Goal: Task Accomplishment & Management: Manage account settings

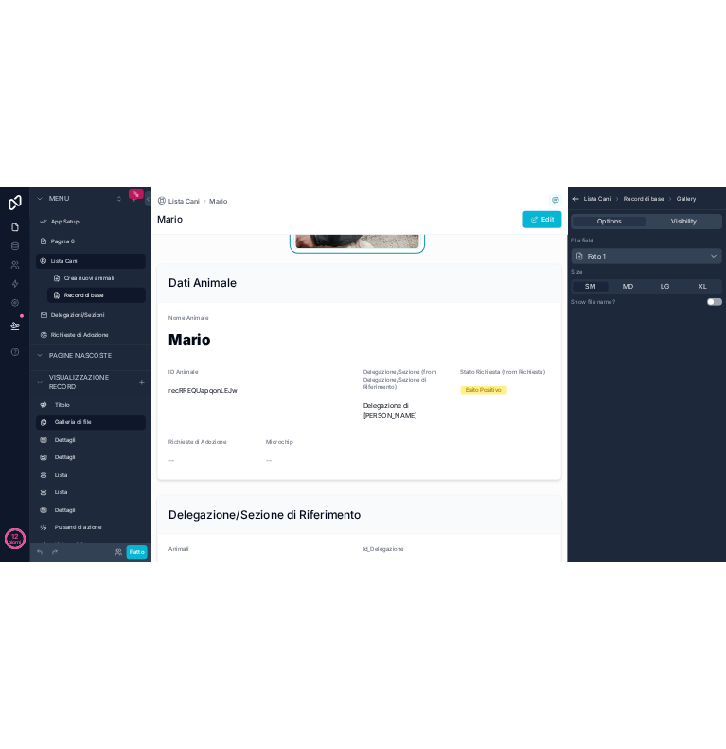
scroll to position [44, 0]
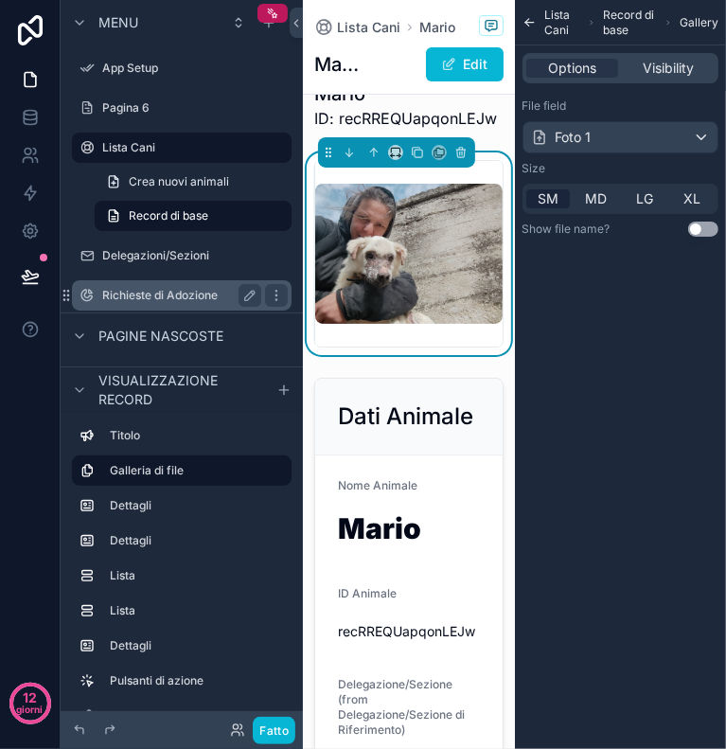
click at [183, 298] on font "Richieste di Adozione" at bounding box center [160, 295] width 116 height 14
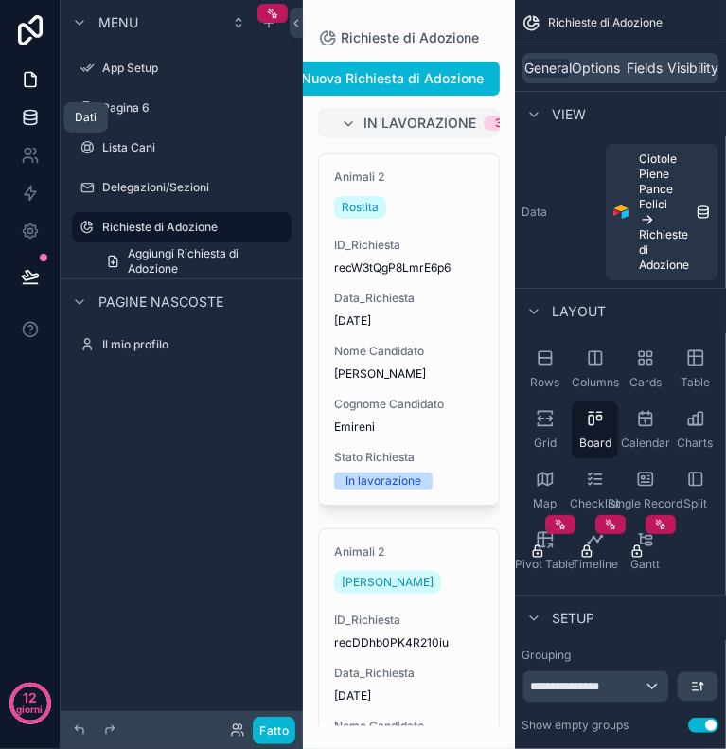
click at [34, 108] on icon at bounding box center [30, 117] width 19 height 19
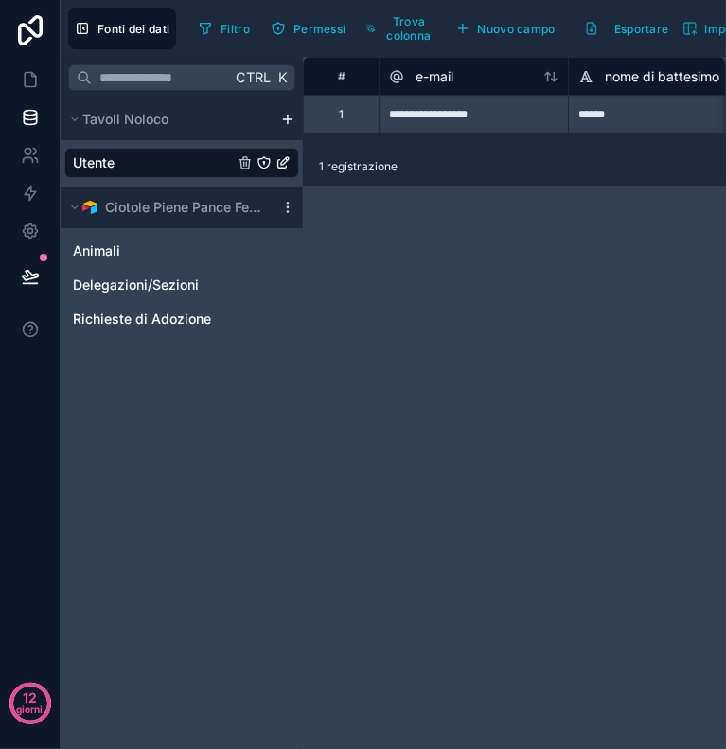
click at [144, 153] on link "Utente" at bounding box center [153, 162] width 161 height 19
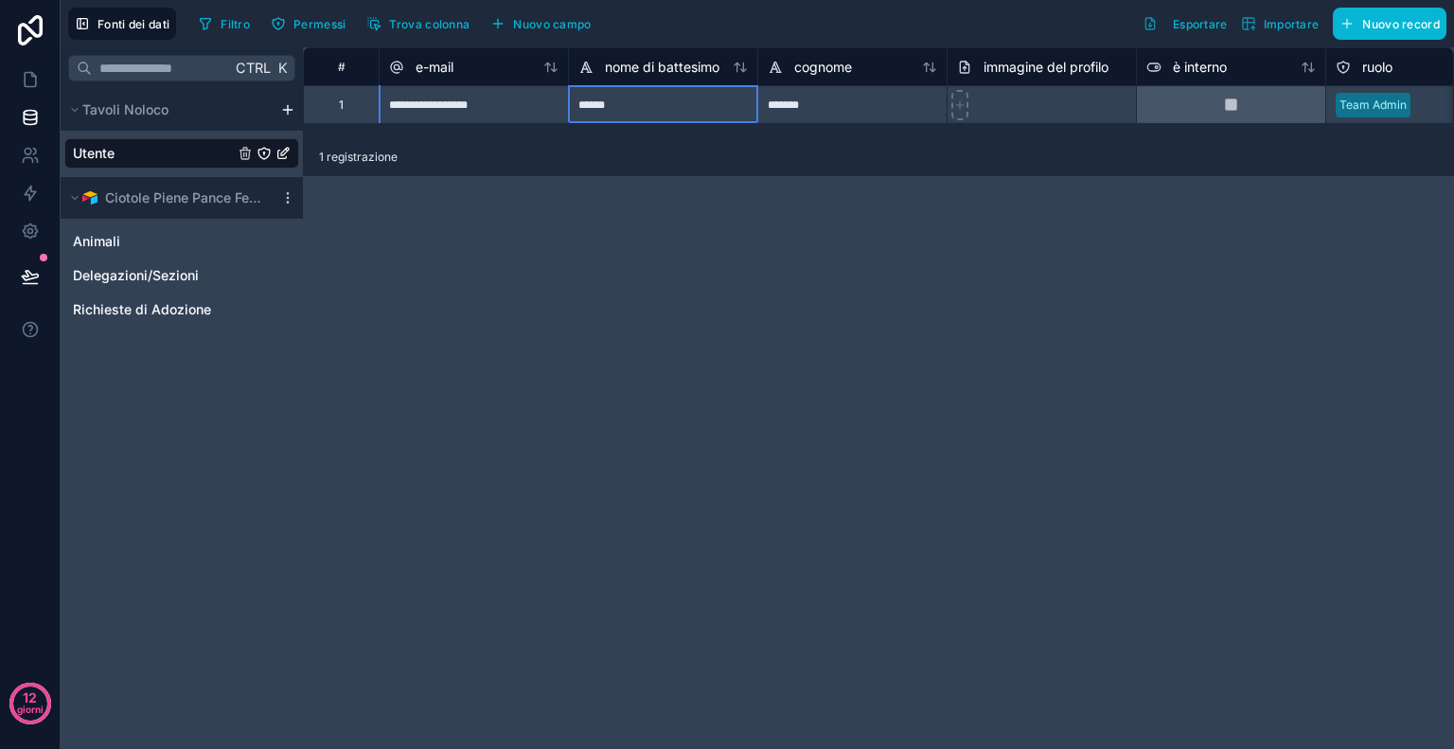
click at [695, 106] on div "******" at bounding box center [662, 104] width 189 height 38
click at [686, 67] on font "nome di battesimo" at bounding box center [662, 67] width 115 height 16
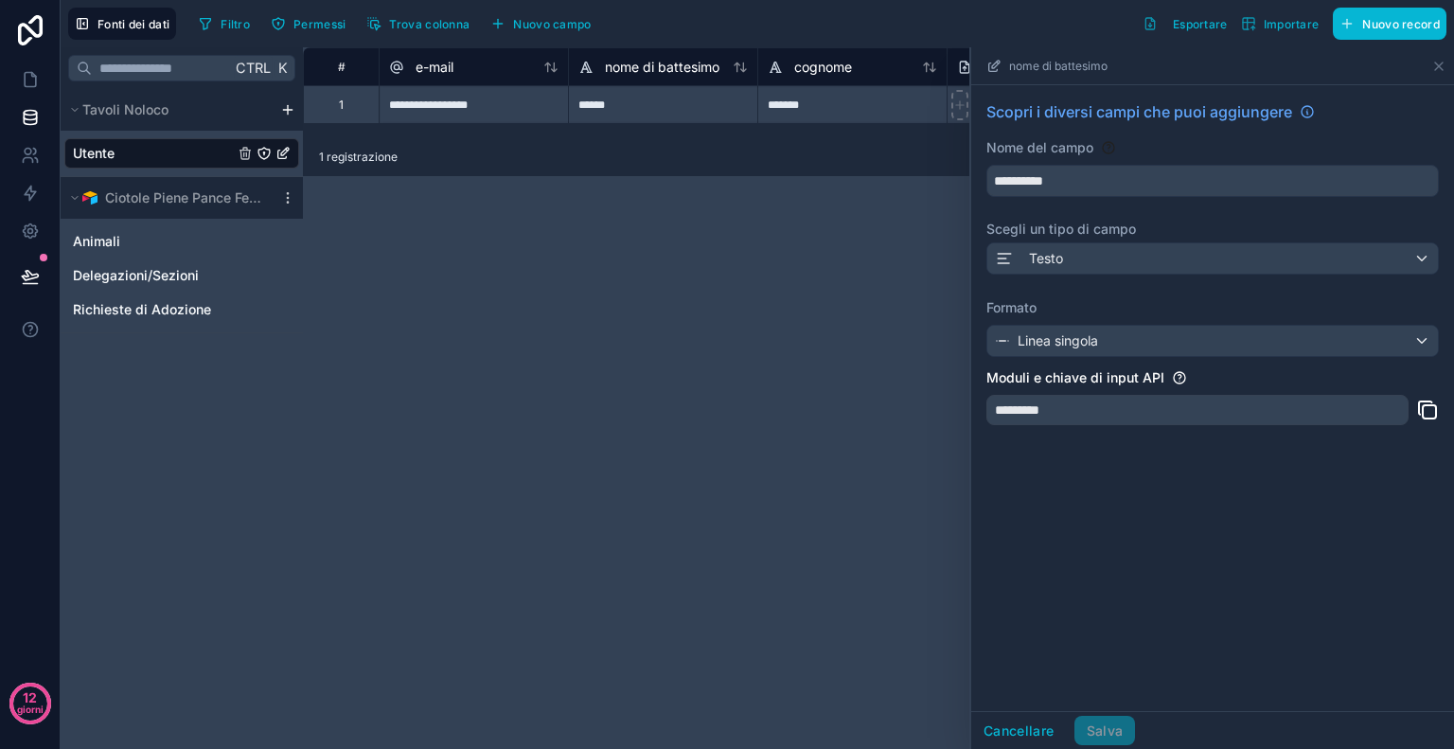
click at [1080, 410] on div "*********" at bounding box center [1198, 410] width 422 height 30
click at [1053, 420] on div "*********" at bounding box center [1198, 410] width 422 height 30
click at [1139, 507] on div "**********" at bounding box center [1212, 398] width 483 height 626
click at [640, 103] on div "******" at bounding box center [662, 104] width 189 height 38
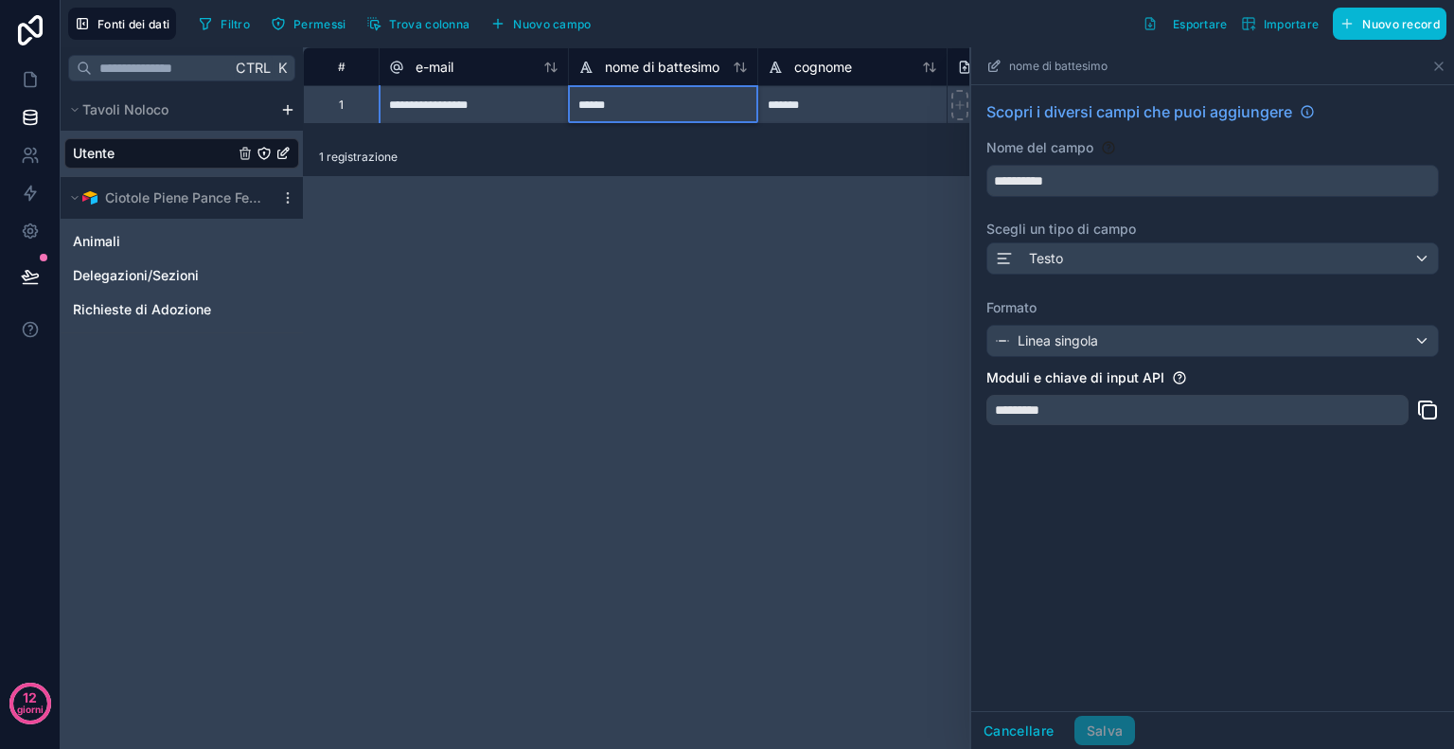
click at [640, 103] on input "******" at bounding box center [663, 104] width 188 height 37
type input "*"
type input "******"
click at [818, 108] on div "*******" at bounding box center [851, 104] width 189 height 38
click at [819, 109] on div "*******" at bounding box center [851, 104] width 189 height 38
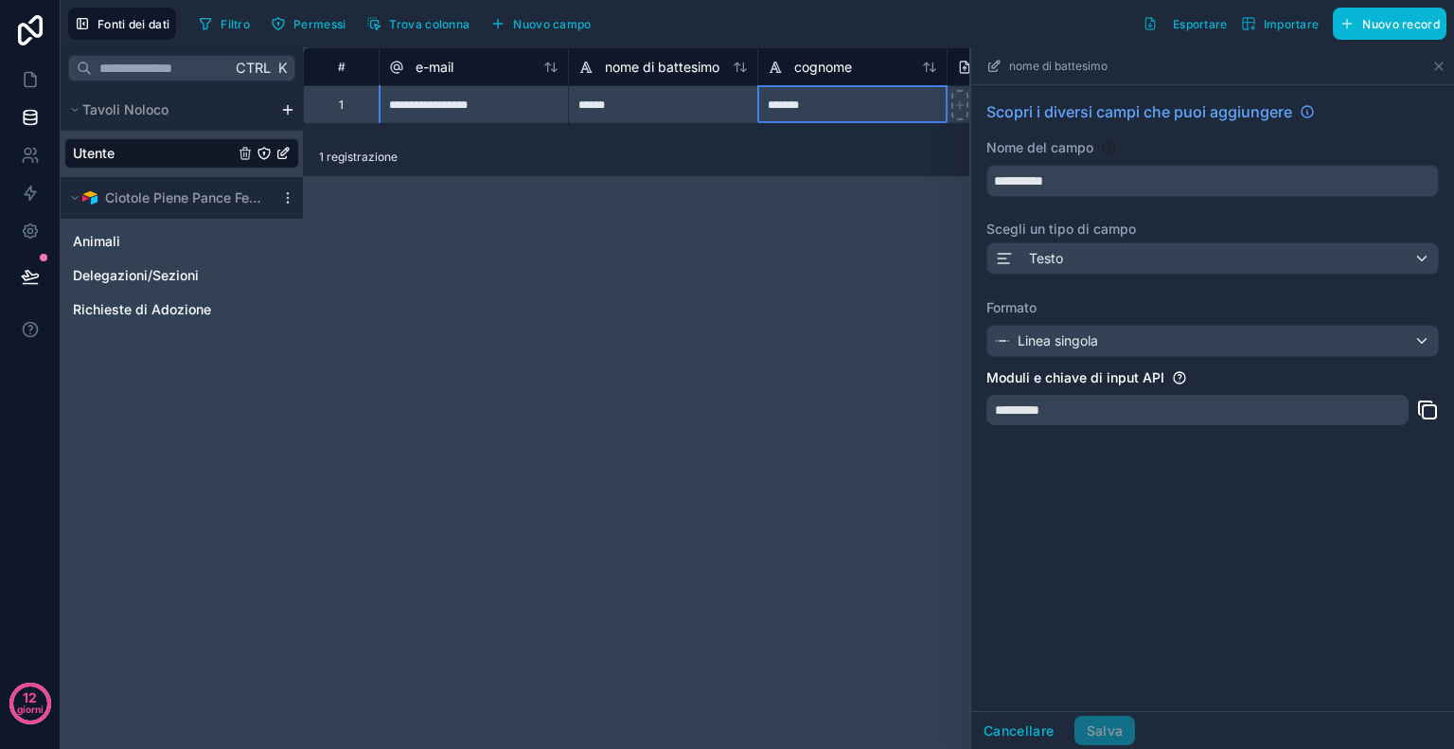
click at [819, 109] on div "*******" at bounding box center [851, 104] width 189 height 38
click at [819, 109] on input "*******" at bounding box center [852, 104] width 188 height 37
type input "*******"
click at [799, 272] on div "**********" at bounding box center [878, 398] width 1151 height 702
click at [895, 111] on div "*******" at bounding box center [851, 104] width 189 height 38
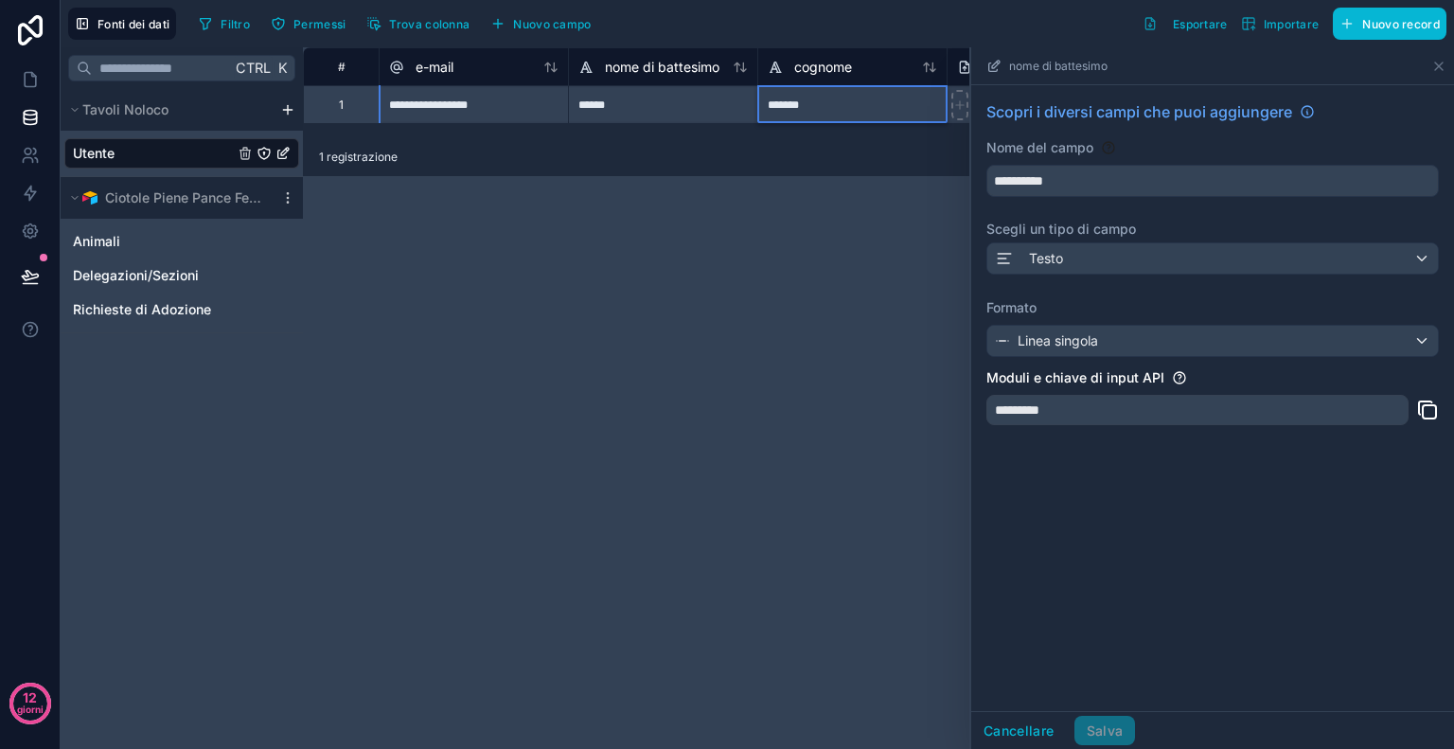
click at [895, 111] on div "*******" at bounding box center [851, 104] width 189 height 38
click at [478, 436] on div "**********" at bounding box center [878, 398] width 1151 height 702
click at [1446, 59] on icon at bounding box center [1438, 66] width 15 height 15
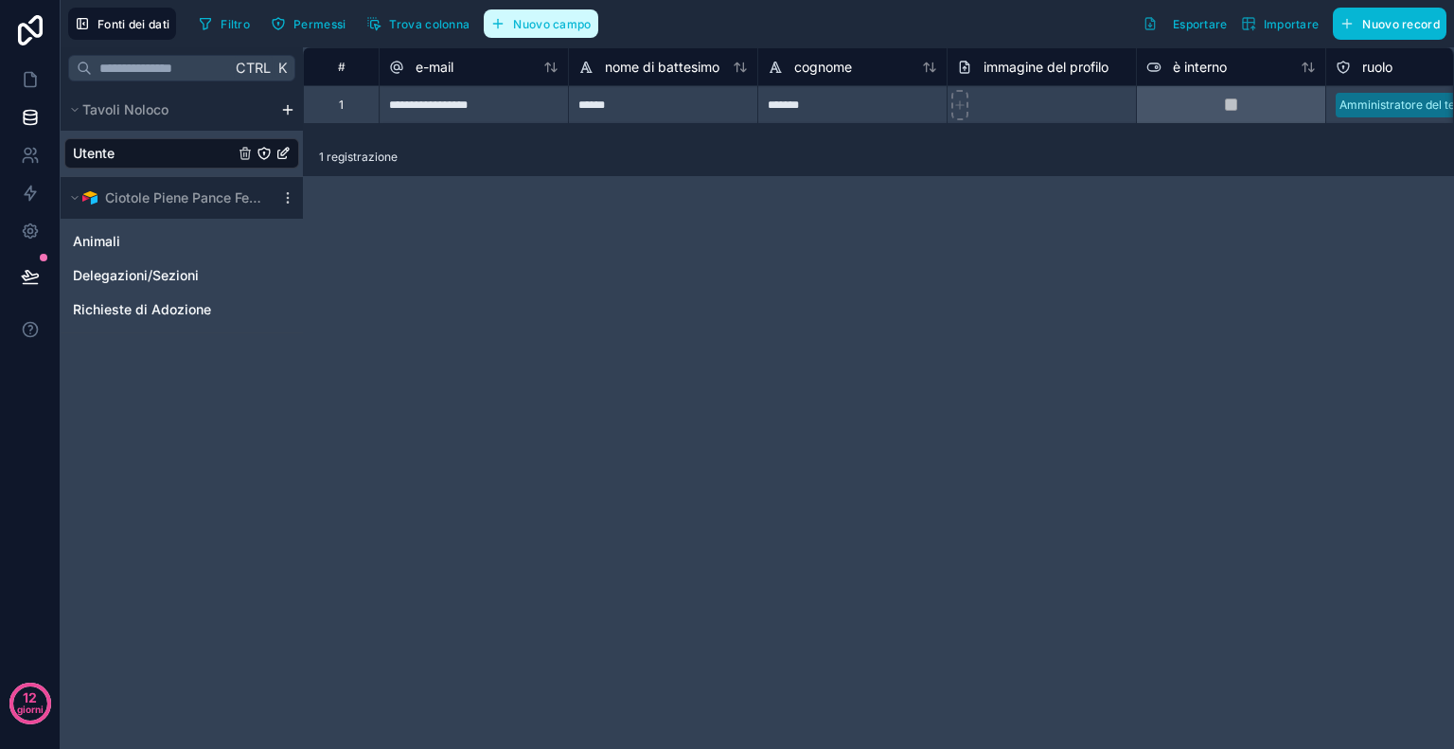
click at [521, 30] on button "Nuovo campo" at bounding box center [541, 23] width 114 height 28
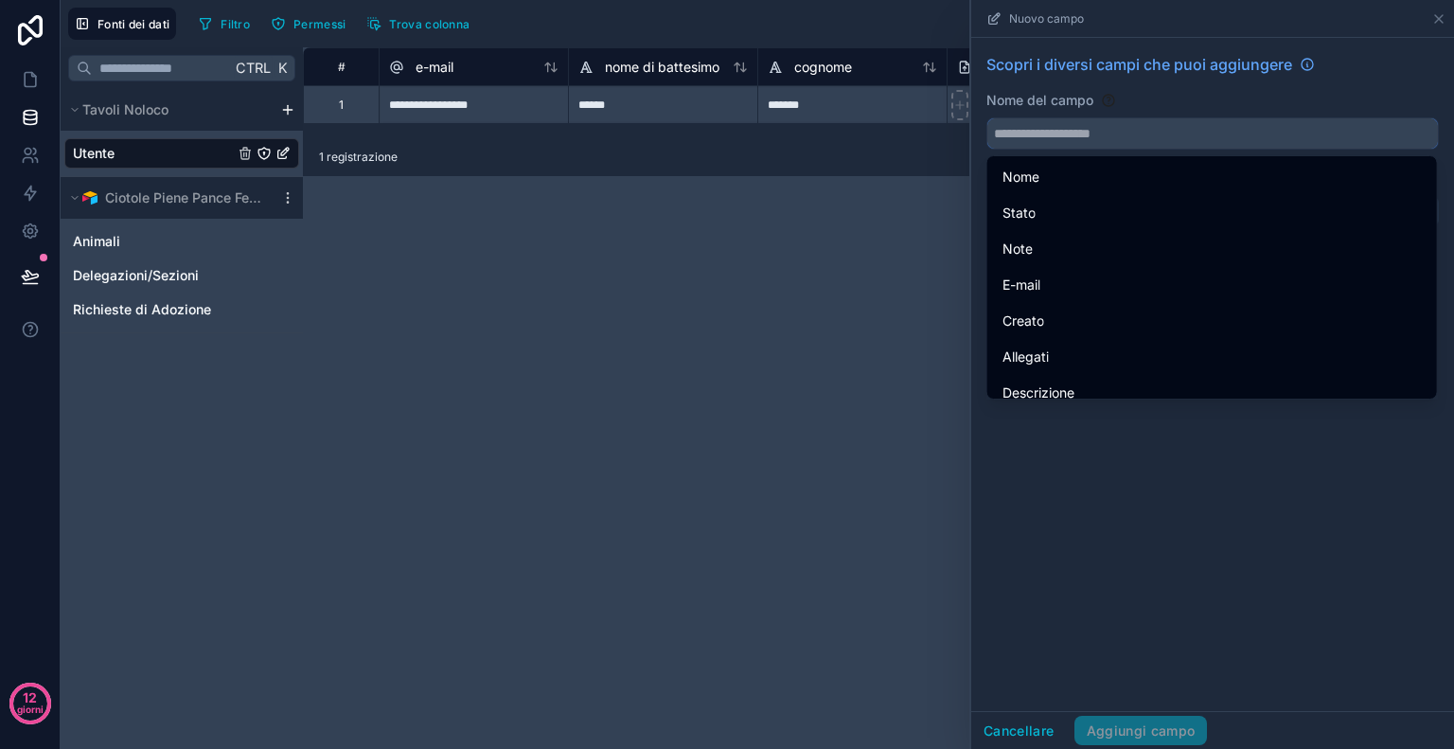
click at [1049, 139] on input "text" at bounding box center [1212, 133] width 451 height 30
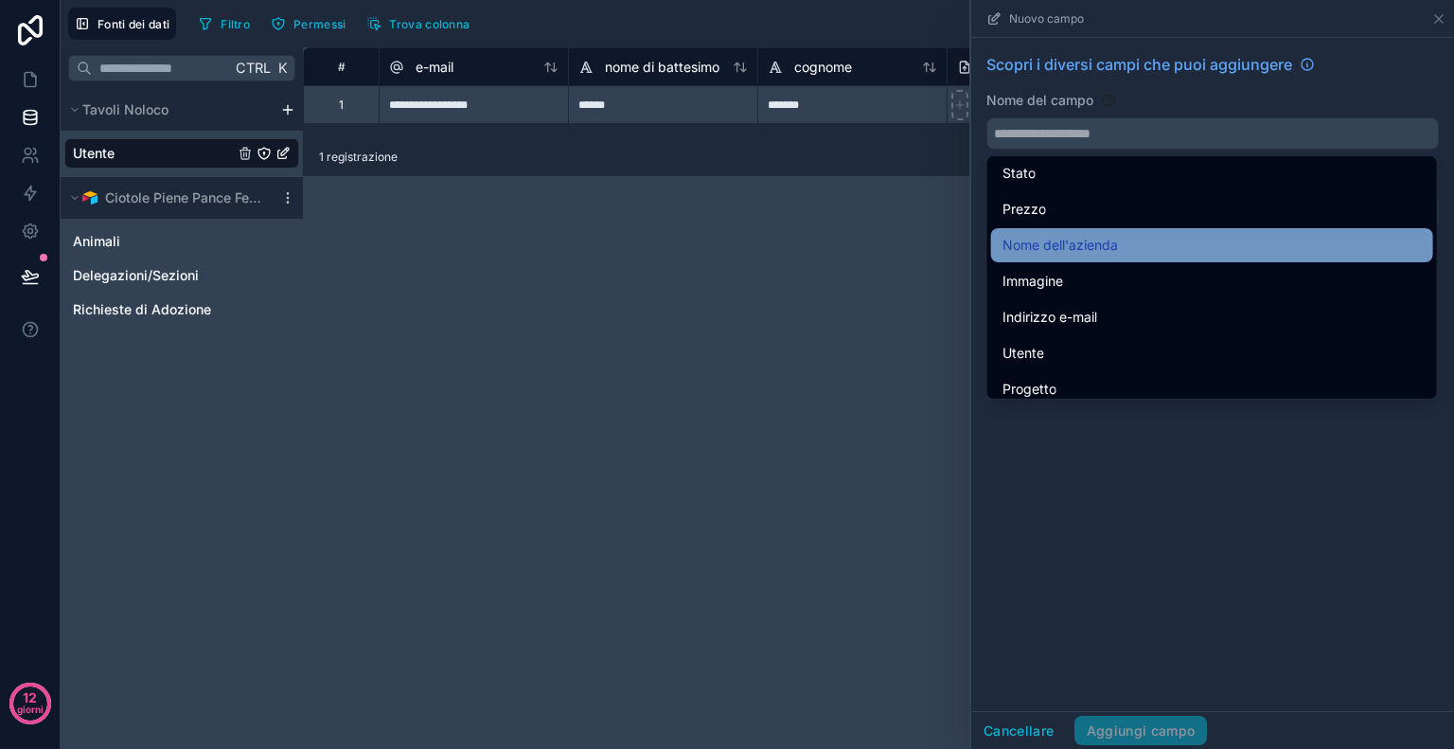
click at [1058, 255] on font "Nome dell'azienda" at bounding box center [1061, 245] width 116 height 23
type input "**********"
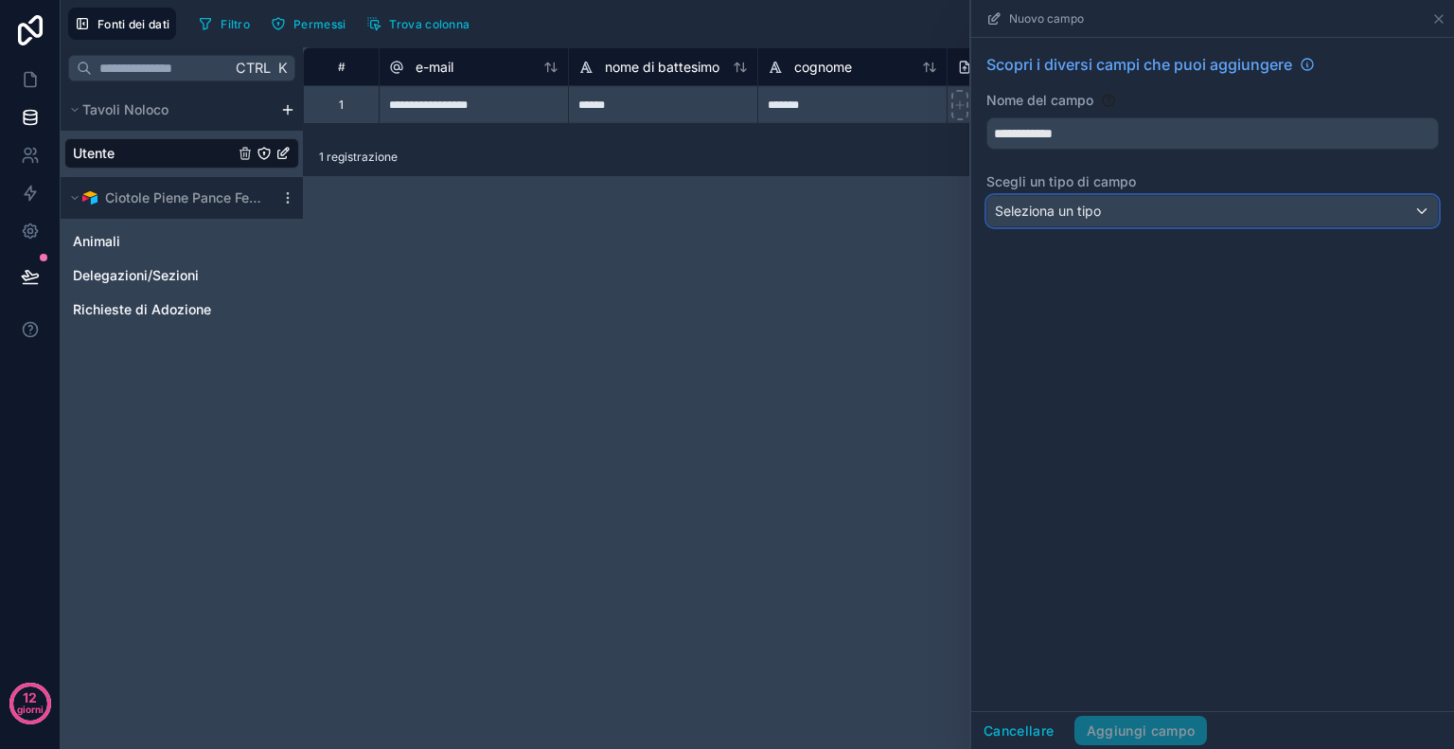
click at [1089, 222] on div "Seleziona un tipo" at bounding box center [1212, 211] width 451 height 30
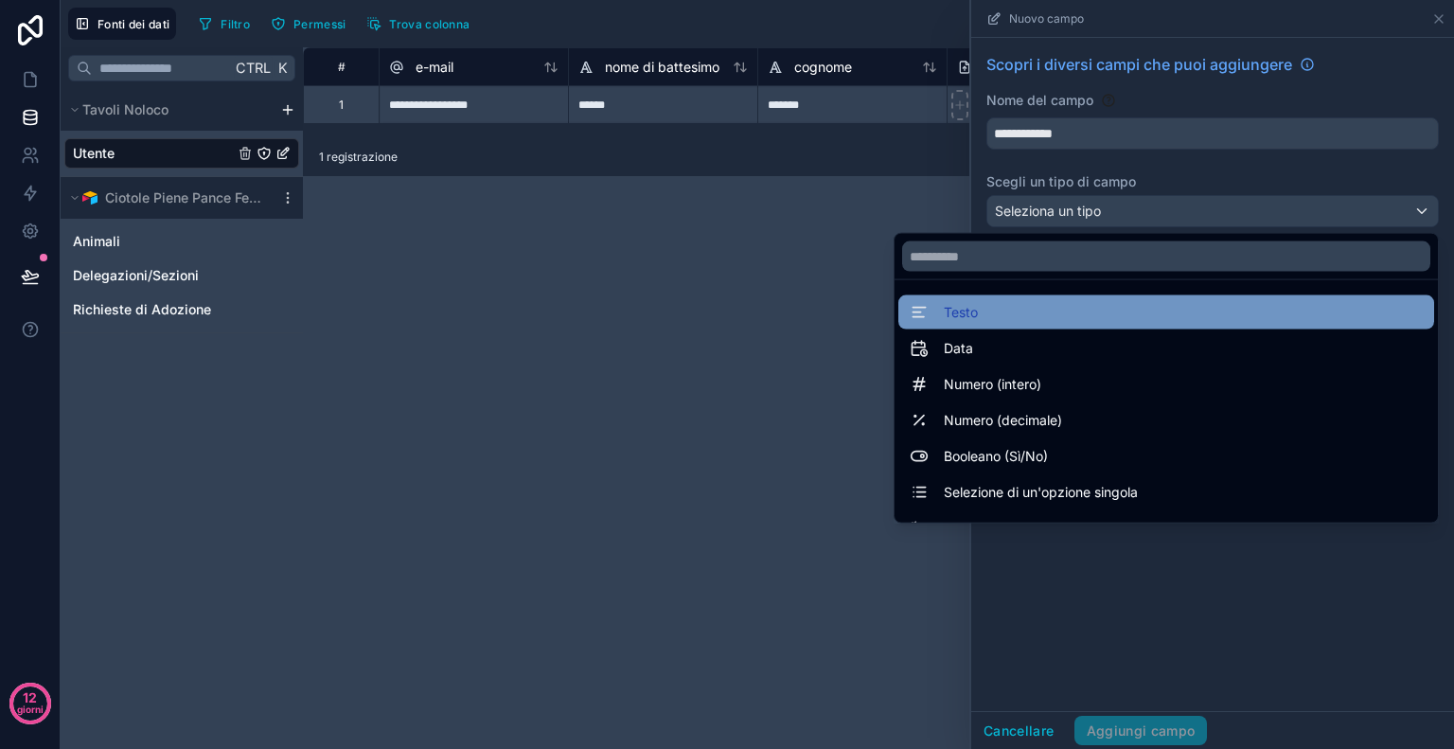
click at [1008, 316] on div "Testo" at bounding box center [1166, 312] width 513 height 23
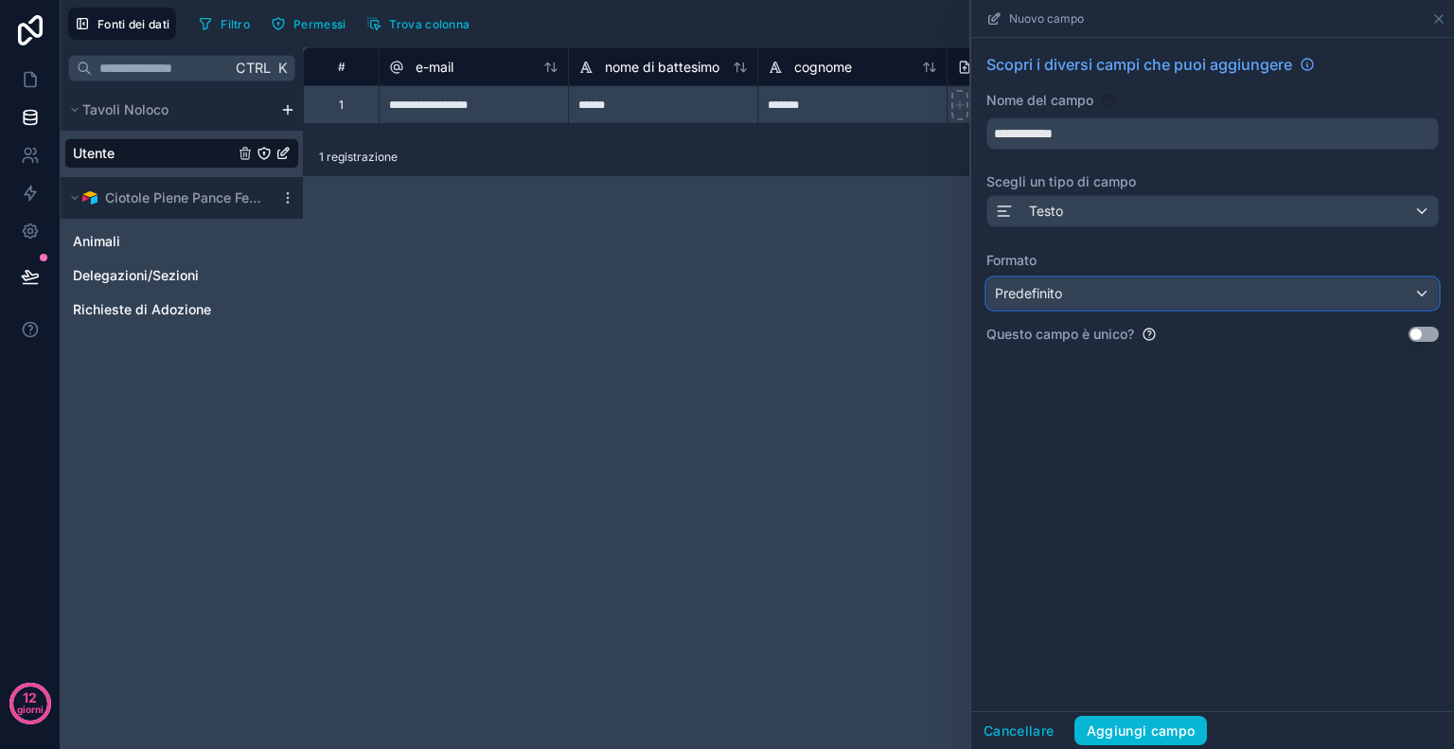
click at [1060, 291] on font "Predefinito" at bounding box center [1028, 293] width 67 height 16
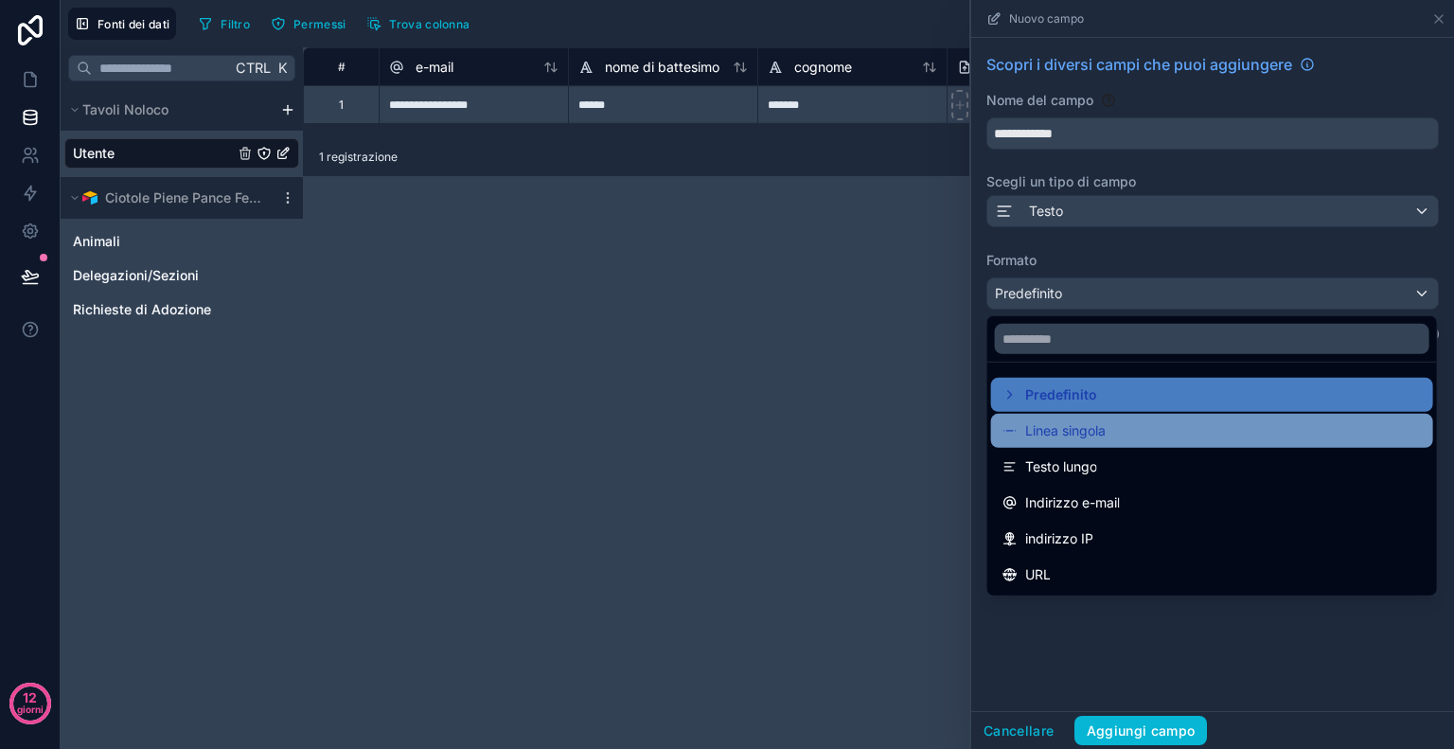
click at [1098, 423] on font "Linea singola" at bounding box center [1065, 430] width 80 height 16
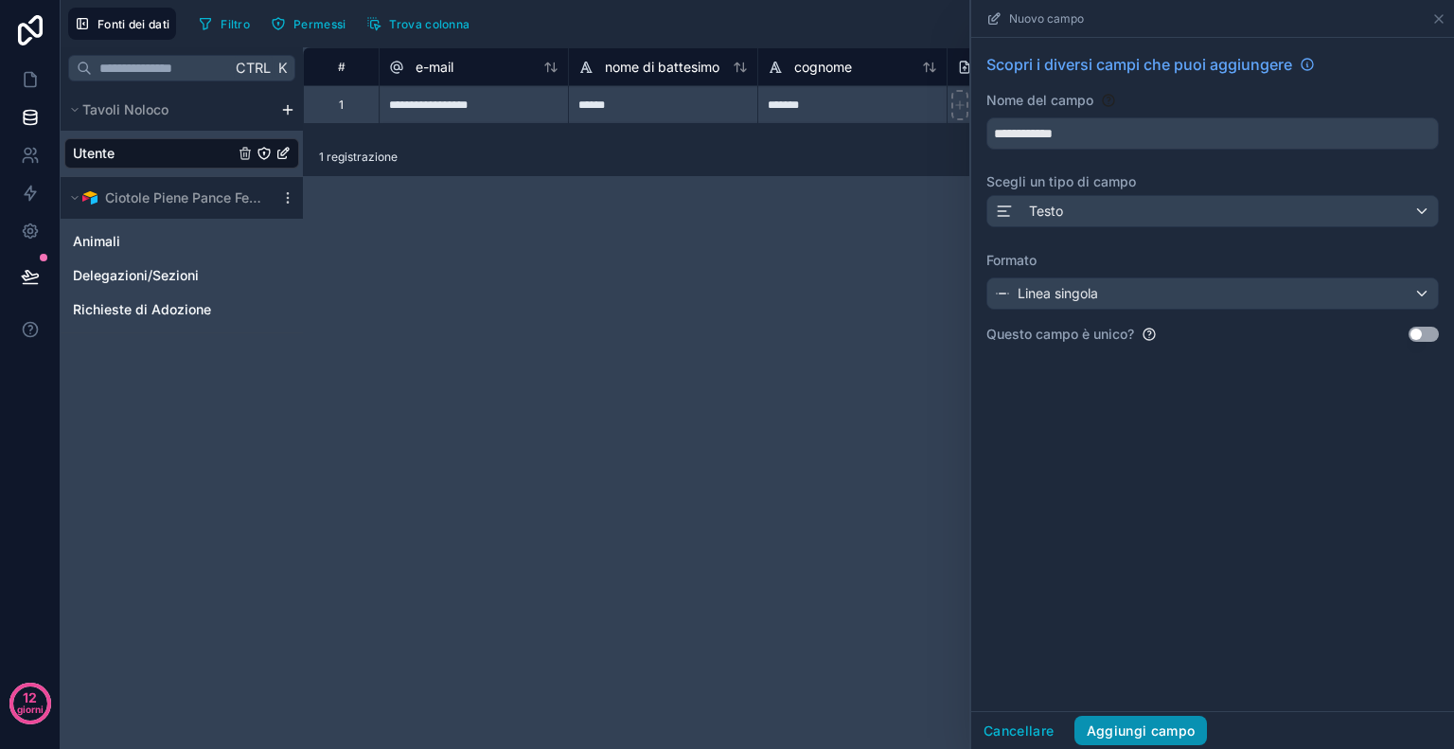
click at [1145, 724] on font "Aggiungi campo" at bounding box center [1141, 730] width 109 height 16
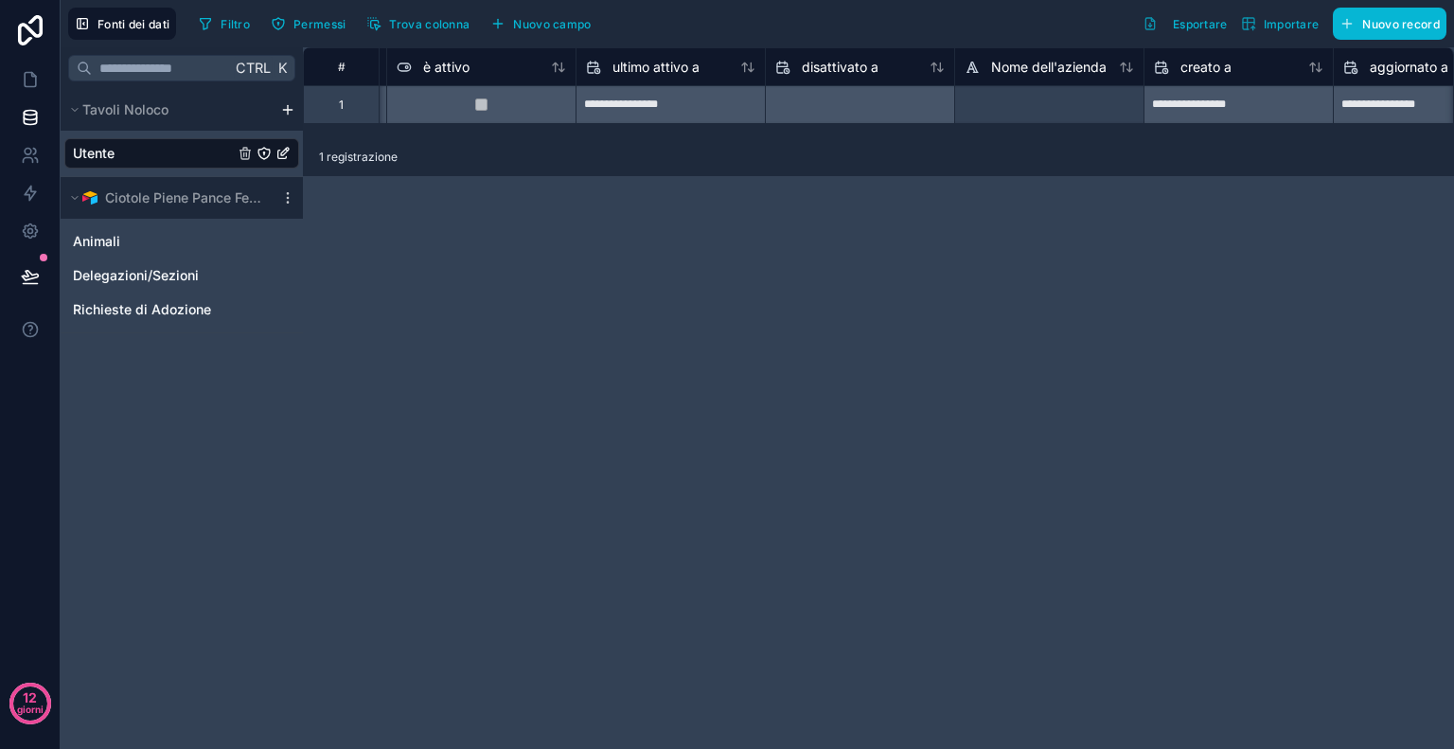
scroll to position [0, 1322]
click at [1059, 109] on div at bounding box center [1045, 104] width 189 height 38
type input "*"
type input "**********"
click at [994, 289] on div "**********" at bounding box center [878, 398] width 1151 height 702
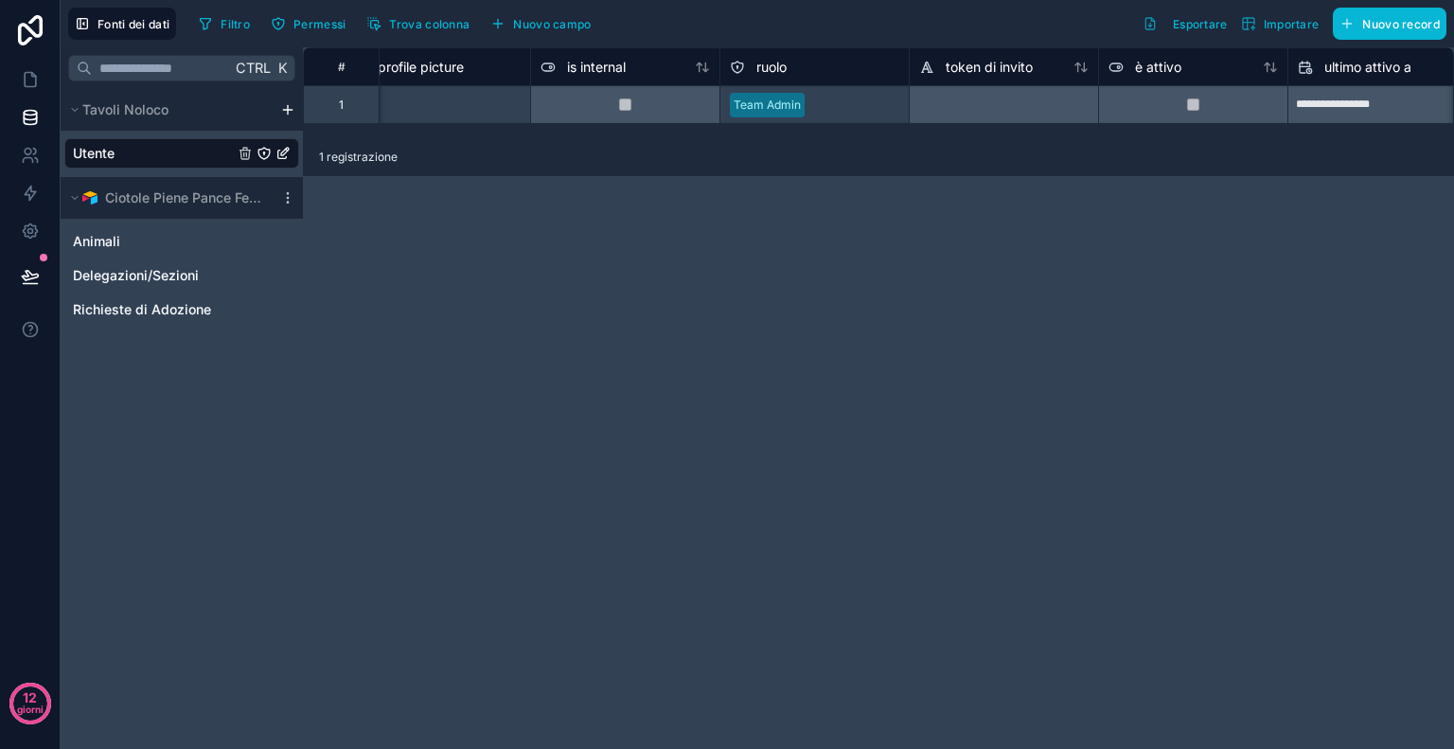
scroll to position [0, 0]
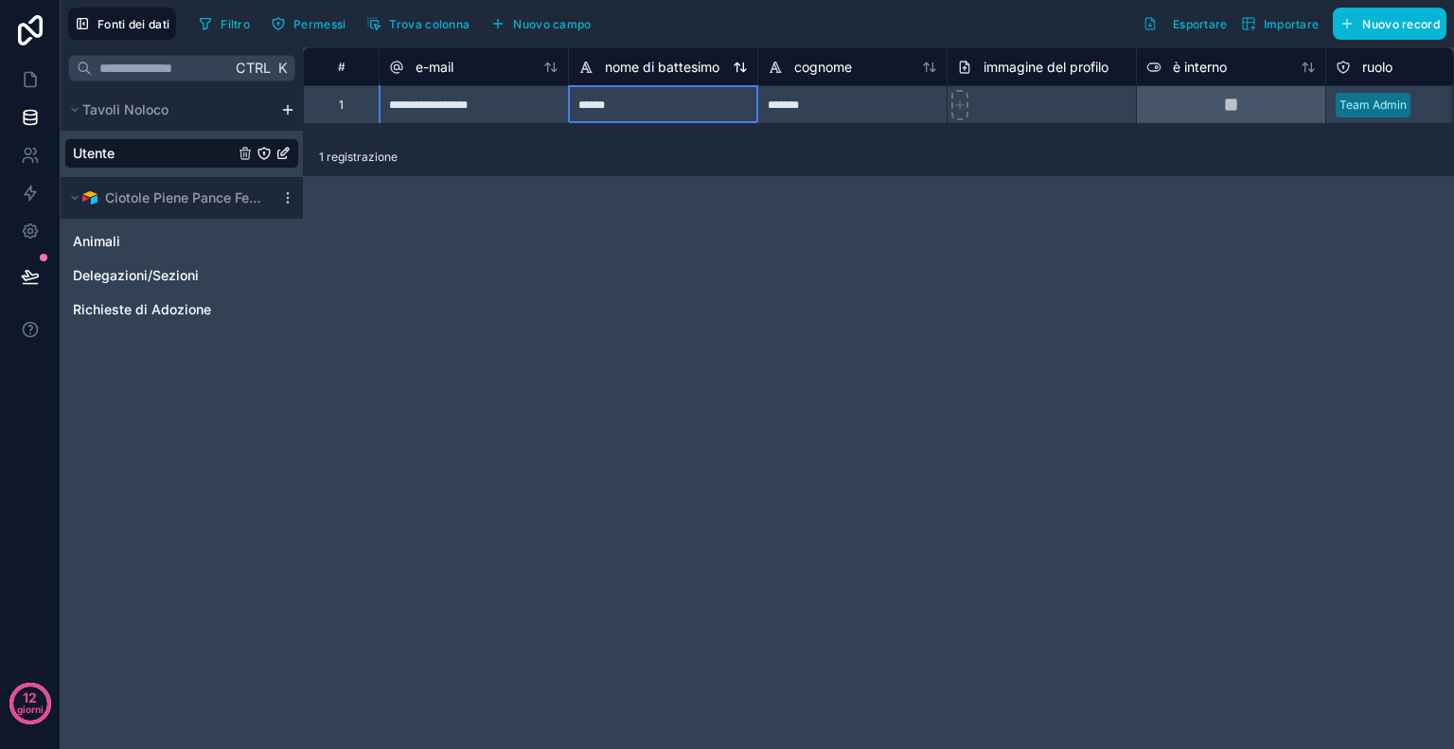
click at [700, 60] on font "nome di battesimo" at bounding box center [662, 67] width 115 height 16
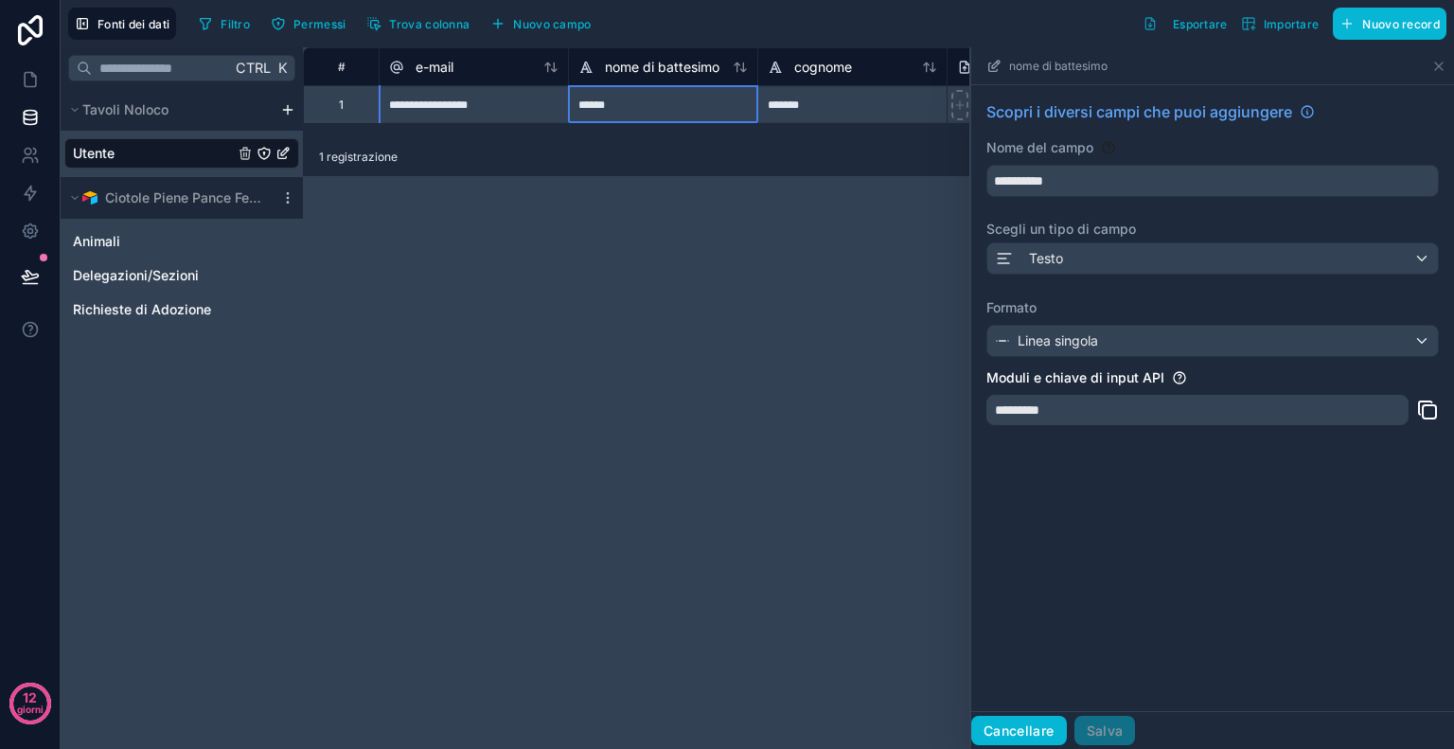
click at [1009, 727] on font "Cancellare" at bounding box center [1019, 730] width 71 height 16
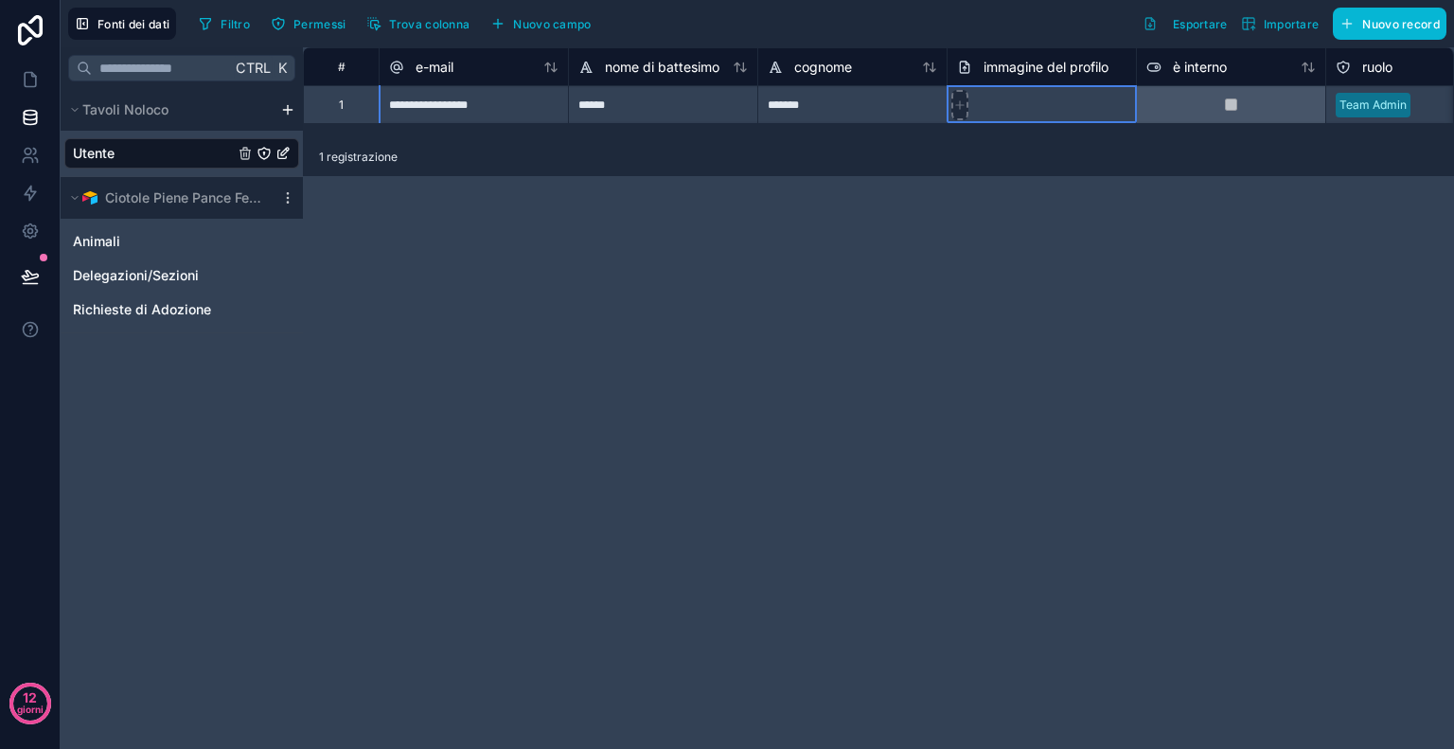
click at [962, 105] on icon at bounding box center [959, 104] width 13 height 13
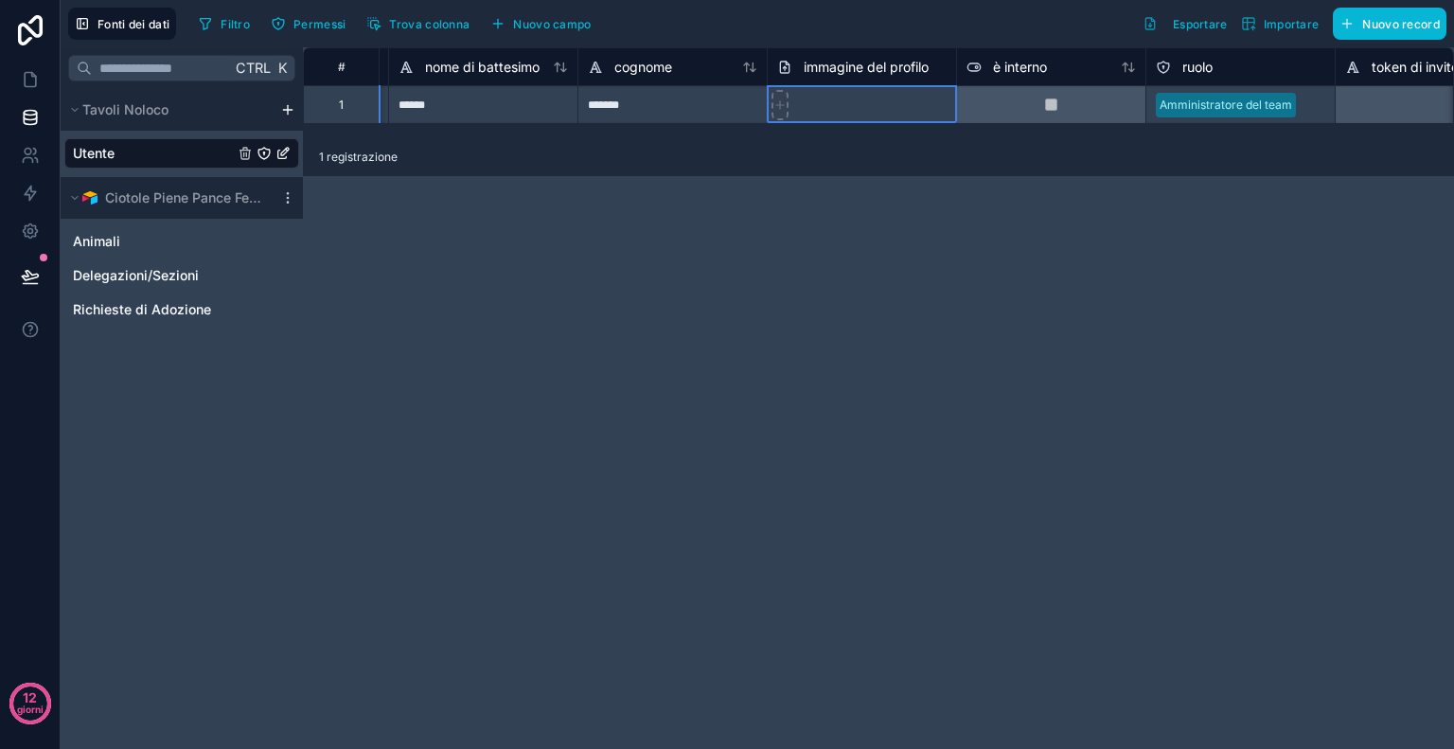
scroll to position [0, 181]
click at [1036, 74] on font "è interno" at bounding box center [1019, 67] width 54 height 16
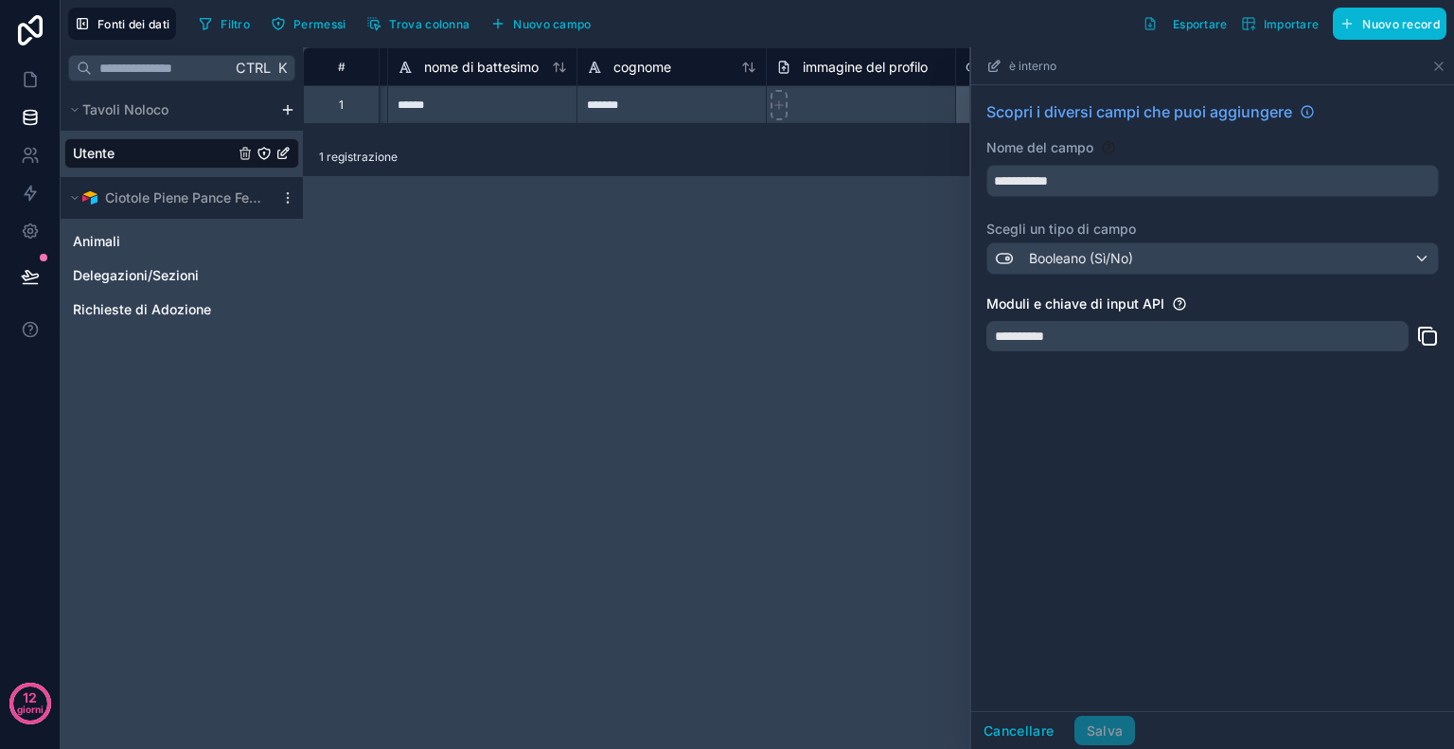
click at [863, 294] on div "**********" at bounding box center [878, 398] width 1151 height 702
click at [1030, 722] on font "Cancellare" at bounding box center [1019, 730] width 71 height 16
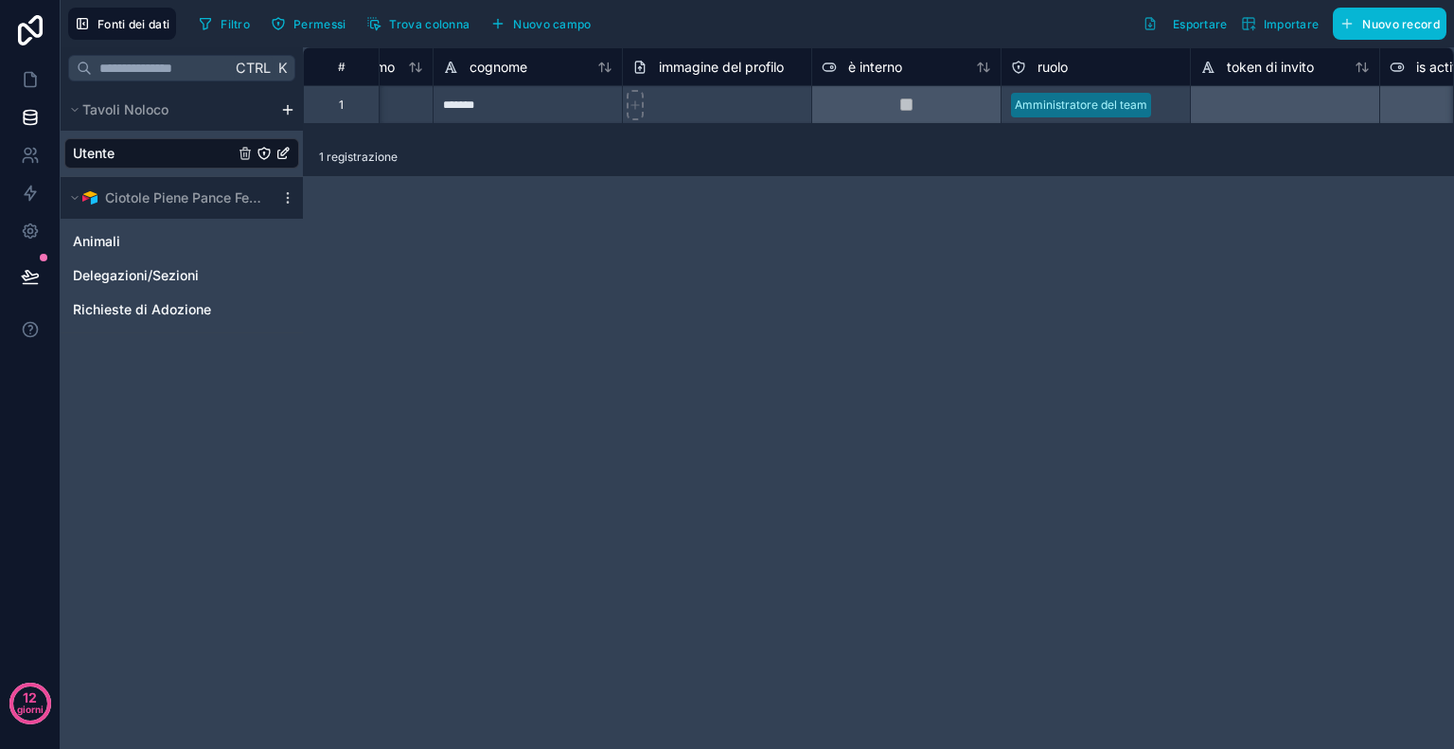
scroll to position [0, 333]
click at [1167, 103] on div at bounding box center [1128, 105] width 87 height 19
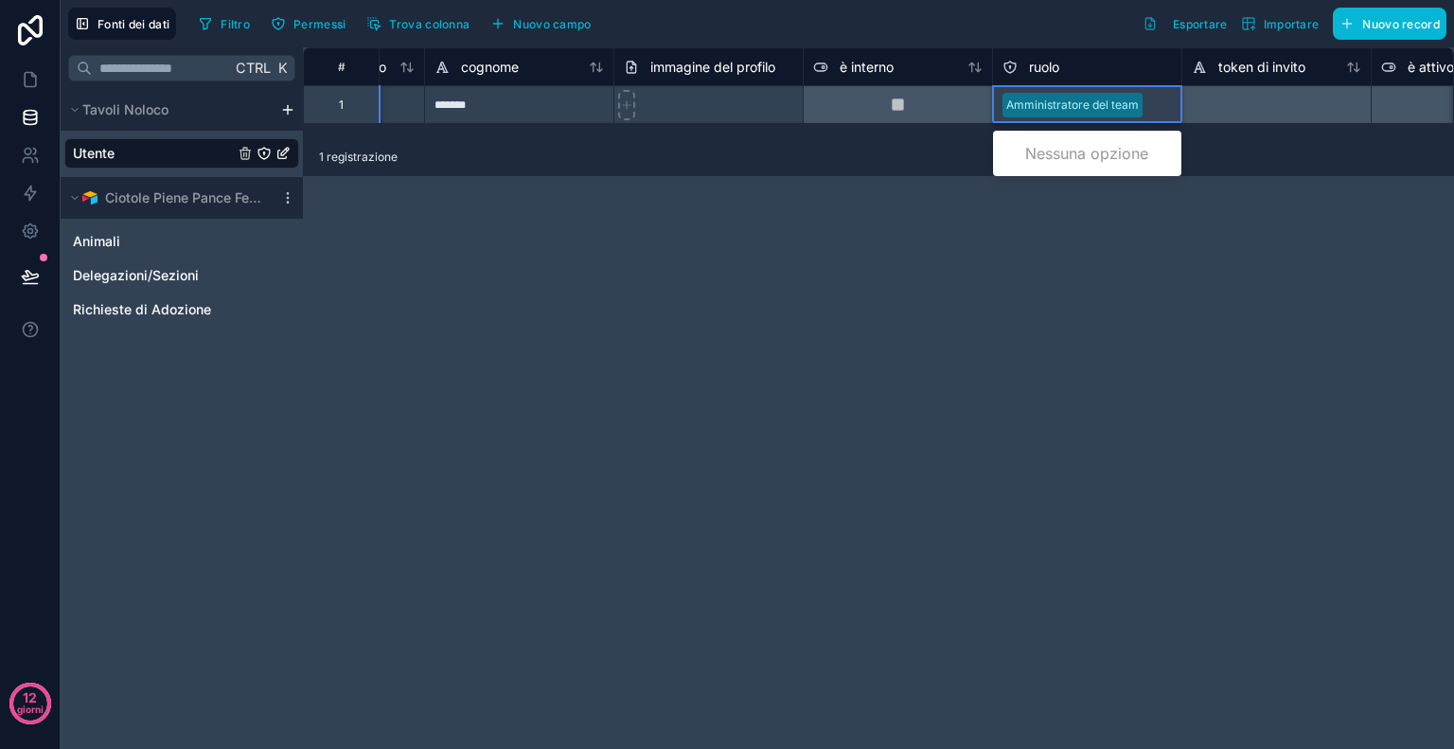
click at [1167, 103] on div at bounding box center [1161, 105] width 22 height 19
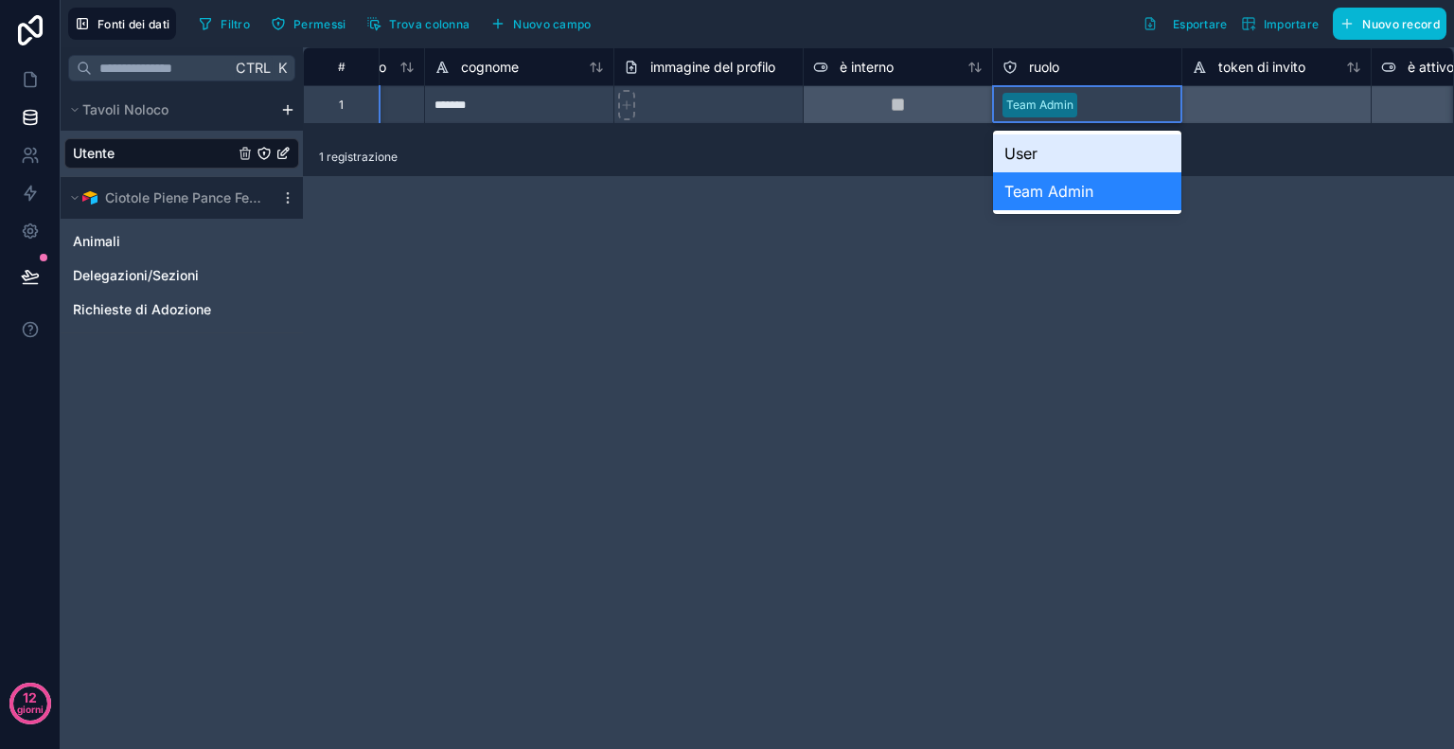
click at [1167, 103] on div at bounding box center [1128, 105] width 87 height 19
click at [1167, 103] on div at bounding box center [1161, 105] width 22 height 19
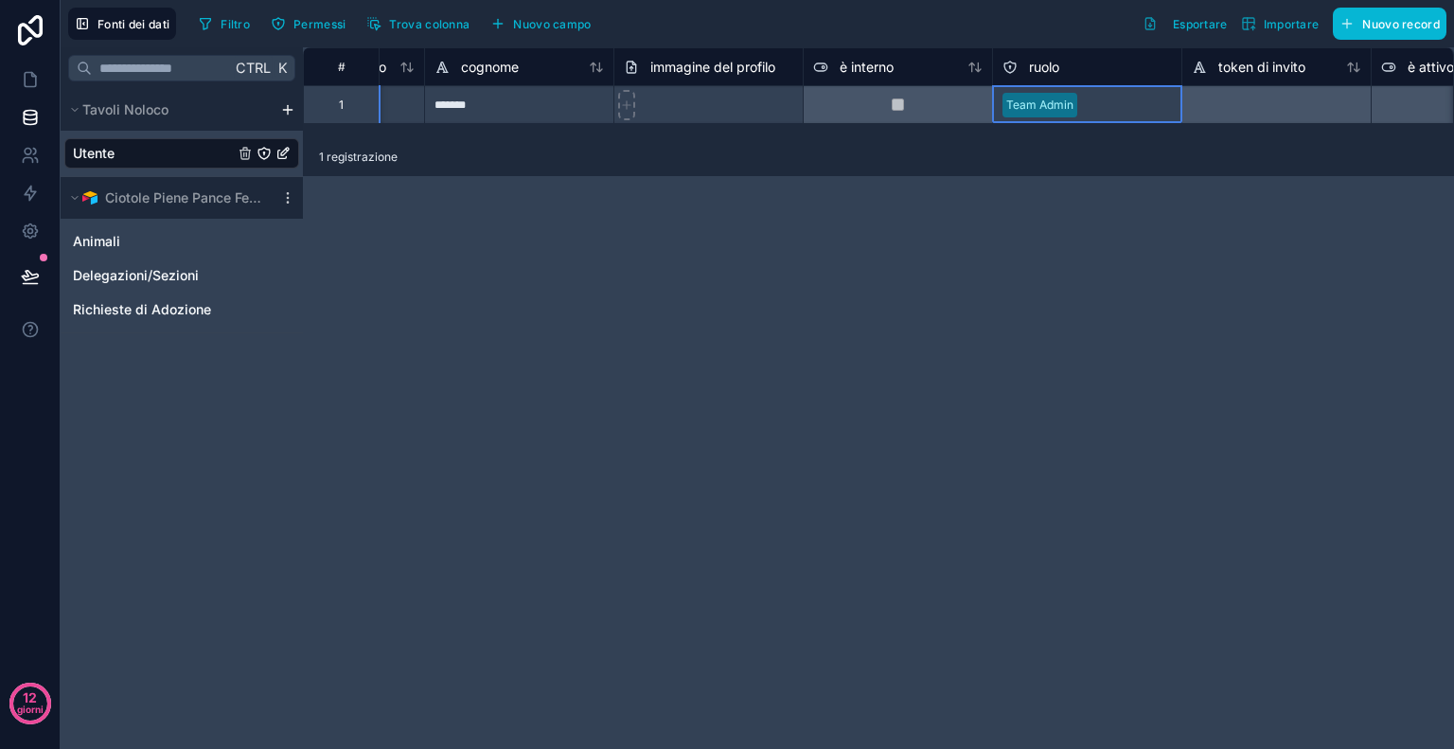
click at [1203, 279] on div "**********" at bounding box center [878, 398] width 1151 height 702
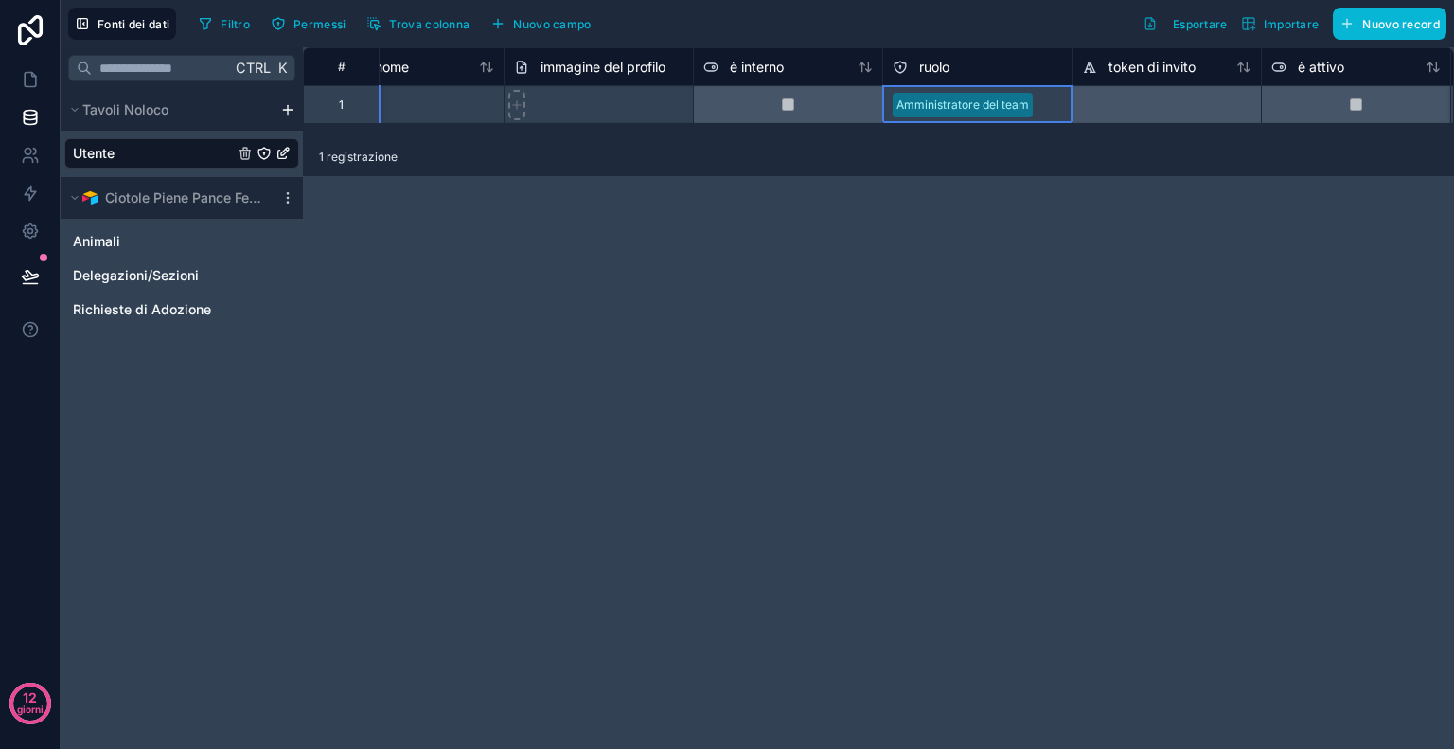
scroll to position [0, 489]
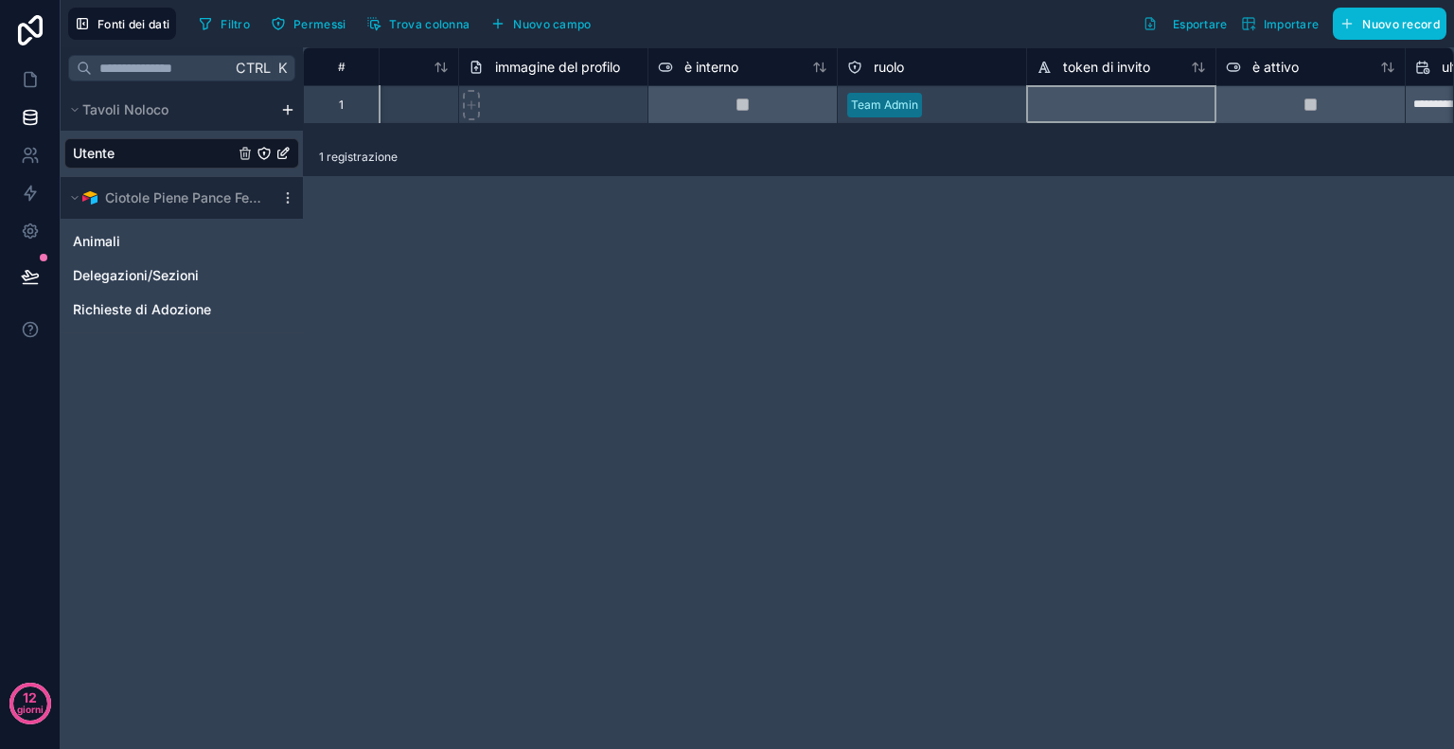
click at [1178, 99] on div at bounding box center [1120, 104] width 189 height 38
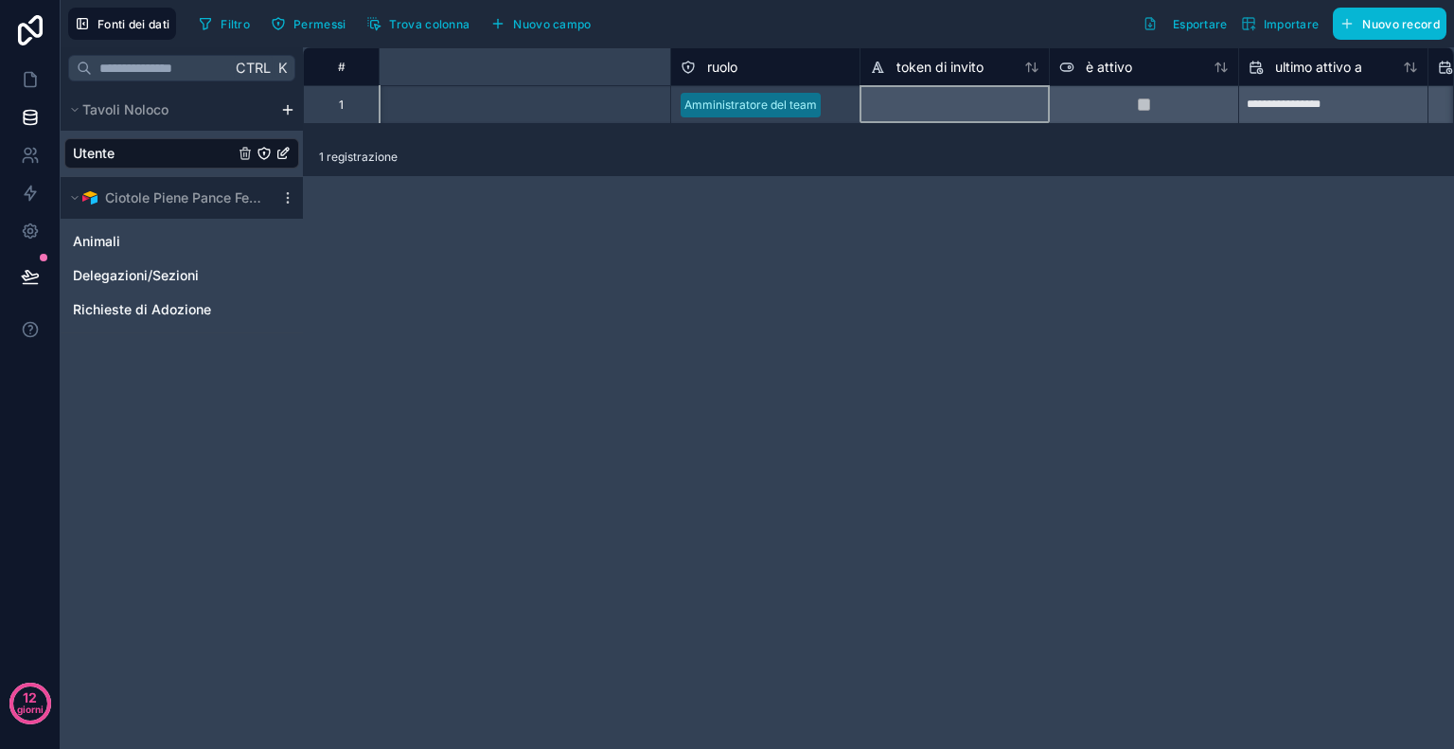
scroll to position [0, 1575]
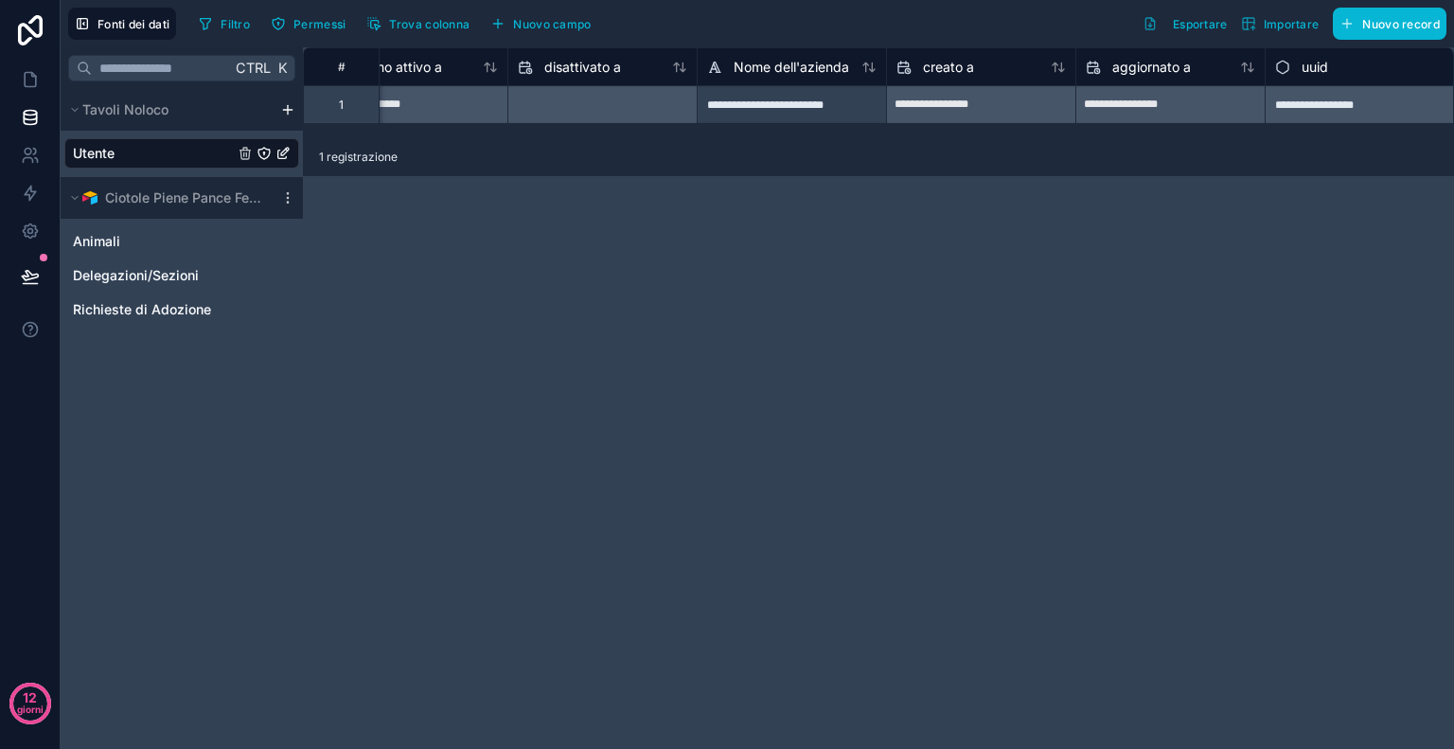
click at [1392, 317] on div "**********" at bounding box center [878, 398] width 1151 height 702
click at [1271, 29] on font "Importare" at bounding box center [1292, 24] width 56 height 14
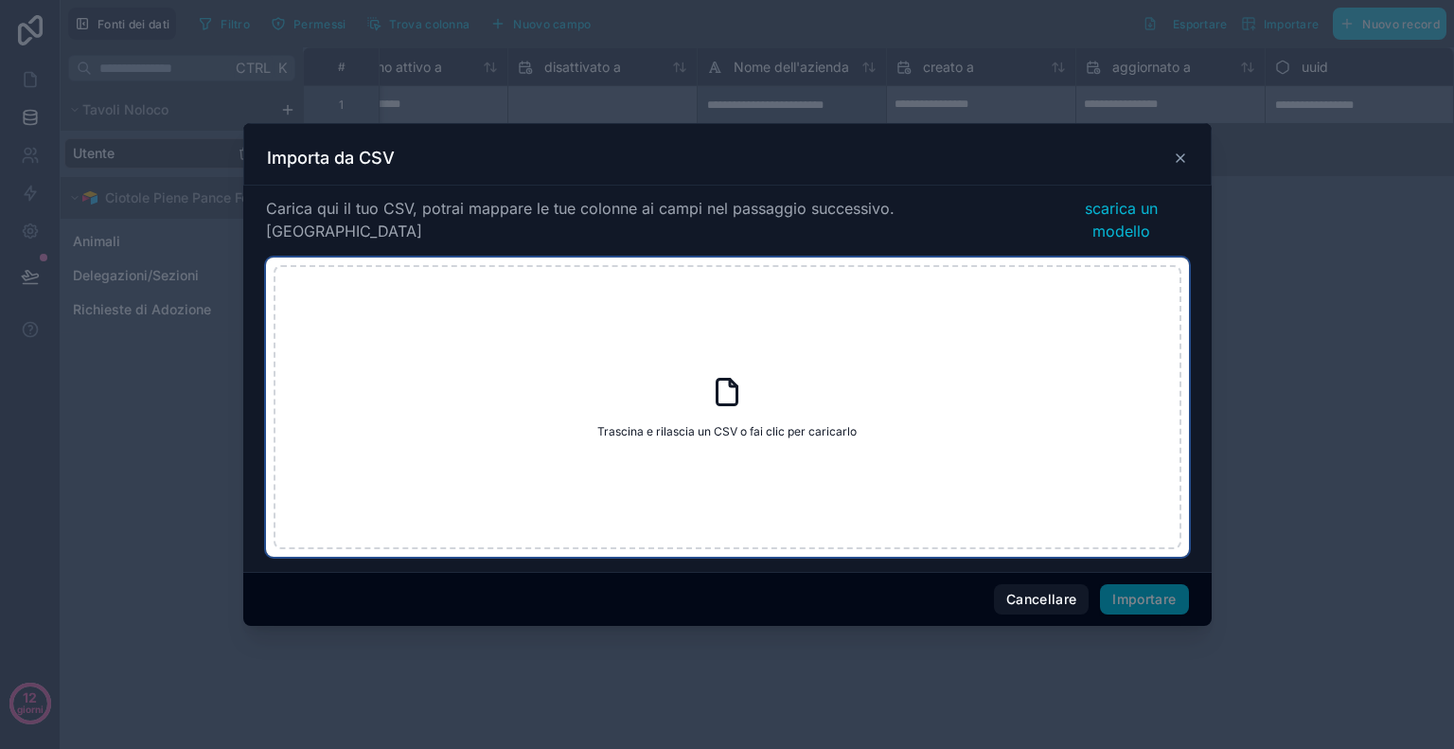
click at [697, 383] on div "Trascina e rilascia un CSV o fai clic per caricarlo Trascina e rilascia un CSV …" at bounding box center [728, 407] width 908 height 284
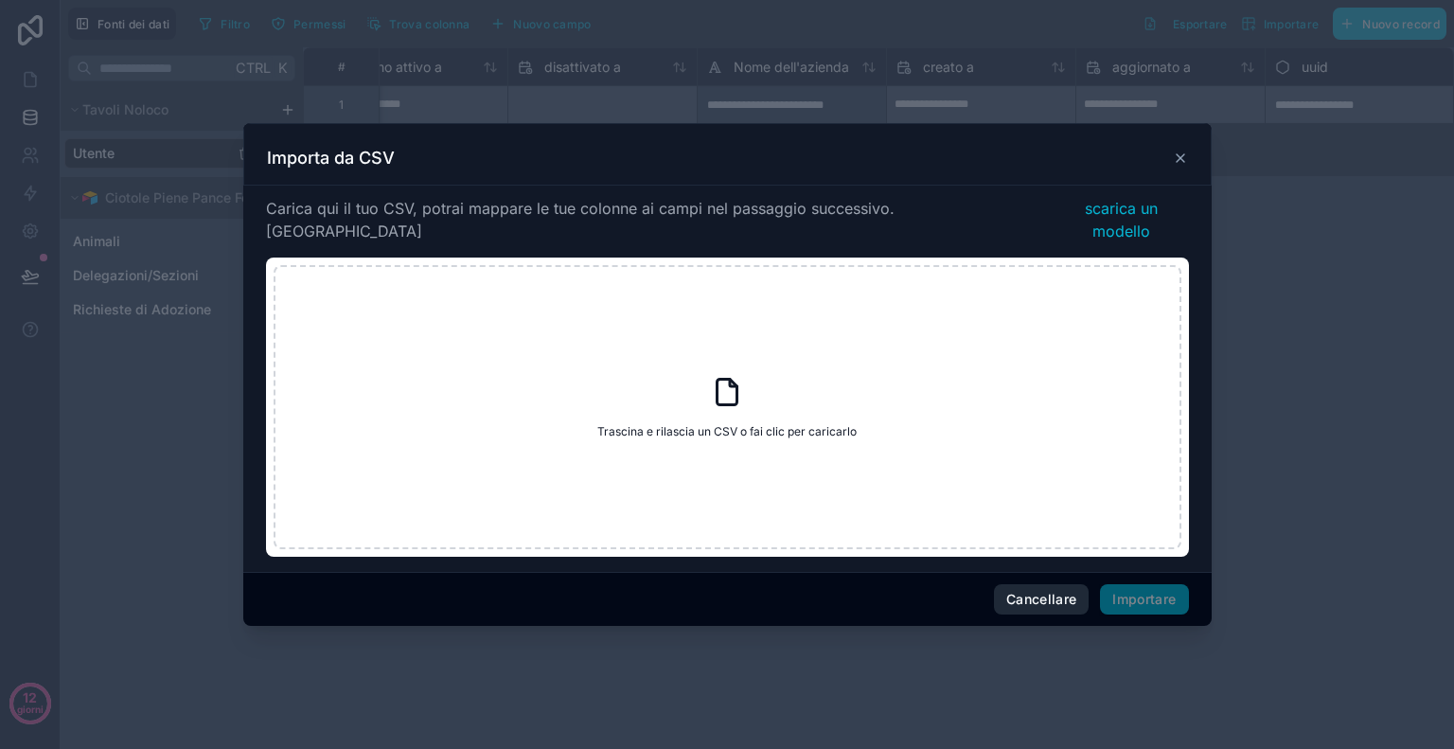
click at [1025, 584] on button "Cancellare" at bounding box center [1042, 599] width 96 height 30
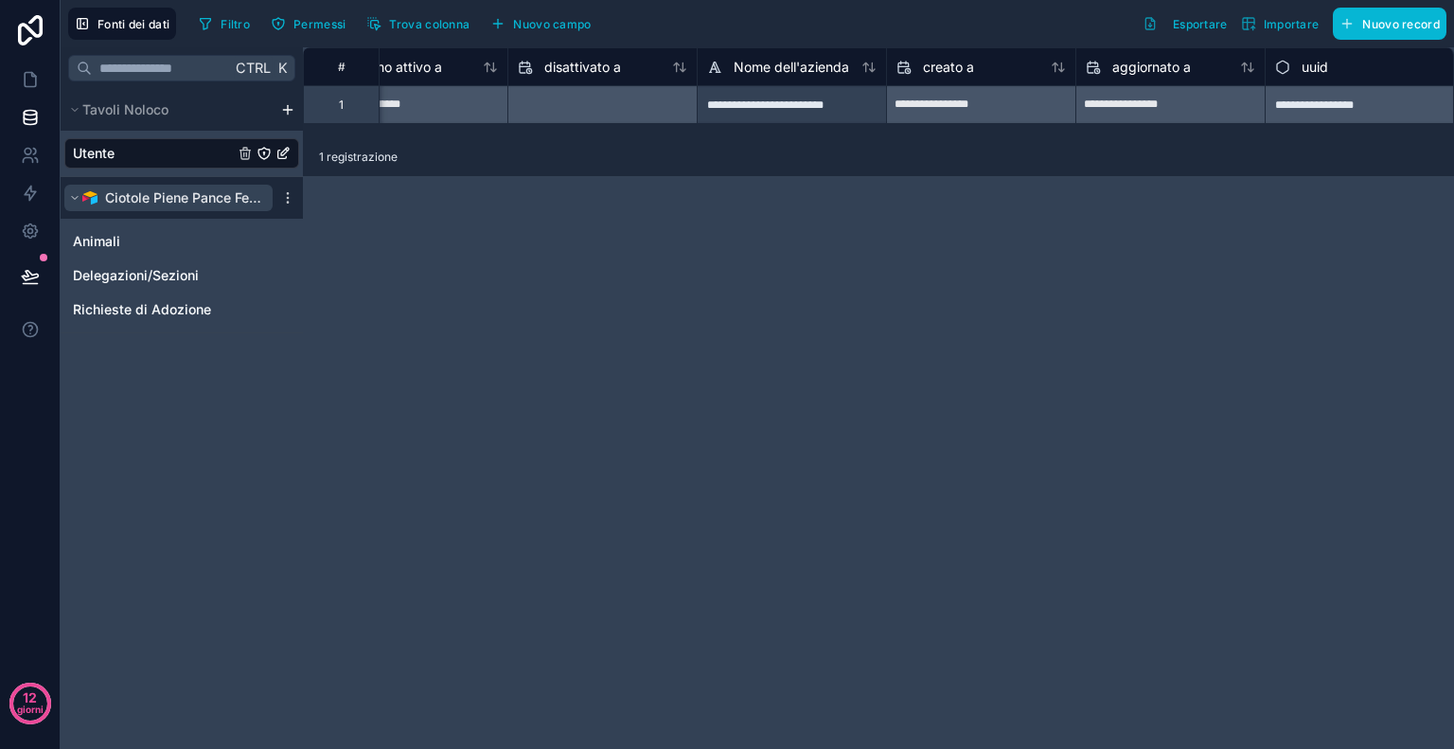
click at [80, 196] on button "Ciotole Piene Pance Felici" at bounding box center [168, 198] width 208 height 27
click at [110, 281] on font "Delegazioni/Sezioni" at bounding box center [136, 275] width 126 height 16
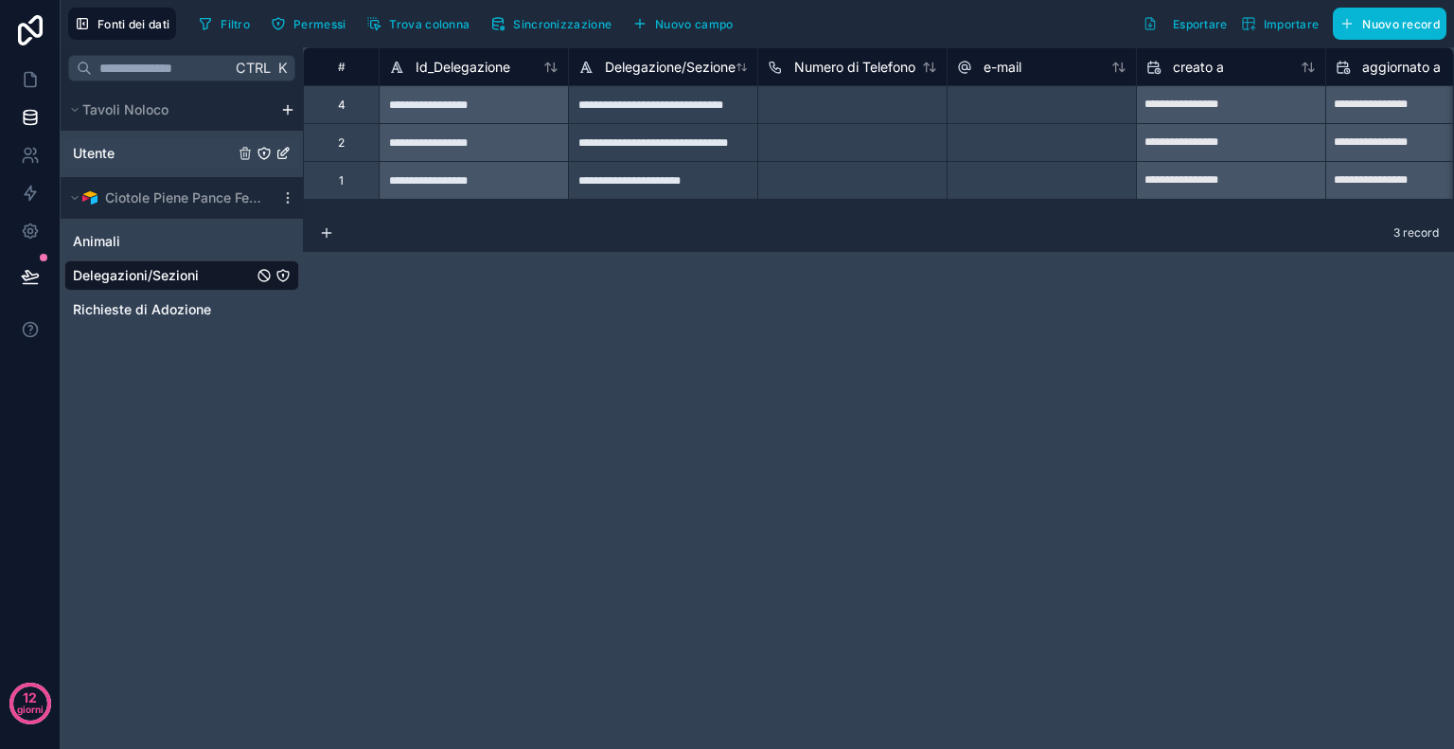
click at [127, 144] on link "Utente" at bounding box center [153, 153] width 161 height 19
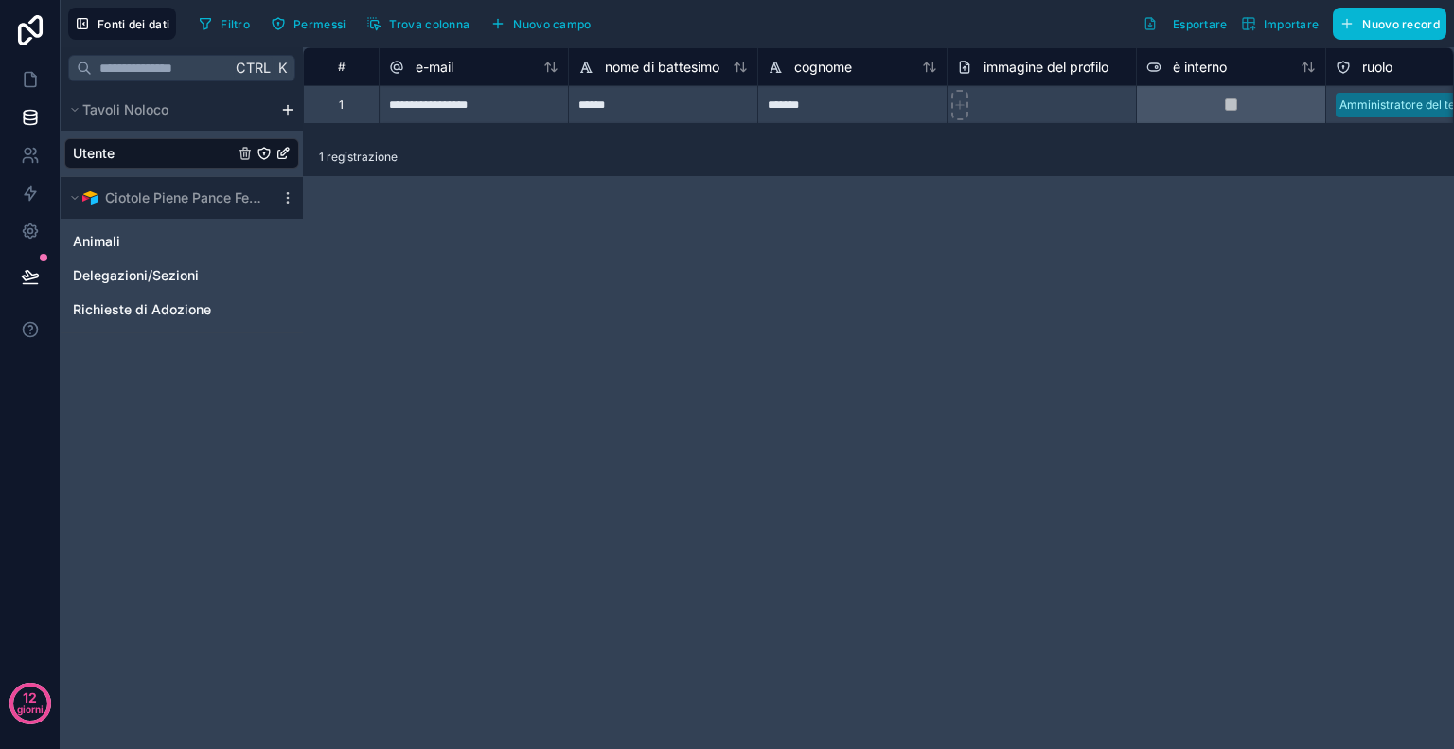
click at [193, 151] on link "Utente" at bounding box center [153, 153] width 161 height 19
click at [1394, 29] on font "Nuovo record" at bounding box center [1401, 24] width 78 height 14
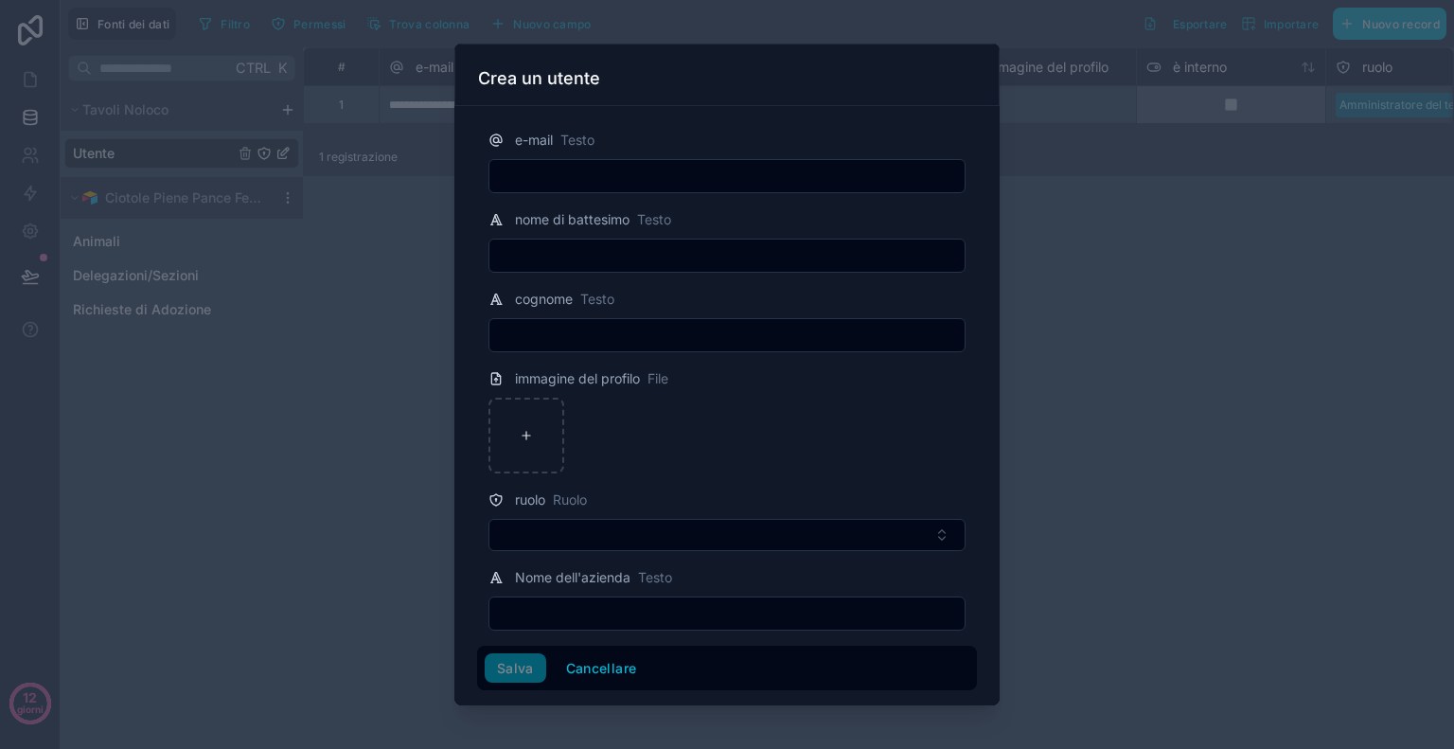
click at [746, 174] on input "text" at bounding box center [726, 176] width 475 height 27
paste input "**********"
type input "**********"
click at [572, 252] on input "text" at bounding box center [726, 255] width 475 height 27
click at [849, 204] on form "**********" at bounding box center [727, 403] width 500 height 578
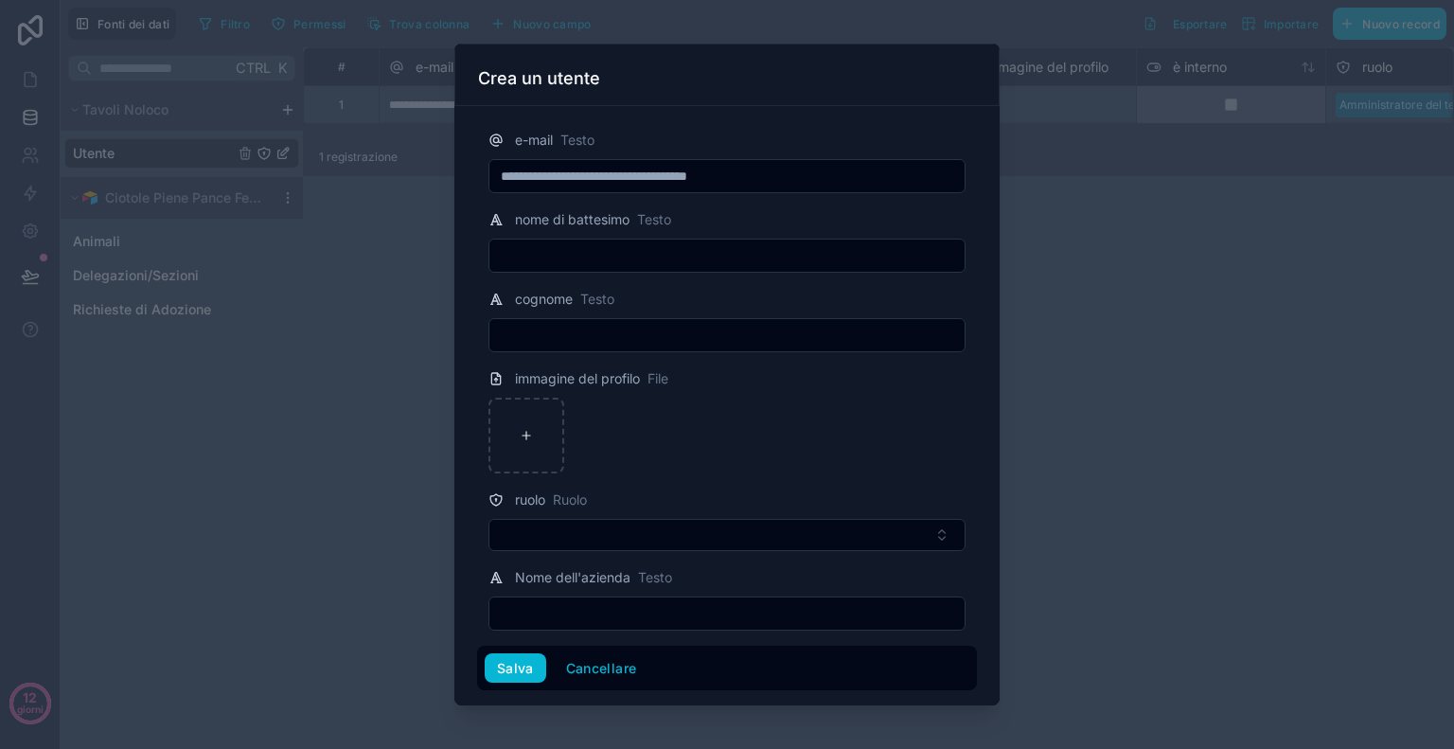
click at [607, 601] on input "text" at bounding box center [726, 613] width 475 height 27
type input "*"
type input "**********"
click at [515, 681] on button "Salva" at bounding box center [516, 668] width 62 height 30
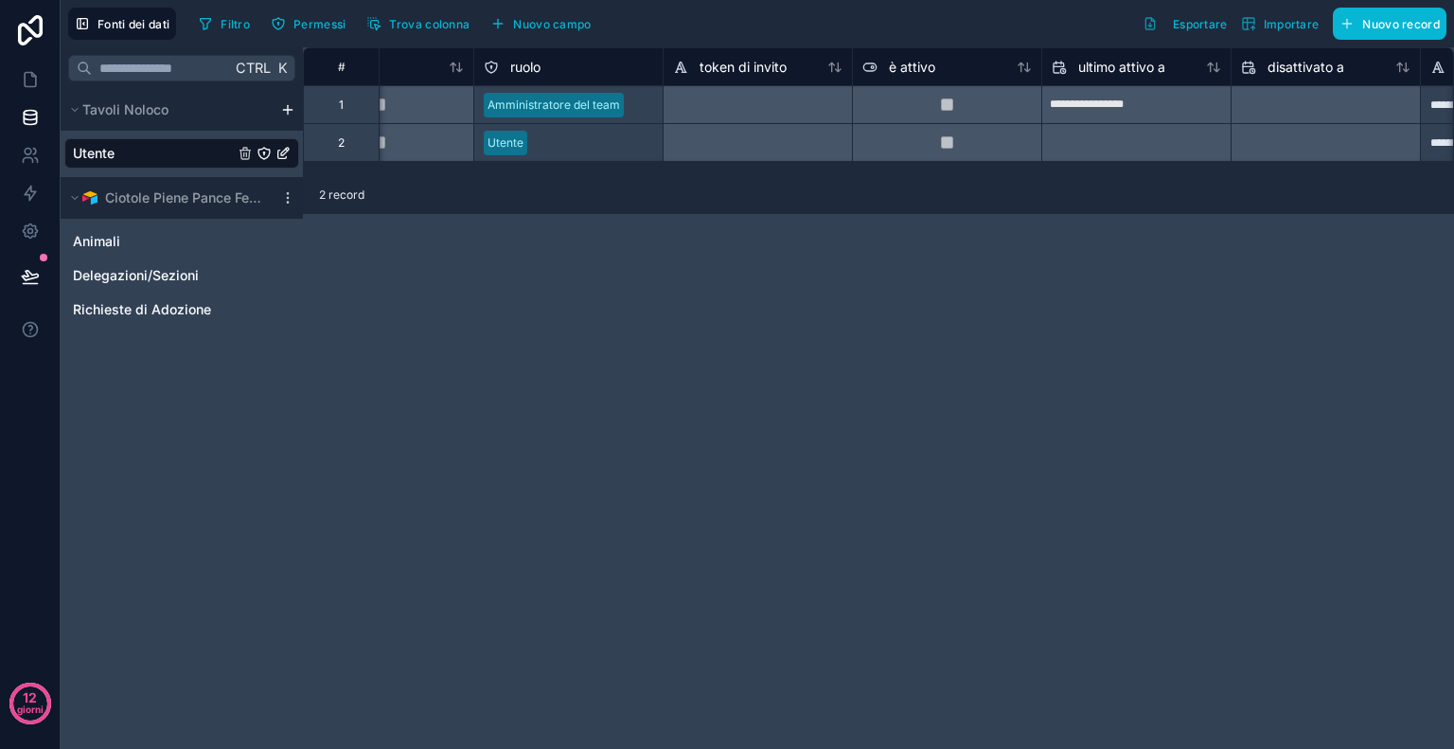
scroll to position [0, 856]
click at [1166, 129] on div at bounding box center [1133, 143] width 188 height 30
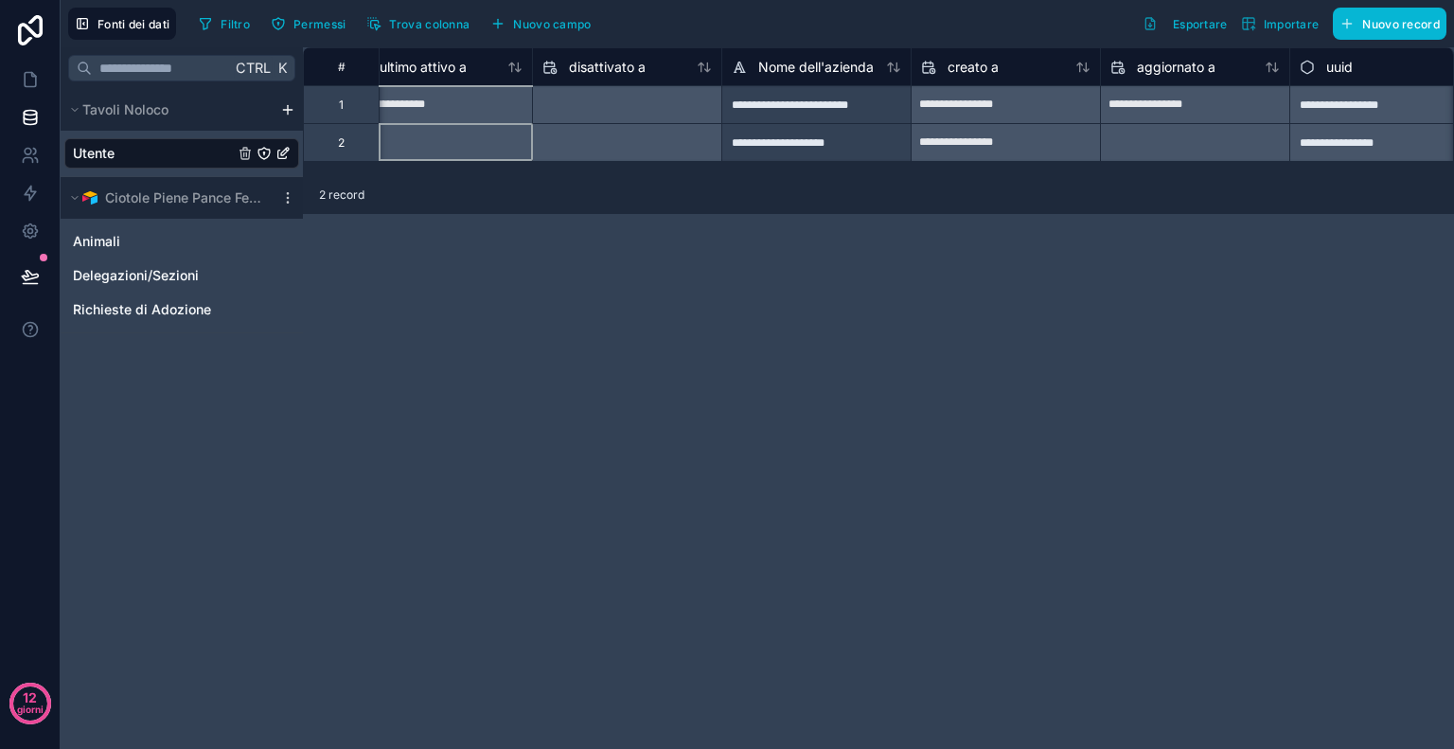
scroll to position [0, 1575]
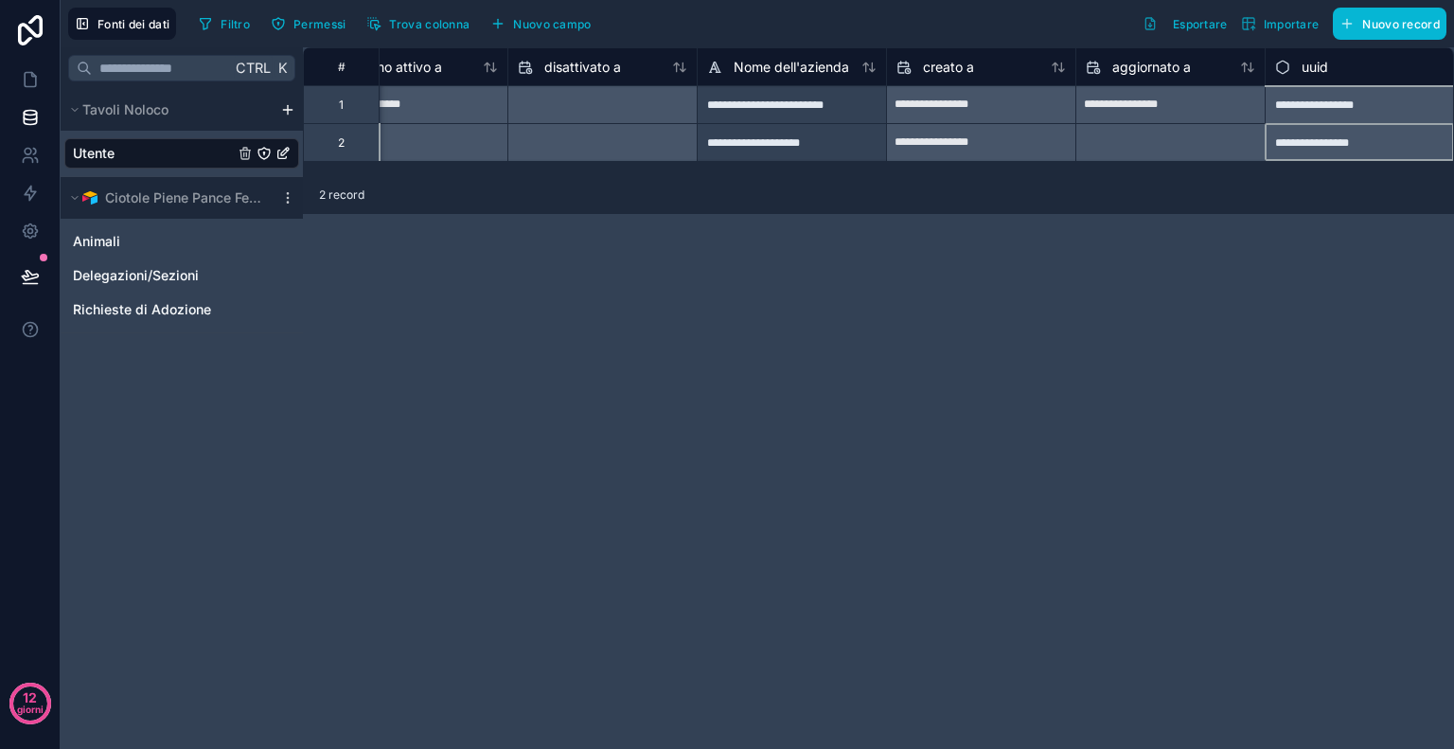
click at [1345, 139] on div "**********" at bounding box center [1359, 142] width 189 height 38
click at [1204, 329] on div "**********" at bounding box center [878, 398] width 1151 height 702
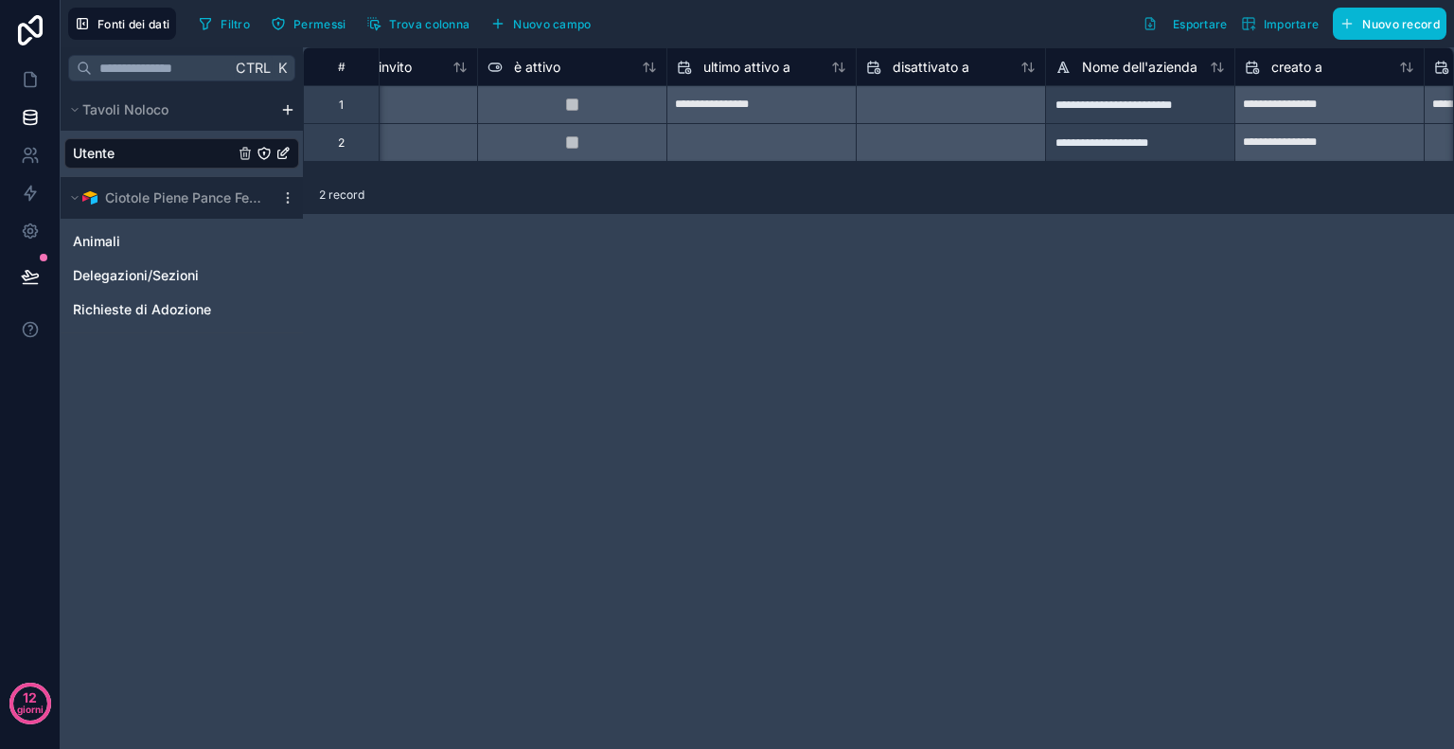
scroll to position [0, 1236]
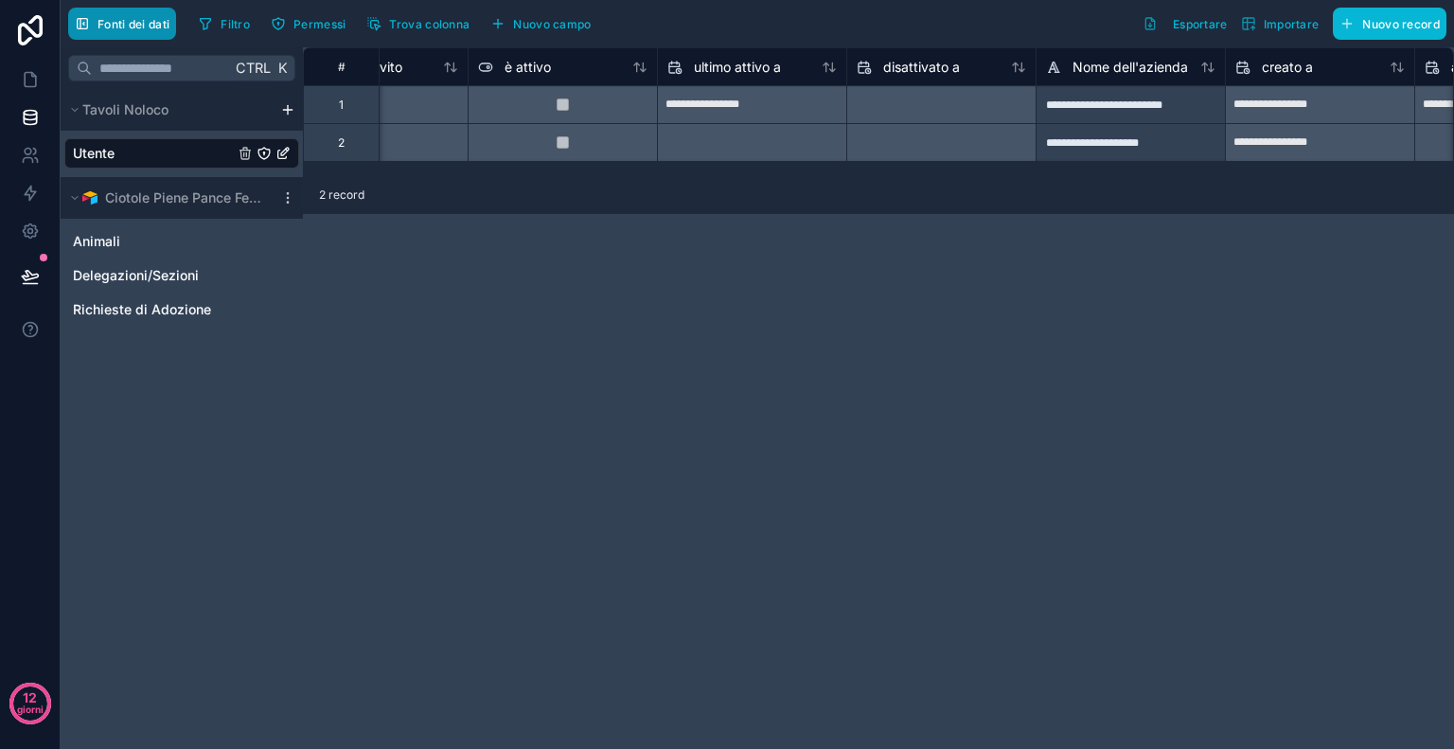
click at [138, 21] on font "Fonti dei dati" at bounding box center [134, 24] width 72 height 14
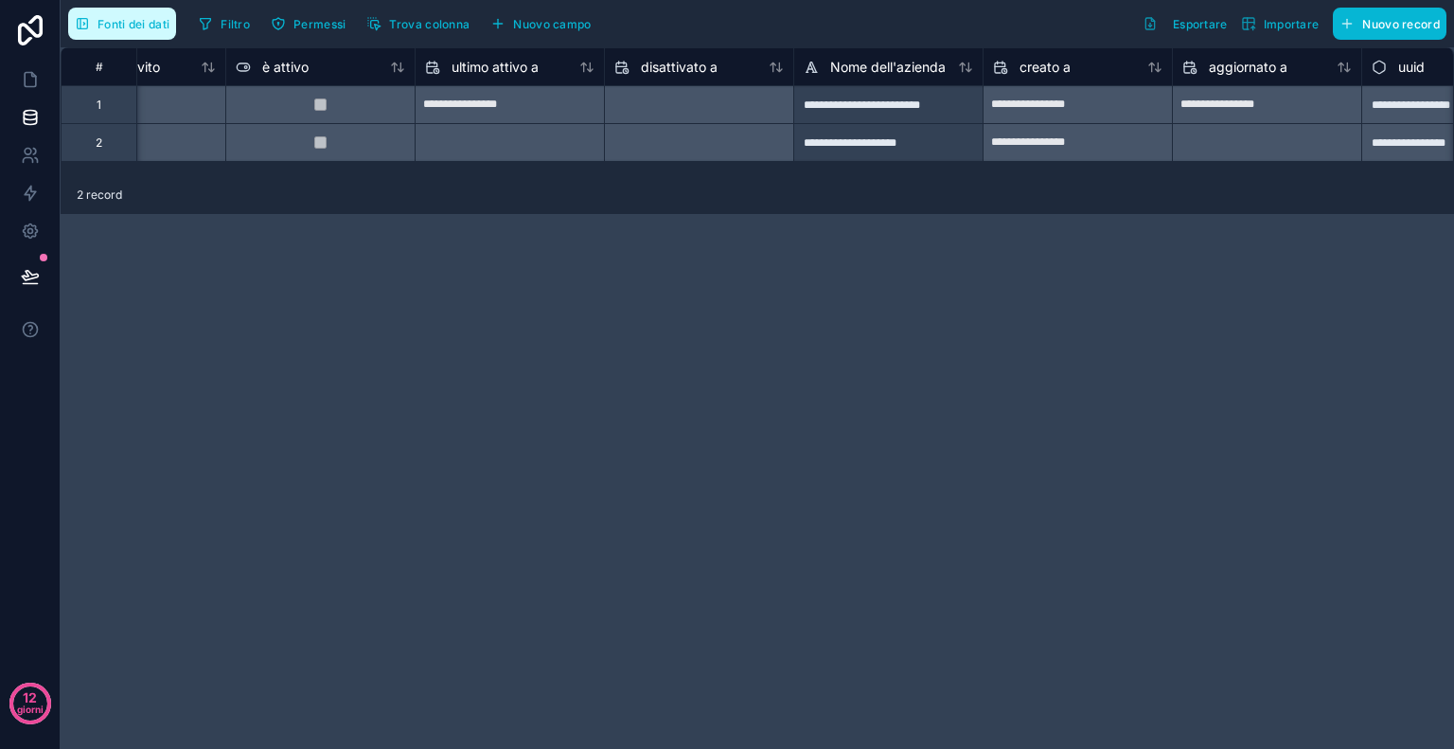
click at [138, 21] on font "Fonti dei dati" at bounding box center [134, 24] width 72 height 14
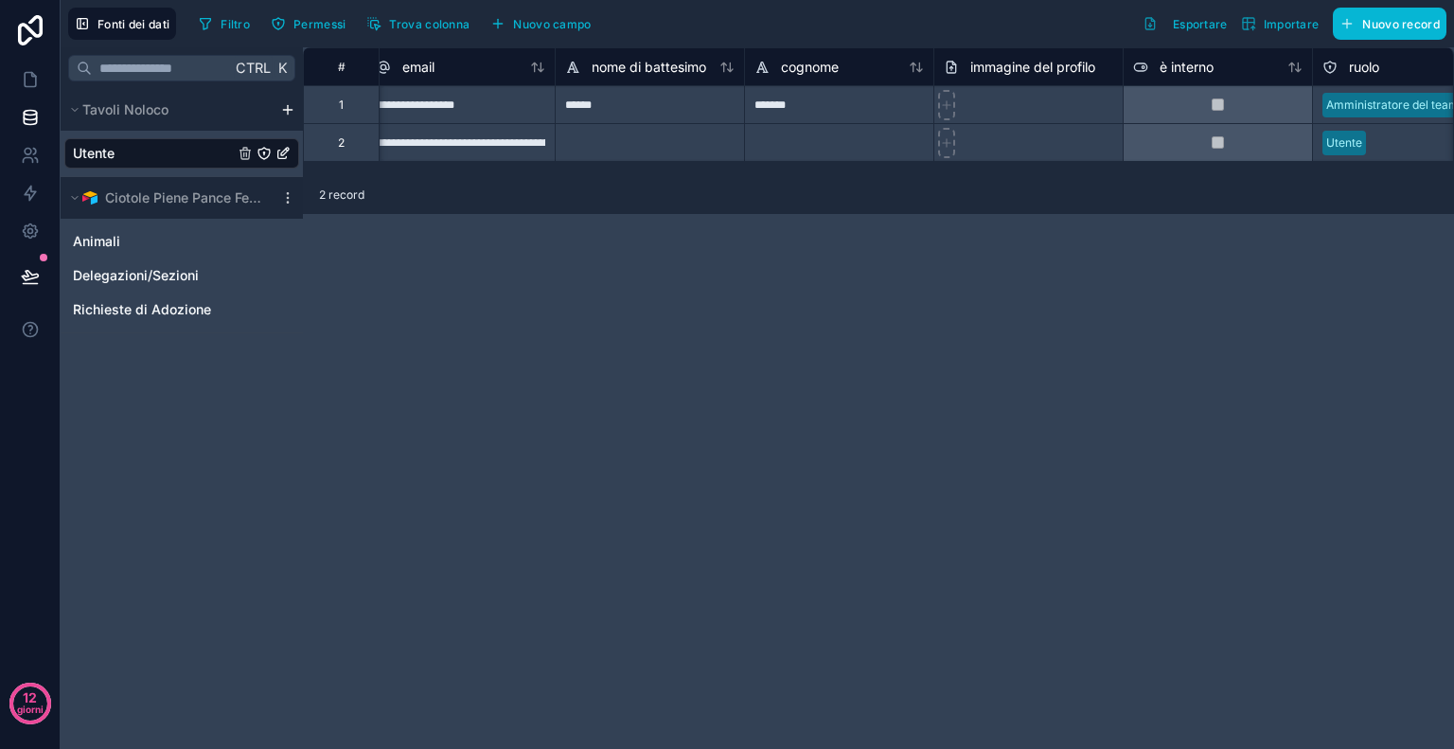
scroll to position [0, 0]
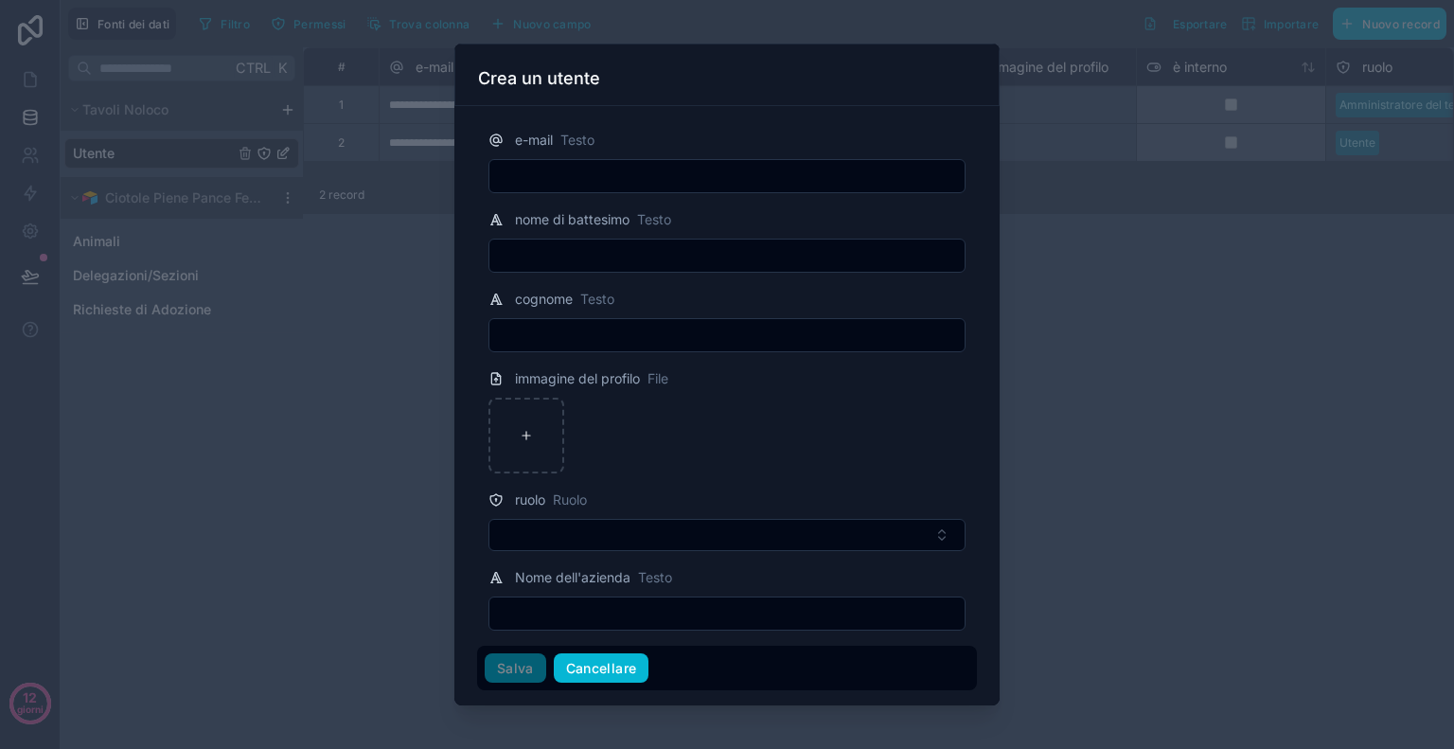
click at [576, 662] on font "Cancellare" at bounding box center [601, 668] width 71 height 16
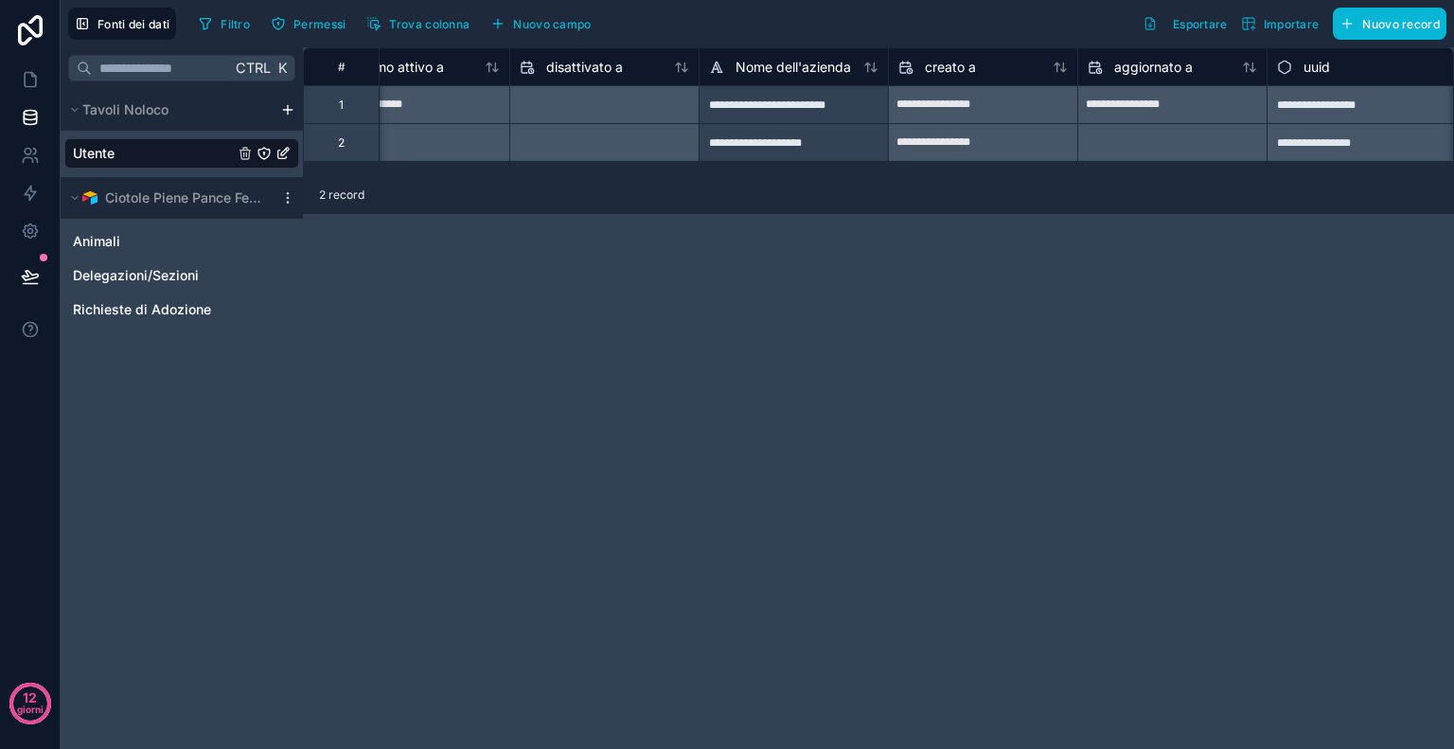
scroll to position [0, 1575]
click at [250, 17] on font "Filtro" at bounding box center [235, 24] width 29 height 14
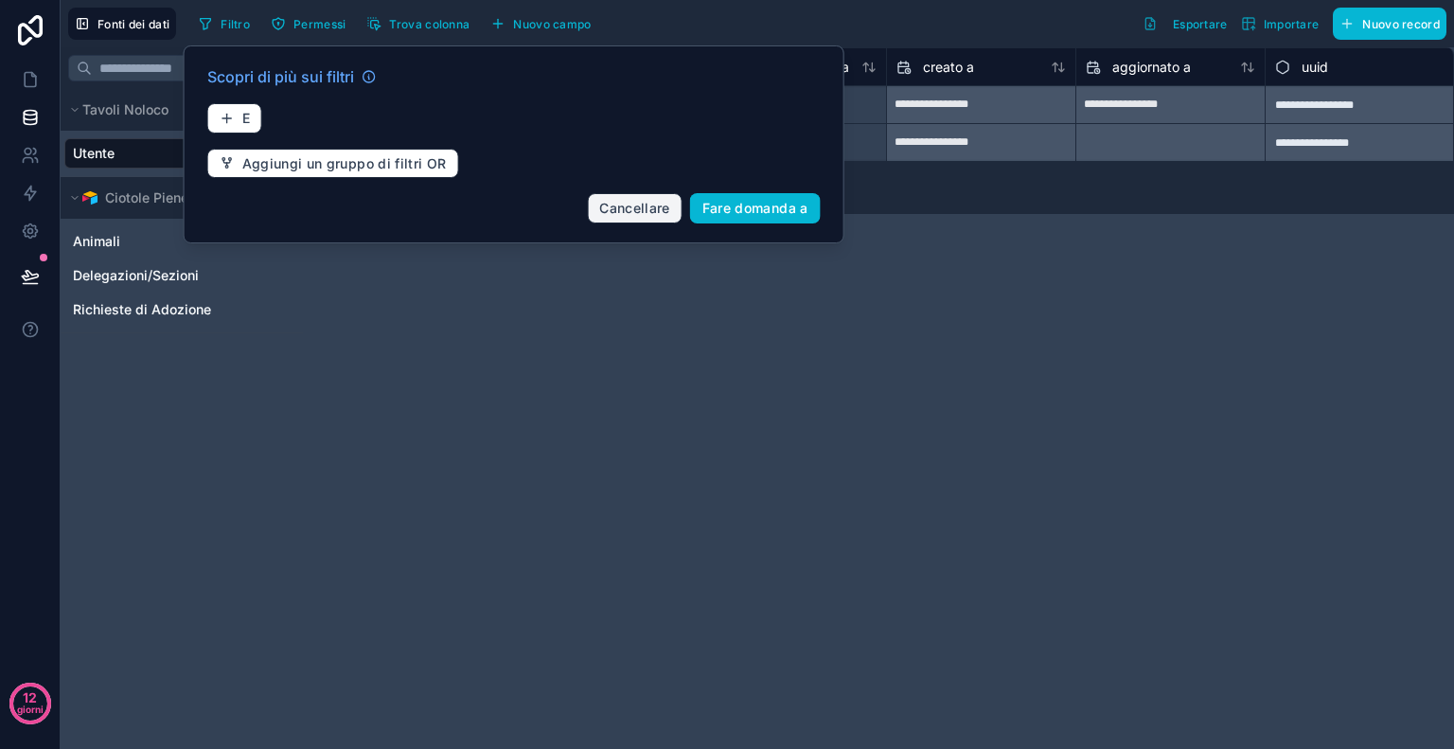
click at [636, 204] on font "Cancellare" at bounding box center [634, 208] width 71 height 16
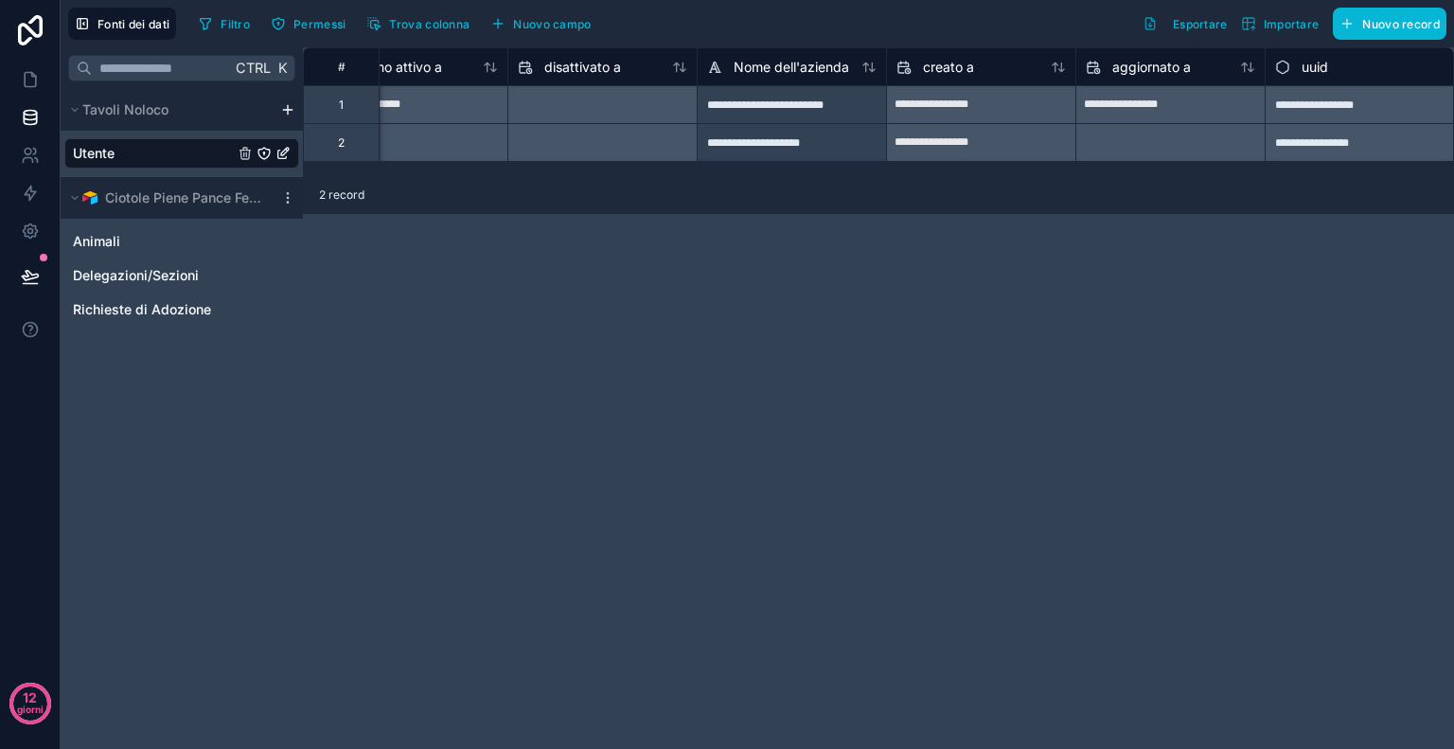
click at [288, 154] on icon "Utente" at bounding box center [283, 153] width 15 height 15
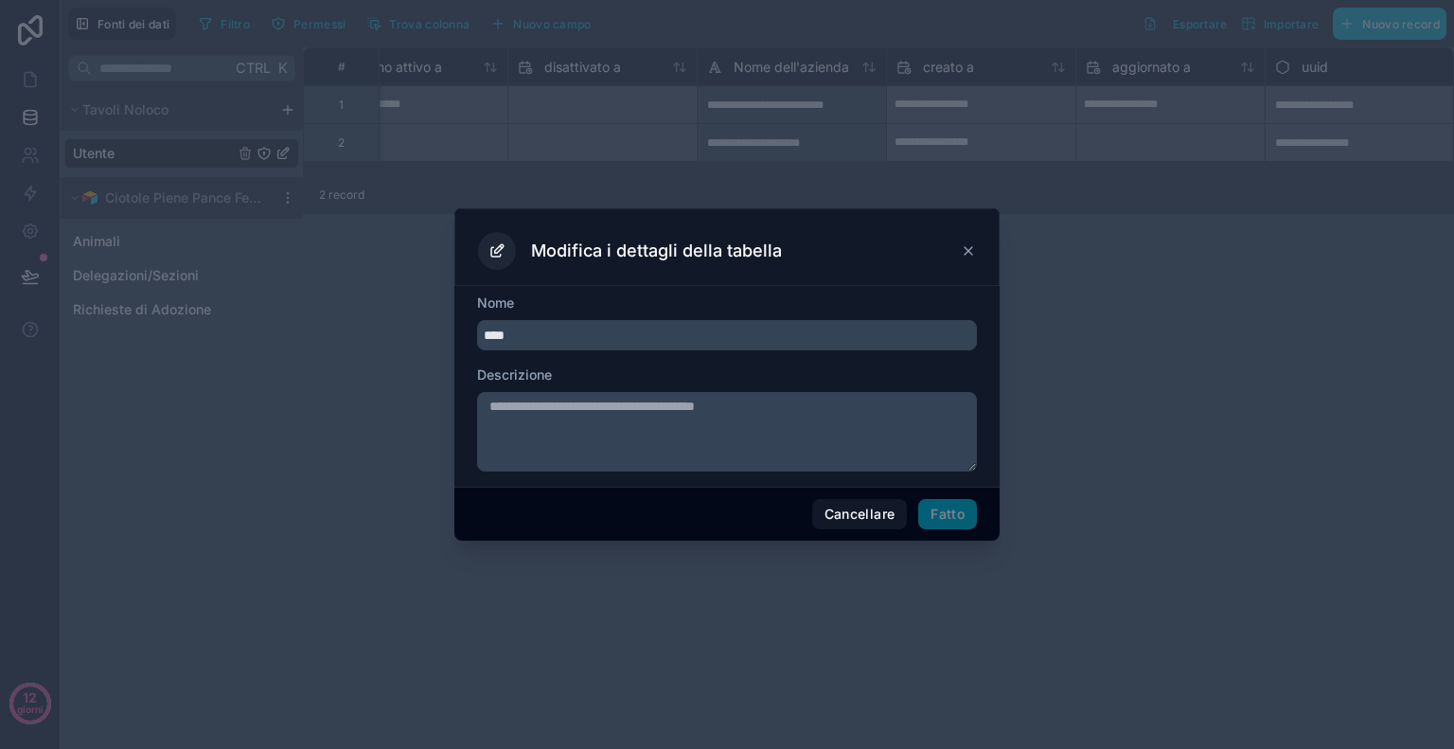
click at [947, 524] on span "Fatto" at bounding box center [947, 514] width 59 height 30
click at [860, 499] on button "Cancellare" at bounding box center [860, 514] width 96 height 30
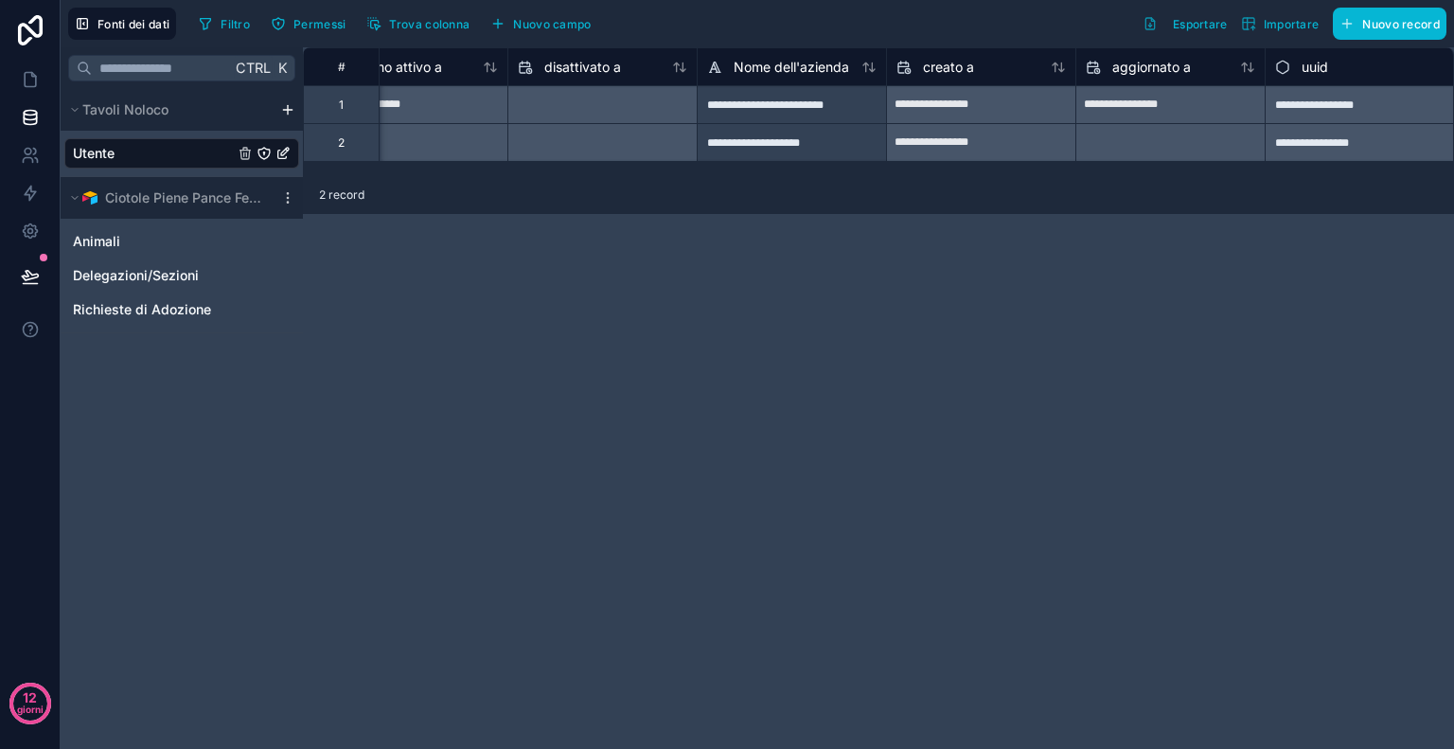
click at [262, 154] on icon "Utente" at bounding box center [264, 153] width 15 height 15
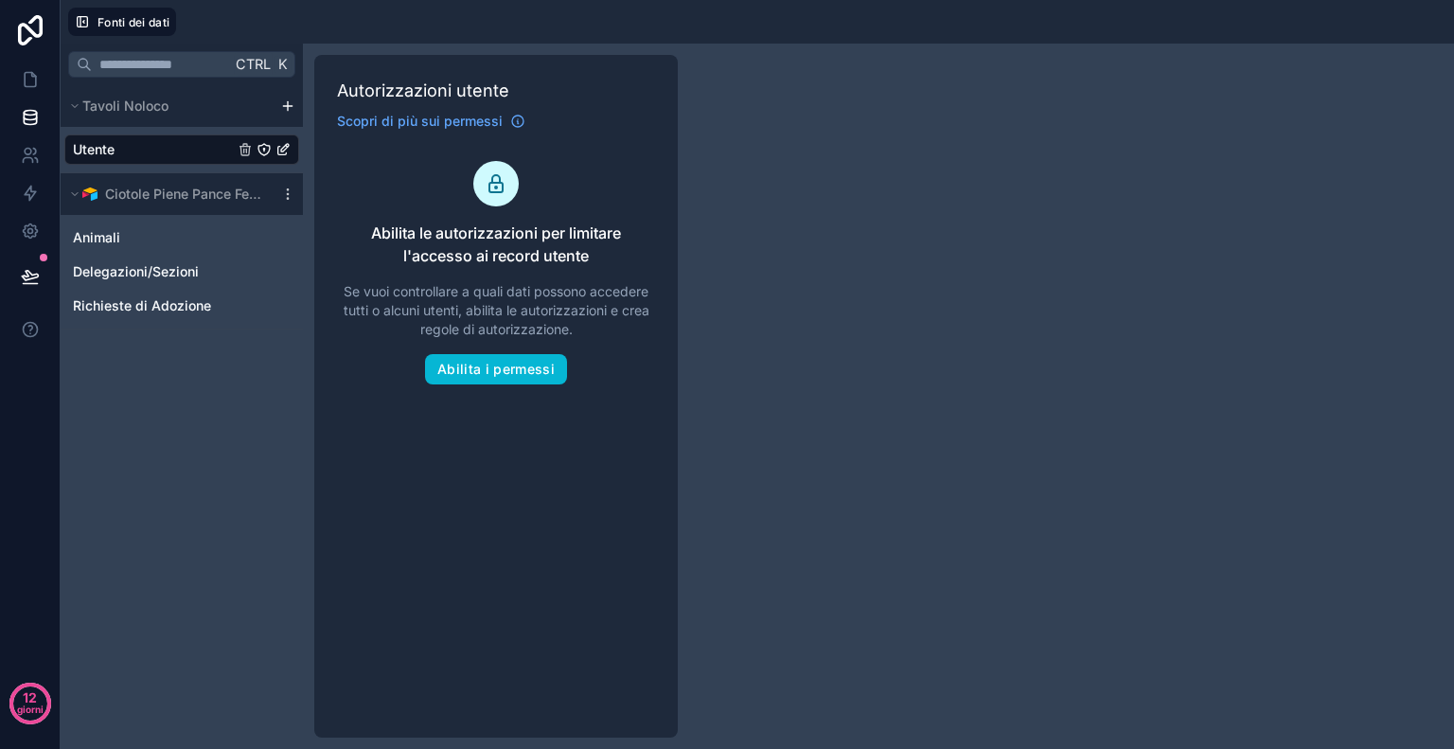
click at [308, 291] on div "Ctrl K Tavoli Noloco Utente Ciotole Piene Pance Felici Animali Delegazioni/Sezi…" at bounding box center [758, 396] width 1394 height 705
click at [788, 198] on div "Ctrl K Tavoli Noloco Utente Ciotole Piene Pance Felici Animali Delegazioni/Sezi…" at bounding box center [758, 396] width 1394 height 705
click at [504, 363] on font "Abilita i permessi" at bounding box center [495, 369] width 117 height 16
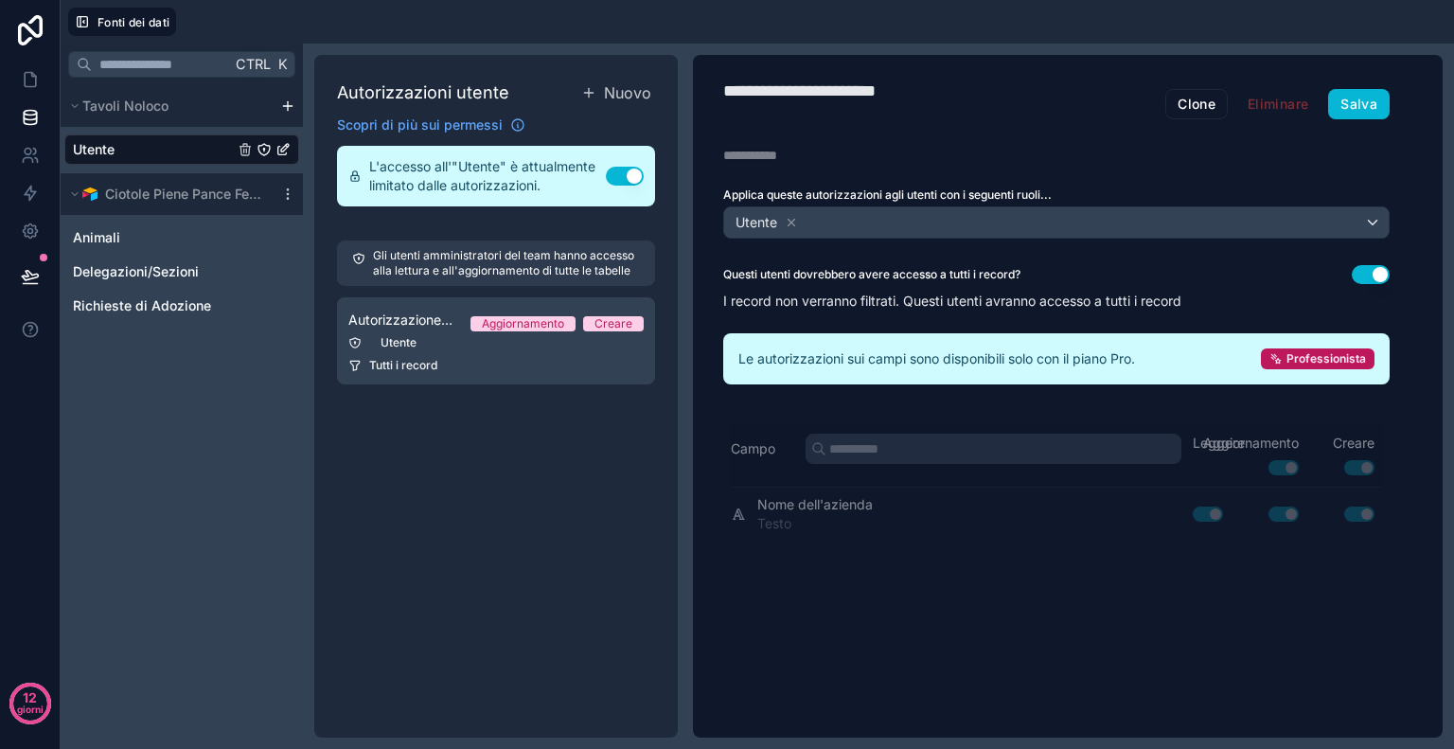
click at [1367, 276] on button "Usa impostazione" at bounding box center [1371, 274] width 38 height 19
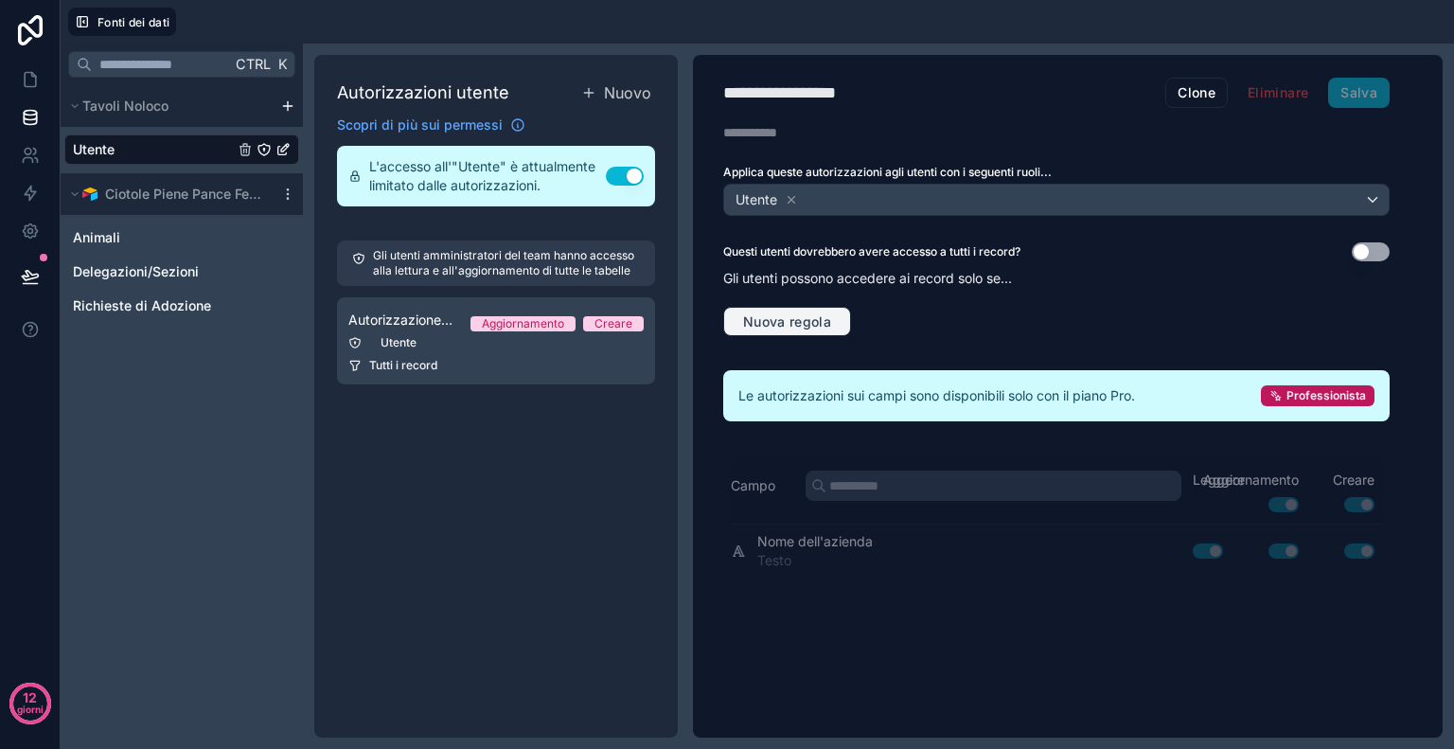
click at [772, 316] on font "Nuova regola" at bounding box center [787, 321] width 88 height 16
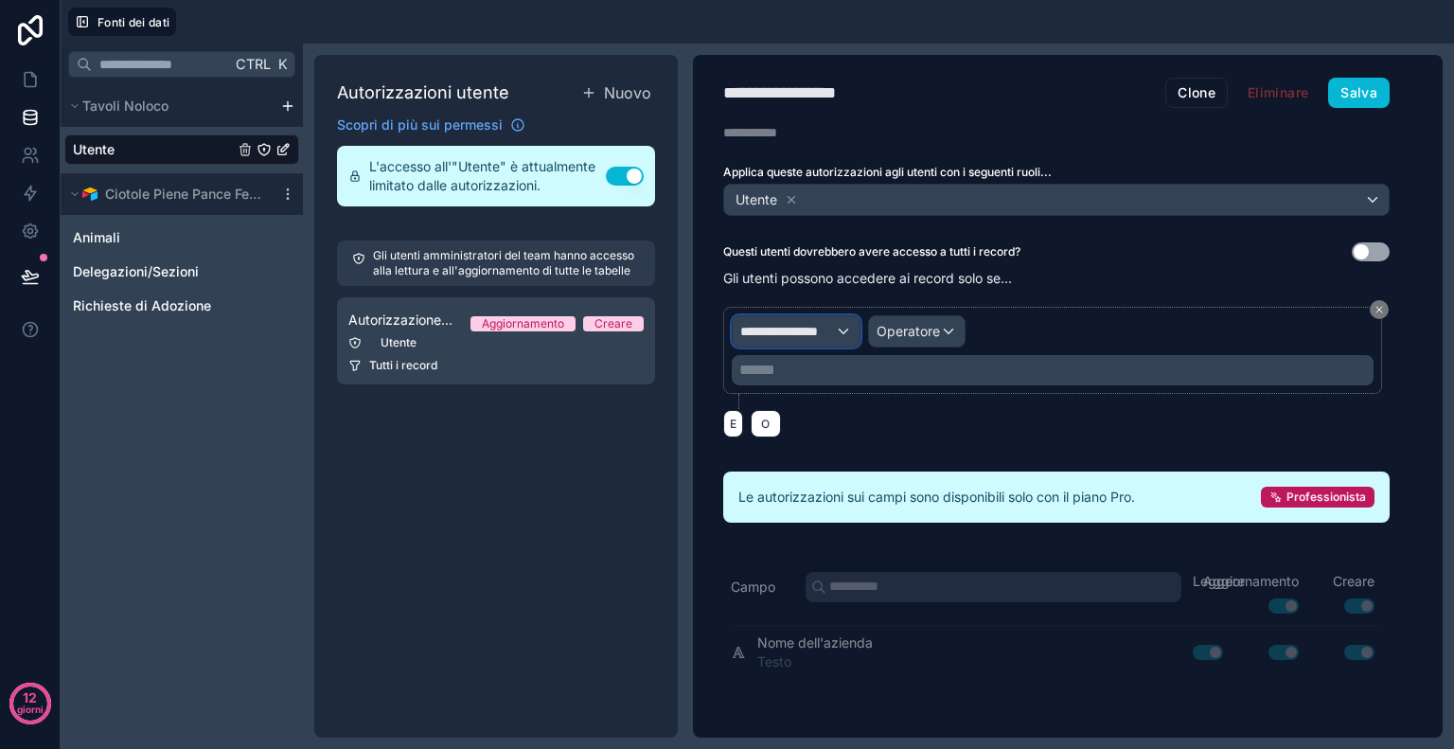
click at [818, 325] on font "**********" at bounding box center [779, 331] width 78 height 13
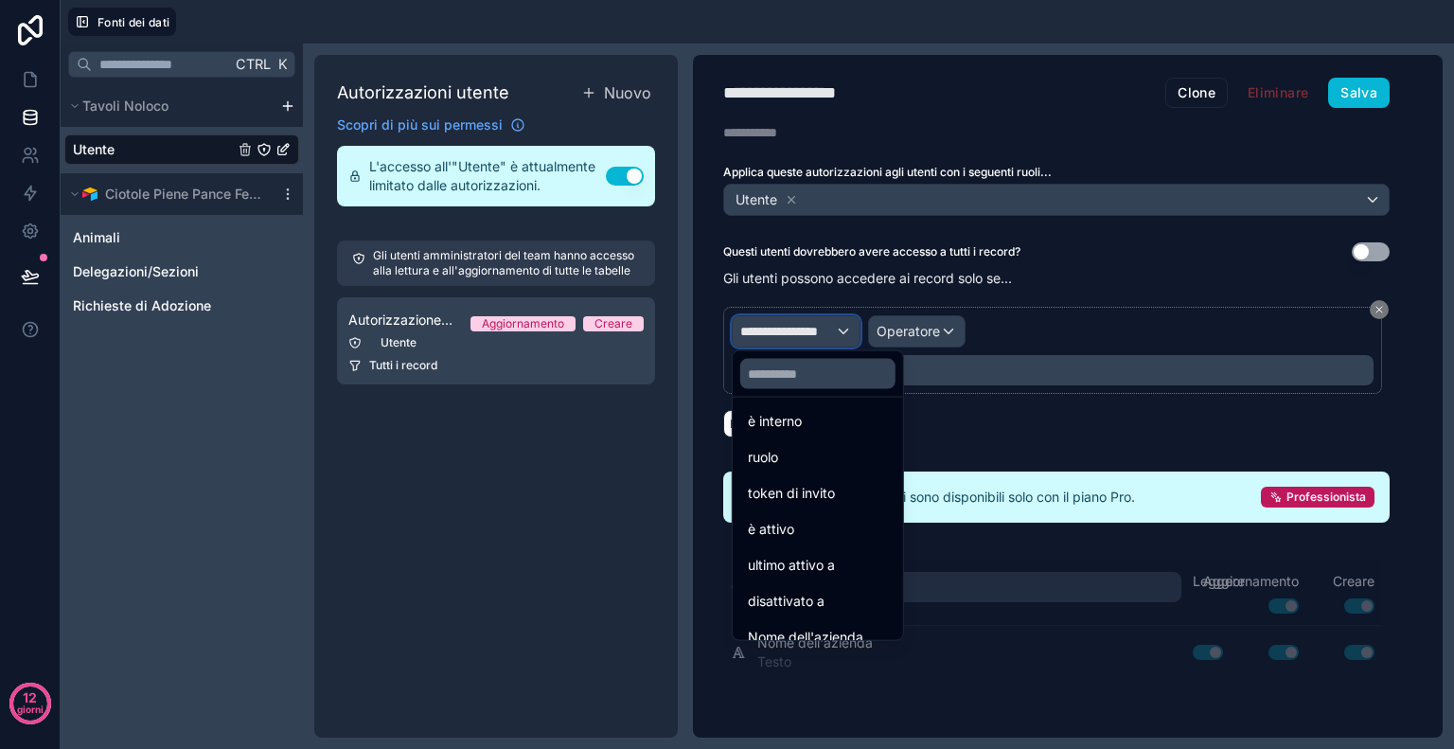
scroll to position [350, 0]
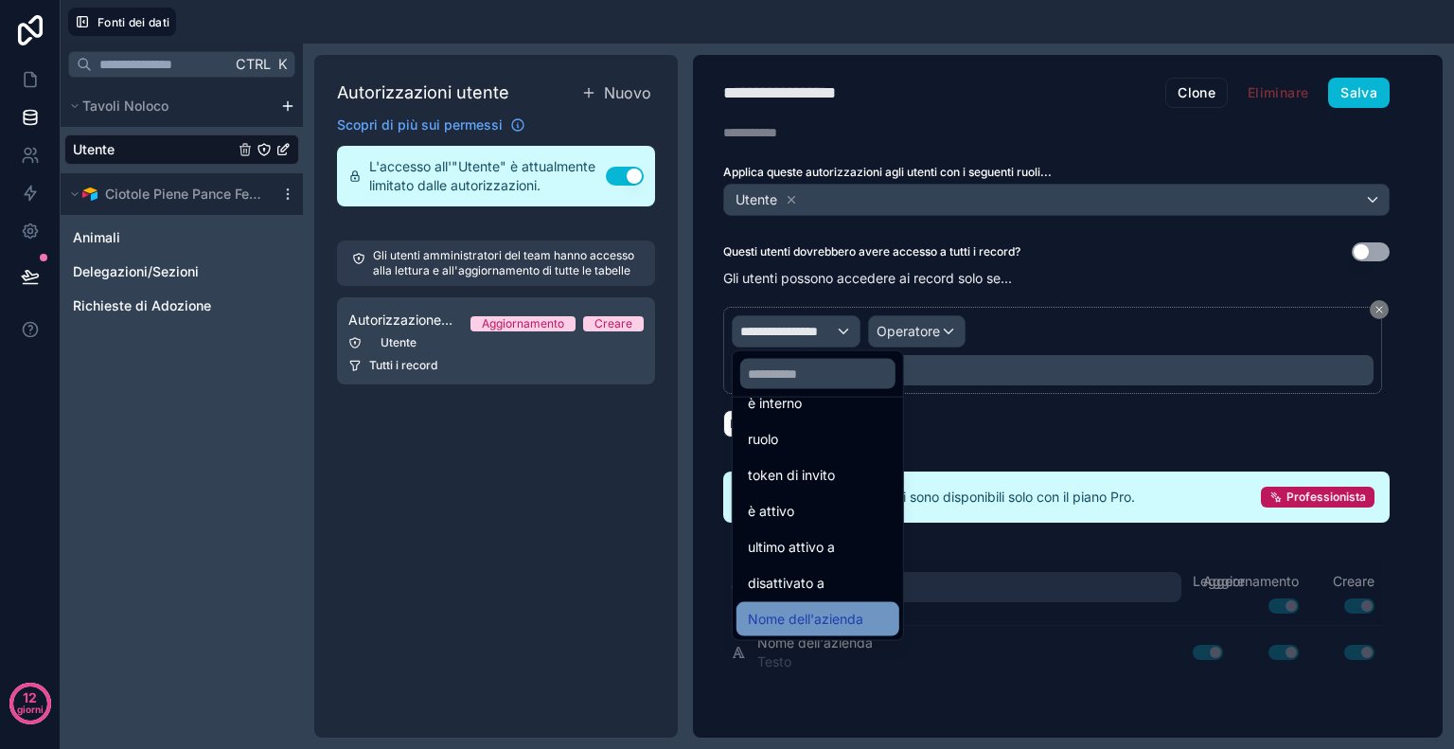
click at [825, 611] on font "Nome dell'azienda" at bounding box center [806, 619] width 116 height 16
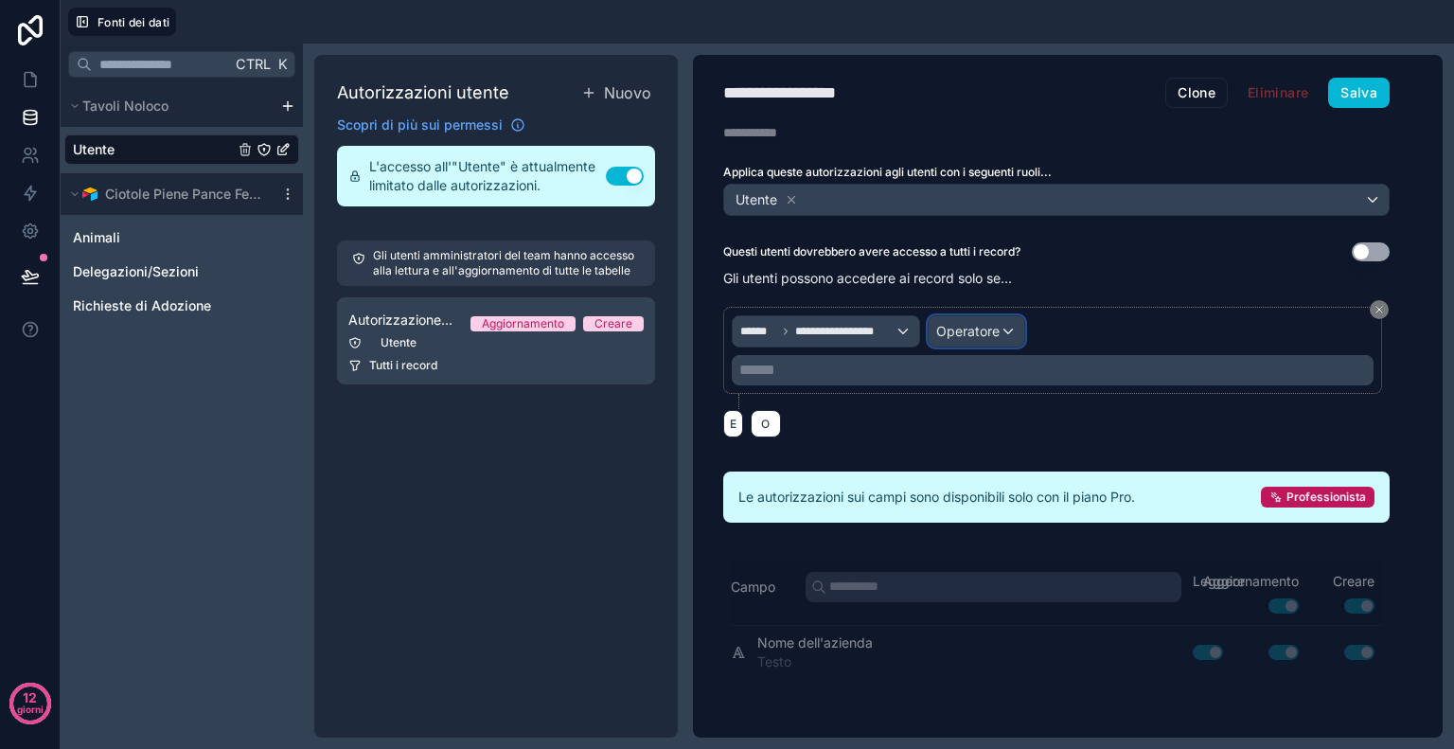
click at [1000, 322] on div "Operatore" at bounding box center [977, 331] width 96 height 30
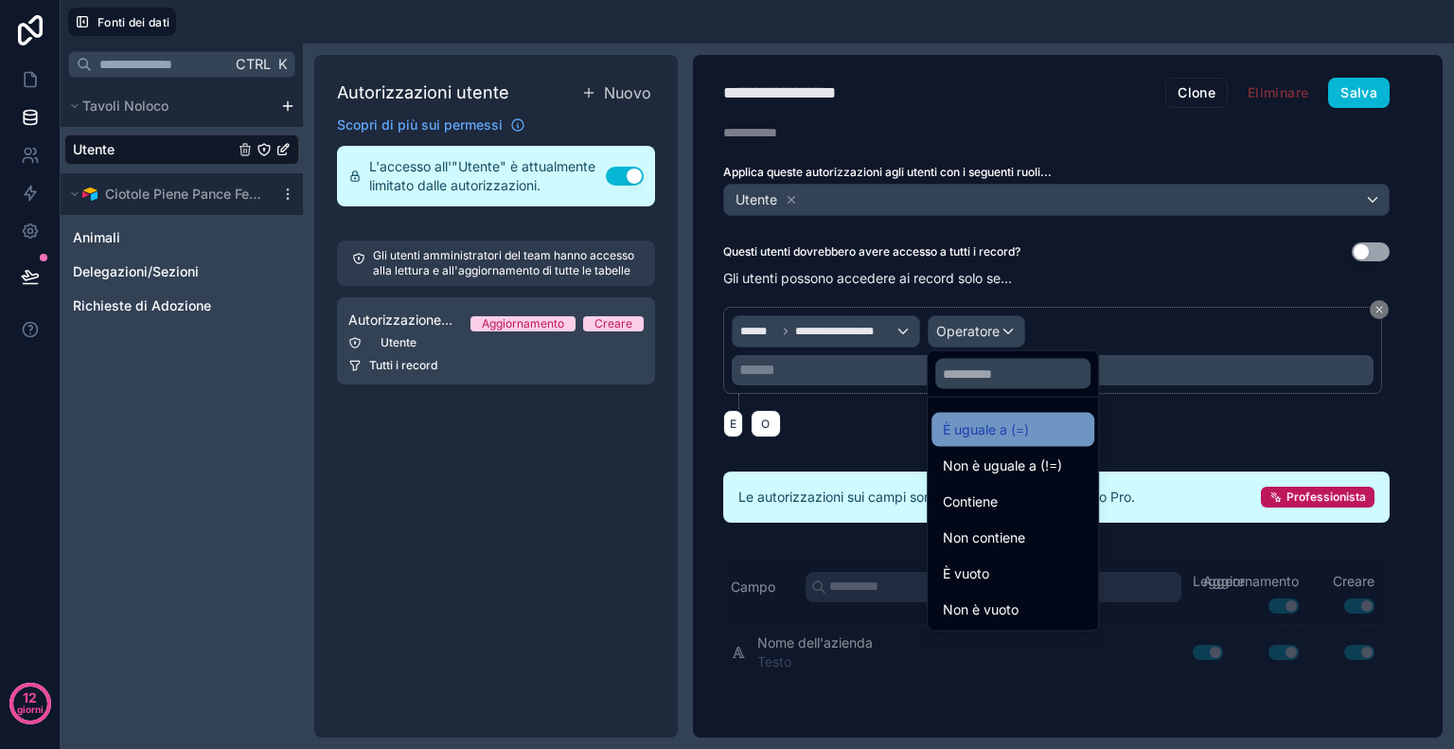
click at [1011, 427] on font "È uguale a (=)" at bounding box center [986, 429] width 86 height 16
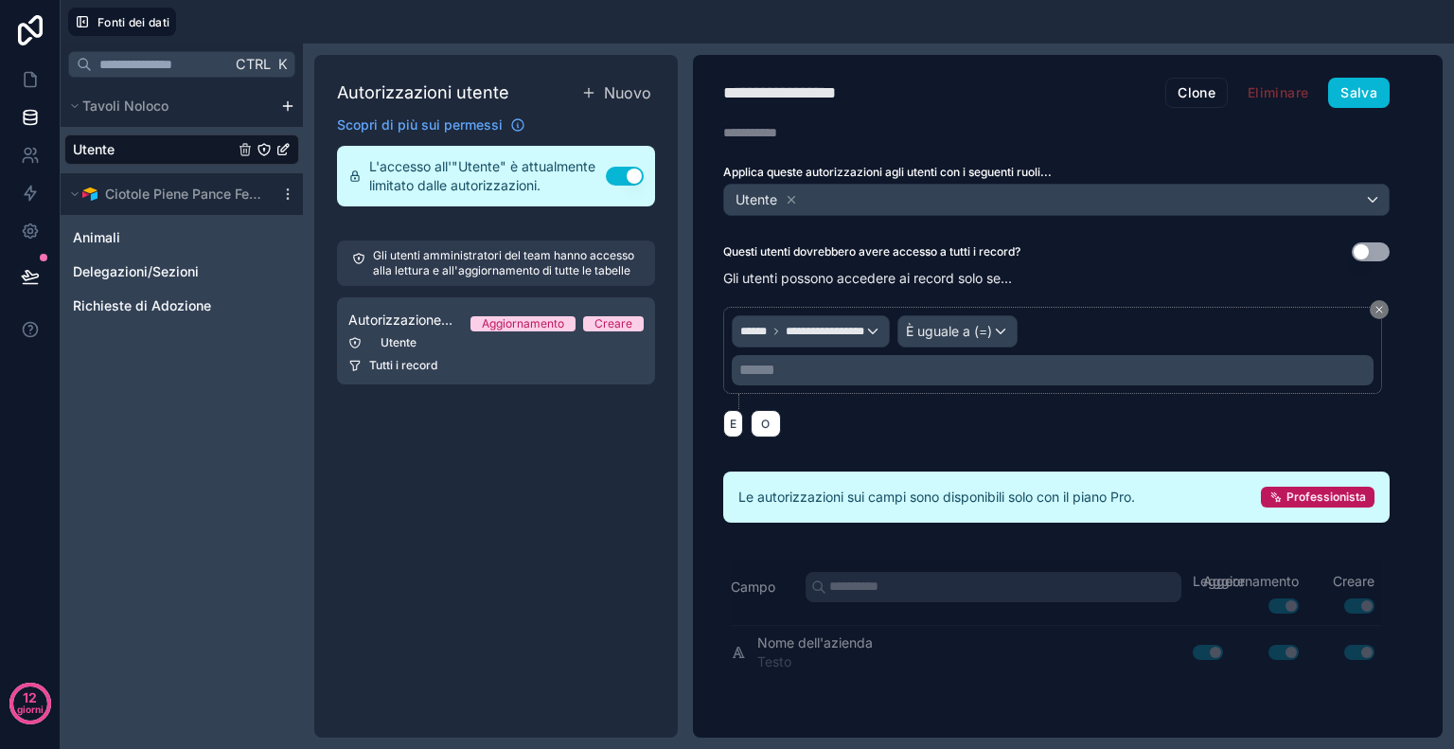
click at [837, 365] on p "****** ﻿" at bounding box center [1054, 370] width 631 height 23
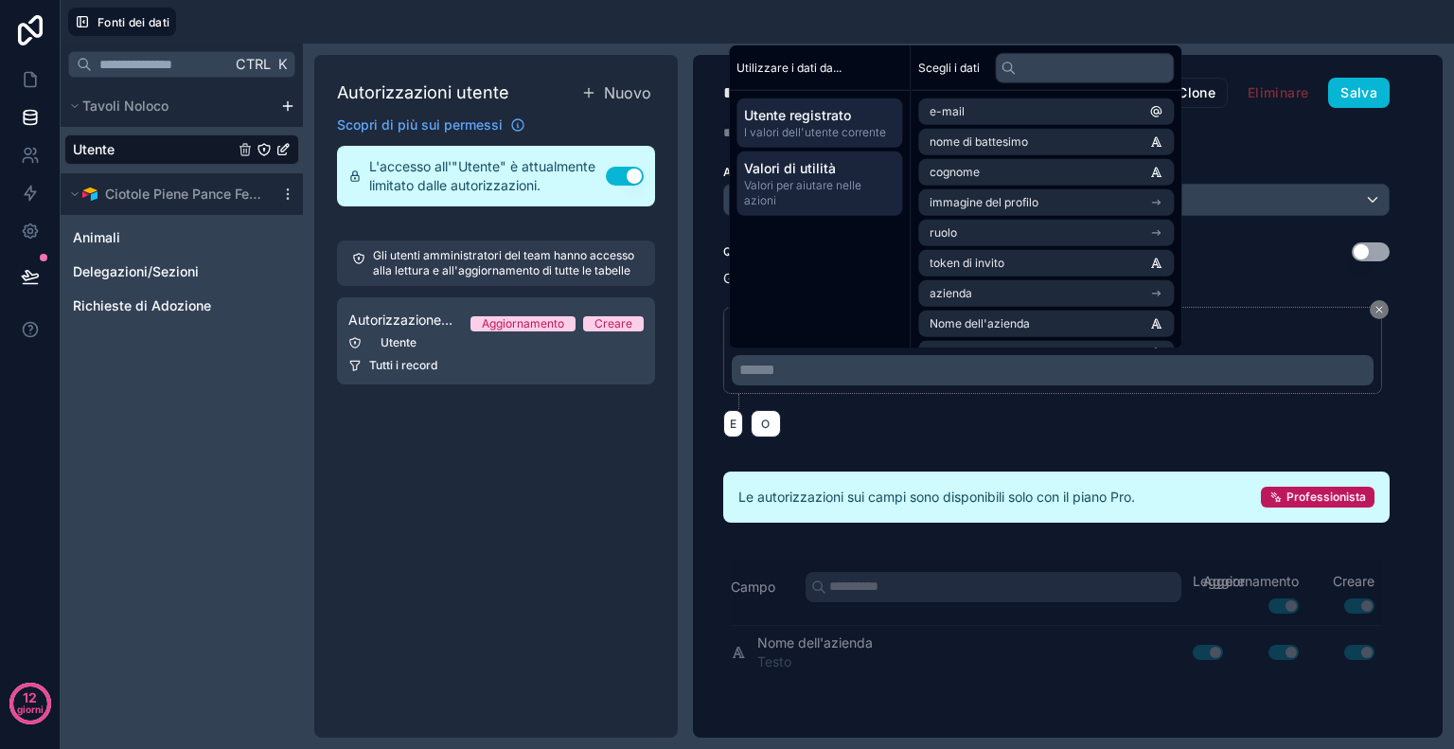
click at [843, 196] on span "Valori per aiutare nelle azioni" at bounding box center [819, 193] width 151 height 30
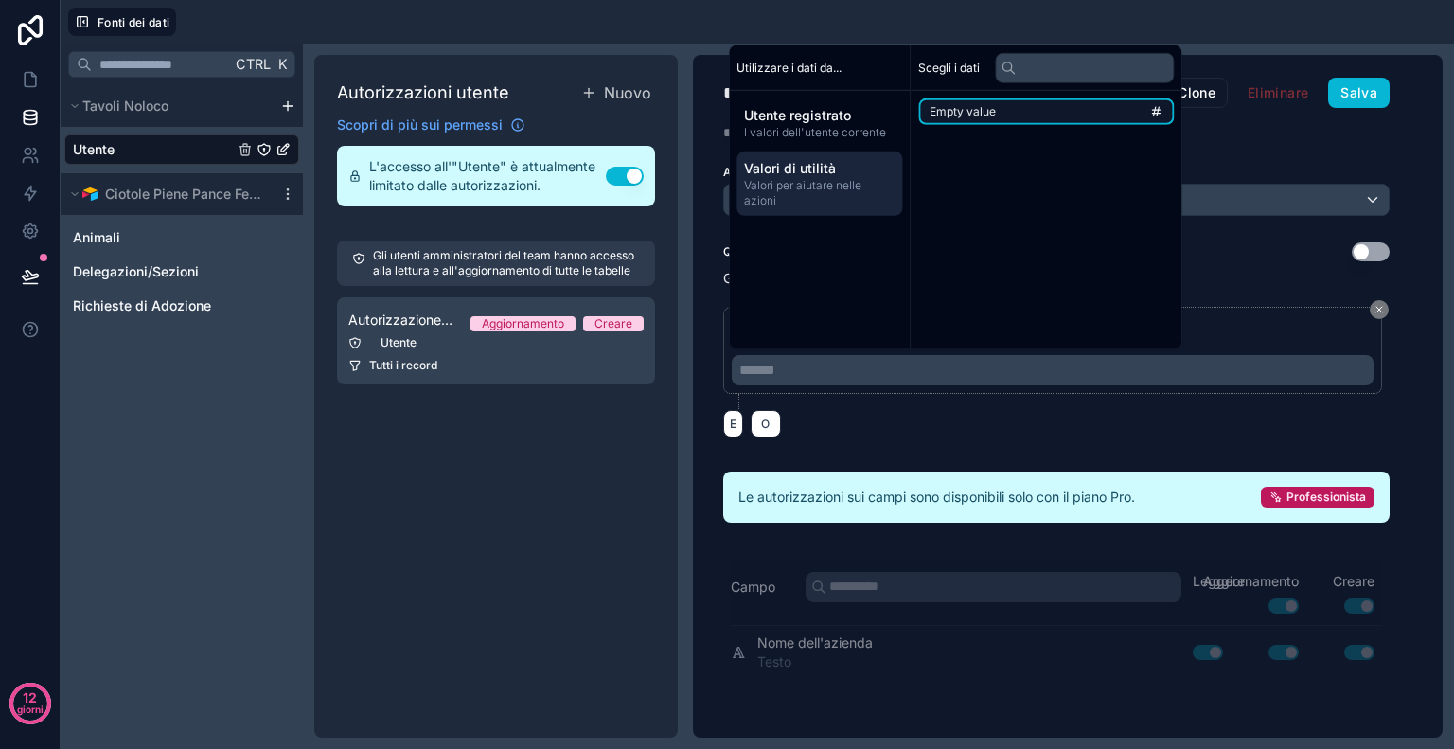
click at [1012, 114] on li "Empty value" at bounding box center [1046, 111] width 256 height 27
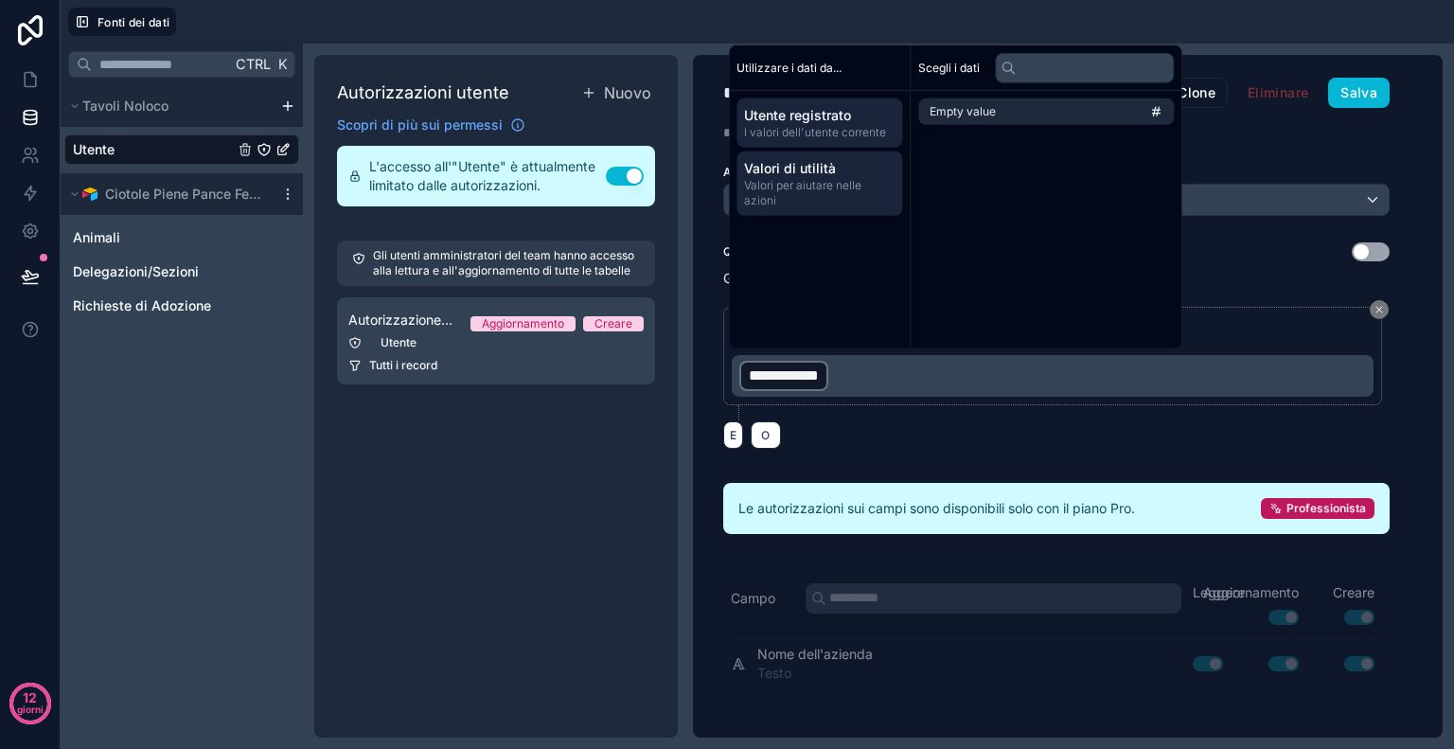
click at [843, 143] on div "Utente registrato I valori dell'utente corrente" at bounding box center [820, 122] width 166 height 49
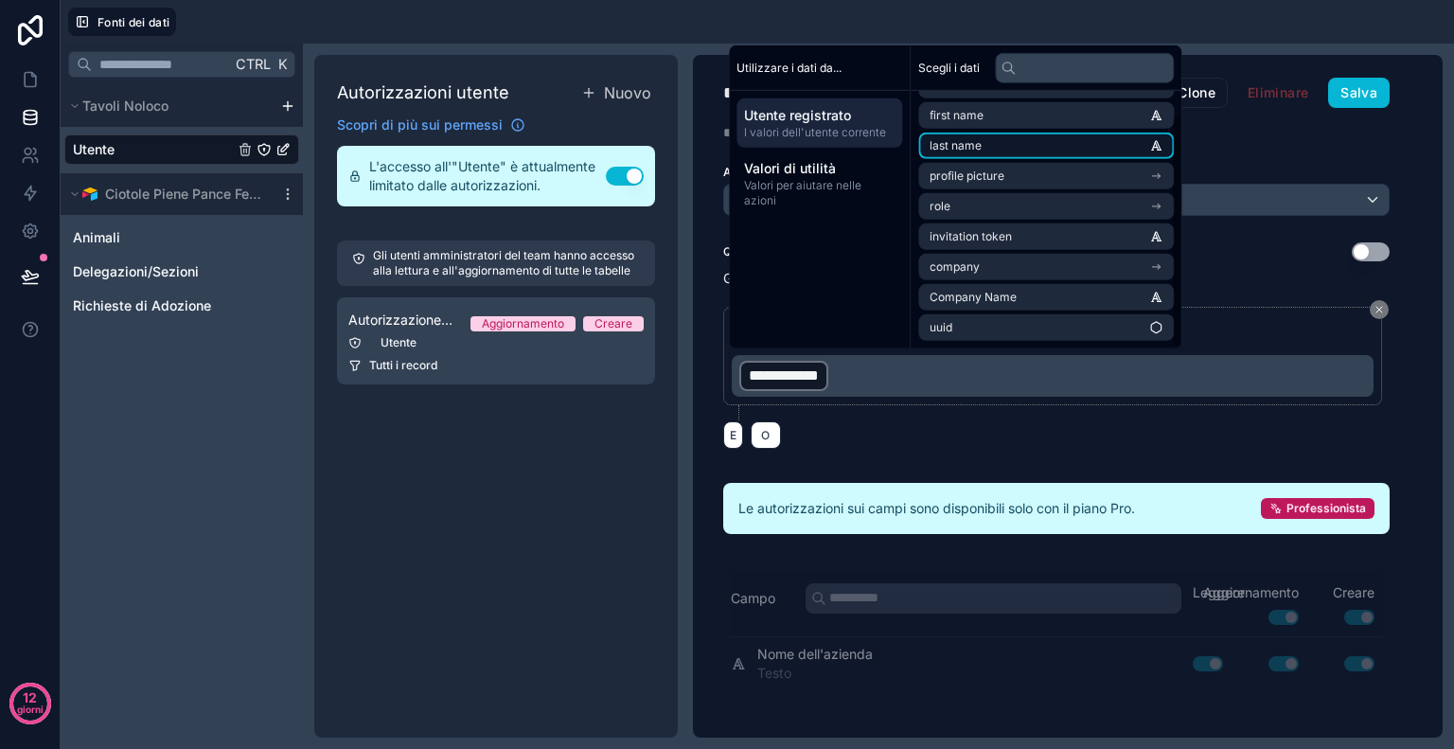
scroll to position [27, 0]
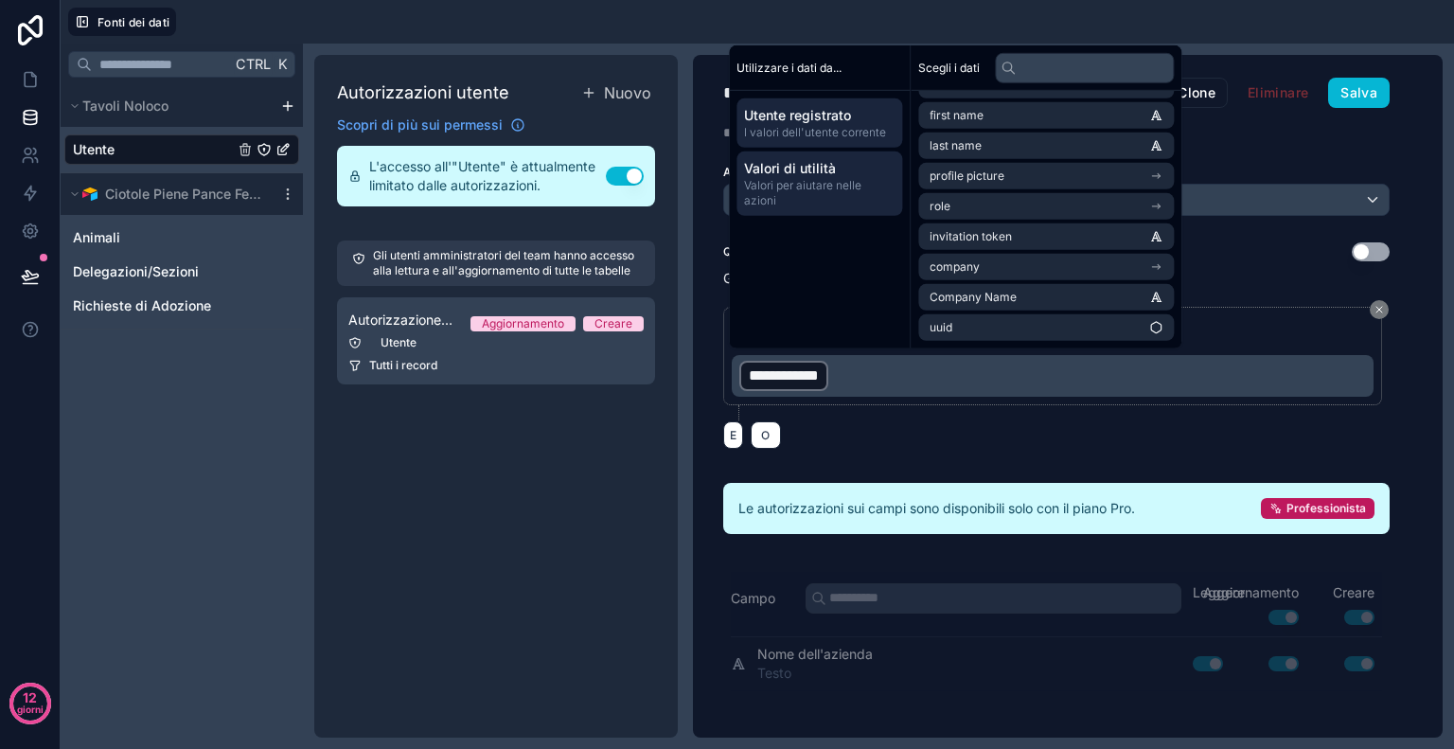
click at [838, 184] on font "Valori per aiutare nelle azioni" at bounding box center [802, 192] width 117 height 29
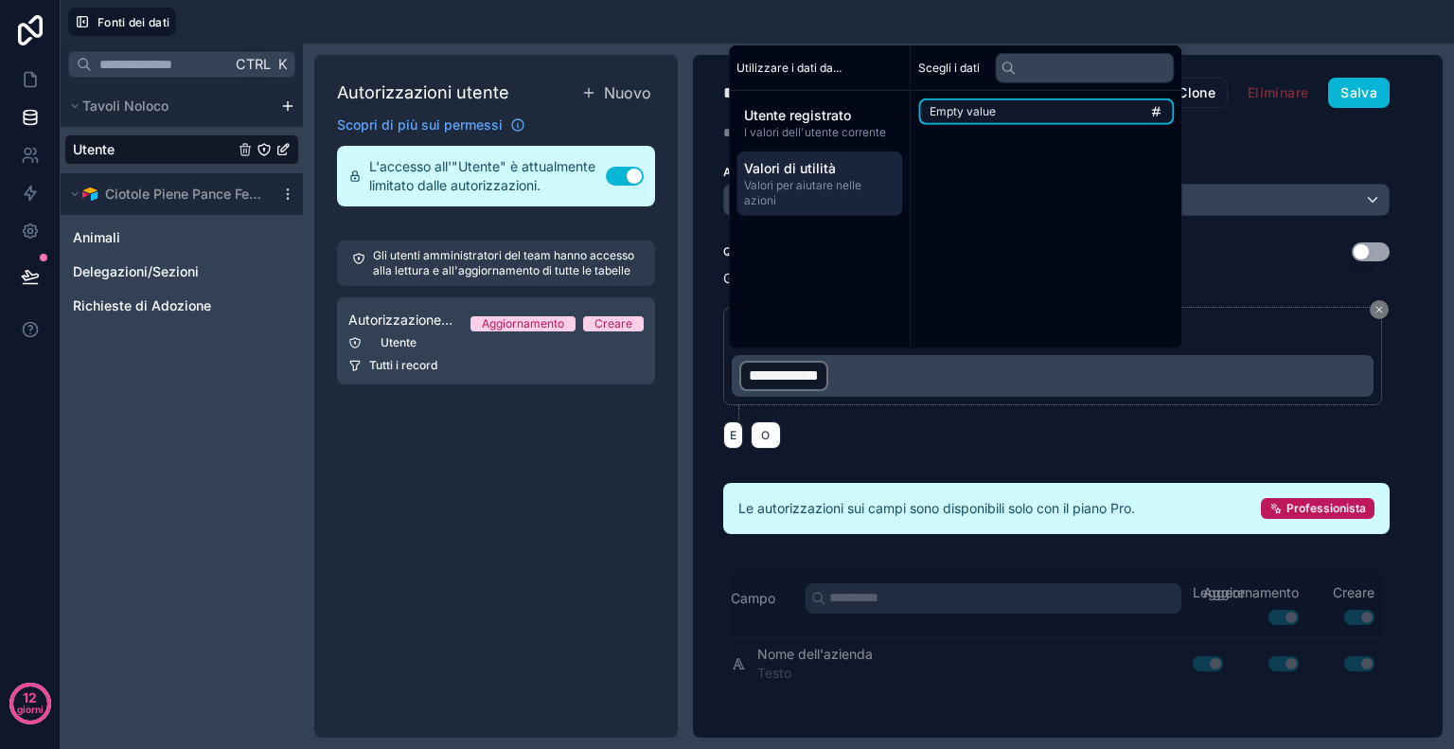
click at [985, 118] on span "Empty value" at bounding box center [963, 111] width 66 height 15
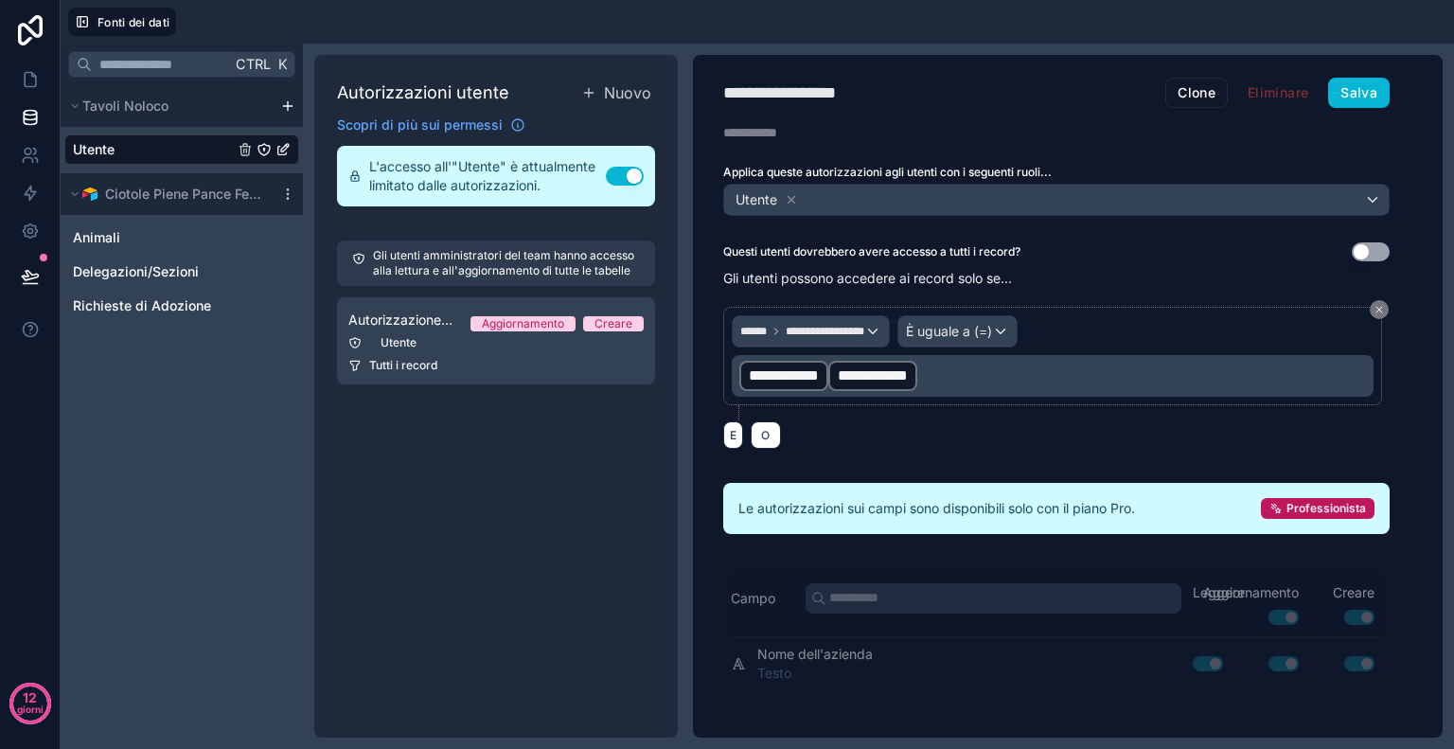
click at [908, 368] on font "**********" at bounding box center [873, 375] width 70 height 14
click at [1346, 511] on div "Professionista" at bounding box center [1318, 508] width 114 height 21
click at [1342, 501] on font "Professionista" at bounding box center [1327, 508] width 80 height 14
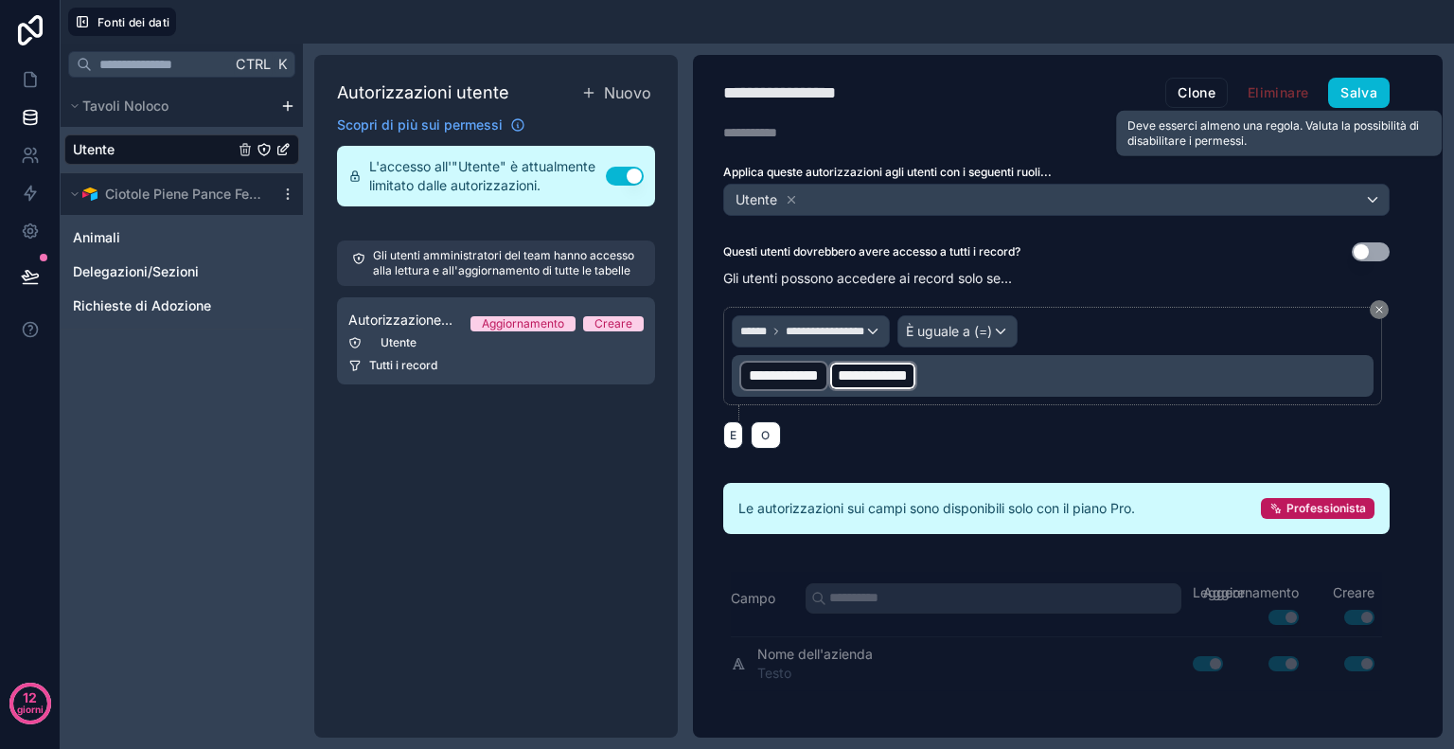
click at [1298, 93] on span "Eliminare" at bounding box center [1278, 93] width 85 height 30
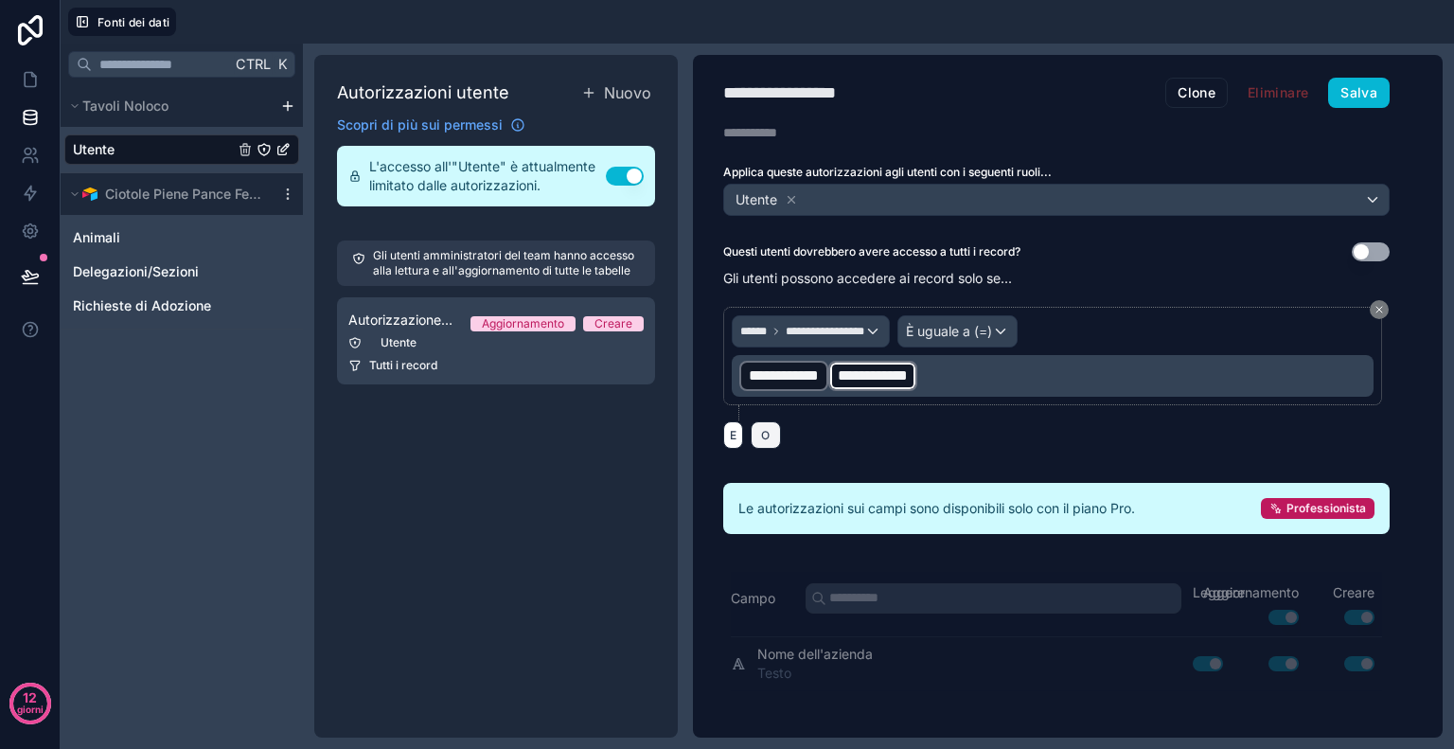
click at [771, 421] on button "O" at bounding box center [765, 434] width 29 height 27
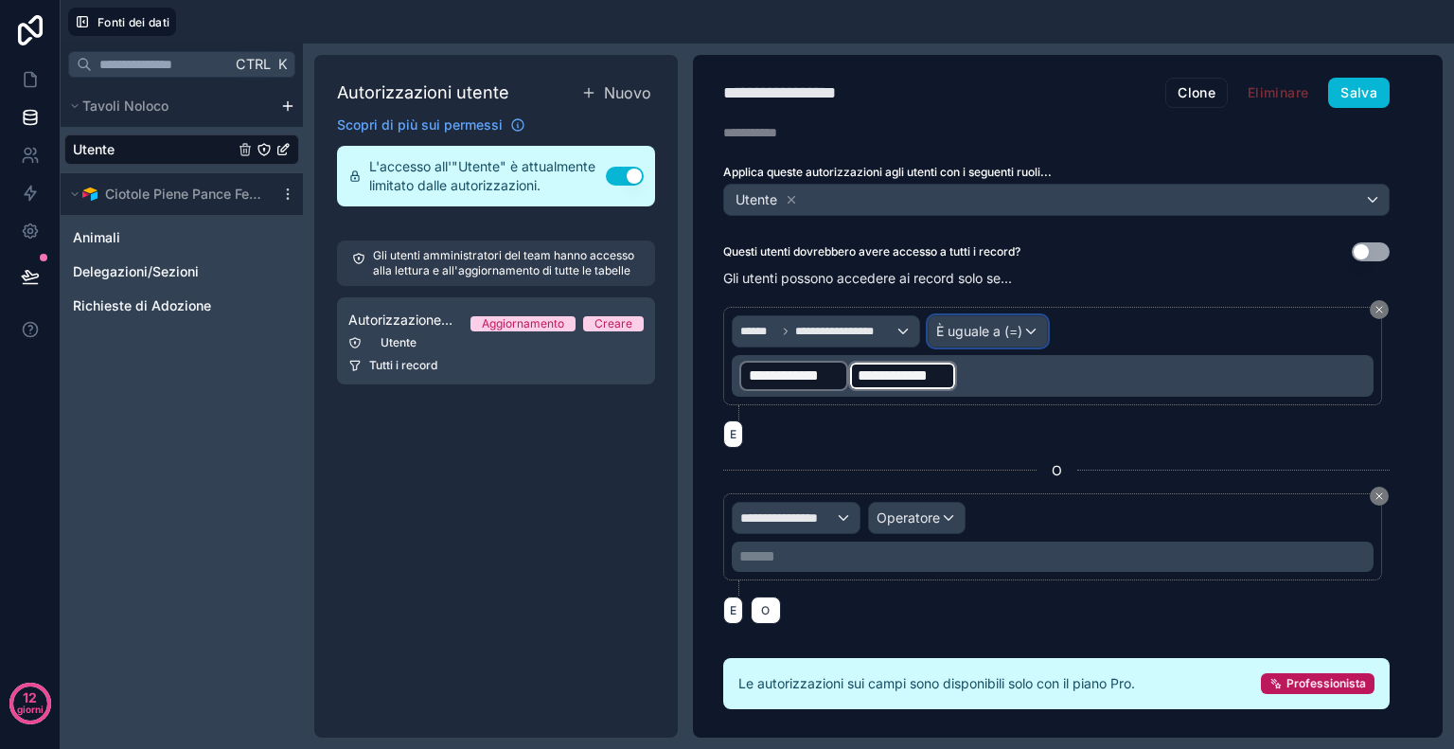
click at [985, 325] on font "È uguale a (=)" at bounding box center [979, 331] width 86 height 16
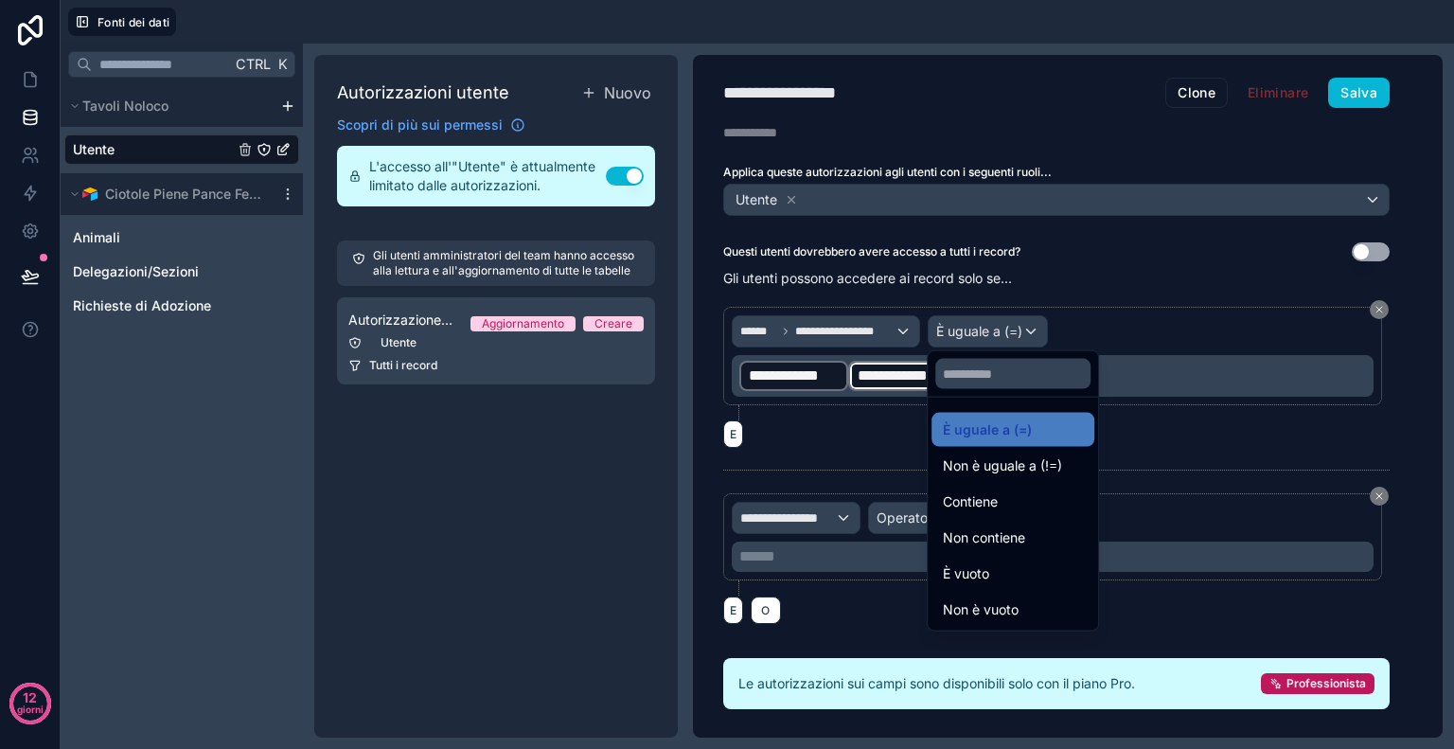
click at [728, 433] on div at bounding box center [727, 374] width 1454 height 749
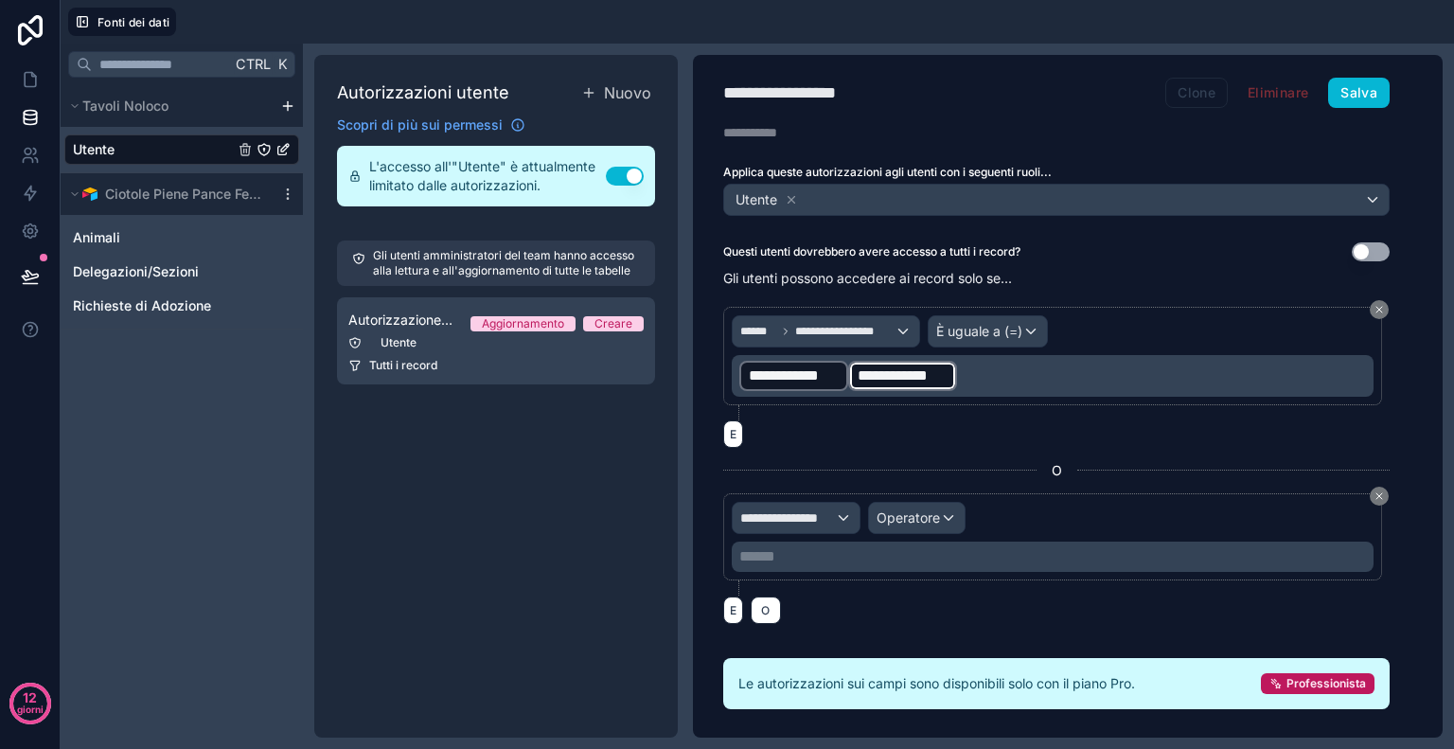
click at [1204, 92] on font "Clone" at bounding box center [1197, 92] width 38 height 16
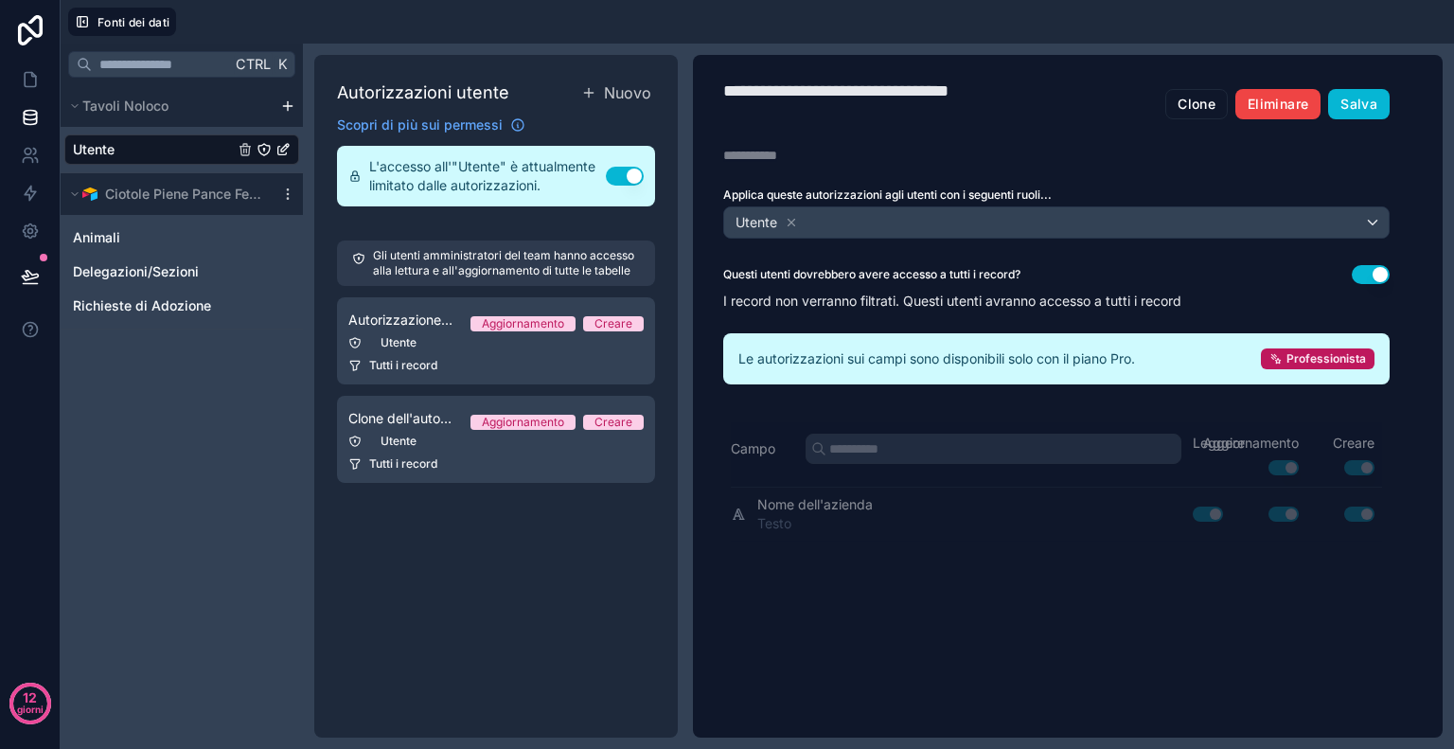
click at [1281, 92] on button "Eliminare" at bounding box center [1278, 104] width 85 height 30
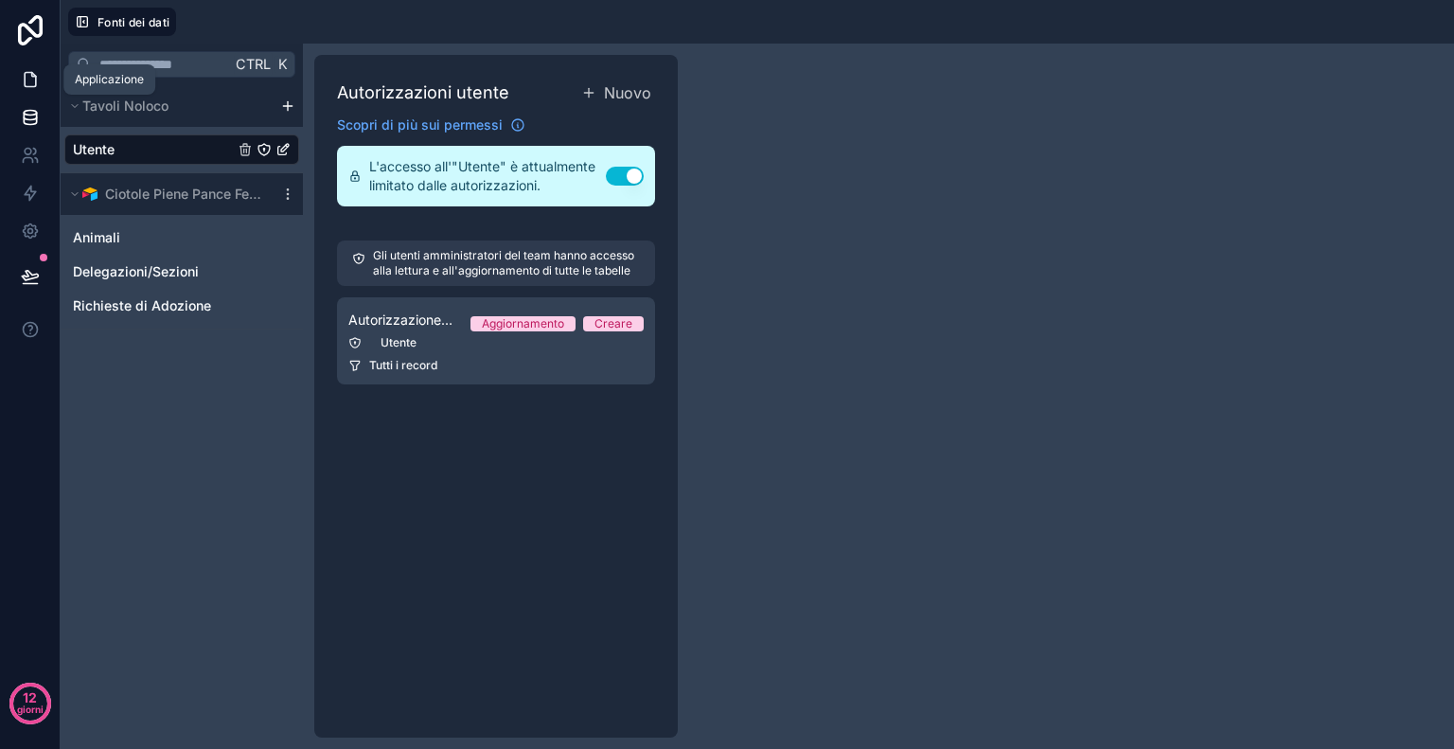
click at [45, 91] on link at bounding box center [30, 80] width 60 height 38
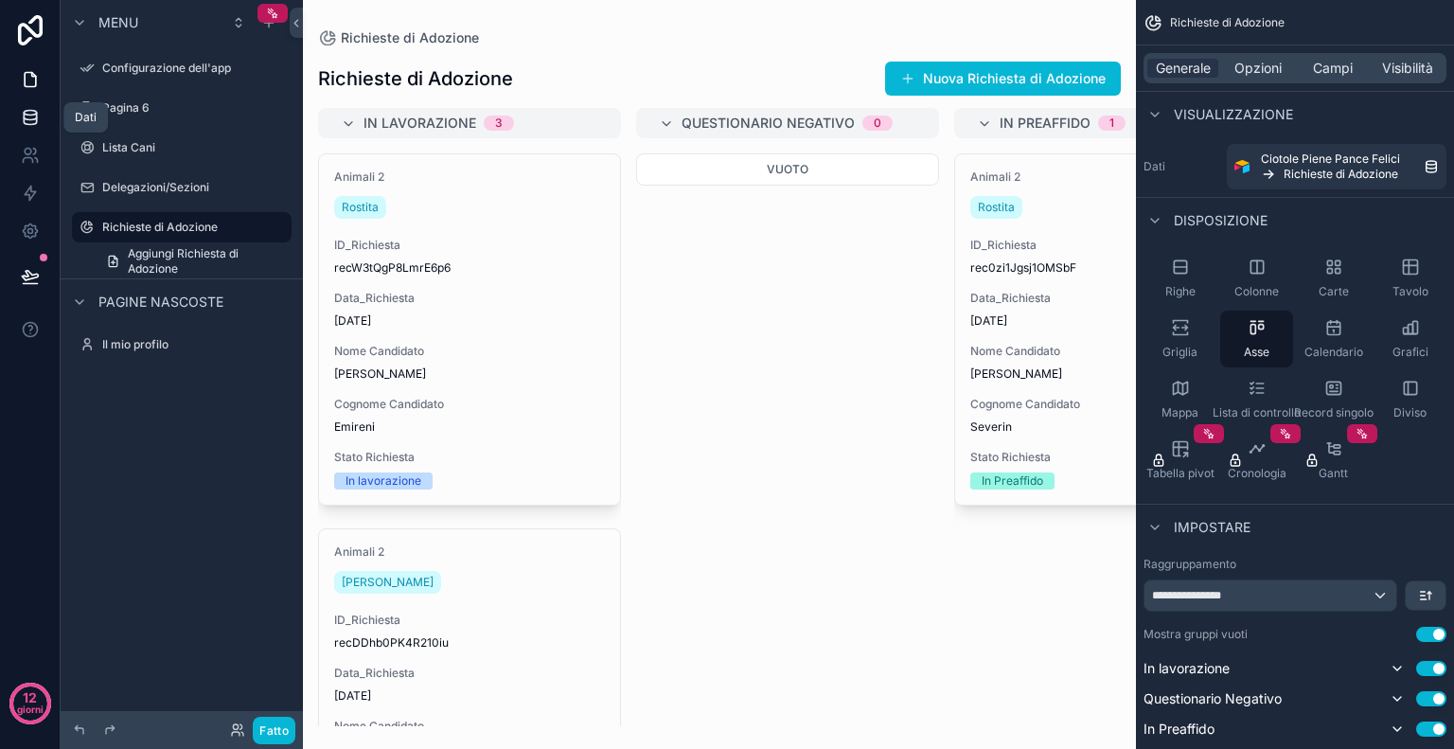
click at [34, 123] on icon at bounding box center [30, 121] width 12 height 8
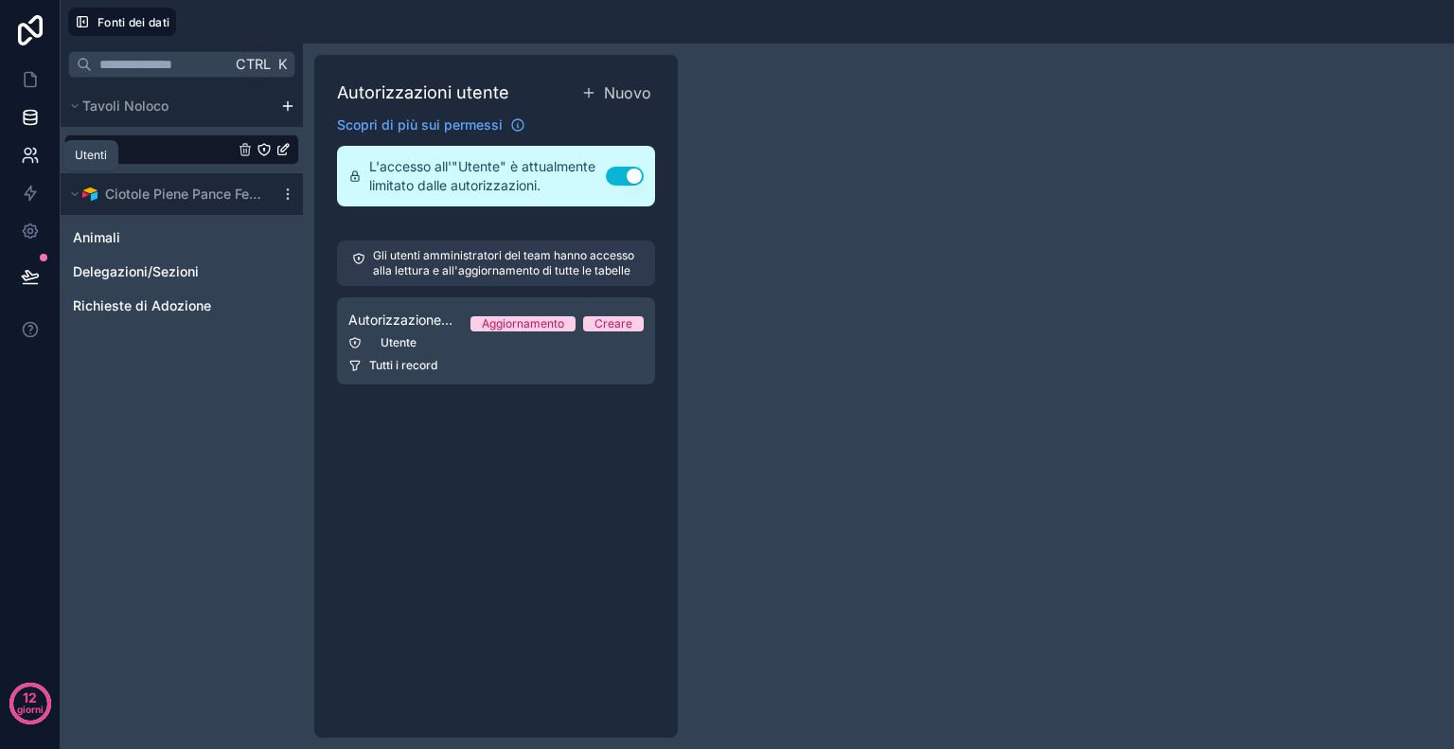
click at [36, 169] on link at bounding box center [30, 155] width 60 height 38
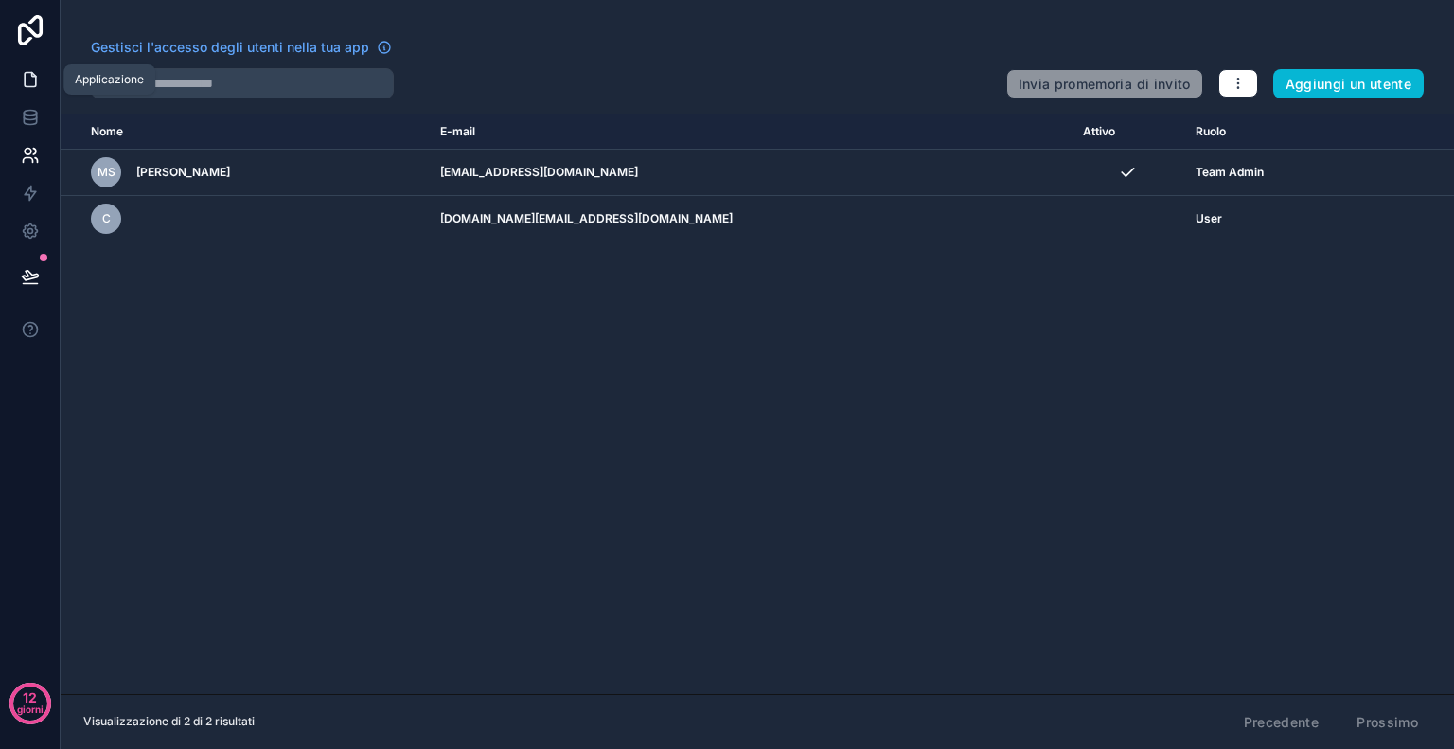
click at [39, 90] on link at bounding box center [30, 80] width 60 height 38
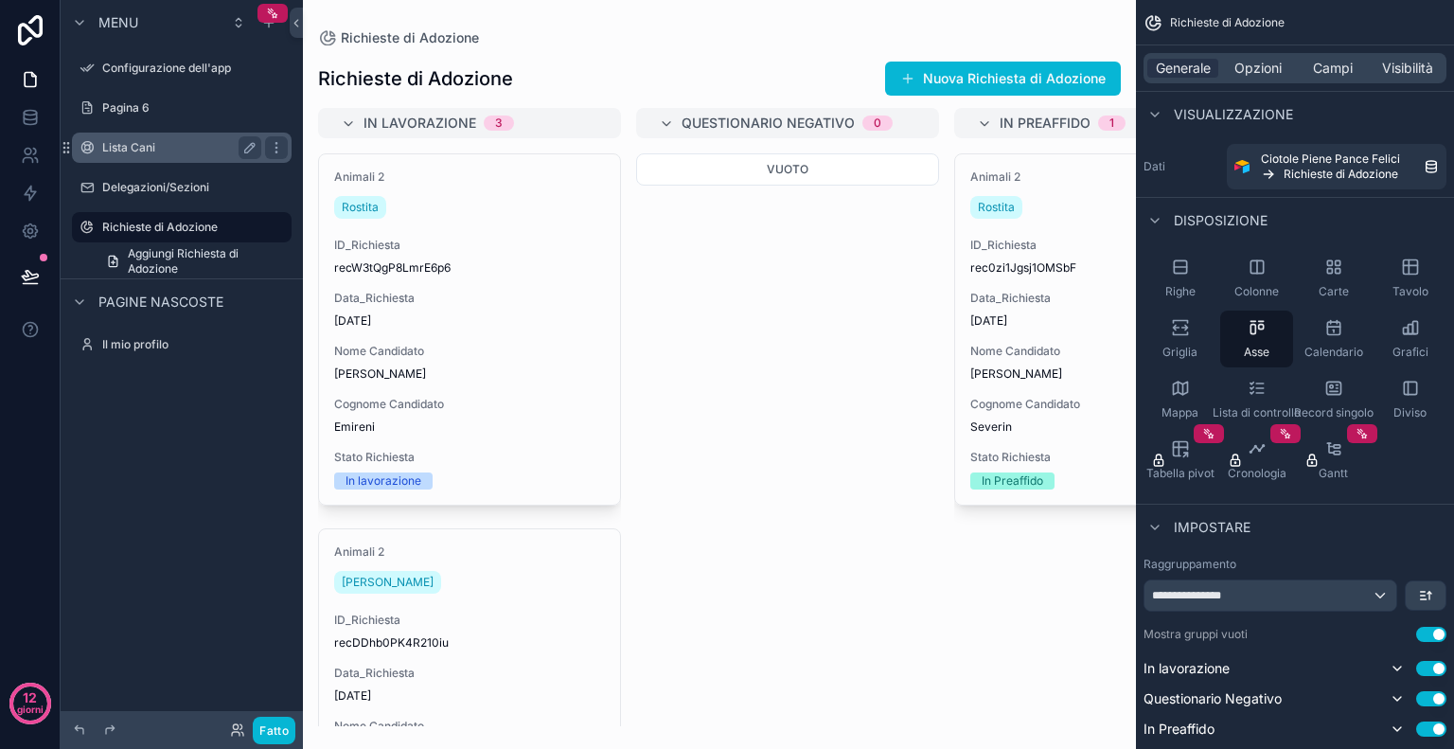
click at [173, 148] on label "Lista Cani" at bounding box center [177, 147] width 151 height 15
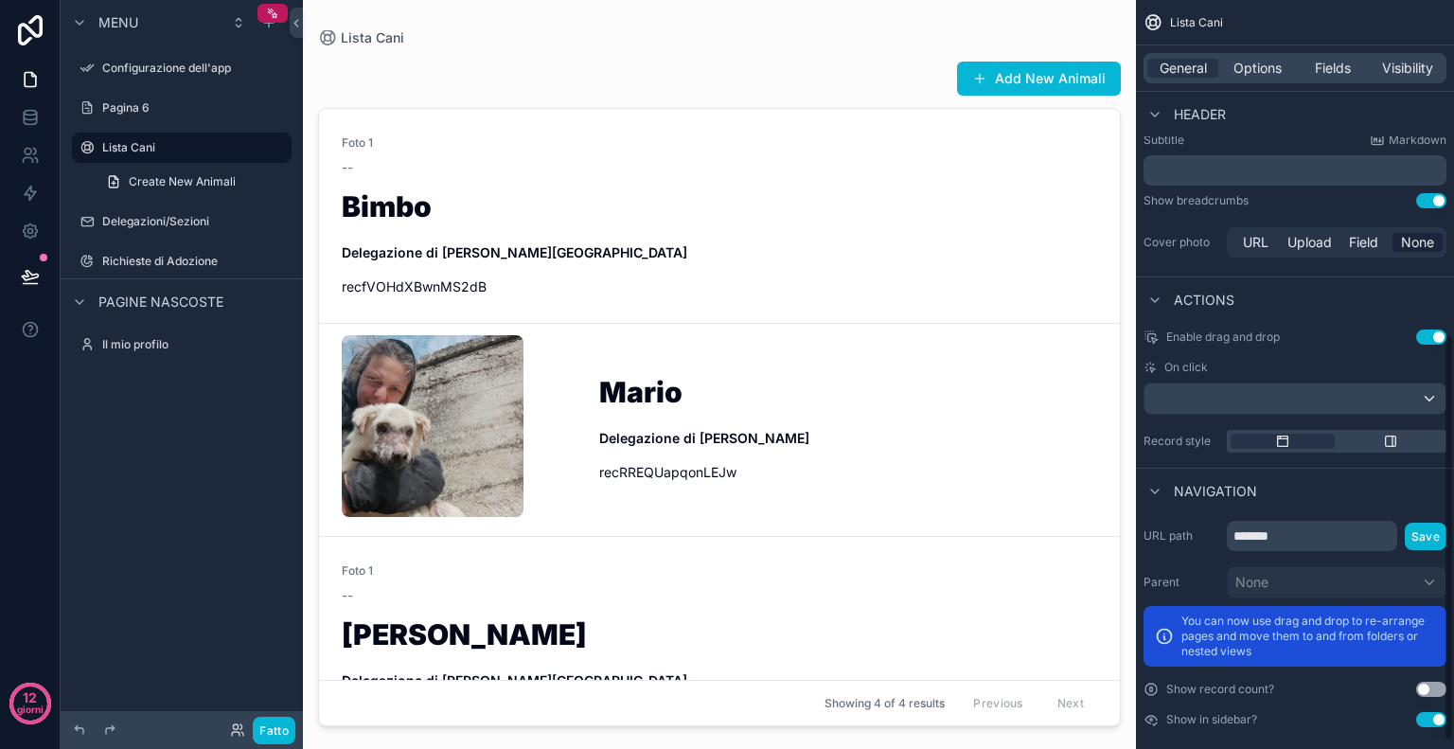
scroll to position [615, 0]
click at [1407, 440] on div "contenuto scorrevole" at bounding box center [1391, 441] width 104 height 15
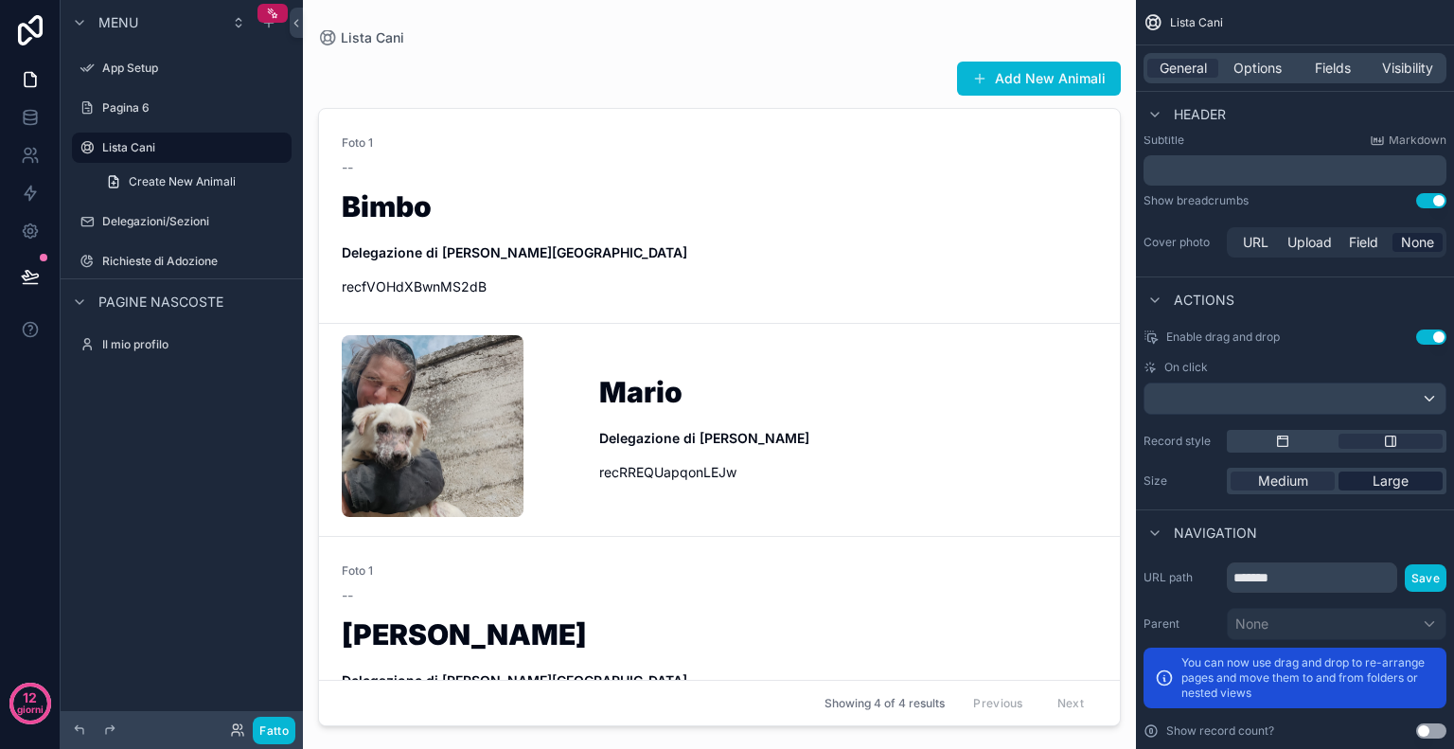
click at [1395, 476] on span "Large" at bounding box center [1391, 480] width 36 height 19
click at [1295, 434] on div "contenuto scorrevole" at bounding box center [1283, 441] width 104 height 15
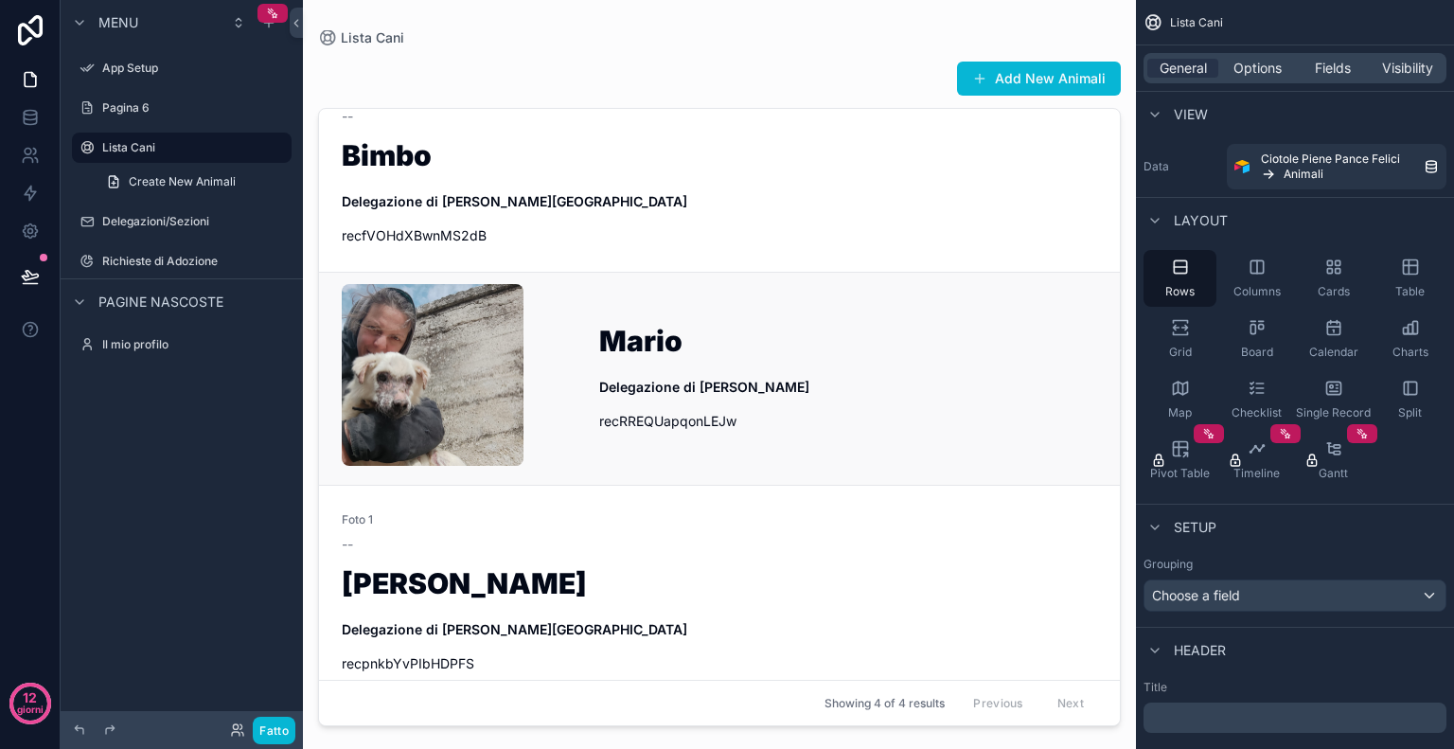
scroll to position [0, 0]
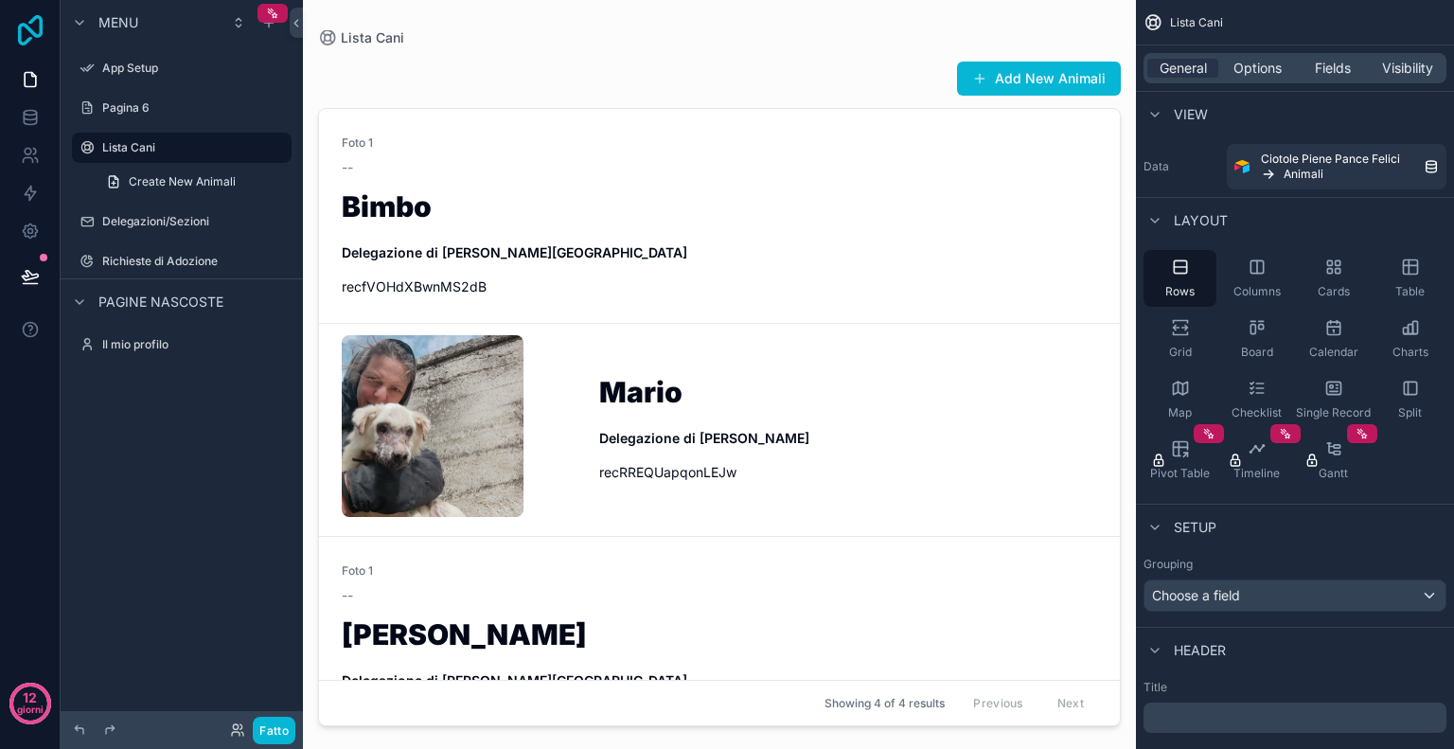
click at [31, 40] on icon at bounding box center [30, 30] width 38 height 30
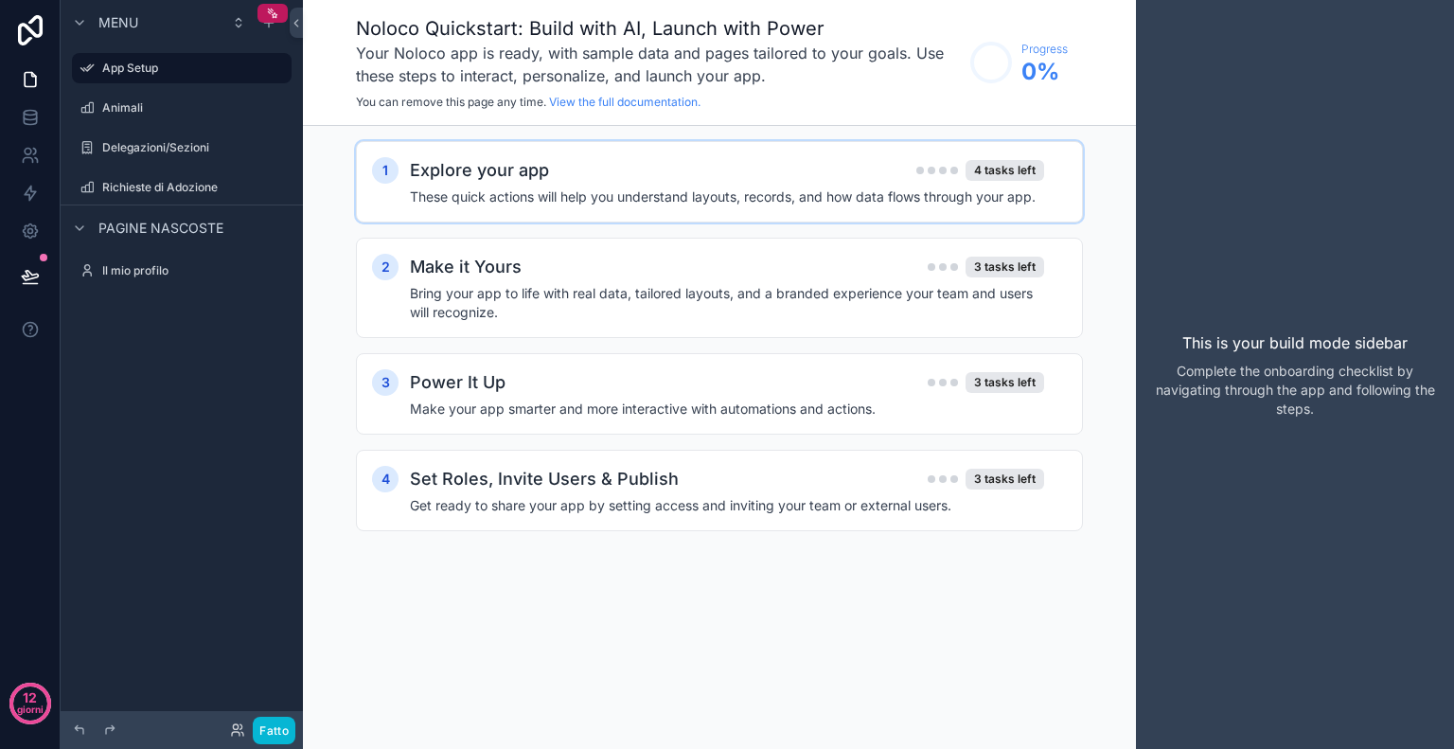
click at [669, 187] on h4 "These quick actions will help you understand layouts, records, and how data flo…" at bounding box center [727, 196] width 634 height 19
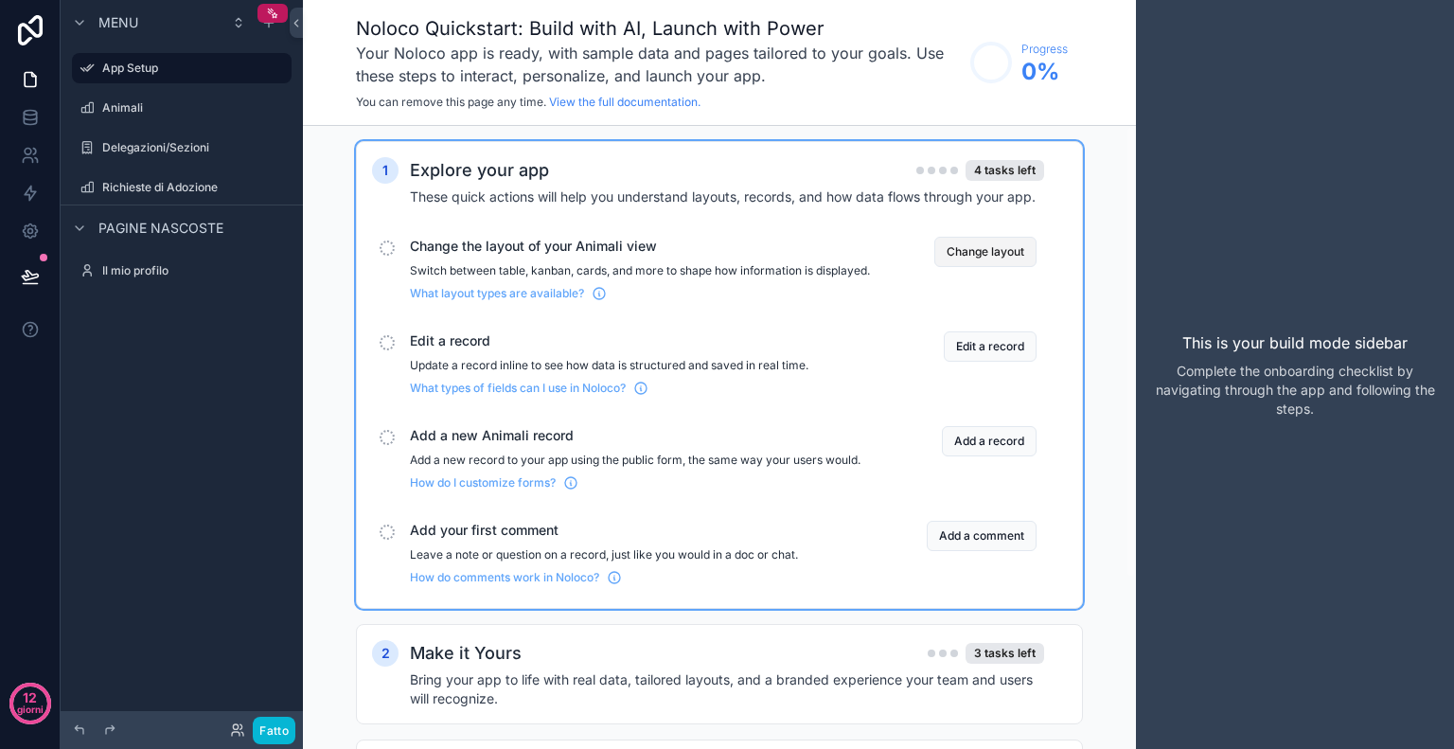
click at [983, 248] on button "Change layout" at bounding box center [985, 252] width 102 height 30
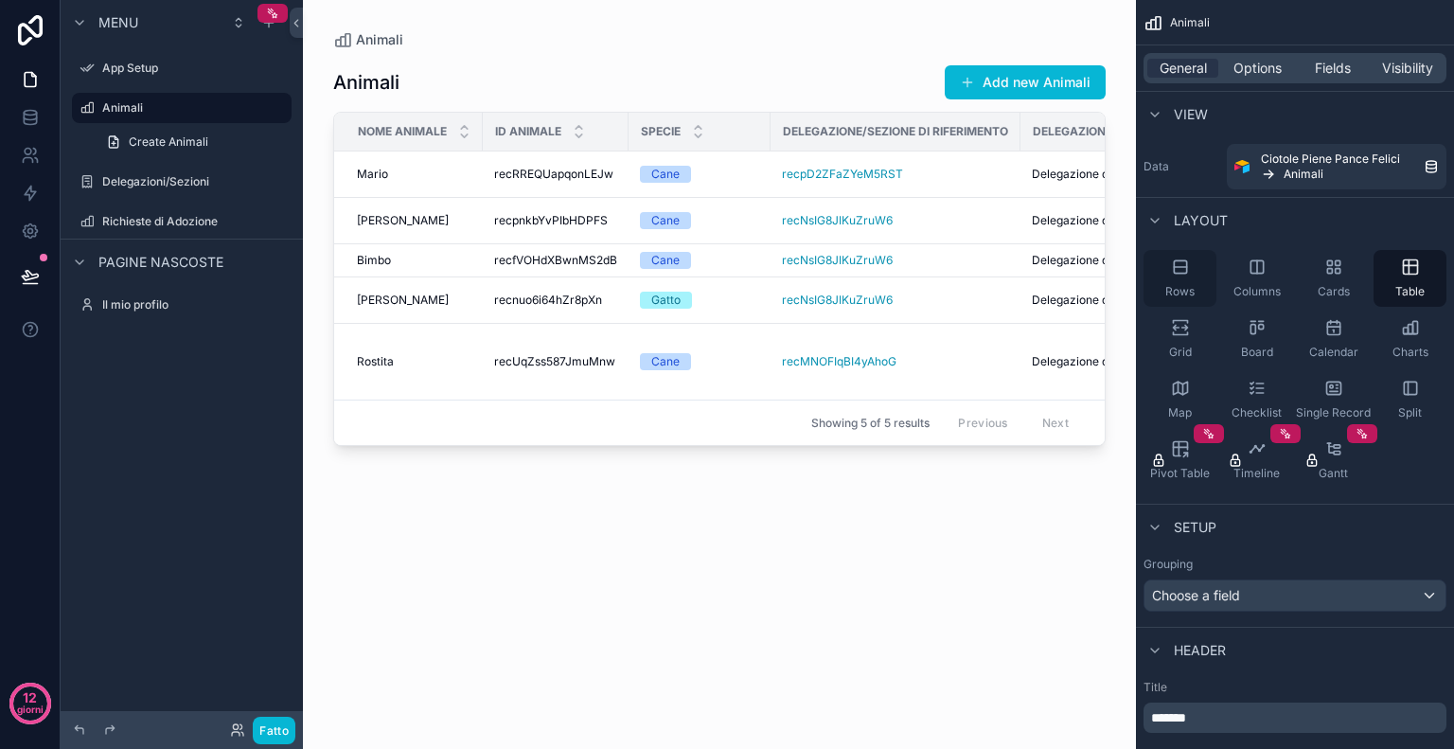
click at [1201, 274] on div "Rows" at bounding box center [1180, 278] width 73 height 57
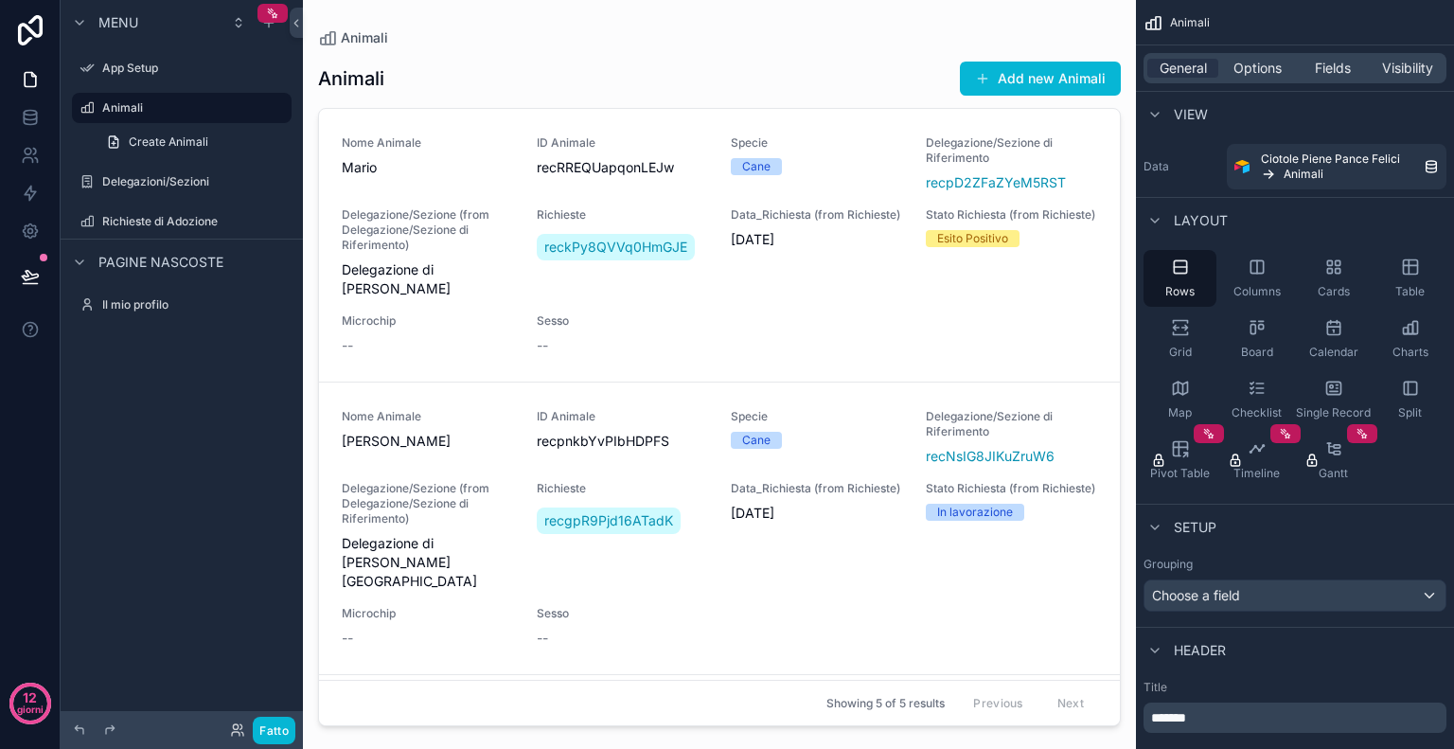
click at [880, 317] on div "contenuto scorrevole" at bounding box center [719, 363] width 833 height 726
click at [711, 329] on div "Nome Animale Mario ID Animale recRREQUapqonLEJw Specie Cane Delegazione/Sezione…" at bounding box center [720, 245] width 756 height 220
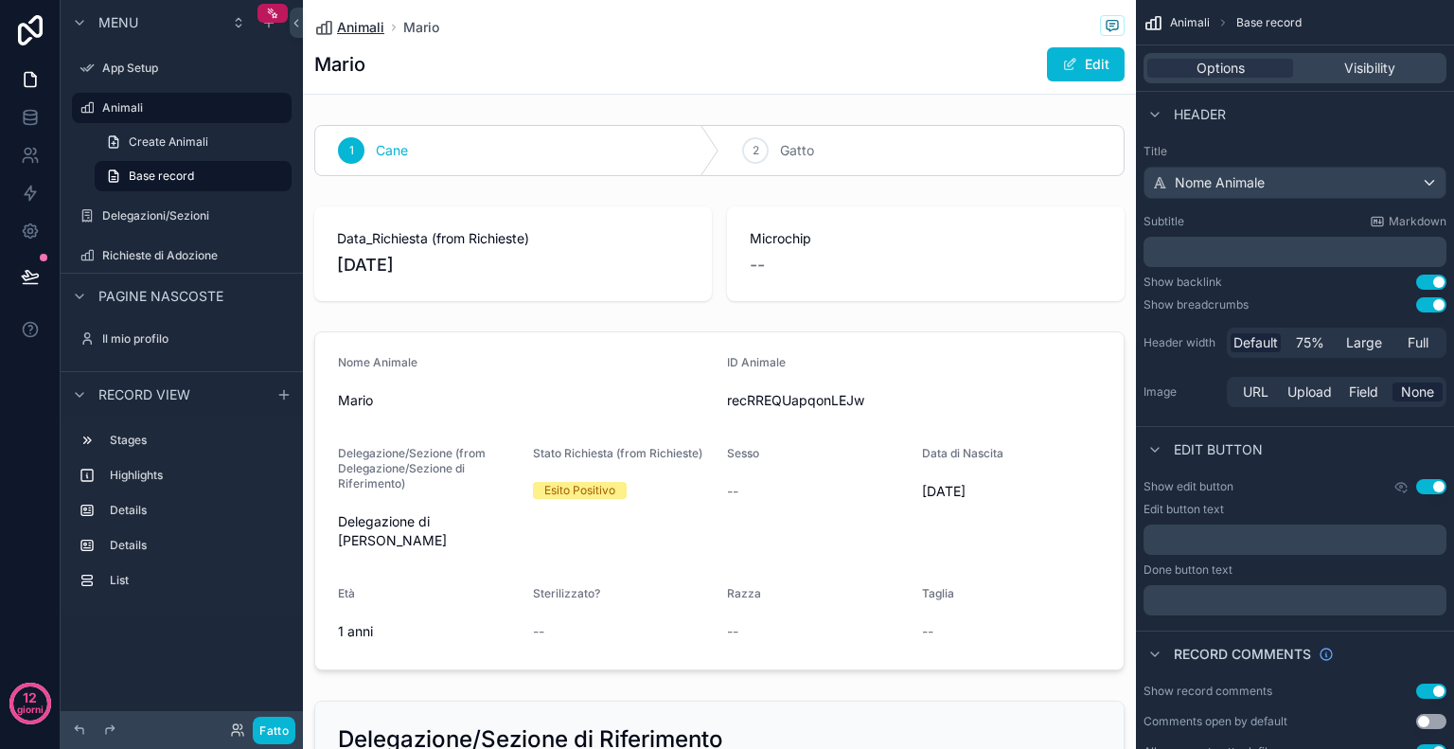
click at [371, 27] on span "Animali" at bounding box center [360, 27] width 47 height 19
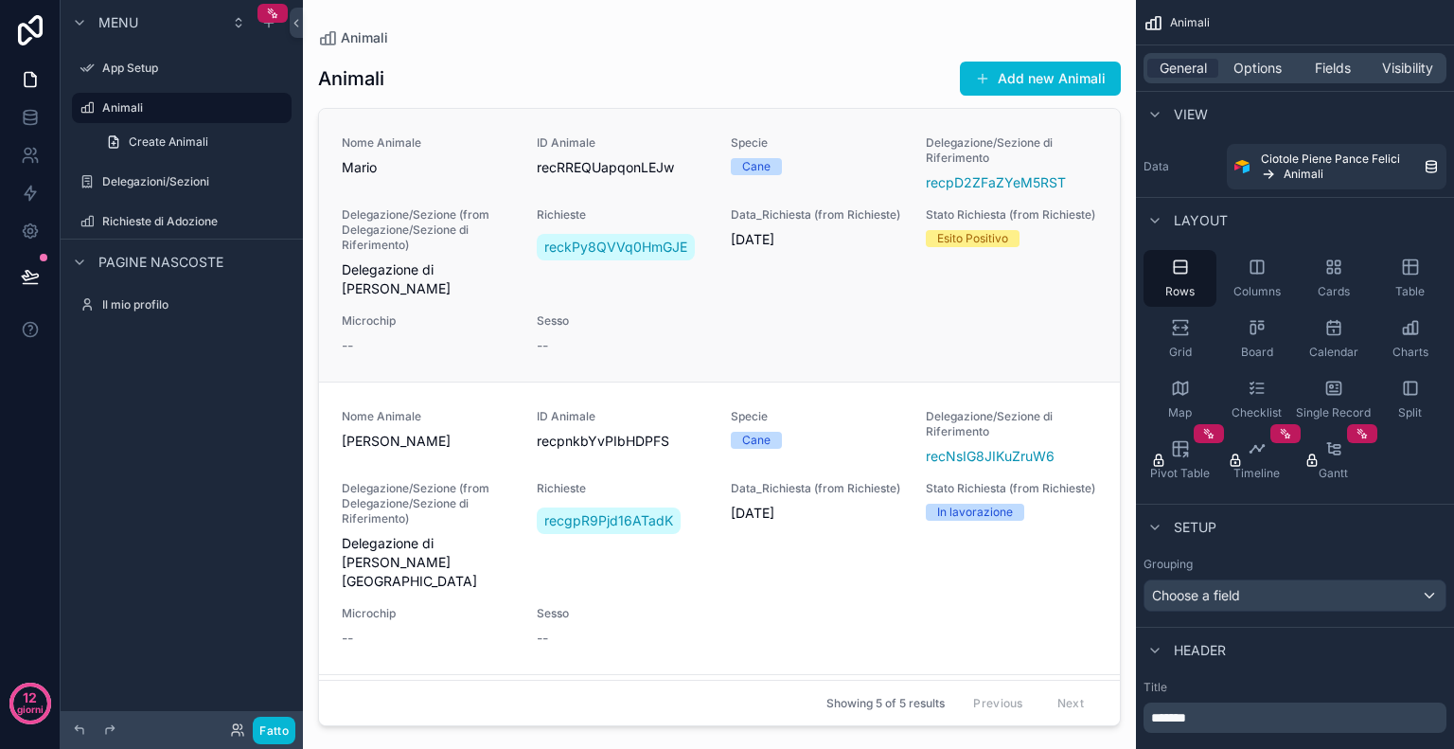
click at [709, 328] on div "Nome Animale Mario ID Animale recRREQUapqonLEJw Specie Cane Delegazione/Sezione…" at bounding box center [720, 245] width 756 height 220
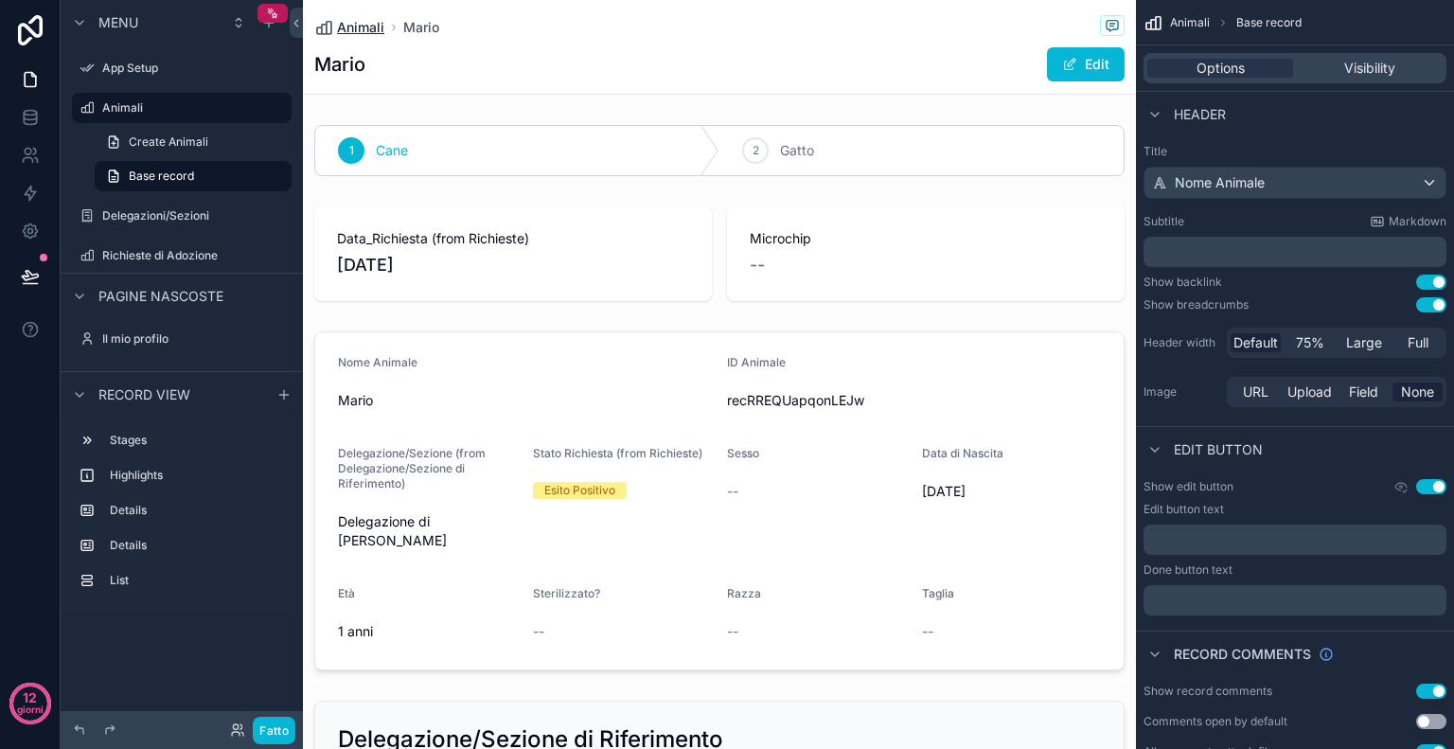
click at [345, 29] on span "Animali" at bounding box center [360, 27] width 47 height 19
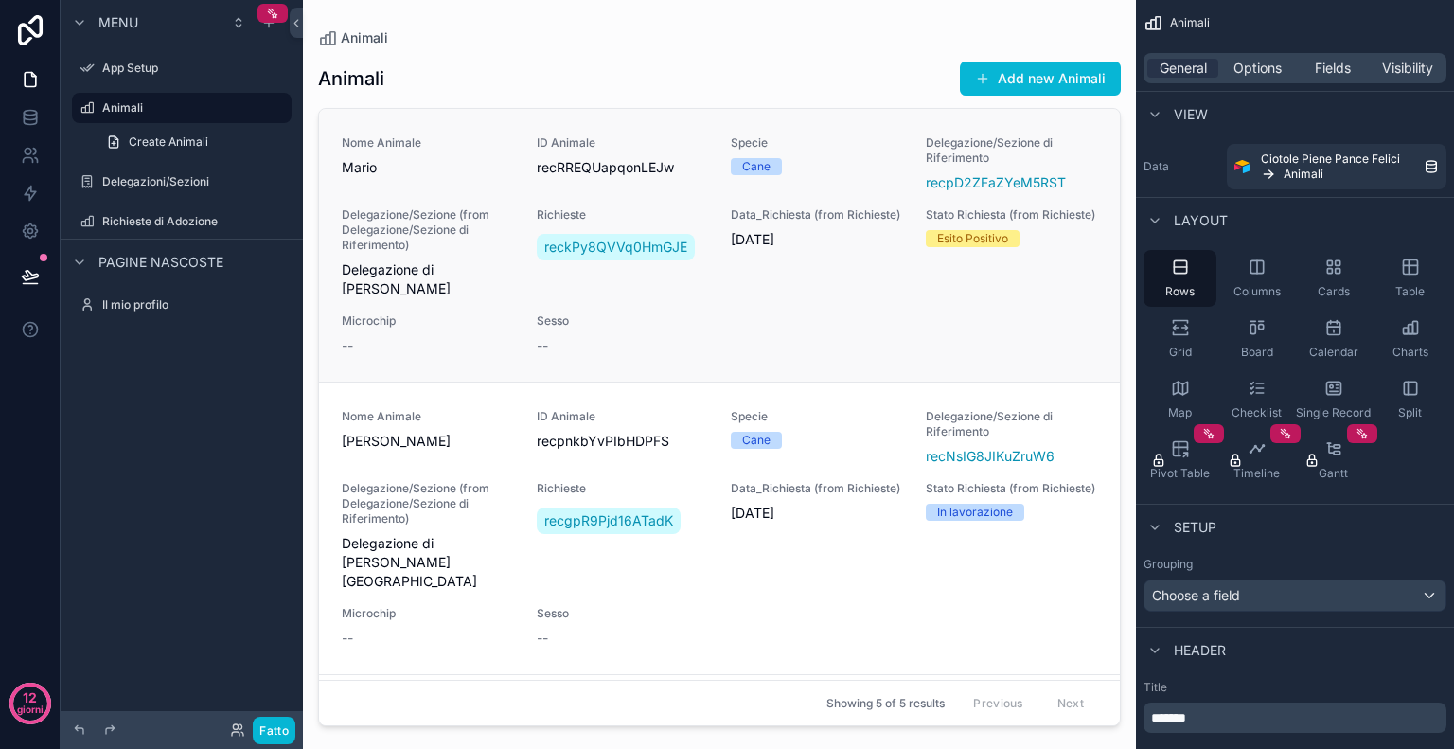
click at [791, 314] on div "Nome Animale Mario ID Animale recRREQUapqonLEJw Specie Cane Delegazione/Sezione…" at bounding box center [720, 245] width 756 height 220
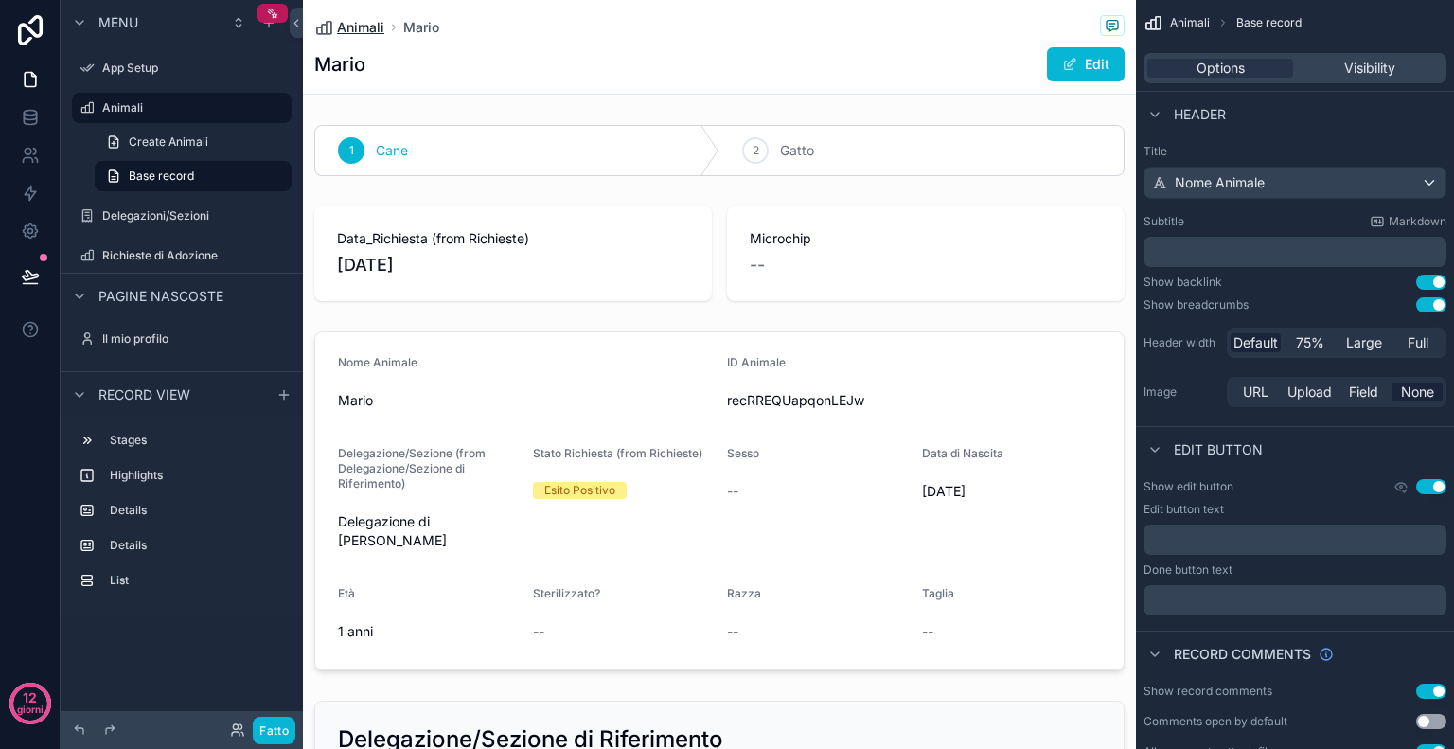
click at [353, 29] on span "Animali" at bounding box center [360, 27] width 47 height 19
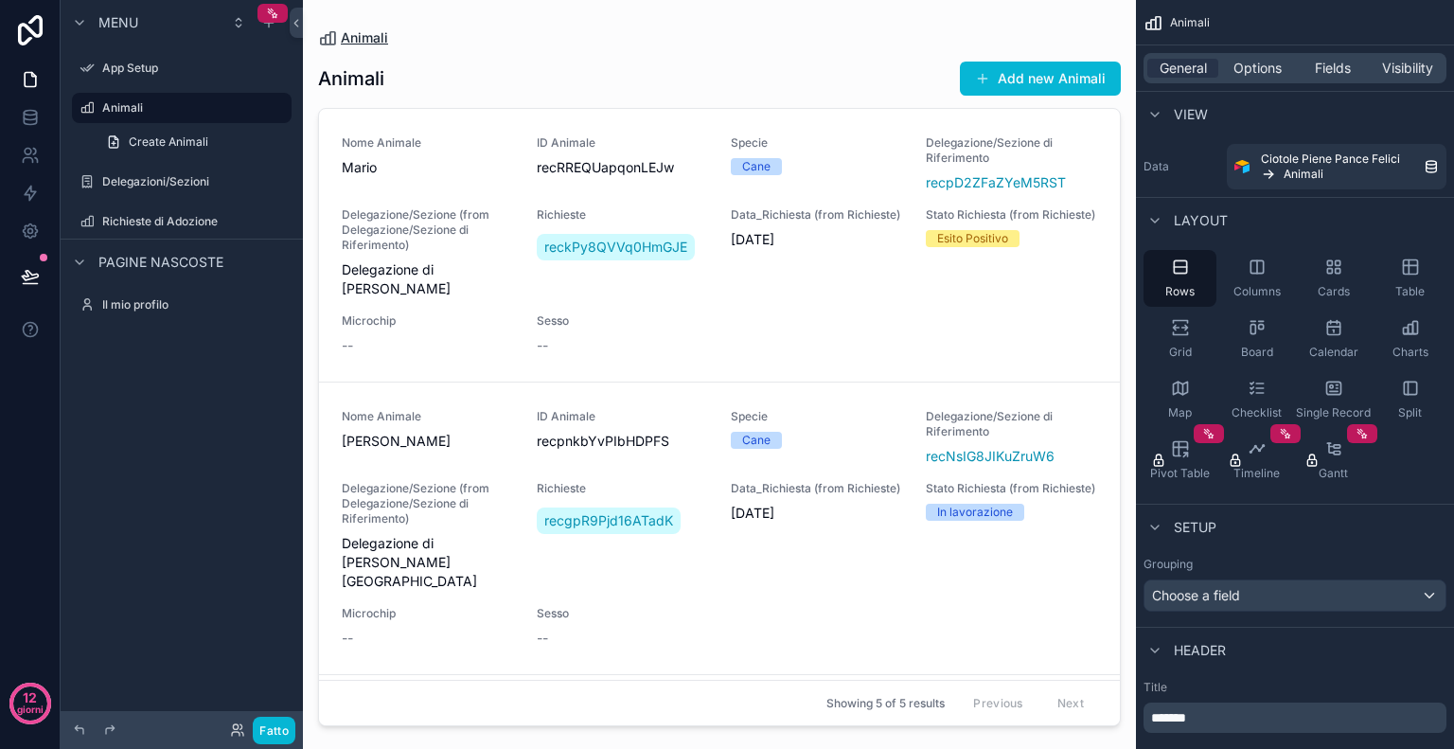
click at [376, 44] on span "Animali" at bounding box center [364, 37] width 47 height 19
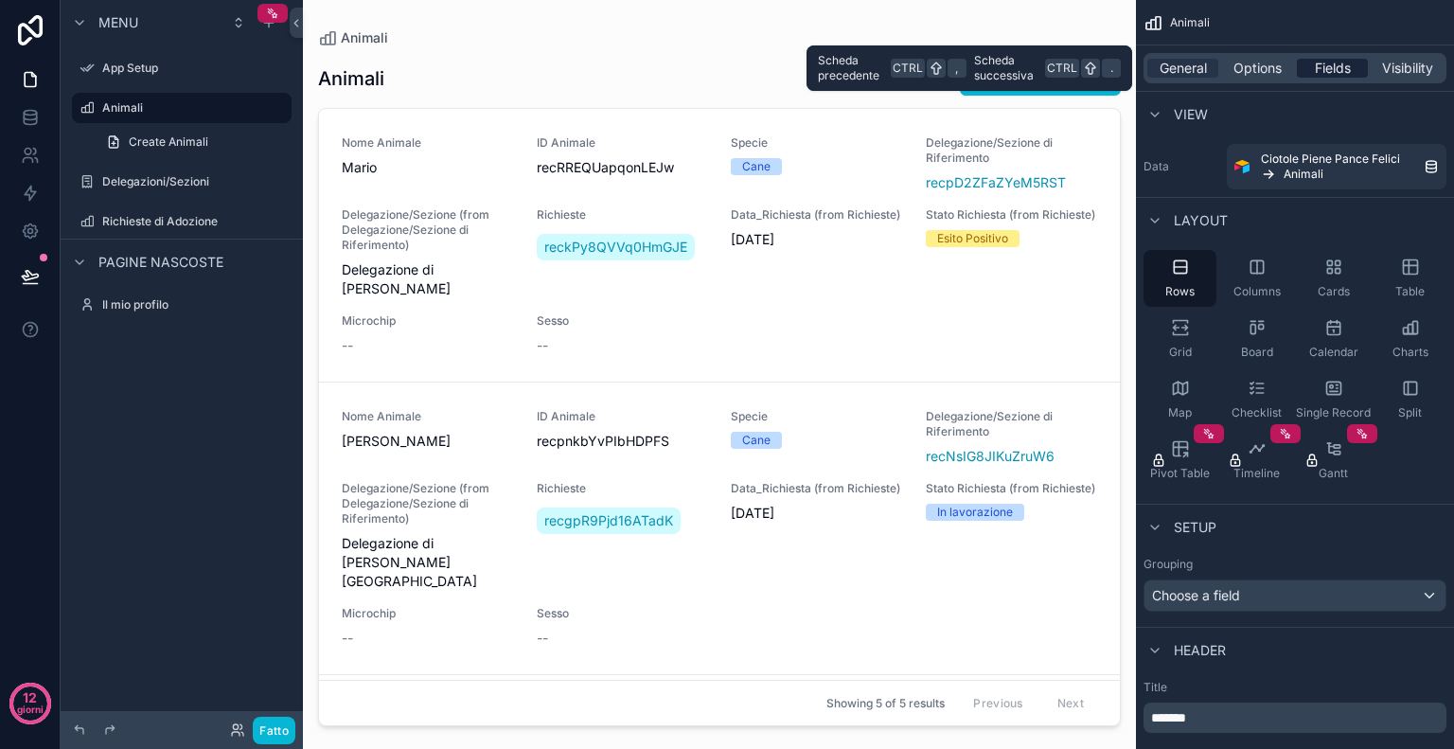
click at [1307, 68] on div "Fields" at bounding box center [1332, 68] width 71 height 19
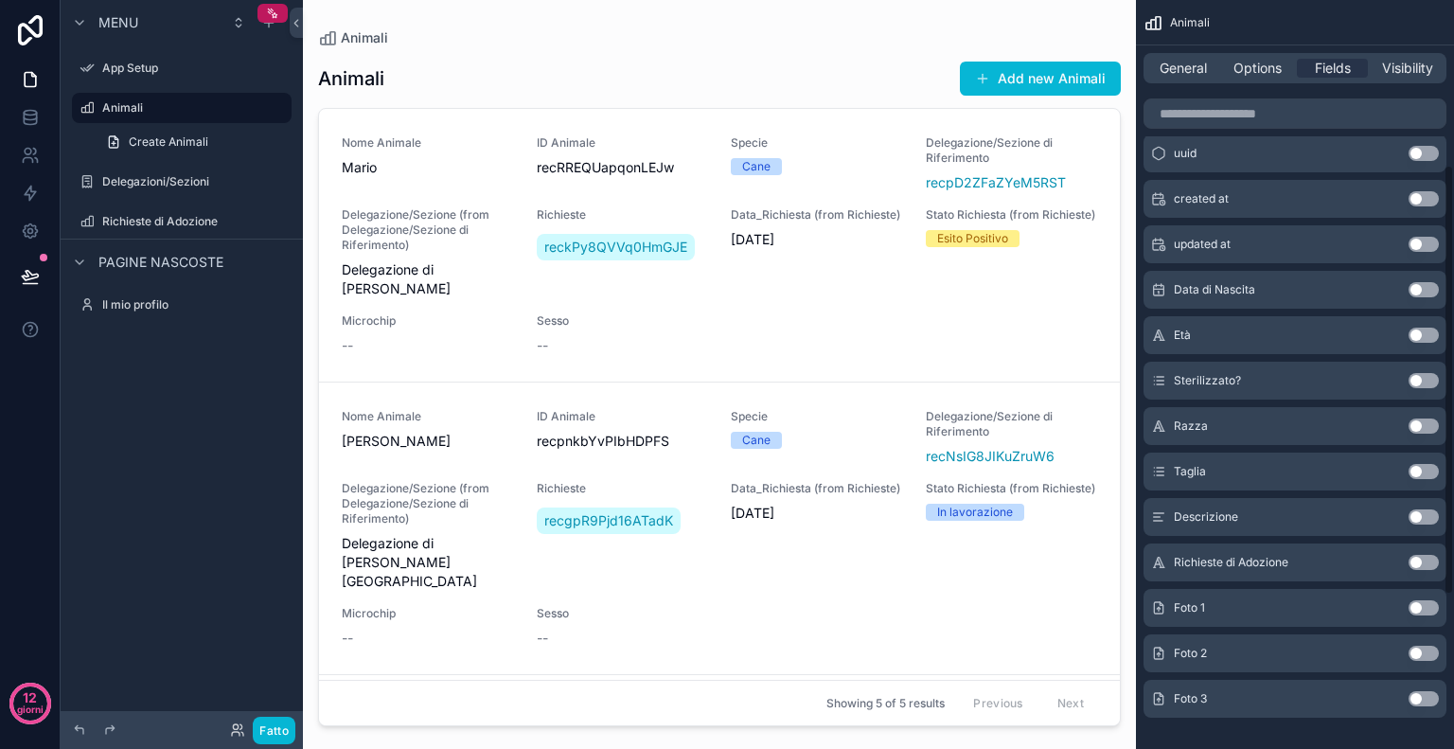
scroll to position [555, 0]
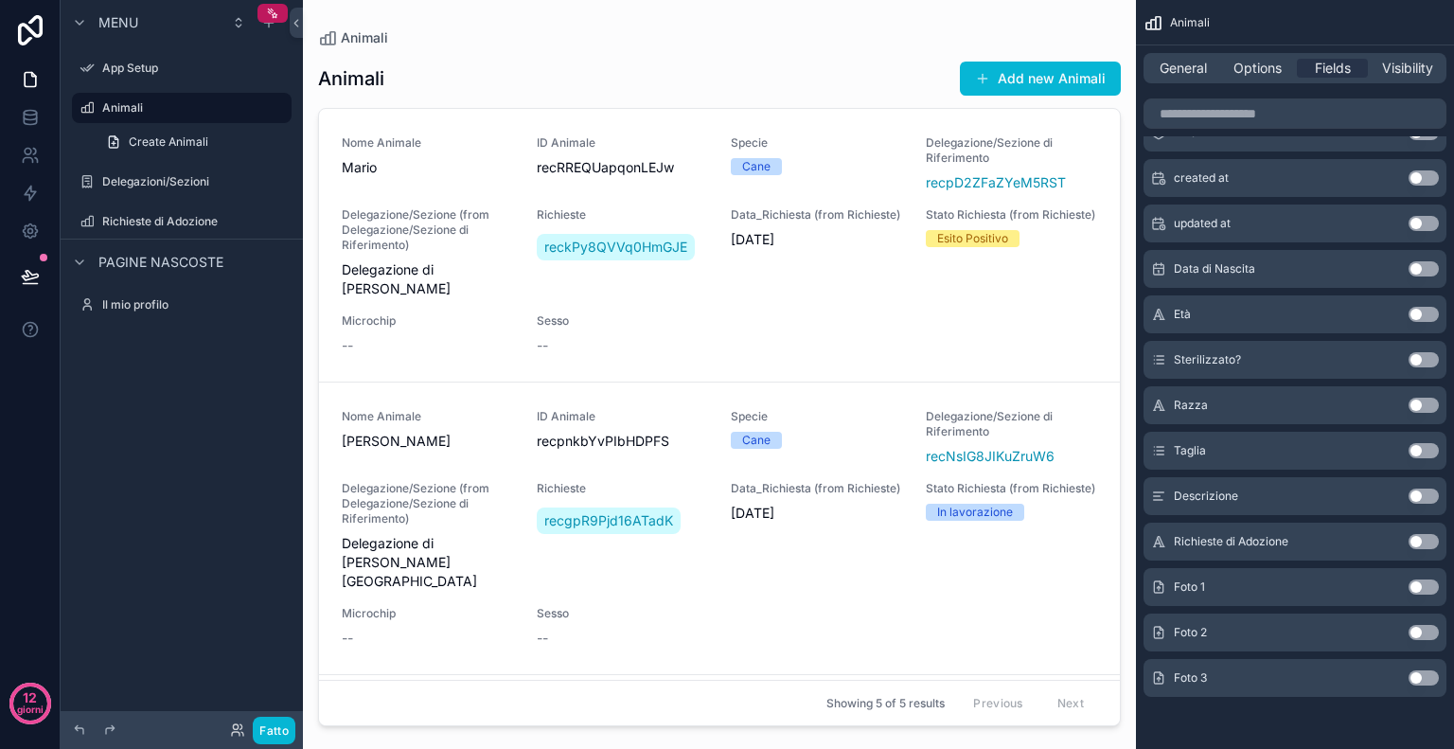
click at [1426, 585] on button "Use setting" at bounding box center [1424, 586] width 30 height 15
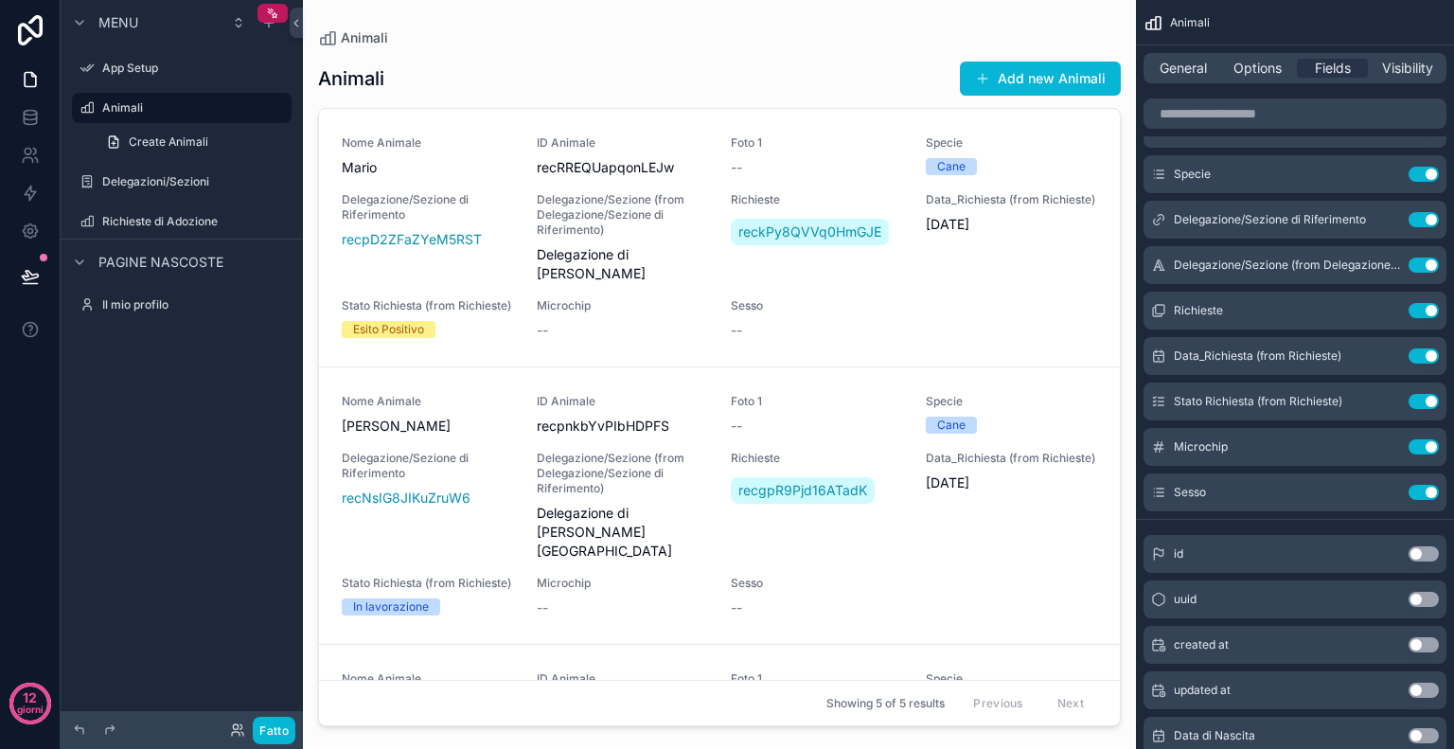
scroll to position [0, 0]
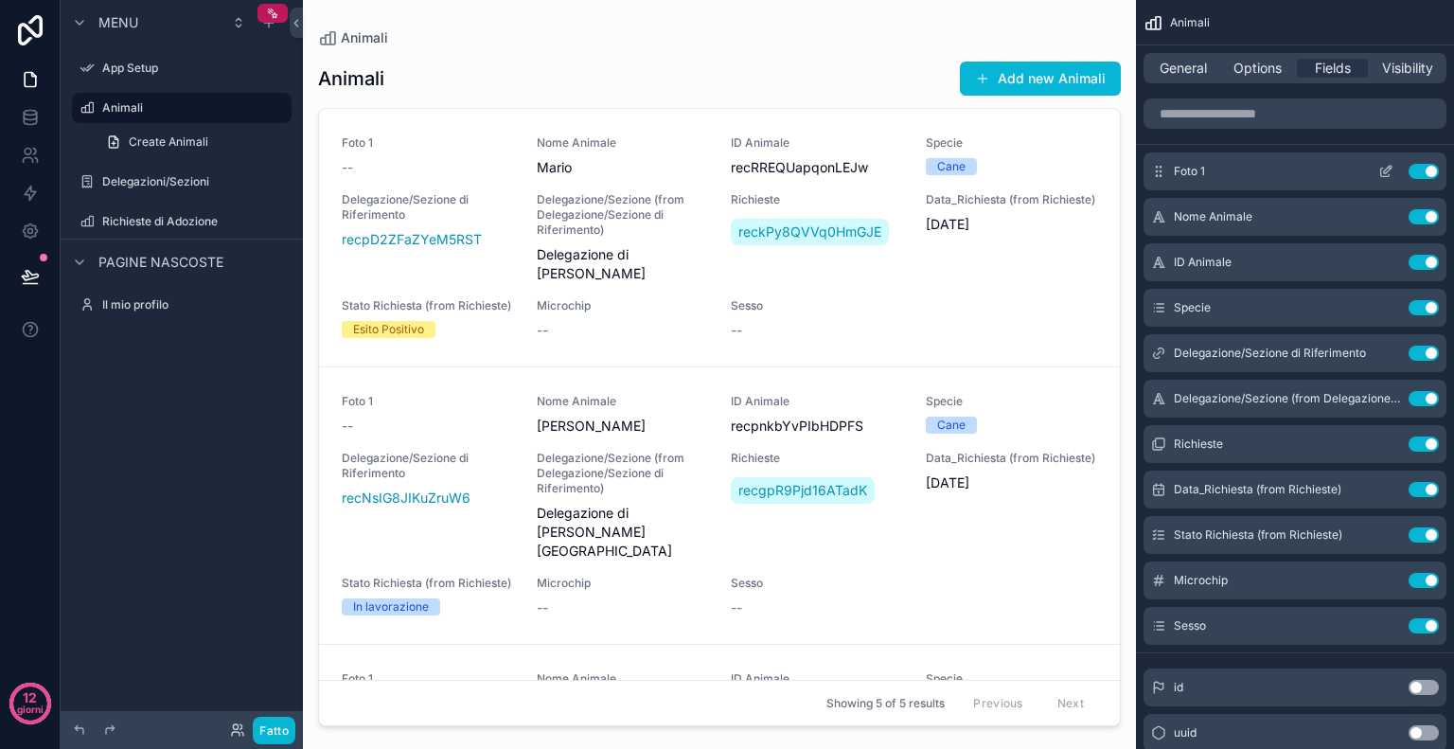
click at [1386, 173] on icon "contenuto scorrevole" at bounding box center [1388, 170] width 8 height 8
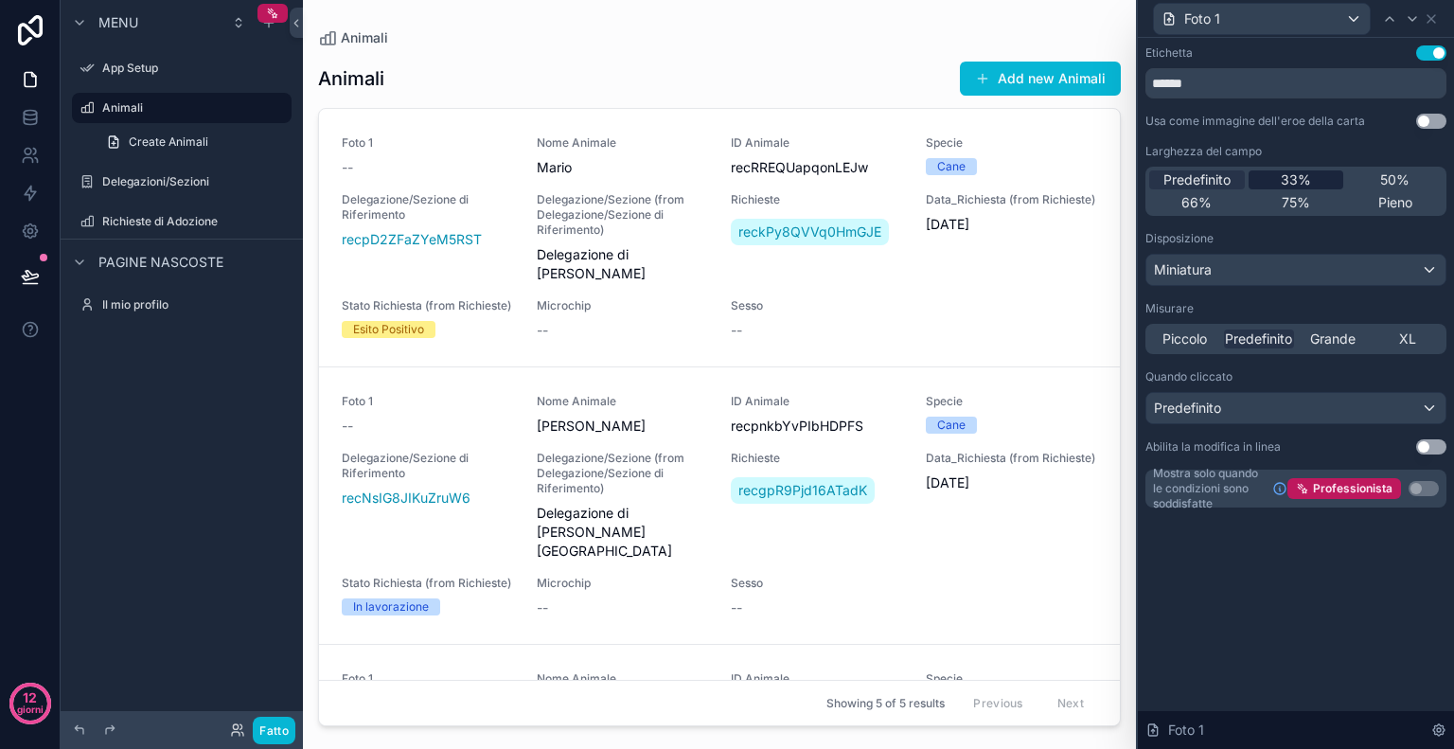
click at [1283, 181] on font "33%" at bounding box center [1296, 179] width 30 height 16
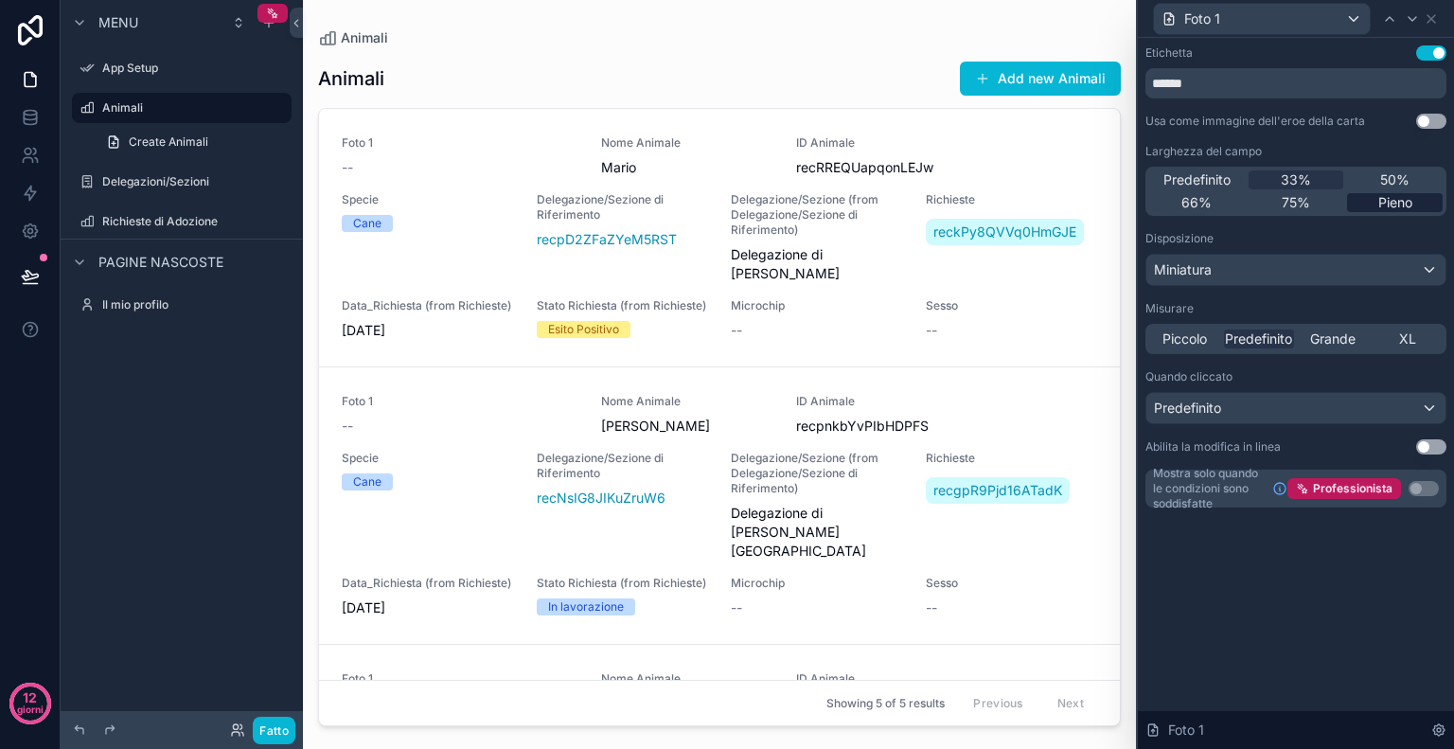
click at [1375, 202] on div "Pieno" at bounding box center [1395, 202] width 96 height 19
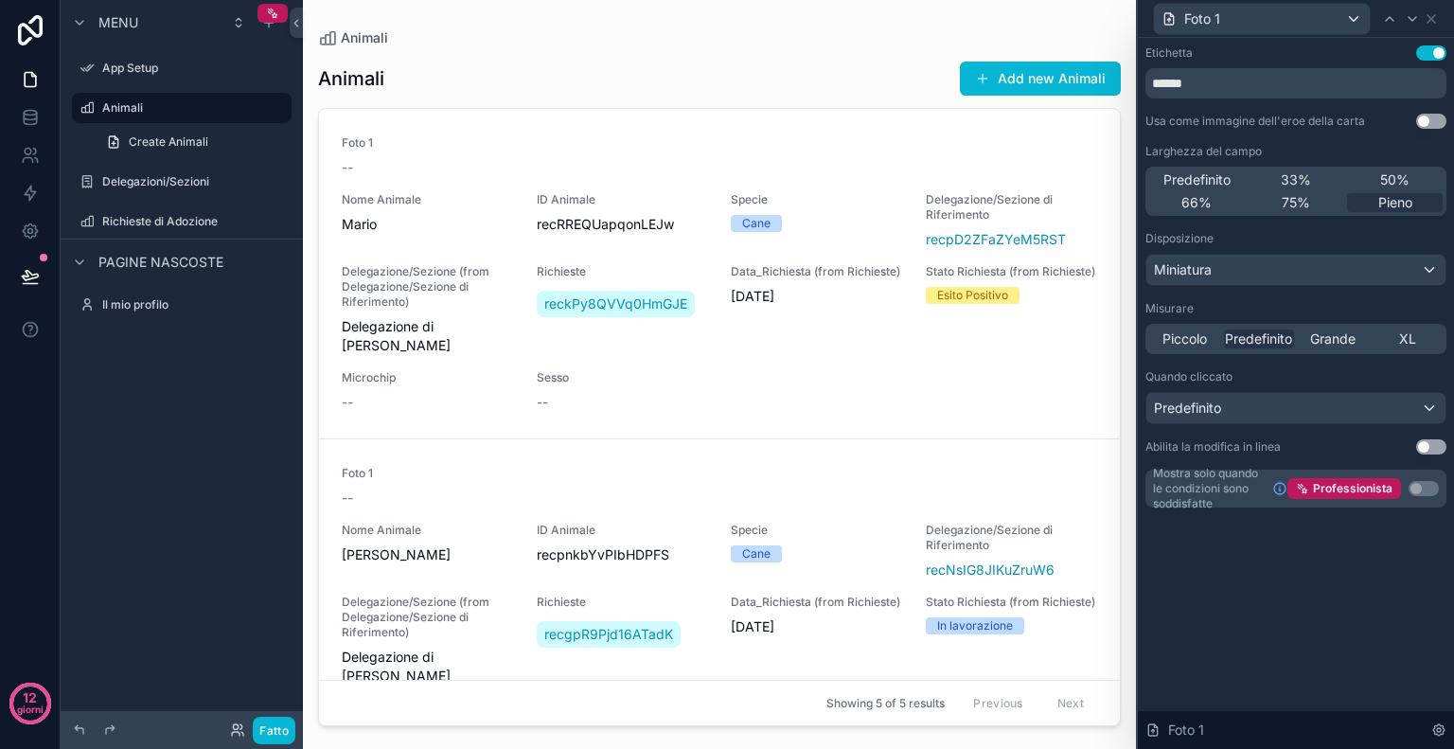
click at [1427, 123] on button "Usa impostazione" at bounding box center [1431, 121] width 30 height 15
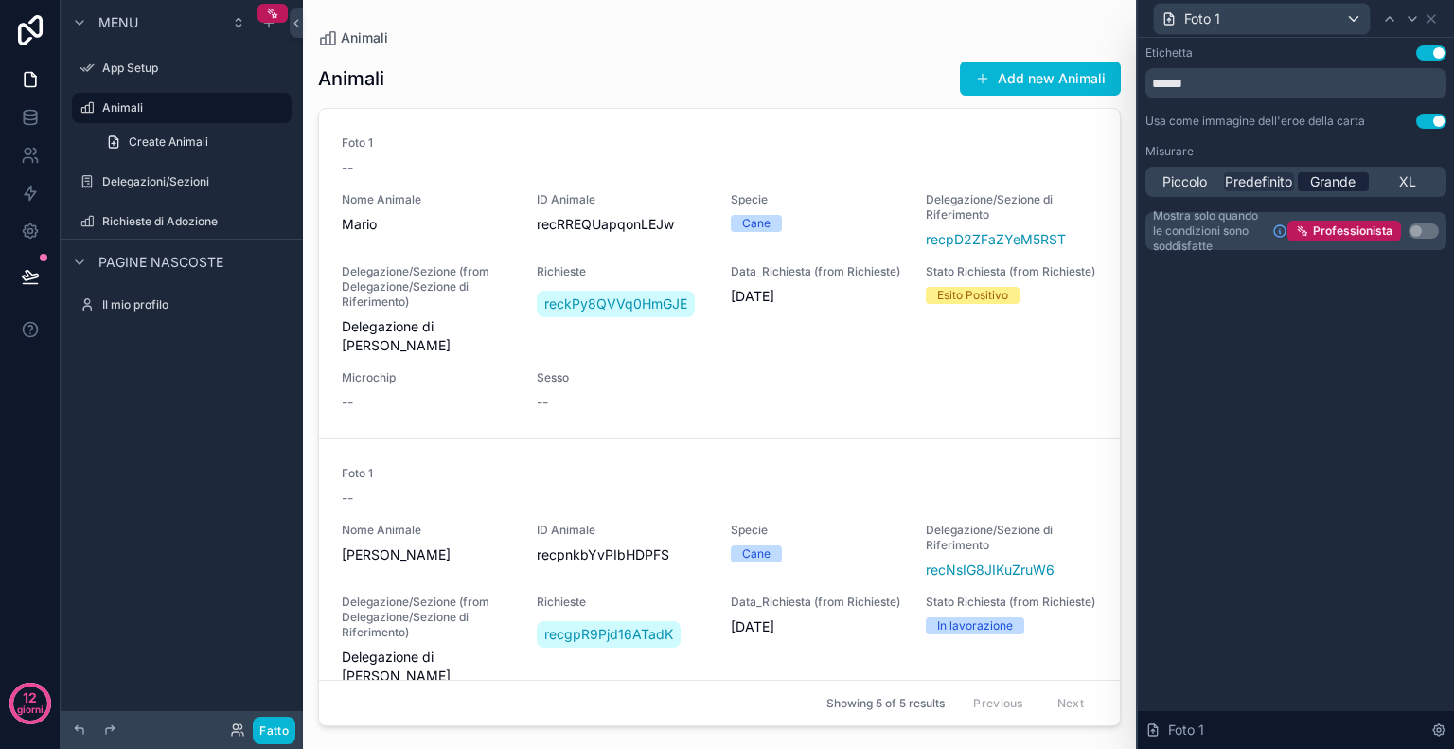
click at [1343, 188] on font "Grande" at bounding box center [1332, 181] width 45 height 16
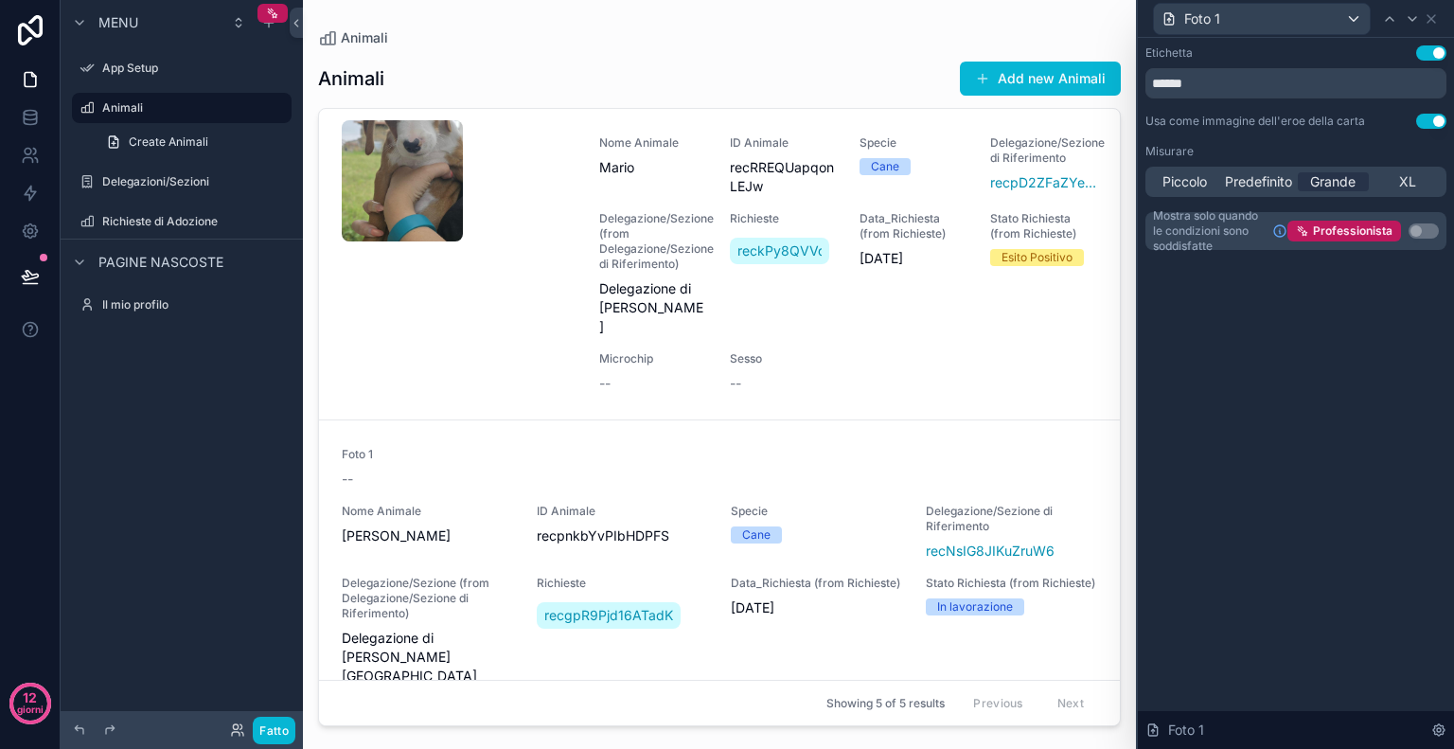
click at [1310, 524] on div "Etichetta Usa impostazione ****** Usa come immagine dell'eroe della carta Usa i…" at bounding box center [1296, 393] width 316 height 711
click at [1253, 183] on font "Predefinito" at bounding box center [1258, 181] width 67 height 16
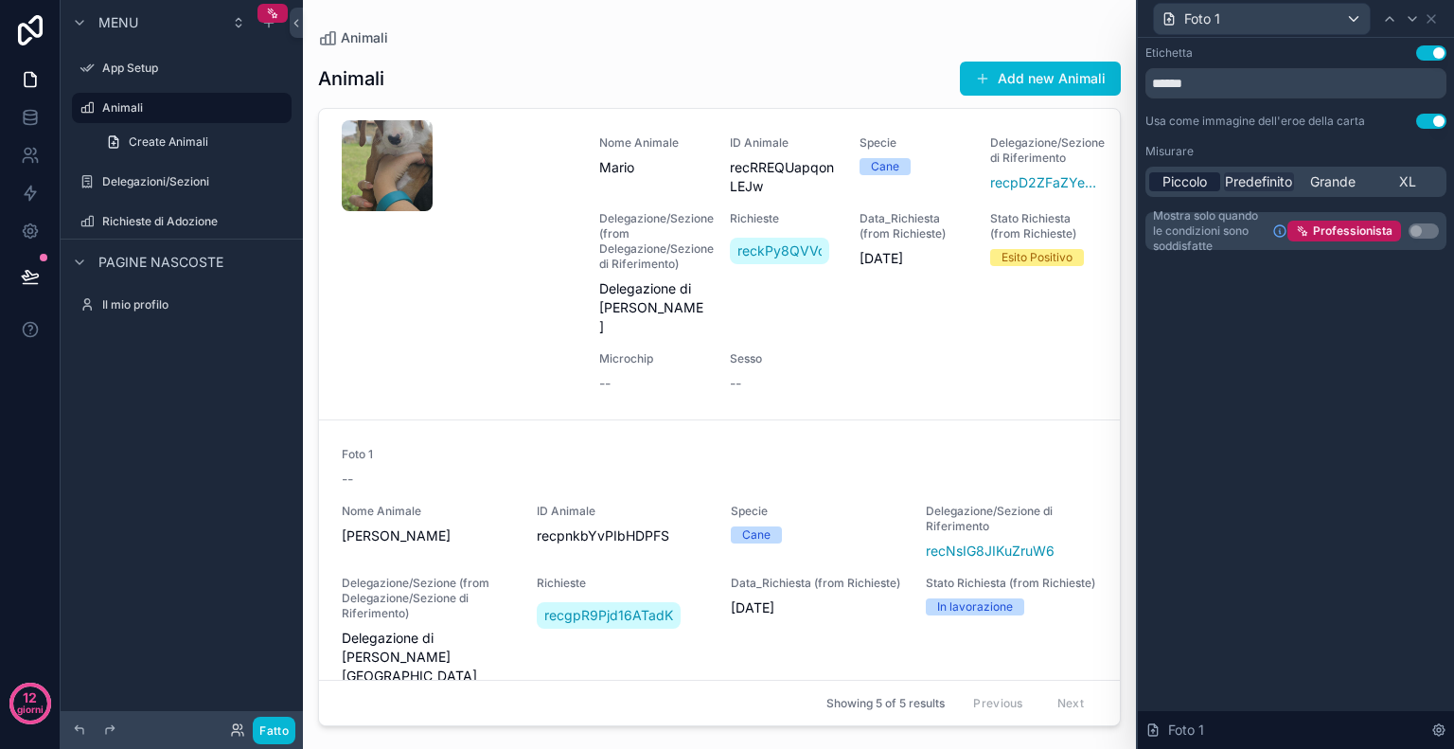
click at [1194, 183] on font "Piccolo" at bounding box center [1185, 181] width 44 height 16
click at [1342, 180] on font "Grande" at bounding box center [1332, 181] width 45 height 16
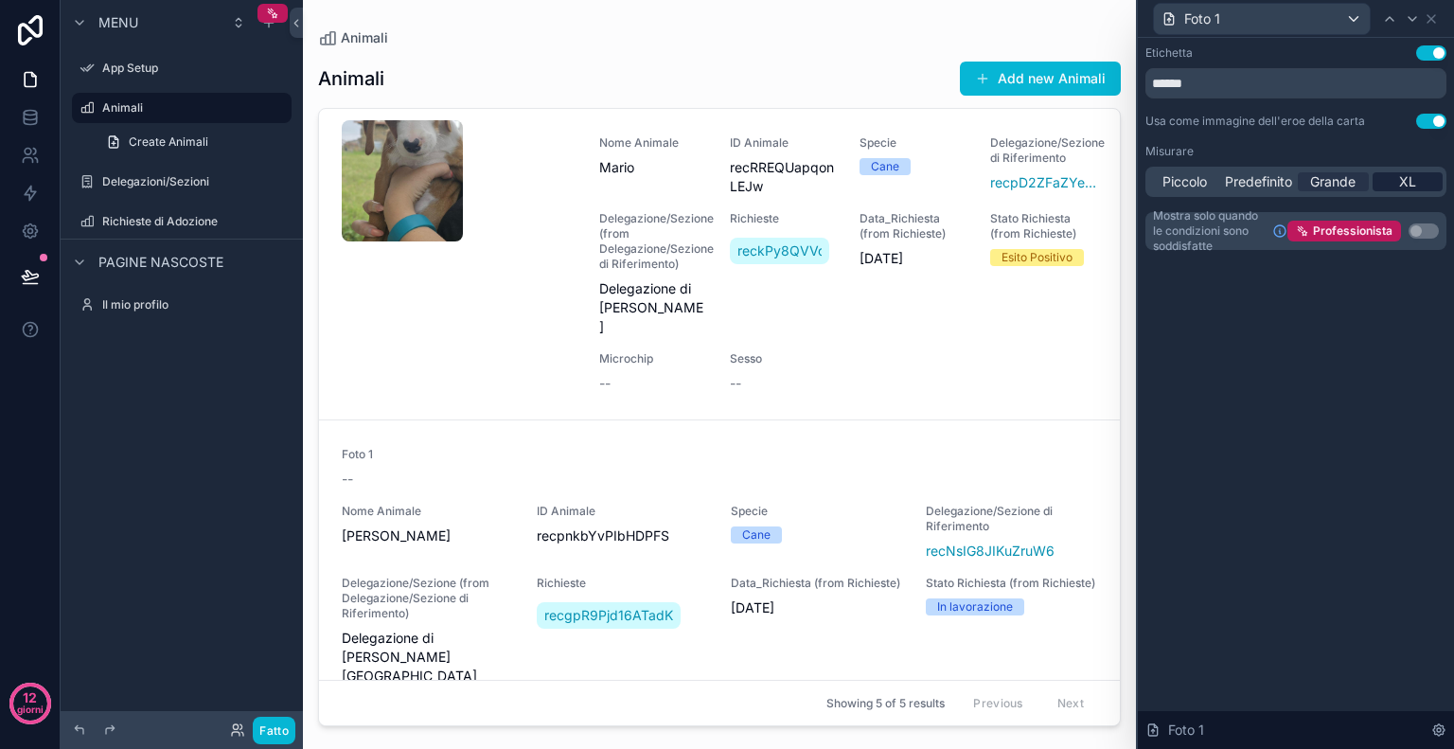
click at [1419, 181] on div "XL" at bounding box center [1408, 181] width 71 height 19
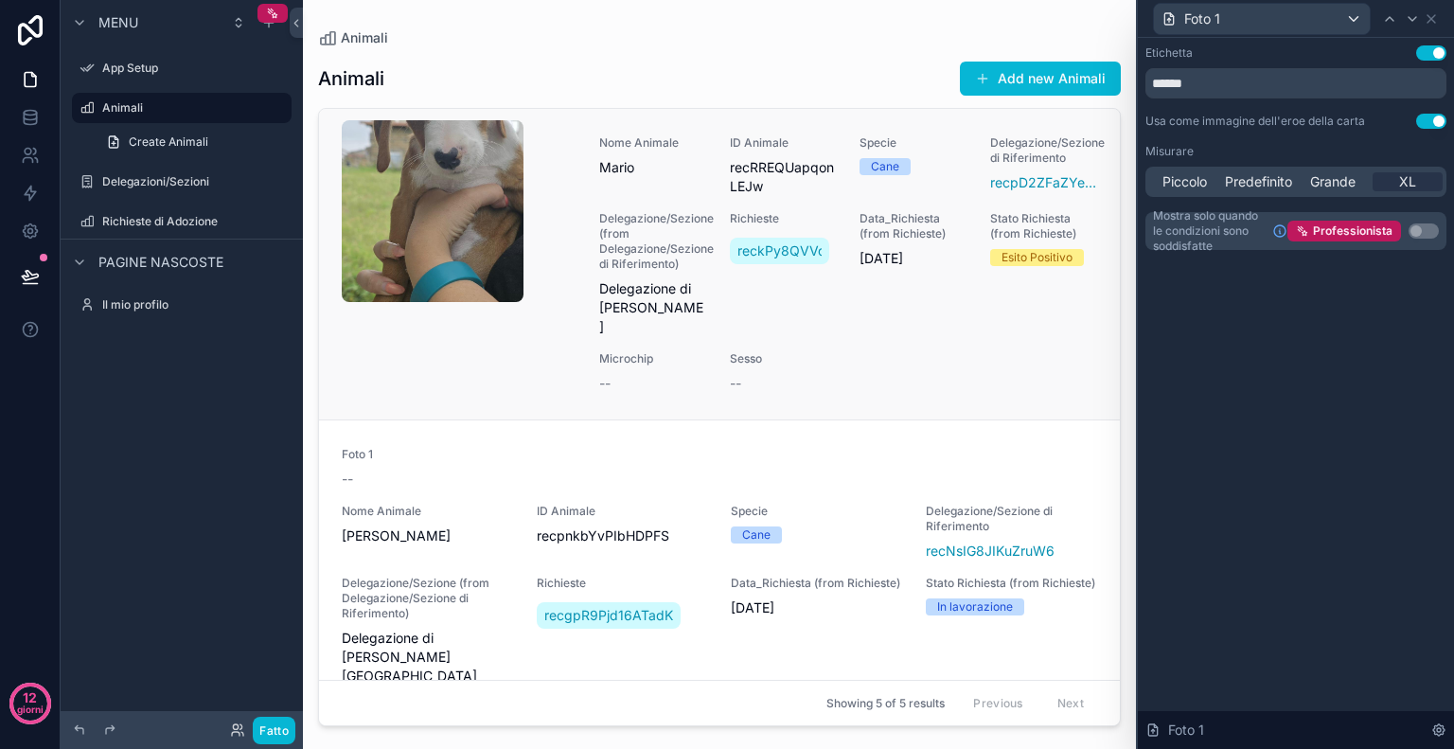
click at [640, 158] on span "Mario" at bounding box center [653, 167] width 108 height 19
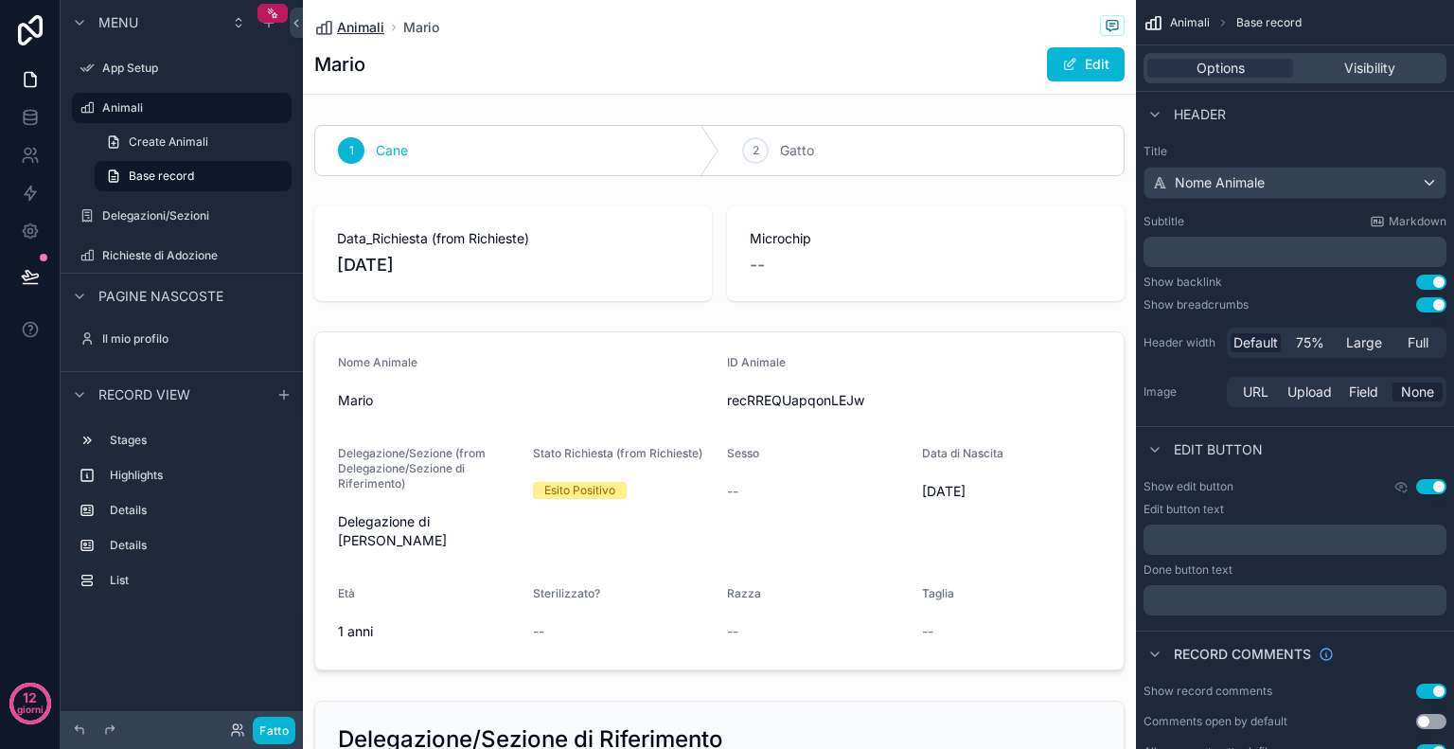
click at [370, 29] on span "Animali" at bounding box center [360, 27] width 47 height 19
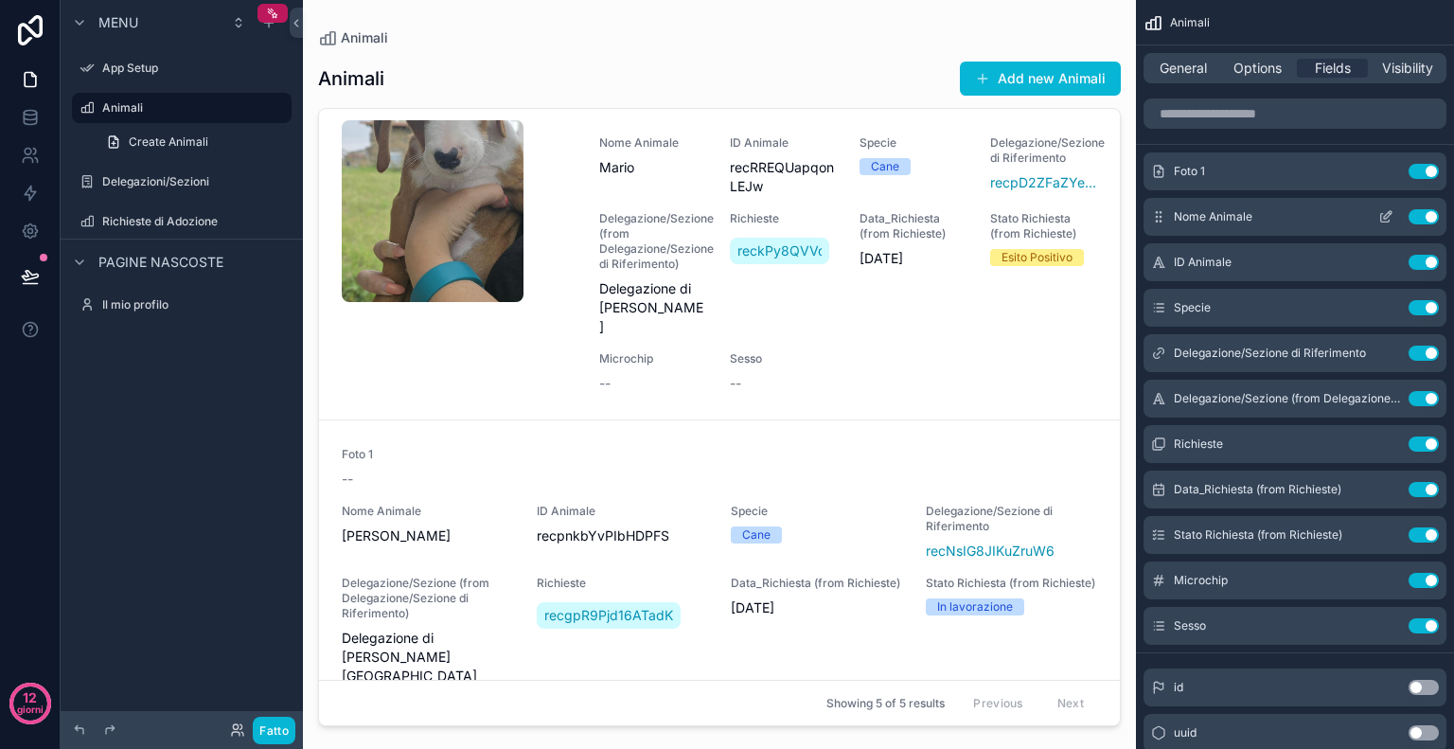
click at [1384, 219] on icon "contenuto scorrevole" at bounding box center [1385, 216] width 15 height 15
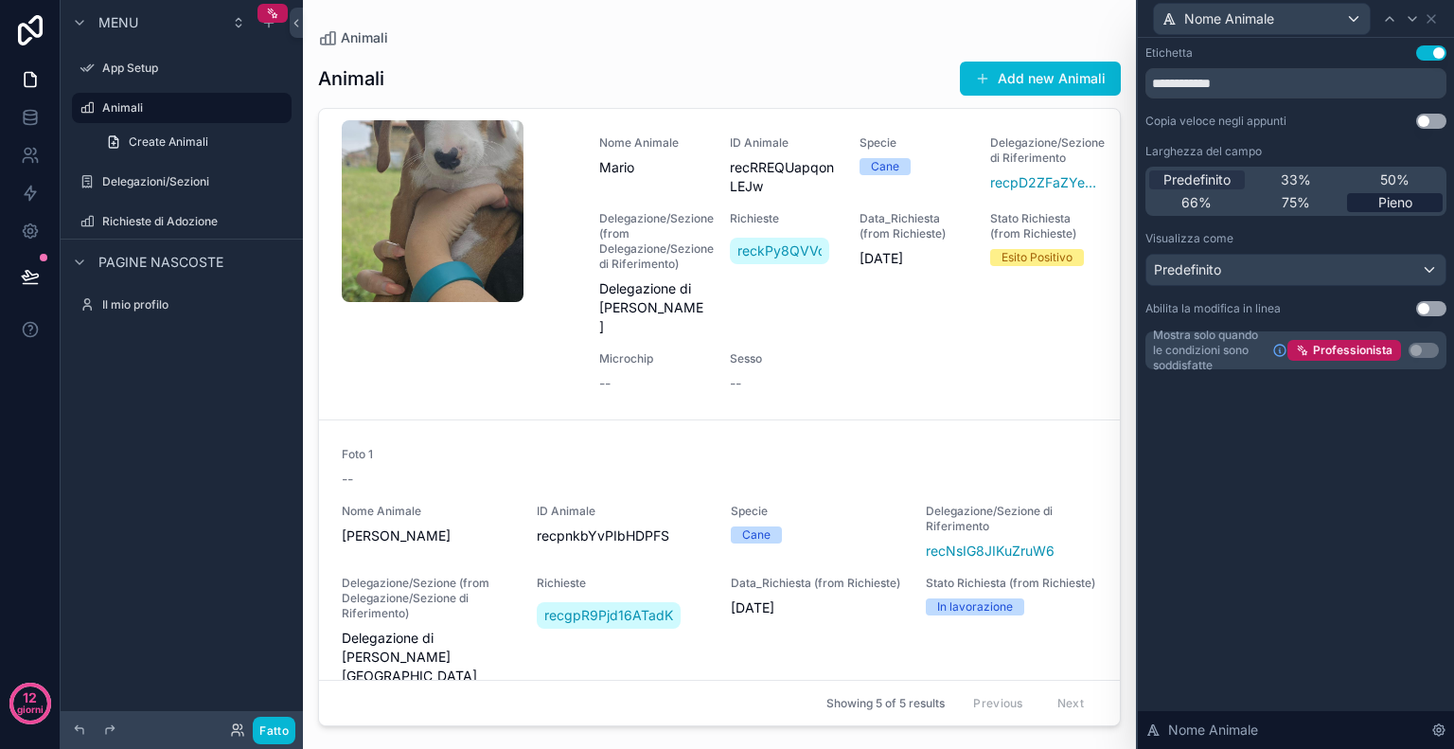
click at [1386, 208] on font "Pieno" at bounding box center [1395, 202] width 34 height 16
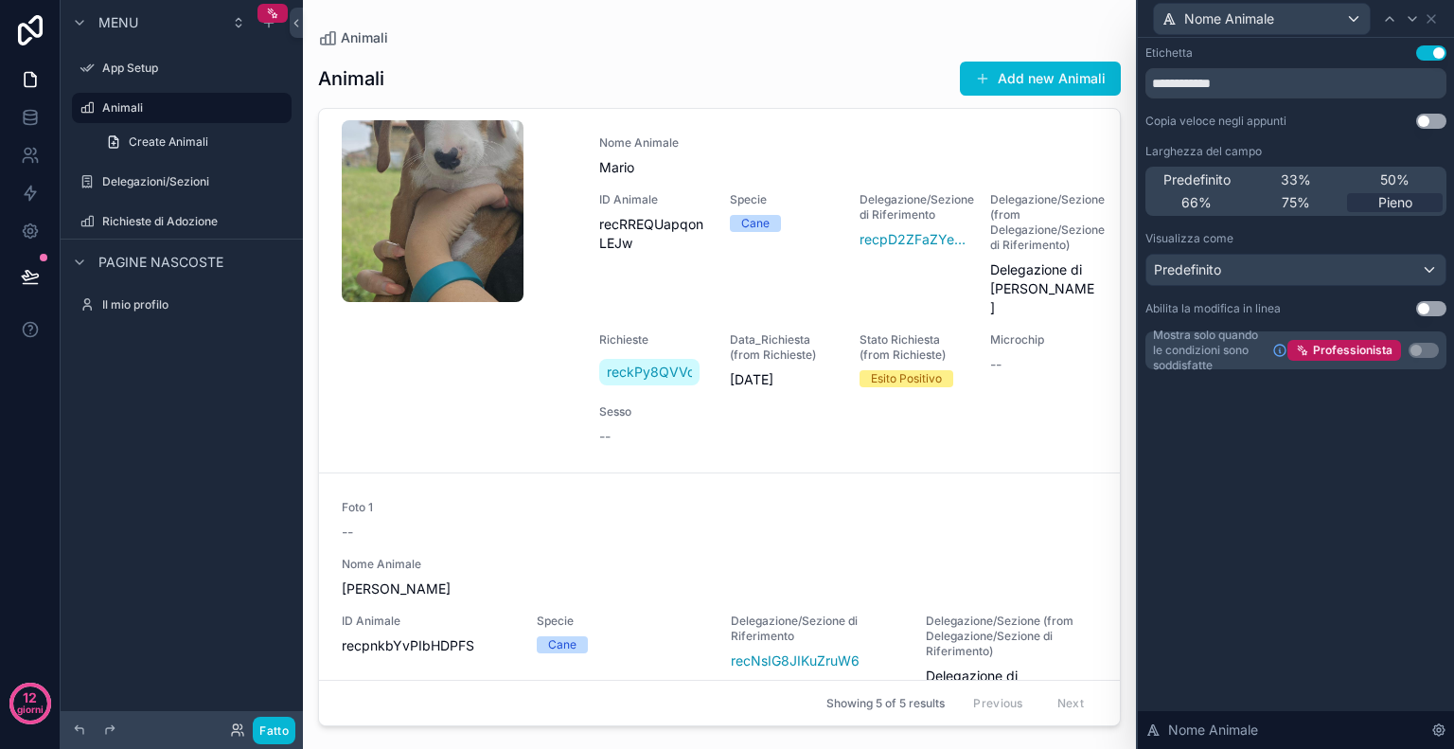
click at [1425, 48] on button "Usa impostazione" at bounding box center [1431, 52] width 30 height 15
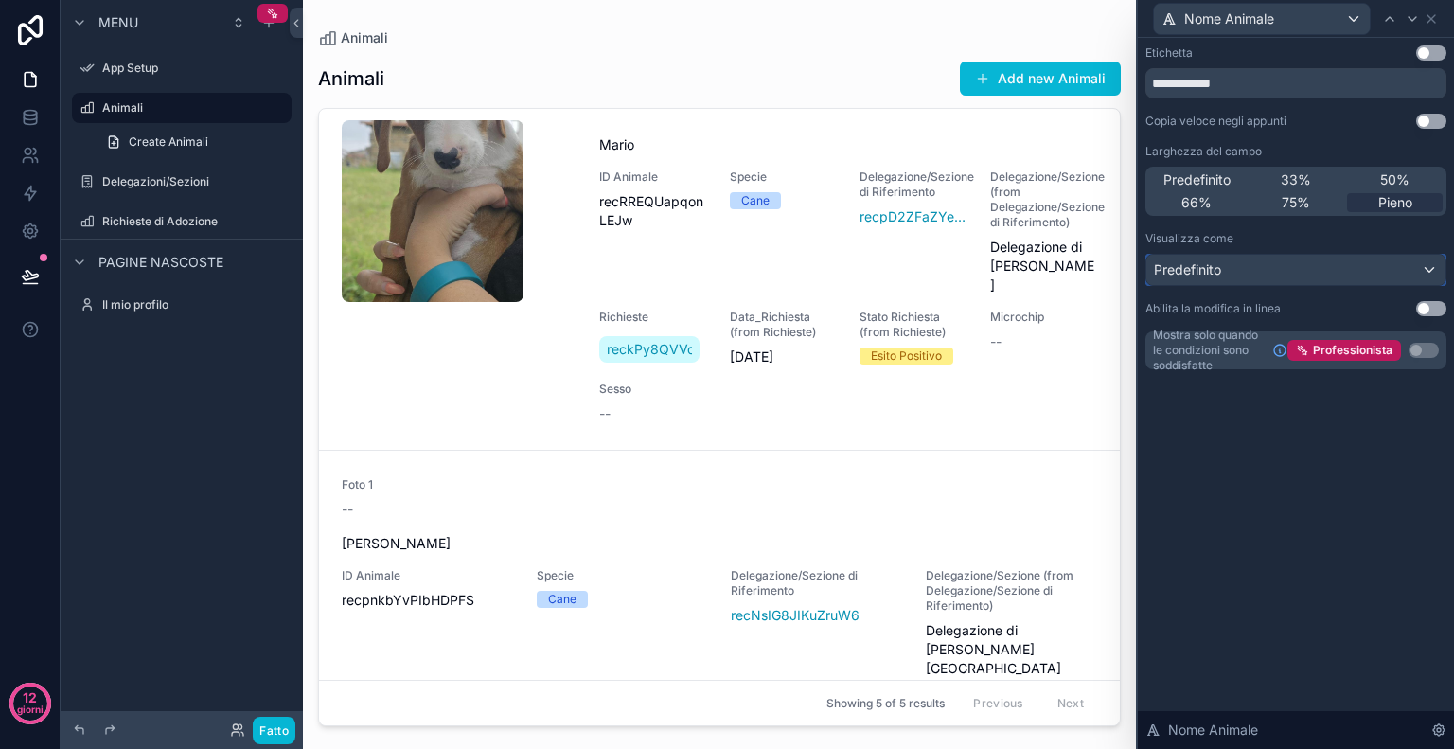
click at [1409, 261] on div "Predefinito" at bounding box center [1296, 270] width 299 height 30
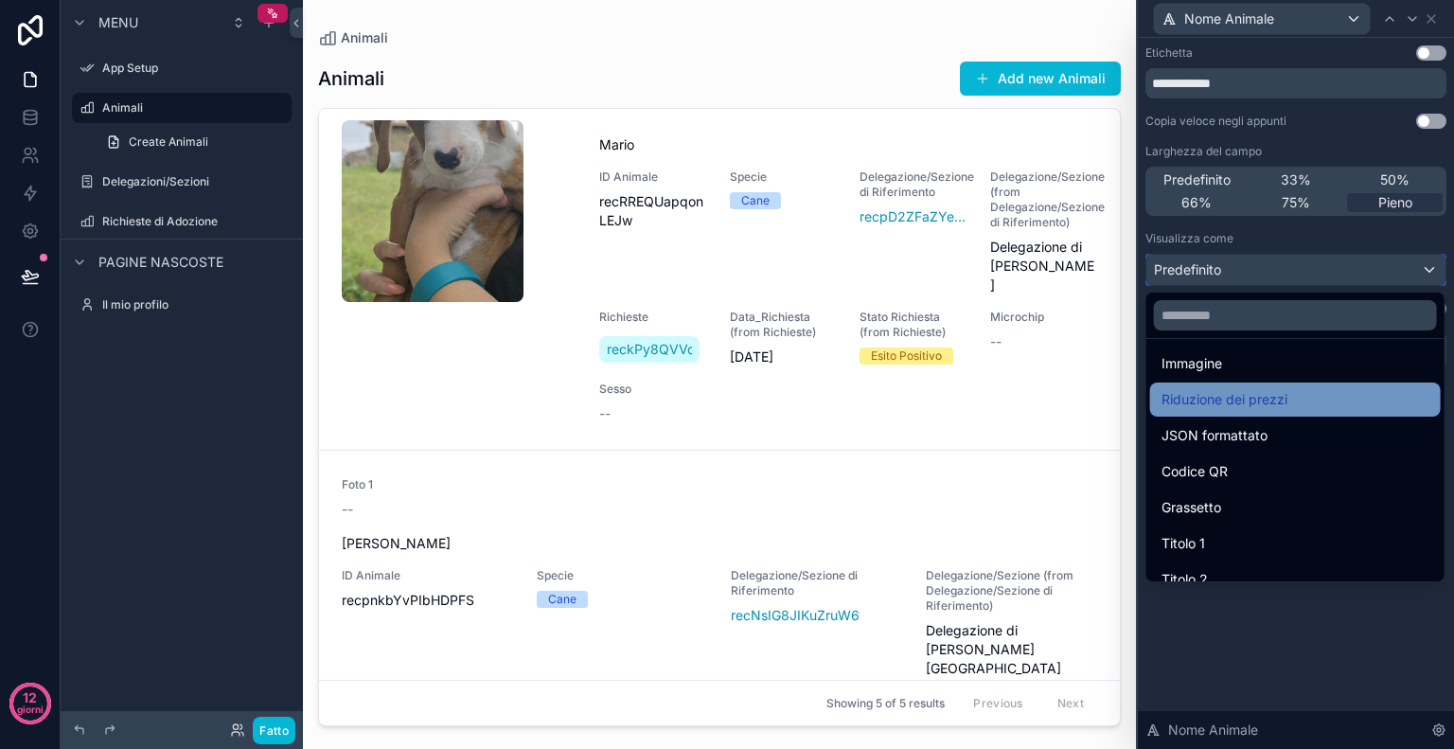
scroll to position [140, 0]
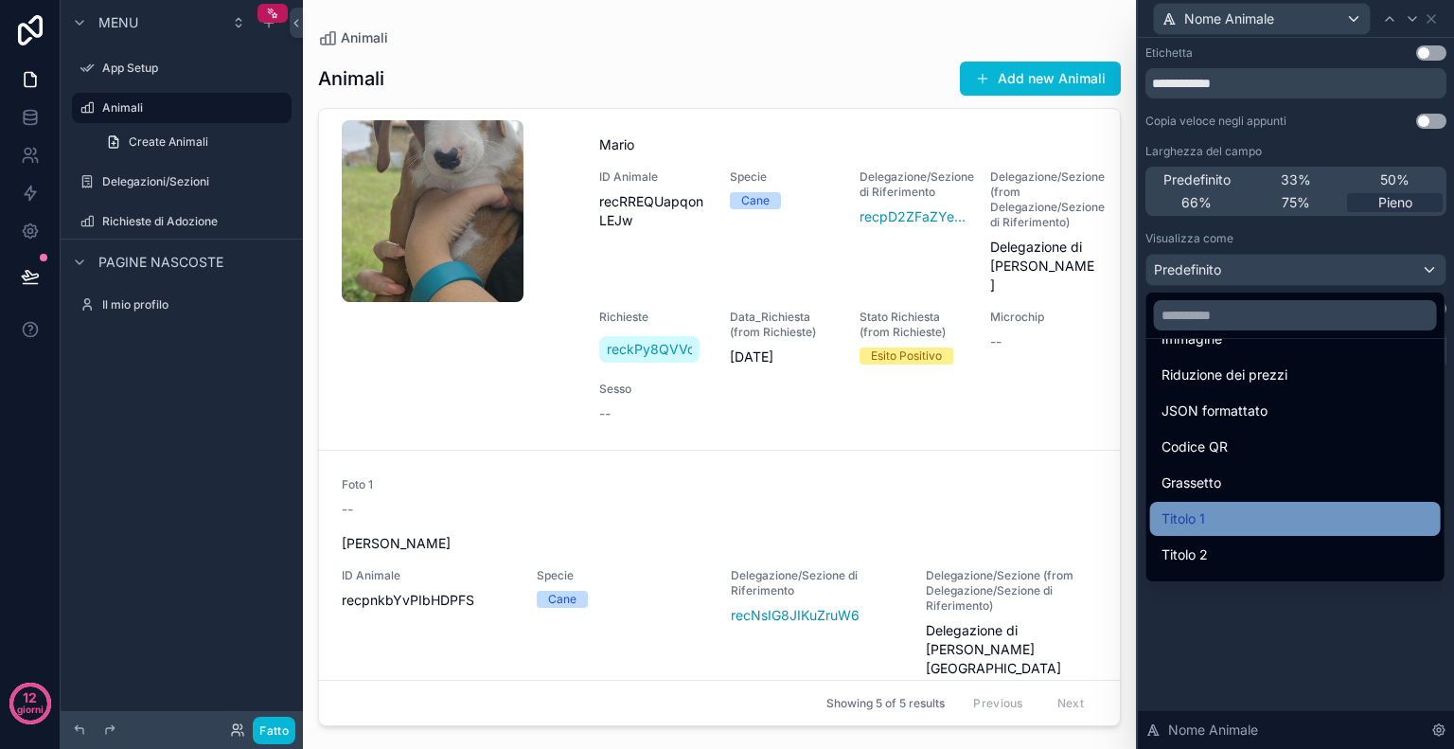
click at [1270, 516] on div "Titolo 1" at bounding box center [1296, 518] width 268 height 23
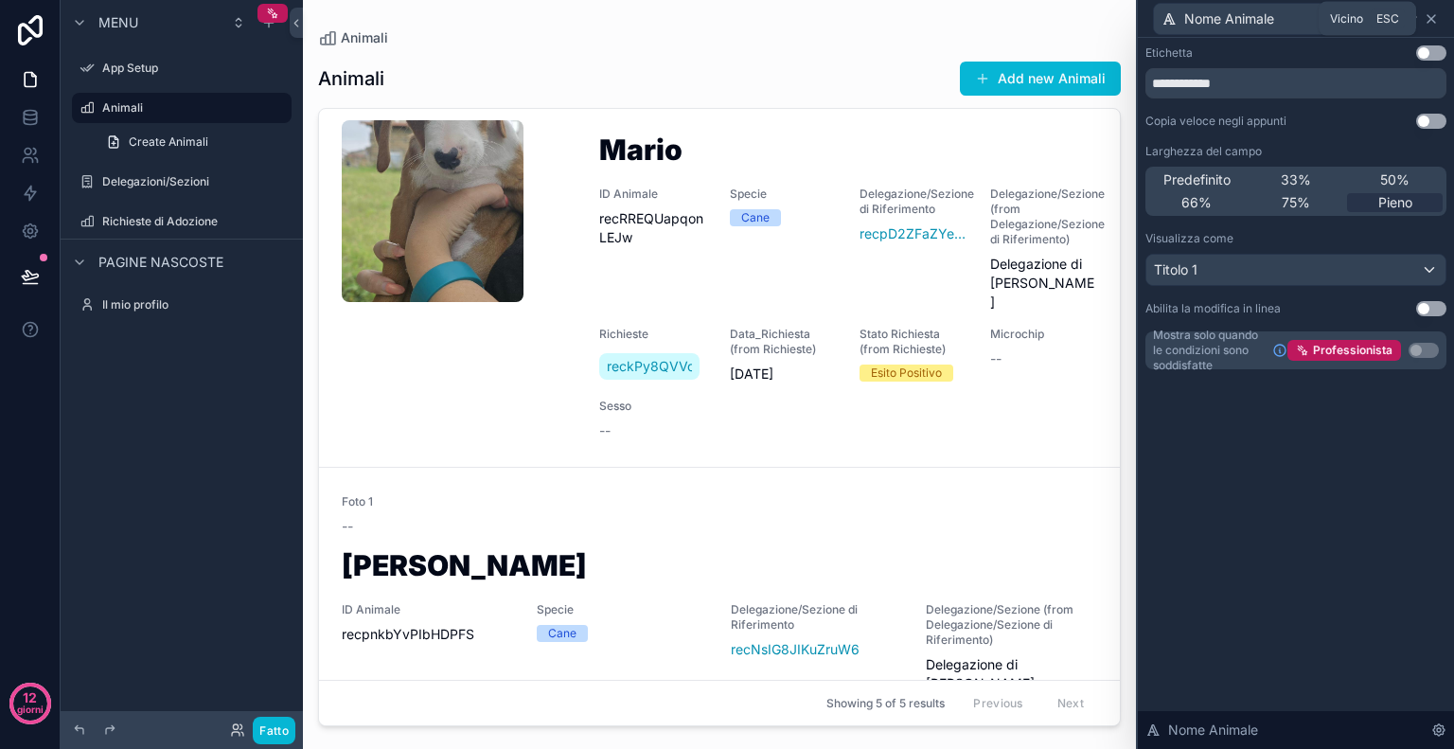
click at [1432, 15] on icon at bounding box center [1431, 18] width 15 height 15
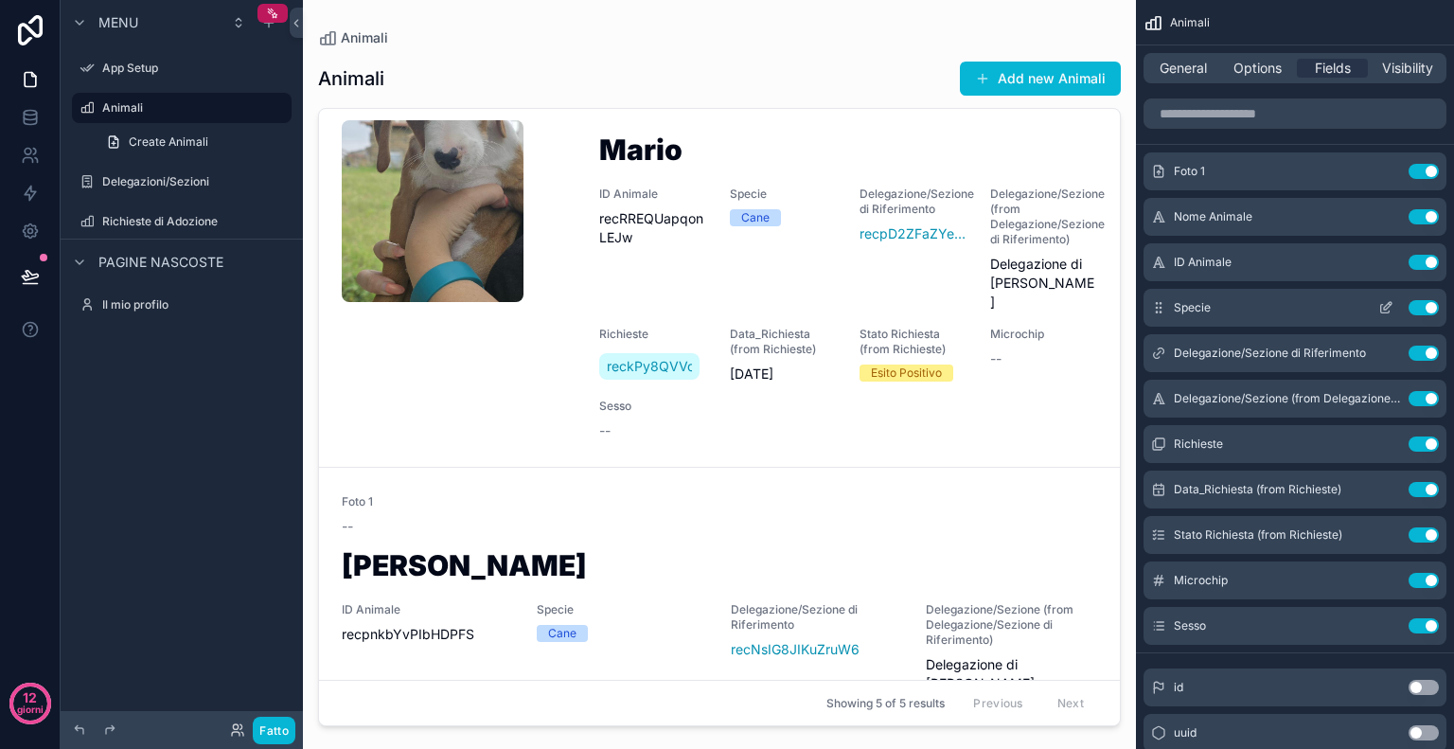
click at [1419, 306] on button "Use setting" at bounding box center [1424, 307] width 30 height 15
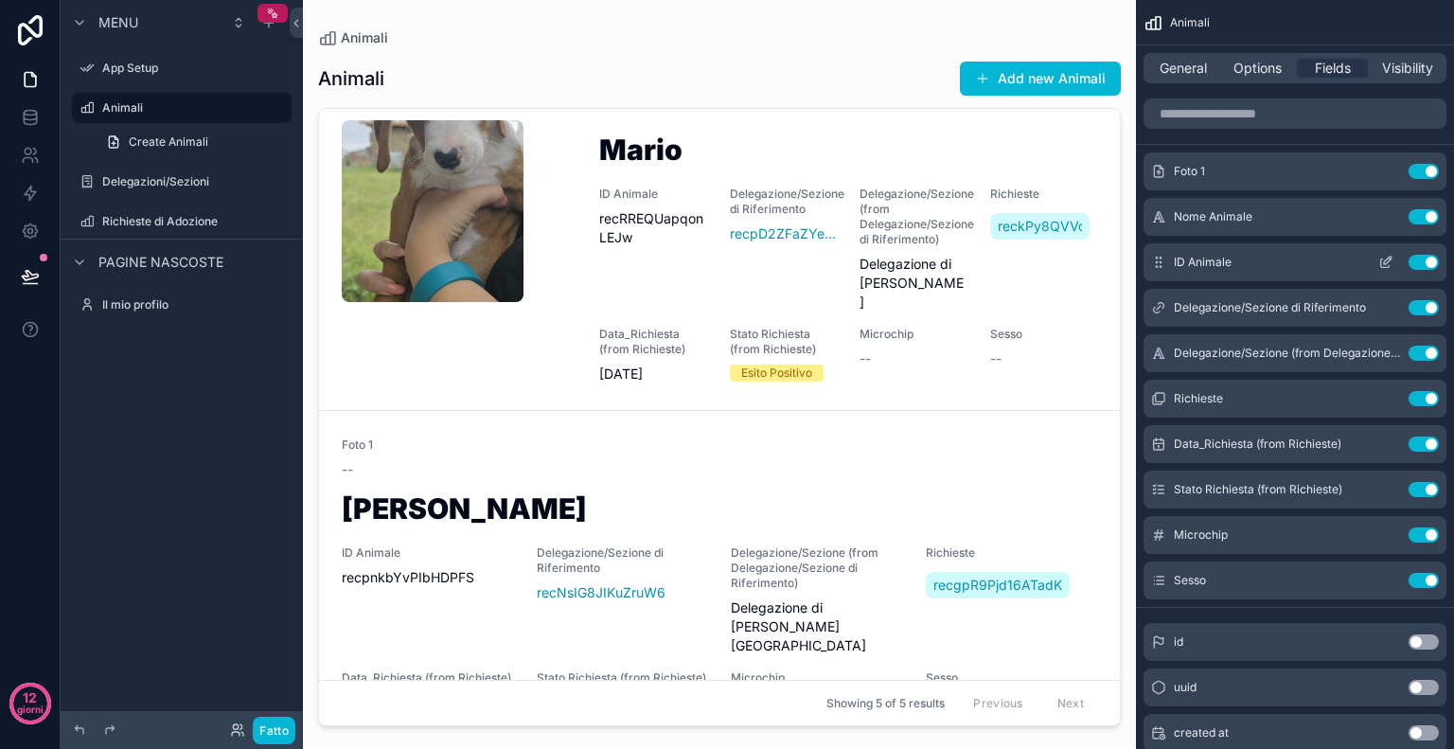
click at [1420, 259] on button "Use setting" at bounding box center [1424, 262] width 30 height 15
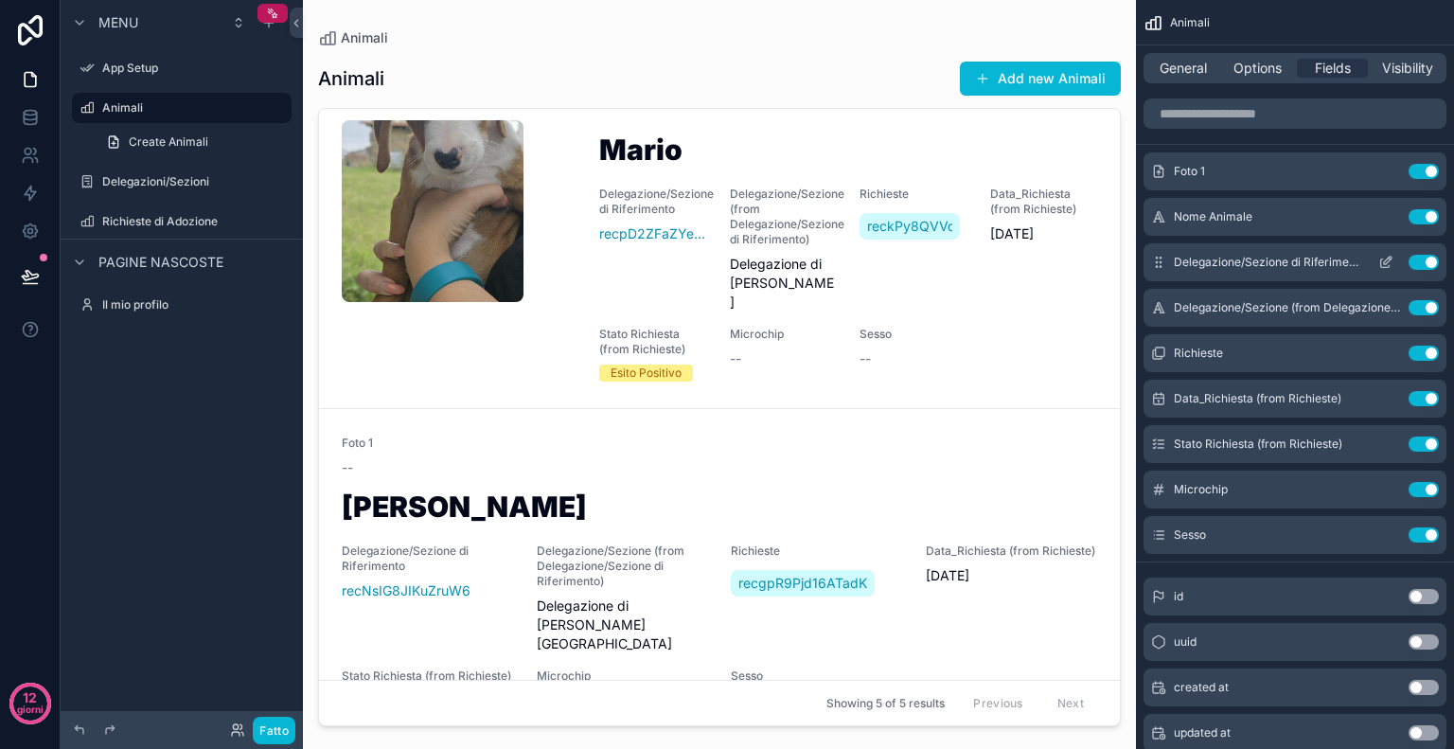
click at [1413, 265] on button "Use setting" at bounding box center [1424, 262] width 30 height 15
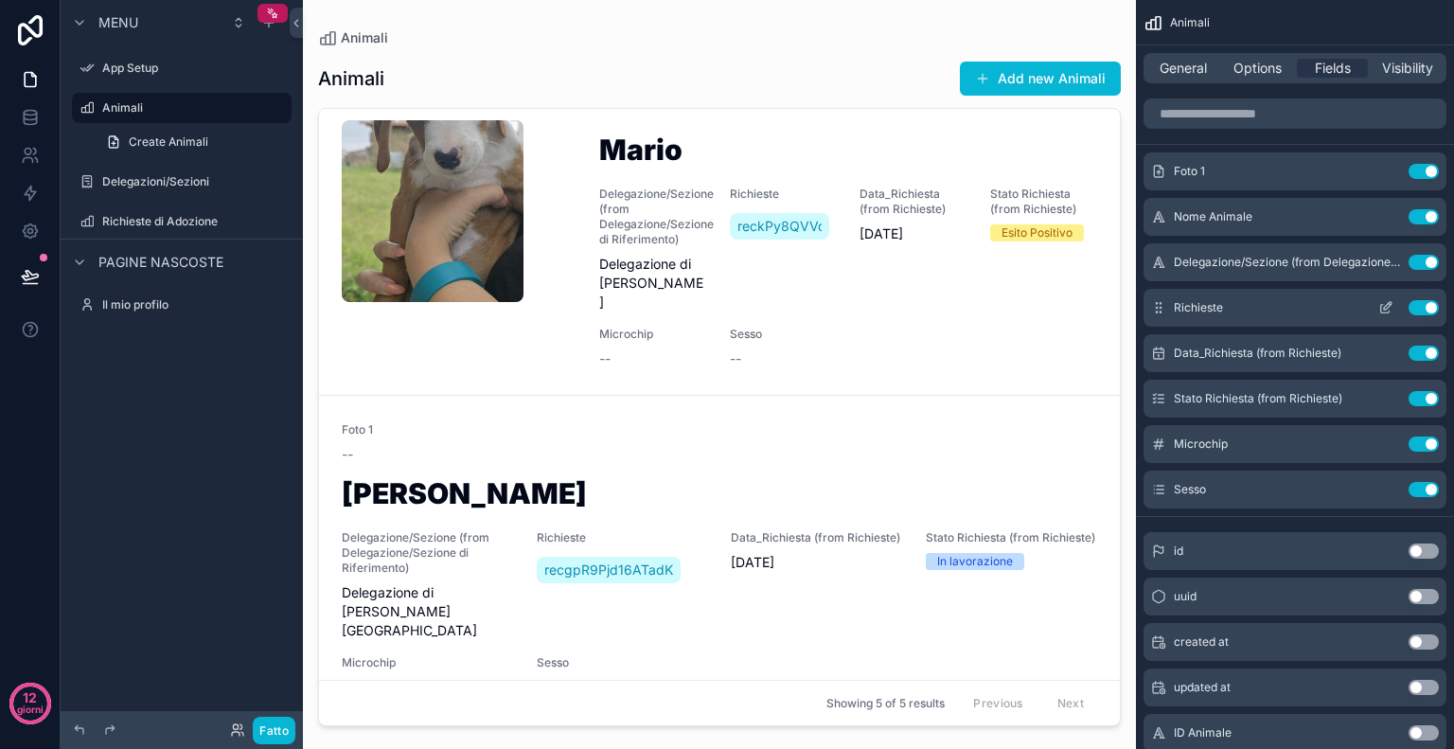
click at [1416, 312] on button "Use setting" at bounding box center [1424, 307] width 30 height 15
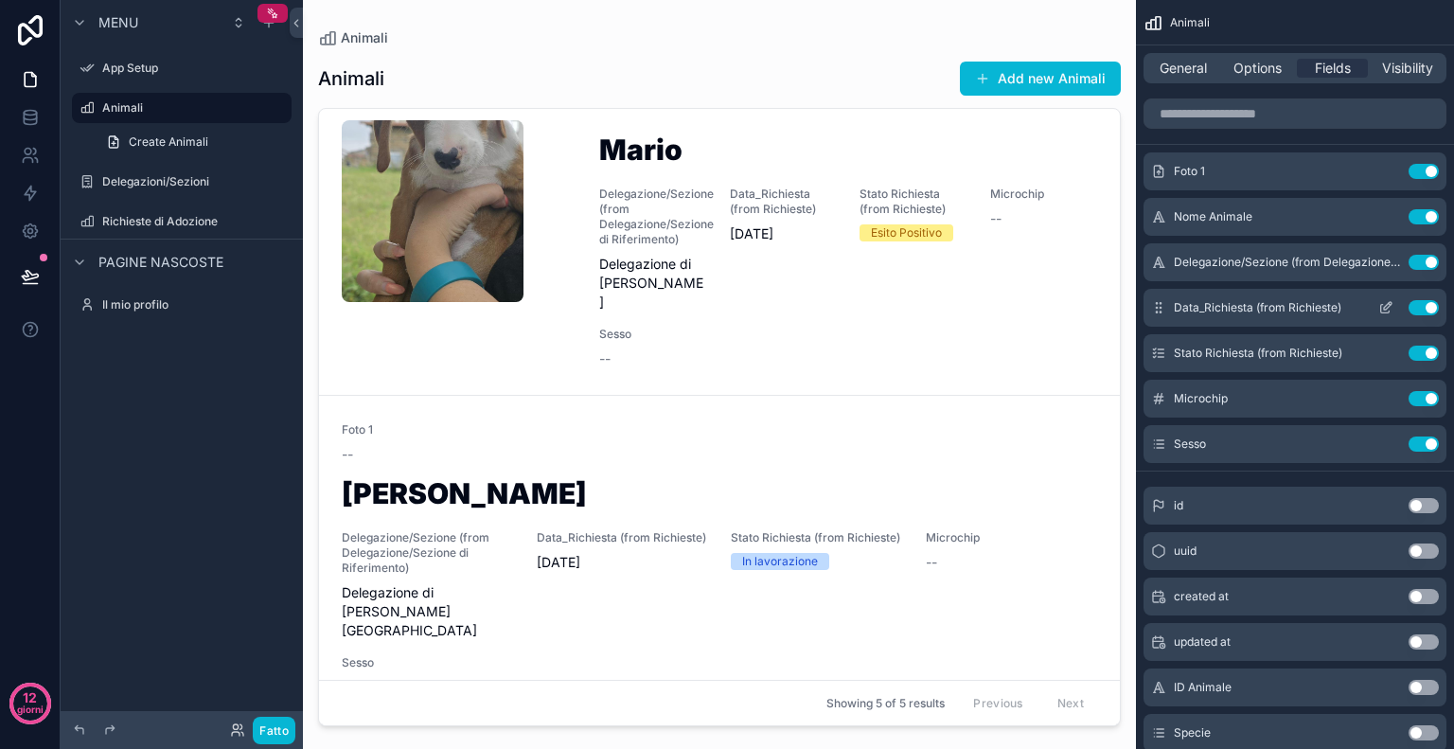
click at [1414, 309] on button "Use setting" at bounding box center [1424, 307] width 30 height 15
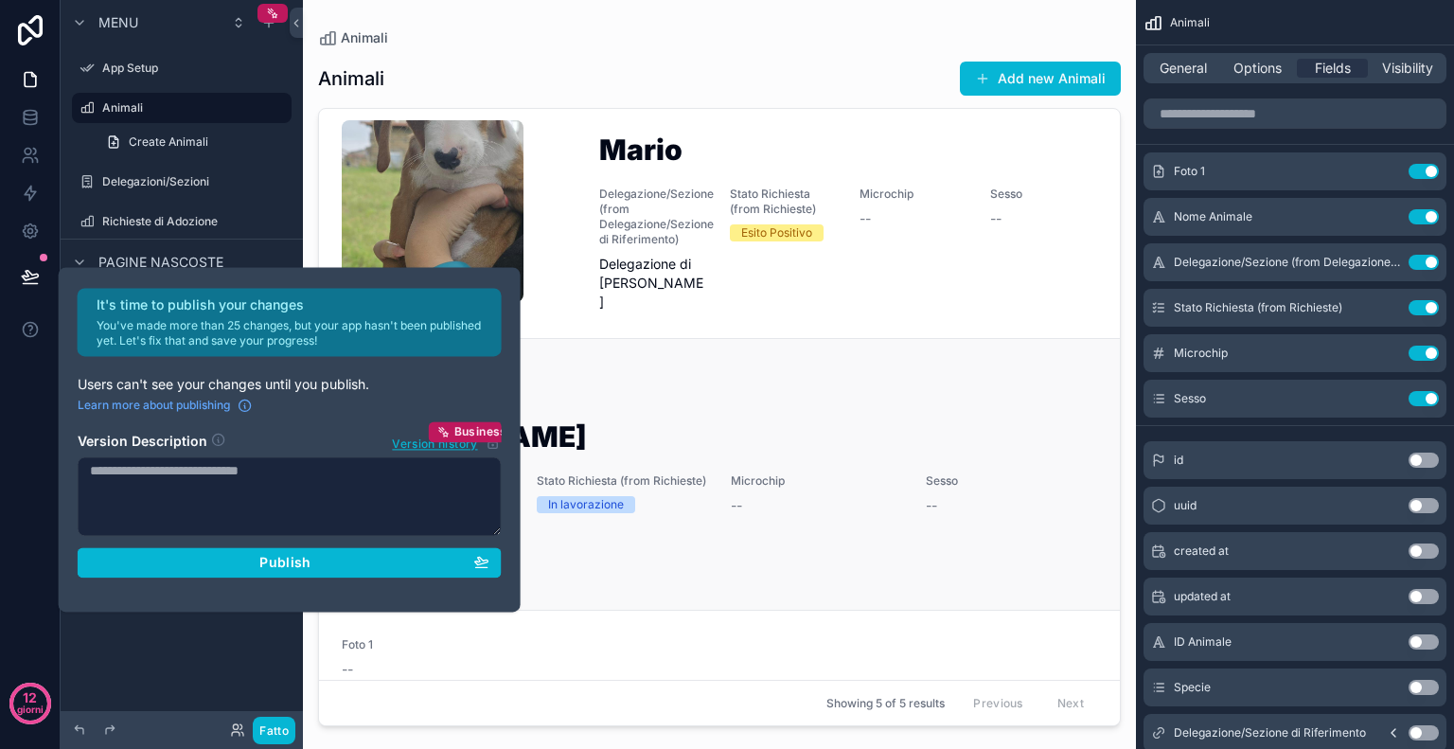
click at [794, 344] on link "Foto 1 -- Giuseppe Delegazione/Sezione (from Delegazione/Sezione di Riferimento…" at bounding box center [719, 474] width 801 height 272
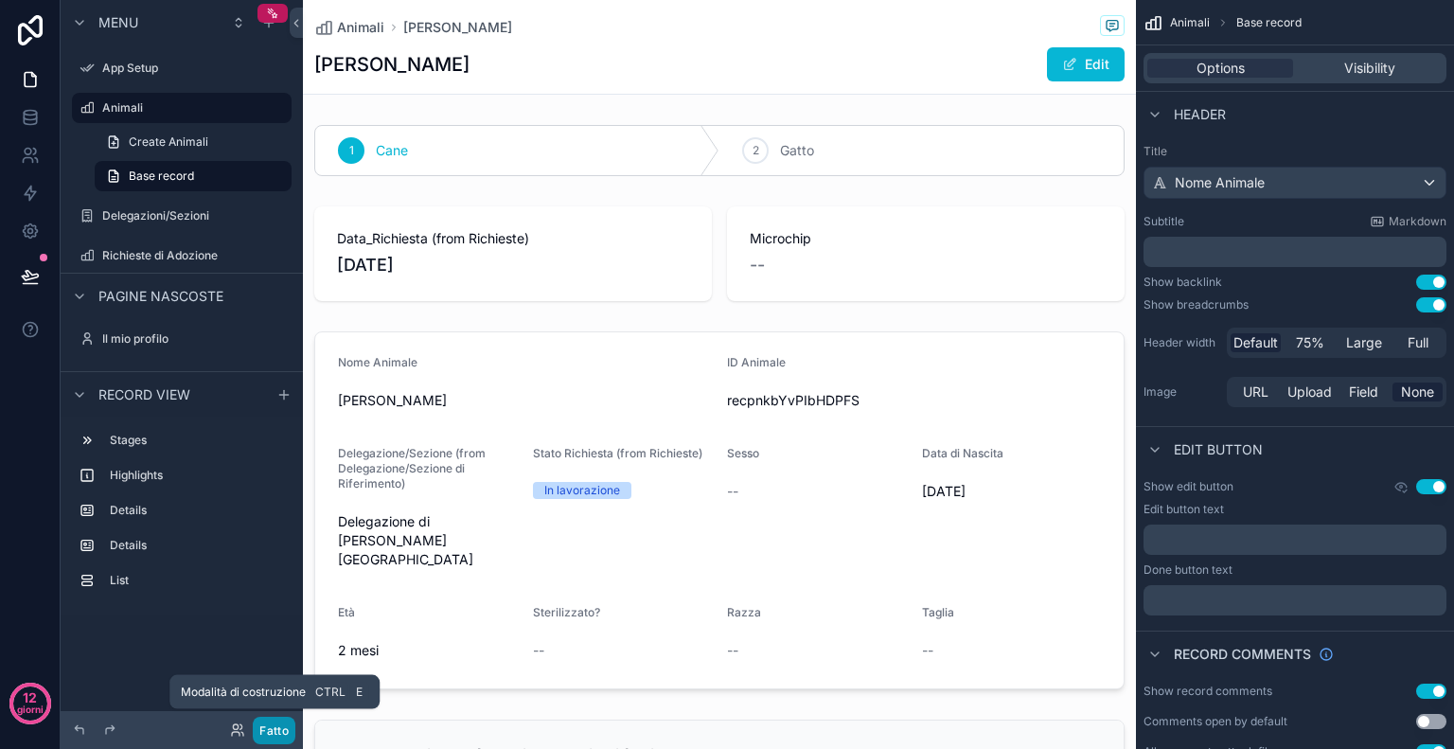
click at [290, 730] on button "Fatto" at bounding box center [274, 730] width 43 height 27
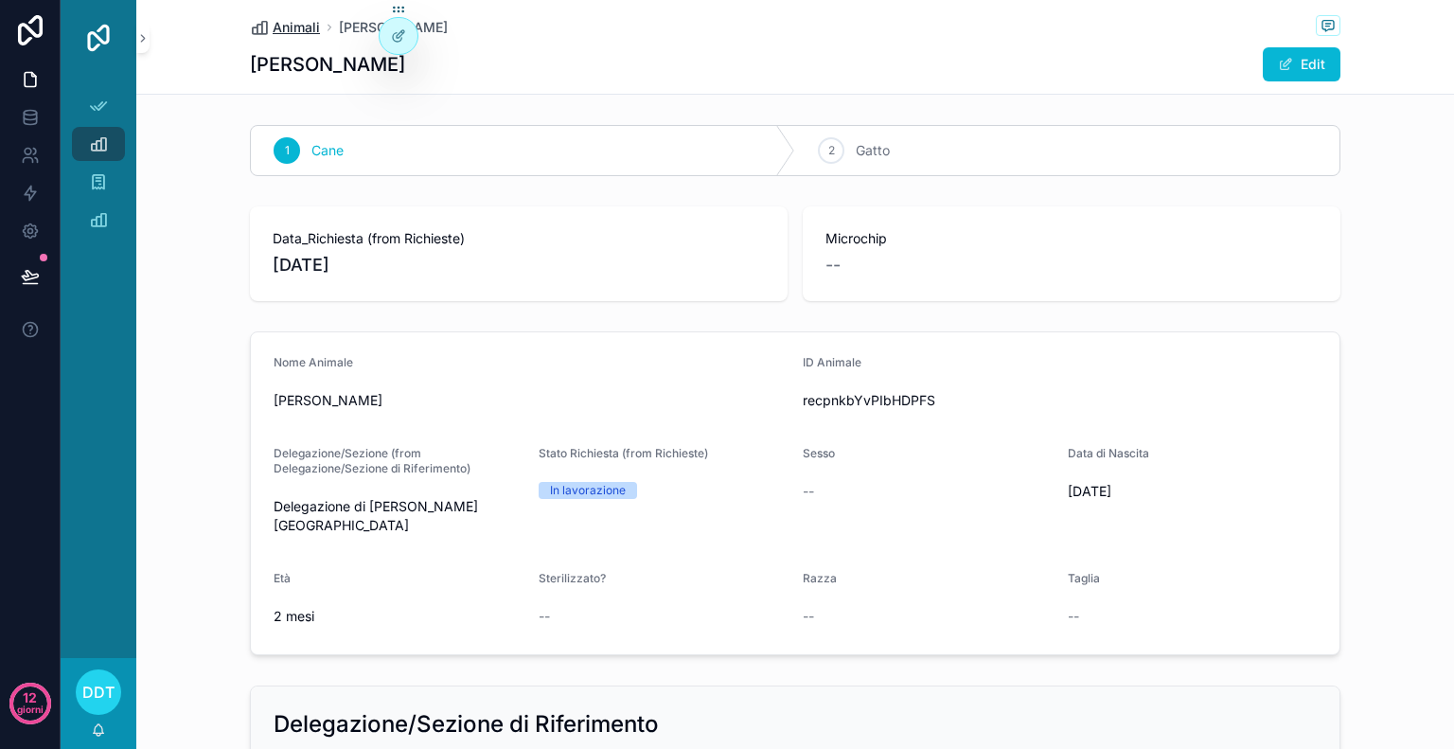
click at [283, 19] on span "Animali" at bounding box center [296, 27] width 47 height 19
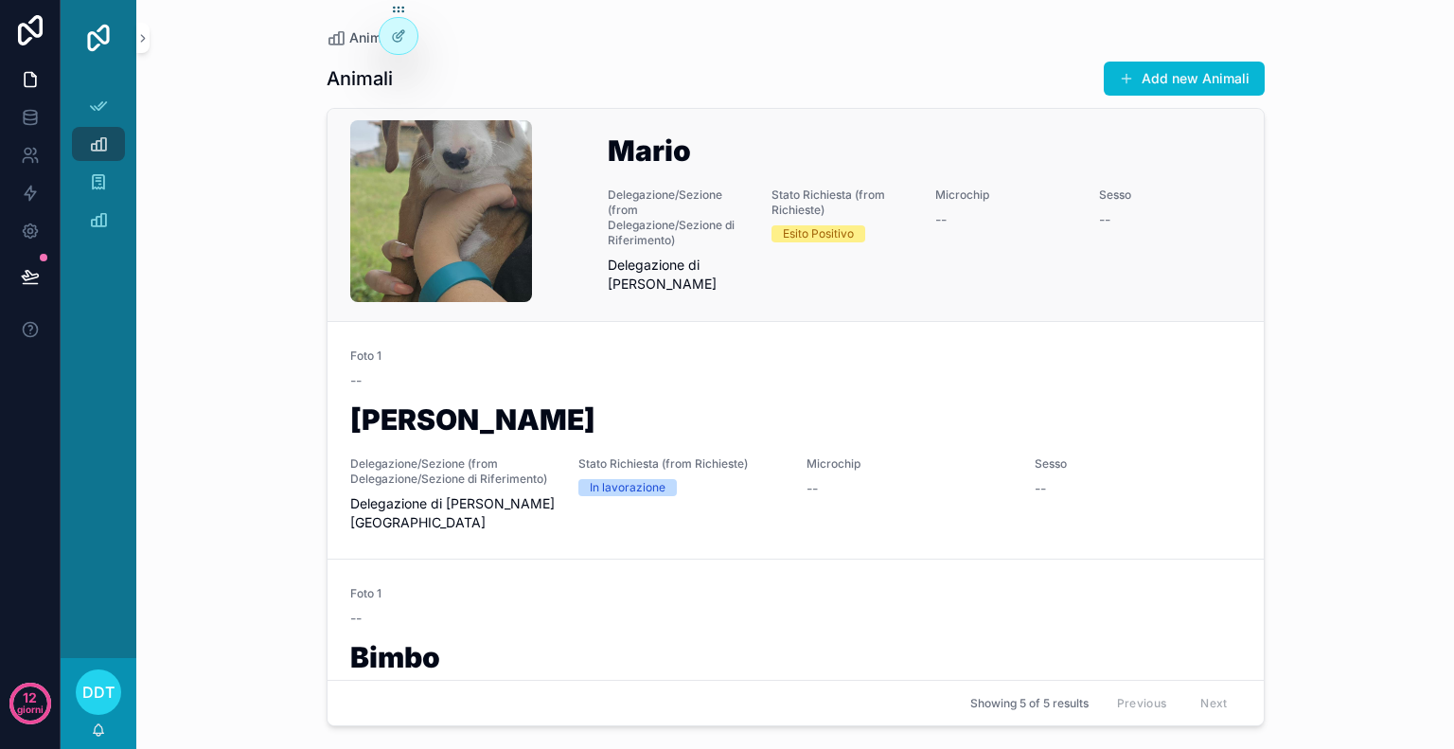
click at [1106, 251] on div "Sesso --" at bounding box center [1169, 240] width 141 height 106
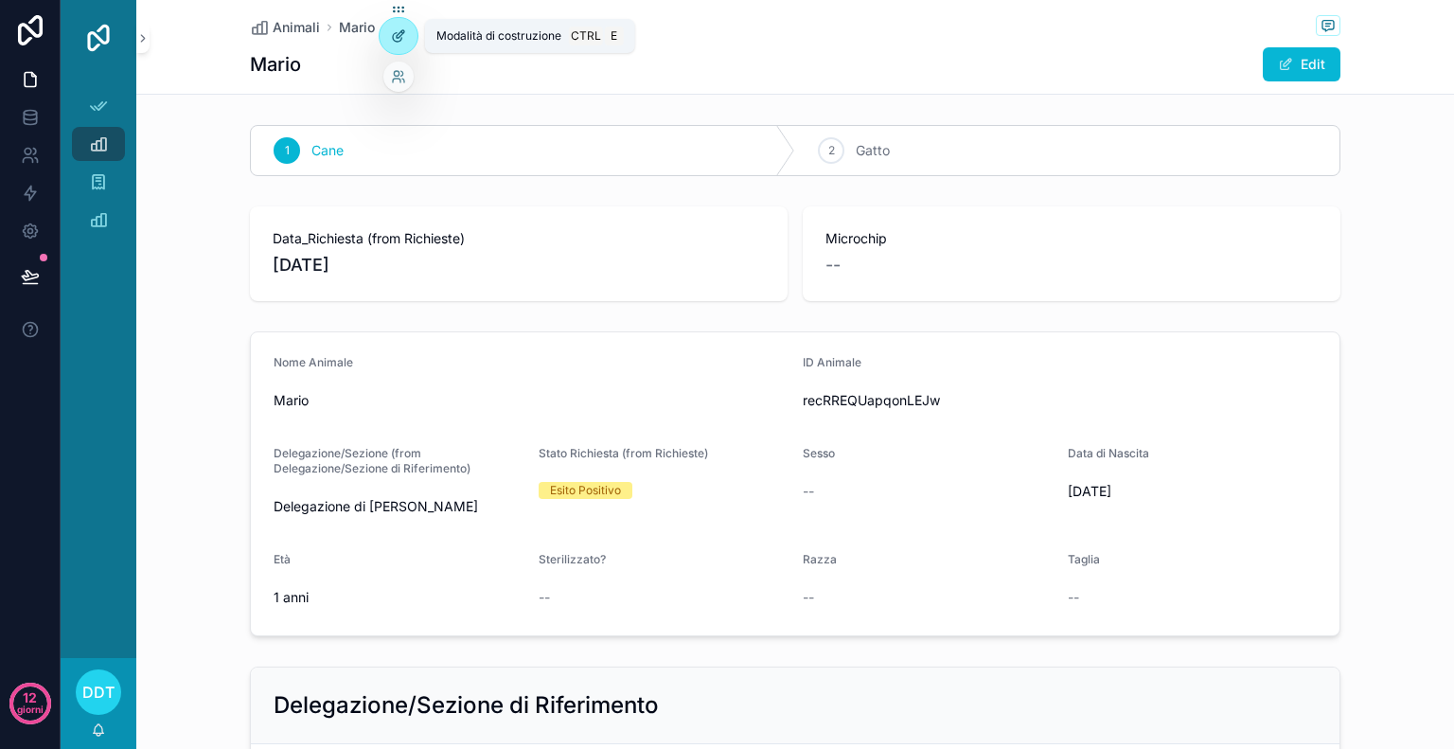
click at [399, 43] on icon at bounding box center [398, 35] width 15 height 15
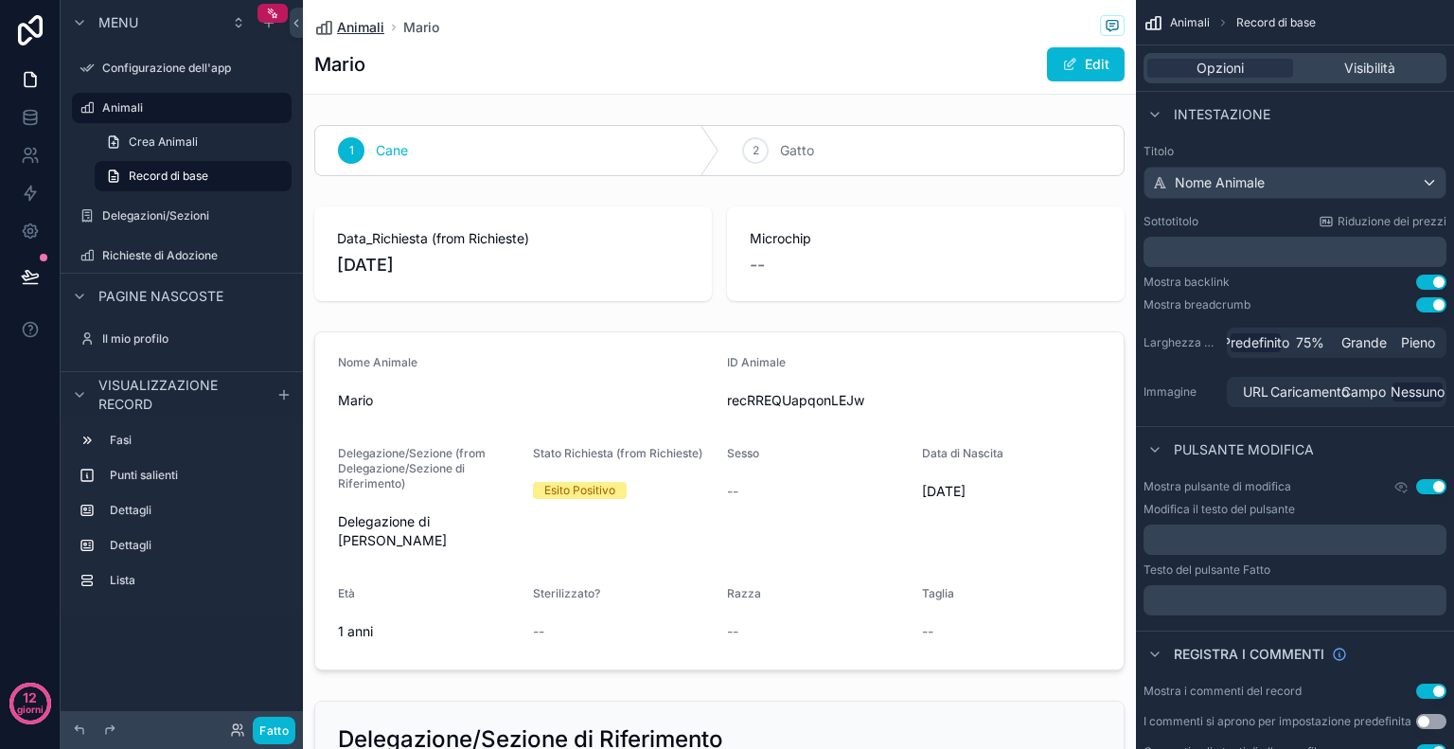
click at [359, 19] on span "Animali" at bounding box center [360, 27] width 47 height 19
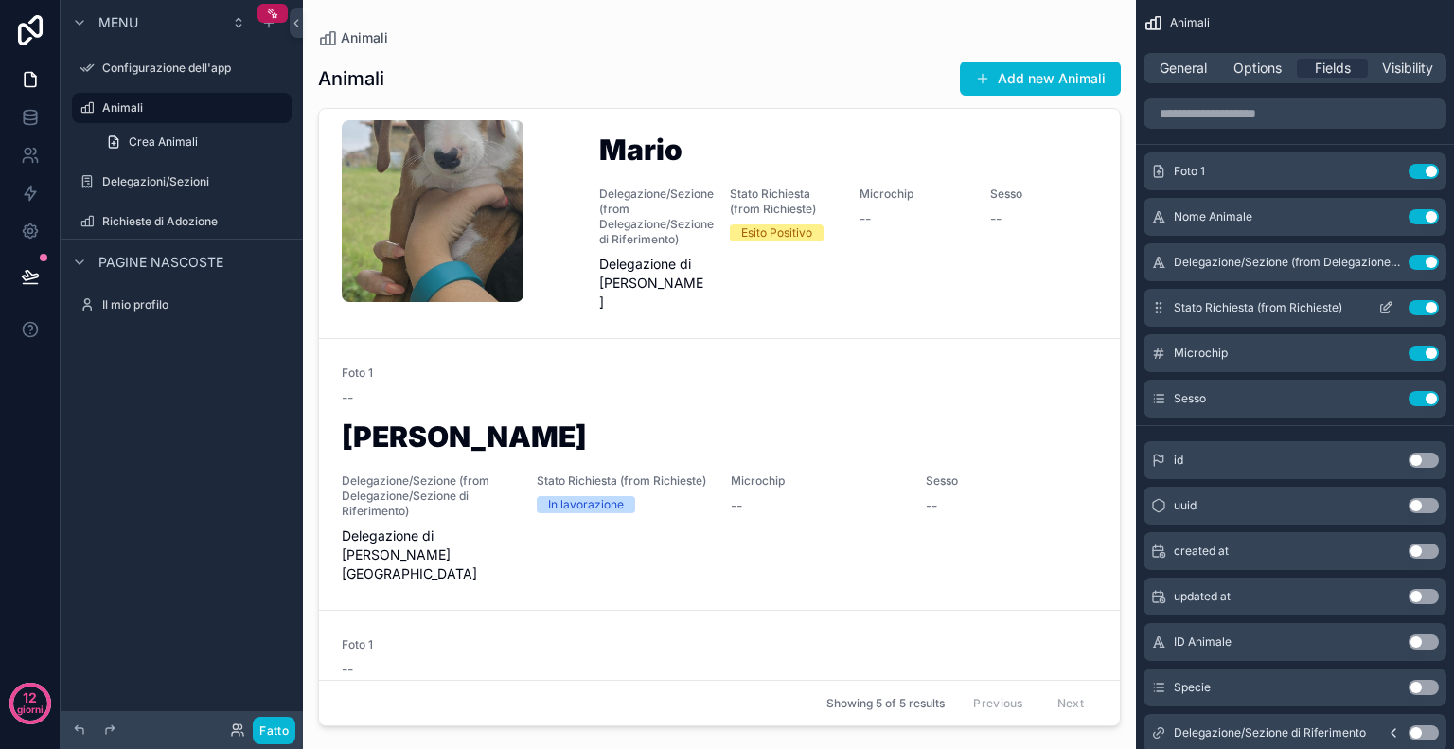
click at [1423, 306] on button "Use setting" at bounding box center [1424, 307] width 30 height 15
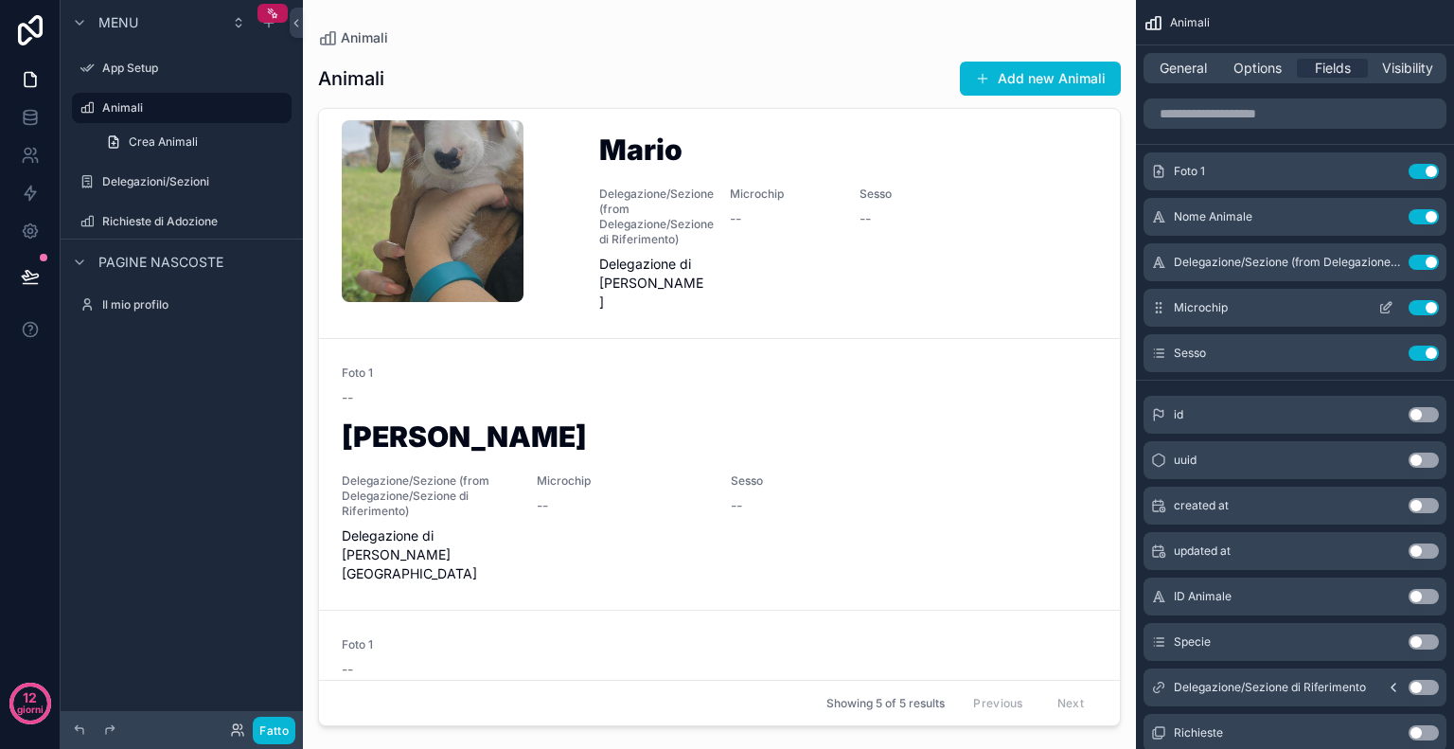
click at [1428, 306] on button "Use setting" at bounding box center [1424, 307] width 30 height 15
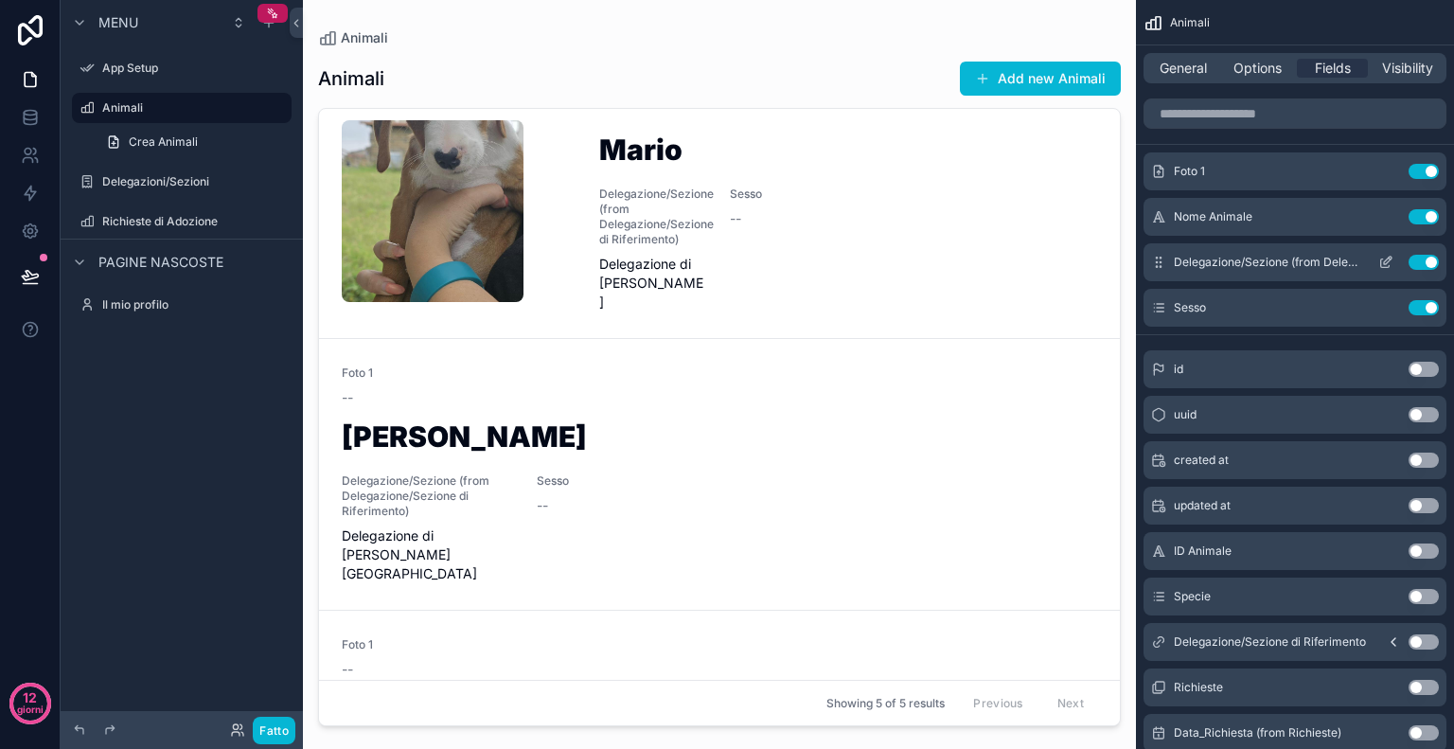
click at [1382, 261] on icon "contenuto scorrevole" at bounding box center [1385, 262] width 15 height 15
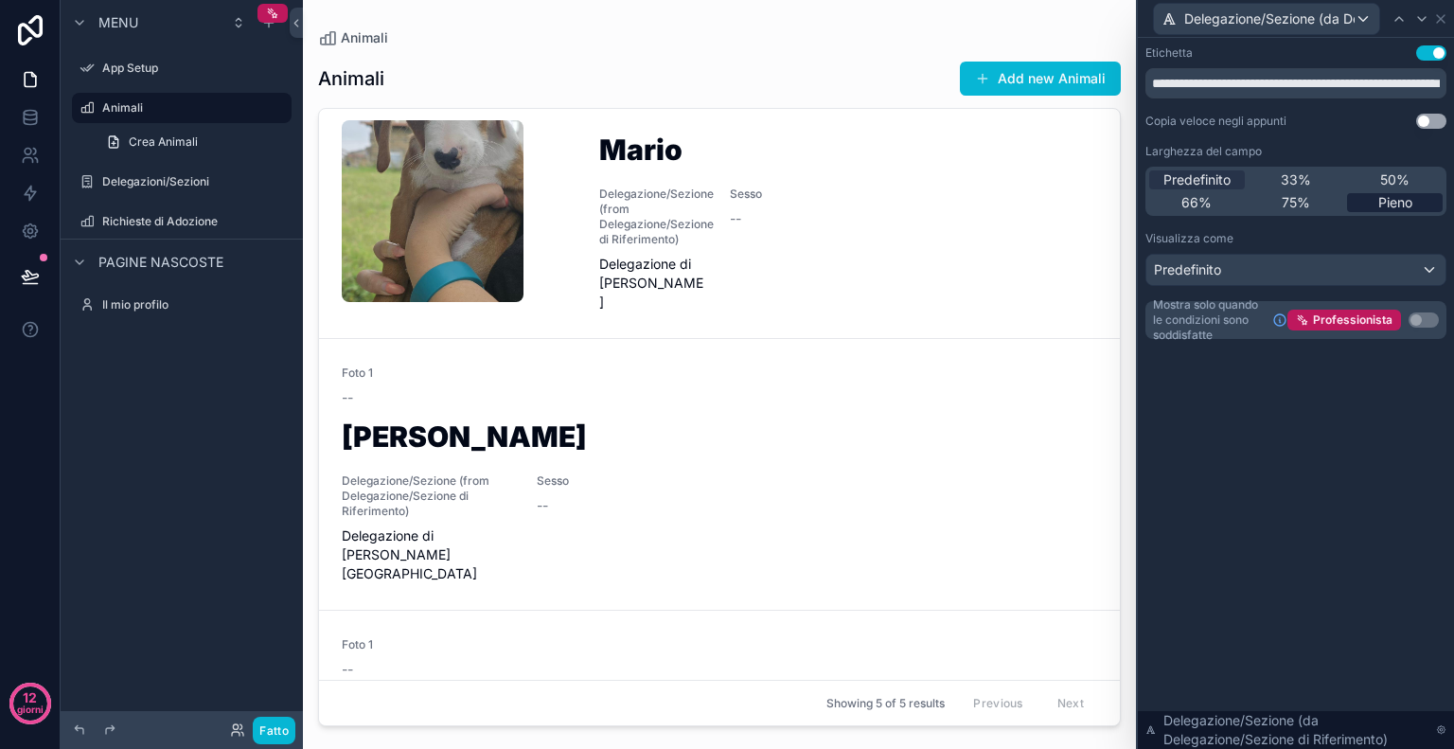
click at [1360, 211] on div "Pieno" at bounding box center [1395, 202] width 96 height 19
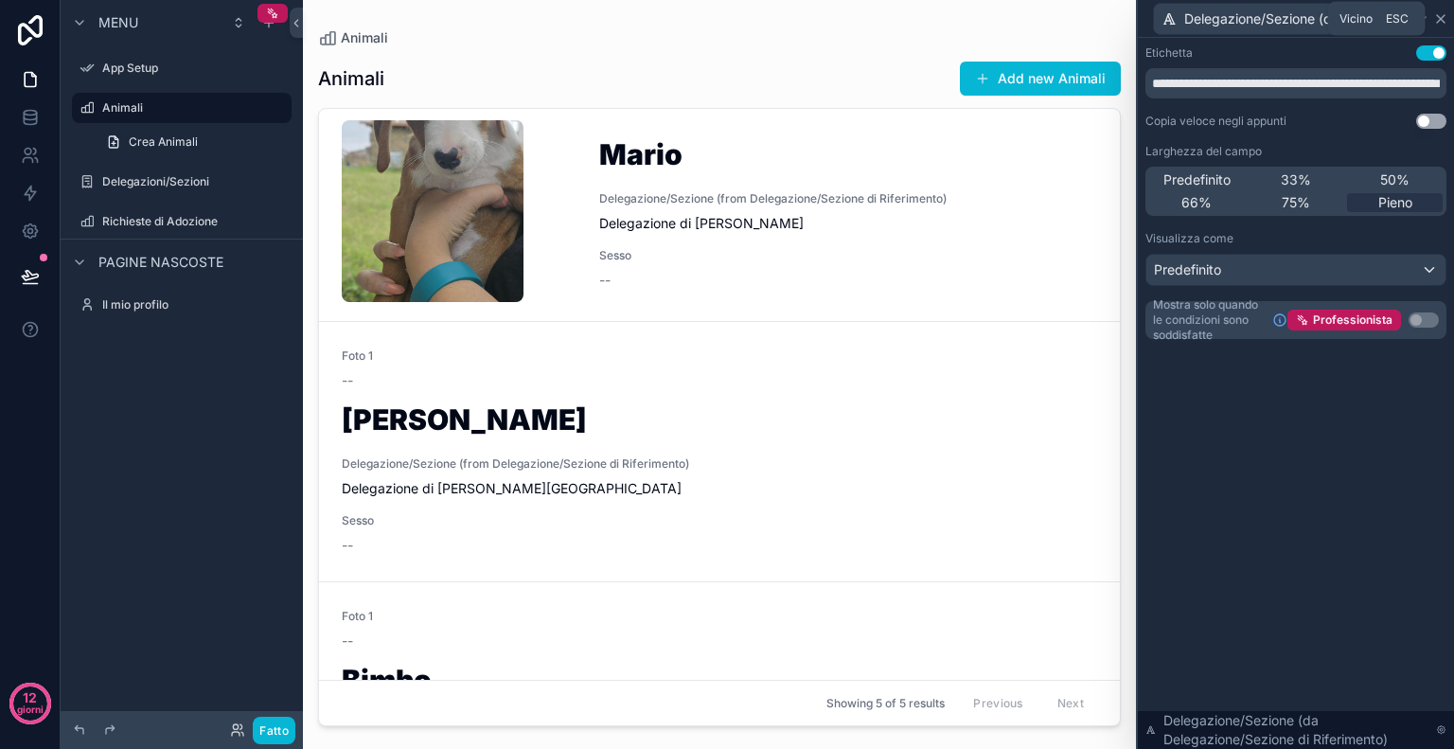
click at [1437, 18] on icon at bounding box center [1440, 18] width 15 height 15
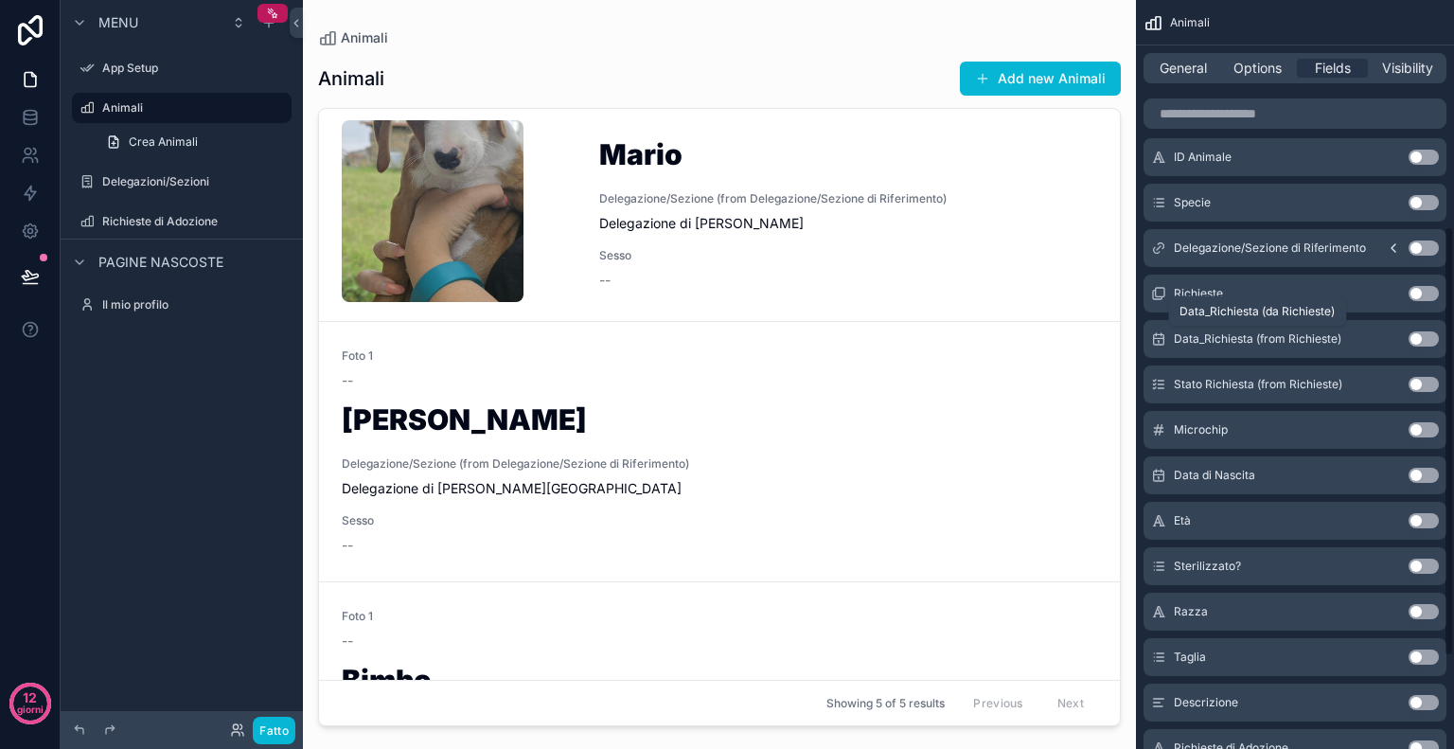
scroll to position [401, 0]
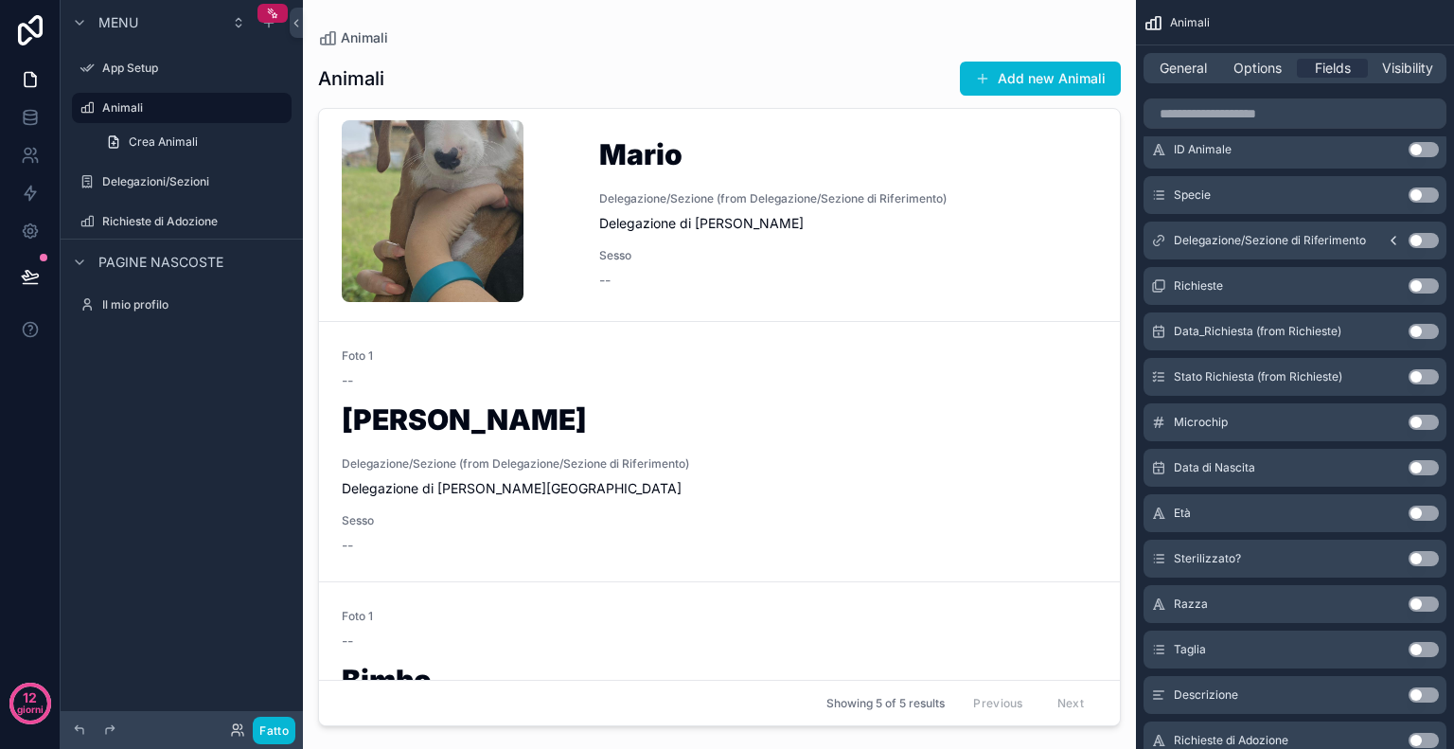
click at [1433, 512] on button "Use setting" at bounding box center [1424, 513] width 30 height 15
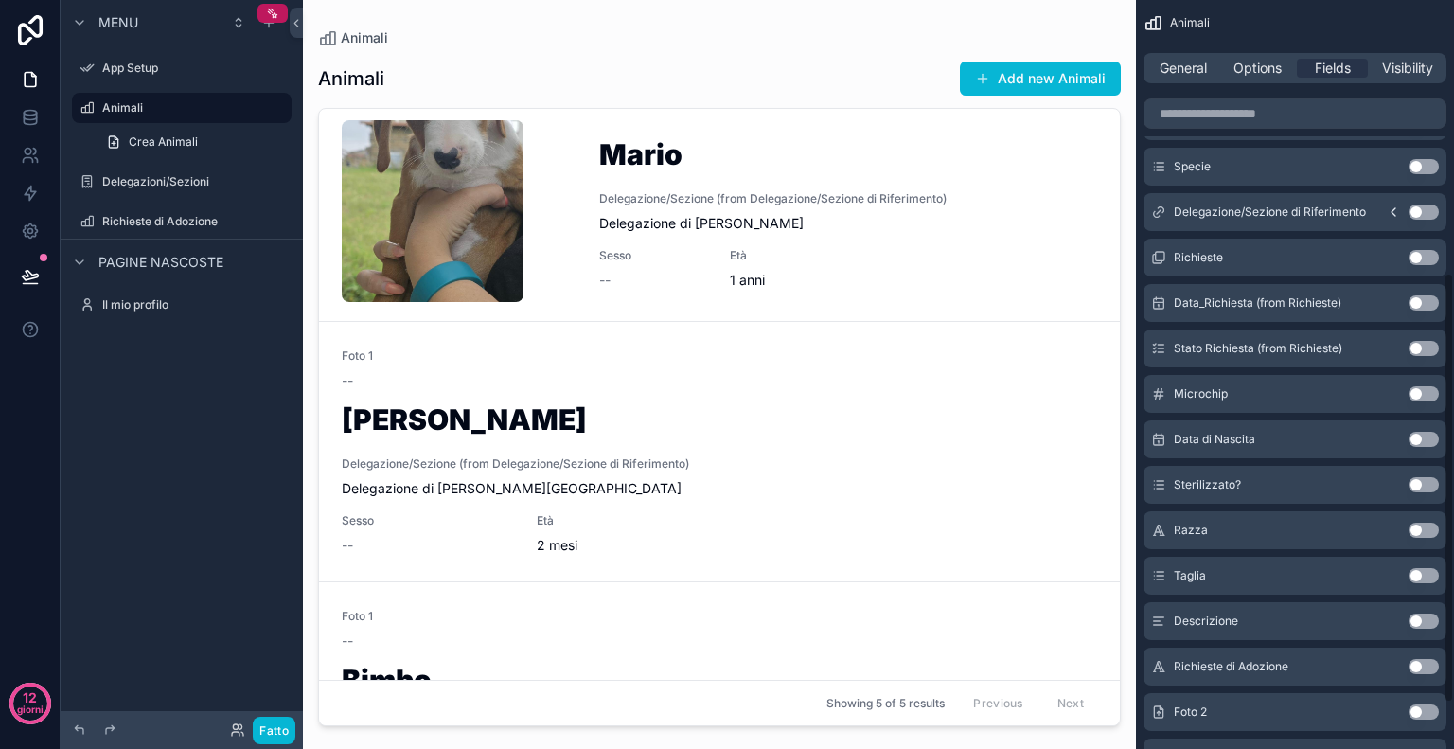
scroll to position [473, 0]
click at [1428, 578] on button "Use setting" at bounding box center [1424, 577] width 30 height 15
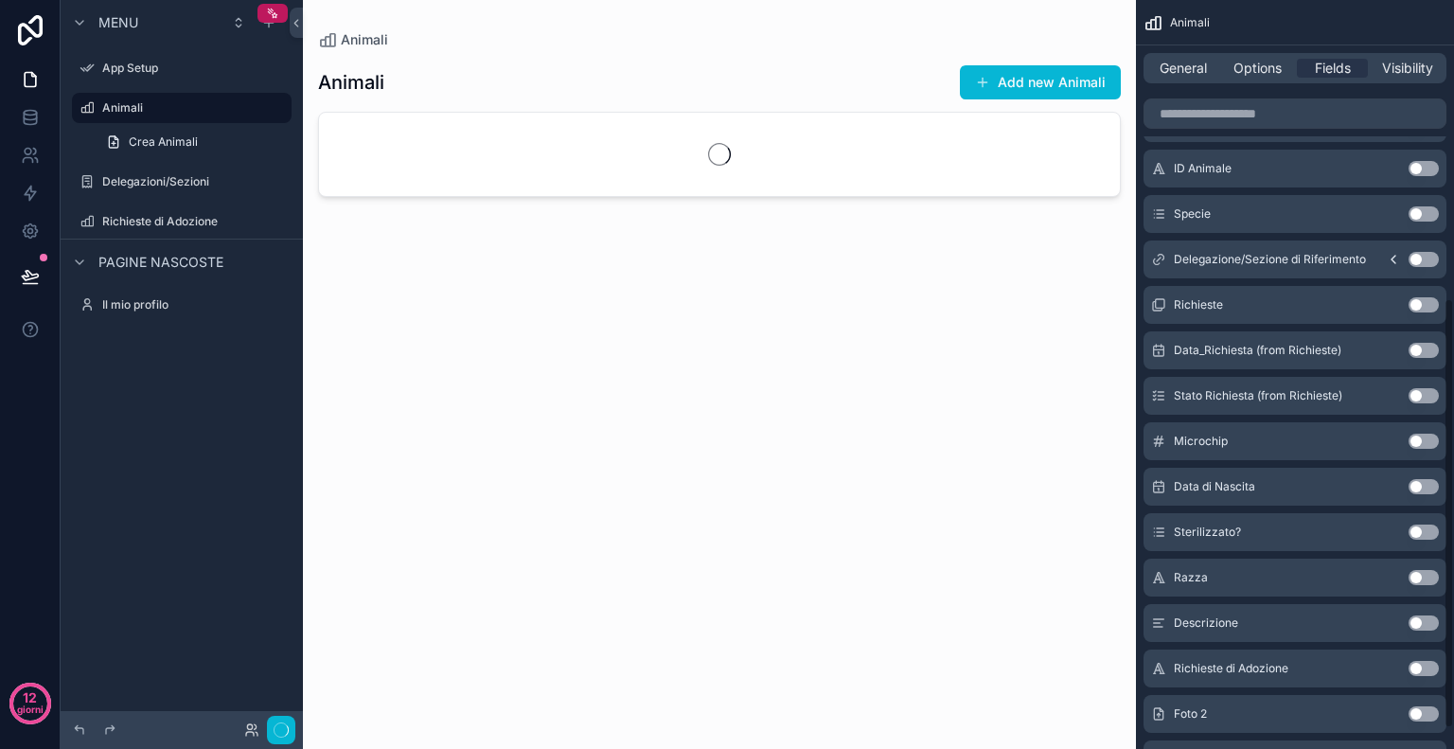
scroll to position [519, 0]
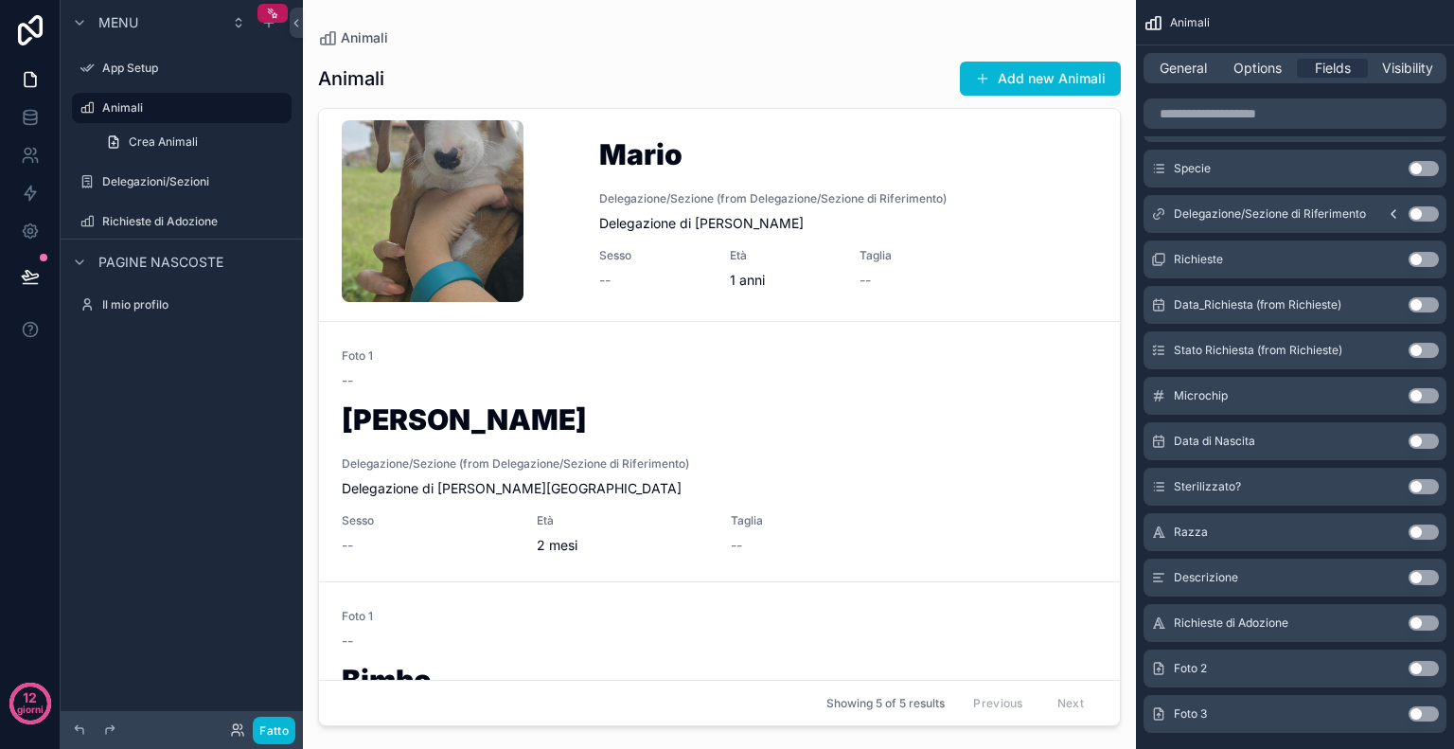
click at [1427, 580] on button "Use setting" at bounding box center [1424, 577] width 30 height 15
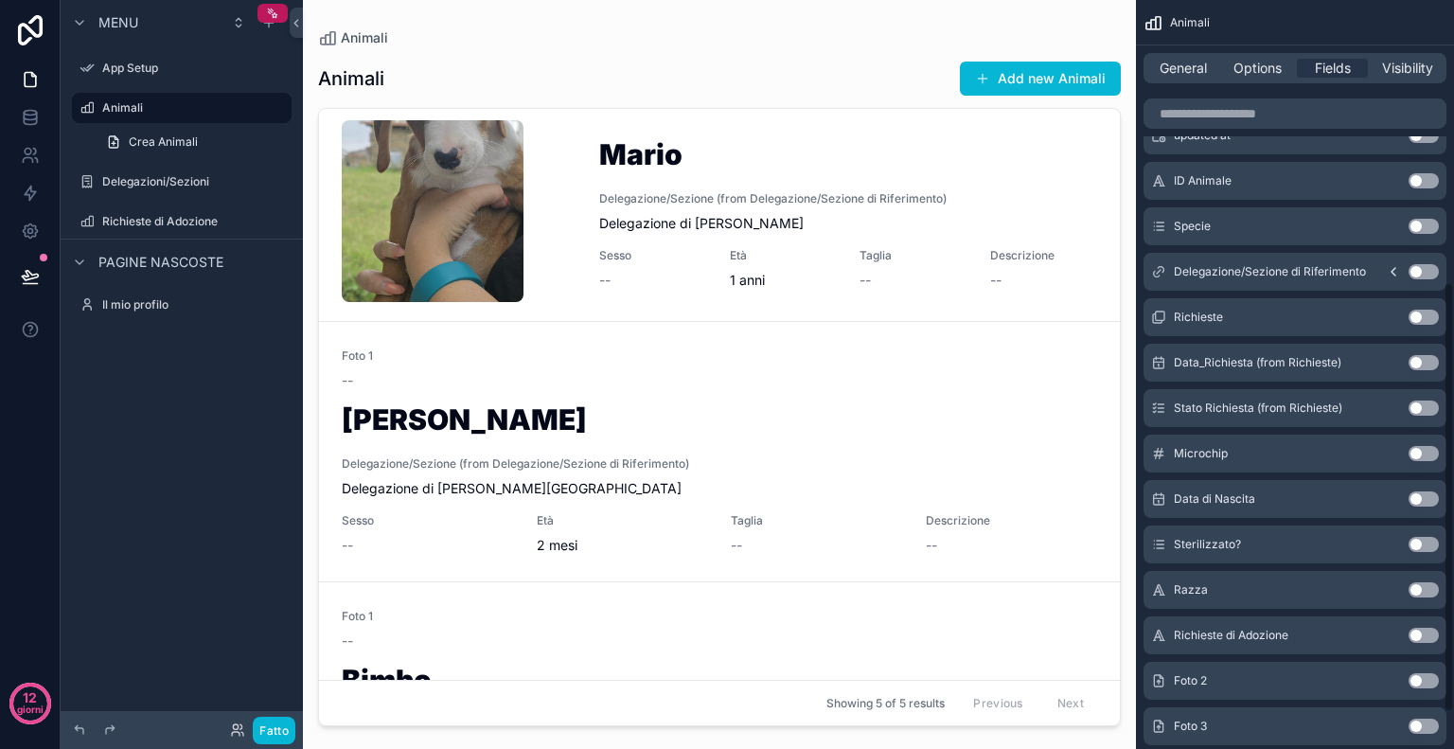
scroll to position [509, 0]
click at [1428, 537] on button "Use setting" at bounding box center [1424, 541] width 30 height 15
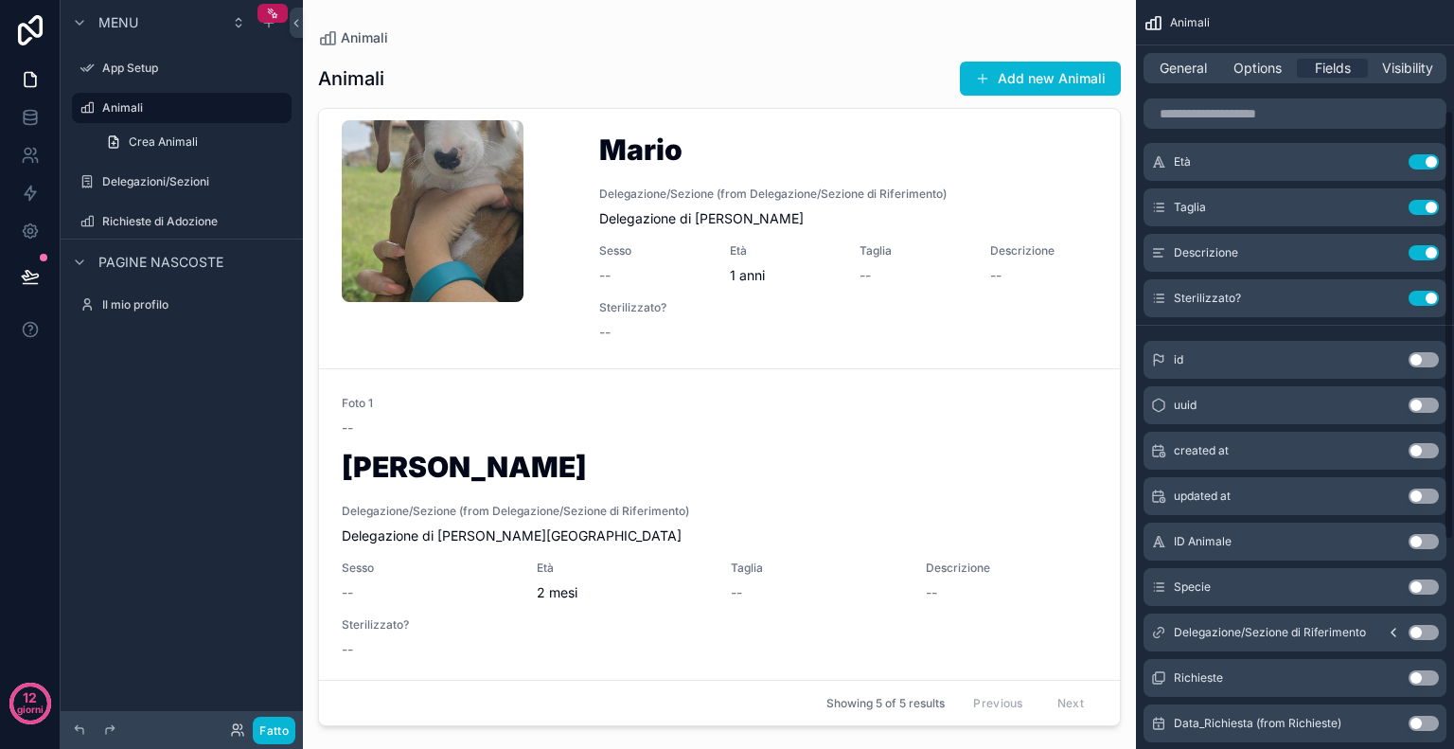
scroll to position [195, 0]
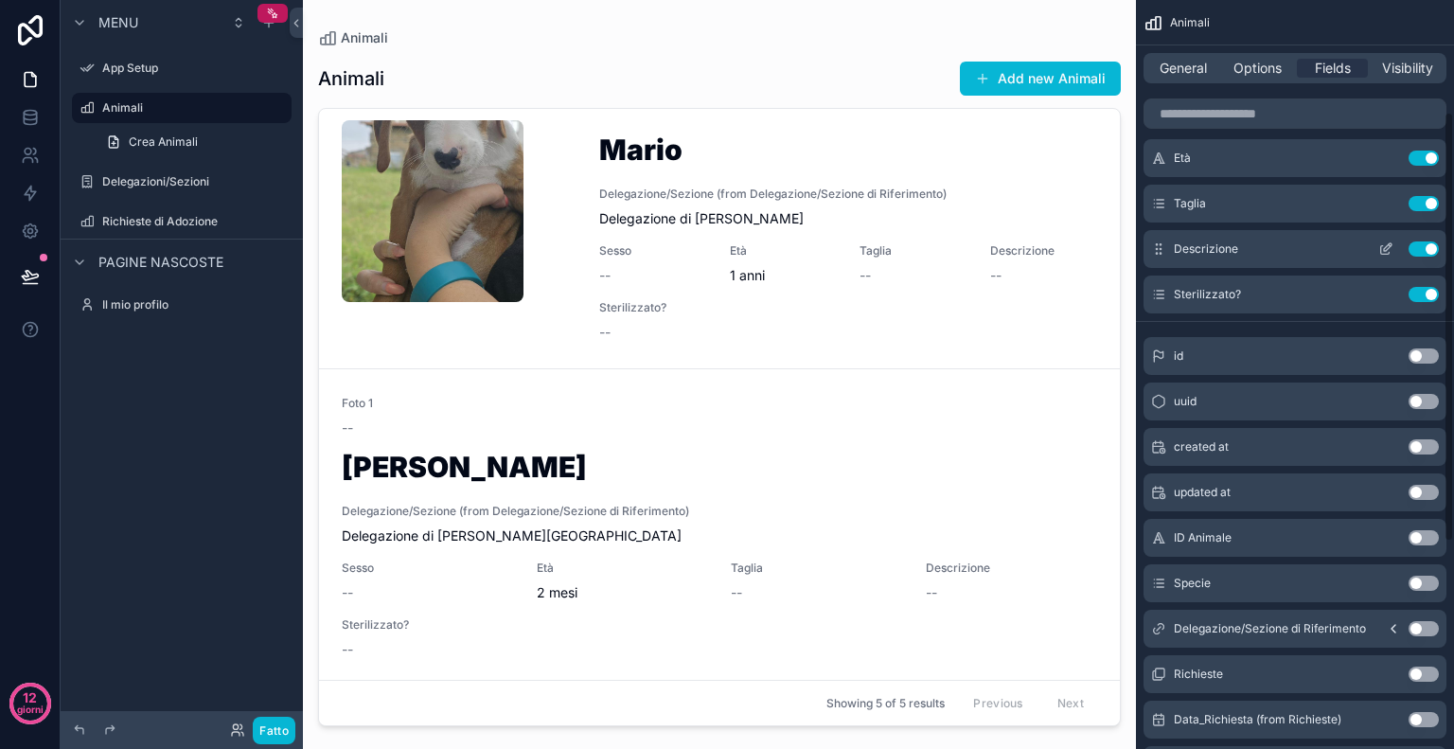
click at [1430, 247] on button "Use setting" at bounding box center [1424, 248] width 30 height 15
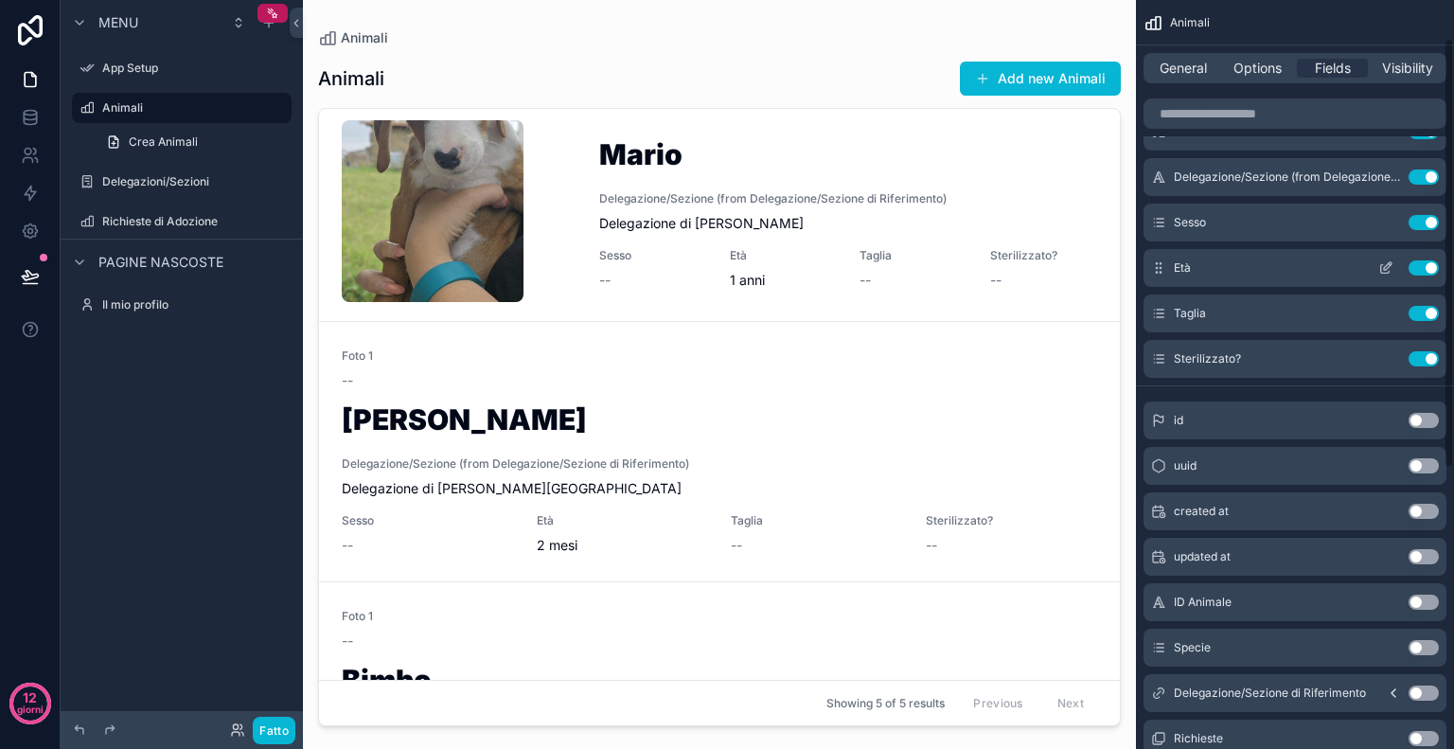
scroll to position [64, 0]
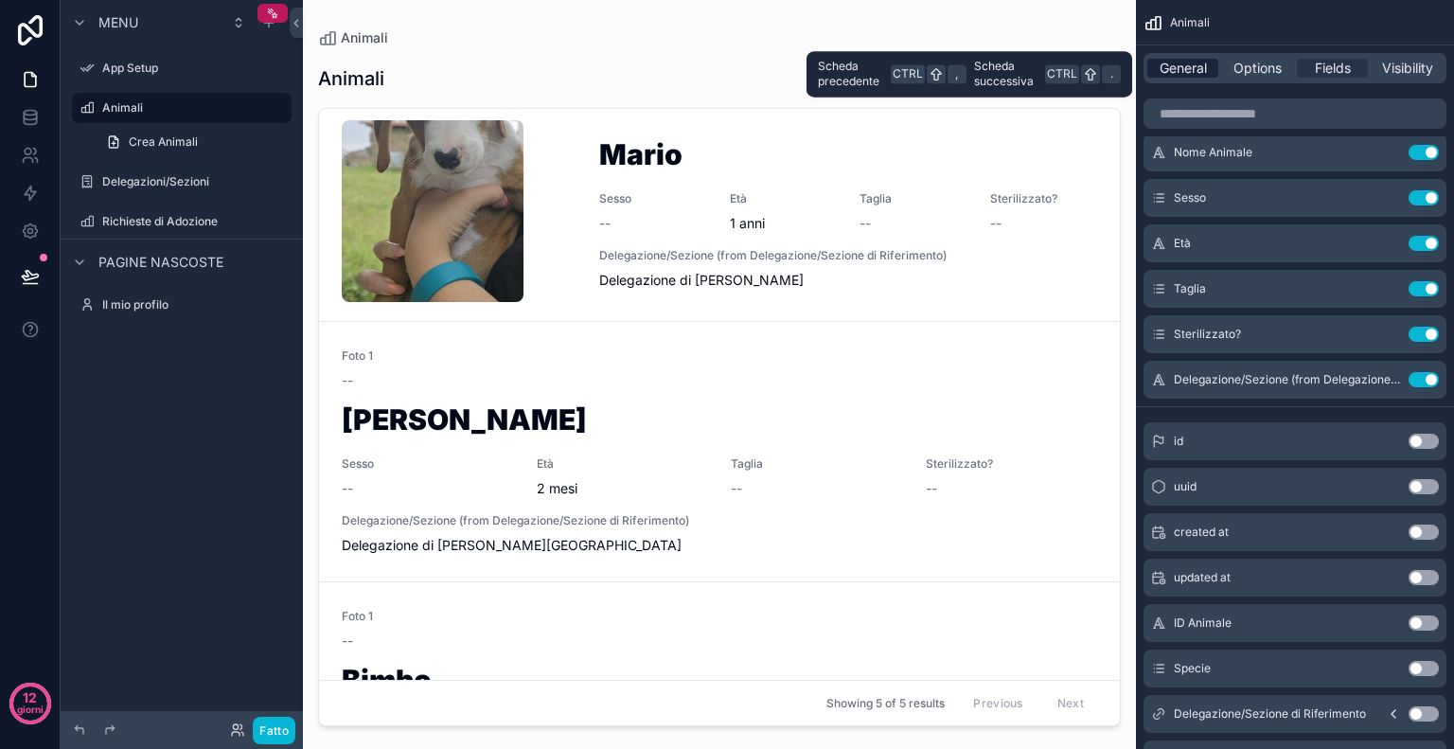
click at [1192, 73] on span "General" at bounding box center [1183, 68] width 47 height 19
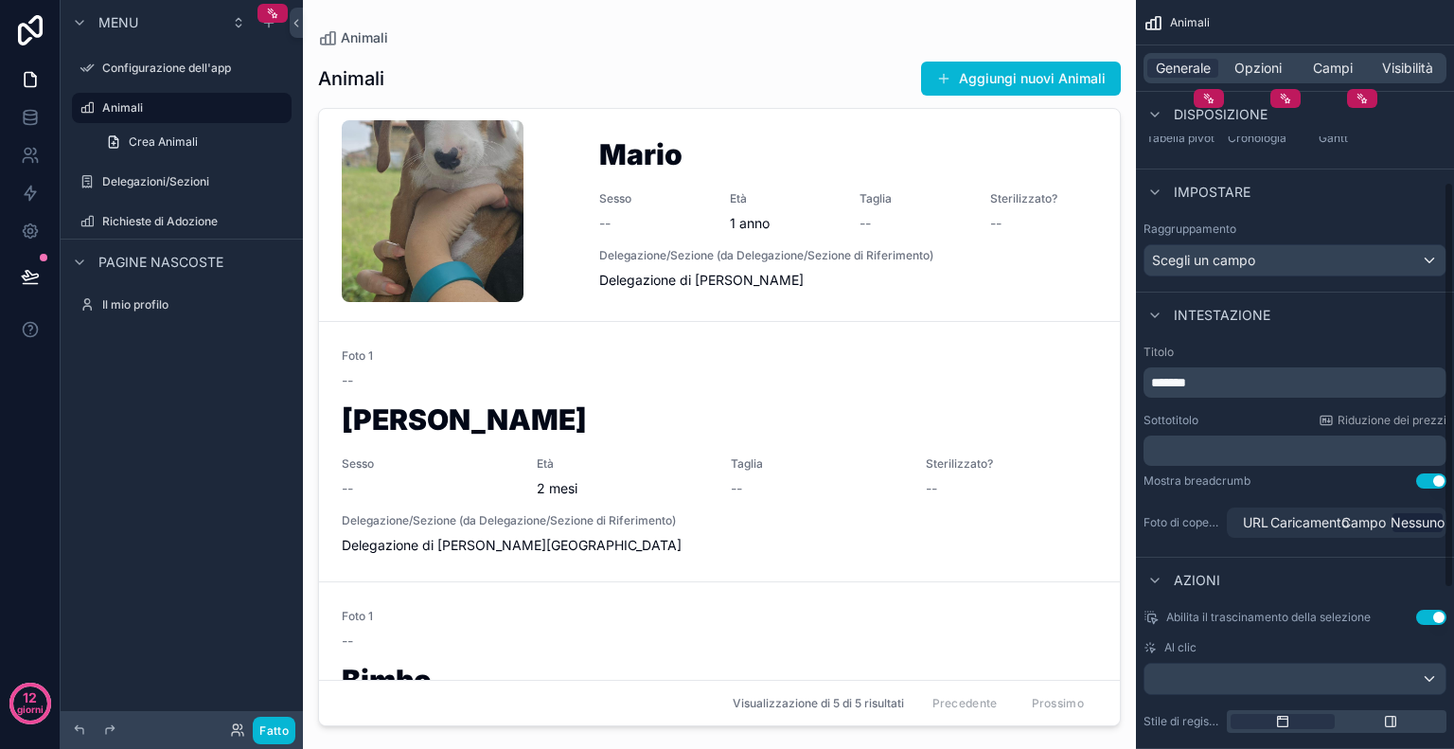
scroll to position [336, 0]
click at [1291, 378] on p "*******" at bounding box center [1297, 381] width 292 height 19
click at [1377, 489] on div "Titolo **** Sottotitolo Riduzione dei prezzi ﻿ Mostra breadcrumb Usa impostazio…" at bounding box center [1295, 442] width 318 height 212
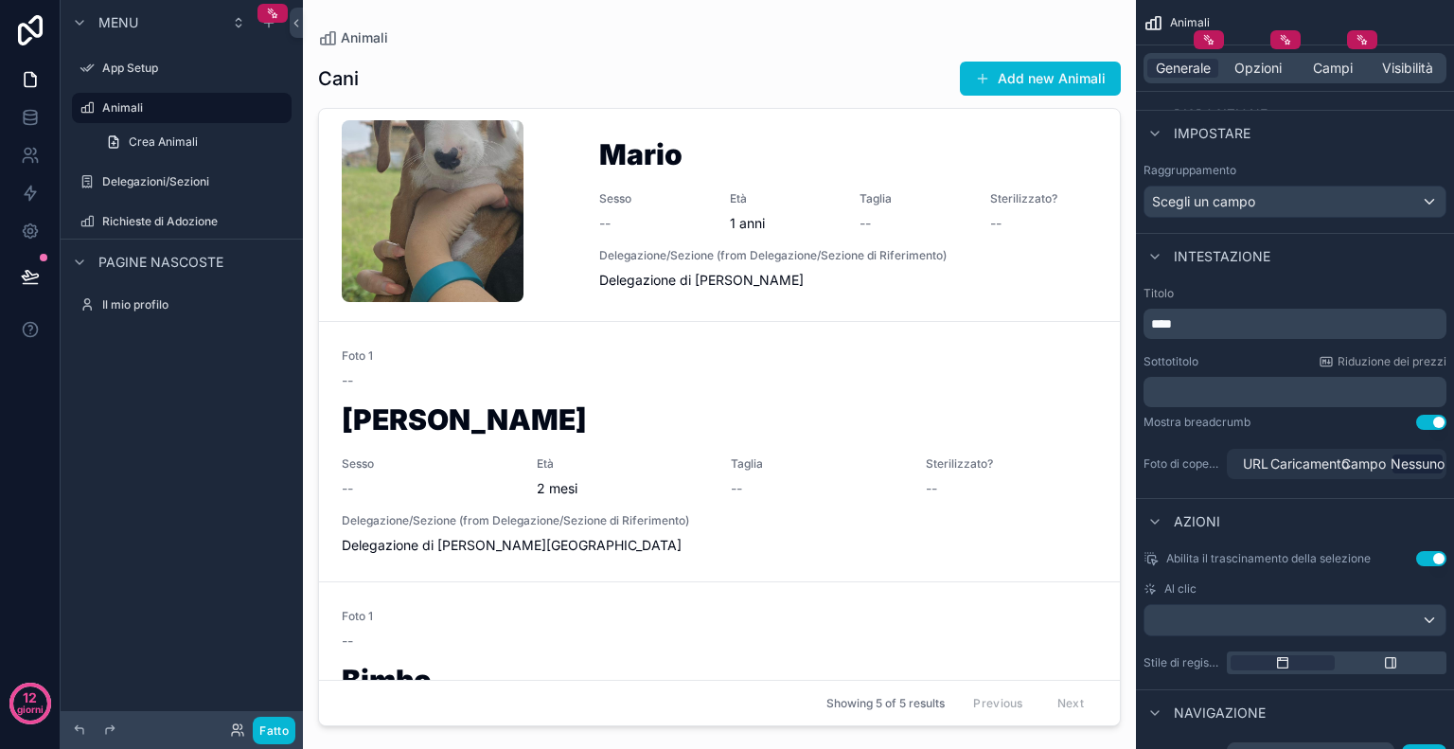
scroll to position [394, 0]
drag, startPoint x: 577, startPoint y: 238, endPoint x: 577, endPoint y: 419, distance: 181.8
click at [577, 419] on div "Mario Sesso -- Età 1 anni Taglia -- Sterilizzato? -- Delegazione/Sezione (from …" at bounding box center [719, 417] width 801 height 616
click at [1369, 619] on div "contenuto scorrevole" at bounding box center [1295, 620] width 301 height 30
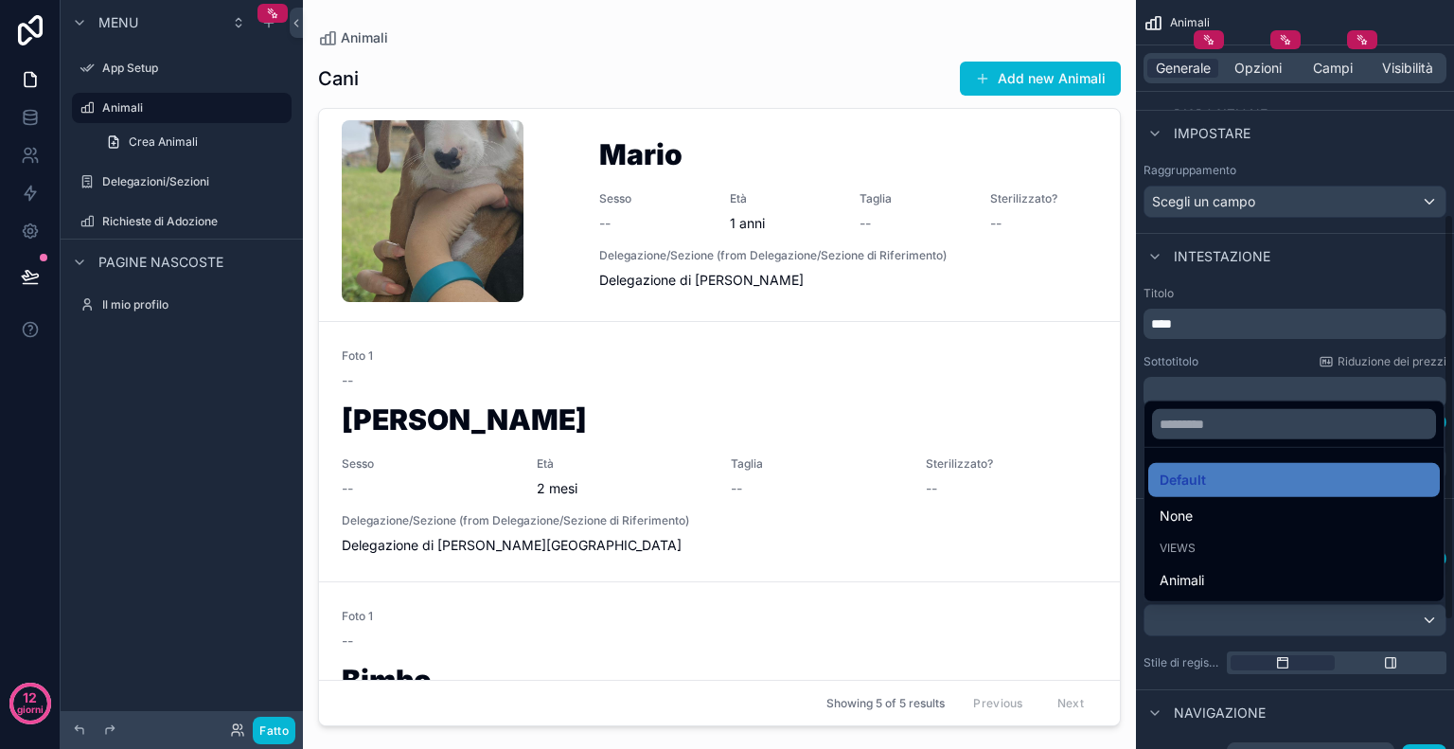
click at [1137, 451] on div "contenuto scorrevole" at bounding box center [727, 374] width 1454 height 749
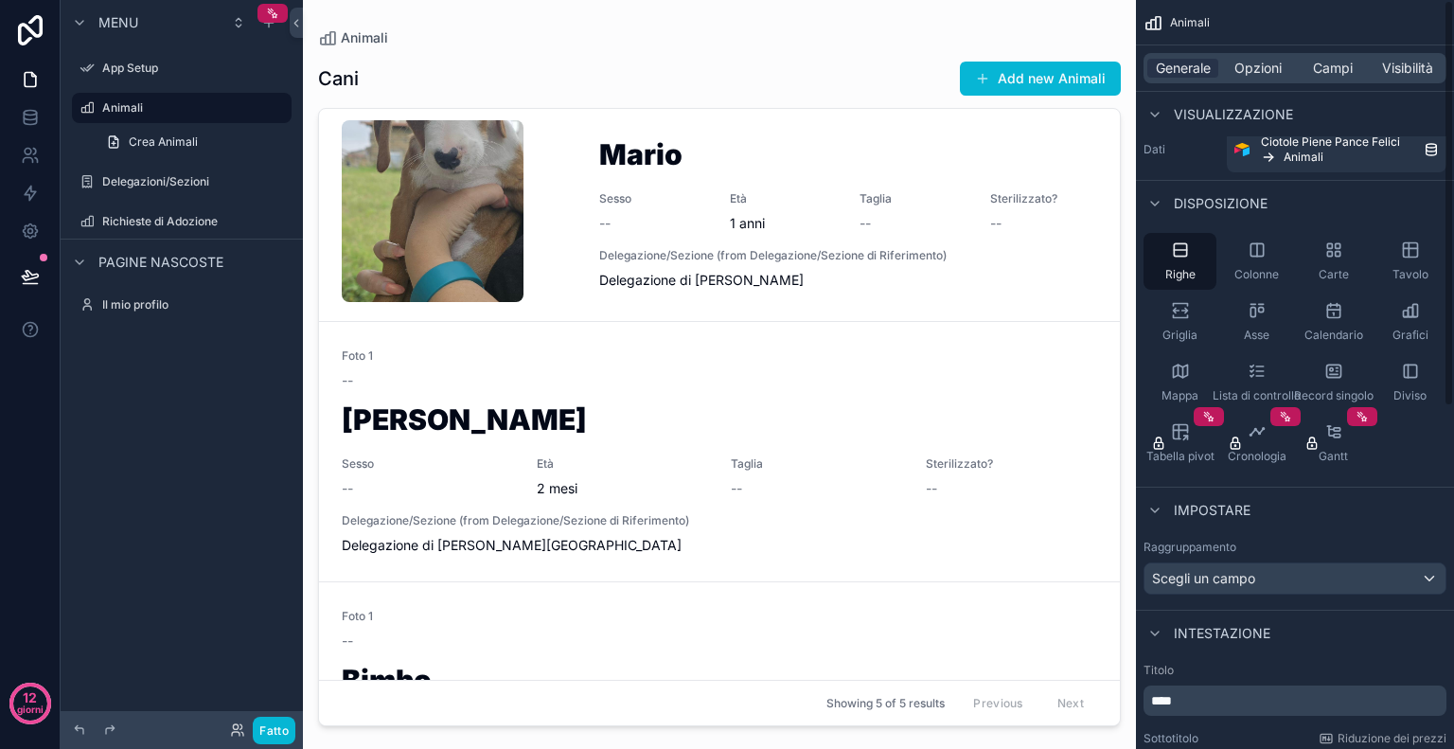
scroll to position [0, 0]
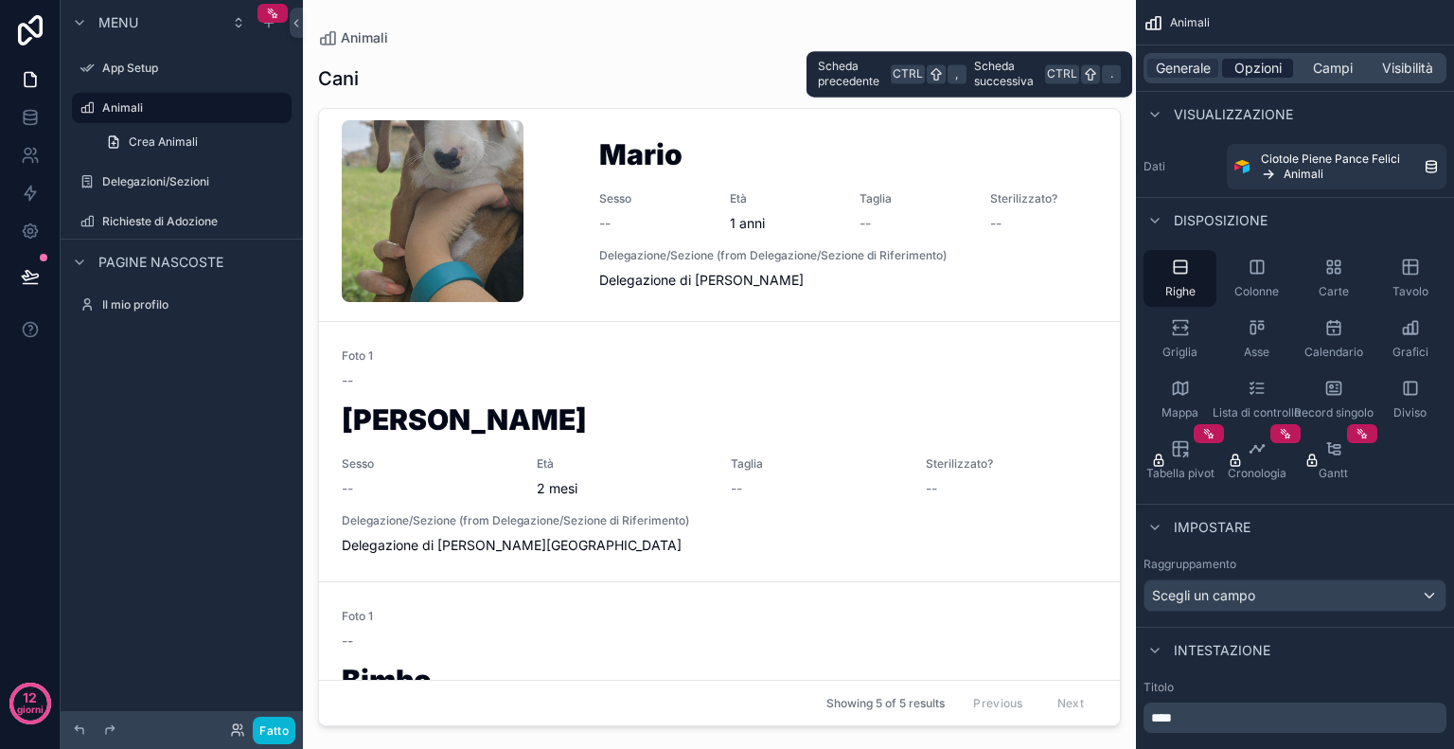
click at [1253, 62] on font "Opzioni" at bounding box center [1258, 68] width 47 height 16
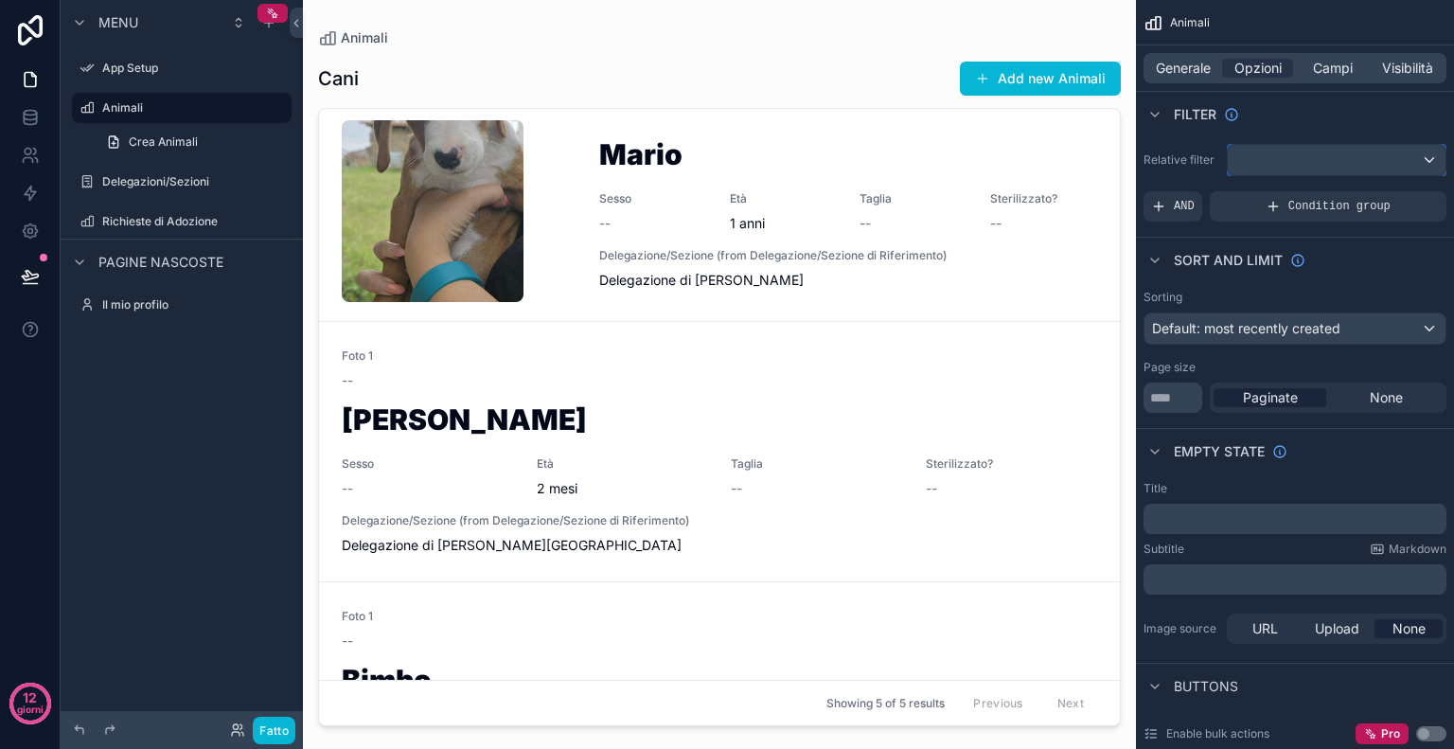
click at [1266, 156] on div "contenuto scorrevole" at bounding box center [1337, 160] width 218 height 30
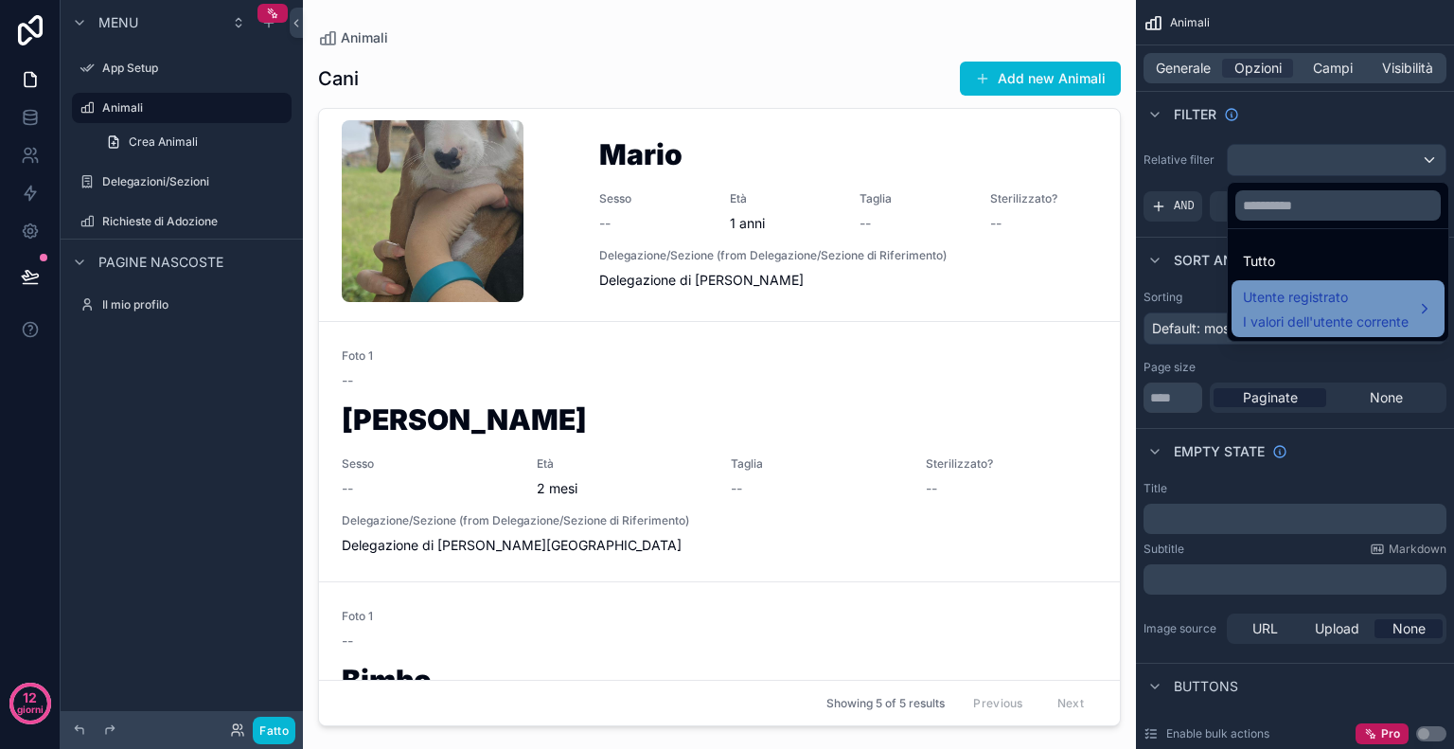
click at [1285, 287] on font "Utente registrato" at bounding box center [1295, 297] width 105 height 23
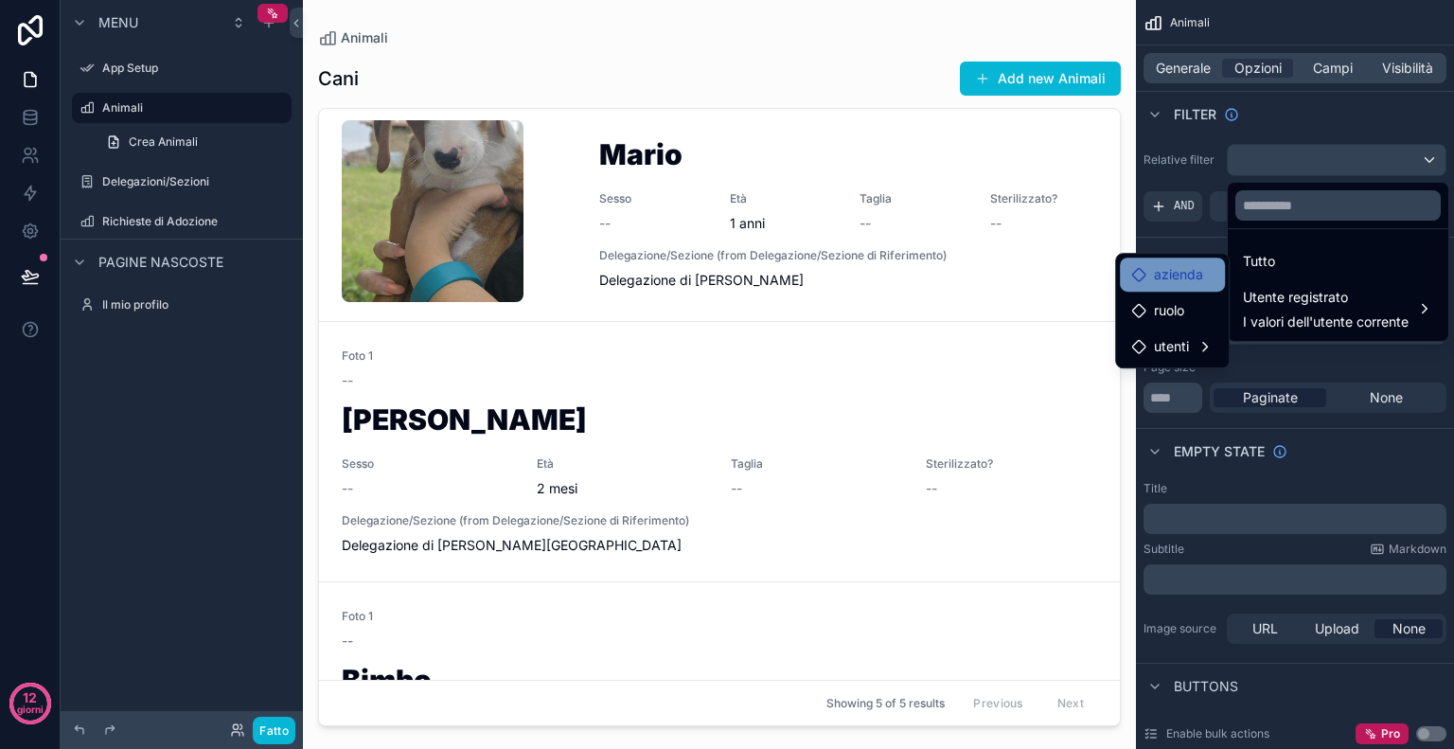
click at [1197, 279] on font "azienda" at bounding box center [1178, 274] width 49 height 16
click at [1189, 268] on font "azienda" at bounding box center [1178, 274] width 49 height 16
click at [1129, 277] on div "azienda" at bounding box center [1172, 275] width 105 height 34
click at [1142, 303] on icon at bounding box center [1138, 310] width 15 height 15
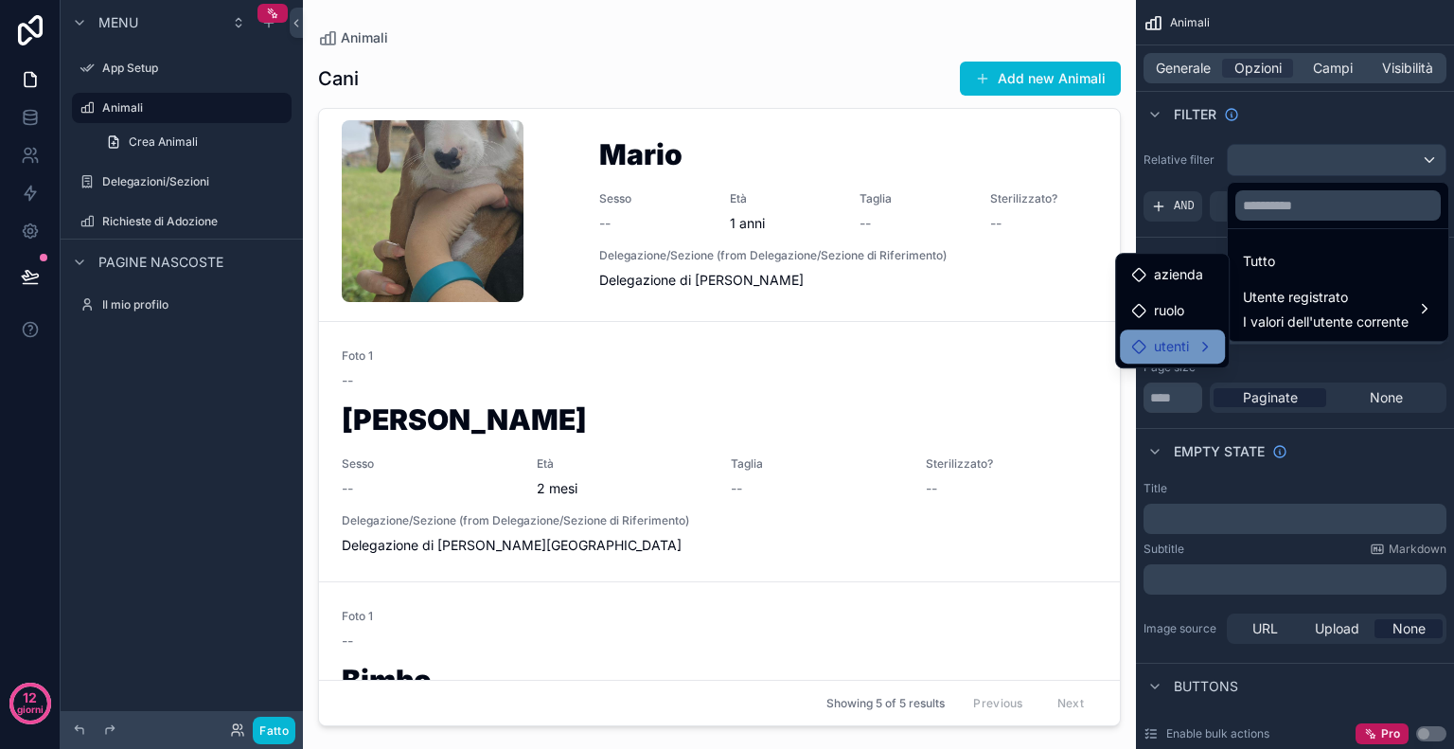
click at [1141, 336] on div "utenti" at bounding box center [1160, 346] width 58 height 23
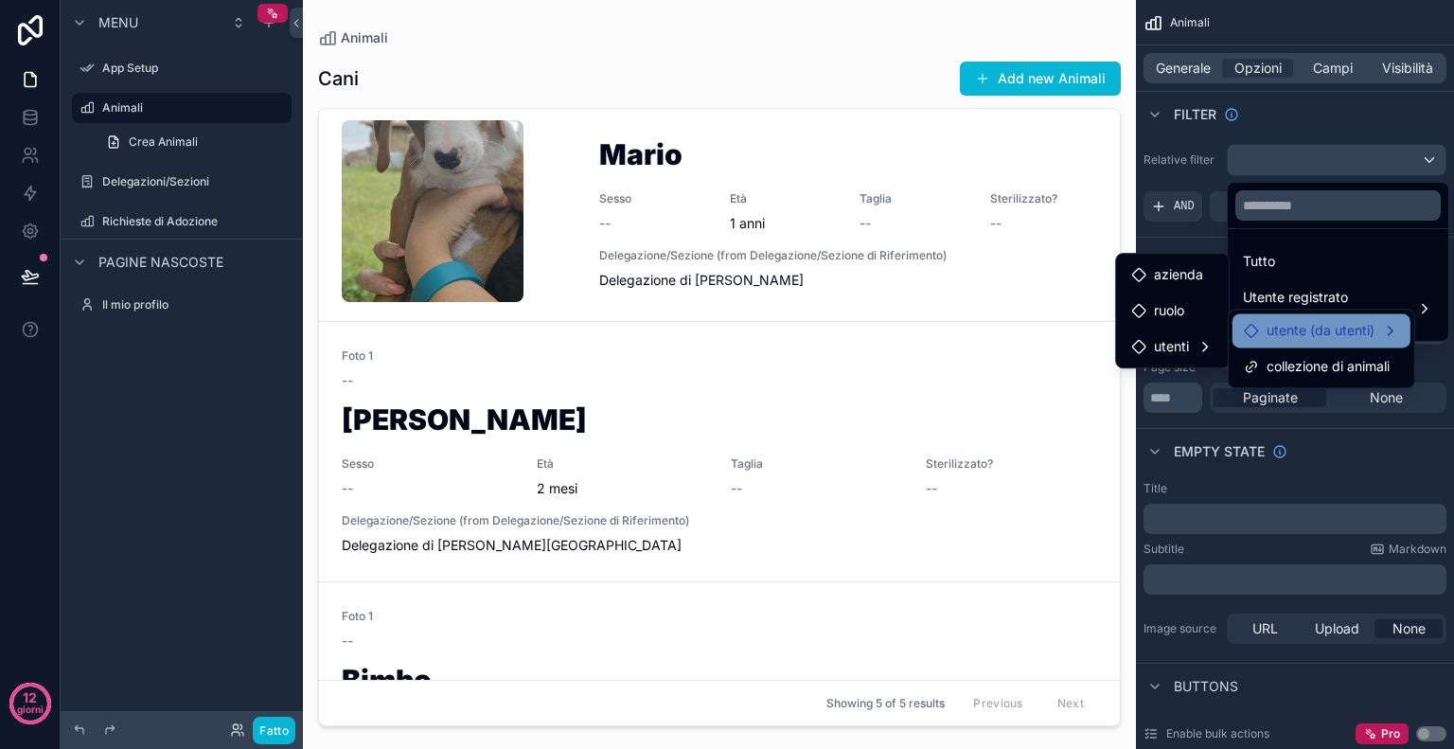
click at [1318, 331] on font "utente (da utenti)" at bounding box center [1321, 330] width 108 height 16
click at [1176, 377] on div "utenti" at bounding box center [1165, 368] width 97 height 23
click at [1125, 366] on icon at bounding box center [1124, 368] width 15 height 15
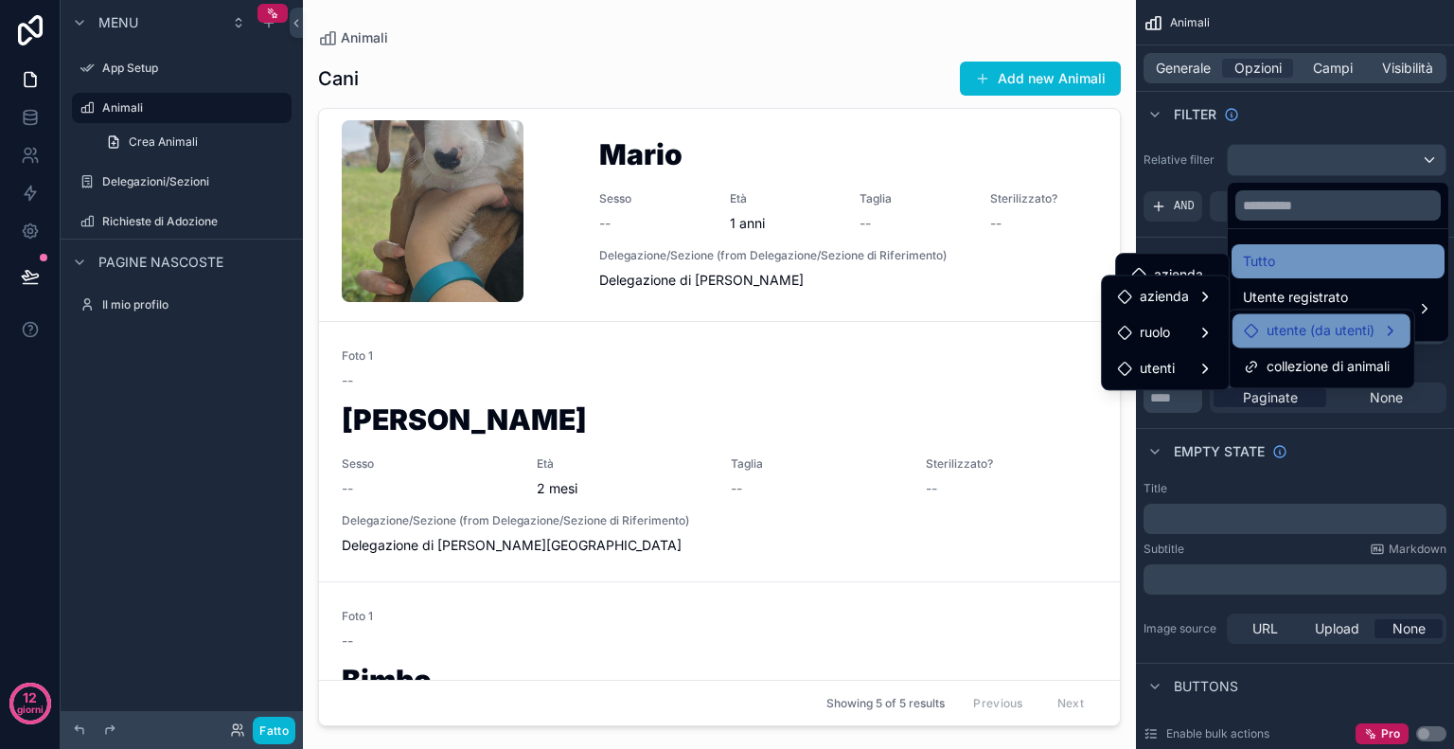
click at [1250, 244] on div "Tutto" at bounding box center [1338, 261] width 213 height 34
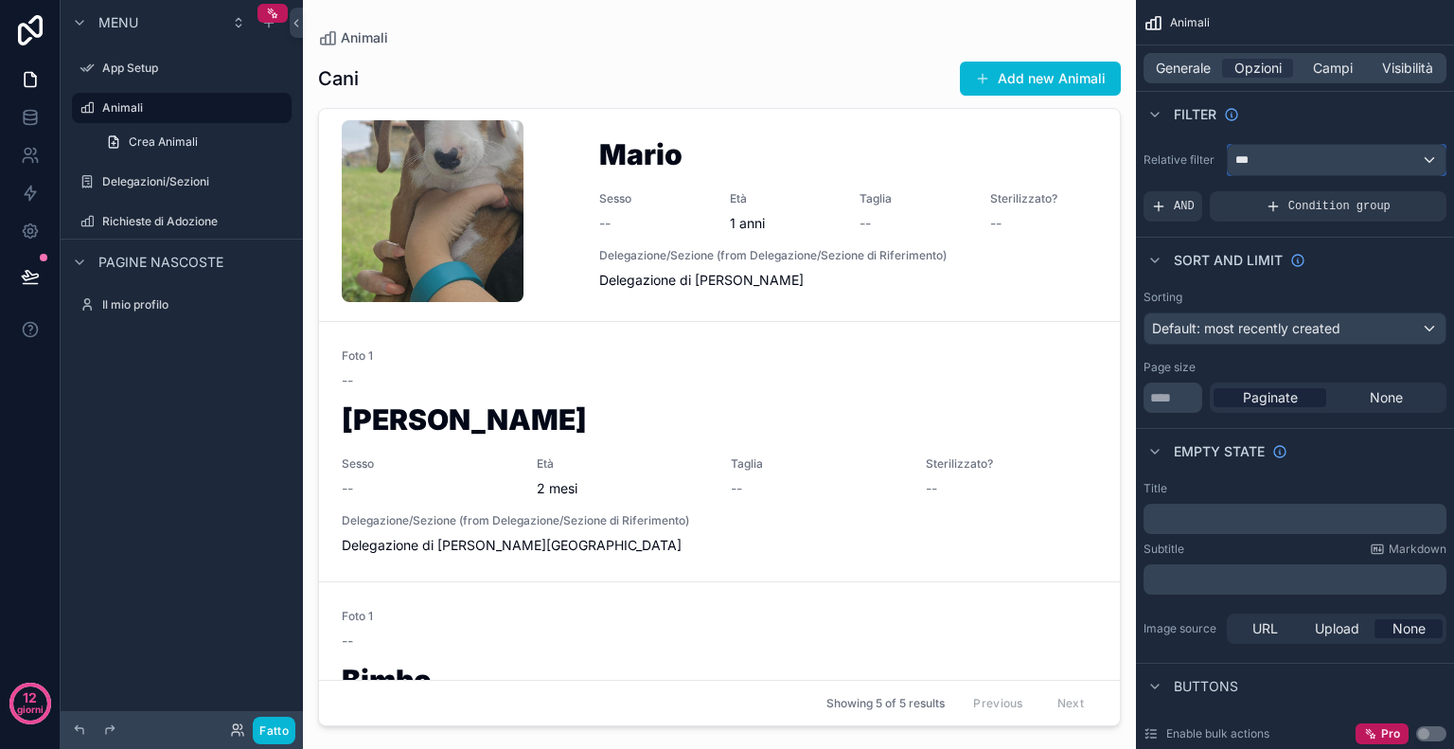
click at [1306, 153] on div "***" at bounding box center [1337, 160] width 218 height 30
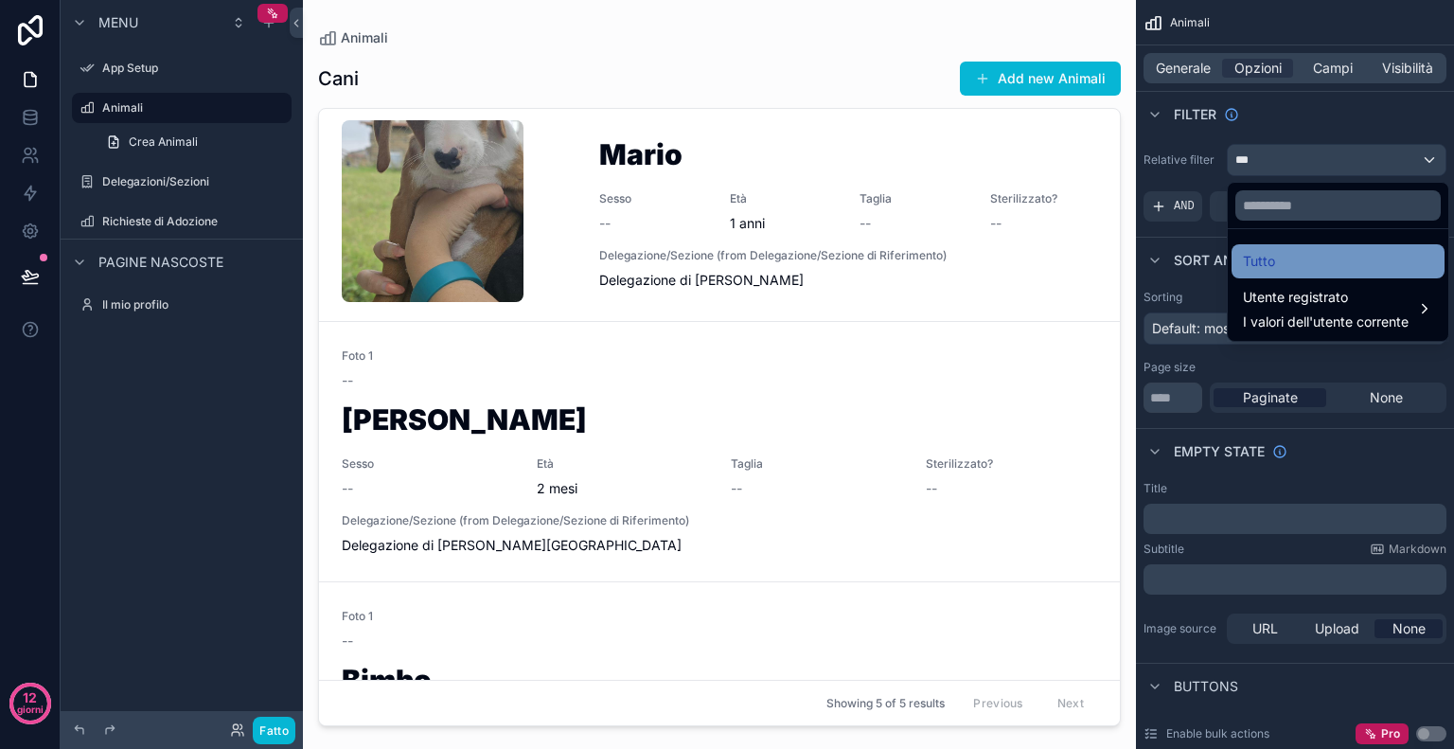
click at [1265, 259] on font "Tutto" at bounding box center [1259, 261] width 32 height 16
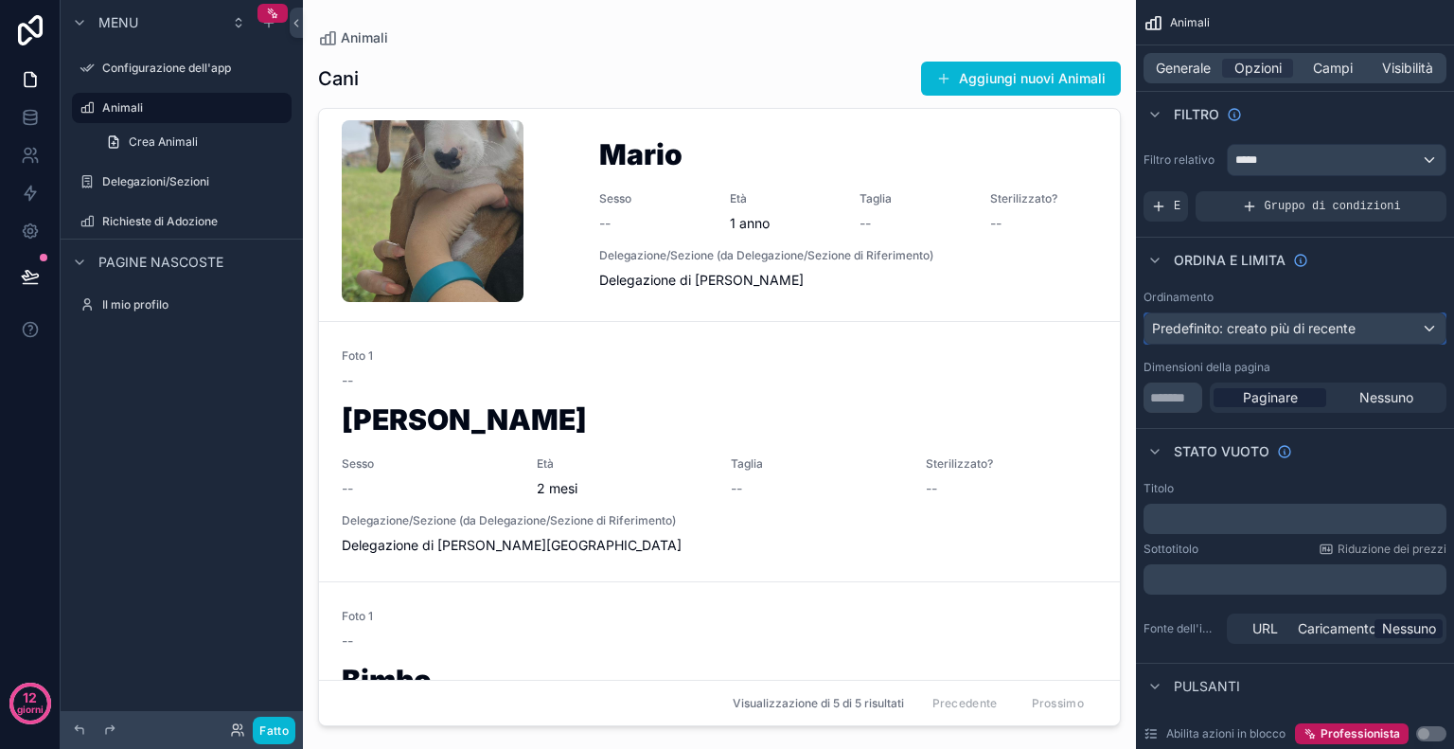
click at [1303, 330] on font "Predefinito: creato più di recente" at bounding box center [1254, 328] width 204 height 16
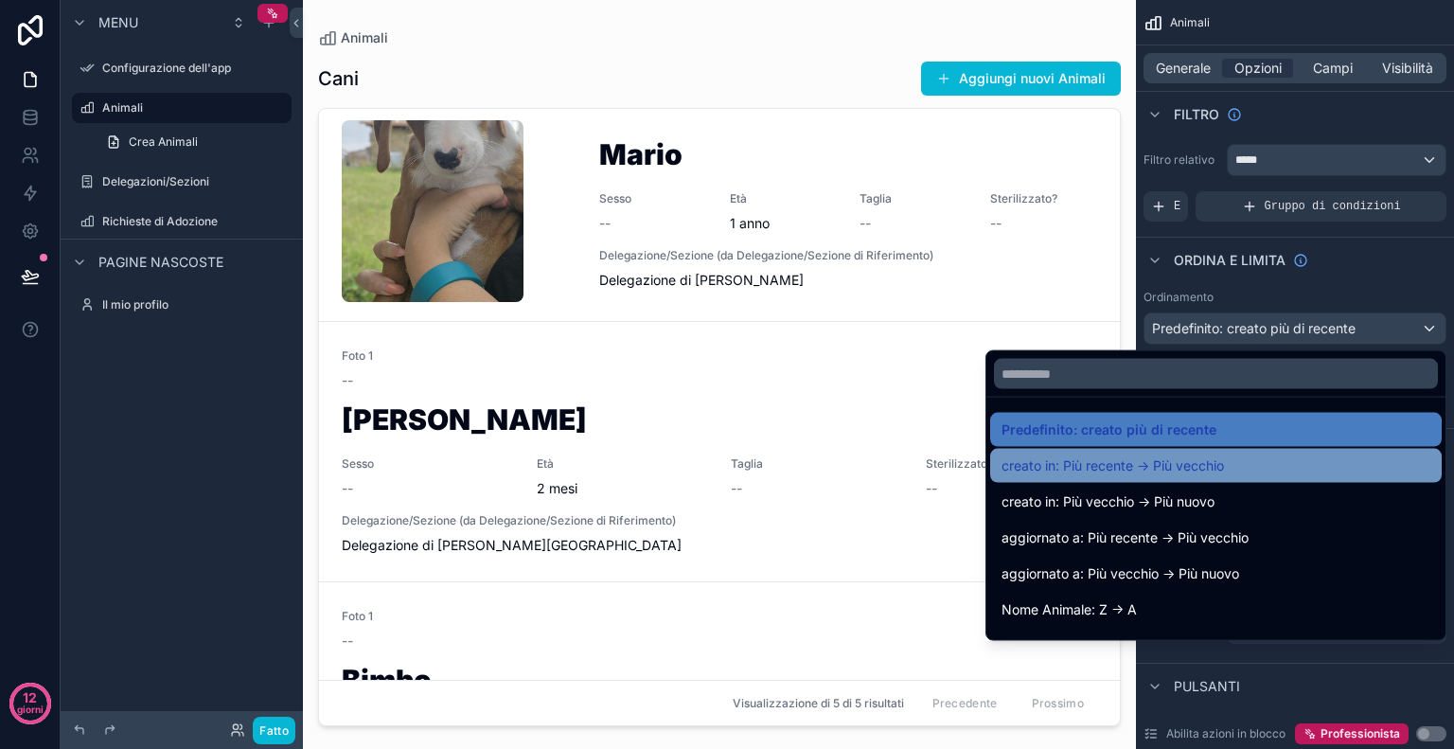
click at [1216, 457] on div "creato in: Più recente -> Più vecchio" at bounding box center [1216, 465] width 429 height 23
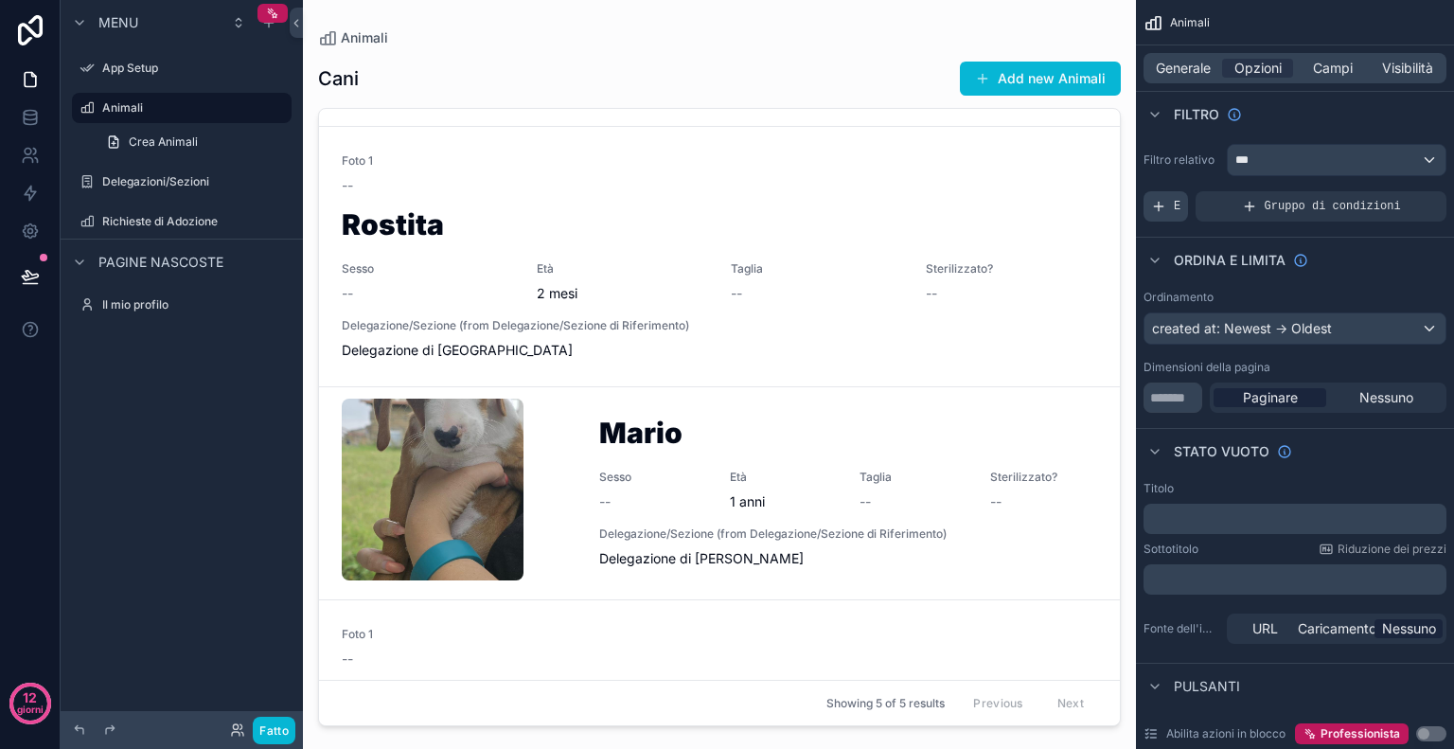
click at [1165, 212] on icon "contenuto scorrevole" at bounding box center [1158, 206] width 15 height 15
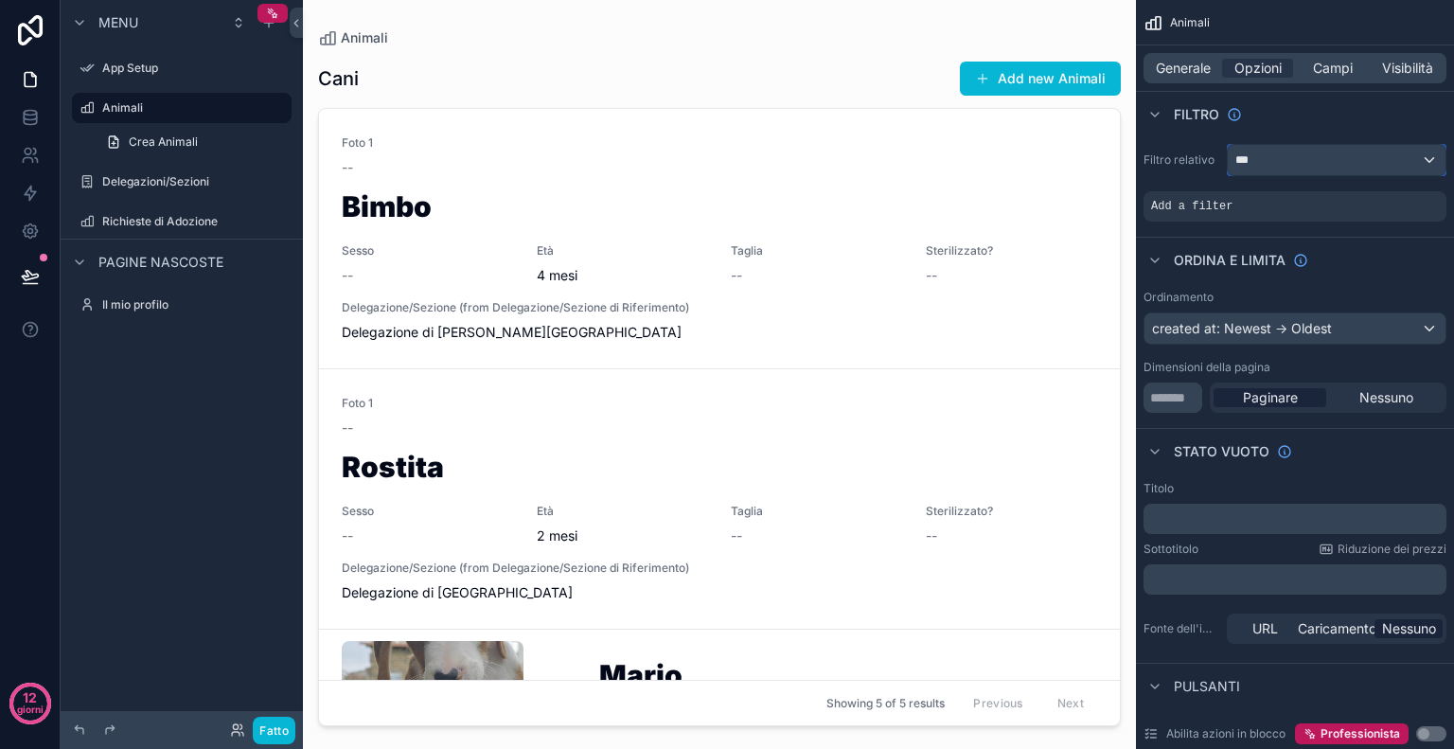
click at [1306, 162] on div "***" at bounding box center [1337, 160] width 218 height 30
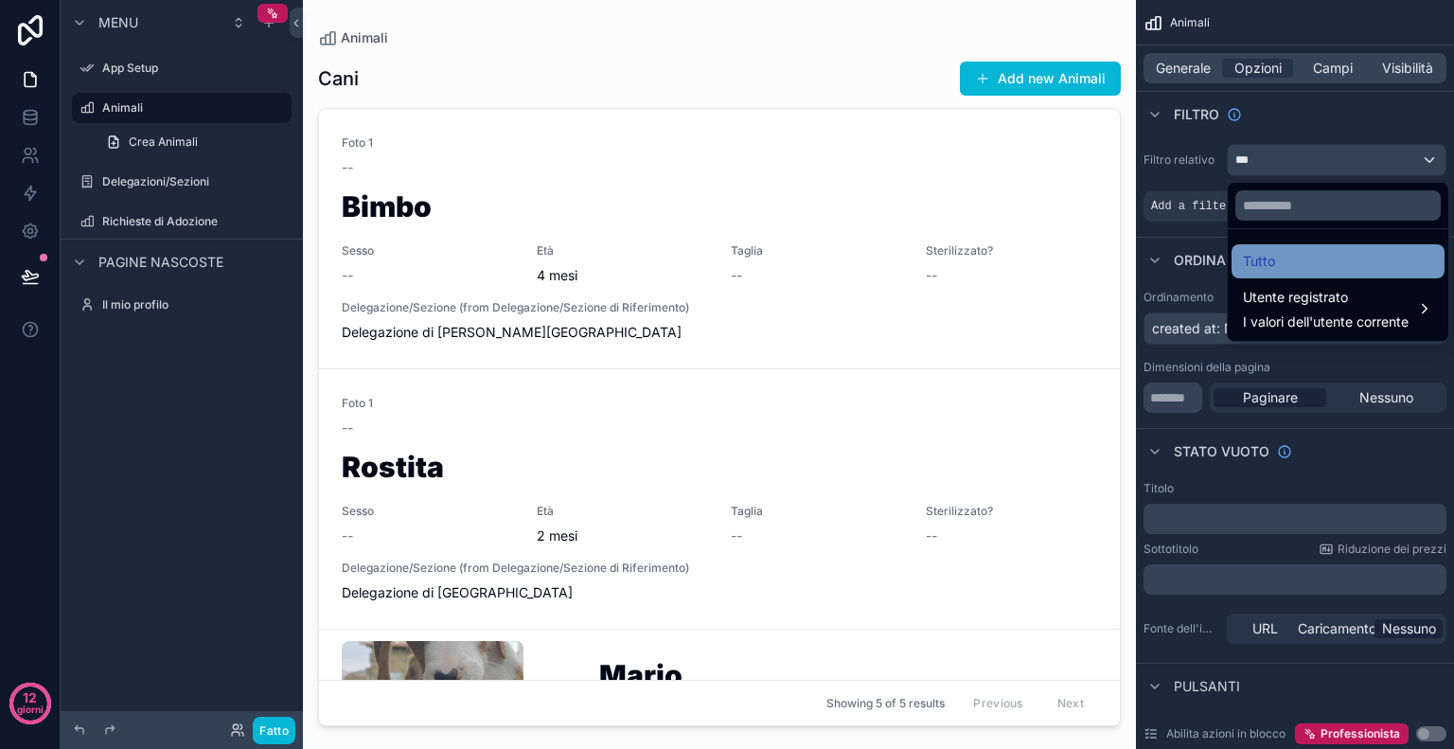
click at [1293, 273] on div "Tutto" at bounding box center [1338, 261] width 213 height 34
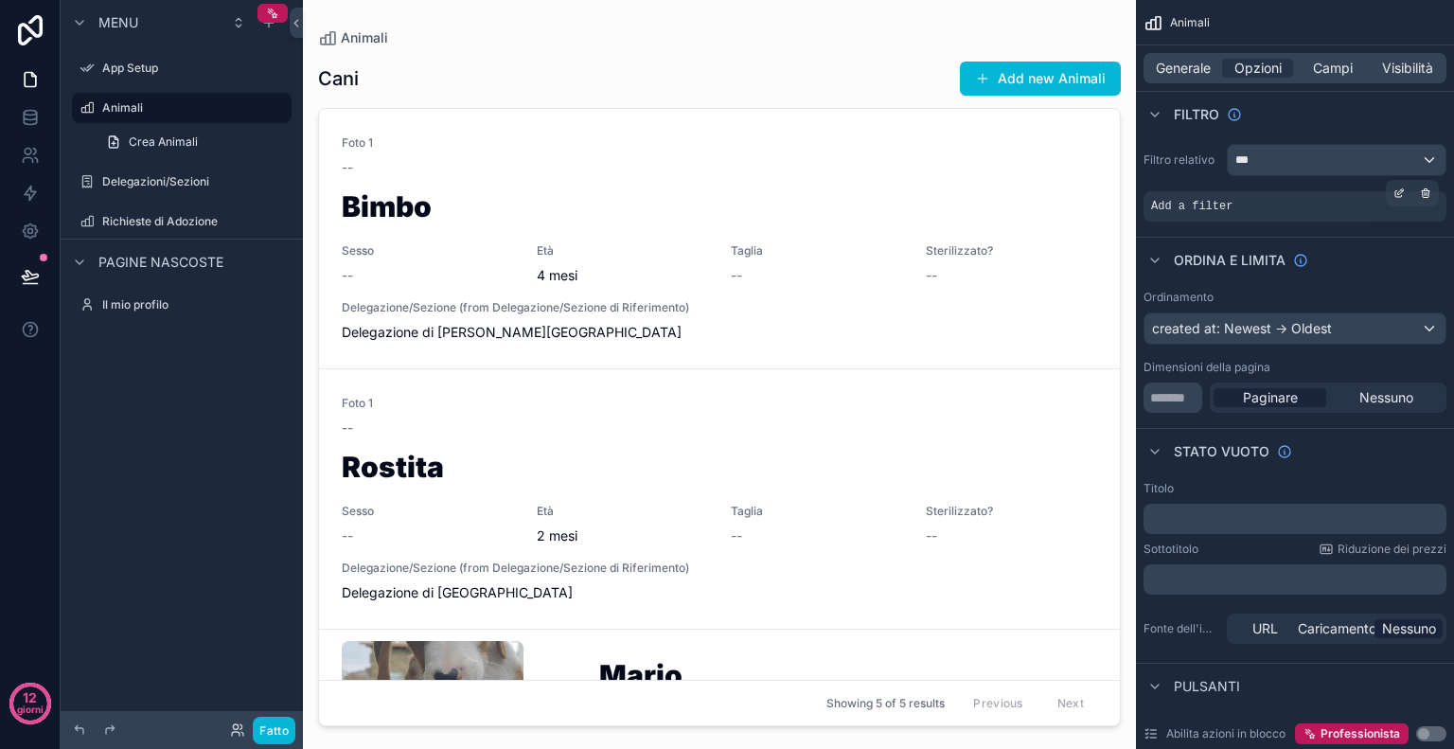
click at [1238, 214] on div "Add a filter" at bounding box center [1295, 206] width 303 height 30
click at [1189, 205] on span "Add a filter" at bounding box center [1191, 206] width 81 height 15
click at [1396, 195] on icon "contenuto scorrevole" at bounding box center [1399, 192] width 11 height 11
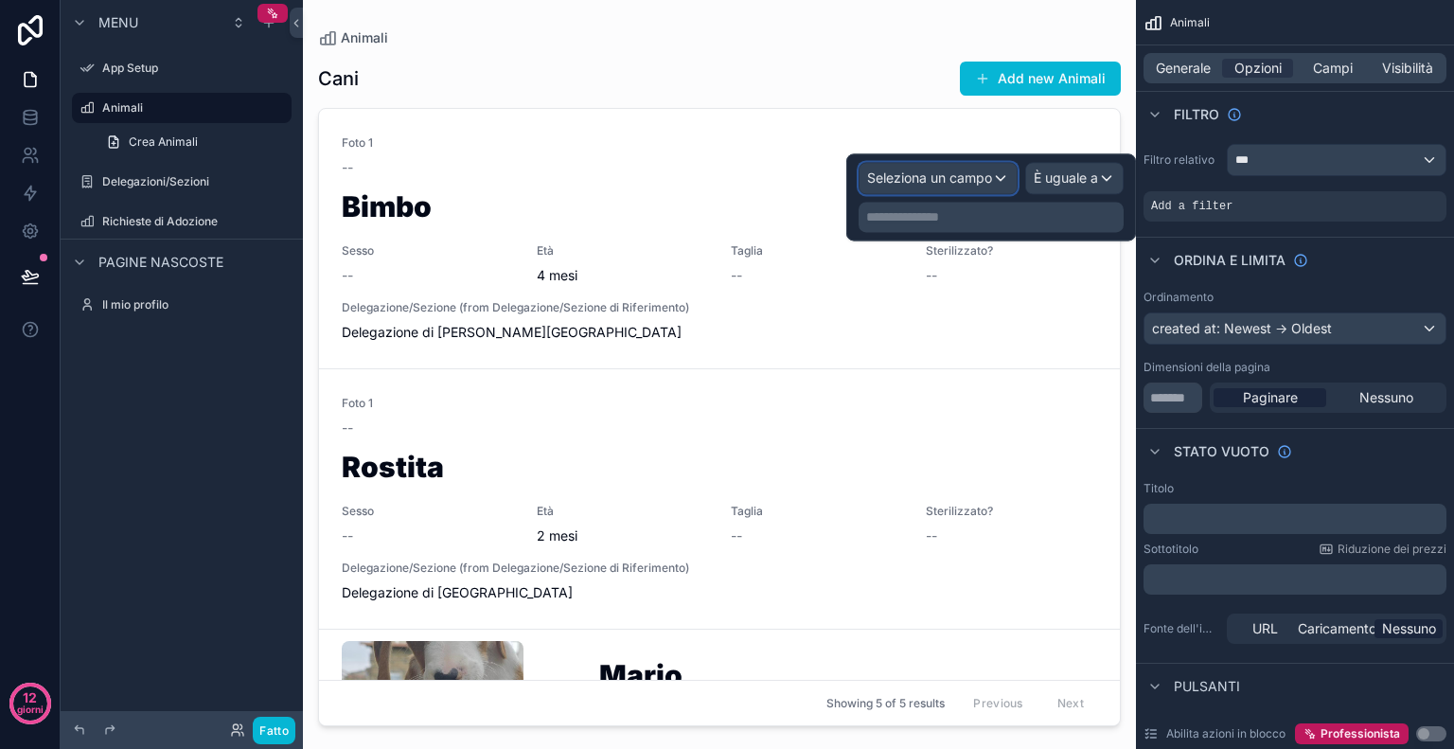
click at [996, 169] on div "Seleziona un campo" at bounding box center [938, 178] width 157 height 30
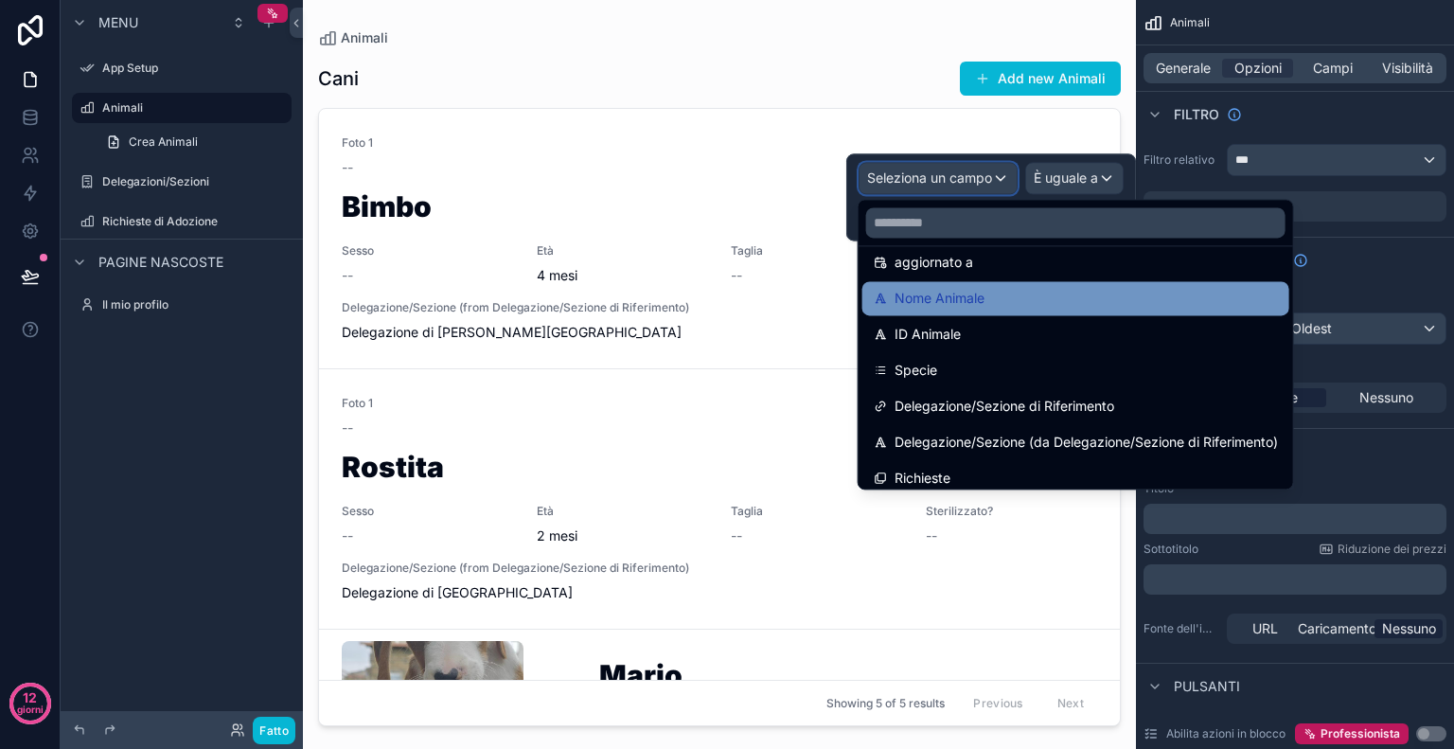
scroll to position [123, 0]
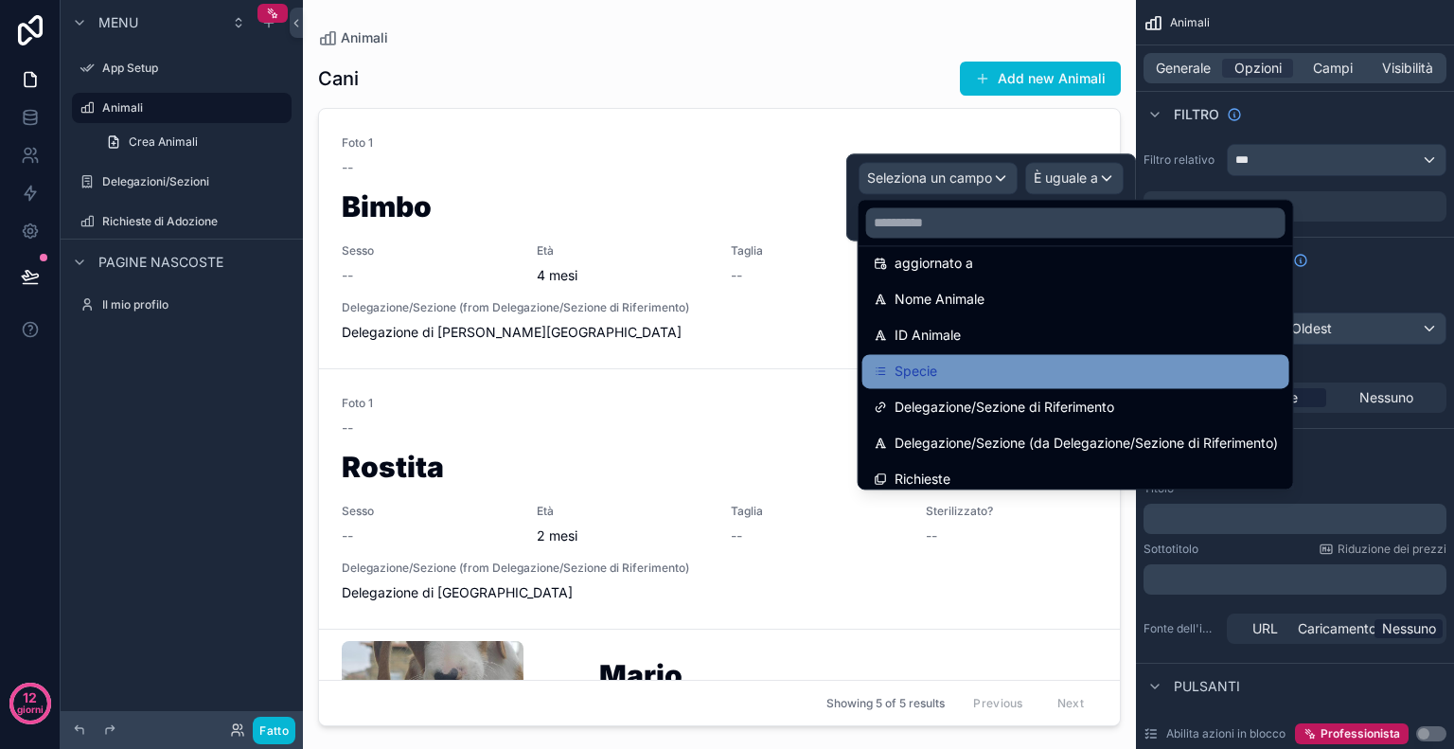
click at [954, 364] on div "Specie" at bounding box center [1076, 371] width 404 height 23
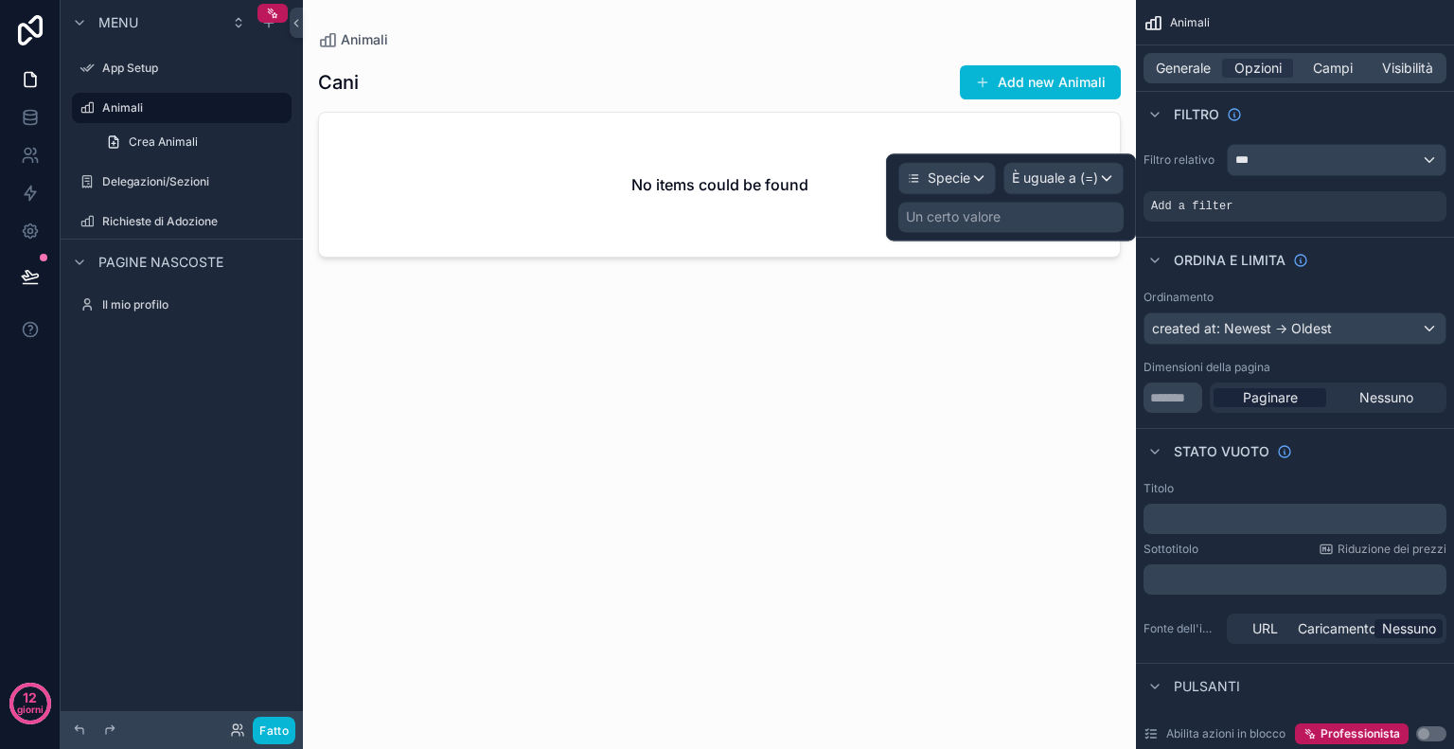
click at [981, 211] on font "Un certo valore" at bounding box center [953, 216] width 95 height 16
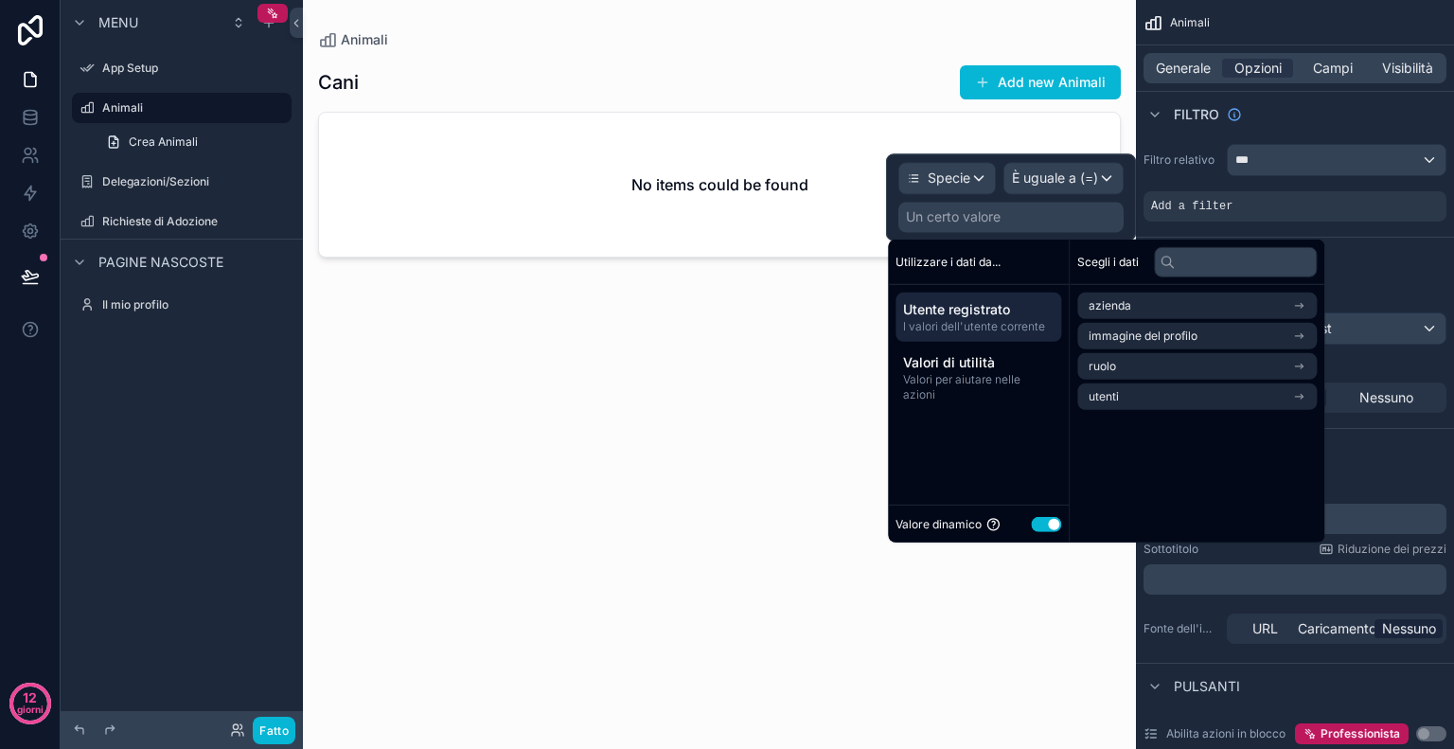
click at [1041, 518] on button "Usa impostazione" at bounding box center [1046, 523] width 30 height 15
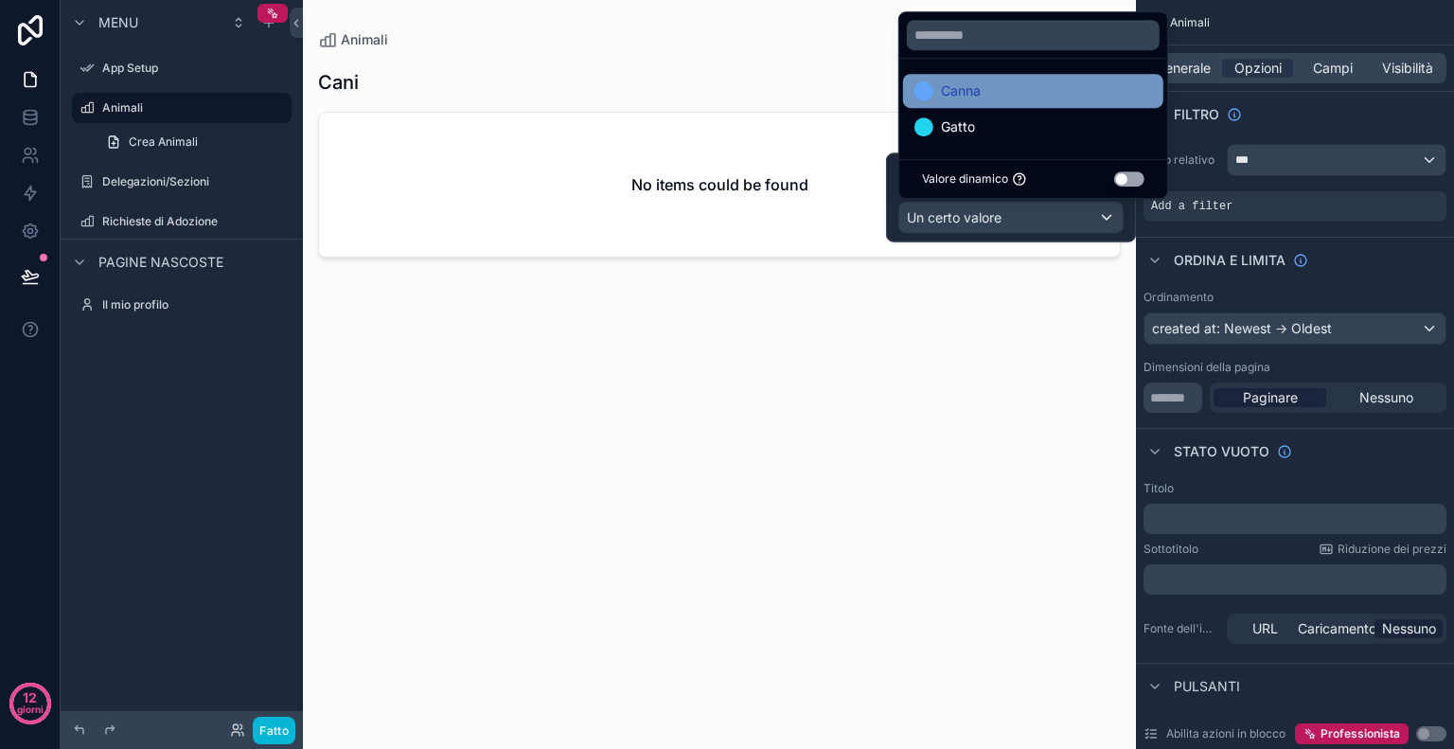
click at [997, 88] on div "Canna" at bounding box center [1034, 91] width 238 height 23
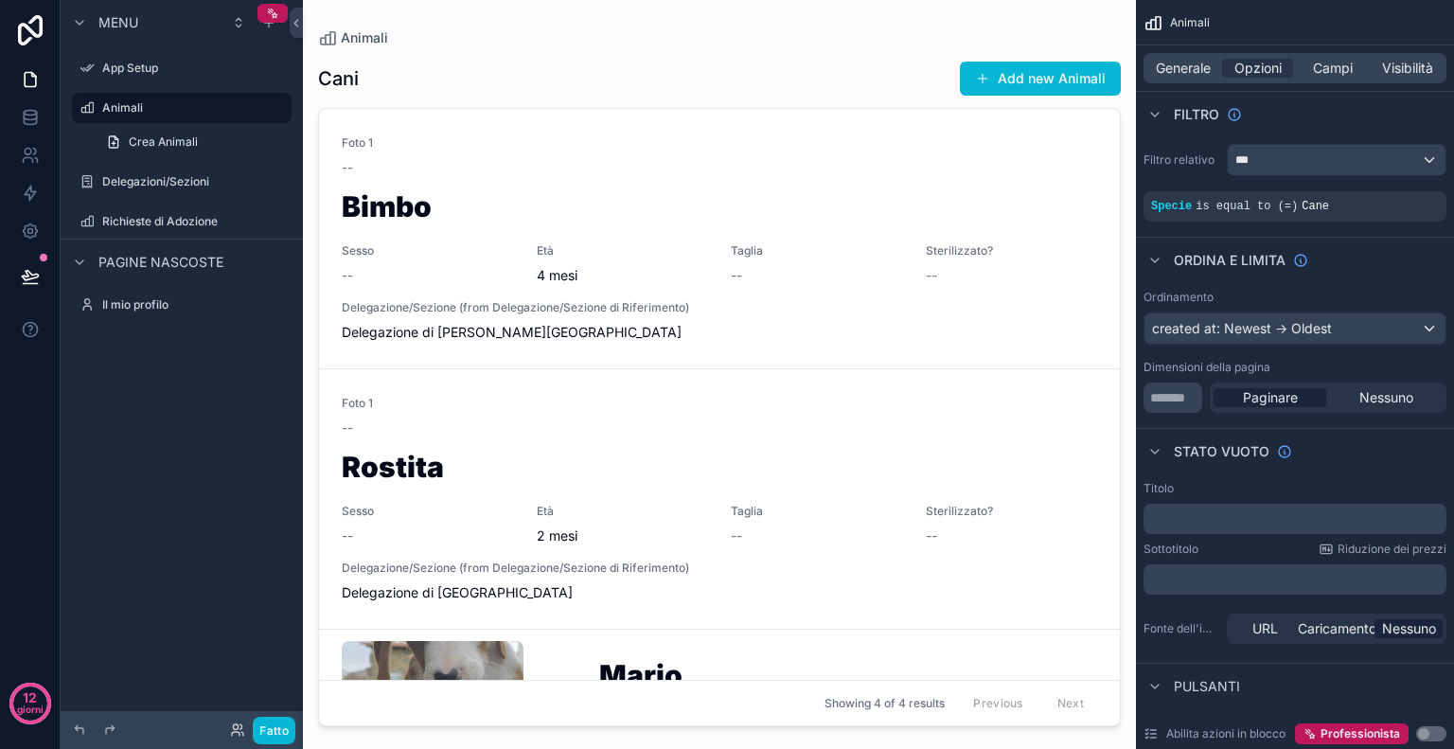
click at [1423, 281] on div "Ordina e limita" at bounding box center [1295, 259] width 318 height 45
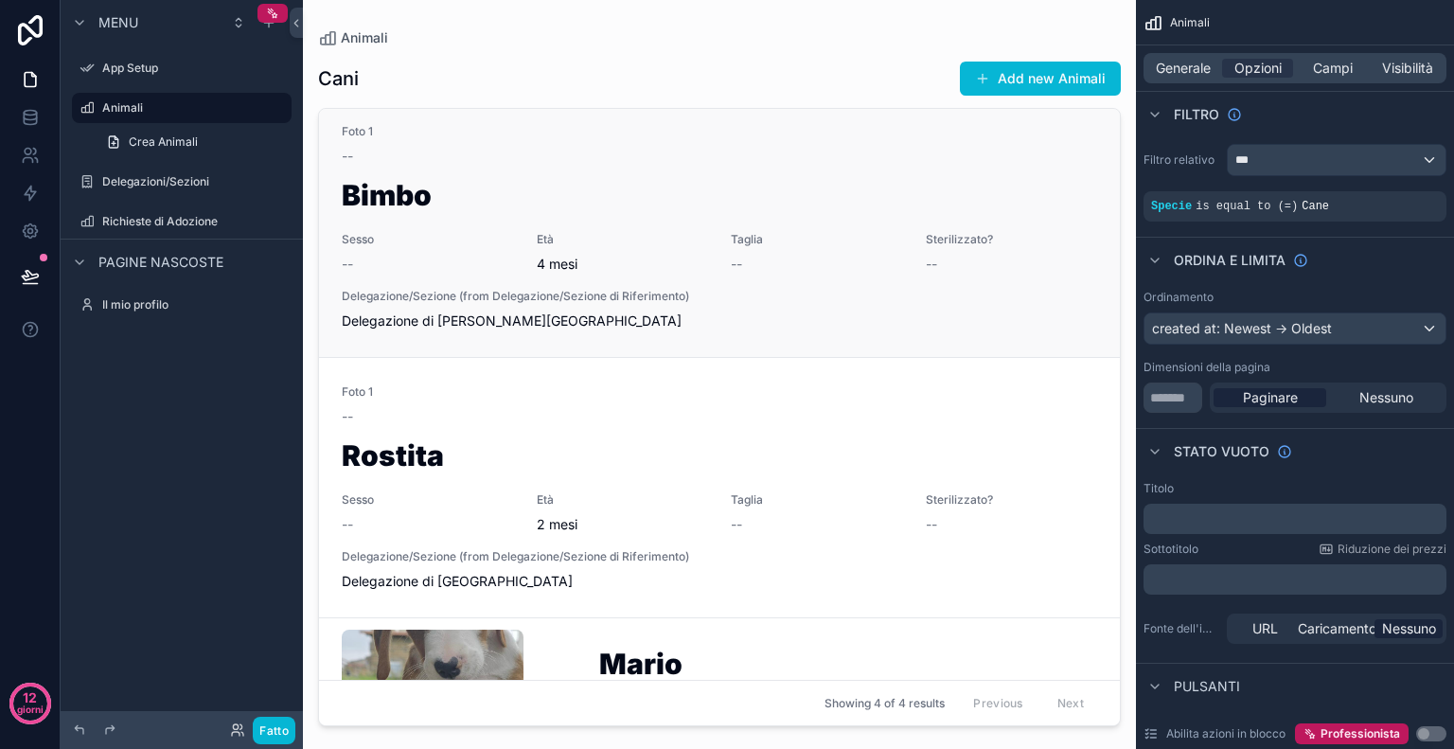
scroll to position [0, 0]
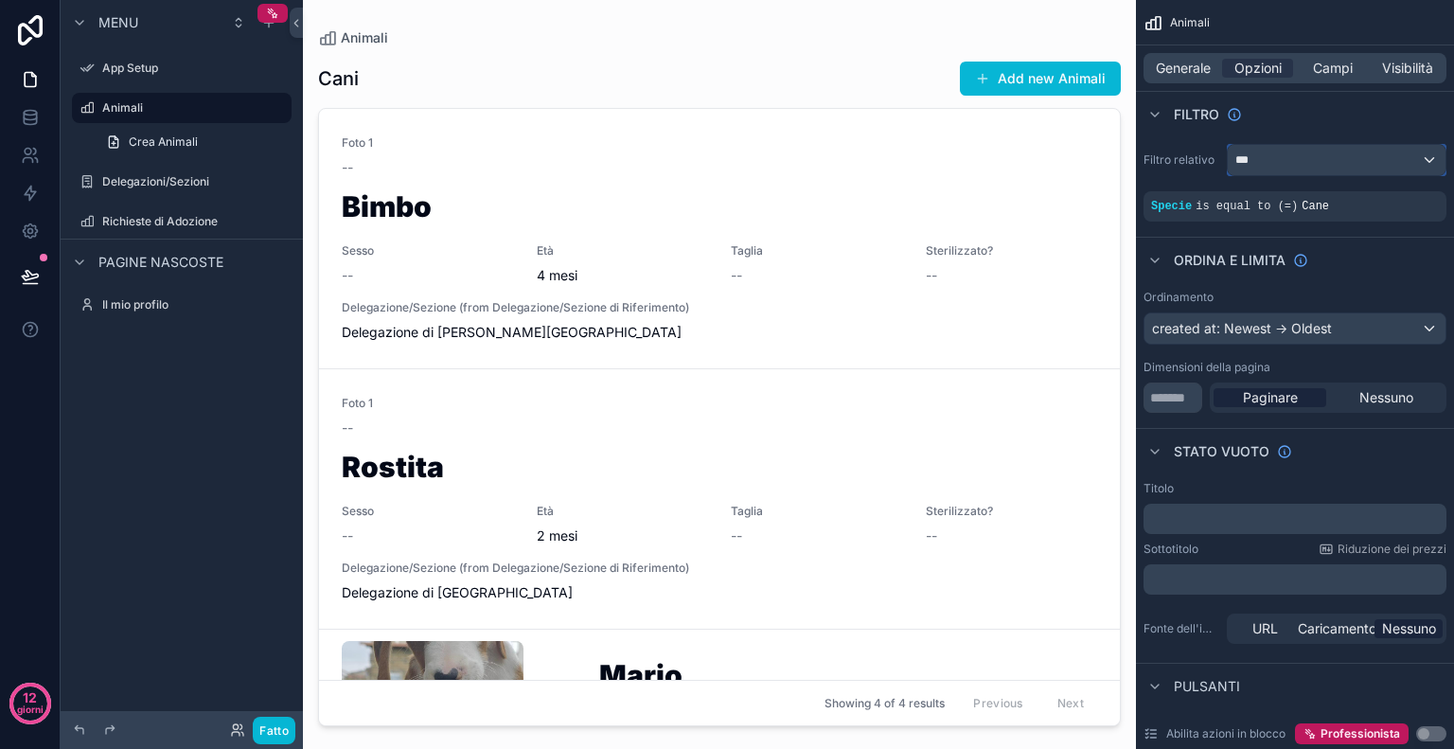
click at [1408, 158] on div "***" at bounding box center [1337, 160] width 218 height 30
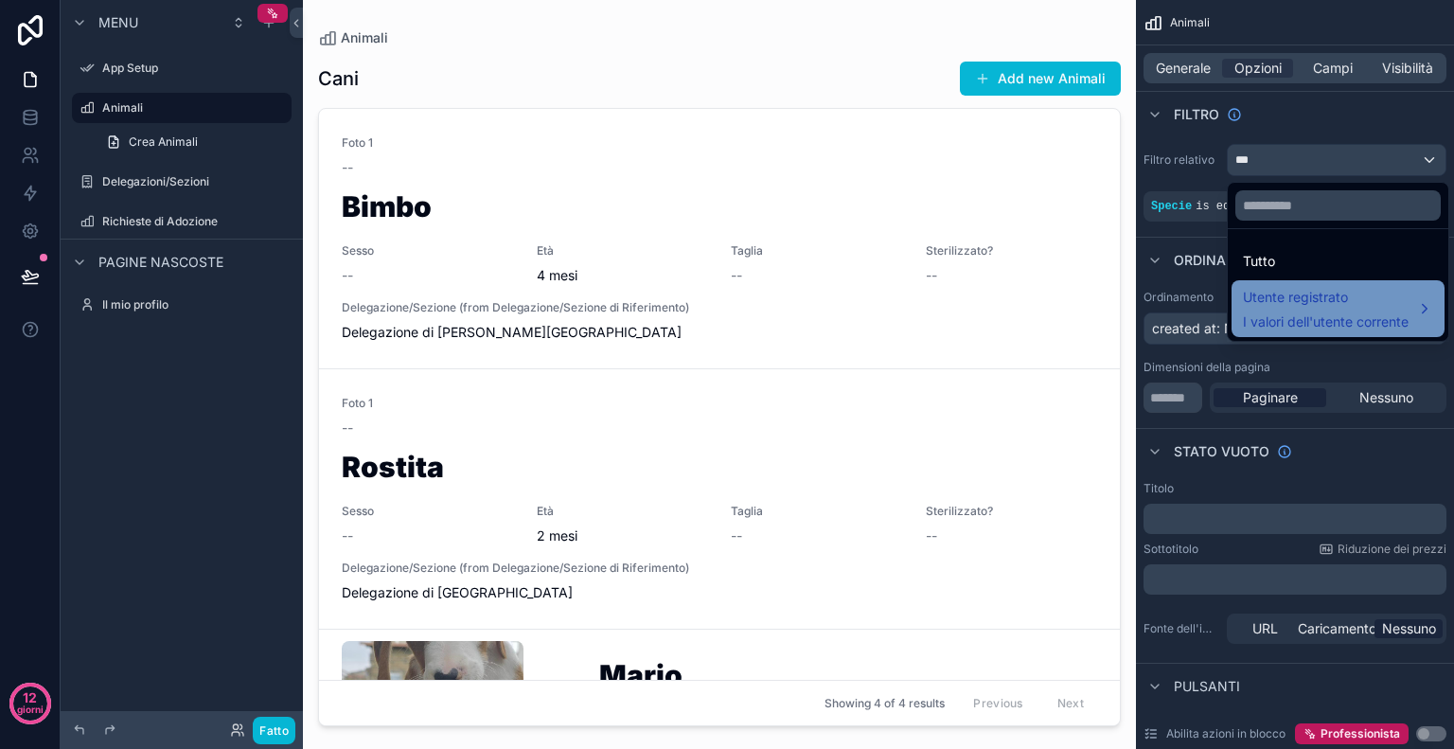
click at [1337, 293] on font "Utente registrato" at bounding box center [1295, 297] width 105 height 16
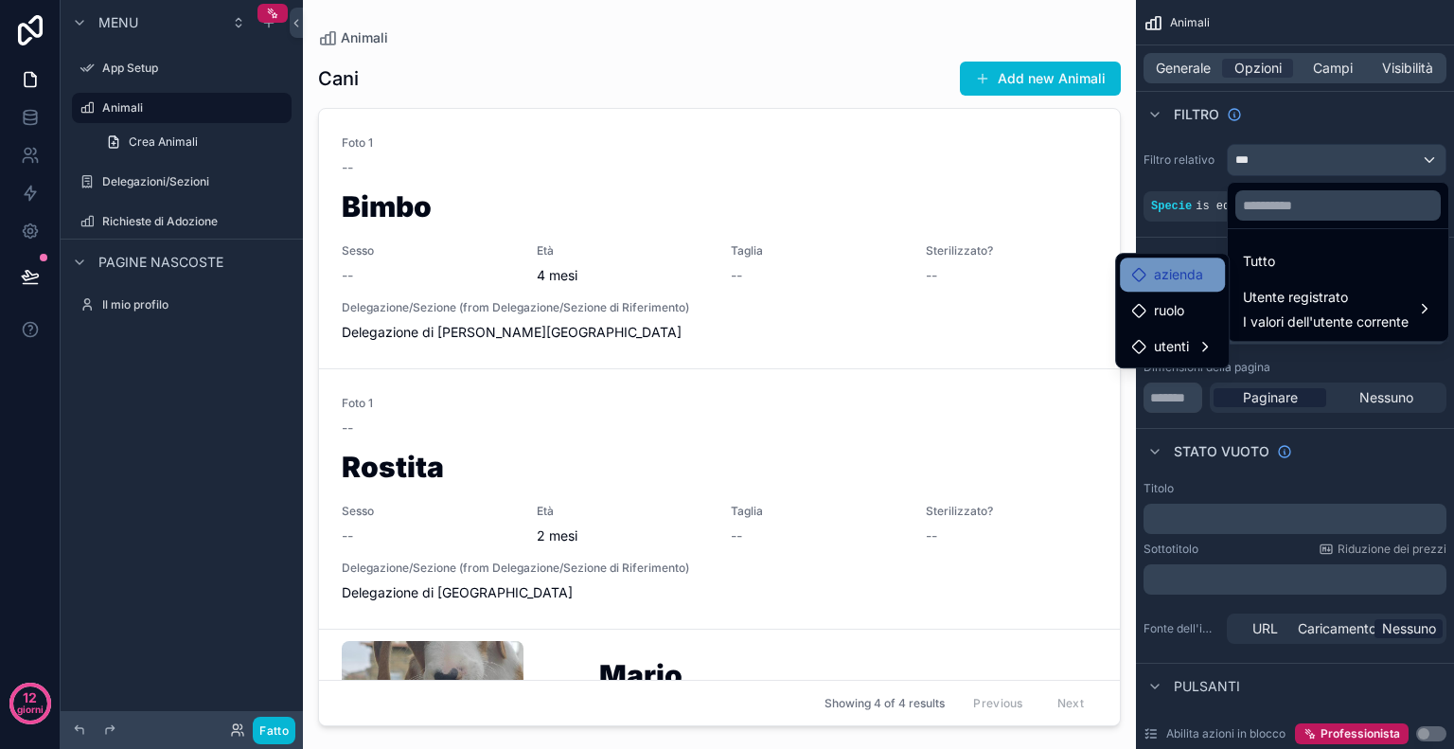
click at [1188, 272] on font "azienda" at bounding box center [1178, 274] width 49 height 16
click at [1137, 275] on icon at bounding box center [1138, 274] width 15 height 15
click at [1176, 274] on font "azienda" at bounding box center [1178, 274] width 49 height 16
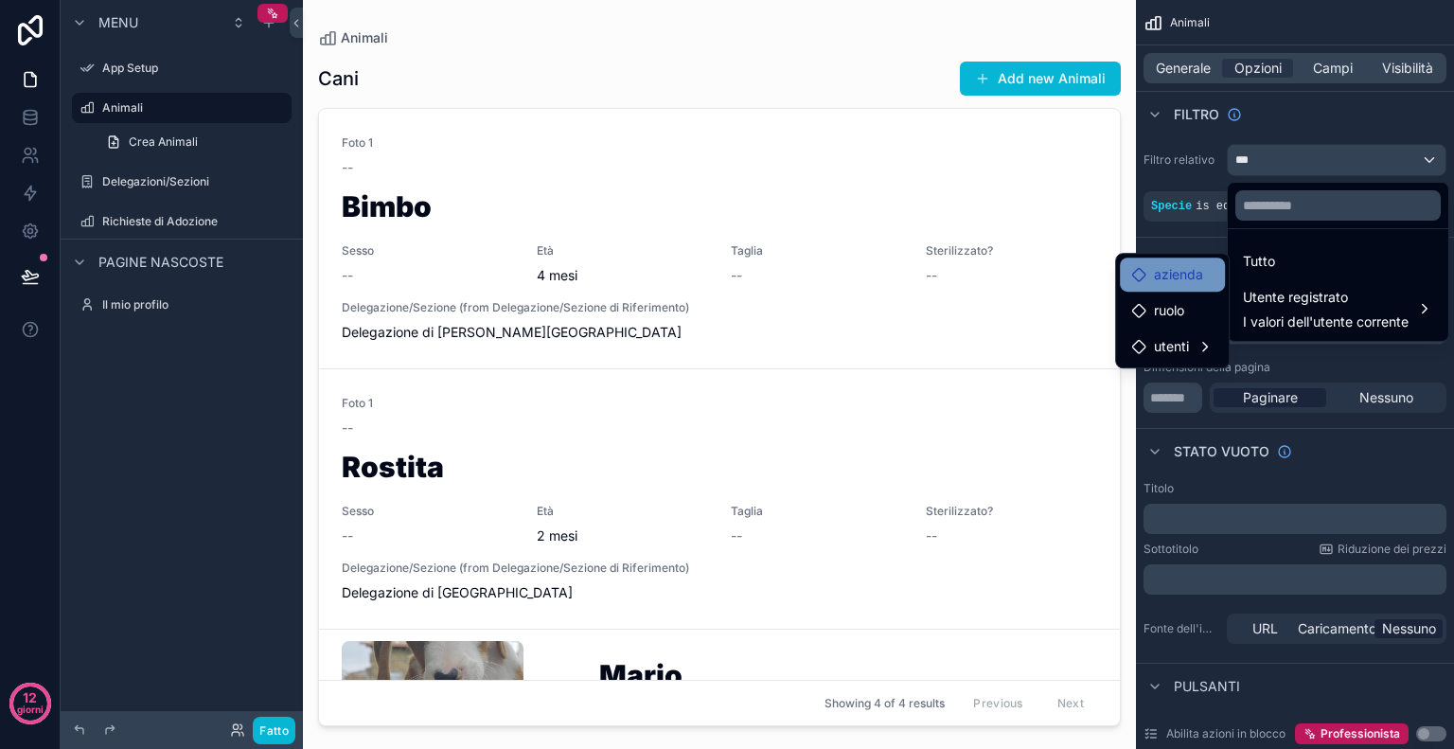
click at [1176, 274] on font "azienda" at bounding box center [1178, 274] width 49 height 16
click at [1185, 283] on font "azienda" at bounding box center [1178, 274] width 49 height 23
click at [1330, 358] on div "contenuto scorrevole" at bounding box center [727, 374] width 1454 height 749
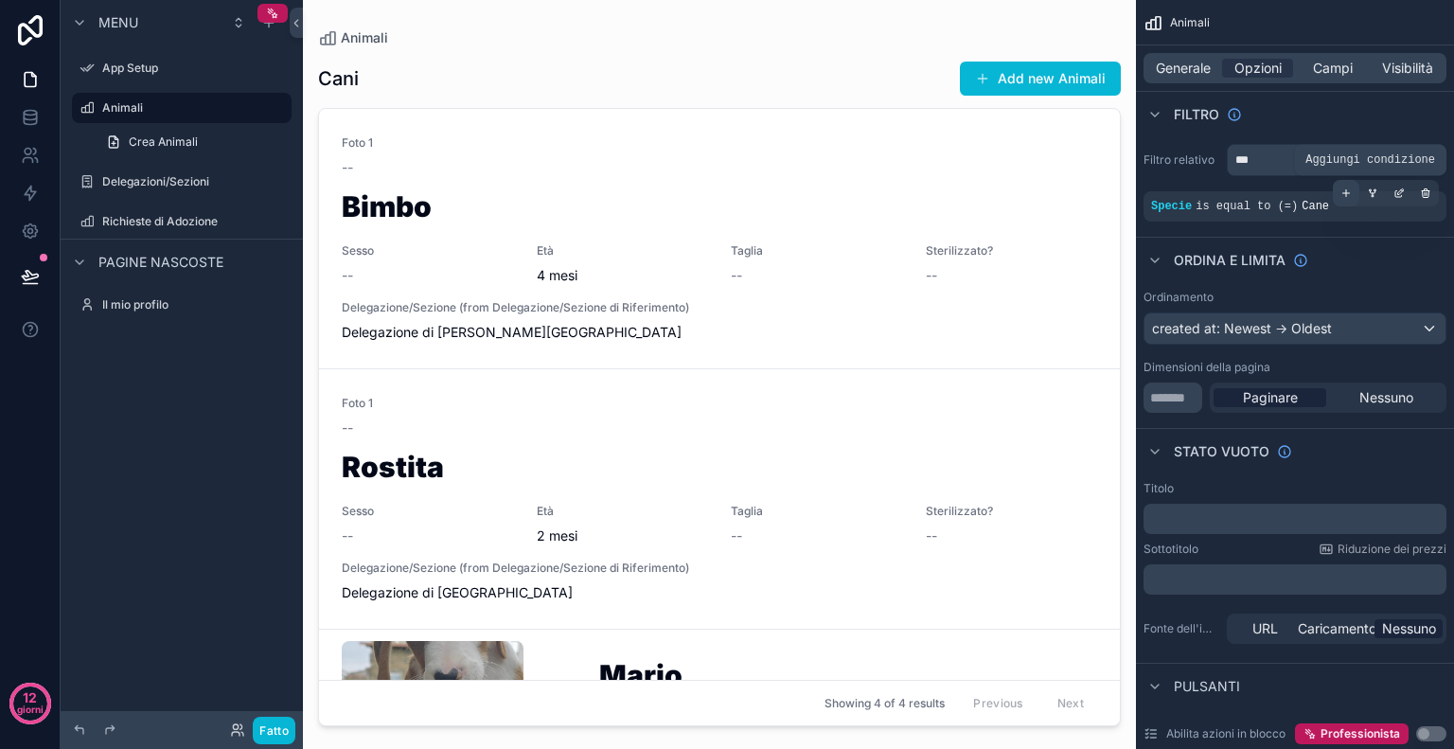
click at [1352, 195] on div "contenuto scorrevole" at bounding box center [1346, 193] width 27 height 27
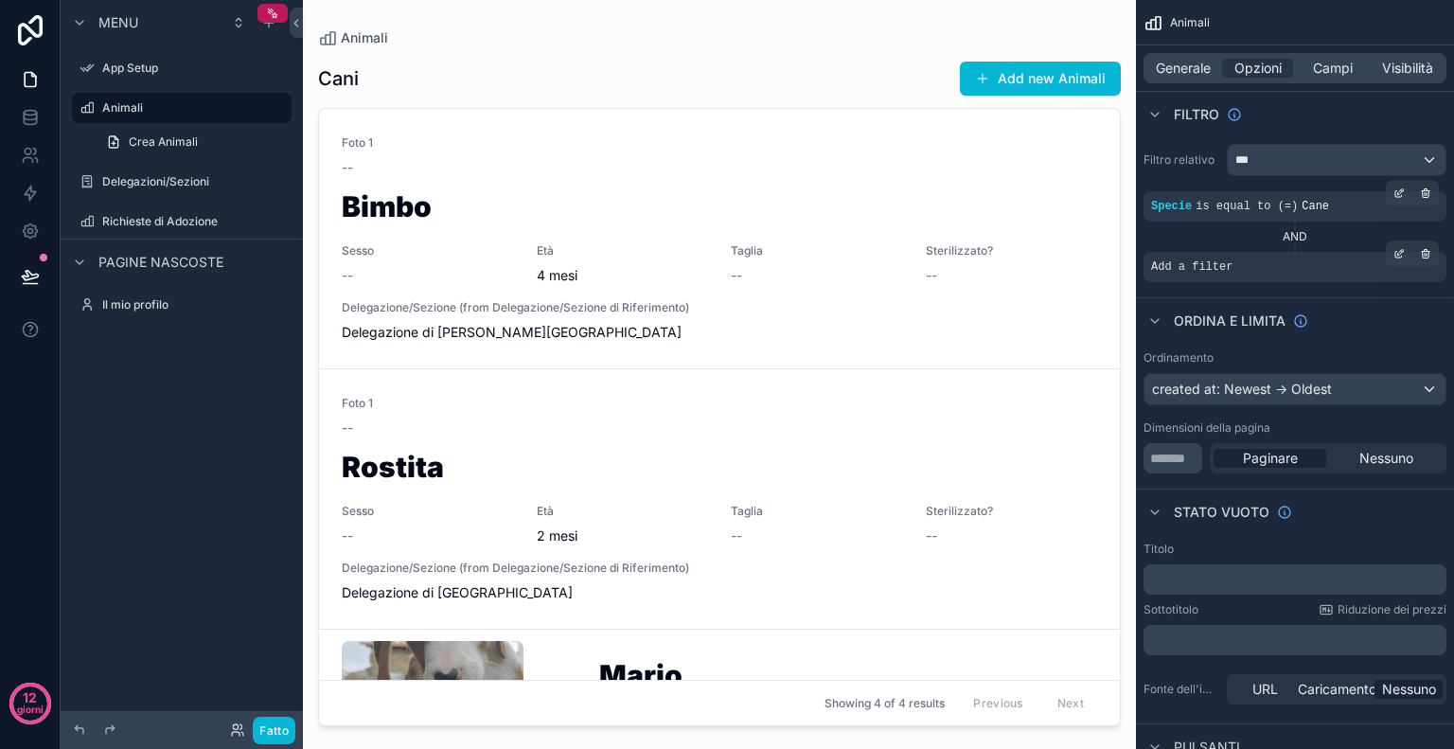
click at [1293, 269] on div "Add a filter" at bounding box center [1295, 267] width 303 height 30
click at [1396, 252] on icon "contenuto scorrevole" at bounding box center [1399, 253] width 11 height 11
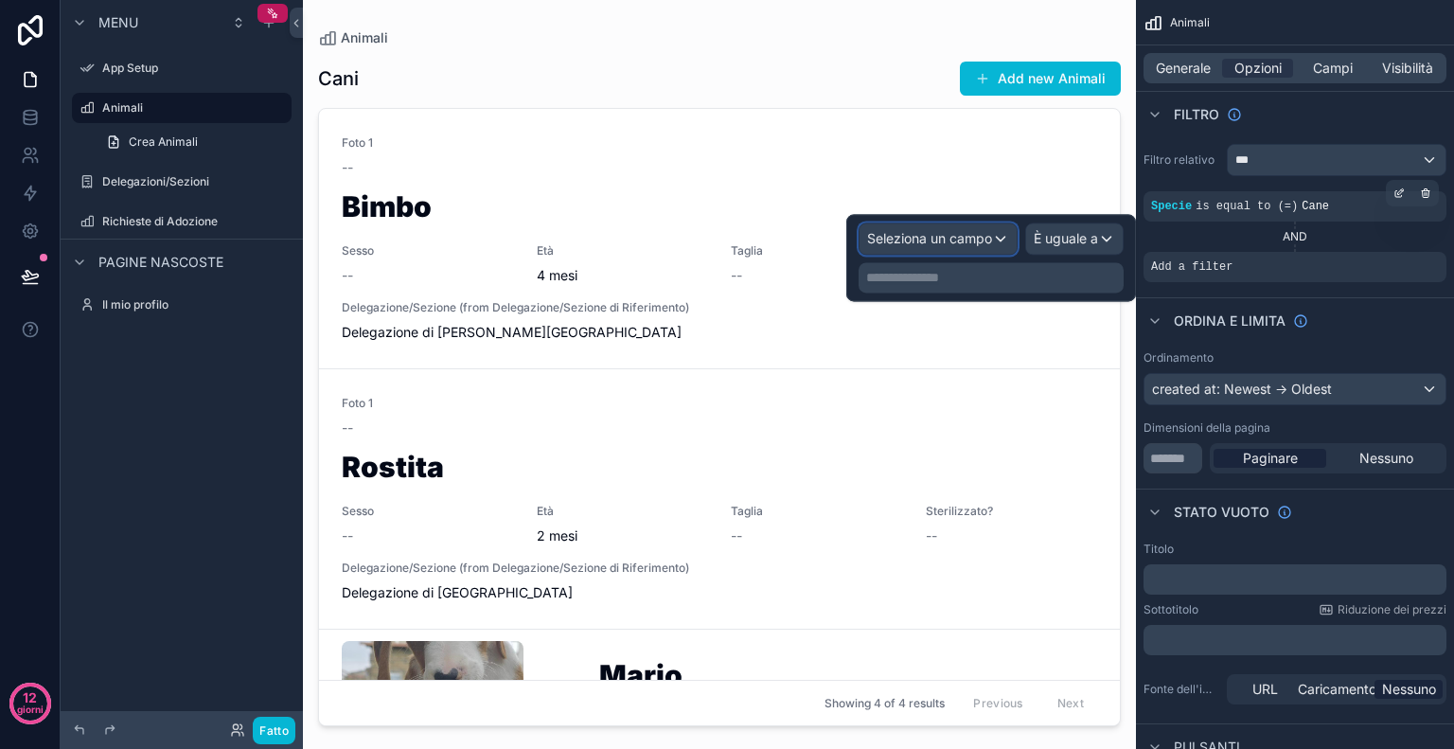
click at [977, 244] on font "Seleziona un campo" at bounding box center [929, 238] width 125 height 16
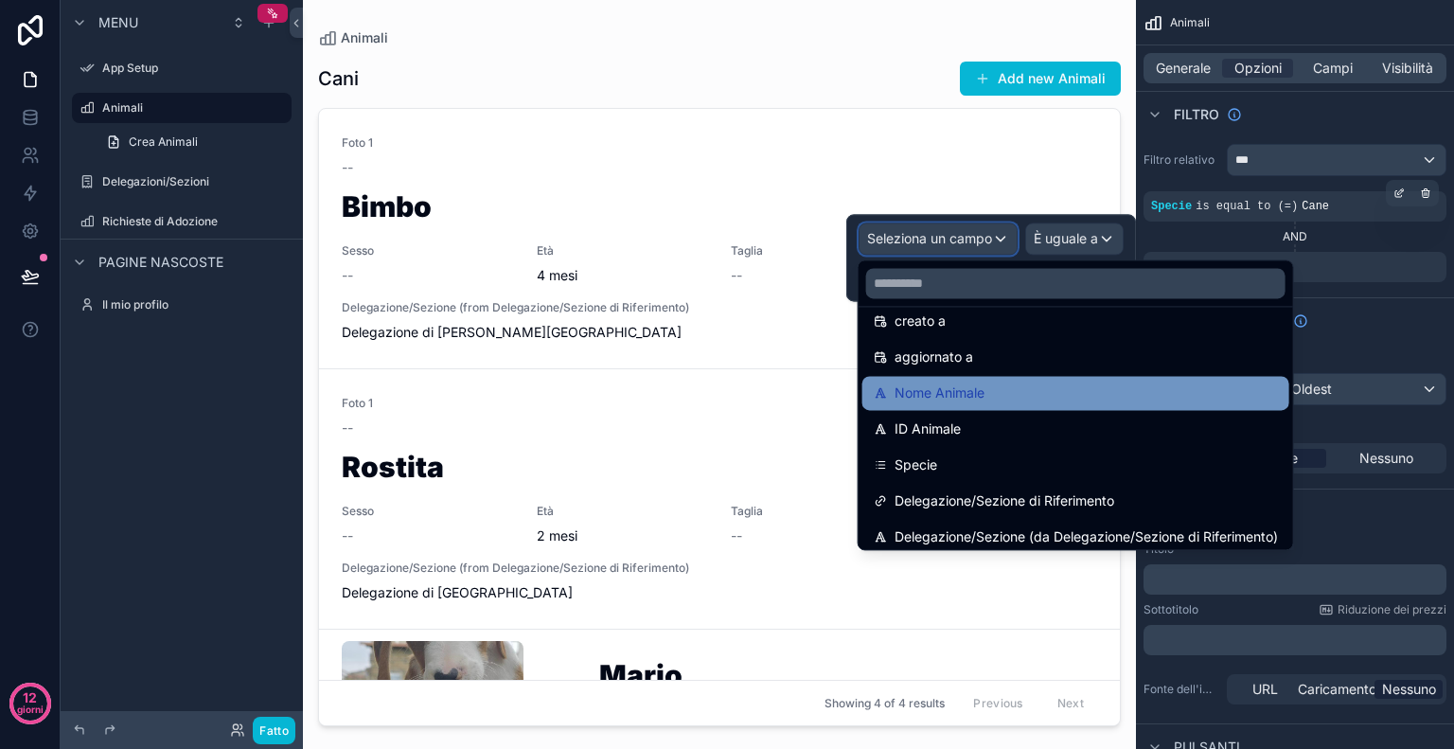
scroll to position [94, 0]
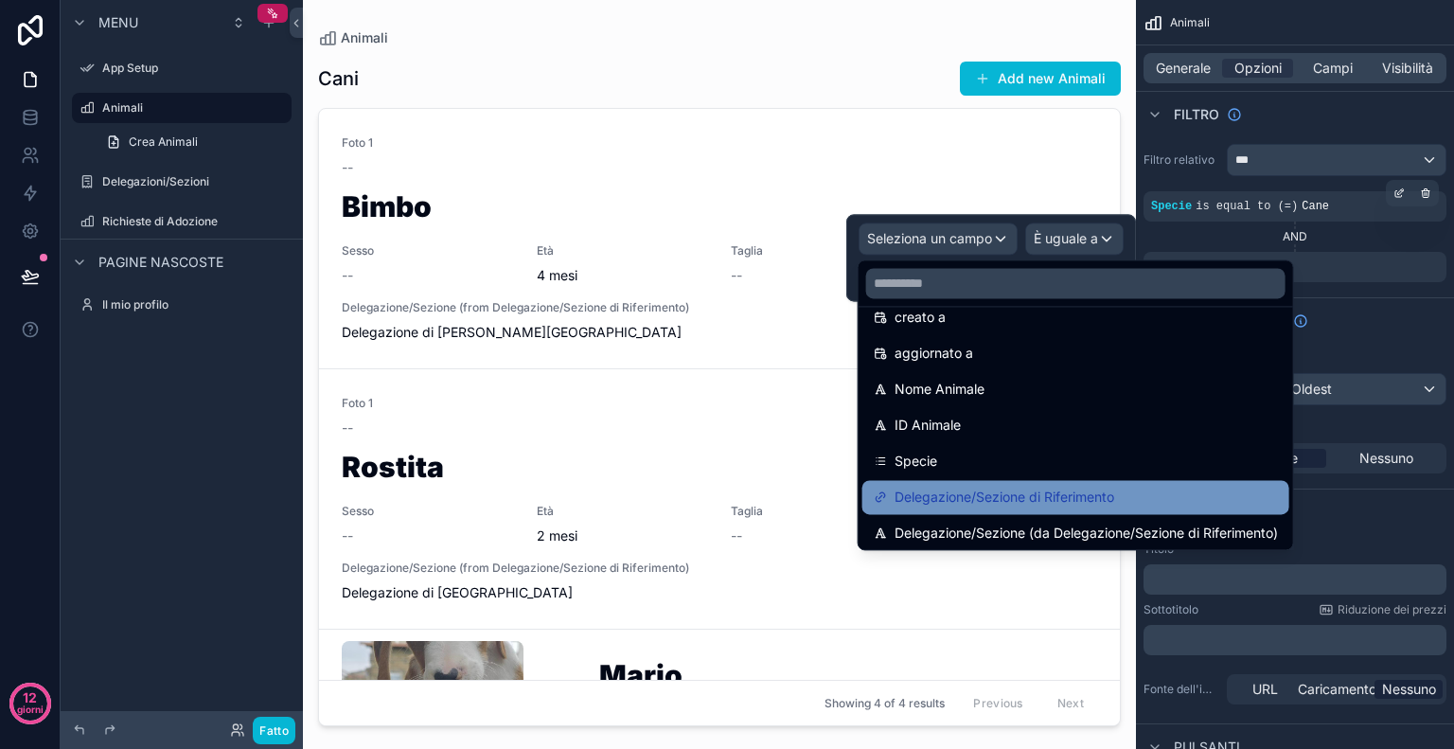
click at [992, 502] on font "Delegazione/Sezione di Riferimento" at bounding box center [1005, 497] width 220 height 16
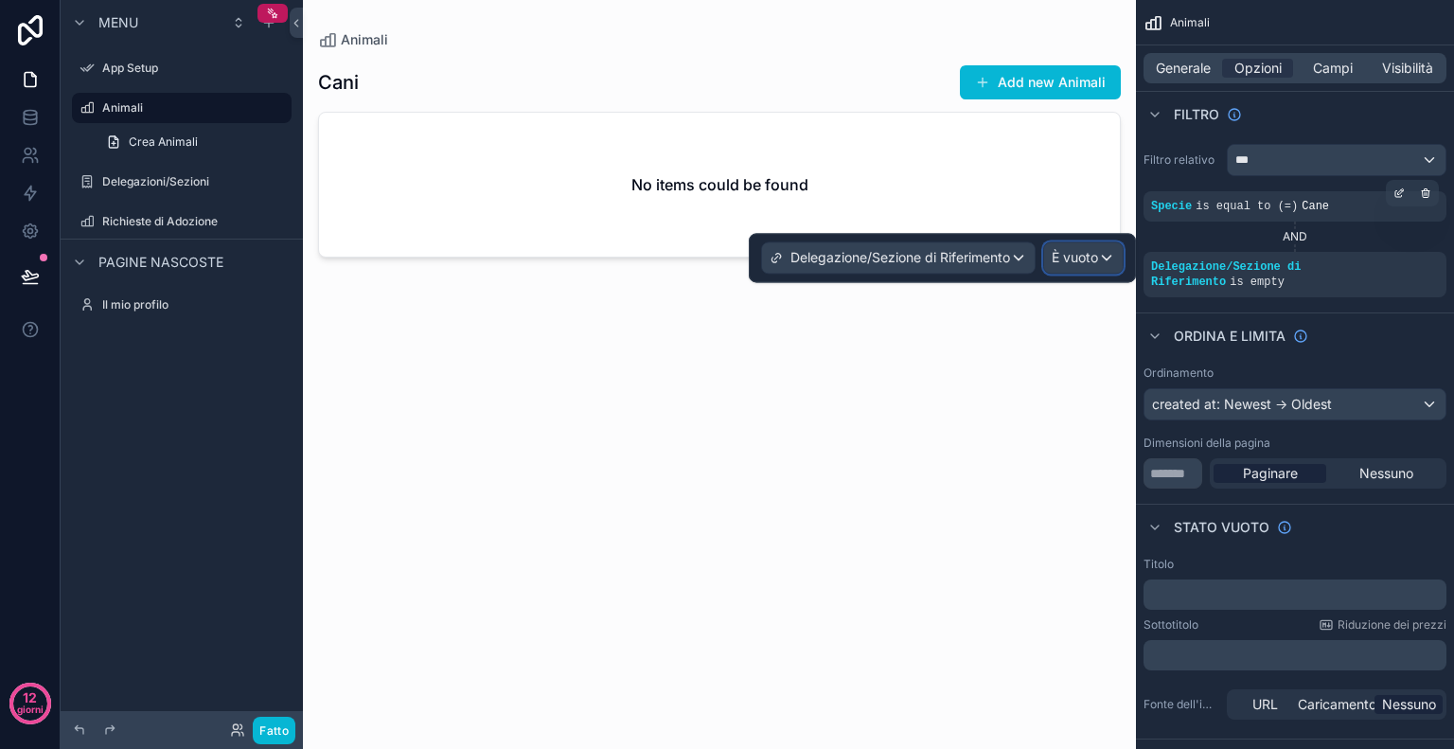
click at [1079, 262] on font "È vuoto" at bounding box center [1075, 257] width 46 height 16
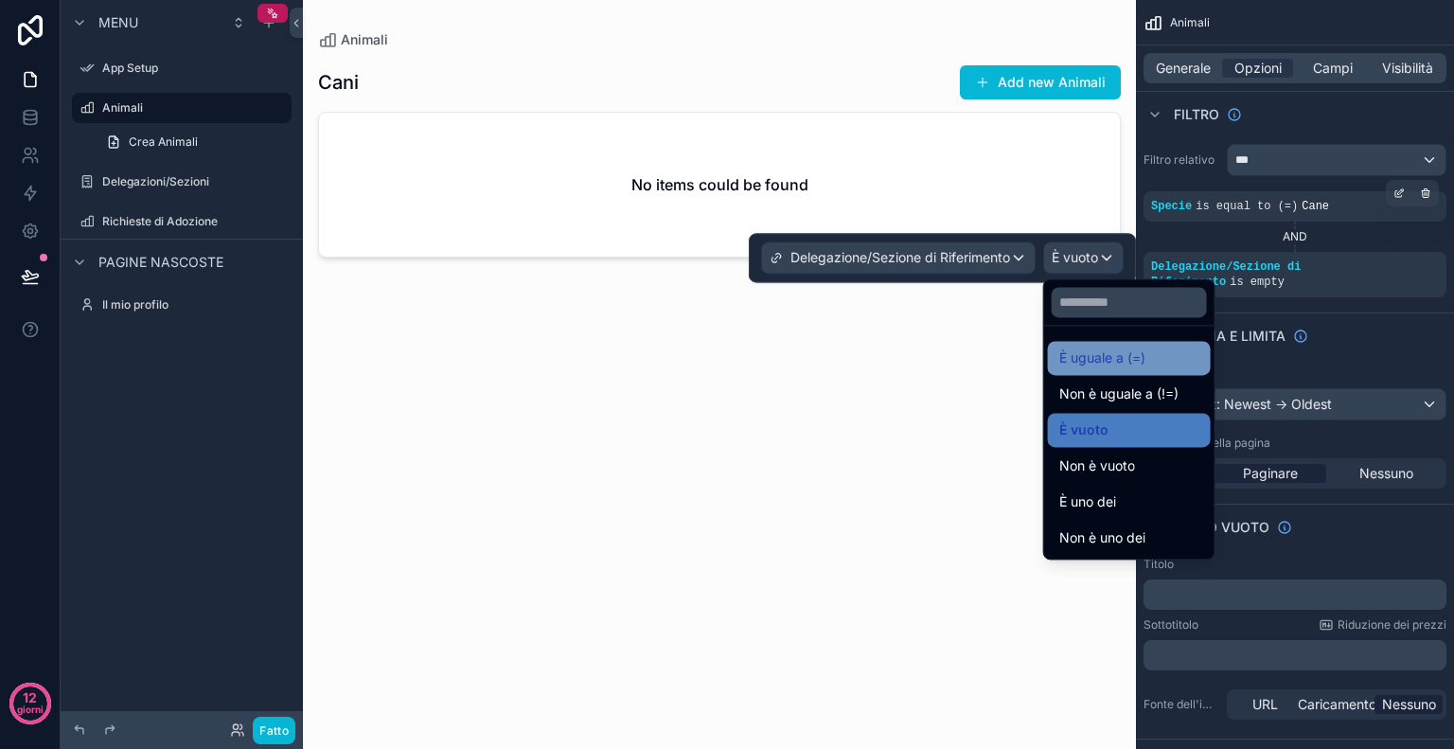
click at [1102, 347] on font "È uguale a (=)" at bounding box center [1102, 358] width 86 height 23
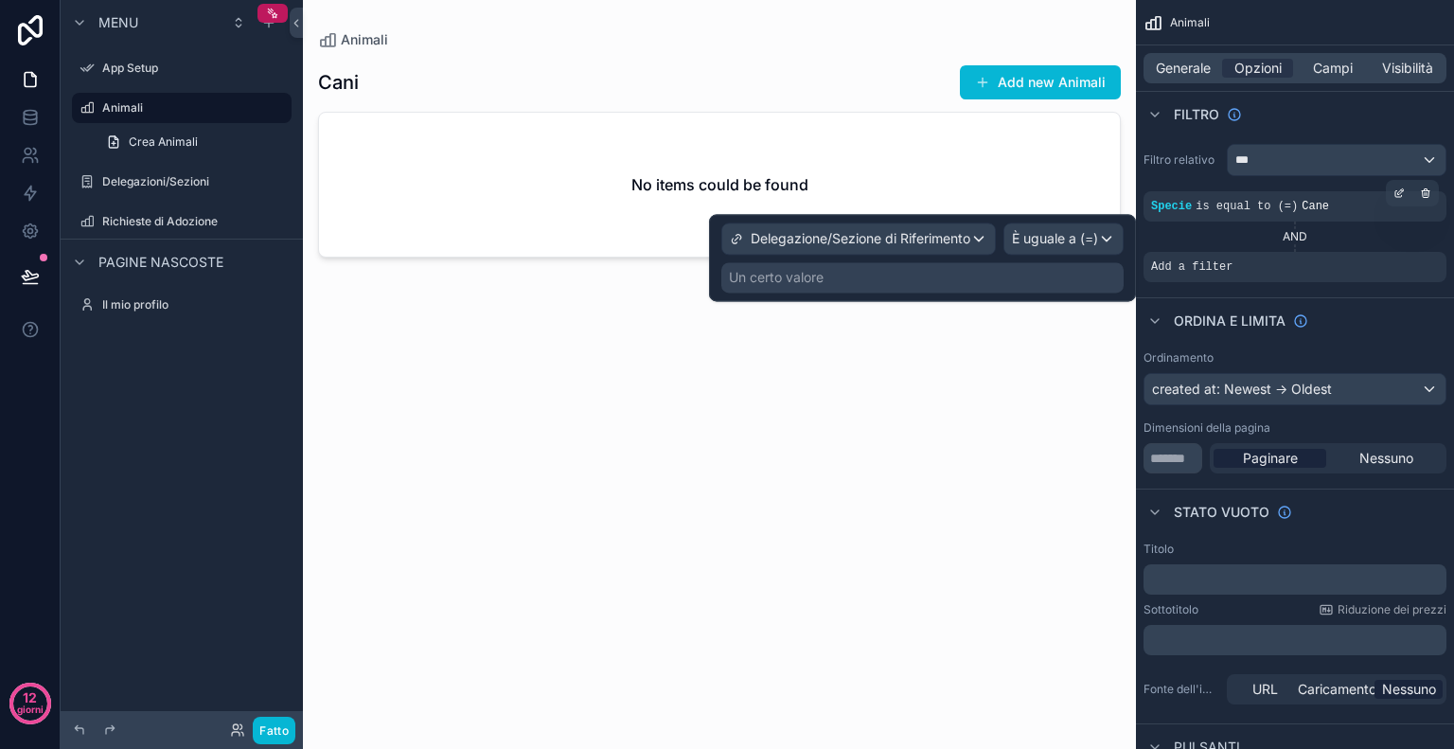
click at [935, 272] on div "Un certo valore" at bounding box center [922, 277] width 402 height 30
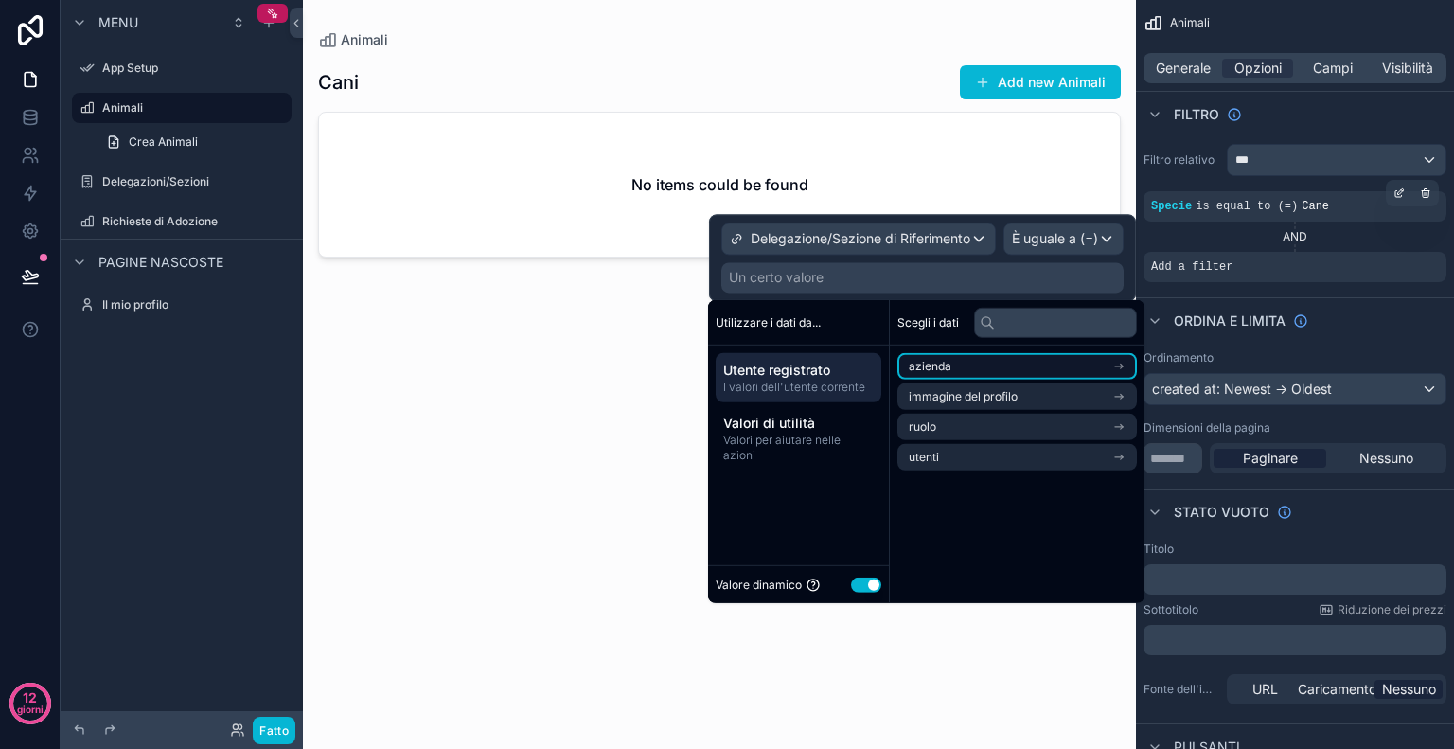
click at [951, 369] on li "azienda" at bounding box center [1018, 366] width 240 height 27
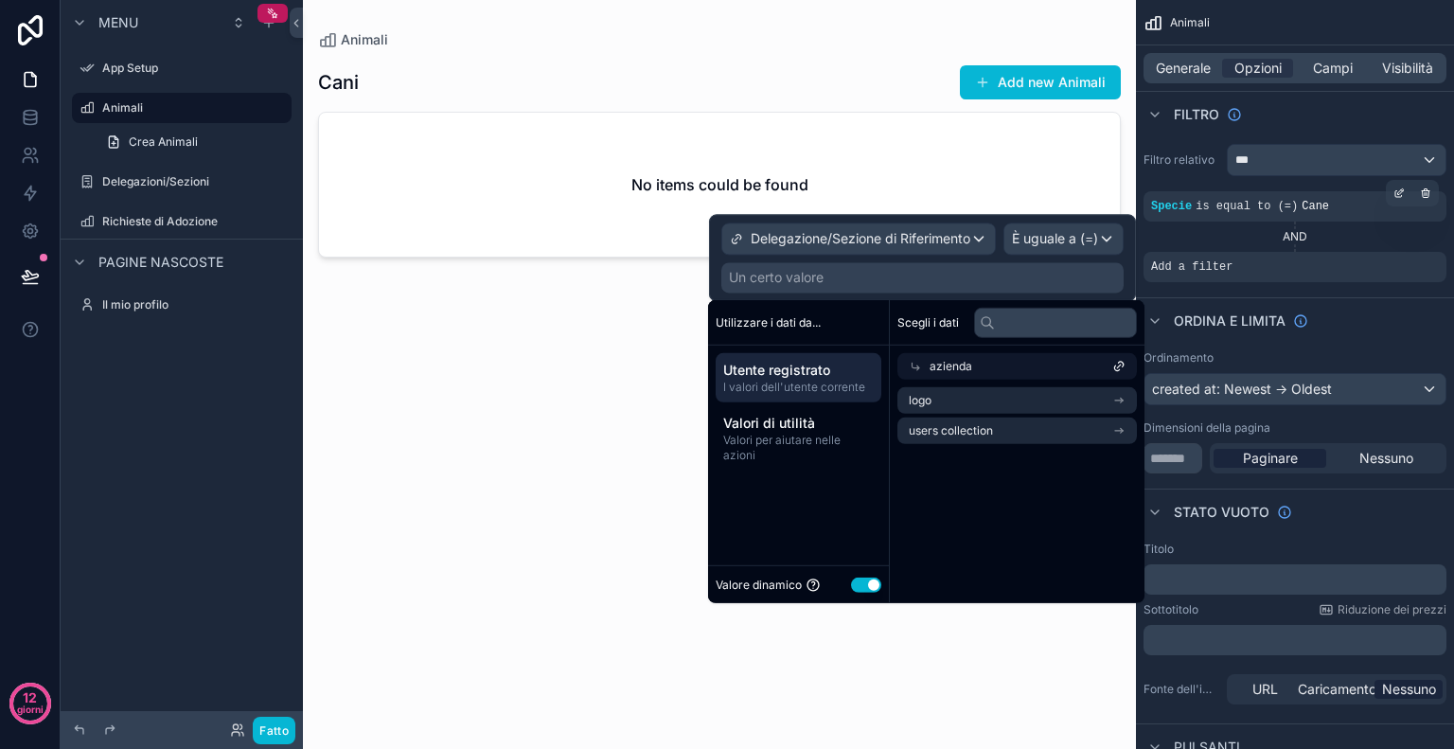
click at [969, 360] on font "azienda" at bounding box center [951, 366] width 43 height 14
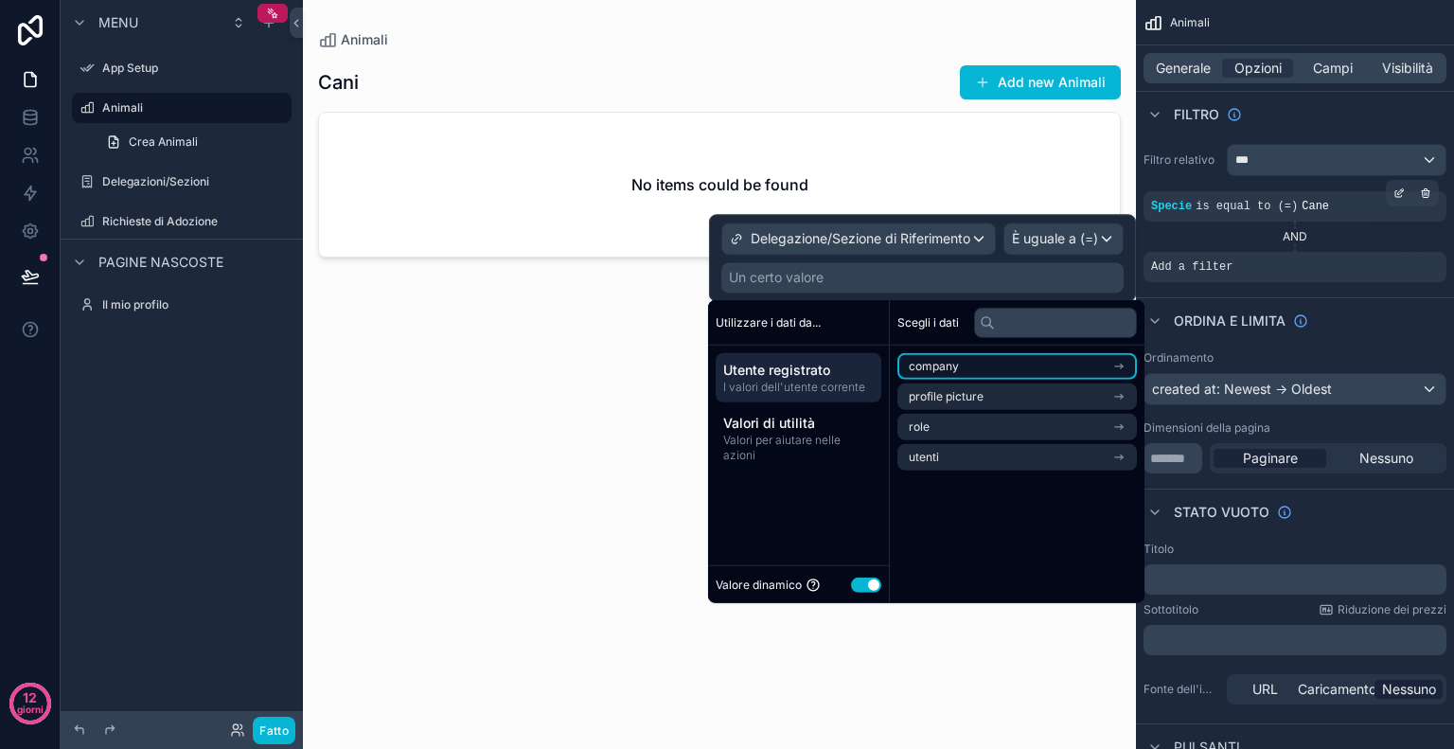
click at [971, 370] on li "company" at bounding box center [1018, 366] width 240 height 27
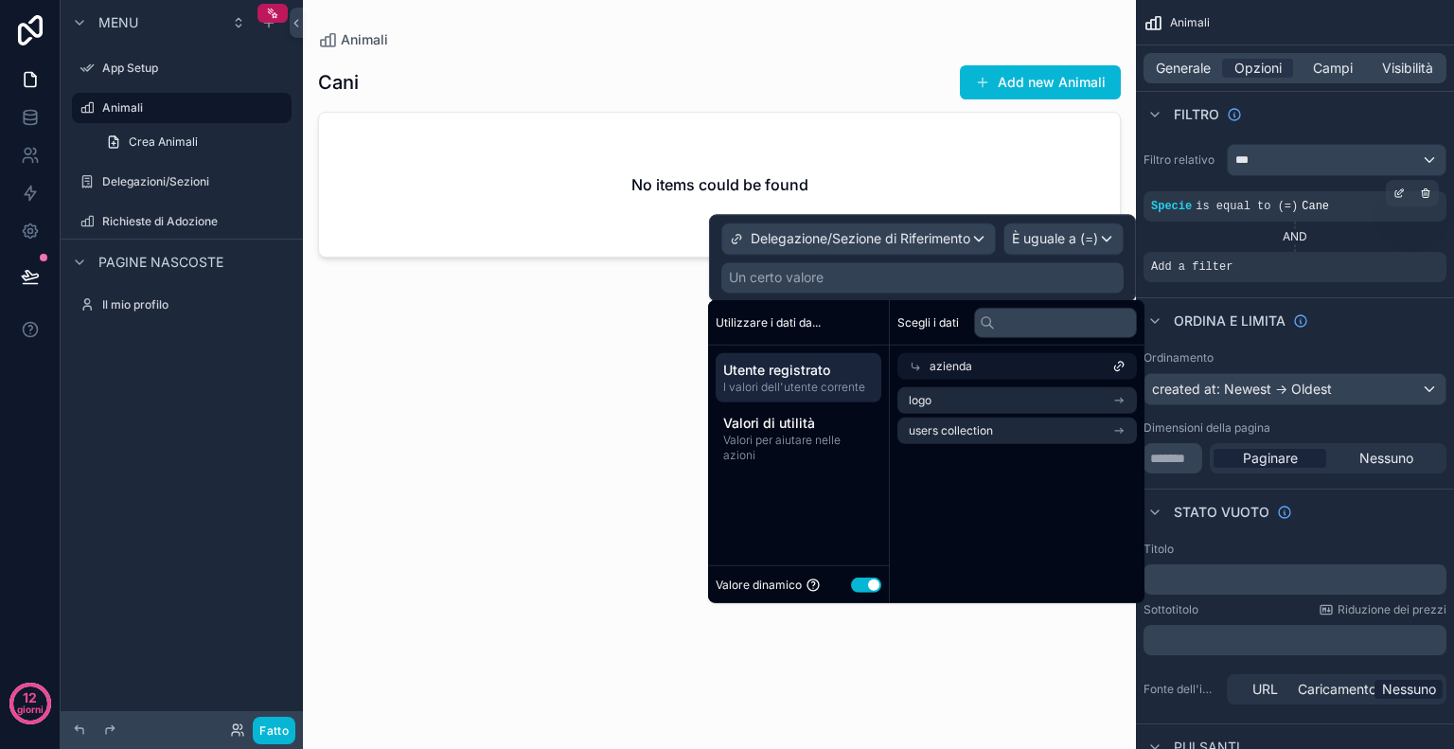
click at [827, 366] on font "Utente registrato" at bounding box center [776, 370] width 107 height 16
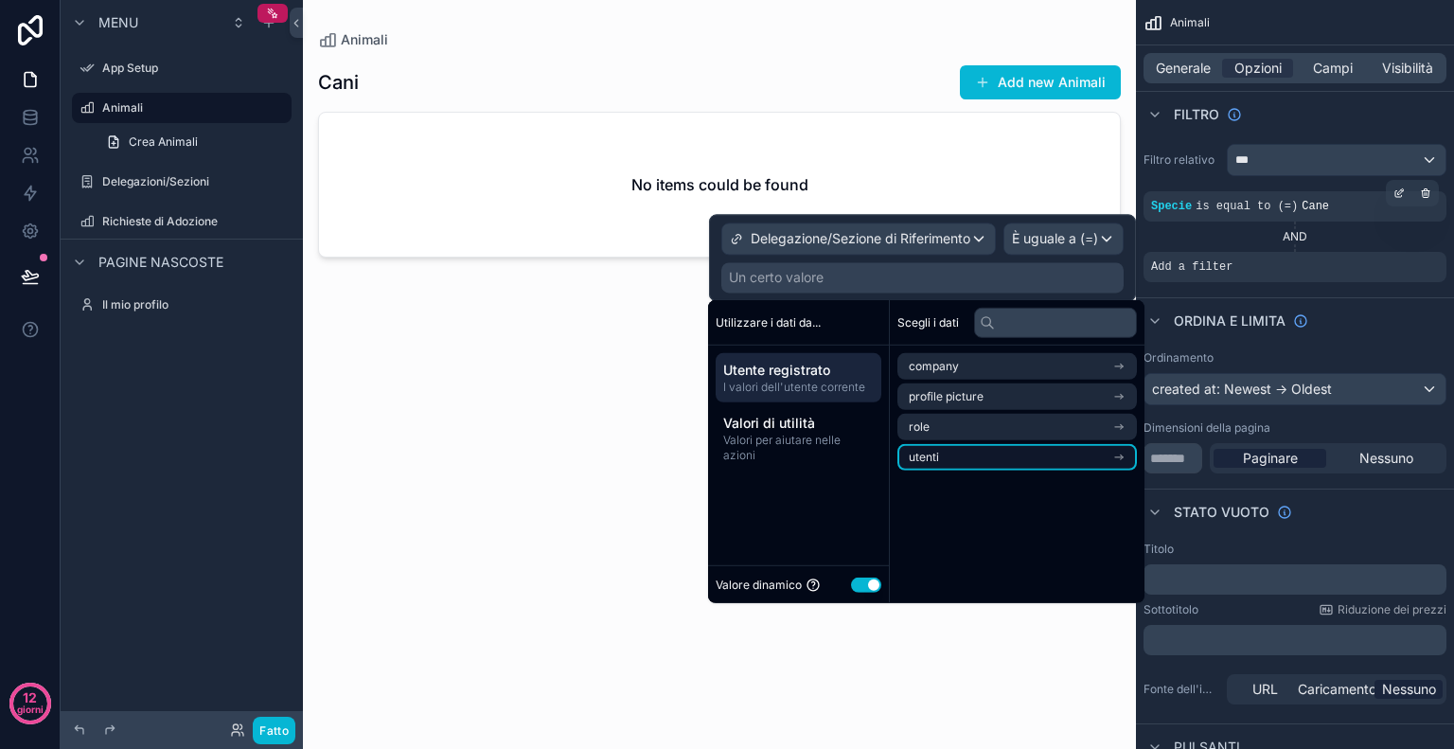
click at [950, 450] on li "utenti" at bounding box center [1018, 457] width 240 height 27
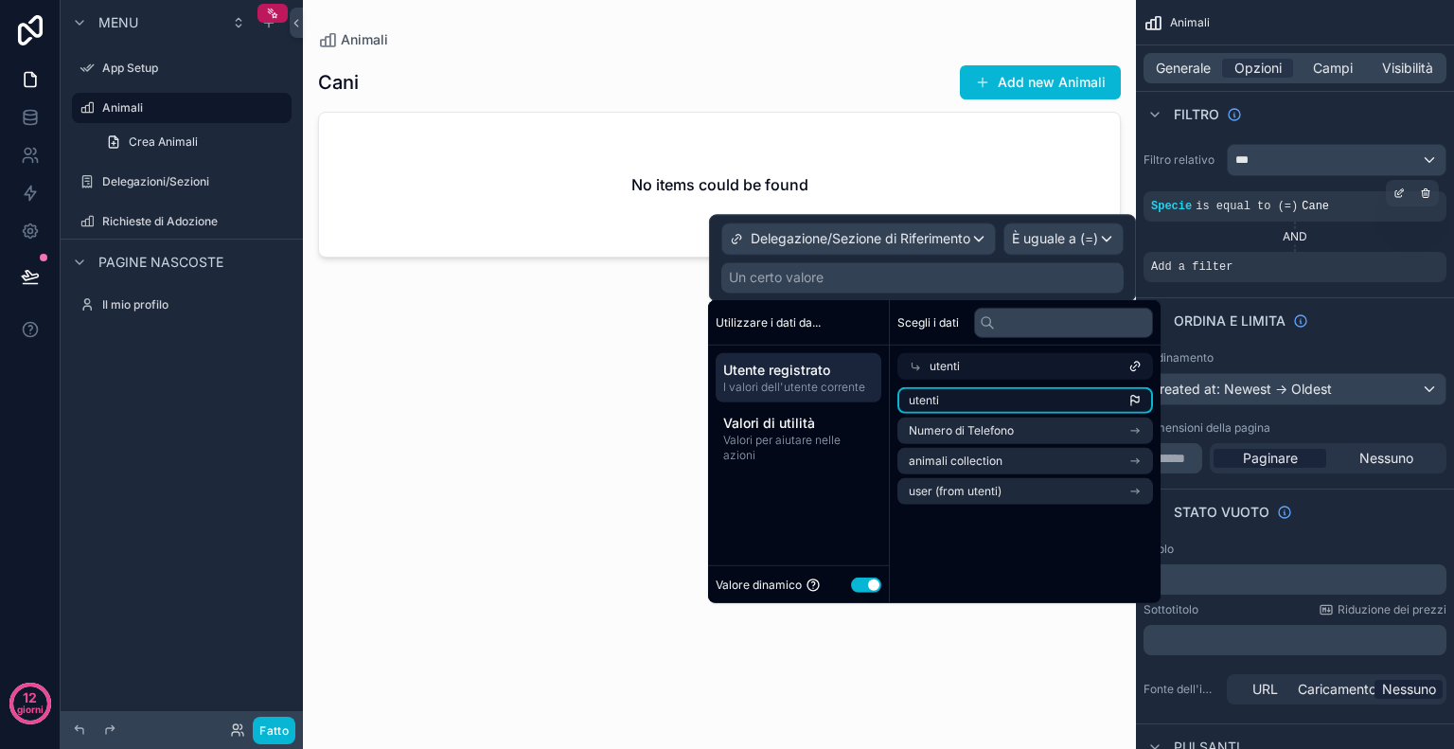
click at [939, 398] on li "utenti" at bounding box center [1026, 400] width 256 height 27
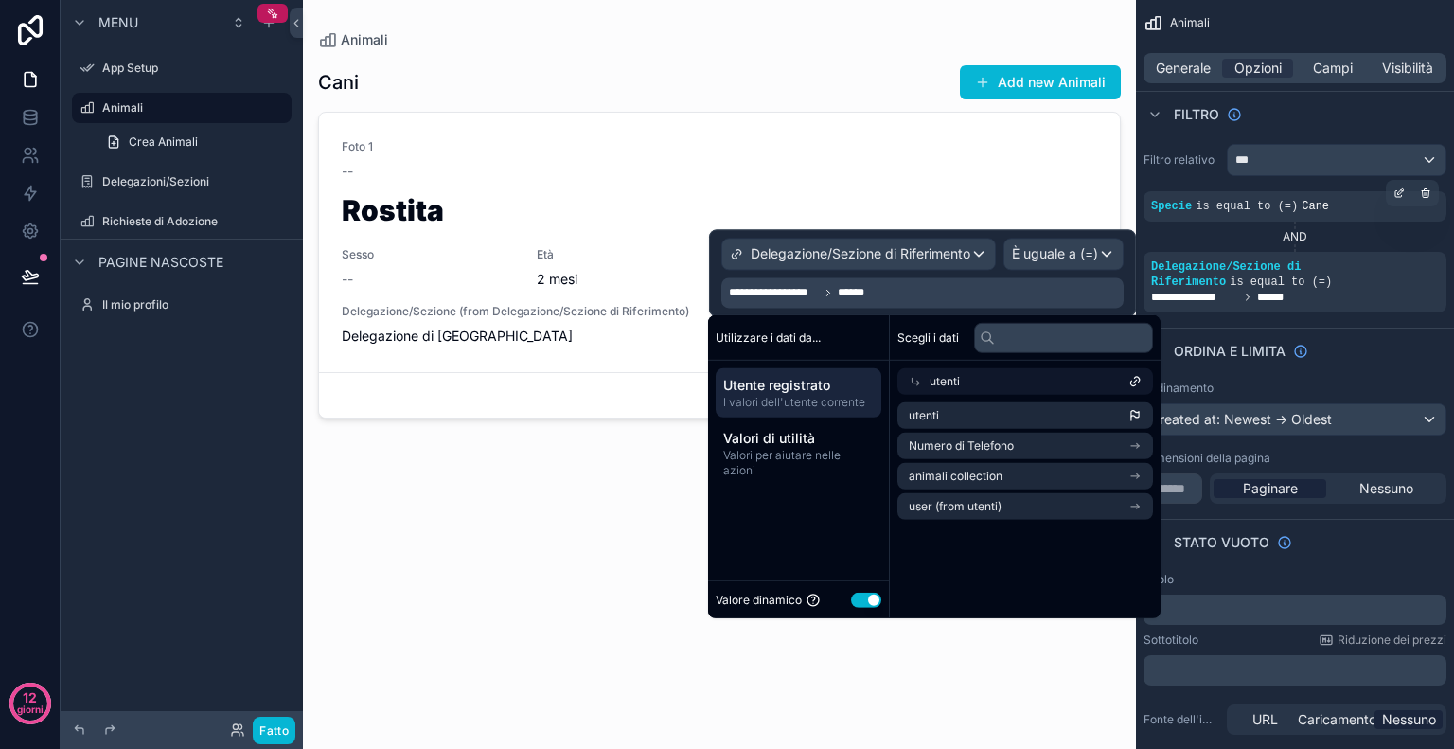
click at [967, 567] on div "Scegli i dati utenti utenti Numero di Telefono animali collection user (from ut…" at bounding box center [1025, 466] width 271 height 303
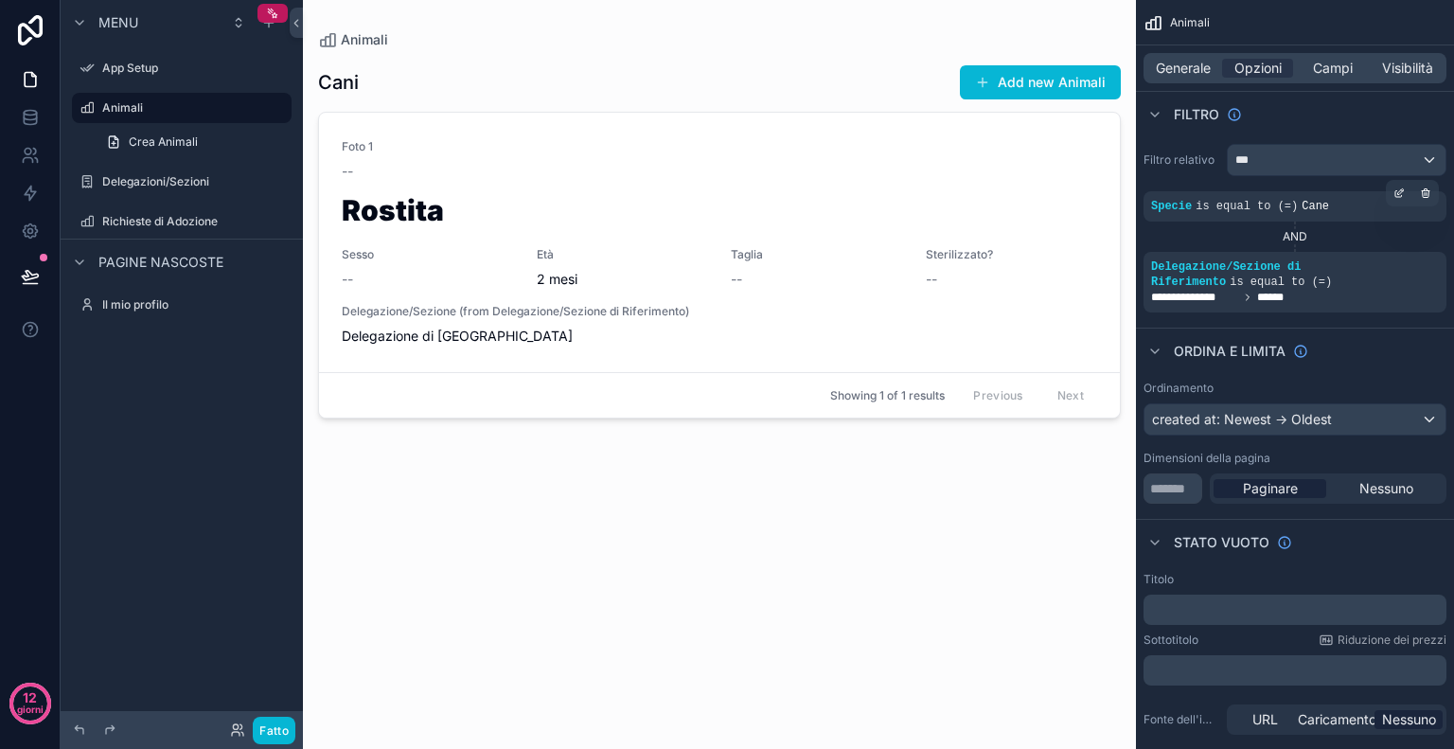
click at [849, 50] on div "Cani Add new Animali Foto 1 -- Rostita Sesso -- Età 2 mesi Taglia -- Sterilizza…" at bounding box center [719, 387] width 803 height 677
click at [270, 735] on font "Fatto" at bounding box center [273, 730] width 29 height 14
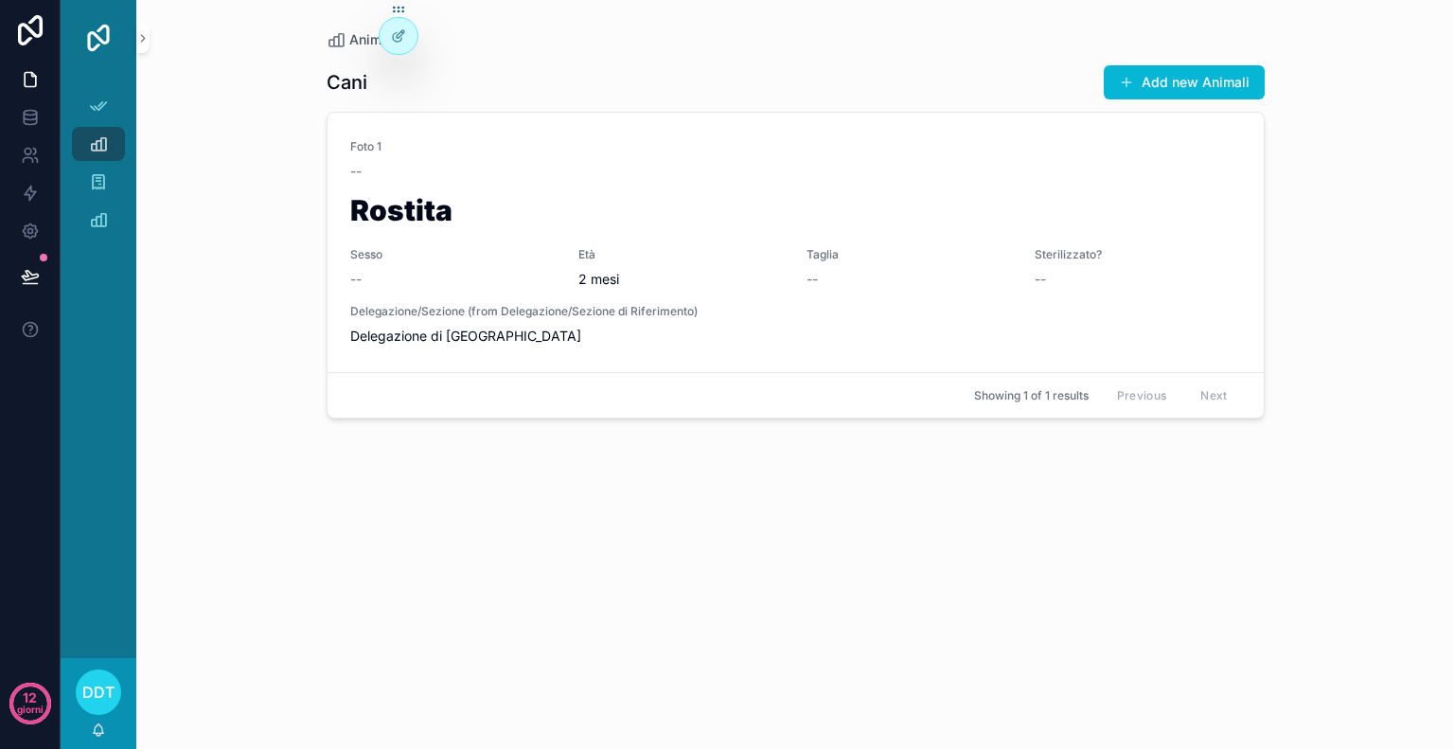
click at [94, 52] on img "contenuto scorrevole" at bounding box center [98, 38] width 30 height 30
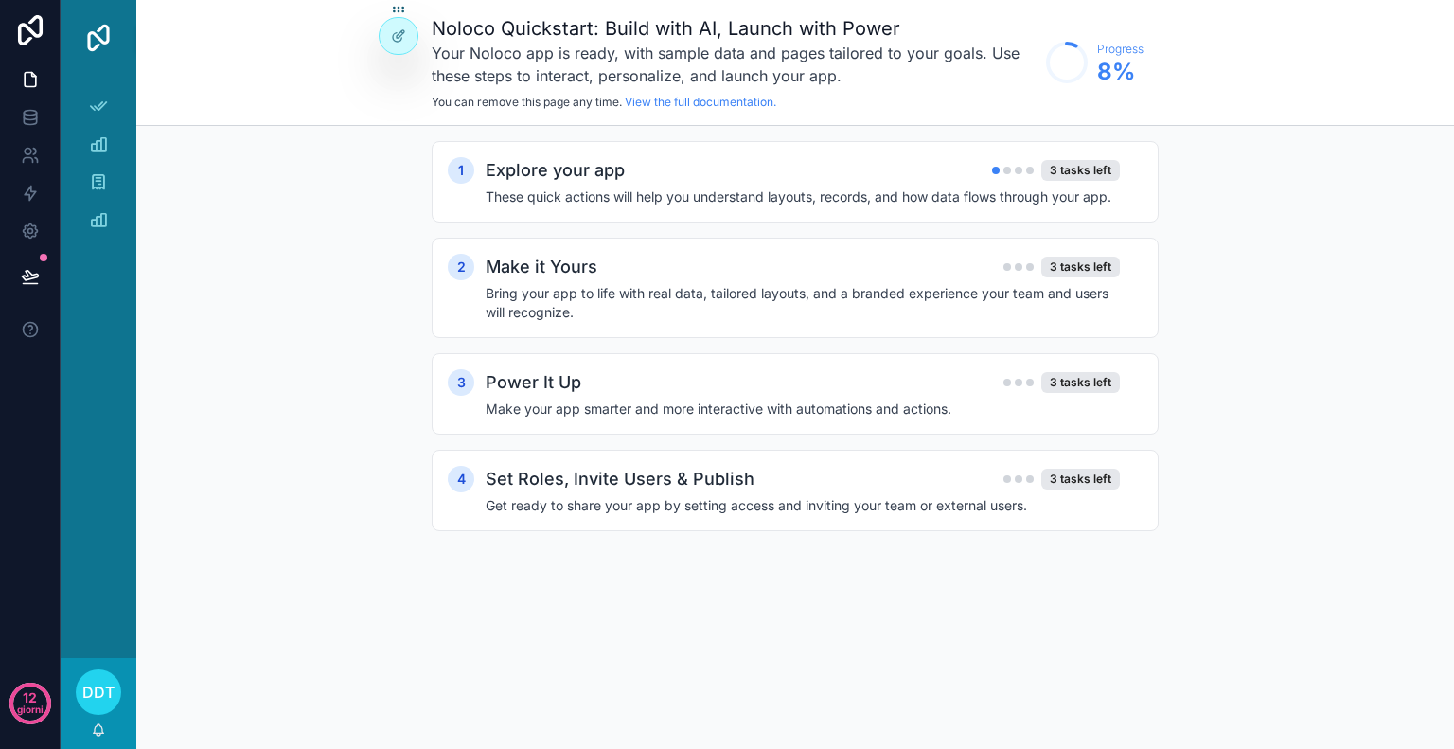
click at [101, 48] on img "contenuto scorrevole" at bounding box center [98, 38] width 30 height 30
click at [592, 167] on h2 "Explore your app" at bounding box center [555, 170] width 139 height 27
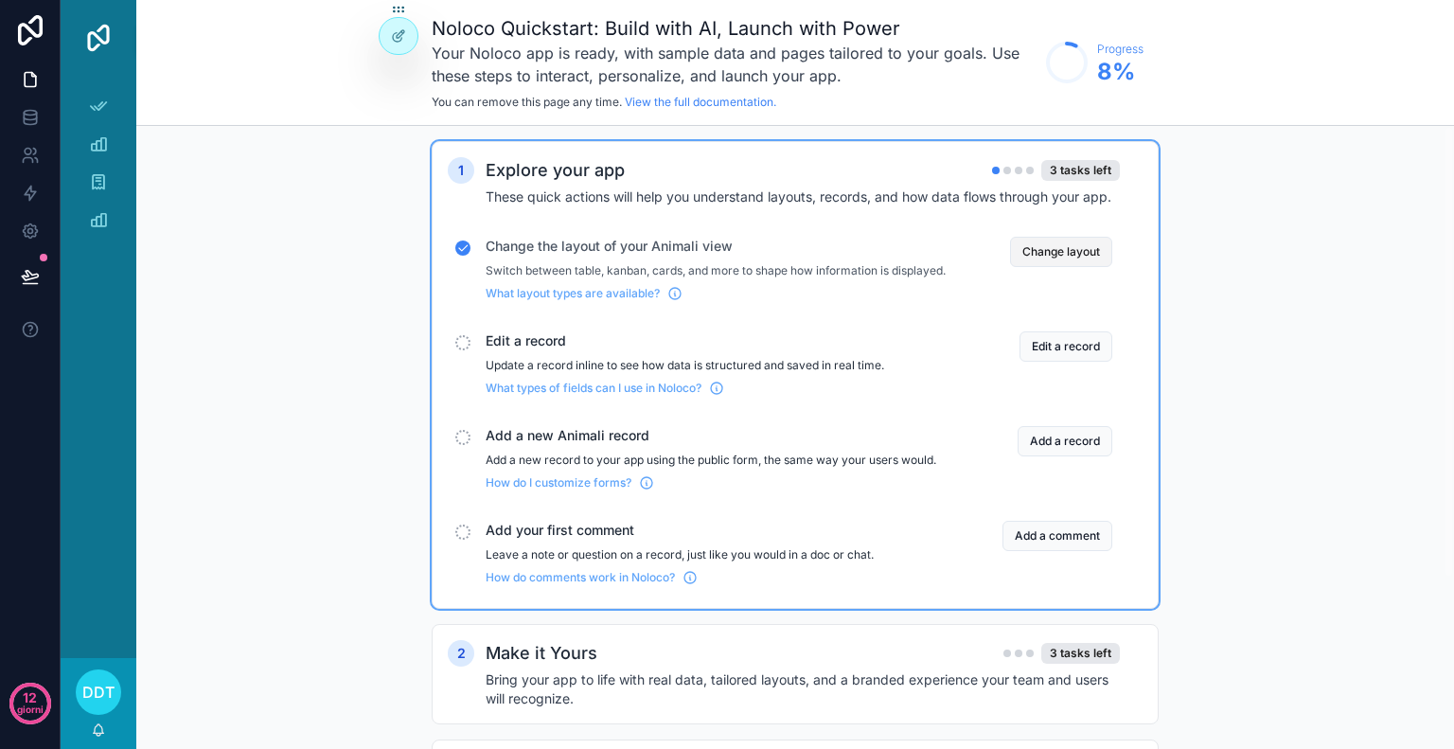
click at [1099, 249] on button "Change layout" at bounding box center [1061, 252] width 102 height 30
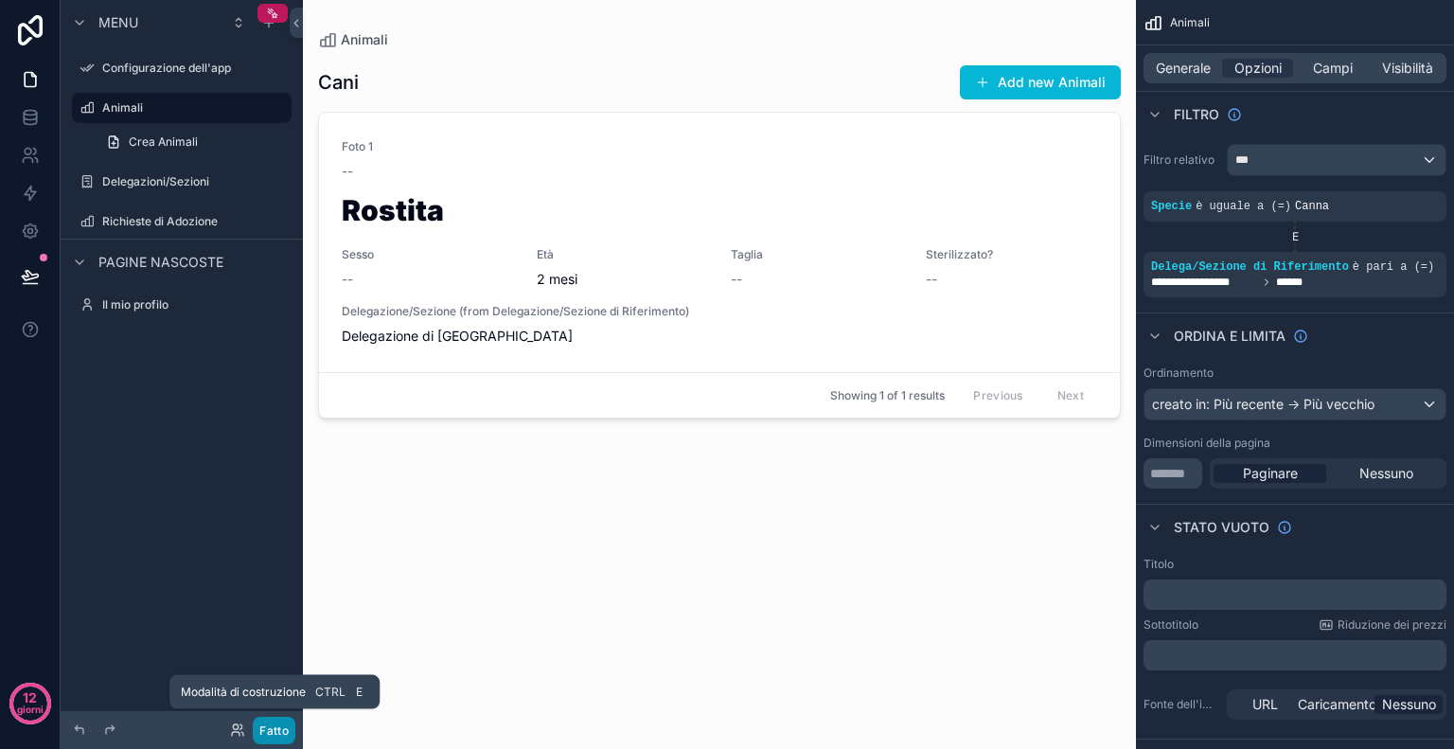
click at [271, 723] on font "Fatto" at bounding box center [273, 730] width 29 height 14
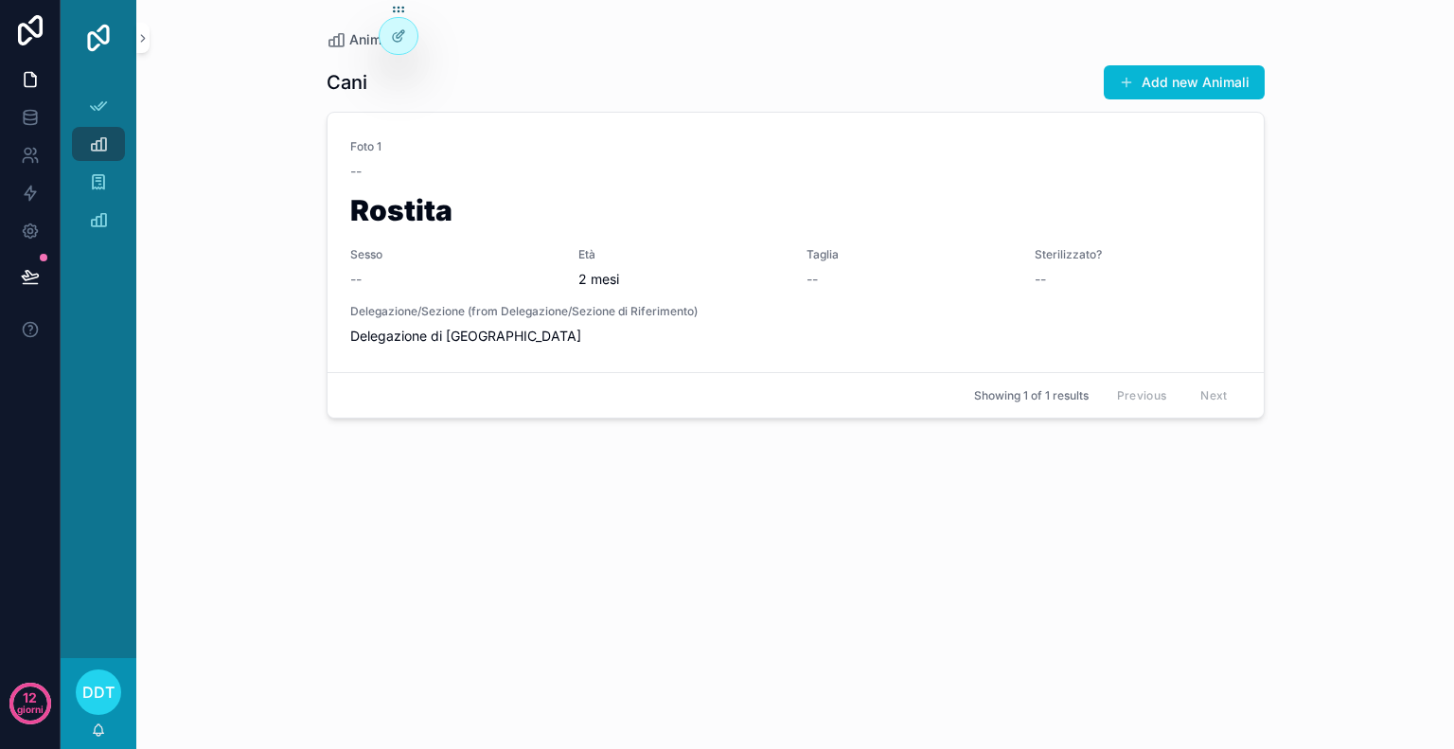
click at [103, 696] on span "DdT" at bounding box center [98, 692] width 32 height 23
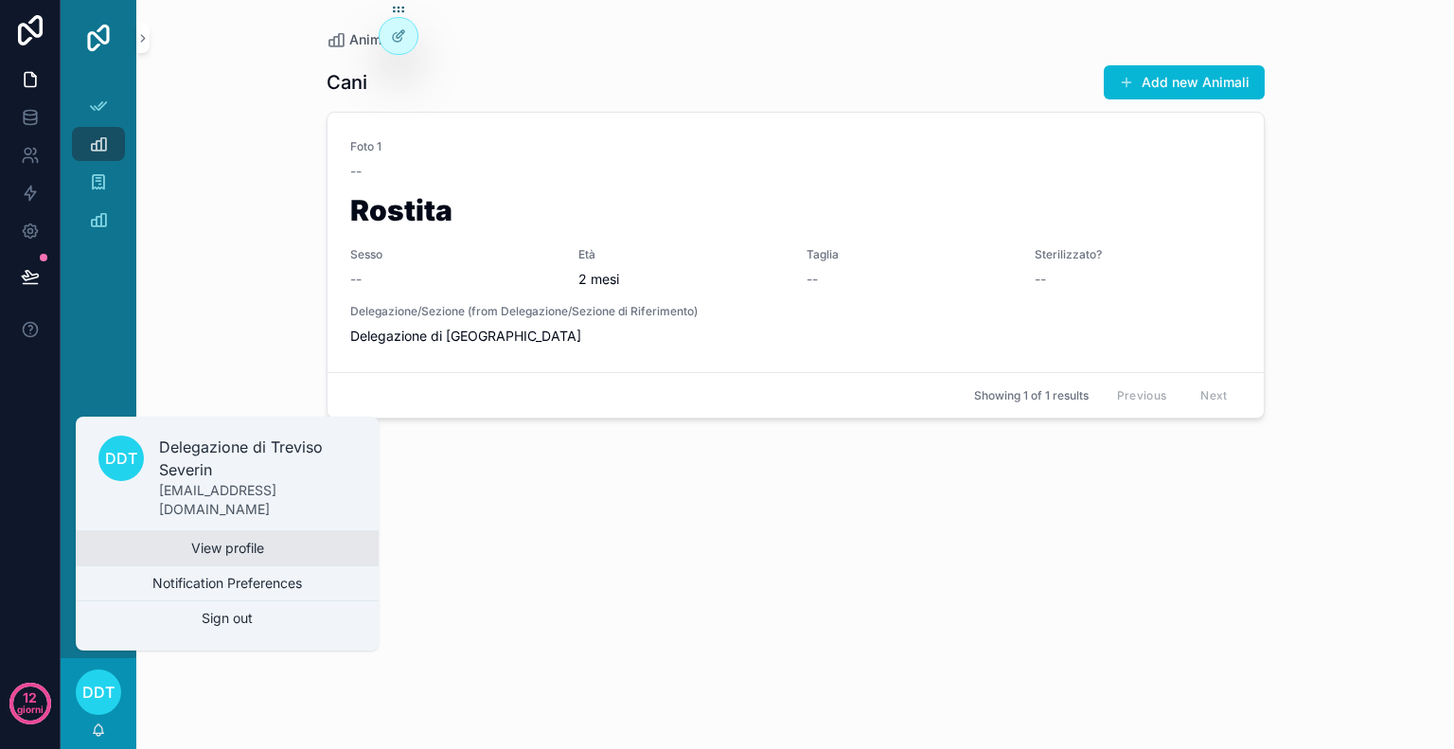
click at [216, 542] on link "View profile" at bounding box center [227, 548] width 303 height 34
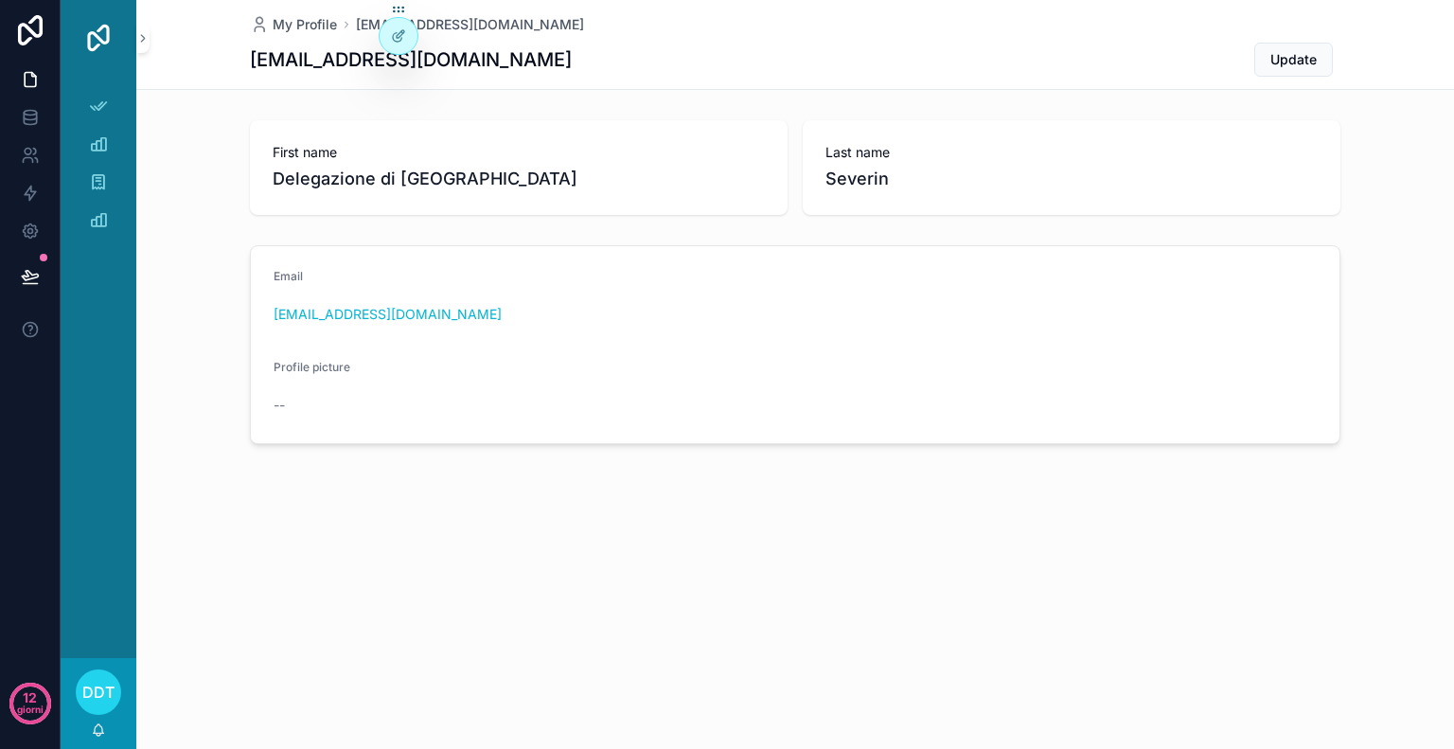
click at [98, 702] on span "DdT" at bounding box center [98, 692] width 32 height 23
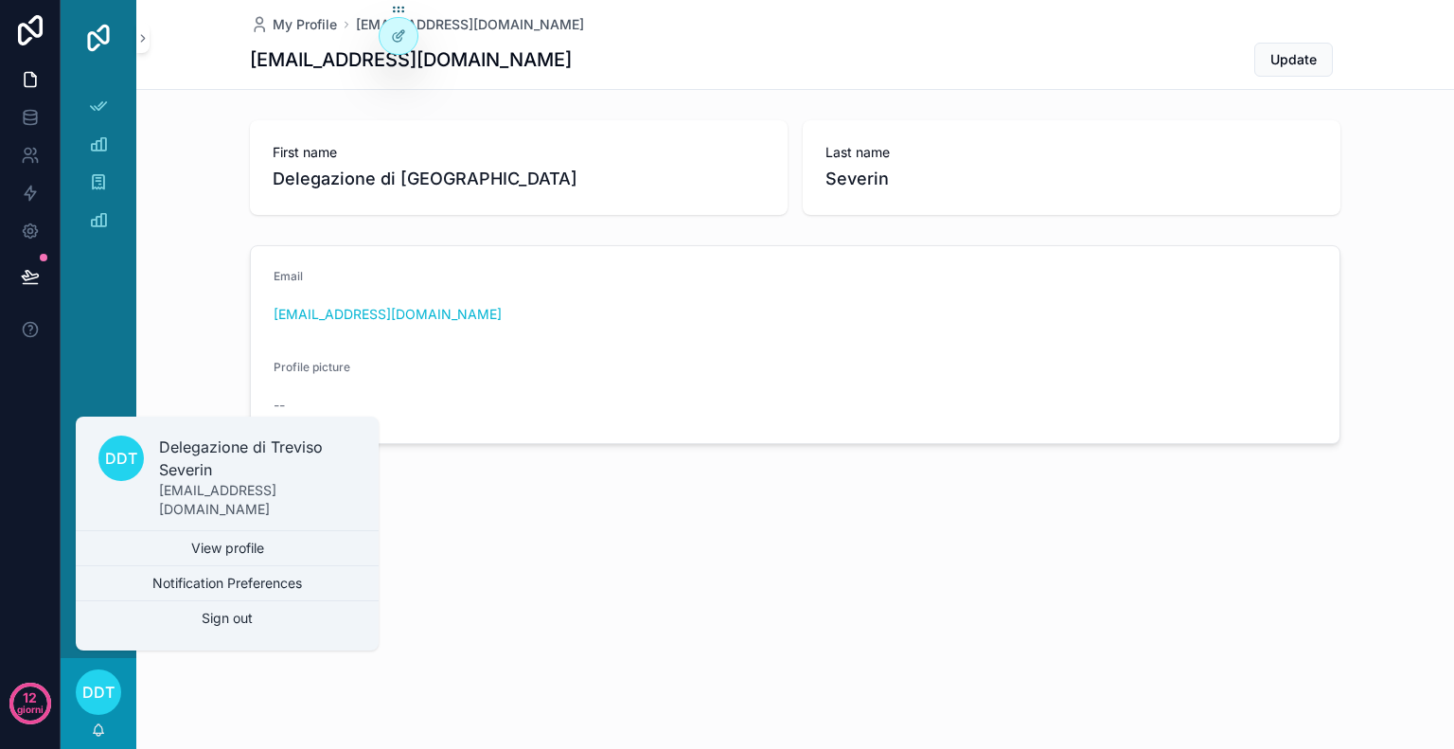
click at [232, 515] on p "[EMAIL_ADDRESS][DOMAIN_NAME]" at bounding box center [257, 500] width 197 height 38
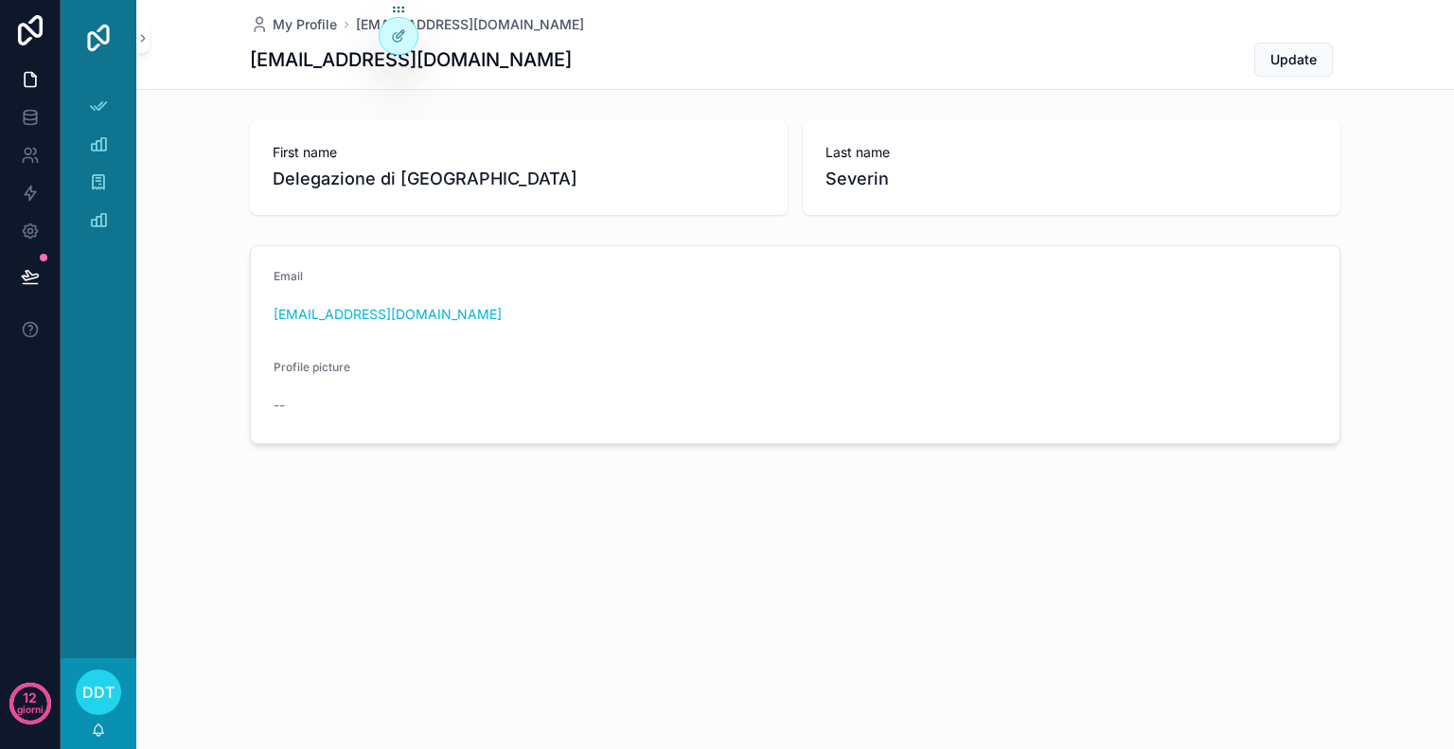
click at [458, 187] on span "Delegazione di [GEOGRAPHIC_DATA]" at bounding box center [519, 179] width 492 height 27
click at [896, 168] on span "Severin" at bounding box center [1072, 179] width 492 height 27
click at [1272, 47] on button "Update" at bounding box center [1293, 60] width 79 height 34
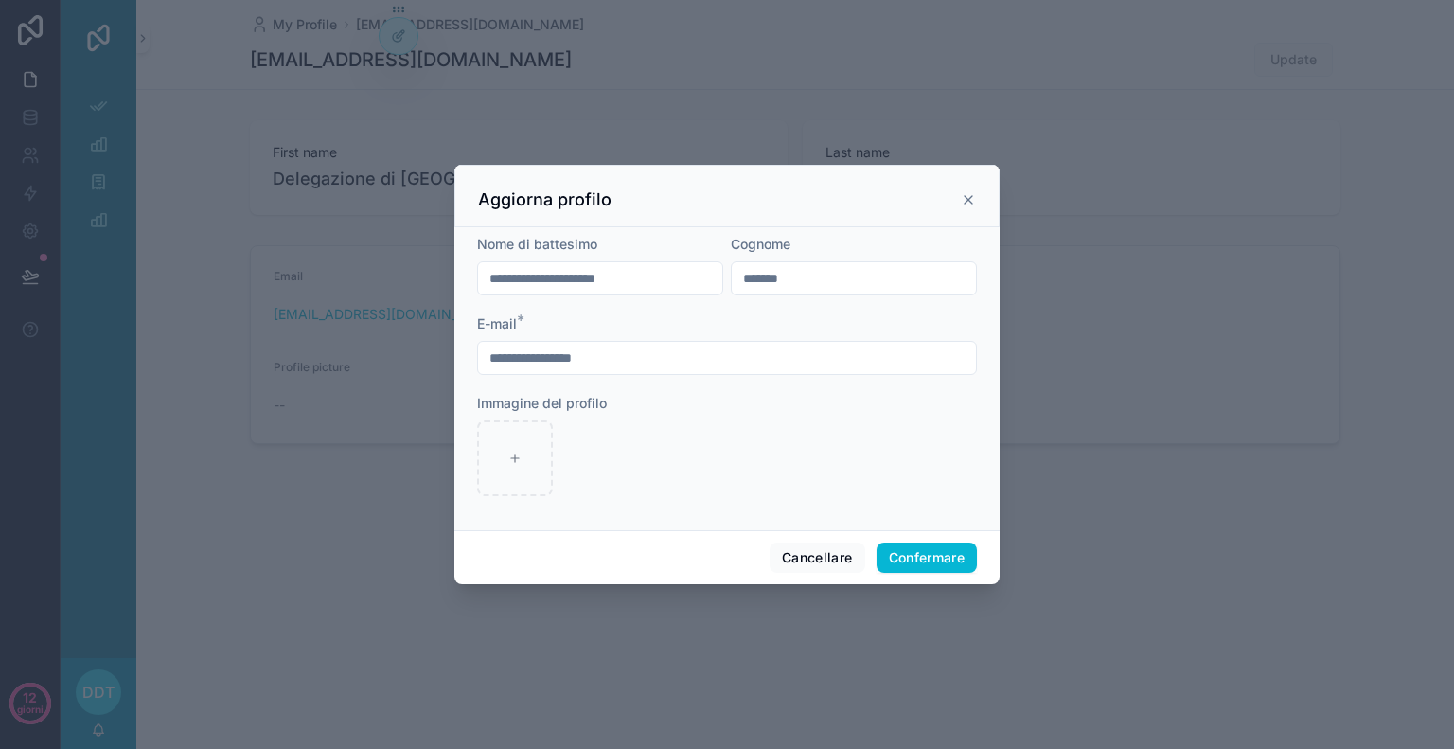
click at [664, 359] on input "**********" at bounding box center [727, 358] width 498 height 27
click at [958, 557] on font "Confermare" at bounding box center [927, 557] width 77 height 16
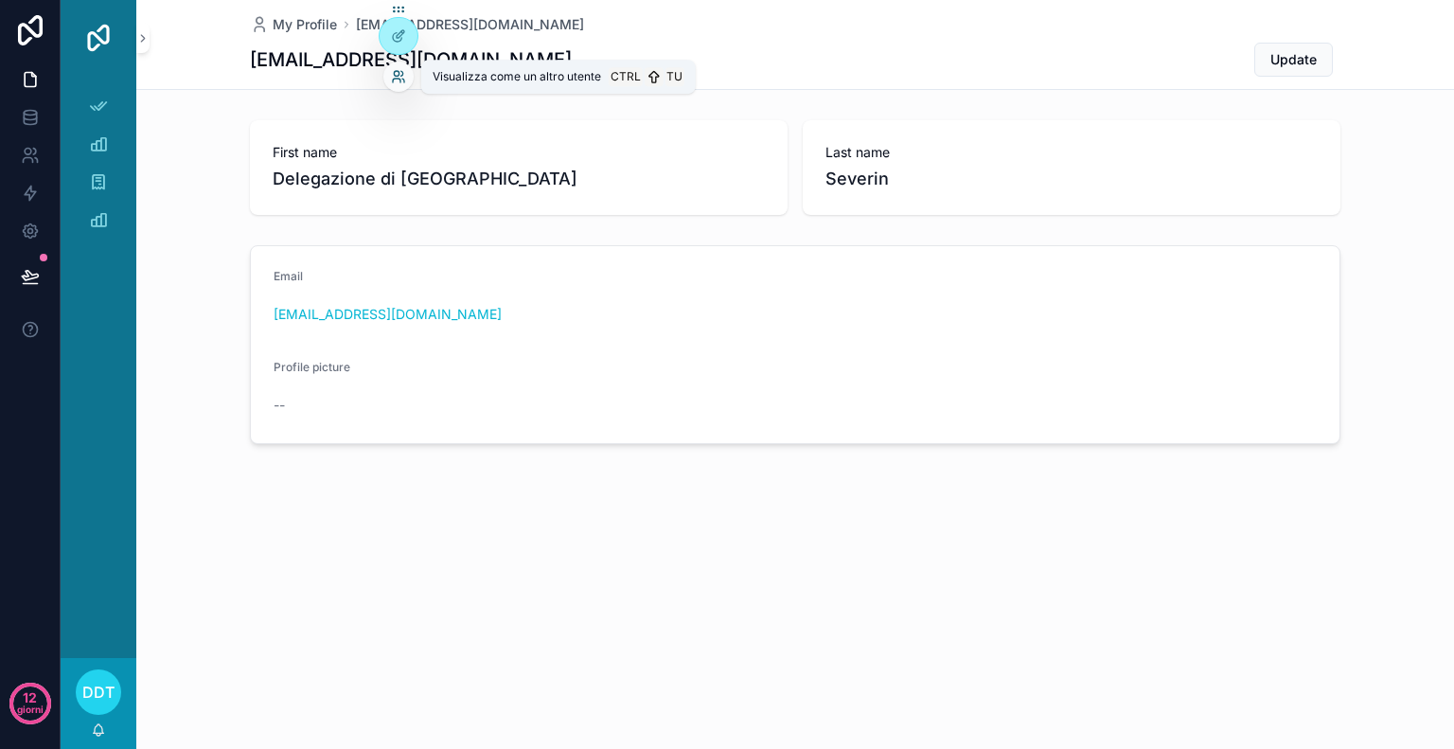
click at [404, 82] on icon at bounding box center [398, 76] width 15 height 15
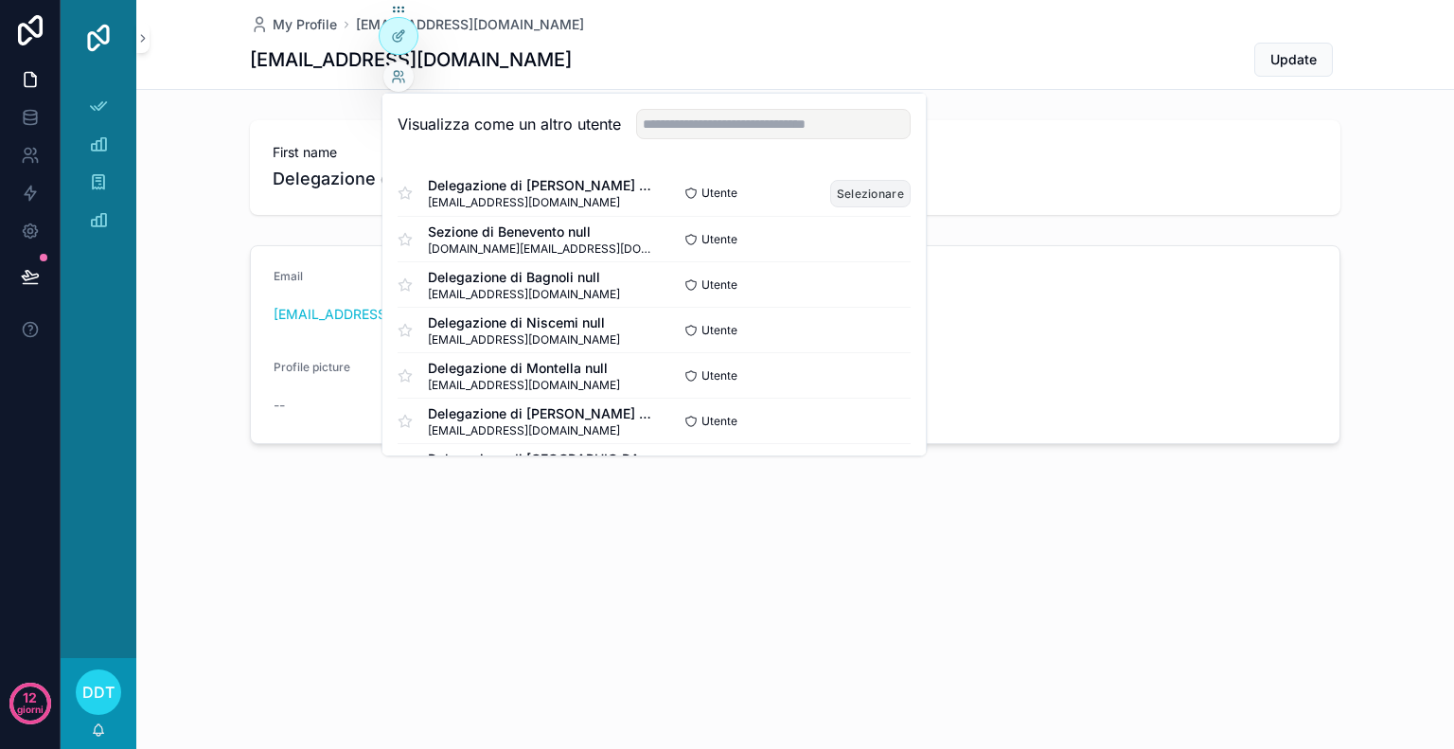
click at [863, 186] on font "Selezionare" at bounding box center [870, 193] width 67 height 14
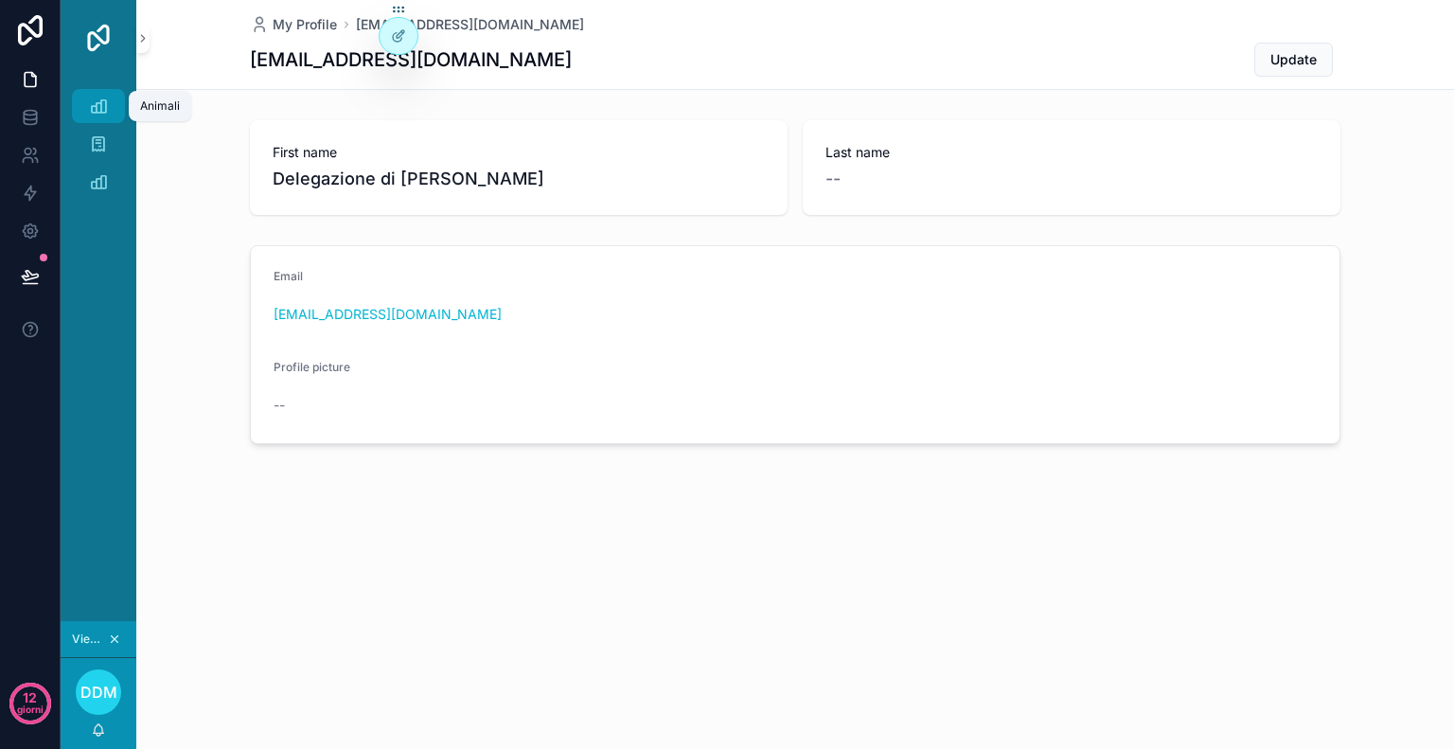
click at [110, 99] on div "Animali" at bounding box center [98, 106] width 30 height 30
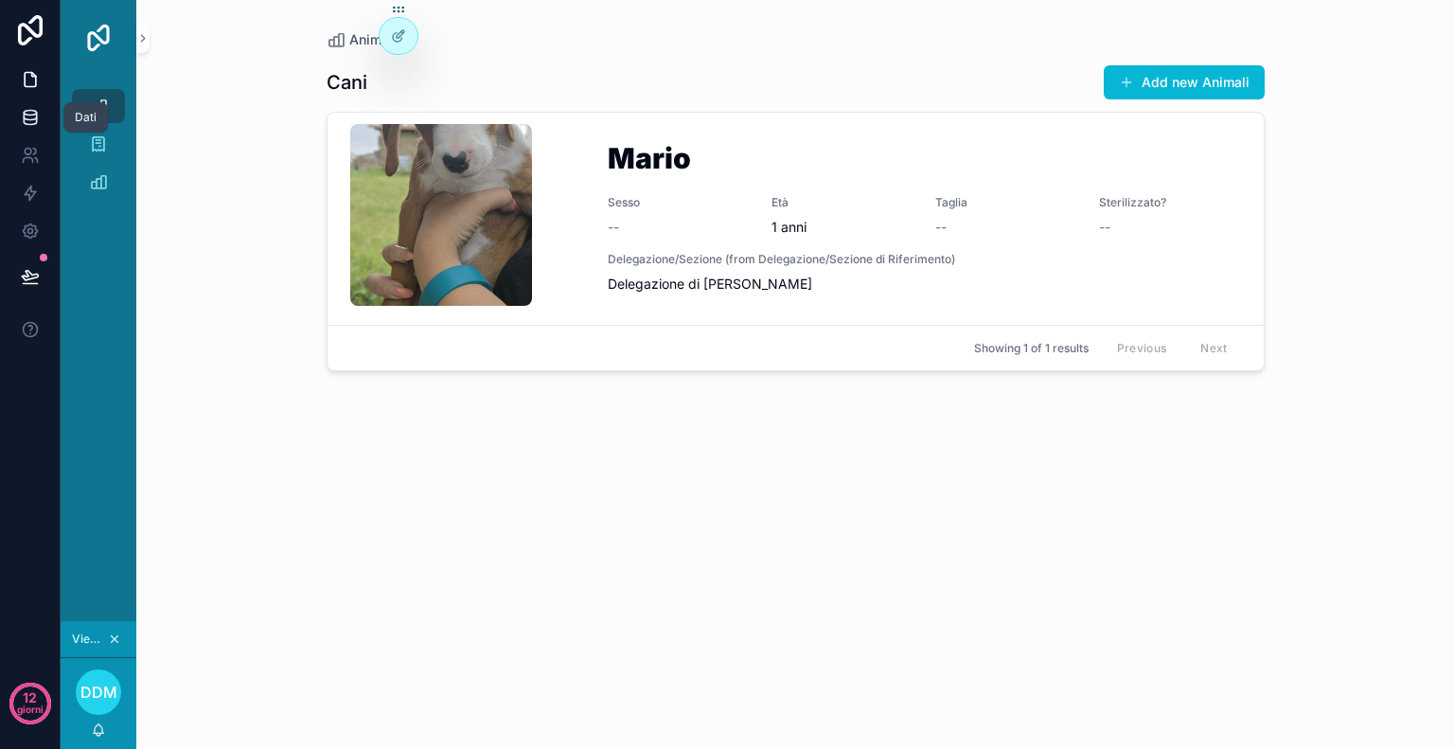
click at [26, 130] on link at bounding box center [30, 117] width 60 height 38
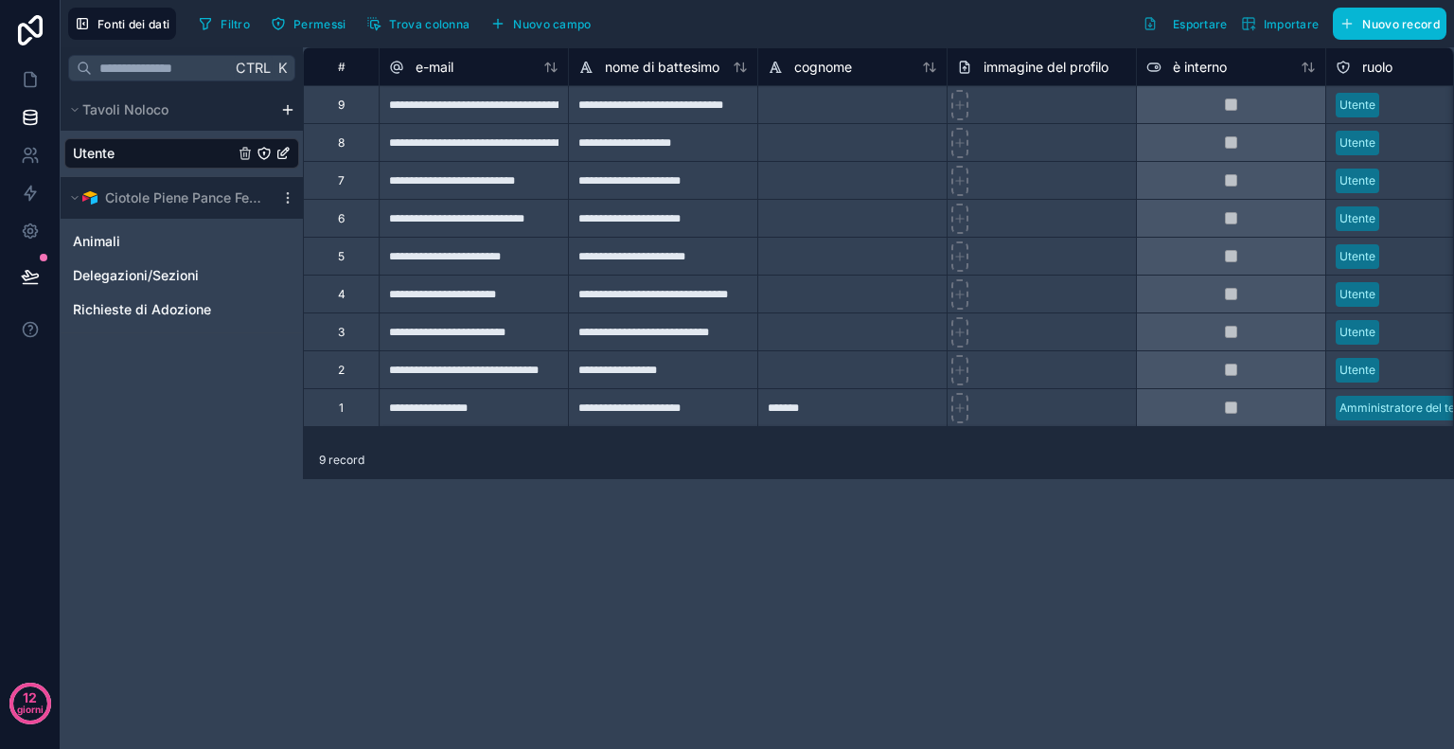
click at [102, 147] on font "Utente" at bounding box center [94, 153] width 42 height 16
click at [87, 248] on font "Animali" at bounding box center [96, 241] width 47 height 16
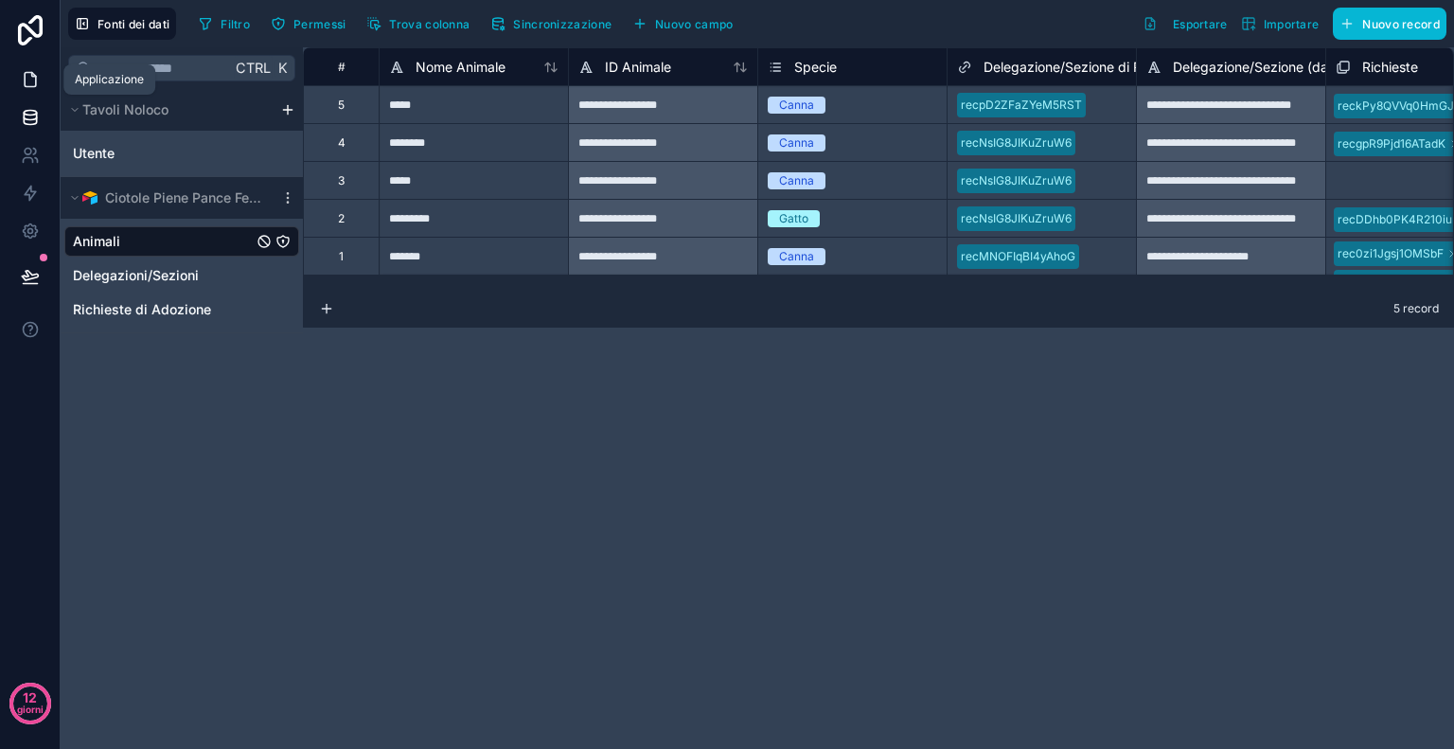
click at [31, 94] on link at bounding box center [30, 80] width 60 height 38
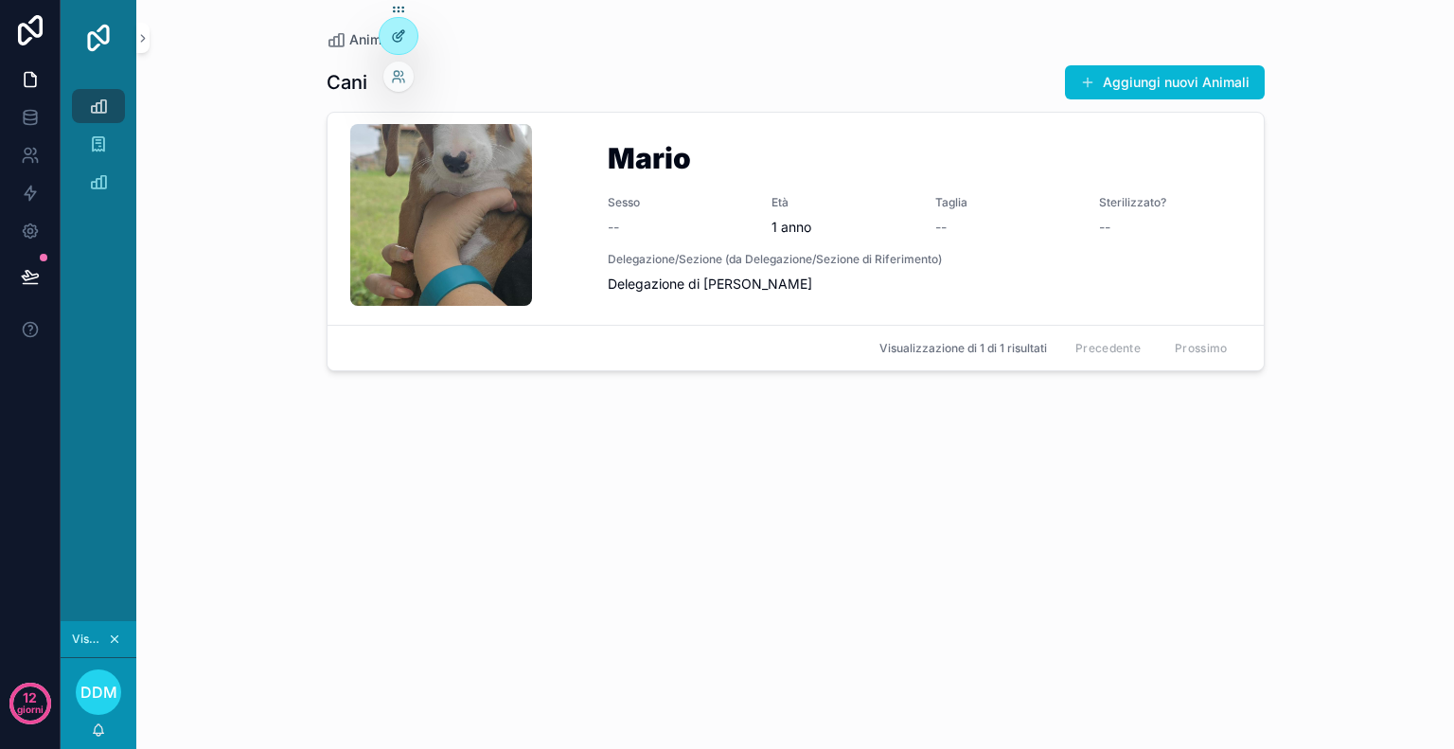
click at [393, 42] on icon at bounding box center [398, 35] width 15 height 15
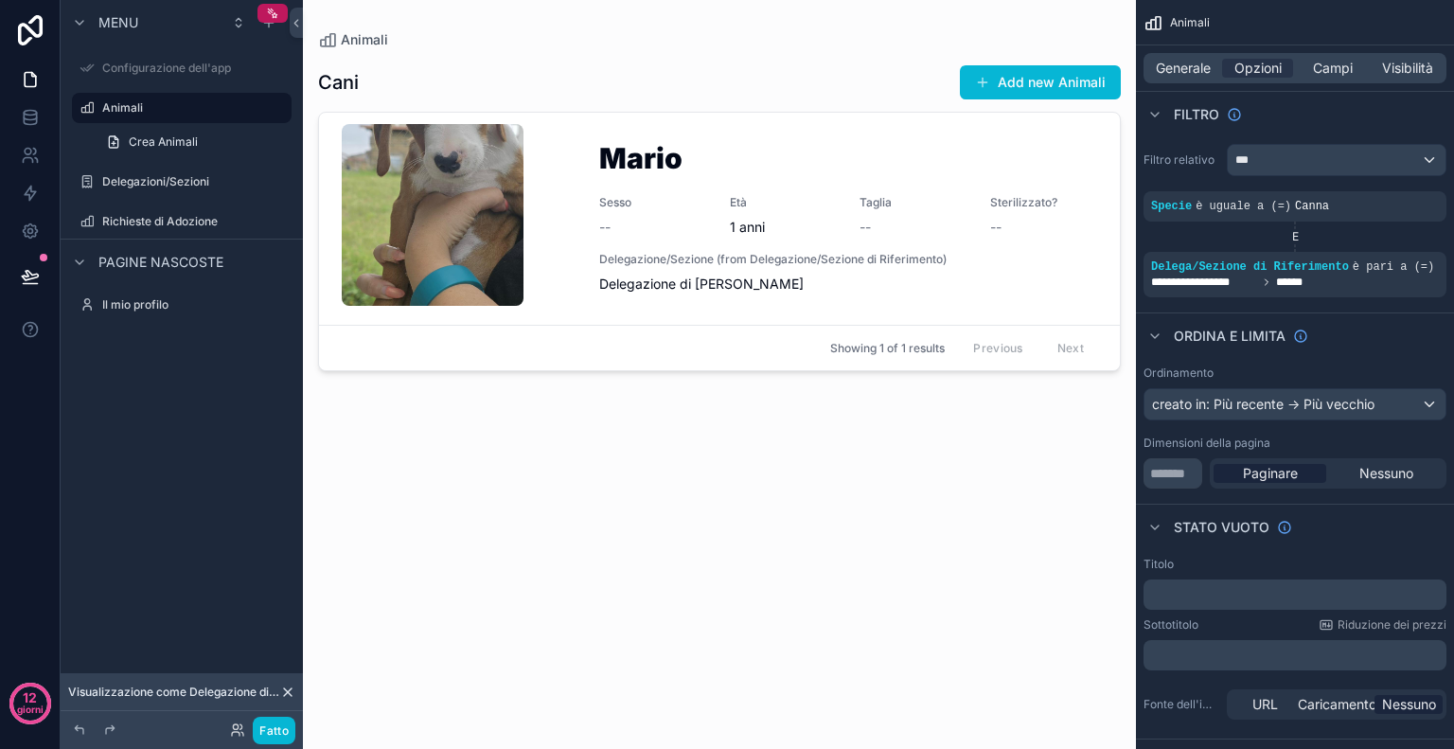
click at [784, 162] on div "contenuto scorrevole" at bounding box center [719, 363] width 833 height 726
click at [784, 162] on h1 "Mario" at bounding box center [848, 162] width 498 height 36
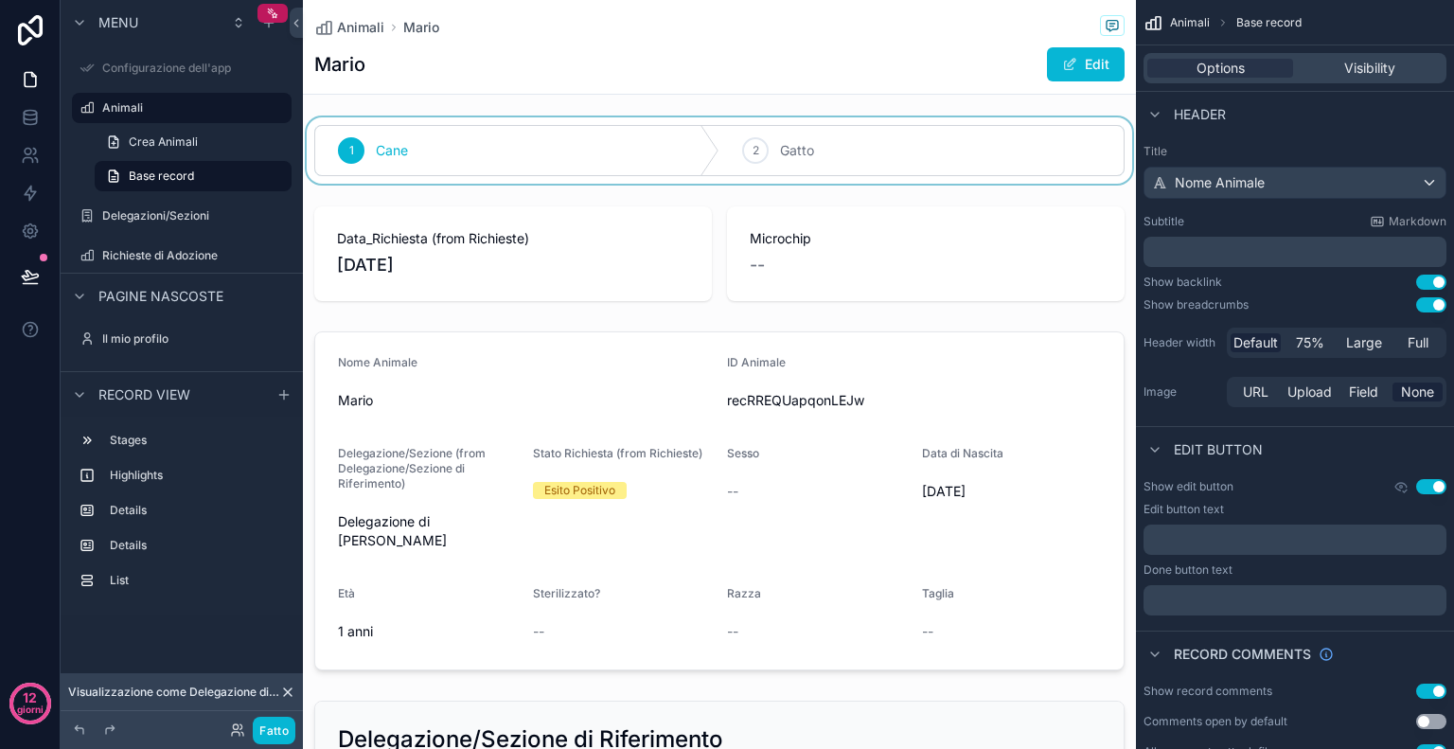
click at [840, 148] on div "contenuto scorrevole" at bounding box center [719, 150] width 833 height 66
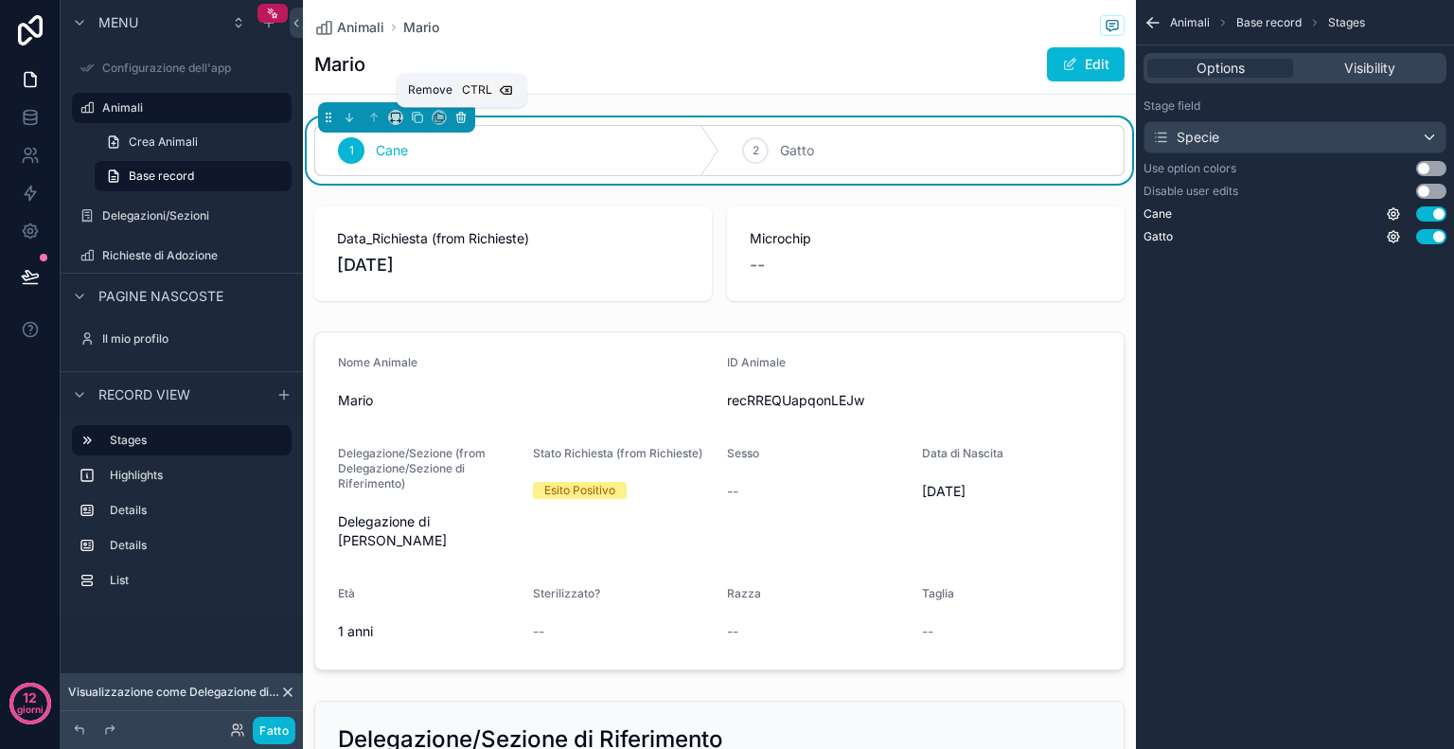
click at [462, 119] on icon "contenuto scorrevole" at bounding box center [460, 117] width 13 height 13
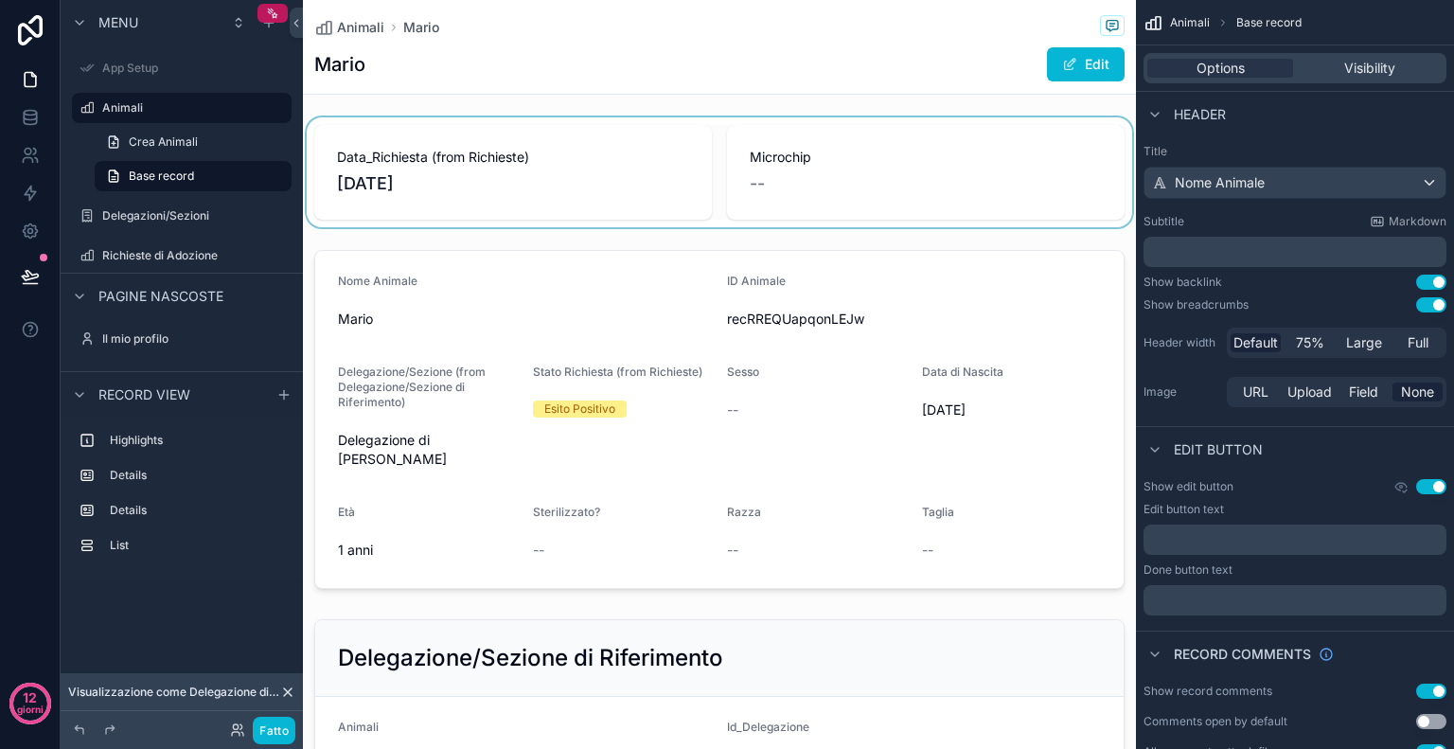
click at [577, 177] on div "contenuto scorrevole" at bounding box center [719, 172] width 833 height 110
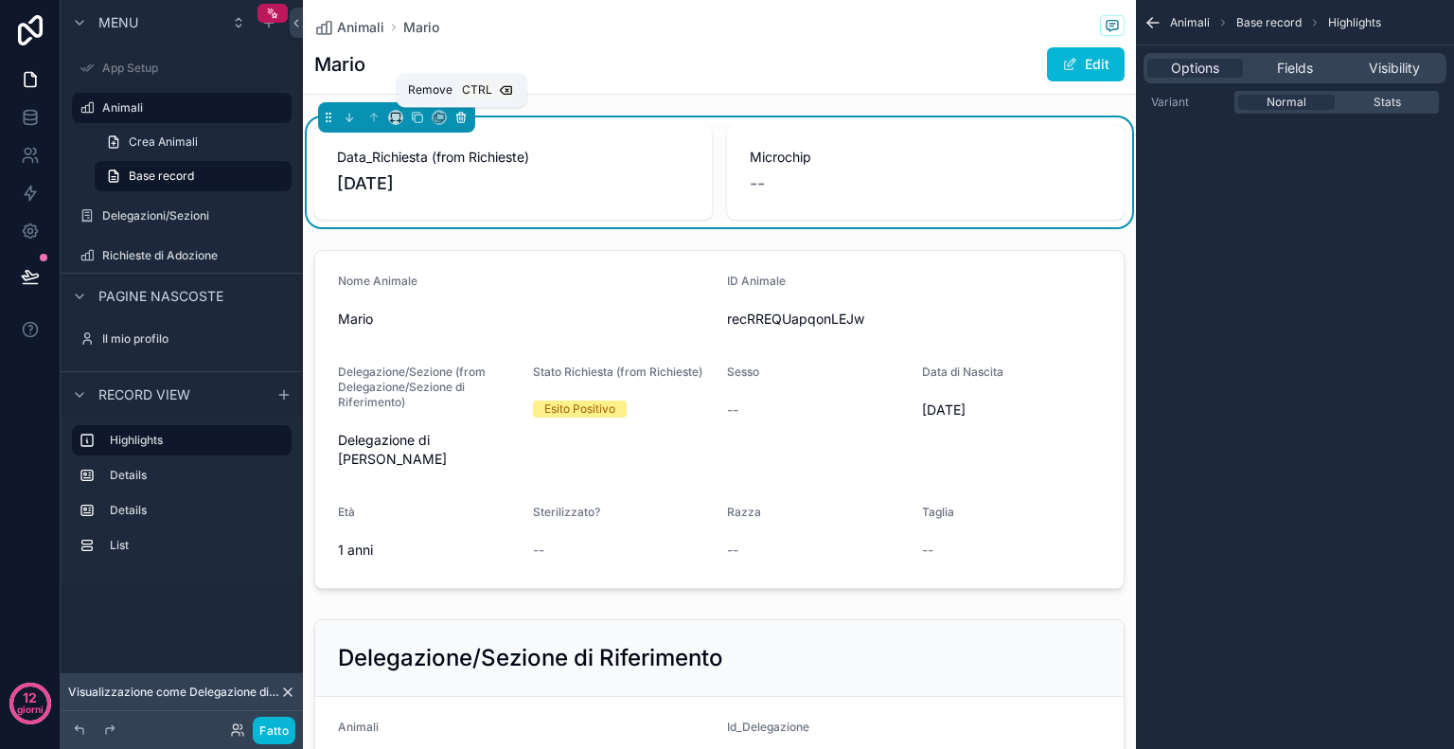
click at [461, 124] on button "contenuto scorrevole" at bounding box center [461, 117] width 21 height 21
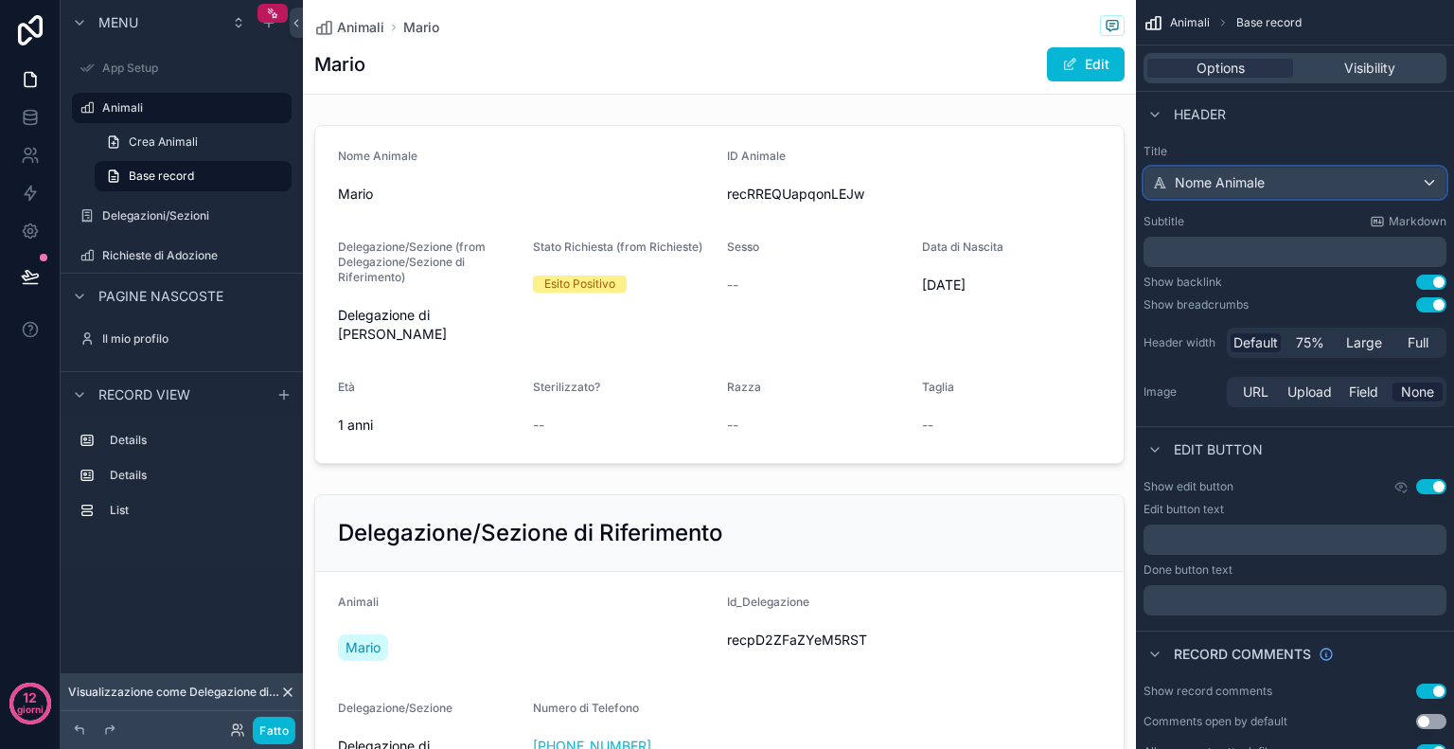
click at [1322, 184] on div "Nome Animale" at bounding box center [1295, 183] width 301 height 30
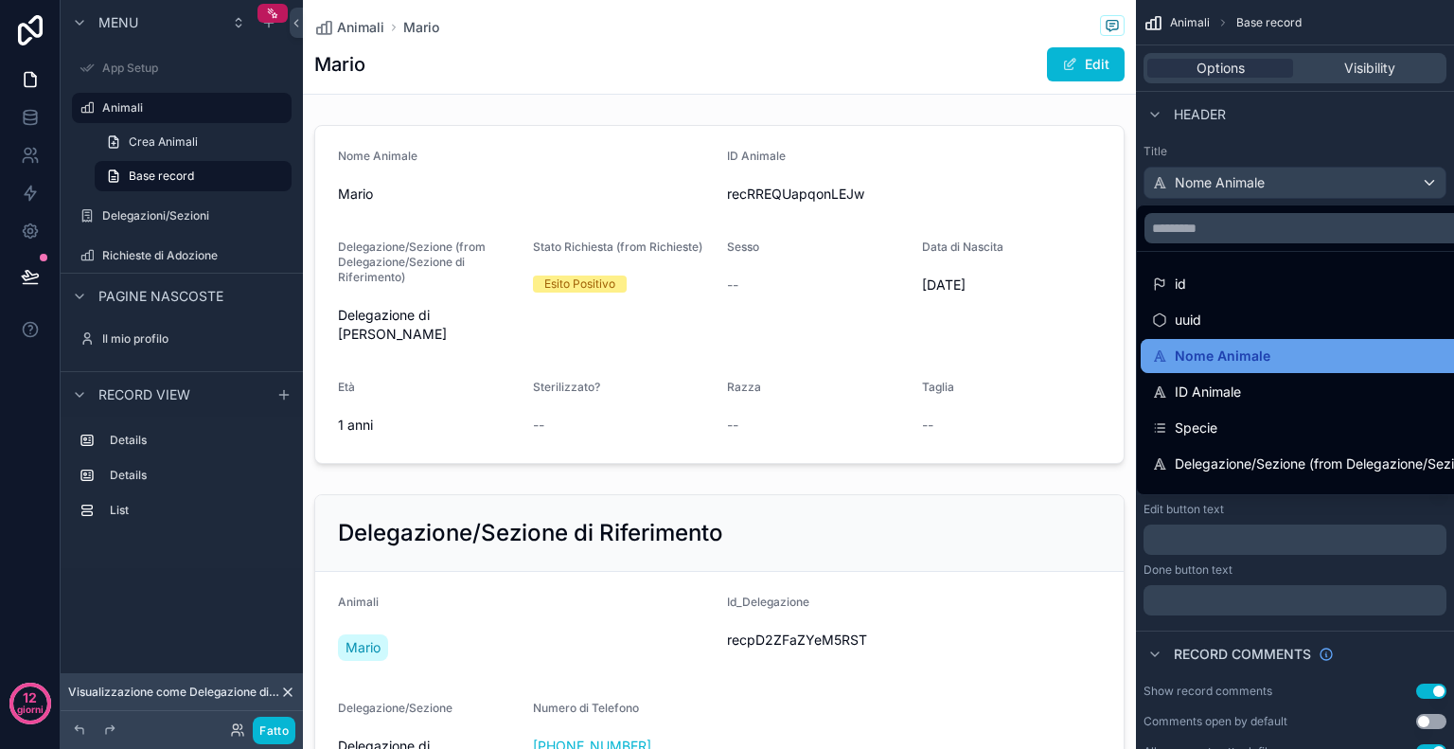
click at [1265, 352] on span "Nome Animale" at bounding box center [1223, 356] width 96 height 23
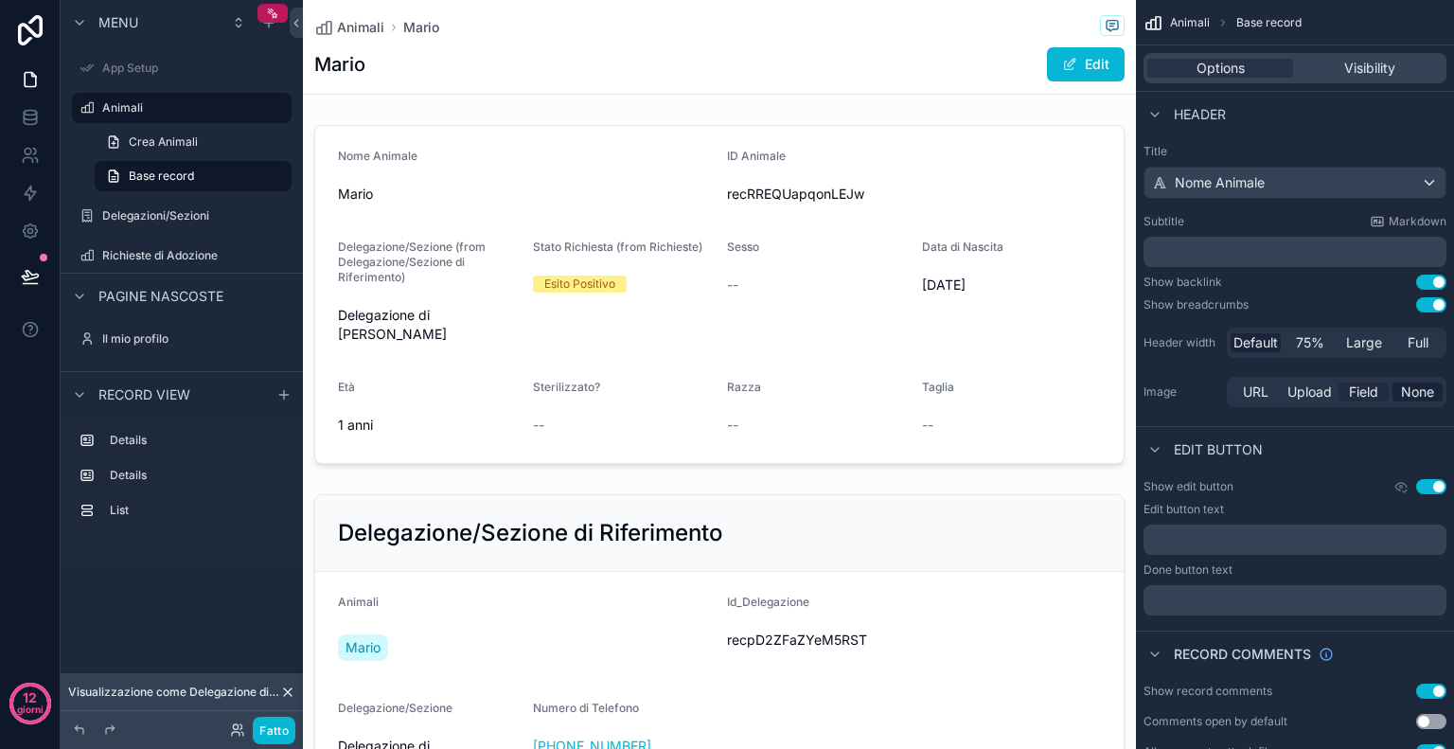
click at [1352, 395] on span "Field" at bounding box center [1363, 391] width 29 height 19
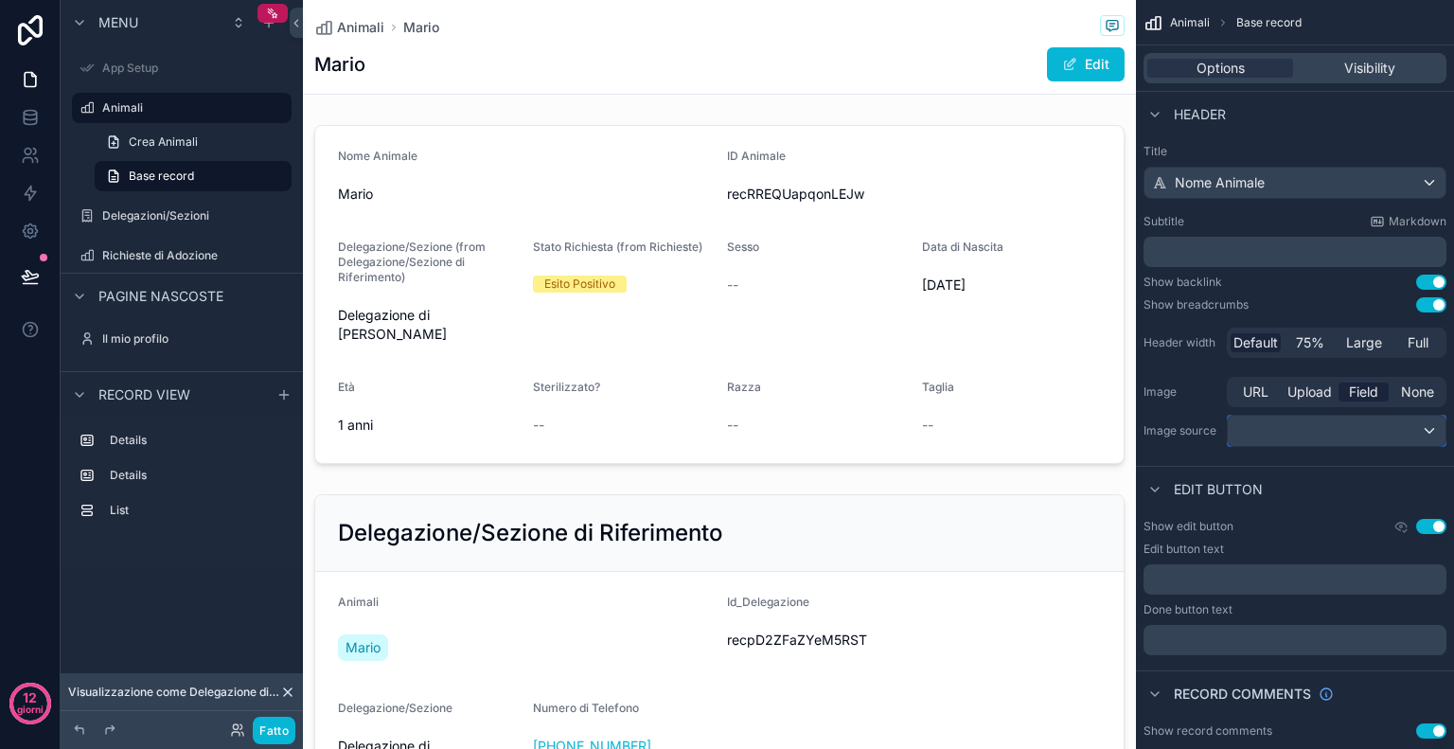
click at [1329, 420] on div "contenuto scorrevole" at bounding box center [1337, 431] width 218 height 30
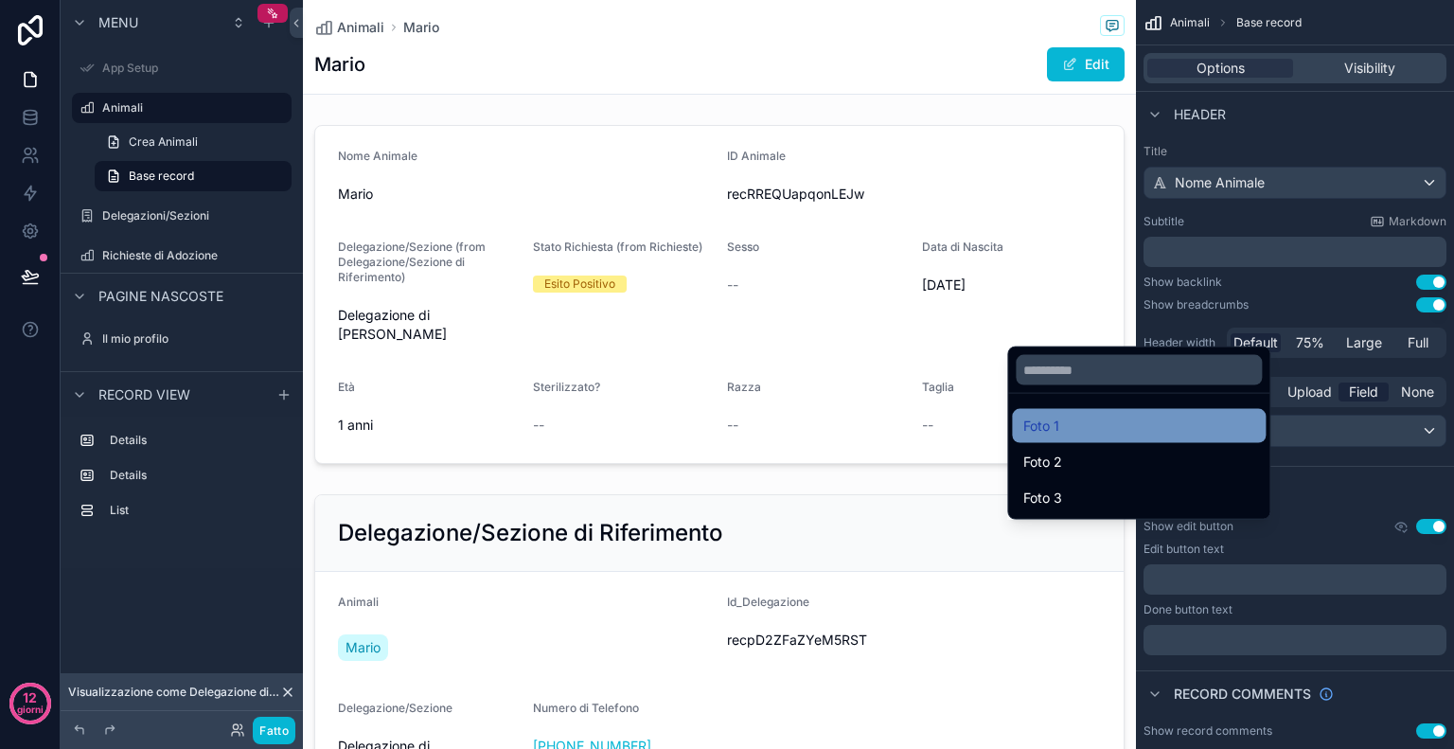
click at [1163, 436] on div "Foto 1" at bounding box center [1138, 426] width 231 height 23
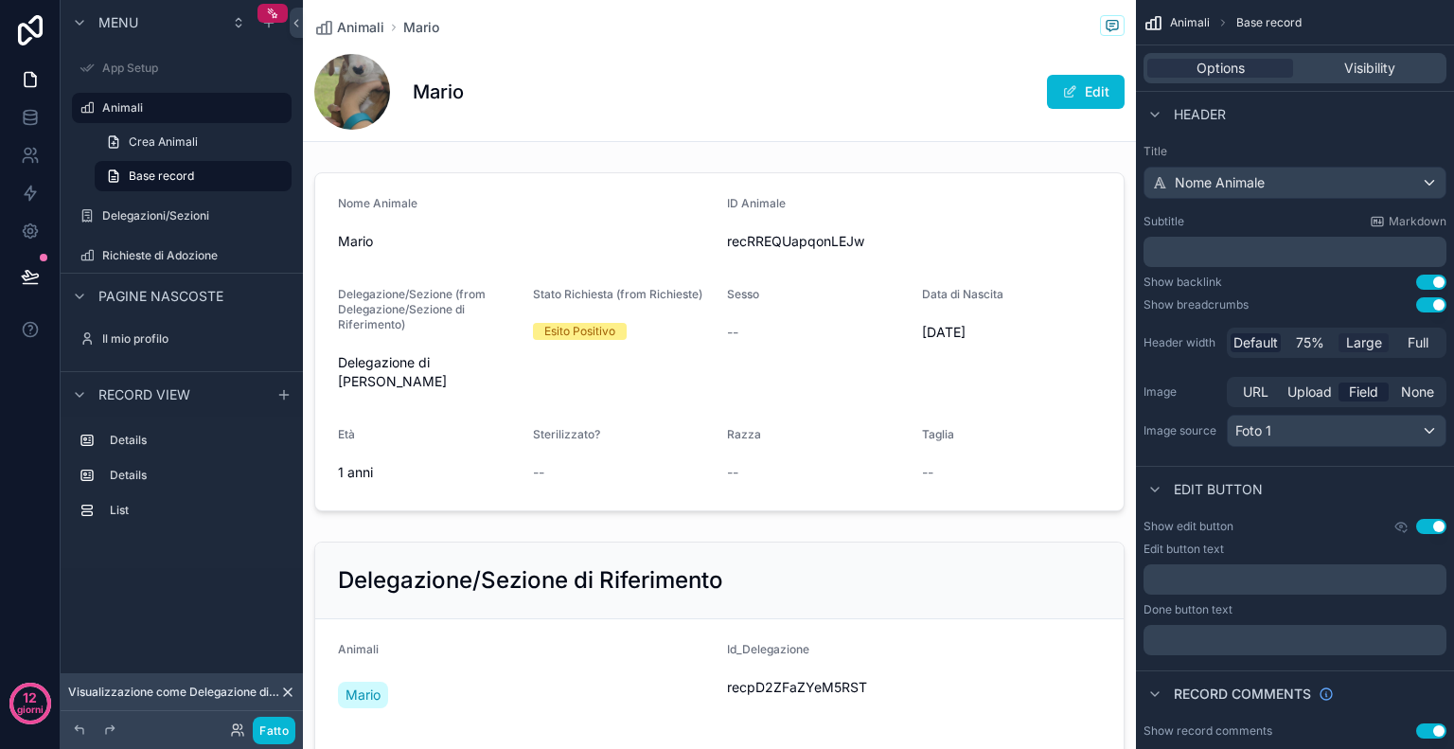
click at [1356, 345] on span "Large" at bounding box center [1364, 342] width 36 height 19
click at [1268, 340] on span "Default" at bounding box center [1256, 342] width 44 height 19
click at [1300, 342] on span "75%" at bounding box center [1310, 342] width 28 height 19
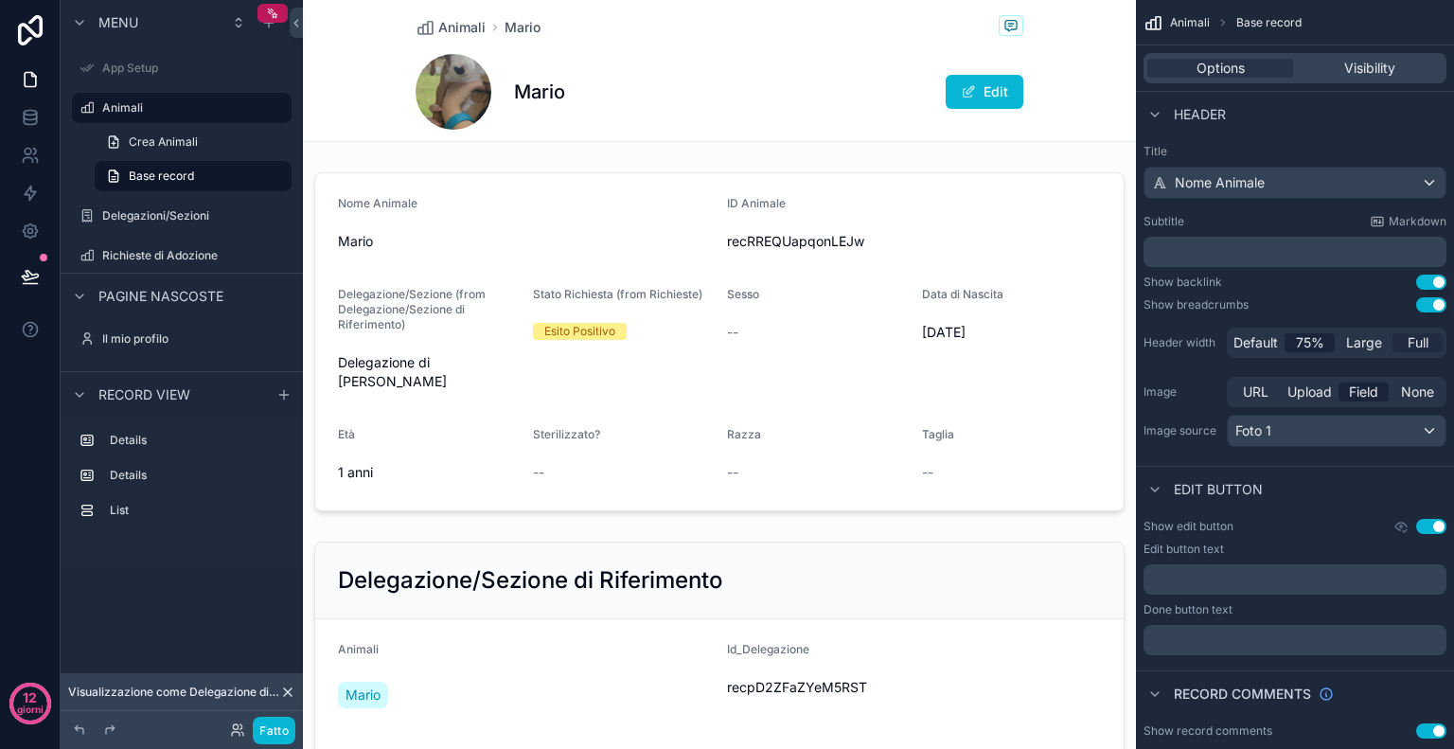
click at [1413, 346] on span "Full" at bounding box center [1418, 342] width 21 height 19
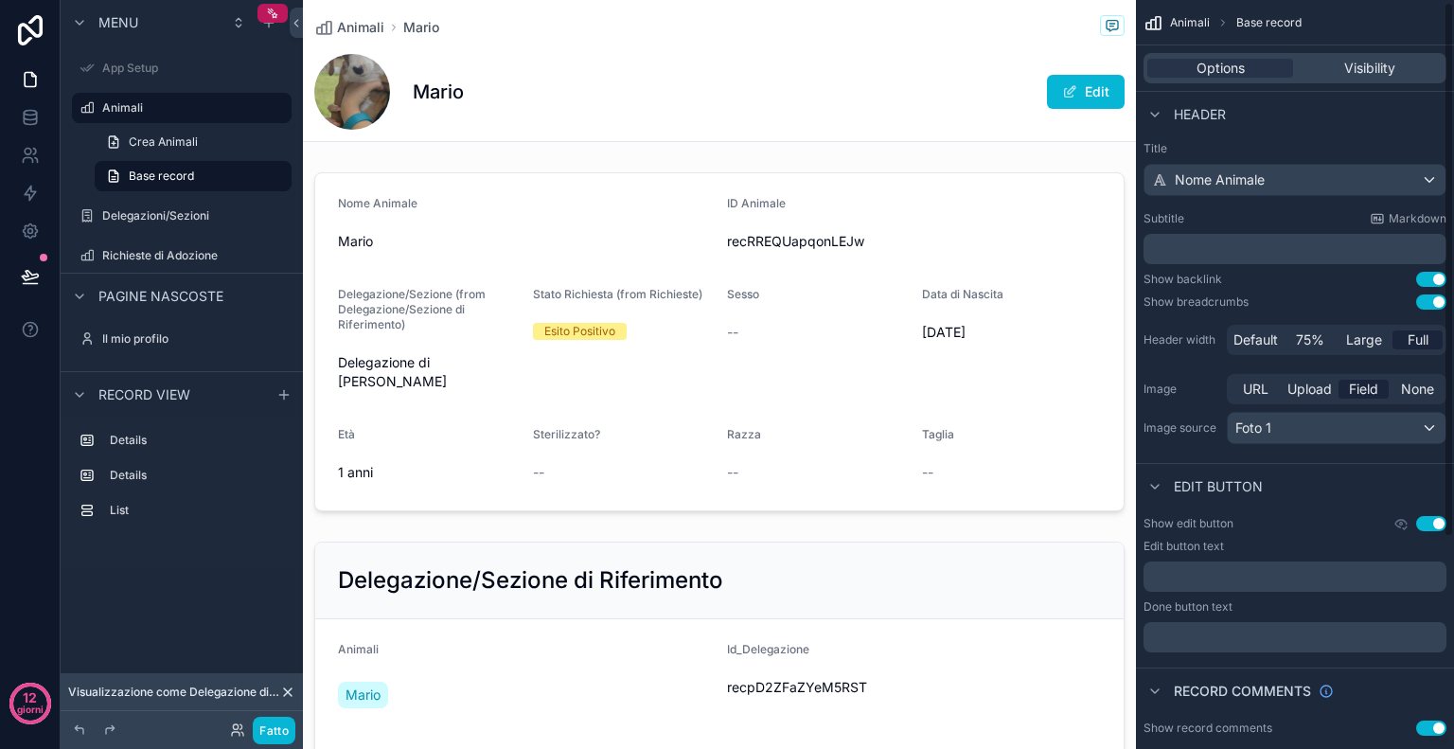
scroll to position [4, 0]
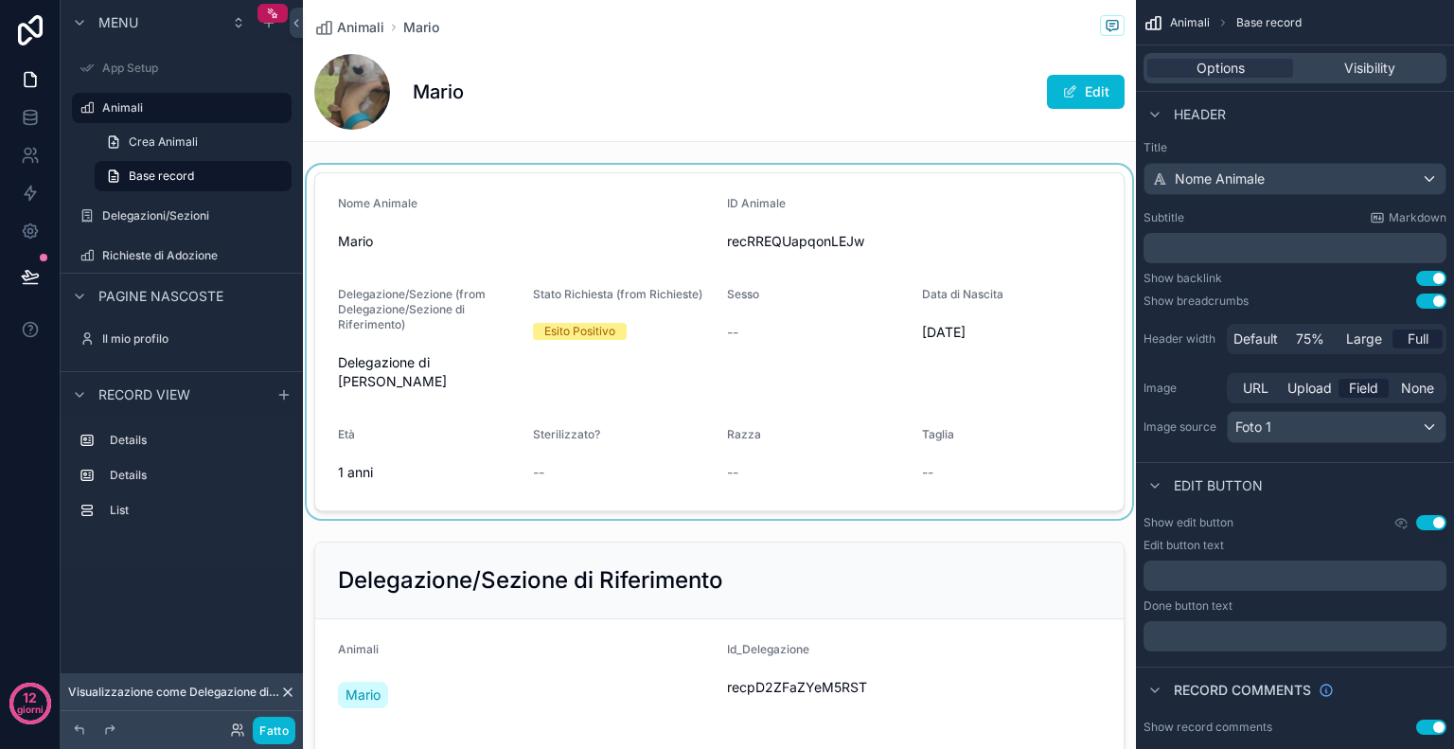
click at [804, 337] on div "contenuto scorrevole" at bounding box center [719, 342] width 833 height 354
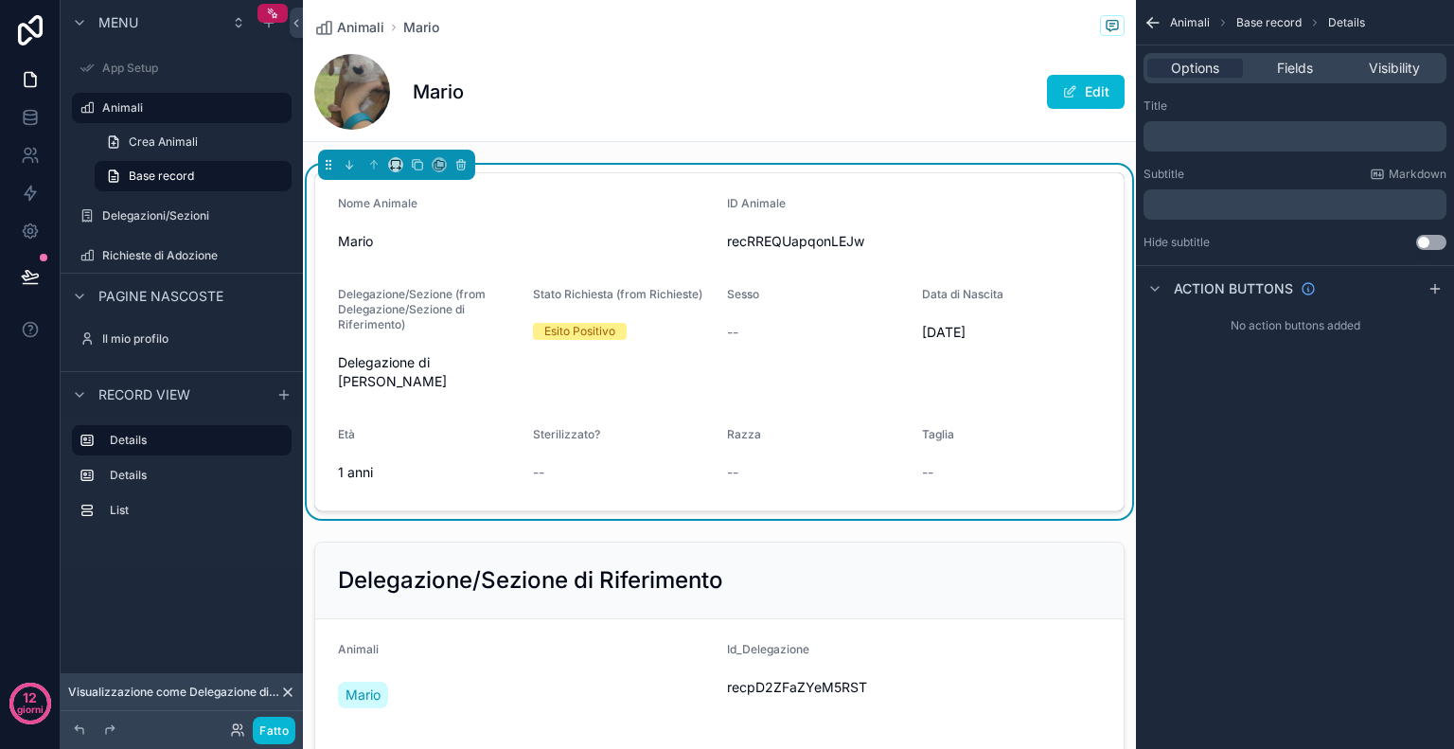
scroll to position [0, 0]
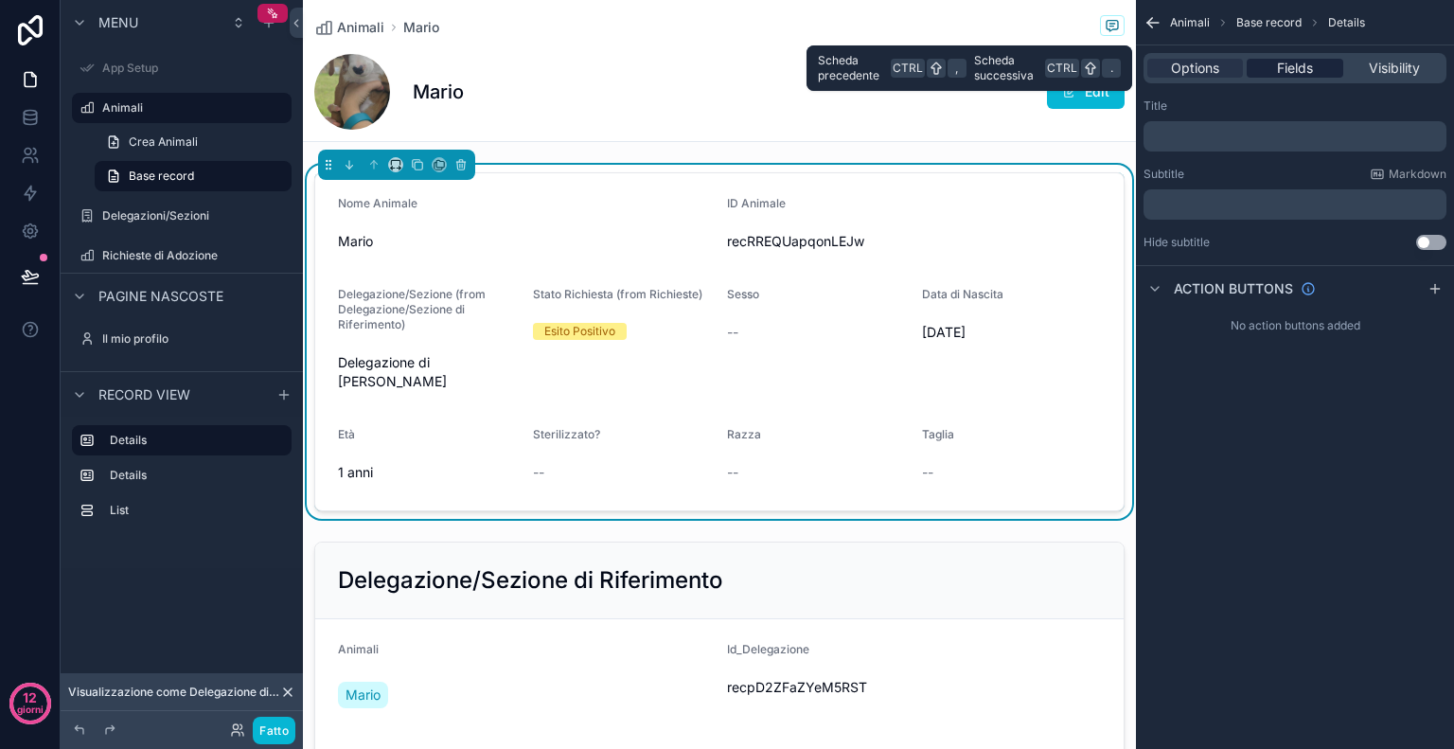
click at [1299, 70] on span "Fields" at bounding box center [1295, 68] width 36 height 19
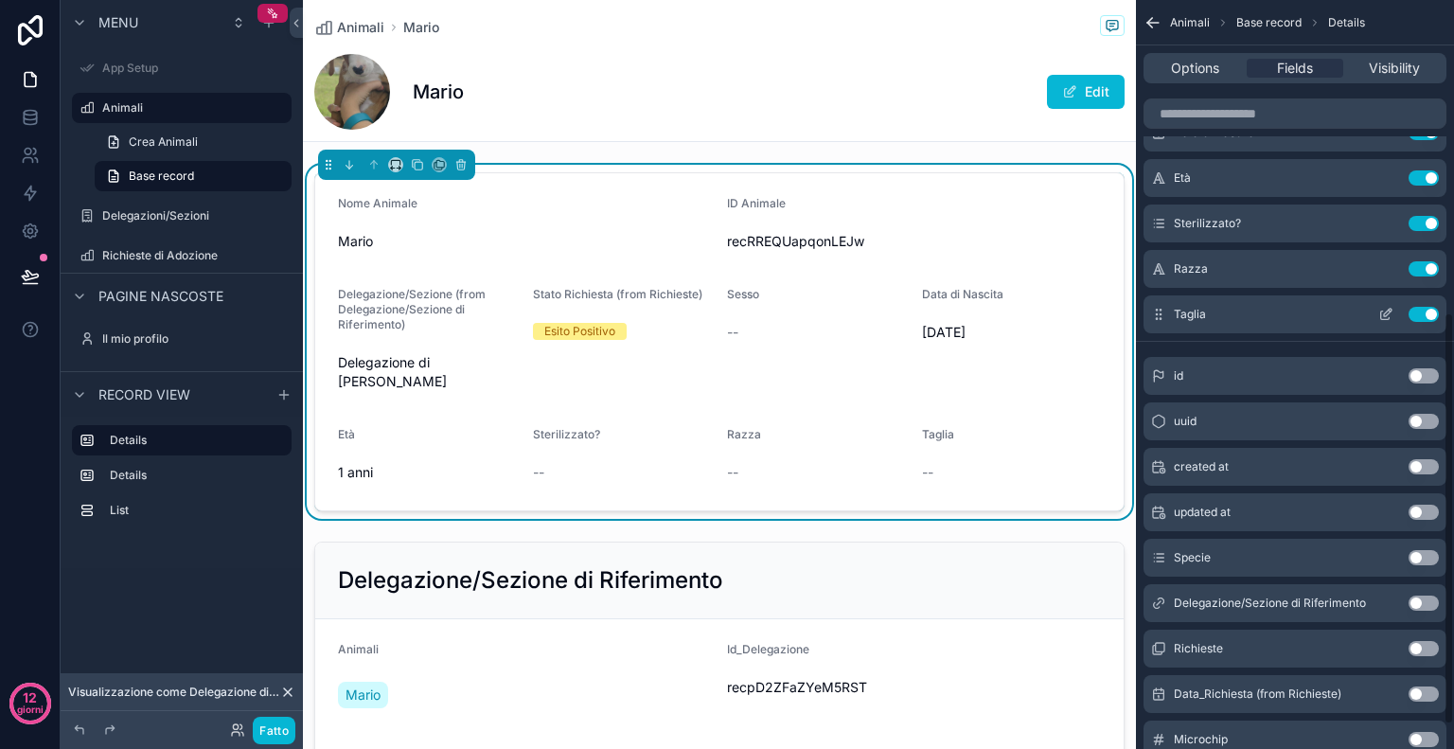
scroll to position [610, 0]
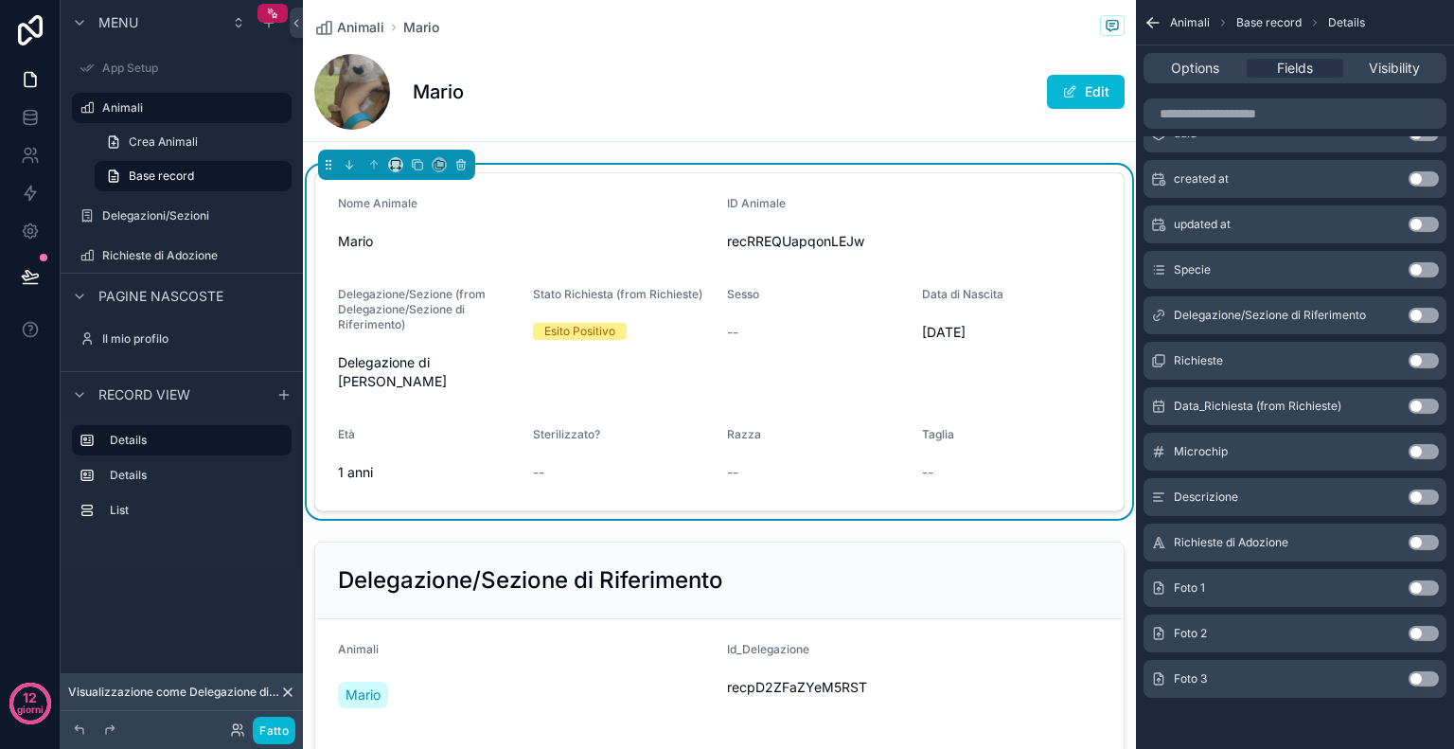
click at [1428, 587] on button "Use setting" at bounding box center [1424, 587] width 30 height 15
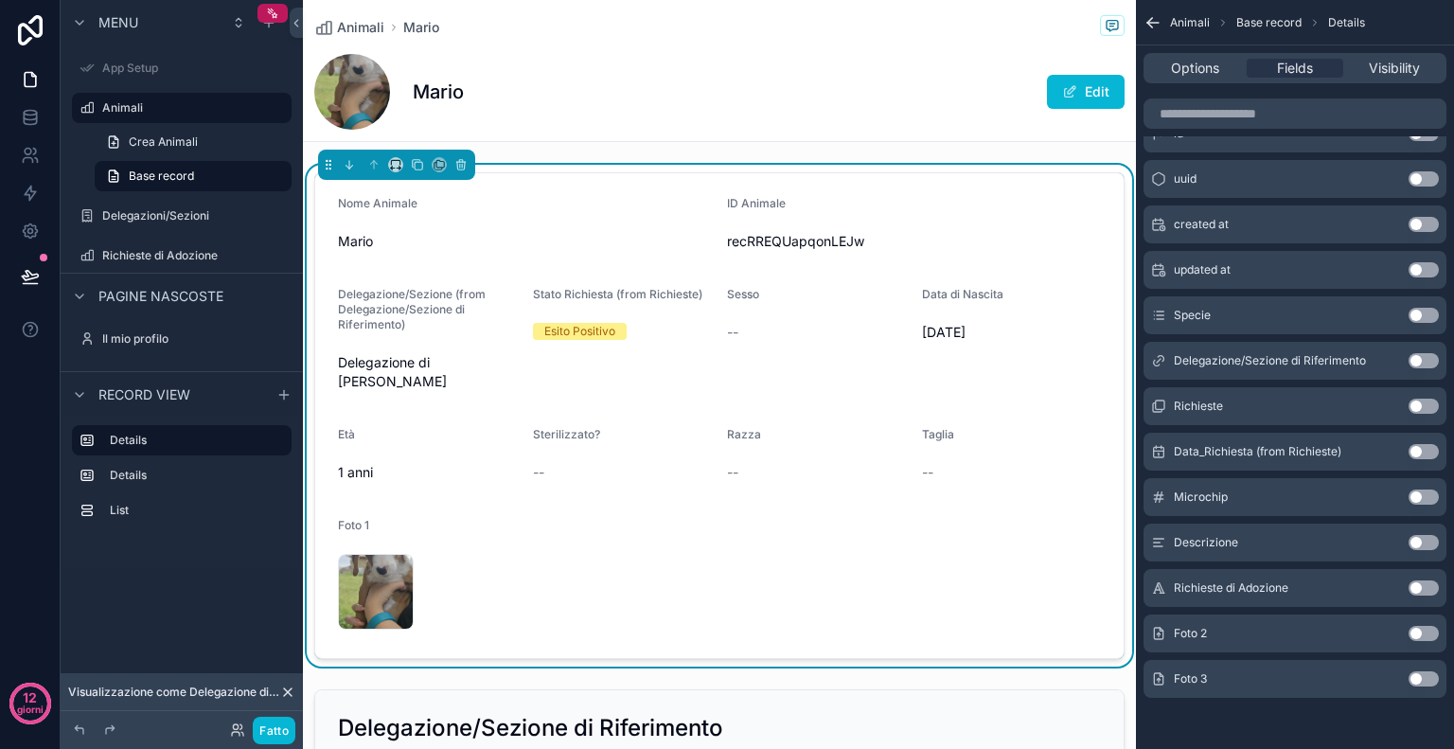
click at [1427, 630] on button "Use setting" at bounding box center [1424, 633] width 30 height 15
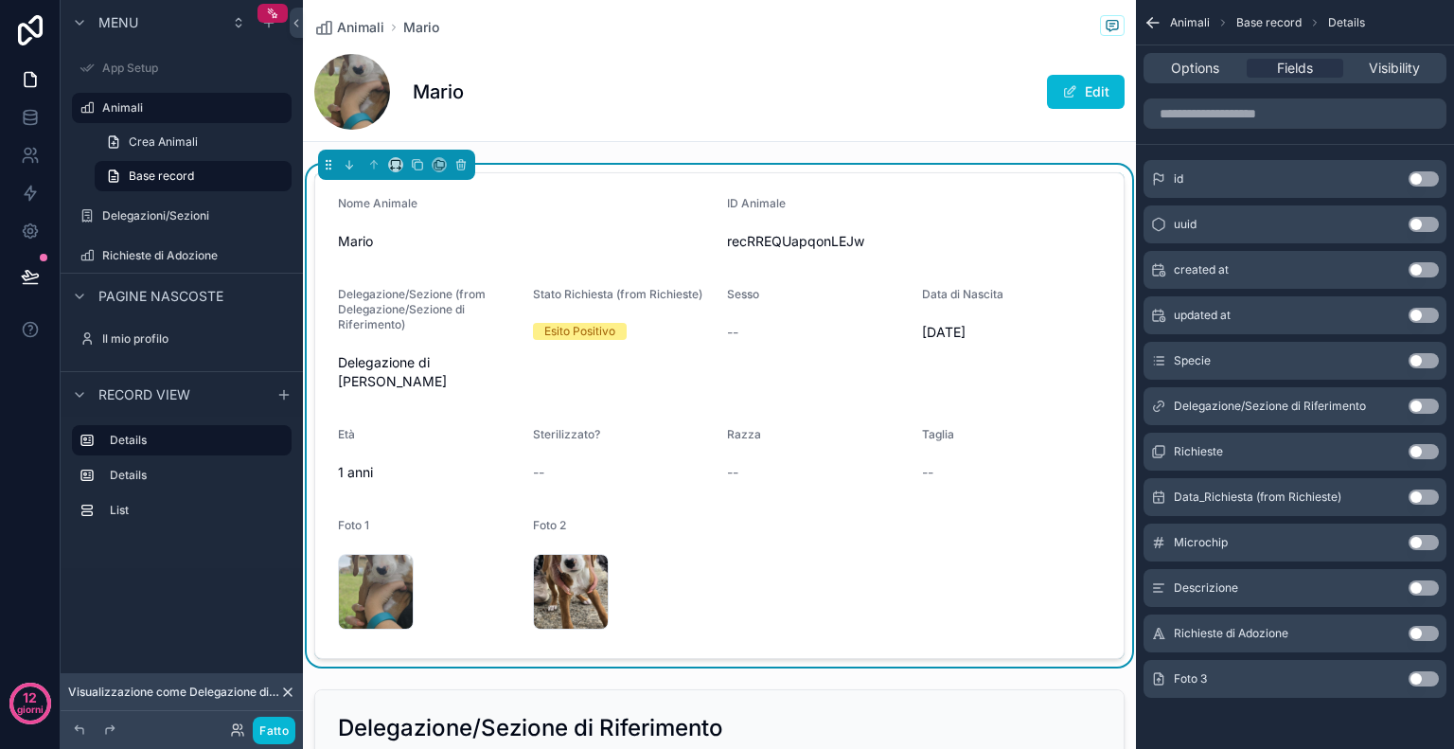
click at [1427, 675] on button "Use setting" at bounding box center [1424, 678] width 30 height 15
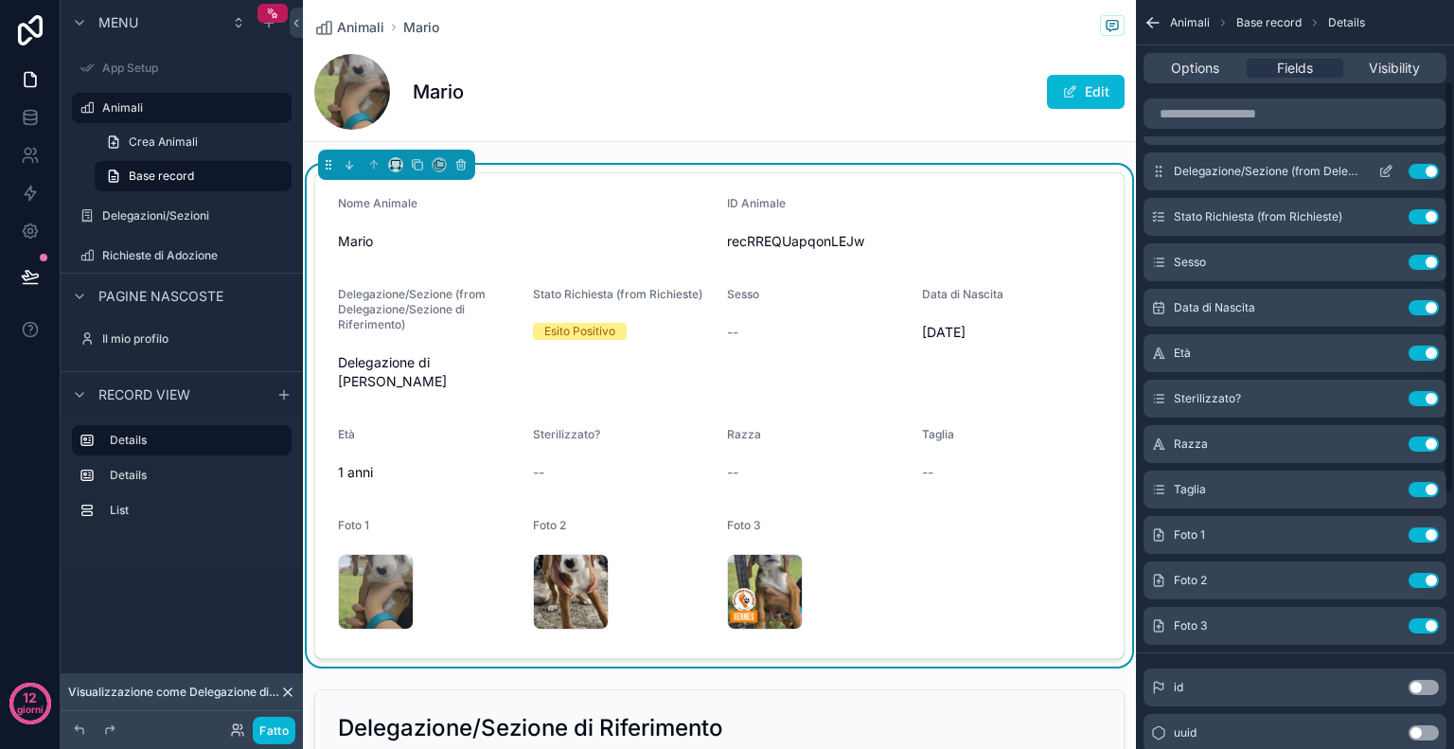
scroll to position [148, 0]
click at [1385, 535] on icon "contenuto scorrevole" at bounding box center [1388, 532] width 8 height 8
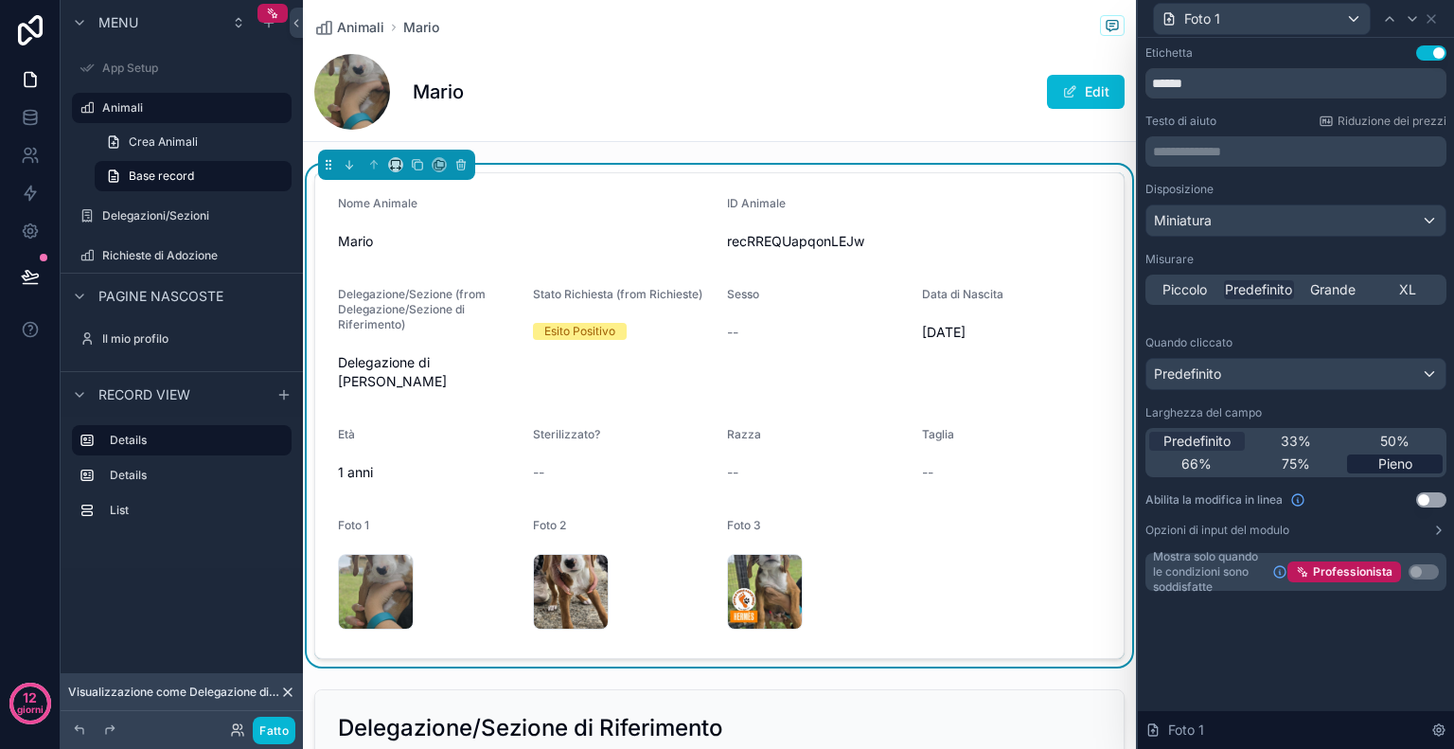
click at [1407, 457] on font "Pieno" at bounding box center [1395, 463] width 34 height 16
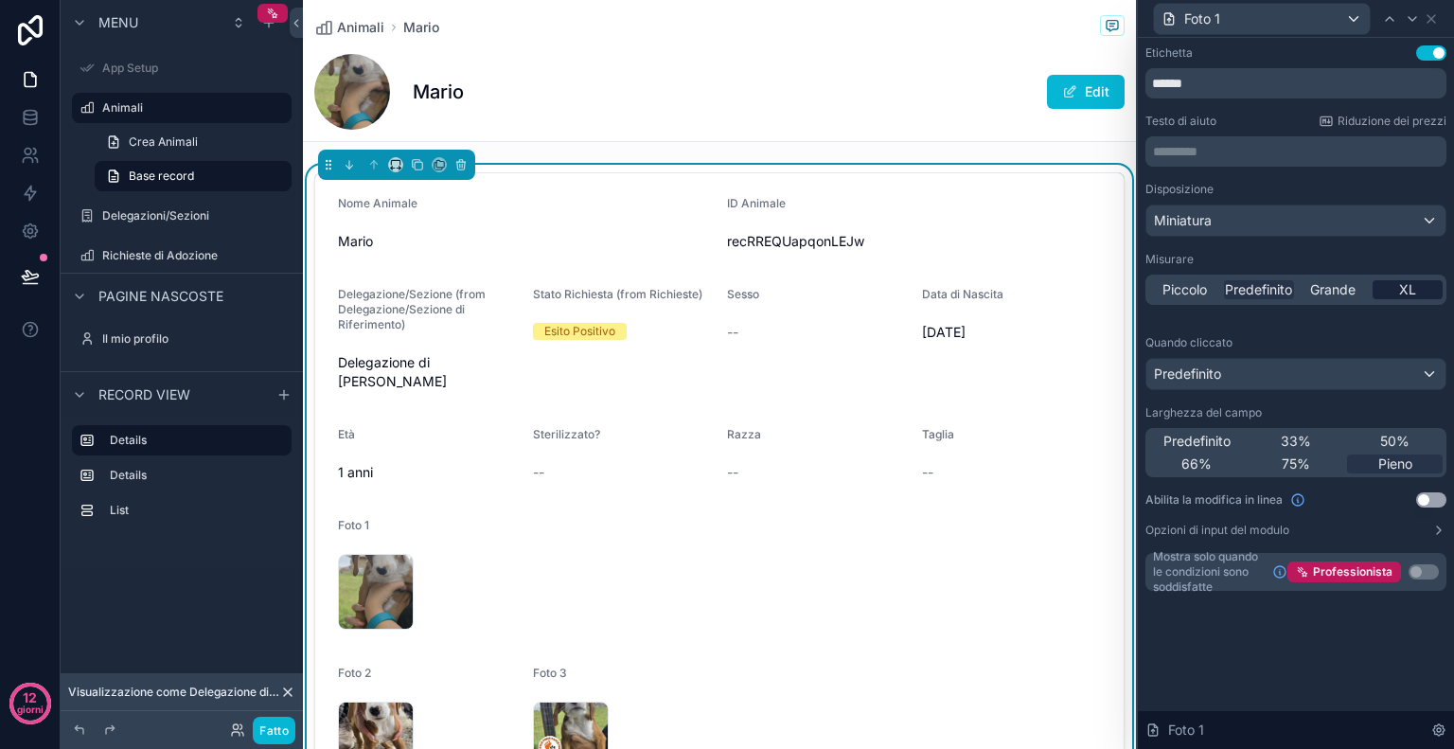
click at [1412, 288] on font "XL" at bounding box center [1407, 289] width 17 height 16
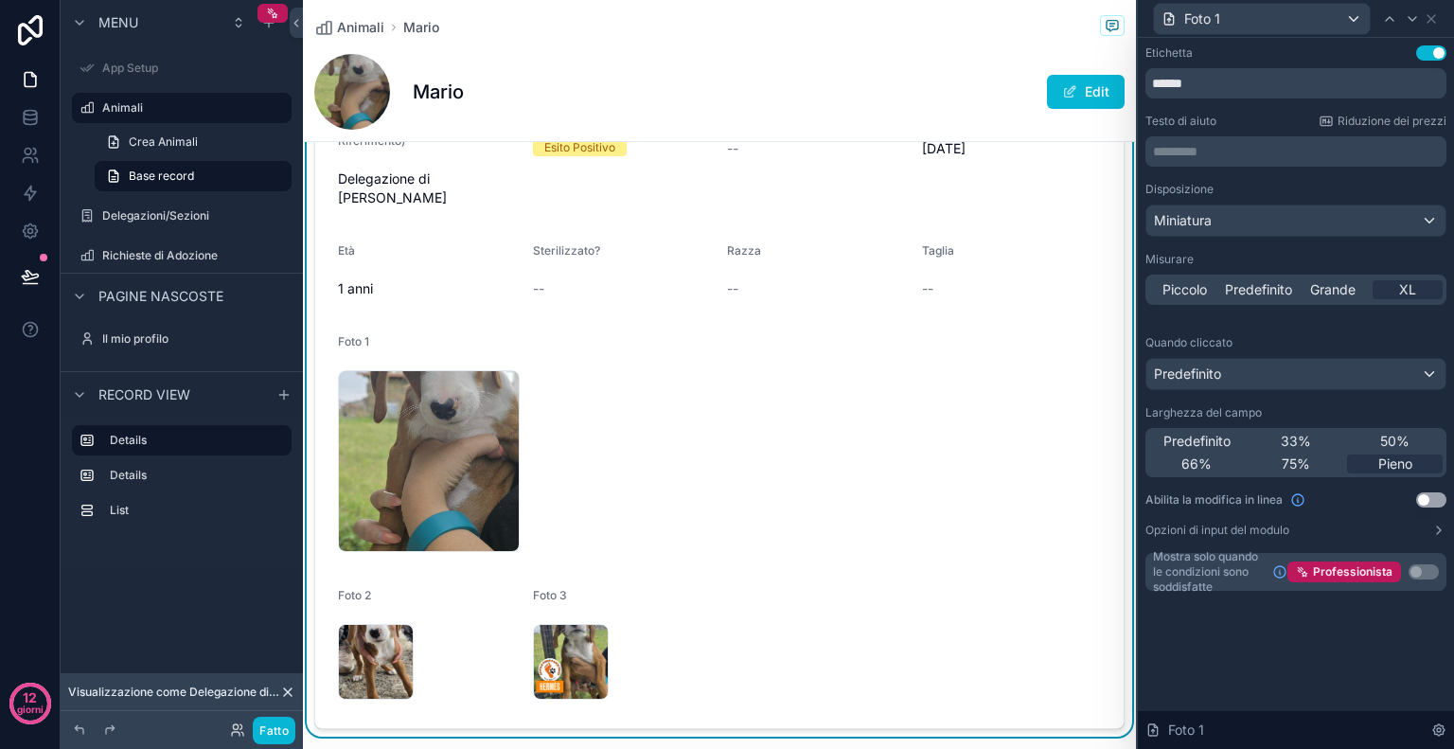
scroll to position [155, 0]
click at [385, 692] on span ".jpeg" at bounding box center [396, 687] width 26 height 15
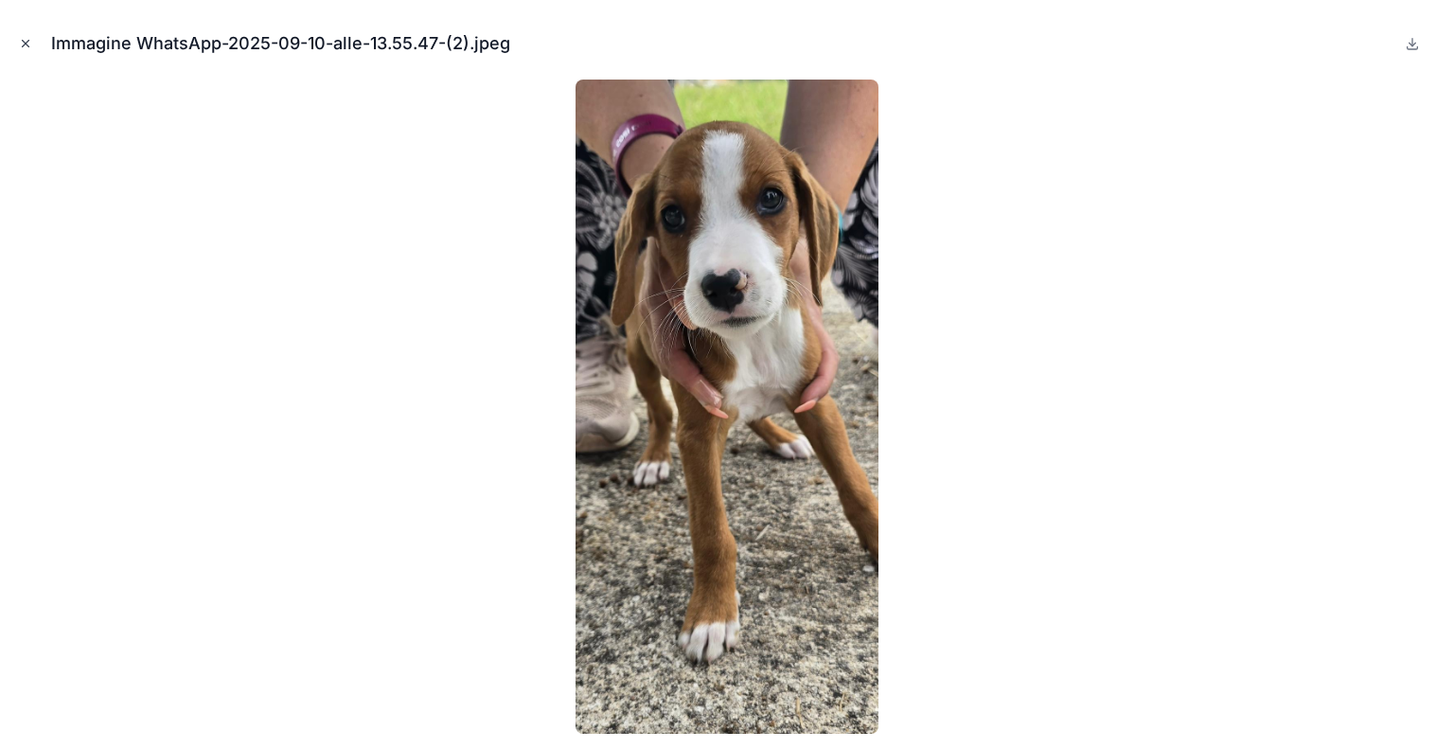
click at [23, 41] on icon "Chiudi modale" at bounding box center [26, 44] width 7 height 7
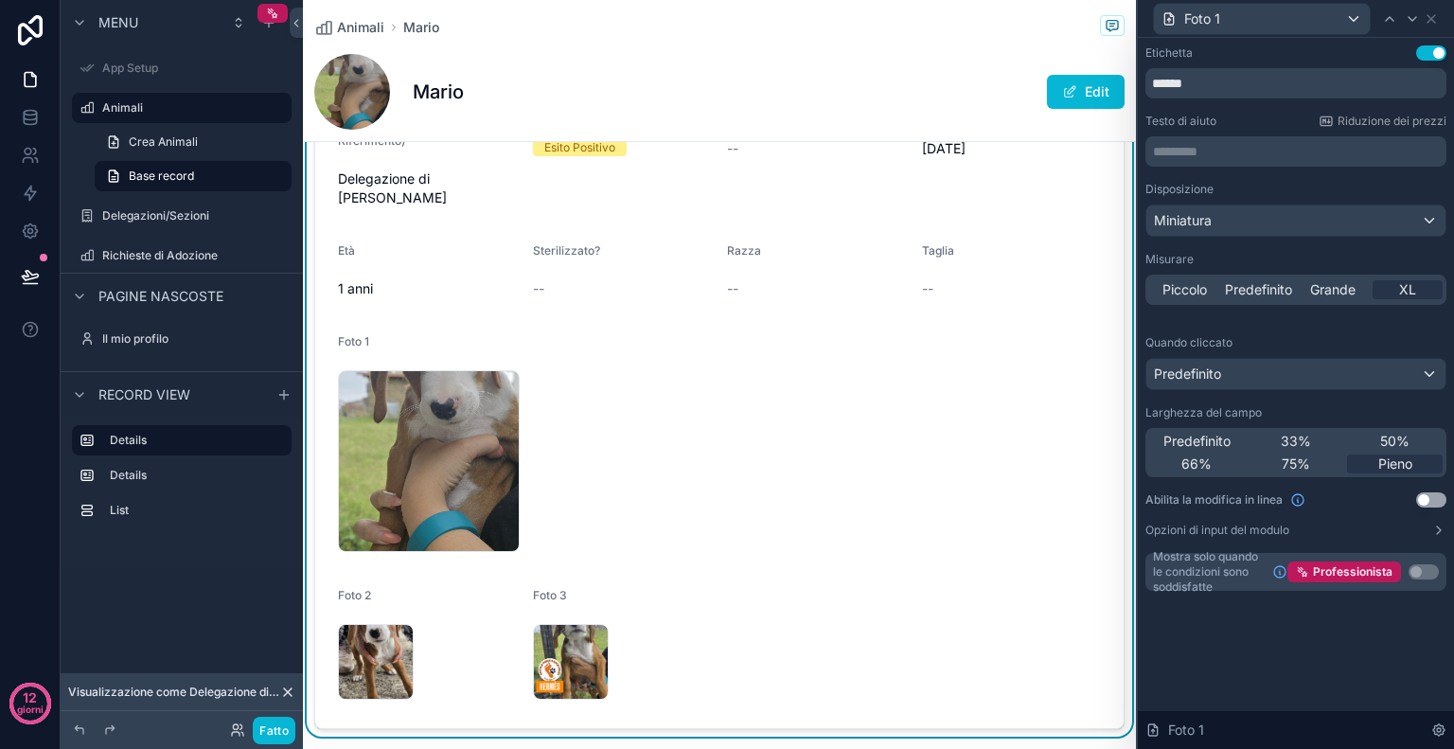
click at [1424, 55] on button "Usa impostazione" at bounding box center [1431, 52] width 30 height 15
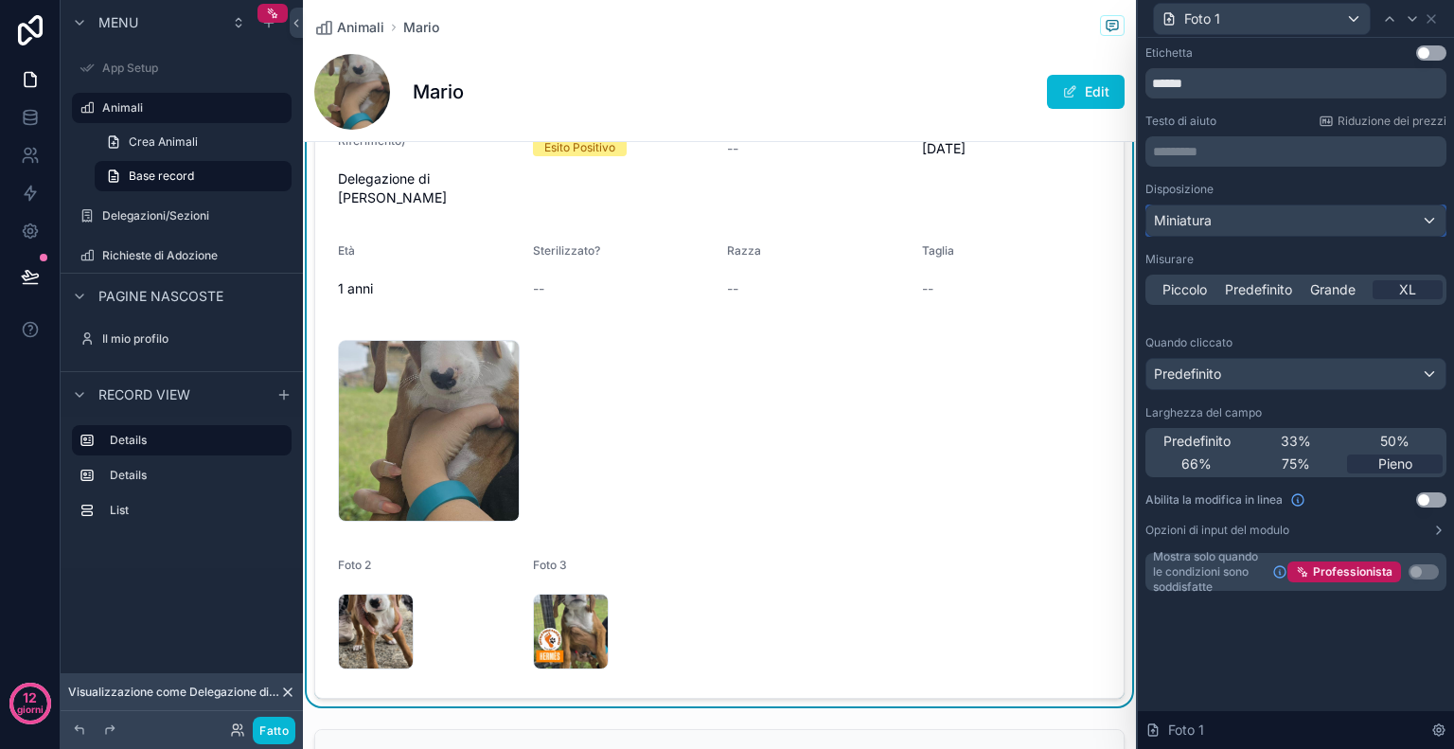
click at [1285, 236] on button "Miniatura" at bounding box center [1296, 220] width 301 height 32
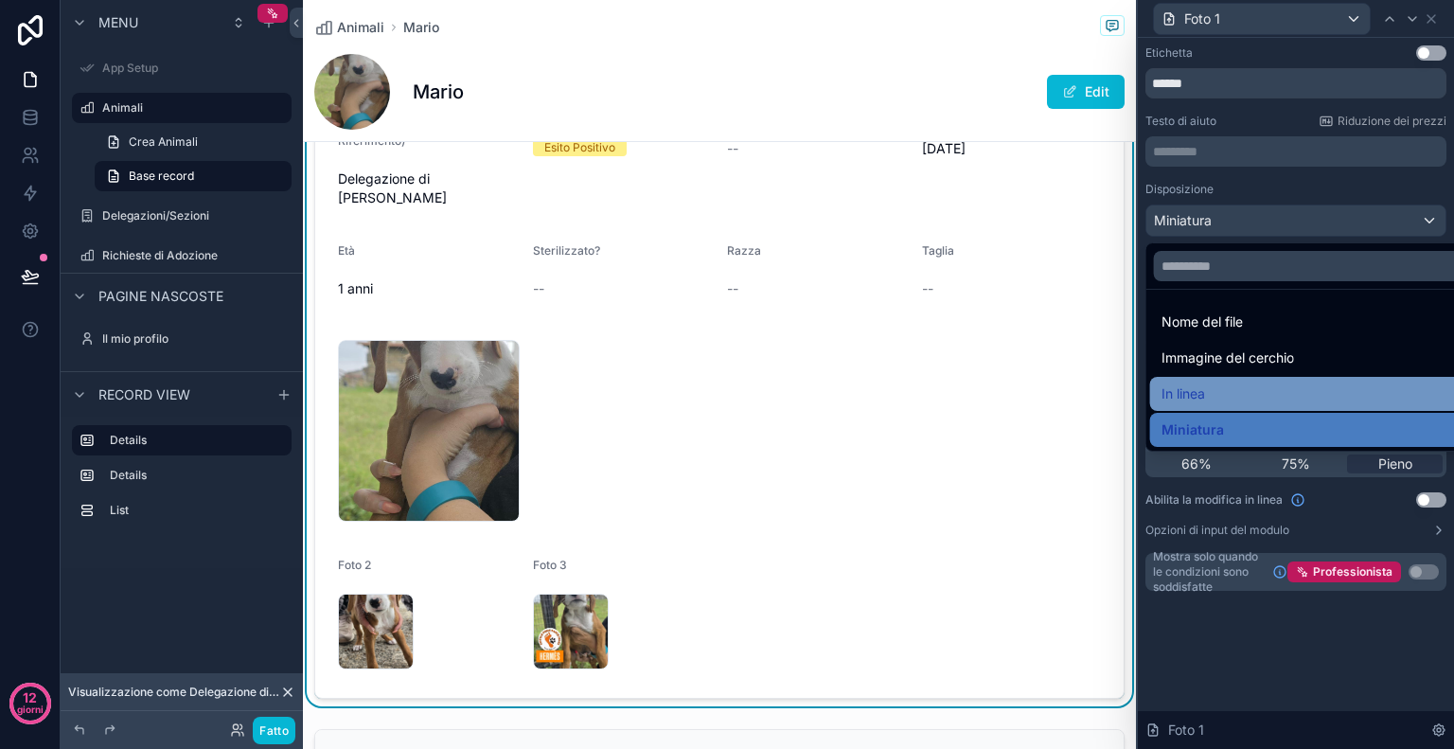
click at [1259, 401] on div "In linea" at bounding box center [1318, 393] width 313 height 23
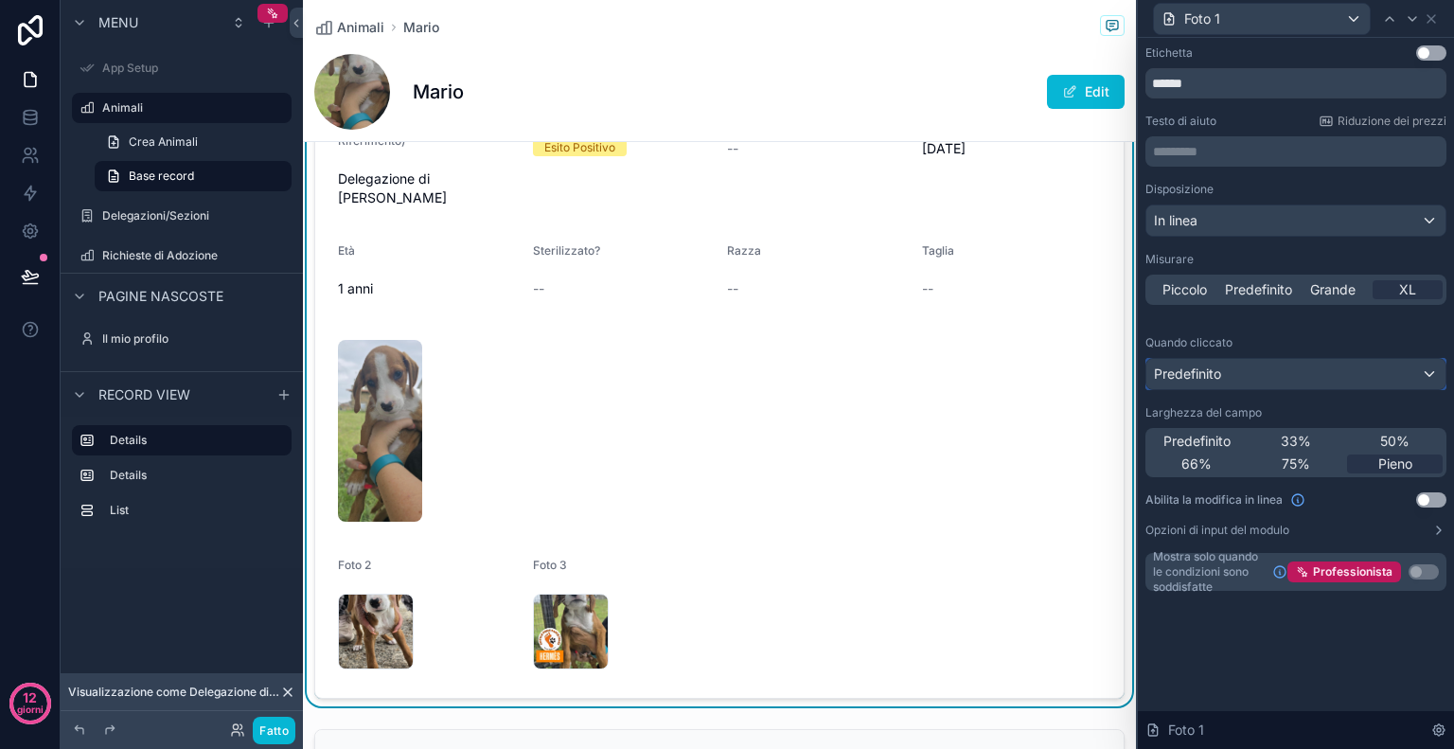
click at [1278, 369] on div "Predefinito" at bounding box center [1296, 374] width 299 height 30
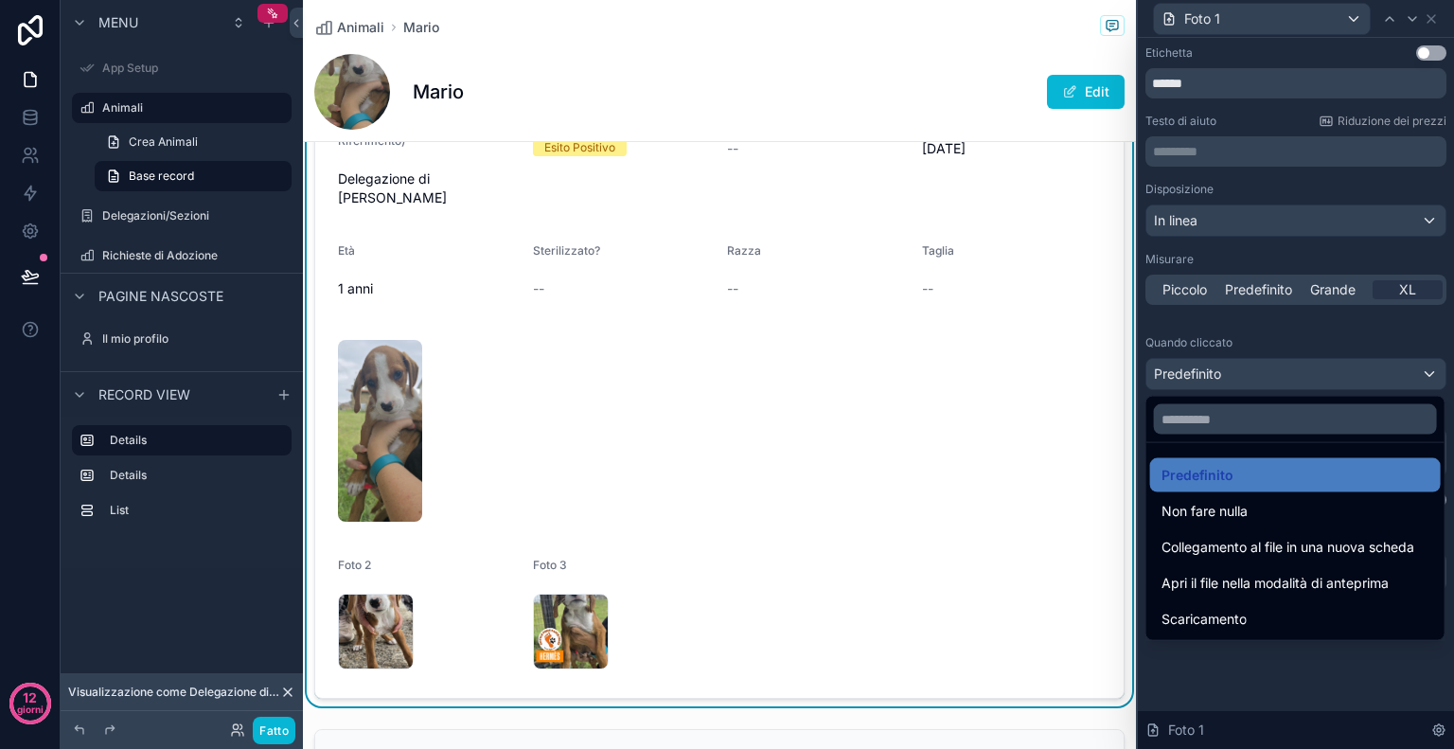
click at [1292, 344] on div at bounding box center [1296, 374] width 316 height 749
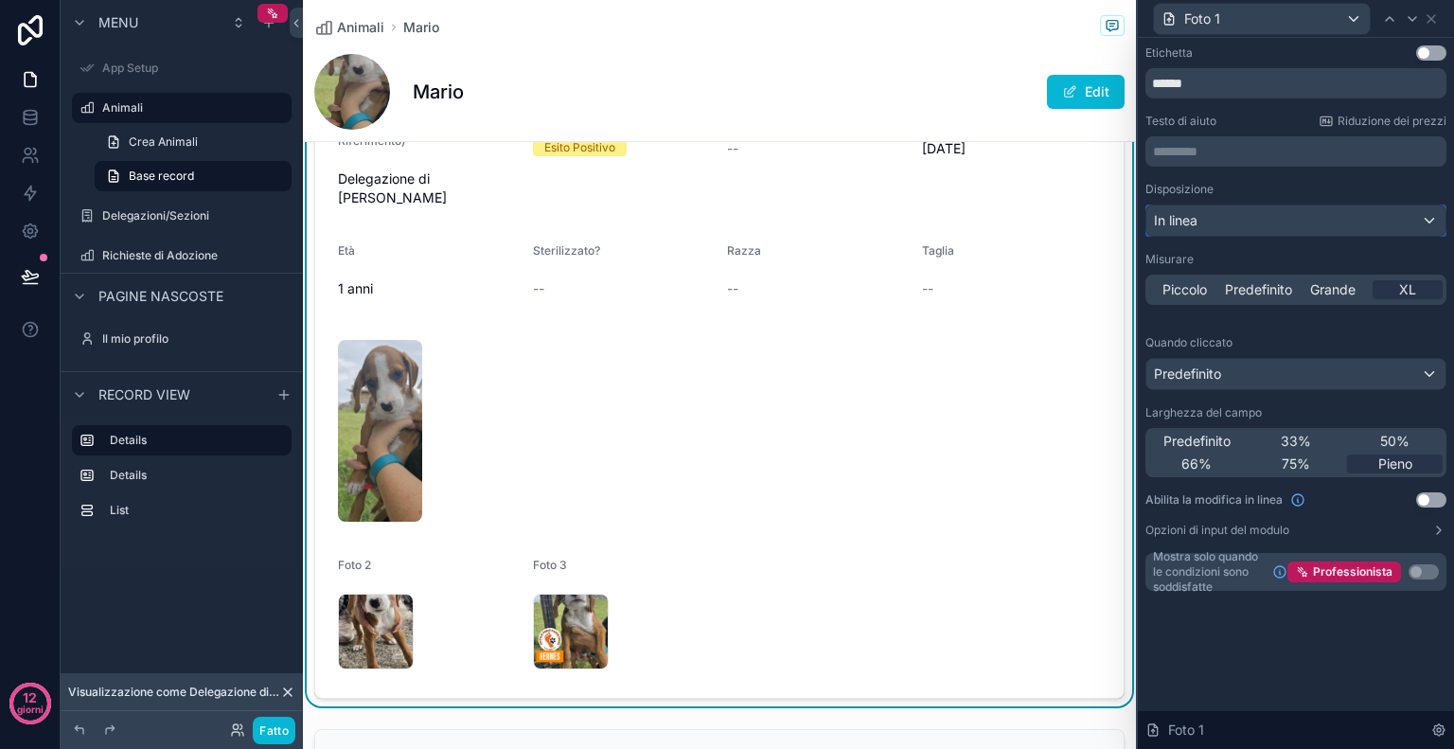
click at [1303, 206] on div "In linea" at bounding box center [1296, 220] width 299 height 30
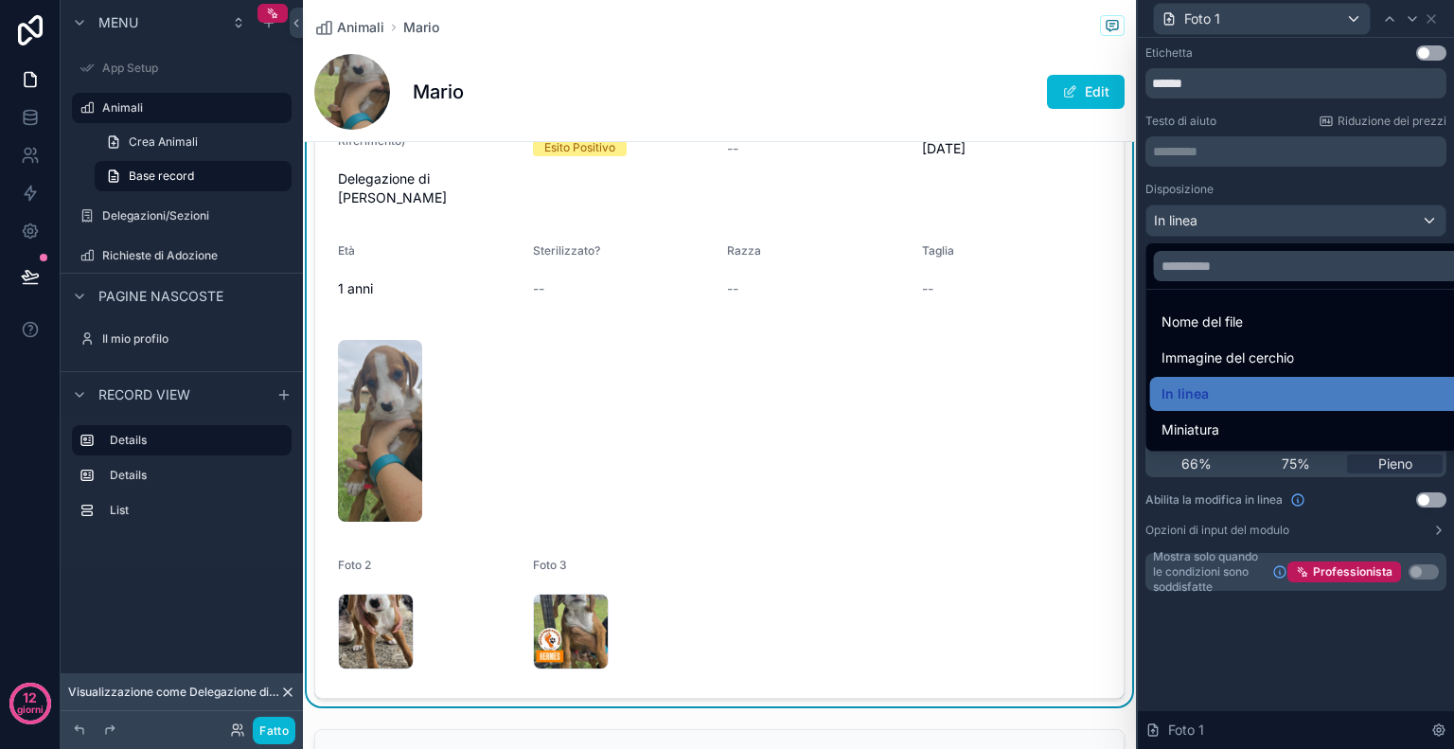
click at [1303, 206] on div at bounding box center [1296, 374] width 316 height 749
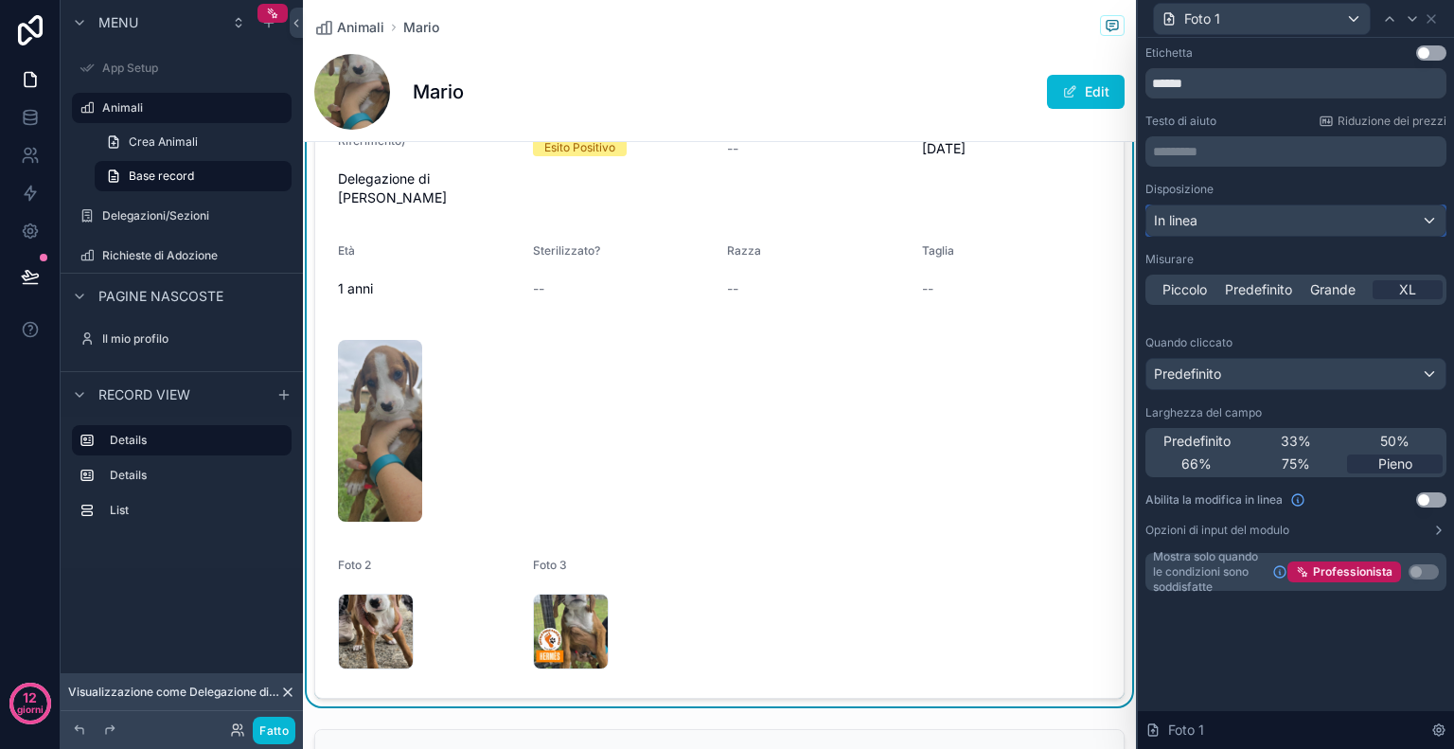
click at [1303, 206] on div "In linea" at bounding box center [1296, 220] width 299 height 30
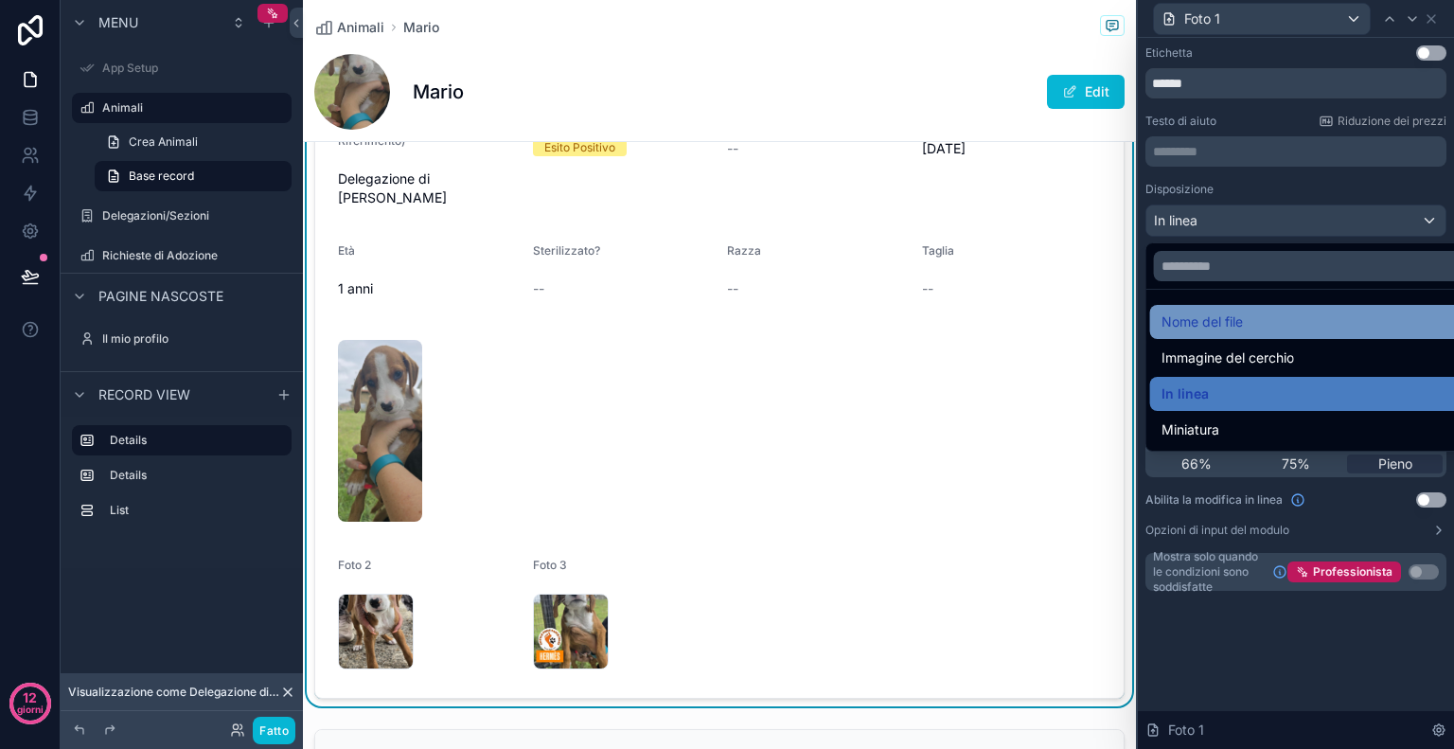
click at [1249, 324] on div "Nome del file" at bounding box center [1318, 322] width 313 height 23
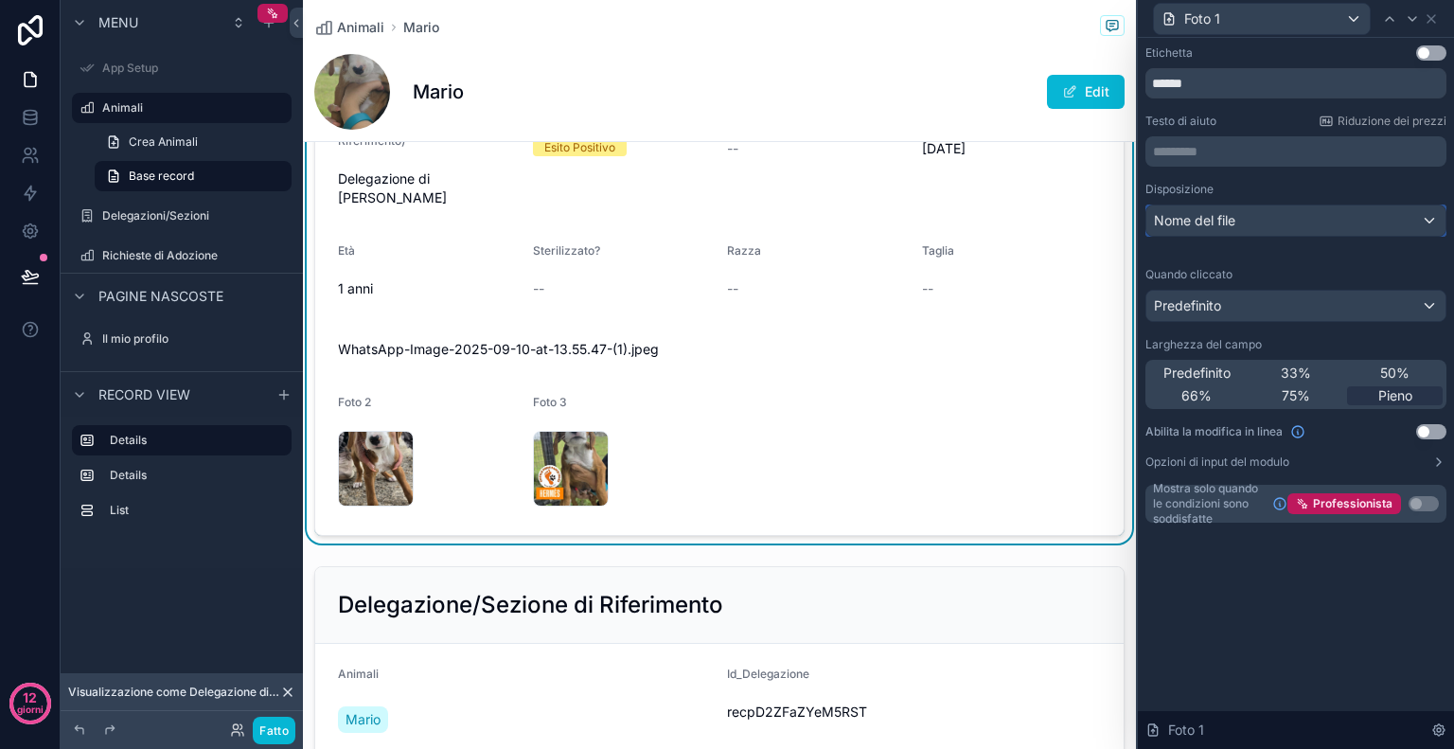
click at [1296, 209] on div "Nome del file" at bounding box center [1296, 220] width 299 height 30
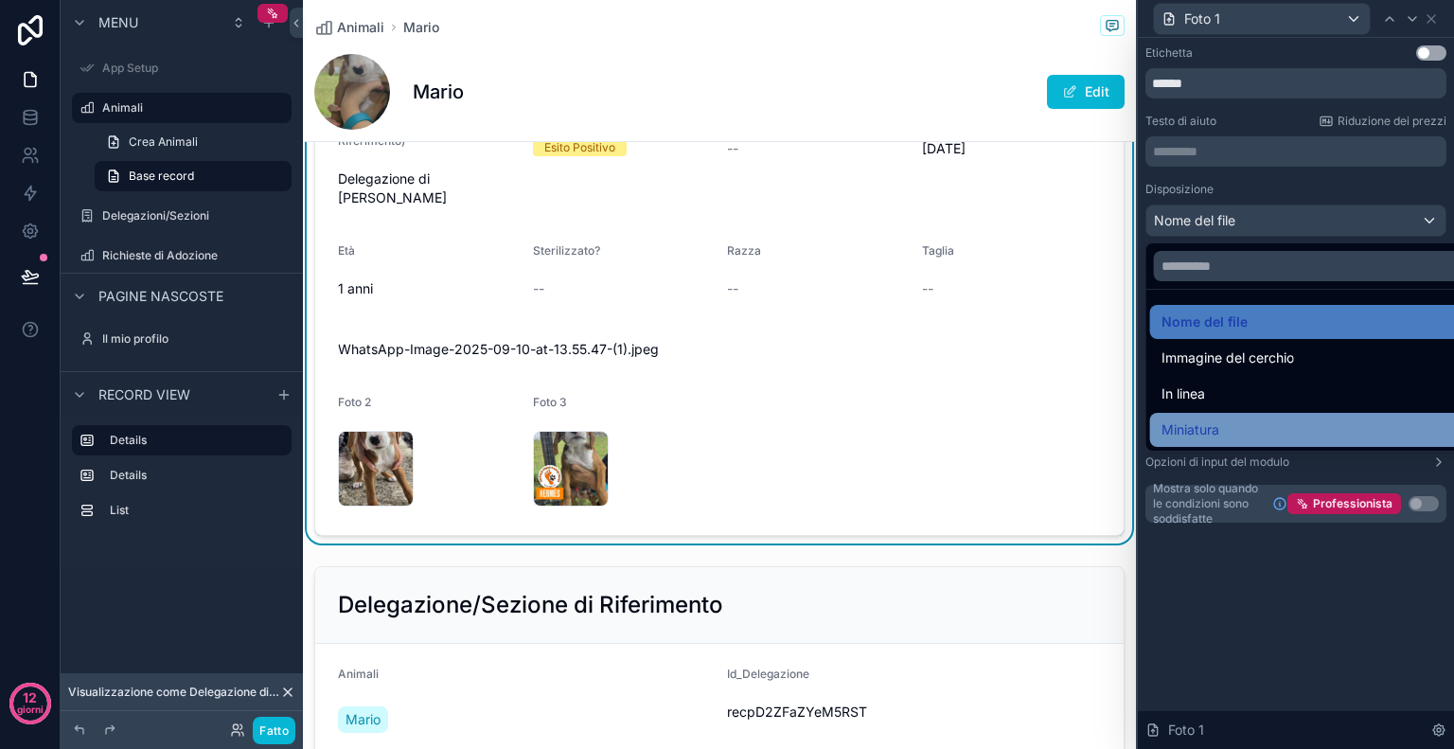
click at [1238, 430] on div "Miniatura" at bounding box center [1318, 429] width 313 height 23
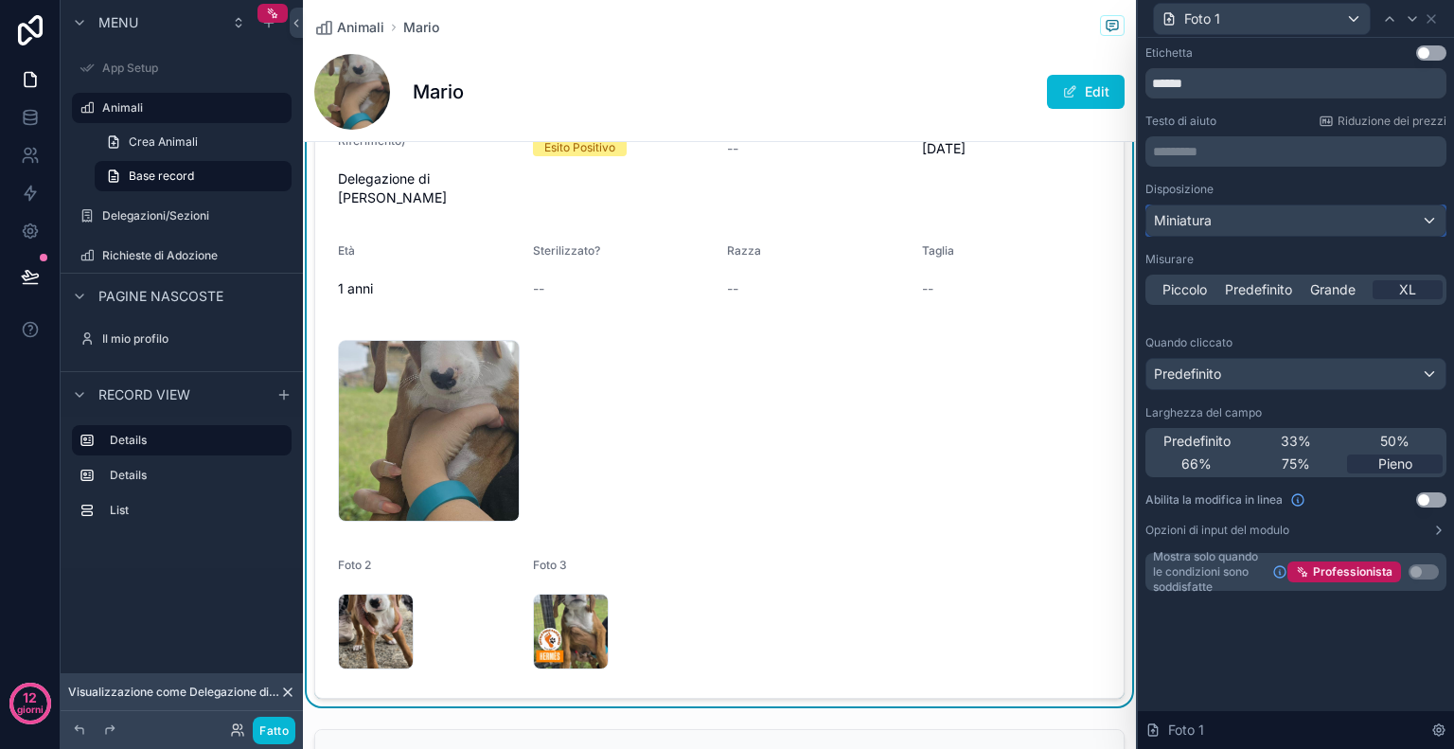
click at [1296, 234] on div "Miniatura" at bounding box center [1296, 220] width 299 height 30
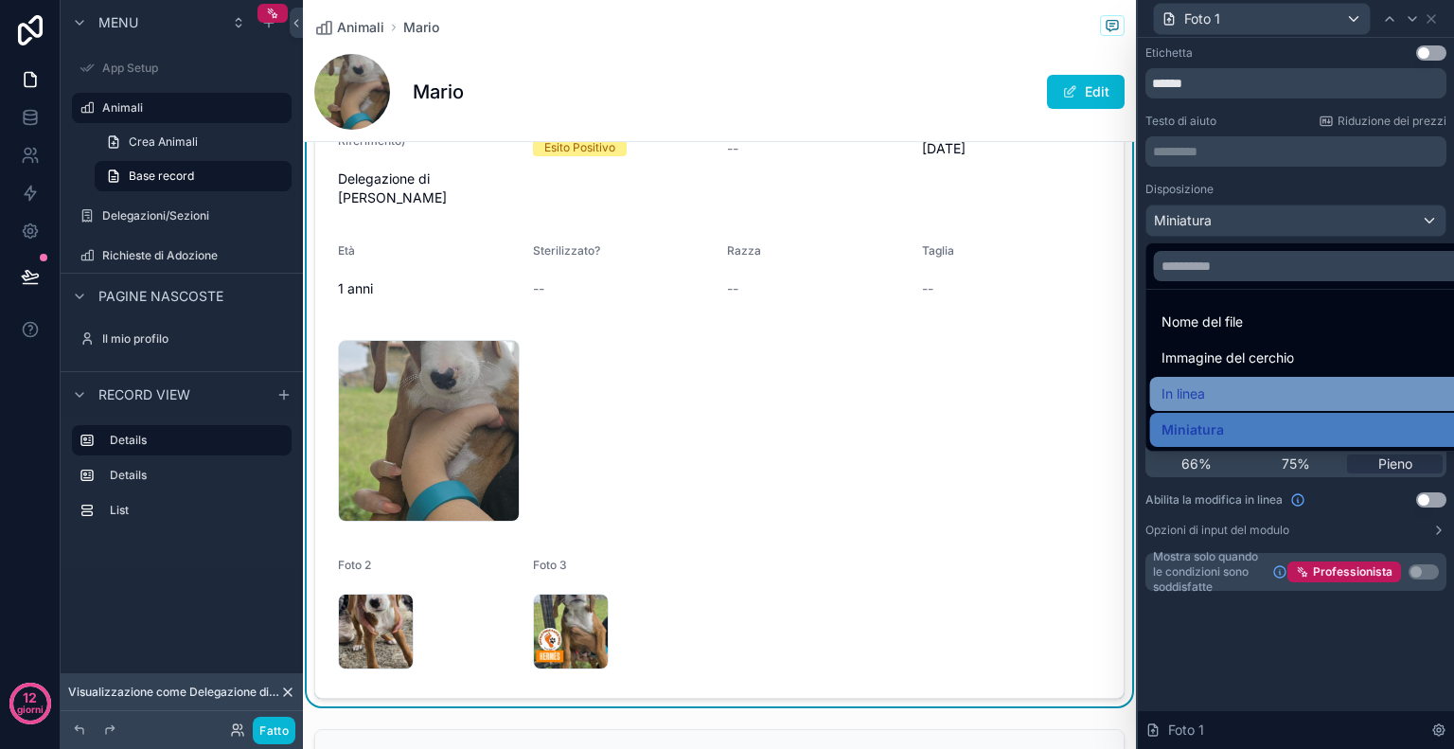
click at [1243, 380] on div "In linea" at bounding box center [1318, 394] width 336 height 34
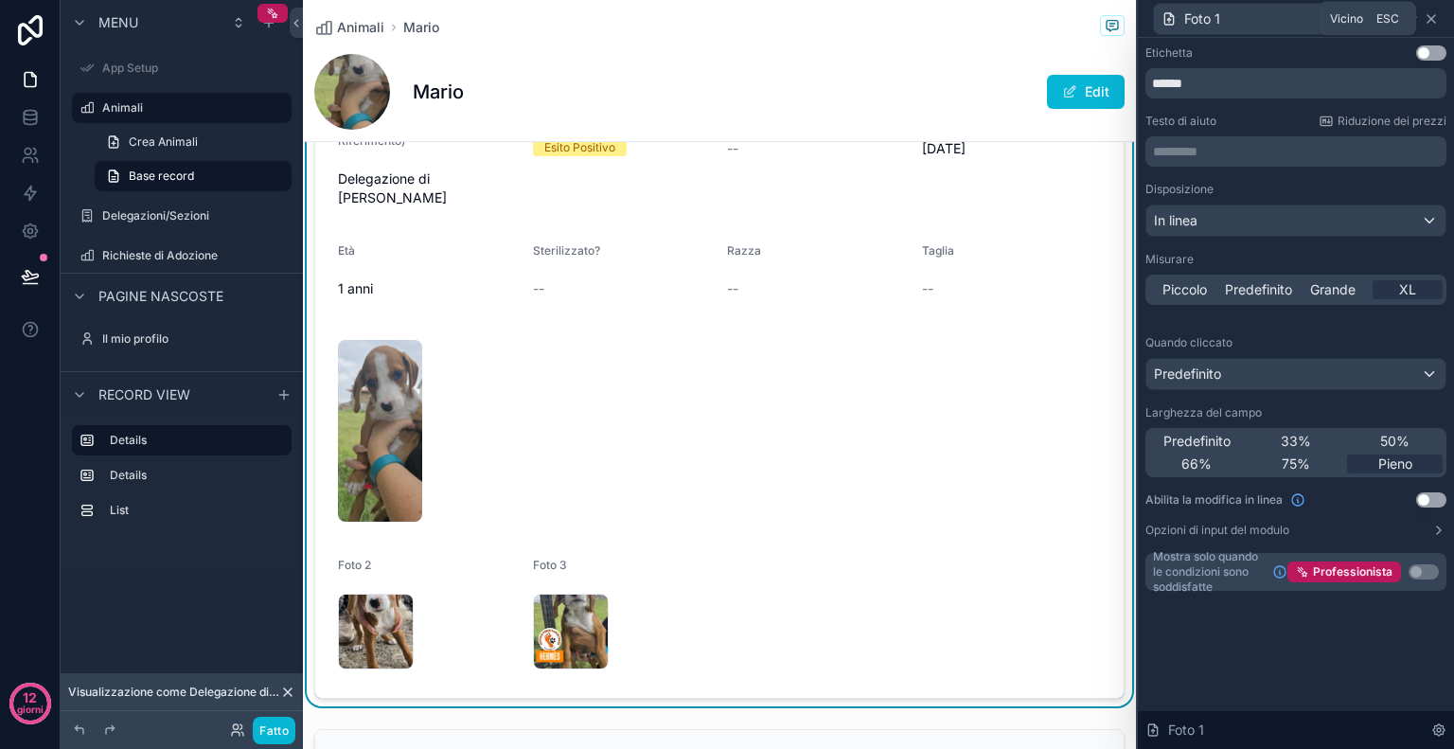
click at [1432, 18] on icon at bounding box center [1431, 18] width 15 height 15
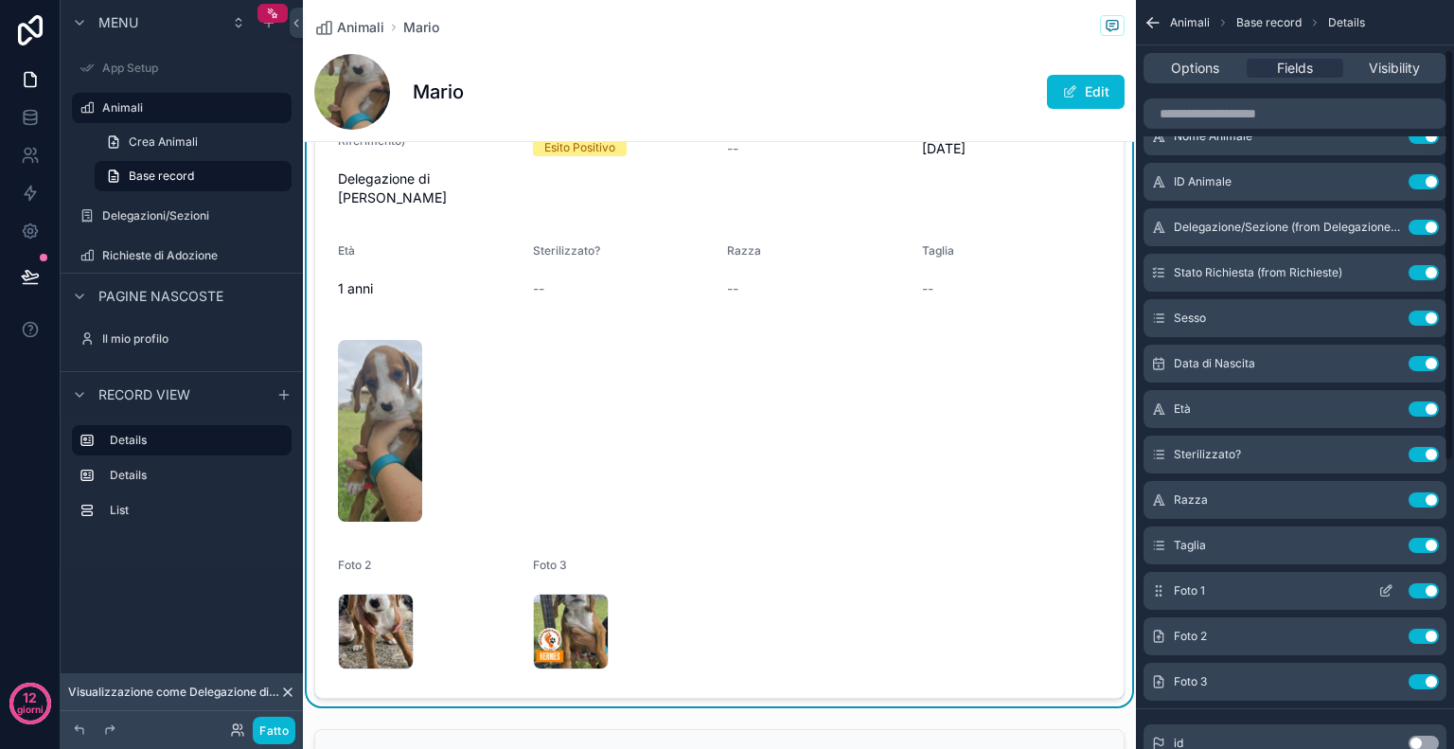
scroll to position [91, 0]
click at [1388, 635] on icon "contenuto scorrevole" at bounding box center [1385, 636] width 15 height 15
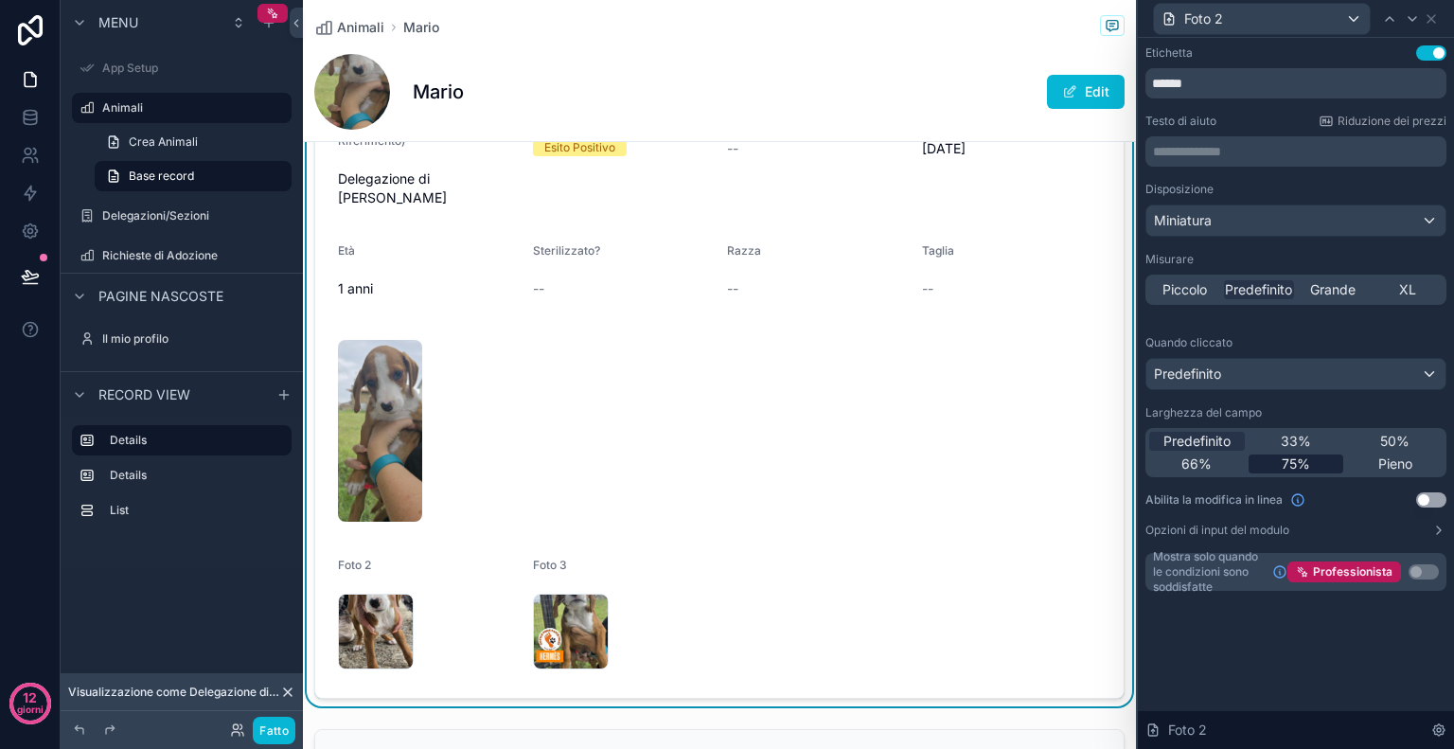
click at [1317, 463] on div "75%" at bounding box center [1297, 463] width 96 height 19
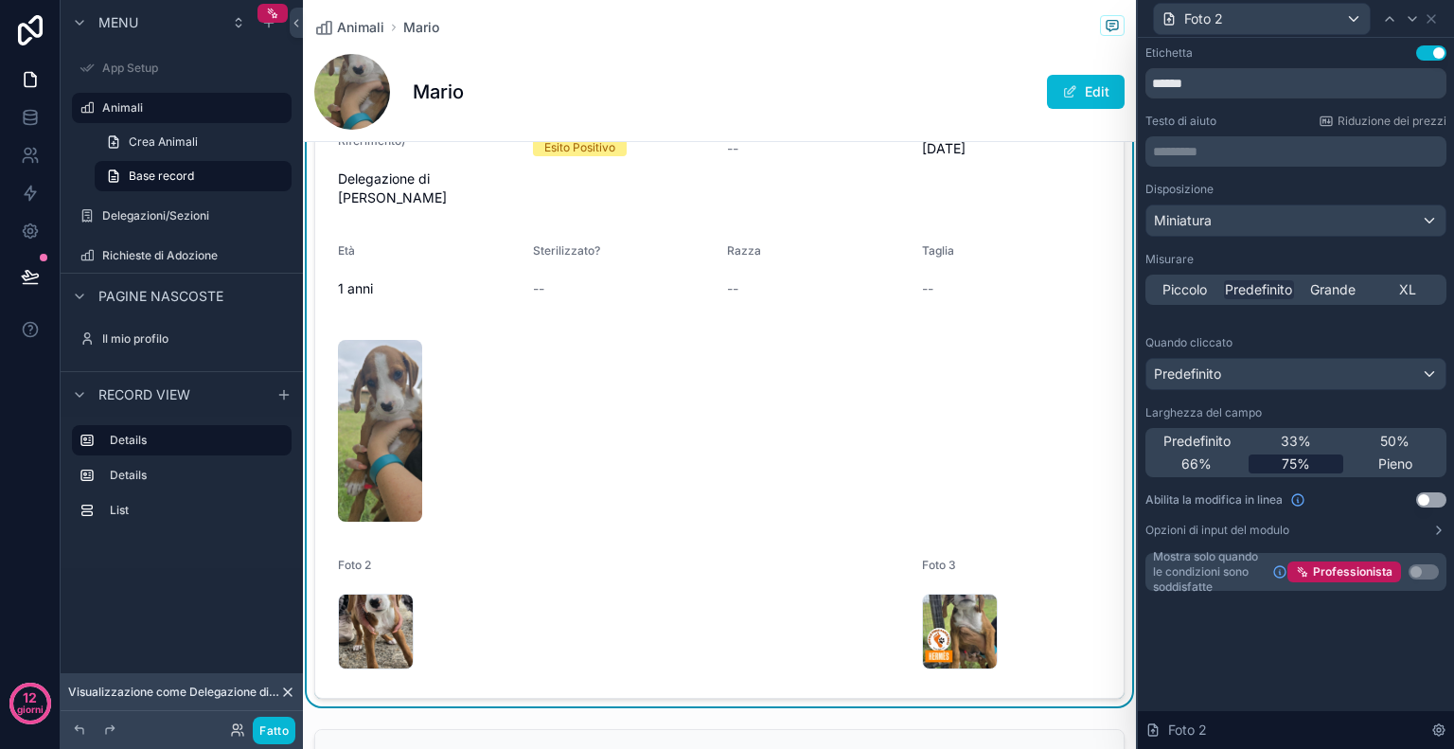
click at [1317, 463] on div "75%" at bounding box center [1297, 463] width 96 height 19
click at [1214, 448] on font "Predefinito" at bounding box center [1197, 441] width 67 height 16
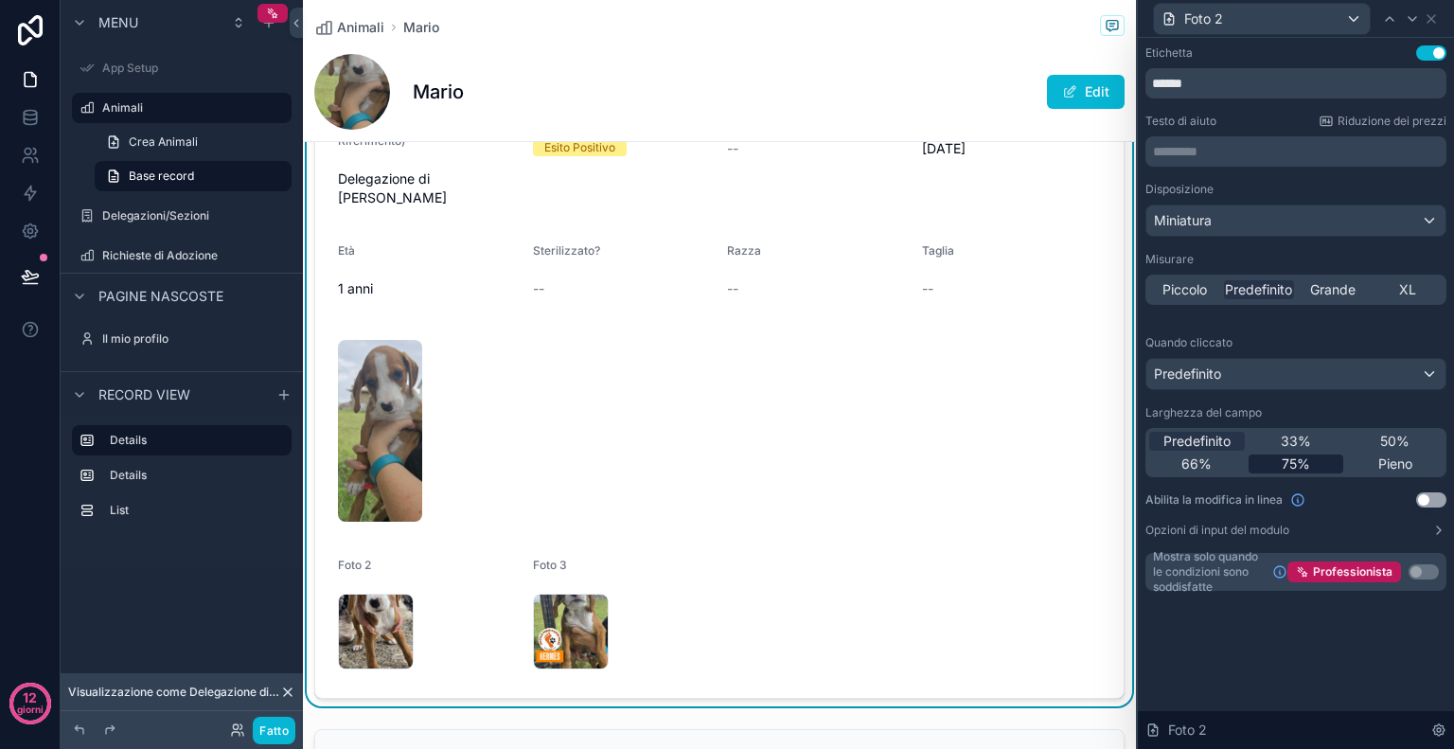
click at [1333, 459] on div "75%" at bounding box center [1297, 463] width 96 height 19
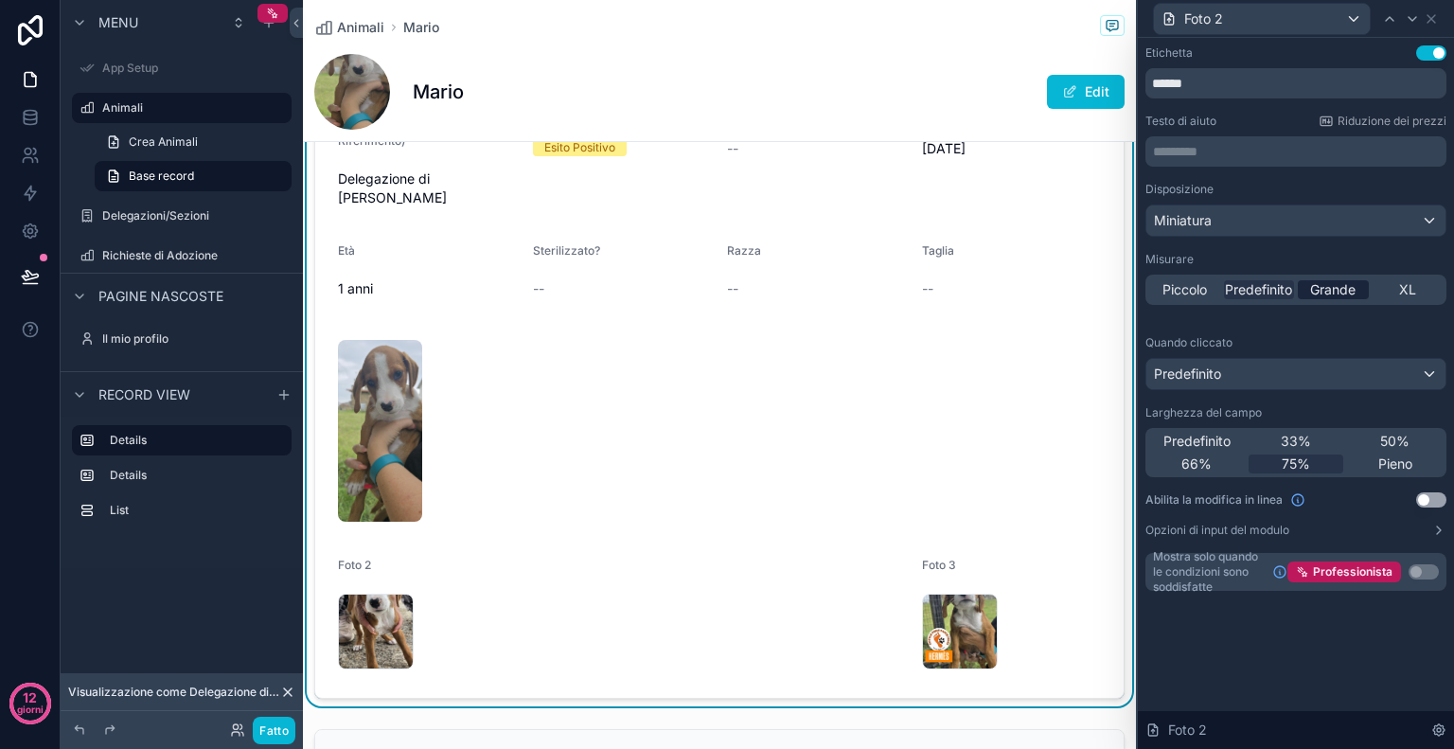
click at [1347, 293] on font "Grande" at bounding box center [1332, 289] width 45 height 16
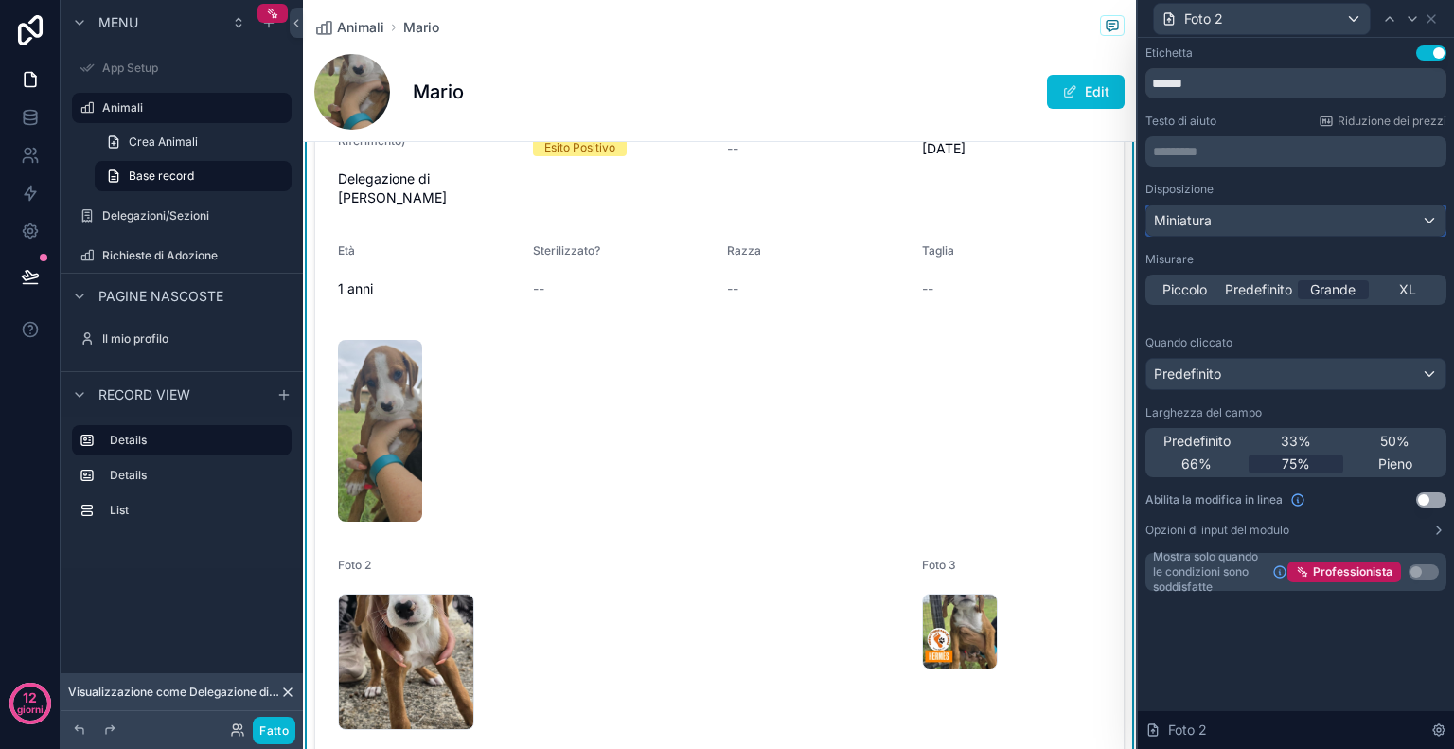
click at [1264, 222] on div "Miniatura" at bounding box center [1296, 220] width 299 height 30
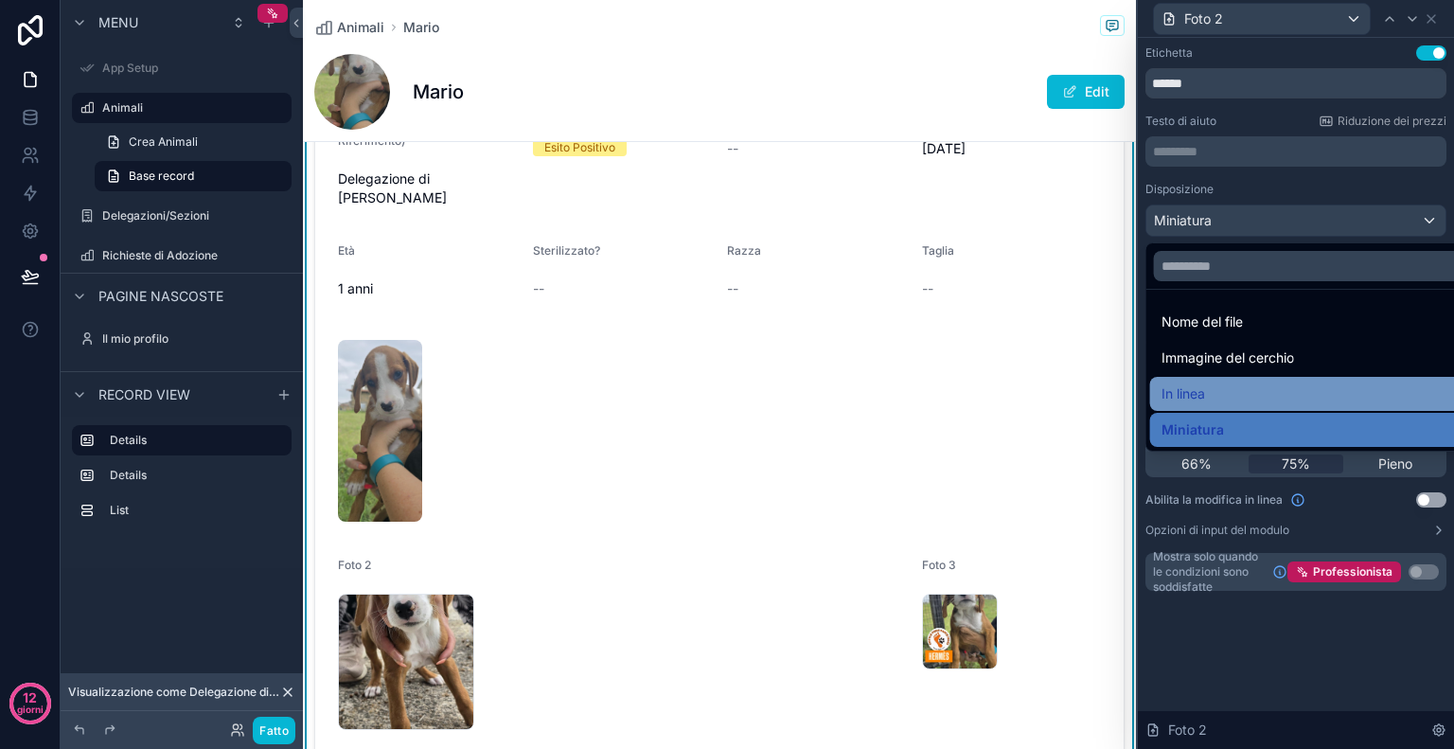
click at [1214, 396] on div "In linea" at bounding box center [1318, 393] width 313 height 23
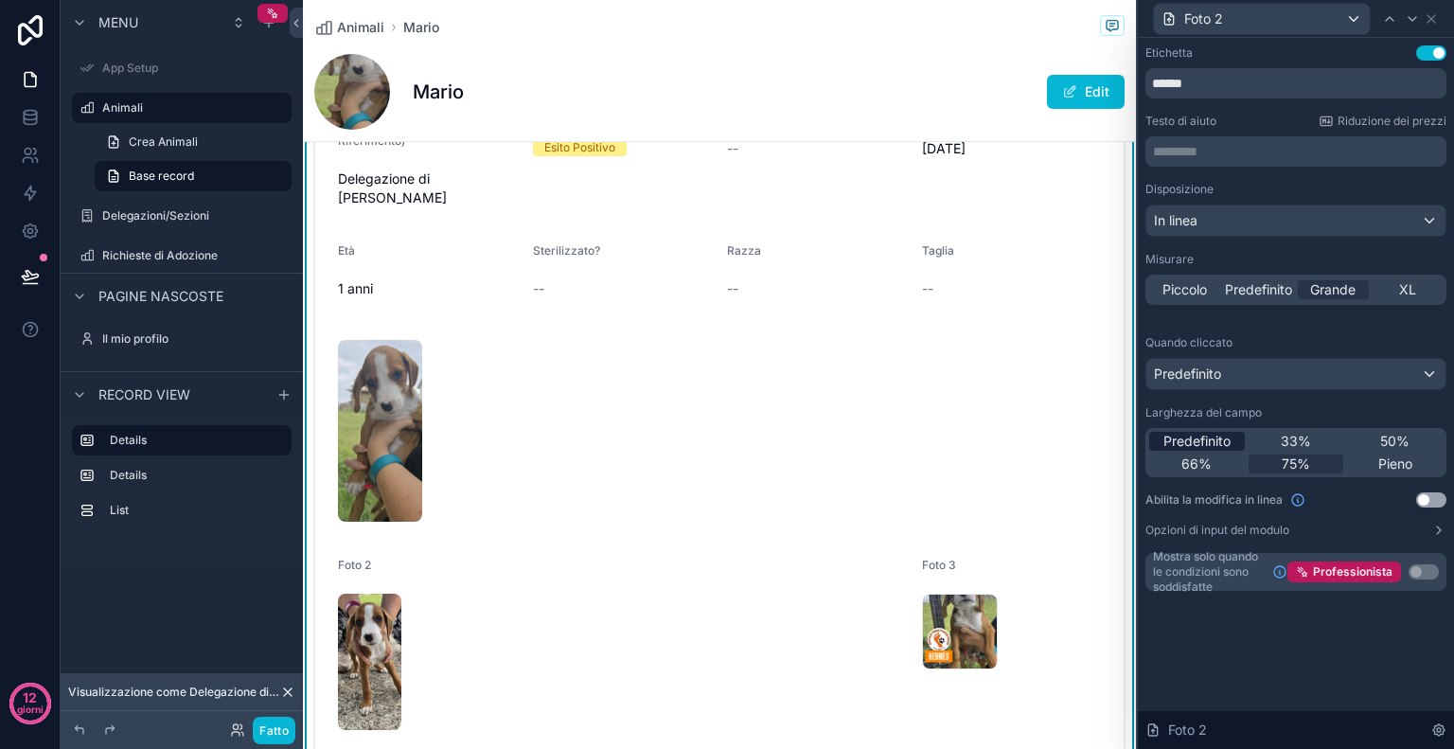
click at [1216, 437] on font "Predefinito" at bounding box center [1197, 441] width 67 height 16
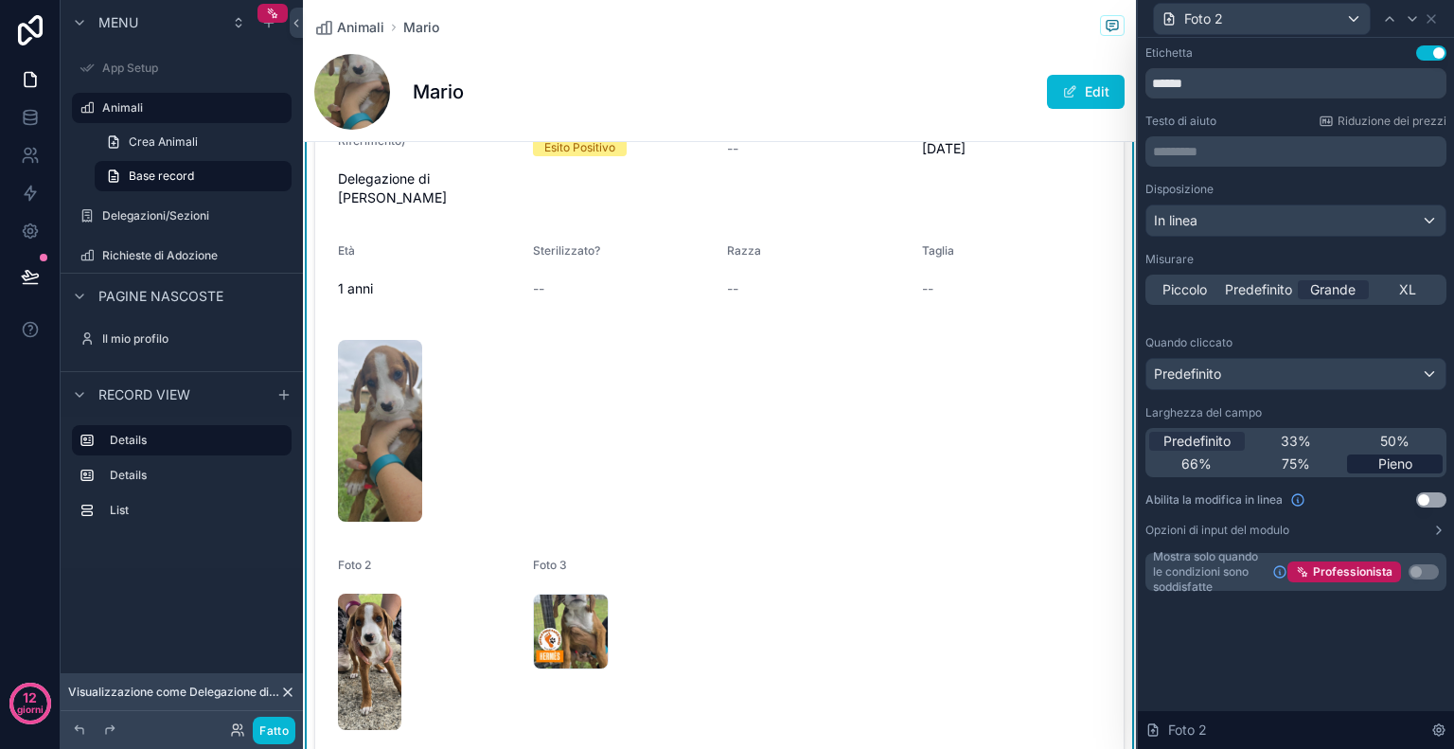
scroll to position [186, 0]
click at [1346, 26] on div "Foto 2" at bounding box center [1262, 19] width 216 height 30
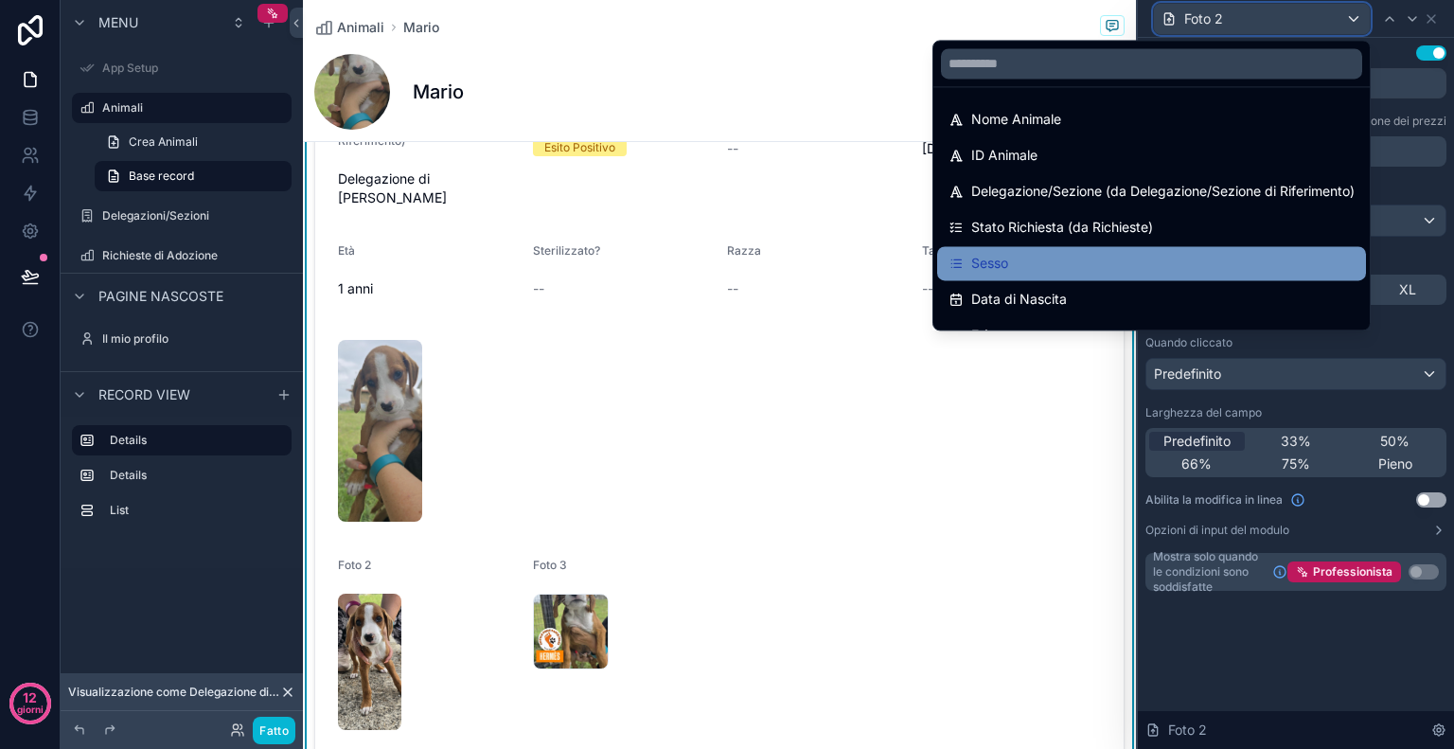
scroll to position [242, 0]
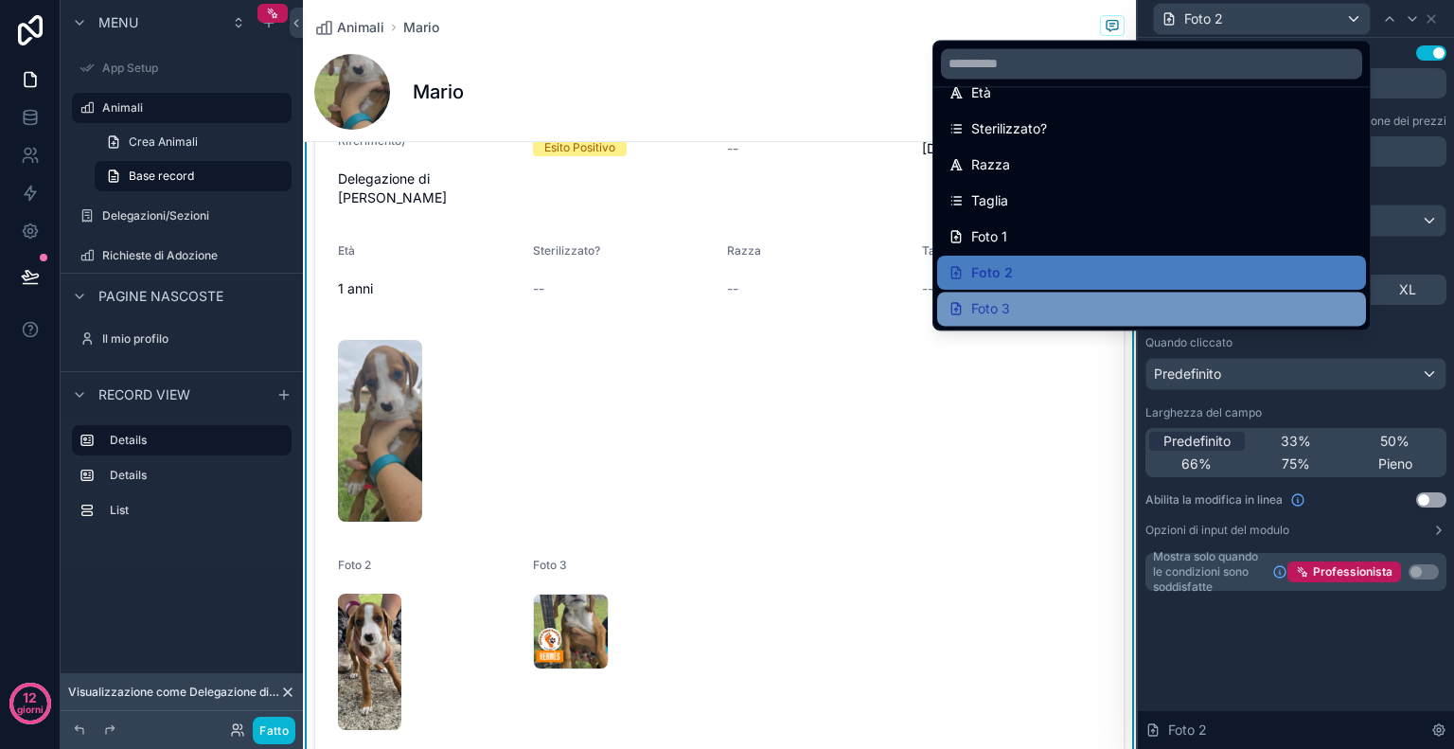
click at [1198, 293] on div "Foto 3" at bounding box center [1151, 309] width 429 height 34
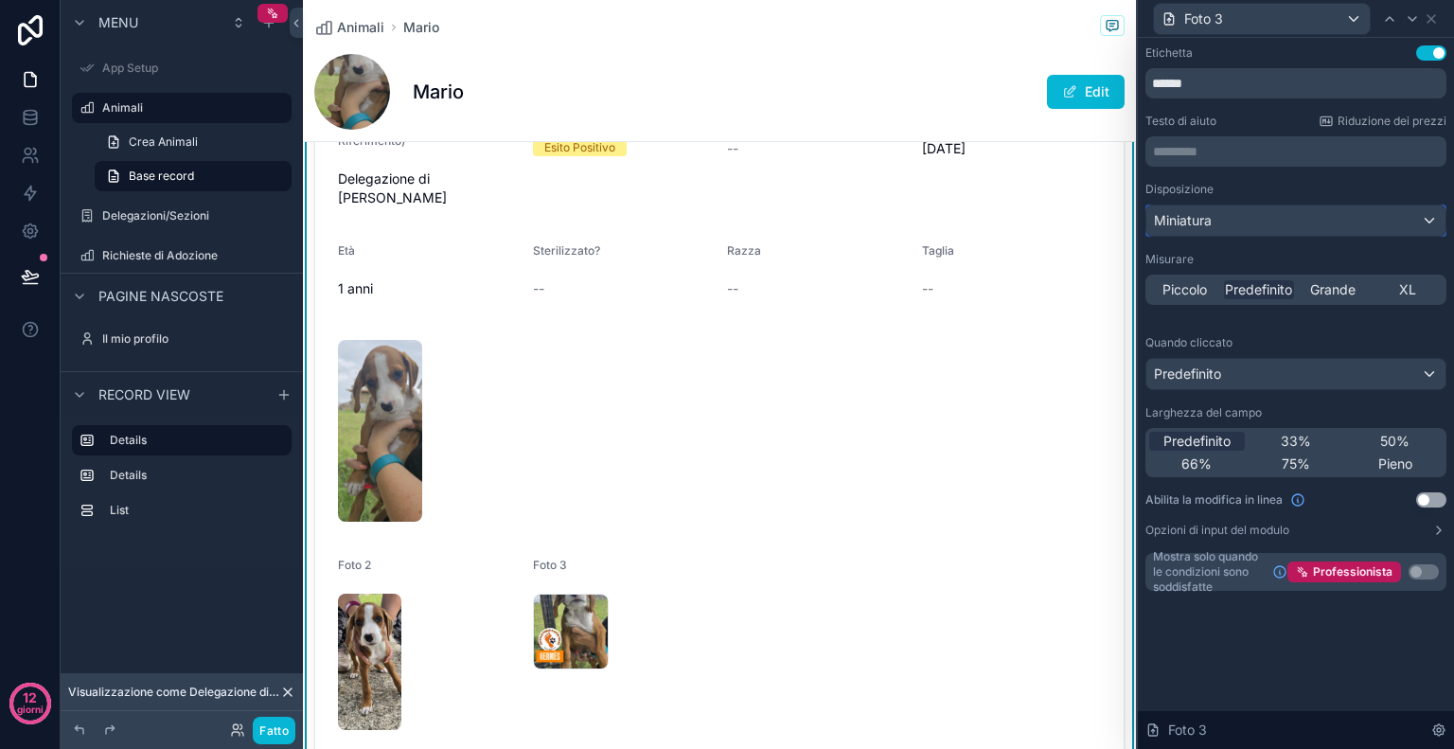
click at [1261, 218] on div "Miniatura" at bounding box center [1296, 220] width 299 height 30
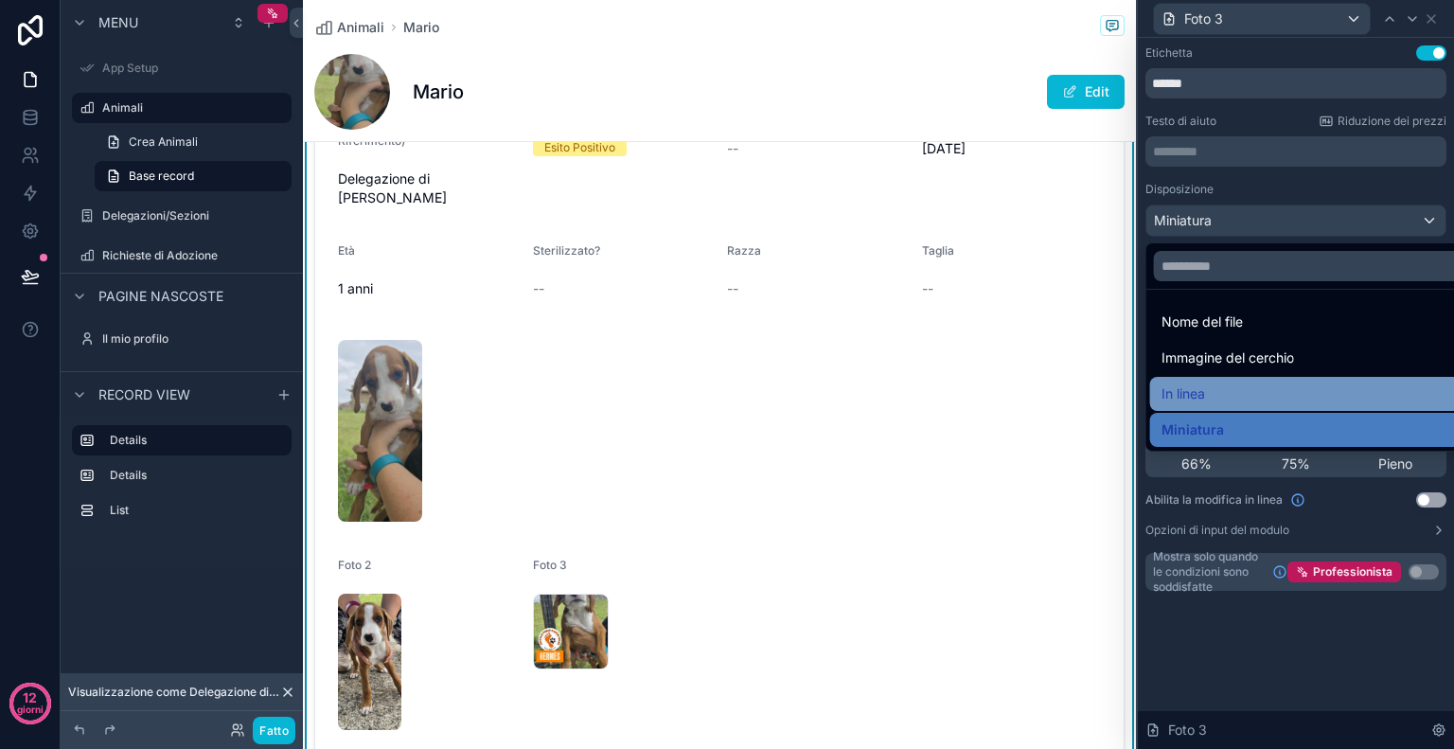
click at [1231, 385] on div "In linea" at bounding box center [1318, 393] width 313 height 23
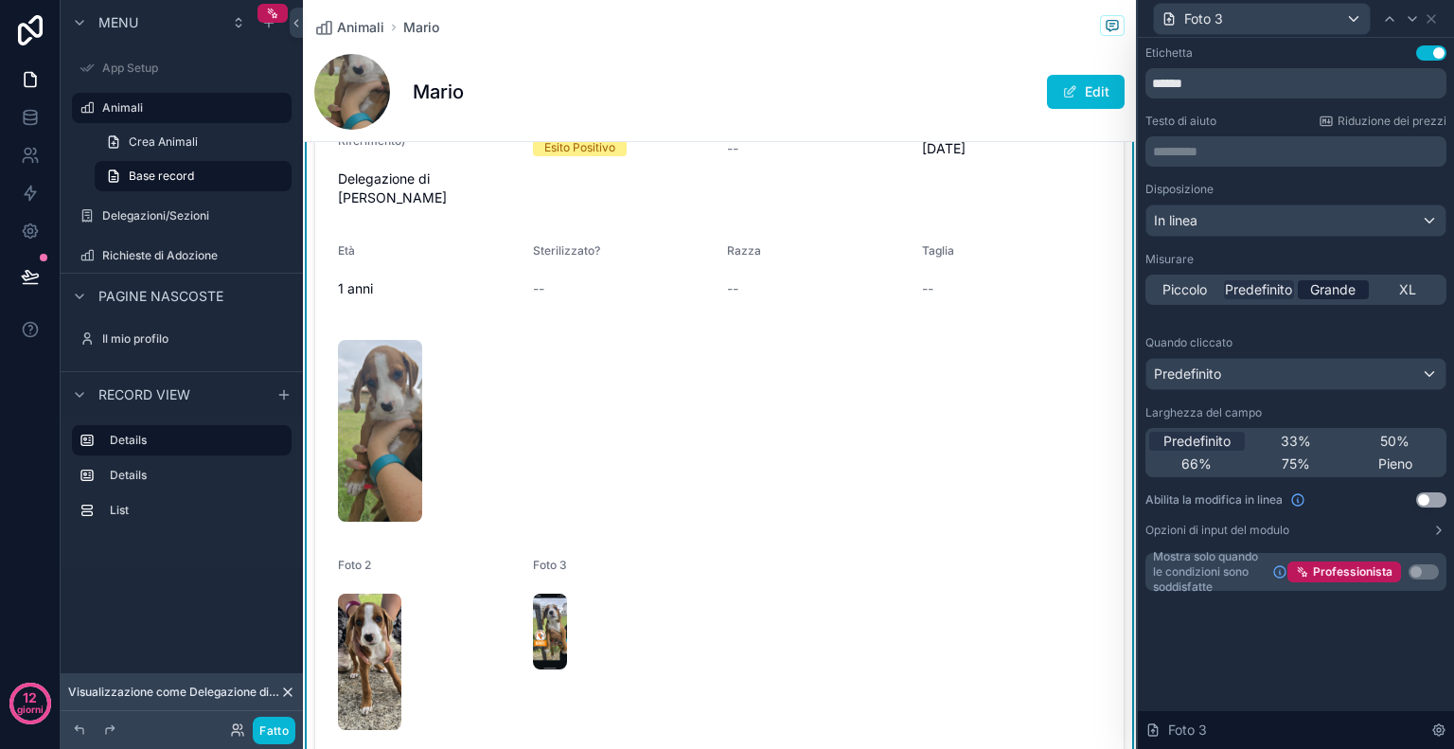
click at [1342, 283] on font "Grande" at bounding box center [1332, 289] width 45 height 16
click at [1435, 496] on button "Usa impostazione" at bounding box center [1431, 499] width 30 height 15
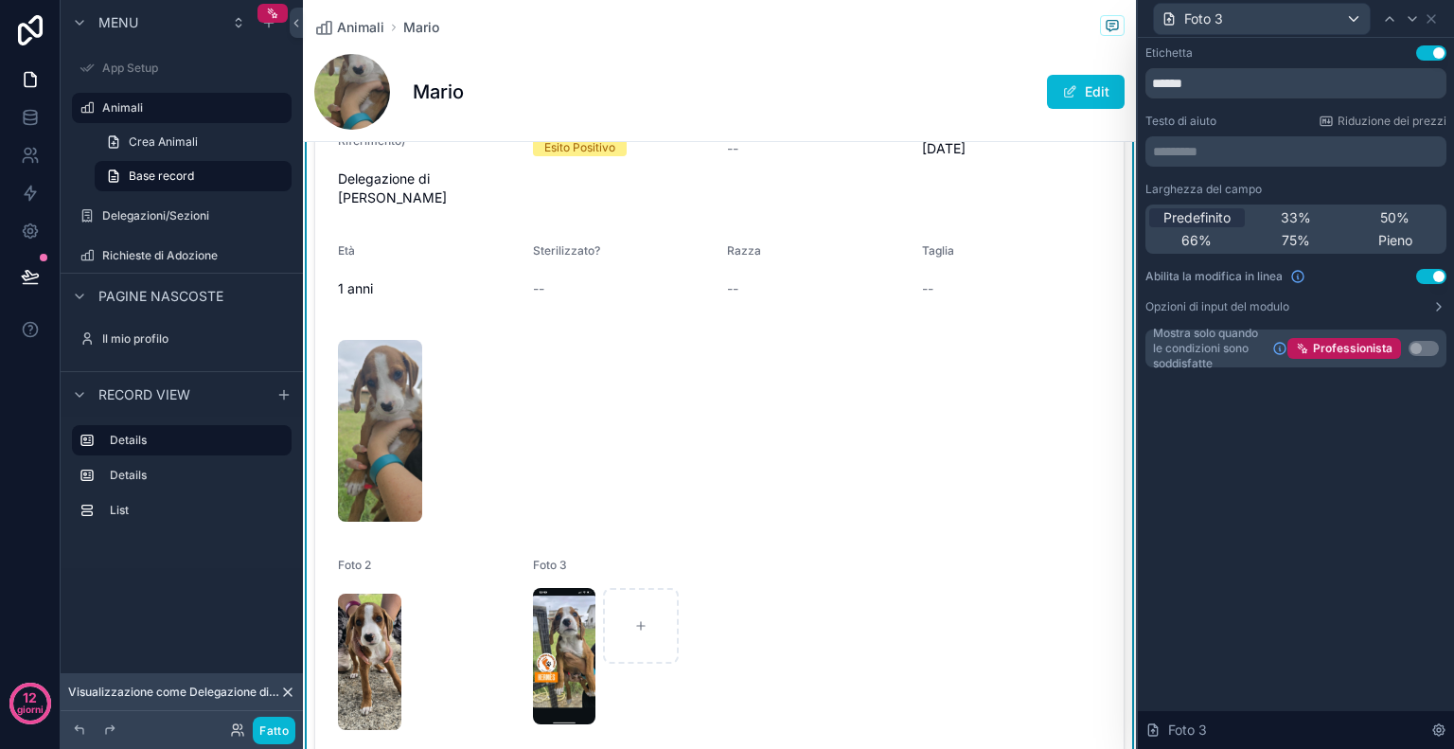
click at [1421, 277] on button "Usa impostazione" at bounding box center [1431, 276] width 30 height 15
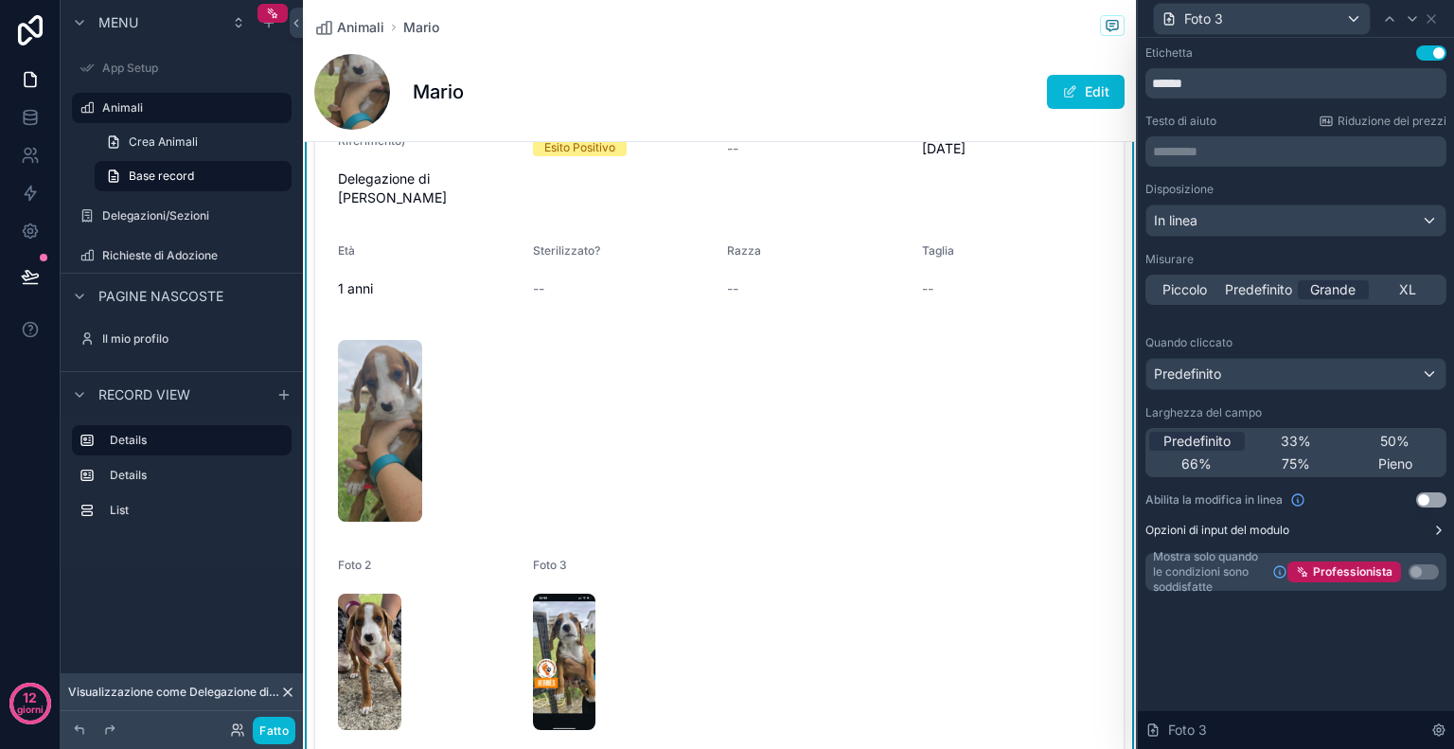
click at [1429, 523] on button "Opzioni di input del modulo" at bounding box center [1296, 530] width 301 height 15
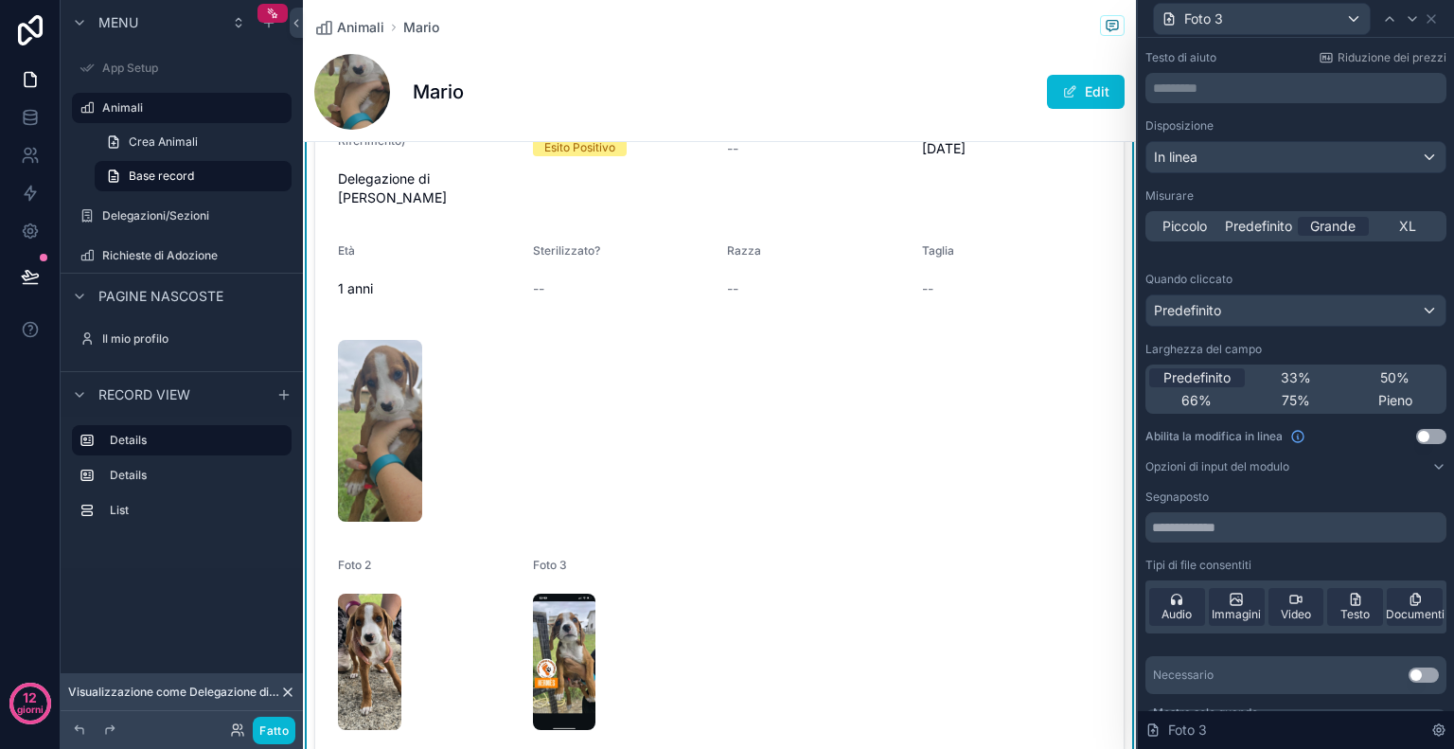
scroll to position [81, 0]
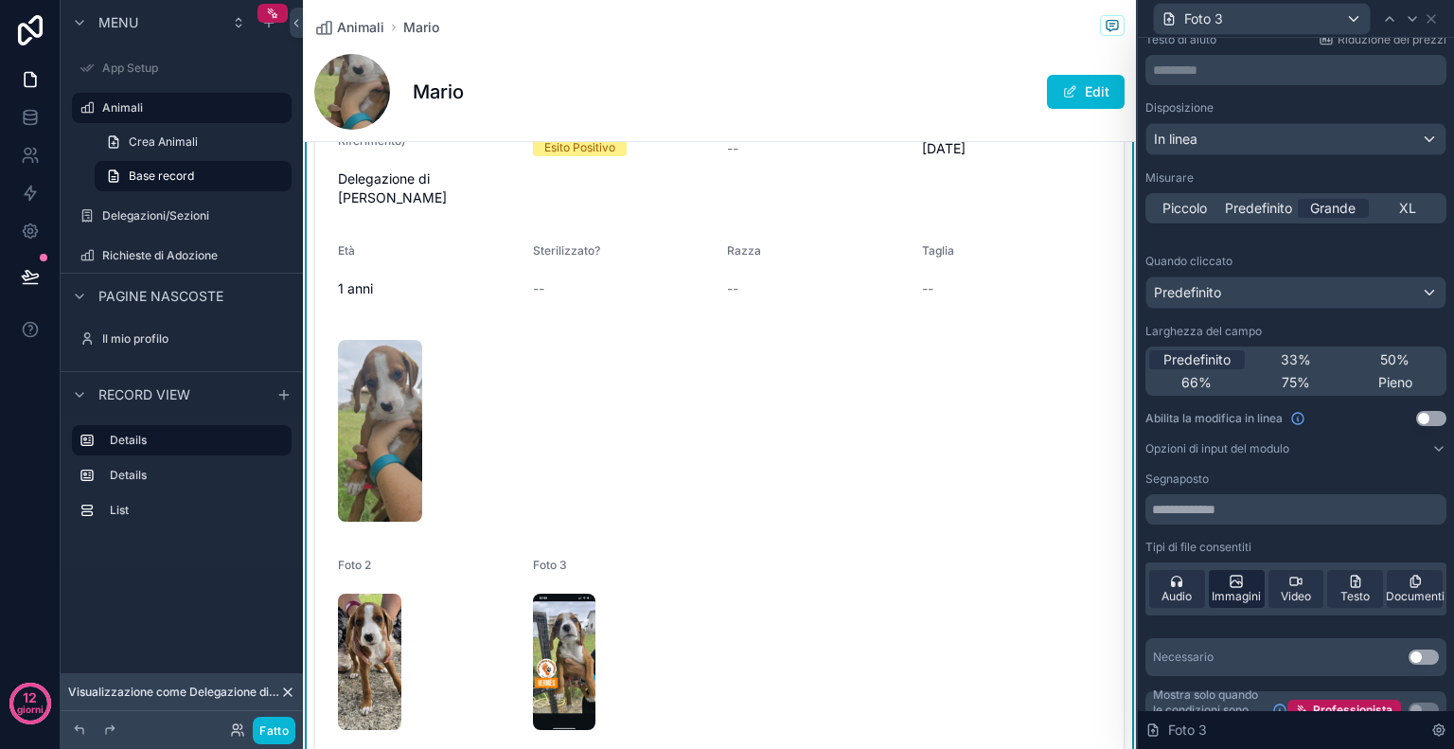
click at [1256, 592] on div "Immagini" at bounding box center [1237, 589] width 56 height 38
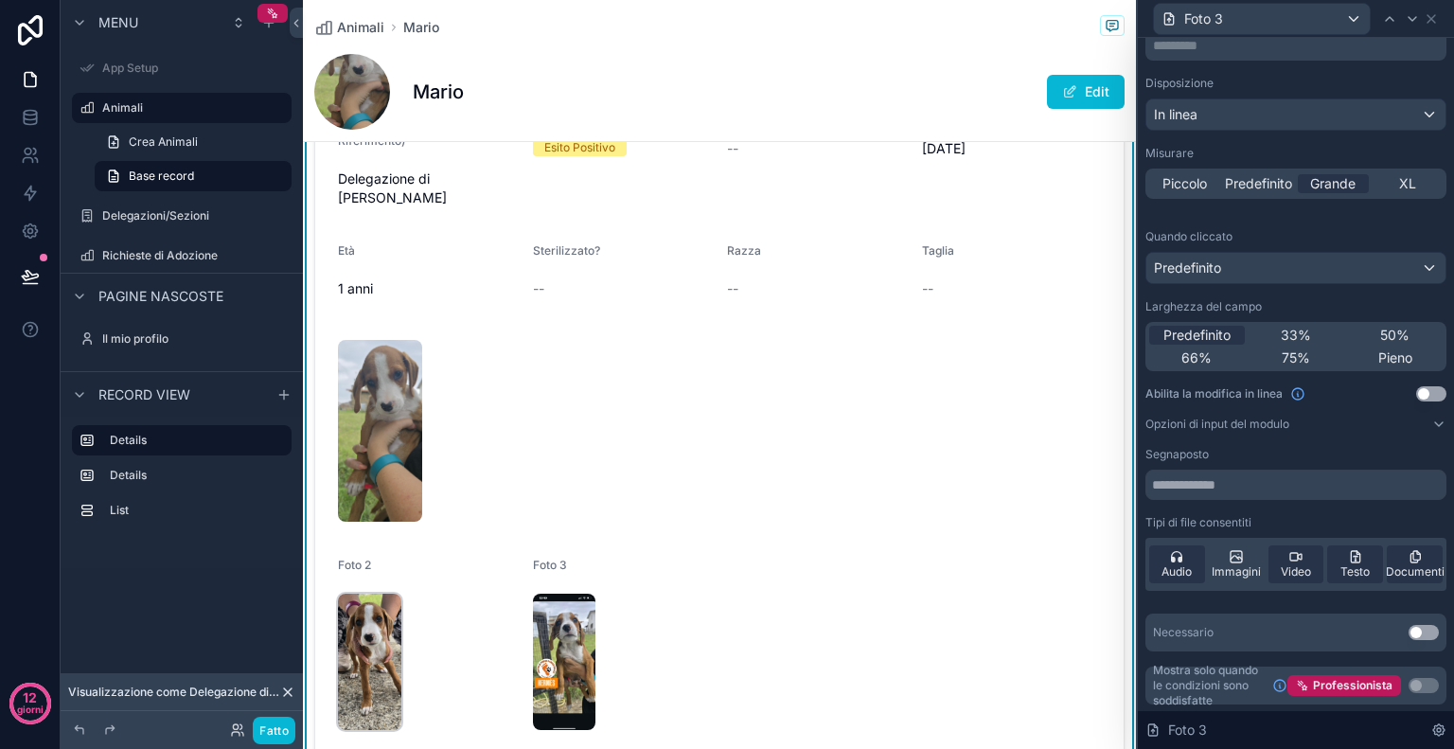
click at [381, 638] on img "contenuto scorrevole" at bounding box center [369, 662] width 63 height 136
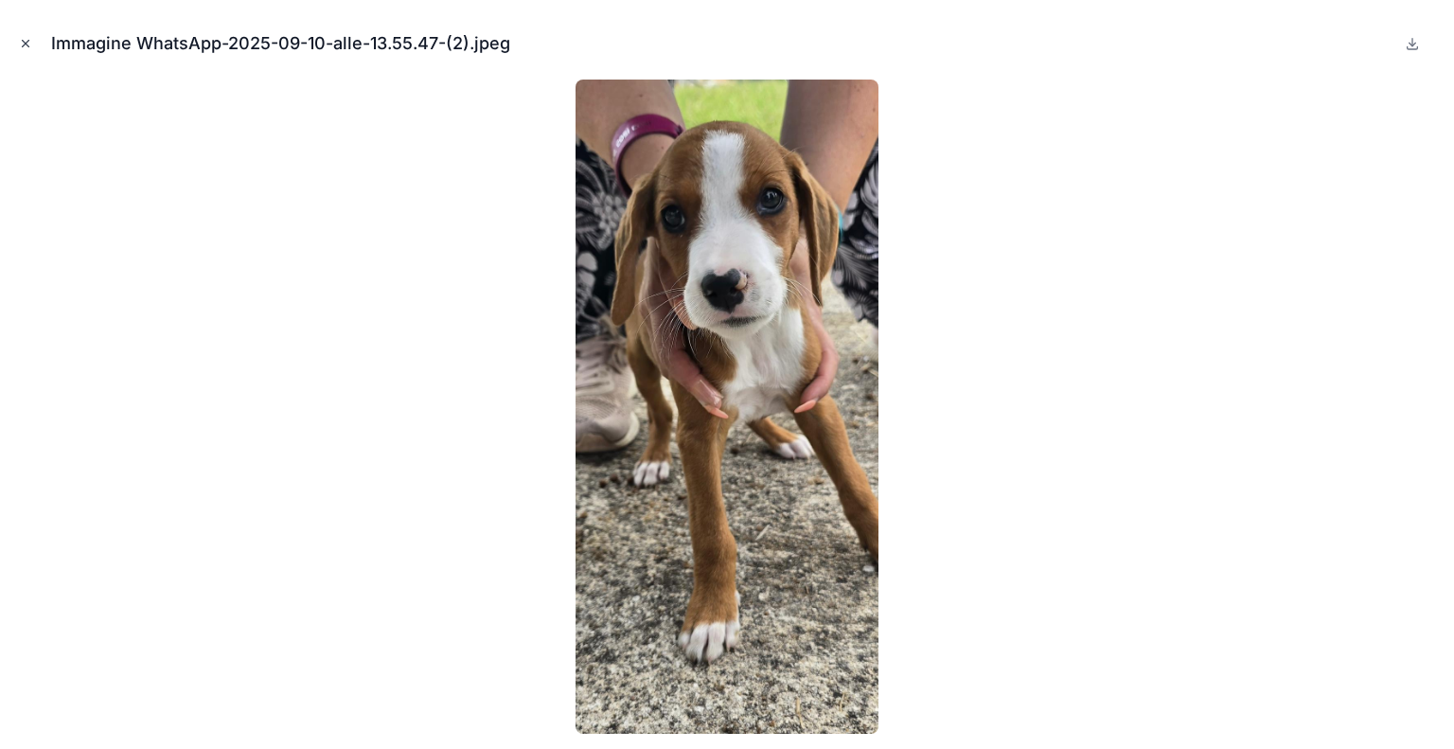
click at [27, 43] on icon "Chiudi modale" at bounding box center [25, 43] width 13 height 13
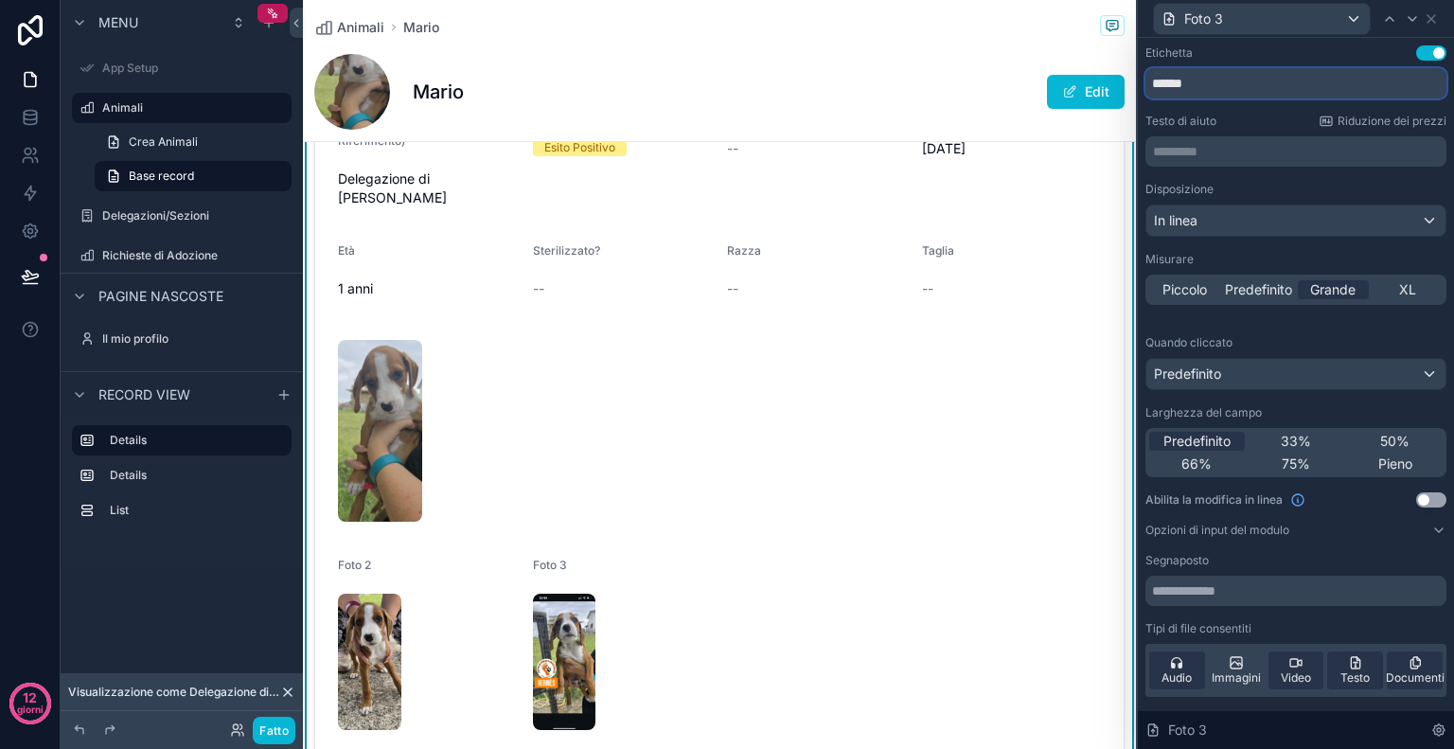
click at [1237, 90] on input "******" at bounding box center [1296, 83] width 301 height 30
click at [1339, 7] on div "Foto 3" at bounding box center [1262, 19] width 216 height 30
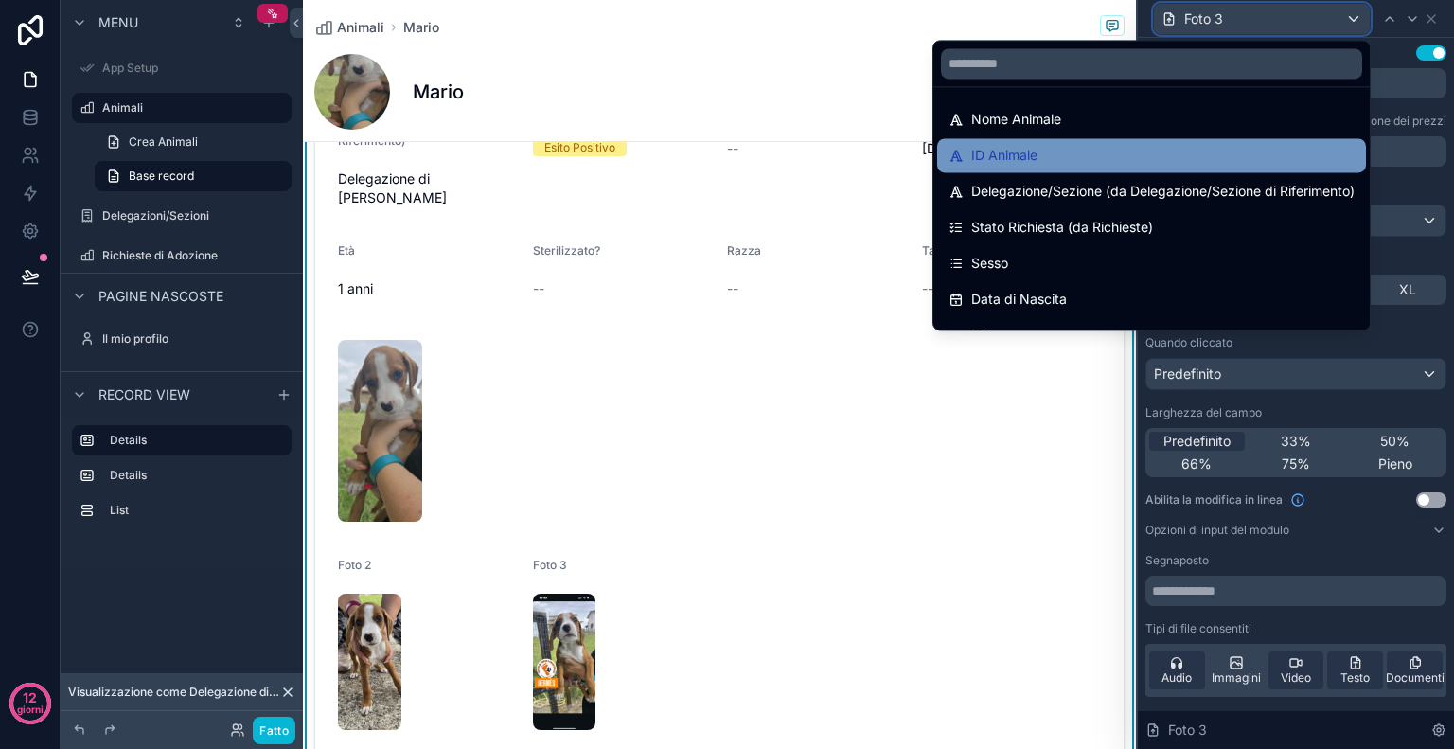
scroll to position [242, 0]
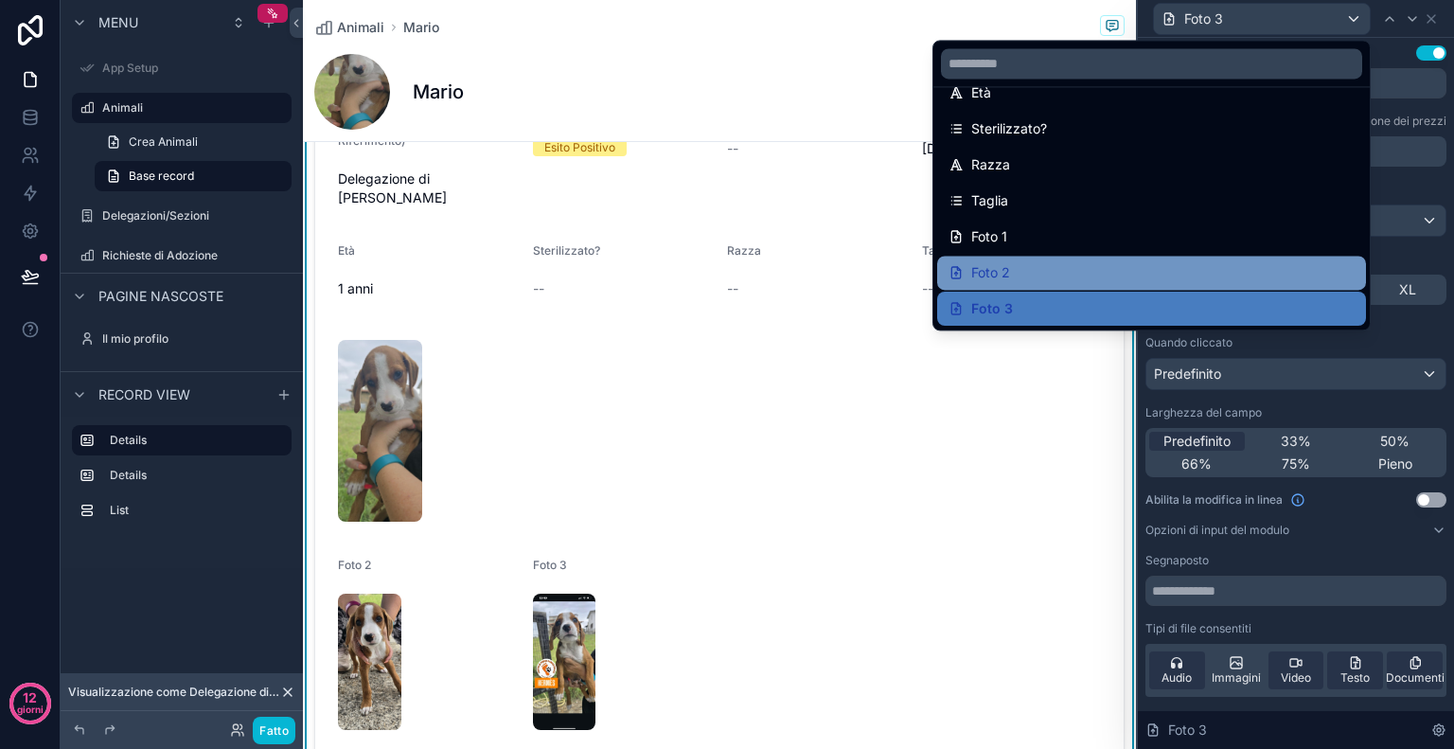
click at [1060, 260] on div "Foto 2" at bounding box center [1151, 273] width 429 height 34
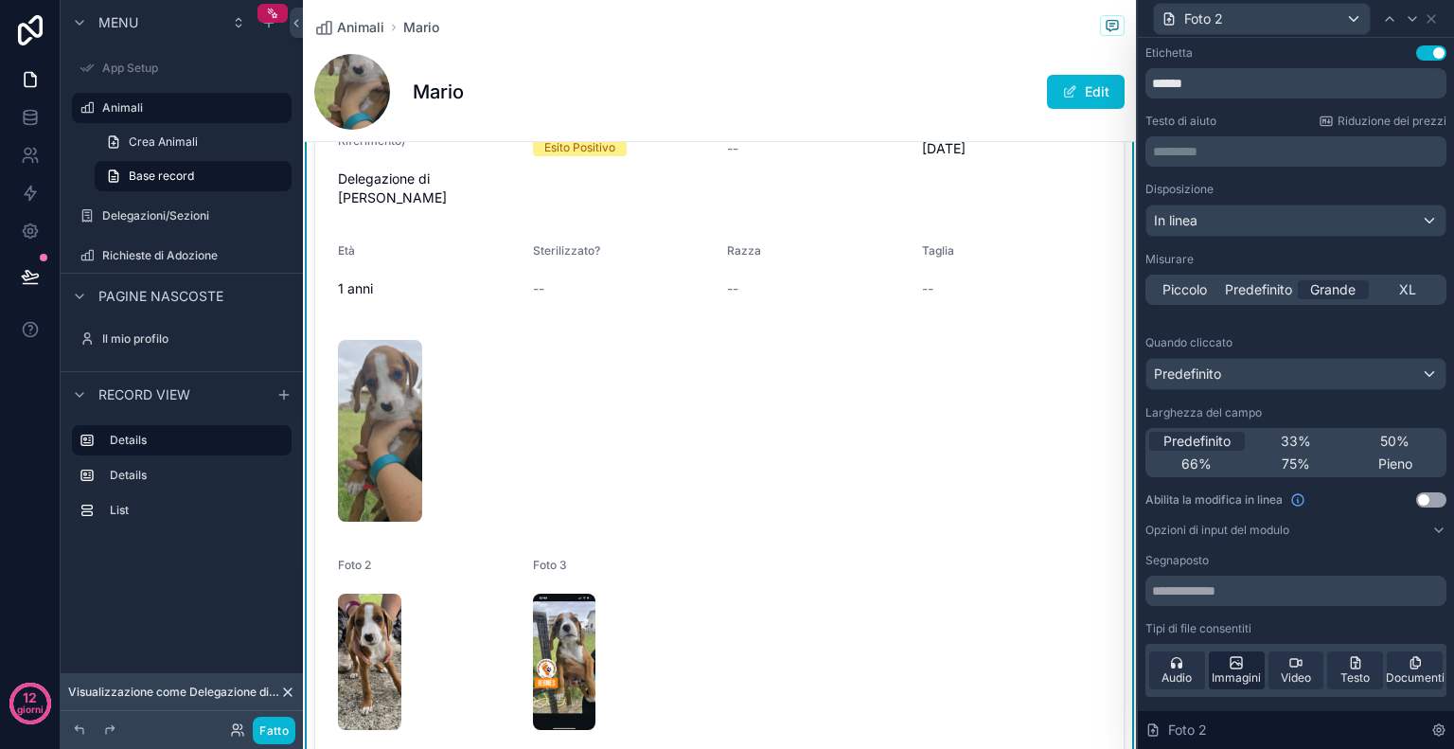
click at [1229, 668] on icon at bounding box center [1236, 662] width 15 height 15
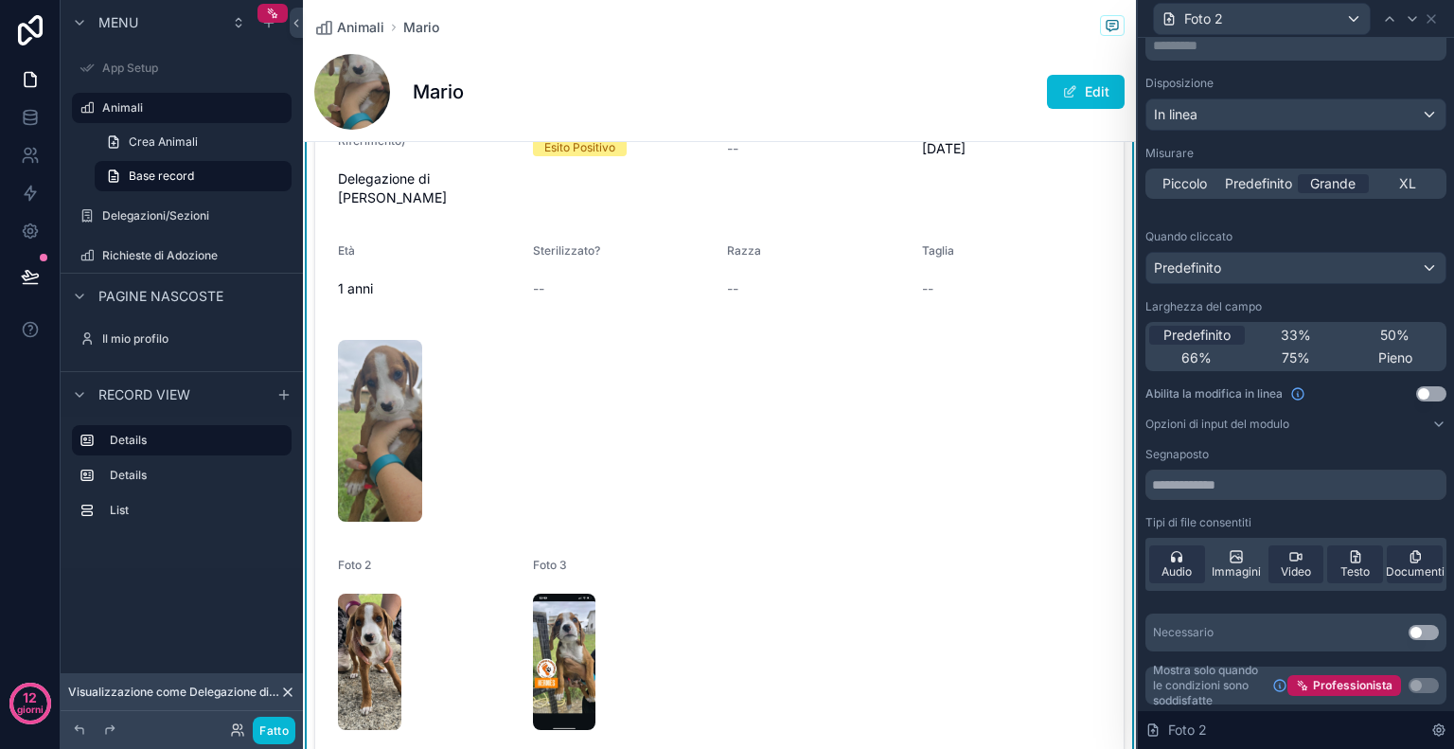
scroll to position [0, 0]
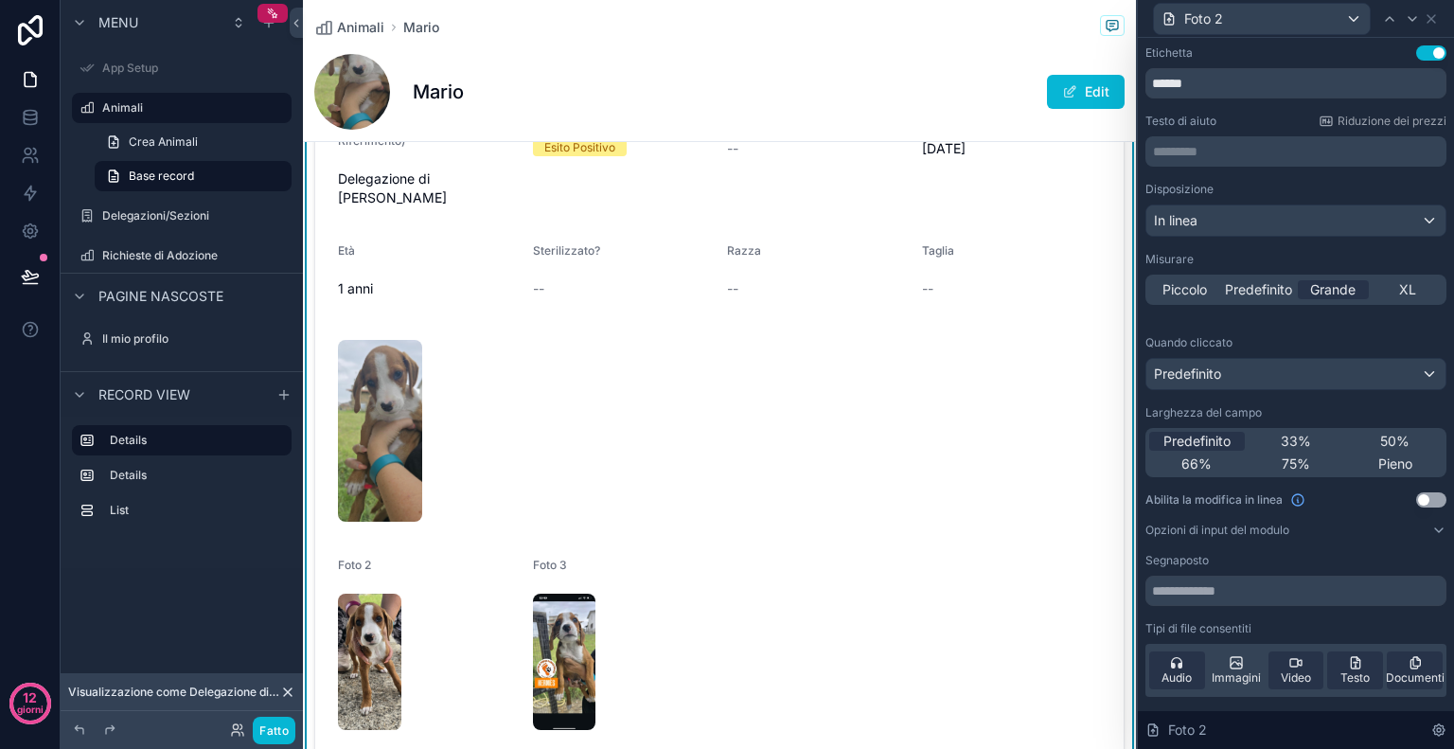
click at [1416, 57] on button "Usa impostazione" at bounding box center [1431, 52] width 30 height 15
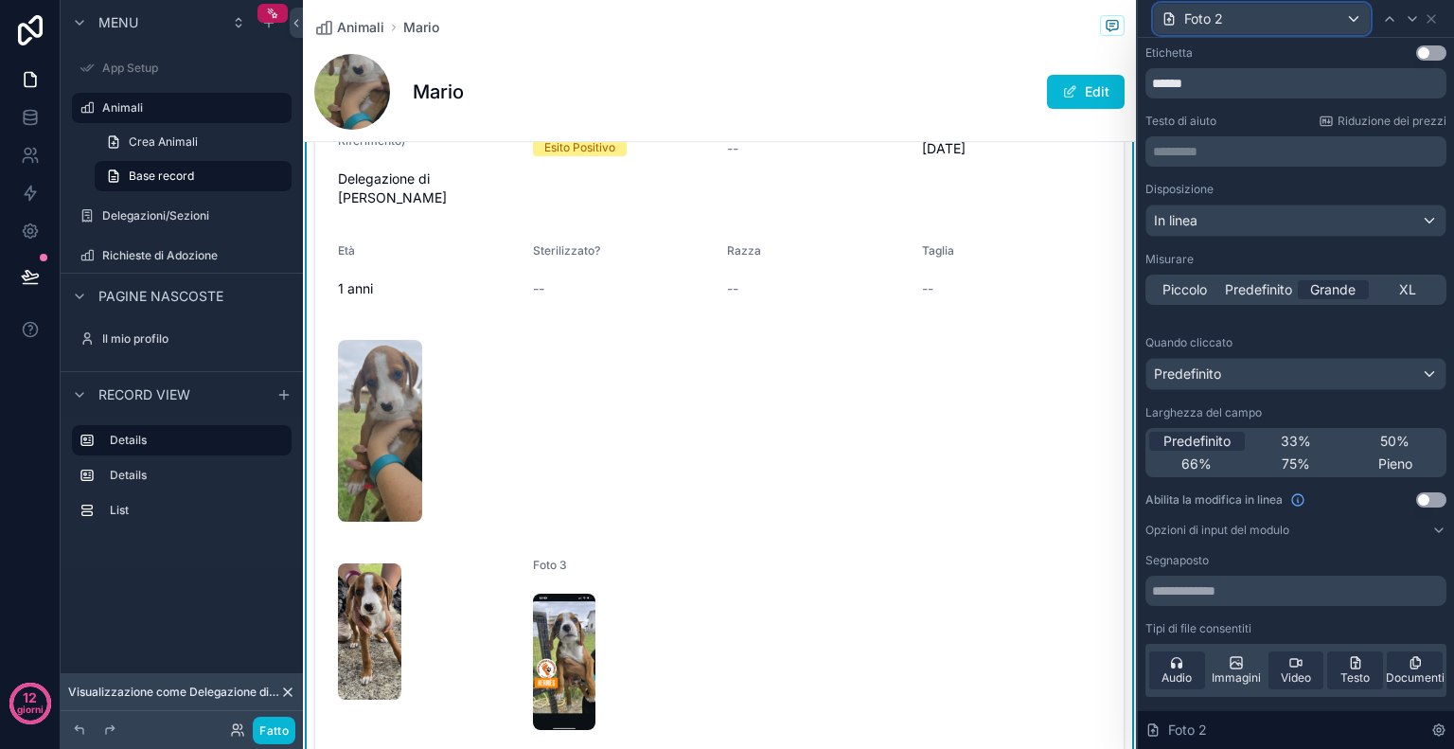
click at [1328, 26] on div "Foto 2" at bounding box center [1262, 19] width 216 height 30
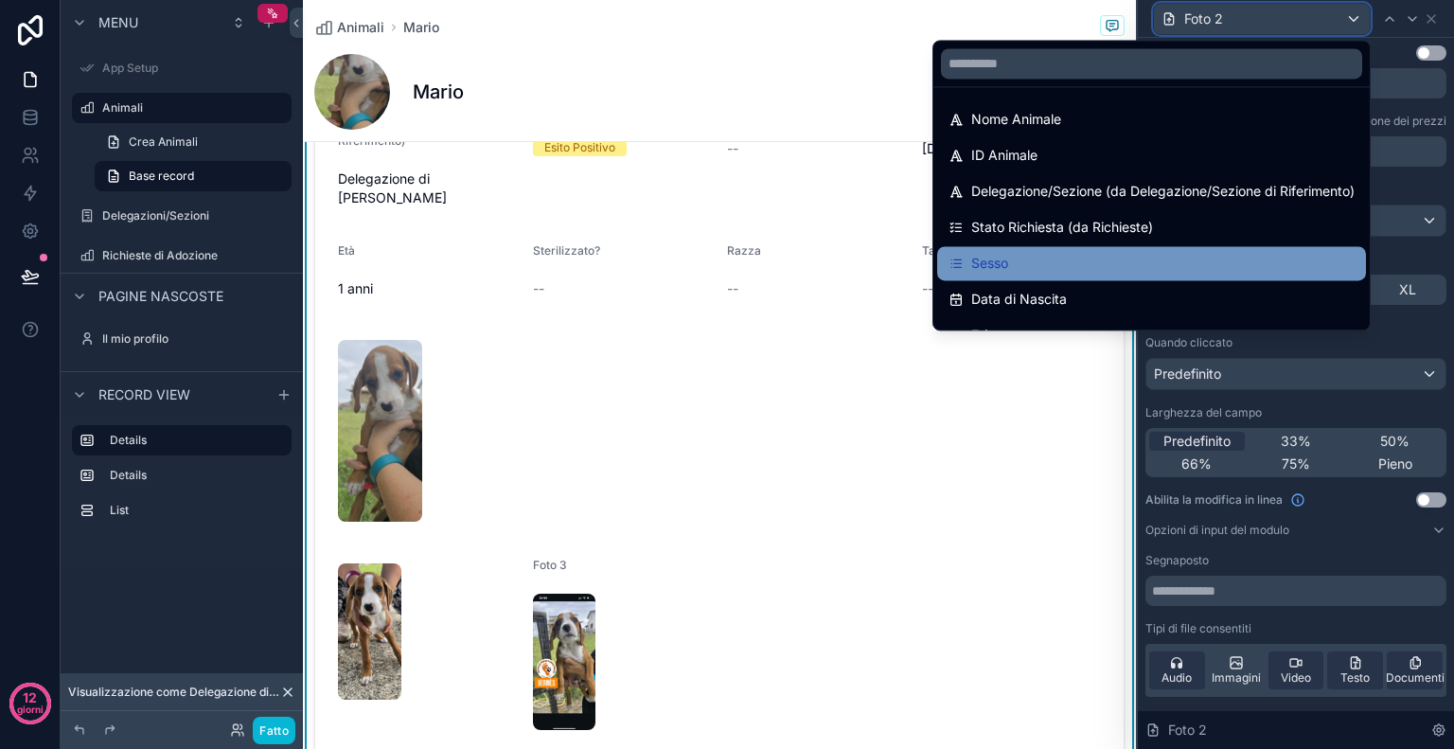
scroll to position [242, 0]
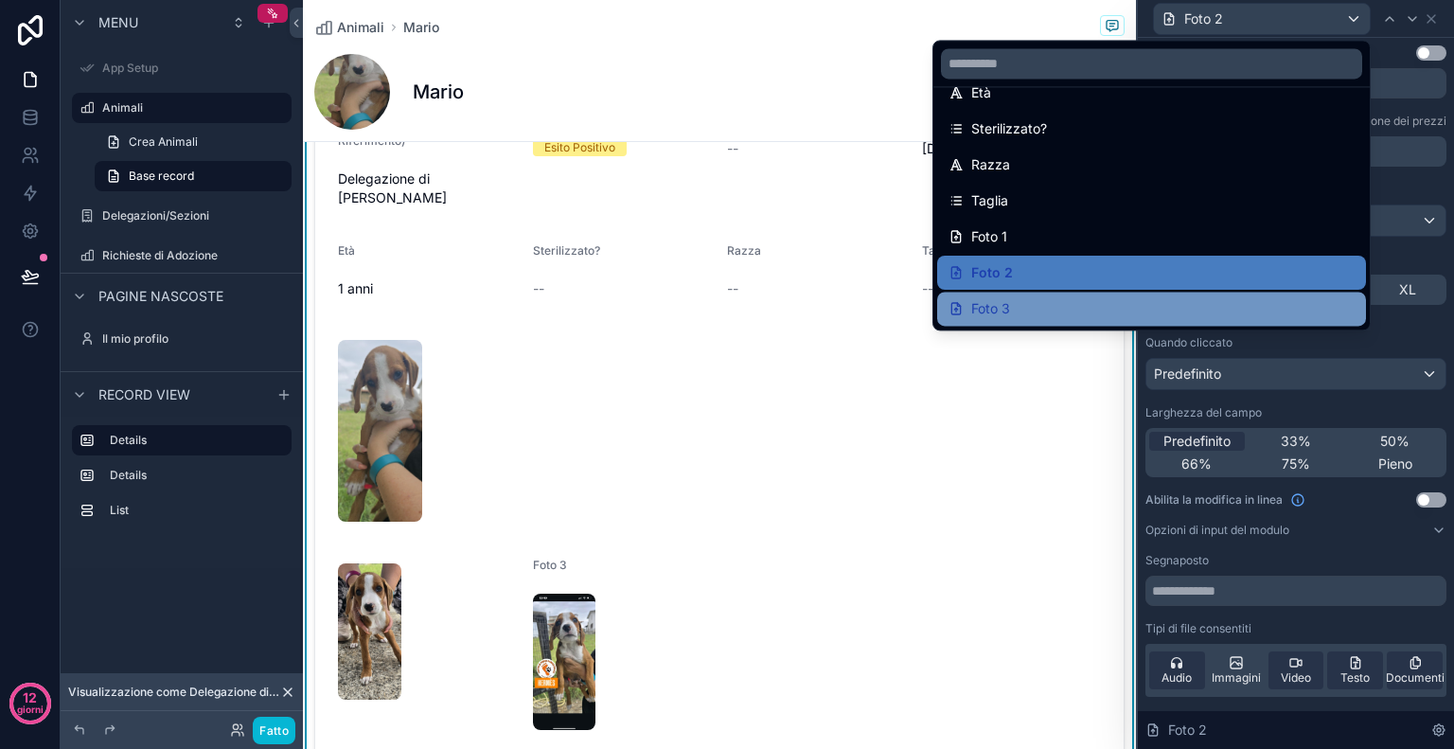
click at [1091, 300] on div "Foto 3" at bounding box center [1152, 308] width 406 height 23
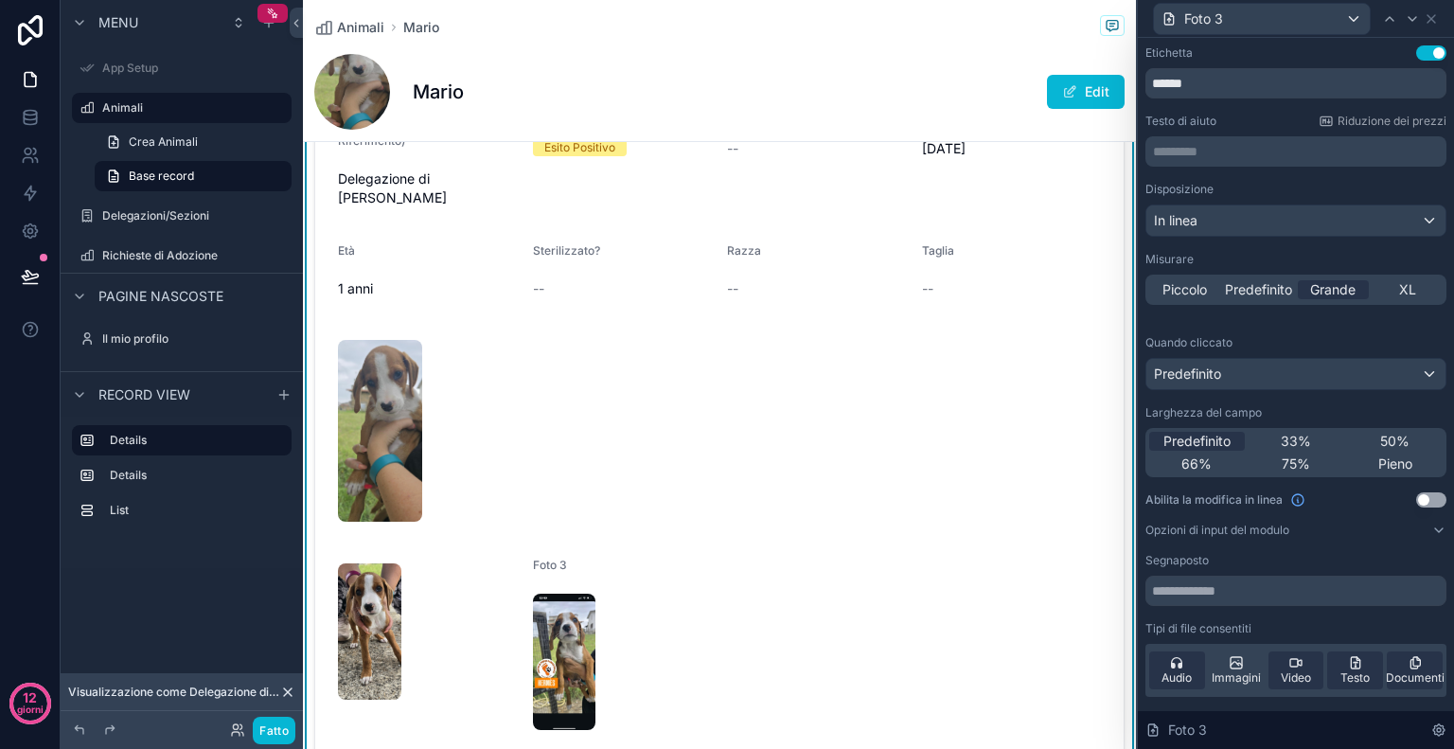
click at [1416, 55] on button "Usa impostazione" at bounding box center [1431, 52] width 30 height 15
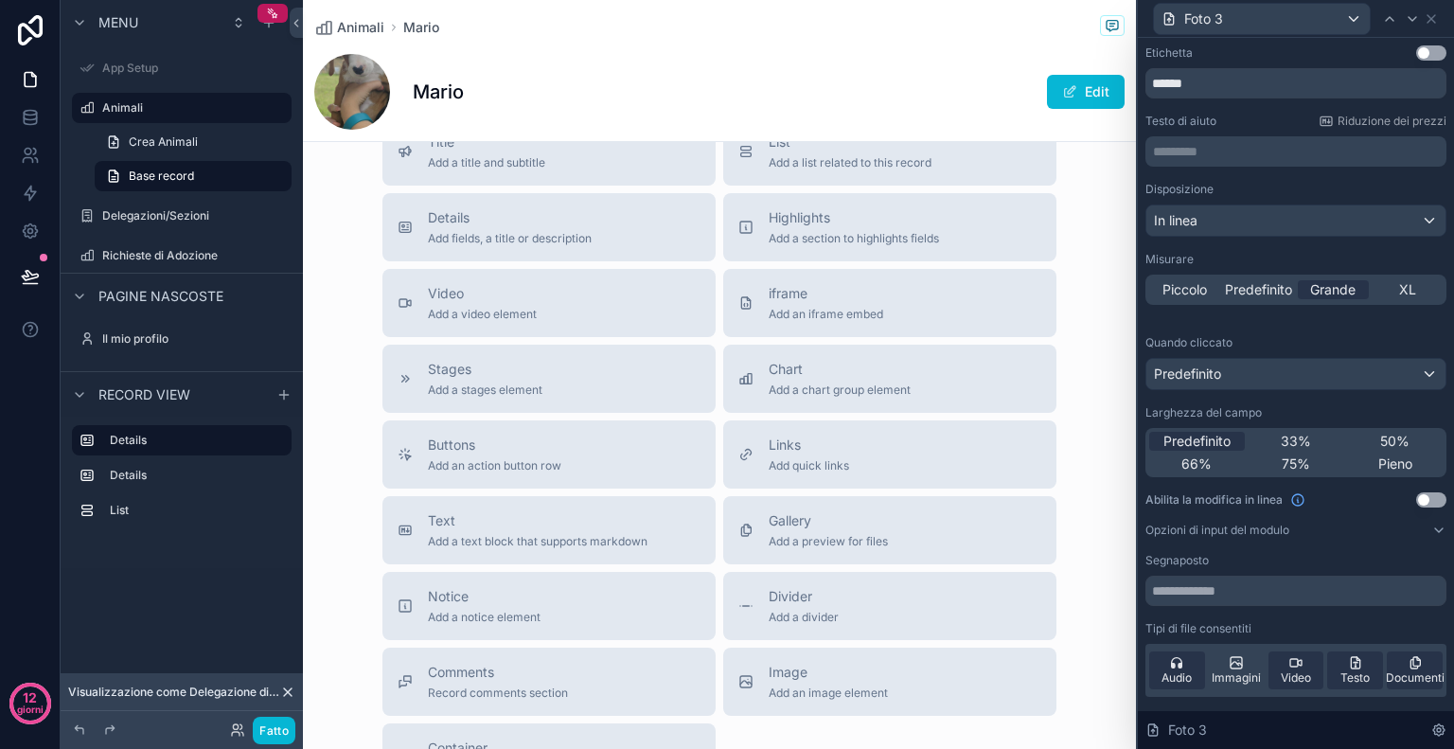
scroll to position [1476, 0]
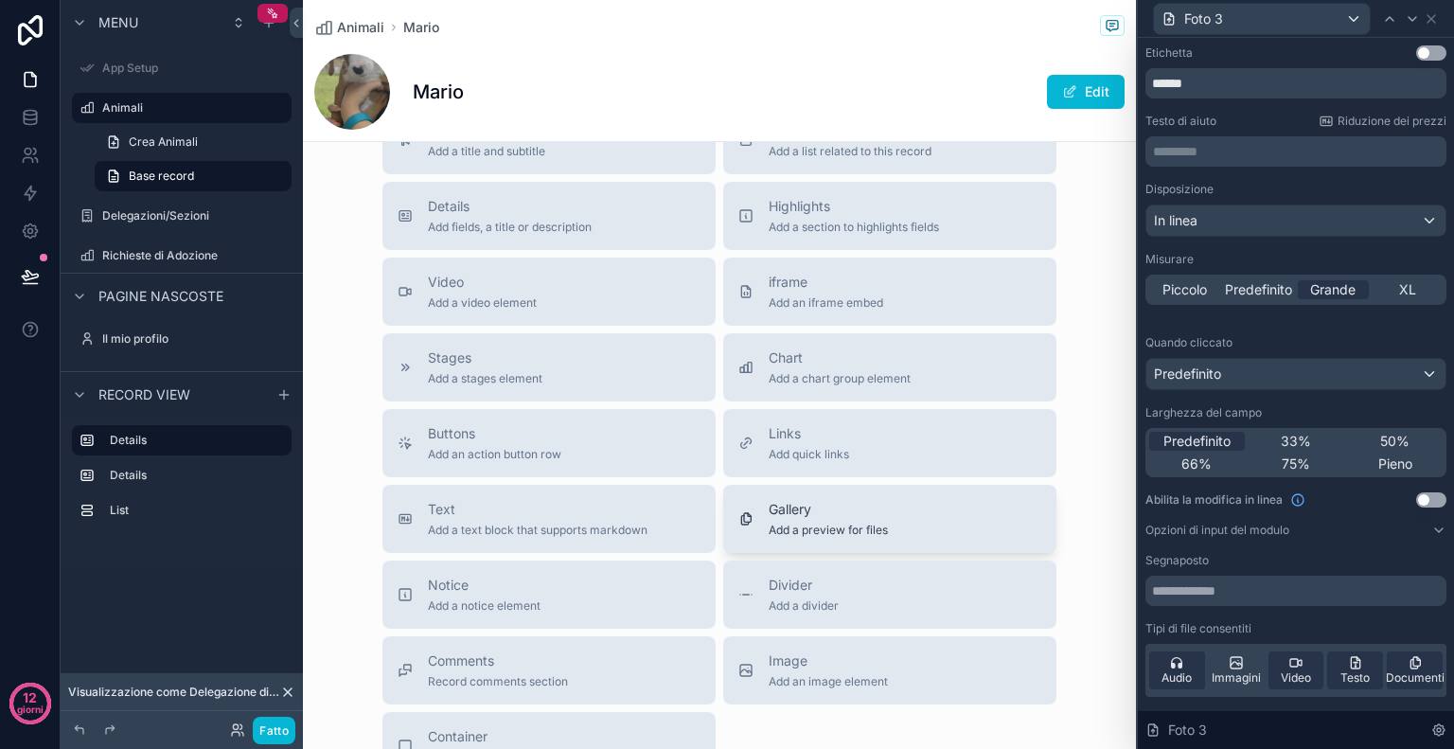
click at [816, 500] on span "Gallery" at bounding box center [828, 509] width 119 height 19
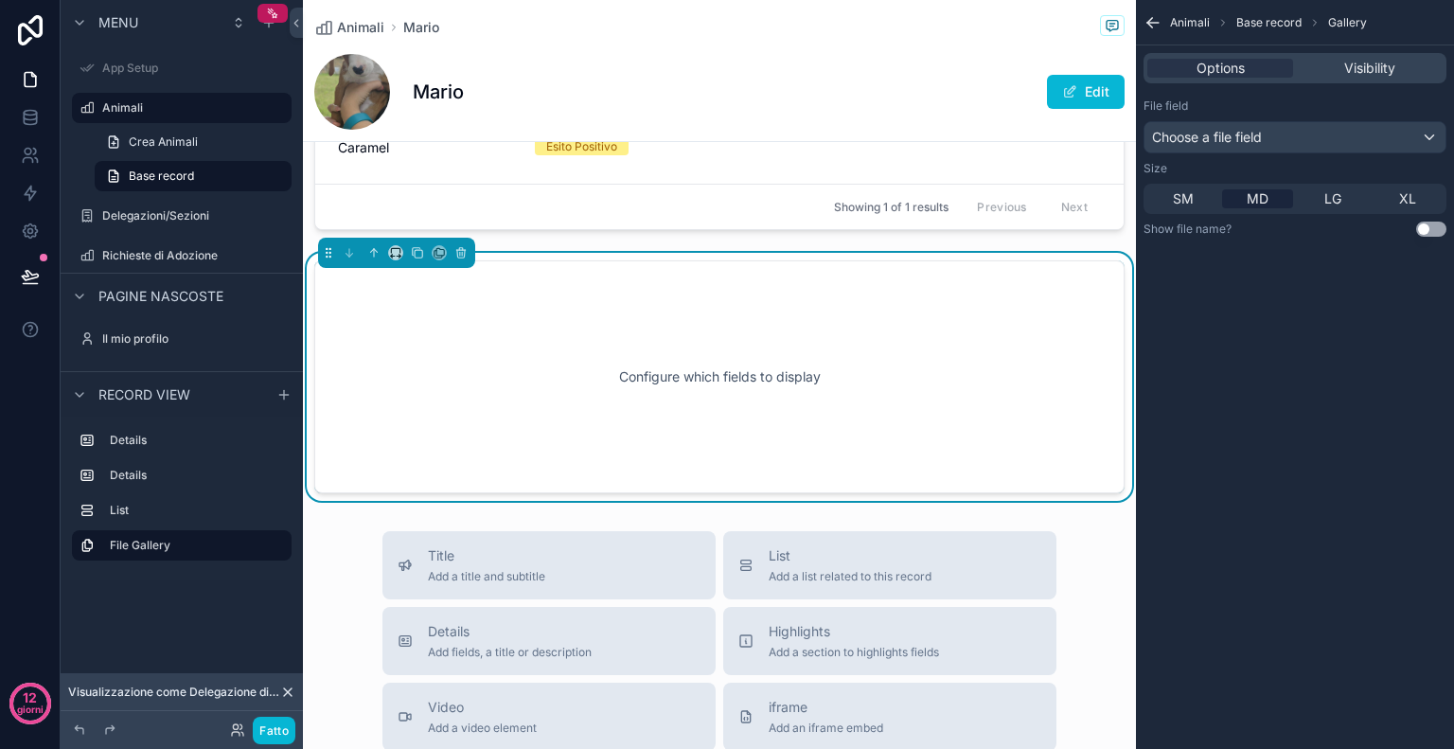
scroll to position [1314, 0]
click at [1375, 134] on div "Choose a file field" at bounding box center [1295, 137] width 301 height 30
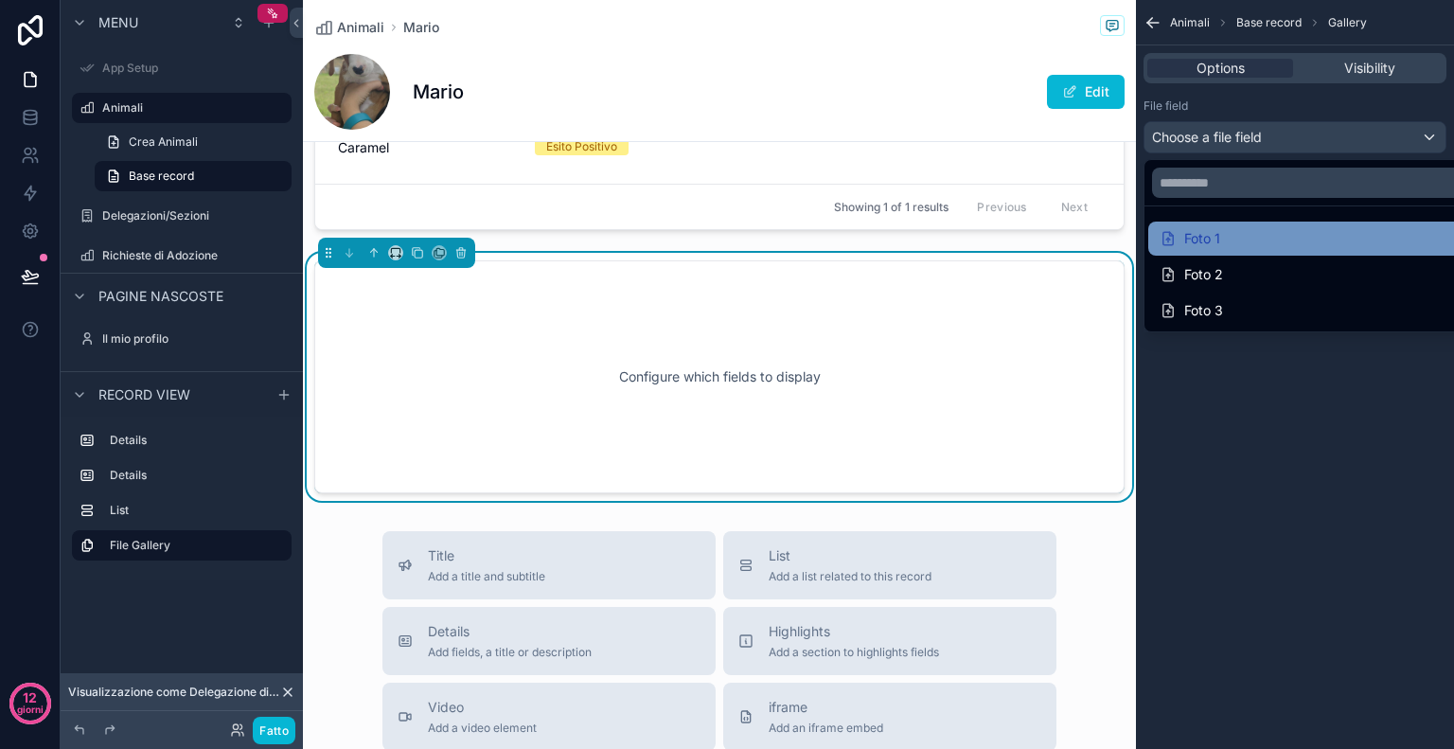
click at [1282, 233] on div "Foto 1" at bounding box center [1317, 238] width 314 height 23
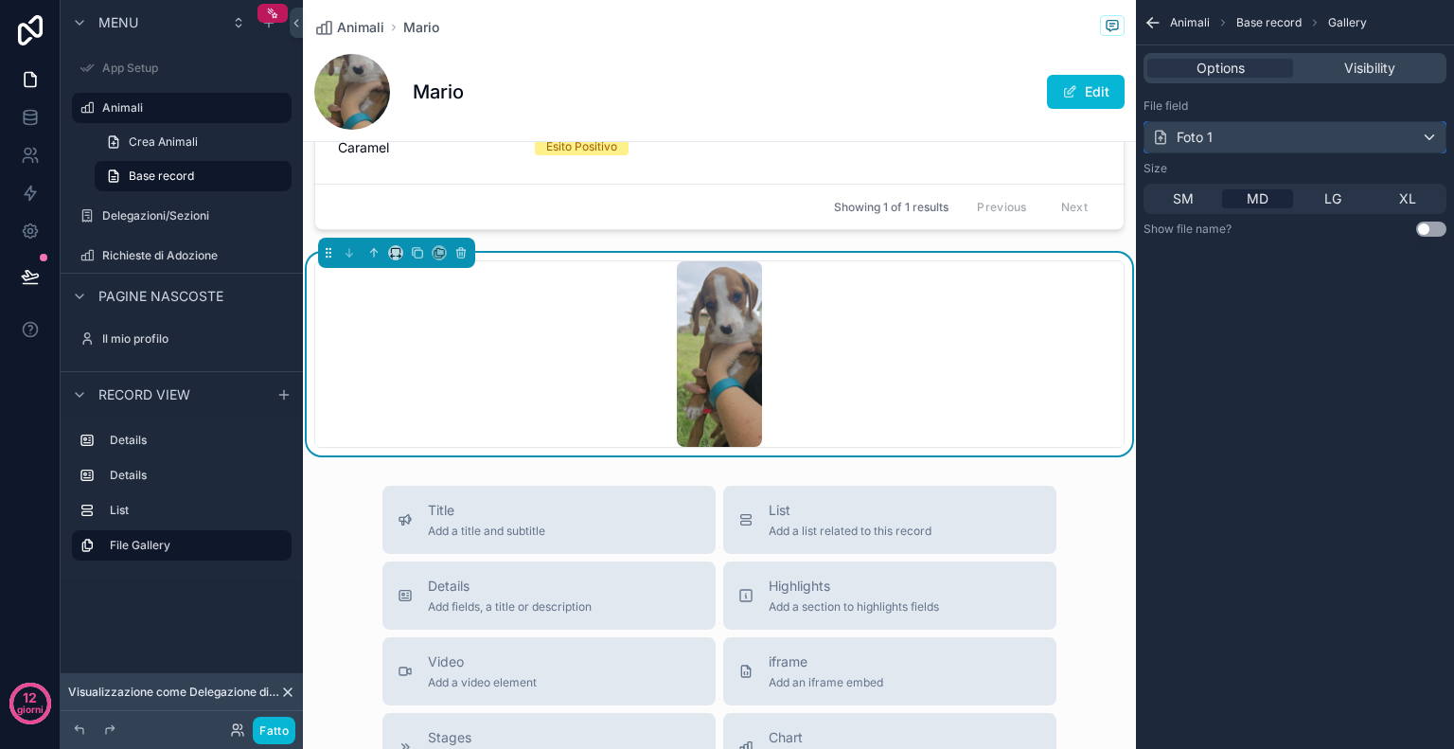
click at [1317, 145] on div "Foto 1" at bounding box center [1295, 137] width 301 height 30
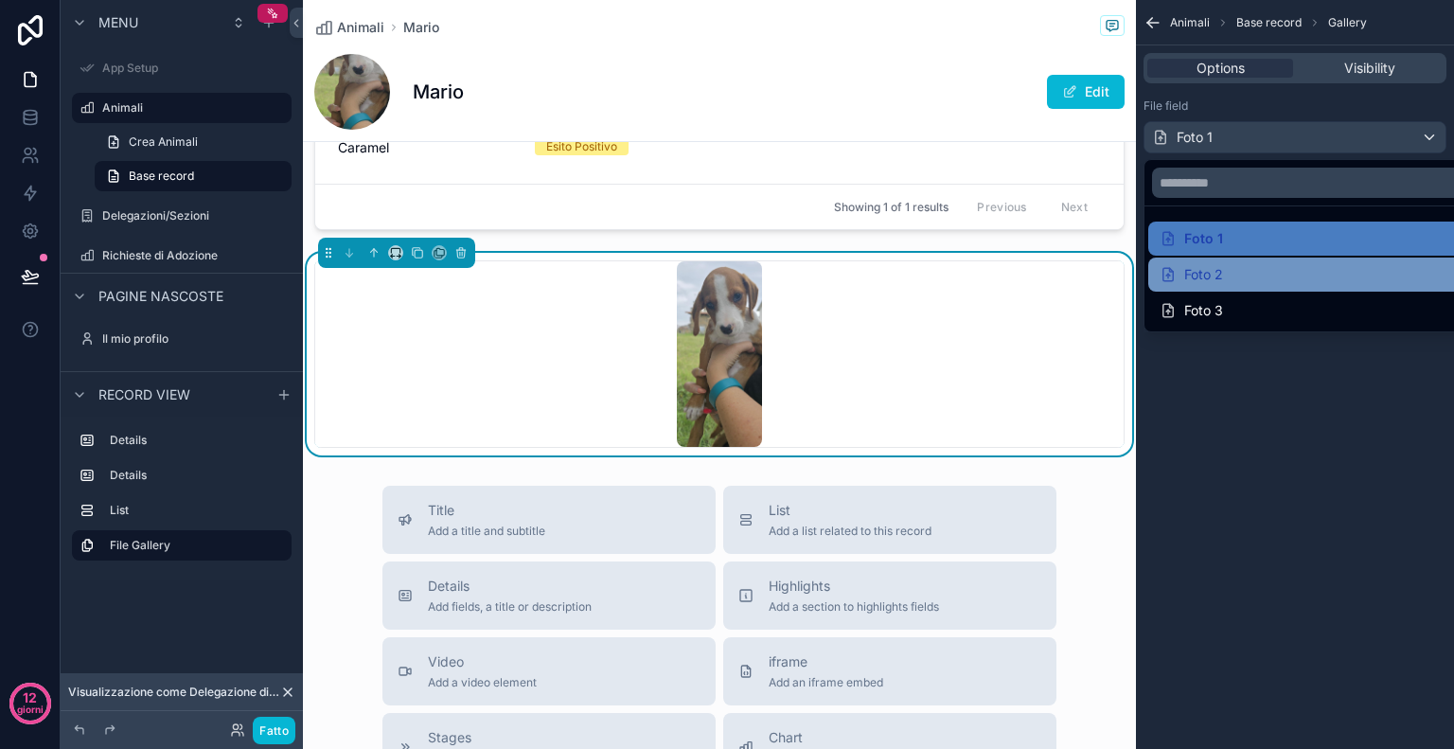
click at [1259, 268] on div "Foto 2" at bounding box center [1317, 274] width 314 height 23
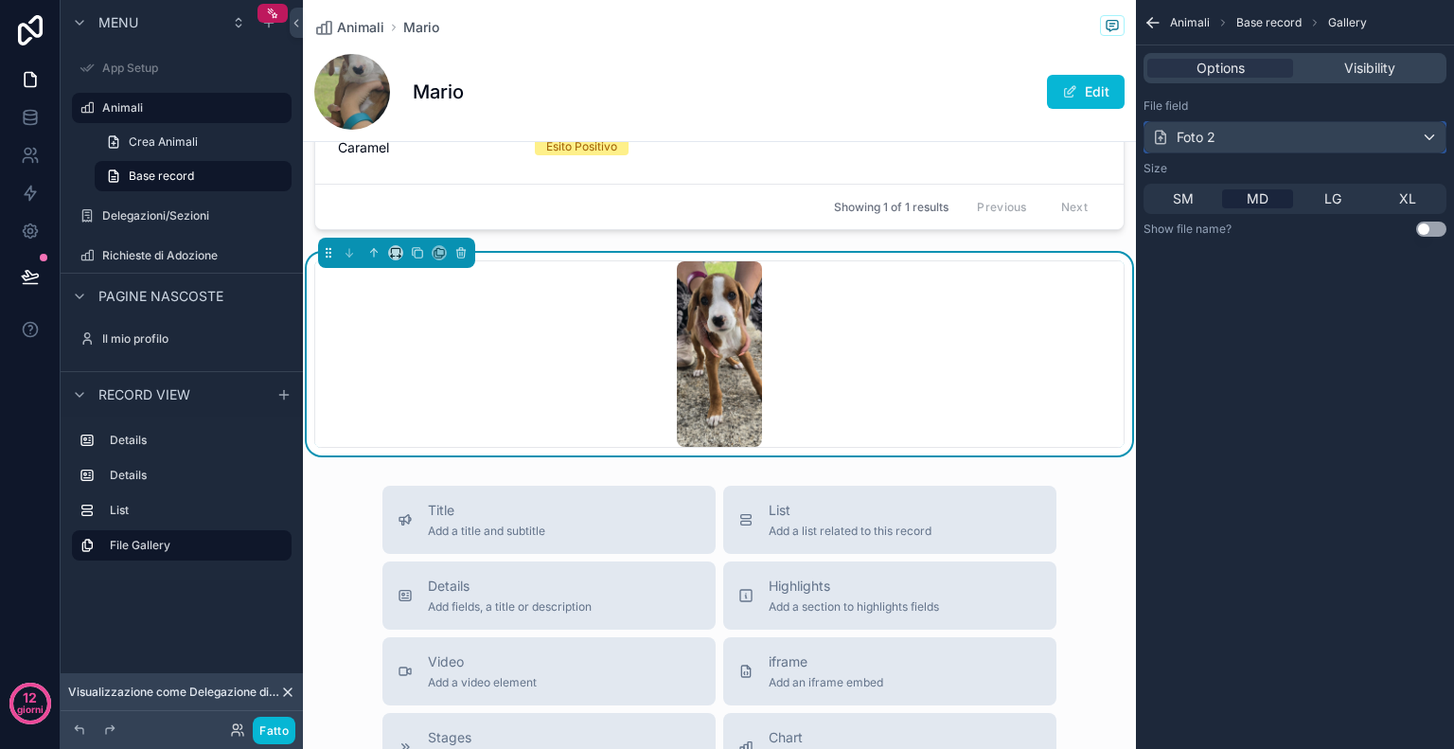
click at [1281, 135] on div "Foto 2" at bounding box center [1295, 137] width 301 height 30
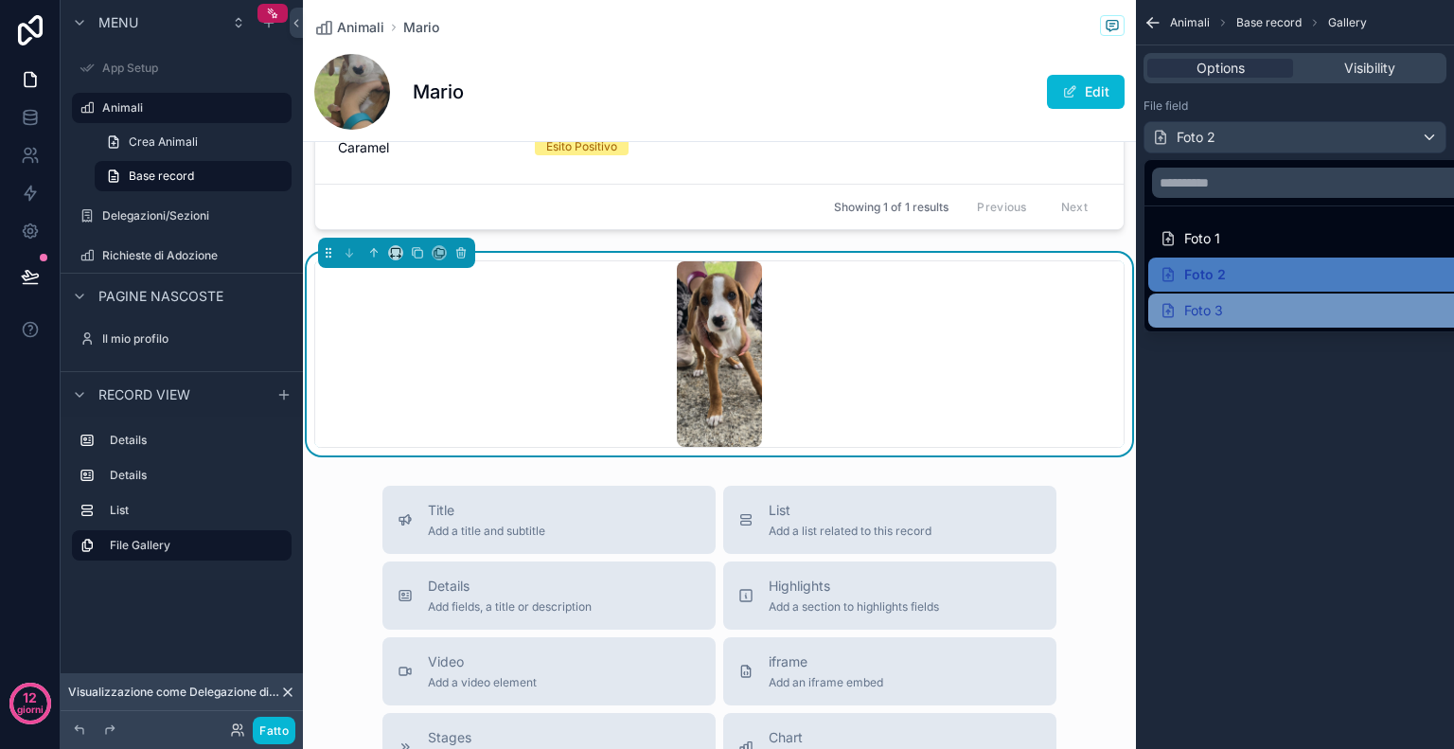
click at [1252, 315] on div "Foto 3" at bounding box center [1317, 310] width 314 height 23
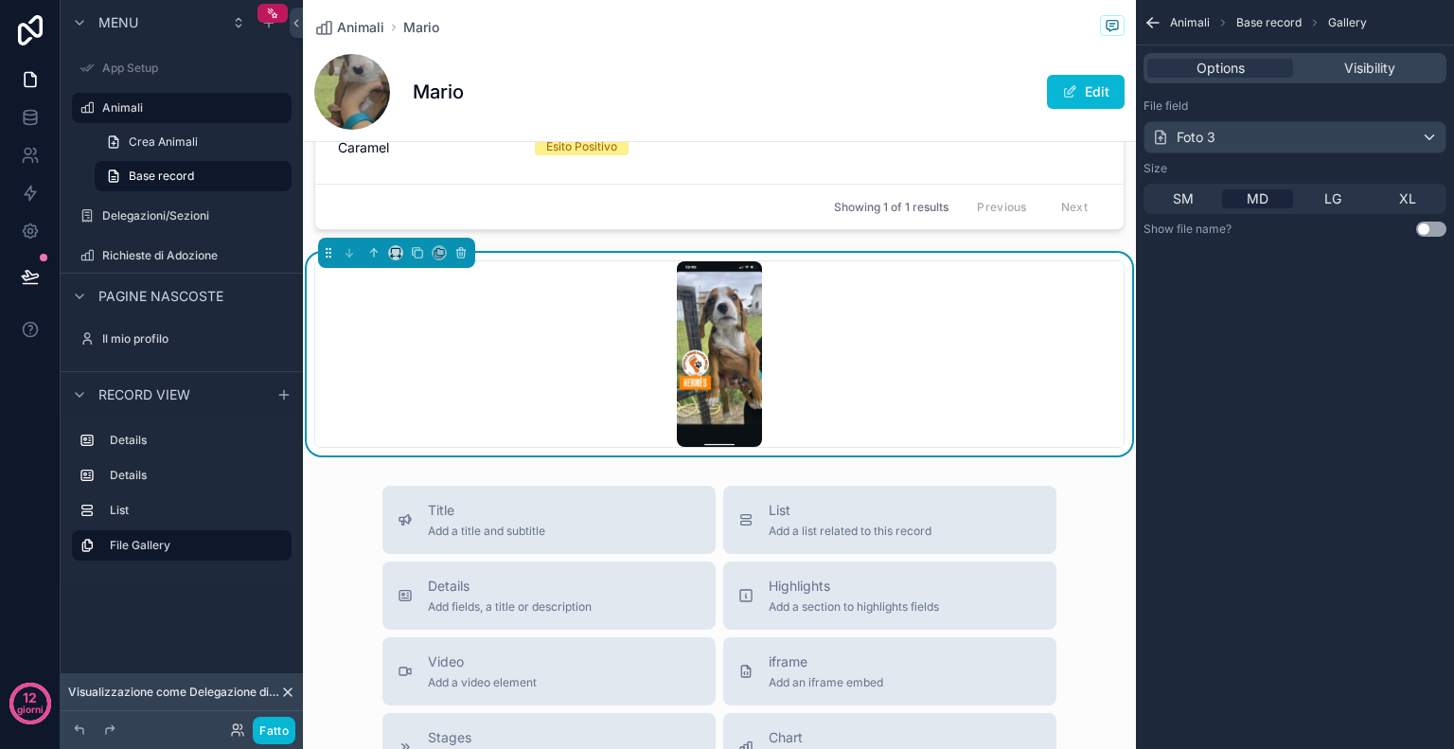
click at [1307, 318] on div "Animali Base record Gallery Options Visibility File field Foto 3 Size SM MD LG …" at bounding box center [1295, 374] width 318 height 749
click at [1395, 201] on div "XL" at bounding box center [1407, 198] width 71 height 19
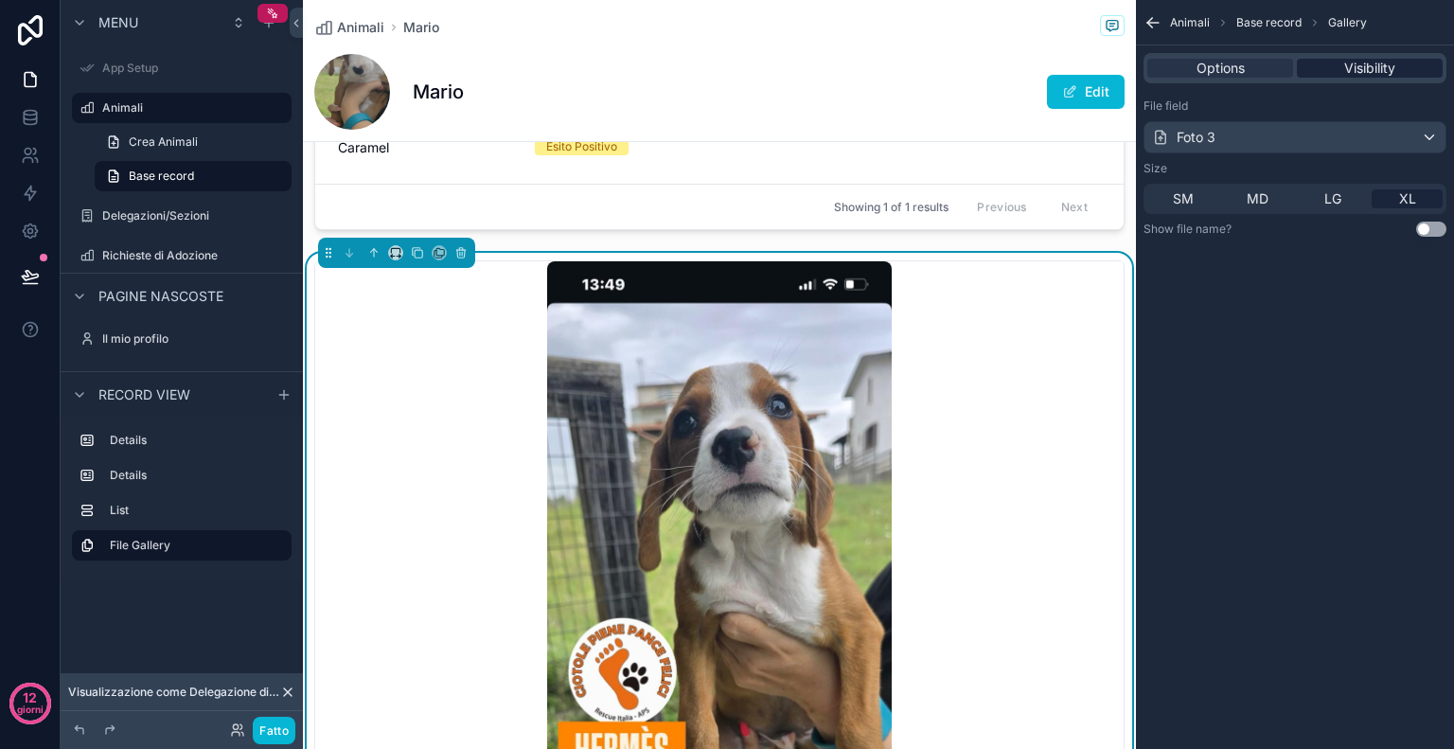
click at [1363, 63] on span "Visibility" at bounding box center [1369, 68] width 51 height 19
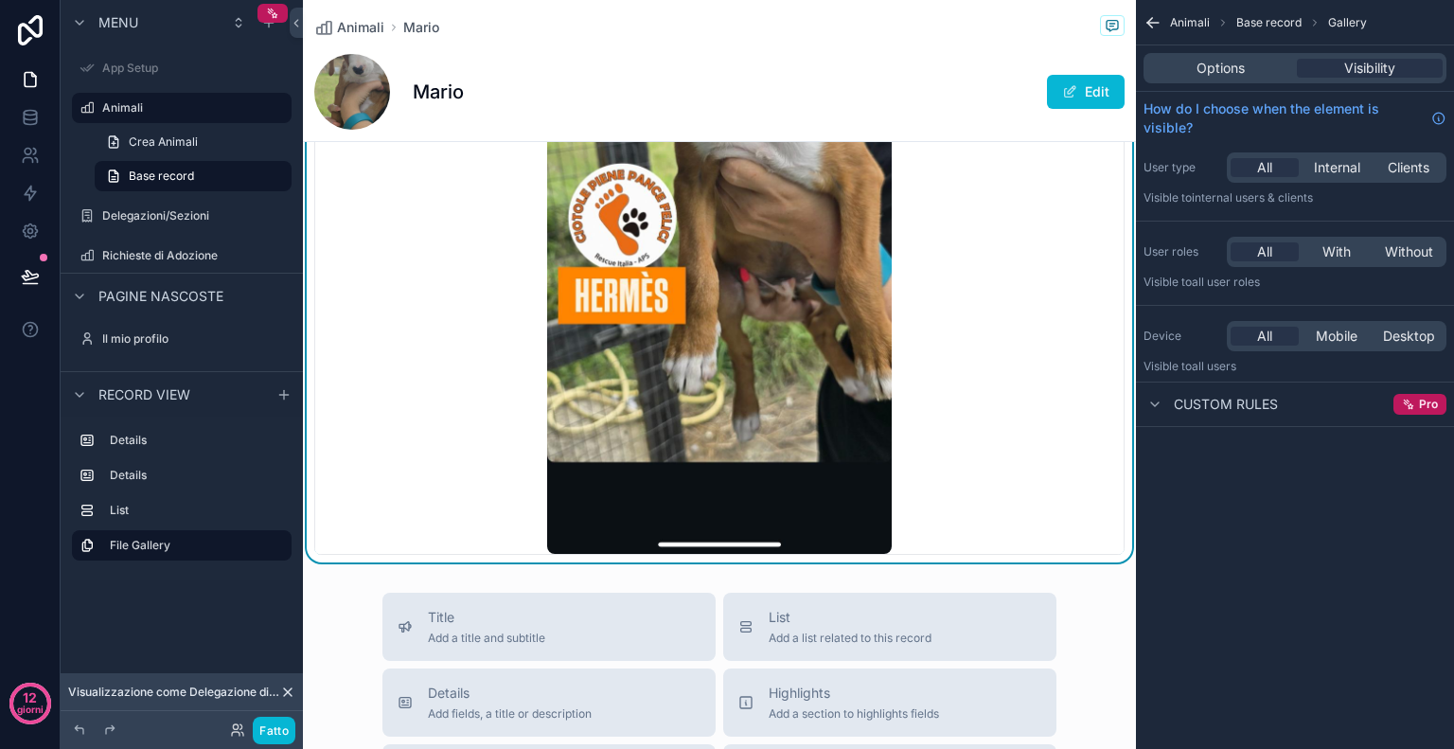
scroll to position [1768, 0]
click at [789, 440] on img "contenuto scorrevole" at bounding box center [719, 181] width 345 height 747
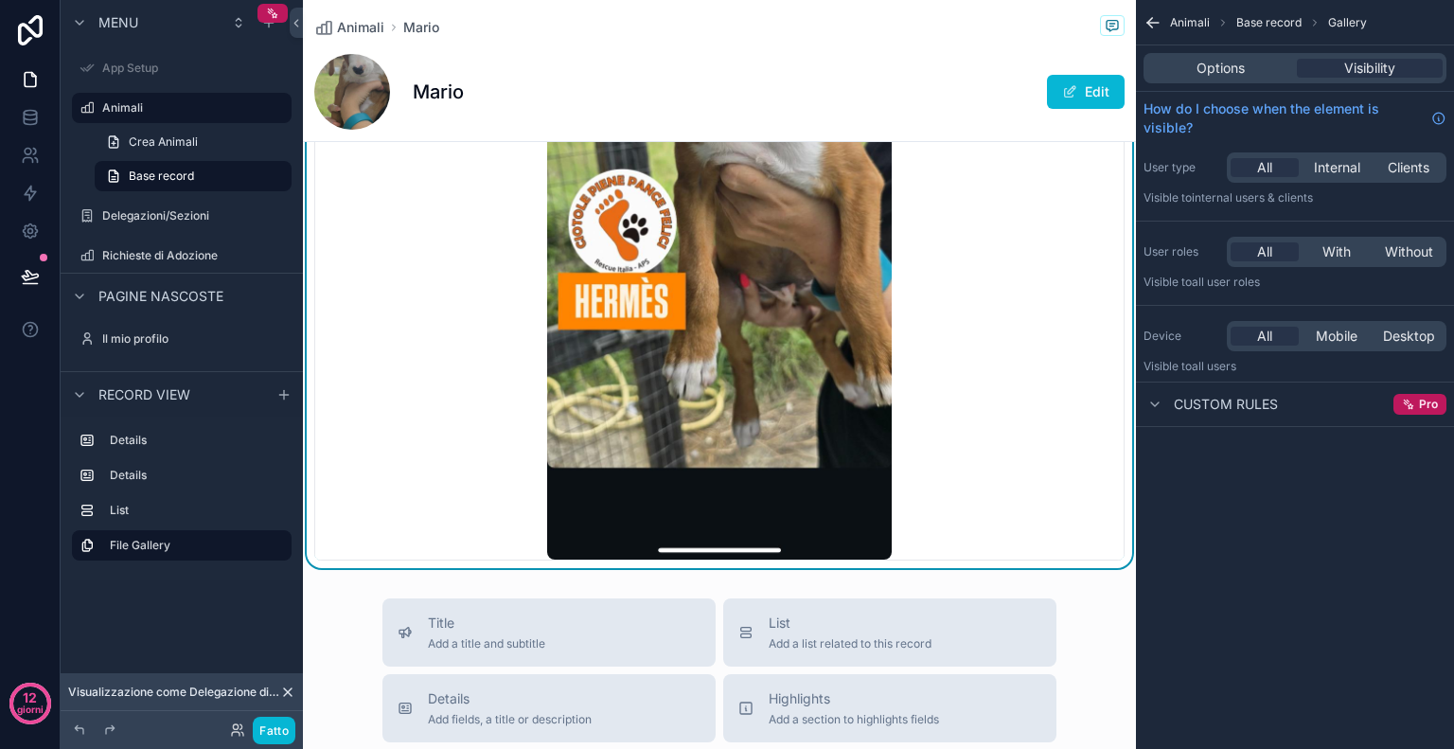
drag, startPoint x: 670, startPoint y: 543, endPoint x: 595, endPoint y: 543, distance: 75.7
drag, startPoint x: 595, startPoint y: 543, endPoint x: 919, endPoint y: 330, distance: 388.4
click at [919, 330] on div "contenuto scorrevole" at bounding box center [719, 186] width 809 height 747
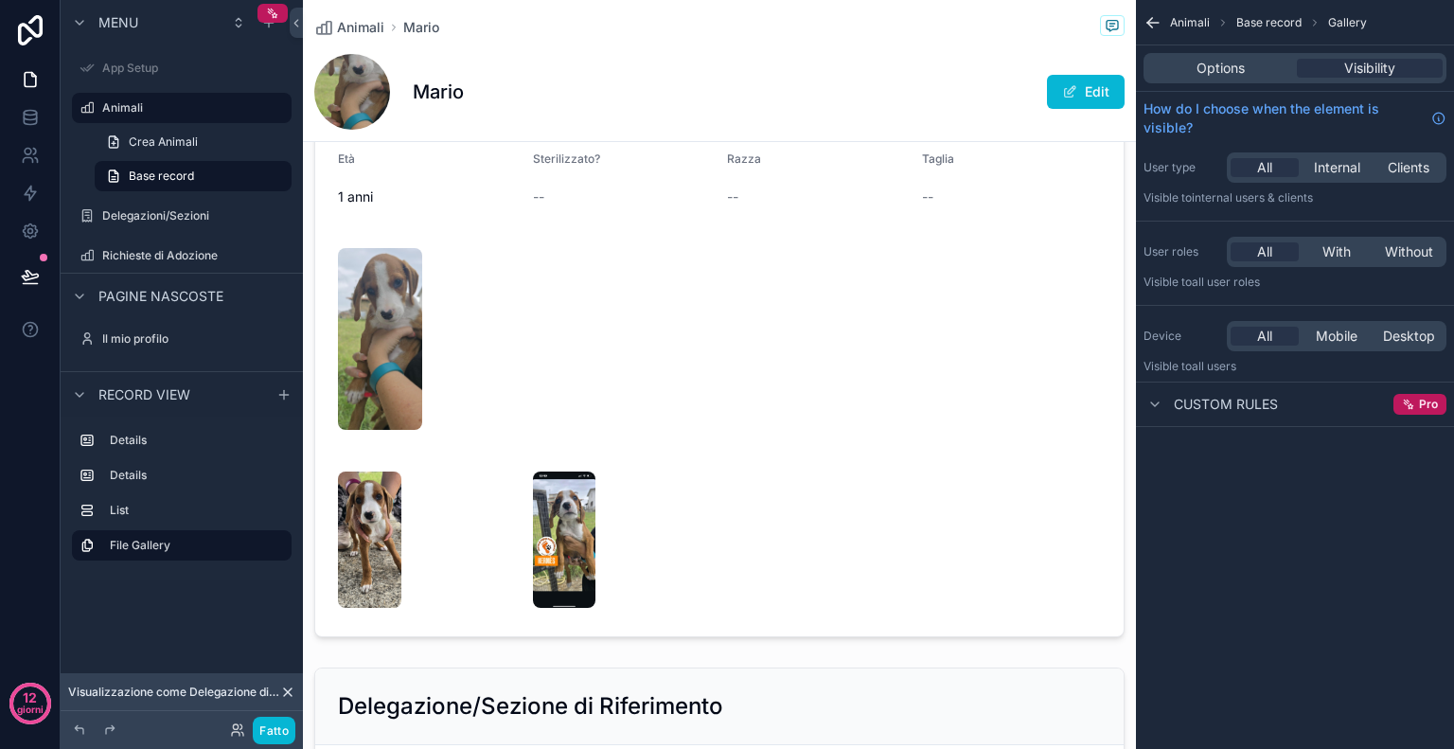
scroll to position [275, 0]
click at [281, 728] on font "Fatto" at bounding box center [273, 730] width 29 height 14
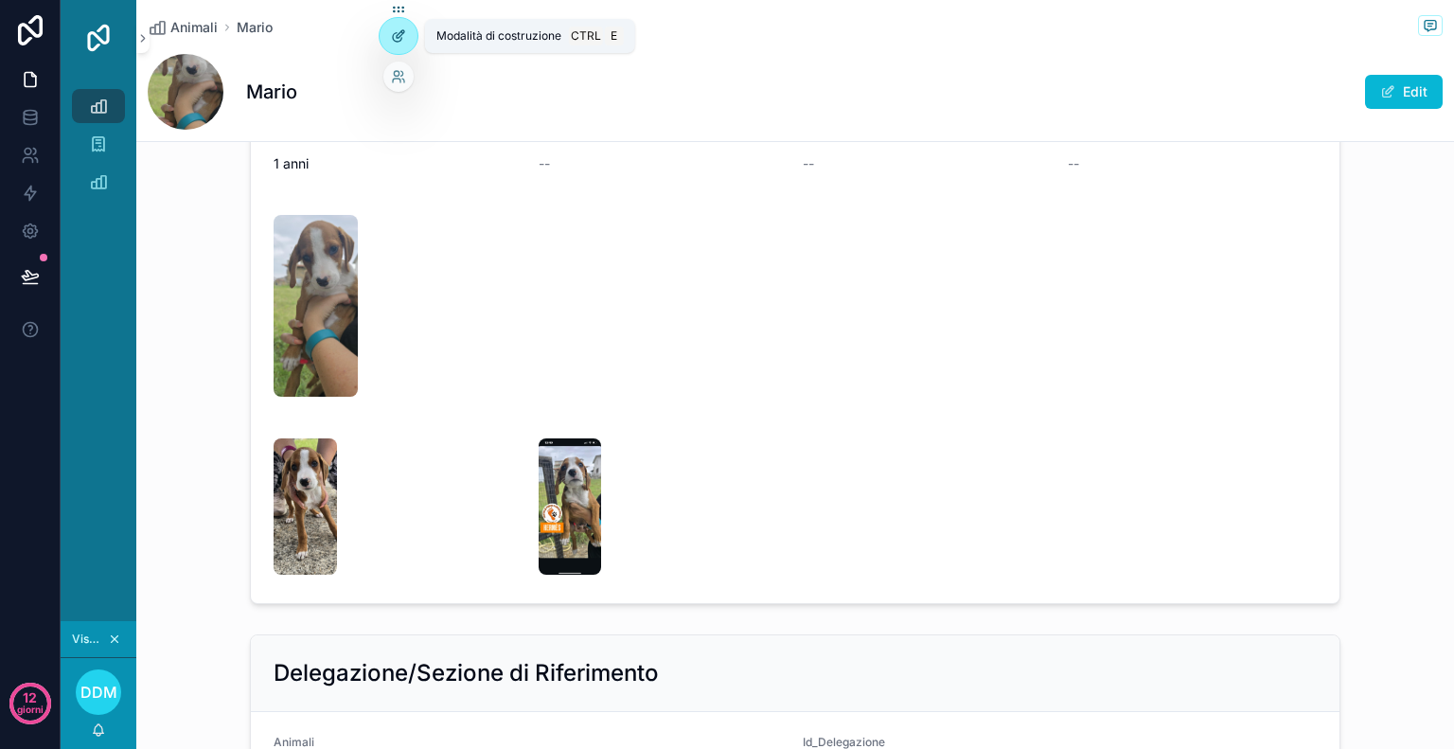
click at [407, 45] on div at bounding box center [399, 36] width 38 height 36
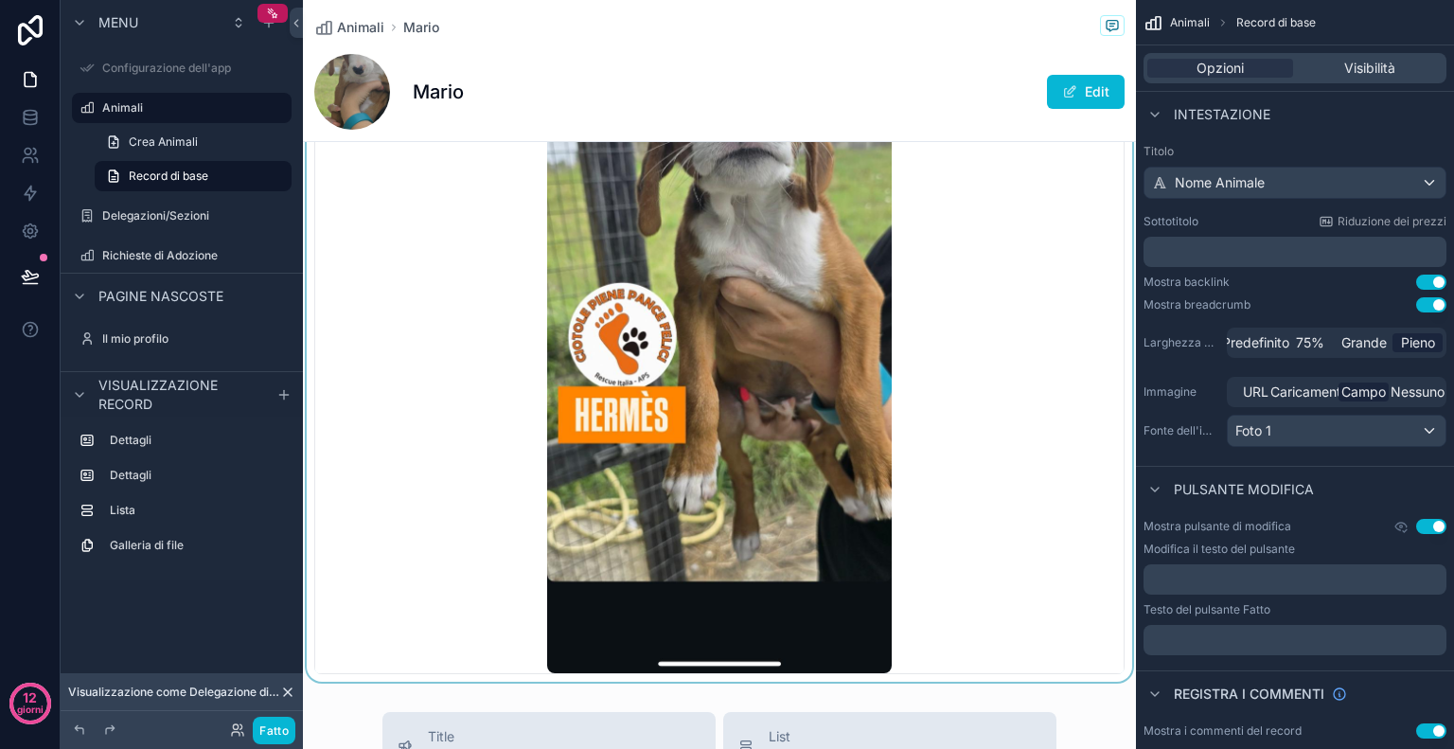
scroll to position [1655, 0]
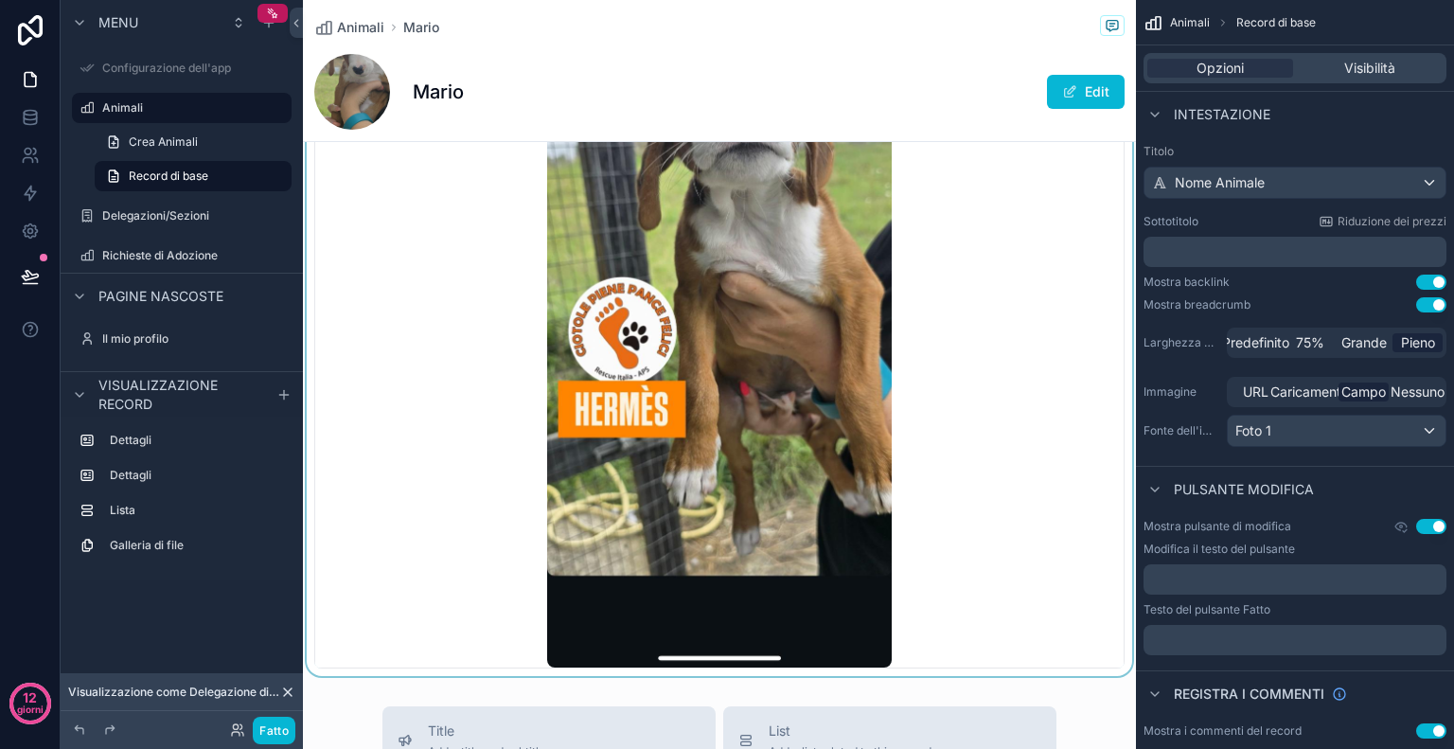
click at [1011, 488] on div "contenuto scorrevole" at bounding box center [719, 294] width 833 height 764
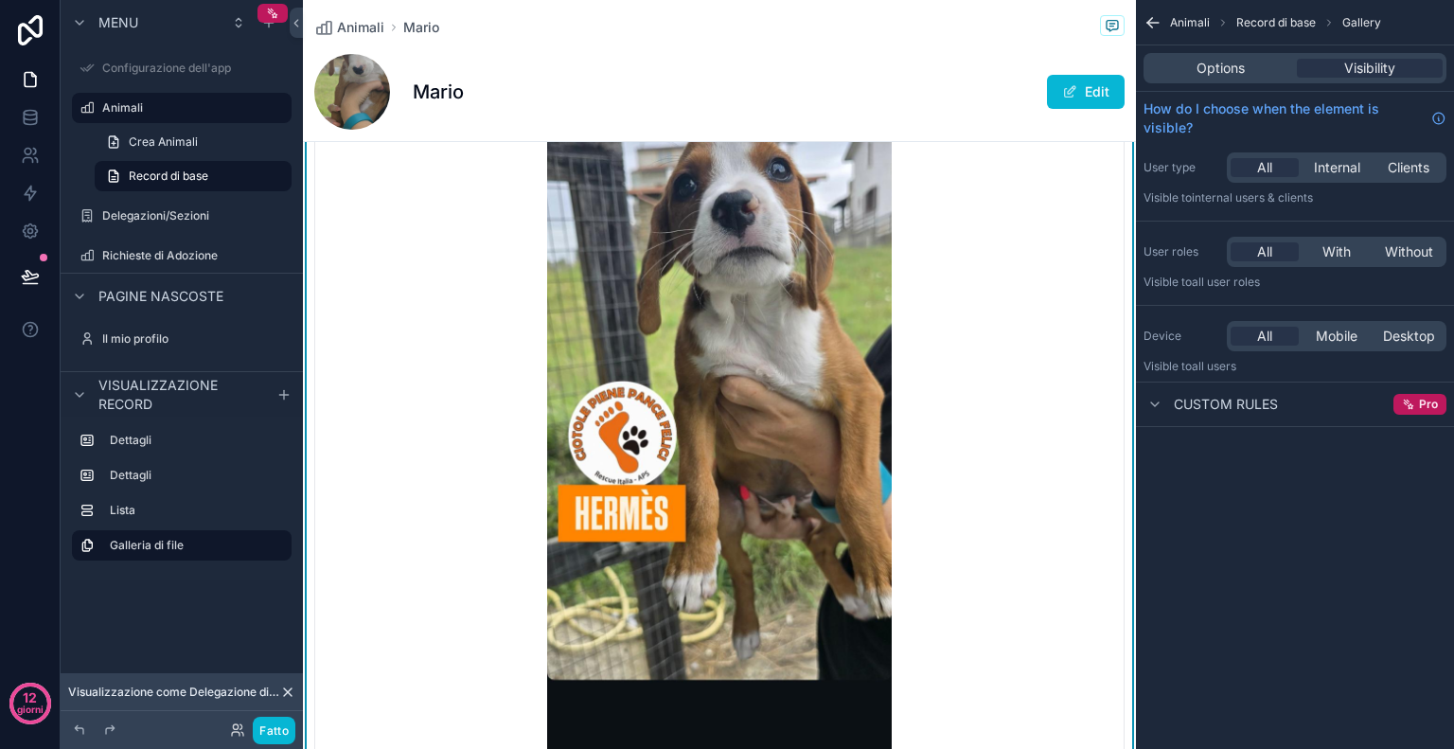
scroll to position [1530, 0]
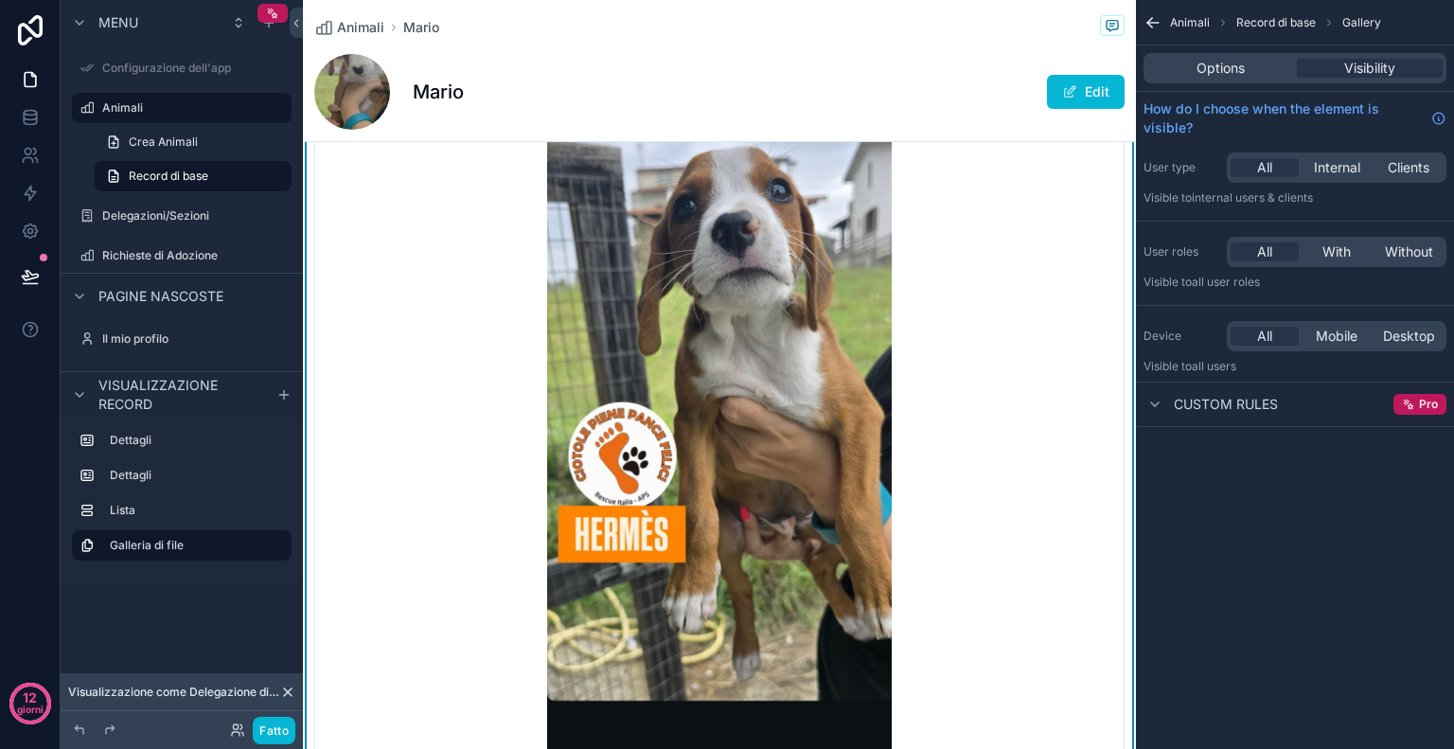
click at [1055, 449] on div "contenuto scorrevole" at bounding box center [719, 418] width 809 height 747
click at [1246, 65] on div "Options" at bounding box center [1220, 68] width 146 height 19
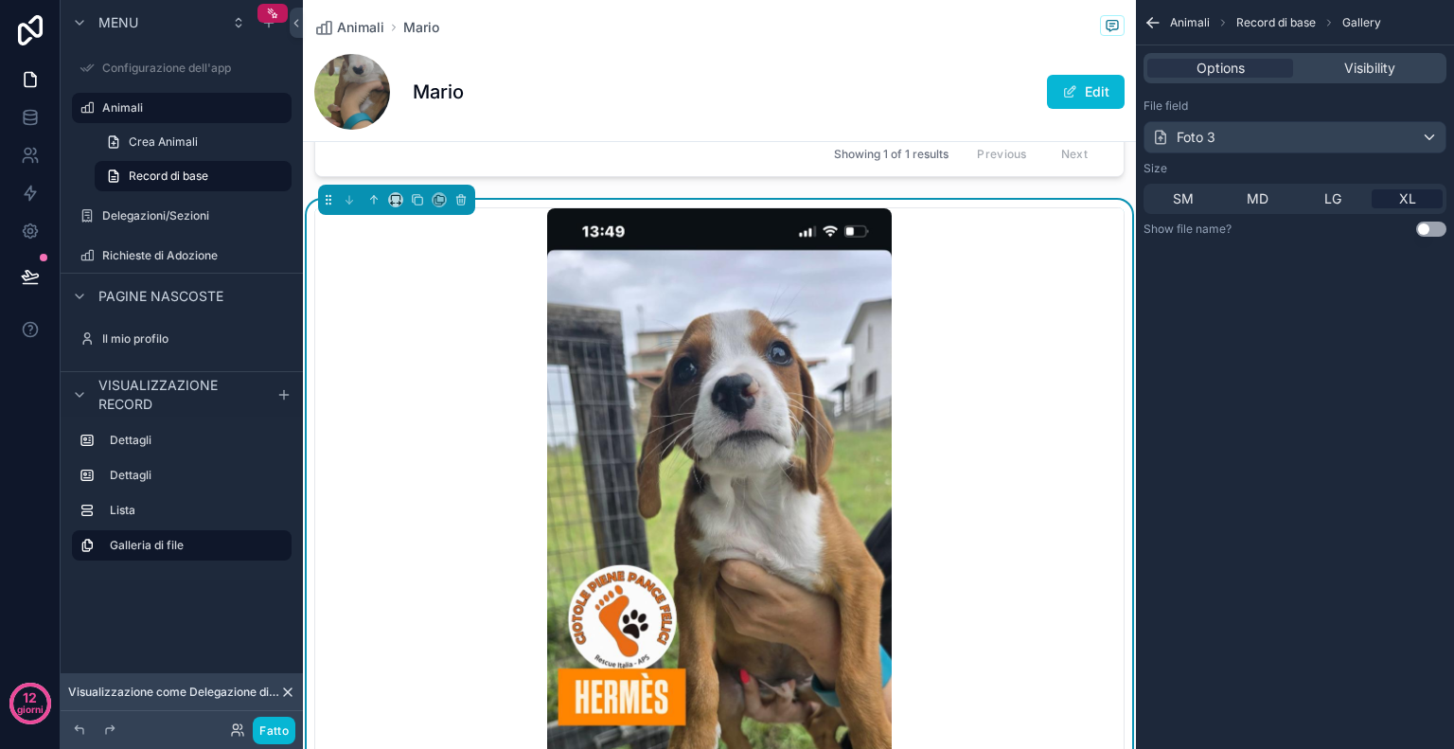
scroll to position [1375, 0]
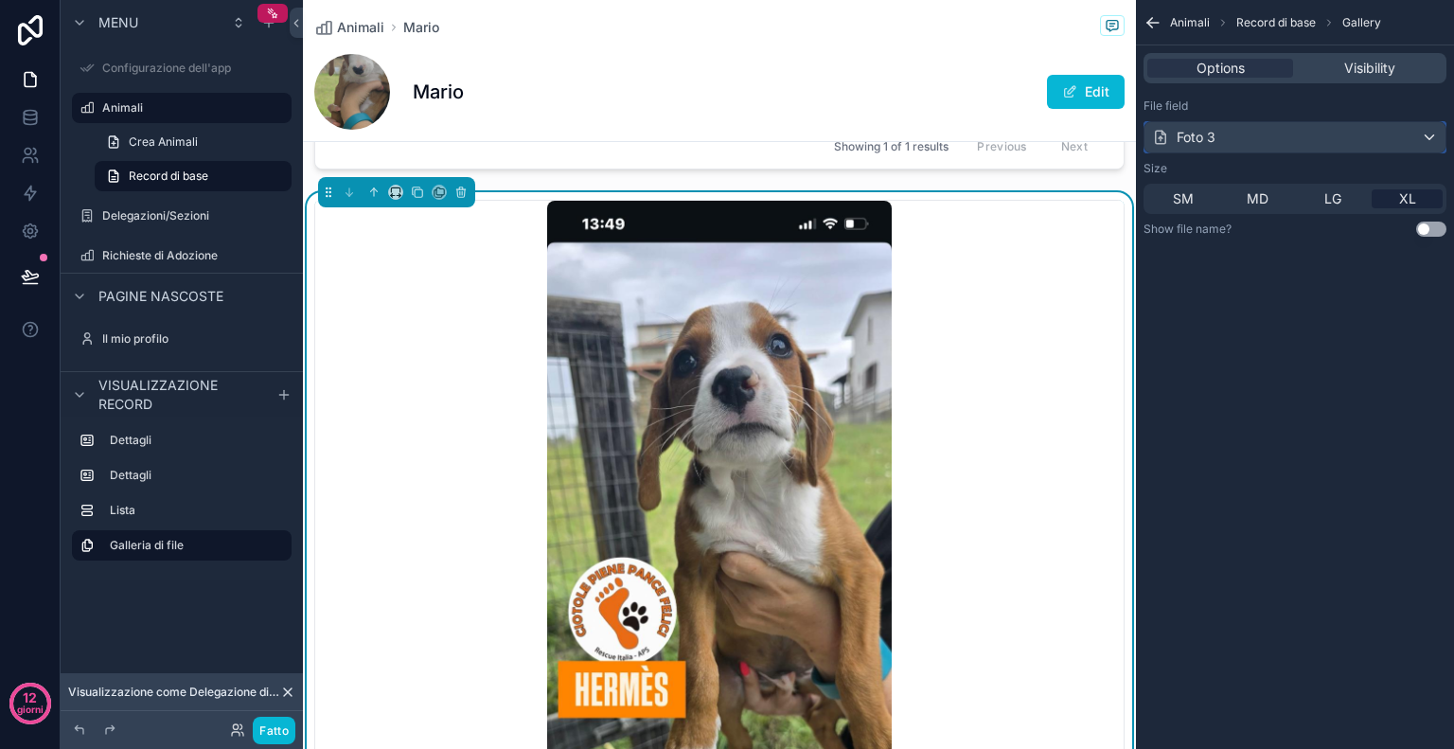
click at [1393, 125] on div "Foto 3" at bounding box center [1295, 137] width 301 height 30
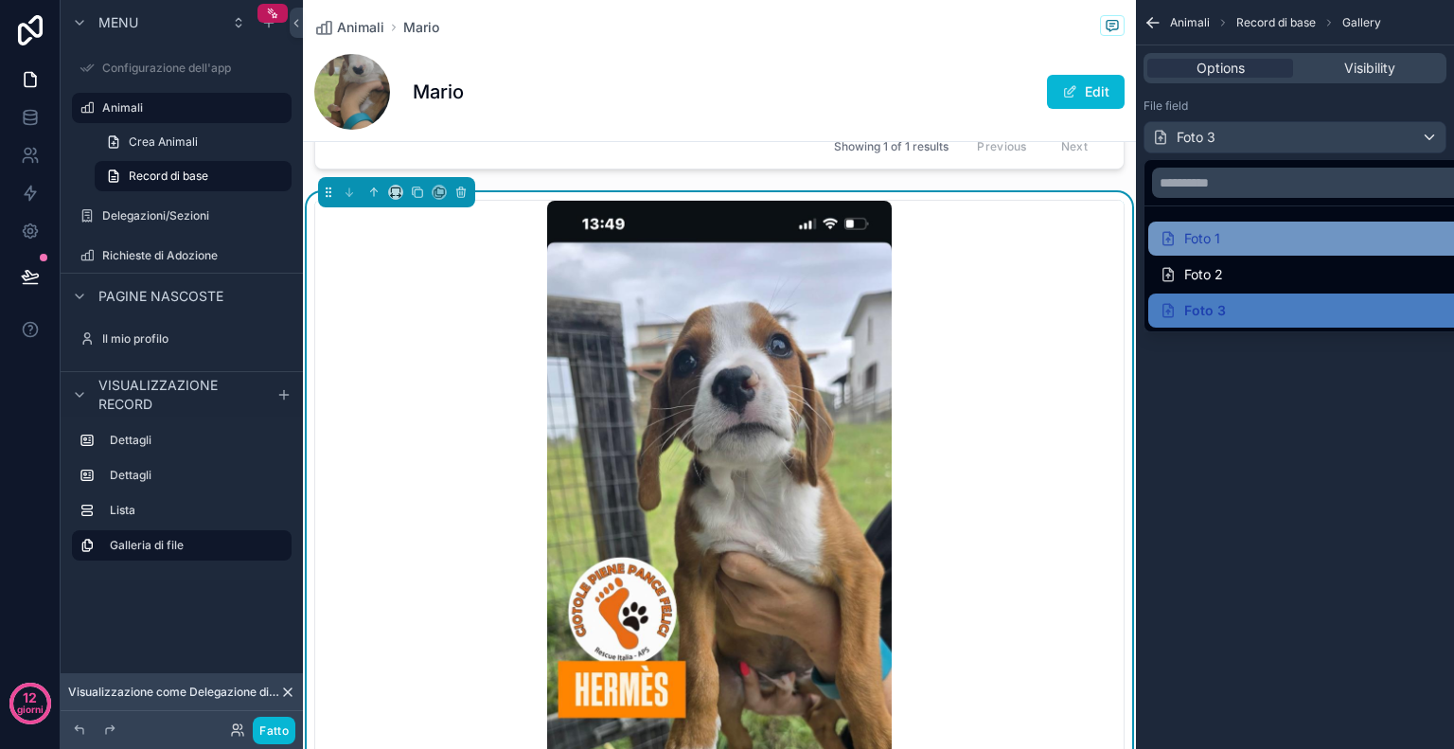
click at [1206, 243] on font "Foto 1" at bounding box center [1202, 238] width 36 height 16
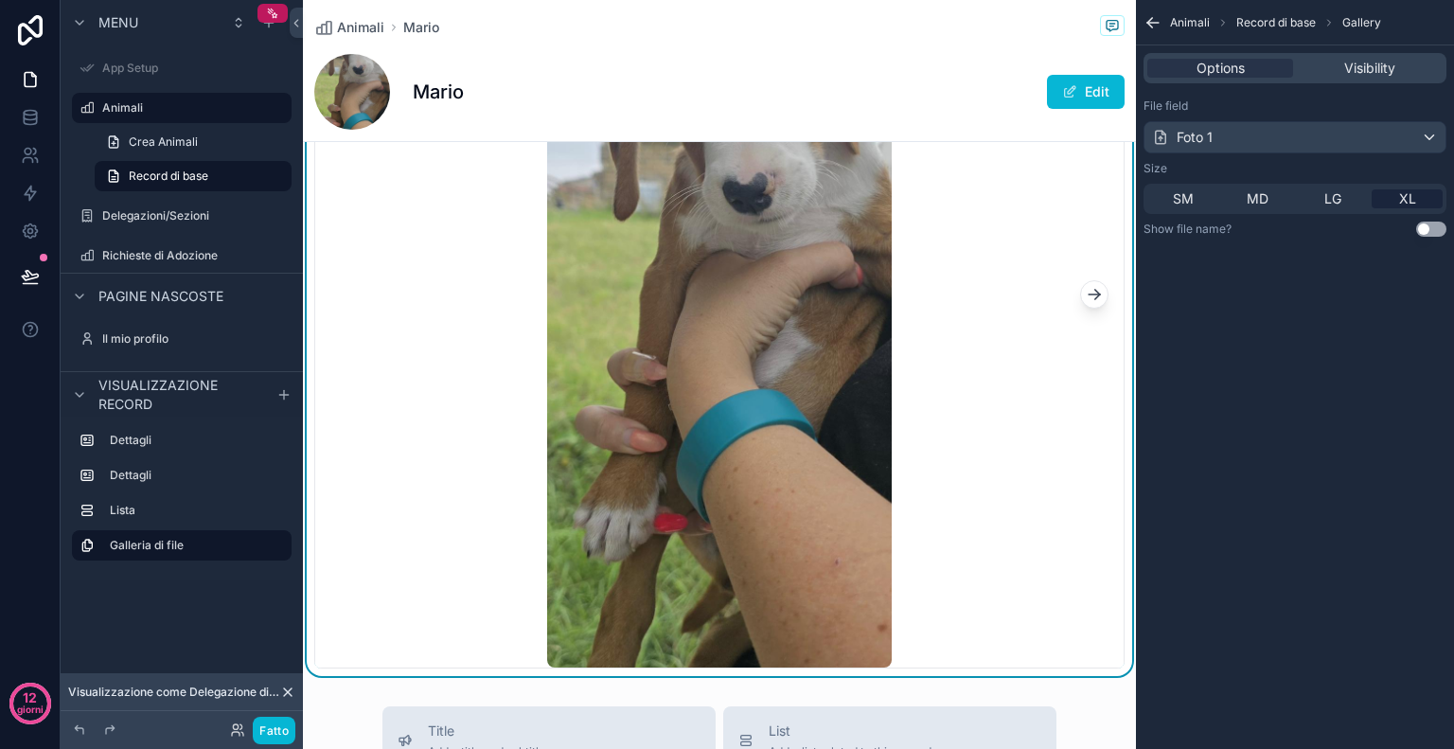
scroll to position [1654, 0]
click at [1093, 297] on button "contenuto scorrevole" at bounding box center [1094, 295] width 28 height 28
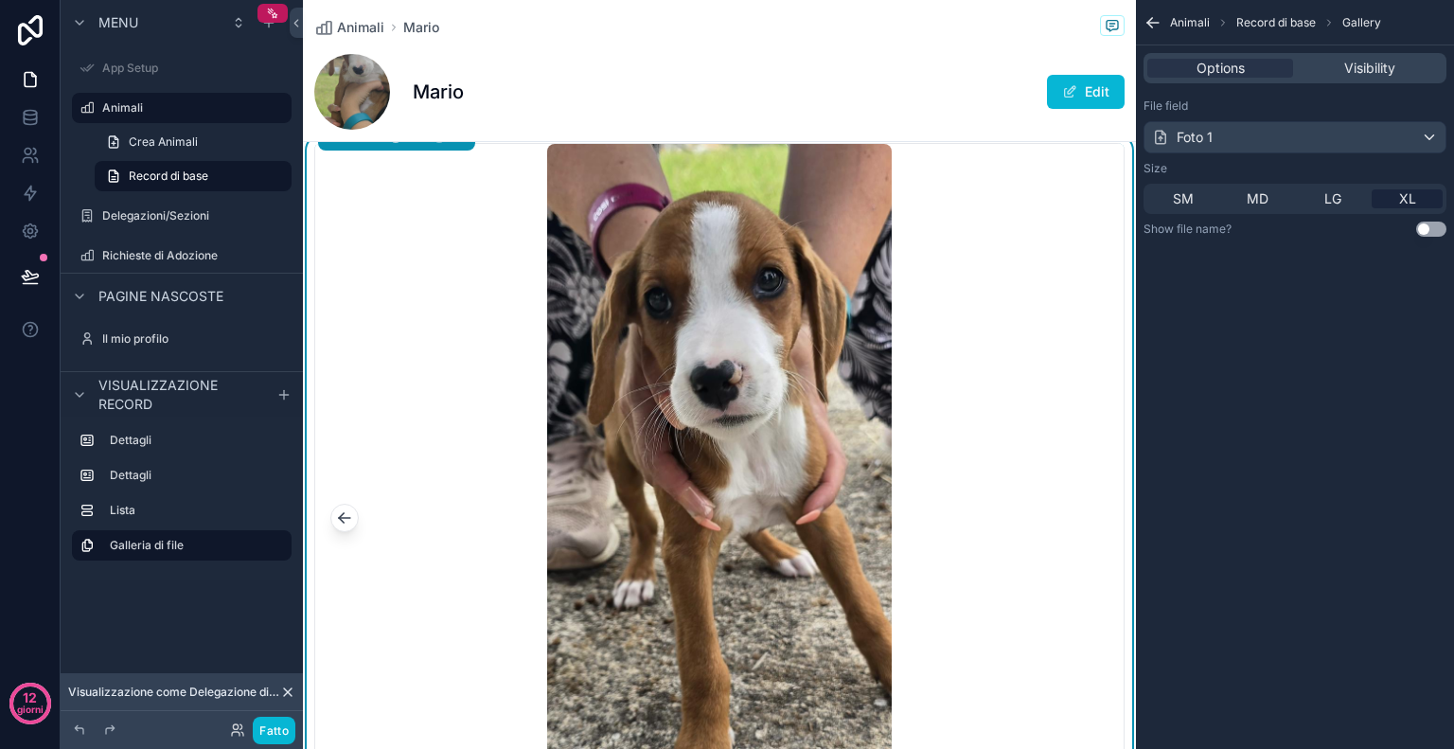
scroll to position [1413, 0]
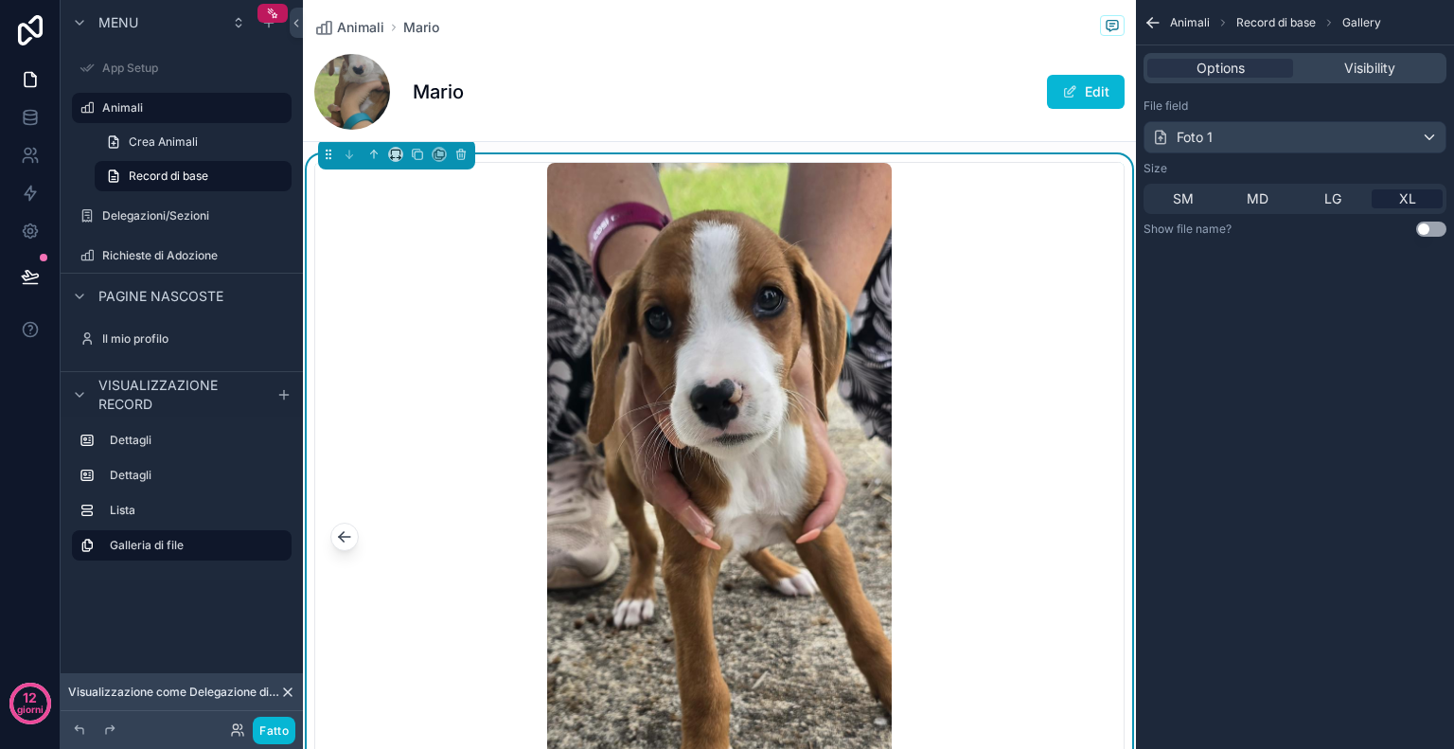
click at [343, 541] on icon "contenuto scorrevole" at bounding box center [344, 536] width 19 height 19
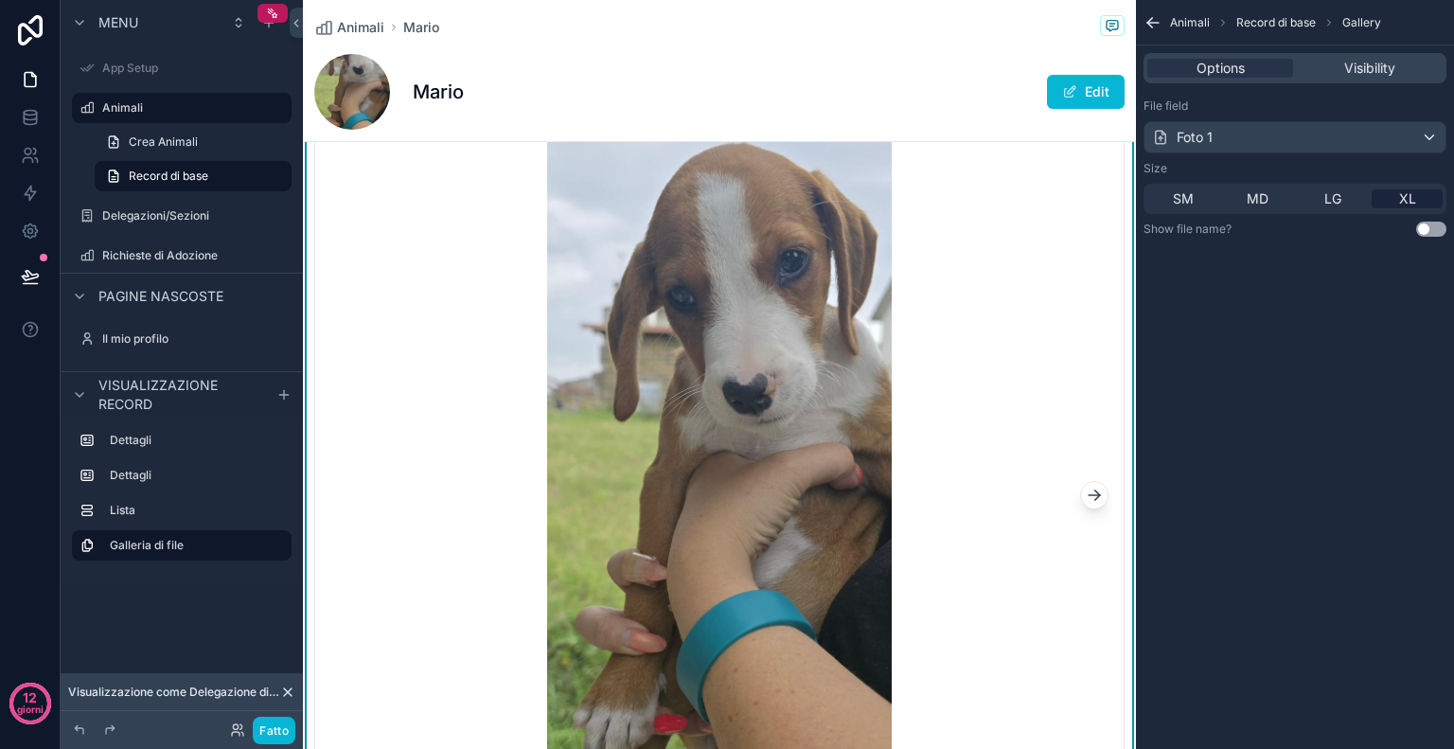
scroll to position [1454, 0]
click at [1089, 495] on icon "contenuto scorrevole" at bounding box center [1094, 495] width 11 height 0
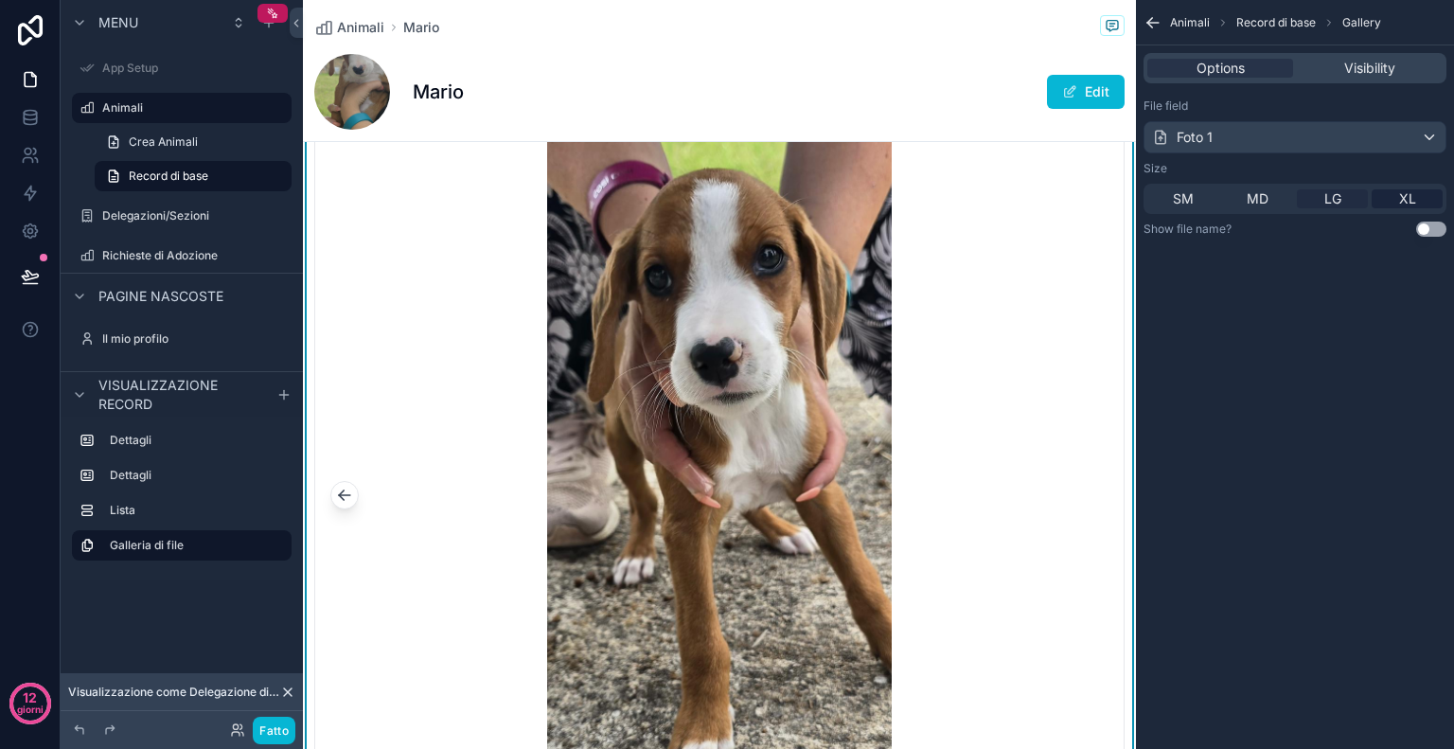
click at [1343, 201] on div "LG" at bounding box center [1332, 198] width 71 height 19
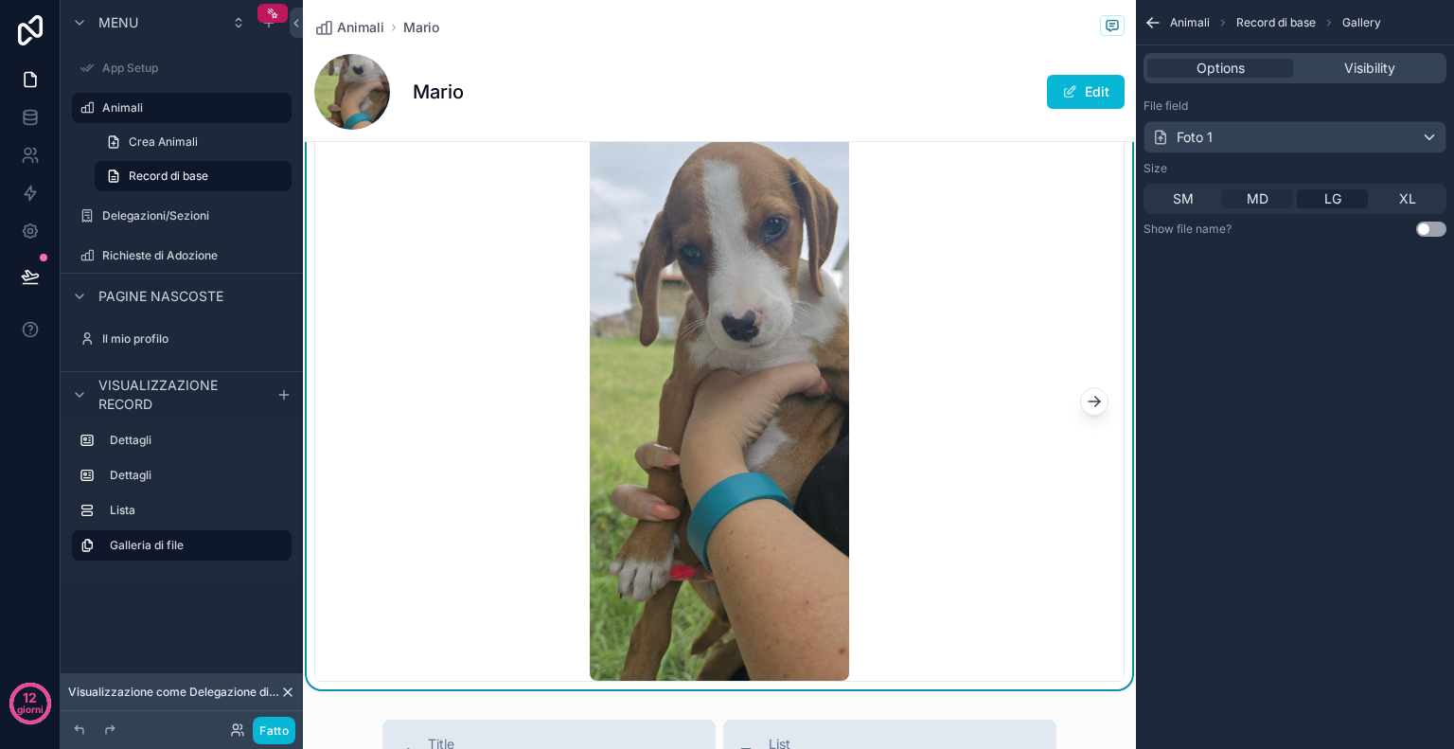
click at [1260, 203] on span "MD" at bounding box center [1258, 198] width 22 height 19
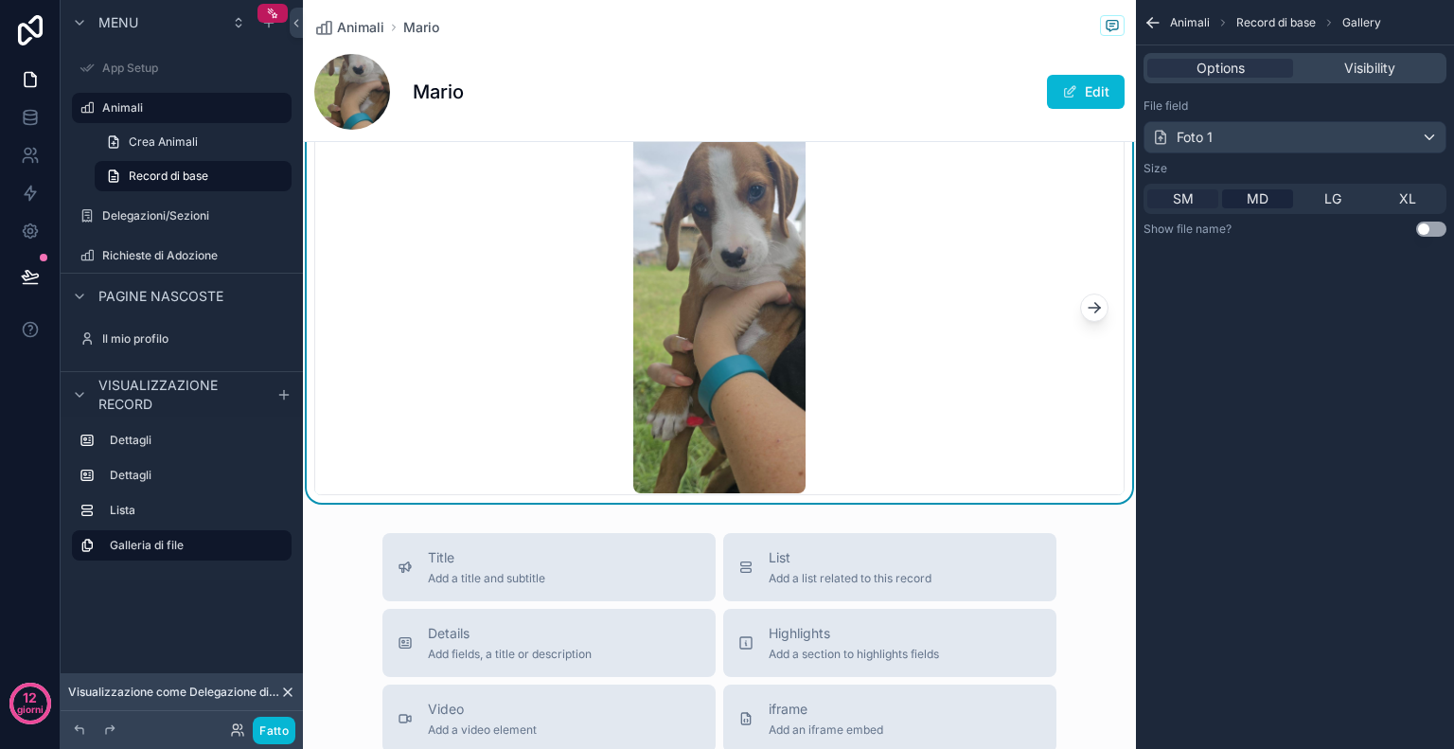
click at [1177, 205] on span "SM" at bounding box center [1183, 198] width 21 height 19
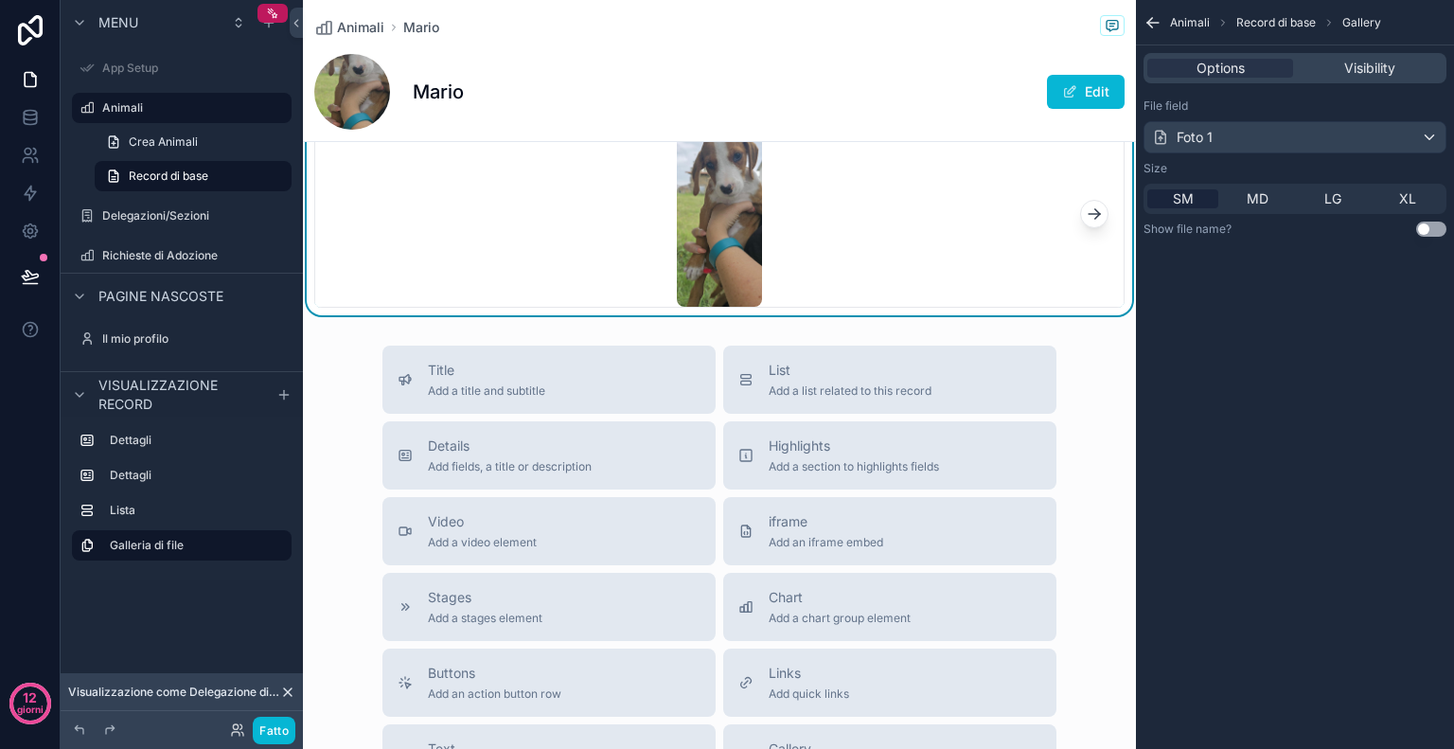
click at [1089, 209] on icon "contenuto scorrevole" at bounding box center [1094, 213] width 19 height 19
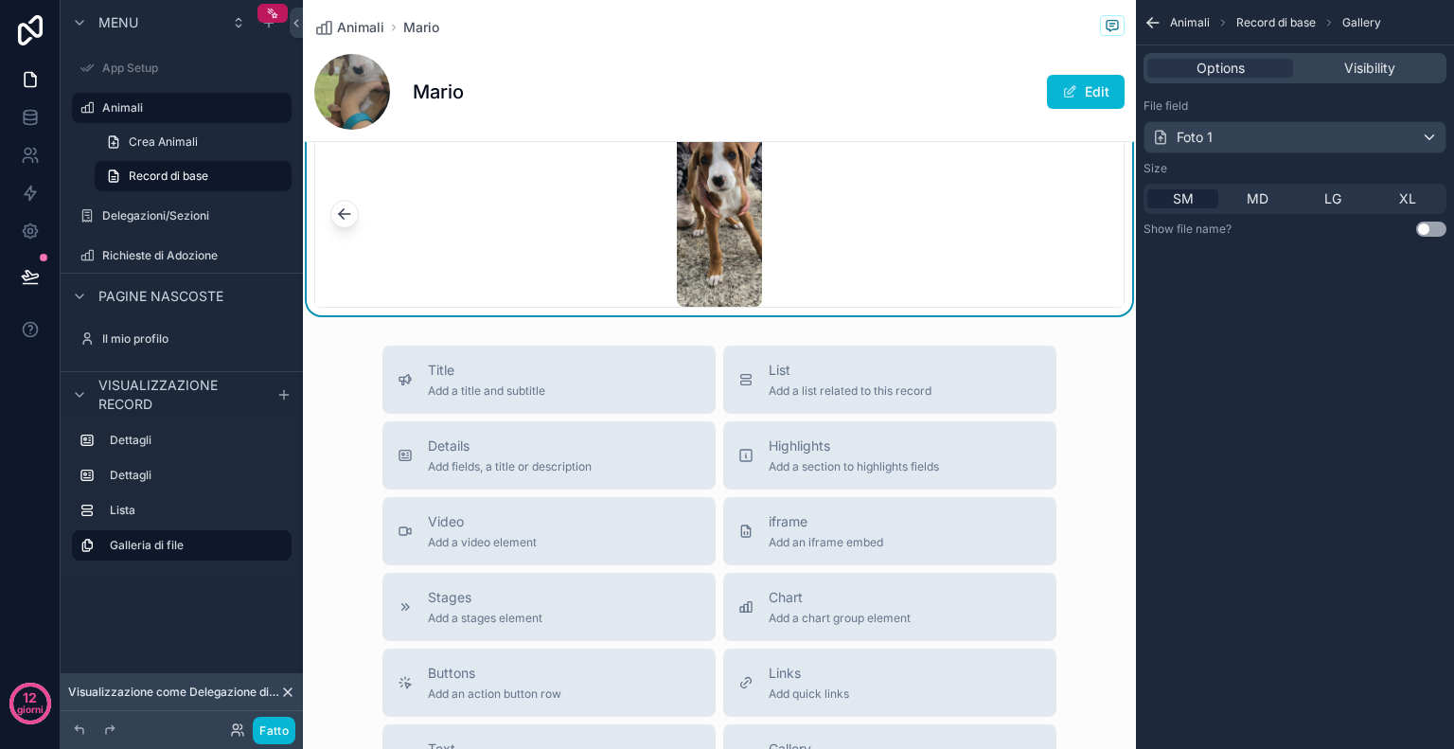
click at [1089, 209] on div "contenuto scorrevole" at bounding box center [719, 214] width 809 height 186
click at [1243, 194] on div "MD" at bounding box center [1257, 198] width 71 height 19
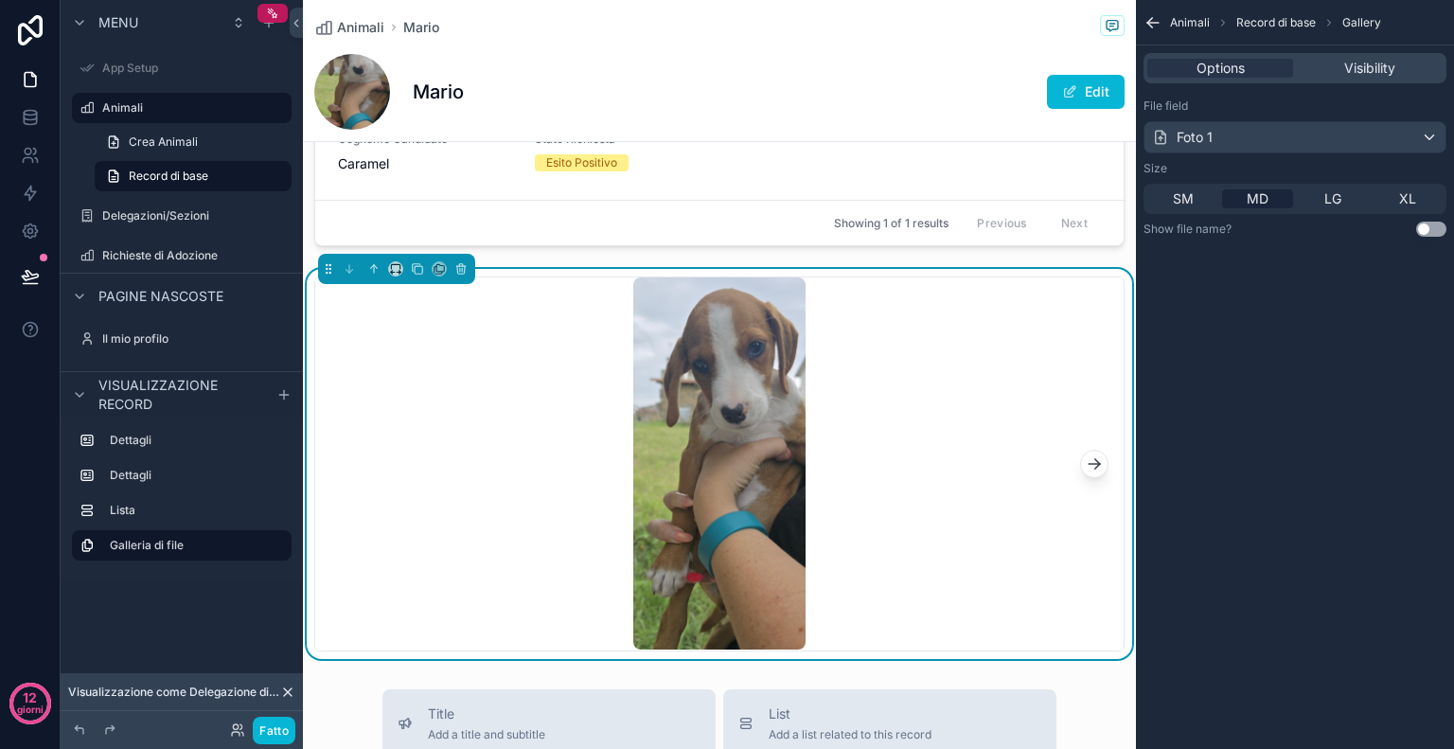
scroll to position [1303, 0]
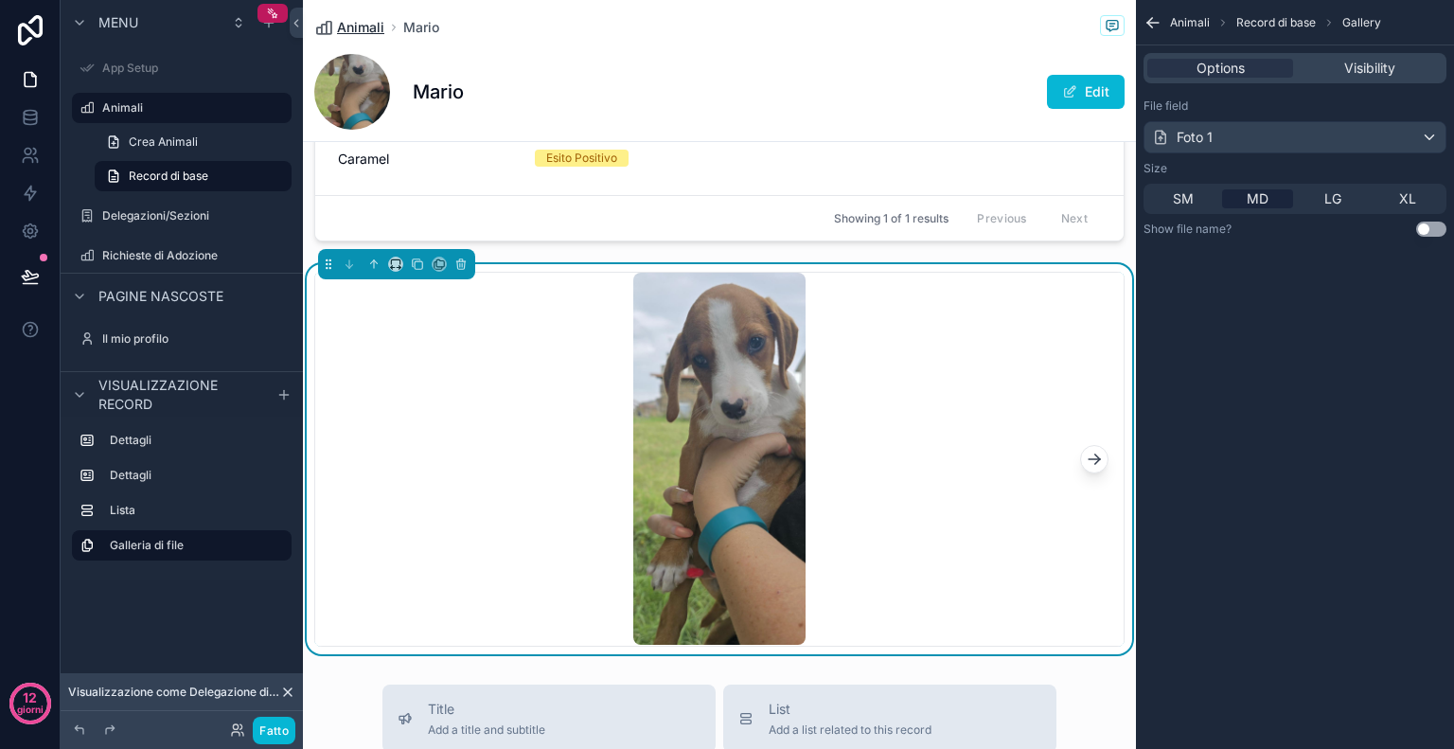
click at [355, 31] on span "Animali" at bounding box center [360, 27] width 47 height 19
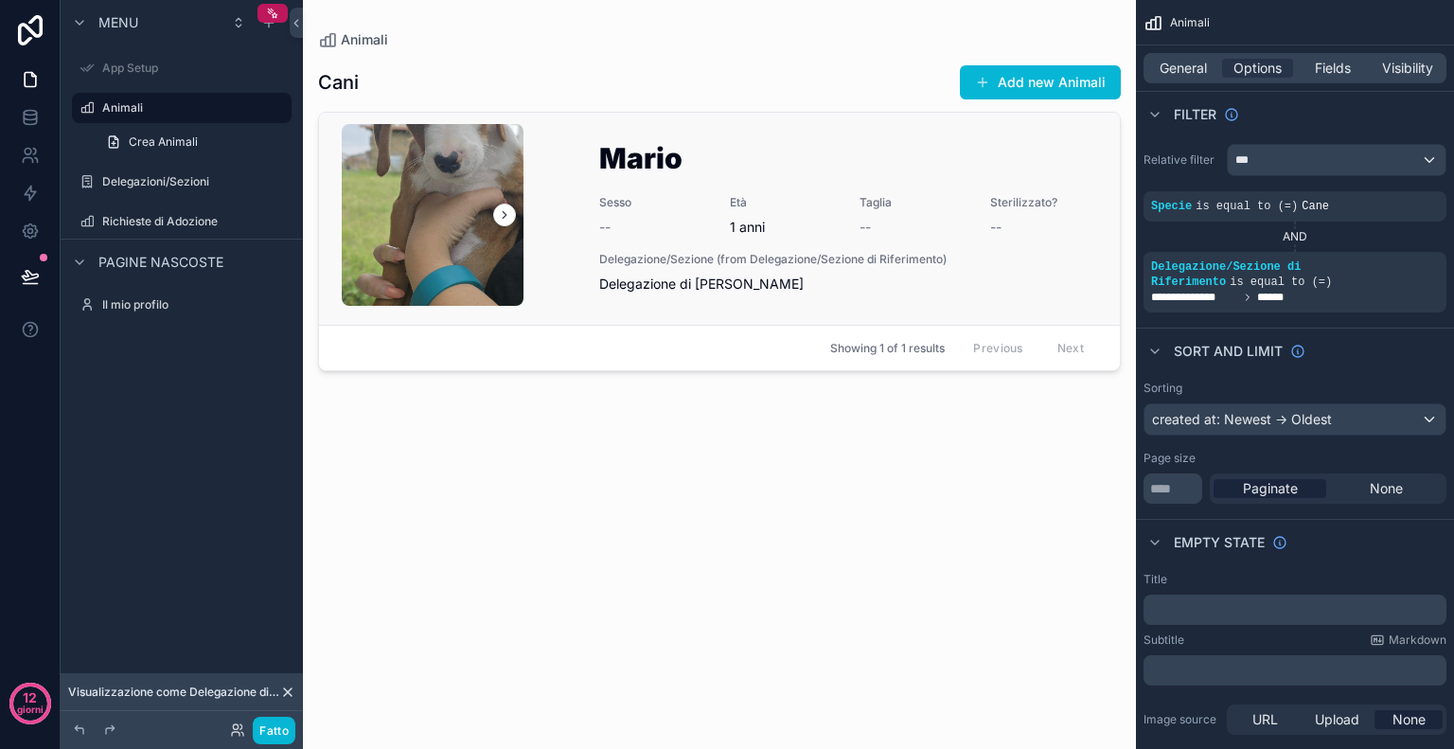
click at [509, 216] on icon "contenuto scorrevole" at bounding box center [504, 214] width 13 height 13
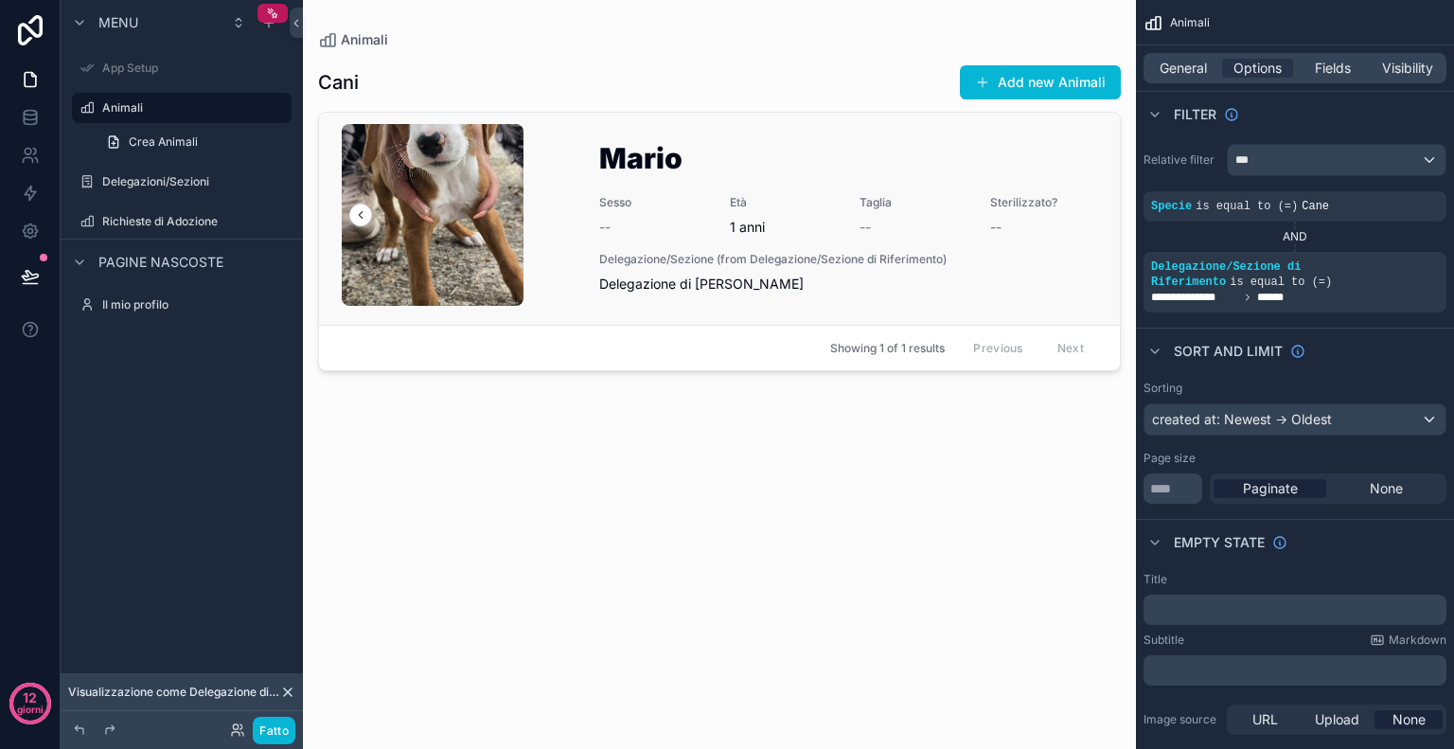
click at [443, 205] on div "contenuto scorrevole" at bounding box center [433, 215] width 182 height 23
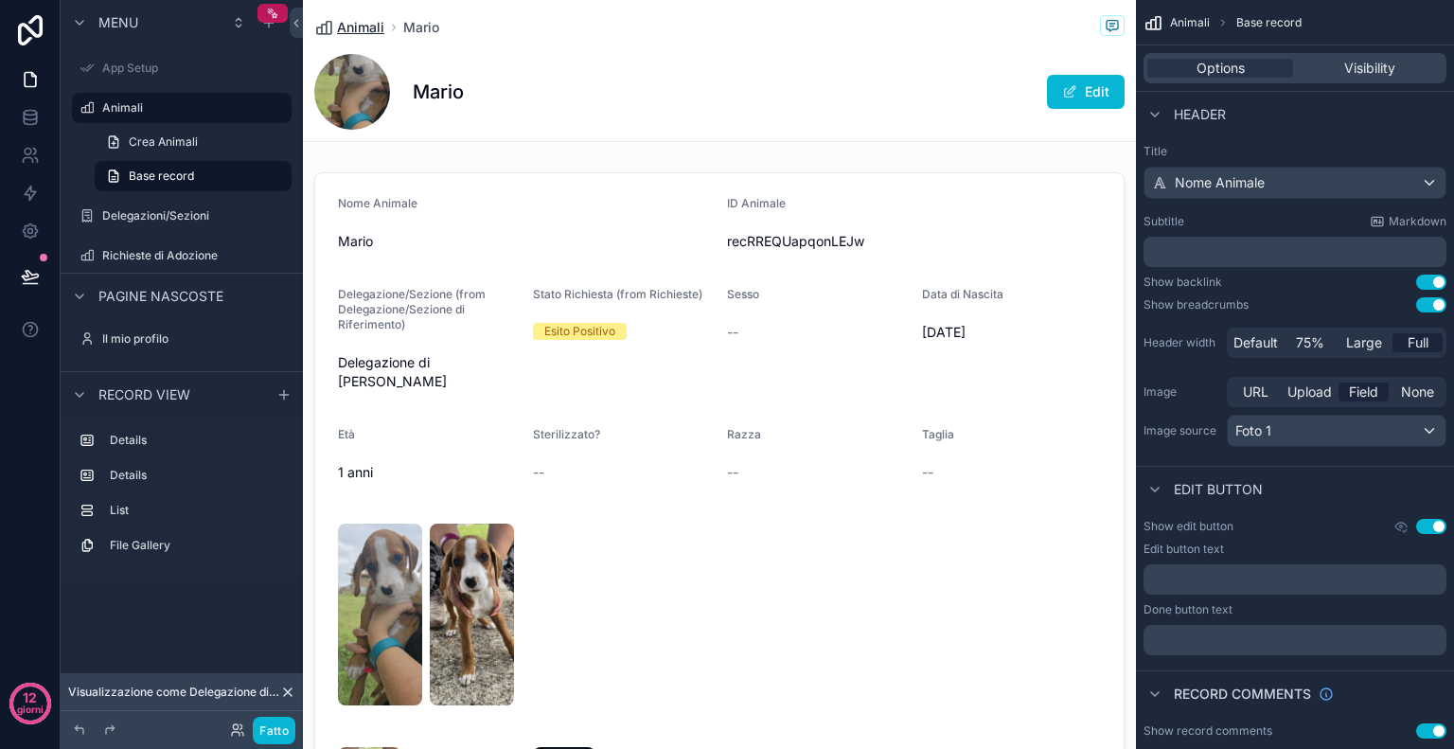
click at [347, 23] on span "Animali" at bounding box center [360, 27] width 47 height 19
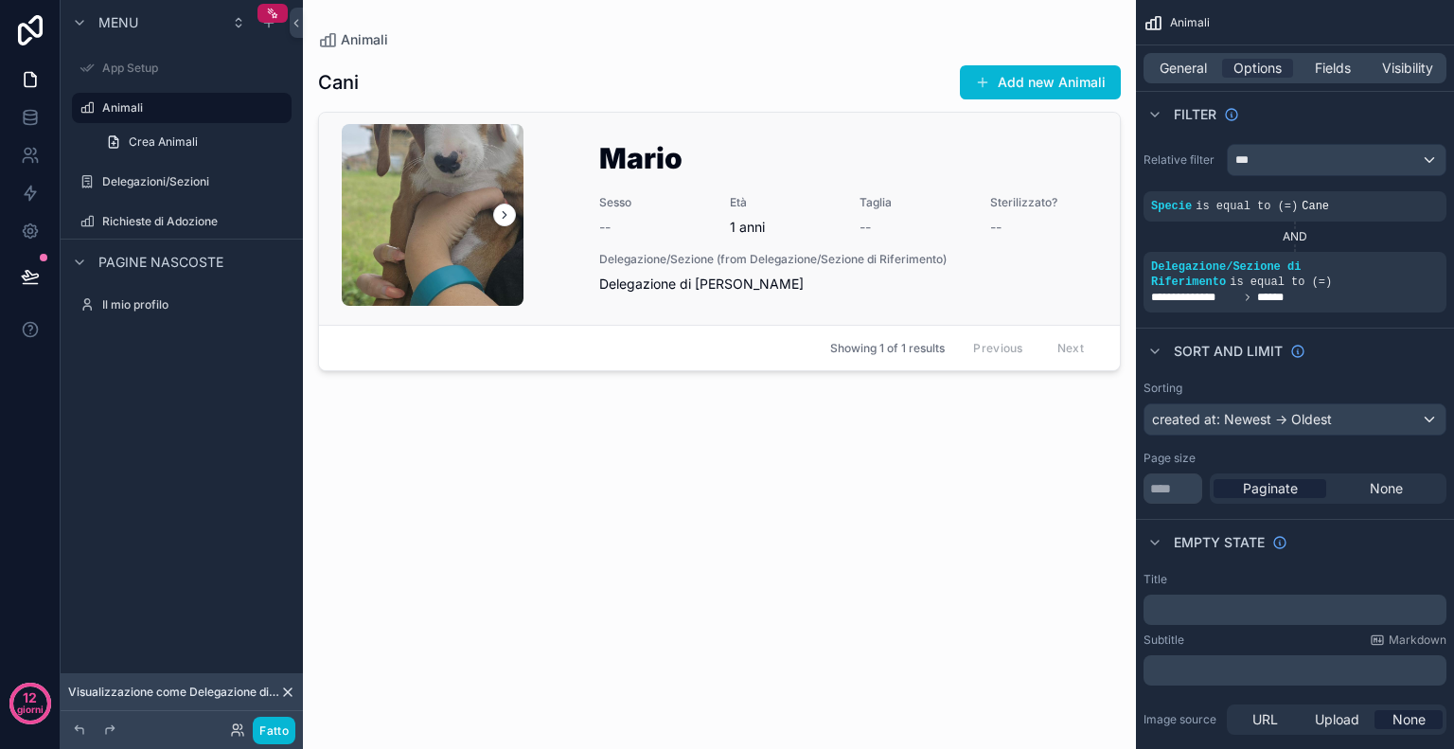
click at [846, 232] on div "Mario Sesso -- Età 1 anni Taglia -- Sterilizzato? -- Delegazione/Sezione (from …" at bounding box center [848, 219] width 498 height 150
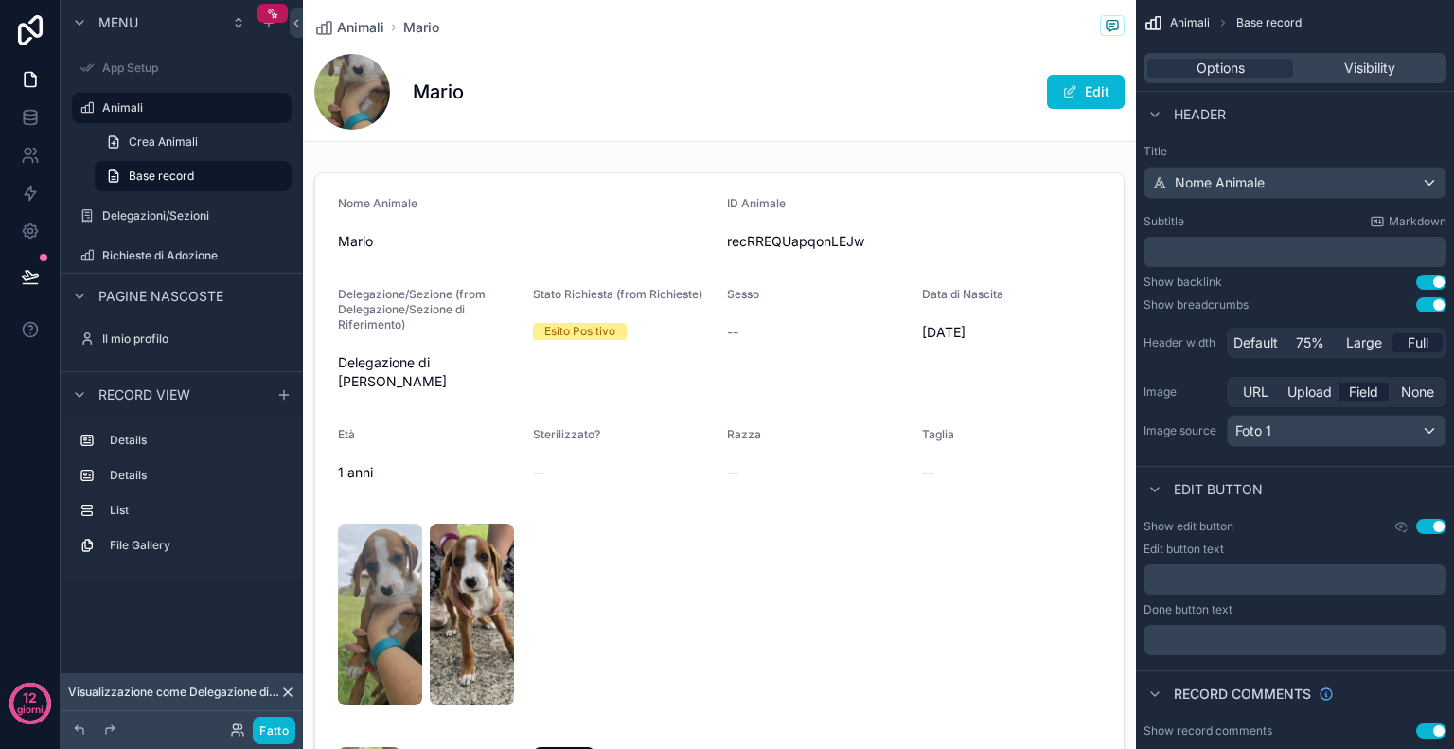
click at [1372, 82] on div "Options Visibility" at bounding box center [1295, 68] width 303 height 30
click at [356, 26] on span "Animali" at bounding box center [360, 27] width 47 height 19
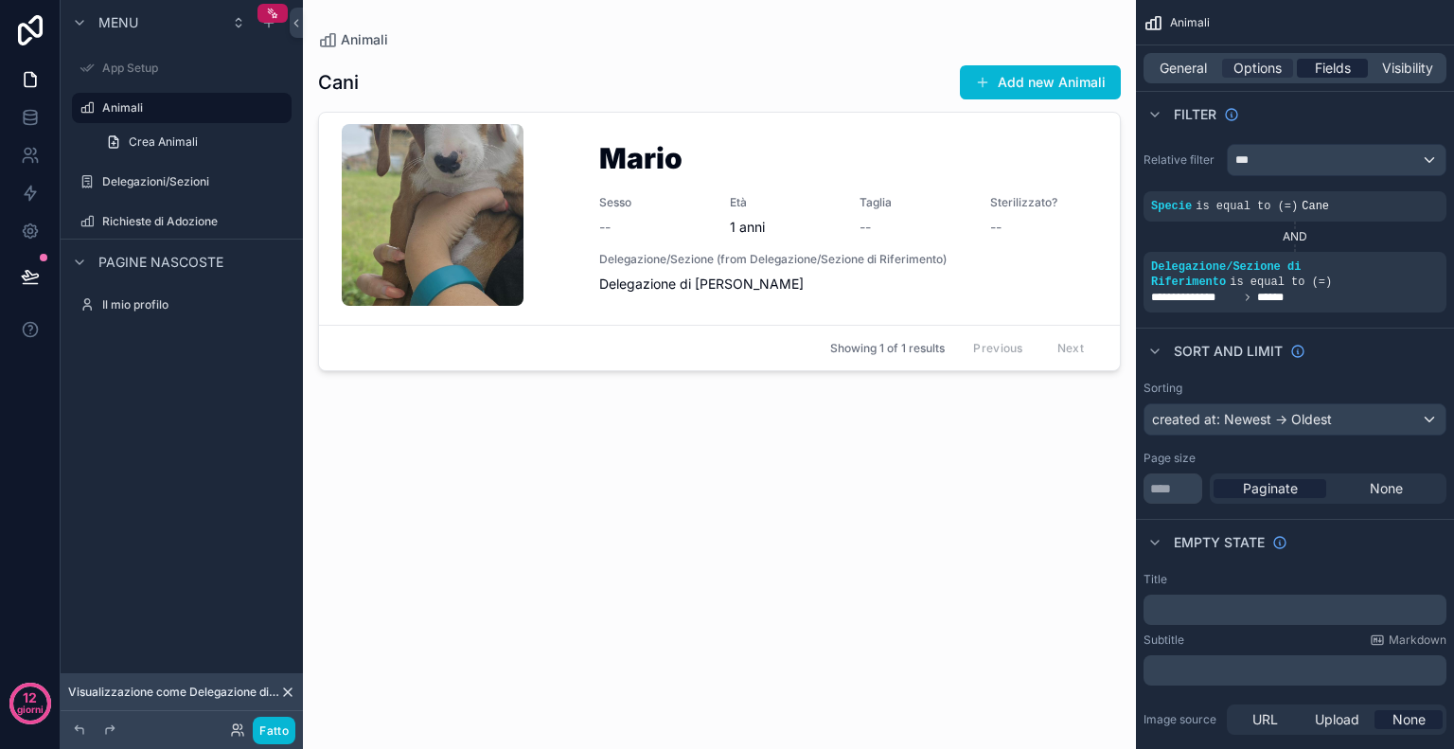
click at [1328, 72] on span "Fields" at bounding box center [1333, 68] width 36 height 19
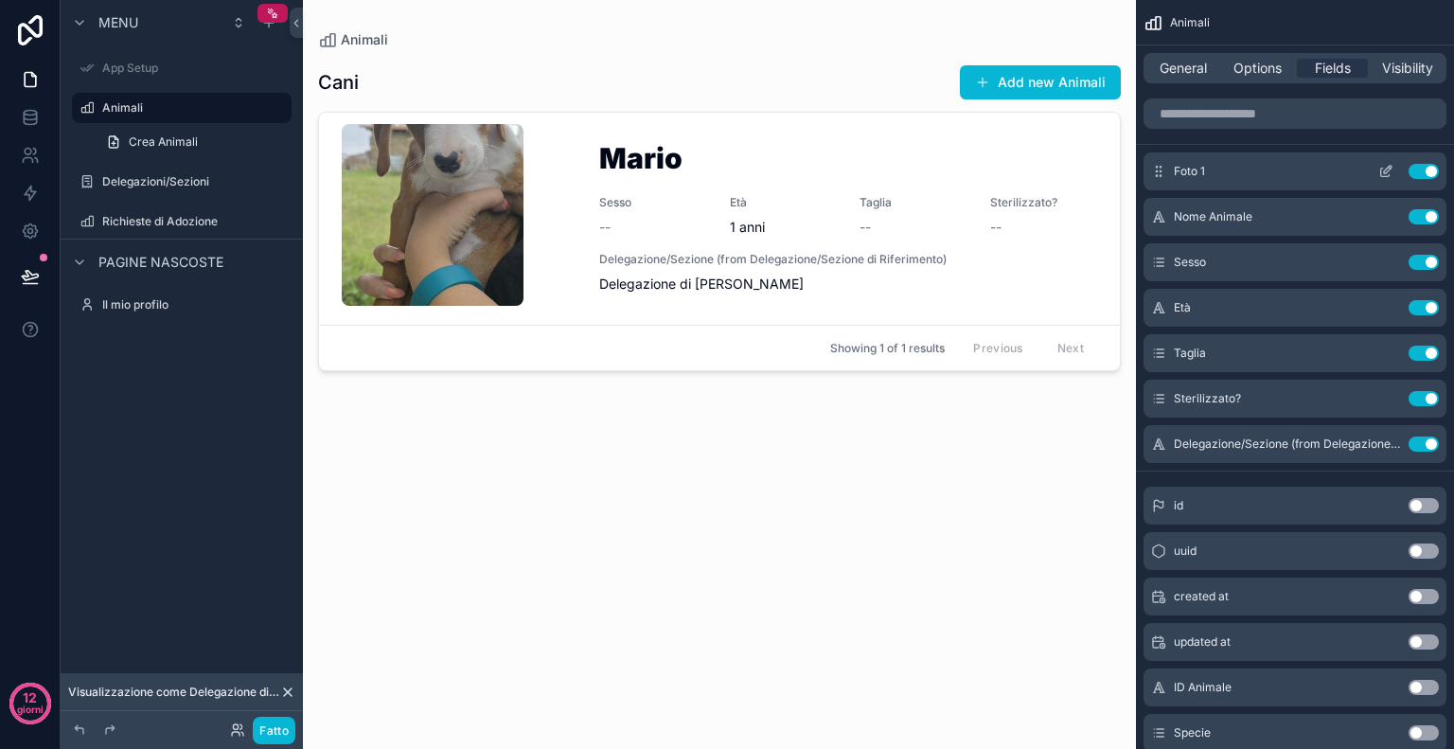
click at [1384, 166] on icon "contenuto scorrevole" at bounding box center [1385, 171] width 15 height 15
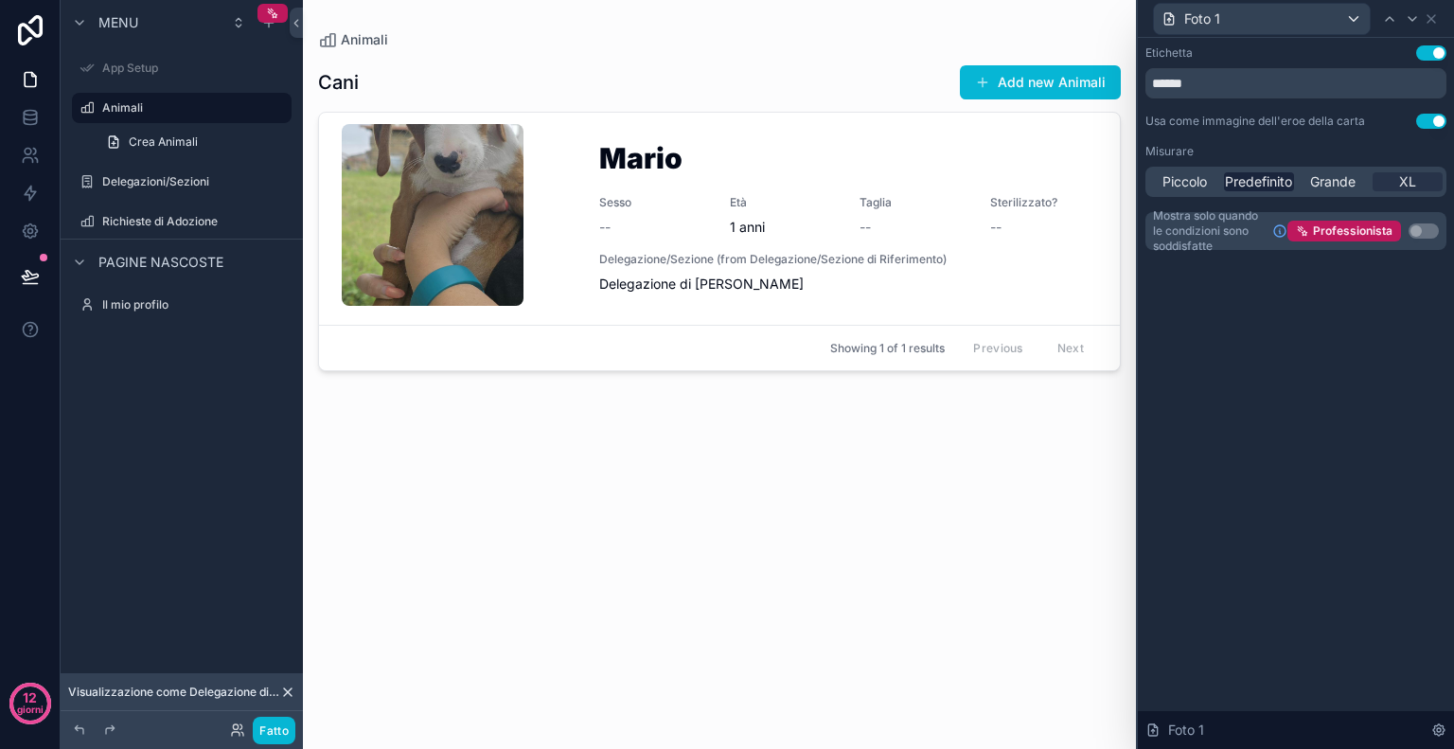
click at [1280, 181] on font "Predefinito" at bounding box center [1258, 181] width 67 height 16
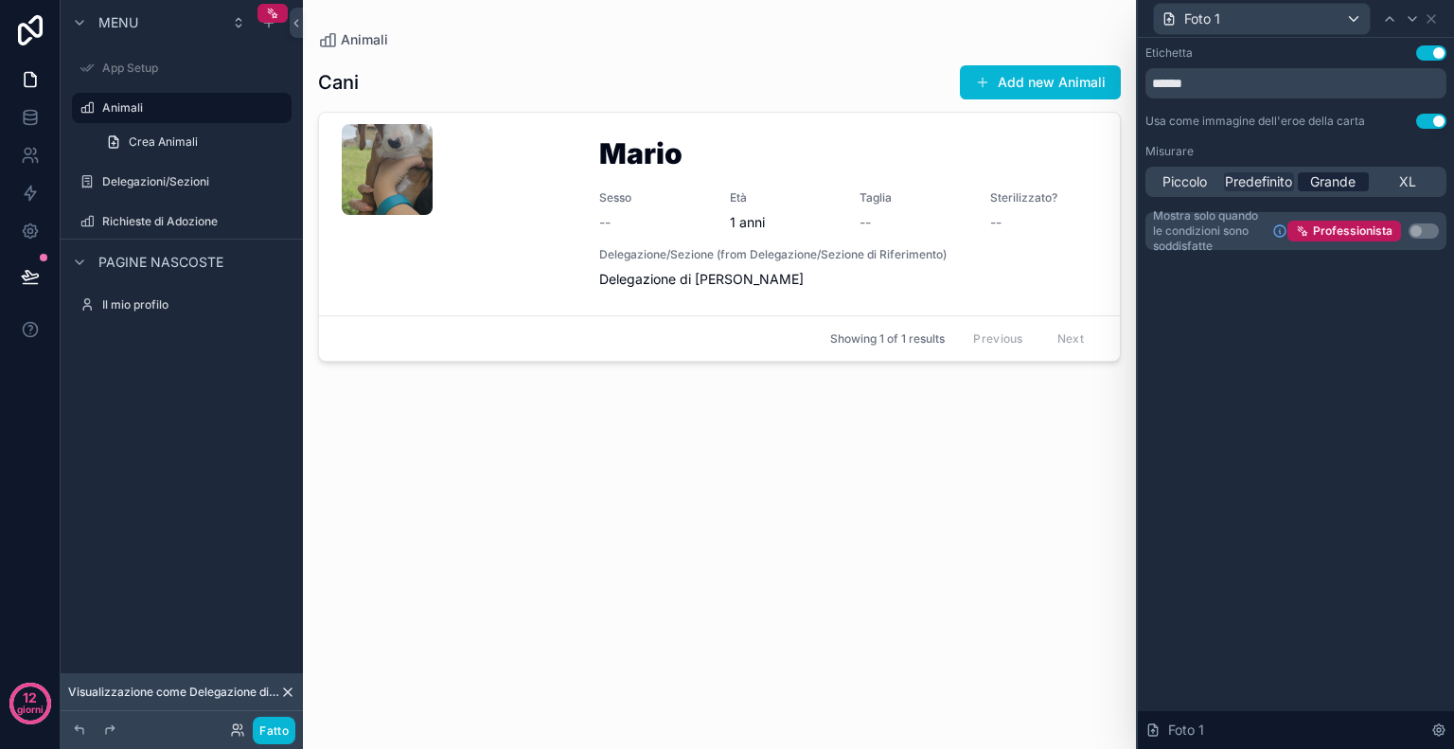
click at [1337, 183] on font "Grande" at bounding box center [1332, 181] width 45 height 16
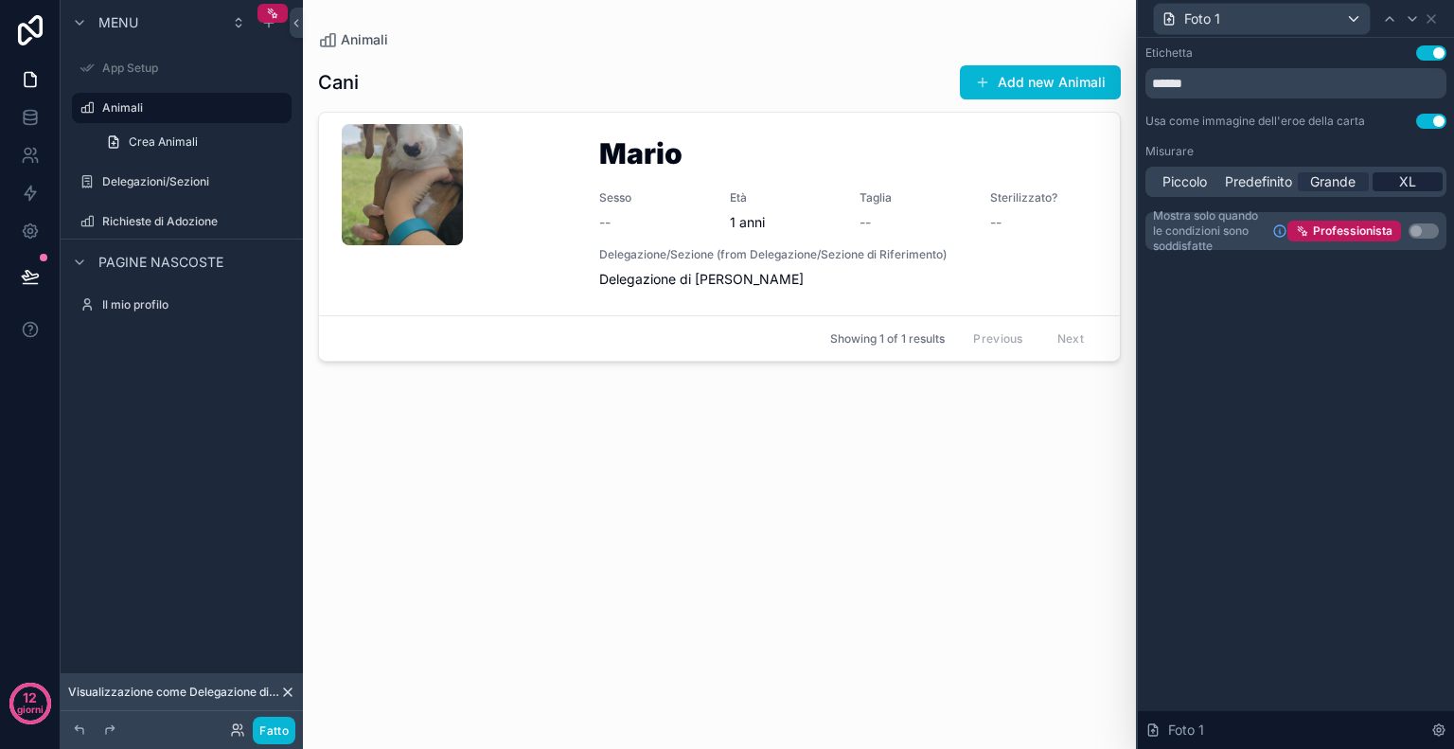
click at [1396, 187] on div "XL" at bounding box center [1408, 181] width 71 height 19
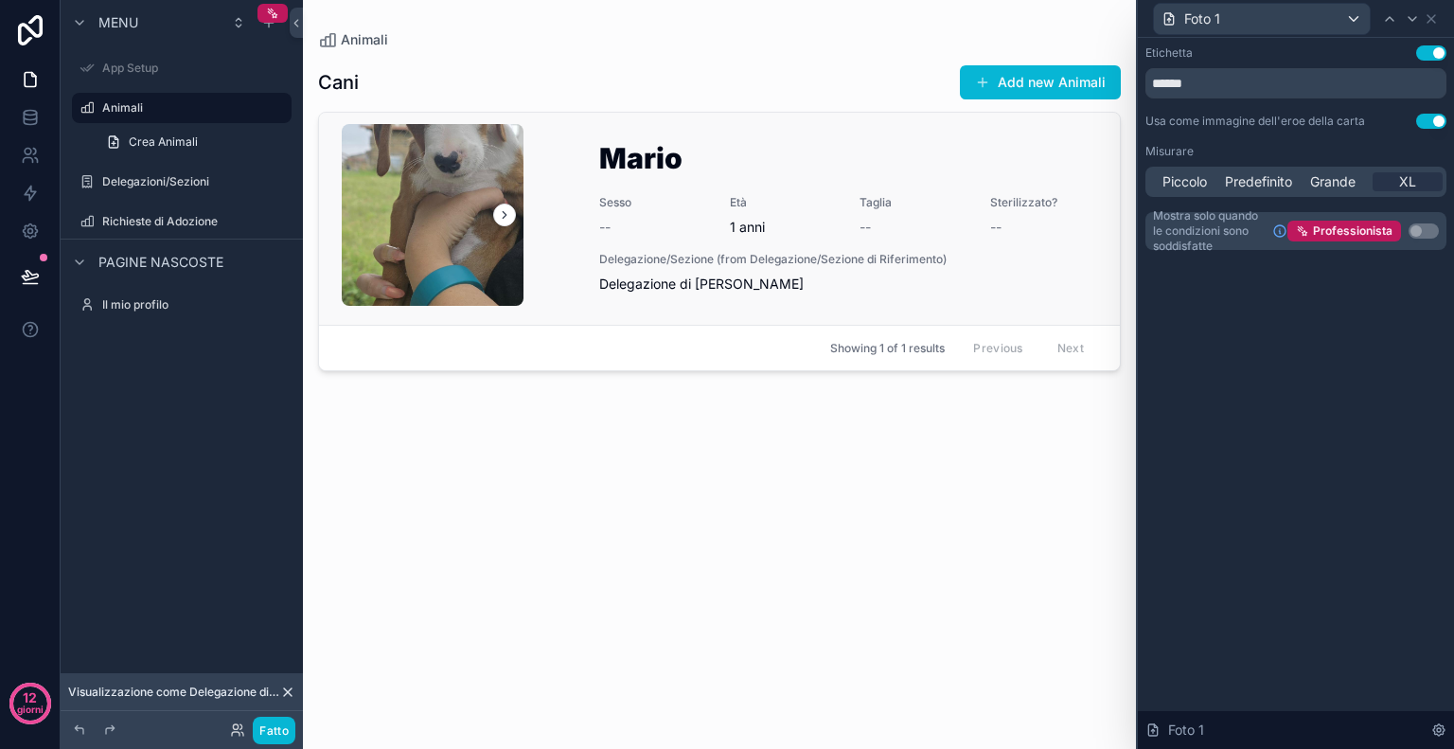
click at [502, 222] on button "contenuto scorrevole" at bounding box center [504, 215] width 23 height 23
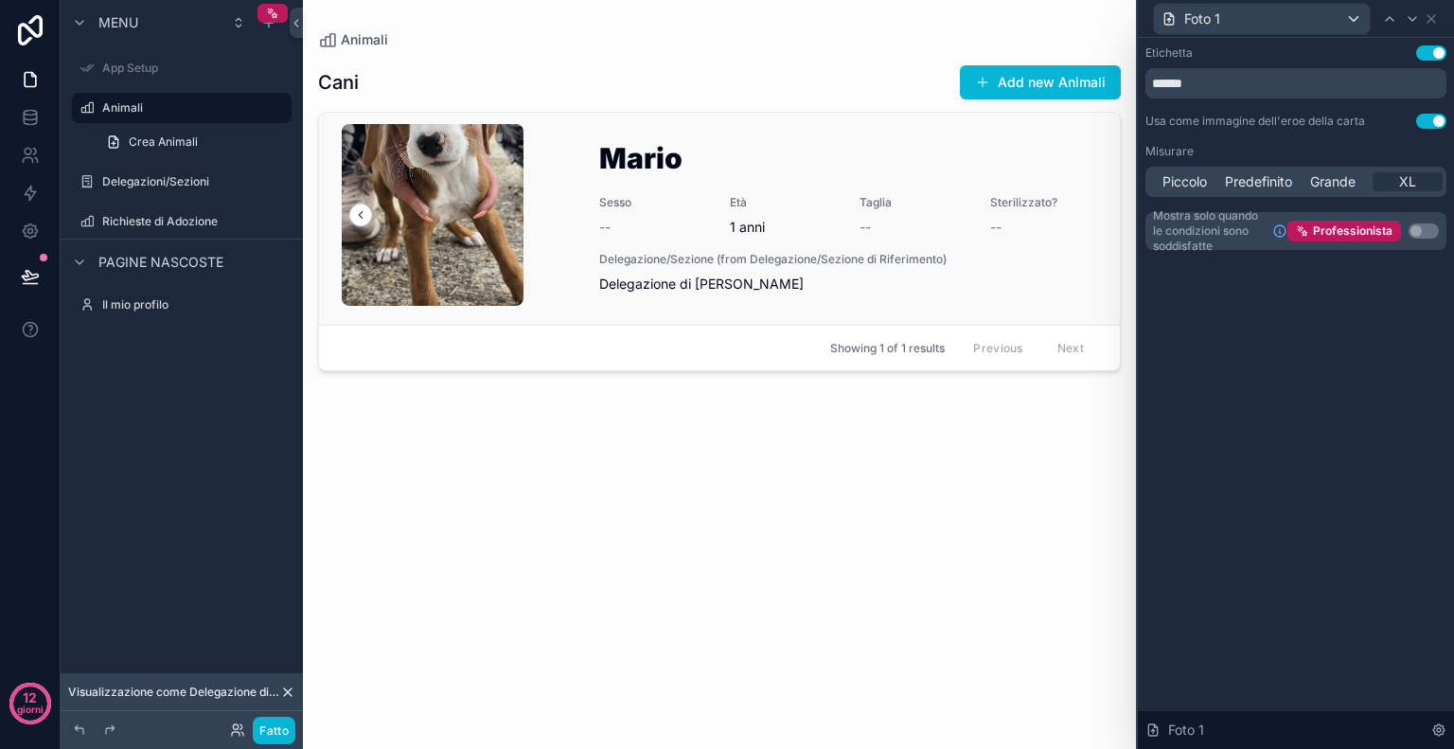
click at [684, 176] on h1 "Mario" at bounding box center [848, 162] width 498 height 36
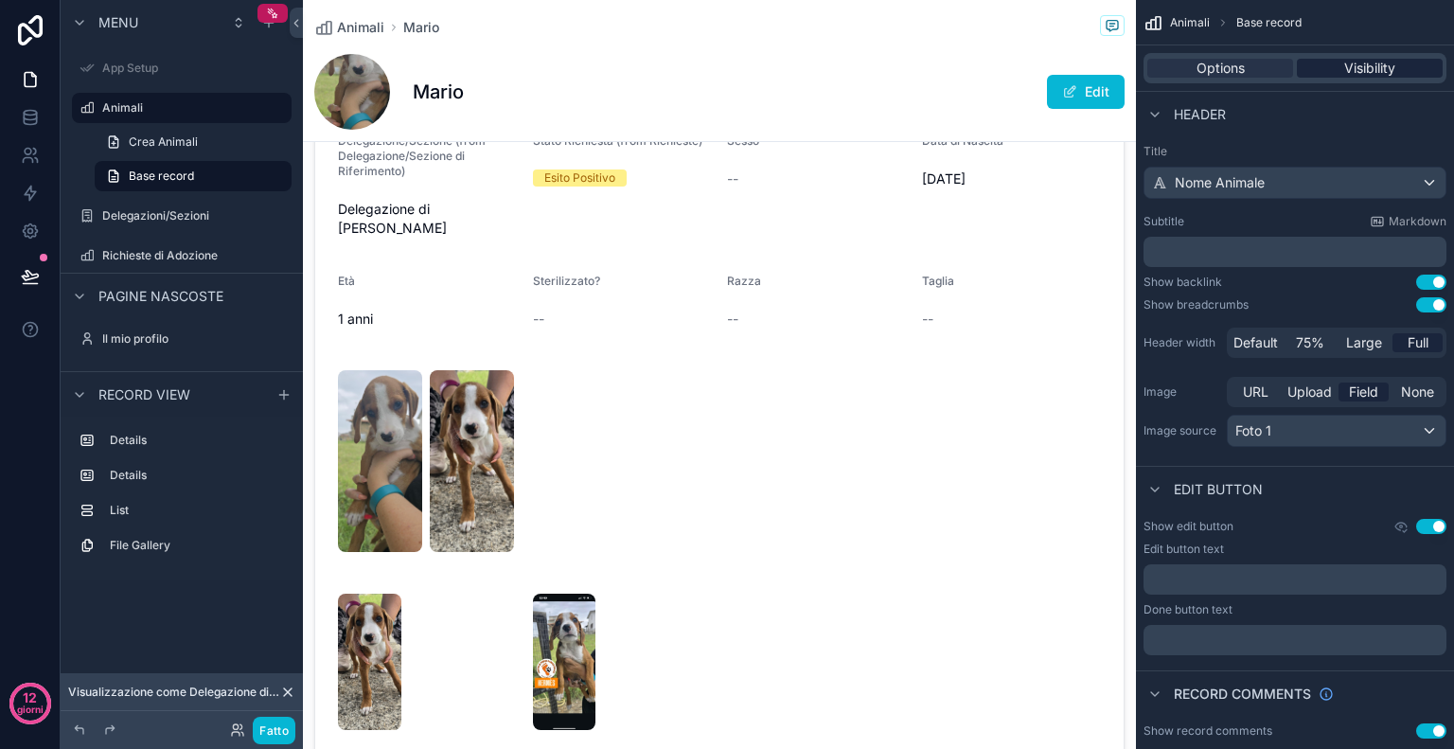
click at [1384, 60] on span "Visibility" at bounding box center [1369, 68] width 51 height 19
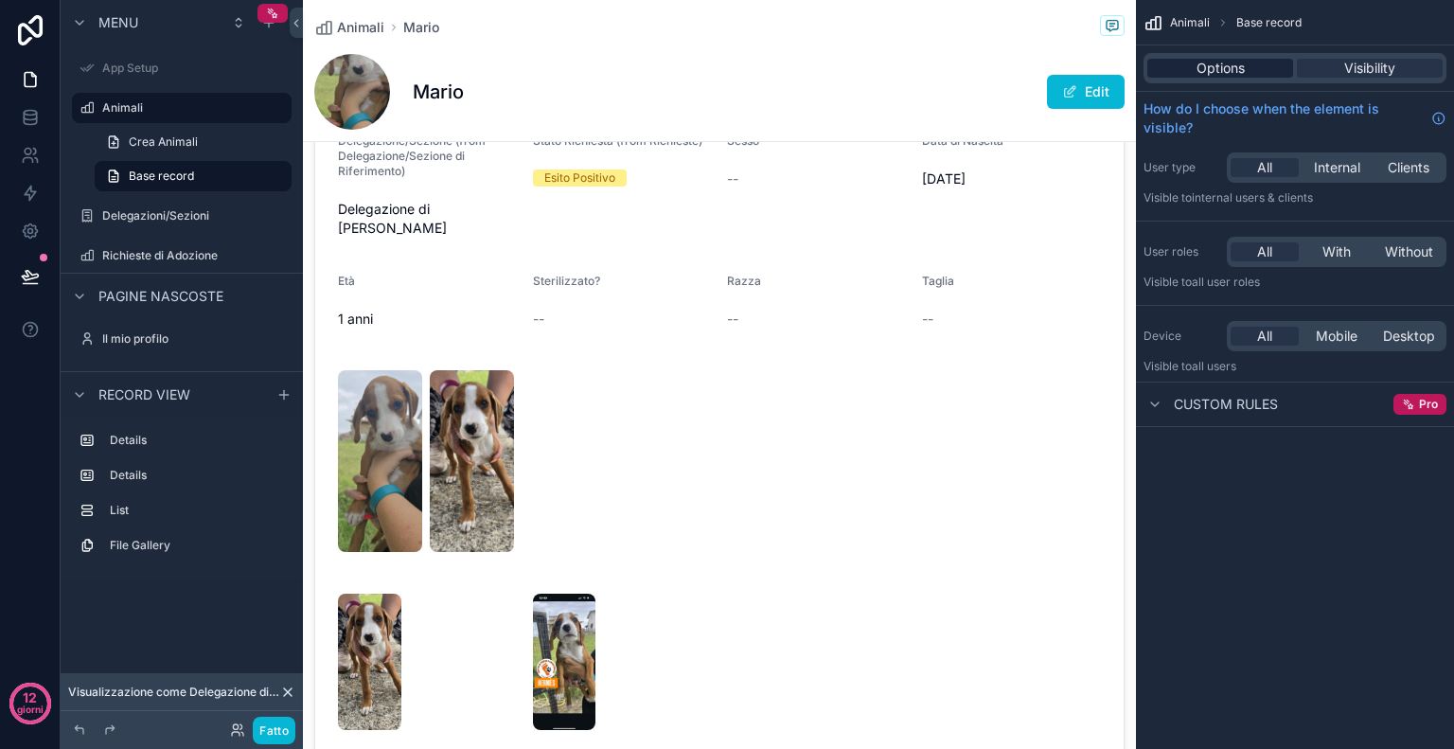
click at [1267, 62] on div "Options" at bounding box center [1220, 68] width 146 height 19
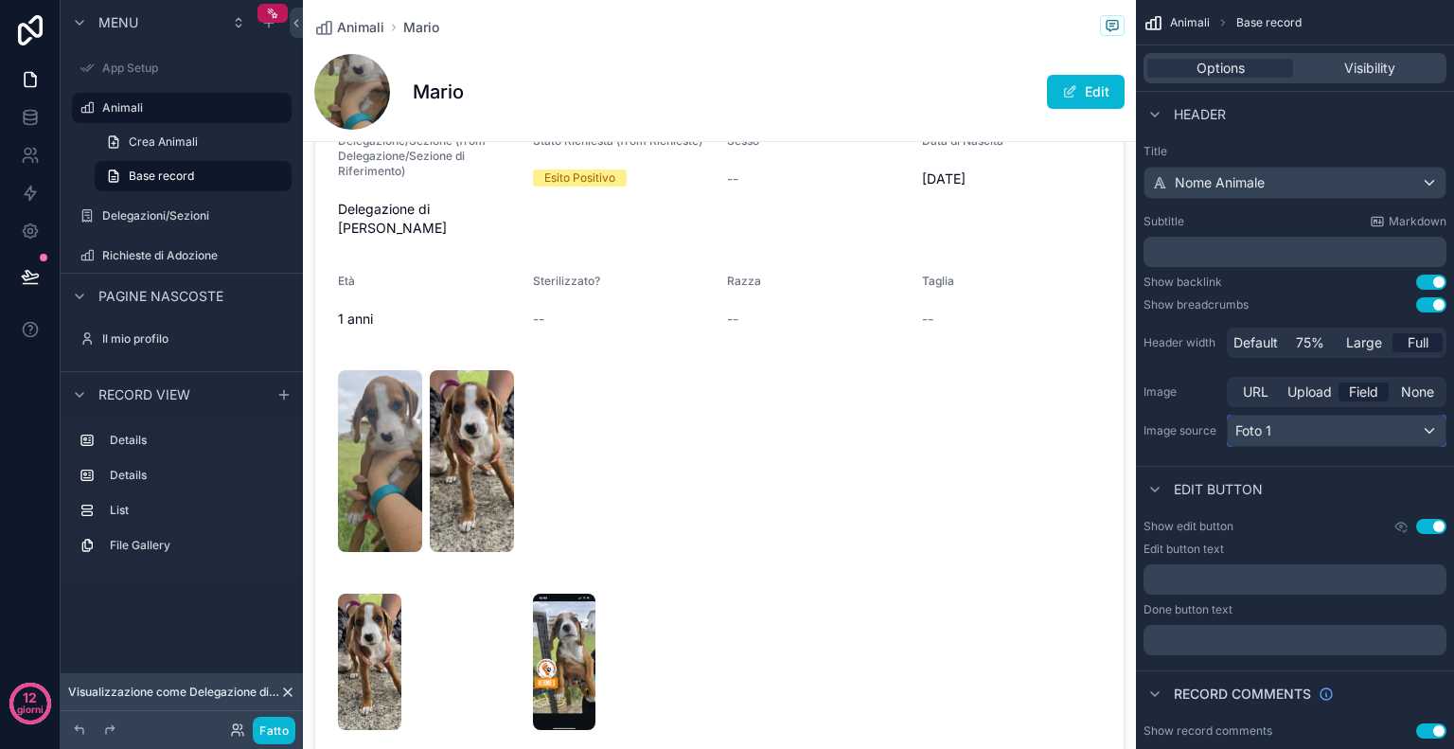
click at [1406, 420] on div "Foto 1" at bounding box center [1337, 431] width 218 height 30
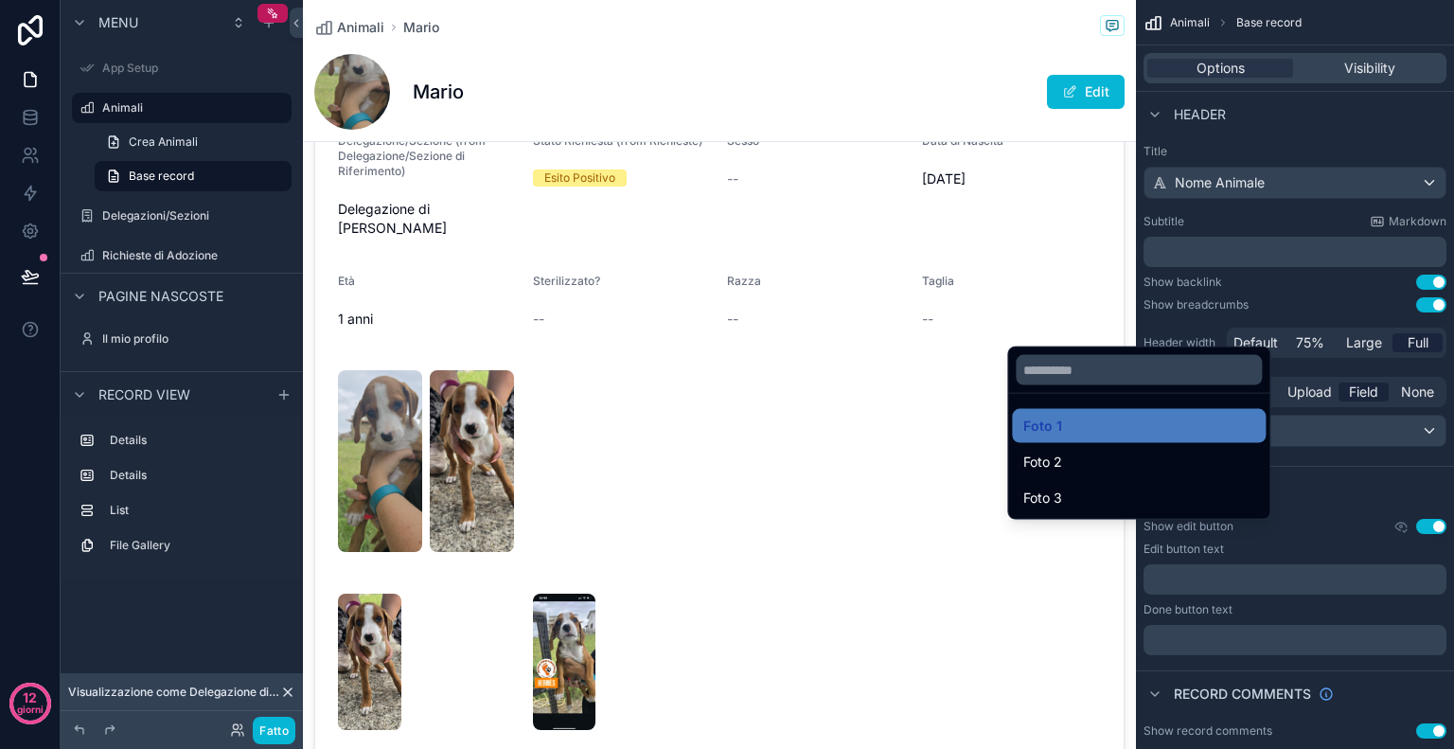
click at [1383, 474] on div "contenuto scorrevole" at bounding box center [727, 374] width 1454 height 749
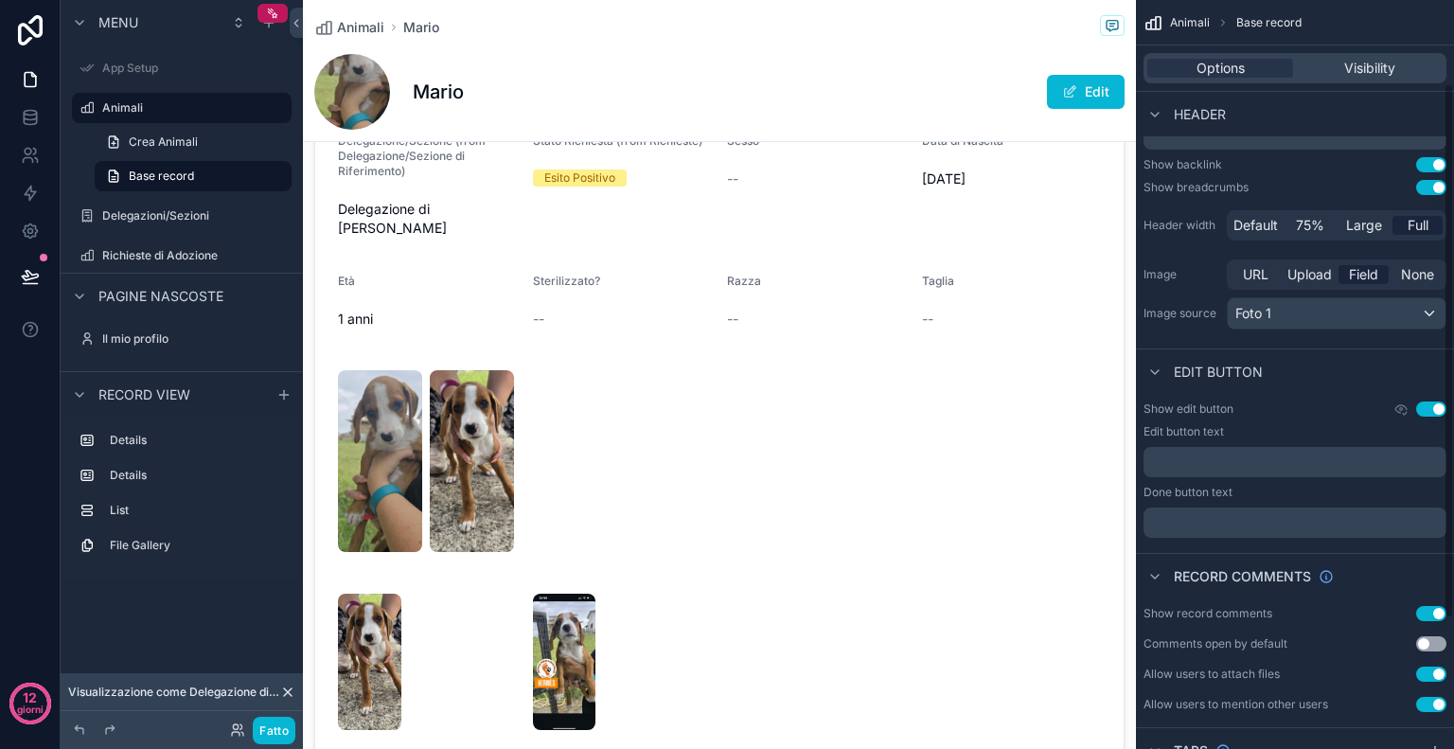
scroll to position [11, 0]
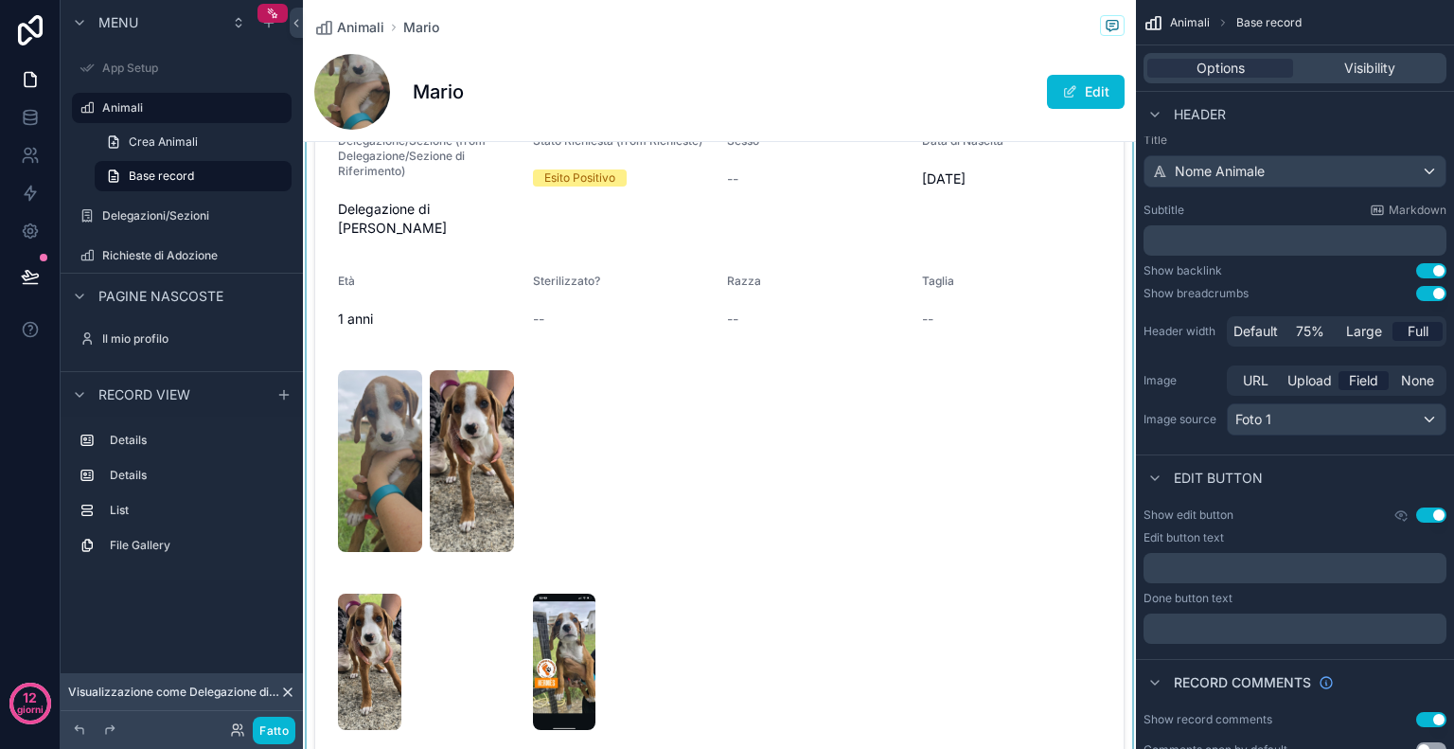
click at [794, 394] on div "contenuto scorrevole" at bounding box center [719, 389] width 833 height 756
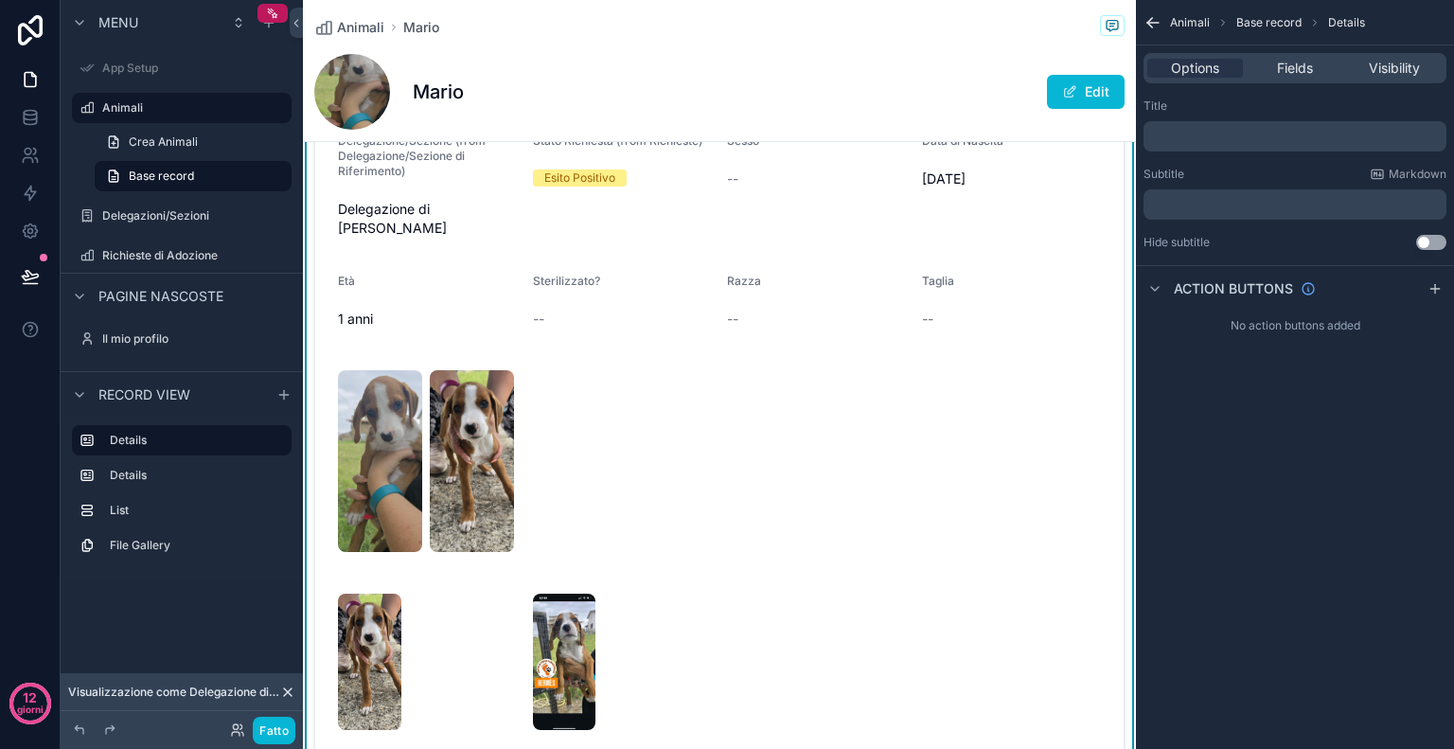
click at [600, 431] on div "contenuto scorrevole" at bounding box center [719, 461] width 763 height 182
click at [507, 428] on img "contenuto scorrevole" at bounding box center [472, 461] width 84 height 182
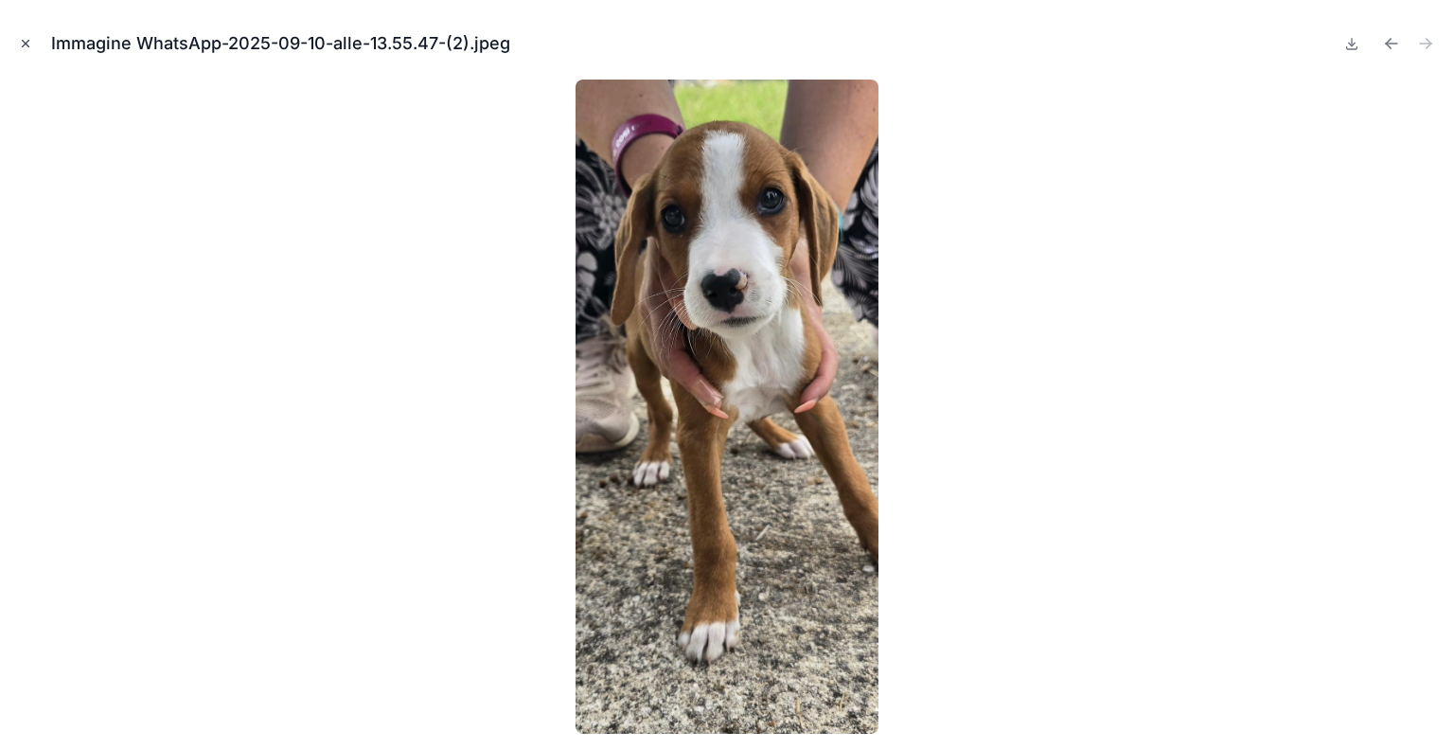
click at [27, 43] on icon "Chiudi modale" at bounding box center [25, 43] width 13 height 13
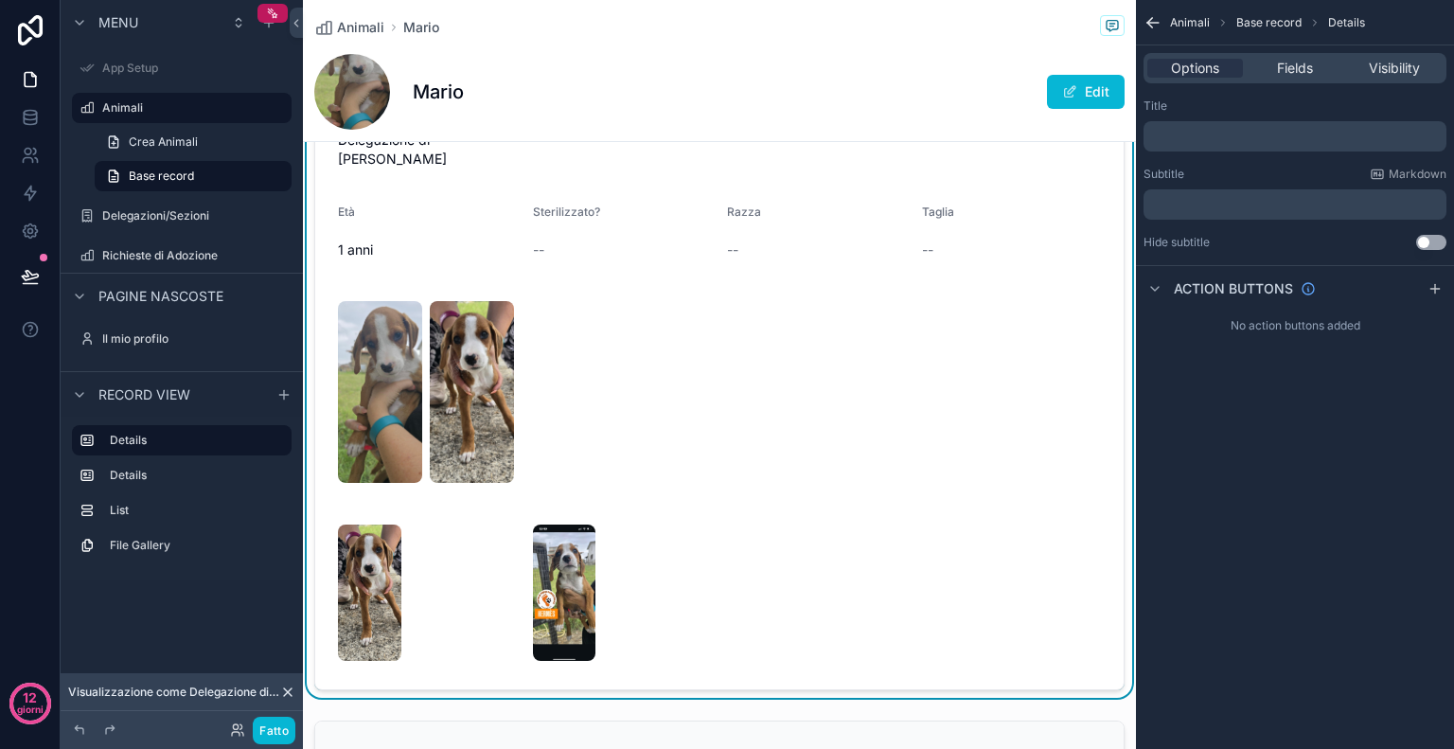
scroll to position [222, 0]
click at [1171, 20] on span "Animali" at bounding box center [1190, 22] width 40 height 15
click at [1163, 19] on div "Animali Base record Details" at bounding box center [1295, 22] width 318 height 45
click at [1156, 19] on icon "contenuto scorrevole" at bounding box center [1153, 22] width 19 height 19
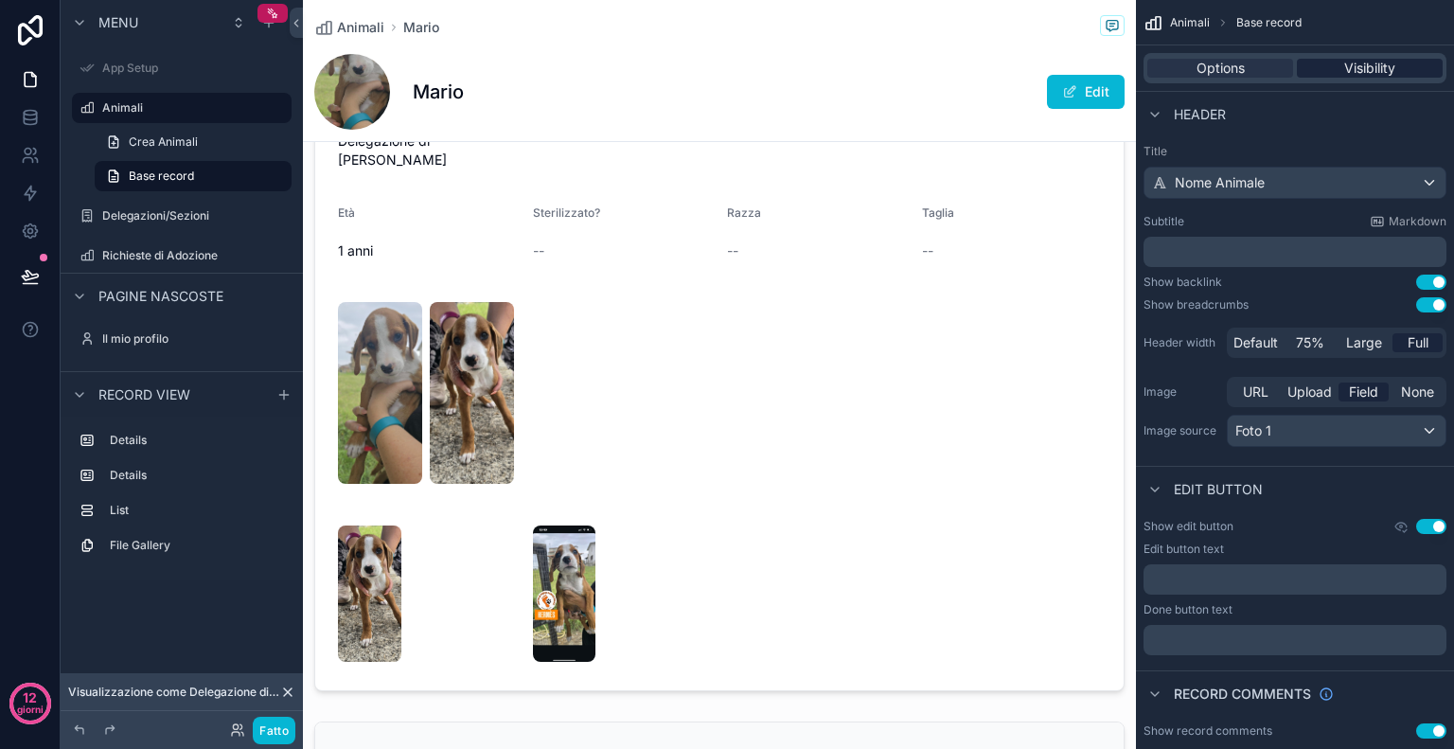
click at [1400, 68] on div "Visibility" at bounding box center [1370, 68] width 146 height 19
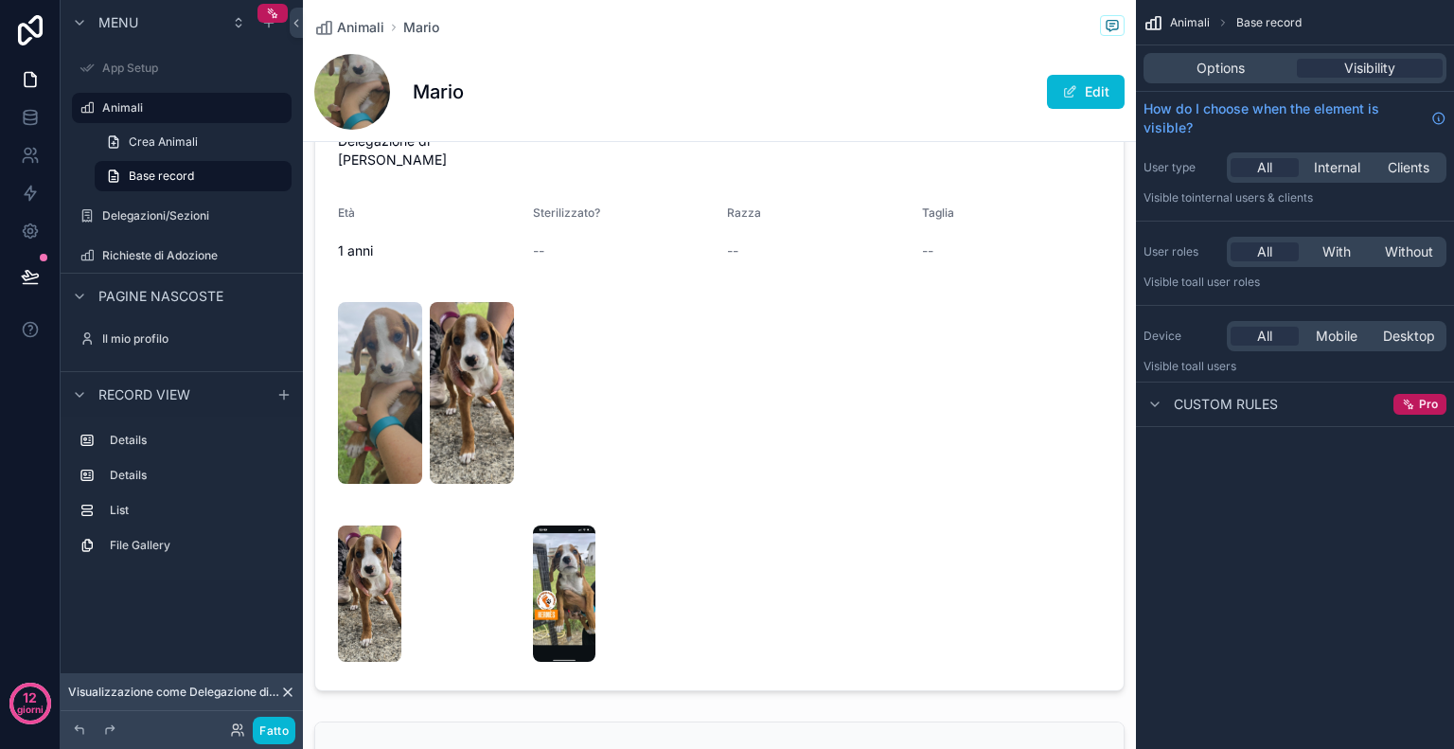
click at [1189, 19] on span "Animali" at bounding box center [1190, 22] width 40 height 15
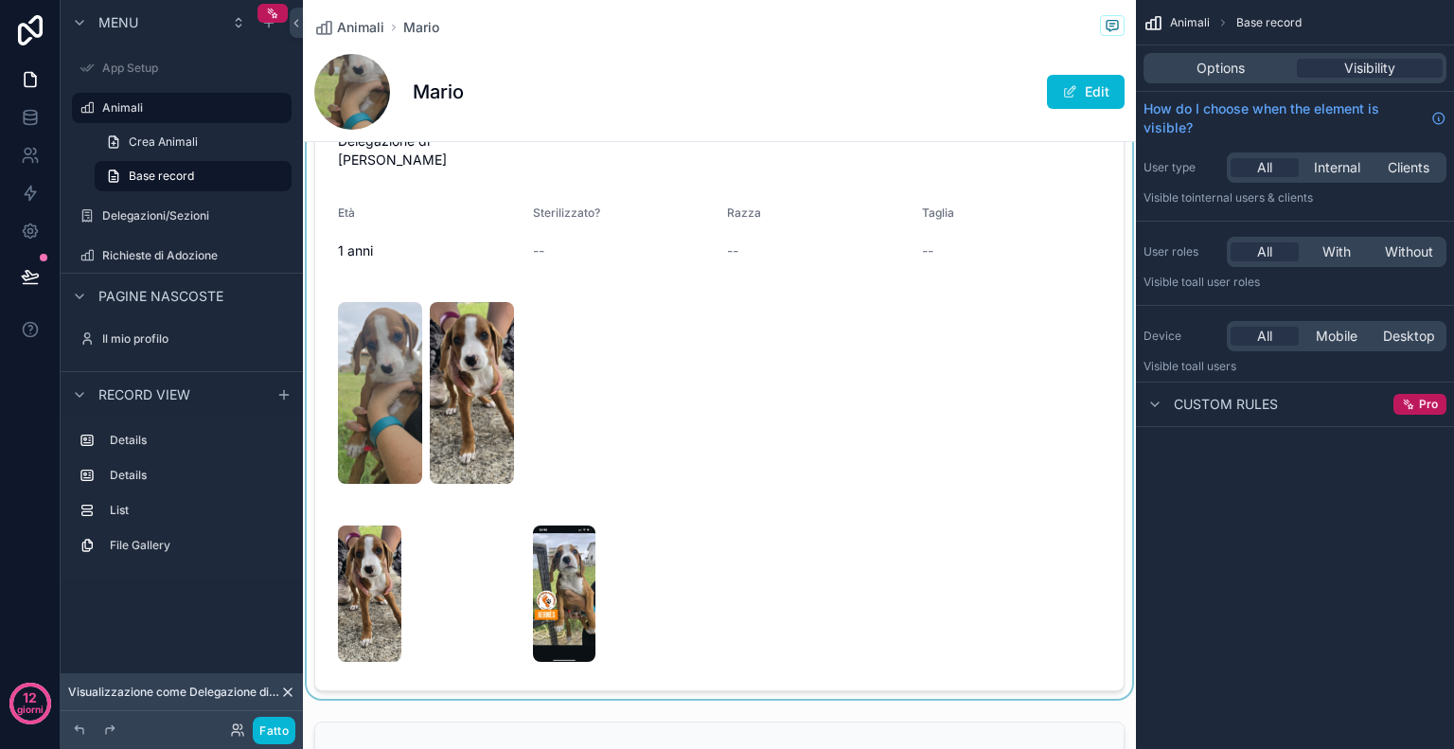
click at [972, 510] on div "contenuto scorrevole" at bounding box center [719, 321] width 833 height 756
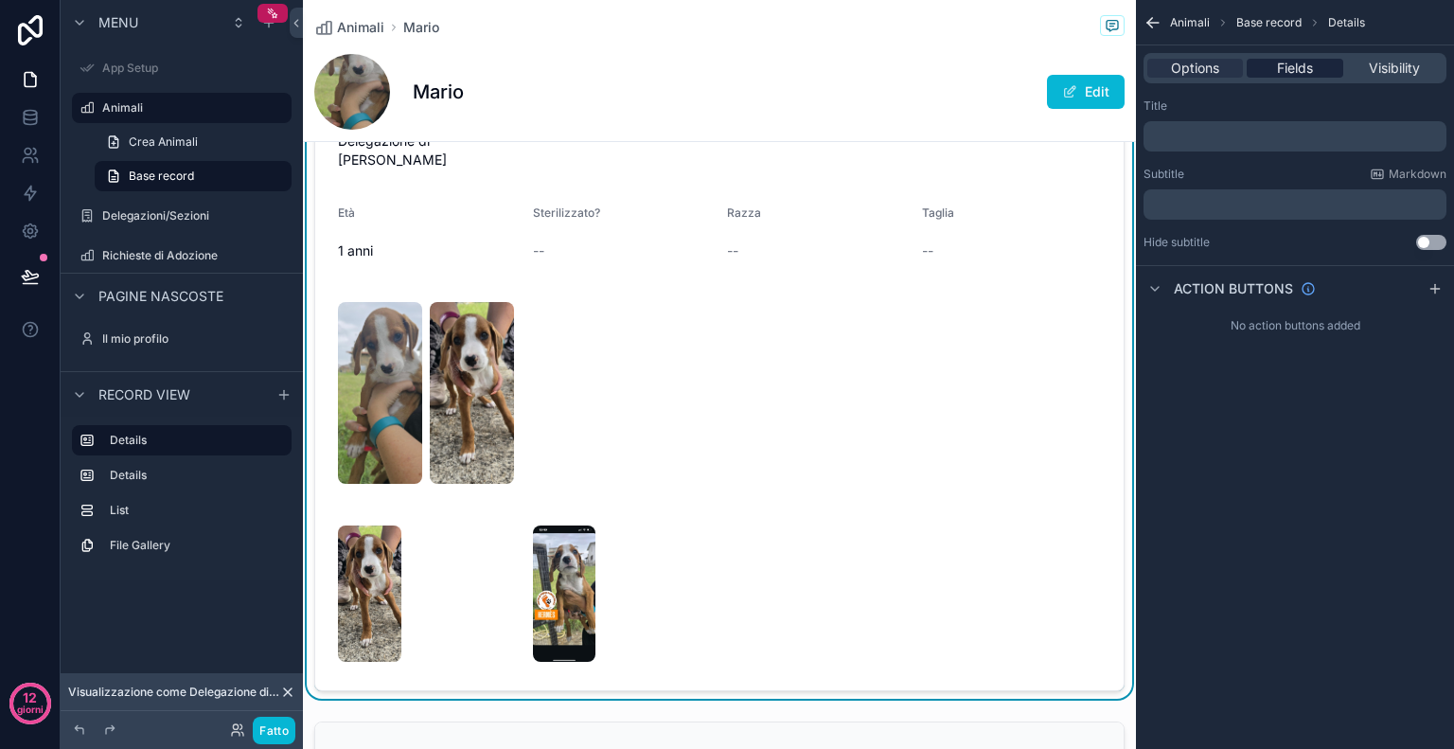
click at [1314, 68] on div "Fields" at bounding box center [1295, 68] width 96 height 19
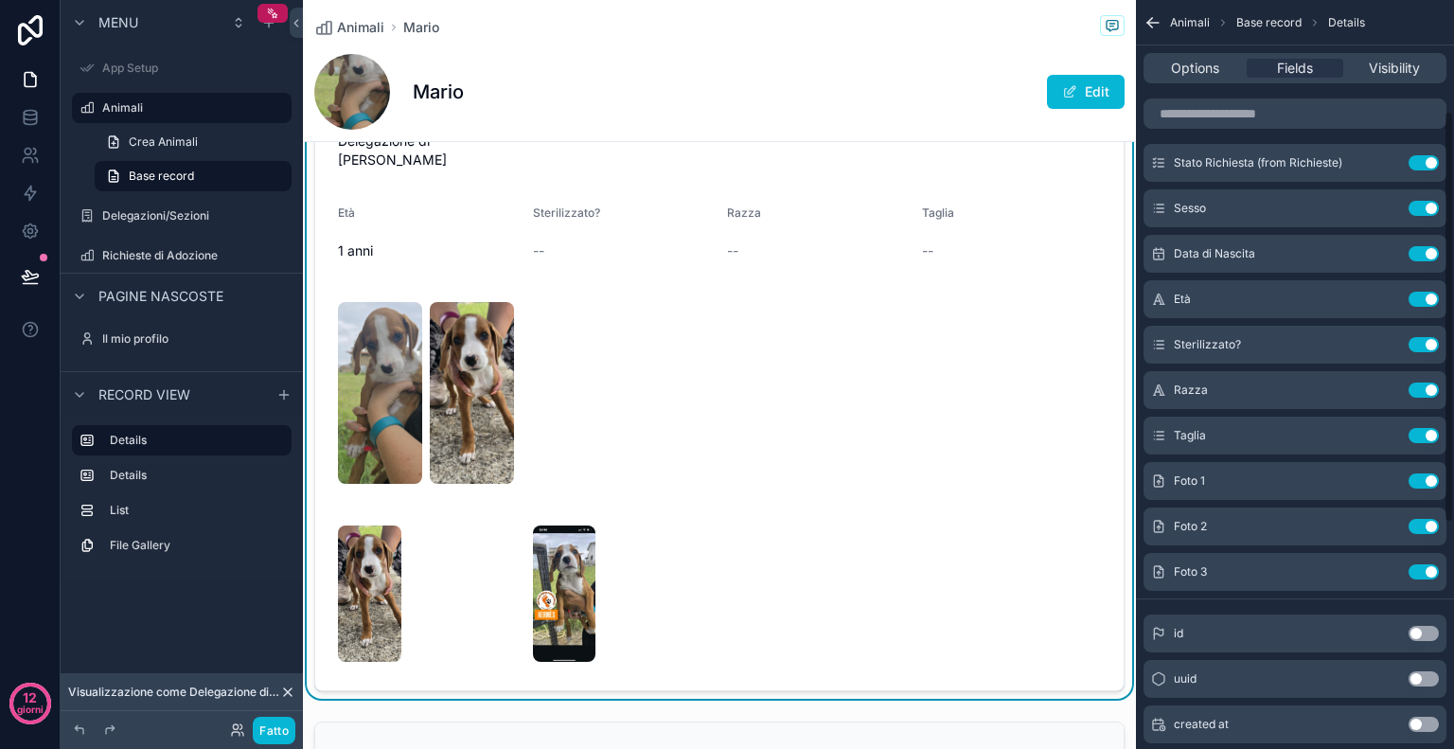
scroll to position [197, 0]
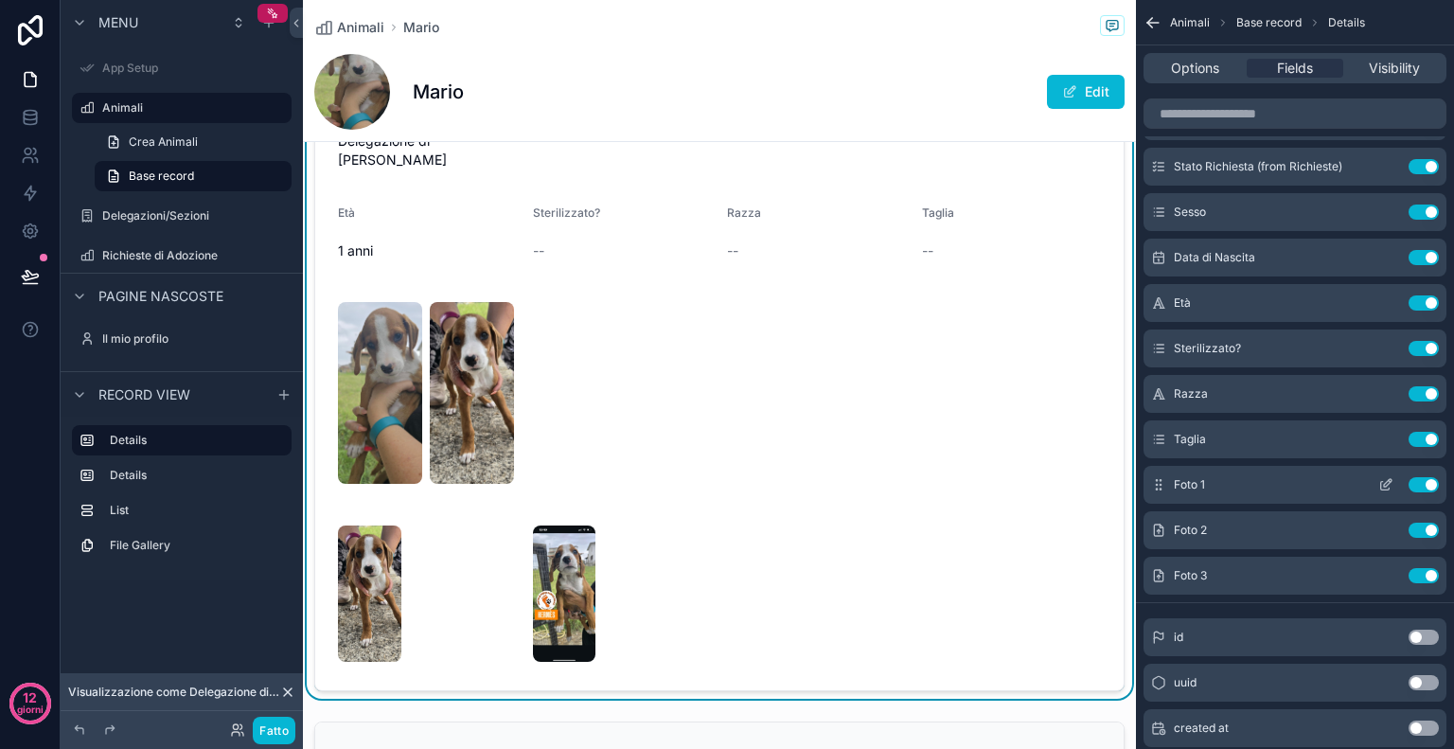
click at [1390, 482] on icon "contenuto scorrevole" at bounding box center [1385, 484] width 15 height 15
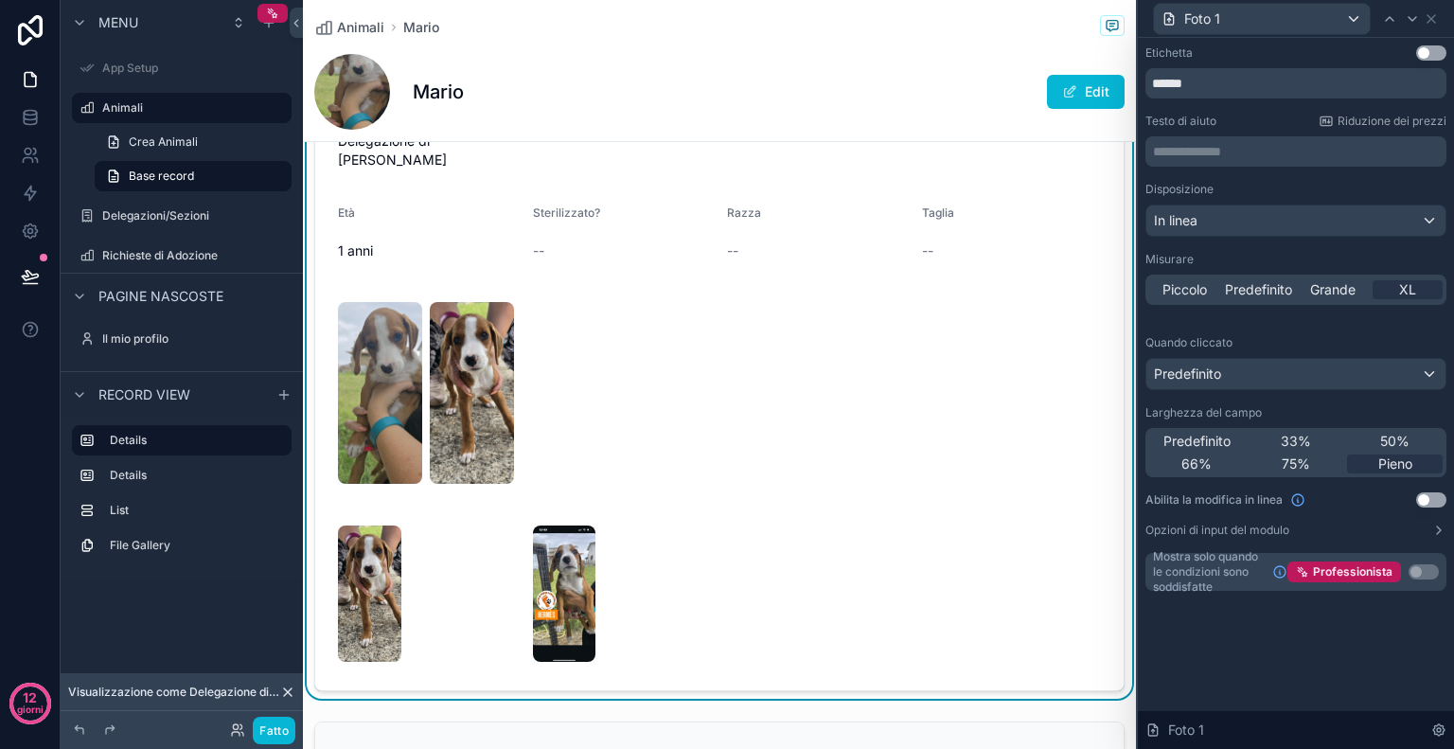
click at [1430, 494] on button "Usa impostazione" at bounding box center [1431, 499] width 30 height 15
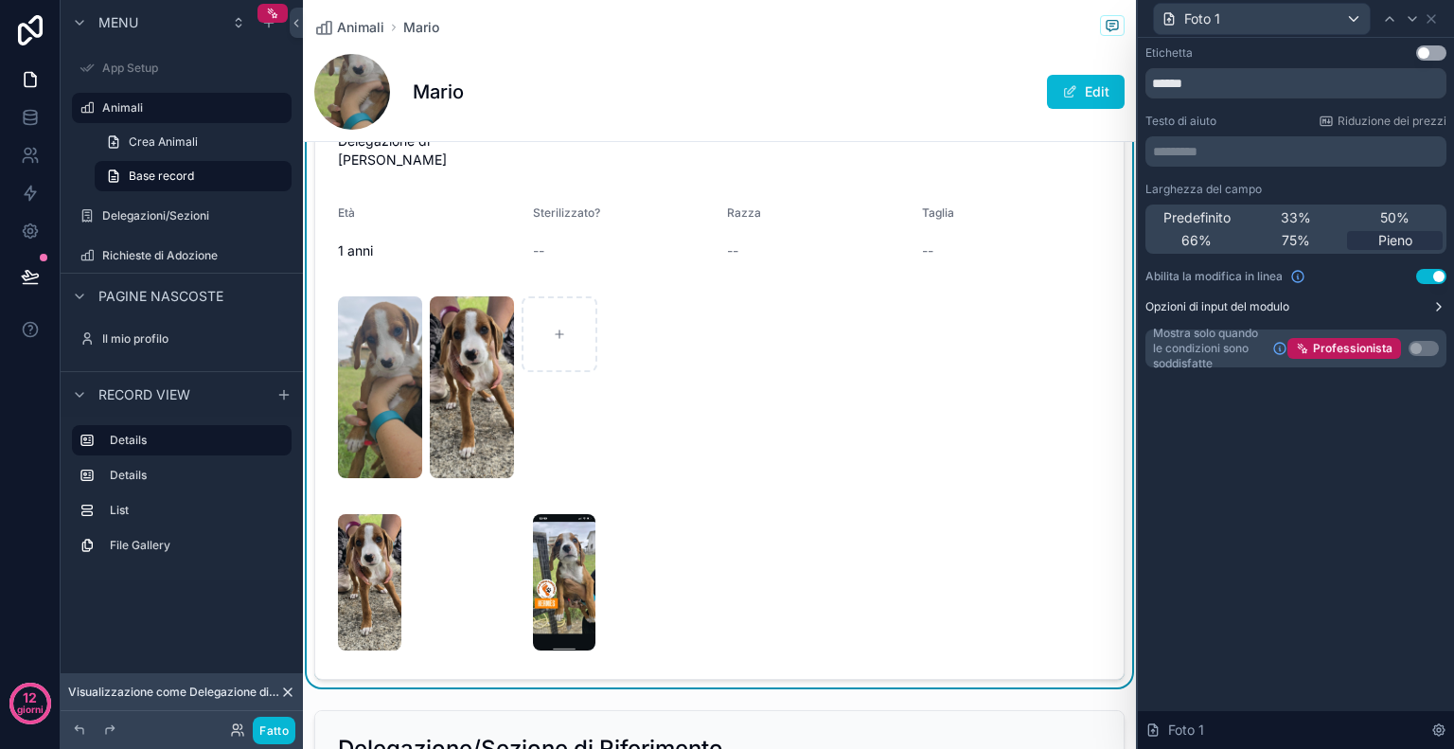
click at [1422, 308] on button "Opzioni di input del modulo" at bounding box center [1296, 306] width 301 height 15
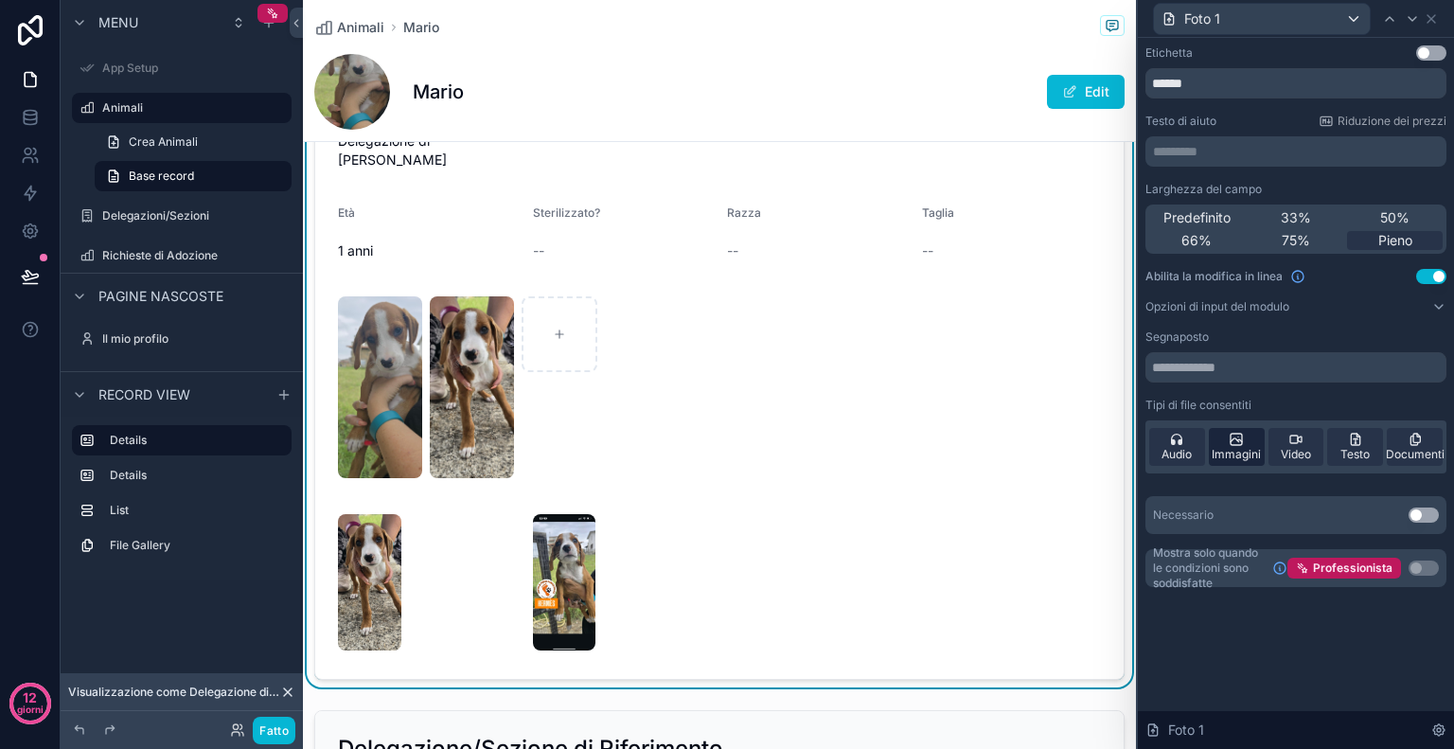
click at [1258, 446] on div "Immagini" at bounding box center [1237, 447] width 56 height 38
click at [1433, 306] on icon at bounding box center [1438, 306] width 15 height 15
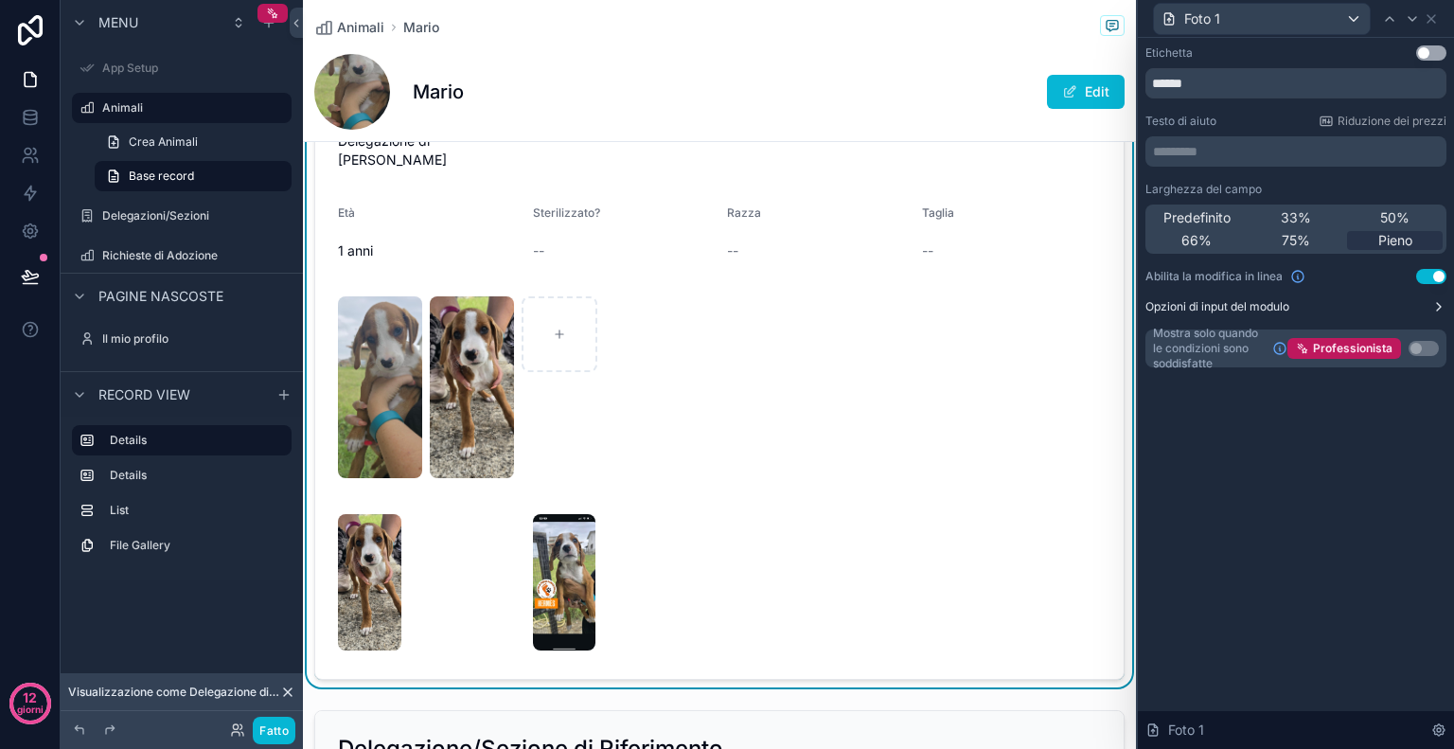
click at [1433, 306] on icon at bounding box center [1438, 306] width 15 height 15
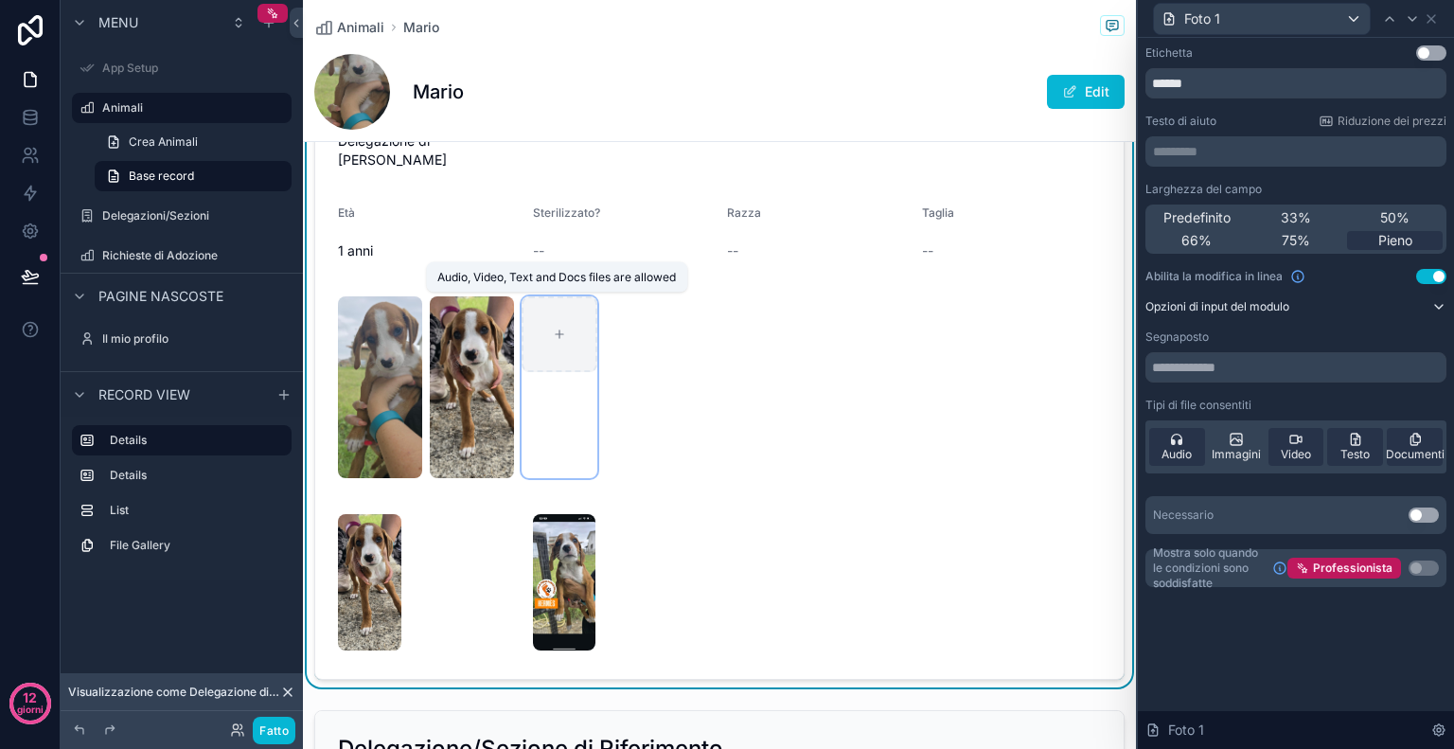
click at [570, 333] on div "contenuto scorrevole" at bounding box center [560, 334] width 76 height 76
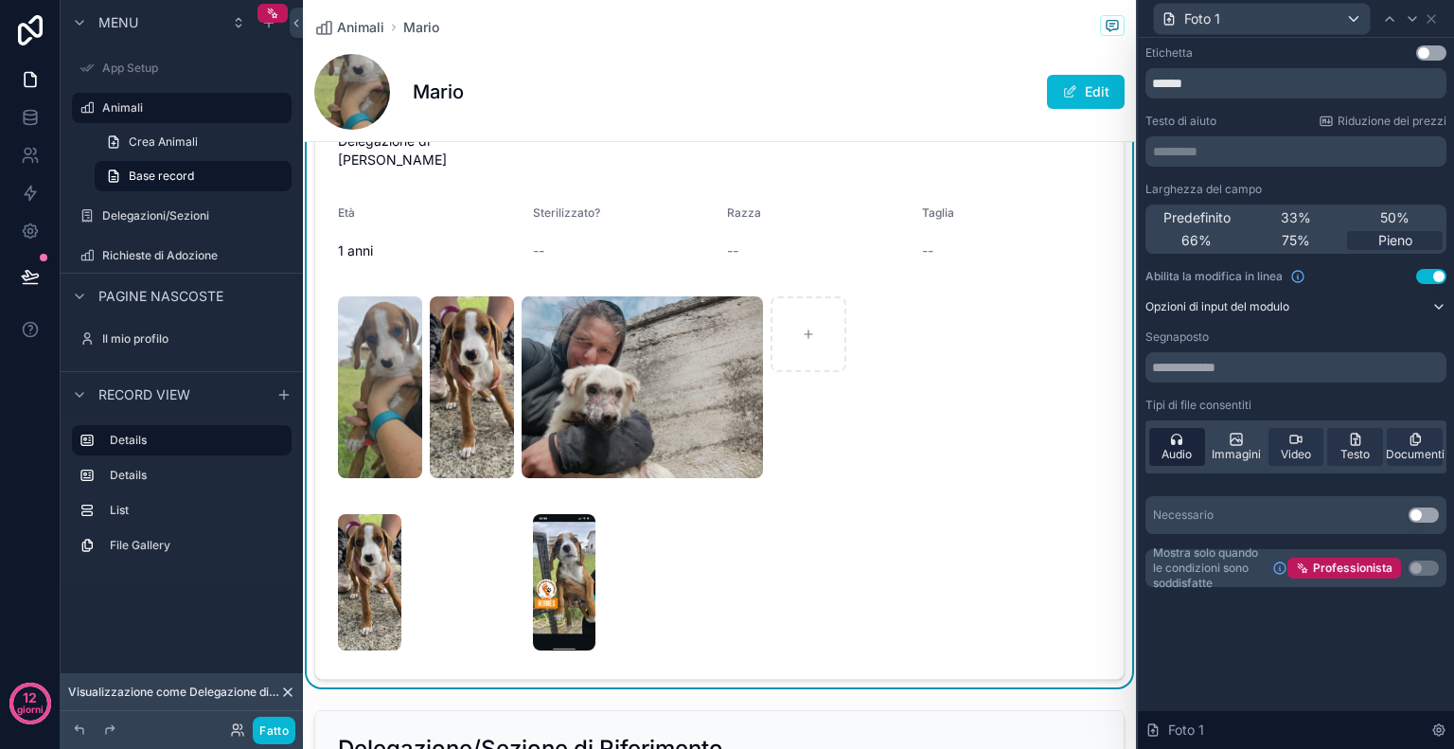
click at [1190, 442] on div "Audio" at bounding box center [1177, 447] width 56 height 38
click at [1303, 453] on font "Video" at bounding box center [1296, 454] width 30 height 14
click at [1363, 449] on font "Testo" at bounding box center [1355, 454] width 29 height 14
click at [1416, 450] on font "Documenti" at bounding box center [1415, 454] width 59 height 14
click at [1237, 438] on icon at bounding box center [1236, 439] width 15 height 15
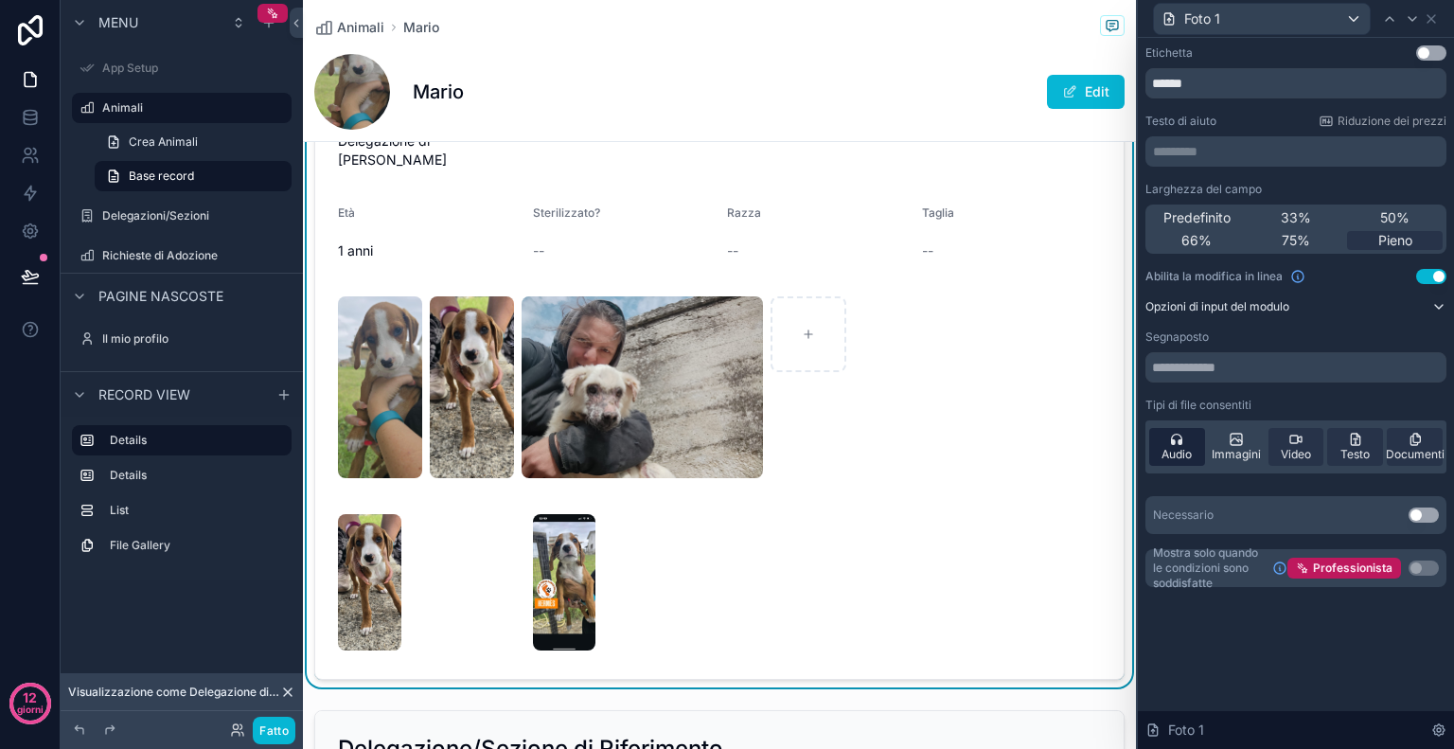
click at [1190, 445] on div "Audio" at bounding box center [1177, 447] width 56 height 38
click at [1295, 449] on font "Video" at bounding box center [1296, 454] width 30 height 14
click at [1329, 453] on div "Testo" at bounding box center [1355, 447] width 56 height 38
click at [1253, 442] on div "Immagini" at bounding box center [1237, 447] width 56 height 38
click at [1401, 438] on div "Documenti" at bounding box center [1415, 447] width 56 height 38
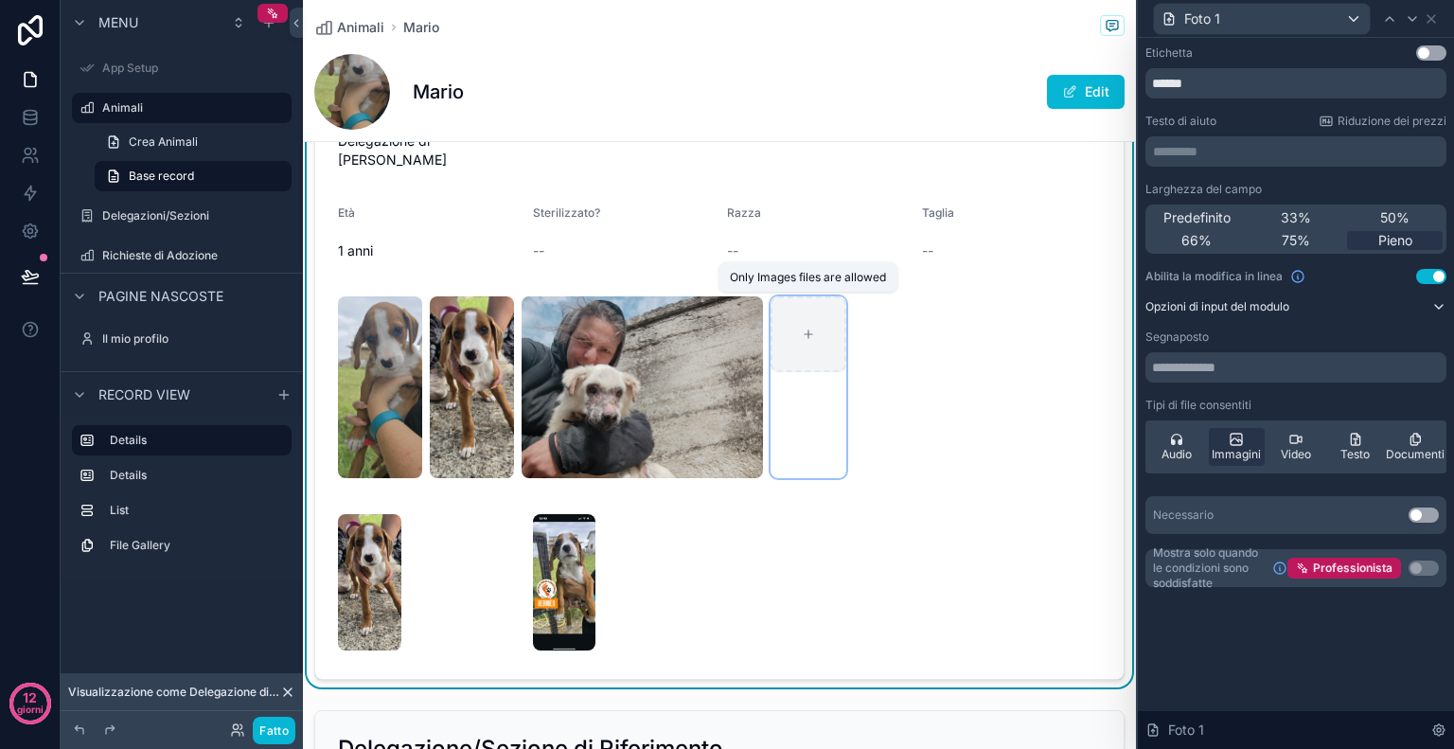
click at [819, 338] on div "contenuto scorrevole" at bounding box center [809, 334] width 76 height 76
type input "**********"
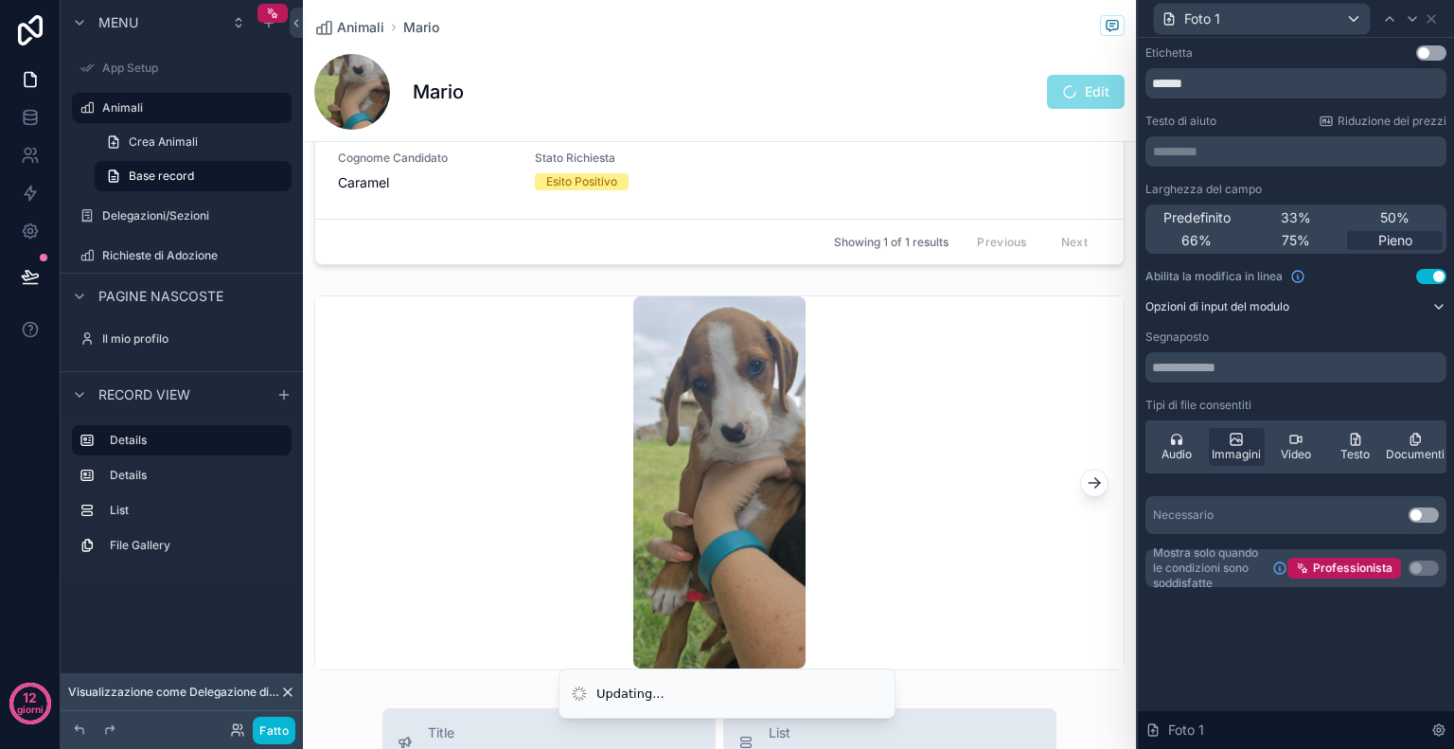
scroll to position [1263, 0]
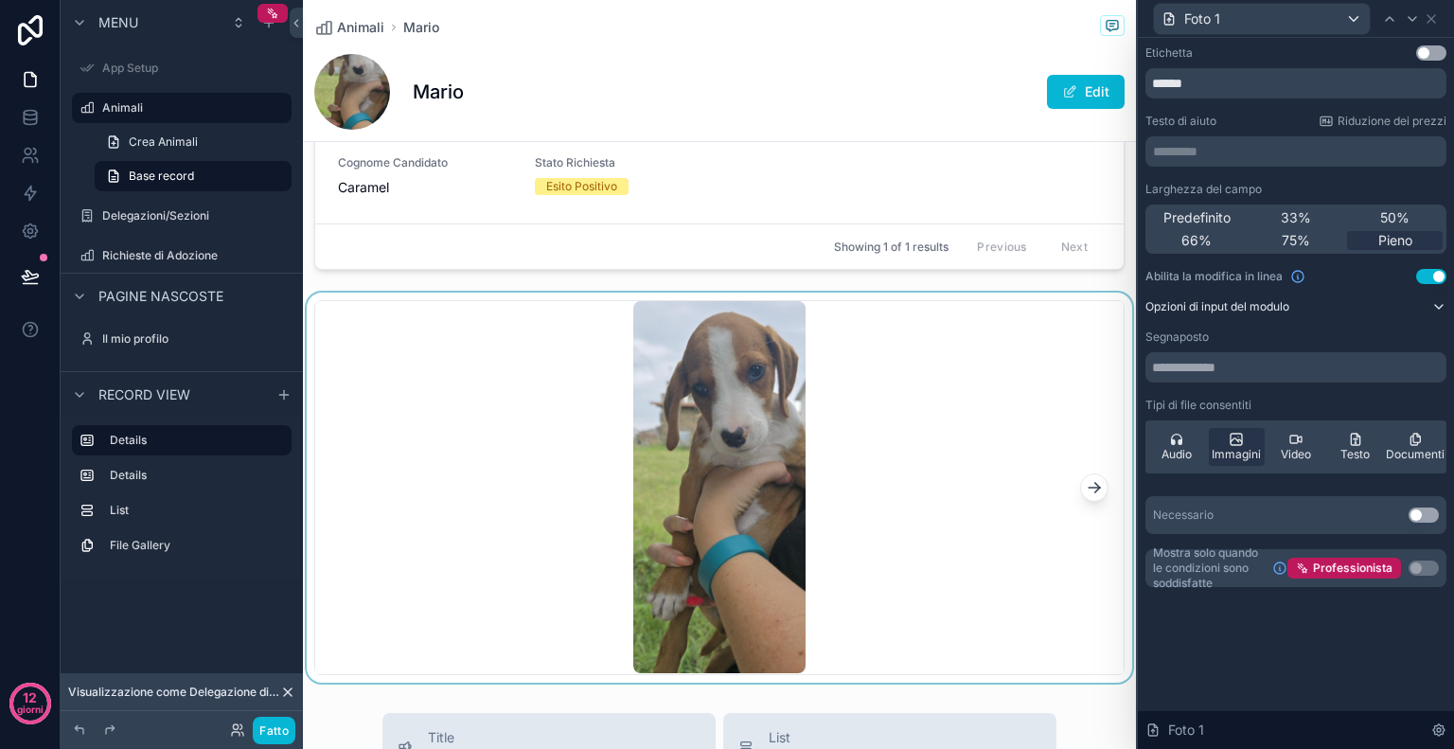
click at [961, 459] on div "contenuto scorrevole" at bounding box center [719, 488] width 833 height 390
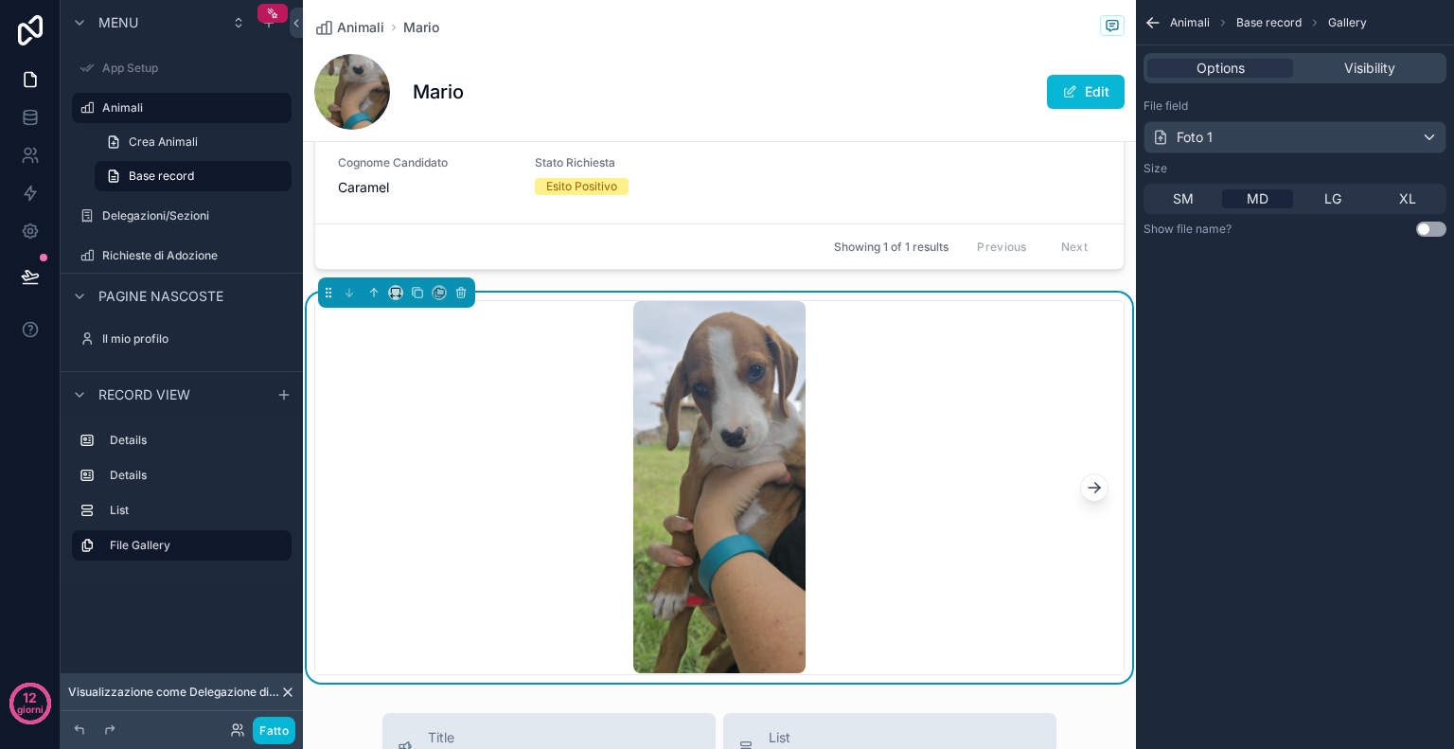
scroll to position [0, 0]
click at [462, 292] on icon "contenuto scorrevole" at bounding box center [462, 294] width 0 height 4
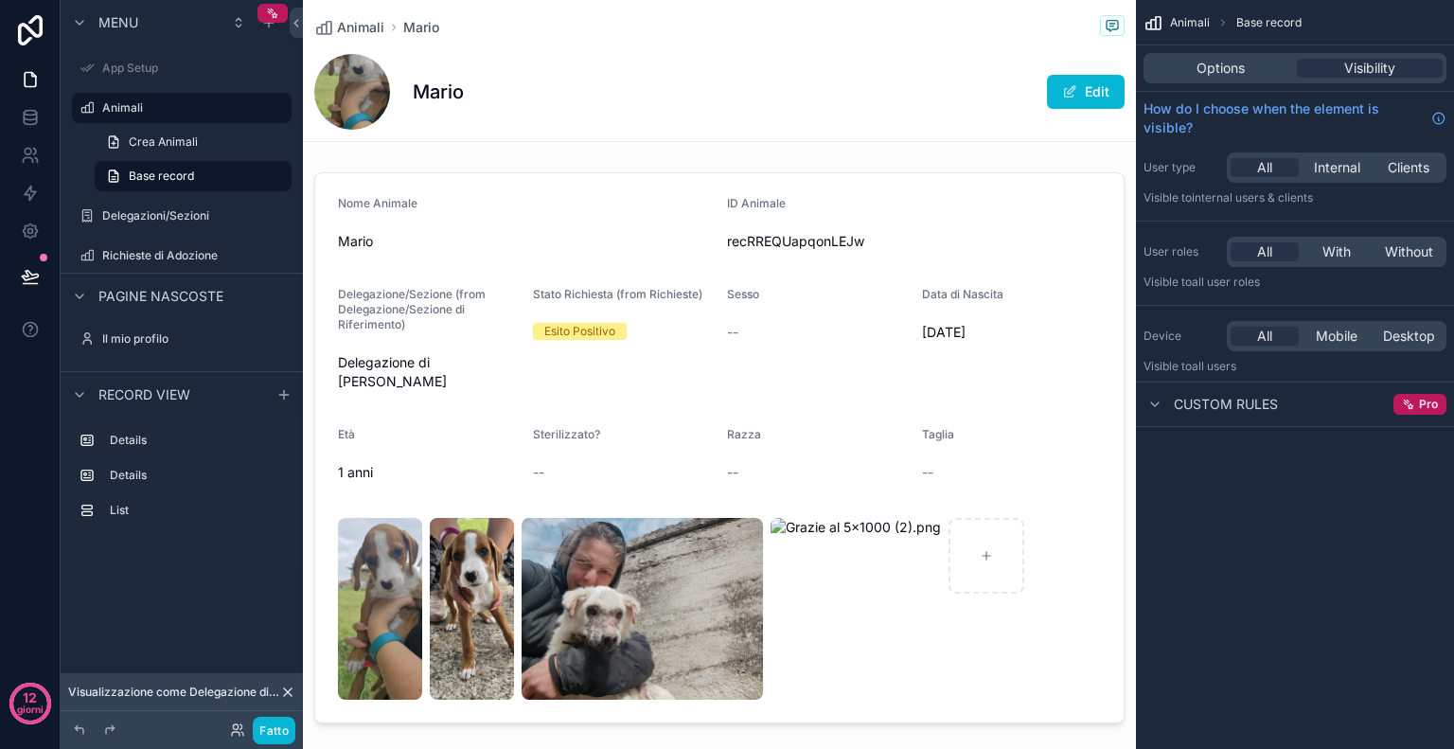
click at [1193, 84] on div "Options Visibility" at bounding box center [1295, 67] width 318 height 45
click at [1203, 72] on span "Options" at bounding box center [1221, 68] width 48 height 19
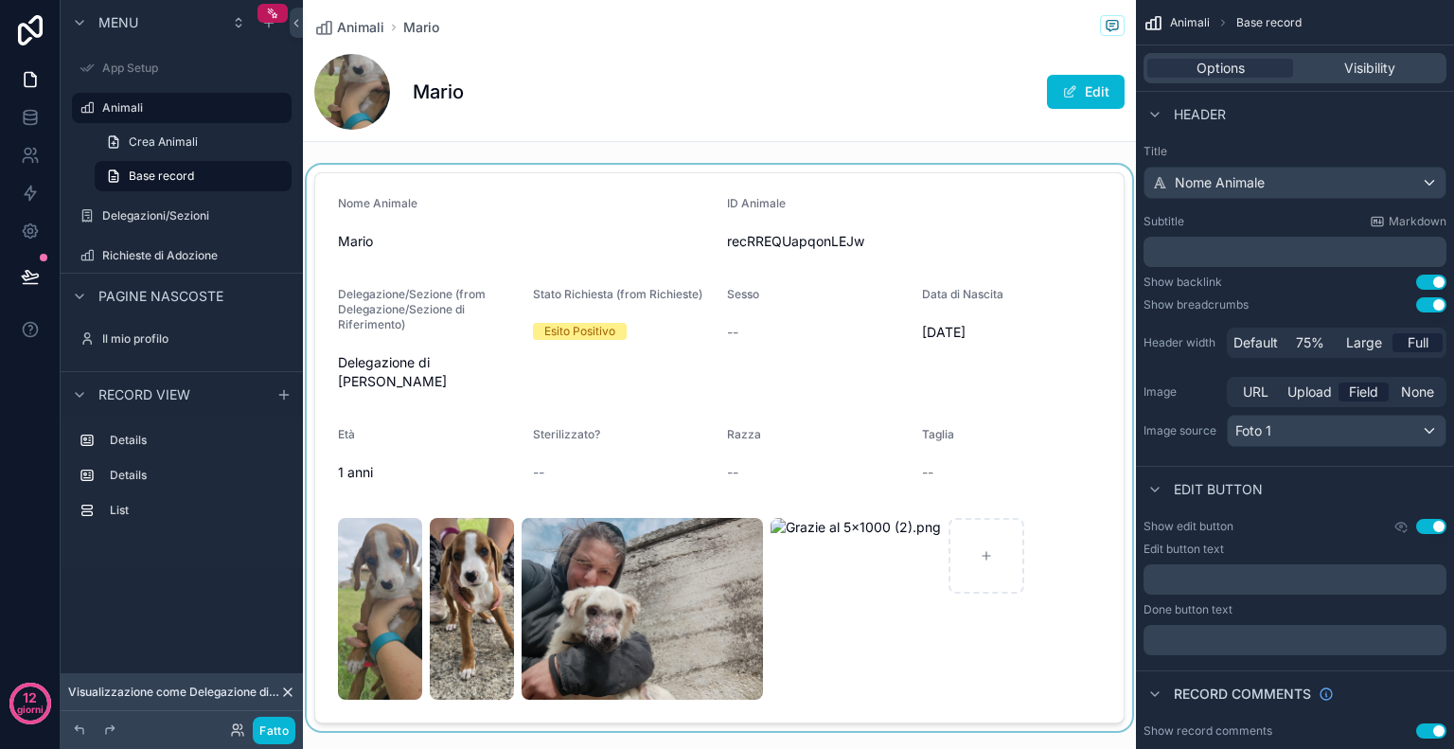
click at [1028, 256] on div "contenuto scorrevole" at bounding box center [719, 448] width 833 height 566
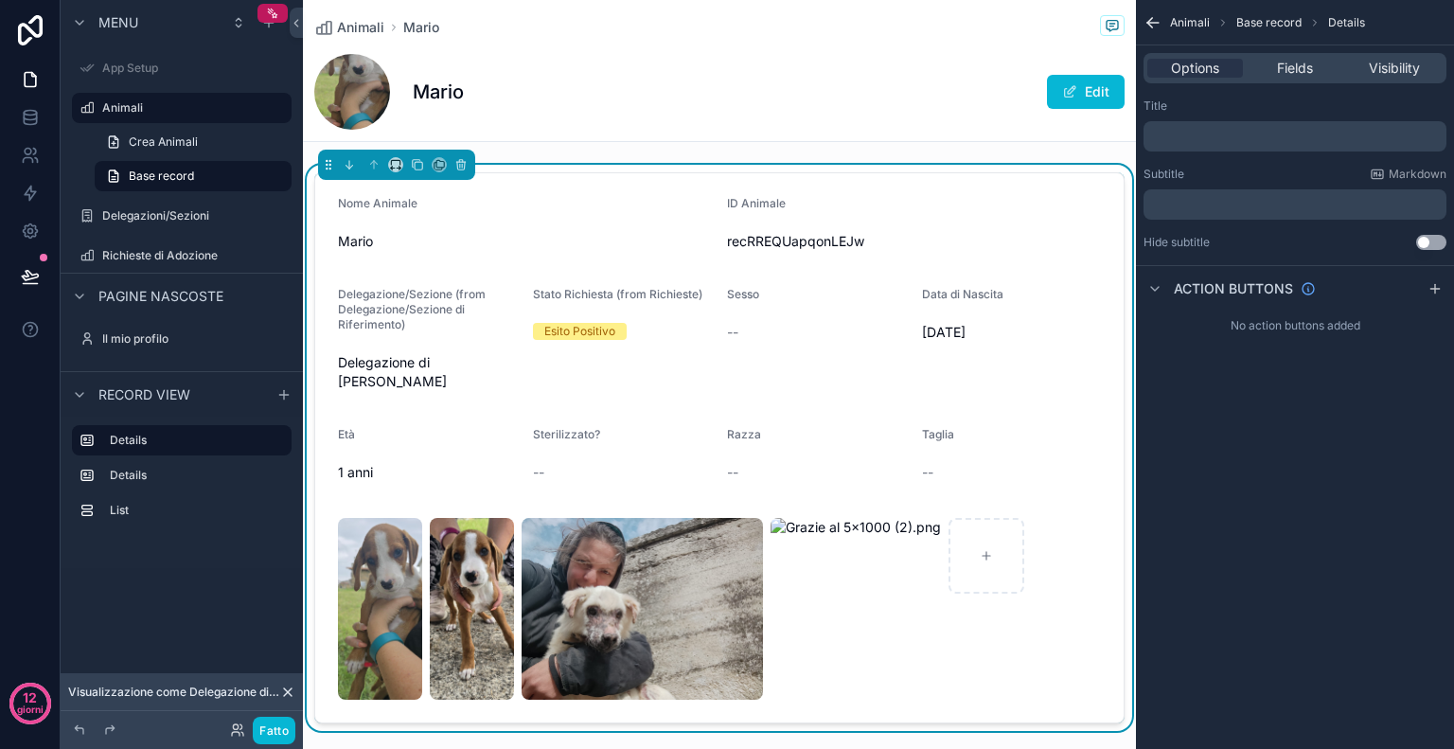
click at [1218, 124] on div "﻿" at bounding box center [1295, 136] width 303 height 30
click at [1218, 139] on p "﻿" at bounding box center [1297, 136] width 292 height 15
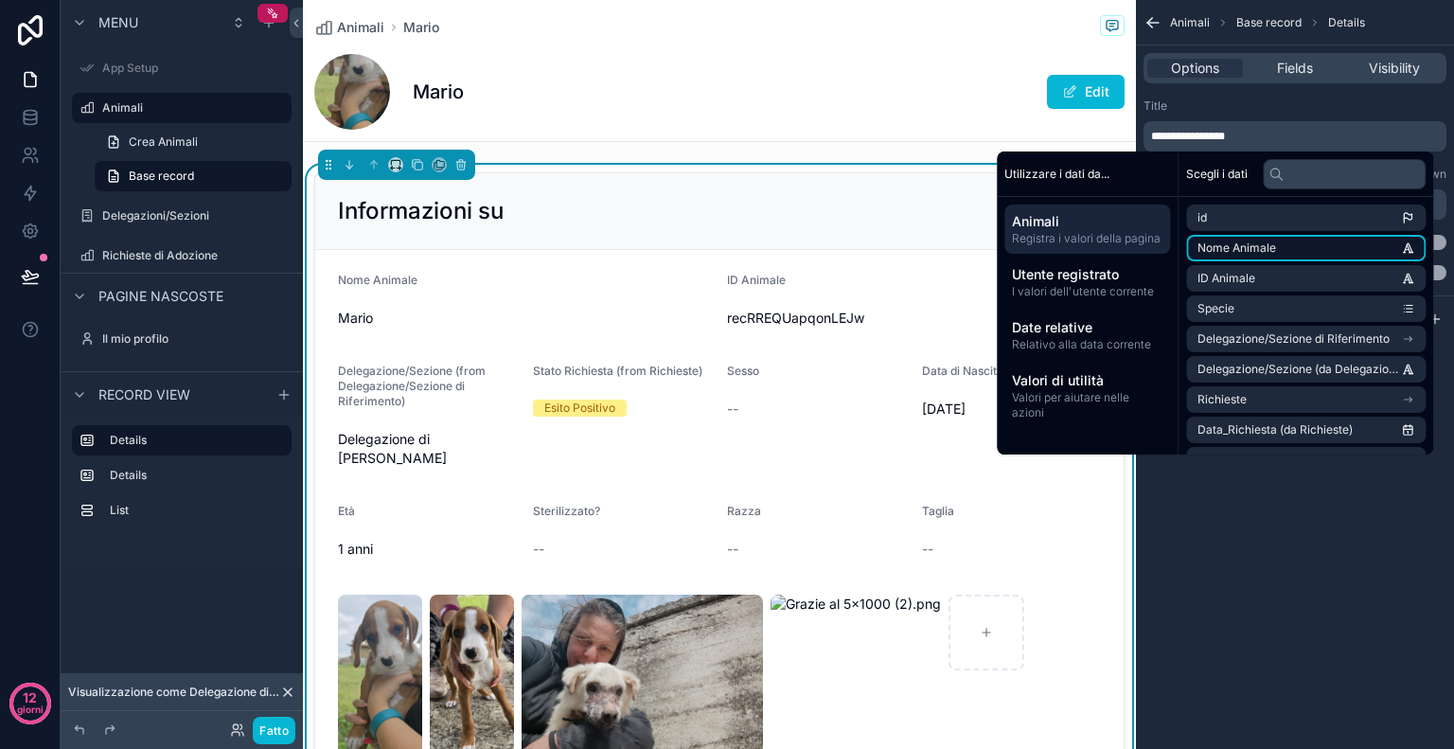
click at [1223, 239] on li "Nome Animale" at bounding box center [1306, 248] width 240 height 27
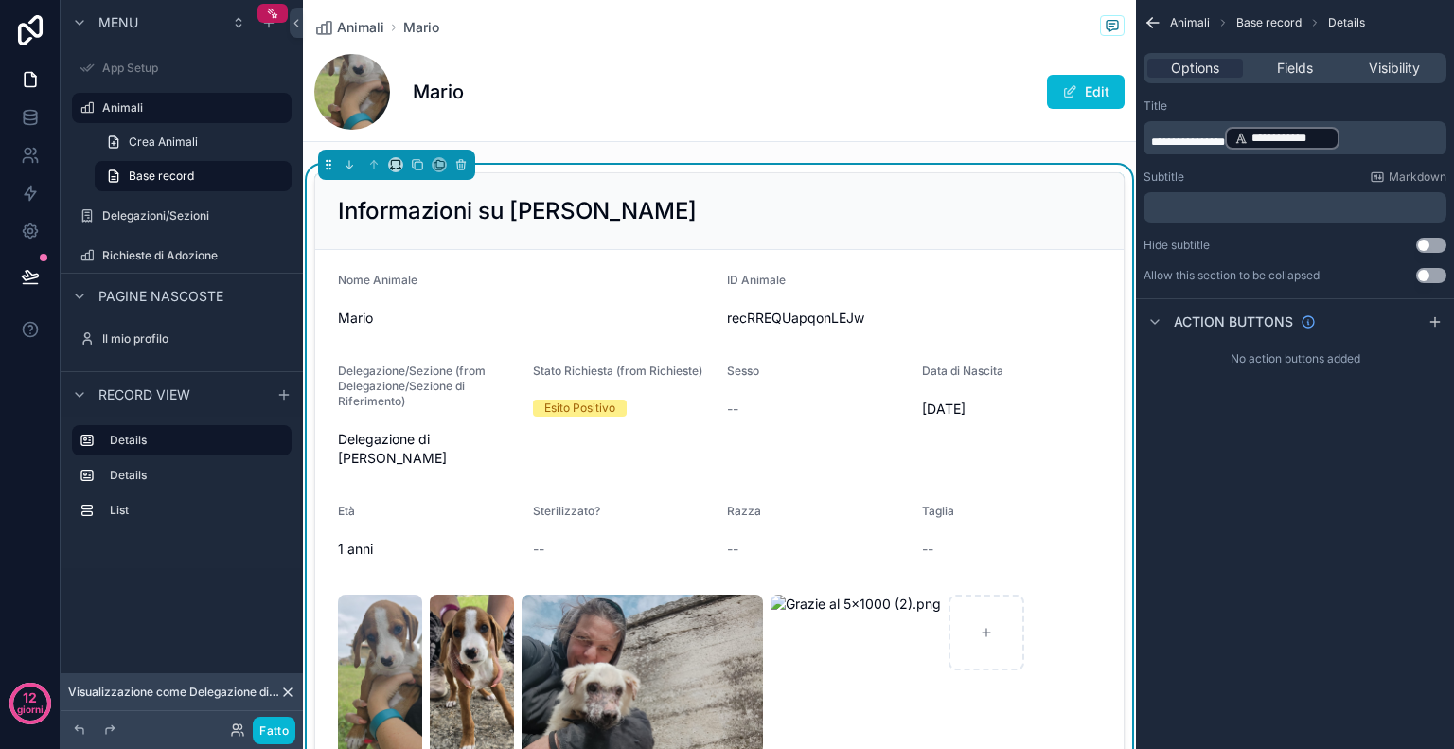
click at [1307, 548] on div "**********" at bounding box center [1295, 374] width 318 height 749
click at [1293, 77] on span "Fields" at bounding box center [1295, 68] width 36 height 19
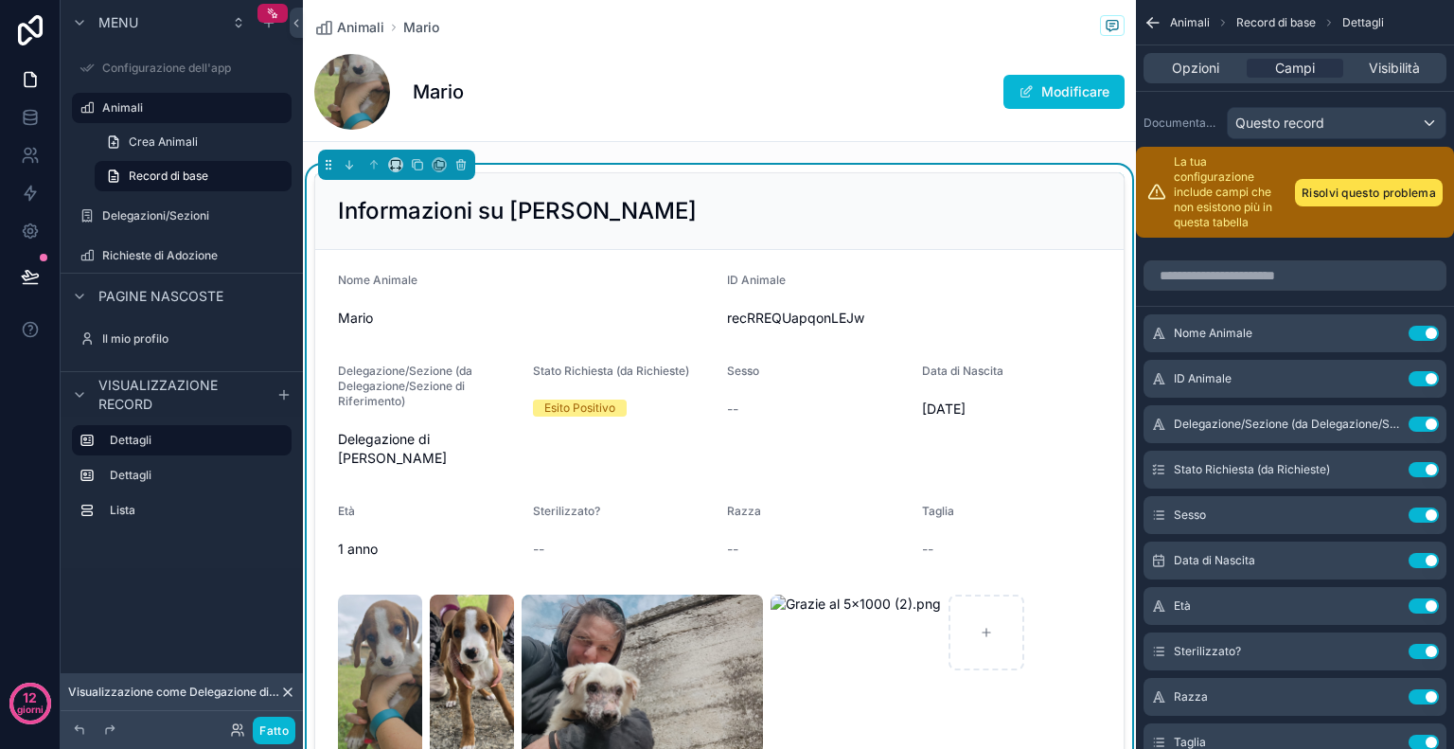
click at [929, 119] on div "Mario Modificare" at bounding box center [719, 92] width 810 height 76
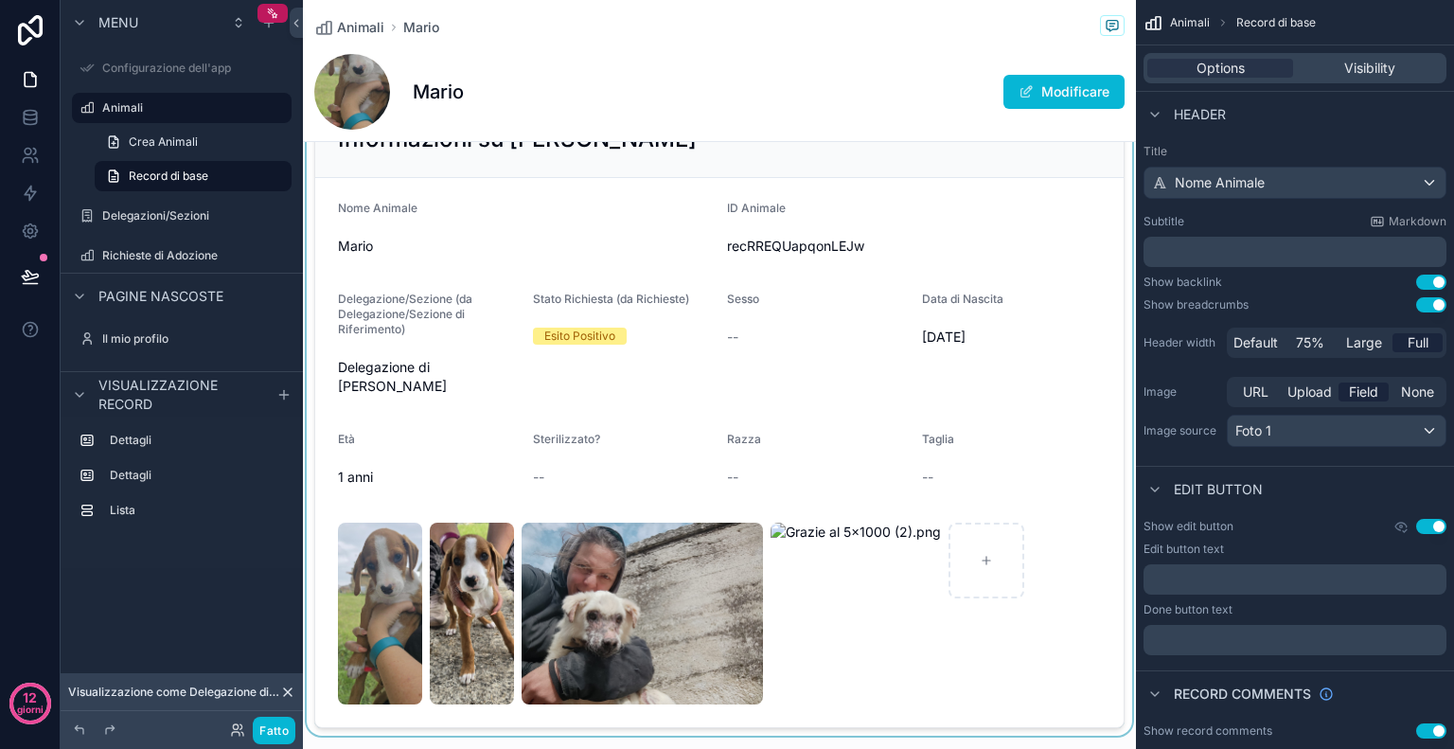
scroll to position [75, 0]
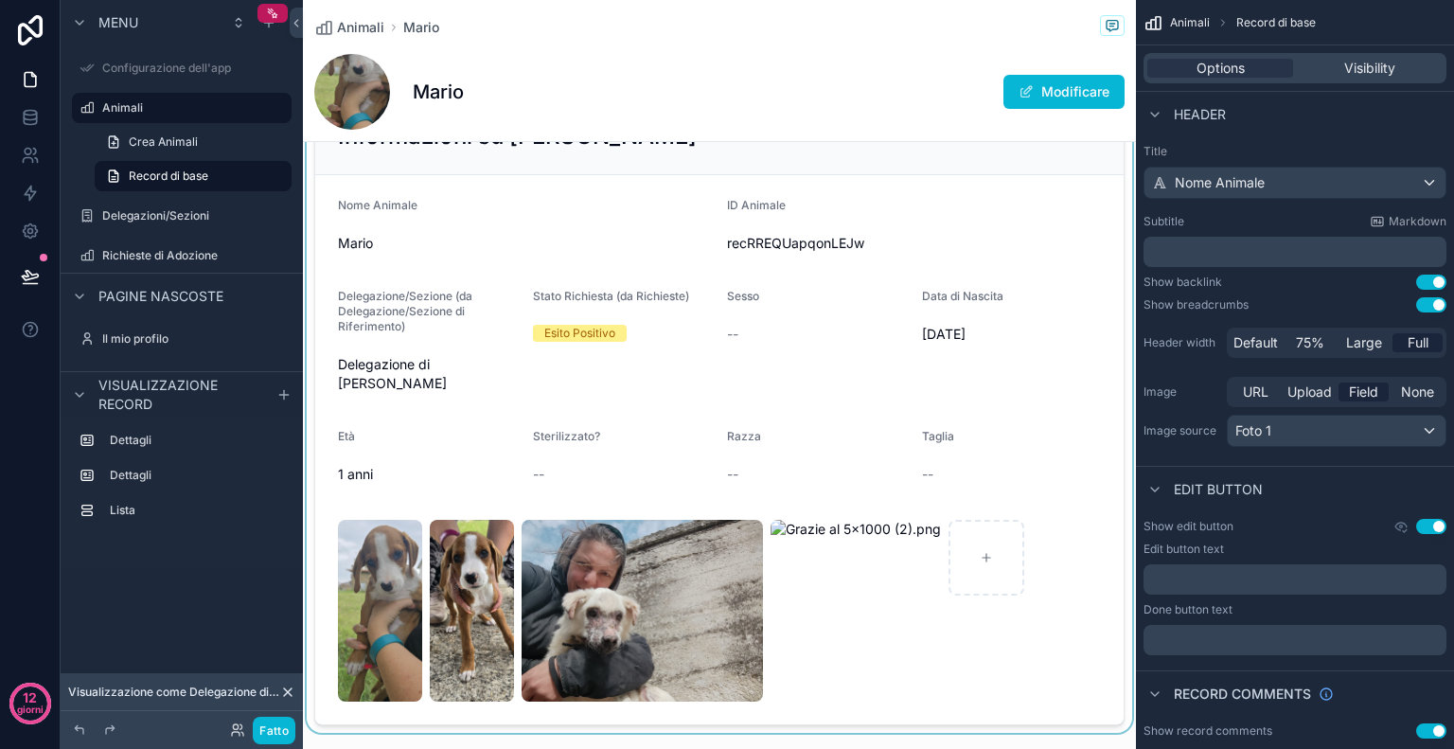
click at [1017, 236] on div "contenuto scorrevole" at bounding box center [719, 411] width 833 height 643
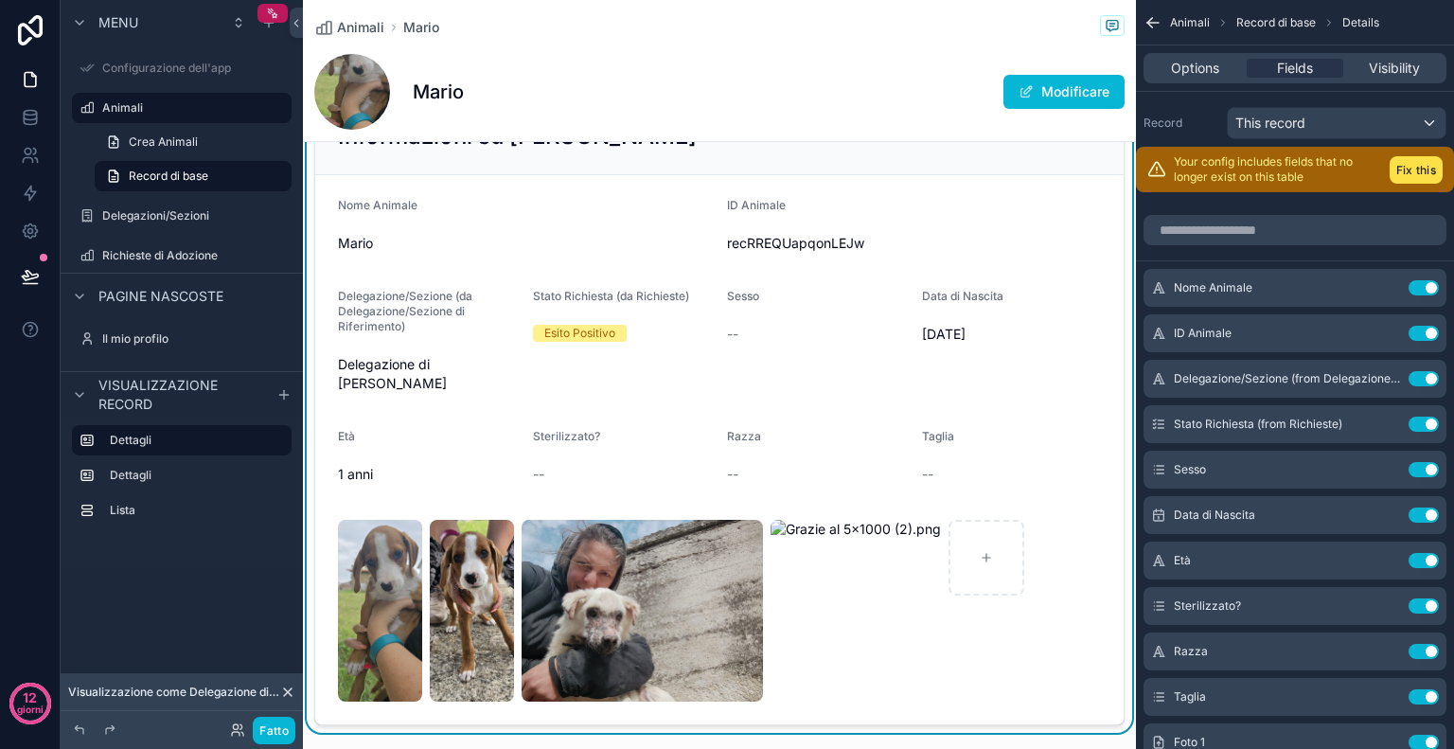
scroll to position [0, 0]
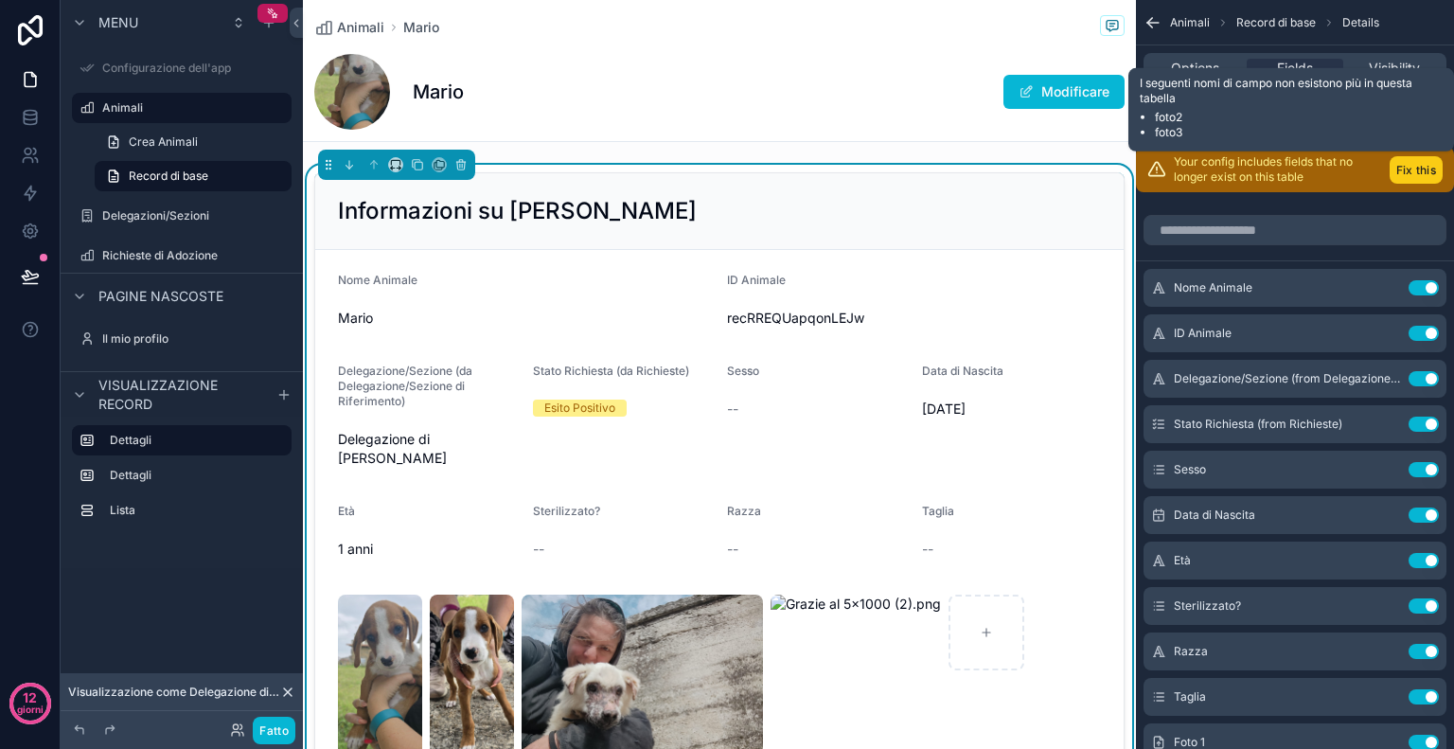
click at [1415, 163] on button "Fix this" at bounding box center [1416, 169] width 53 height 27
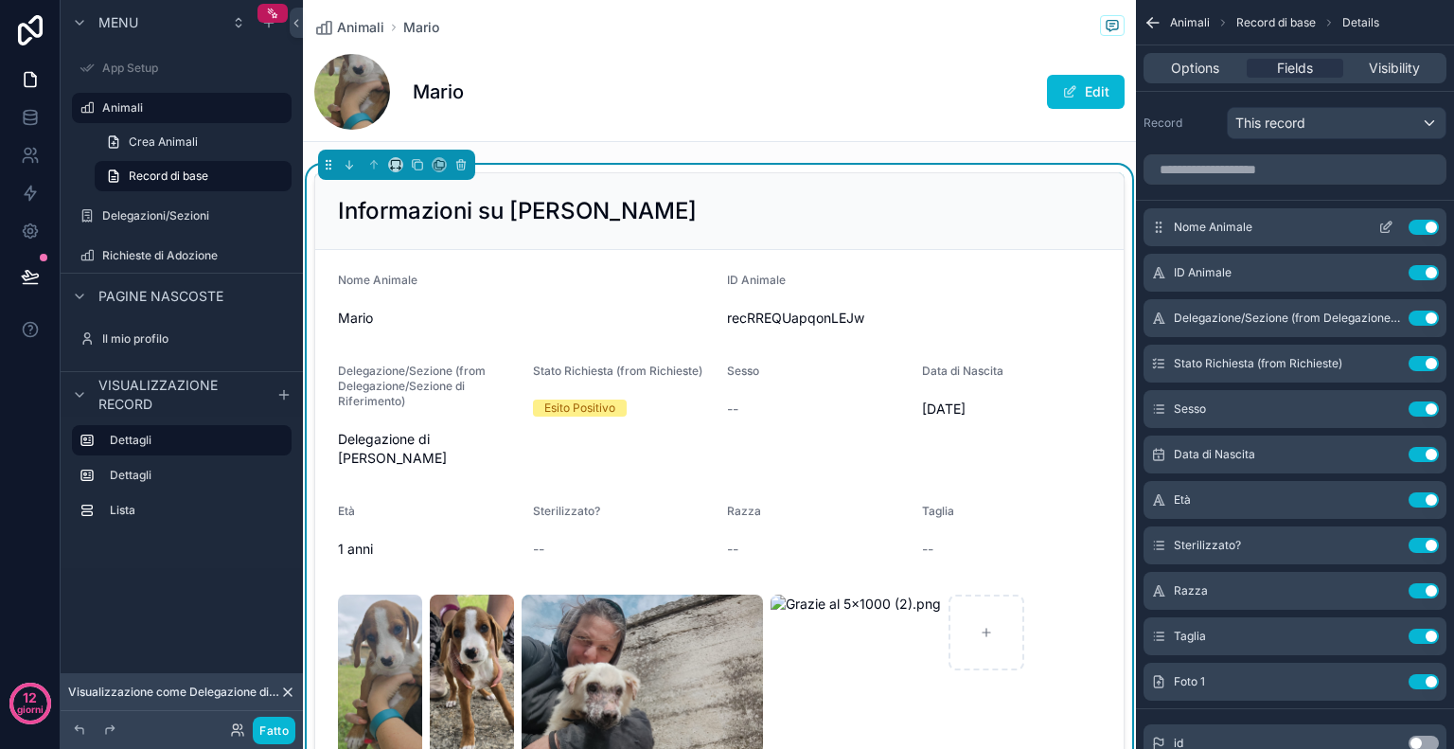
click at [1413, 231] on button "Use setting" at bounding box center [1424, 227] width 30 height 15
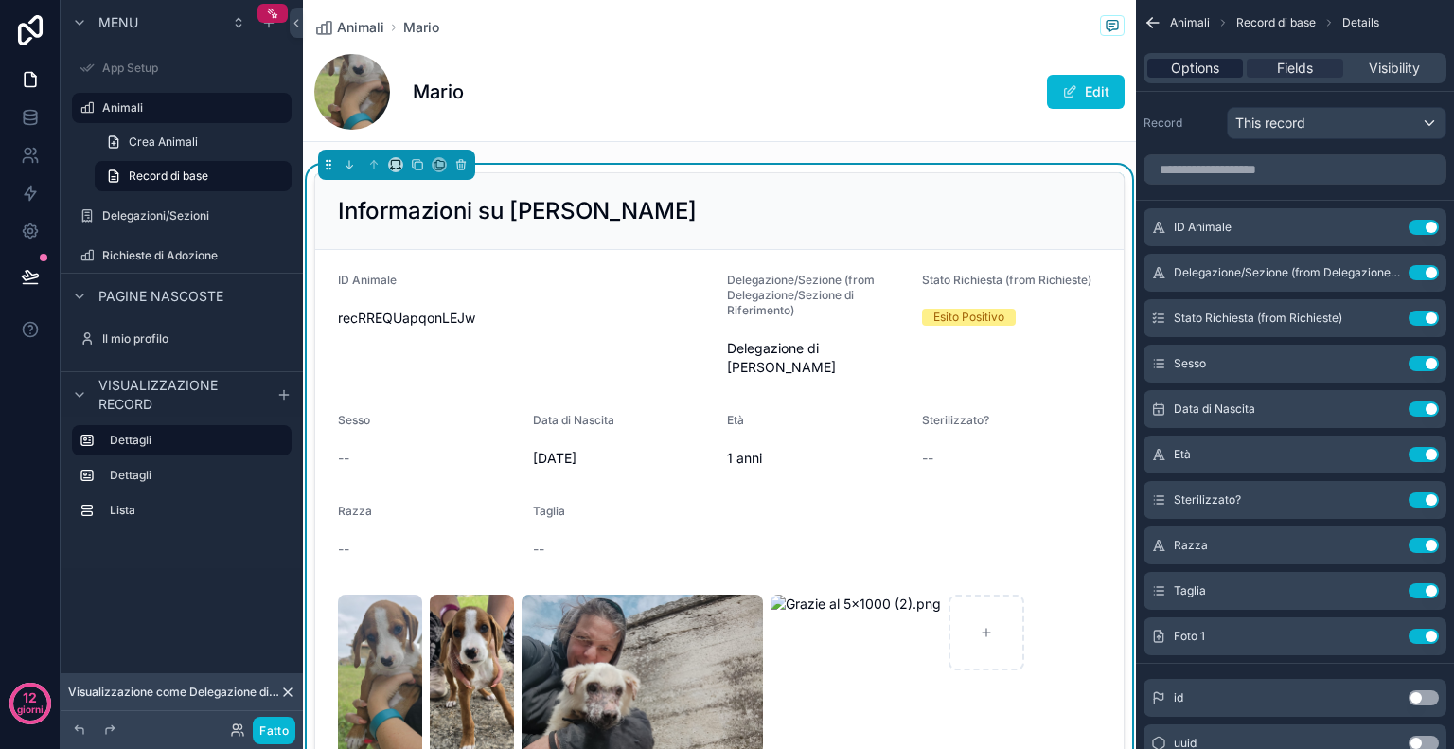
click at [1208, 70] on span "Options" at bounding box center [1195, 68] width 48 height 19
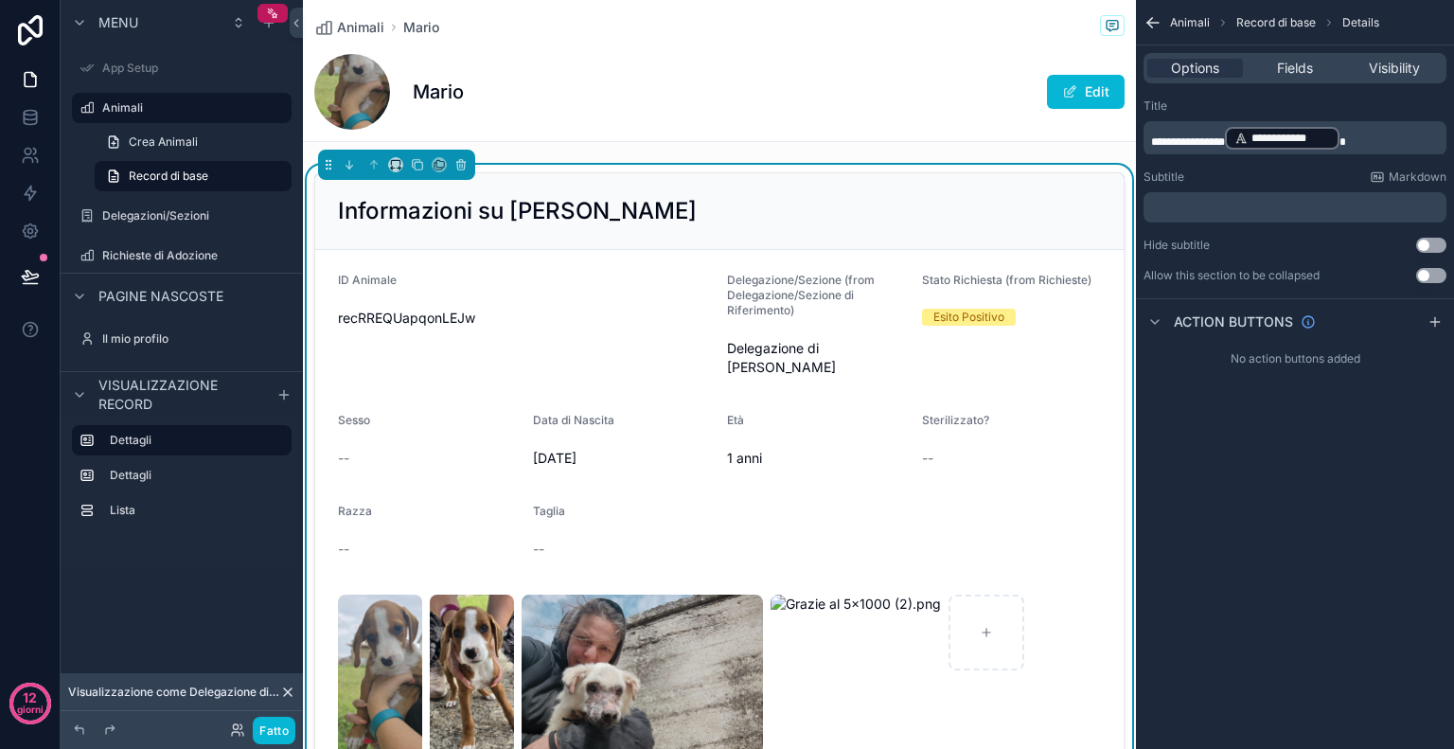
click at [1212, 206] on p "﻿" at bounding box center [1297, 207] width 292 height 15
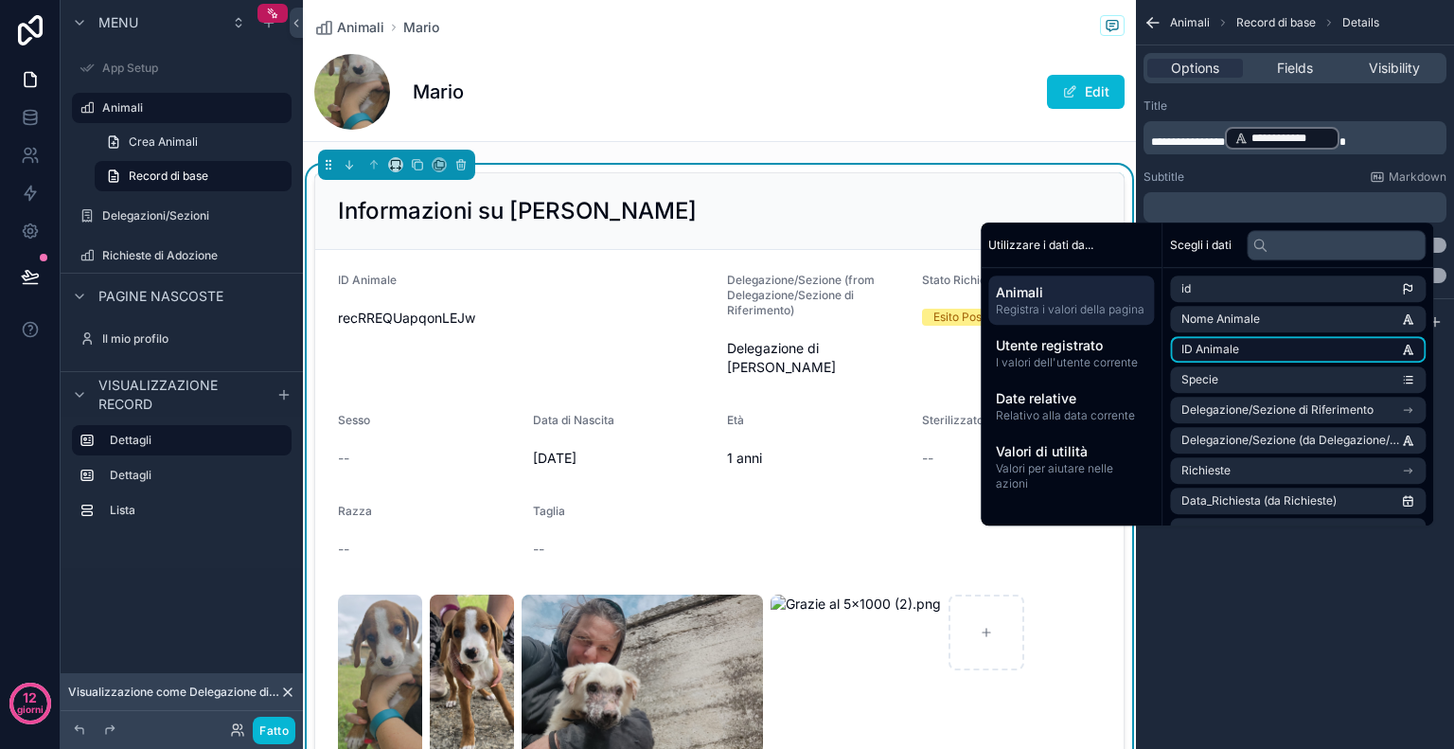
click at [1193, 348] on font "ID Animale" at bounding box center [1211, 349] width 58 height 14
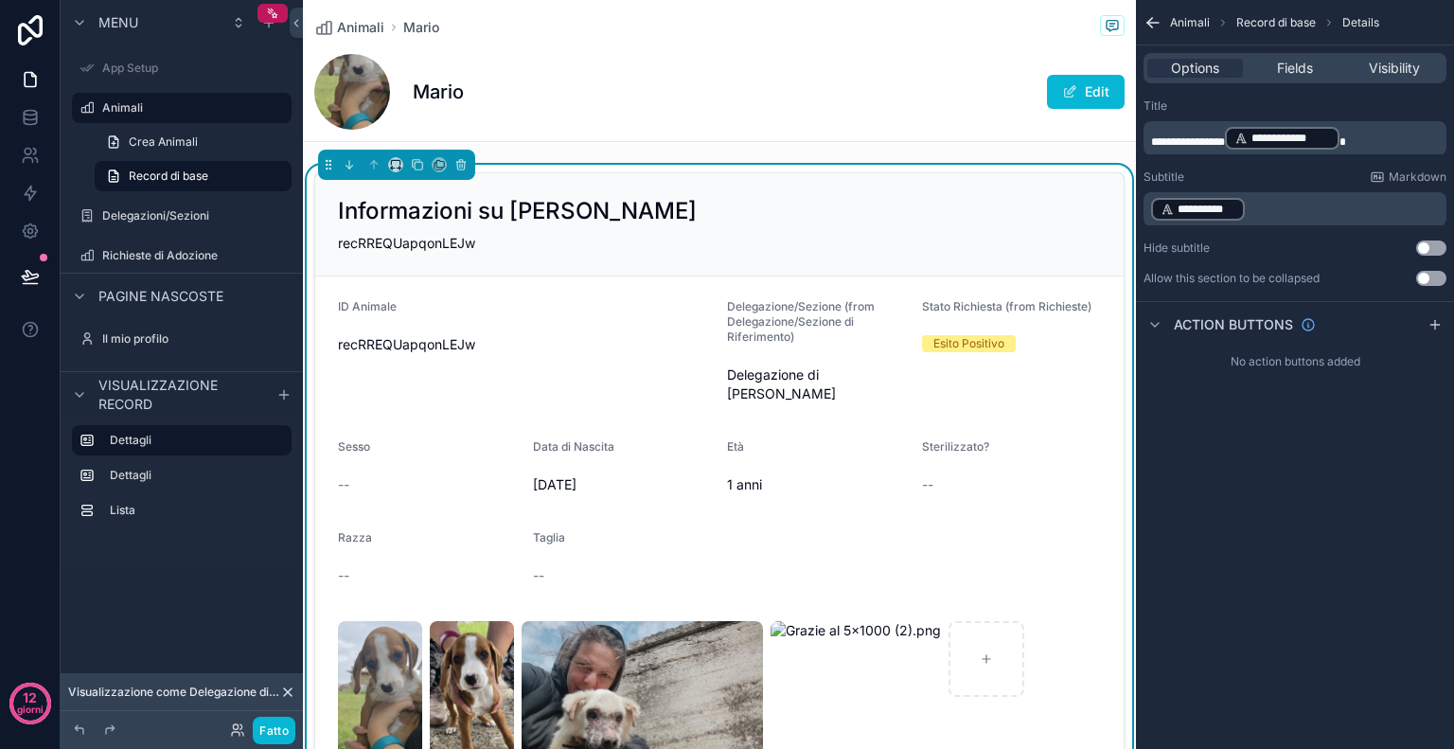
click at [1261, 162] on div "**********" at bounding box center [1295, 192] width 318 height 203
click at [1286, 214] on p "**********" at bounding box center [1297, 209] width 292 height 27
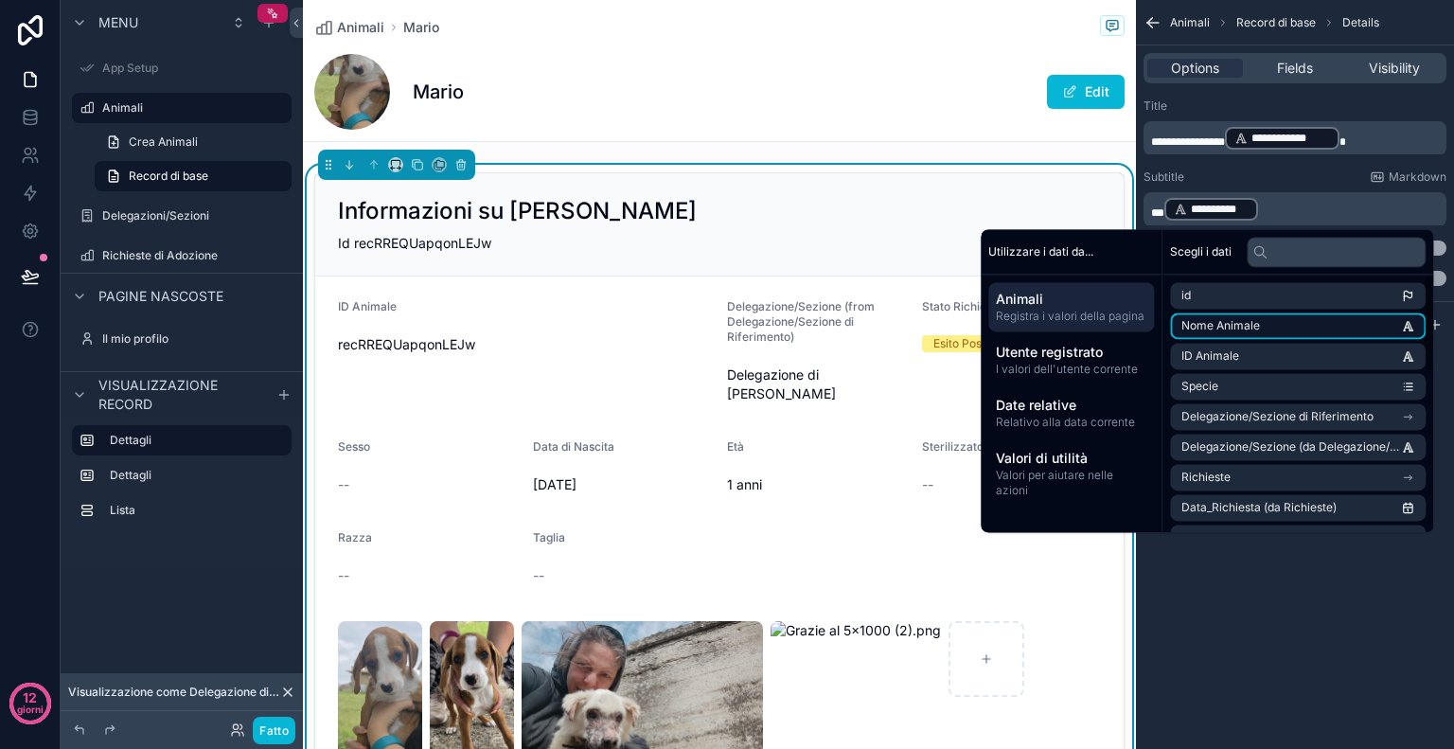
click at [1254, 328] on font "Nome Animale" at bounding box center [1221, 325] width 79 height 14
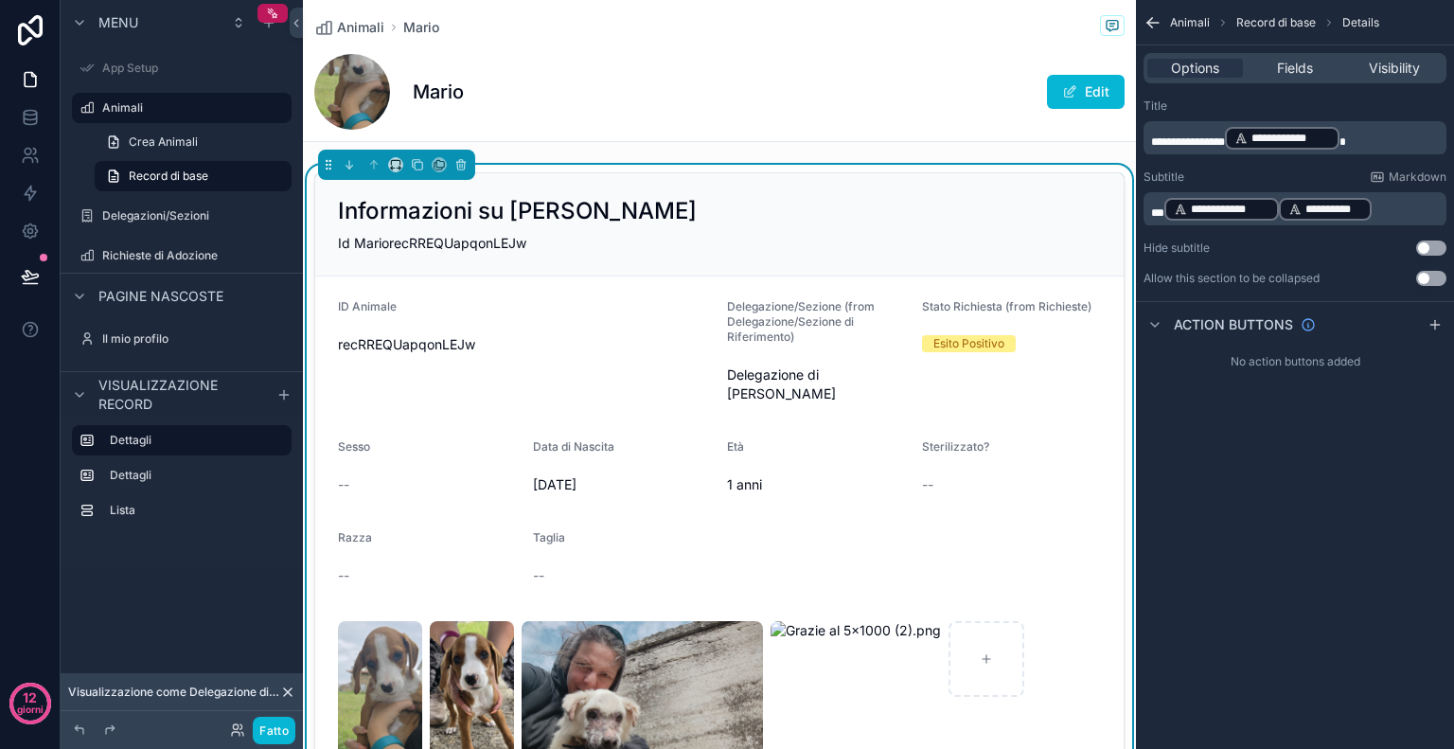
click at [1411, 204] on p "**********" at bounding box center [1297, 209] width 292 height 27
click at [1163, 216] on span "**" at bounding box center [1157, 212] width 13 height 11
click at [1363, 636] on div "**********" at bounding box center [1295, 374] width 318 height 749
click at [1292, 211] on span "*" at bounding box center [1296, 212] width 9 height 11
click at [507, 303] on div "ID Animale" at bounding box center [525, 310] width 374 height 23
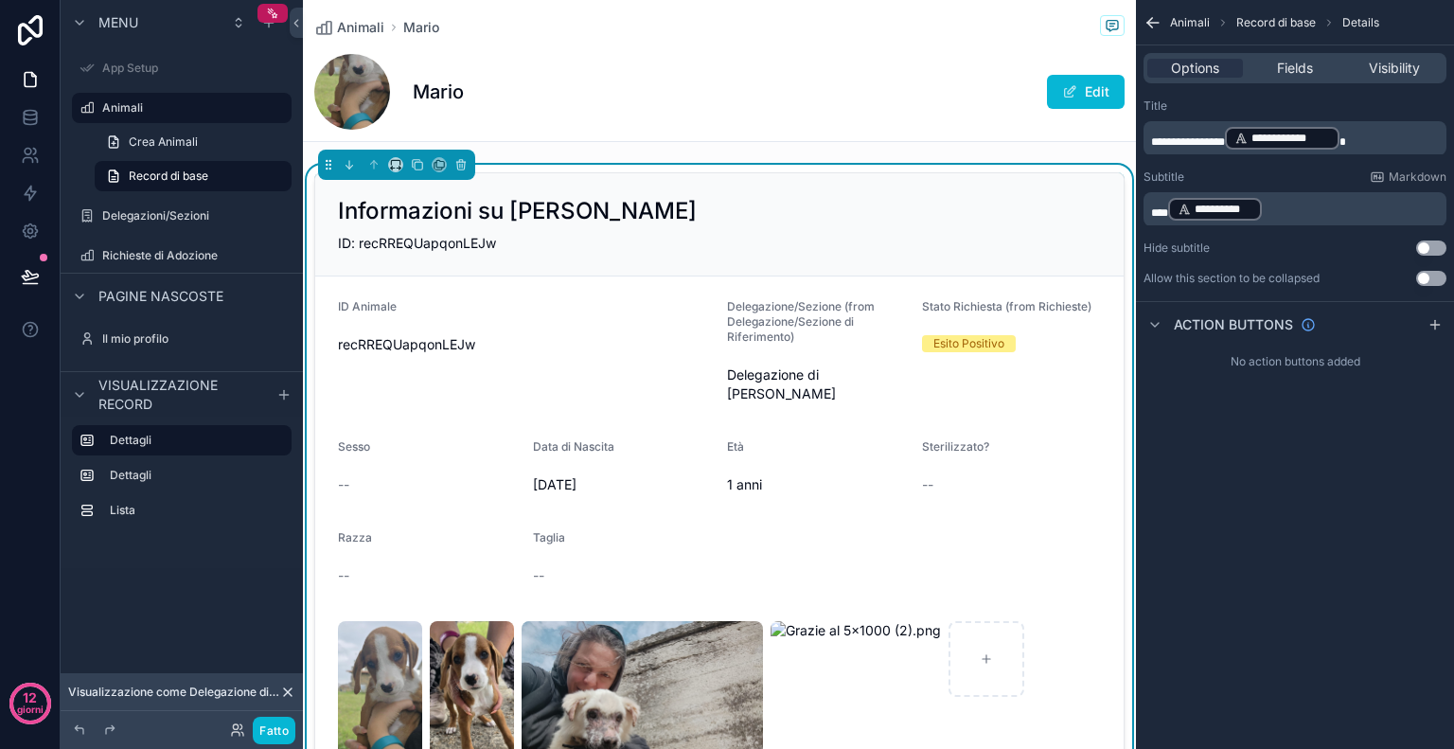
click at [562, 82] on div "Mario Edit" at bounding box center [719, 92] width 810 height 76
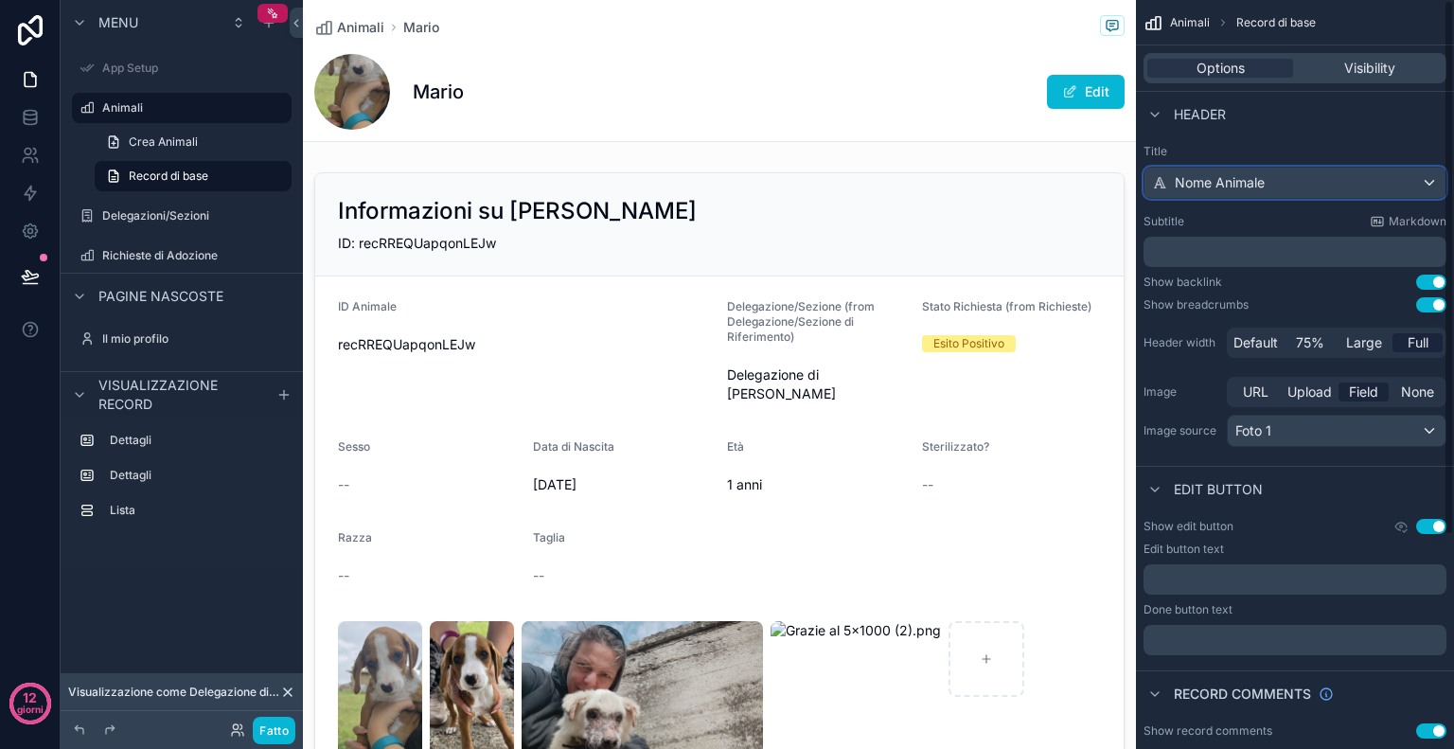
click at [1298, 192] on div "Nome Animale" at bounding box center [1295, 183] width 301 height 30
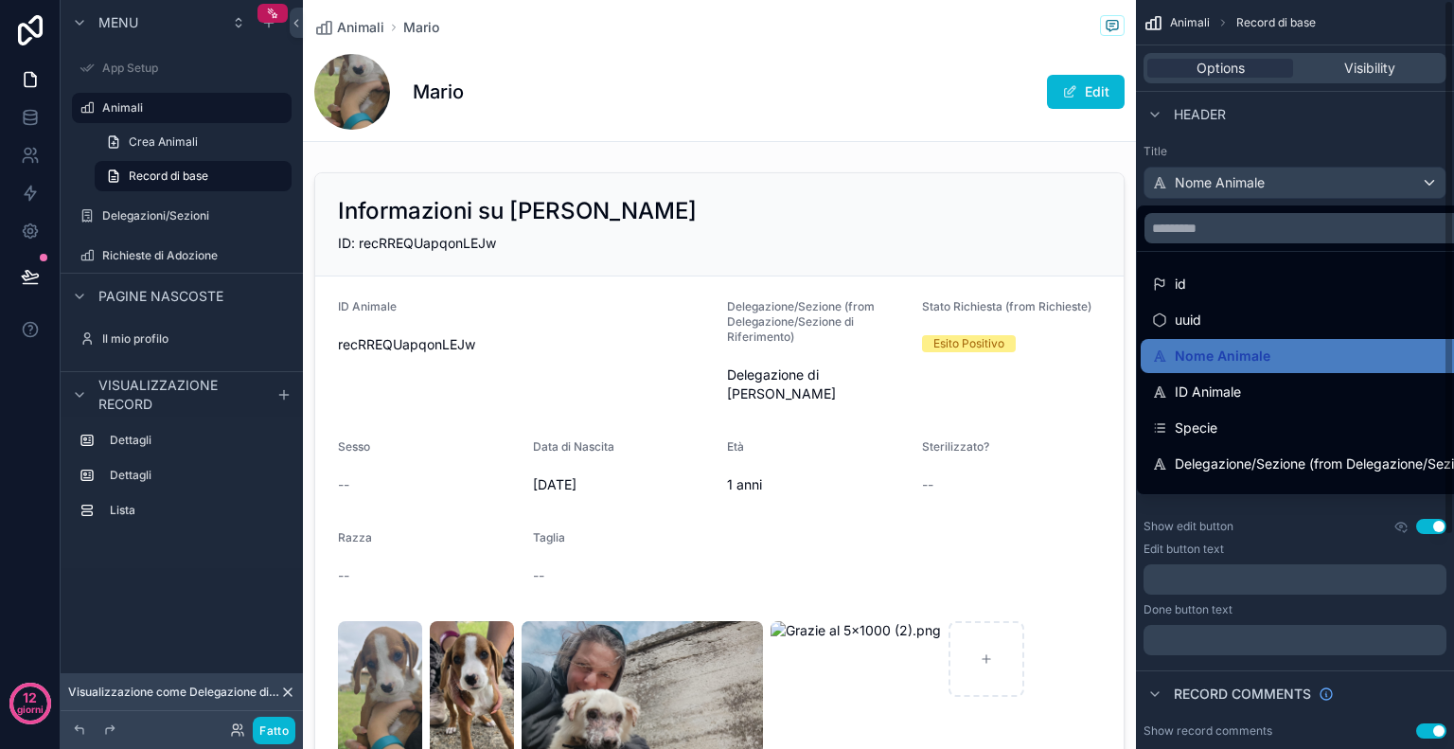
click at [1337, 115] on div "contenuto scorrevole" at bounding box center [727, 374] width 1454 height 749
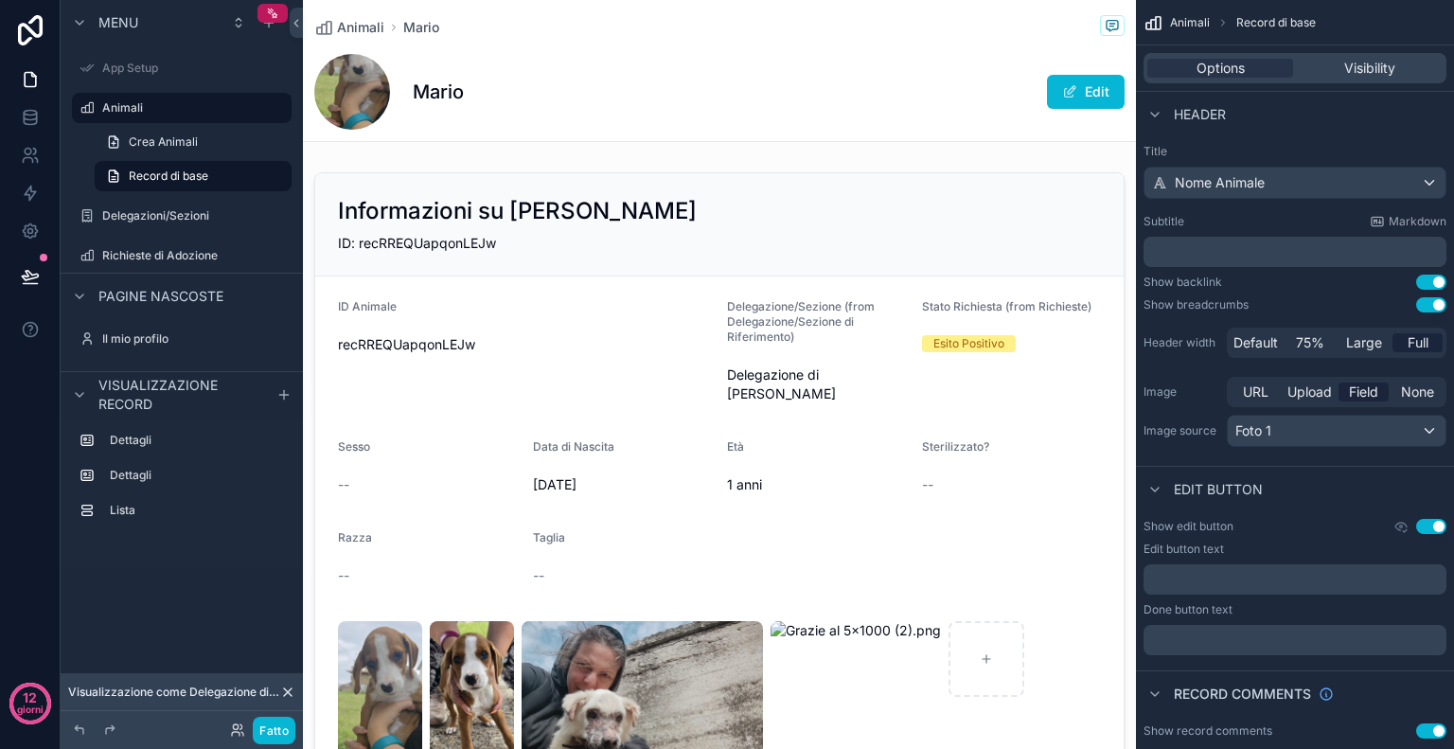
click at [1417, 283] on button "Use setting" at bounding box center [1431, 282] width 30 height 15
click at [1428, 299] on button "Use setting" at bounding box center [1431, 304] width 30 height 15
click at [1433, 285] on button "Use setting" at bounding box center [1431, 282] width 30 height 15
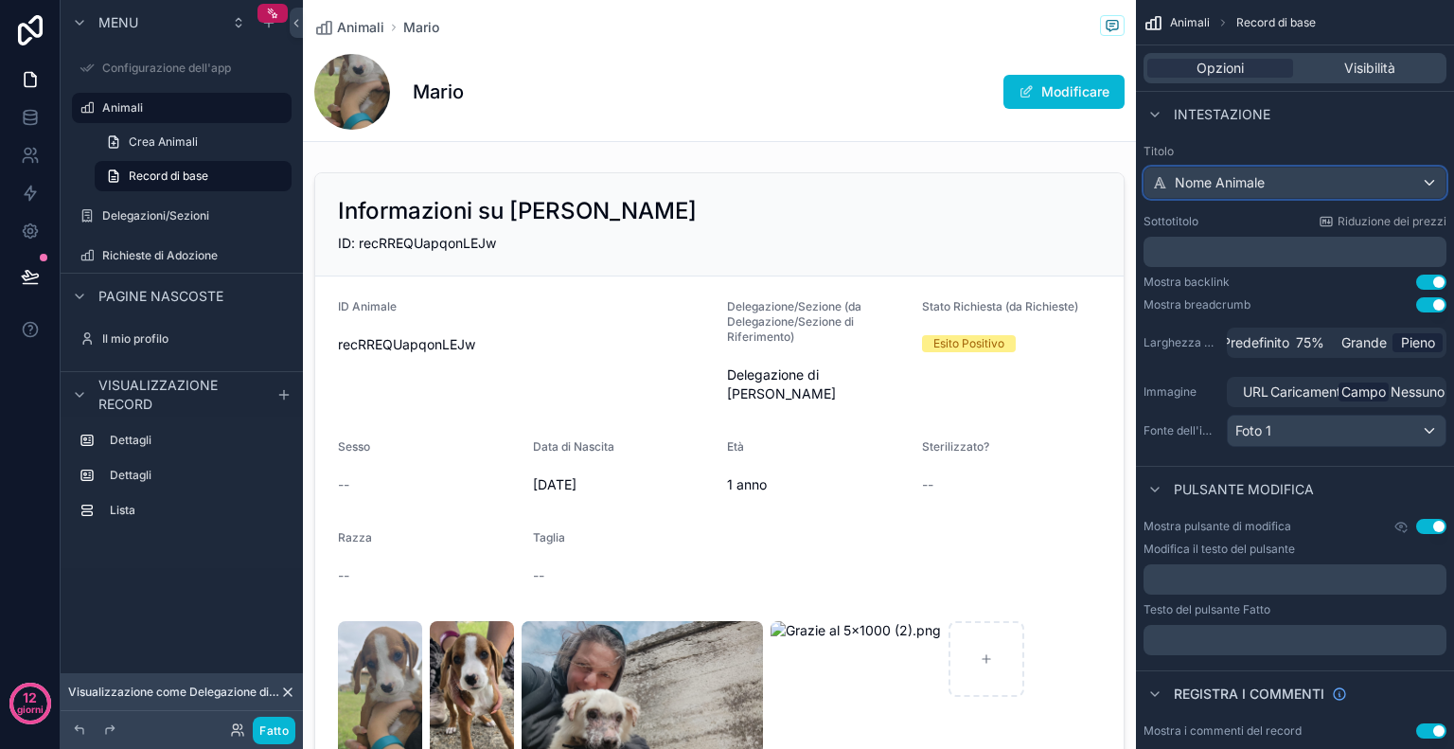
click at [1389, 181] on div "Nome Animale" at bounding box center [1295, 183] width 301 height 30
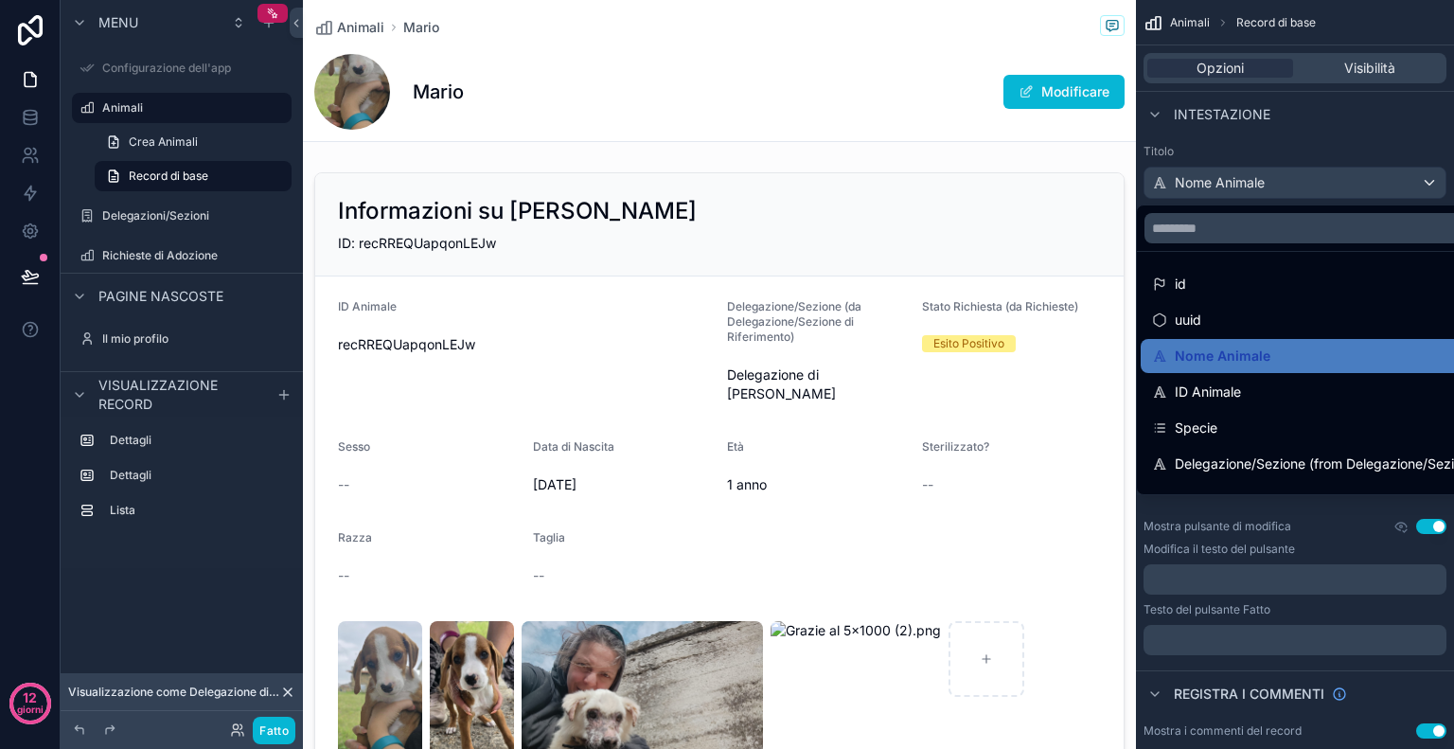
click at [1375, 148] on div "contenuto scorrevole" at bounding box center [727, 374] width 1454 height 749
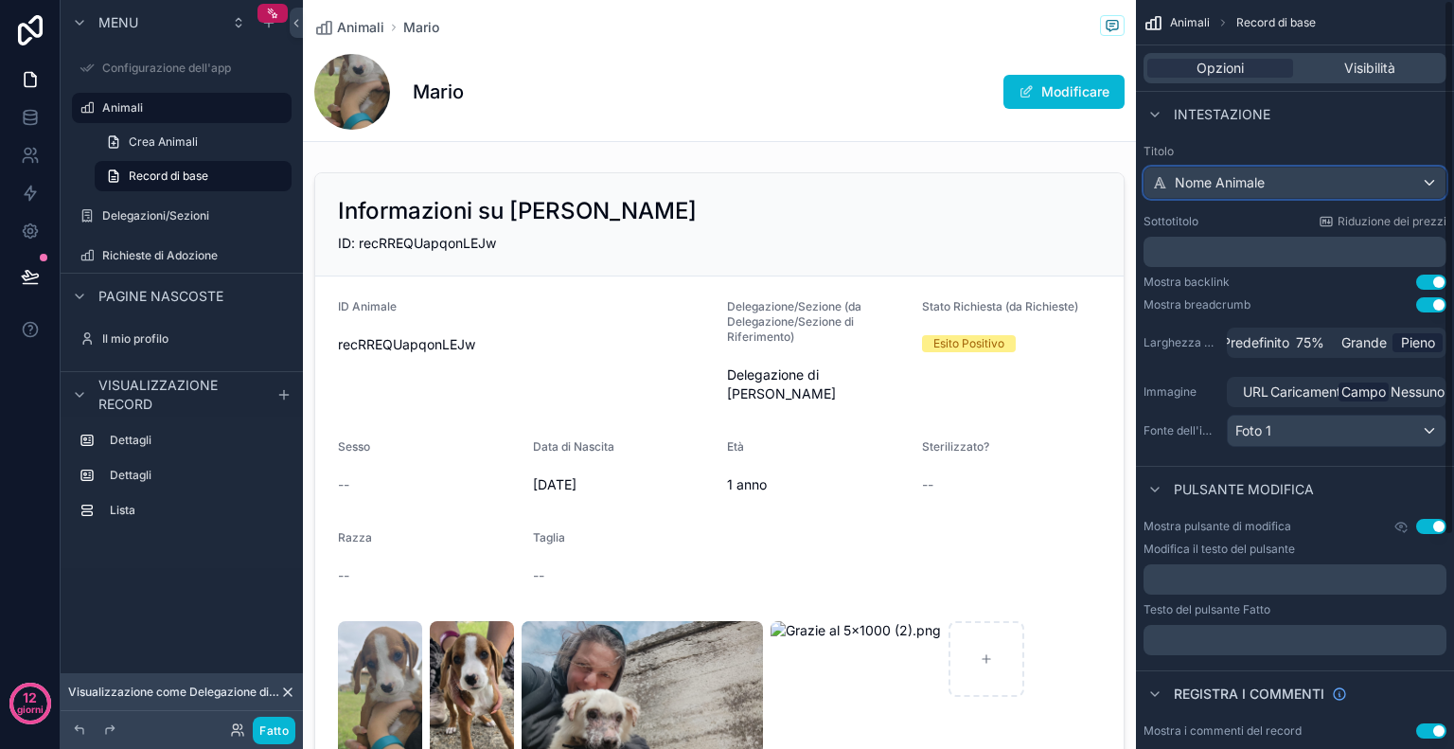
click at [1310, 188] on div "Nome Animale" at bounding box center [1295, 183] width 301 height 30
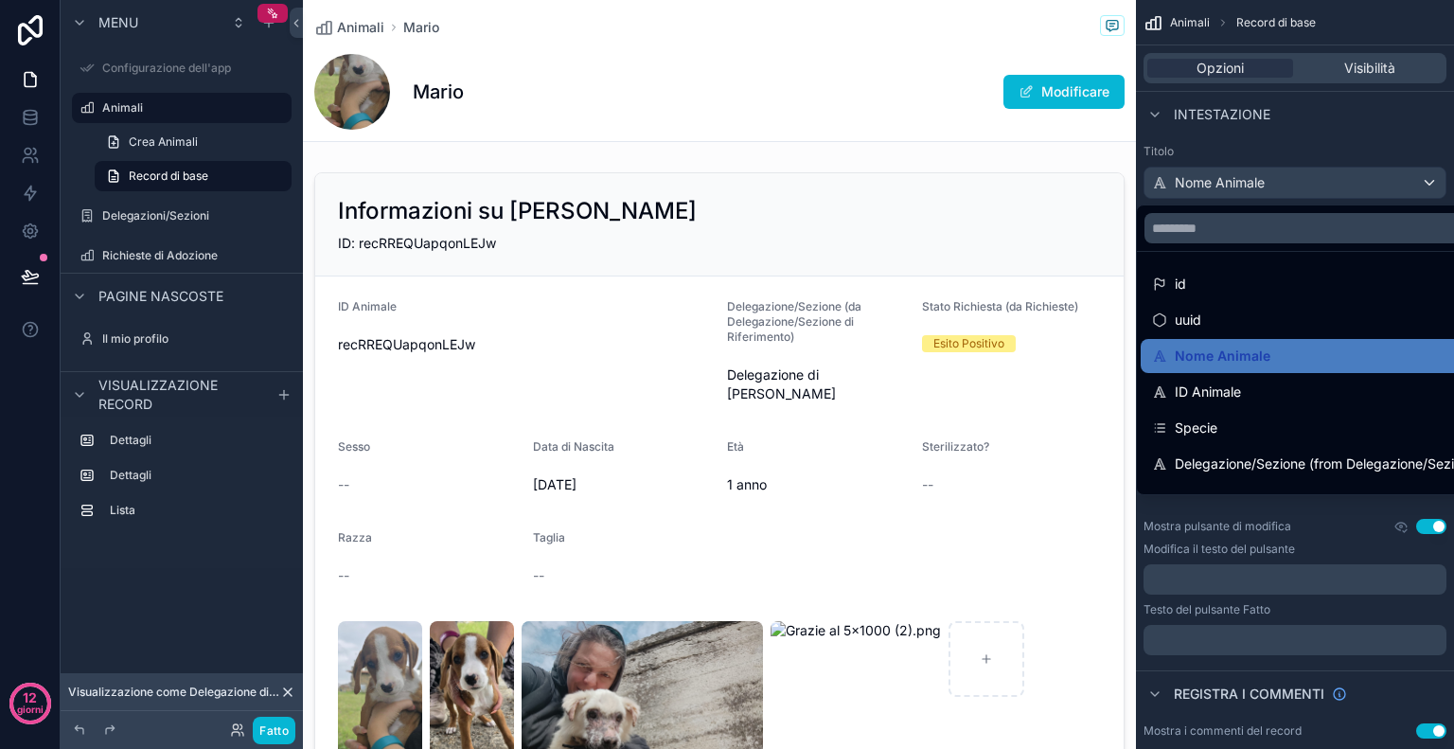
click at [1388, 132] on div "contenuto scorrevole" at bounding box center [727, 374] width 1454 height 749
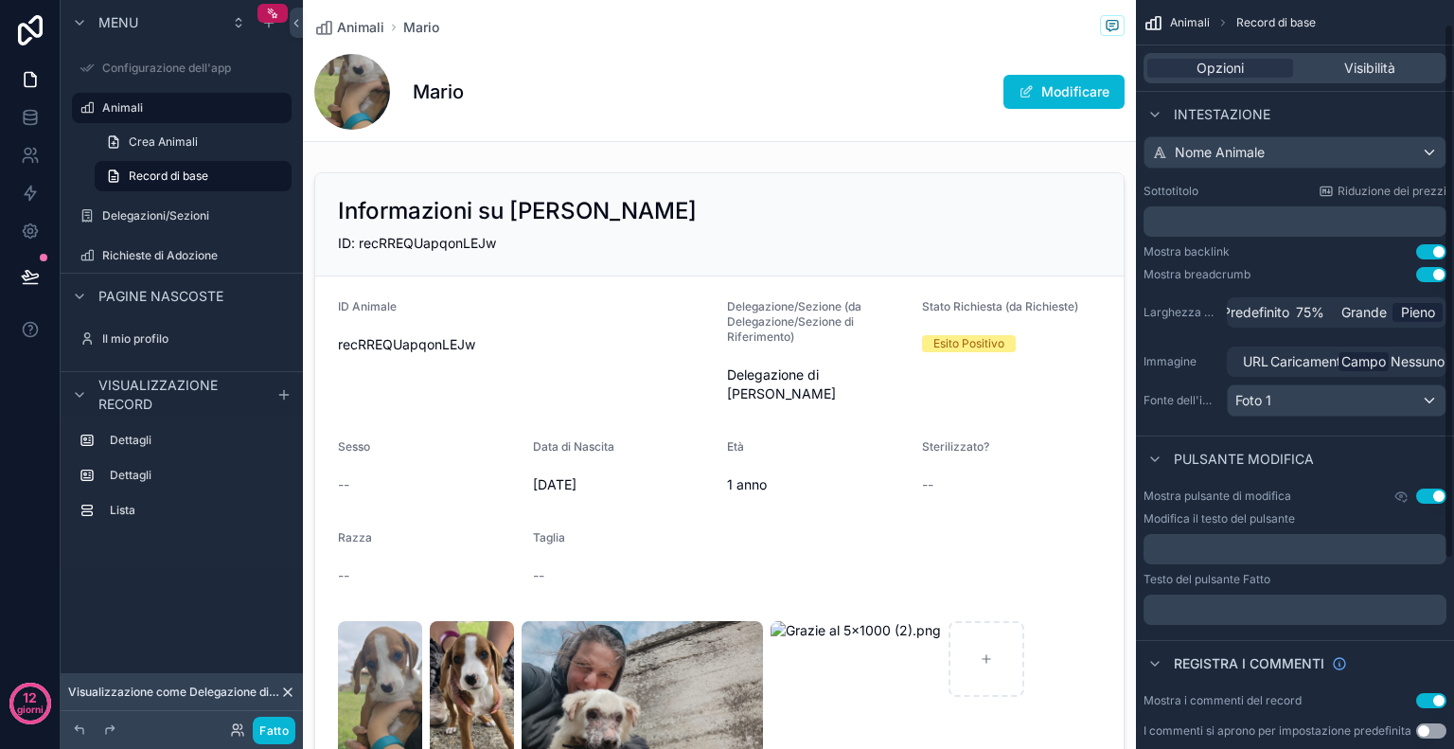
scroll to position [33, 0]
click at [1193, 325] on div "Titolo Nome Animale Sottotitolo Riduzione dei prezzi ﻿ Mostra backlink Usa impo…" at bounding box center [1295, 264] width 318 height 322
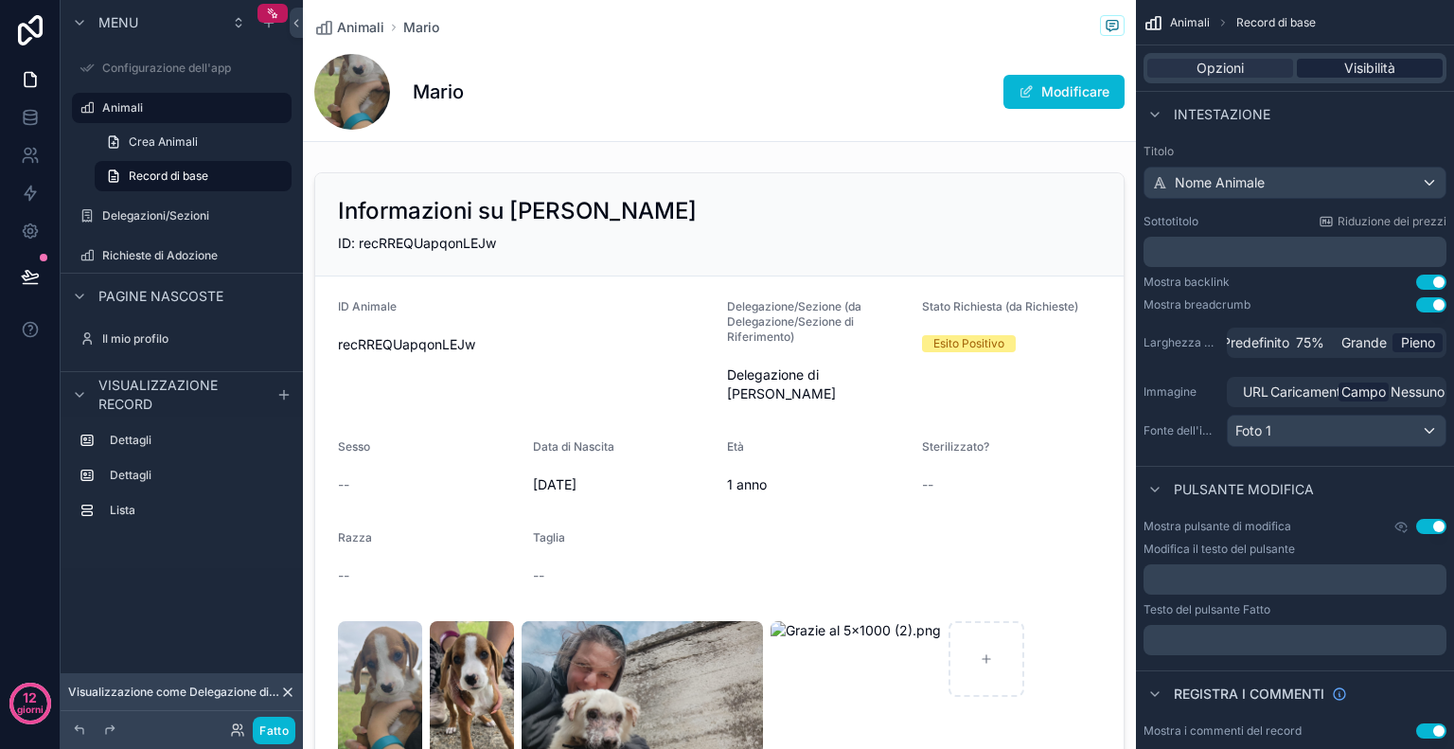
click at [1381, 72] on font "Visibilità" at bounding box center [1369, 68] width 51 height 16
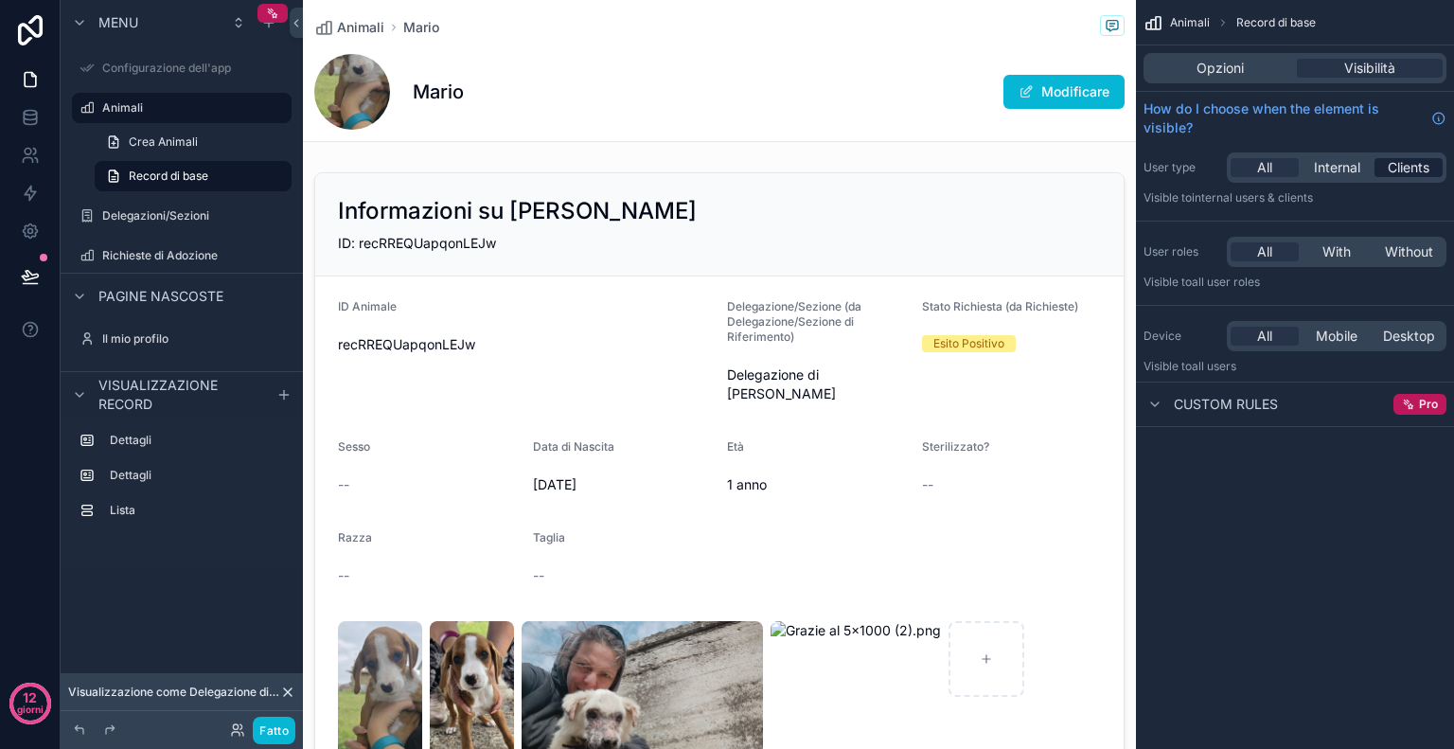
click at [1431, 170] on div "Clients" at bounding box center [1409, 167] width 68 height 19
click at [1359, 170] on span "Internal" at bounding box center [1337, 167] width 46 height 19
click at [1396, 163] on span "Clients" at bounding box center [1409, 167] width 42 height 19
click at [1252, 166] on div "All" at bounding box center [1265, 167] width 68 height 19
click at [1253, 68] on div "Opzioni" at bounding box center [1220, 68] width 146 height 19
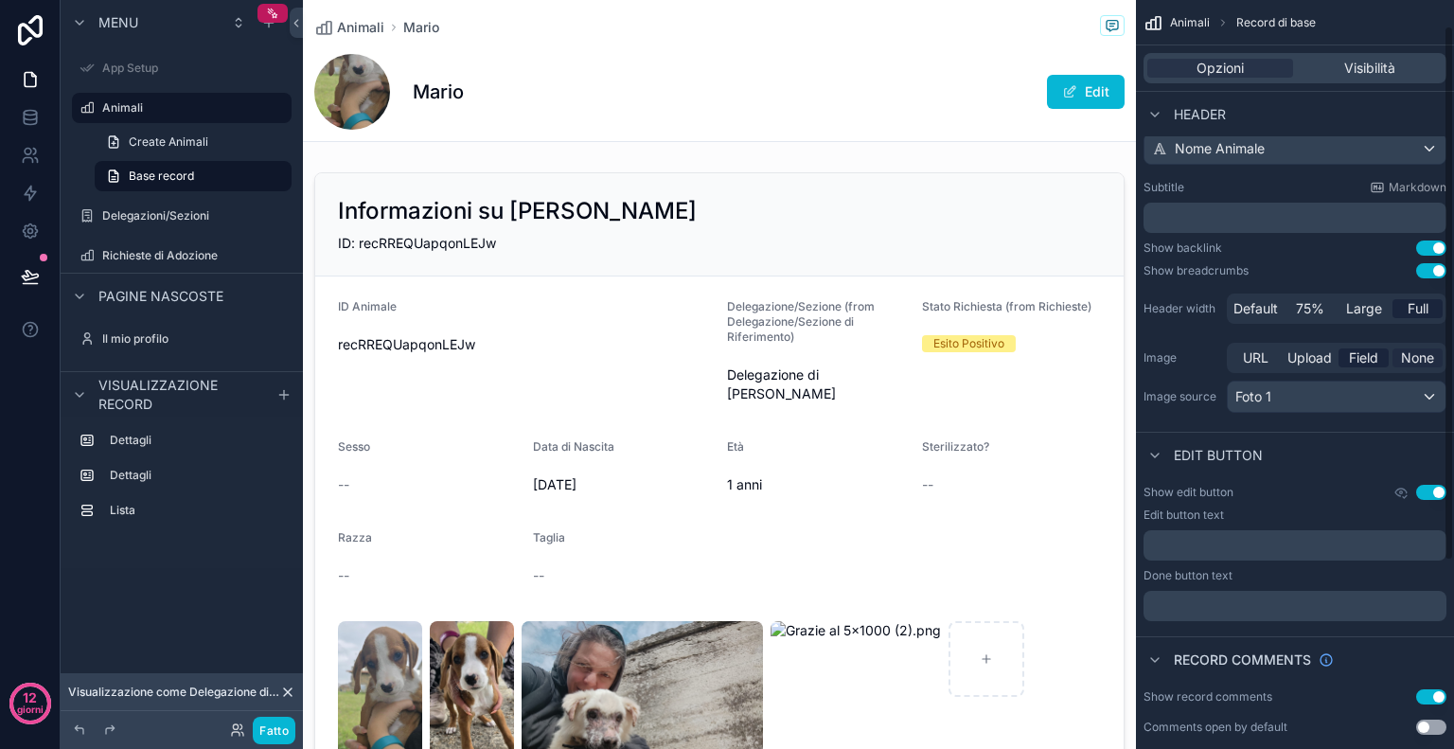
scroll to position [36, 0]
click at [1428, 357] on span "None" at bounding box center [1417, 356] width 33 height 19
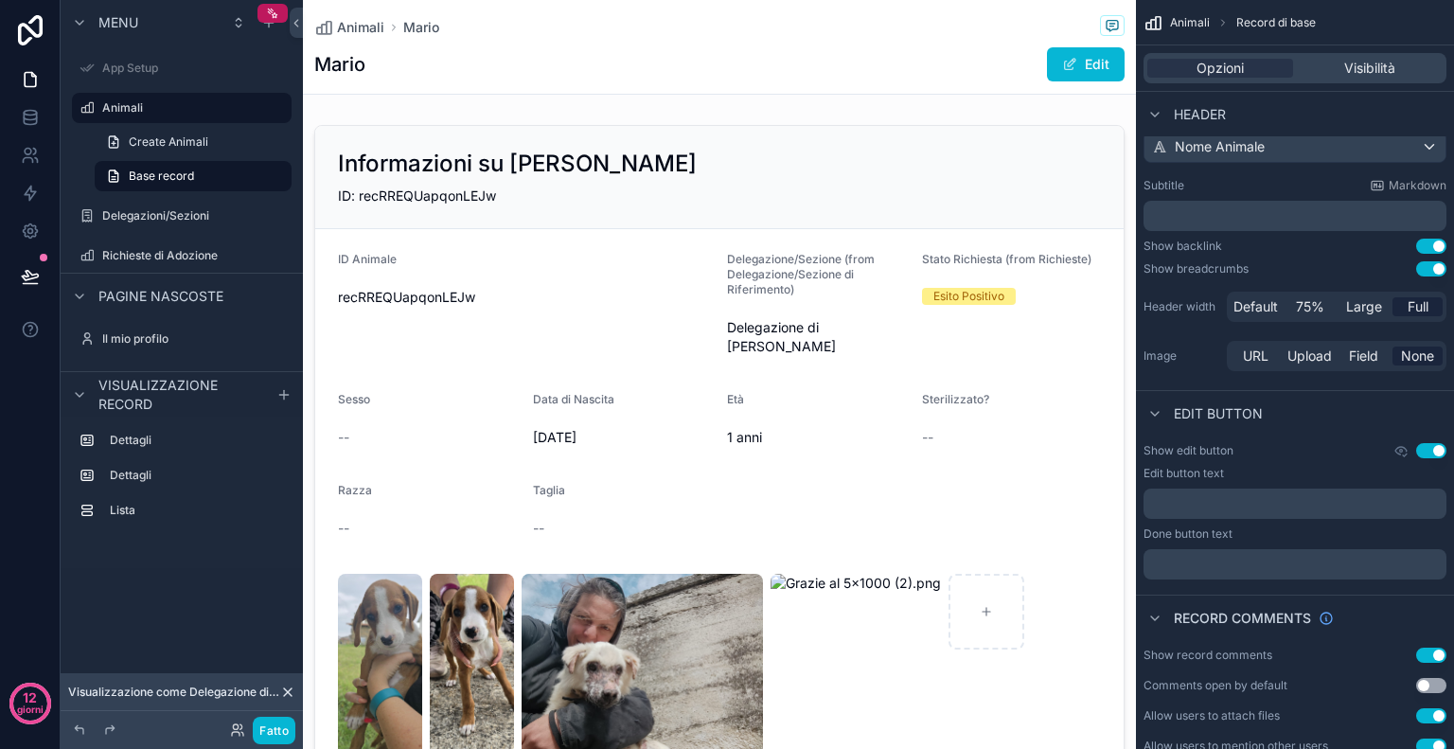
click at [1228, 506] on p "﻿" at bounding box center [1297, 503] width 292 height 15
click at [848, 85] on div "Animali Mario Mario Modifica" at bounding box center [719, 47] width 810 height 94
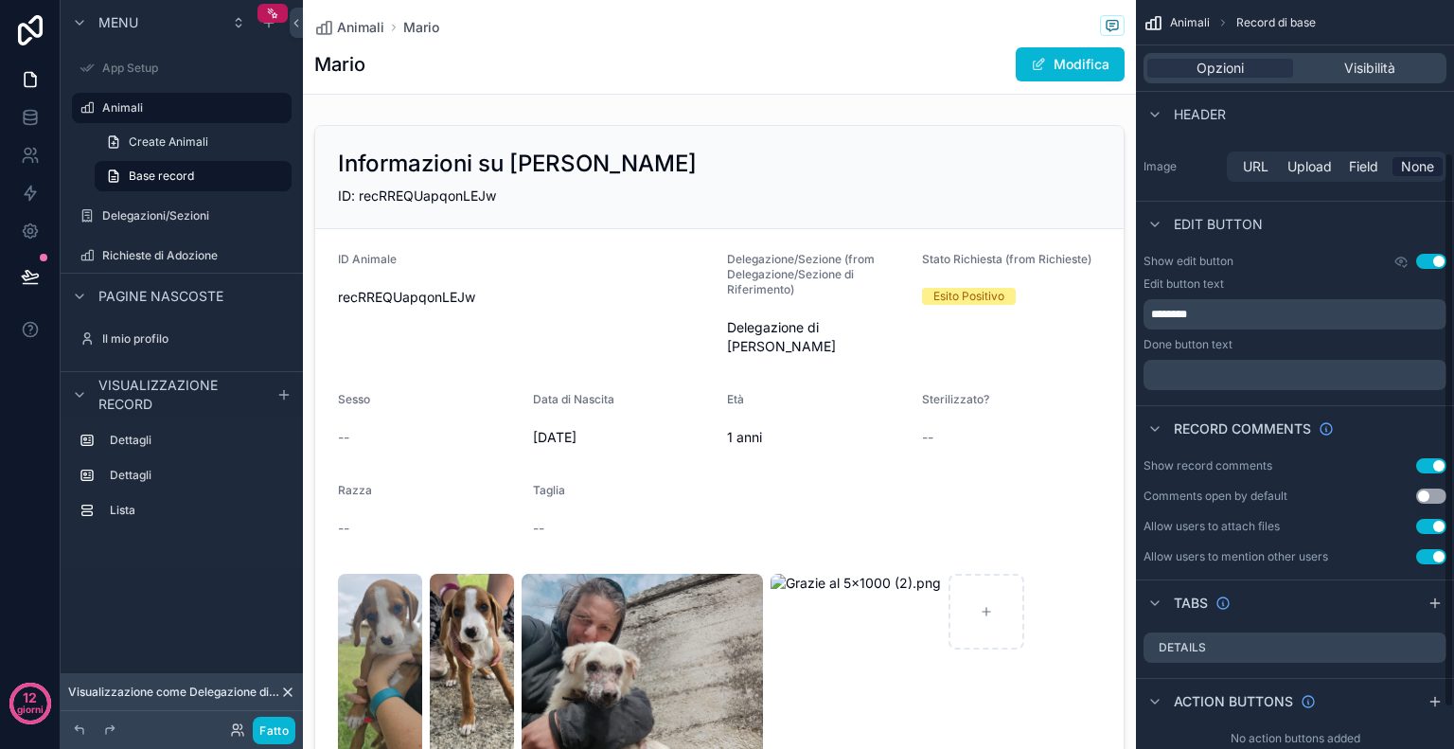
scroll to position [226, 0]
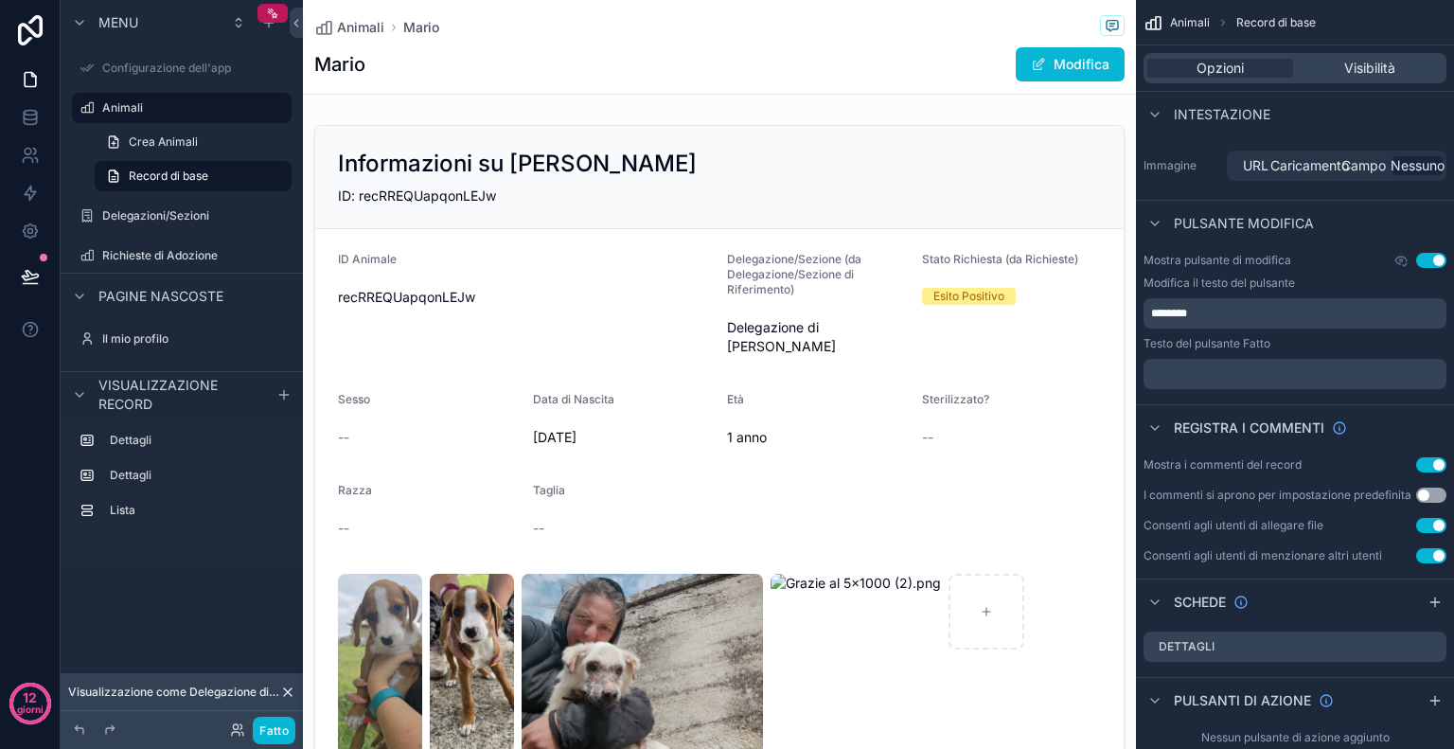
click at [1424, 463] on button "Usa impostazione" at bounding box center [1431, 464] width 30 height 15
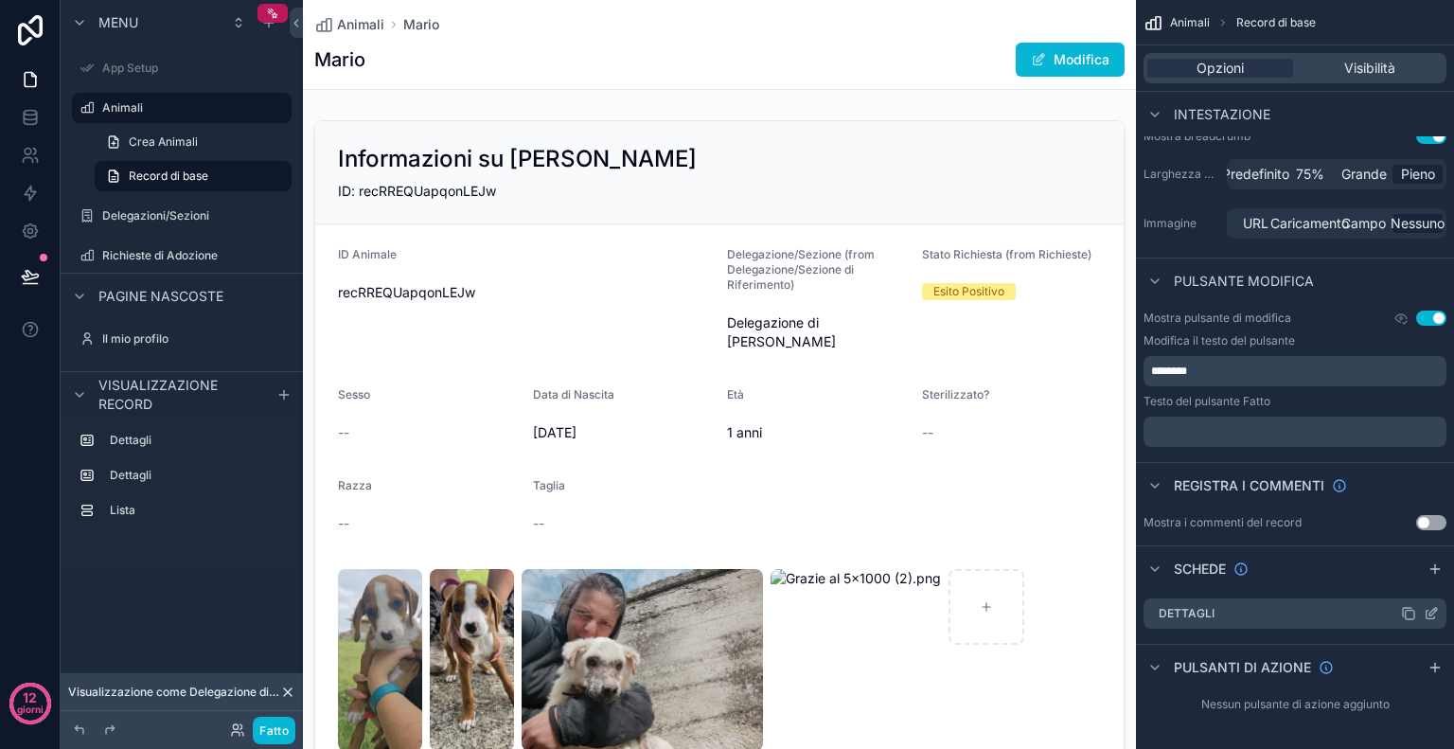
click at [1368, 616] on div "Dettagli" at bounding box center [1295, 613] width 303 height 30
click at [1386, 59] on span "Visibilità" at bounding box center [1369, 68] width 51 height 19
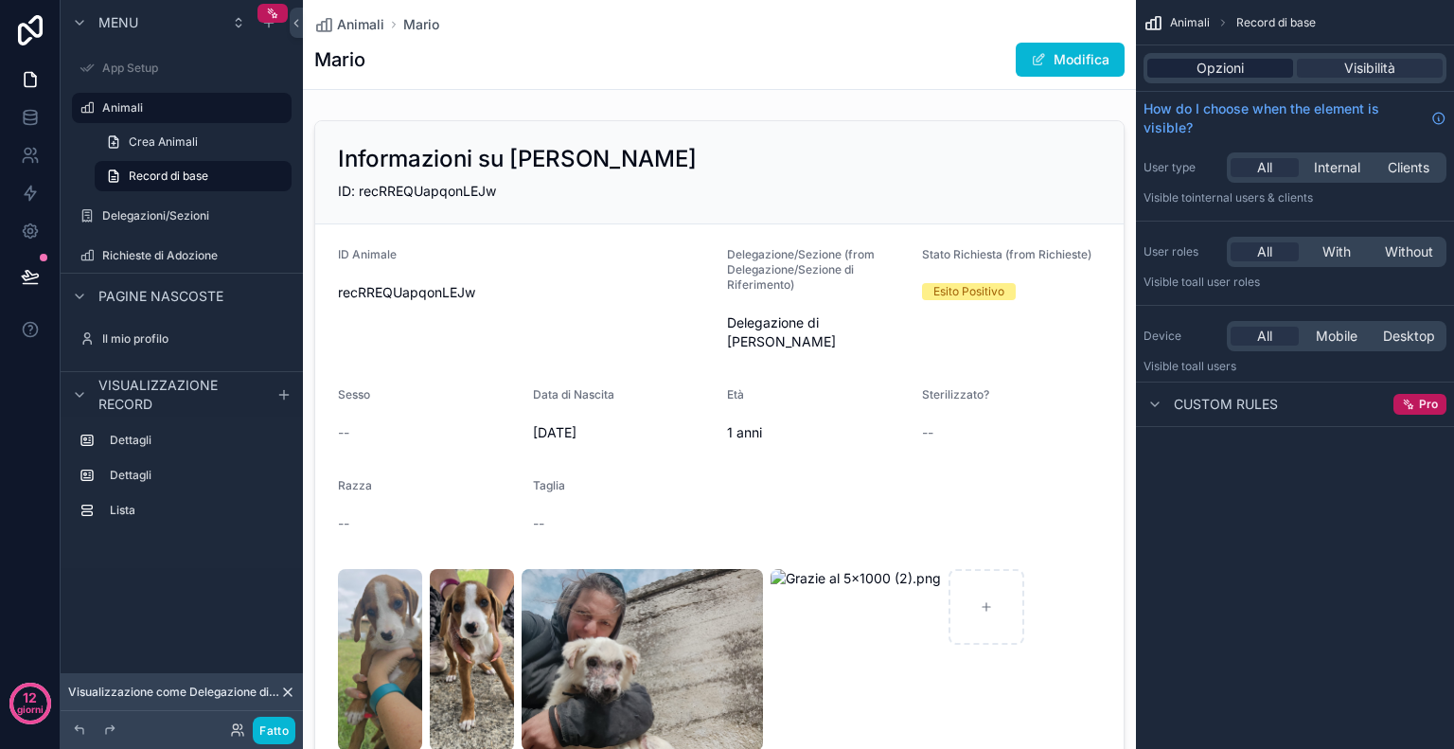
click at [1261, 71] on div "Opzioni" at bounding box center [1220, 68] width 146 height 19
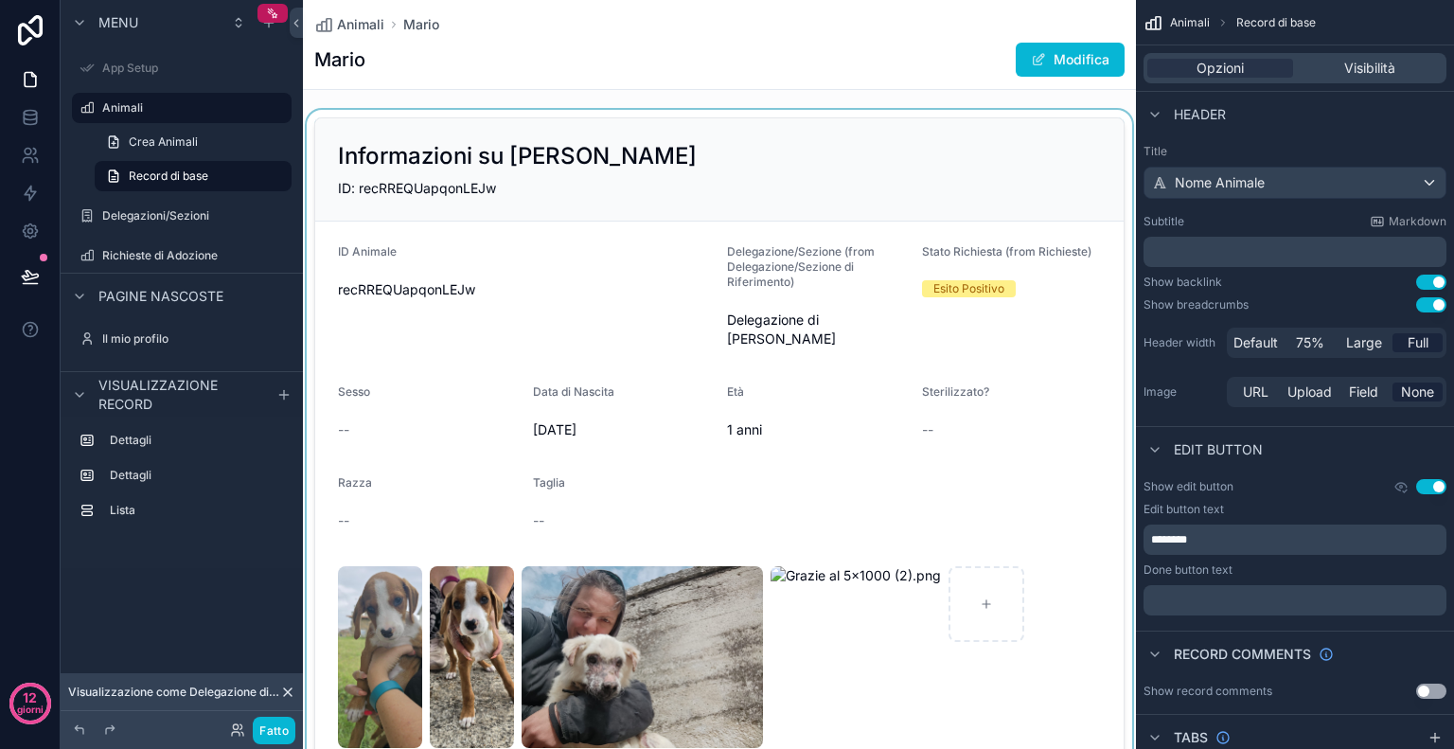
scroll to position [2, 0]
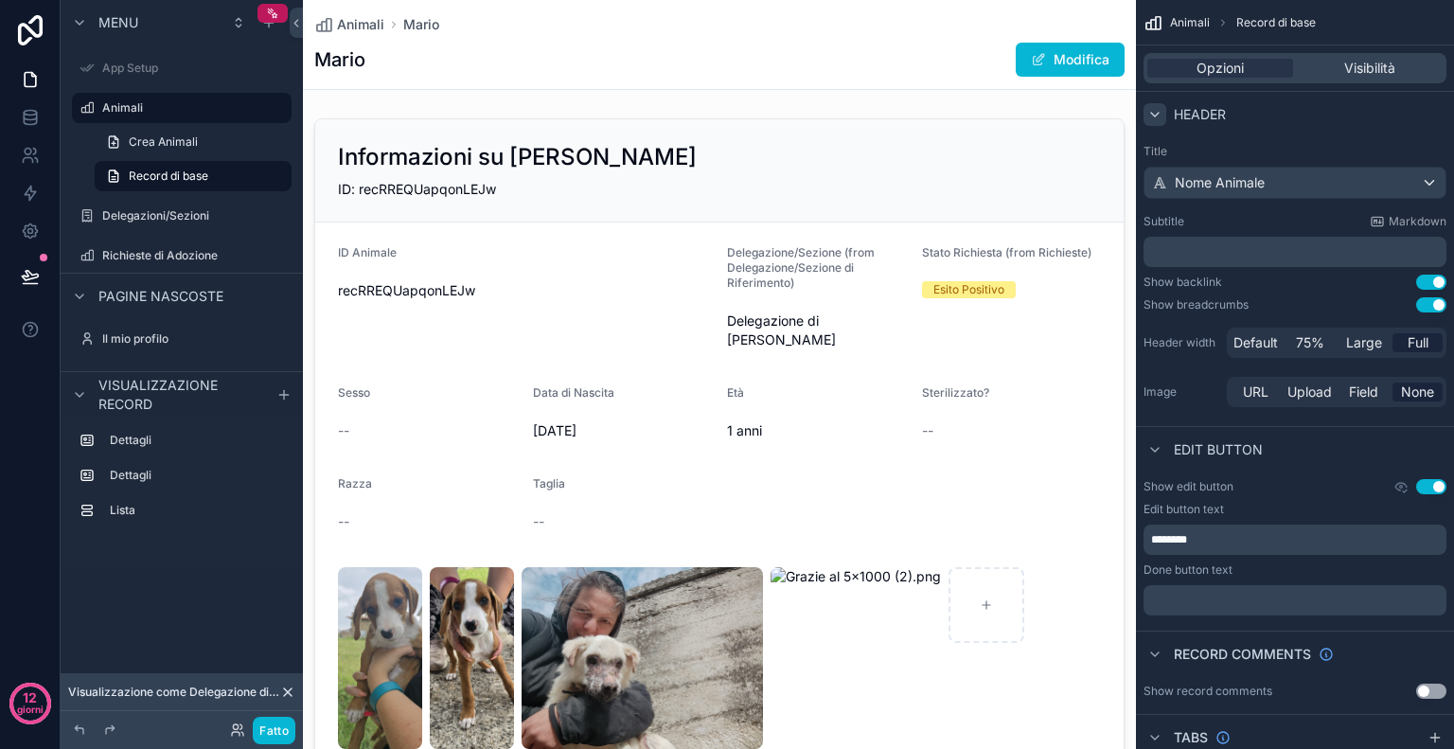
click at [1150, 109] on icon "contenuto scorrevole" at bounding box center [1154, 114] width 15 height 15
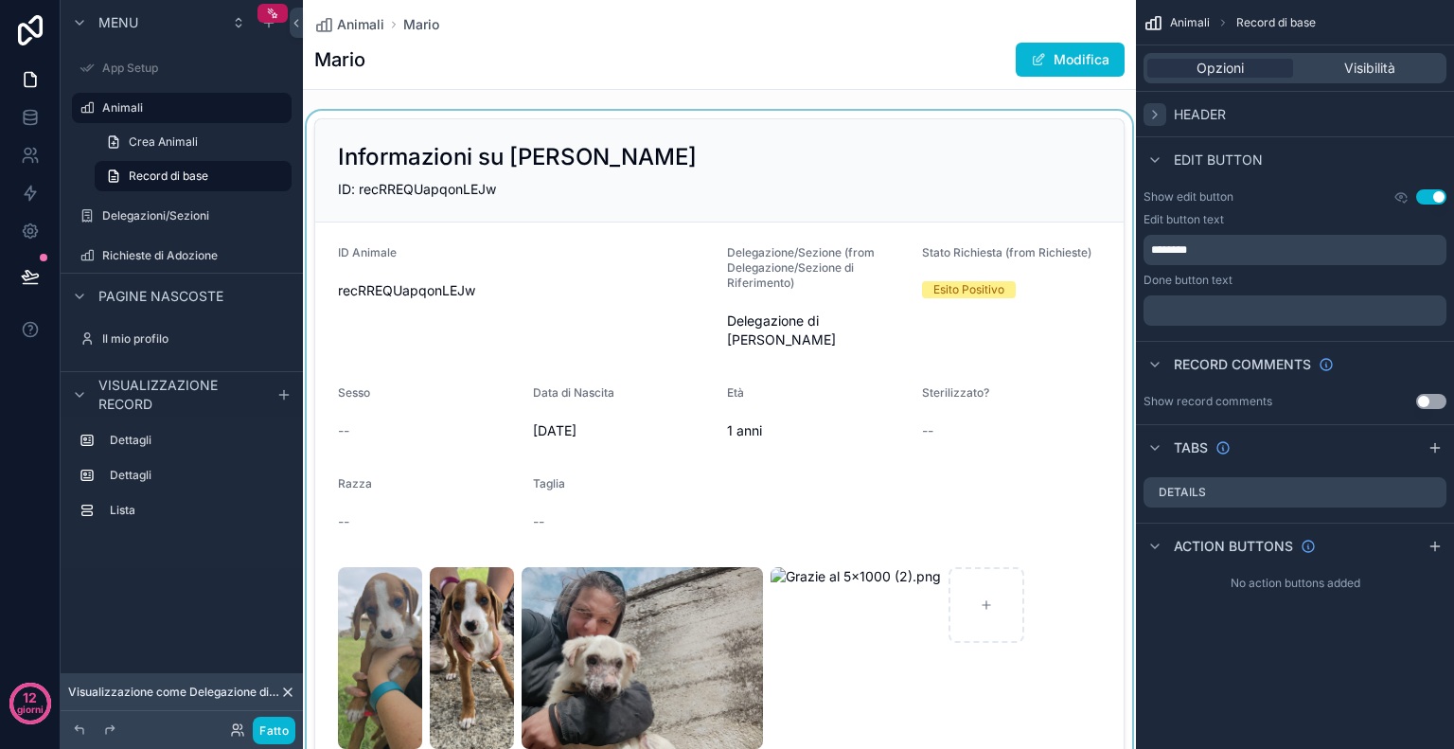
click at [969, 222] on div "contenuto scorrevole" at bounding box center [719, 445] width 833 height 669
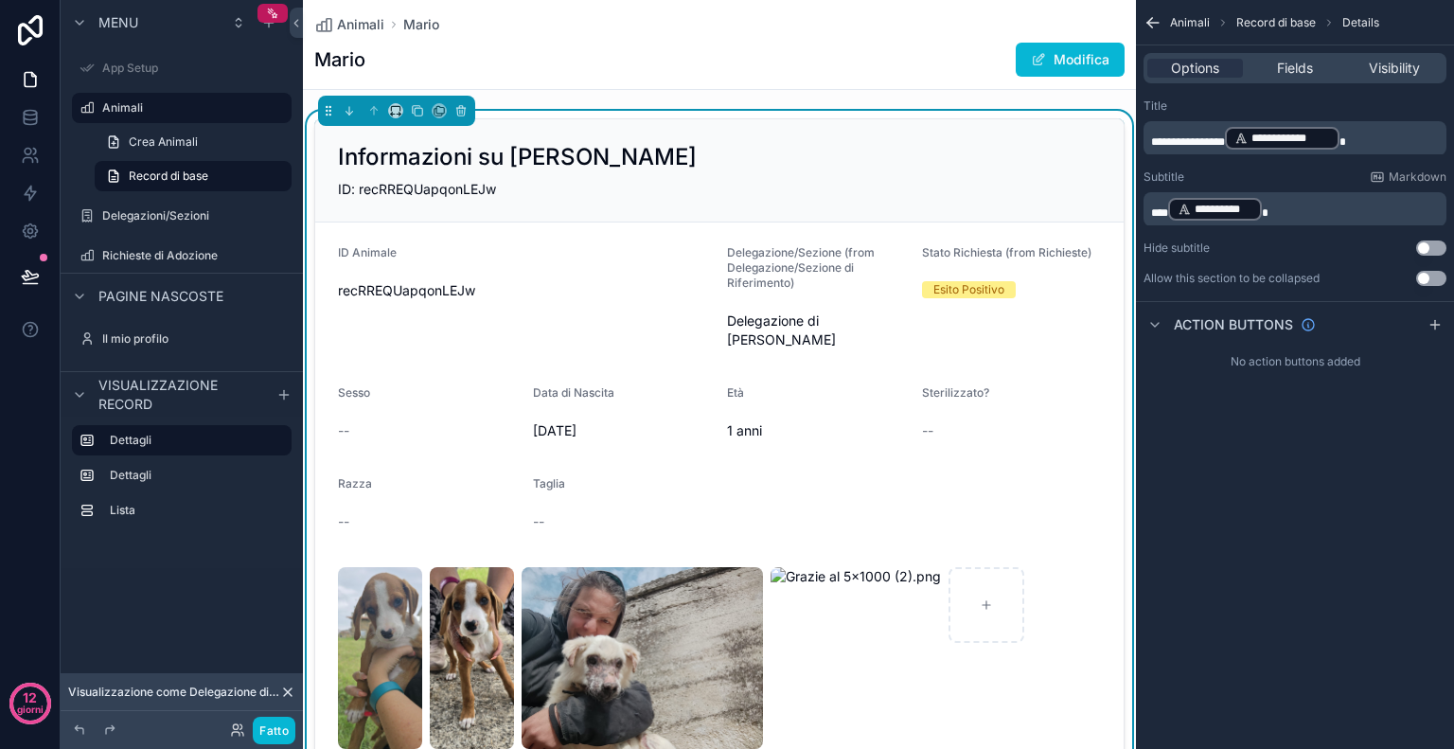
click at [1439, 251] on button "Use setting" at bounding box center [1431, 247] width 30 height 15
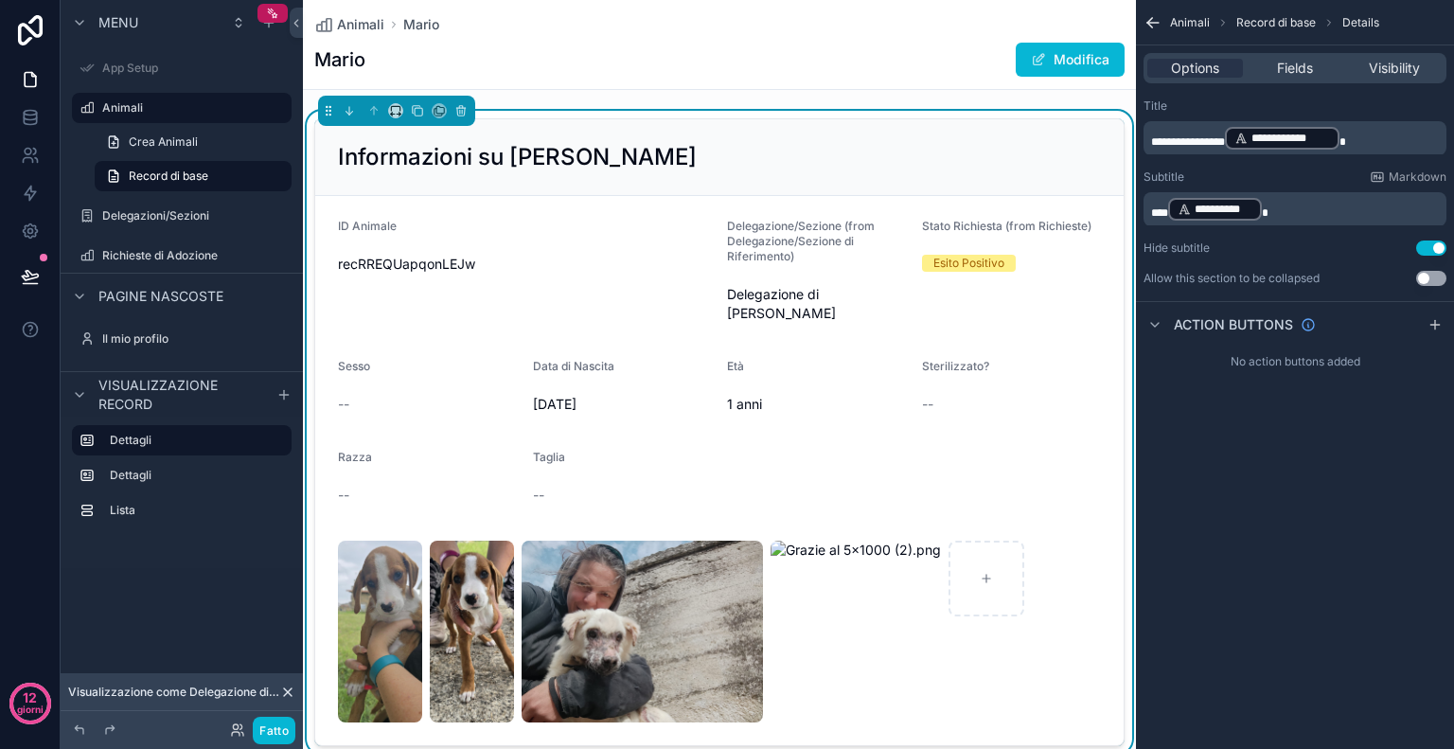
click at [1439, 251] on button "Use setting" at bounding box center [1431, 247] width 30 height 15
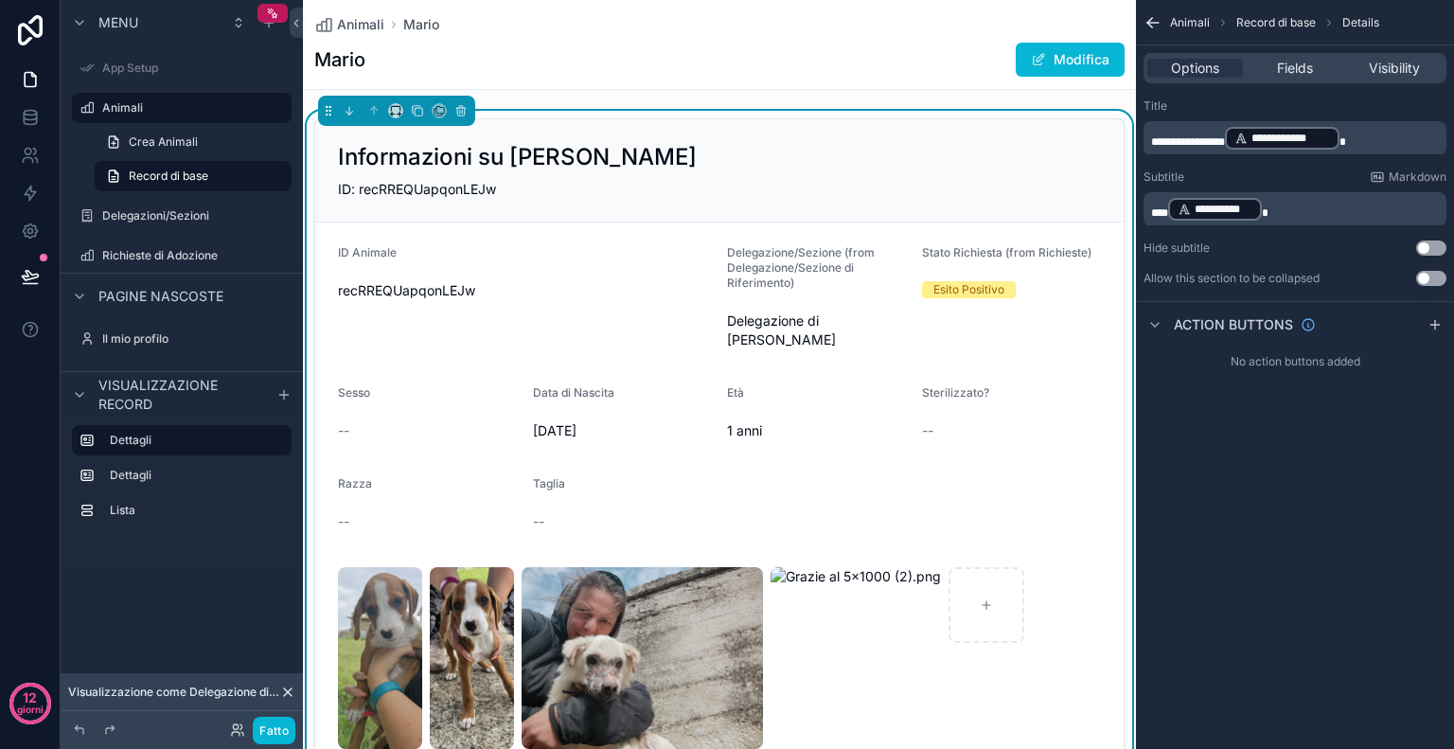
click at [1439, 276] on button "Use setting" at bounding box center [1431, 278] width 30 height 15
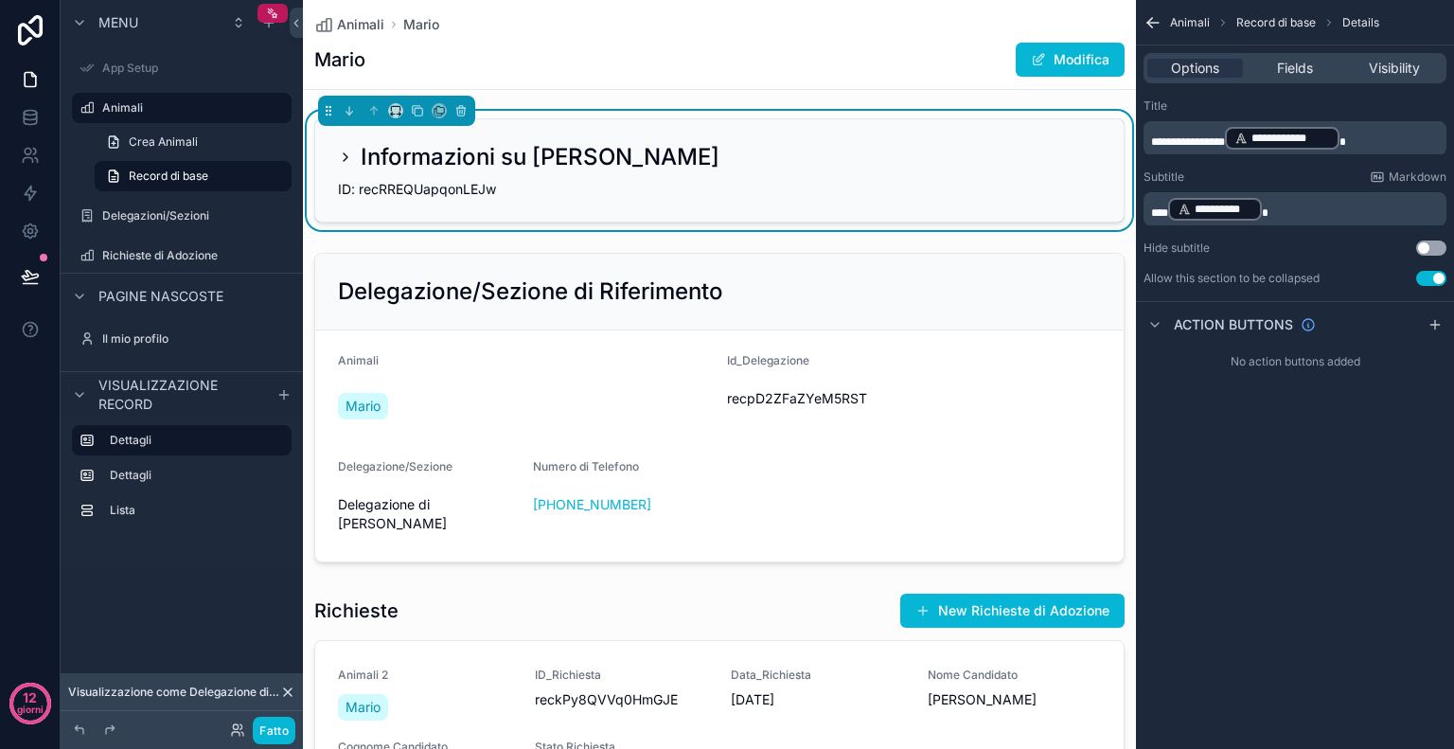
click at [1439, 276] on button "Use setting" at bounding box center [1431, 278] width 30 height 15
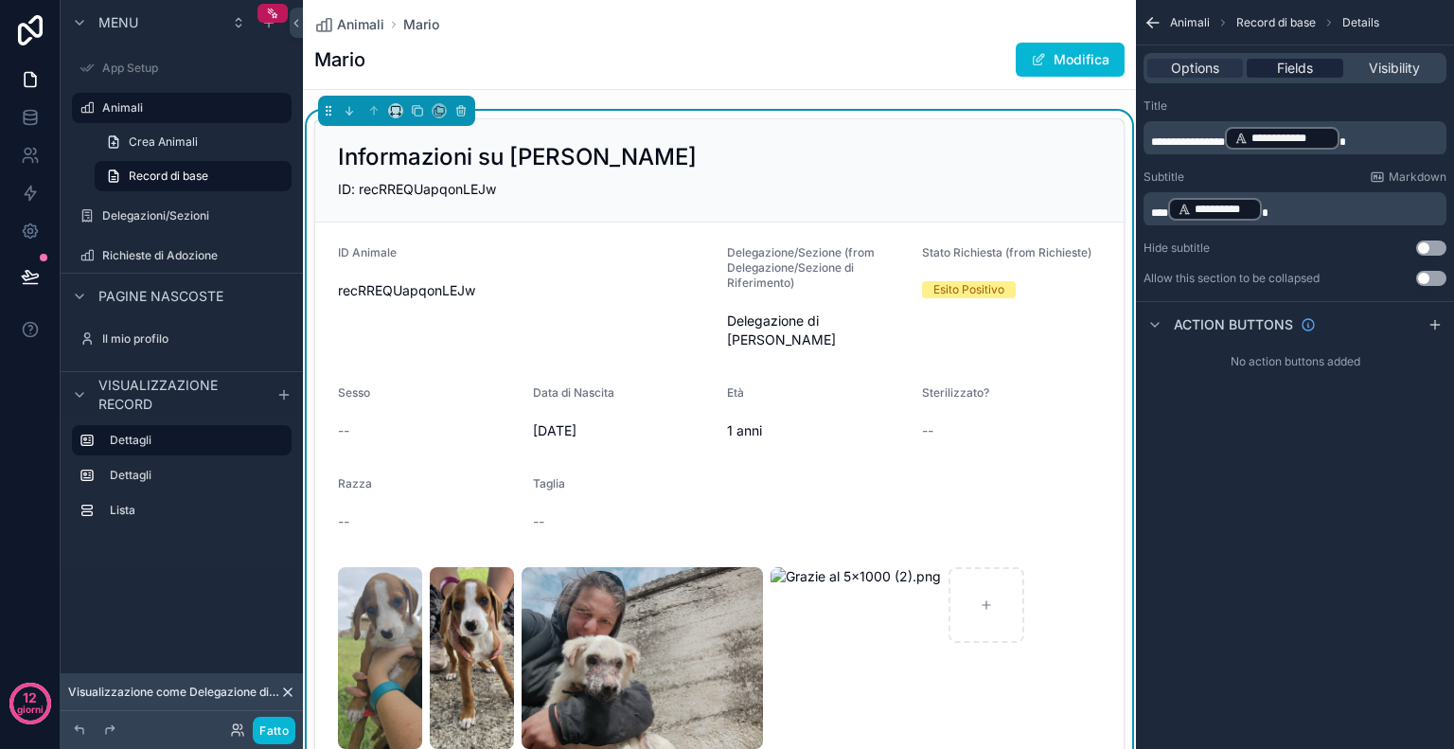
click at [1270, 75] on div "Fields" at bounding box center [1295, 68] width 96 height 19
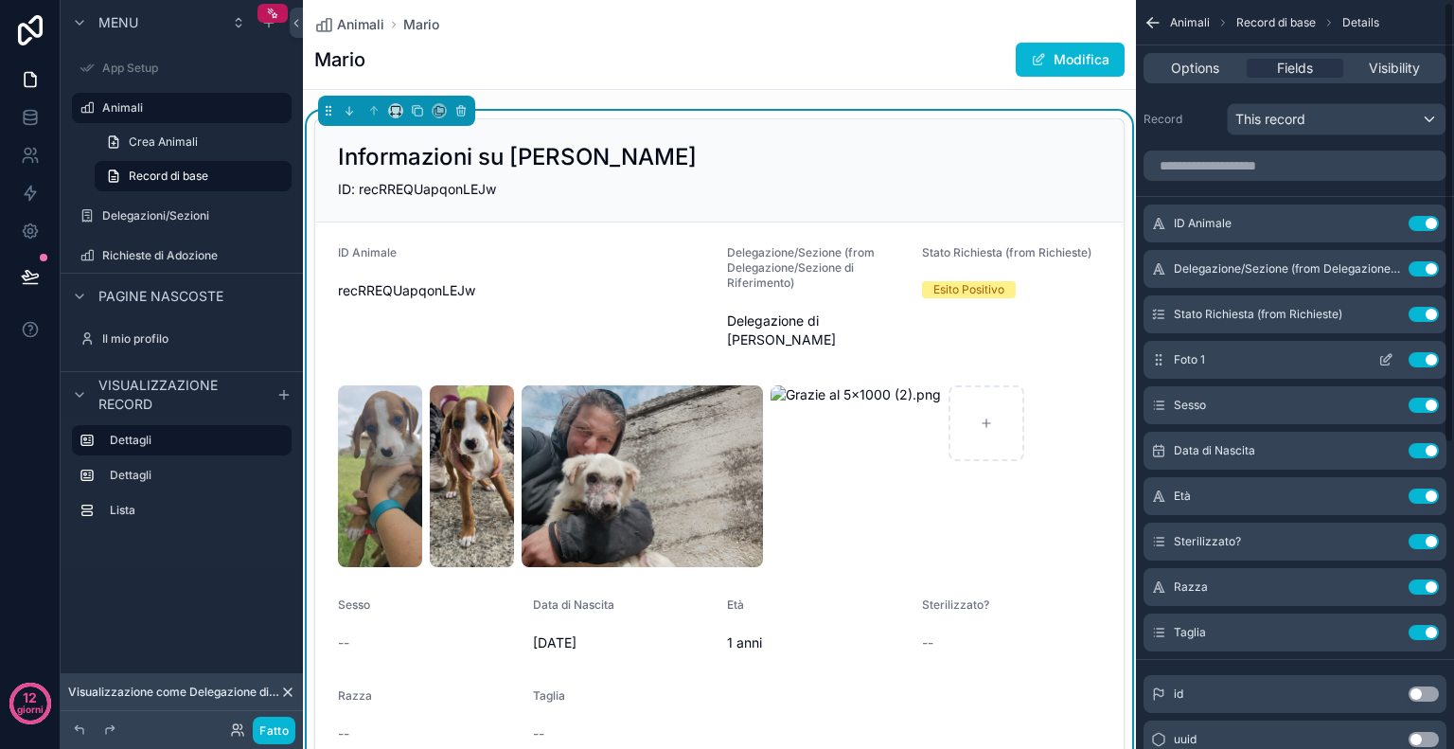
scroll to position [4, 0]
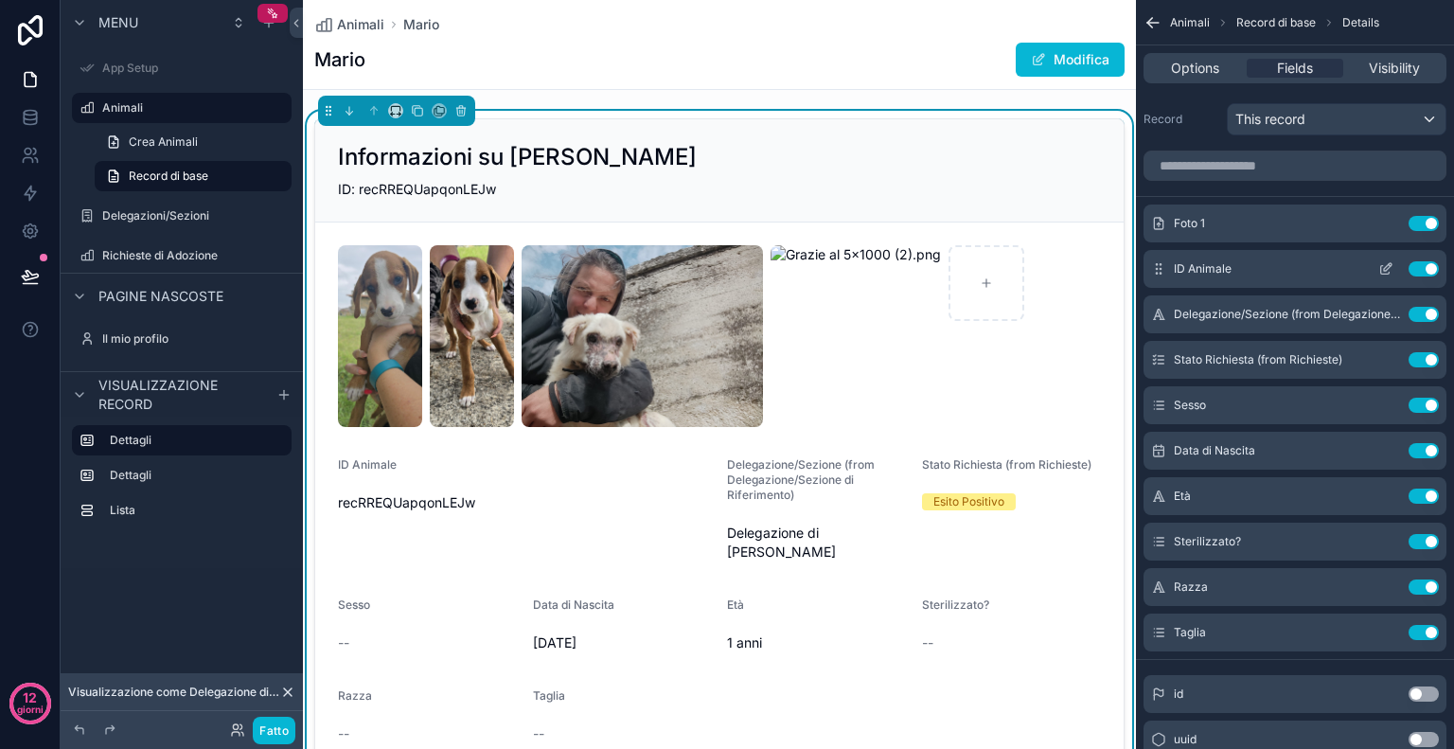
click at [1420, 269] on button "Use setting" at bounding box center [1424, 268] width 30 height 15
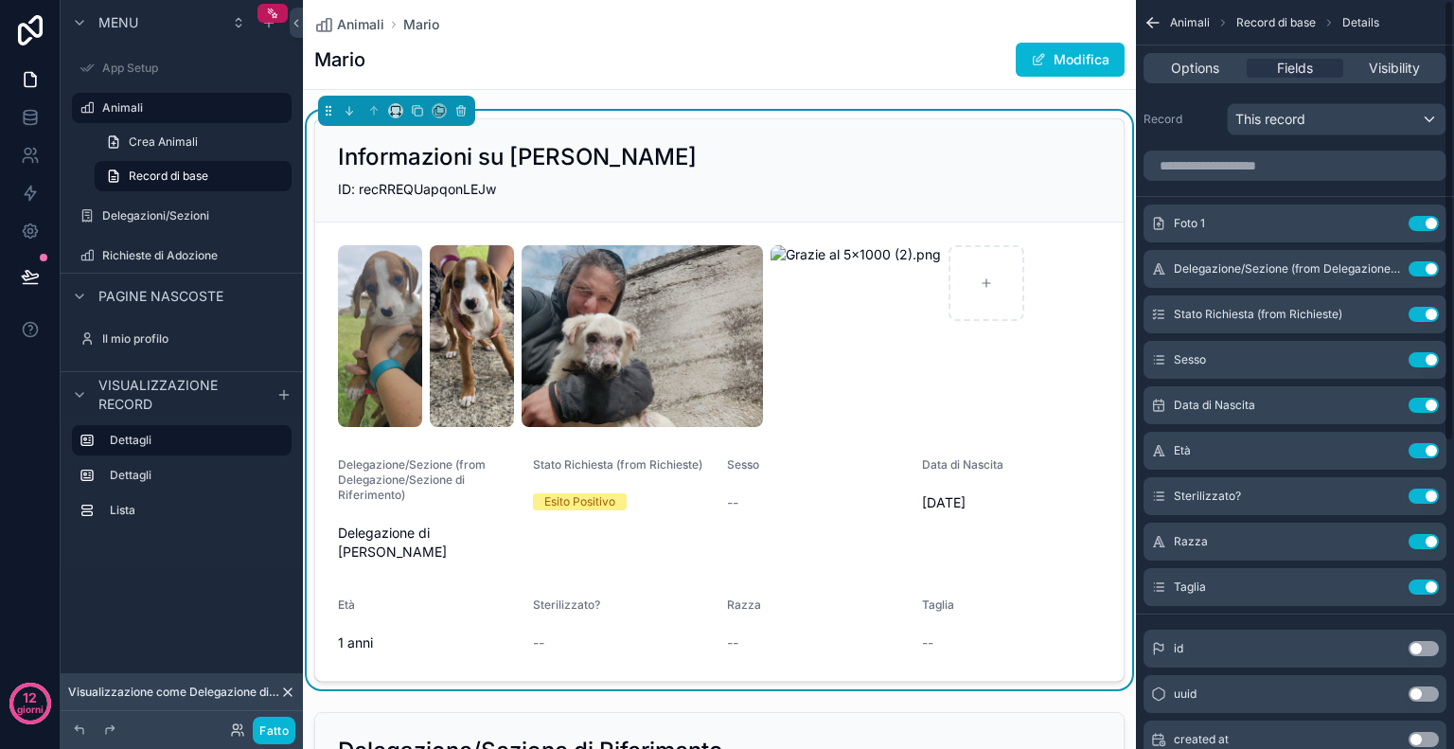
scroll to position [0, 0]
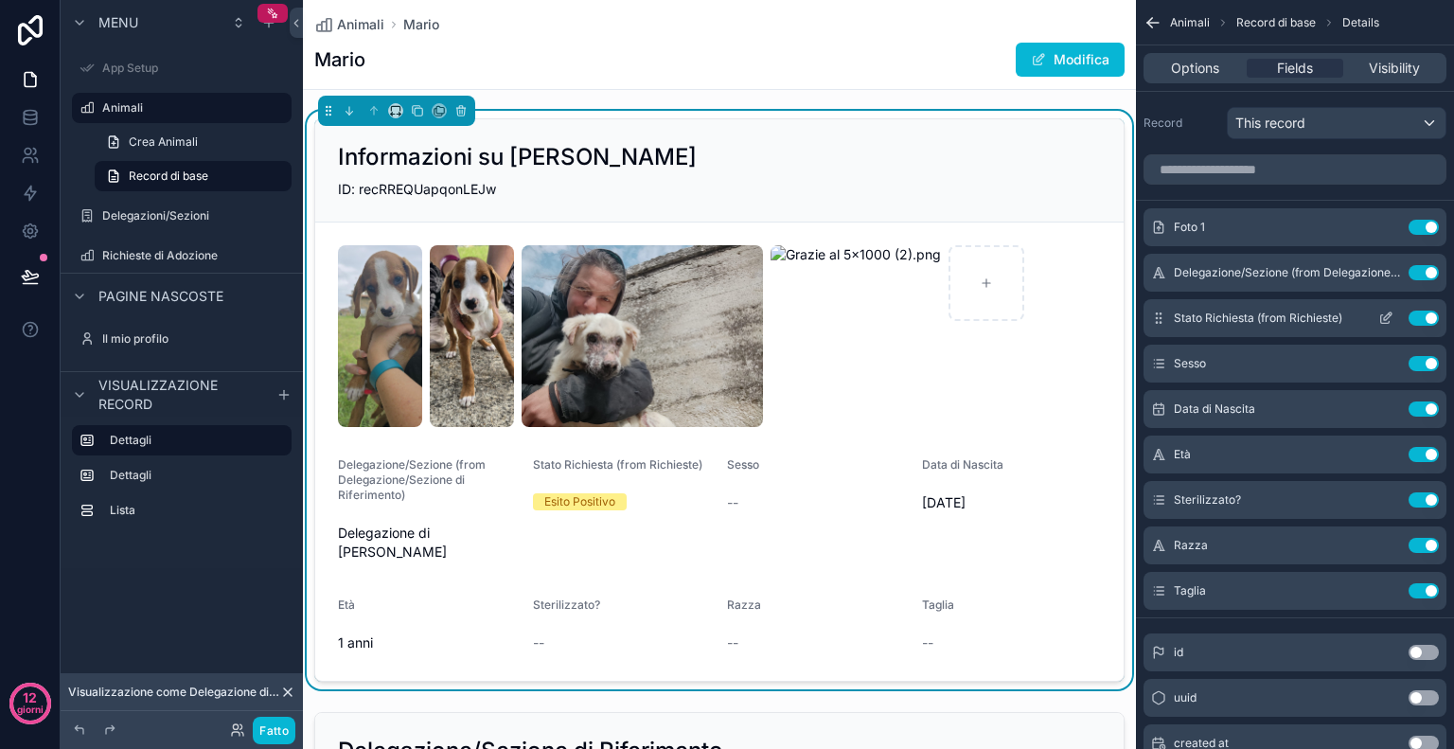
click at [1416, 317] on button "Use setting" at bounding box center [1424, 318] width 30 height 15
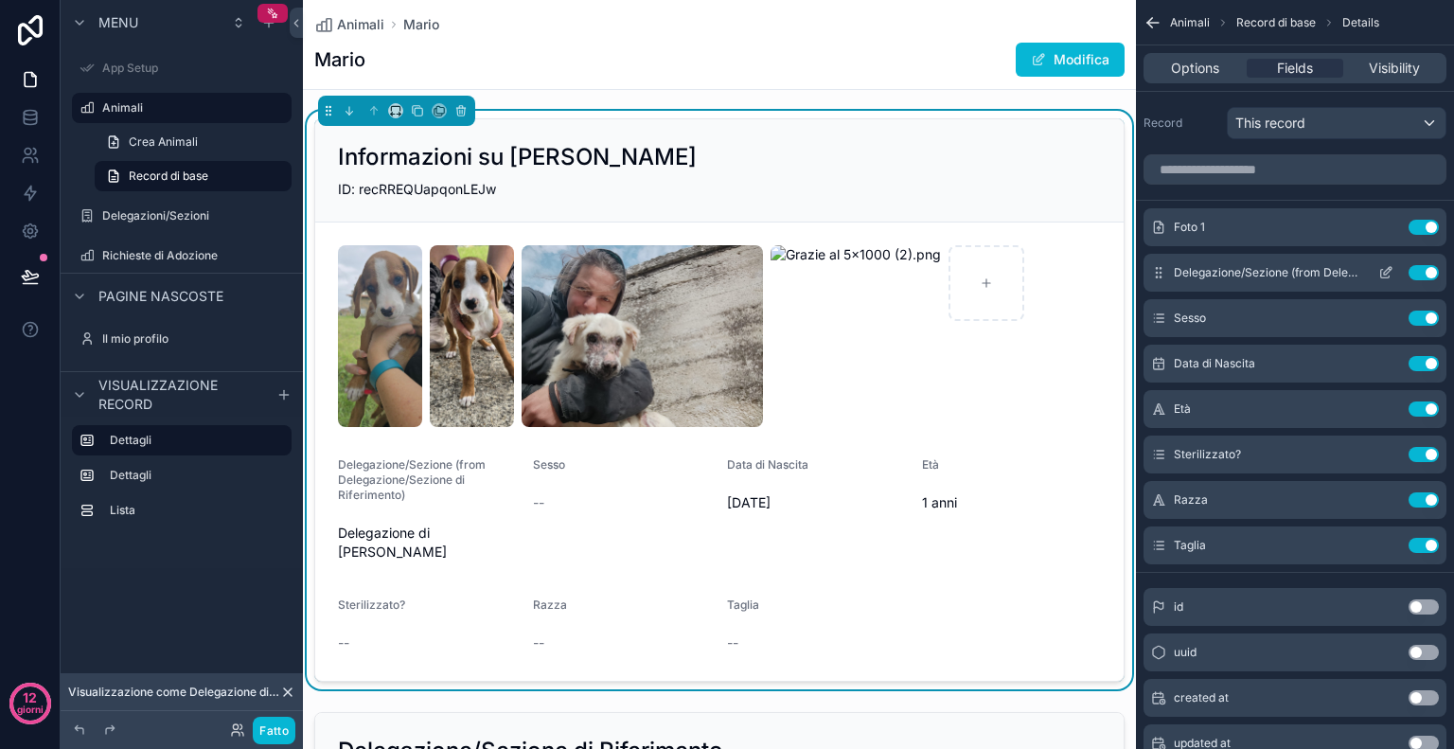
click at [1412, 271] on button "Use setting" at bounding box center [1424, 272] width 30 height 15
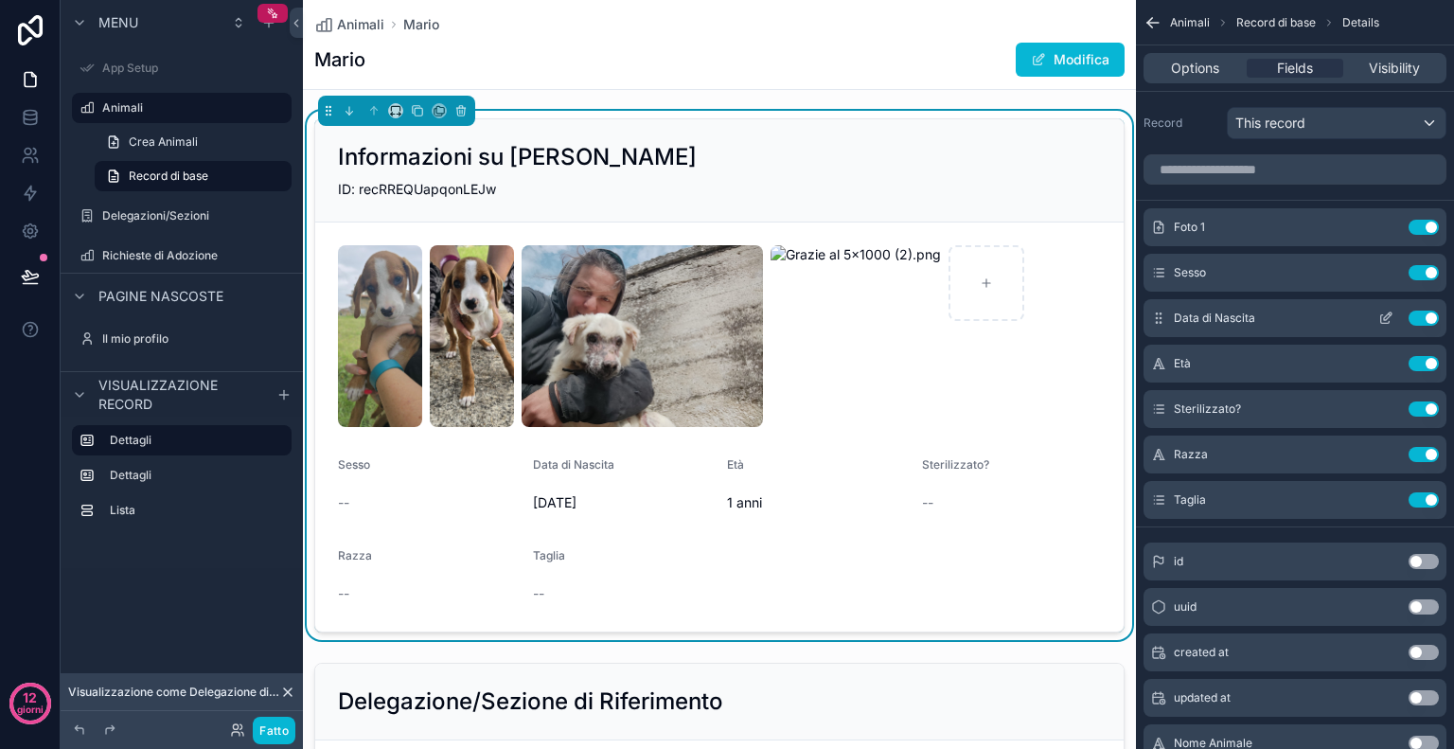
click at [1417, 322] on button "Use setting" at bounding box center [1424, 318] width 30 height 15
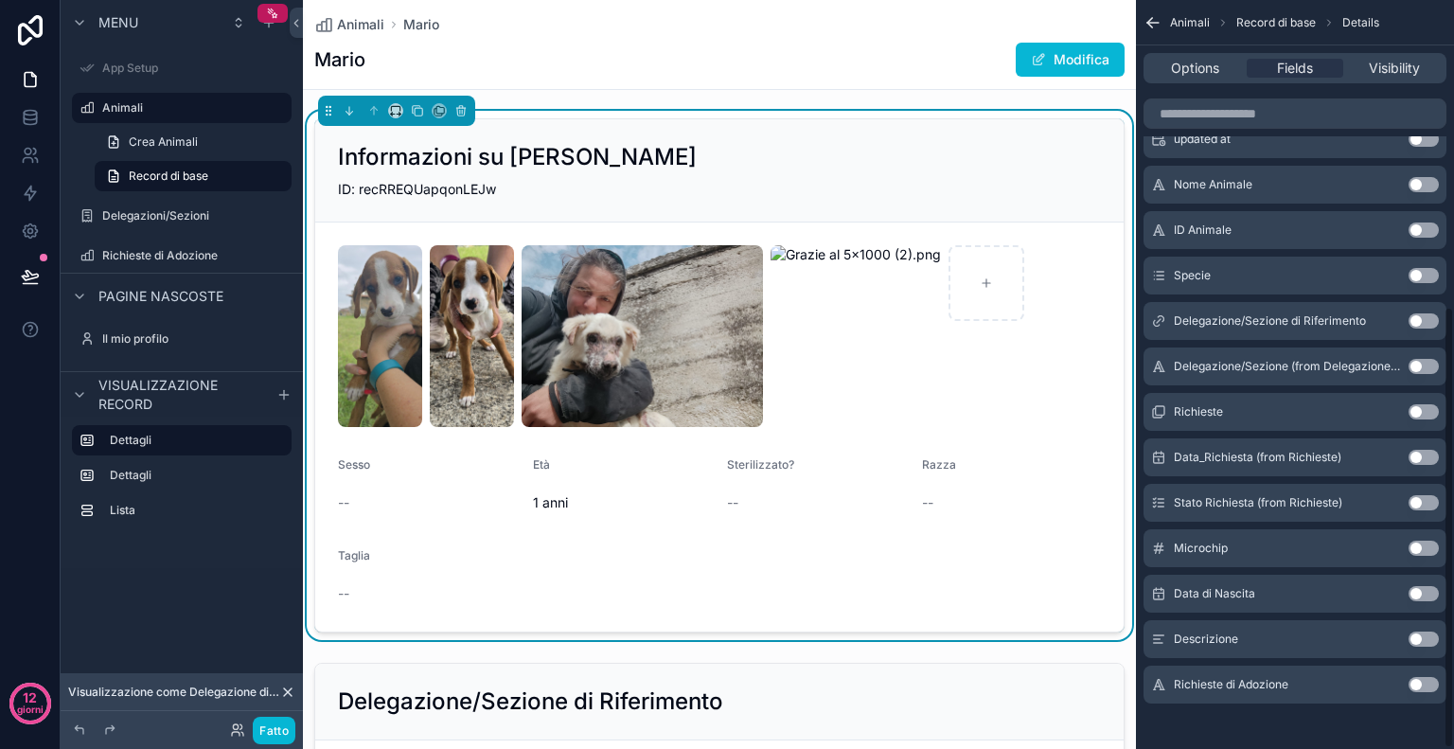
scroll to position [519, 0]
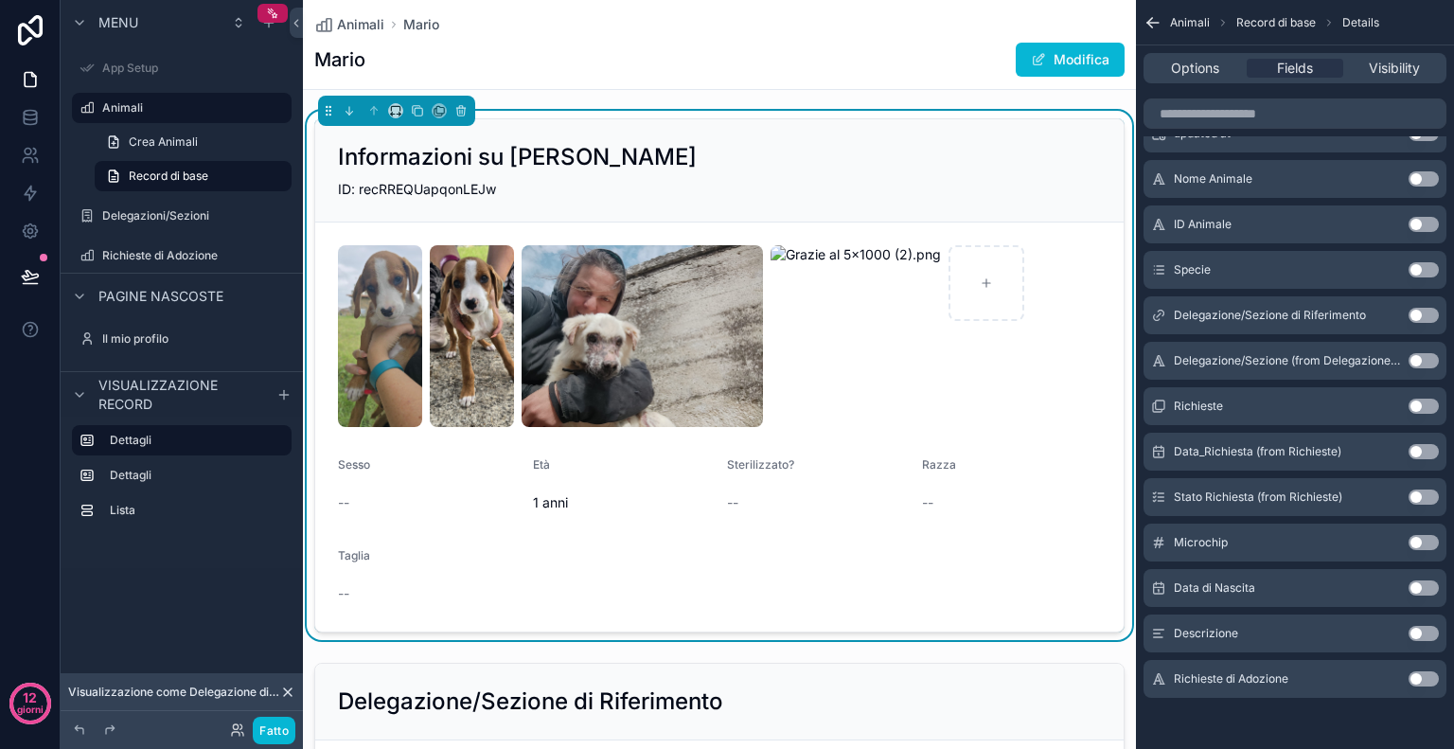
click at [1424, 586] on button "Use setting" at bounding box center [1424, 587] width 30 height 15
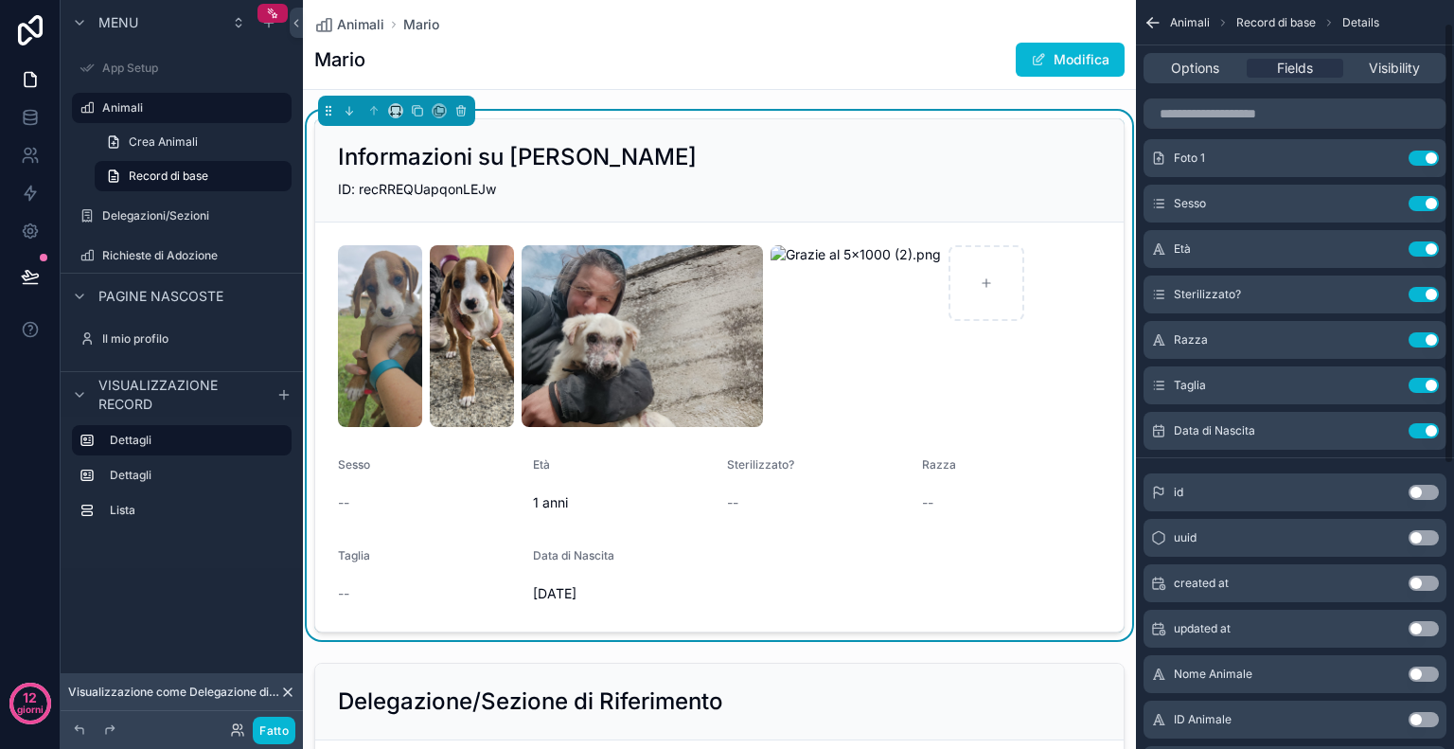
scroll to position [0, 0]
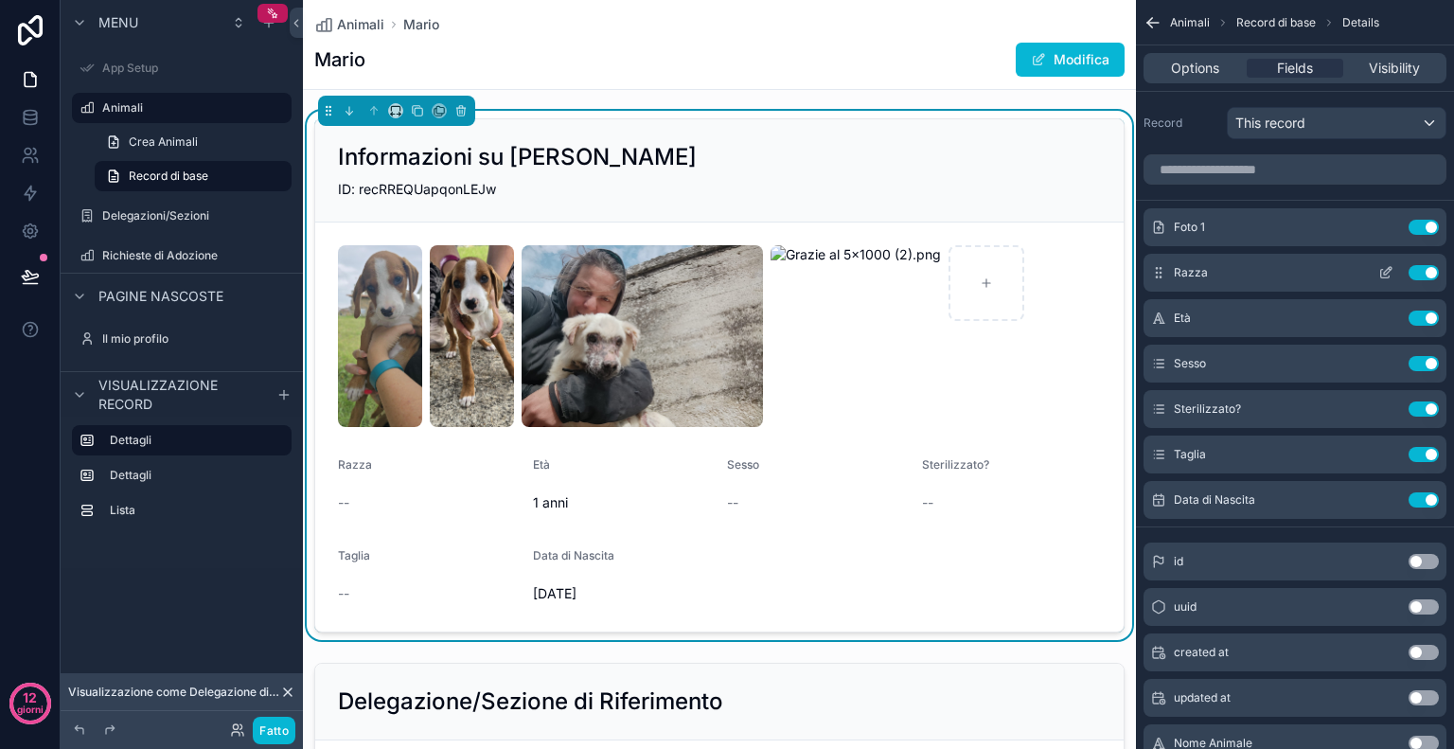
click at [1383, 276] on icon "contenuto scorrevole" at bounding box center [1385, 272] width 15 height 15
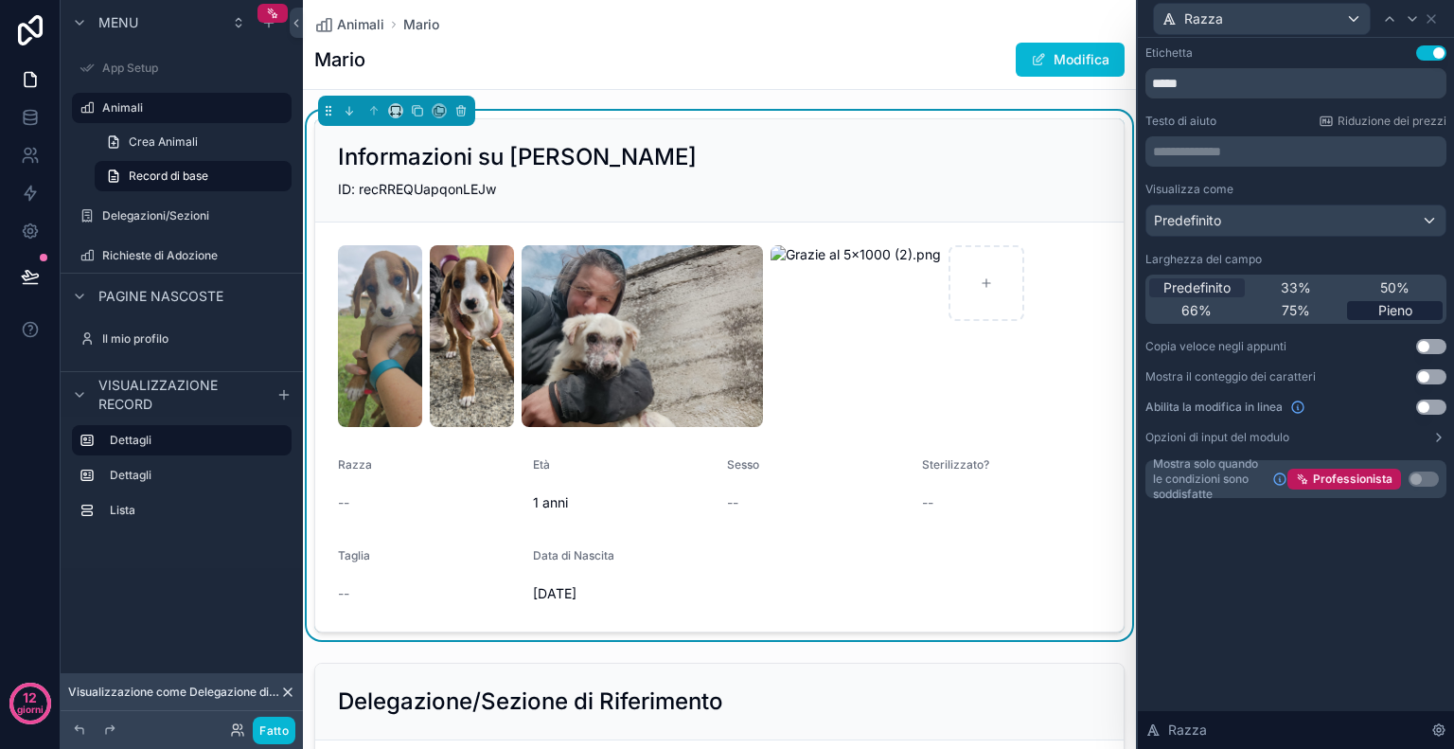
click at [1415, 308] on div "Pieno" at bounding box center [1395, 310] width 96 height 19
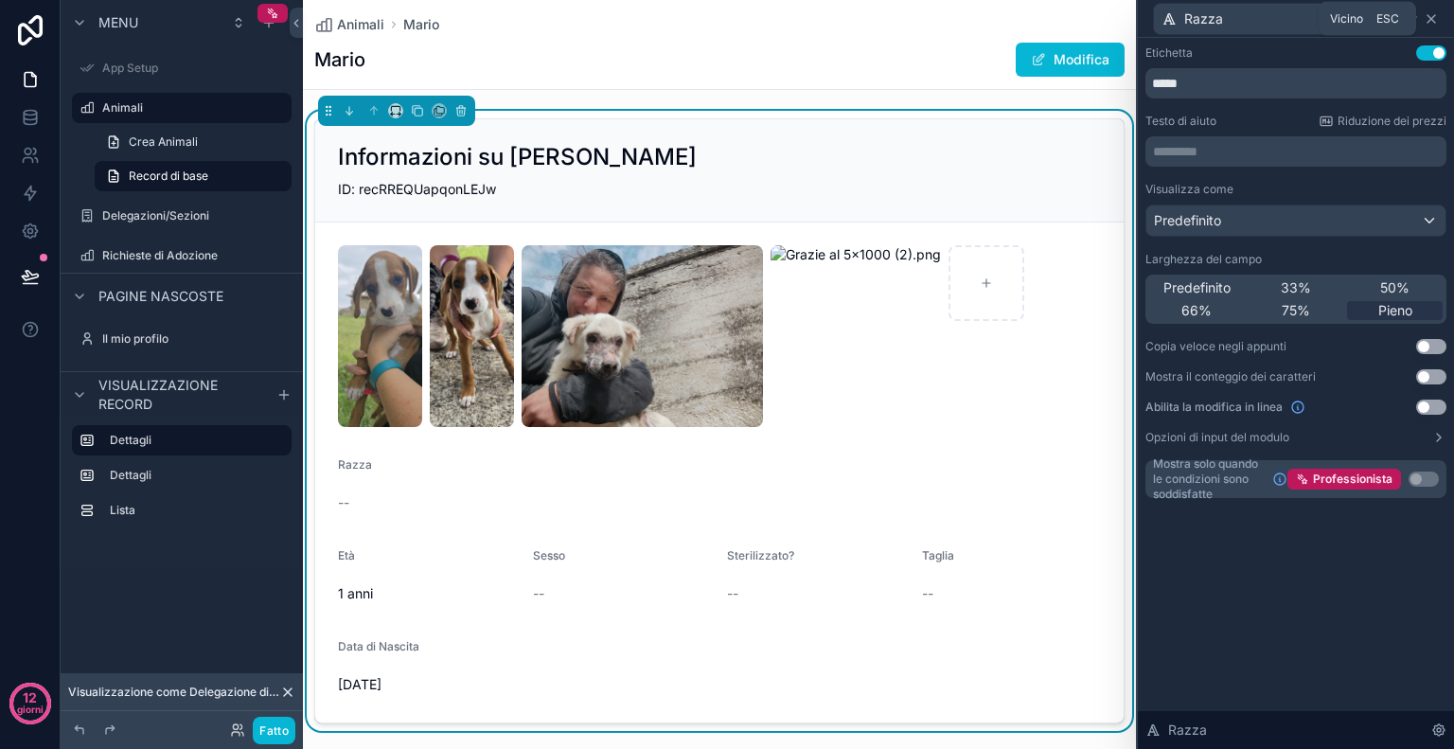
click at [1425, 16] on icon at bounding box center [1431, 18] width 15 height 15
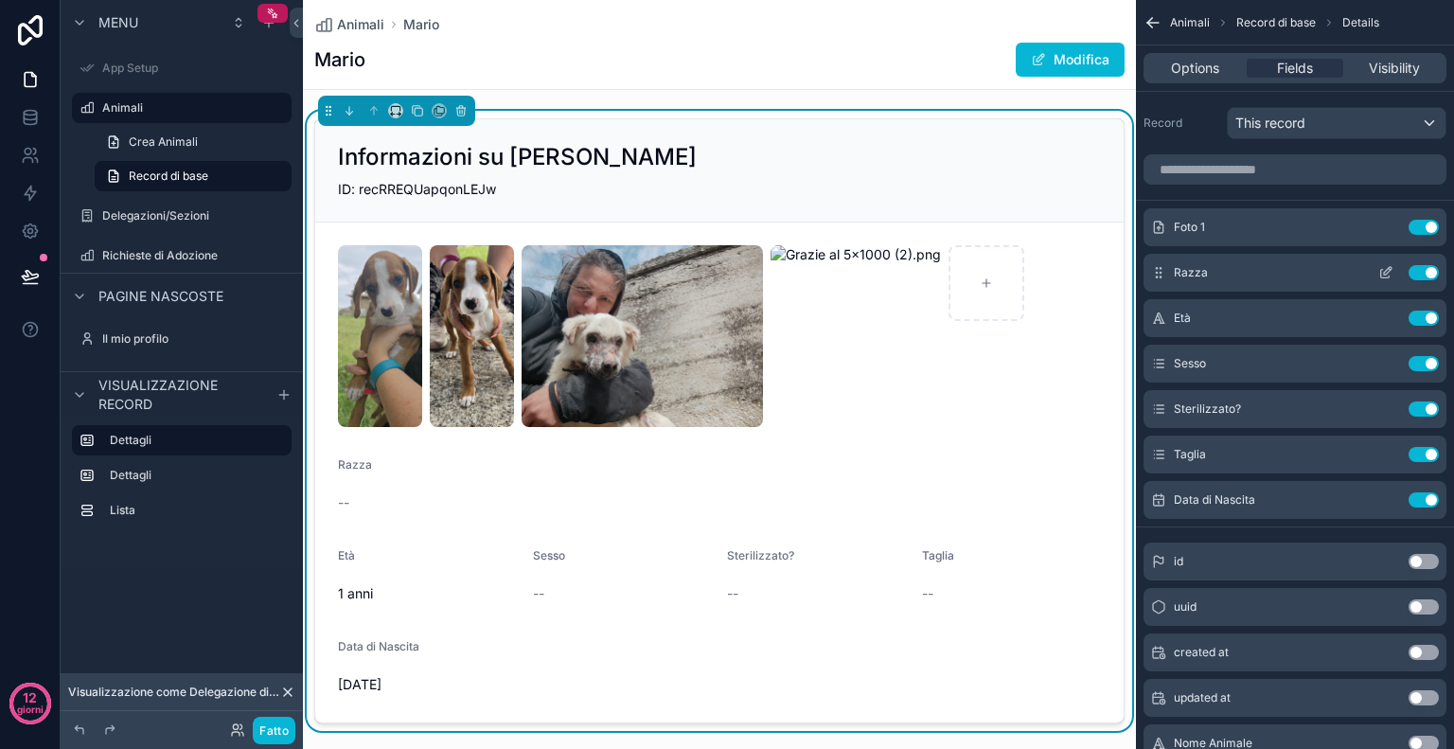
click at [1394, 269] on button "contenuto scorrevole" at bounding box center [1386, 272] width 30 height 15
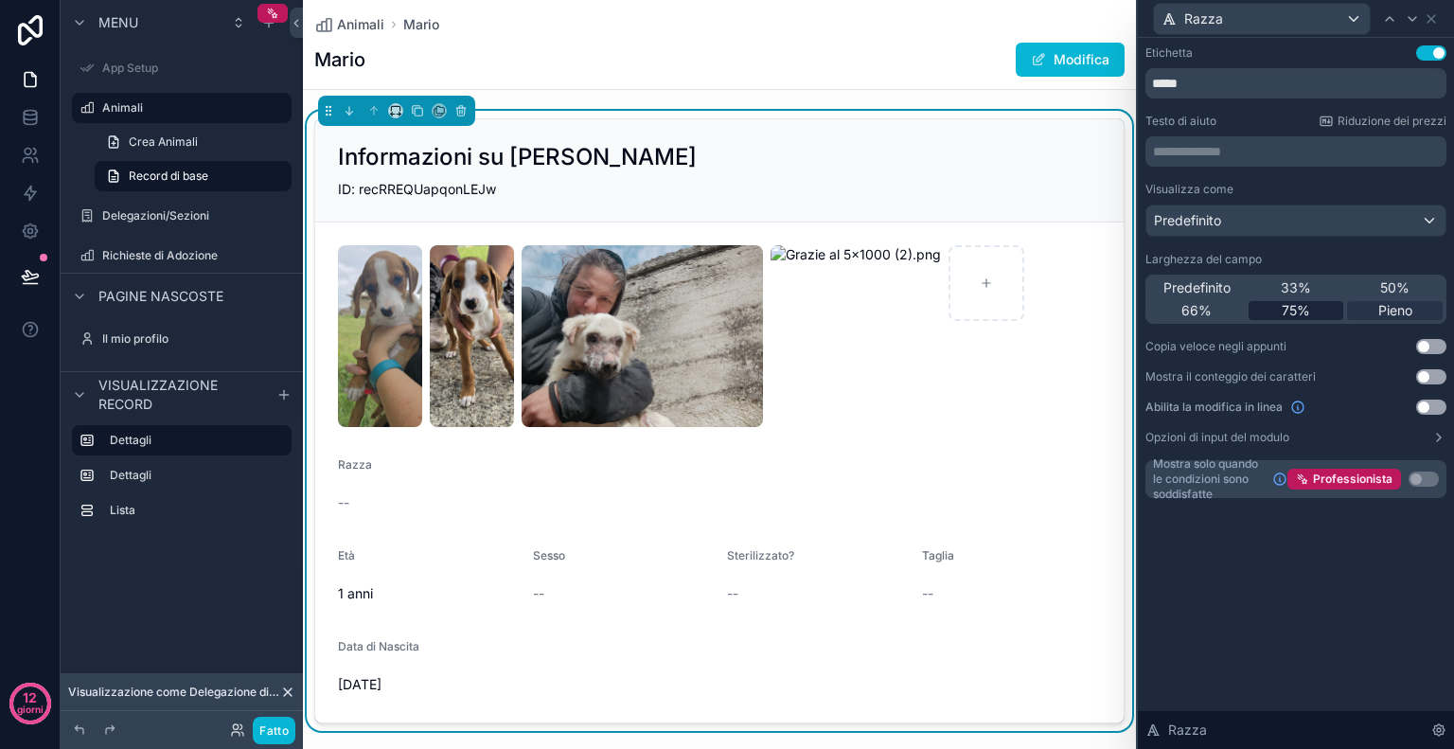
click at [1308, 307] on font "75%" at bounding box center [1296, 310] width 28 height 16
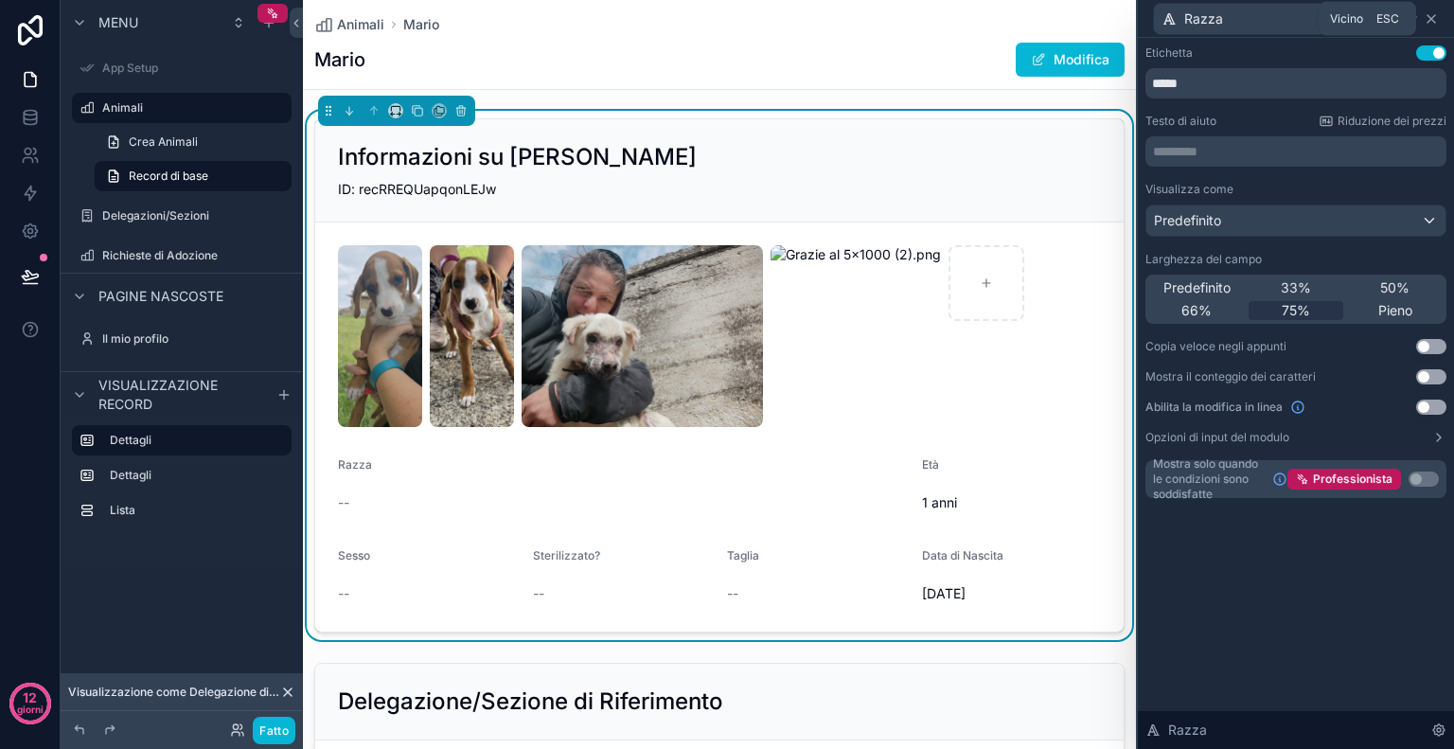
click at [1433, 17] on icon at bounding box center [1431, 18] width 15 height 15
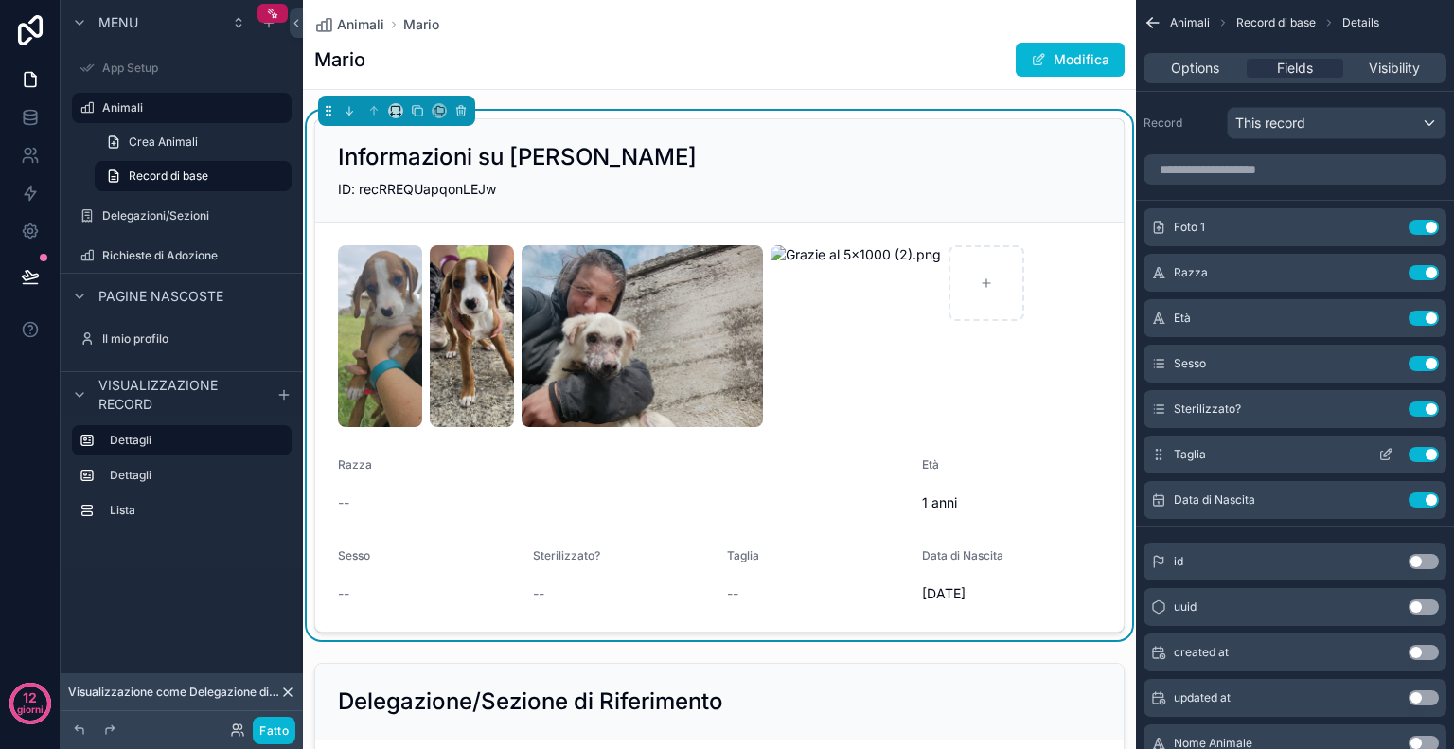
click at [1159, 449] on icon "contenuto scorrevole" at bounding box center [1158, 454] width 15 height 15
click at [1382, 312] on icon "contenuto scorrevole" at bounding box center [1385, 318] width 15 height 15
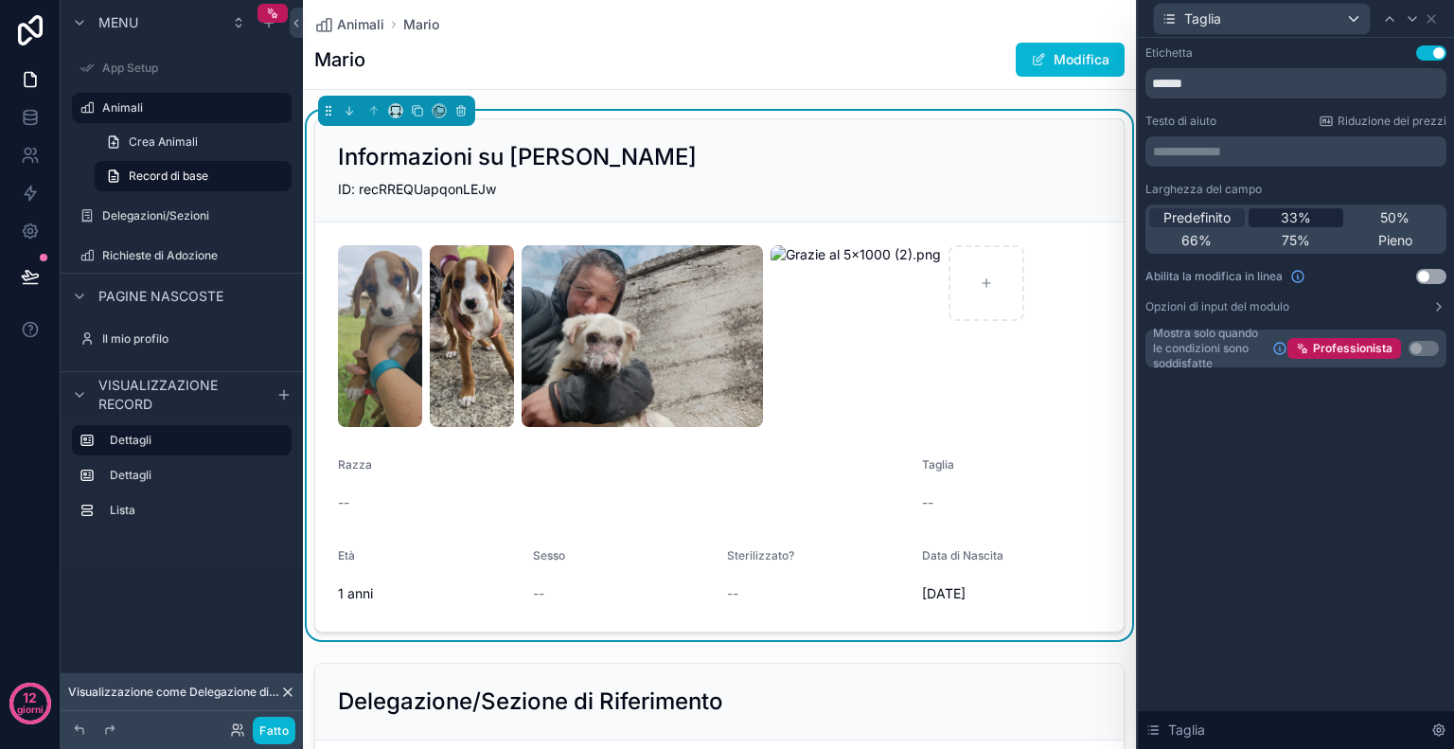
click at [1310, 223] on div "33%" at bounding box center [1297, 217] width 96 height 19
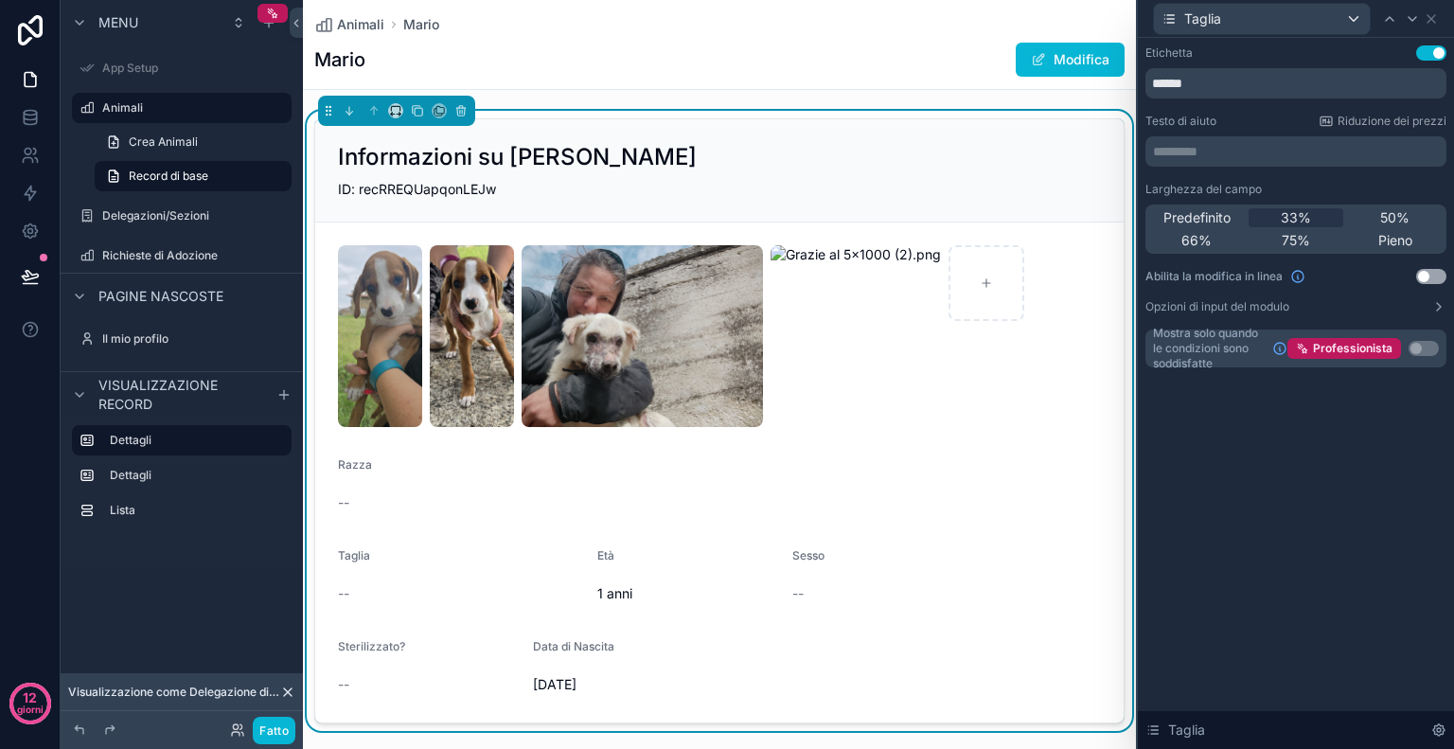
click at [1427, 48] on button "Usa impostazione" at bounding box center [1431, 52] width 30 height 15
click at [1432, 22] on icon at bounding box center [1431, 18] width 15 height 15
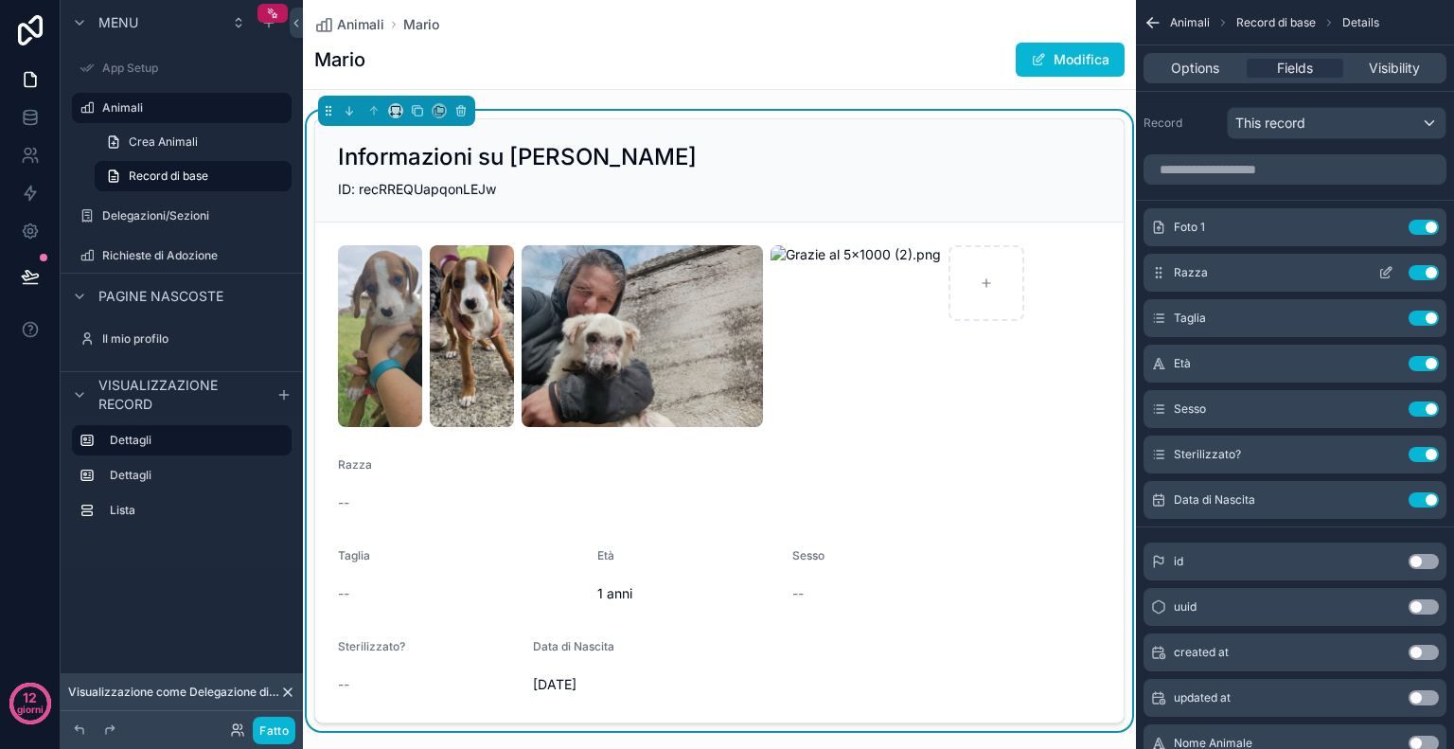
click at [1382, 271] on icon "contenuto scorrevole" at bounding box center [1385, 272] width 15 height 15
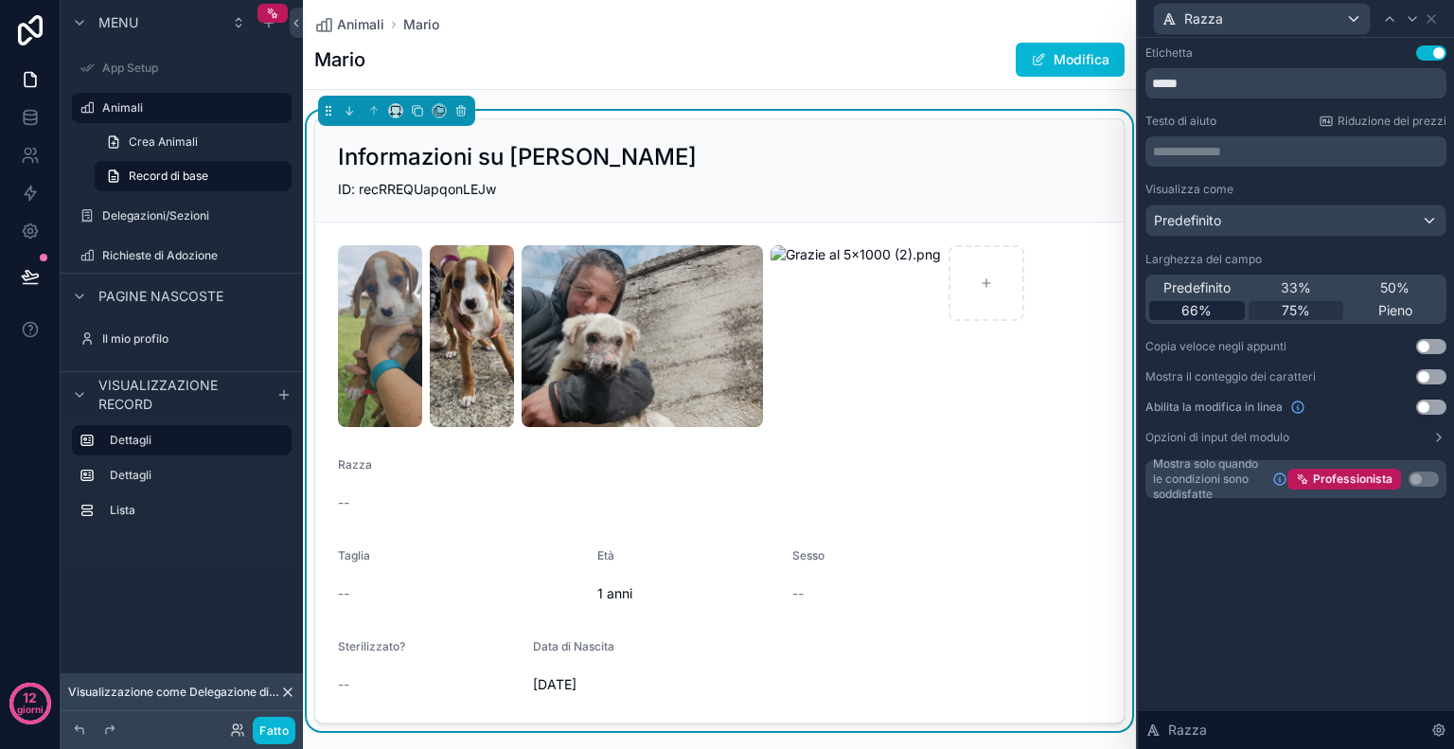
click at [1212, 306] on div "66%" at bounding box center [1197, 310] width 96 height 19
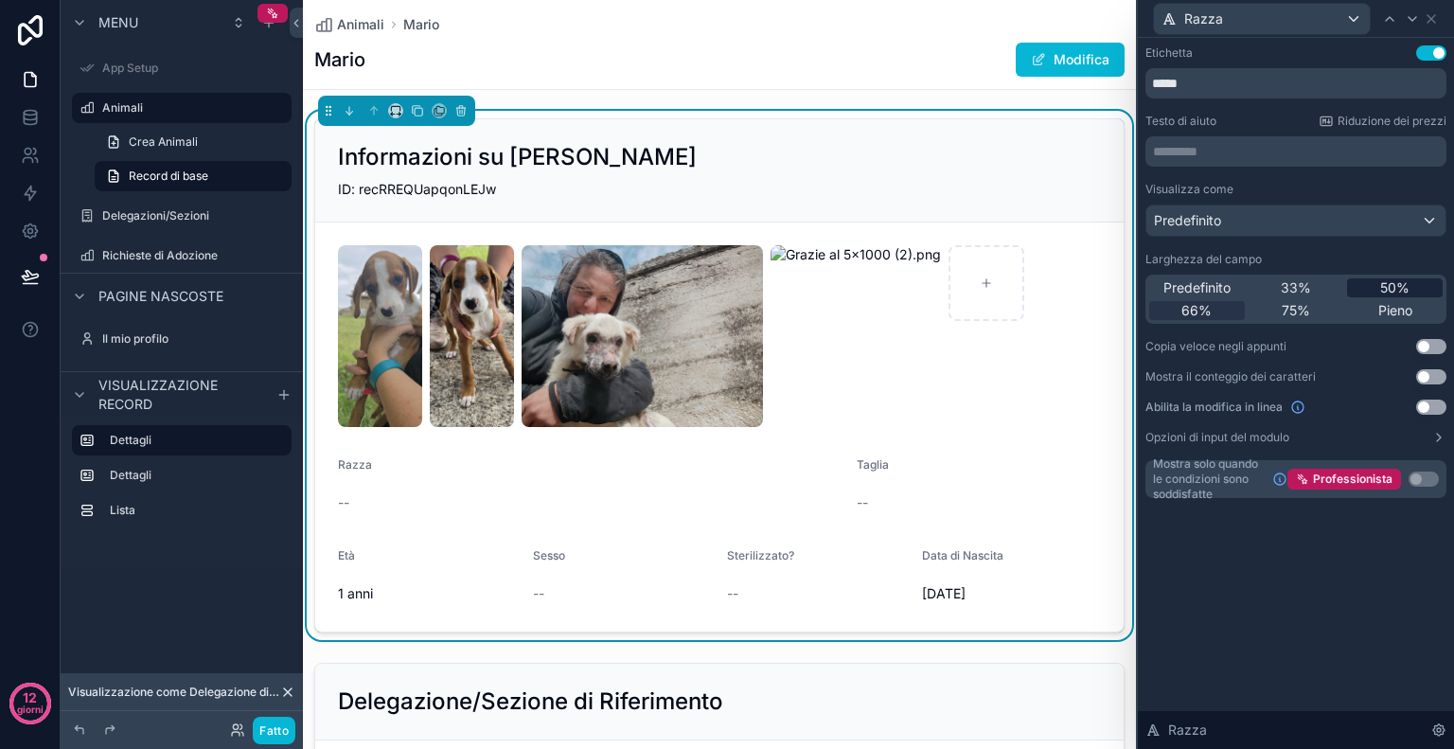
click at [1360, 287] on div "50%" at bounding box center [1395, 287] width 96 height 19
click at [1426, 57] on button "Usa impostazione" at bounding box center [1431, 52] width 30 height 15
click at [1431, 22] on icon at bounding box center [1431, 18] width 15 height 15
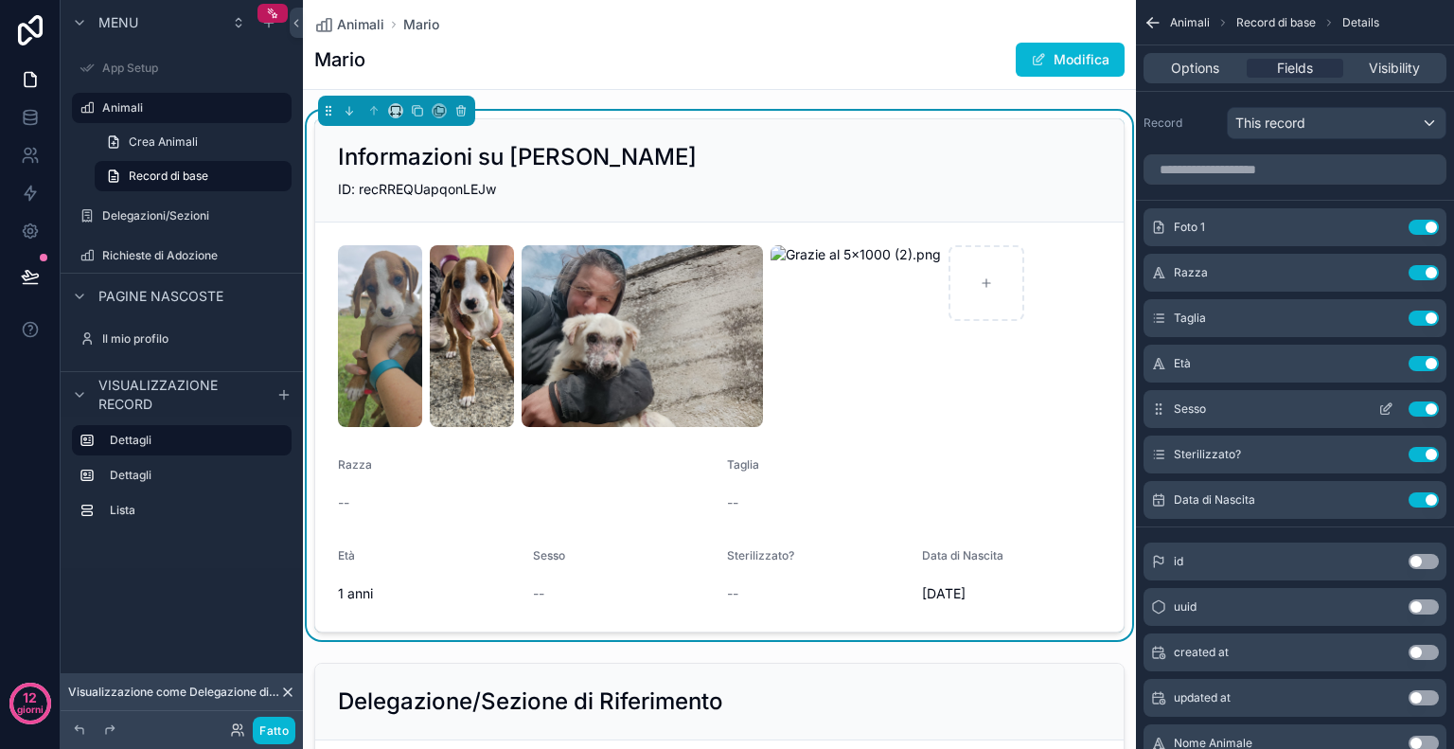
drag, startPoint x: 1156, startPoint y: 492, endPoint x: 1159, endPoint y: 392, distance: 100.4
drag, startPoint x: 1159, startPoint y: 392, endPoint x: 1154, endPoint y: 485, distance: 92.9
click at [1154, 485] on div "Data di Nascita Use setting" at bounding box center [1295, 500] width 303 height 38
drag, startPoint x: 1158, startPoint y: 453, endPoint x: 1155, endPoint y: 419, distance: 33.3
drag, startPoint x: 1155, startPoint y: 419, endPoint x: 1222, endPoint y: 529, distance: 128.8
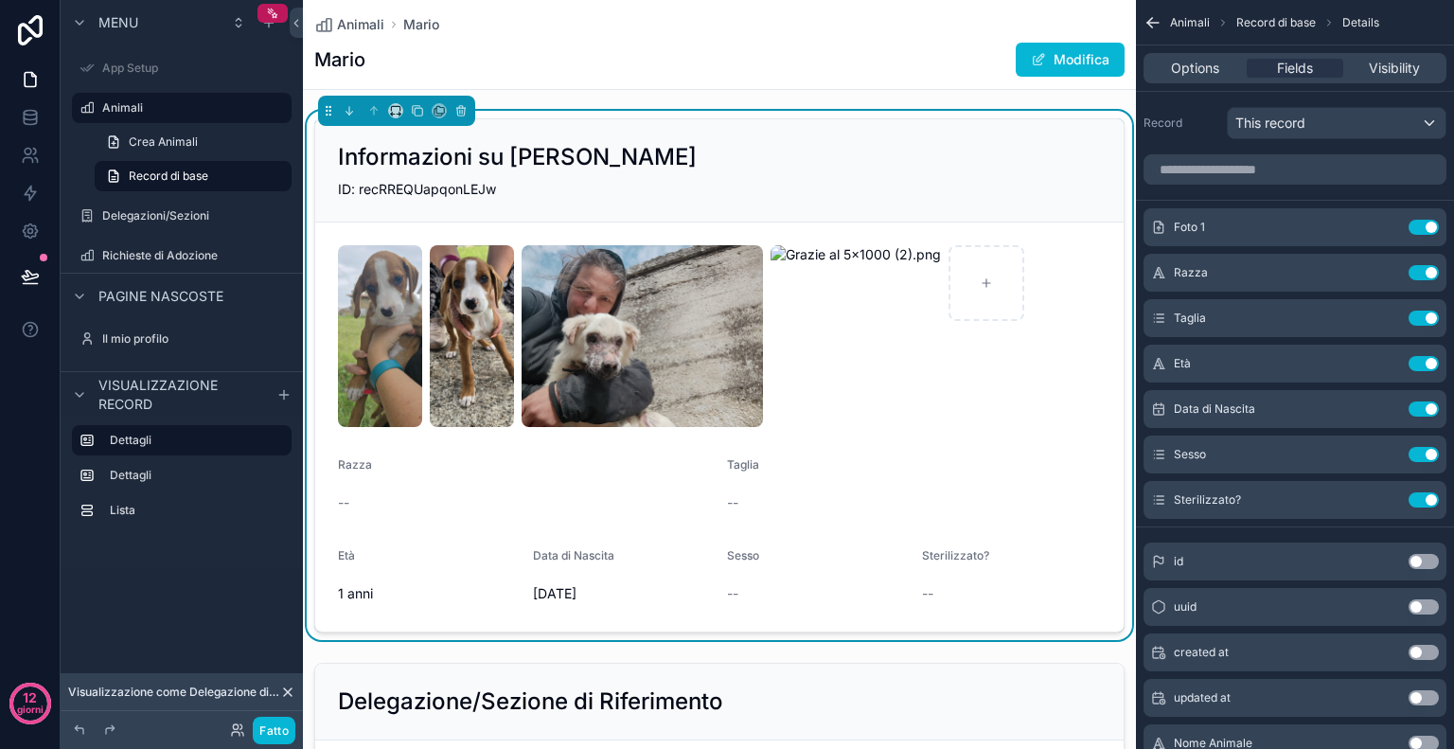
click at [1222, 529] on div "Foto 1 Use setting Razza Use setting Taglia Use setting Età Use setting Data di…" at bounding box center [1295, 693] width 318 height 1093
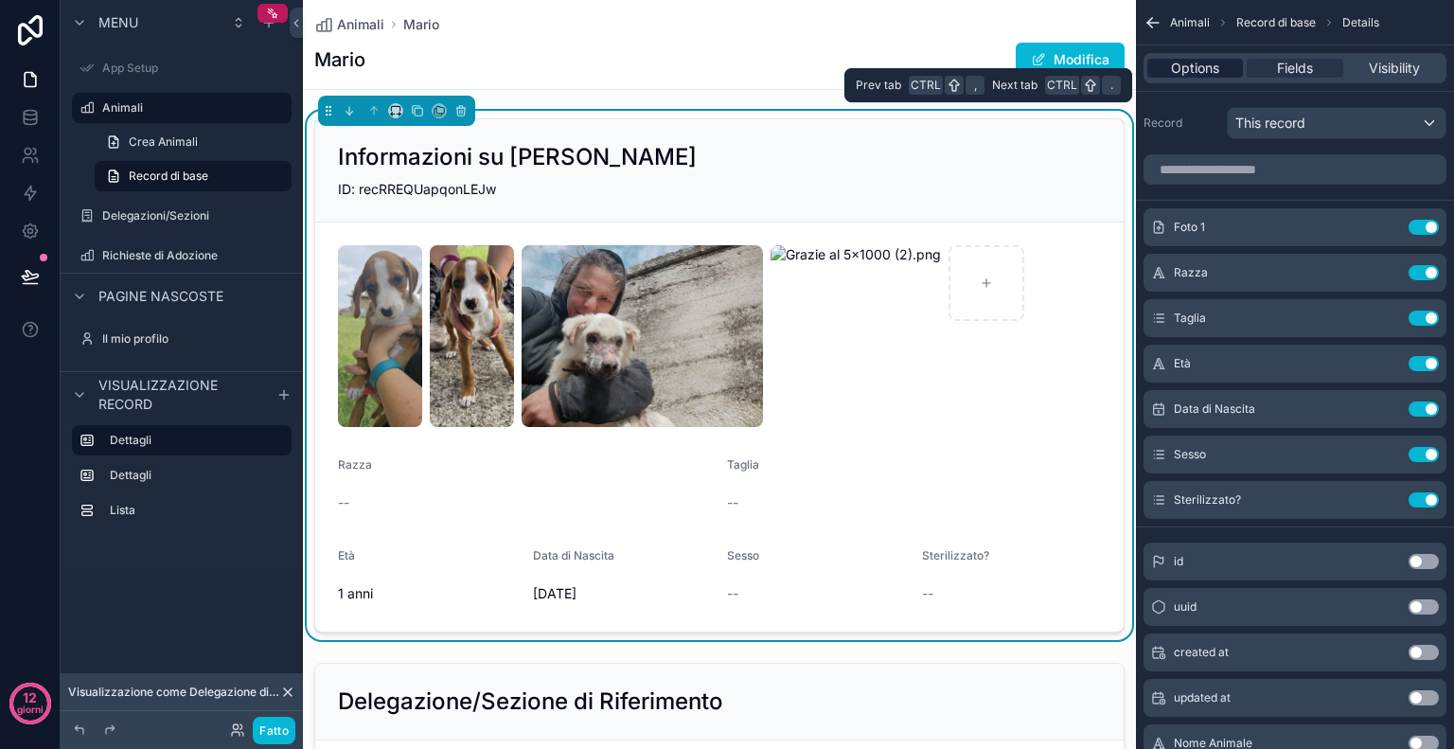
click at [1183, 73] on span "Options" at bounding box center [1195, 68] width 48 height 19
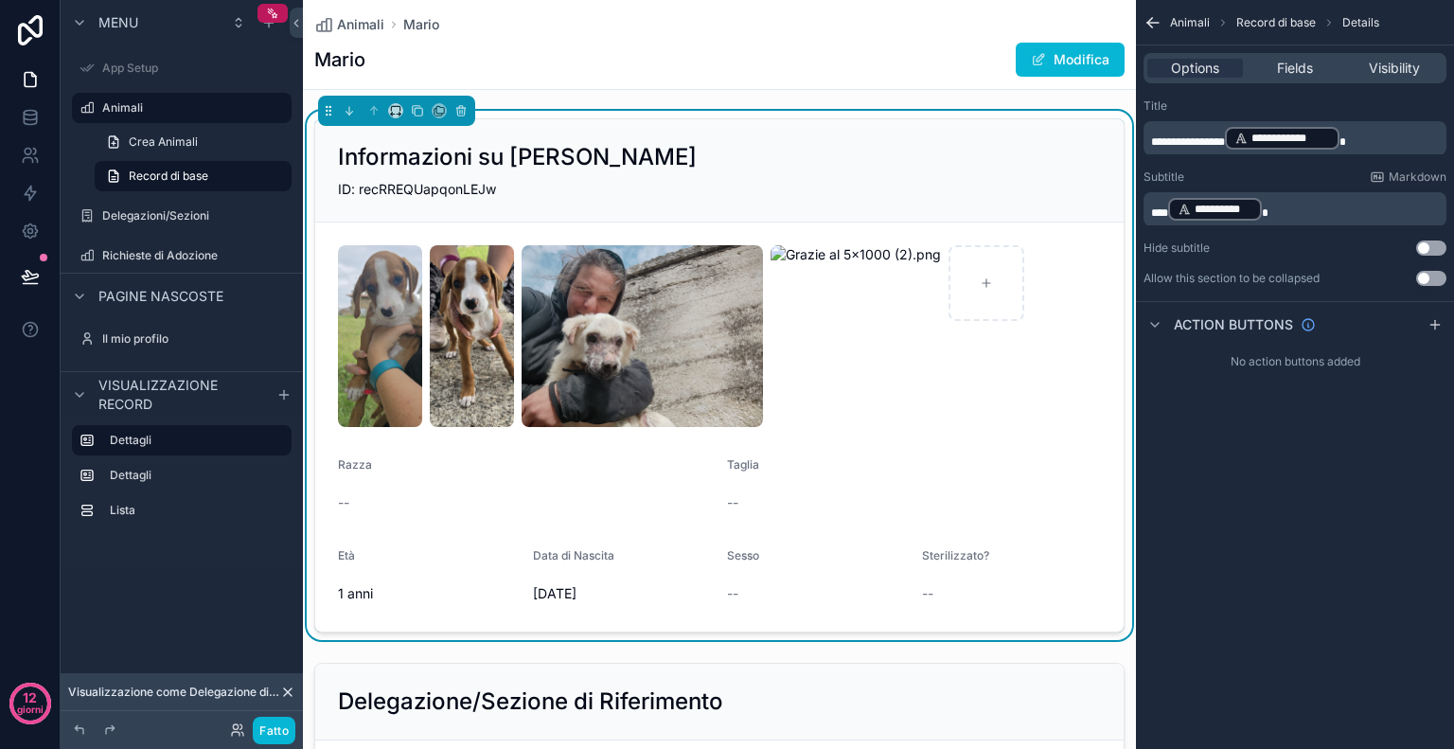
click at [1289, 200] on p "**********" at bounding box center [1297, 209] width 292 height 27
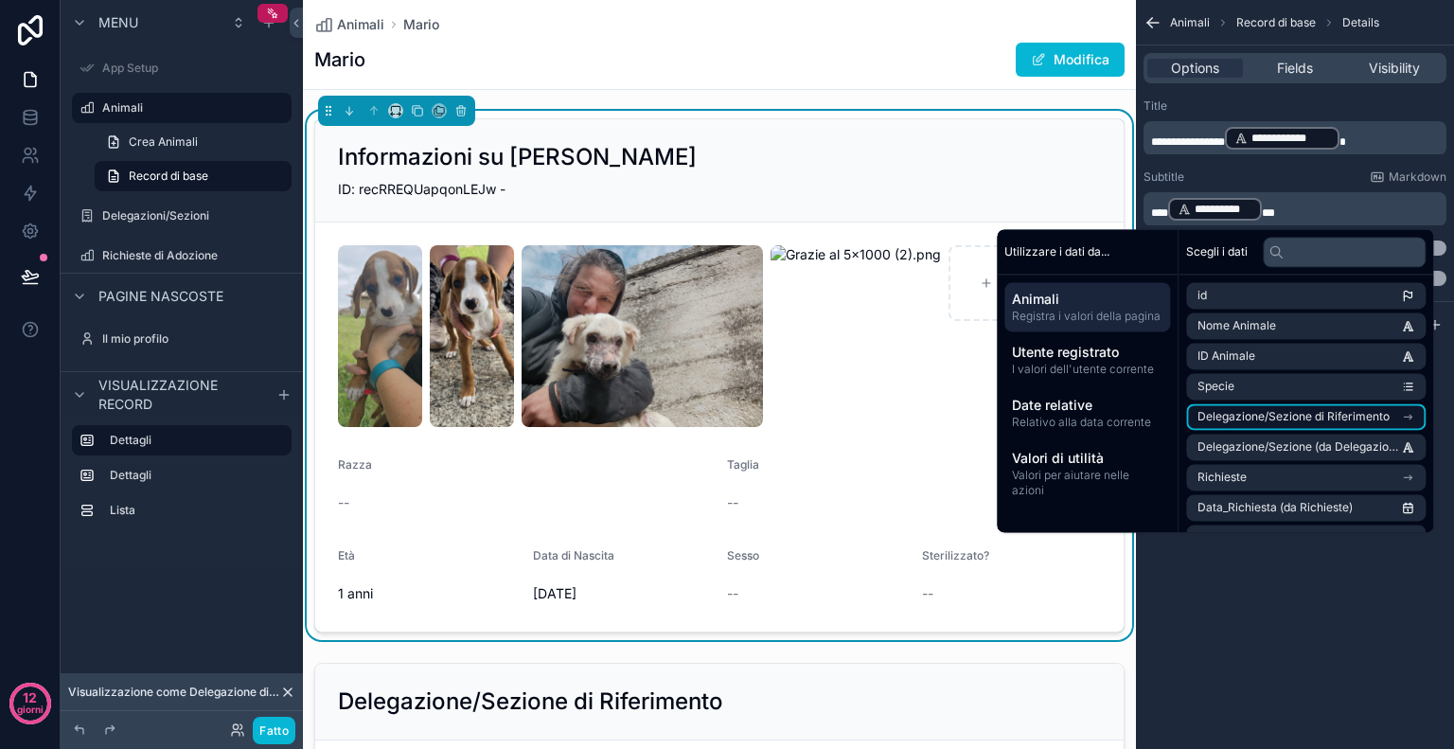
click at [1289, 416] on font "Delegazione/Sezione di Riferimento" at bounding box center [1294, 416] width 192 height 14
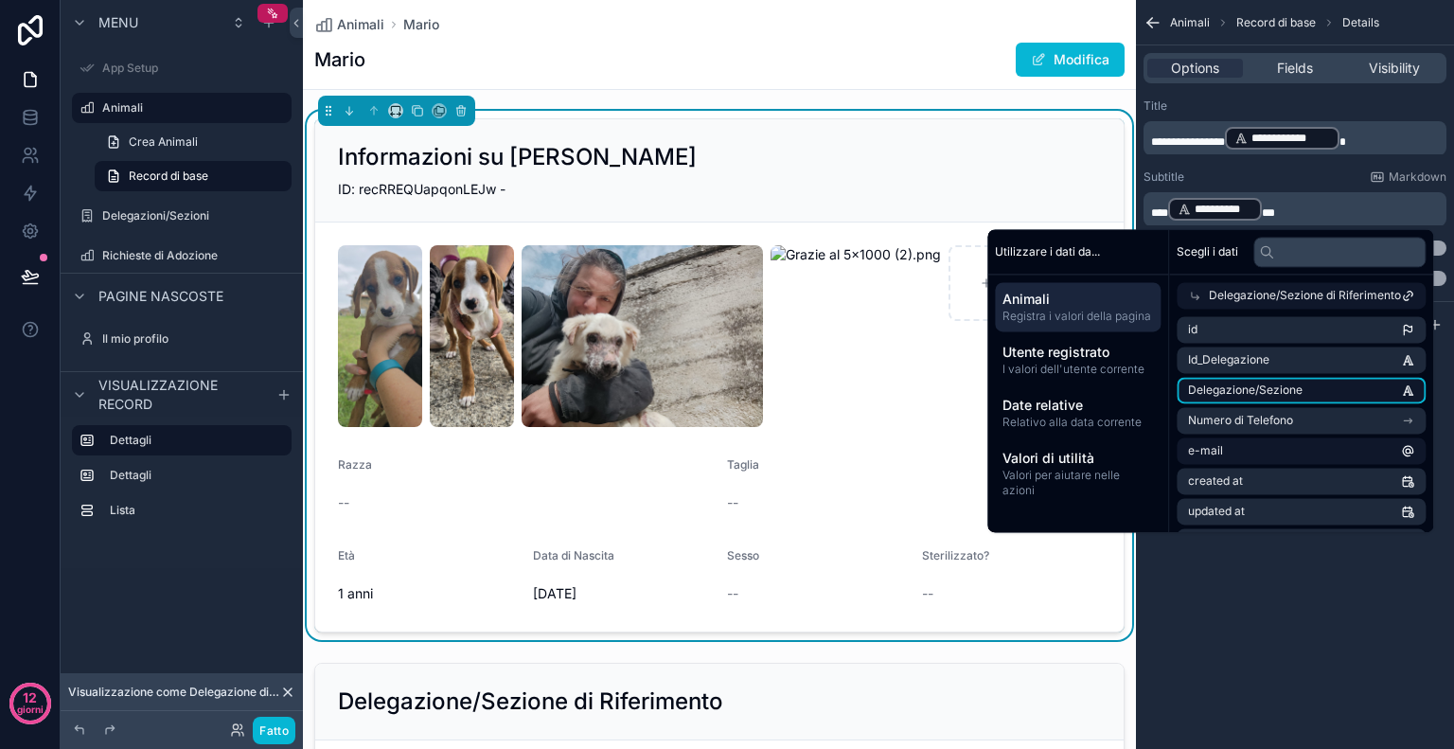
click at [1250, 398] on li "Delegazione/Sezione" at bounding box center [1301, 390] width 249 height 27
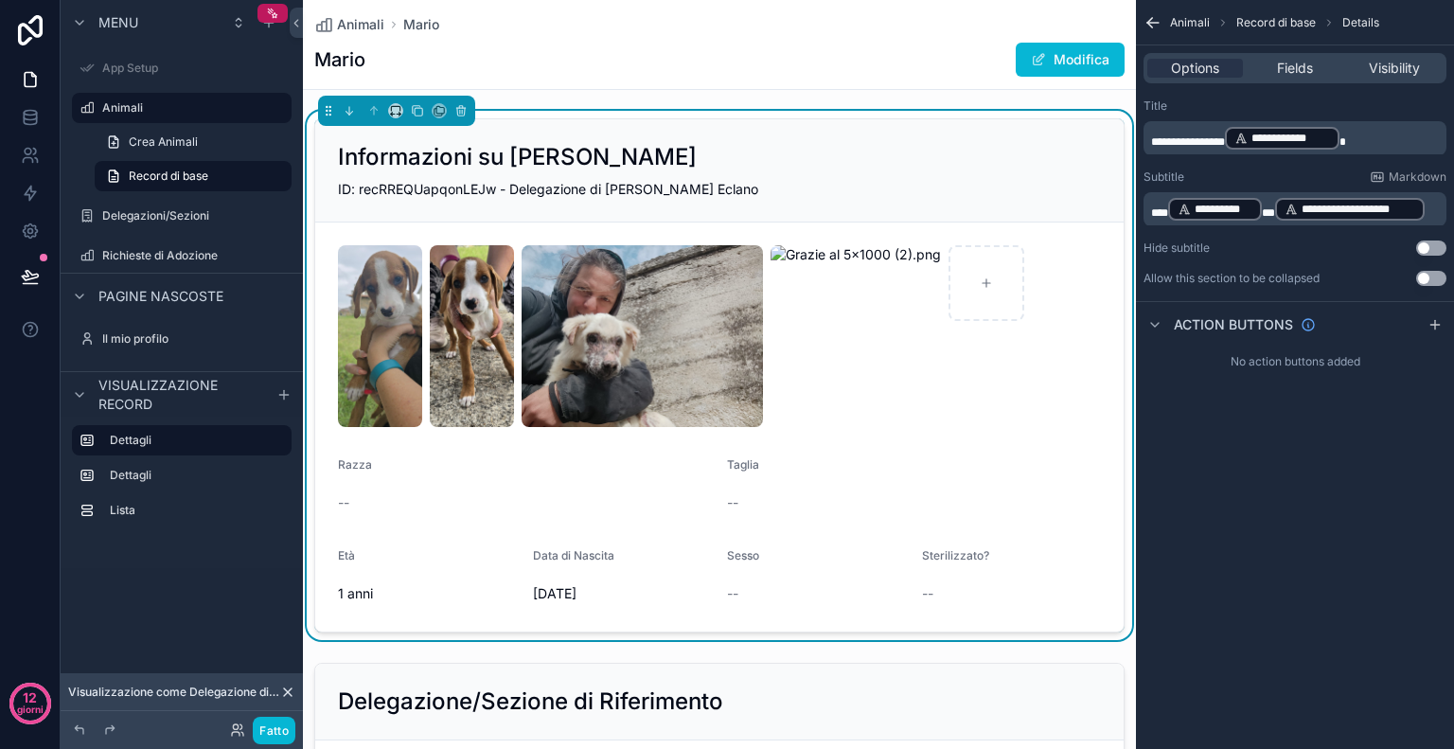
click at [1266, 596] on div "**********" at bounding box center [1295, 374] width 318 height 749
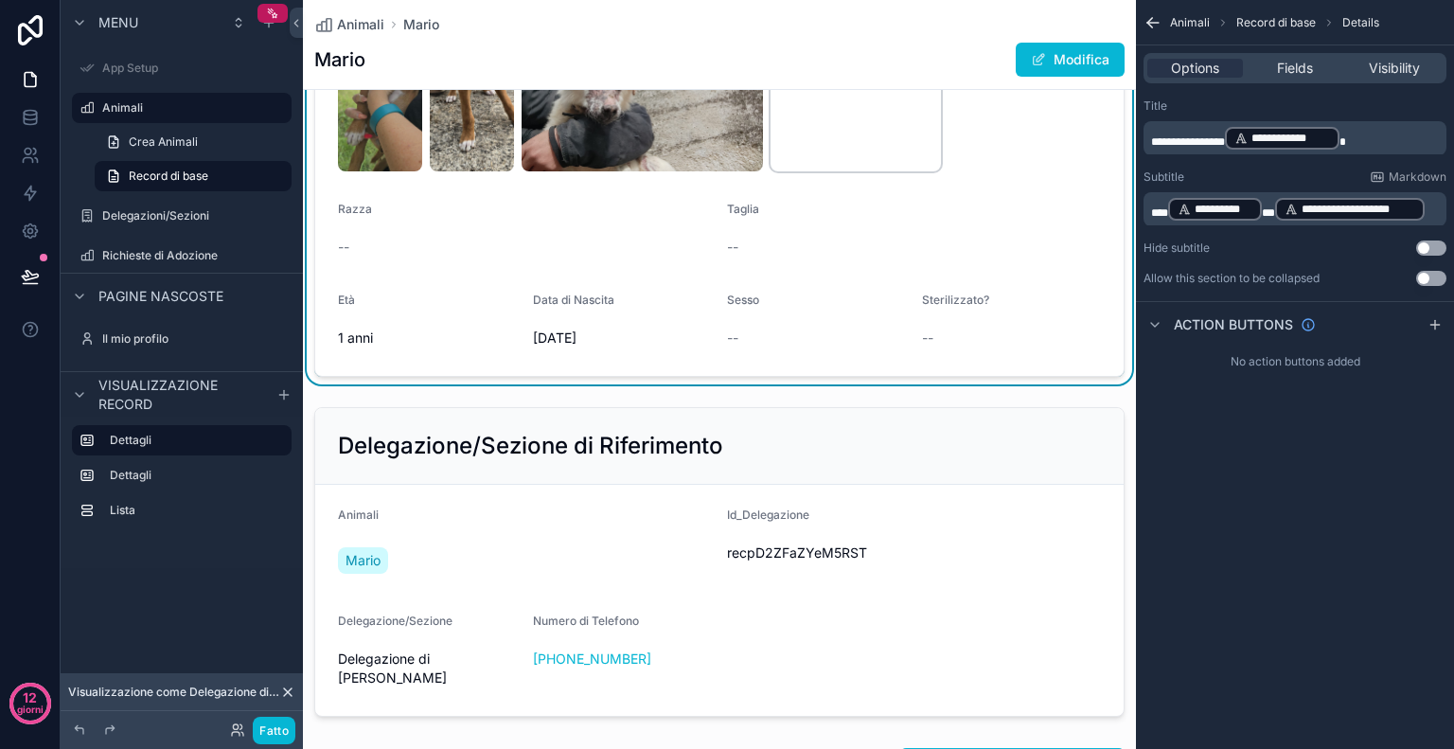
scroll to position [259, 0]
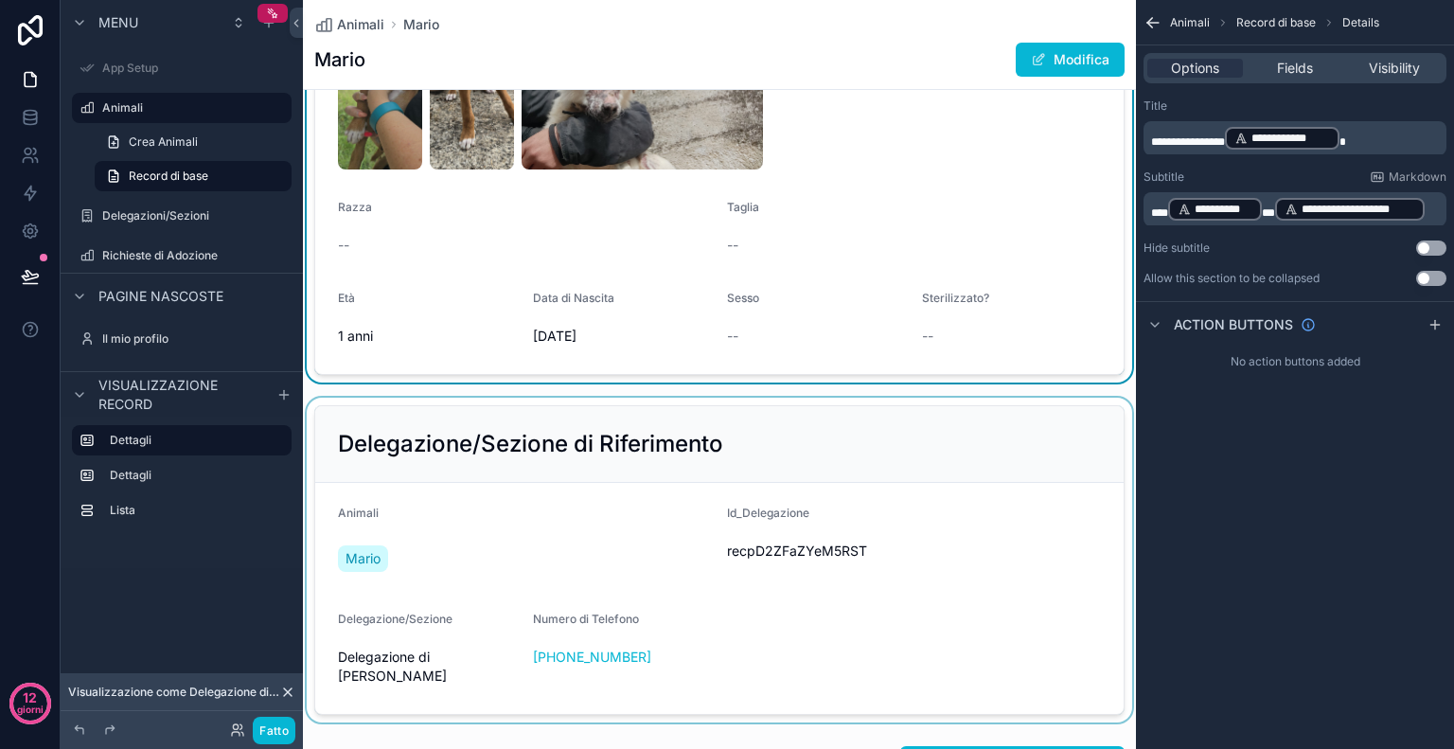
click at [902, 423] on div "contenuto scorrevole" at bounding box center [719, 560] width 833 height 325
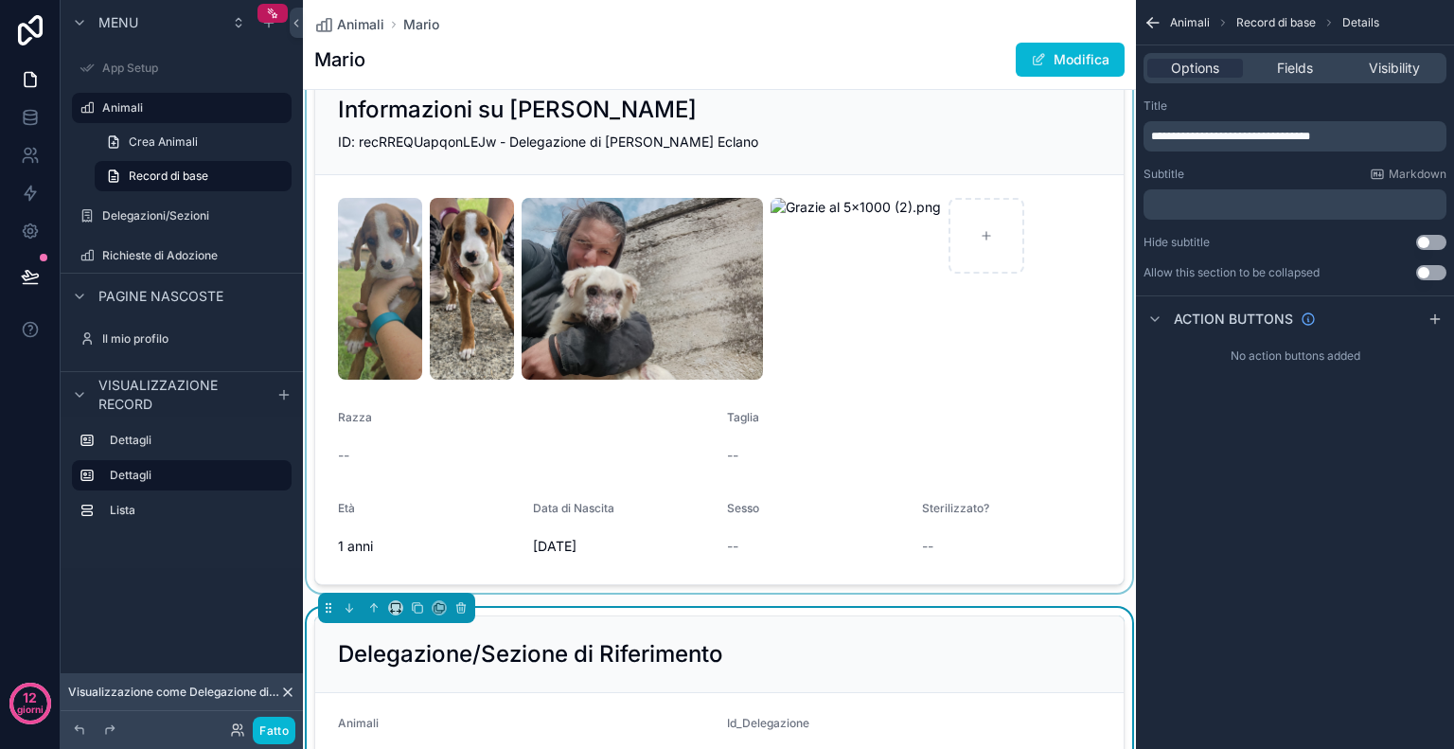
scroll to position [64, 0]
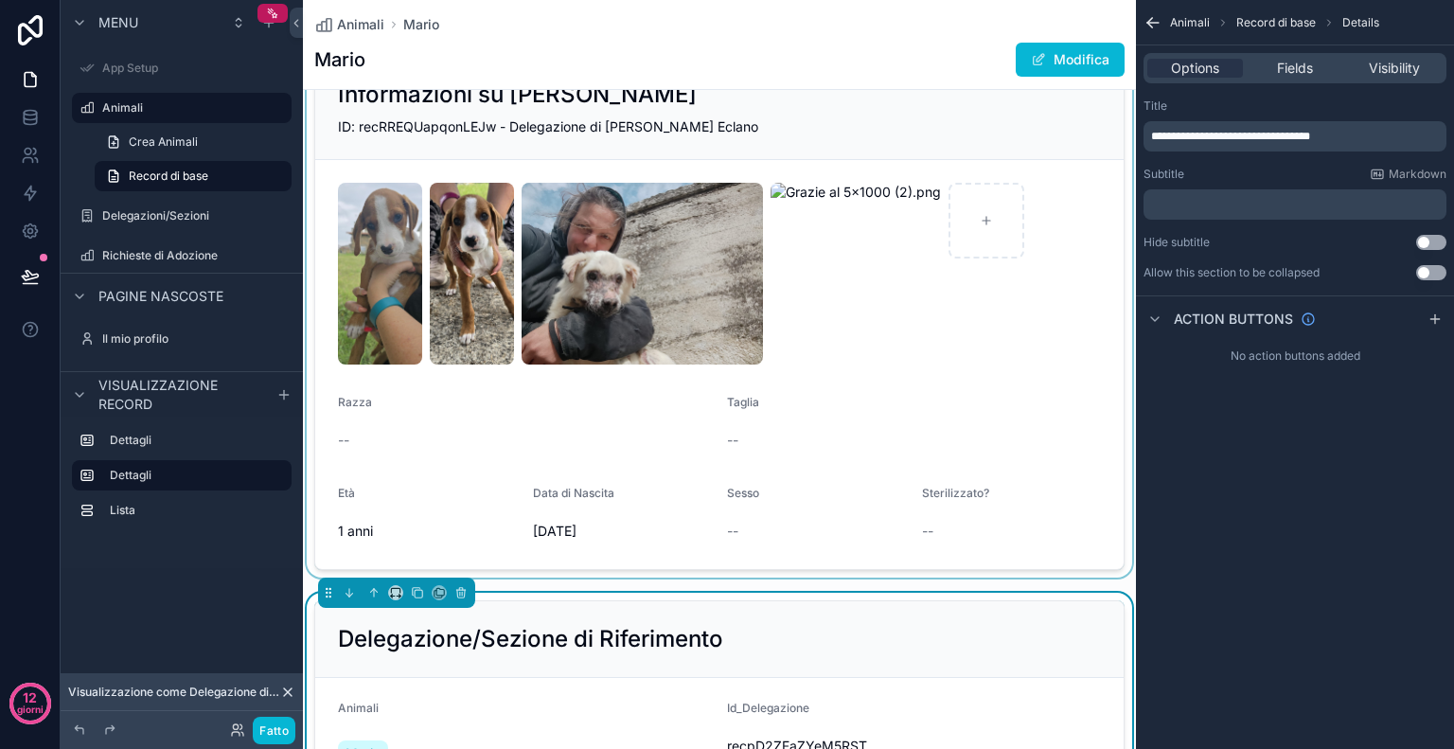
click at [1062, 362] on div "contenuto scorrevole" at bounding box center [719, 312] width 833 height 529
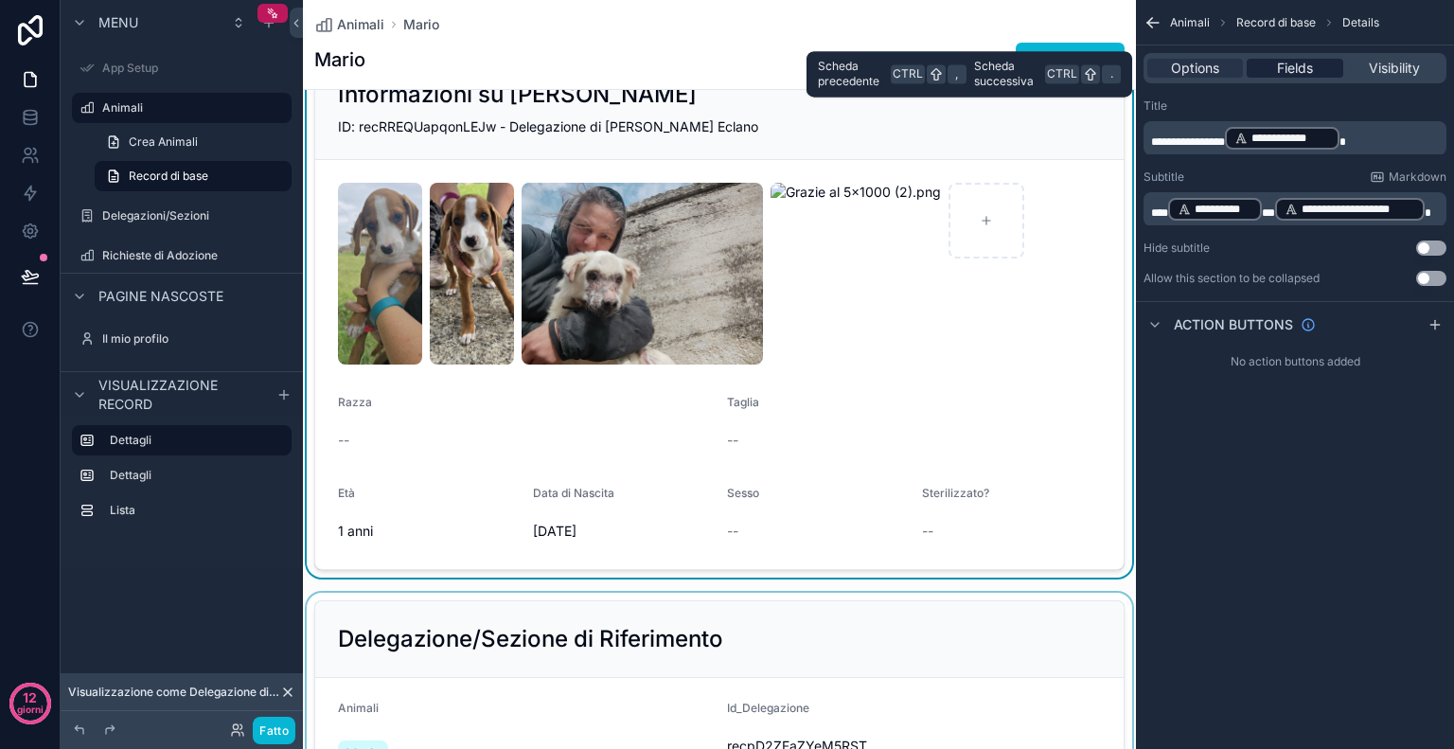
click at [1297, 66] on span "Fields" at bounding box center [1295, 68] width 36 height 19
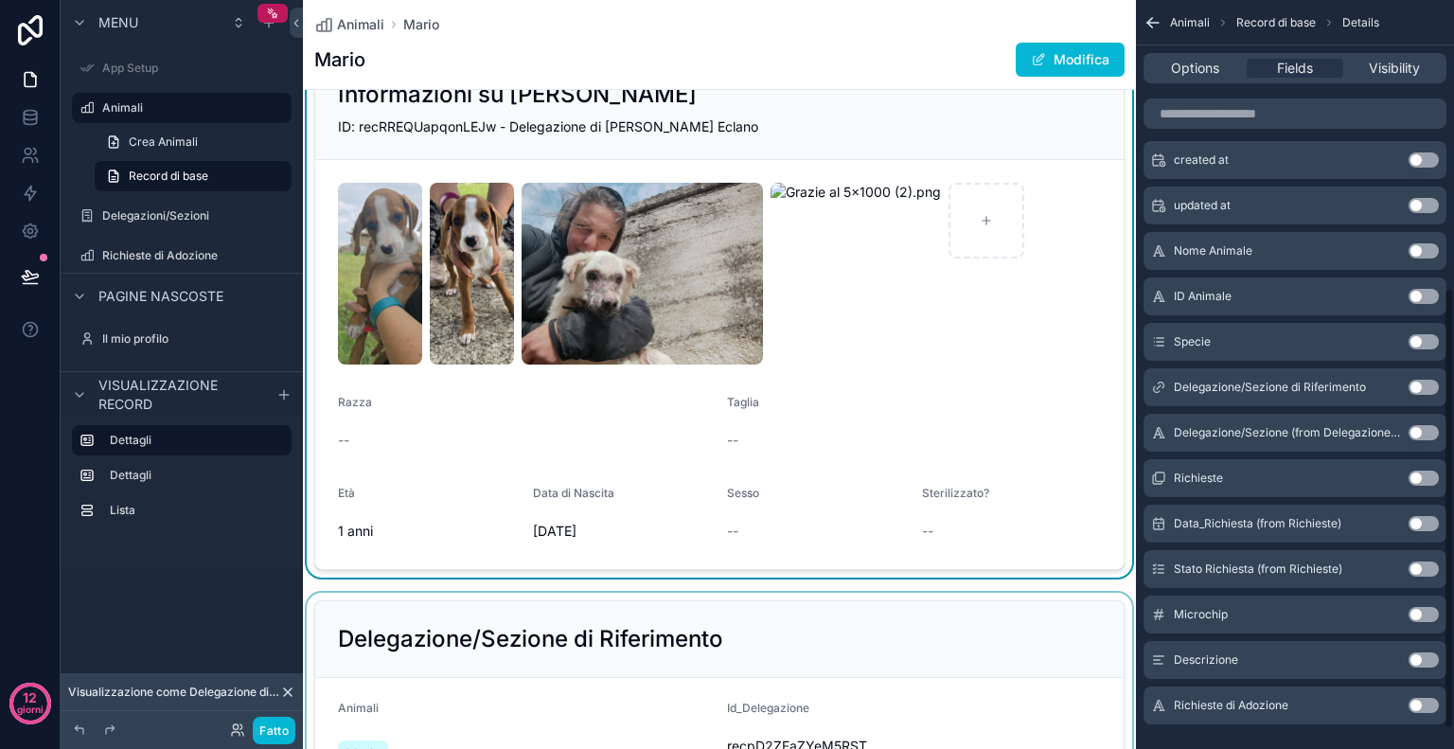
scroll to position [519, 0]
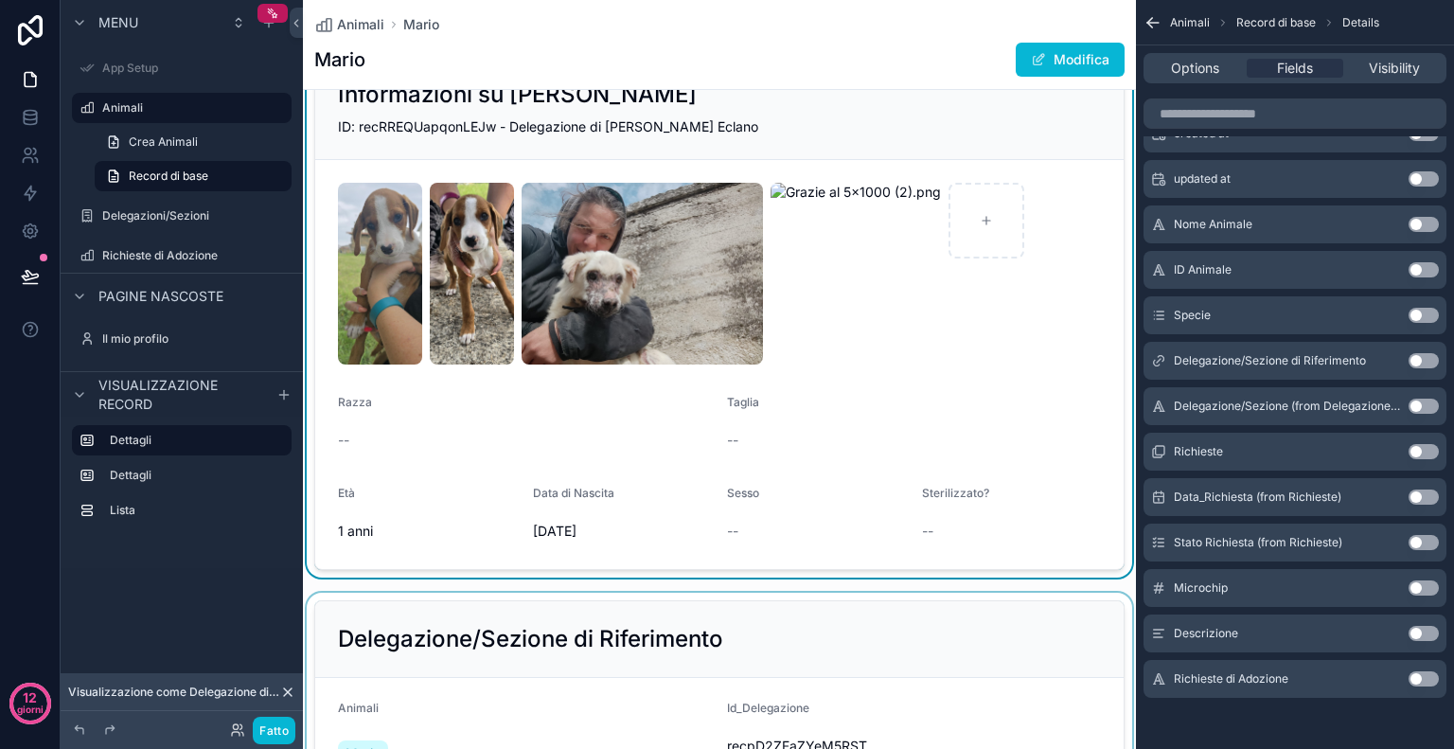
click at [1430, 631] on button "Use setting" at bounding box center [1424, 633] width 30 height 15
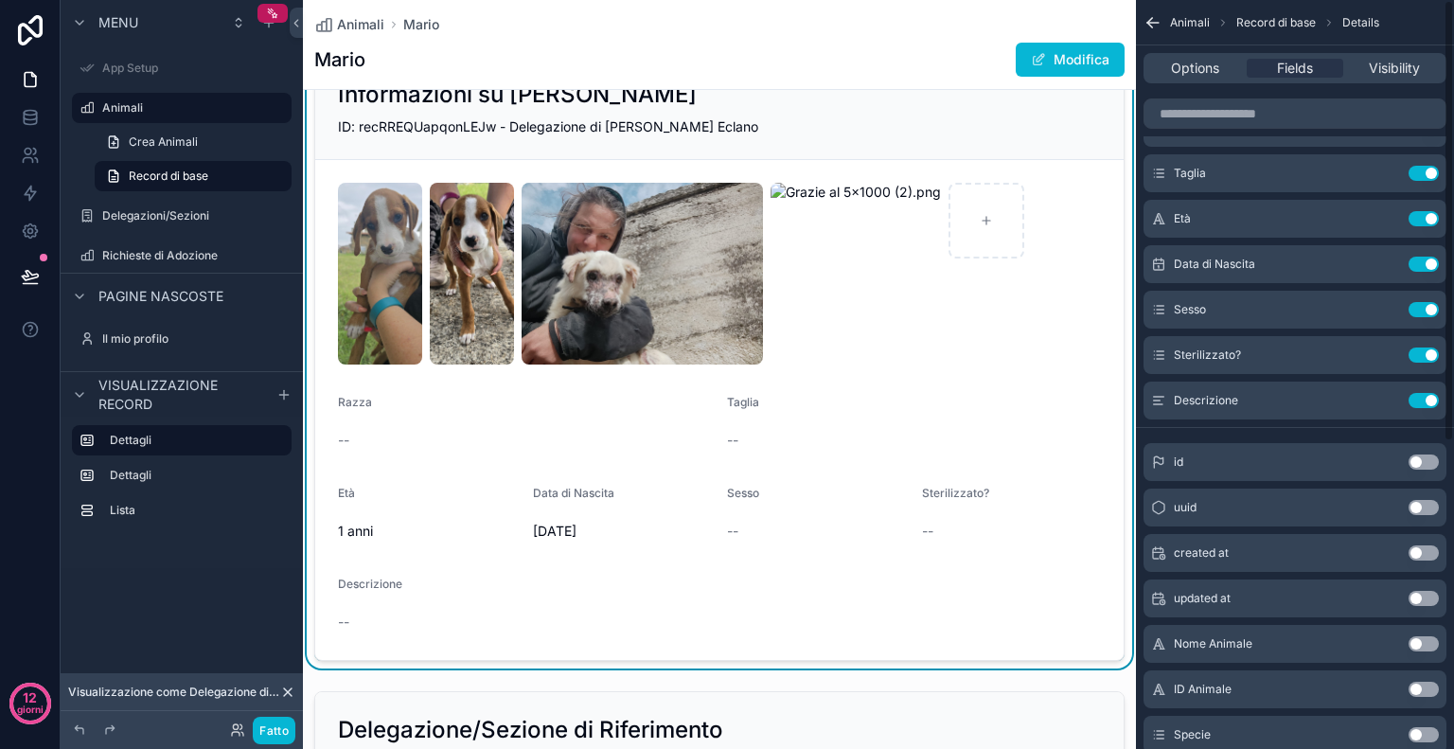
scroll to position [0, 0]
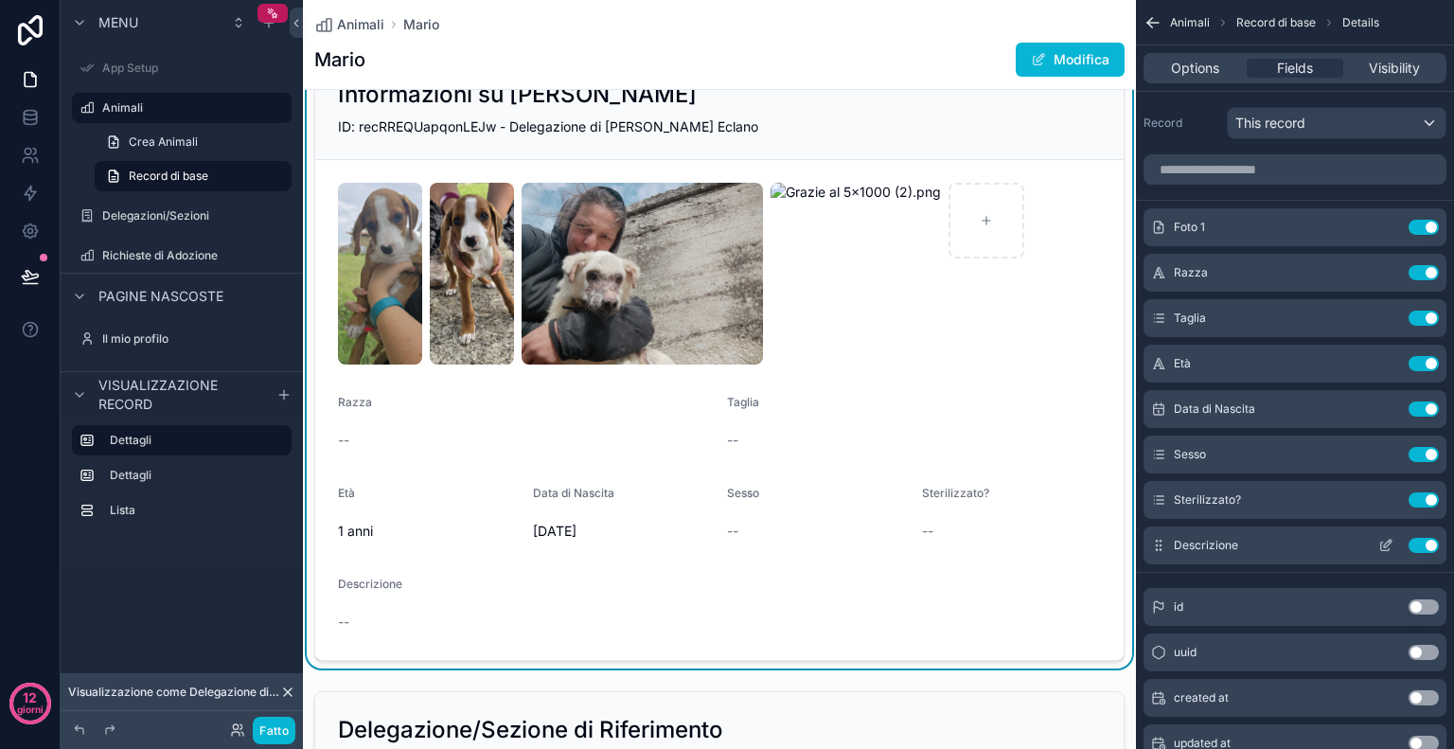
click at [1387, 541] on icon "contenuto scorrevole" at bounding box center [1388, 544] width 8 height 8
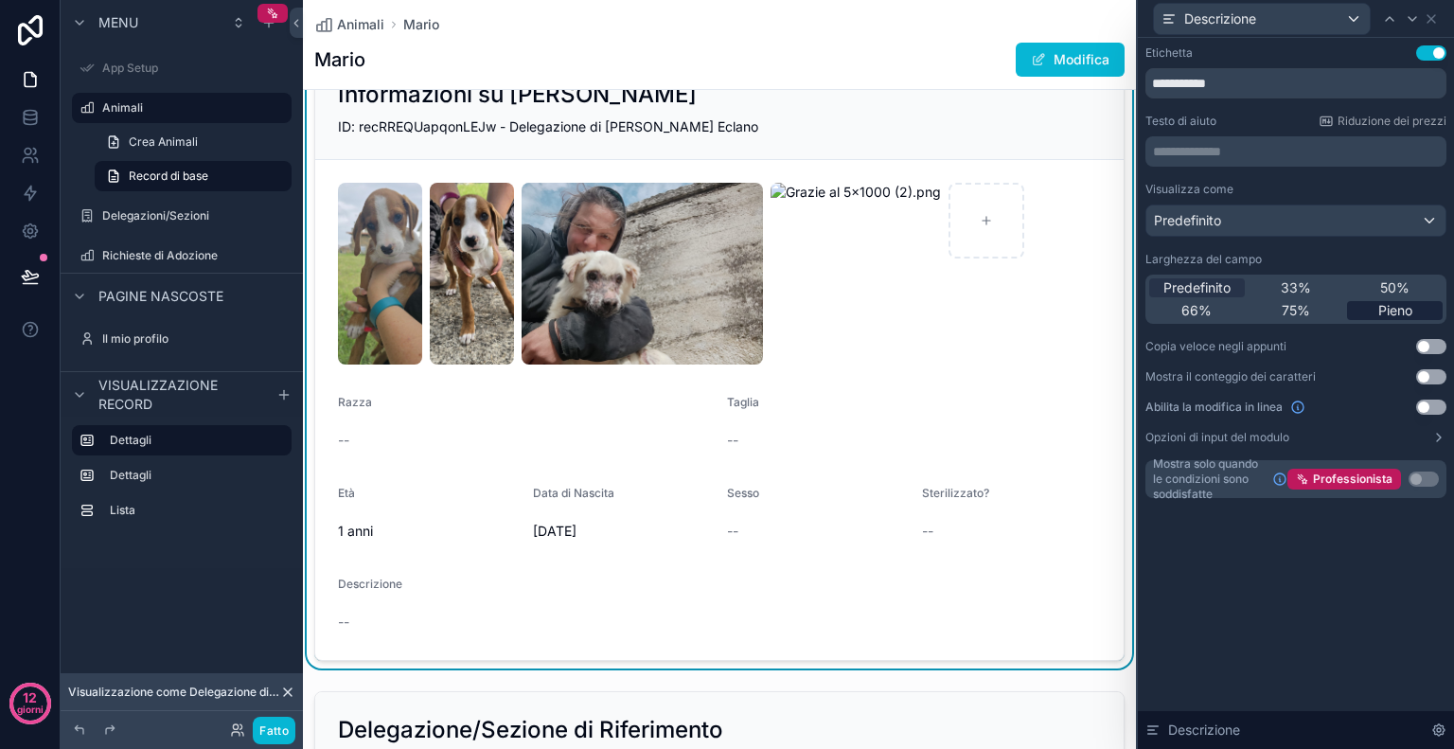
click at [1405, 312] on font "Pieno" at bounding box center [1395, 310] width 34 height 16
click at [1317, 612] on div "**********" at bounding box center [1296, 393] width 316 height 711
click at [1436, 20] on icon at bounding box center [1431, 18] width 15 height 15
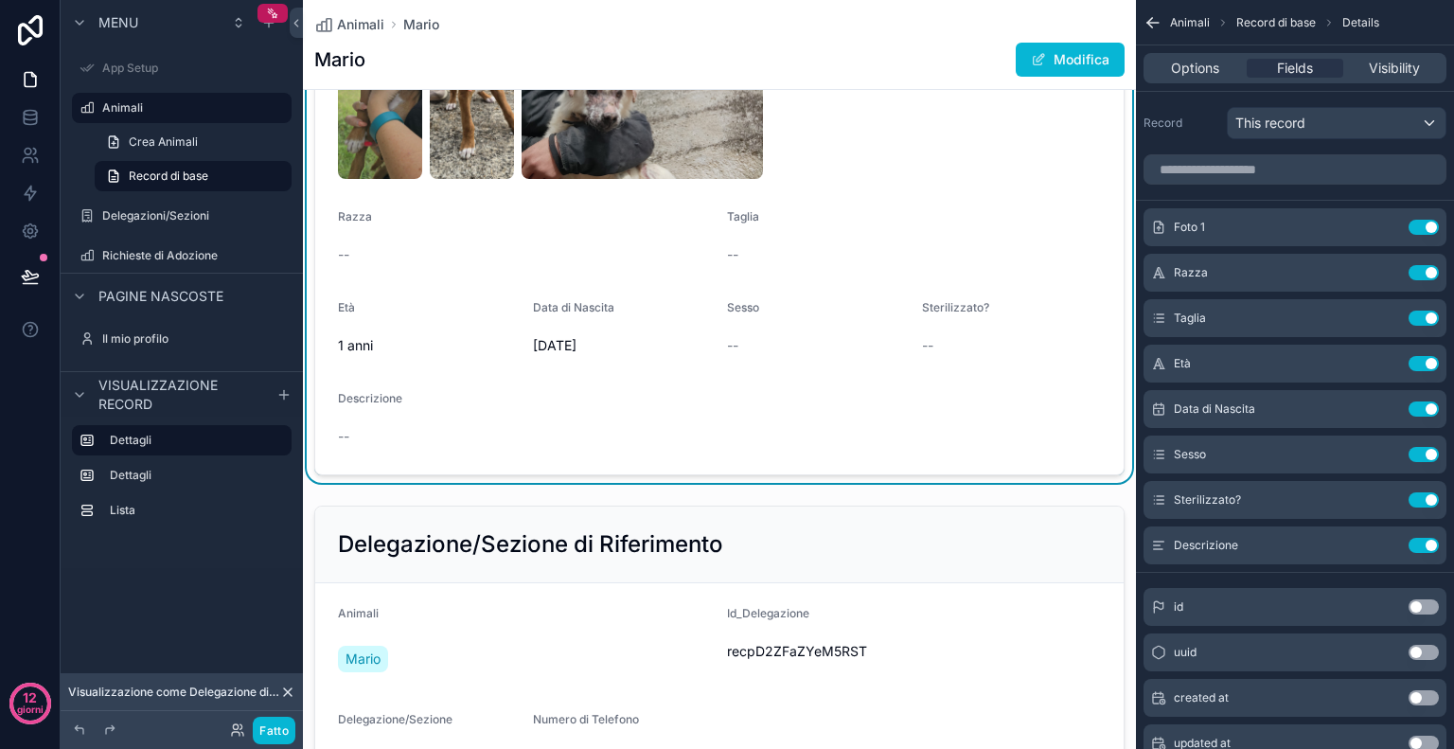
scroll to position [292, 0]
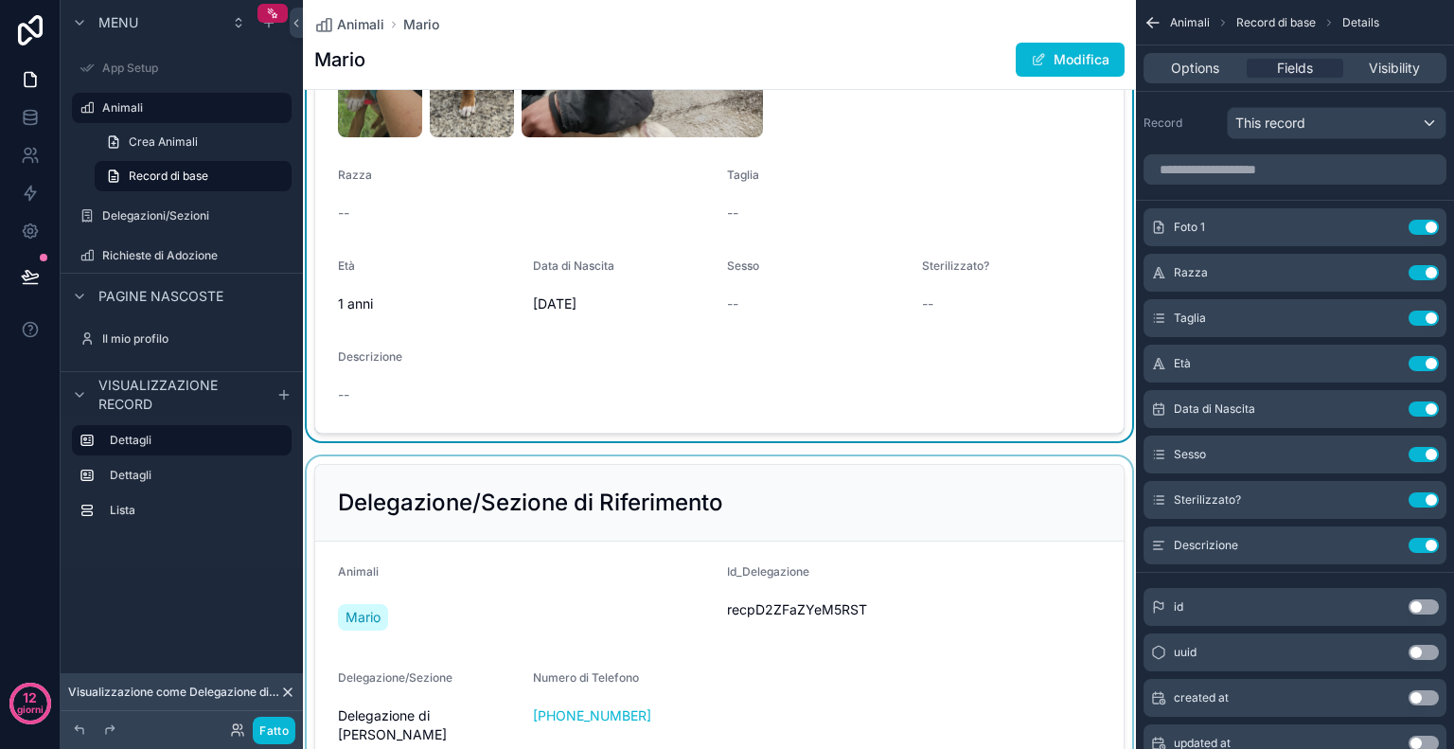
click at [974, 513] on div "contenuto scorrevole" at bounding box center [719, 618] width 833 height 325
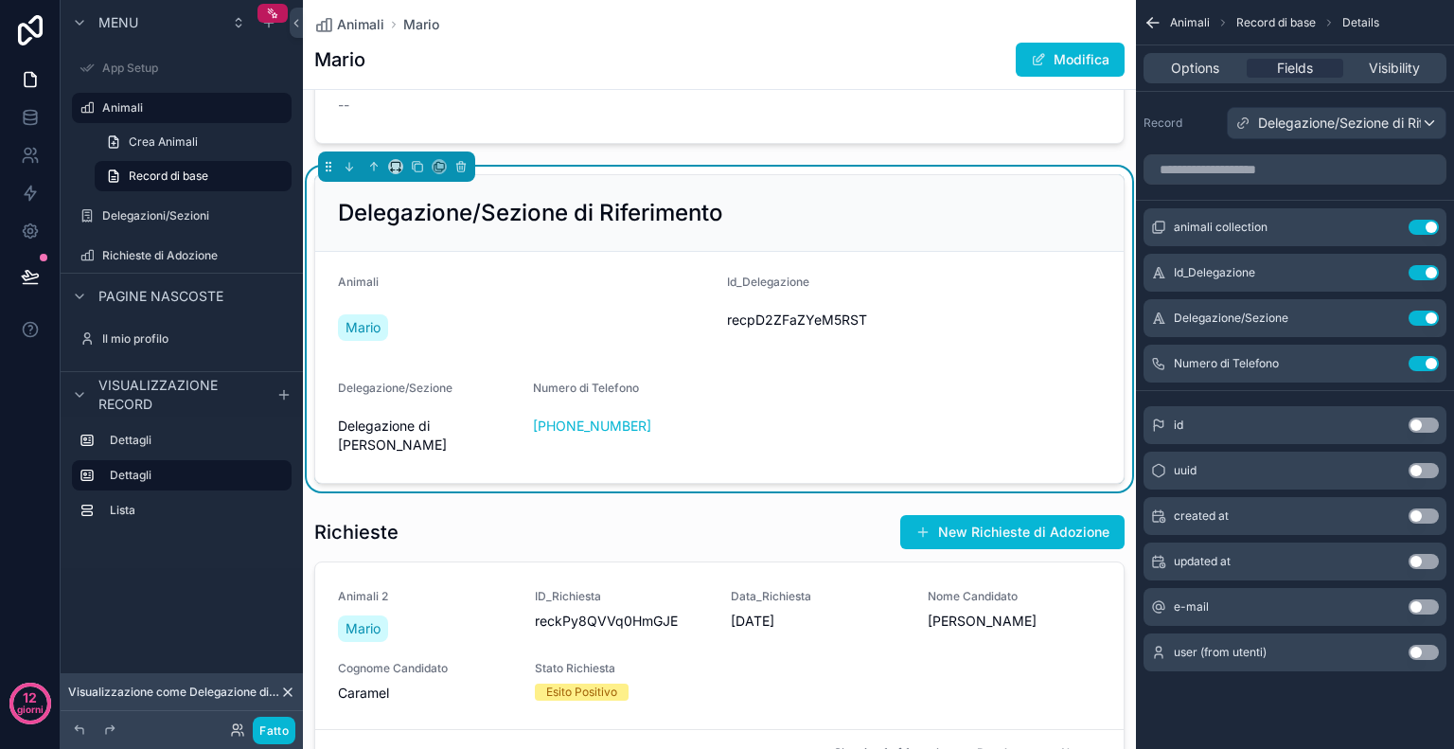
scroll to position [579, 0]
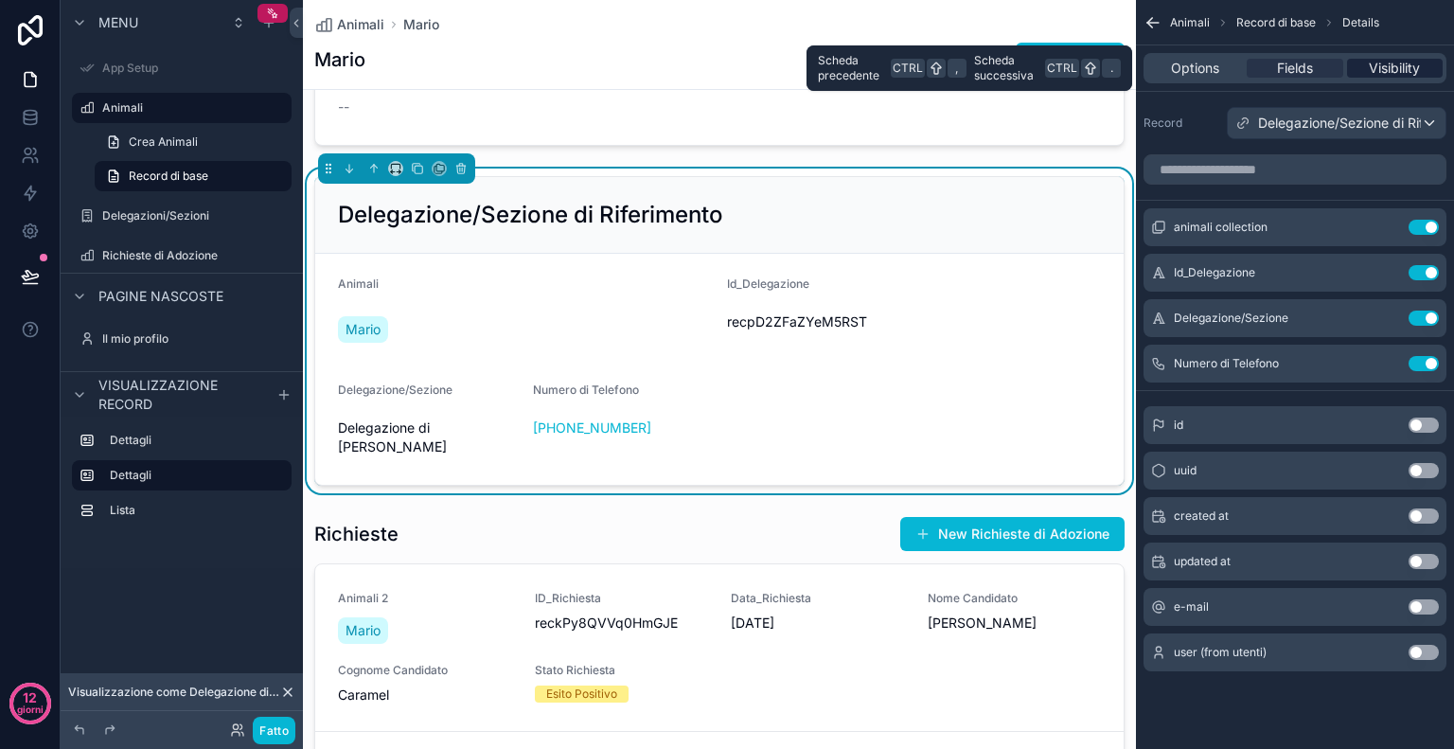
click at [1398, 64] on span "Visibility" at bounding box center [1394, 68] width 51 height 19
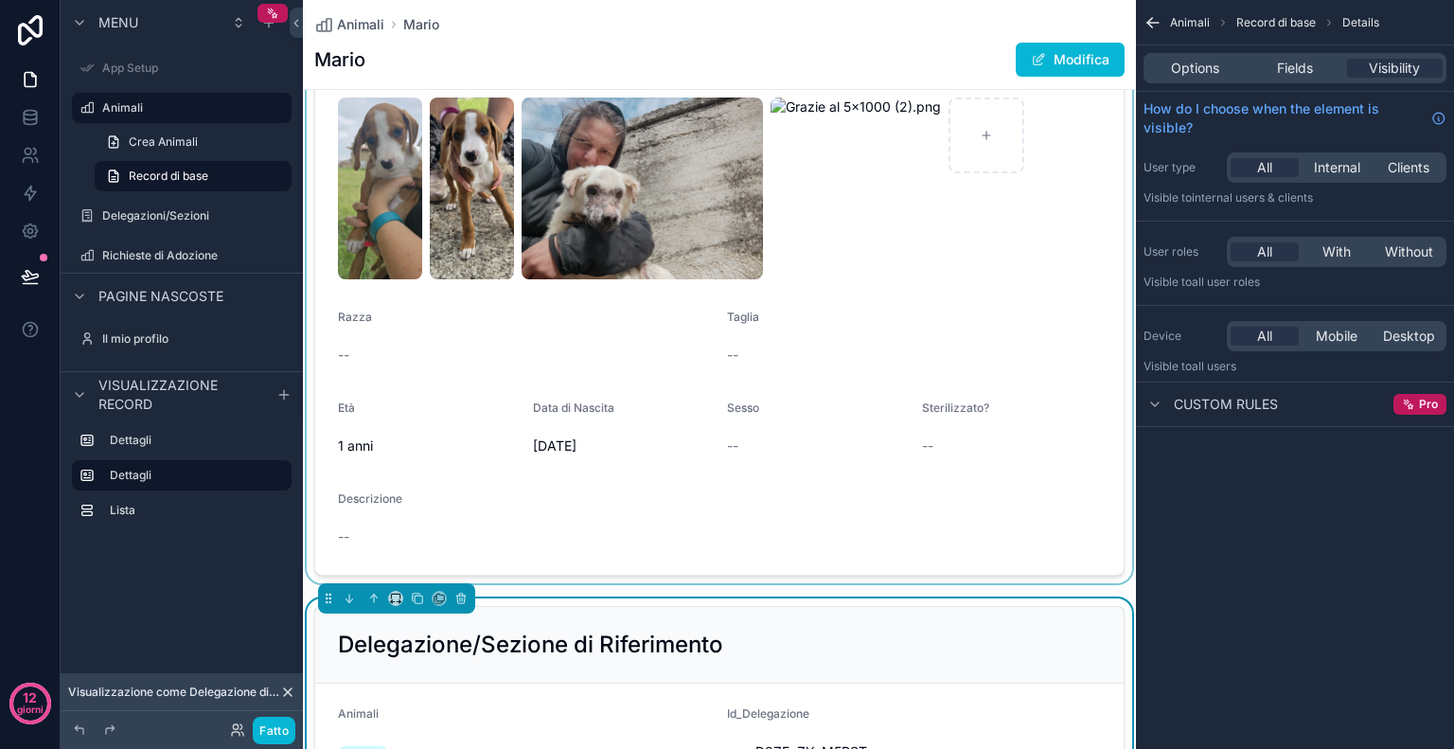
scroll to position [0, 0]
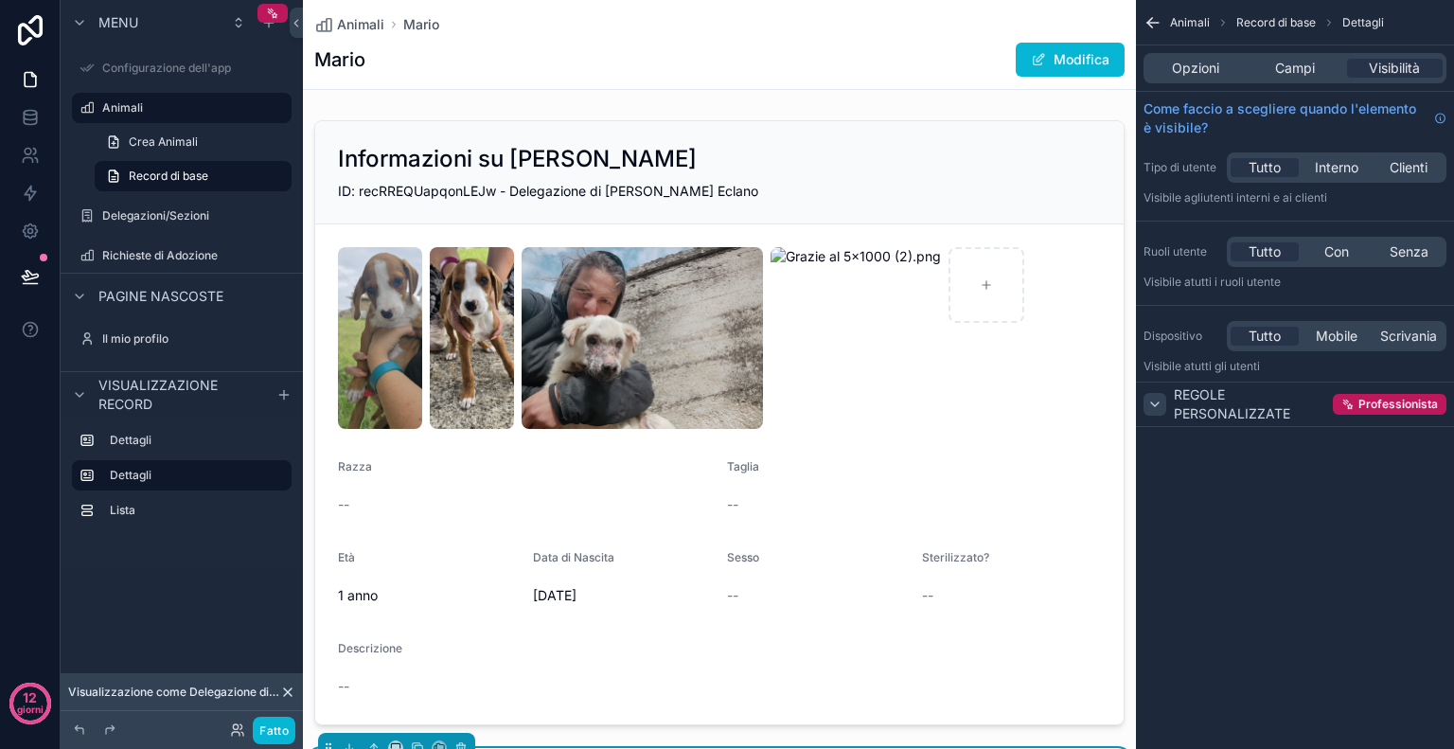
click at [1154, 401] on icon "contenuto scorrevole" at bounding box center [1154, 404] width 15 height 15
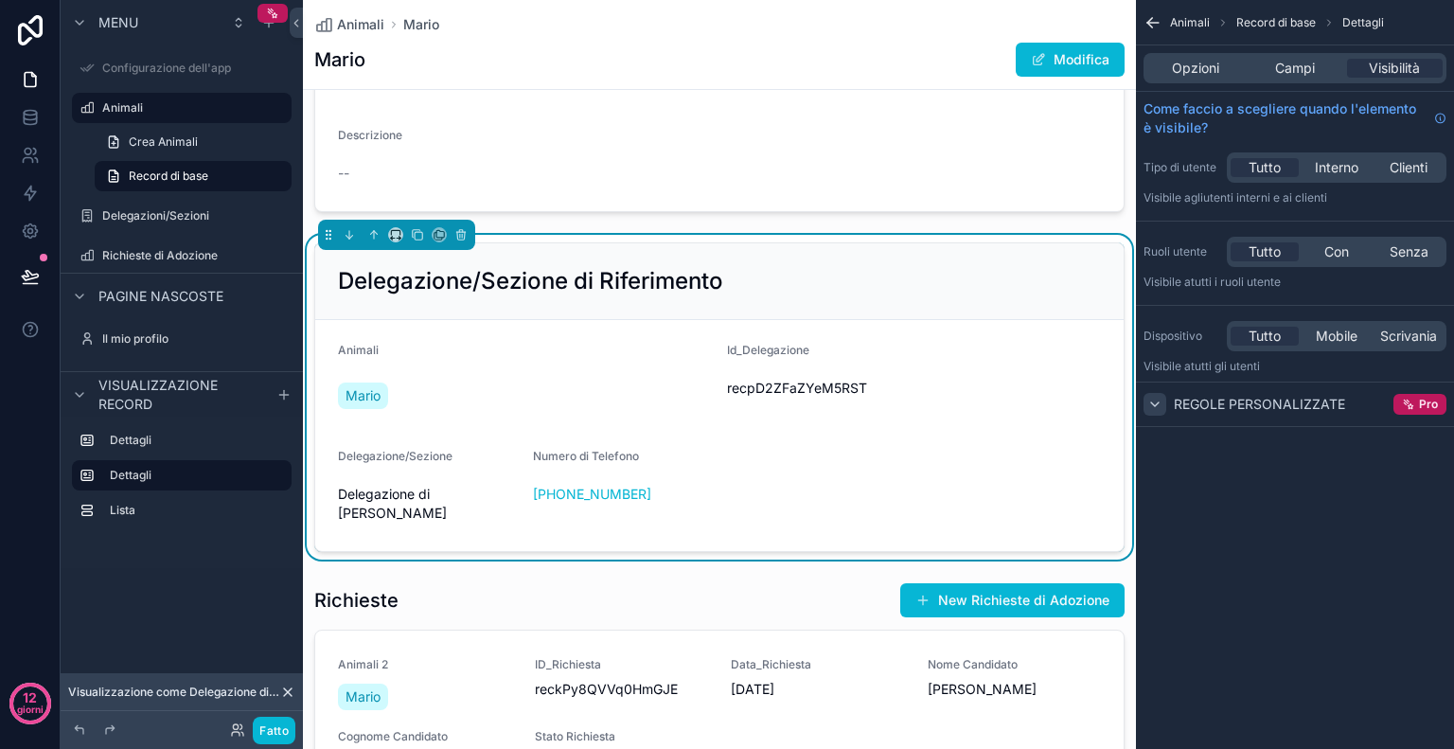
scroll to position [502, 0]
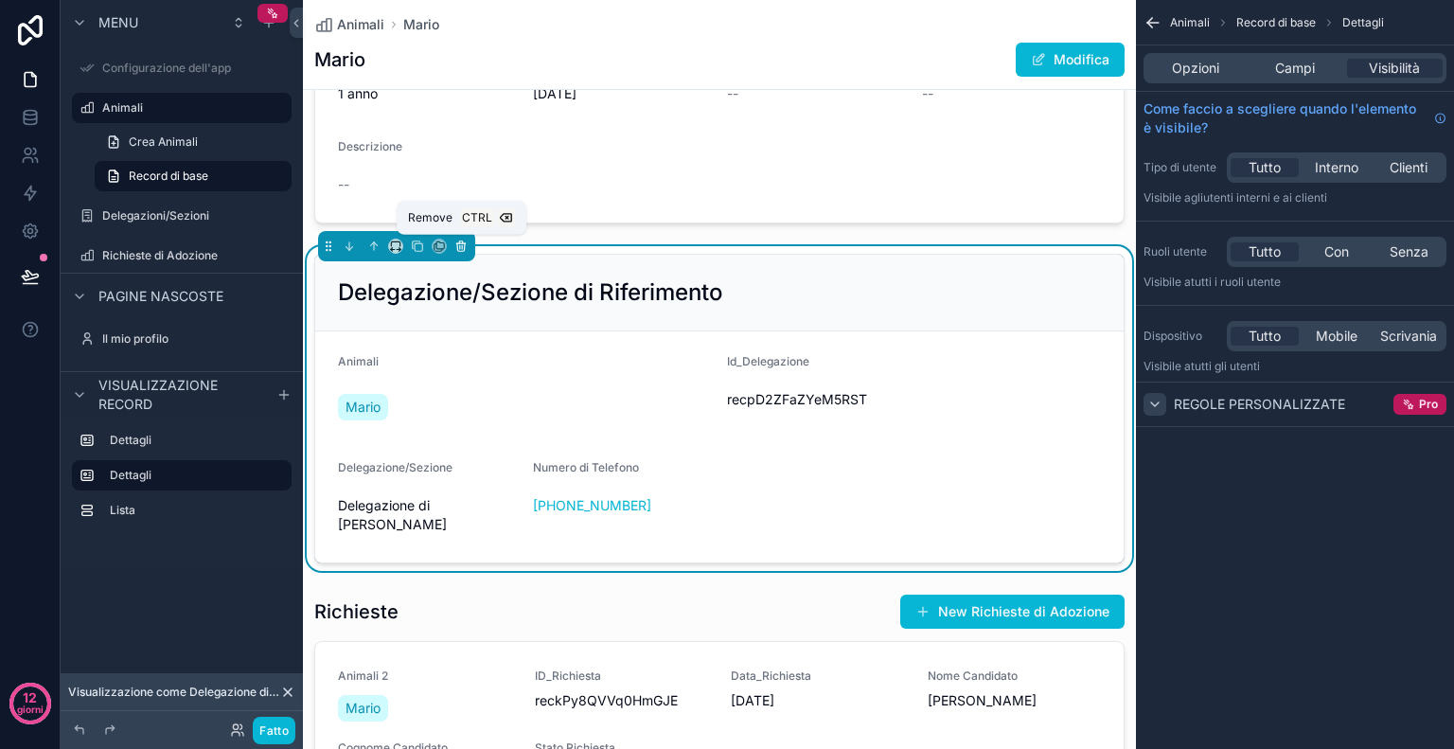
click at [462, 245] on icon "contenuto scorrevole" at bounding box center [462, 247] width 0 height 4
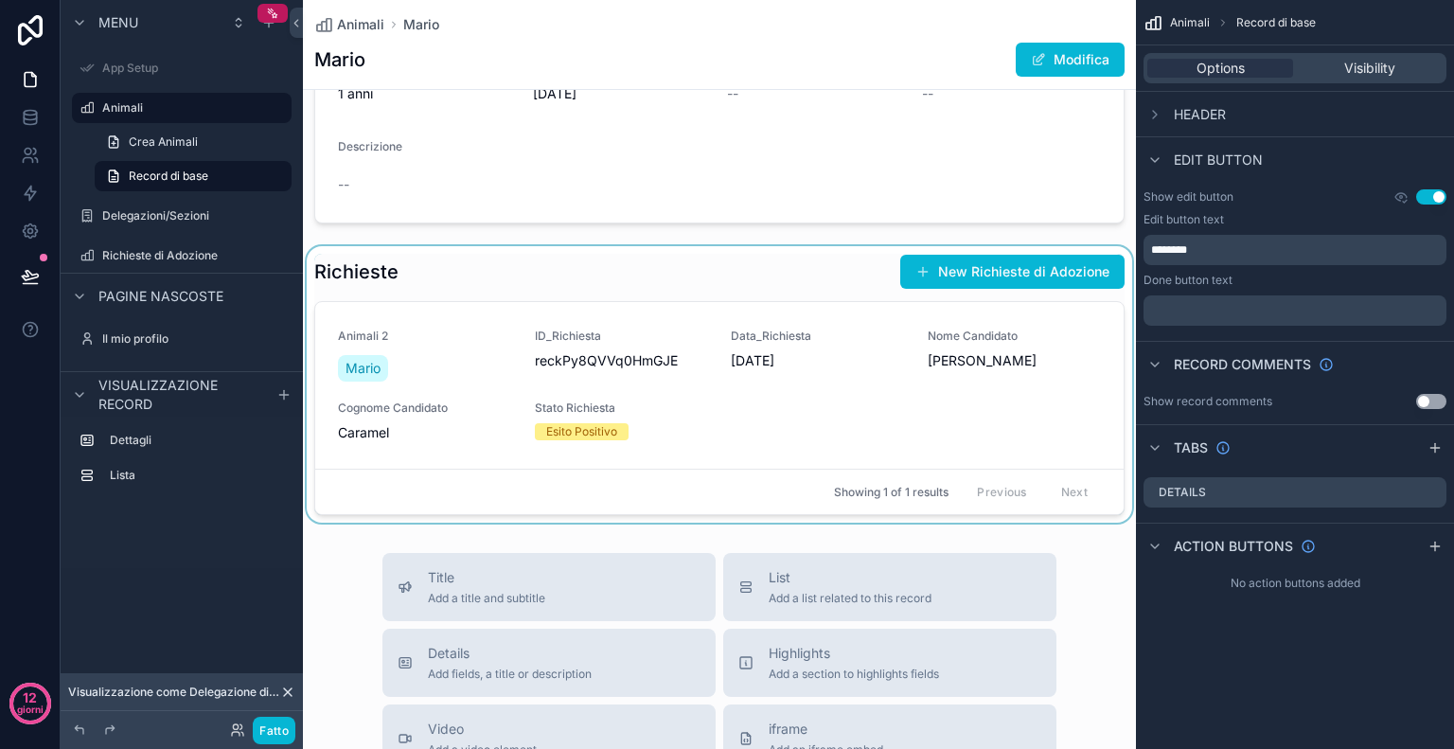
click at [1080, 341] on div "contenuto scorrevole" at bounding box center [719, 384] width 833 height 276
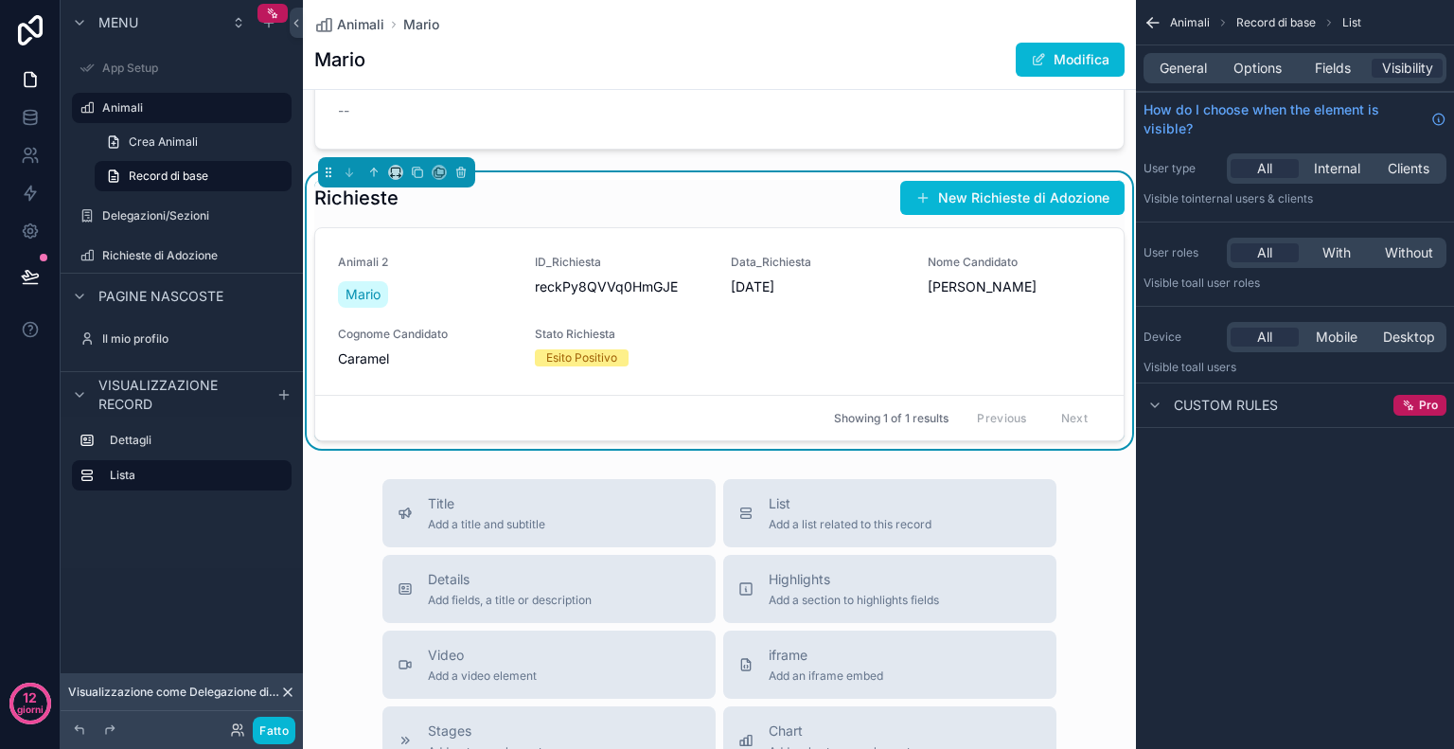
scroll to position [593, 0]
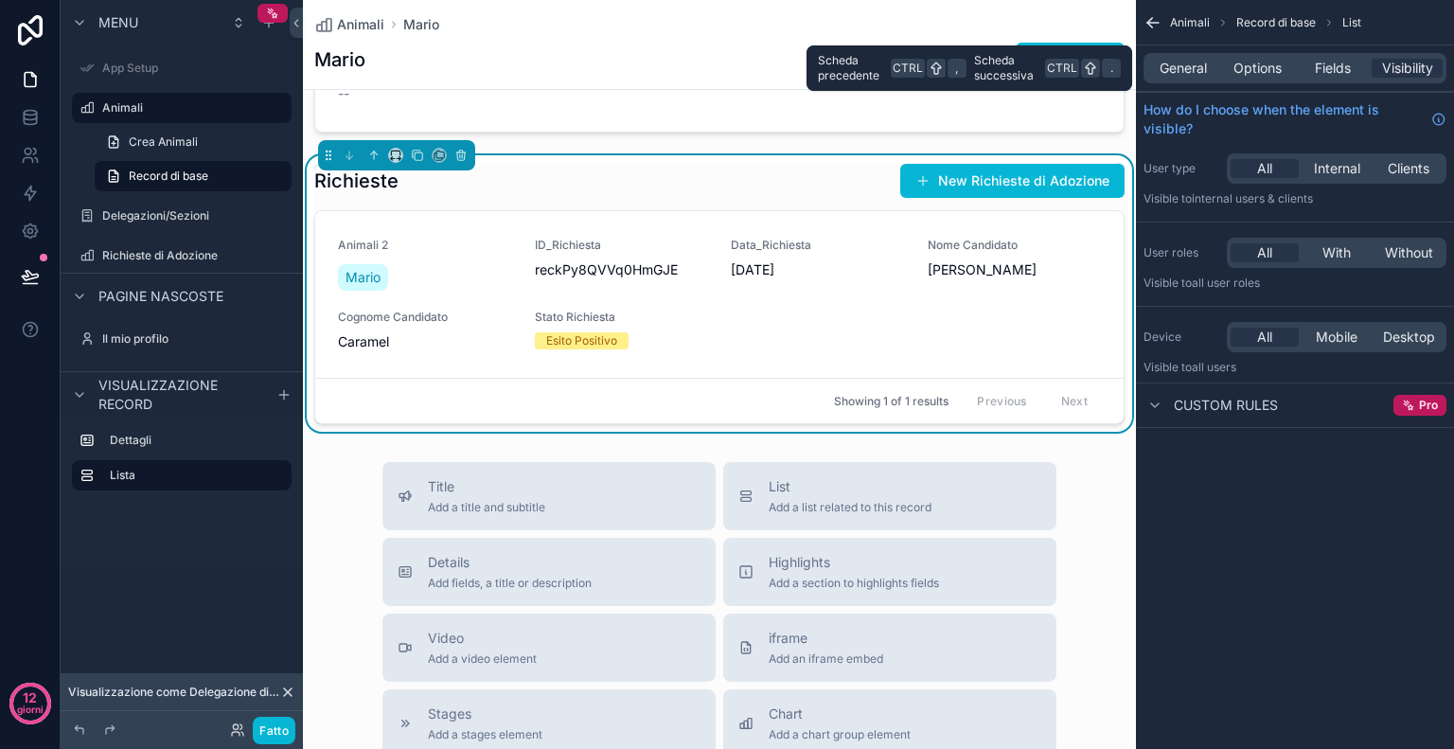
click at [1260, 78] on div "General Options Fields Visibility" at bounding box center [1295, 68] width 303 height 30
click at [1166, 60] on span "General" at bounding box center [1183, 68] width 47 height 19
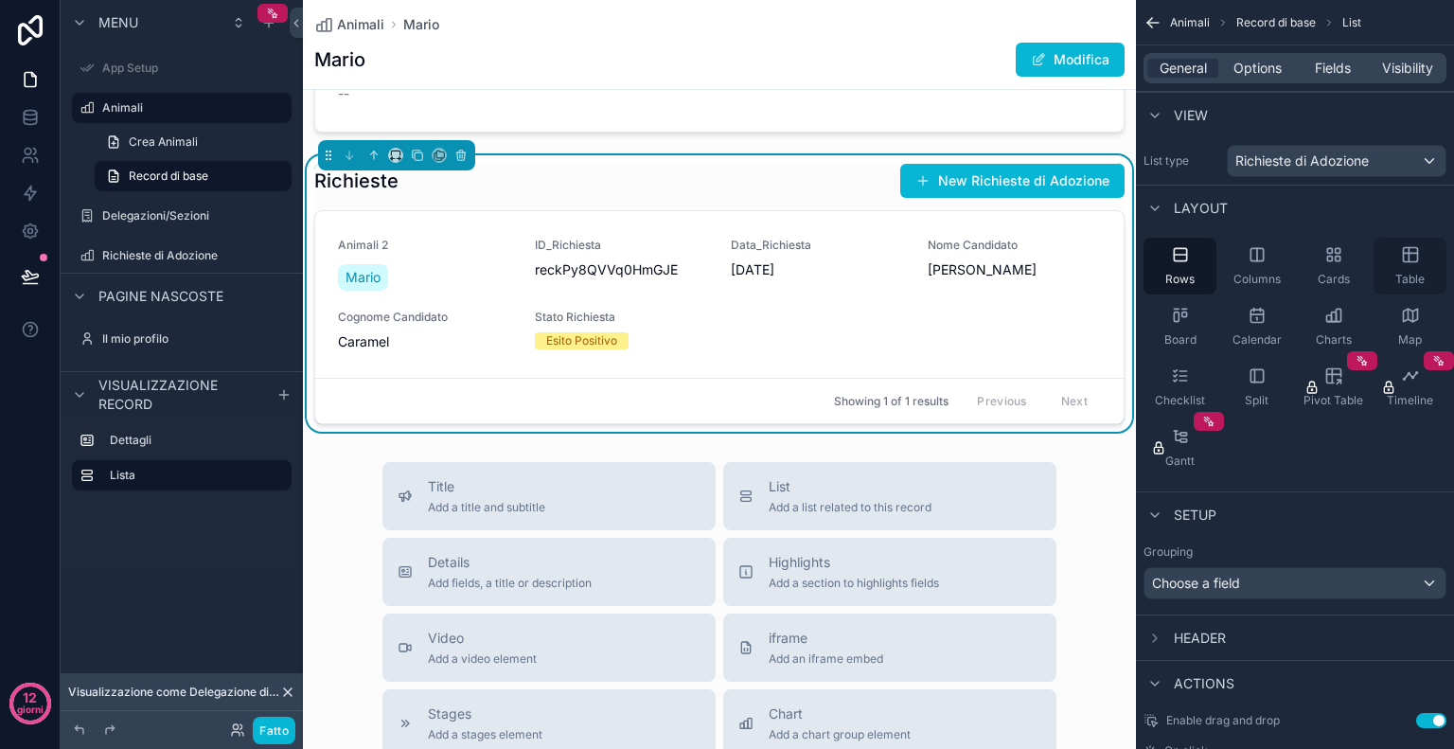
click at [1396, 250] on div "Table" at bounding box center [1410, 266] width 73 height 57
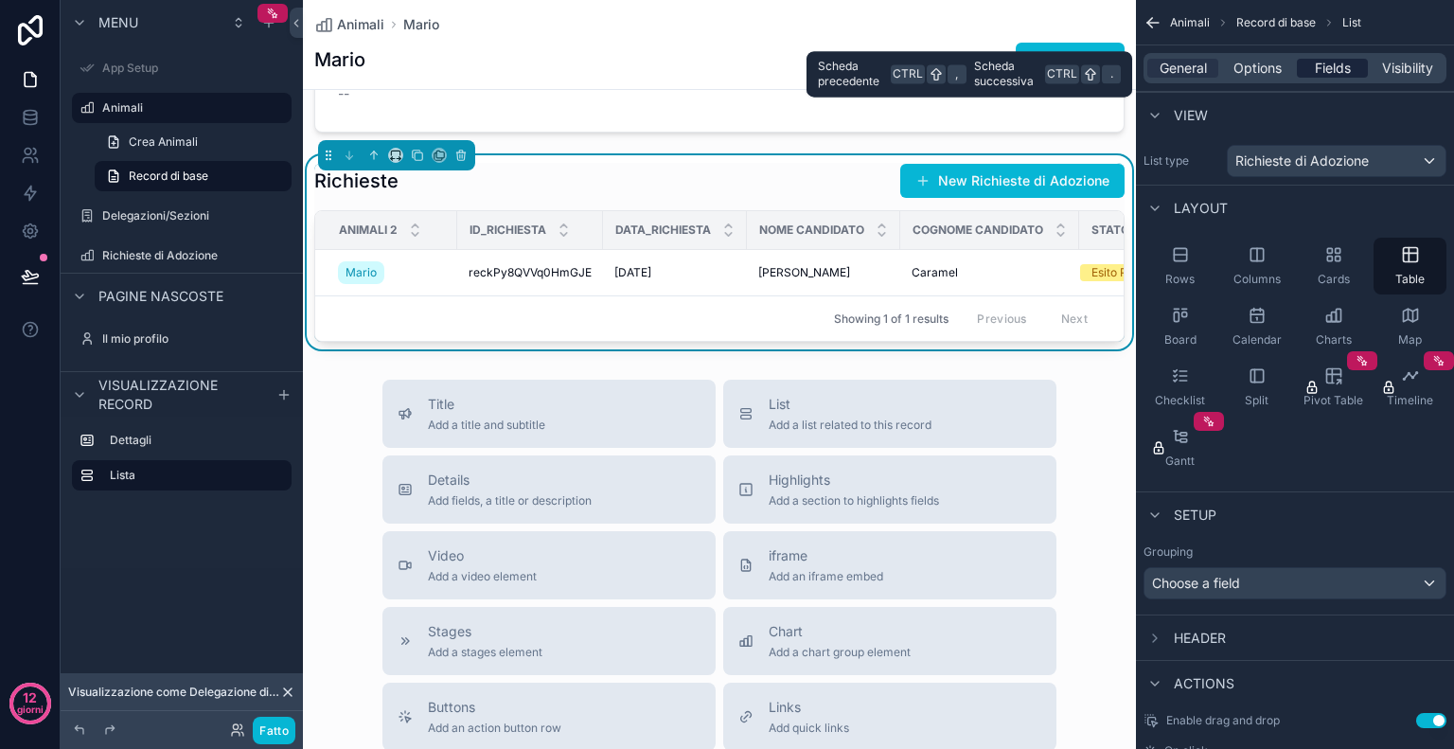
click at [1331, 68] on span "Fields" at bounding box center [1333, 68] width 36 height 19
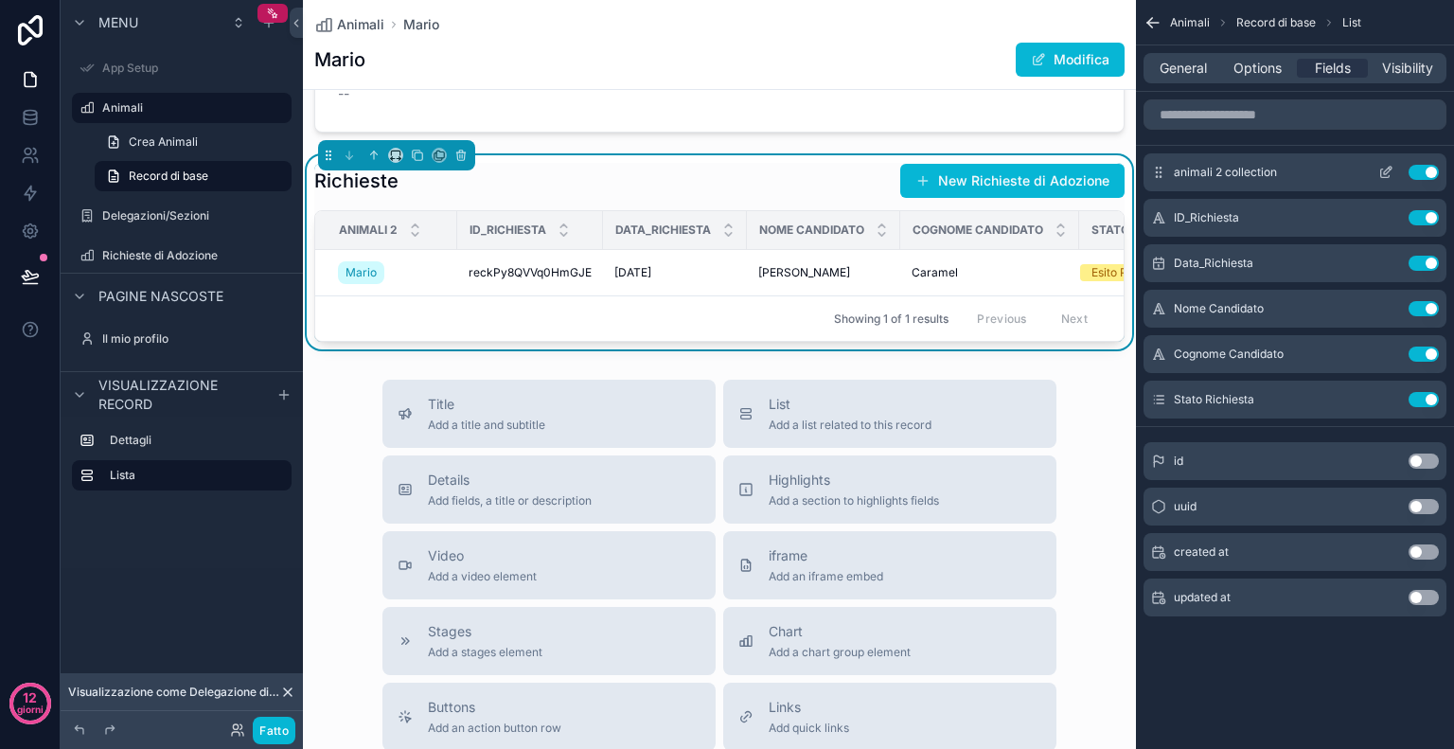
click at [1416, 177] on button "Use setting" at bounding box center [1424, 172] width 30 height 15
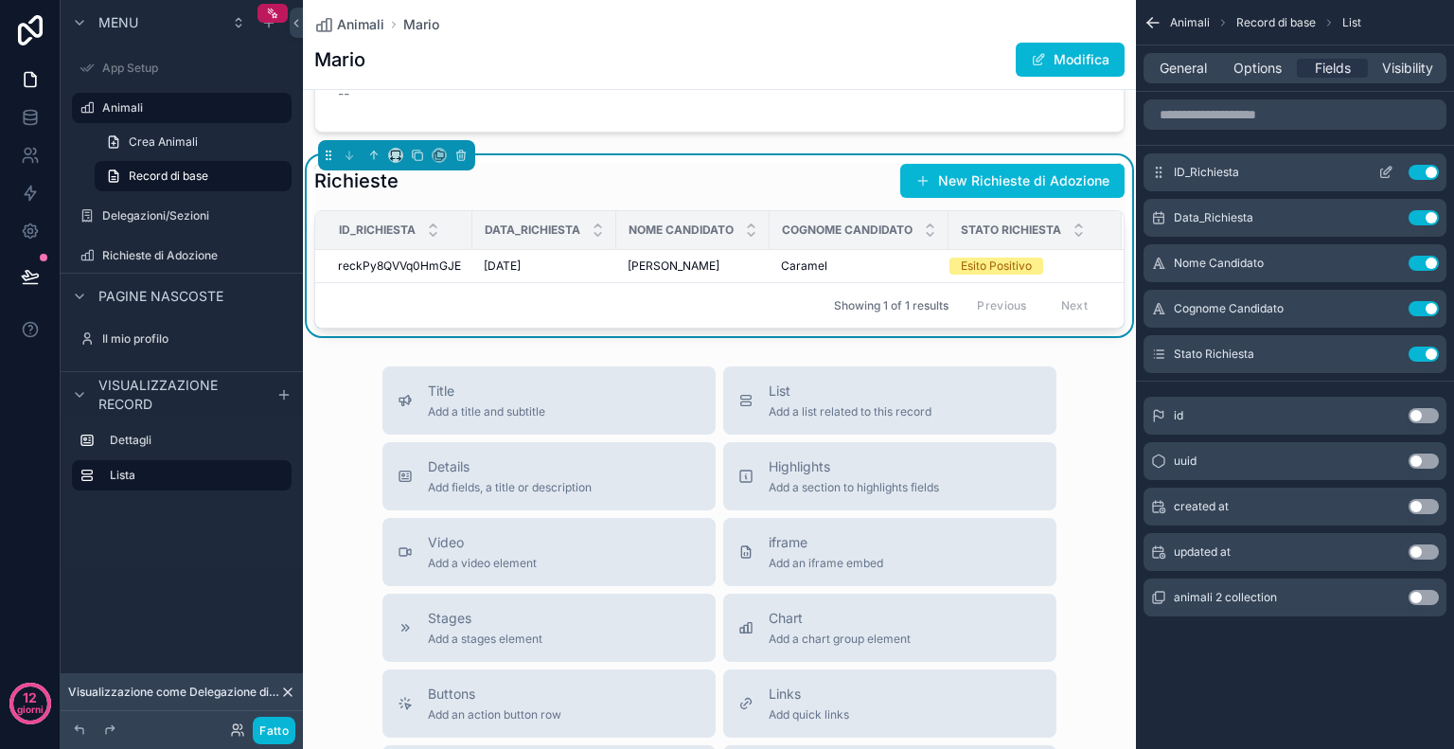
click at [1416, 176] on button "Use setting" at bounding box center [1424, 172] width 30 height 15
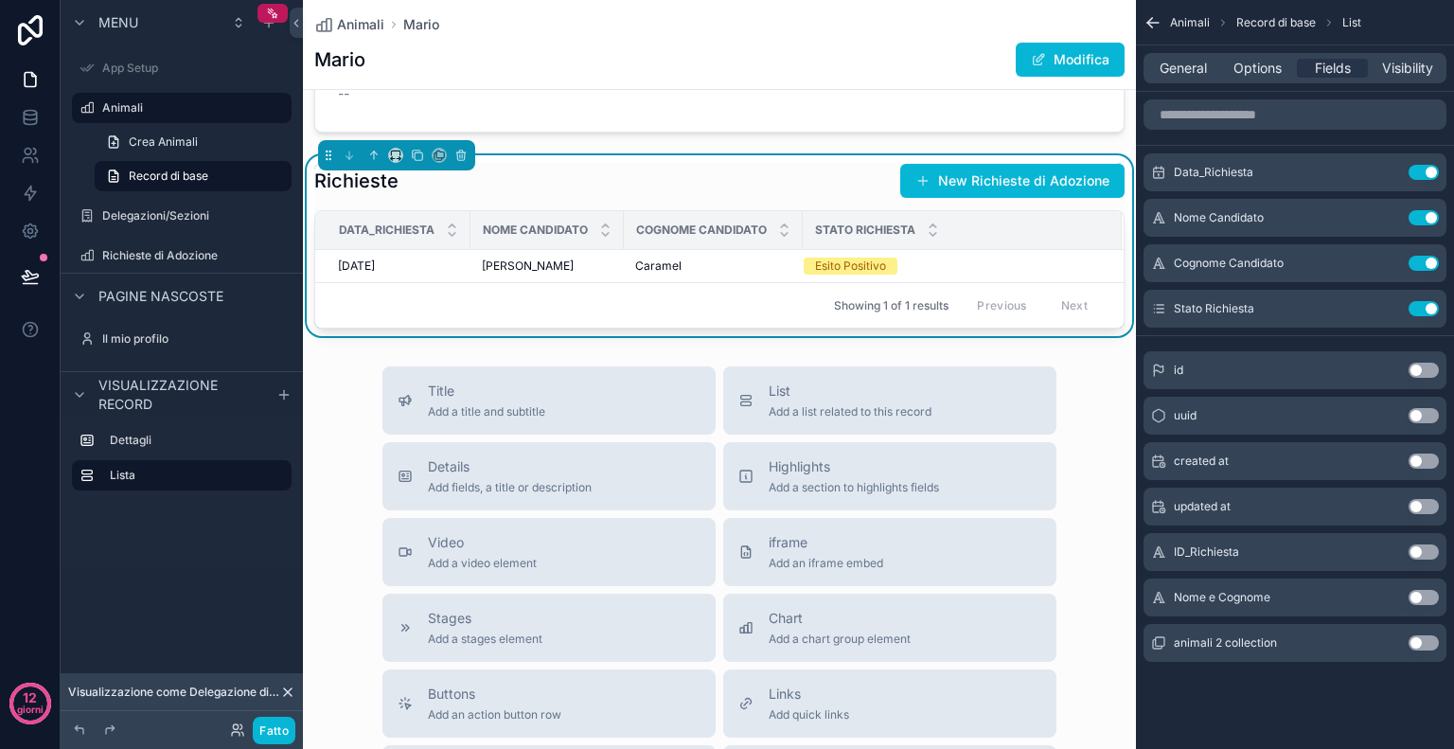
click at [1430, 596] on button "Use setting" at bounding box center [1424, 597] width 30 height 15
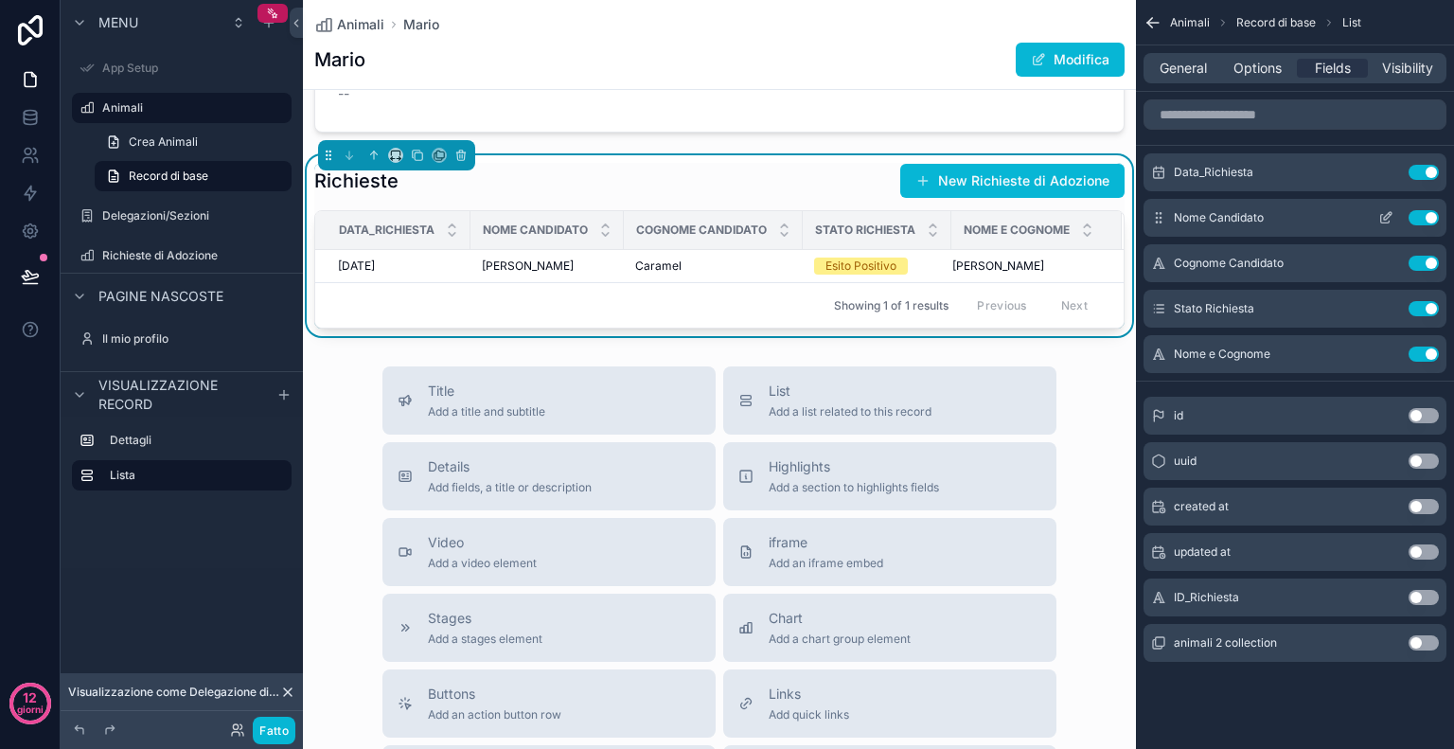
click at [1421, 221] on button "Use setting" at bounding box center [1424, 217] width 30 height 15
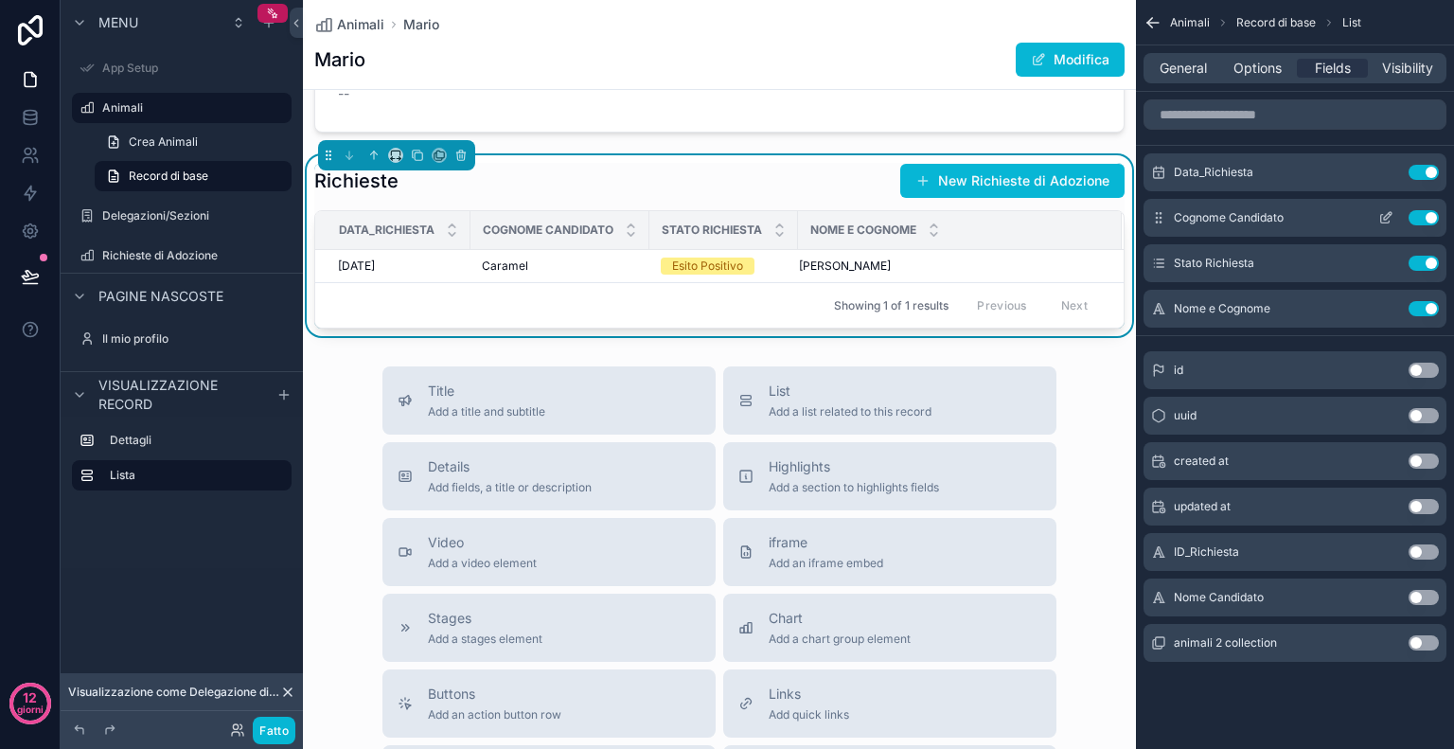
click at [1415, 215] on button "Use setting" at bounding box center [1424, 217] width 30 height 15
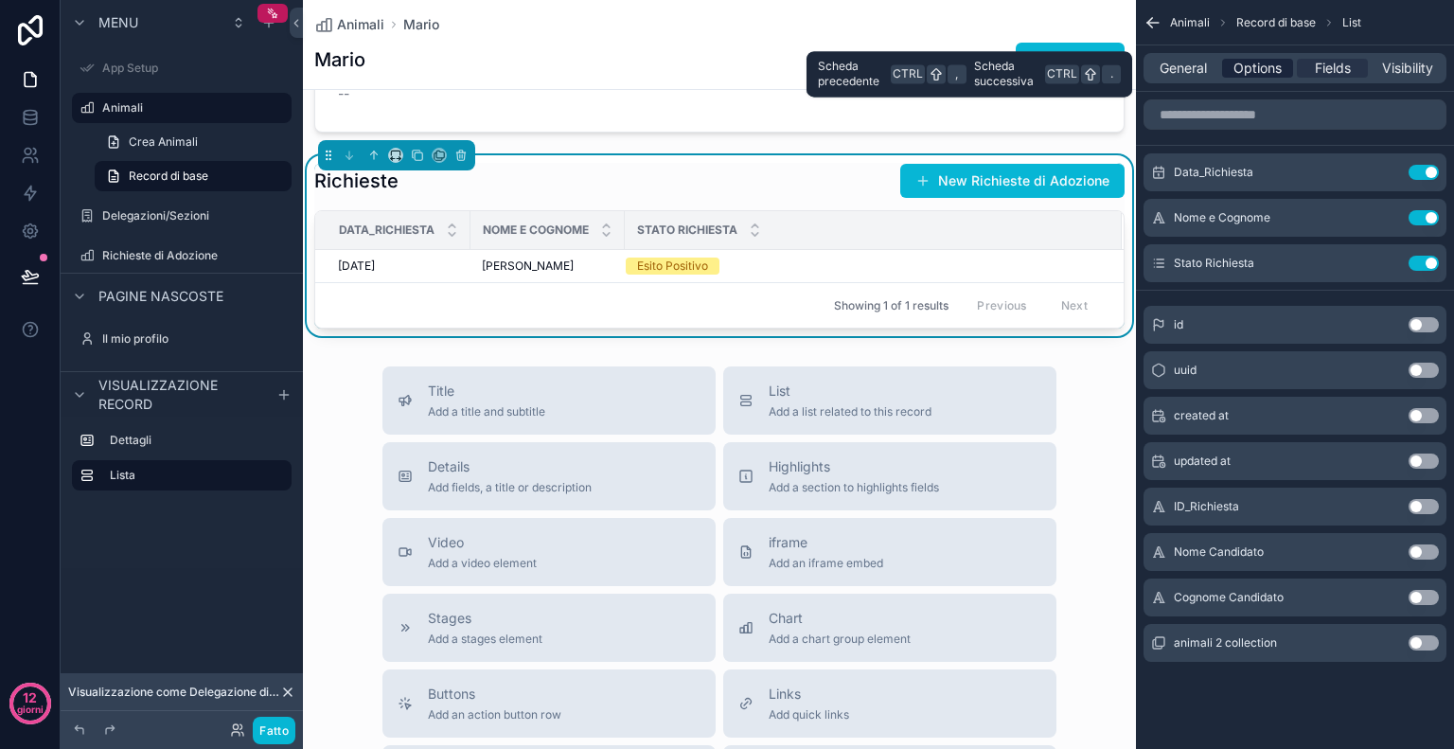
click at [1259, 71] on span "Options" at bounding box center [1258, 68] width 48 height 19
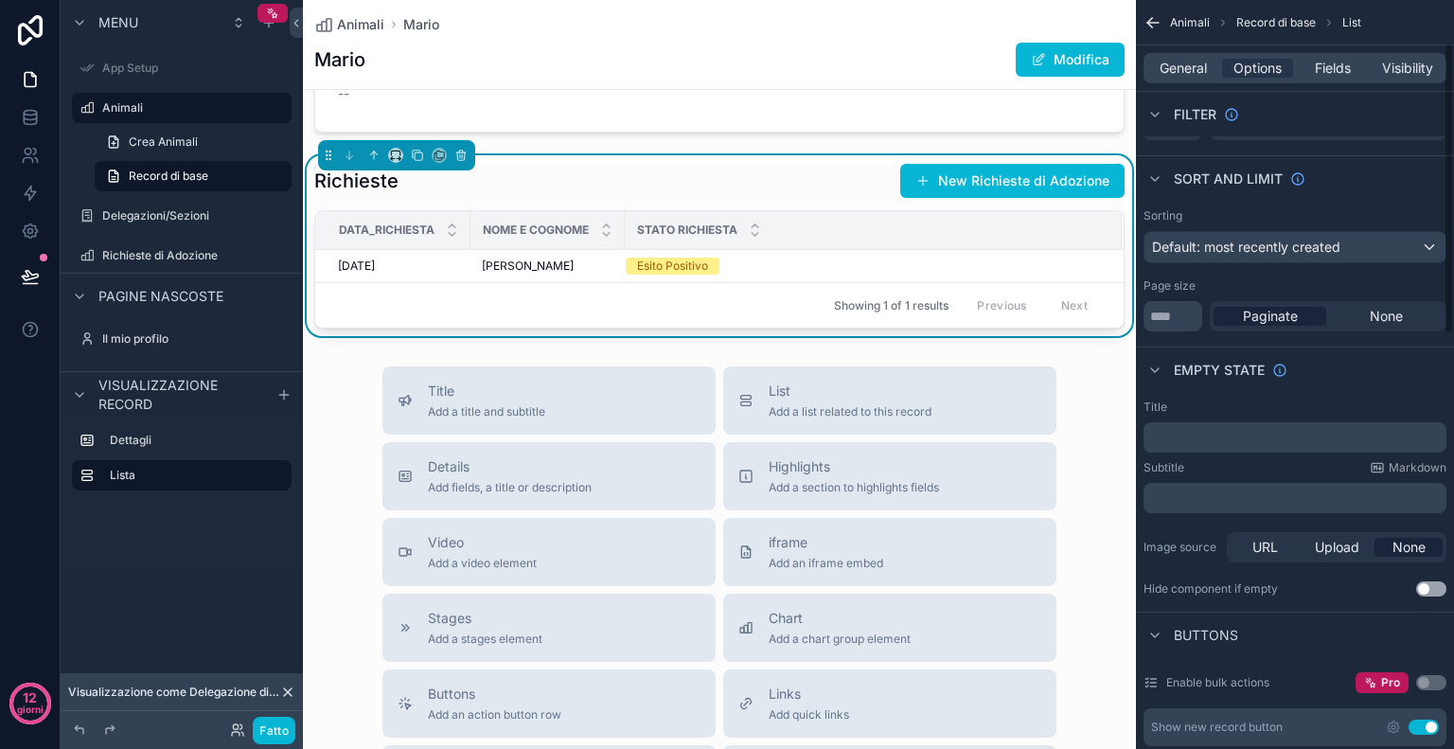
scroll to position [0, 0]
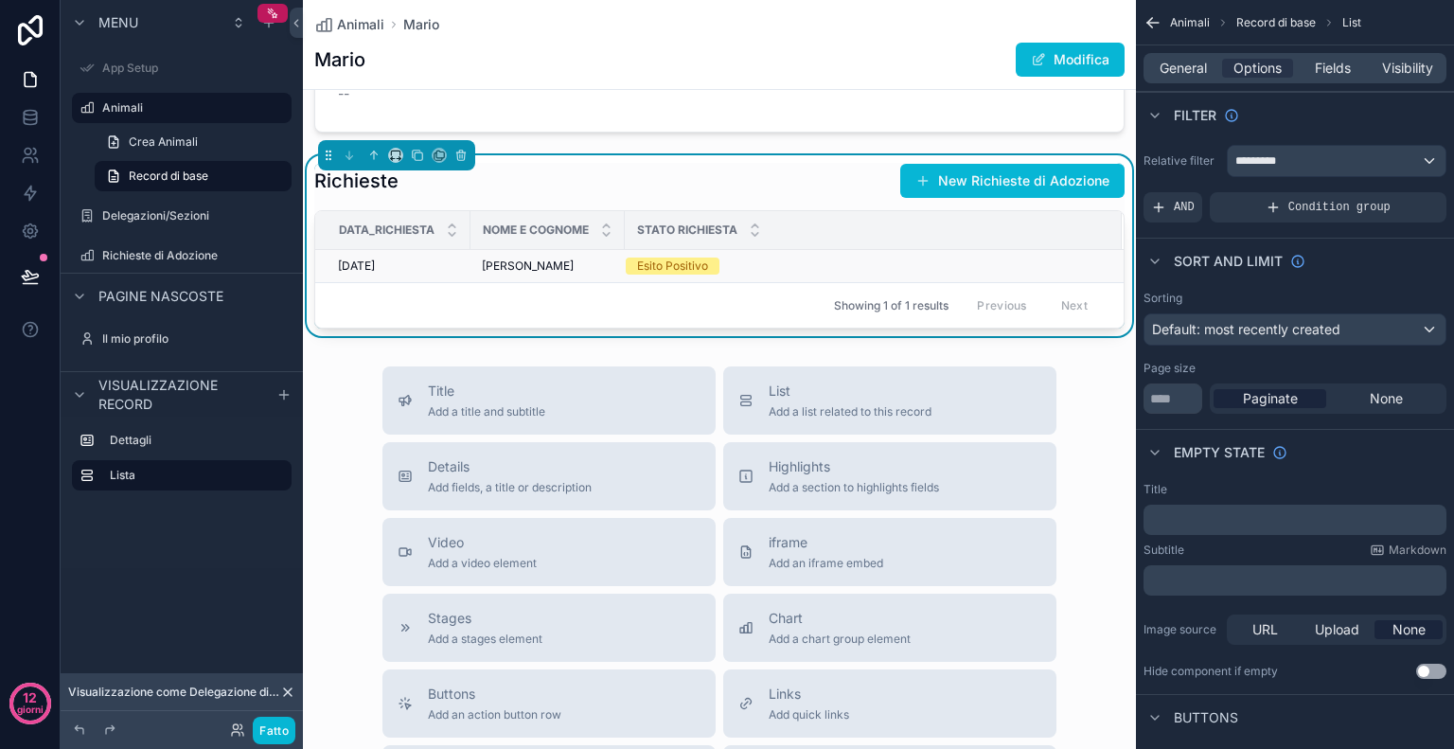
click at [820, 263] on div "Esito Positivo" at bounding box center [862, 266] width 473 height 17
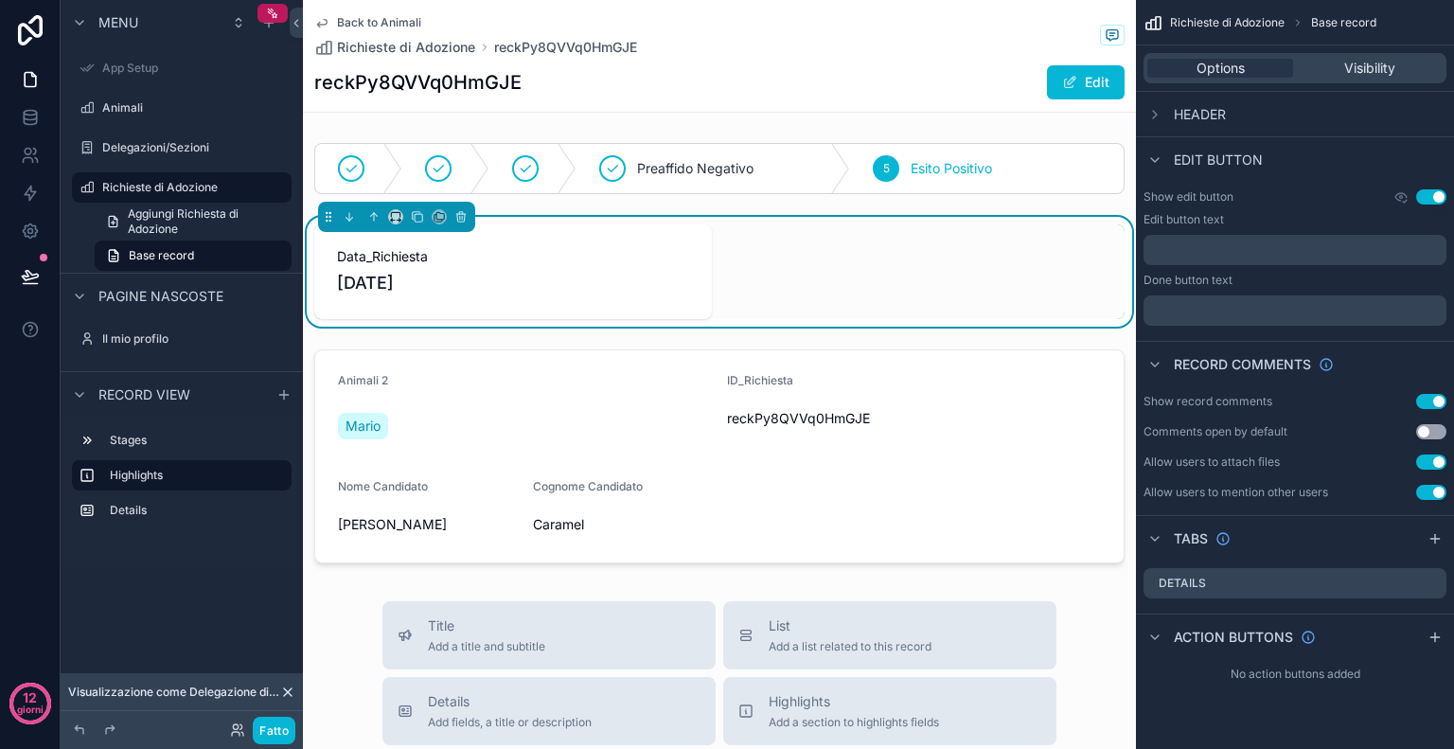
click at [386, 26] on span "Back to Animali" at bounding box center [379, 22] width 84 height 15
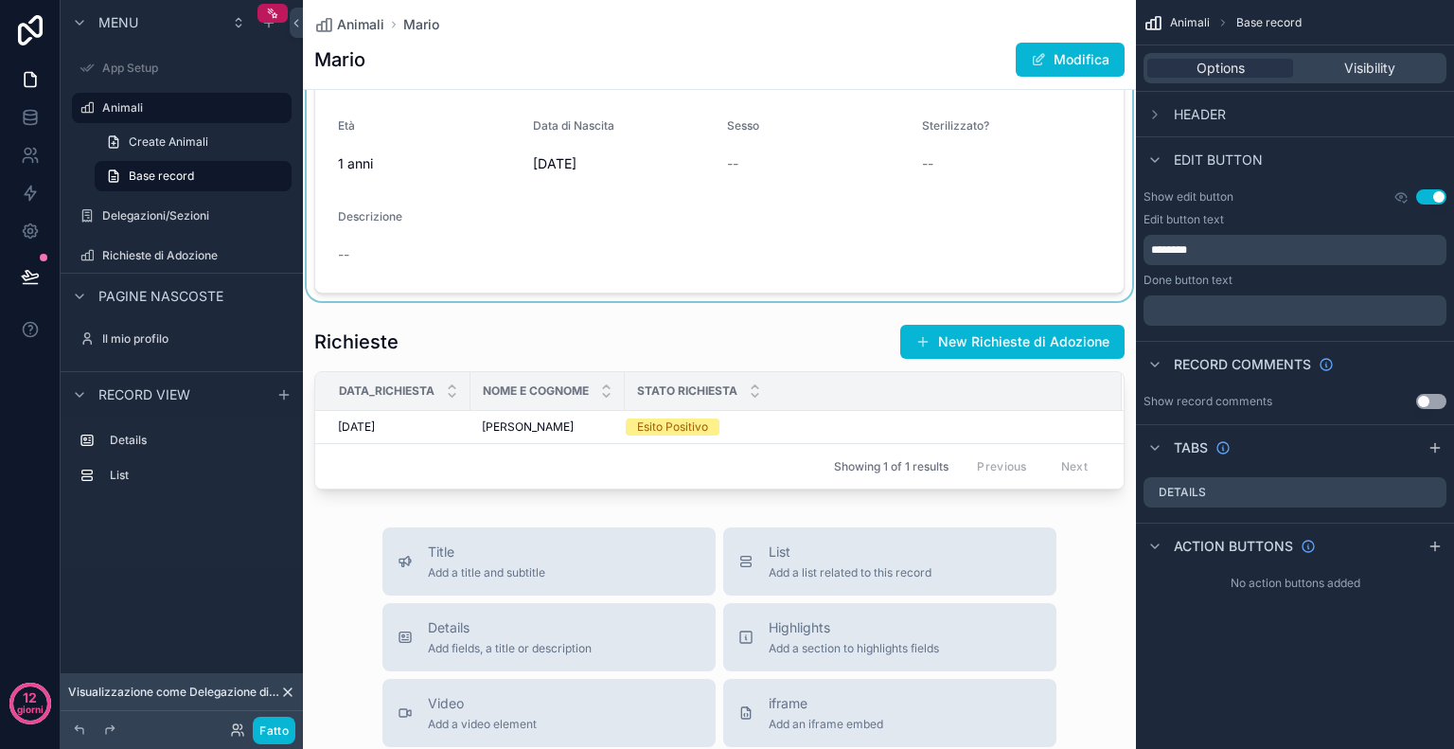
scroll to position [431, 0]
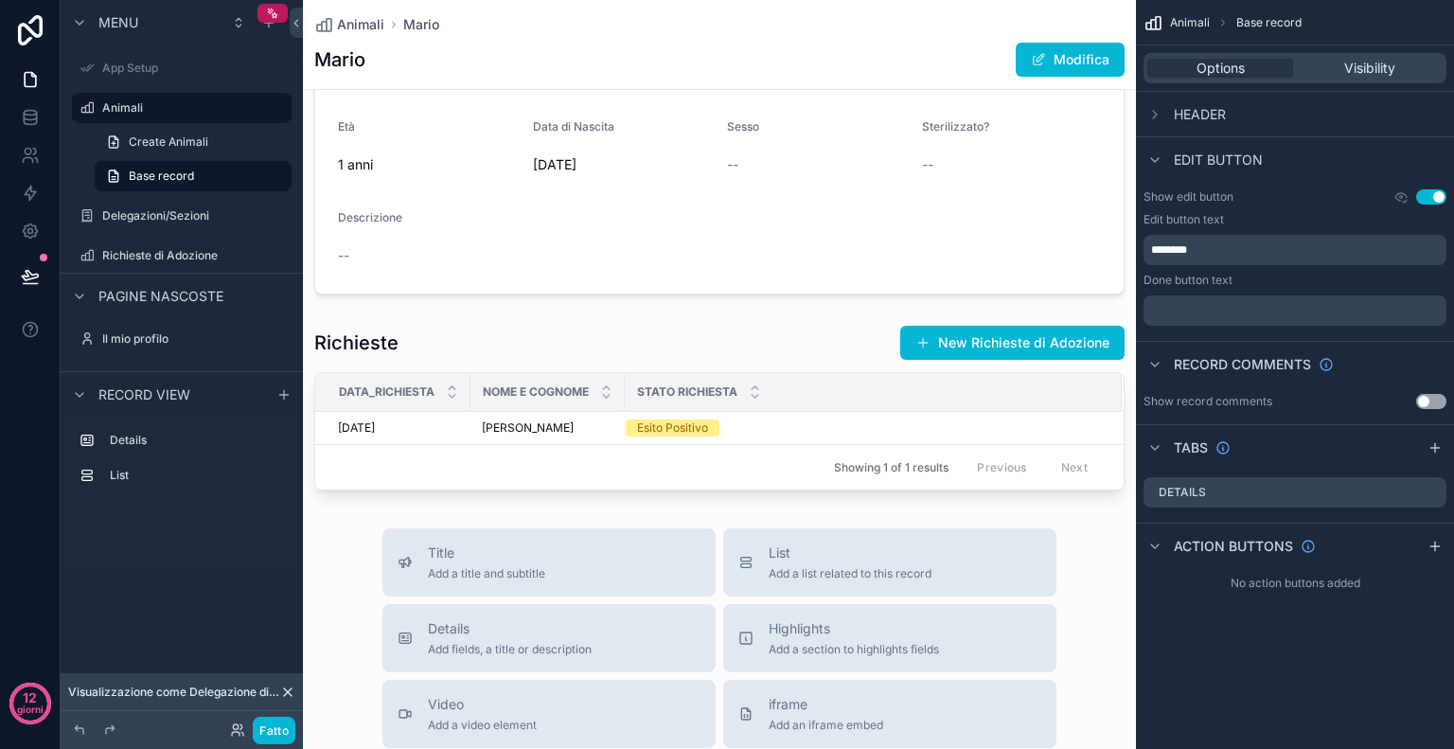
click at [1177, 109] on span "Header" at bounding box center [1200, 114] width 52 height 19
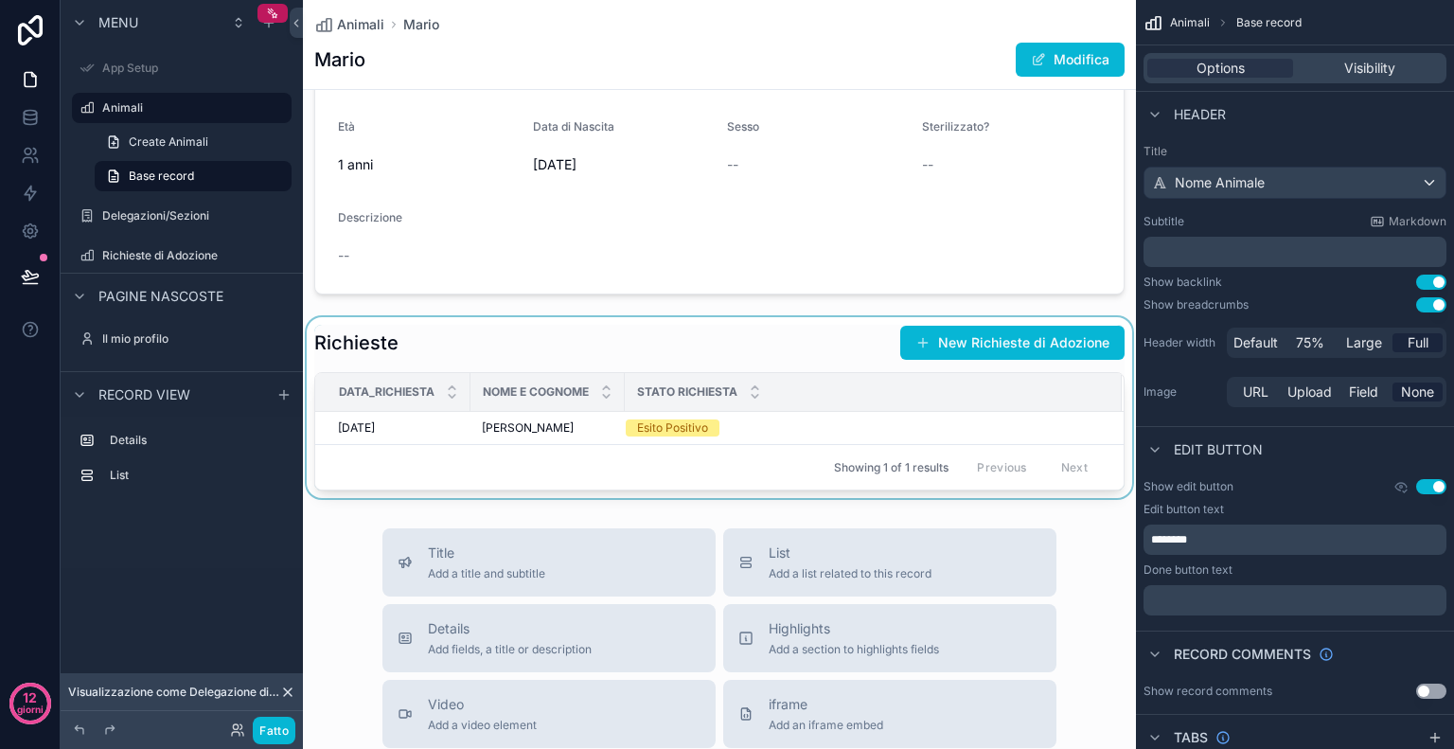
click at [835, 378] on div "Stato Richiesta" at bounding box center [873, 392] width 495 height 36
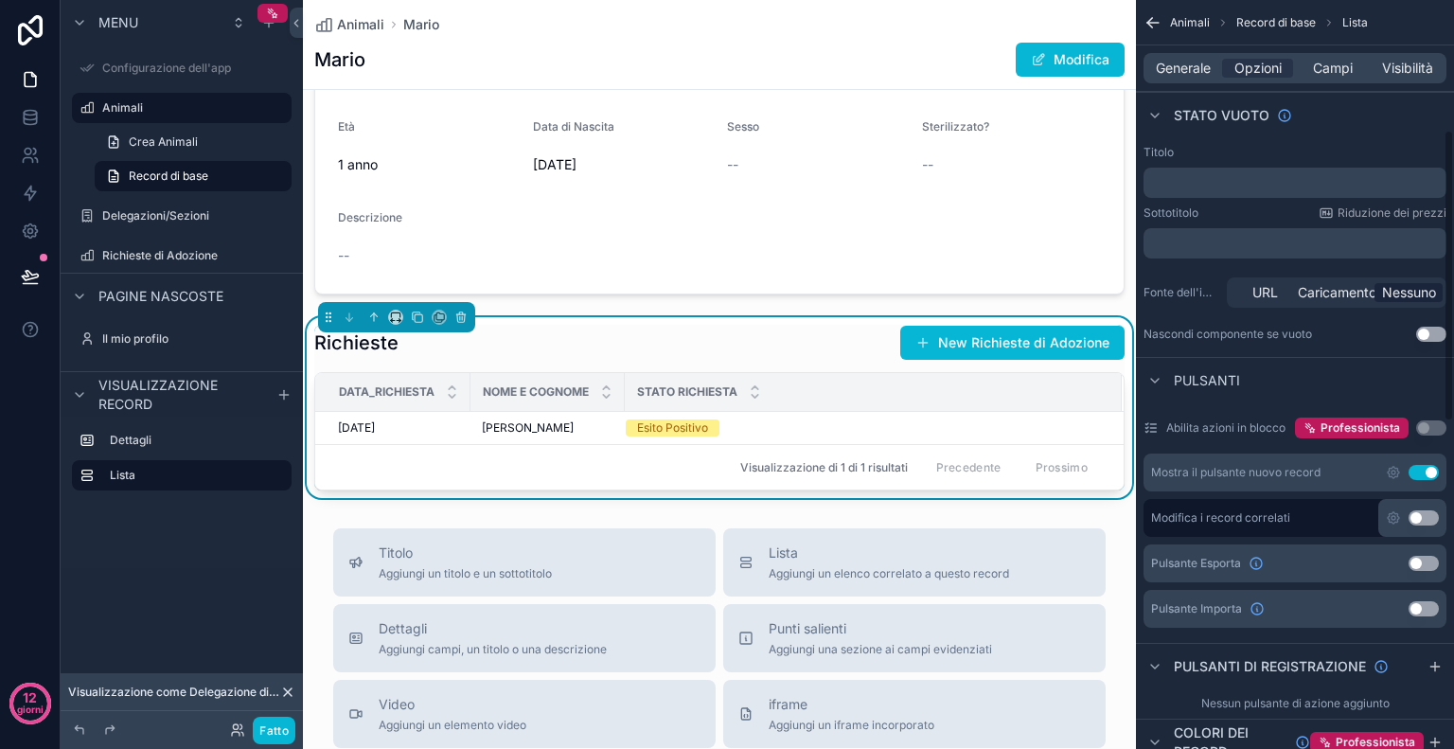
scroll to position [337, 0]
click at [1415, 468] on button "Usa impostazione" at bounding box center [1424, 472] width 30 height 15
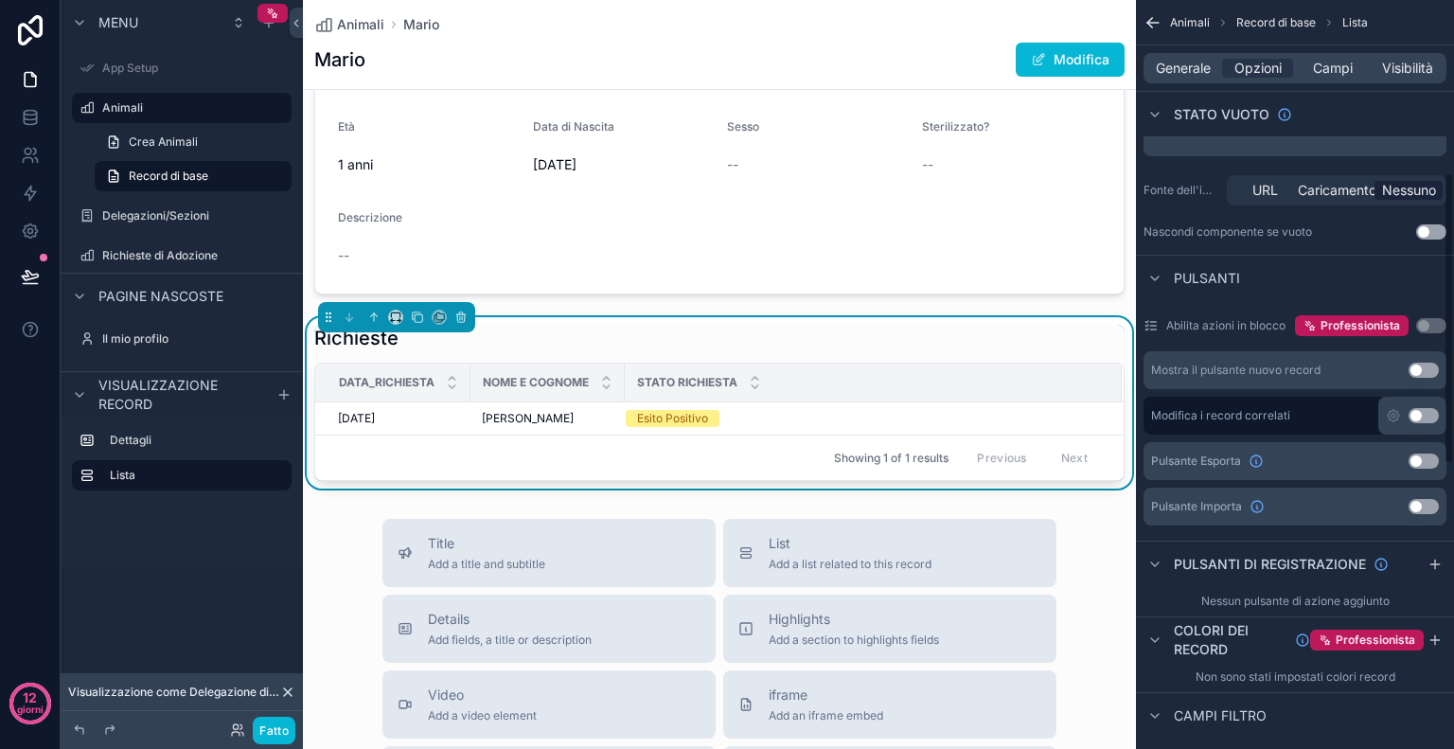
scroll to position [441, 0]
click at [1171, 711] on div "Campi filtro" at bounding box center [1205, 713] width 123 height 23
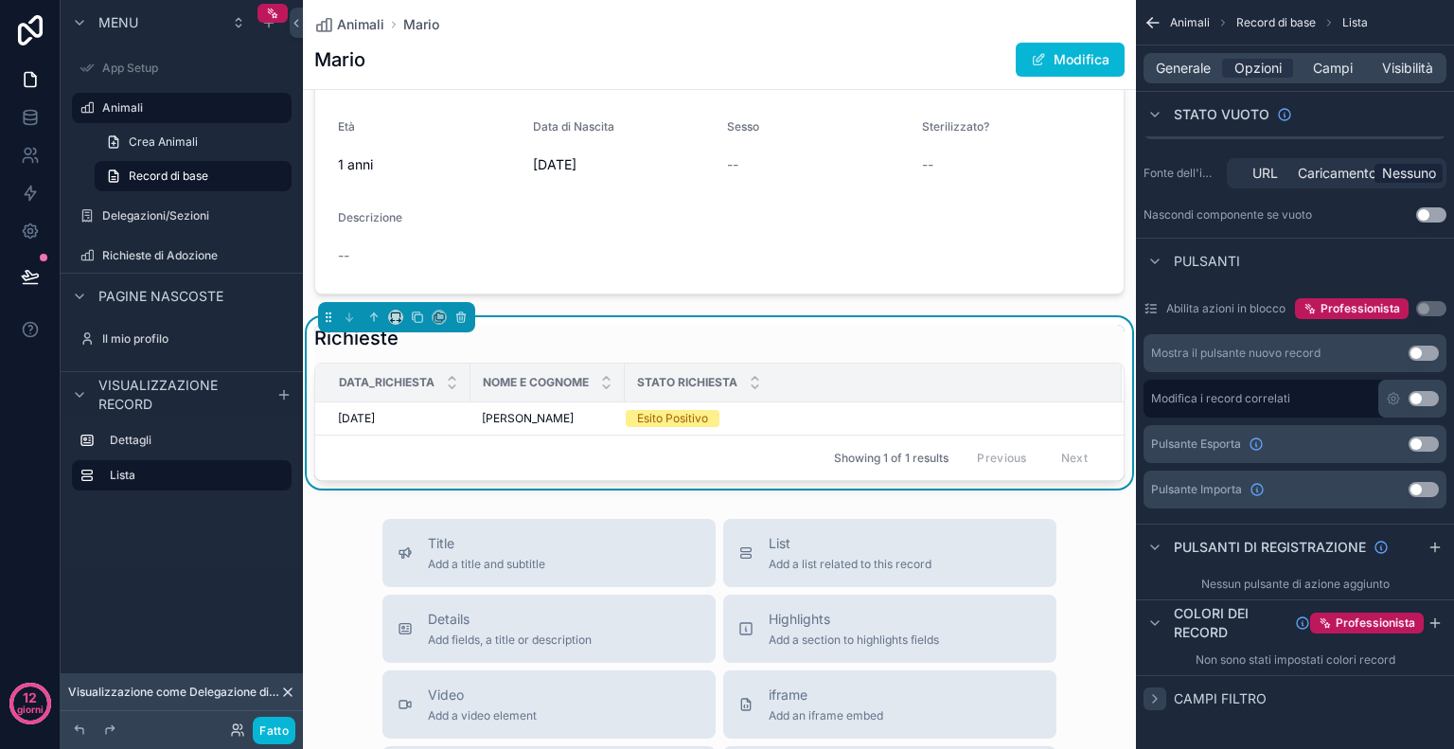
click at [1152, 694] on icon "contenuto scorrevole" at bounding box center [1154, 698] width 15 height 15
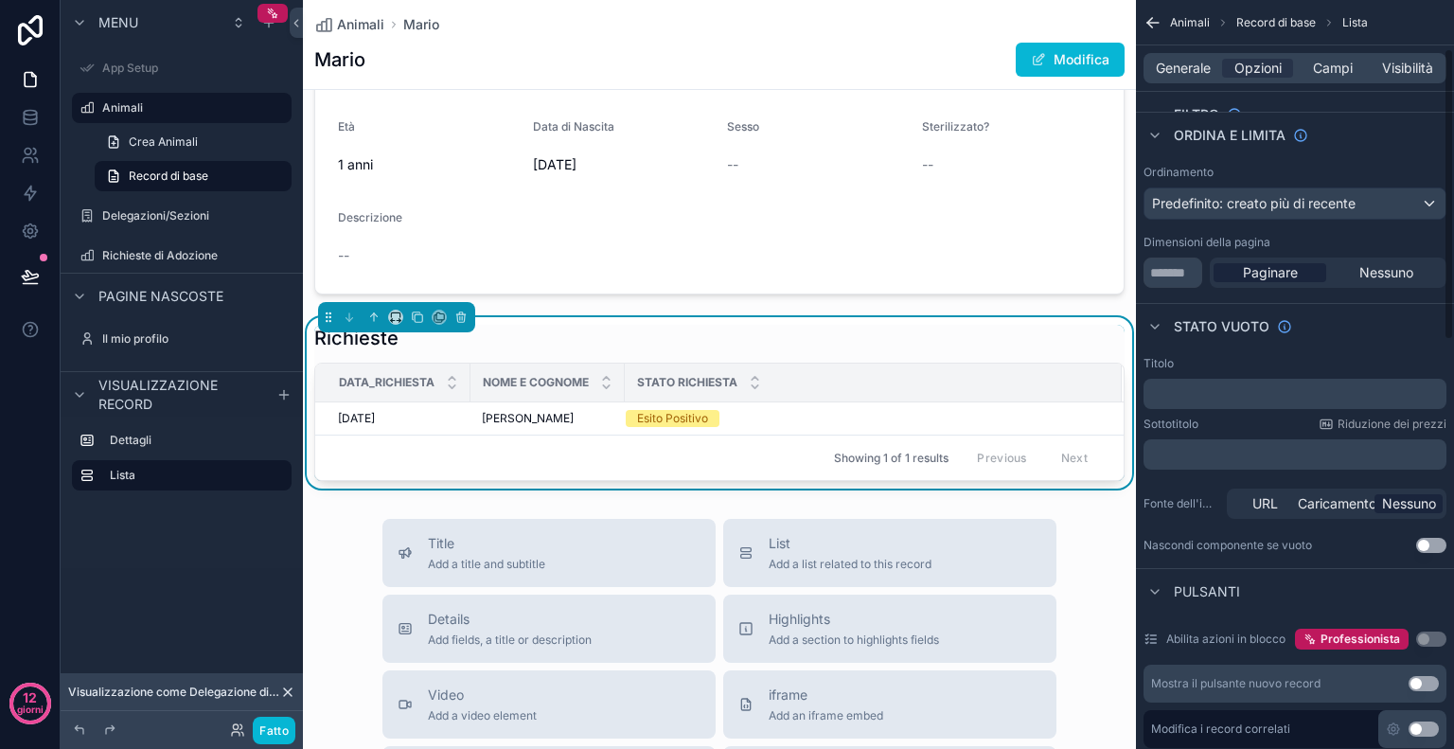
scroll to position [0, 0]
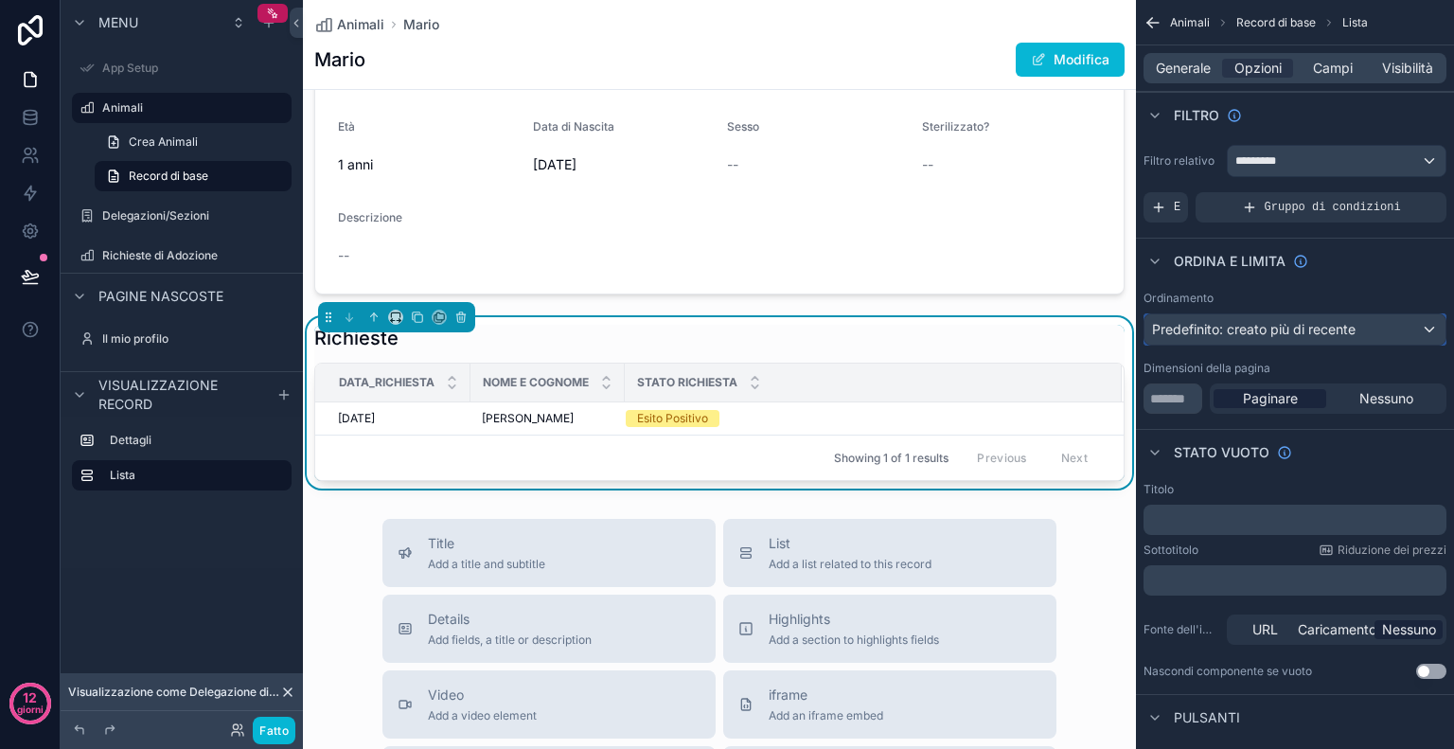
click at [1201, 325] on font "Predefinito: creato più di recente" at bounding box center [1254, 329] width 204 height 16
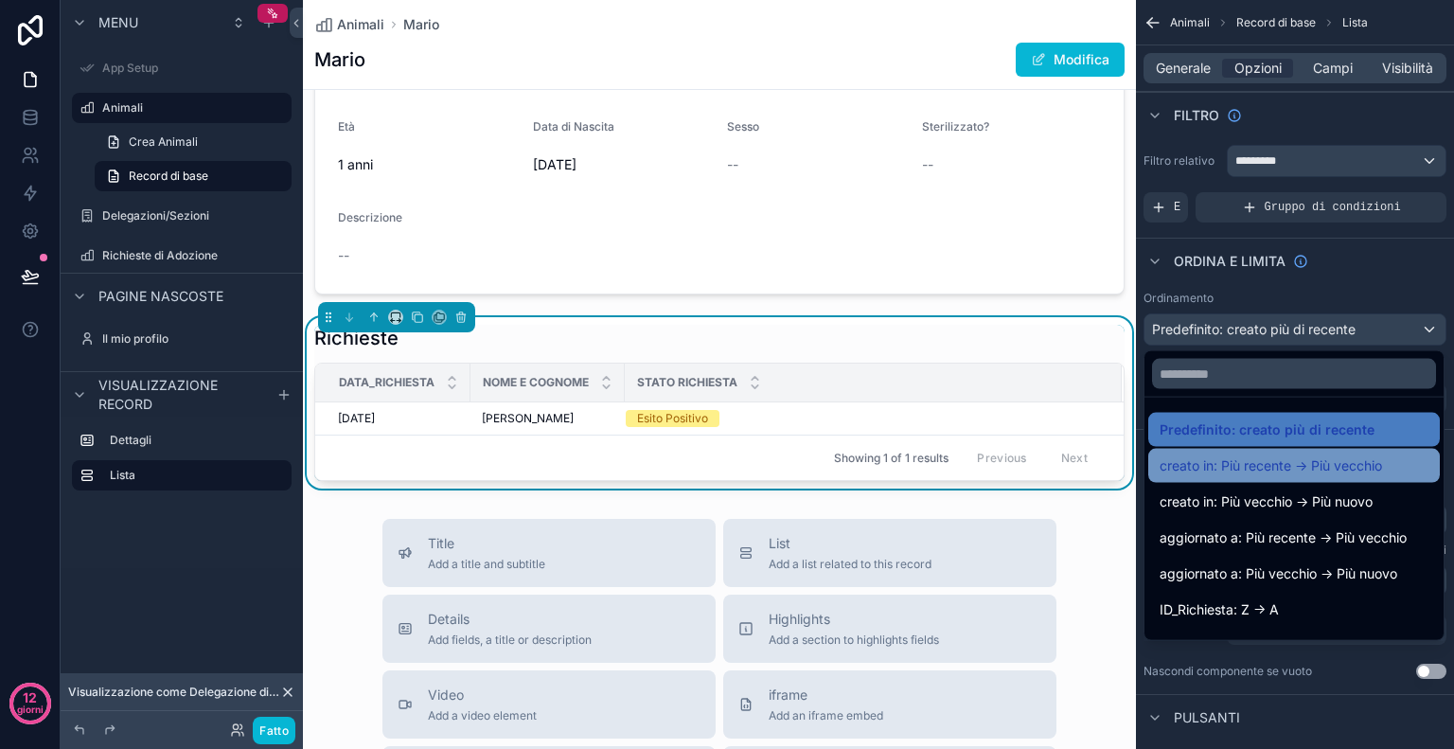
click at [1320, 472] on font "creato in: Più recente -> Più vecchio" at bounding box center [1271, 465] width 222 height 16
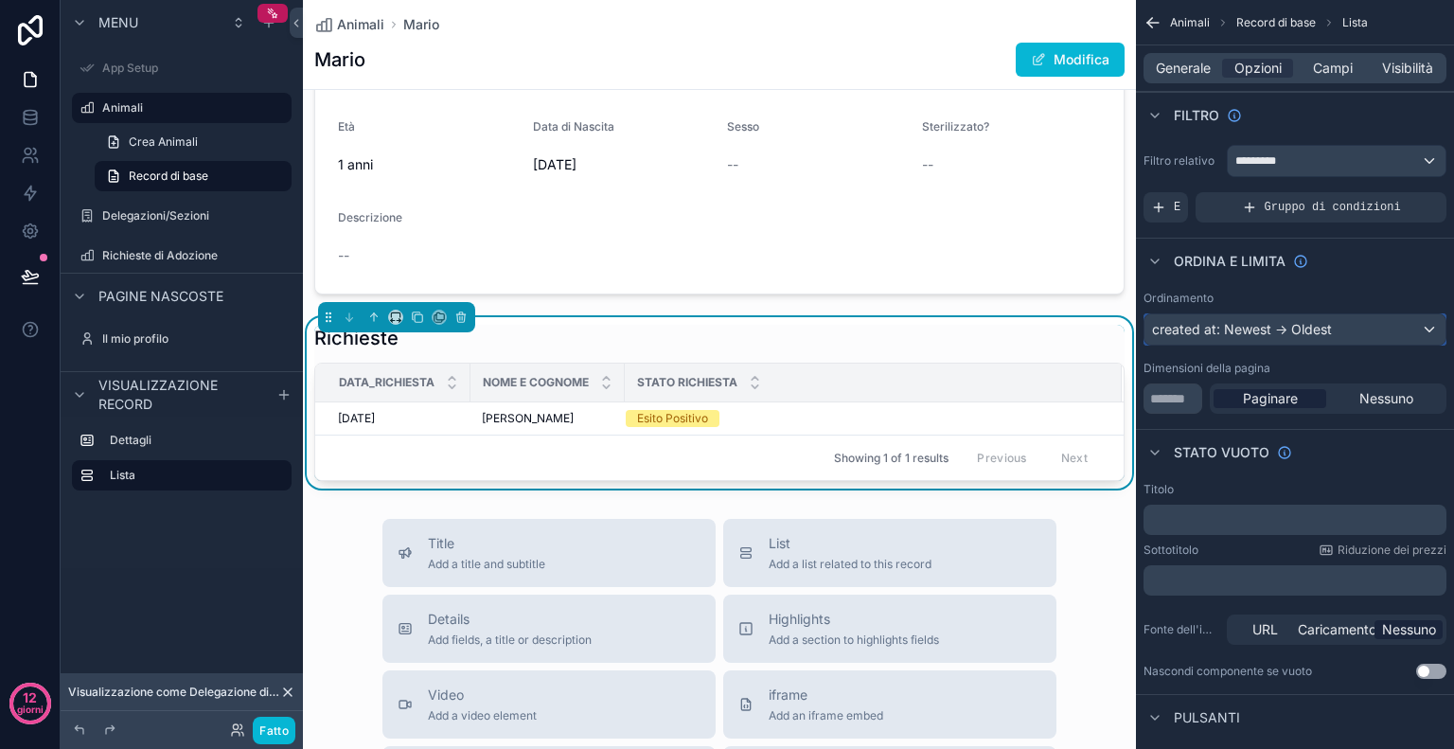
click at [1331, 324] on div "created at: Newest -> Oldest" at bounding box center [1295, 329] width 301 height 30
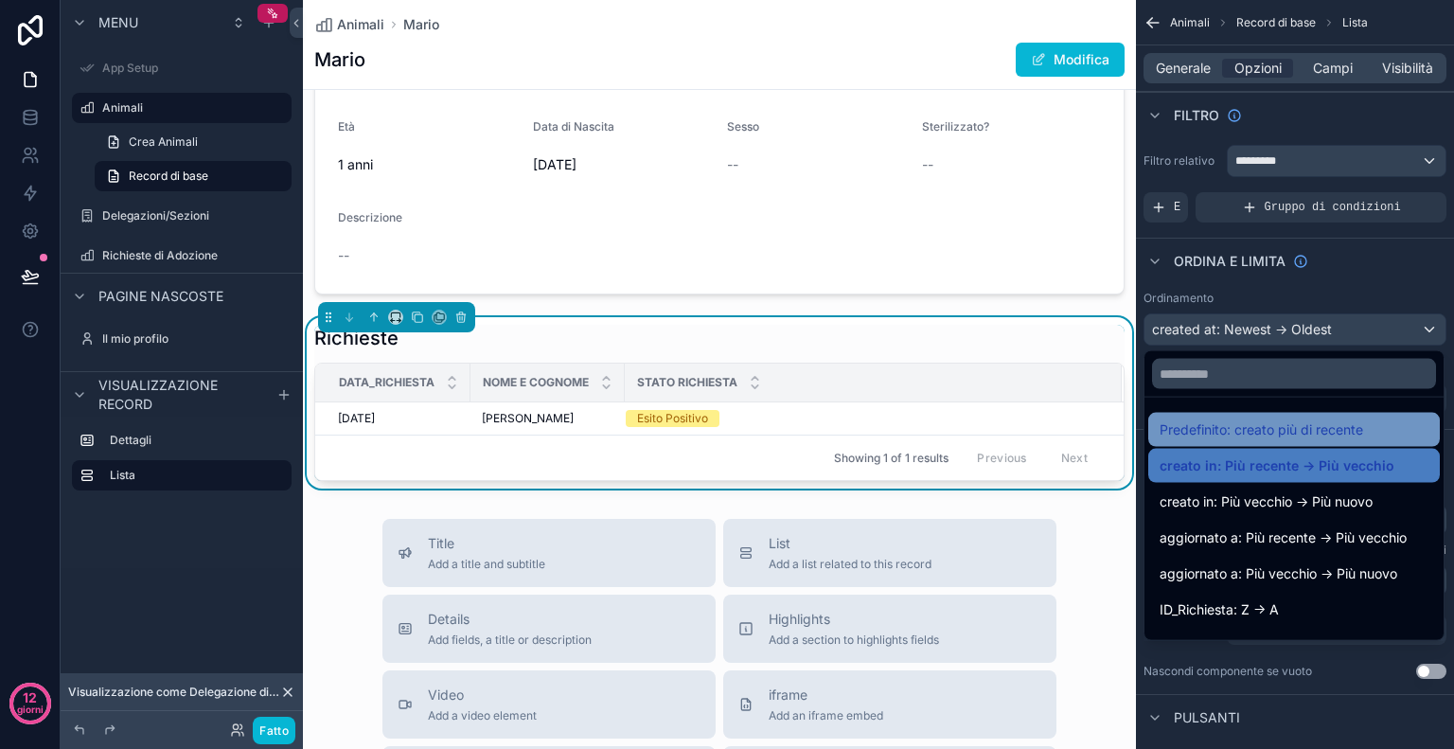
click at [1307, 423] on font "Predefinito: creato più di recente" at bounding box center [1262, 429] width 204 height 16
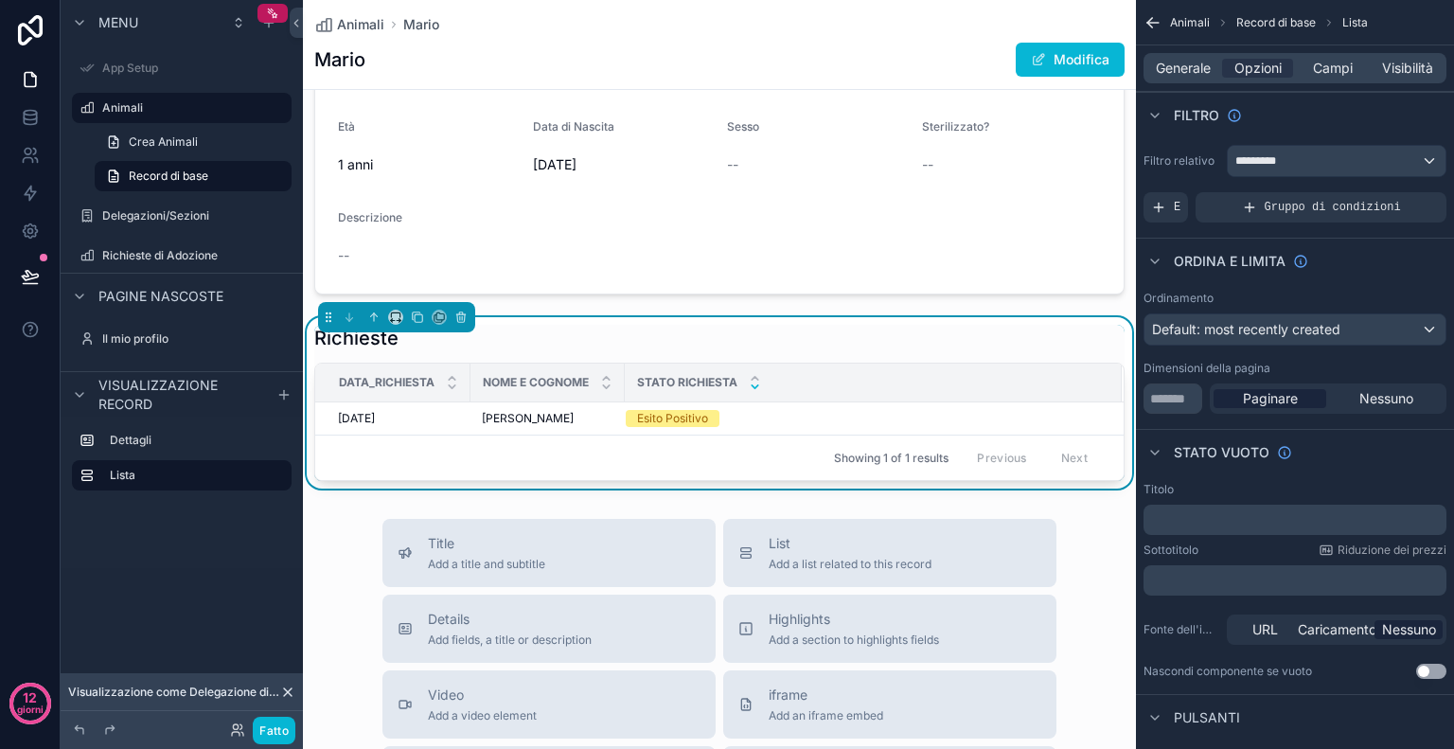
click at [760, 382] on icon "contenuto scorrevole" at bounding box center [755, 387] width 12 height 12
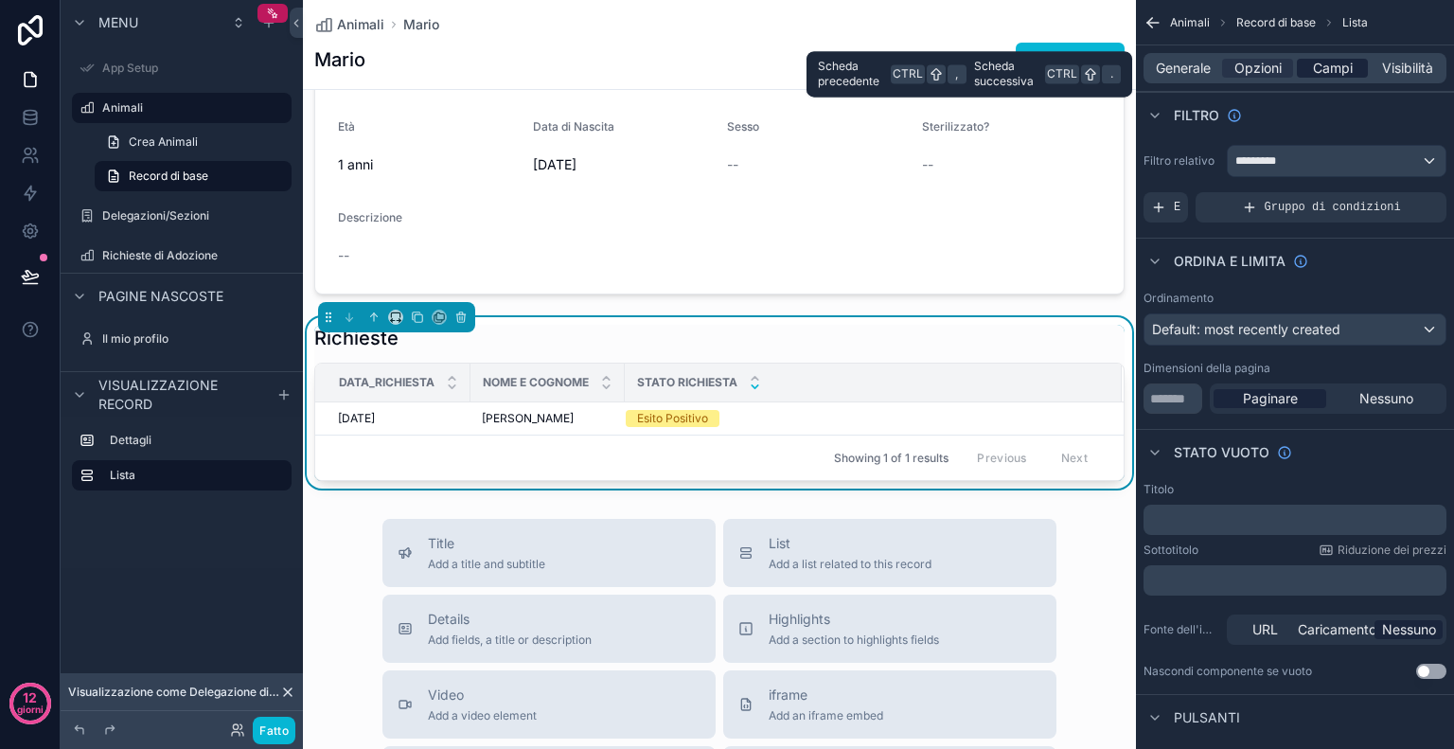
click at [1349, 69] on font "Campi" at bounding box center [1333, 68] width 40 height 16
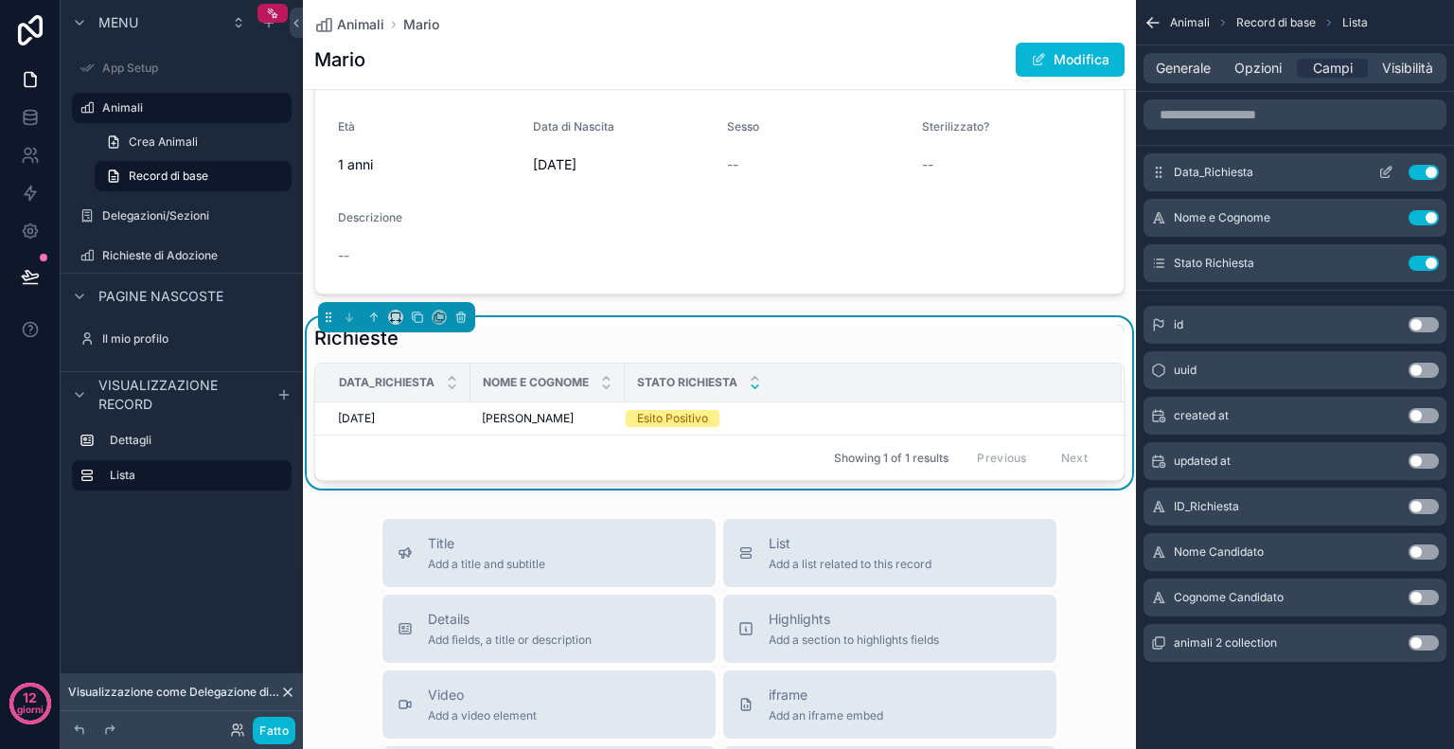
click at [1384, 169] on icon "contenuto scorrevole" at bounding box center [1385, 172] width 15 height 15
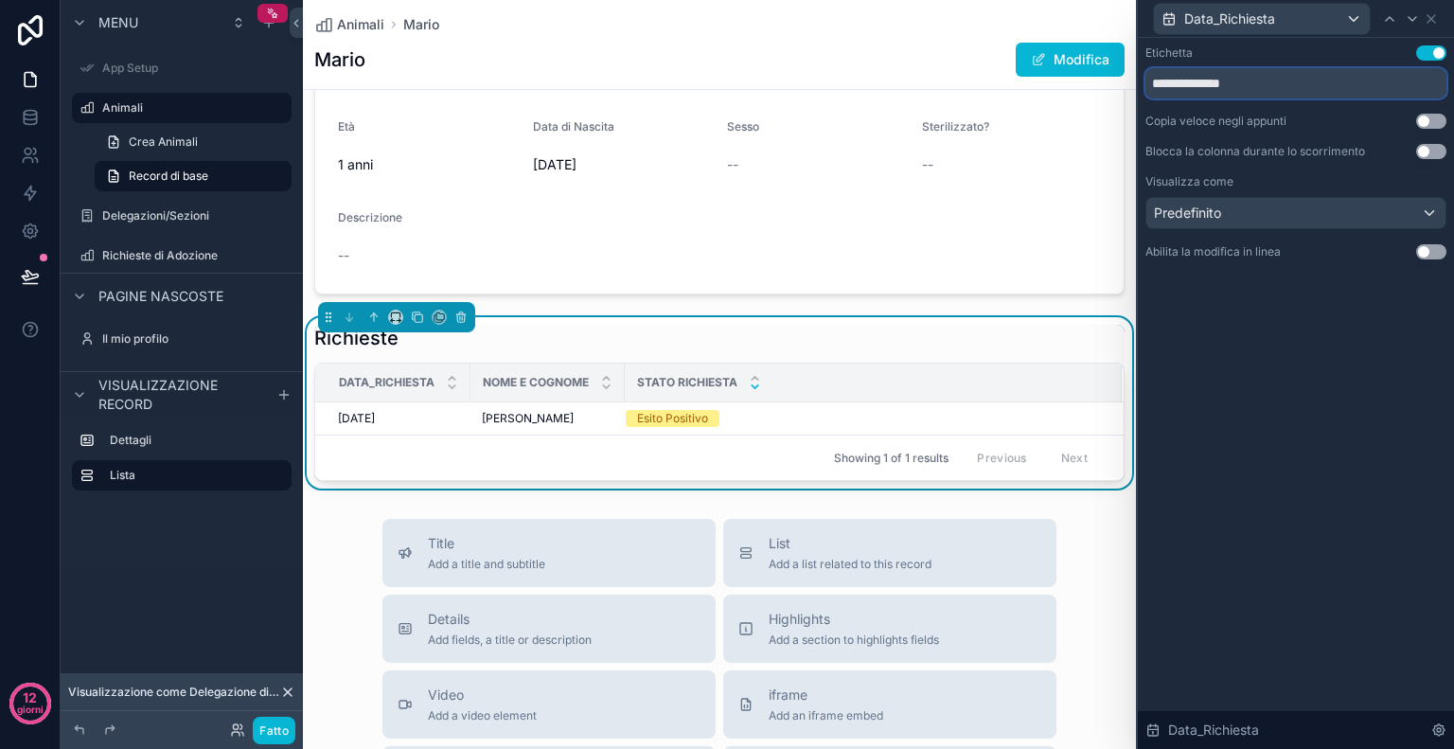
click at [1184, 84] on input "**********" at bounding box center [1296, 83] width 301 height 30
type input "**********"
click at [1289, 216] on div "Predefinito" at bounding box center [1296, 213] width 299 height 30
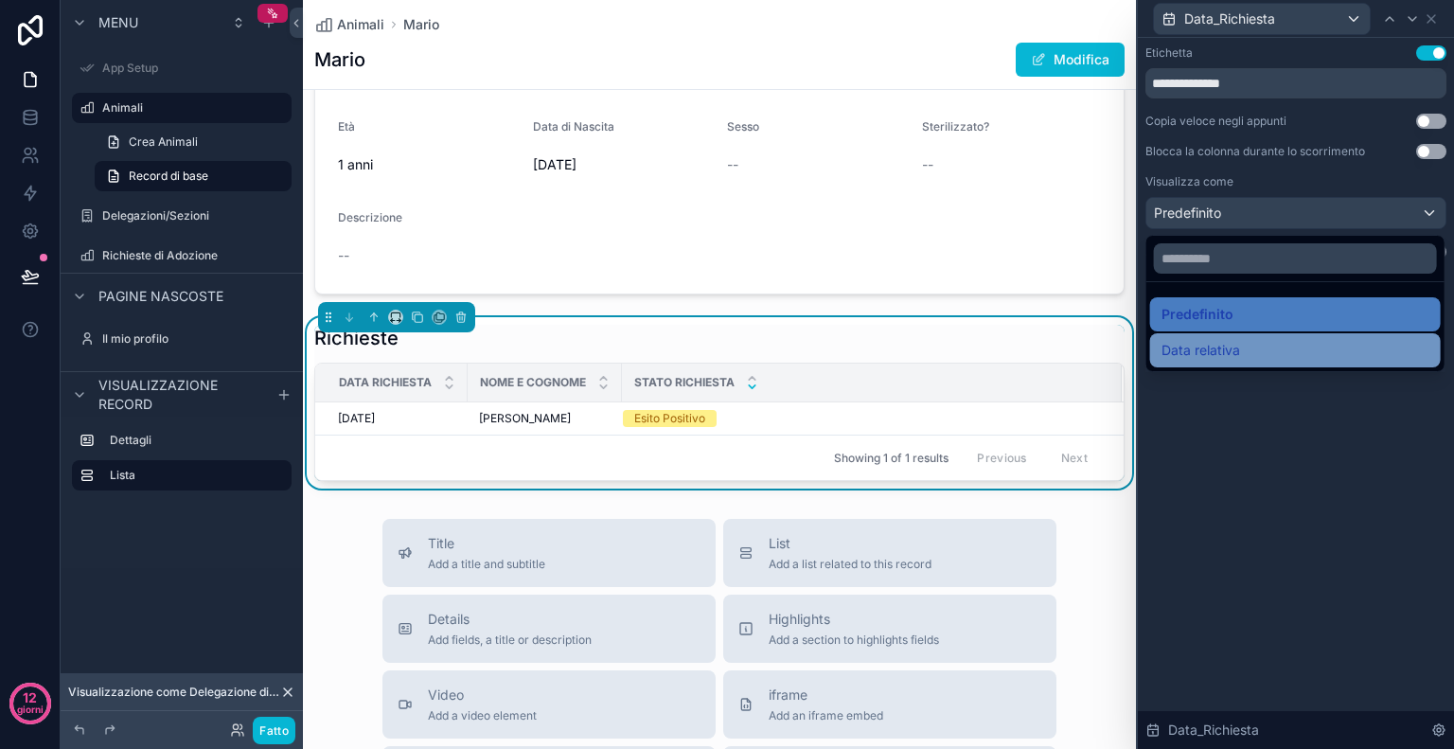
click at [1254, 351] on div "Data relativa" at bounding box center [1296, 350] width 268 height 23
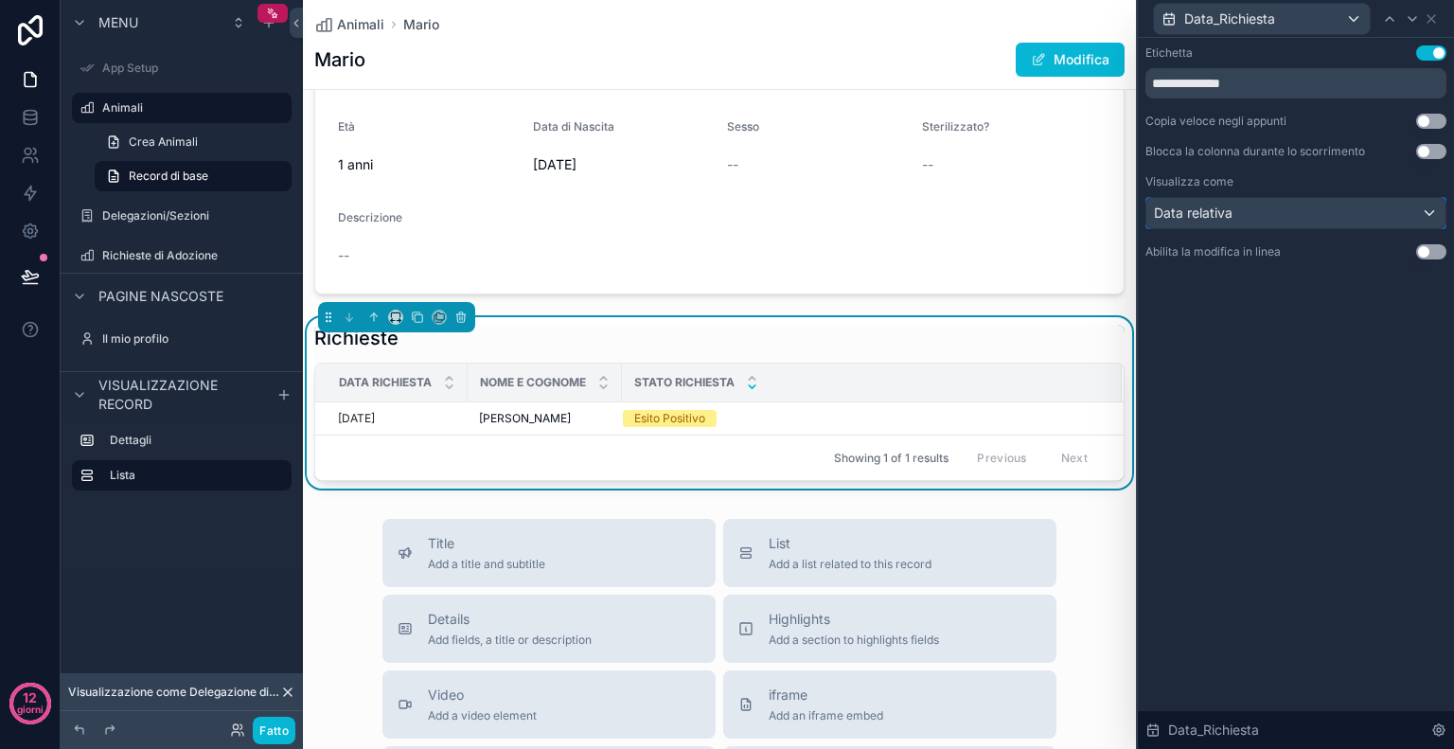
click at [1293, 211] on div "Data relativa" at bounding box center [1296, 213] width 299 height 30
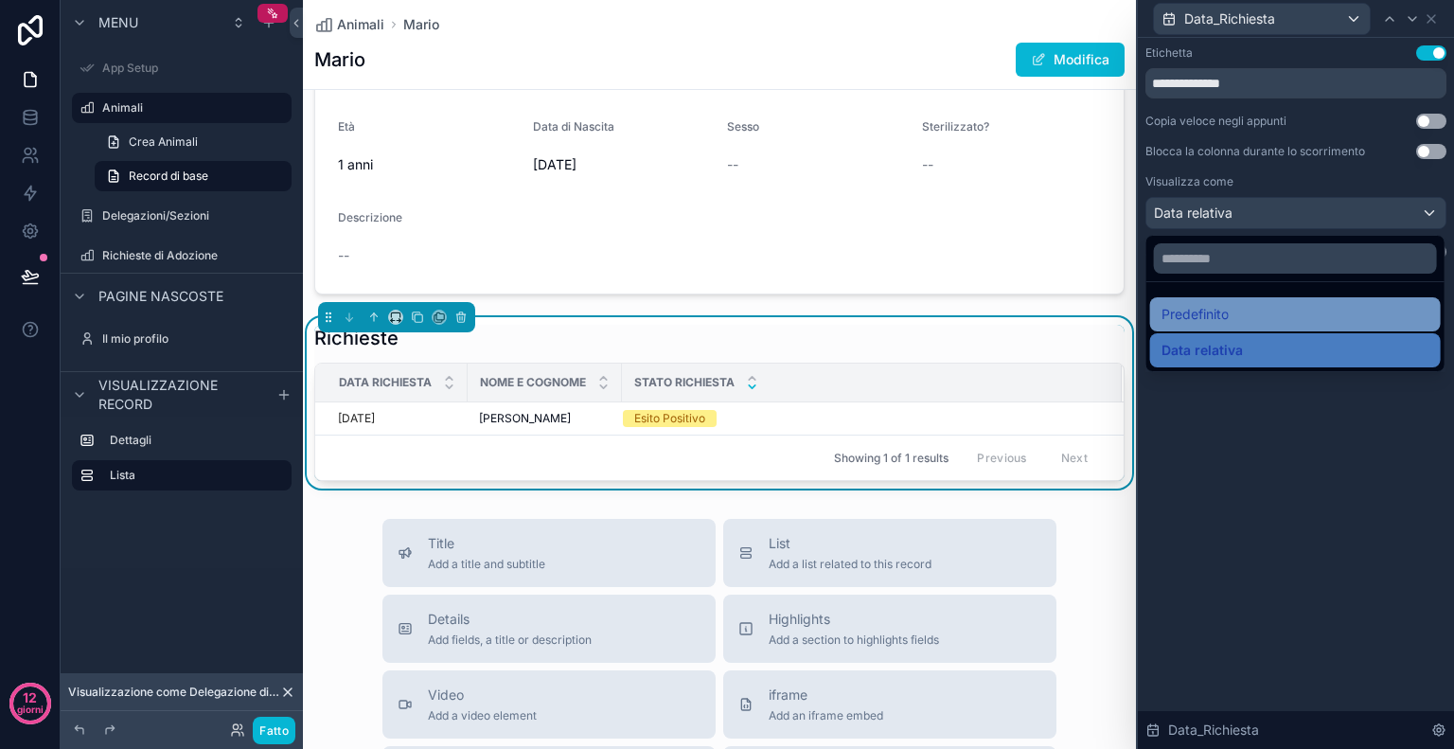
click at [1238, 310] on div "Predefinito" at bounding box center [1296, 314] width 268 height 23
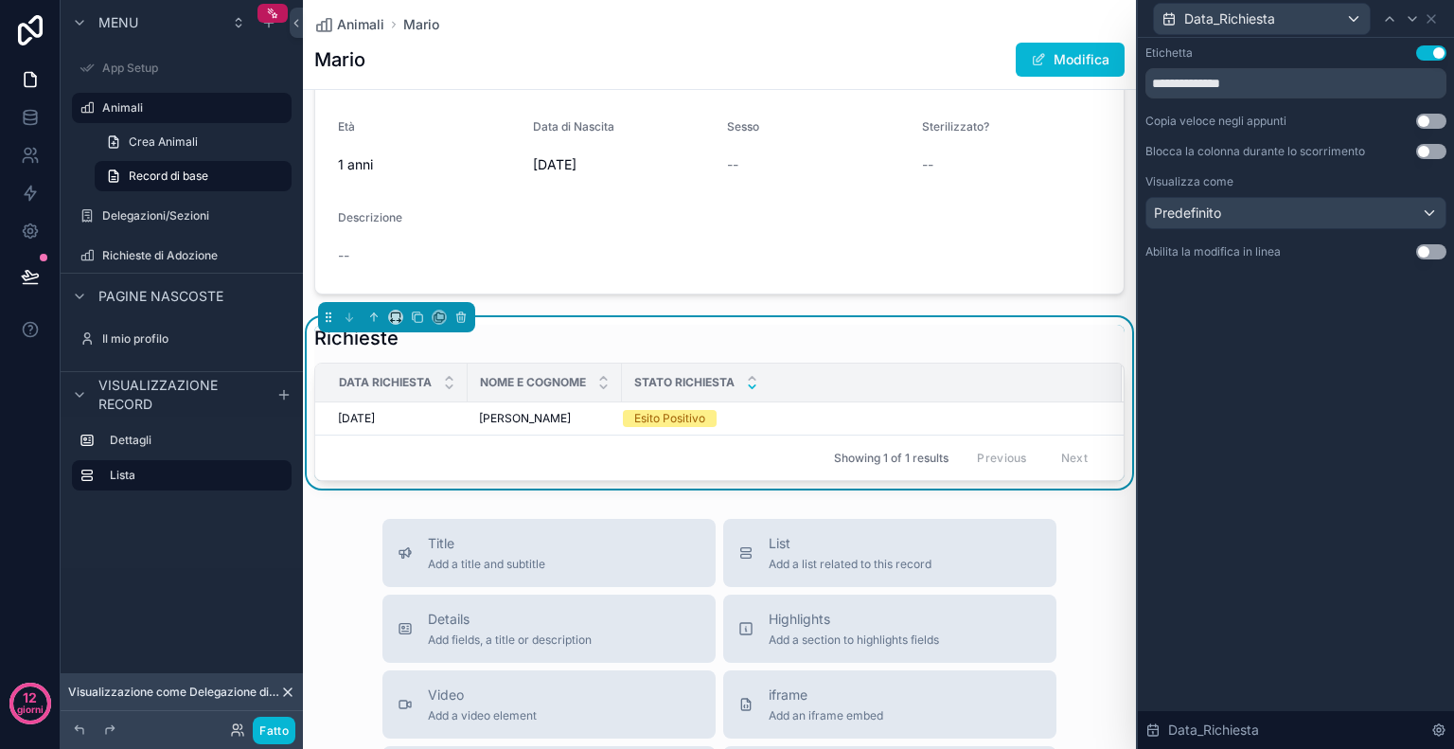
click at [1418, 53] on button "Usa impostazione" at bounding box center [1431, 52] width 30 height 15
click at [1354, 19] on div "Data_Richiesta" at bounding box center [1262, 19] width 216 height 30
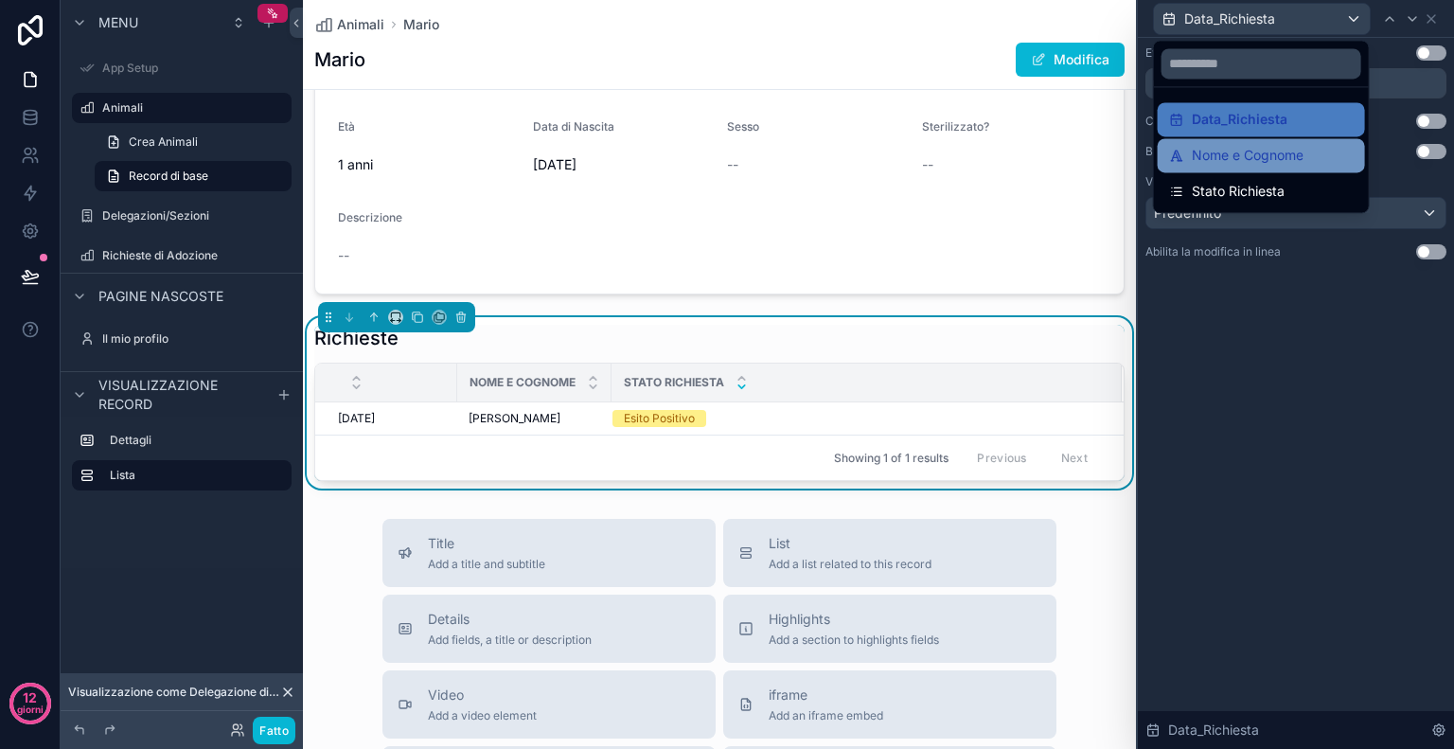
click at [1299, 151] on font "Nome e Cognome" at bounding box center [1248, 155] width 112 height 16
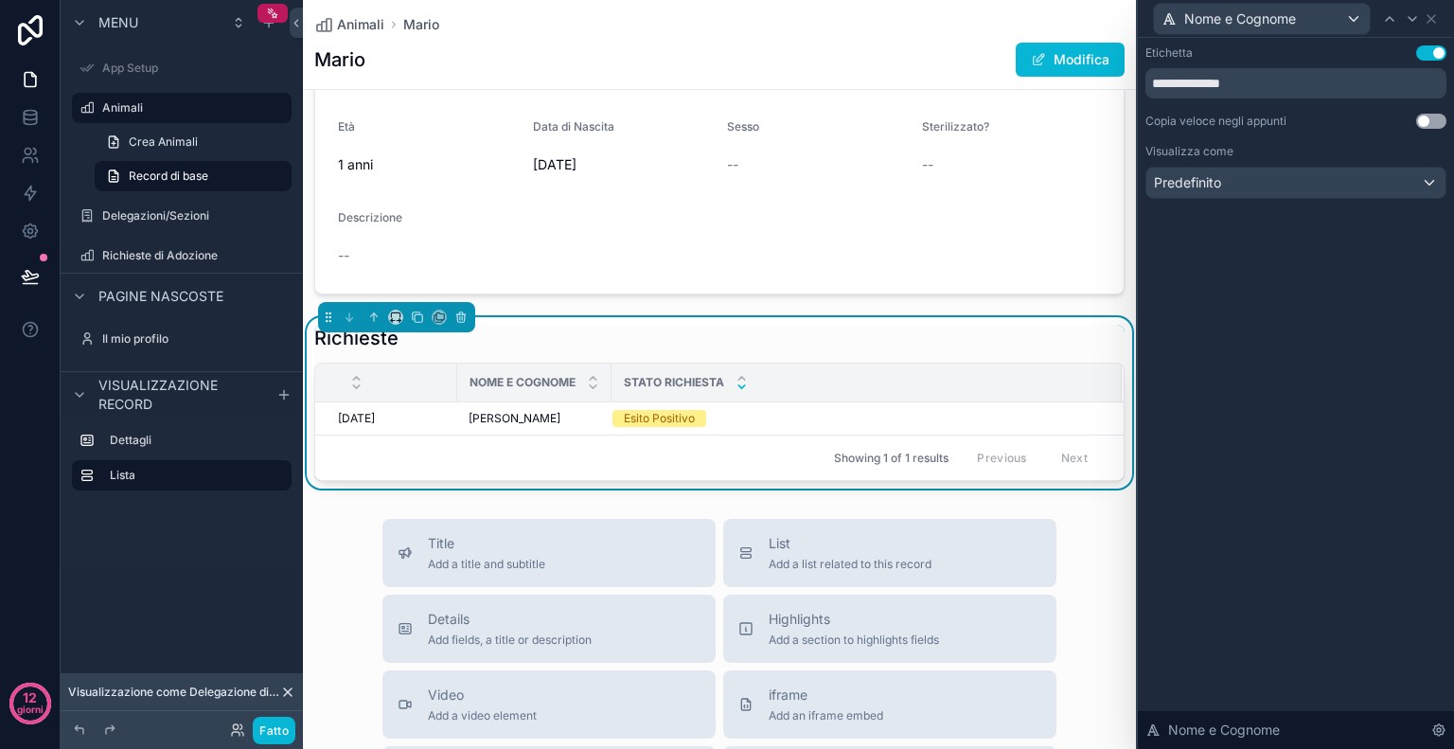
click at [1425, 53] on button "Usa impostazione" at bounding box center [1431, 52] width 30 height 15
click at [1344, 77] on input "**********" at bounding box center [1296, 83] width 301 height 30
click at [1430, 58] on button "Usa impostazione" at bounding box center [1431, 52] width 30 height 15
click at [1332, 82] on input "**********" at bounding box center [1296, 83] width 301 height 30
type input "*"
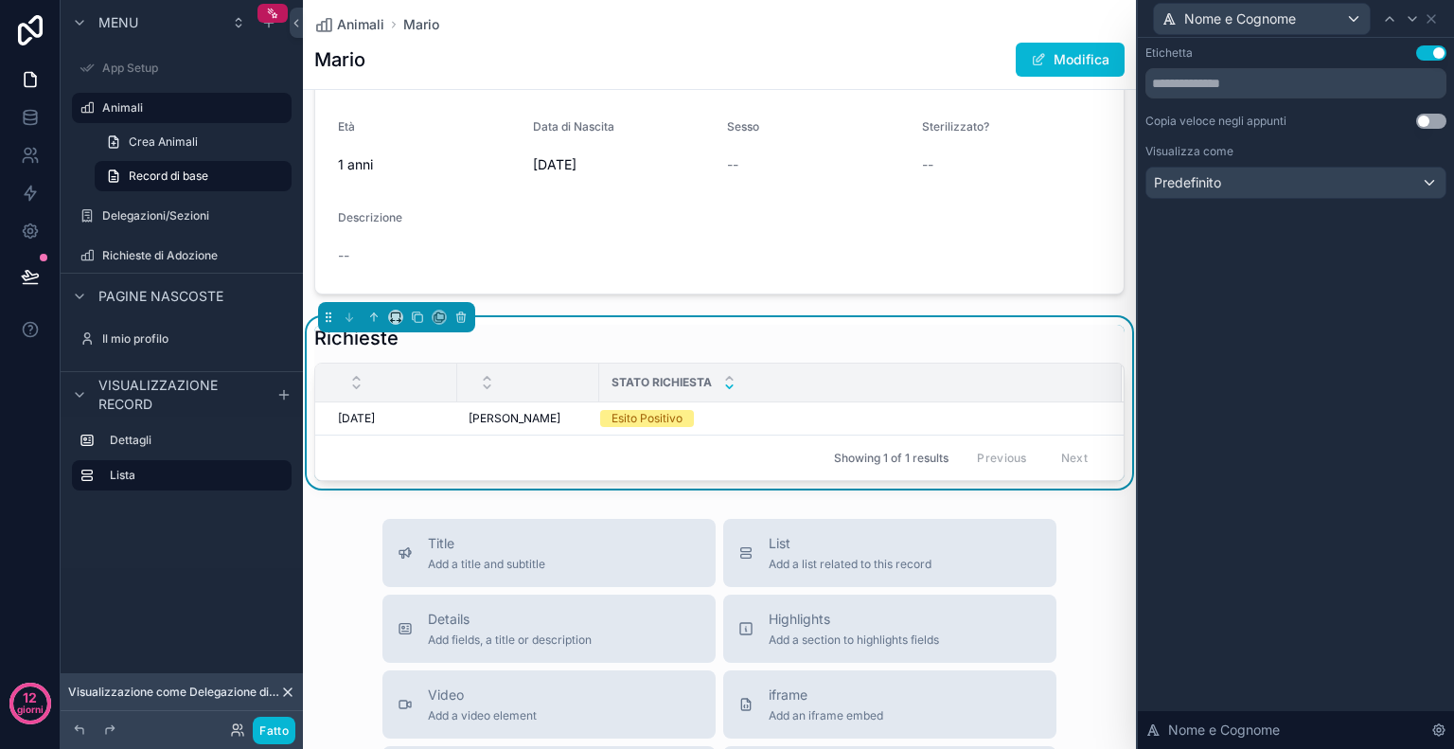
click at [1422, 49] on button "Usa impostazione" at bounding box center [1431, 52] width 30 height 15
click at [1436, 50] on button "Usa impostazione" at bounding box center [1431, 52] width 30 height 15
click at [1295, 92] on input "text" at bounding box center [1296, 83] width 301 height 30
type input "*"
type input "**********"
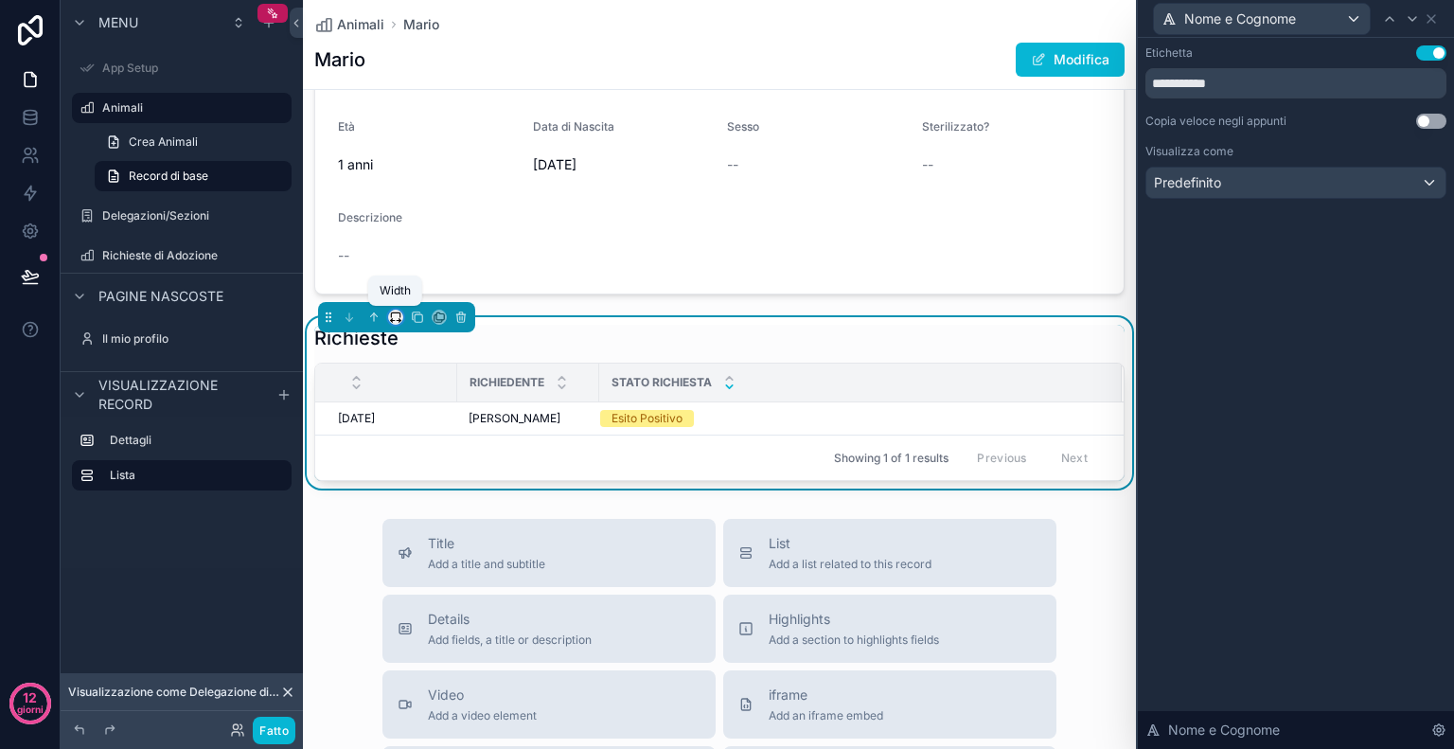
click at [395, 312] on icon "contenuto scorrevole" at bounding box center [395, 317] width 13 height 13
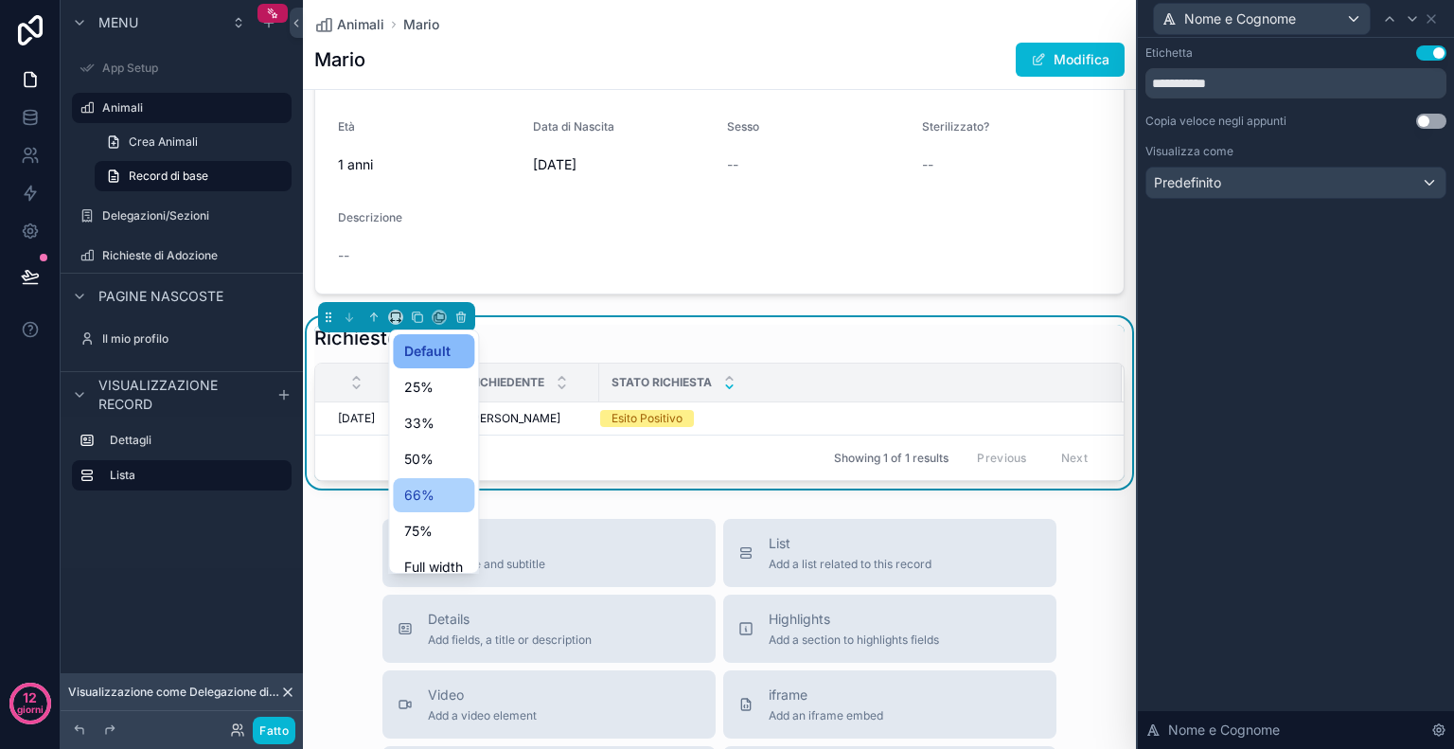
click at [435, 506] on div "66%" at bounding box center [433, 495] width 59 height 23
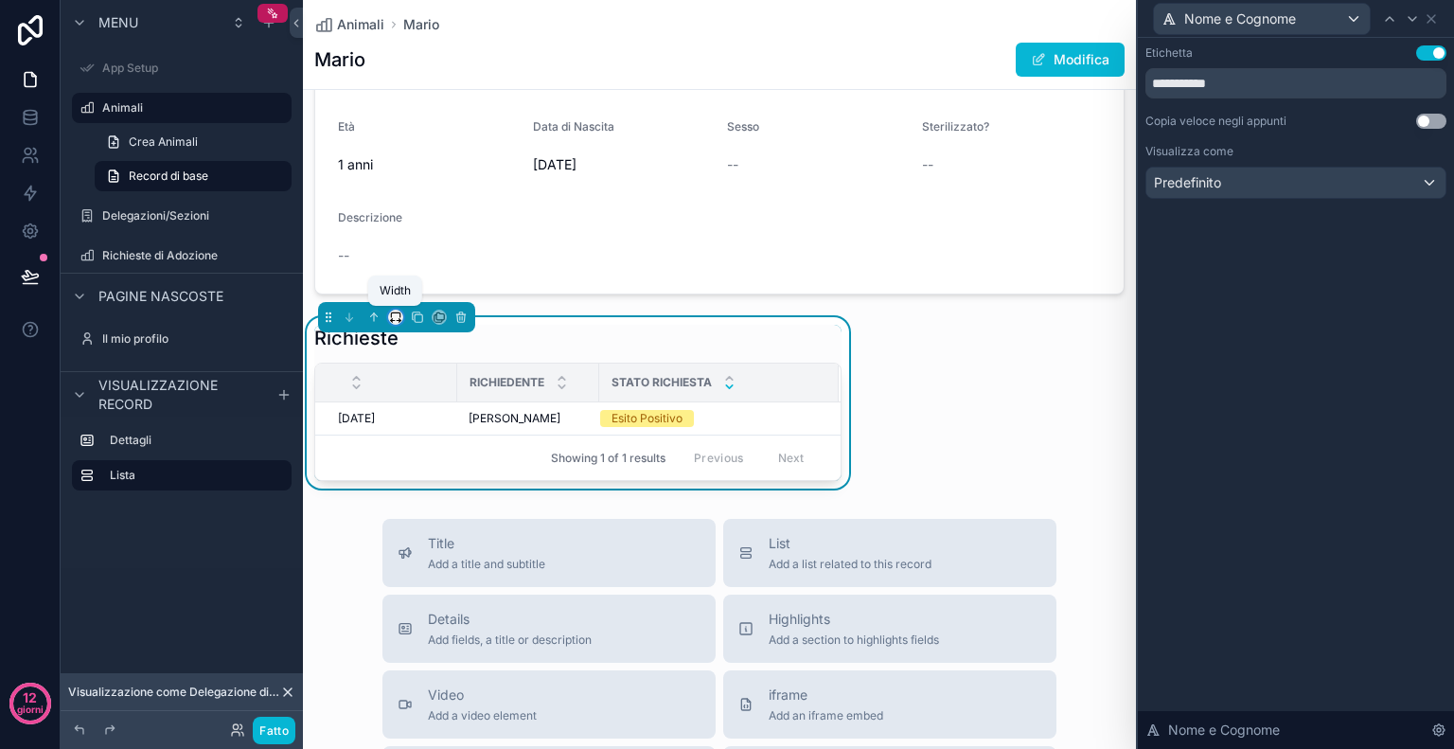
click at [392, 316] on icon "contenuto scorrevole" at bounding box center [395, 317] width 13 height 13
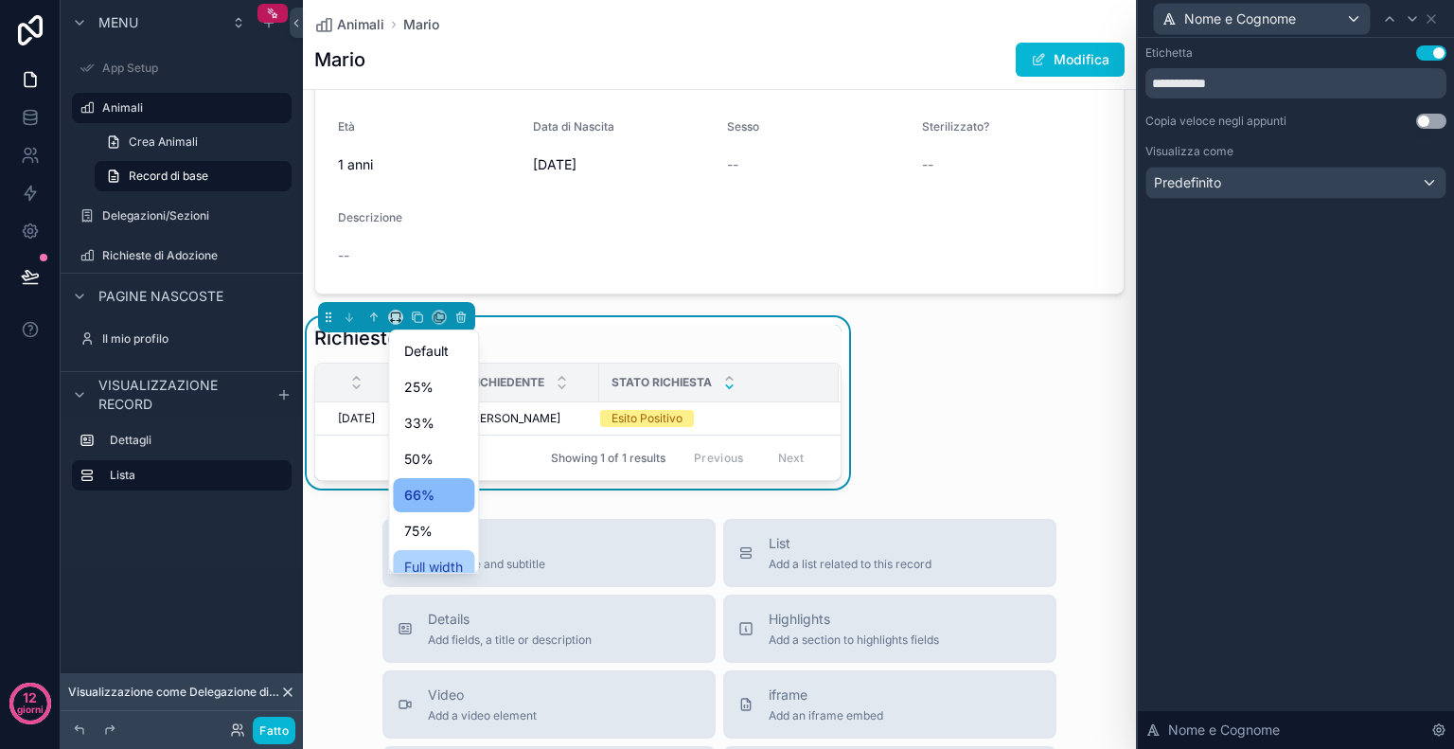
click at [449, 563] on span "Full width" at bounding box center [433, 567] width 59 height 23
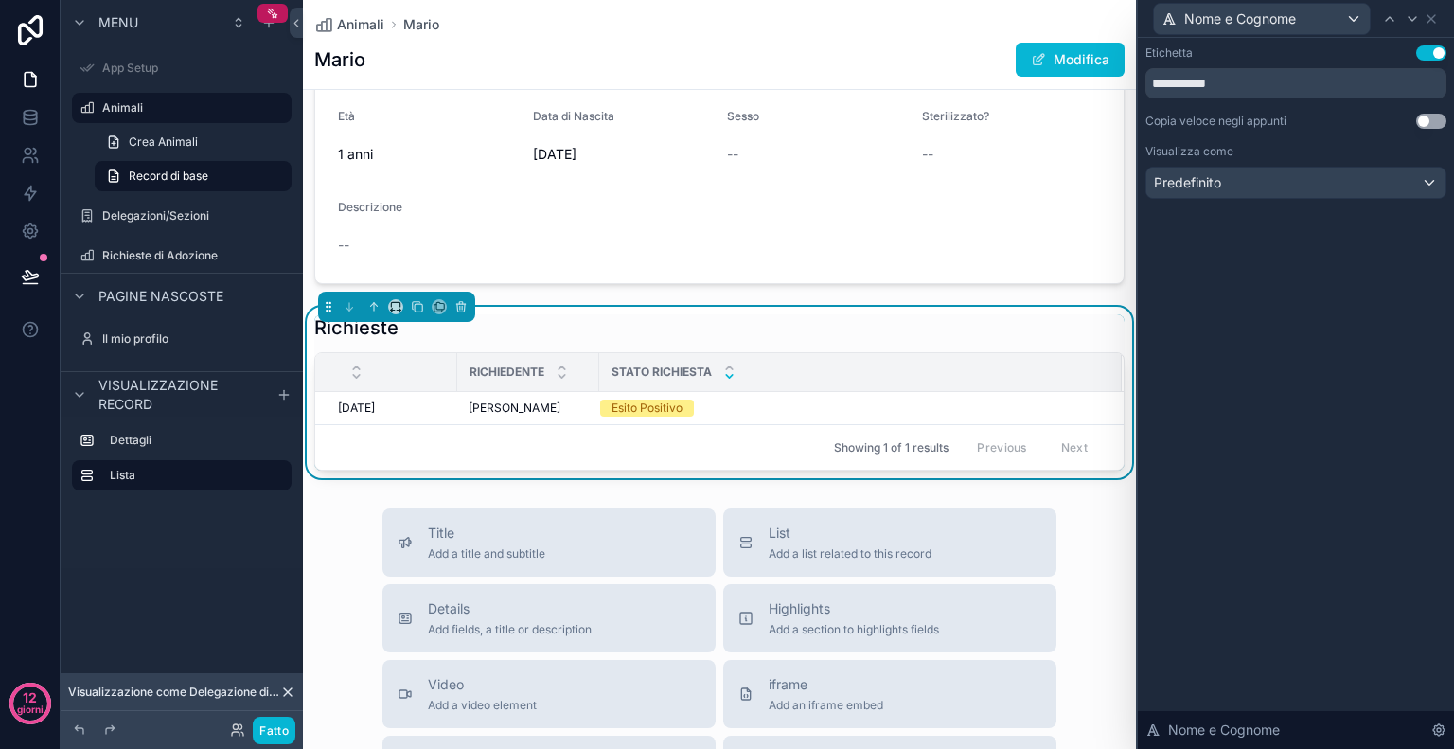
scroll to position [445, 0]
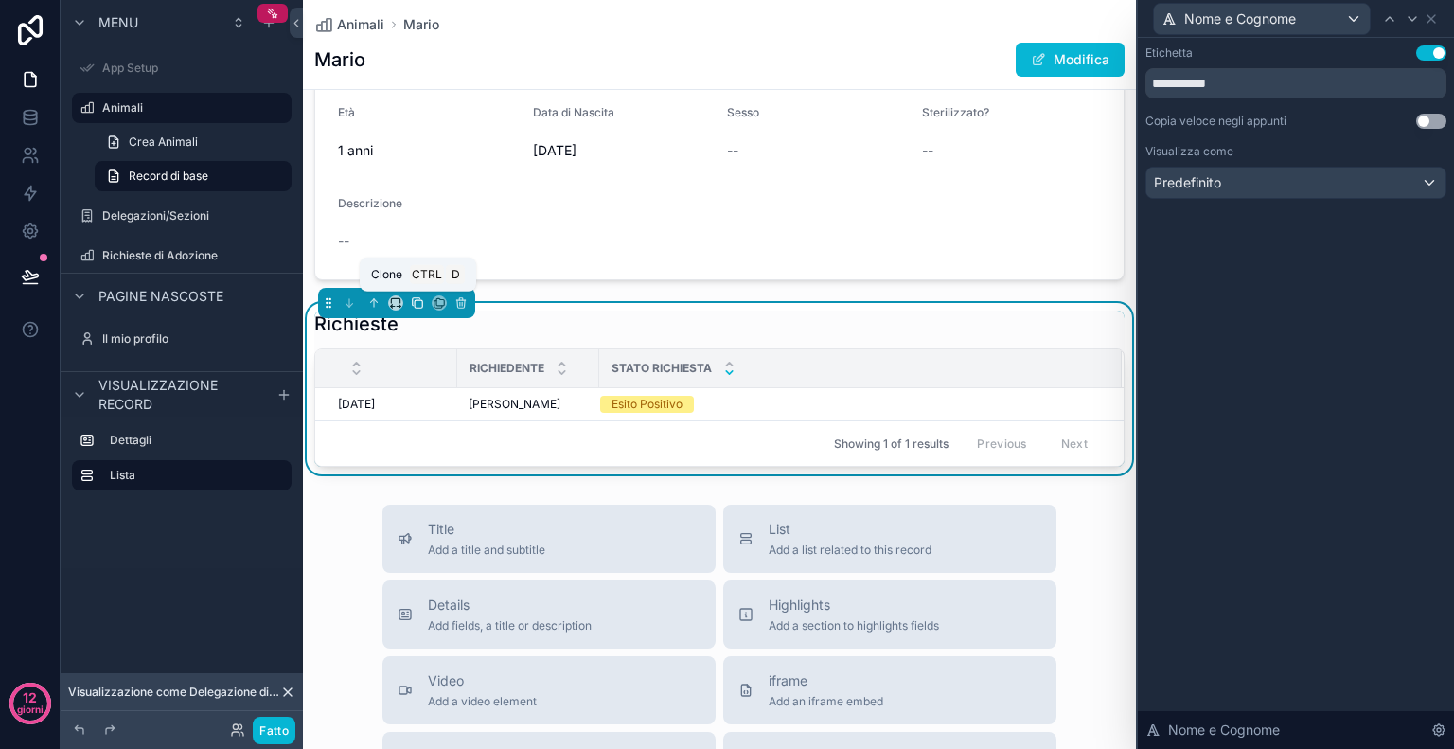
click at [422, 302] on icon "contenuto scorrevole" at bounding box center [419, 304] width 8 height 8
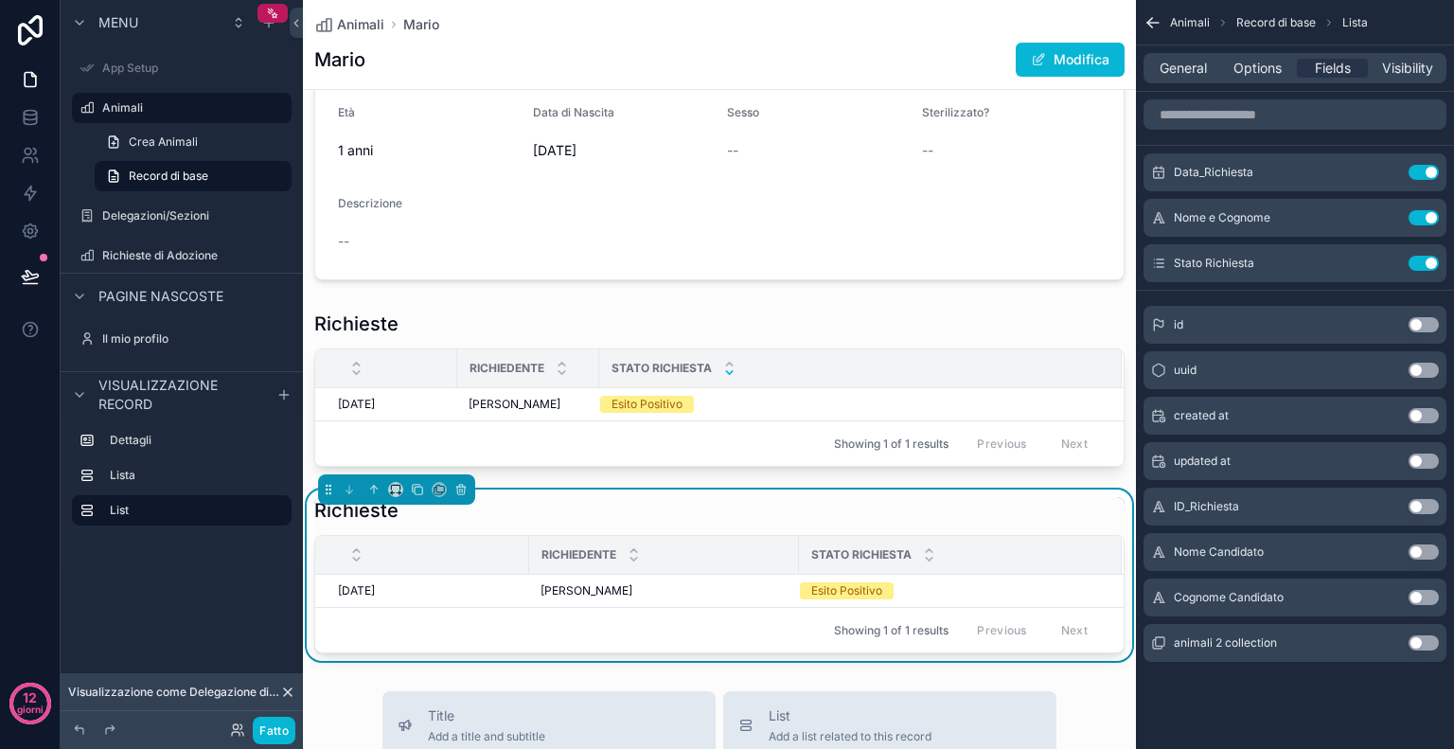
click at [763, 525] on div "Richieste Richiedente Stato Richiesta 09/09/2025 09/09/2025 Gianna Caramel Gian…" at bounding box center [719, 575] width 810 height 156
click at [1192, 67] on span "General" at bounding box center [1183, 68] width 47 height 19
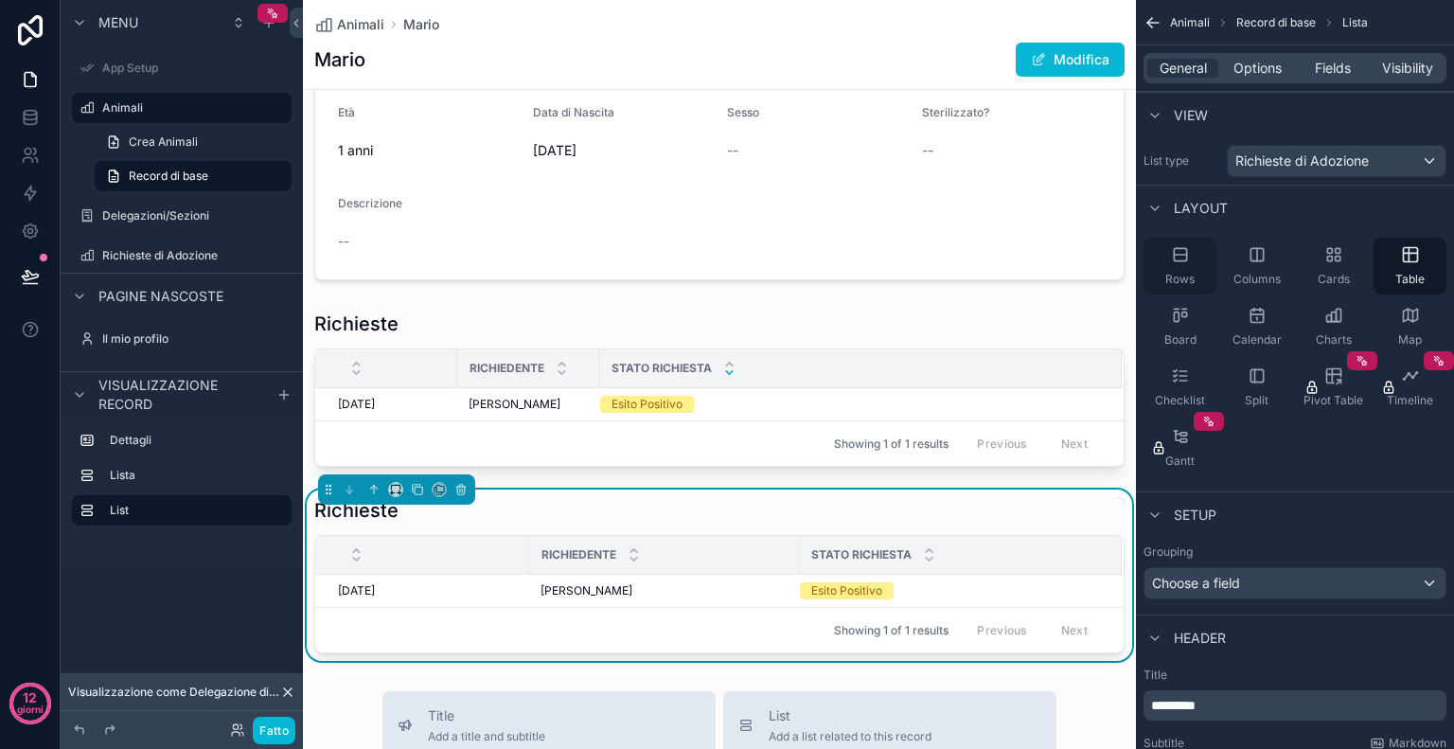
click at [1200, 279] on div "Rows" at bounding box center [1180, 266] width 73 height 57
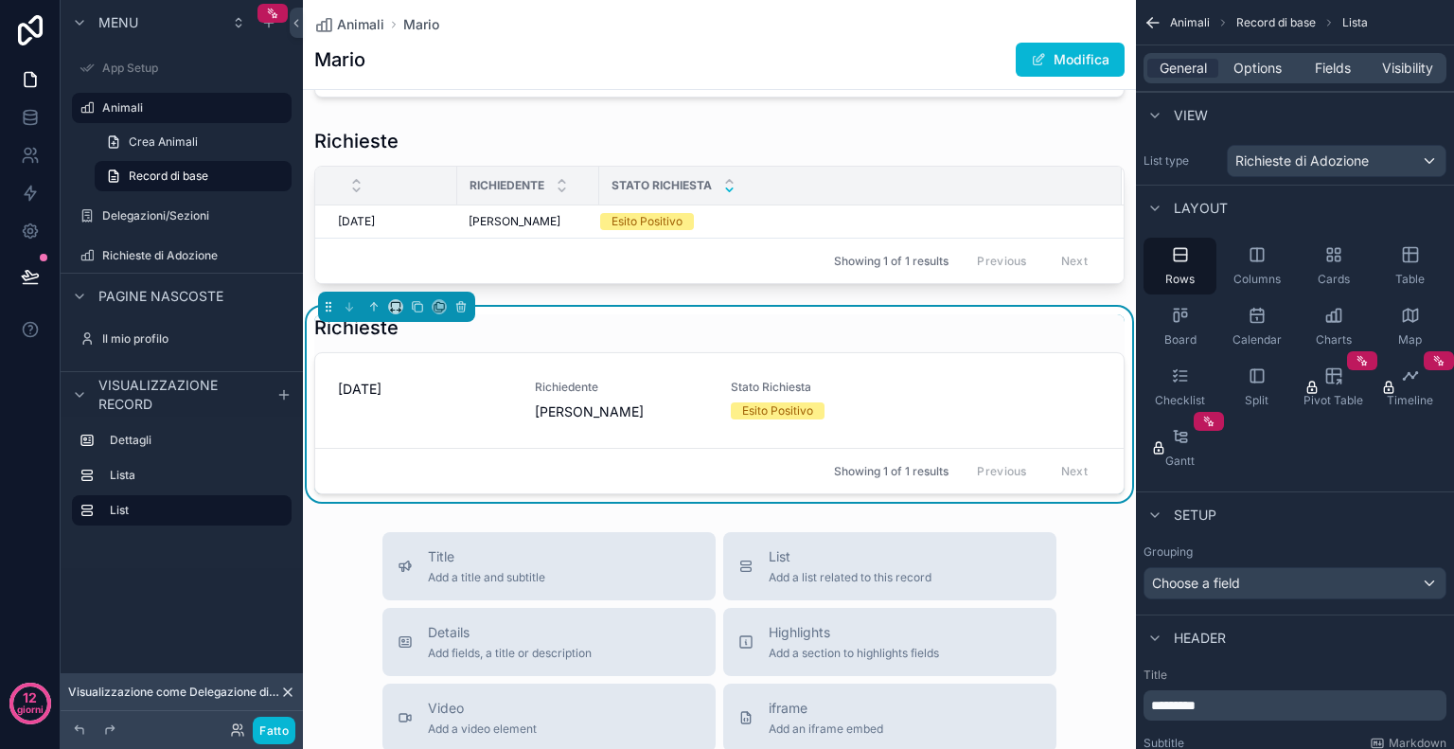
scroll to position [522, 0]
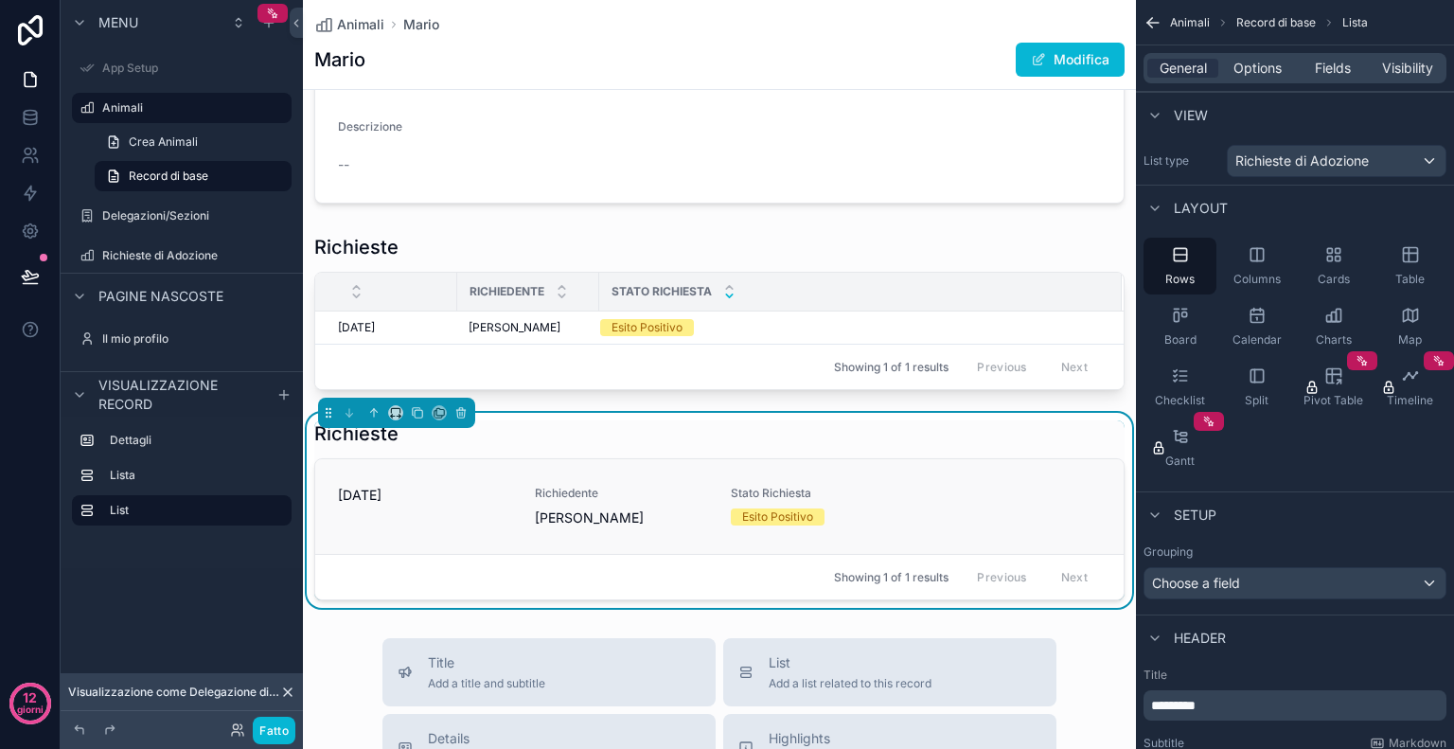
click at [432, 499] on span "09/09/2025" at bounding box center [425, 495] width 174 height 19
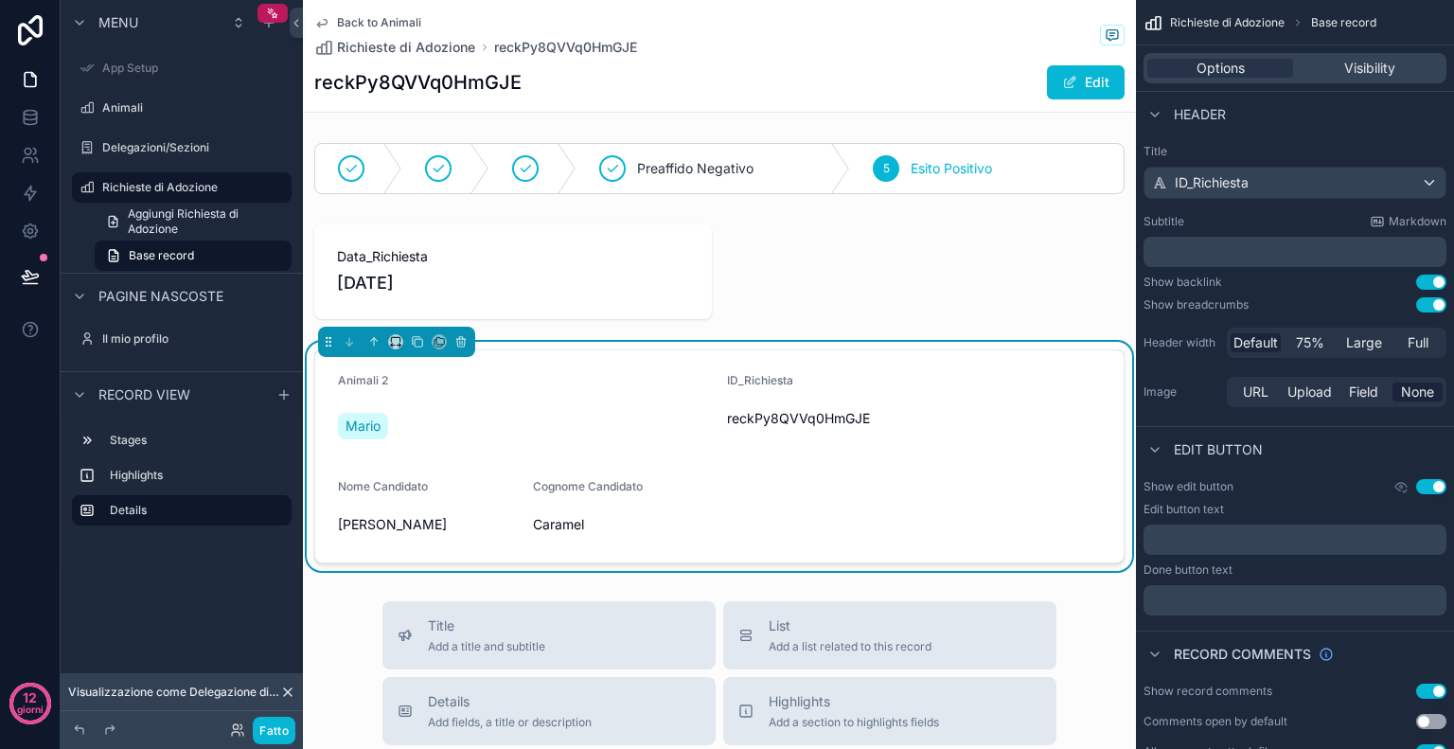
click at [338, 18] on span "Back to Animali" at bounding box center [379, 22] width 84 height 15
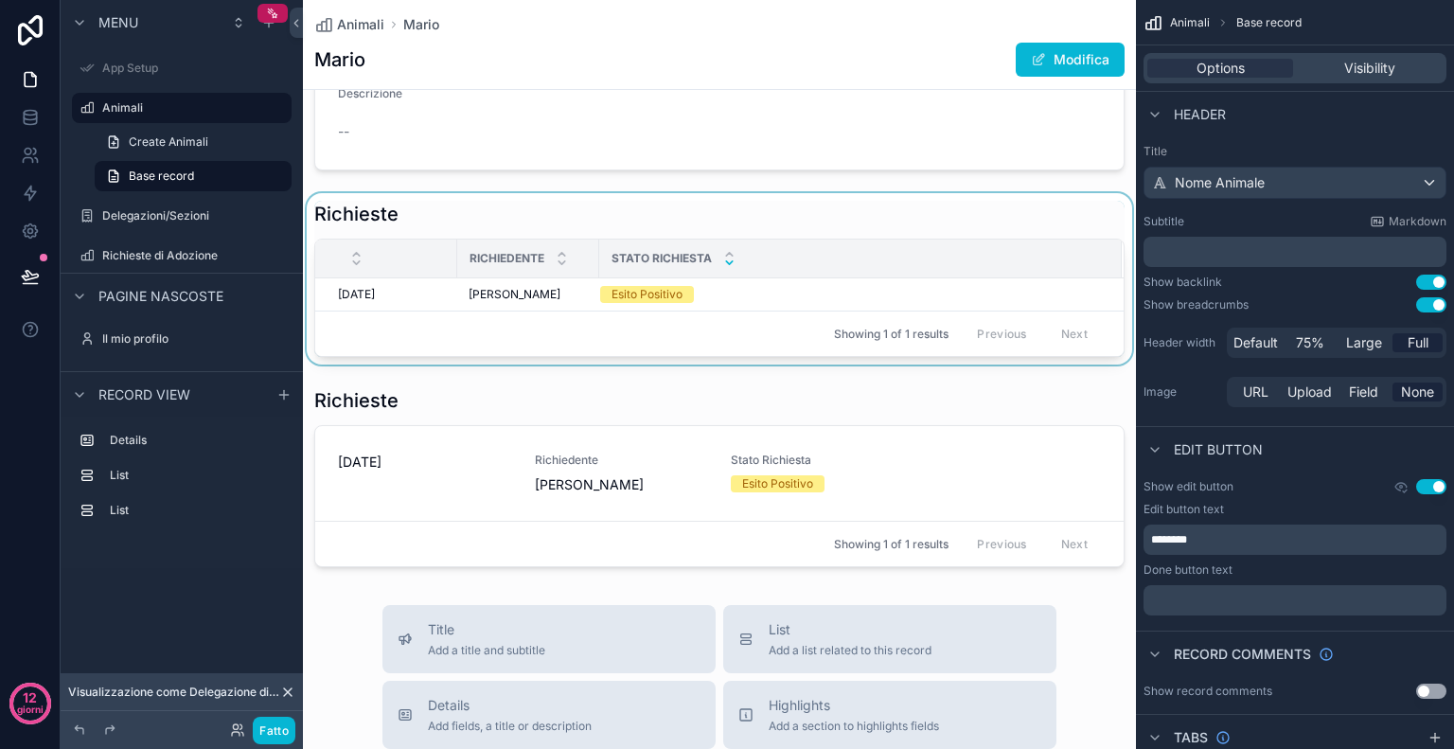
scroll to position [532, 0]
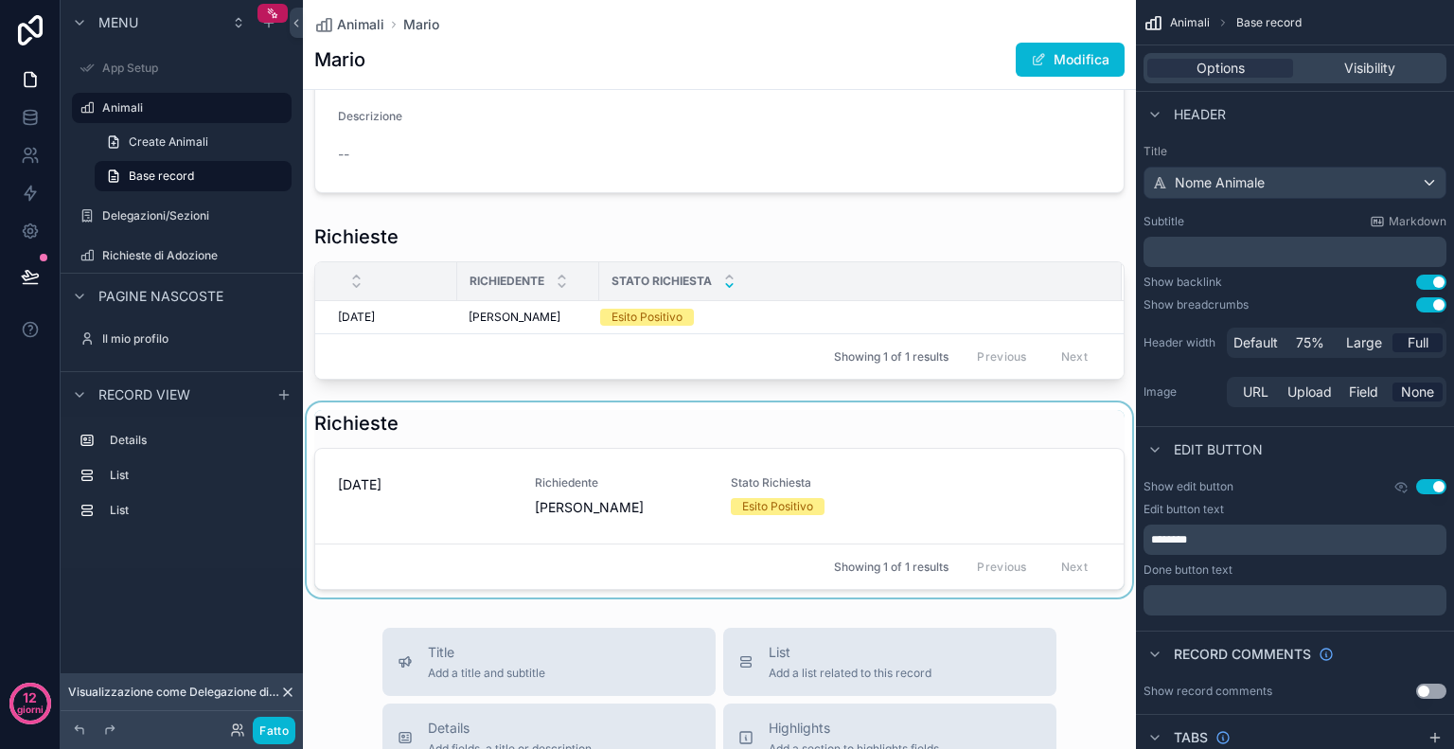
click at [675, 440] on div "contenuto scorrevole" at bounding box center [719, 499] width 833 height 195
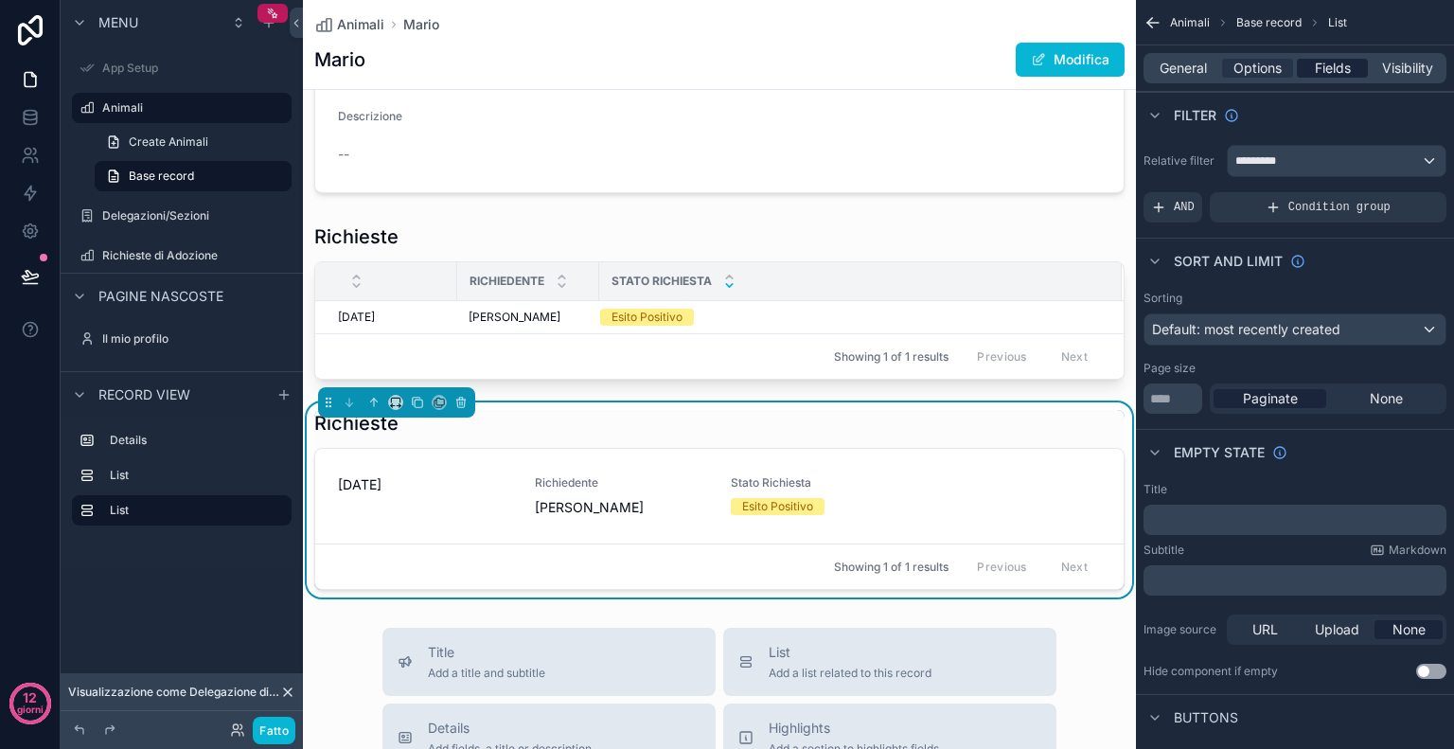
click at [1337, 64] on span "Fields" at bounding box center [1333, 68] width 36 height 19
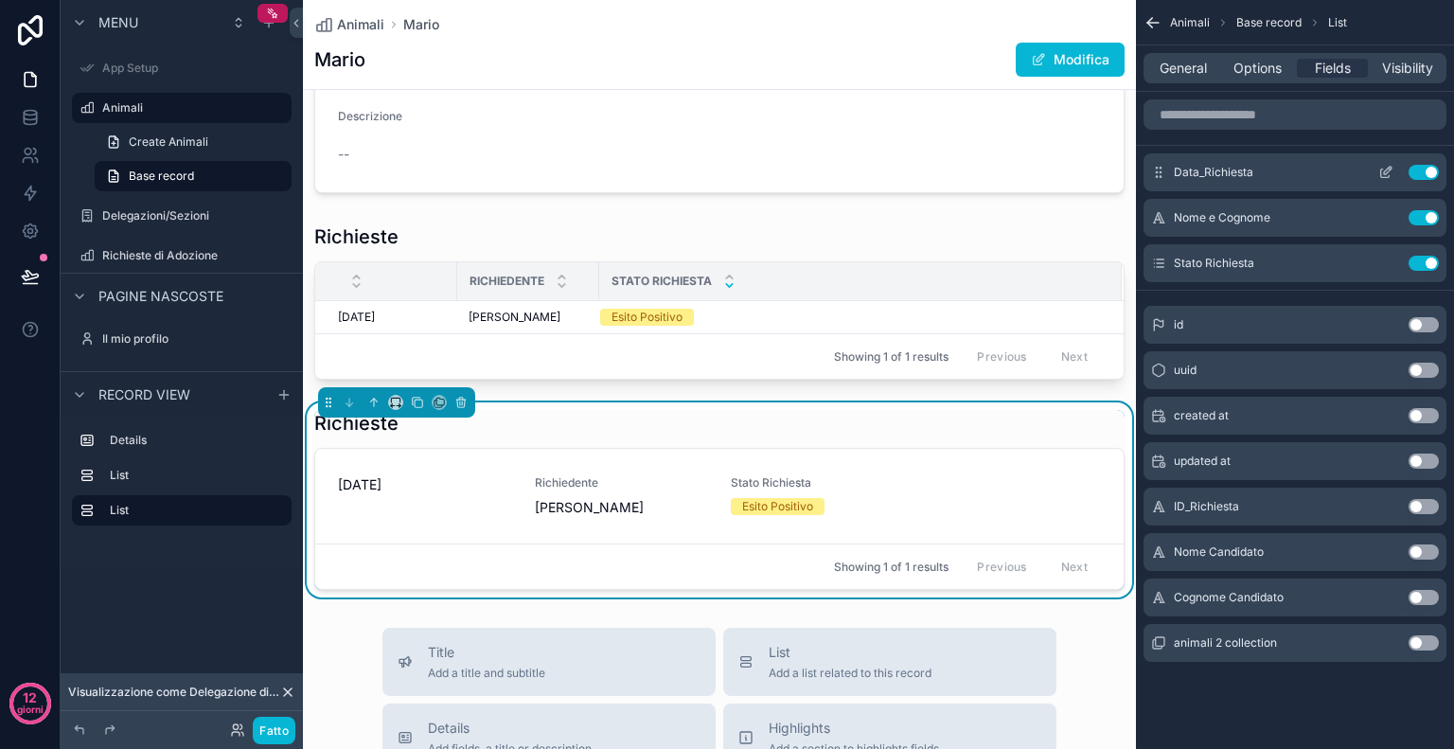
click at [1384, 172] on icon "contenuto scorrevole" at bounding box center [1388, 171] width 8 height 8
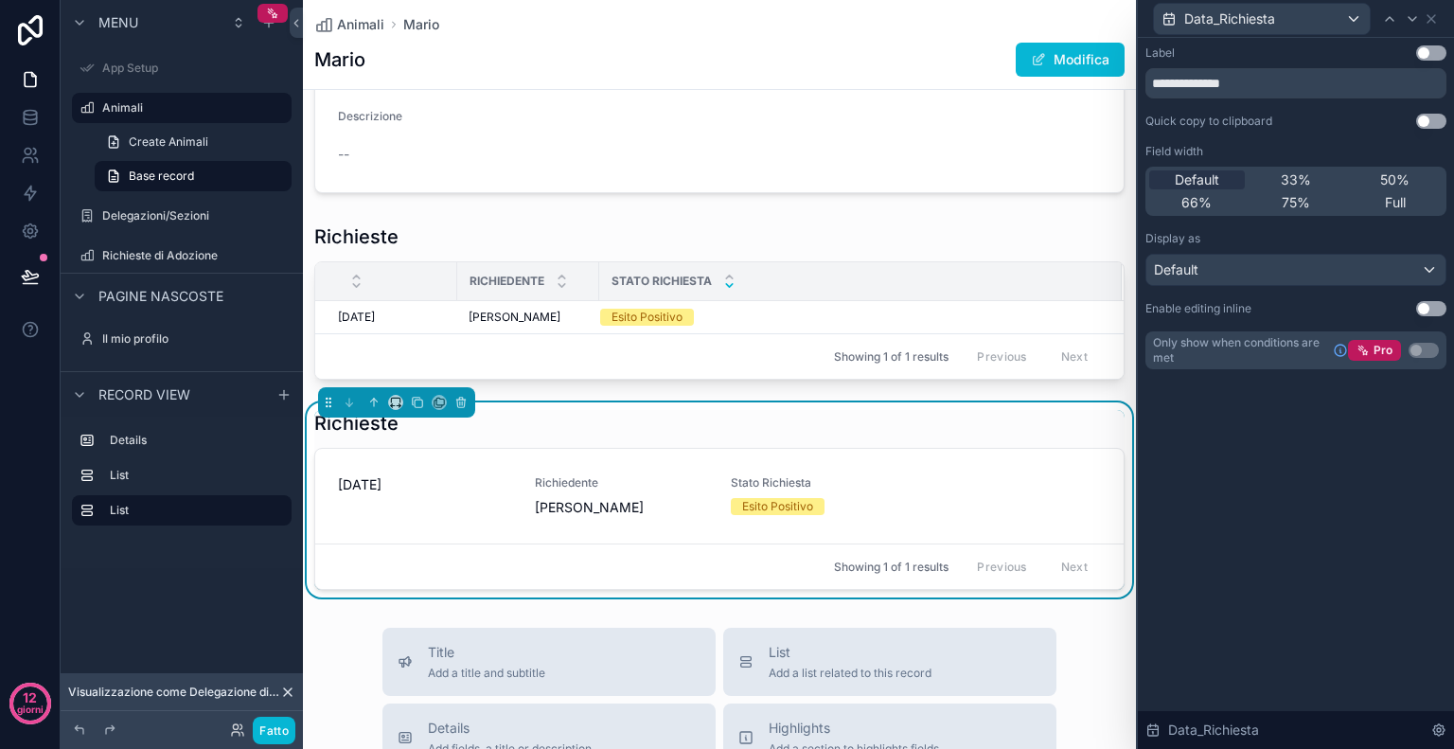
click at [1437, 53] on button "Use setting" at bounding box center [1431, 52] width 30 height 15
click at [1428, 15] on icon at bounding box center [1432, 19] width 8 height 8
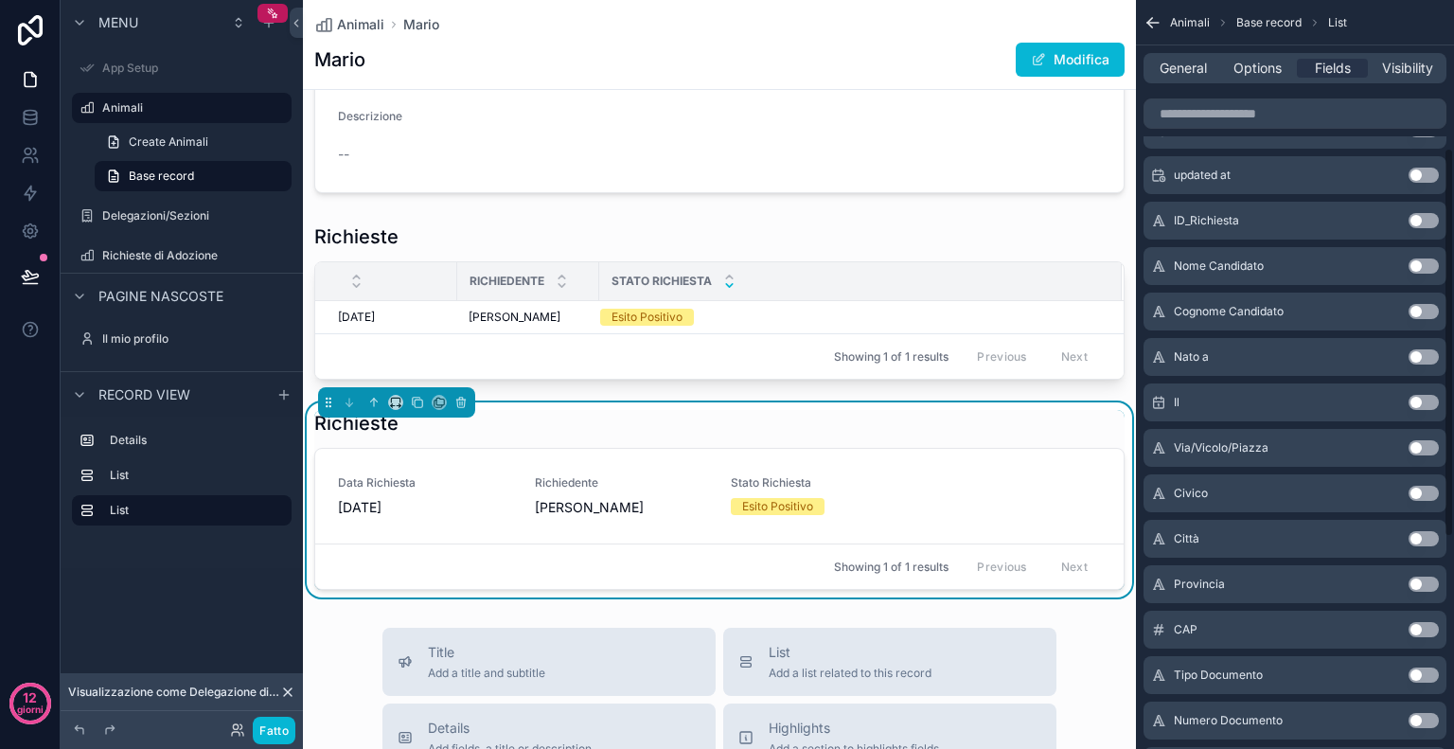
scroll to position [284, 0]
click at [1427, 585] on button "Use setting" at bounding box center [1424, 585] width 30 height 15
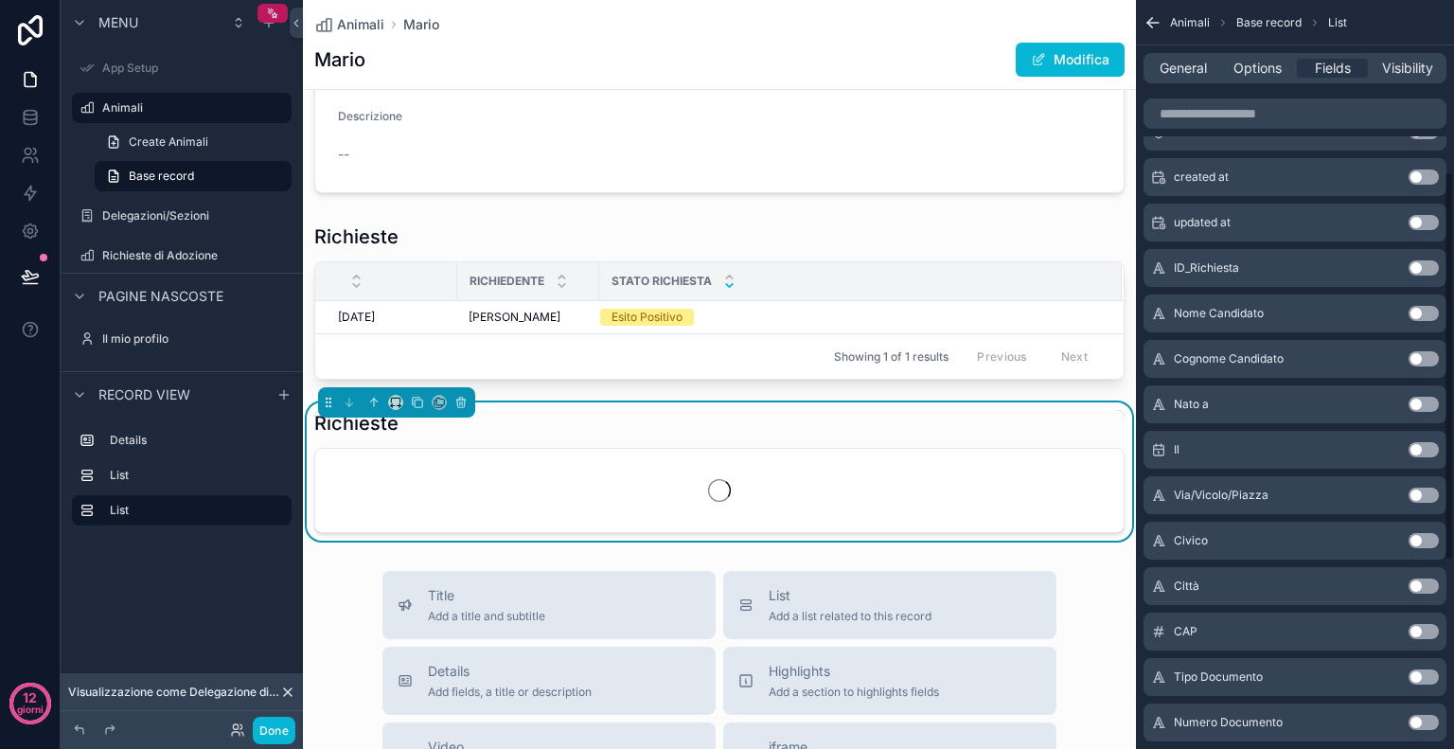
scroll to position [329, 0]
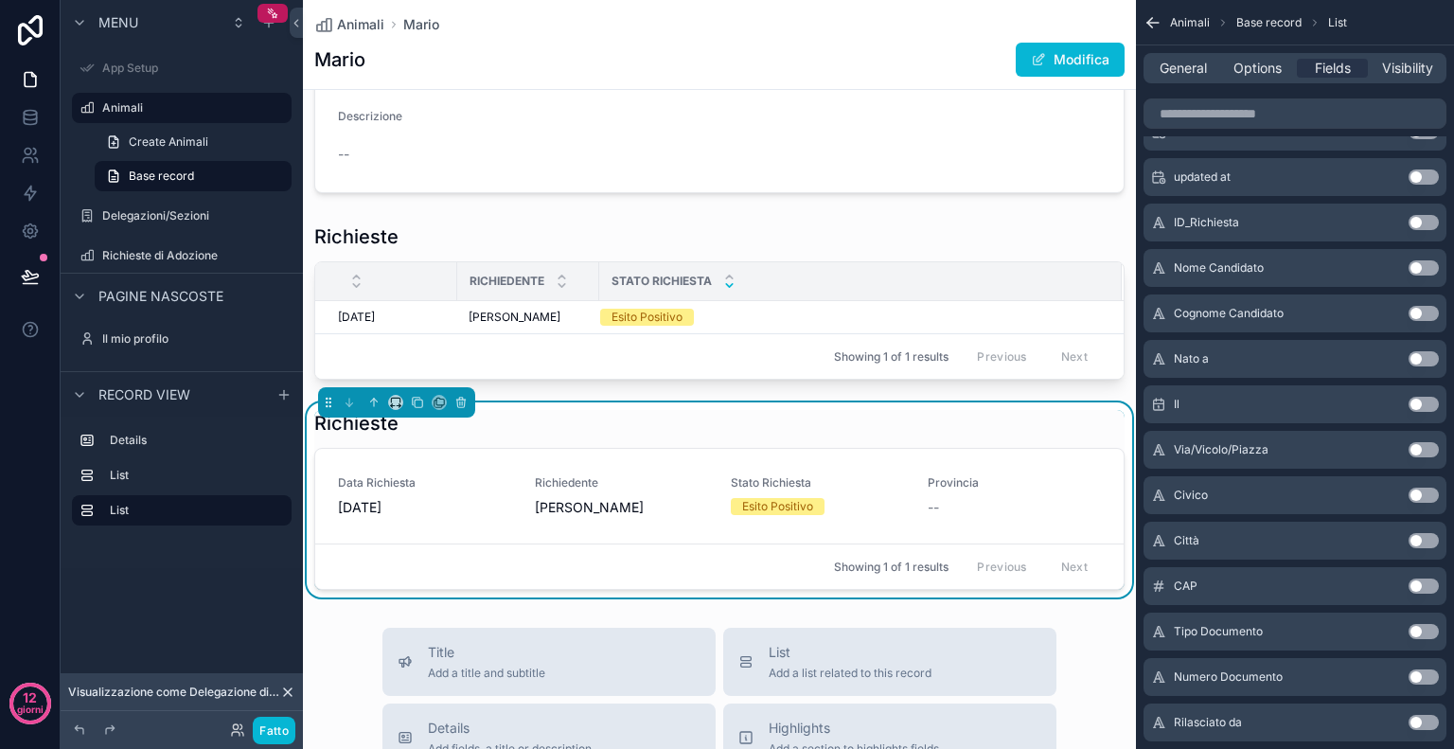
click at [1426, 537] on button "Use setting" at bounding box center [1424, 540] width 30 height 15
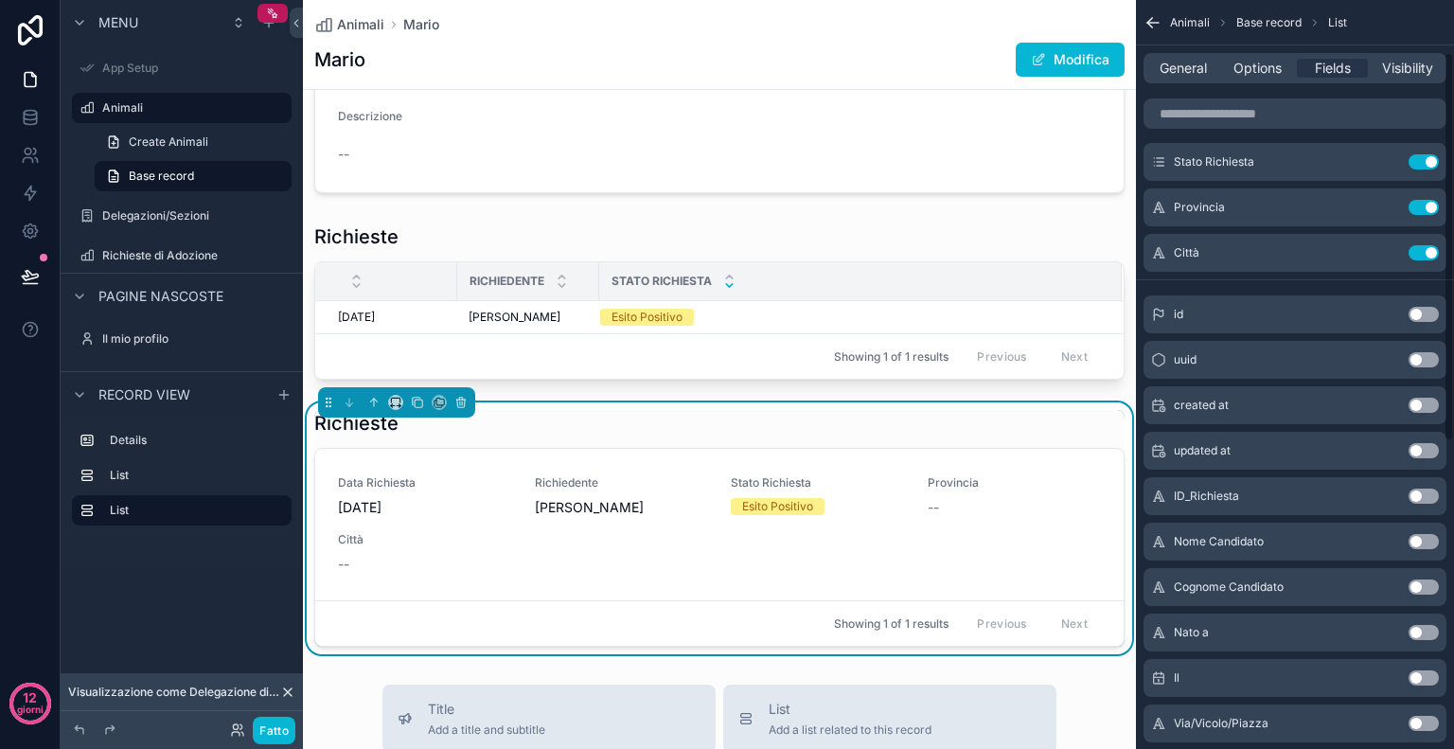
scroll to position [0, 0]
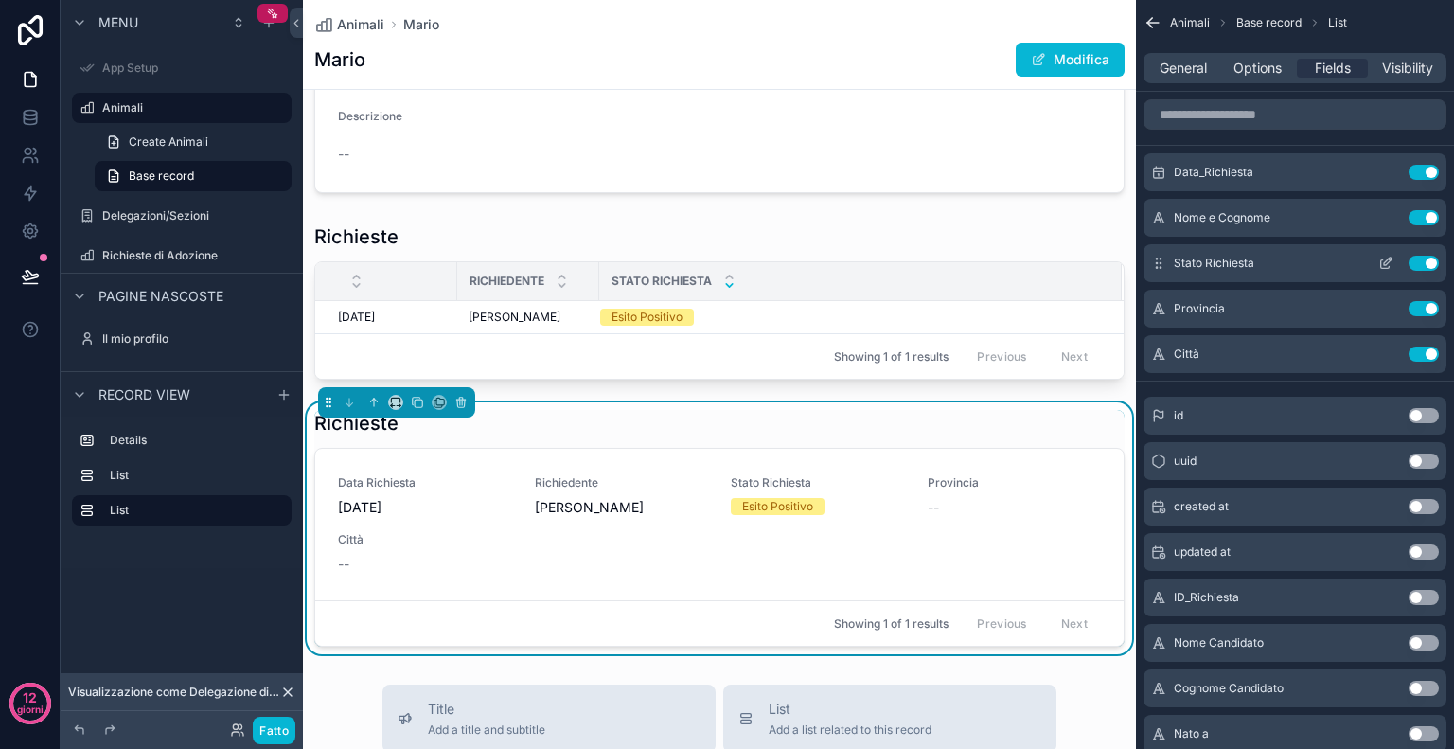
drag, startPoint x: 1157, startPoint y: 351, endPoint x: 1158, endPoint y: 245, distance: 106.0
drag, startPoint x: 1158, startPoint y: 245, endPoint x: 1203, endPoint y: 340, distance: 105.0
click at [1203, 340] on div "Città Use setting" at bounding box center [1295, 354] width 303 height 38
click at [1155, 221] on icon "contenuto scorrevole" at bounding box center [1158, 217] width 15 height 15
click at [1151, 272] on div "Nome e Cognome Use setting" at bounding box center [1295, 263] width 303 height 38
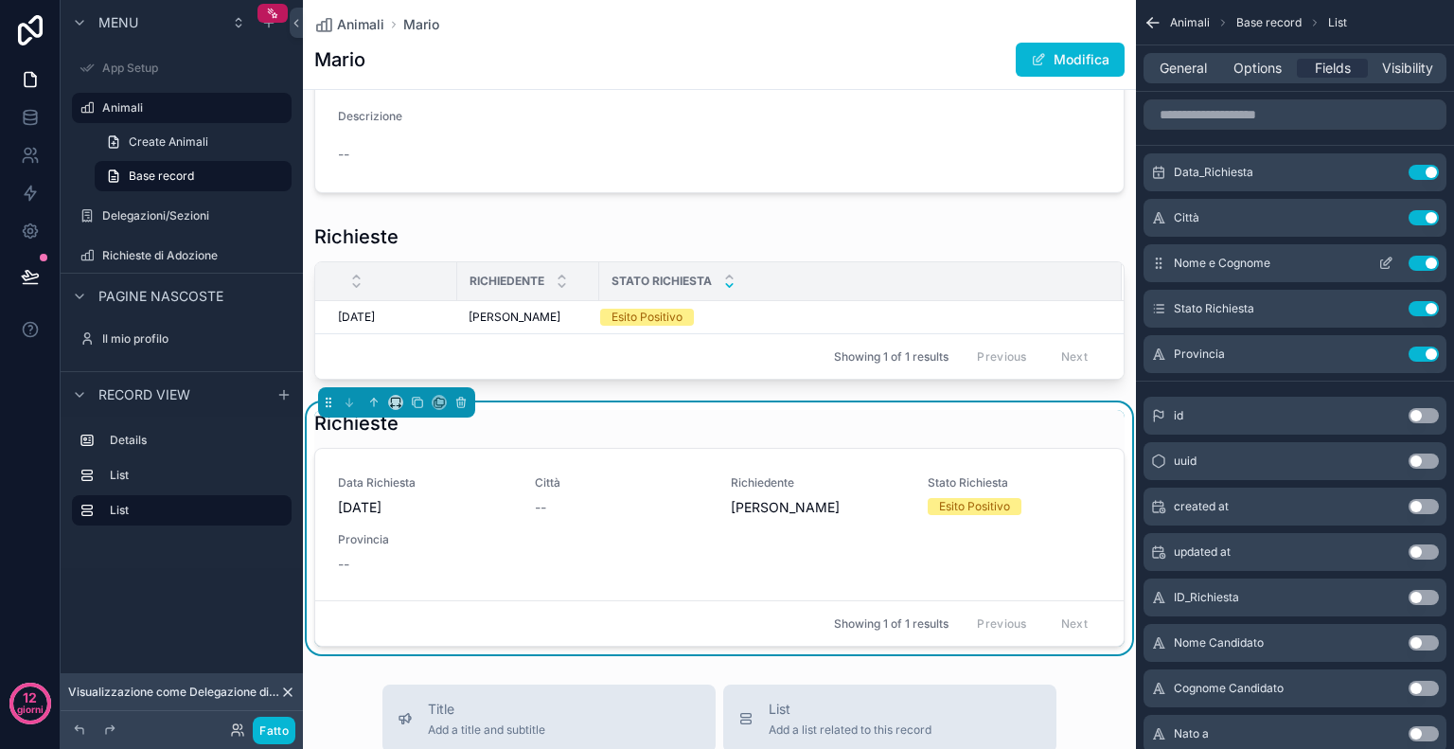
click at [1165, 253] on div "Nome e Cognome Use setting" at bounding box center [1295, 263] width 303 height 38
click at [1160, 306] on icon "contenuto scorrevole" at bounding box center [1158, 308] width 15 height 15
drag, startPoint x: 1160, startPoint y: 306, endPoint x: 1151, endPoint y: 370, distance: 64.9
click at [1151, 370] on div "Data_Richiesta Use setting Nome e Cognome Use setting Città Use setting Stato R…" at bounding box center [1295, 263] width 318 height 220
click at [1165, 307] on icon "contenuto scorrevole" at bounding box center [1158, 308] width 15 height 15
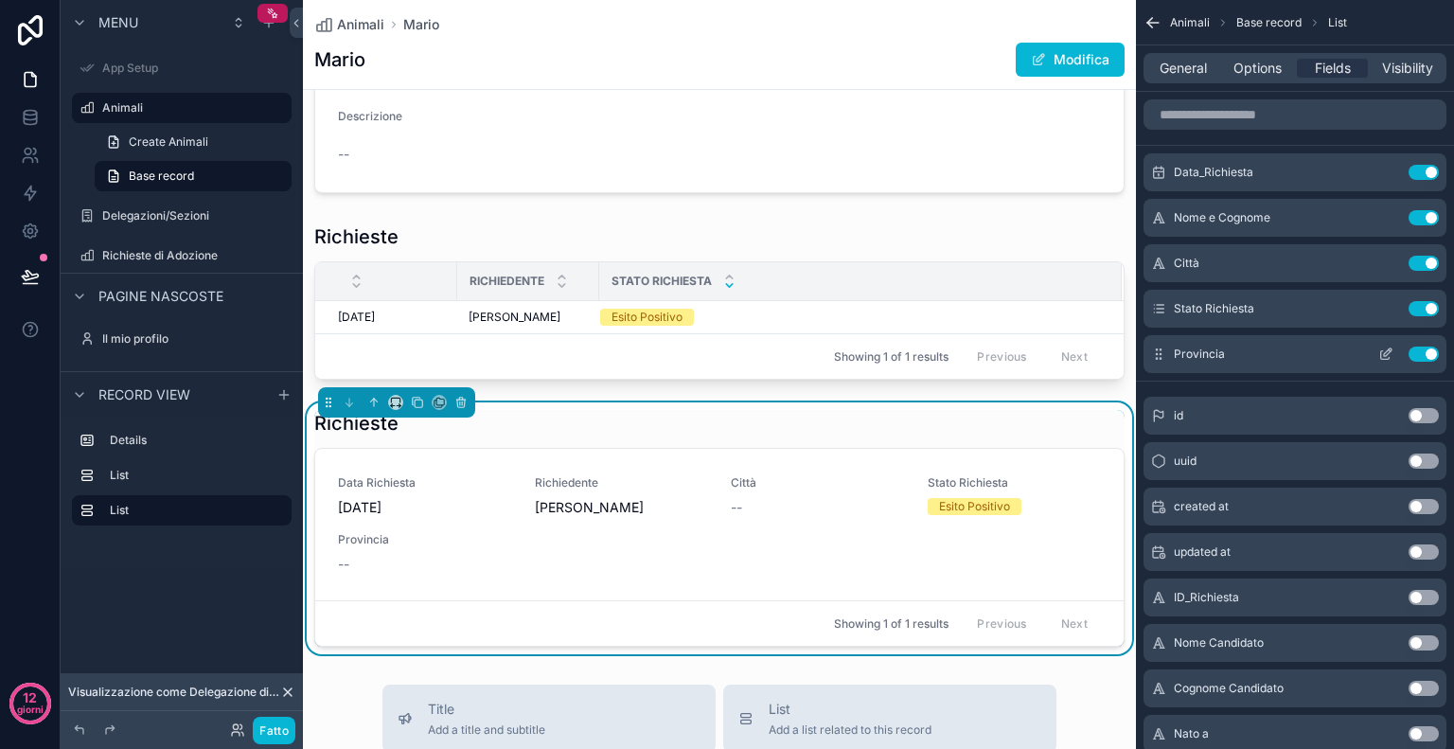
drag, startPoint x: 1165, startPoint y: 307, endPoint x: 1182, endPoint y: 364, distance: 59.3
click at [1182, 364] on div "Data_Richiesta Use setting Nome e Cognome Use setting Città Use setting Stato R…" at bounding box center [1295, 263] width 318 height 220
click at [1166, 324] on div "Stato Richiesta Use setting" at bounding box center [1295, 309] width 303 height 38
click at [1158, 311] on icon "contenuto scorrevole" at bounding box center [1158, 308] width 15 height 15
click at [1384, 349] on icon "contenuto scorrevole" at bounding box center [1385, 354] width 15 height 15
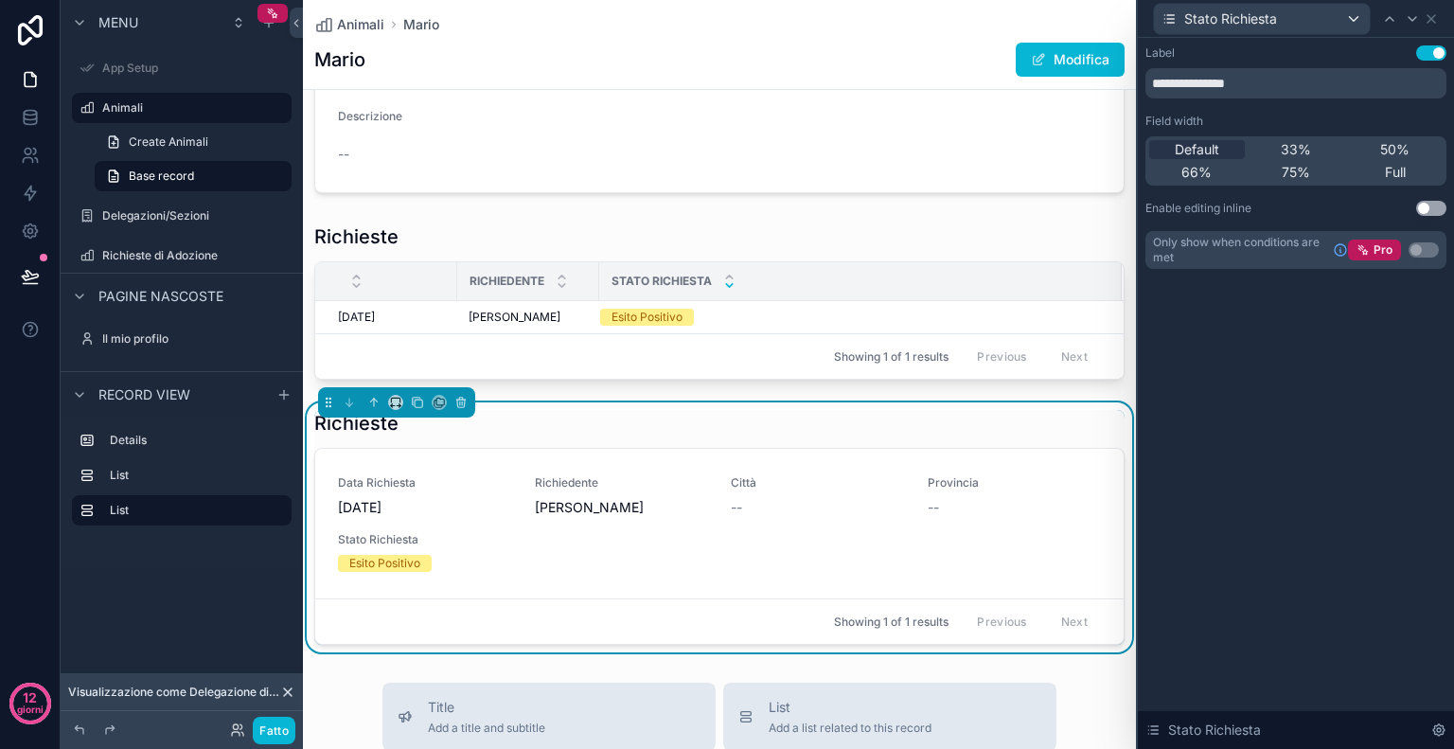
click at [1384, 349] on div "**********" at bounding box center [1296, 393] width 316 height 711
click at [1396, 178] on font "Pieno" at bounding box center [1395, 172] width 34 height 16
click at [1432, 17] on icon at bounding box center [1432, 19] width 8 height 8
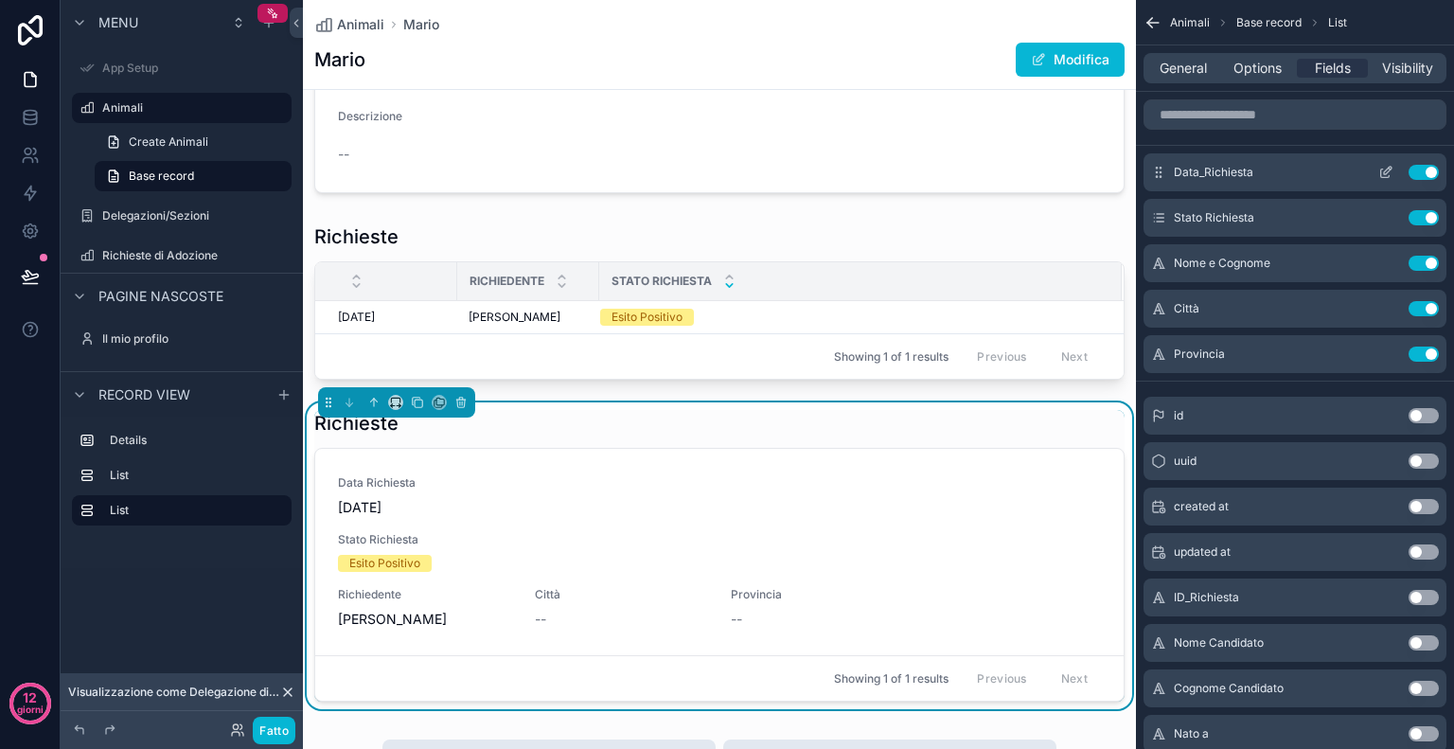
click at [1381, 175] on icon "contenuto scorrevole" at bounding box center [1385, 173] width 9 height 9
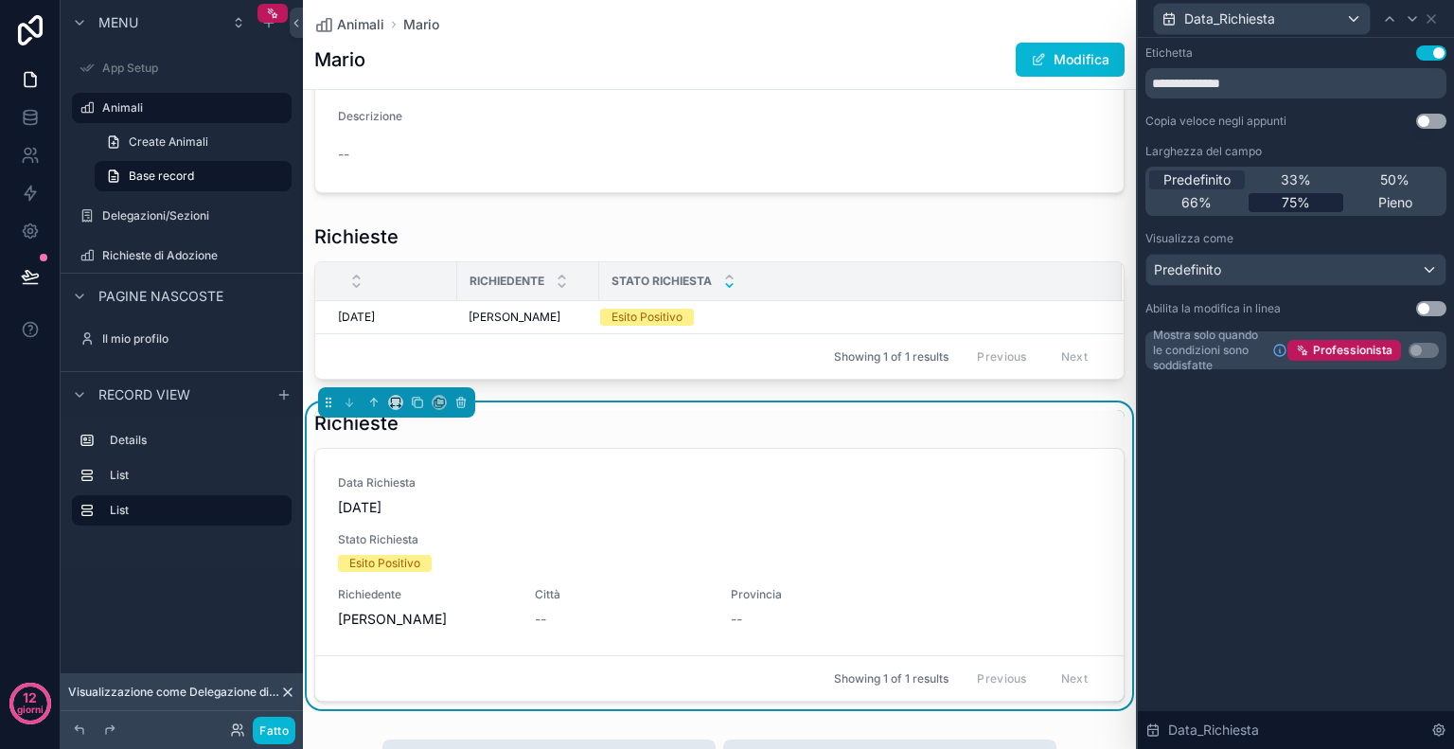
click at [1314, 201] on div "75%" at bounding box center [1297, 202] width 96 height 19
click at [1359, 14] on div "Data_Richiesta" at bounding box center [1262, 19] width 216 height 30
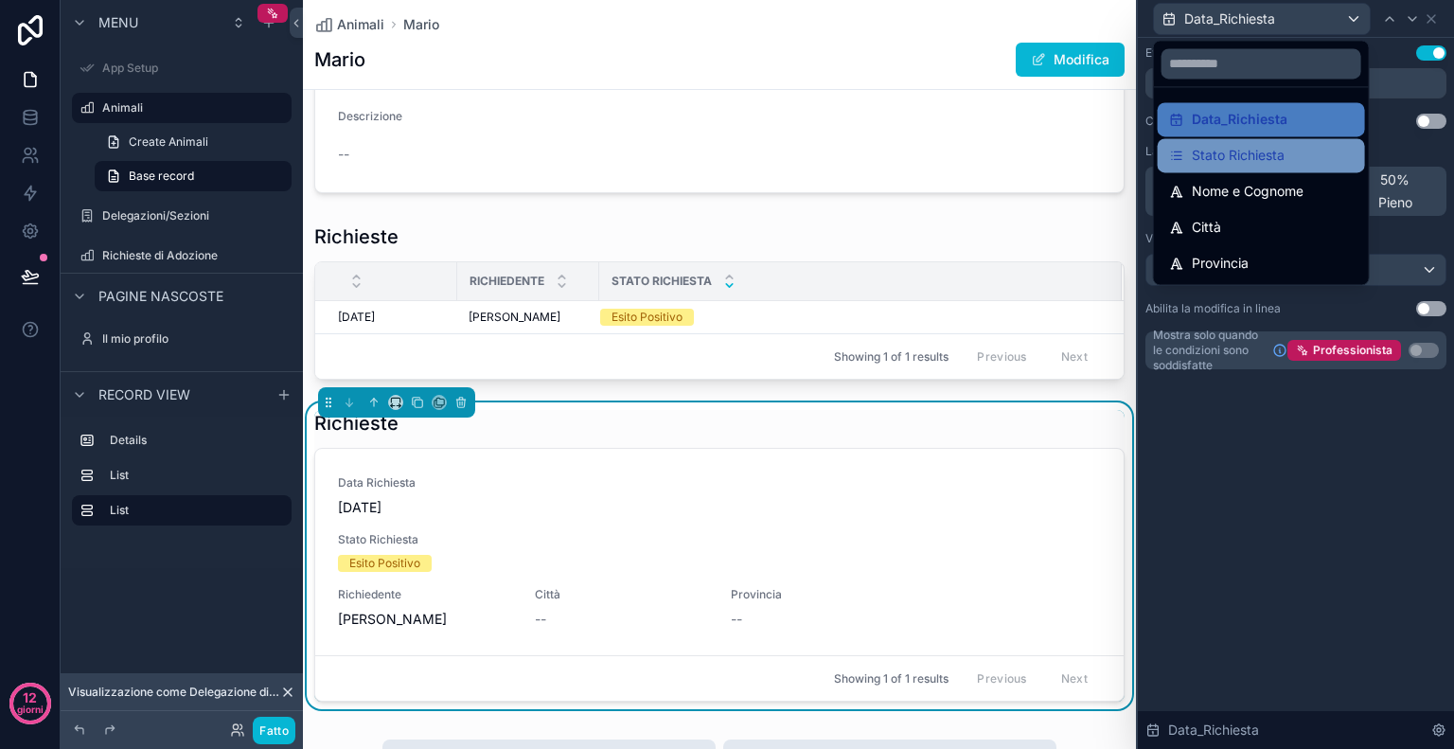
click at [1274, 154] on font "Stato Richiesta" at bounding box center [1238, 155] width 93 height 16
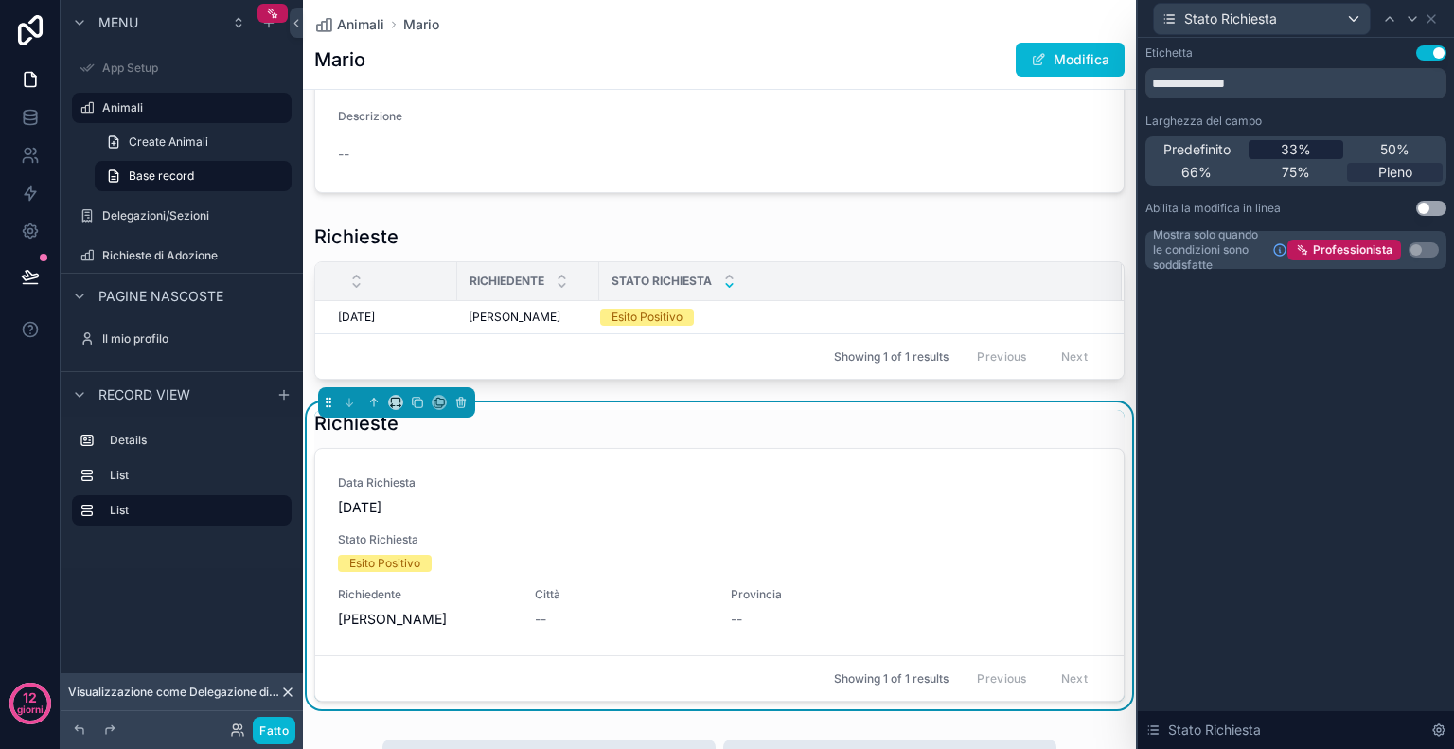
click at [1323, 149] on div "33%" at bounding box center [1297, 149] width 96 height 19
click at [1230, 151] on font "Predefinito" at bounding box center [1197, 149] width 67 height 16
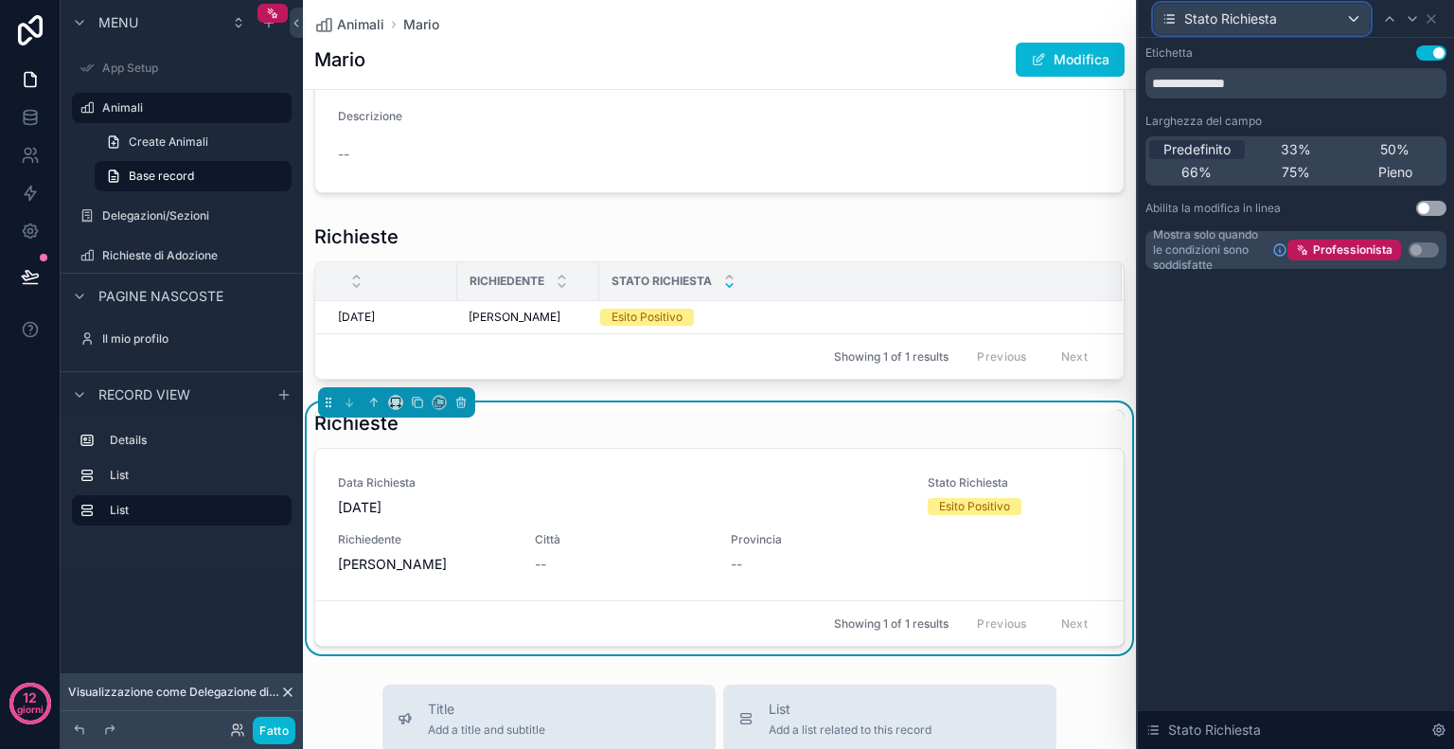
click at [1352, 22] on div "Stato Richiesta" at bounding box center [1262, 19] width 216 height 30
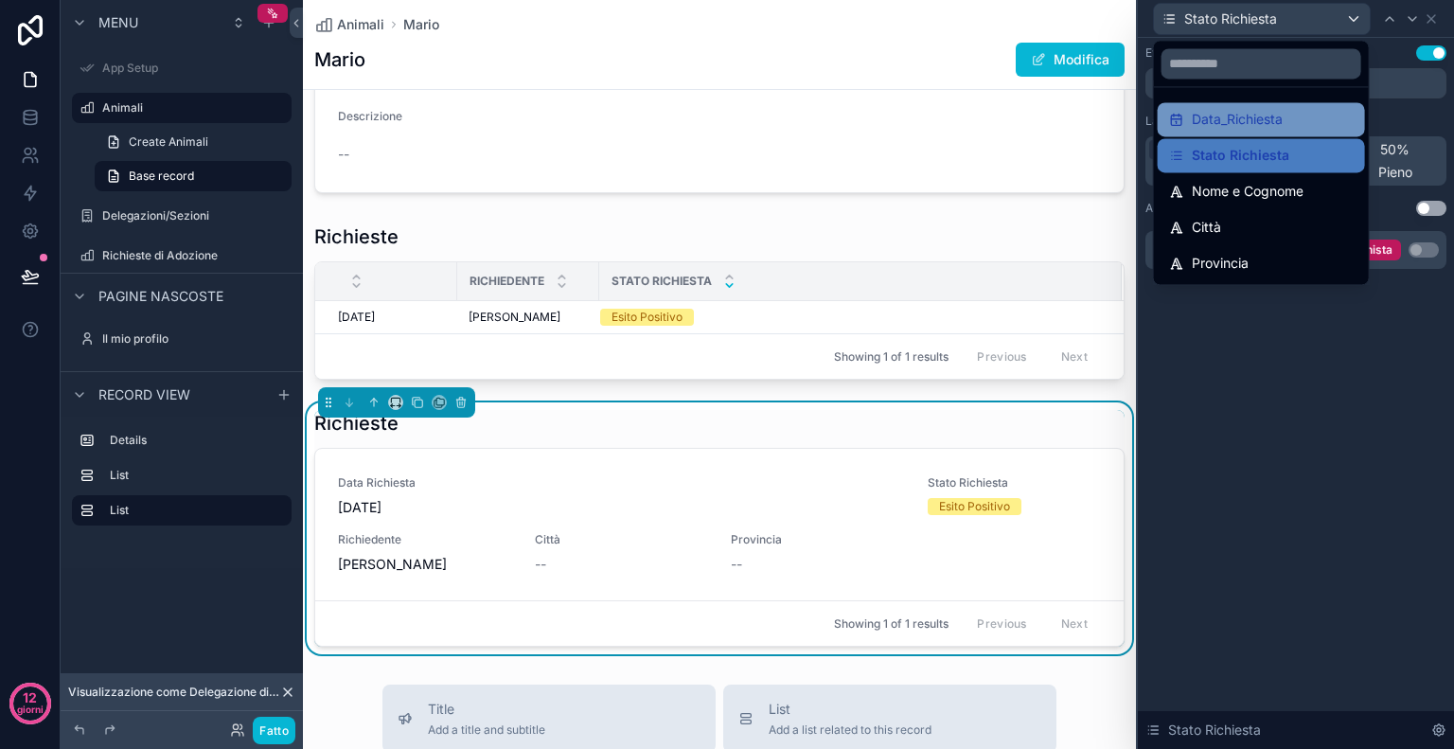
click at [1283, 118] on font "Data_Richiesta" at bounding box center [1237, 119] width 91 height 16
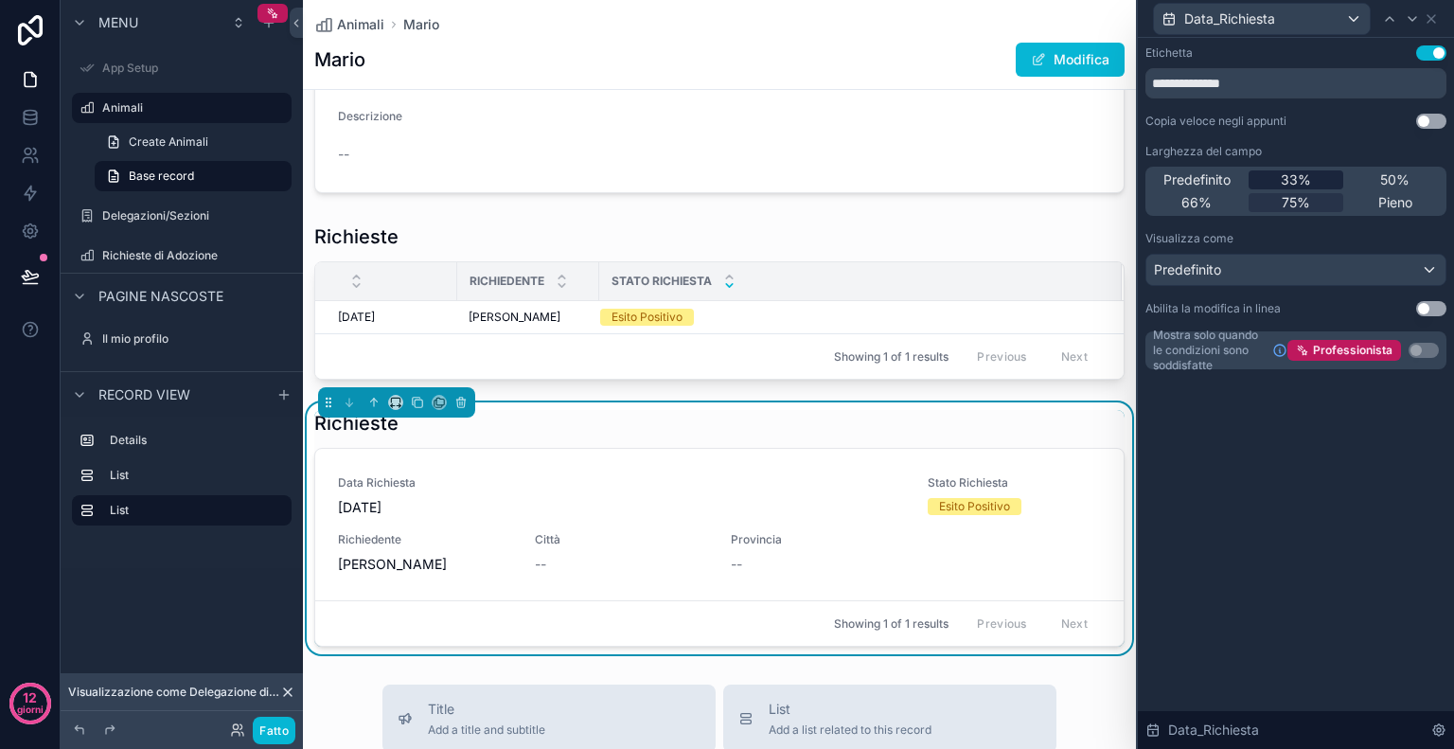
click at [1295, 177] on font "33%" at bounding box center [1296, 179] width 30 height 16
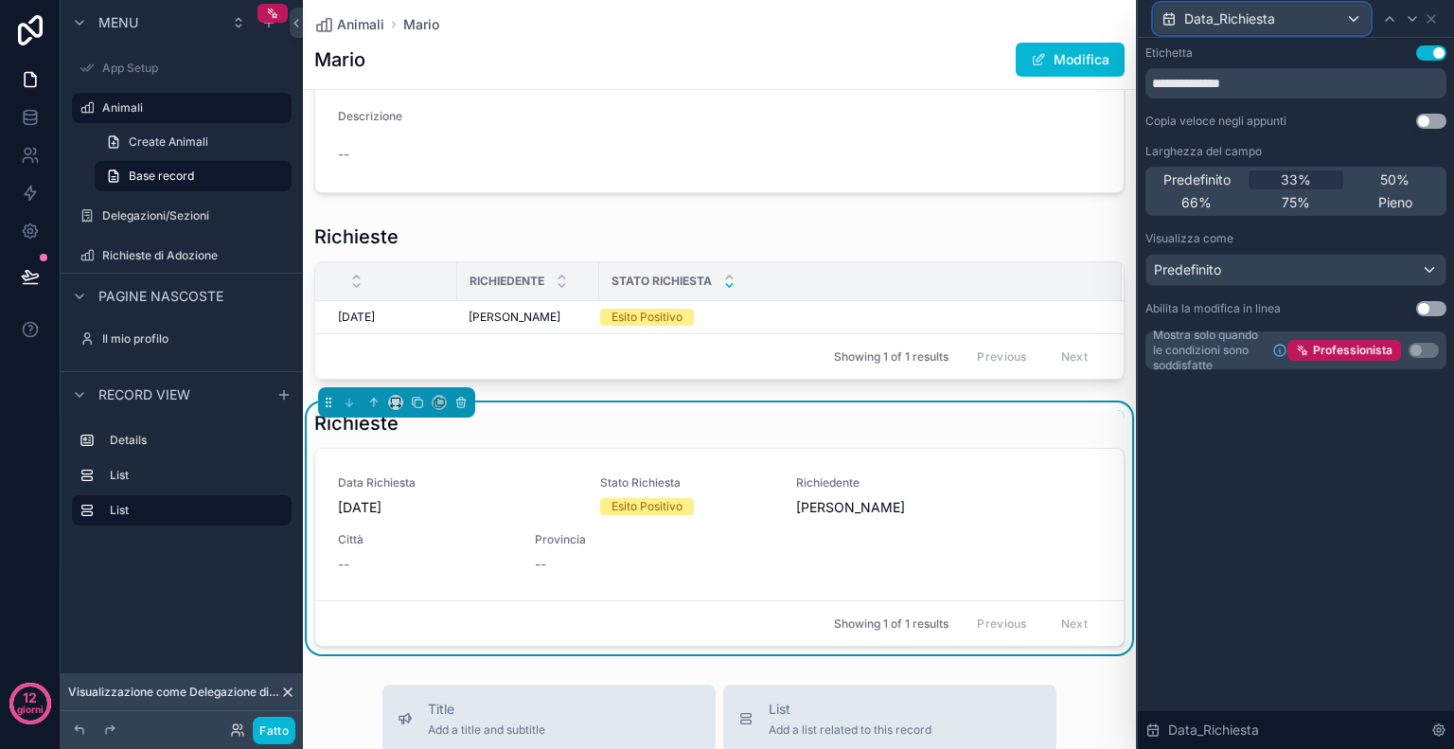
click at [1359, 29] on div "Data_Richiesta" at bounding box center [1262, 19] width 216 height 30
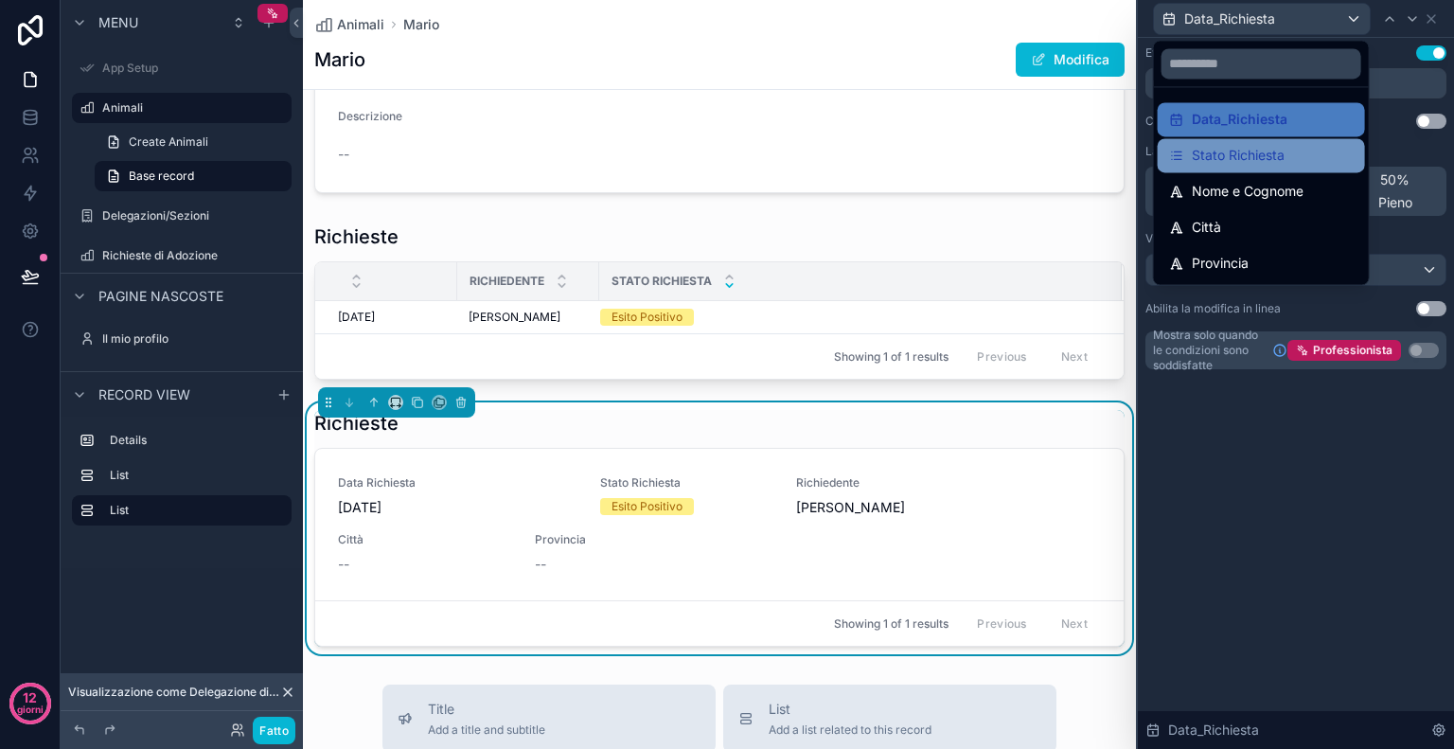
click at [1298, 151] on div "Stato Richiesta" at bounding box center [1261, 155] width 185 height 23
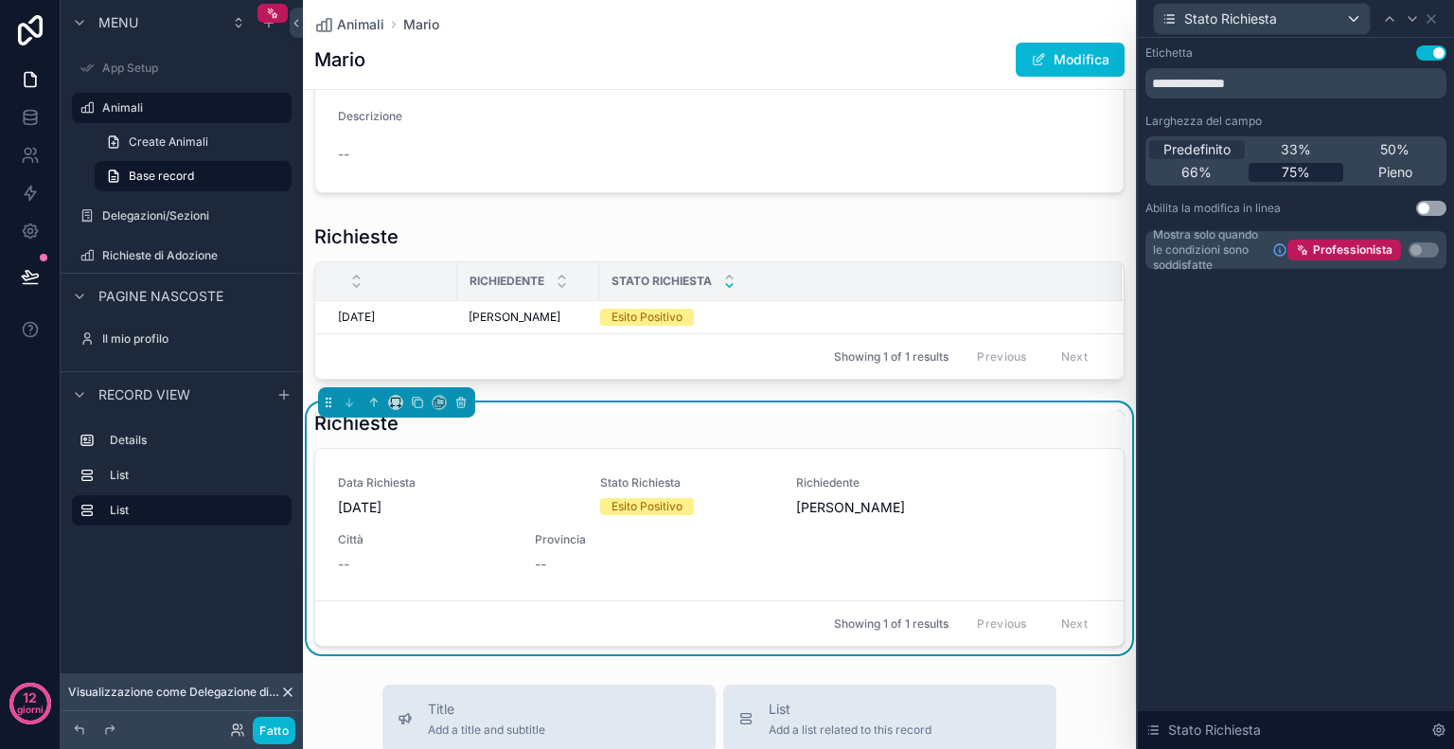
click at [1304, 173] on font "75%" at bounding box center [1296, 172] width 28 height 16
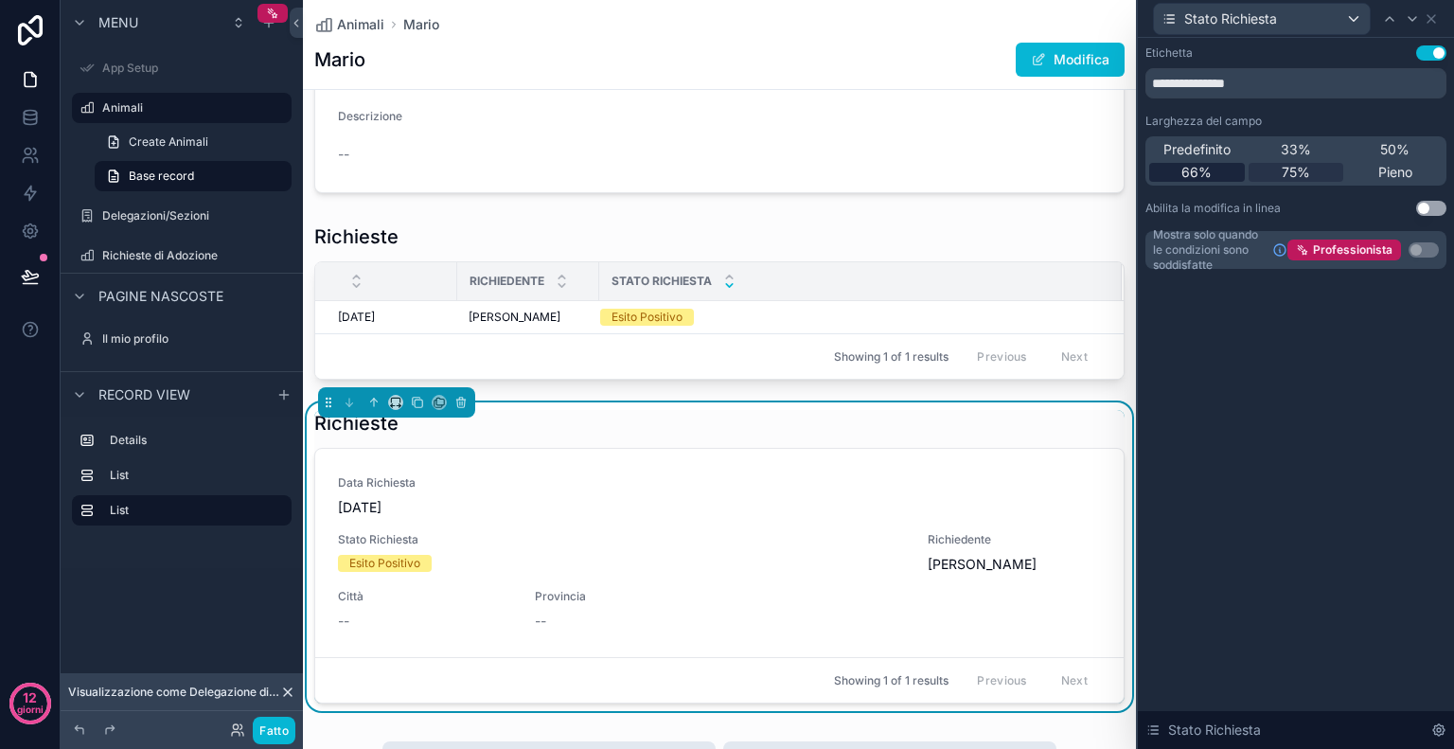
click at [1219, 172] on div "66%" at bounding box center [1197, 172] width 96 height 19
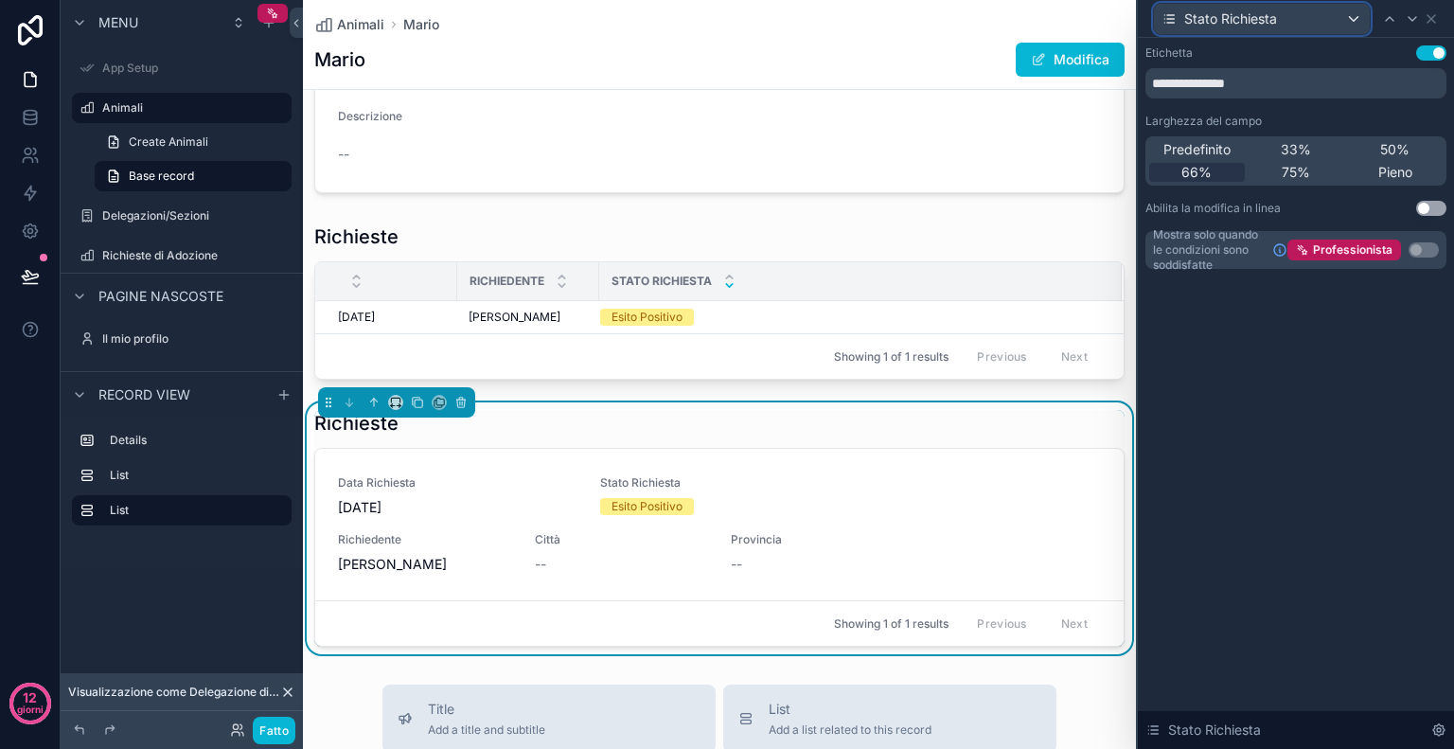
click at [1265, 9] on font "Stato Richiesta" at bounding box center [1230, 18] width 93 height 19
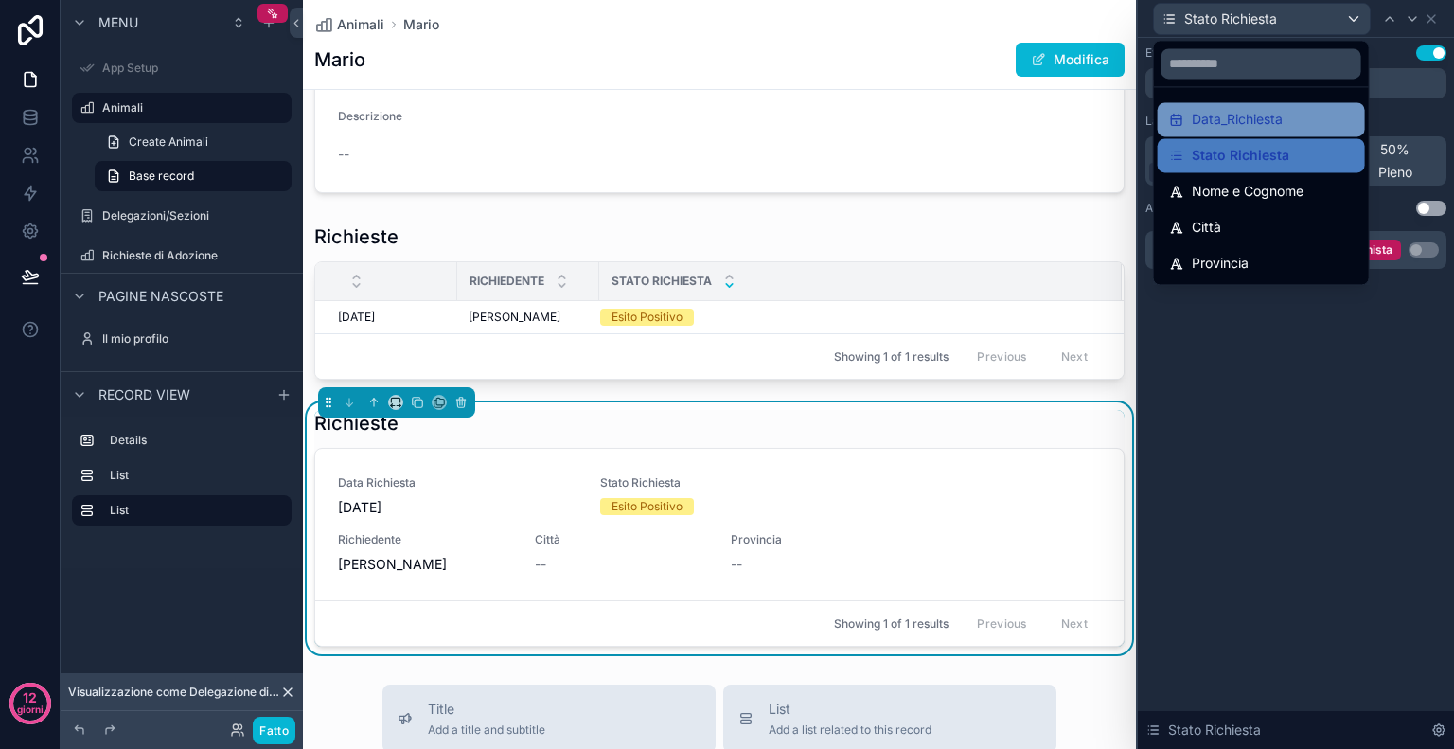
click at [1244, 113] on font "Data_Richiesta" at bounding box center [1237, 119] width 91 height 16
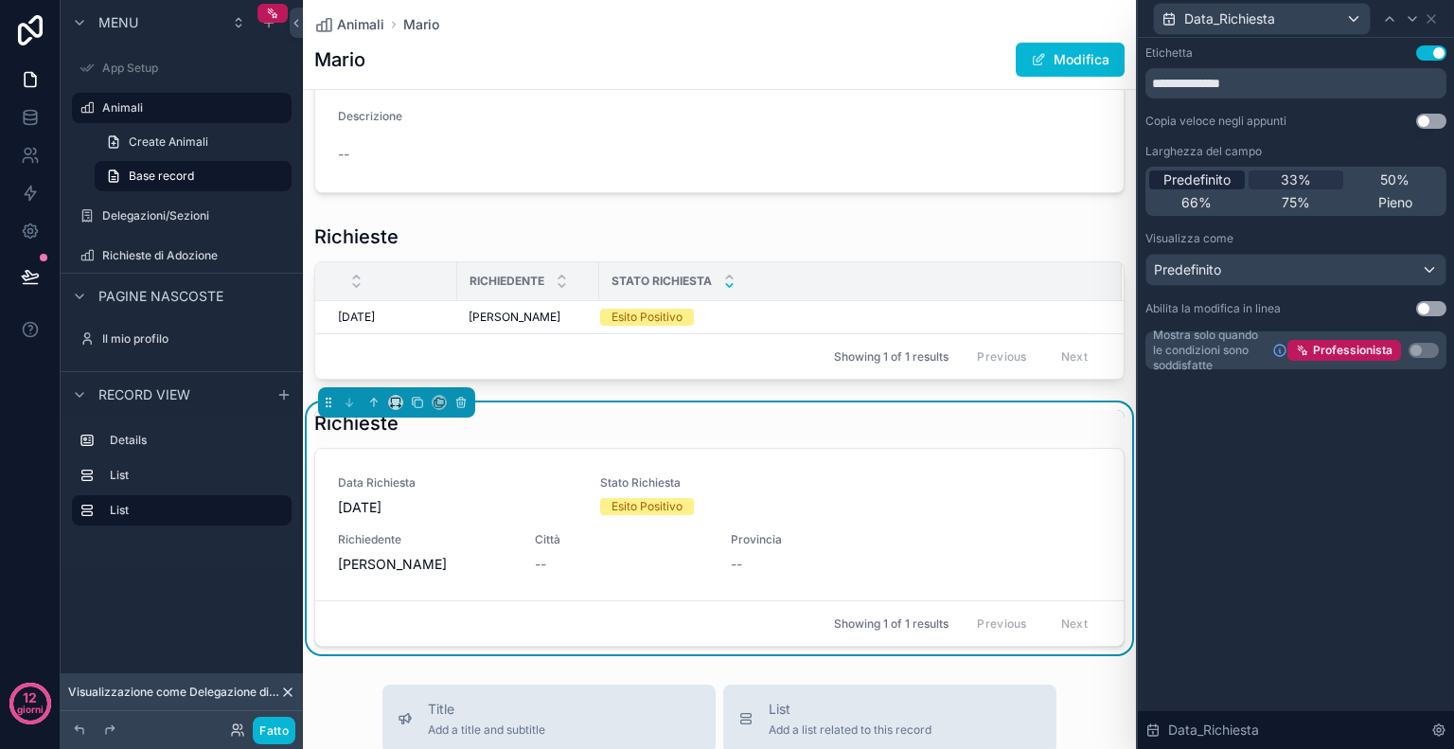
click at [1209, 185] on font "Predefinito" at bounding box center [1197, 179] width 67 height 16
click at [1416, 55] on button "Usa impostazione" at bounding box center [1431, 52] width 30 height 15
click at [1439, 55] on button "Usa impostazione" at bounding box center [1431, 52] width 30 height 15
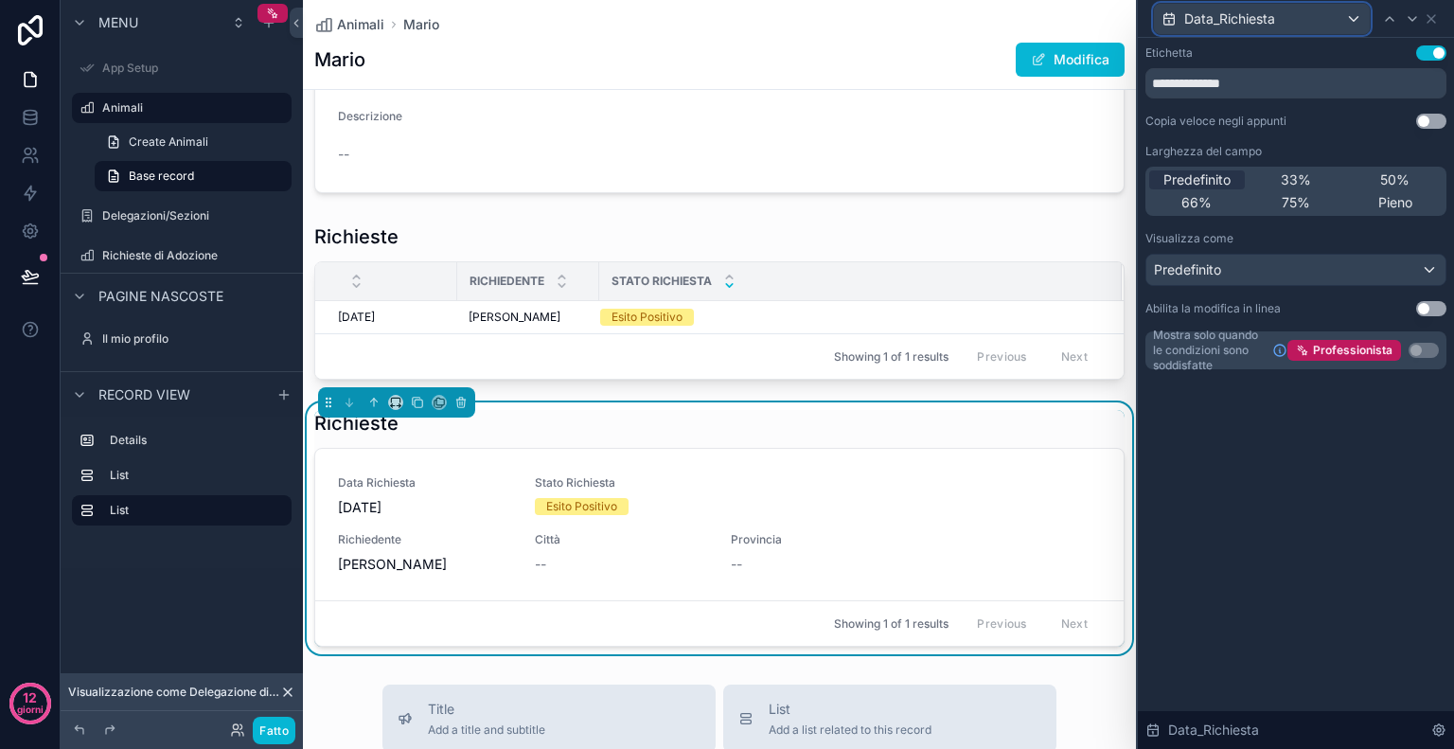
click at [1350, 21] on div "Data_Richiesta" at bounding box center [1262, 19] width 216 height 30
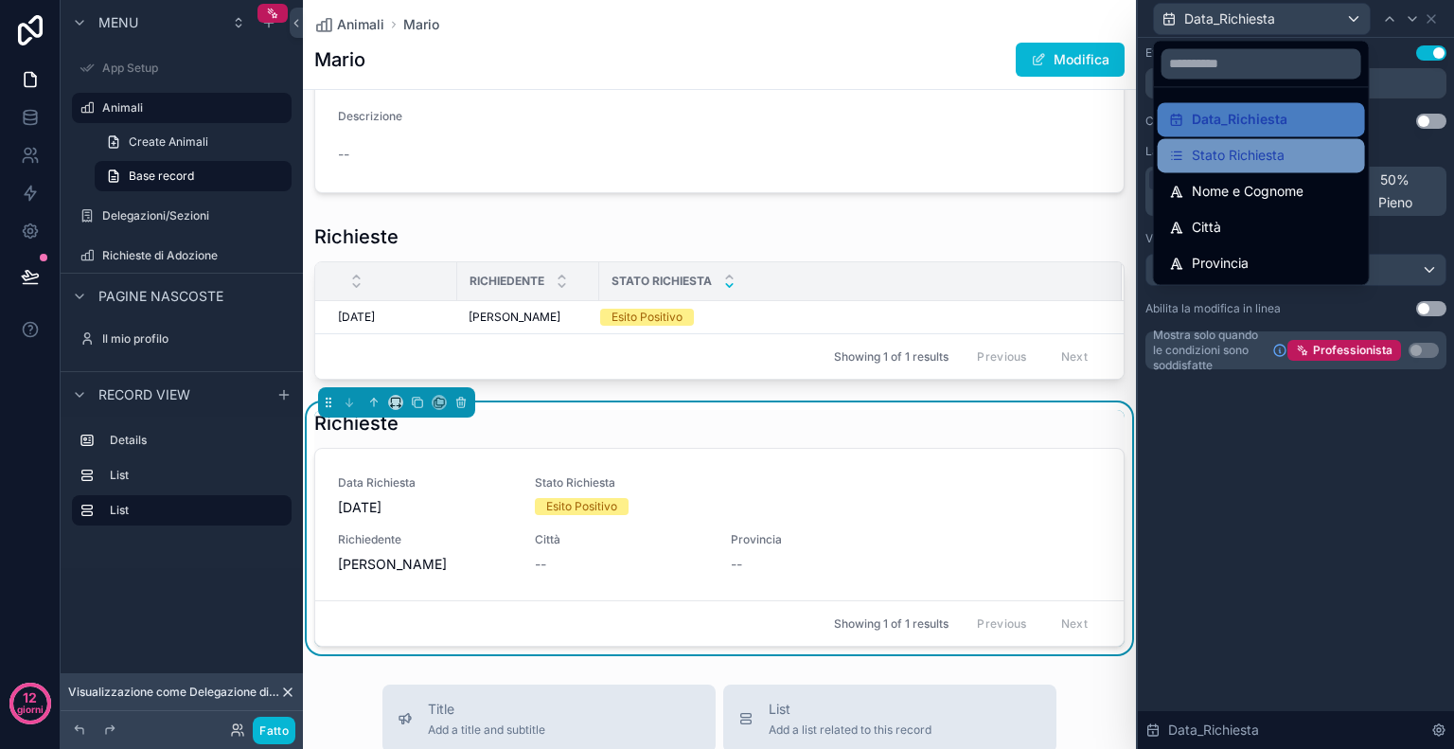
click at [1291, 149] on div "Stato Richiesta" at bounding box center [1261, 155] width 185 height 23
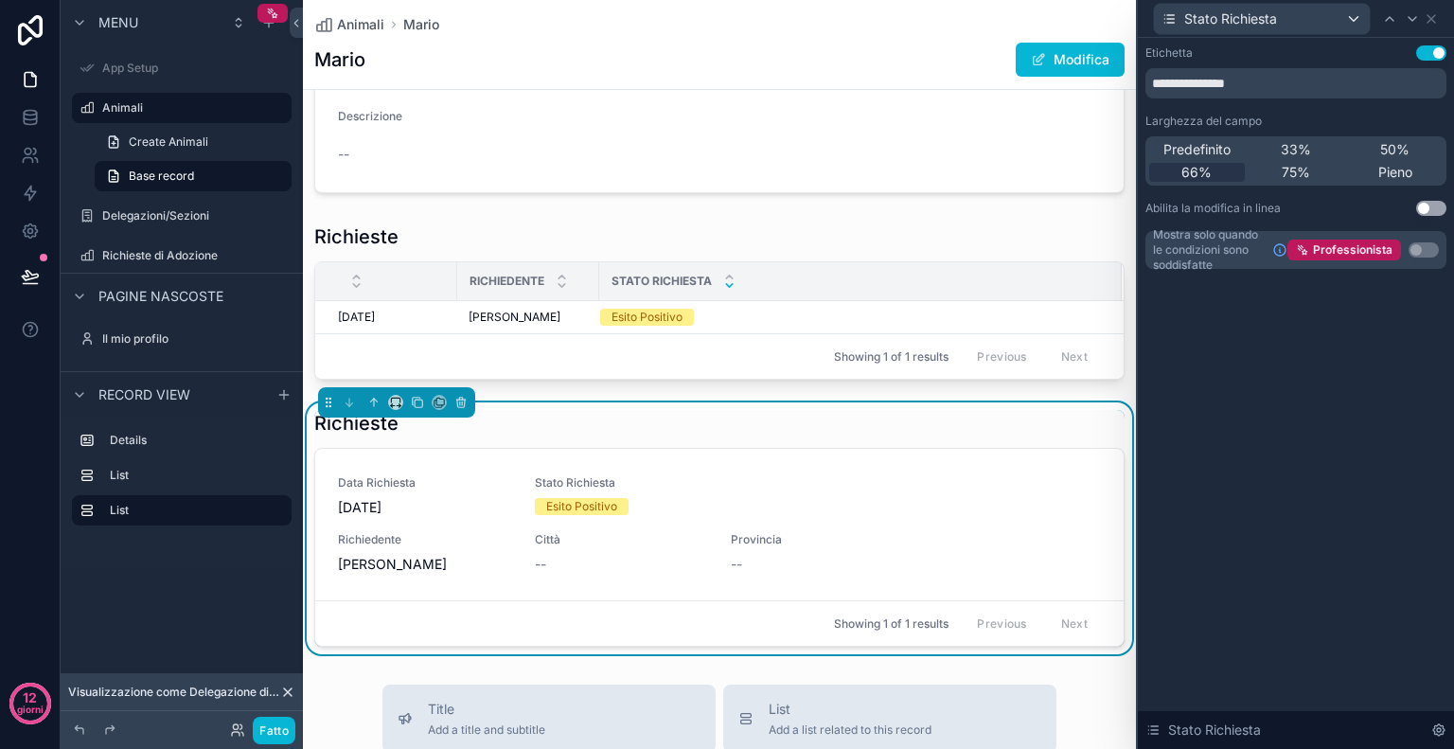
click at [1421, 56] on button "Usa impostazione" at bounding box center [1431, 52] width 30 height 15
click at [1430, 25] on icon at bounding box center [1431, 18] width 15 height 15
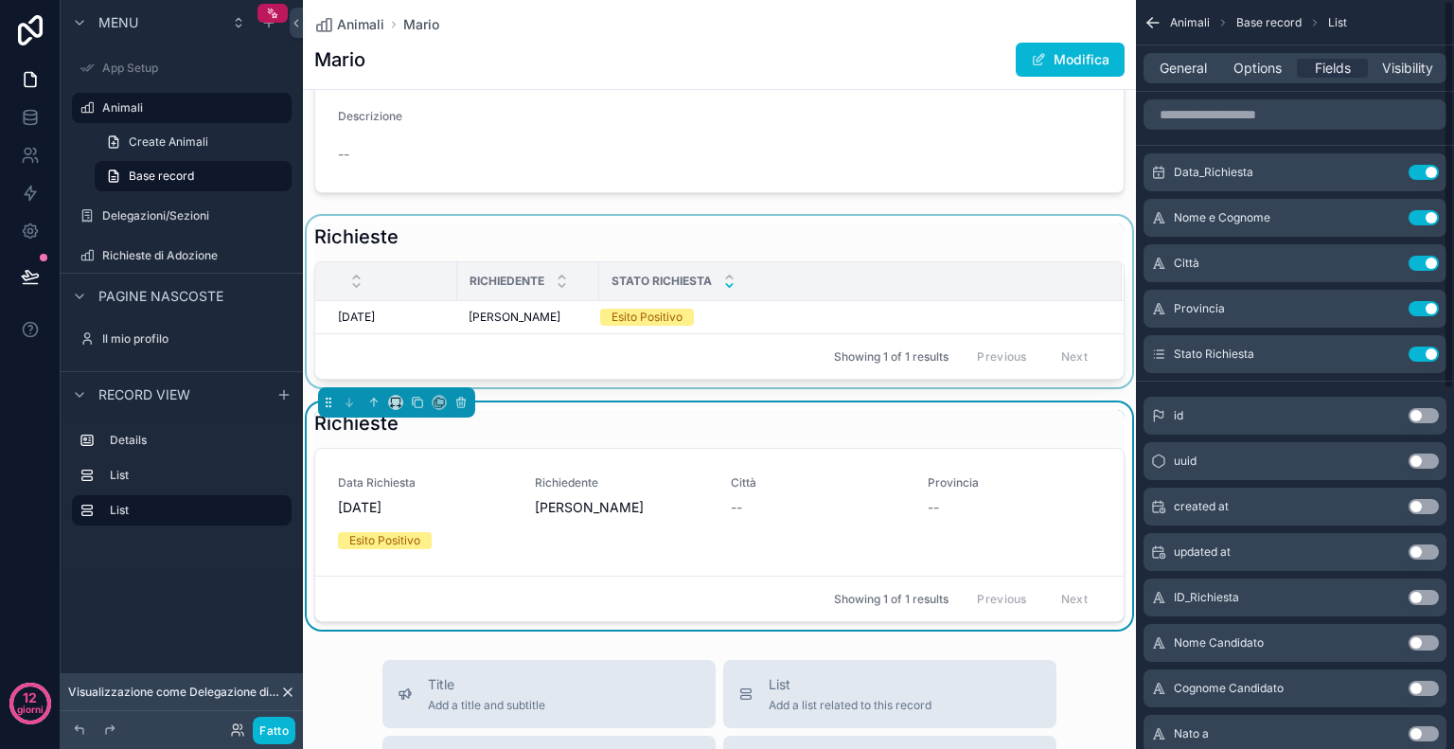
click at [808, 282] on div "Stato Richiesta" at bounding box center [860, 281] width 521 height 36
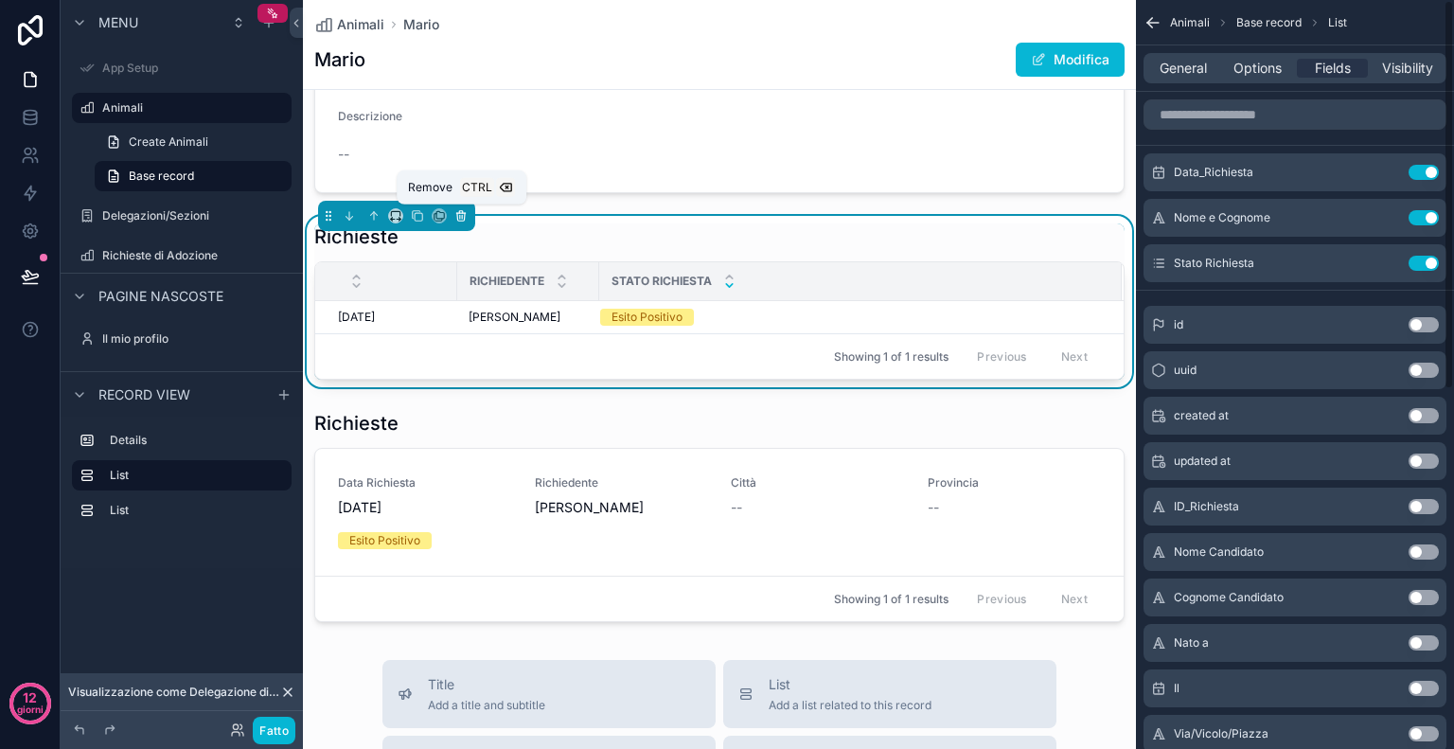
click at [462, 211] on icon "contenuto scorrevole" at bounding box center [461, 212] width 4 height 2
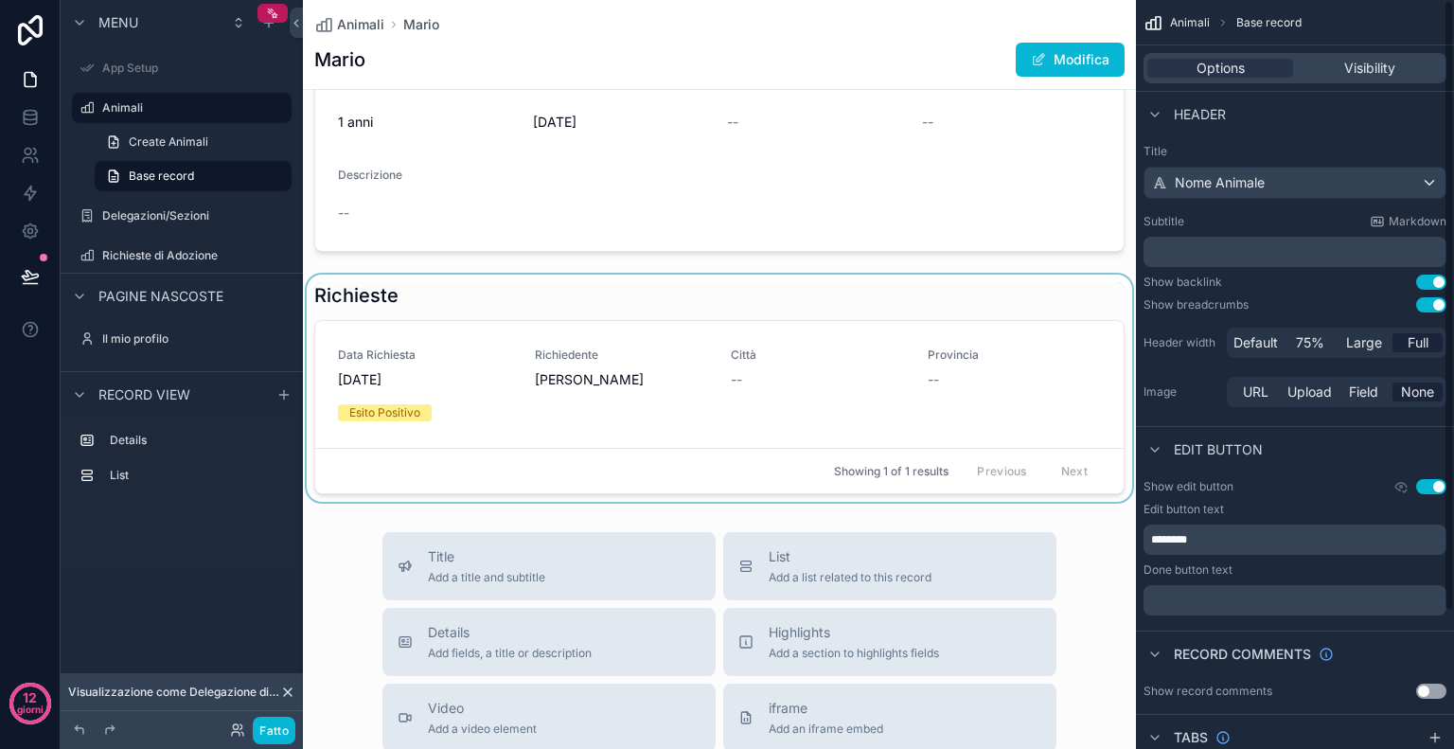
scroll to position [473, 0]
click at [852, 373] on div "contenuto scorrevole" at bounding box center [719, 388] width 833 height 227
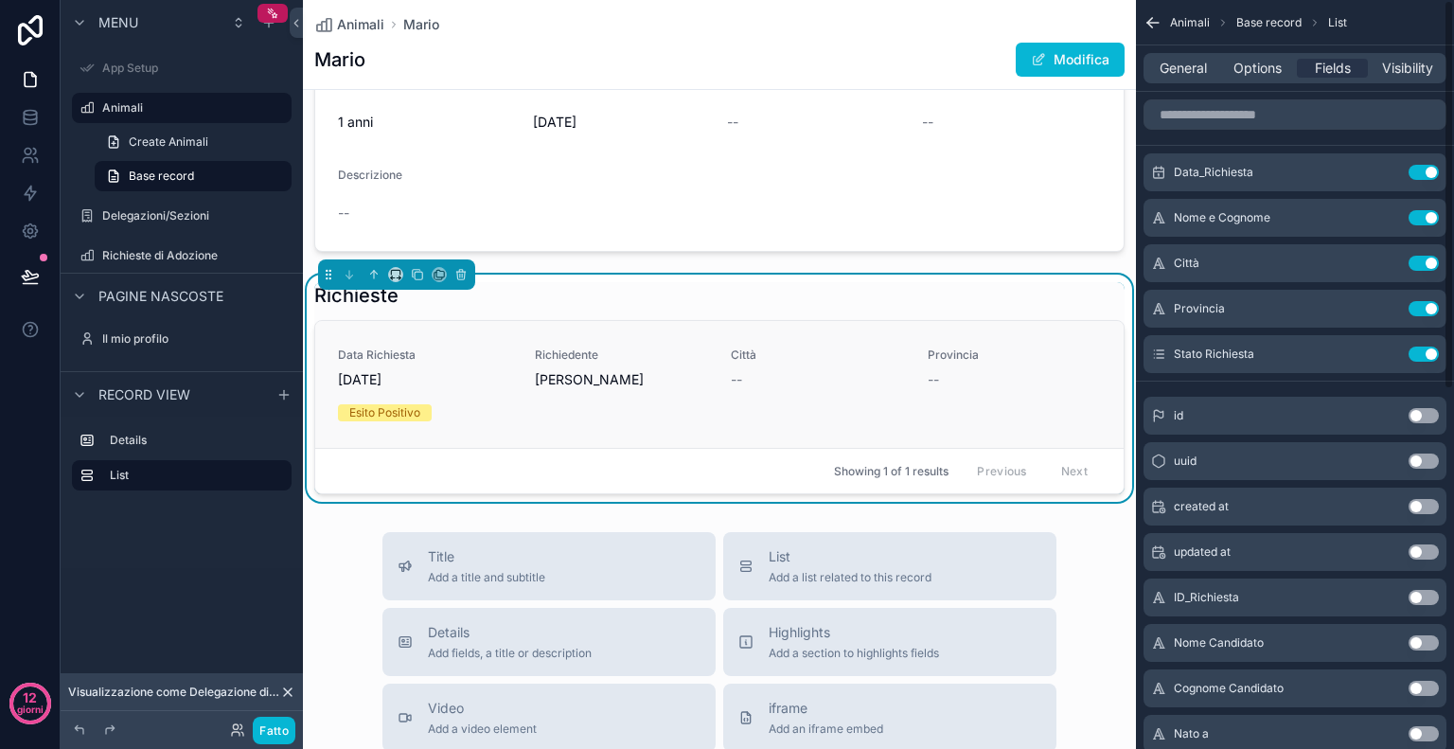
click at [852, 373] on div "--" at bounding box center [818, 379] width 174 height 19
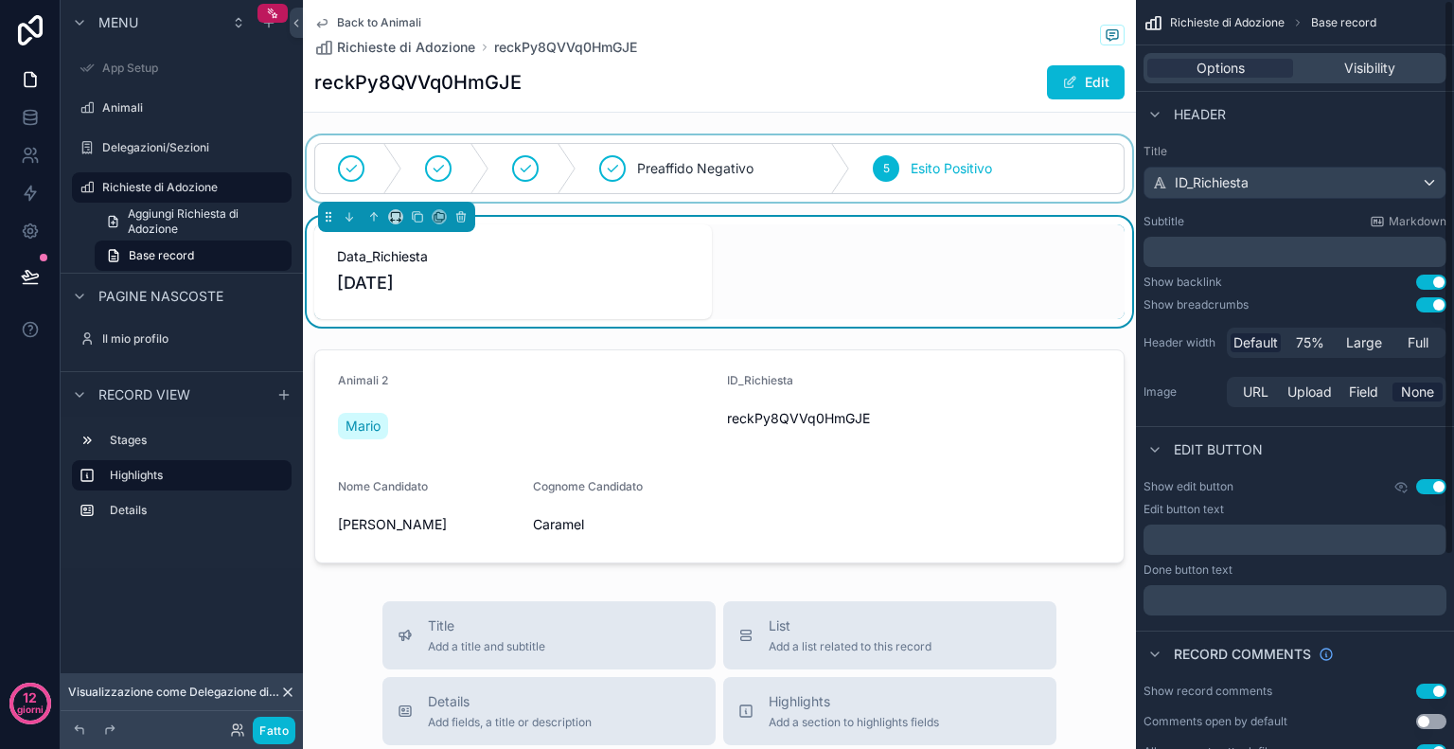
click at [1046, 183] on div "contenuto scorrevole" at bounding box center [719, 168] width 833 height 66
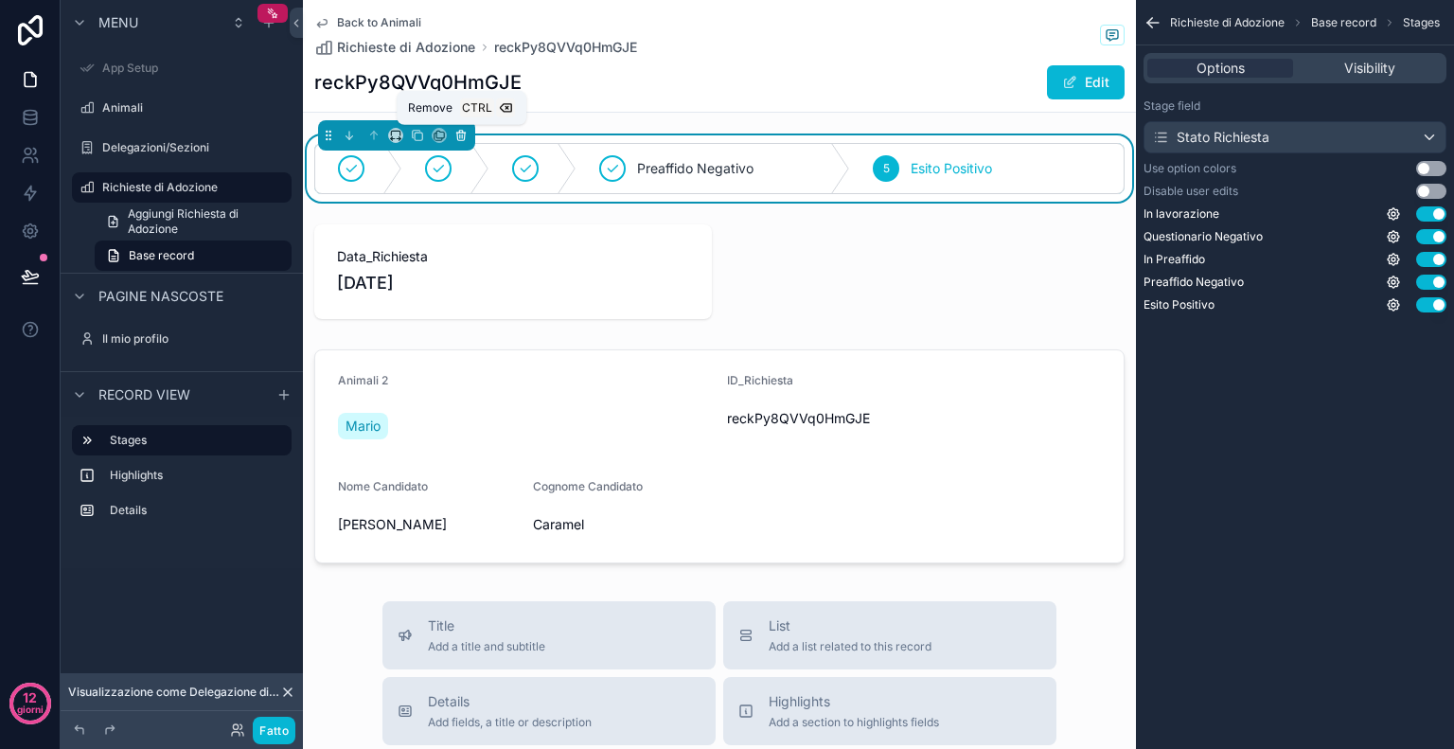
click at [462, 133] on icon "contenuto scorrevole" at bounding box center [460, 135] width 13 height 13
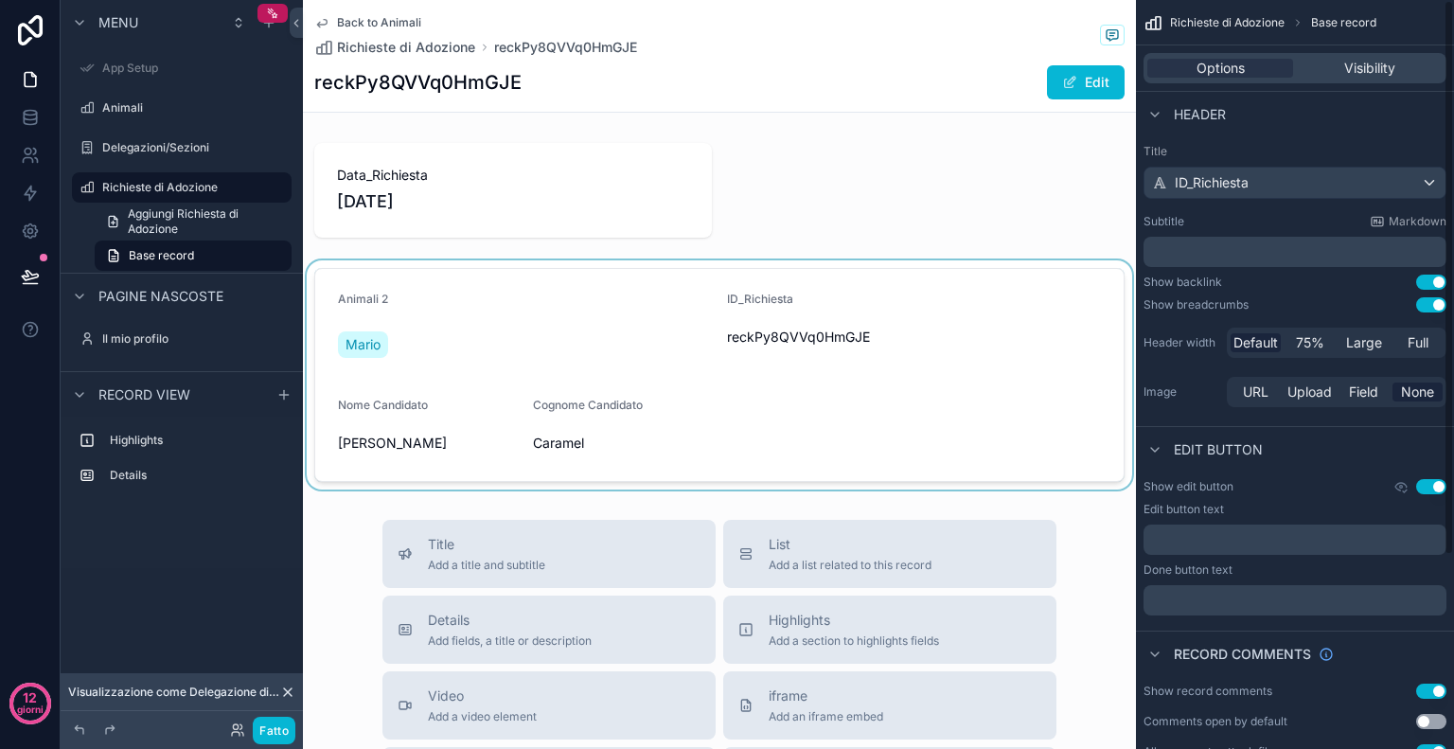
click at [606, 327] on div "contenuto scorrevole" at bounding box center [719, 374] width 833 height 229
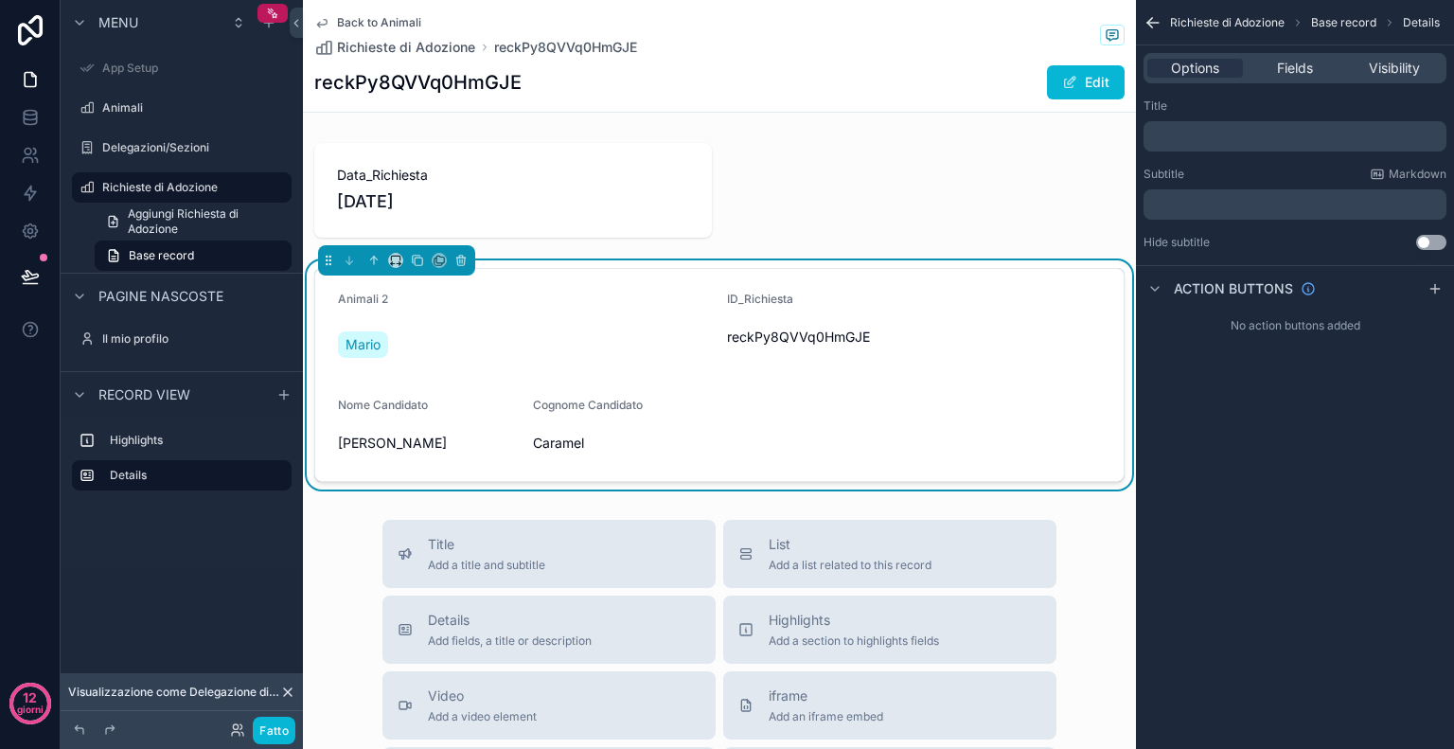
click at [1278, 125] on div "﻿" at bounding box center [1295, 136] width 303 height 30
click at [1266, 135] on p "﻿" at bounding box center [1297, 136] width 292 height 15
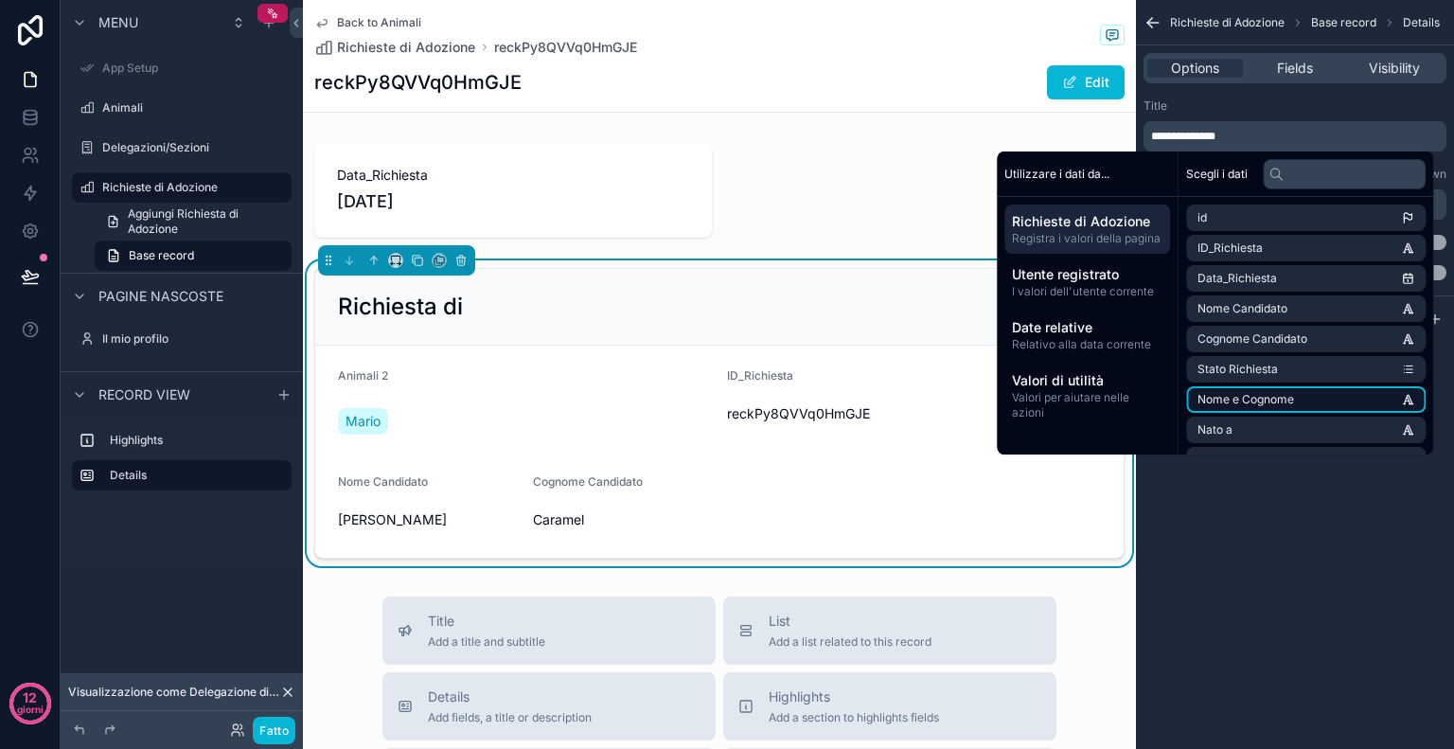
click at [1255, 395] on font "Nome e Cognome" at bounding box center [1246, 399] width 97 height 14
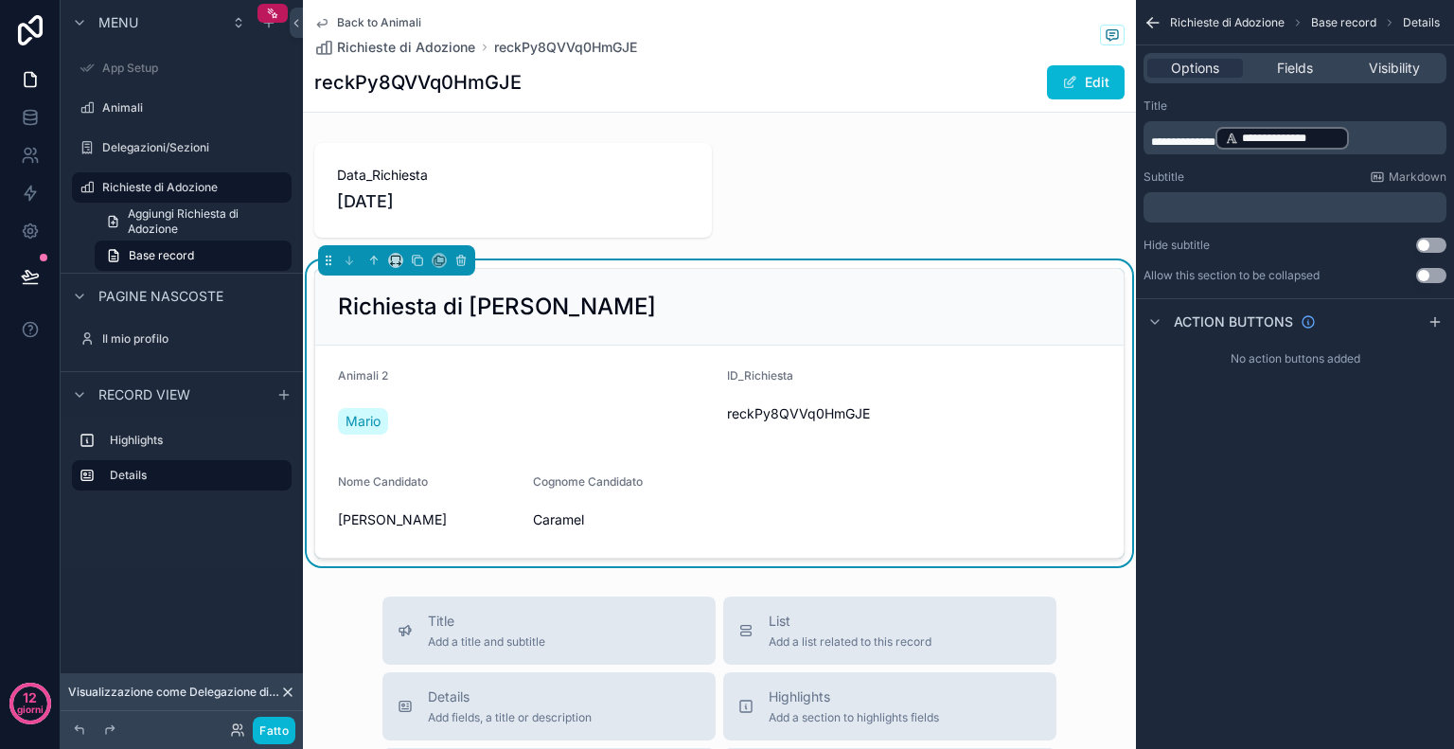
click at [1356, 151] on p "**********" at bounding box center [1297, 138] width 292 height 27
click at [1372, 133] on p "**********" at bounding box center [1297, 138] width 292 height 27
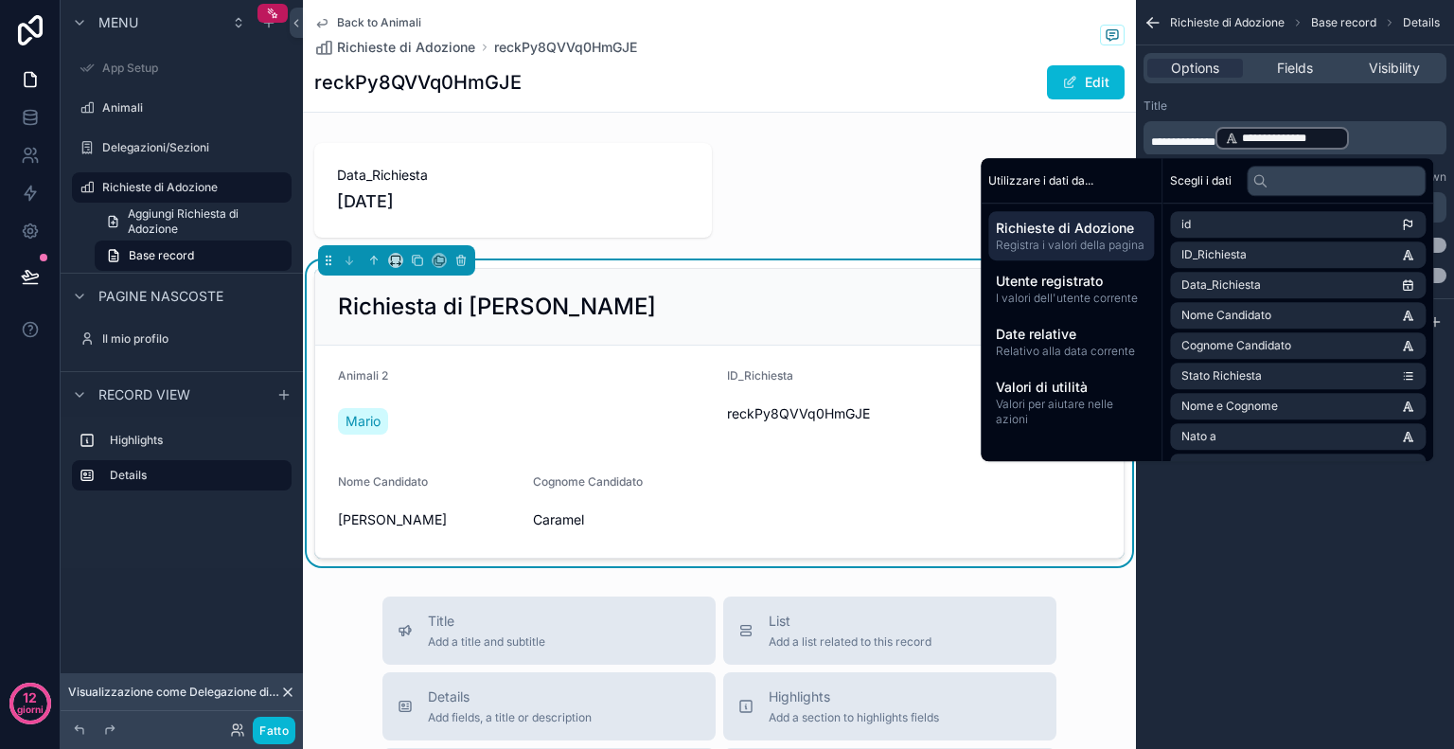
click at [1372, 133] on p "**********" at bounding box center [1297, 138] width 292 height 27
click at [1244, 276] on li "Data_Richiesta" at bounding box center [1298, 285] width 256 height 27
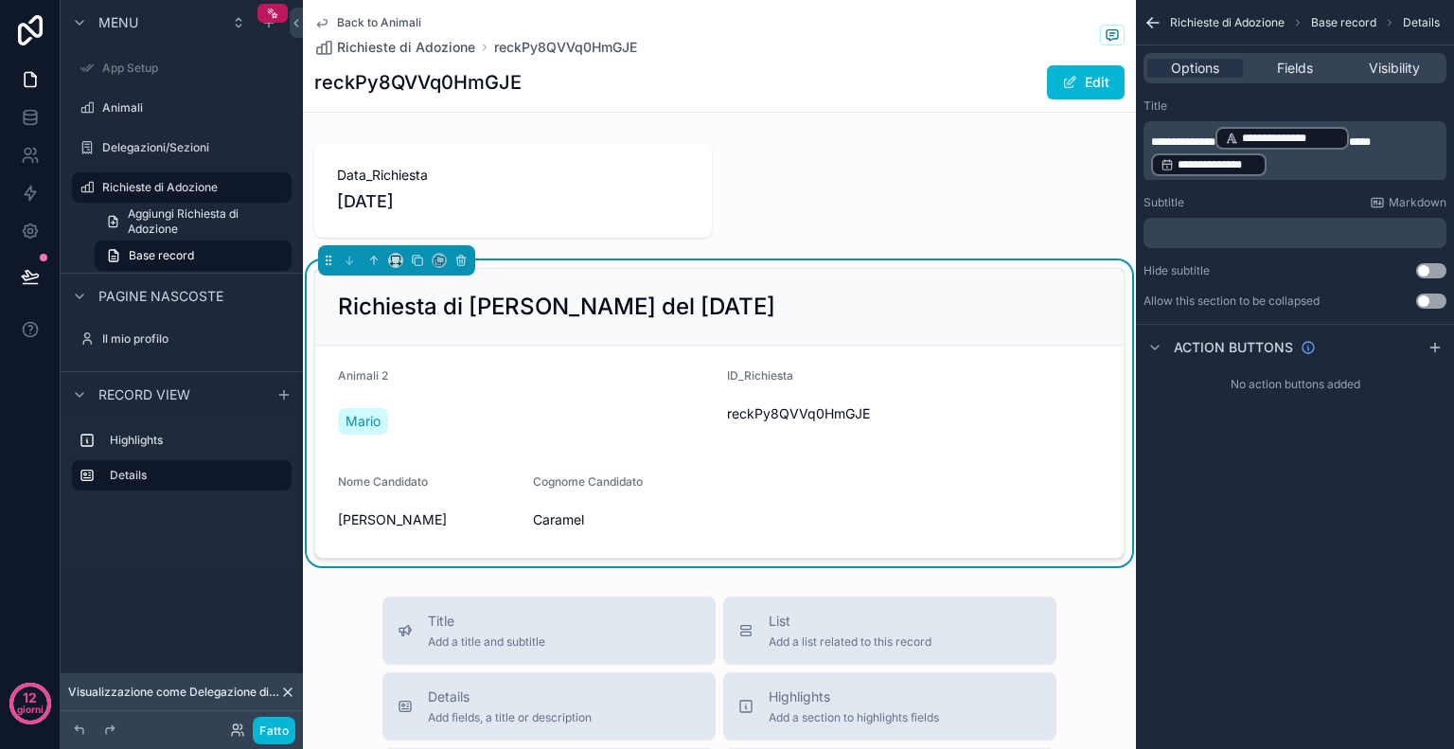
click at [860, 304] on div "Richiesta di Gianna Caramel del 09/09/2025" at bounding box center [719, 307] width 763 height 30
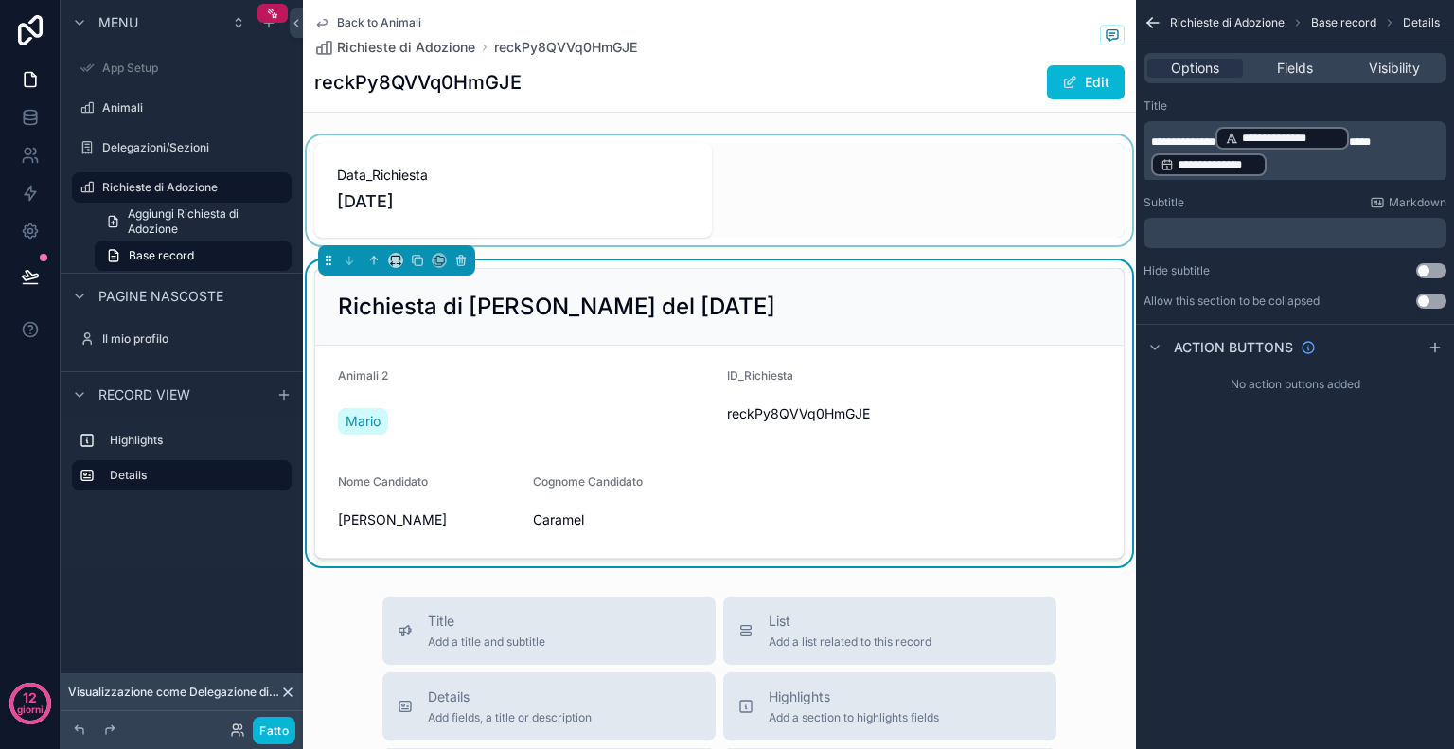
click at [498, 180] on div "contenuto scorrevole" at bounding box center [719, 190] width 833 height 110
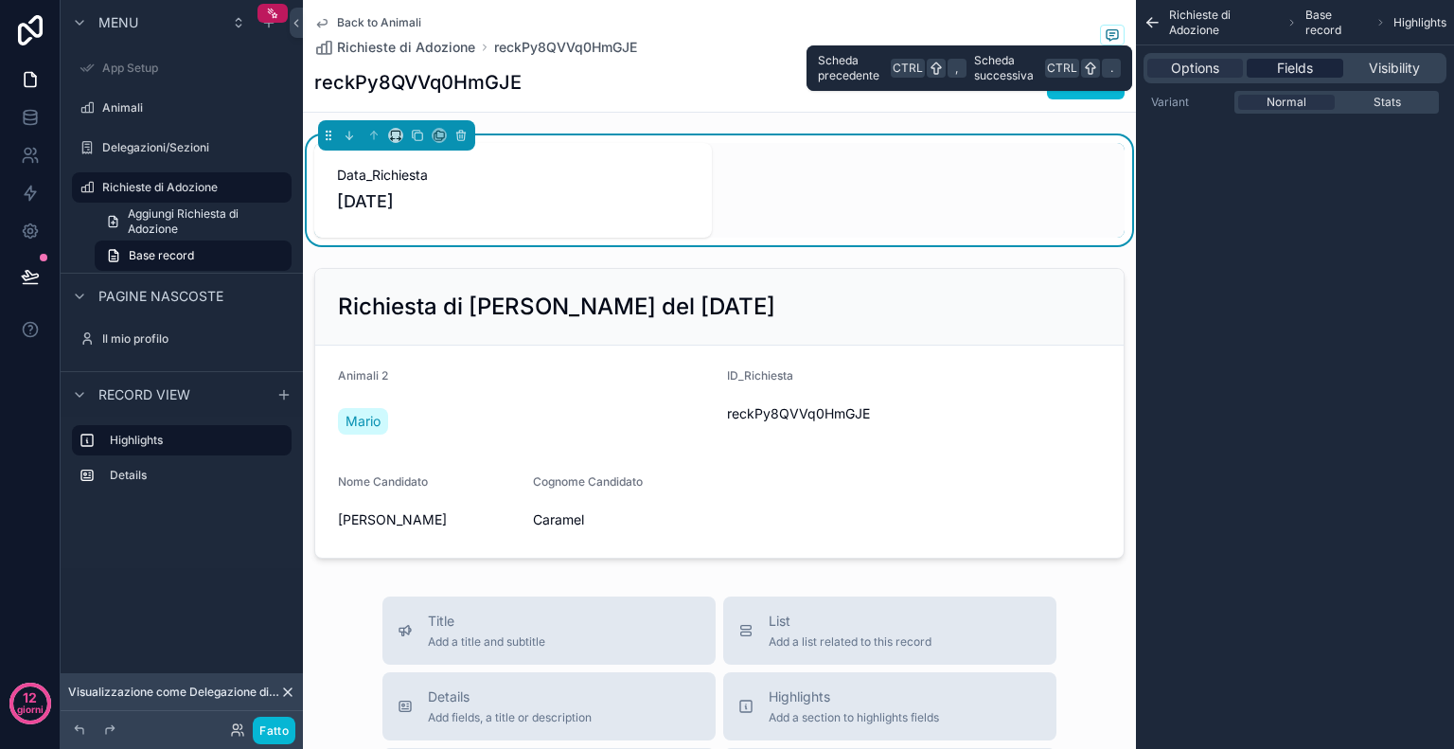
click at [1311, 68] on span "Fields" at bounding box center [1295, 68] width 36 height 19
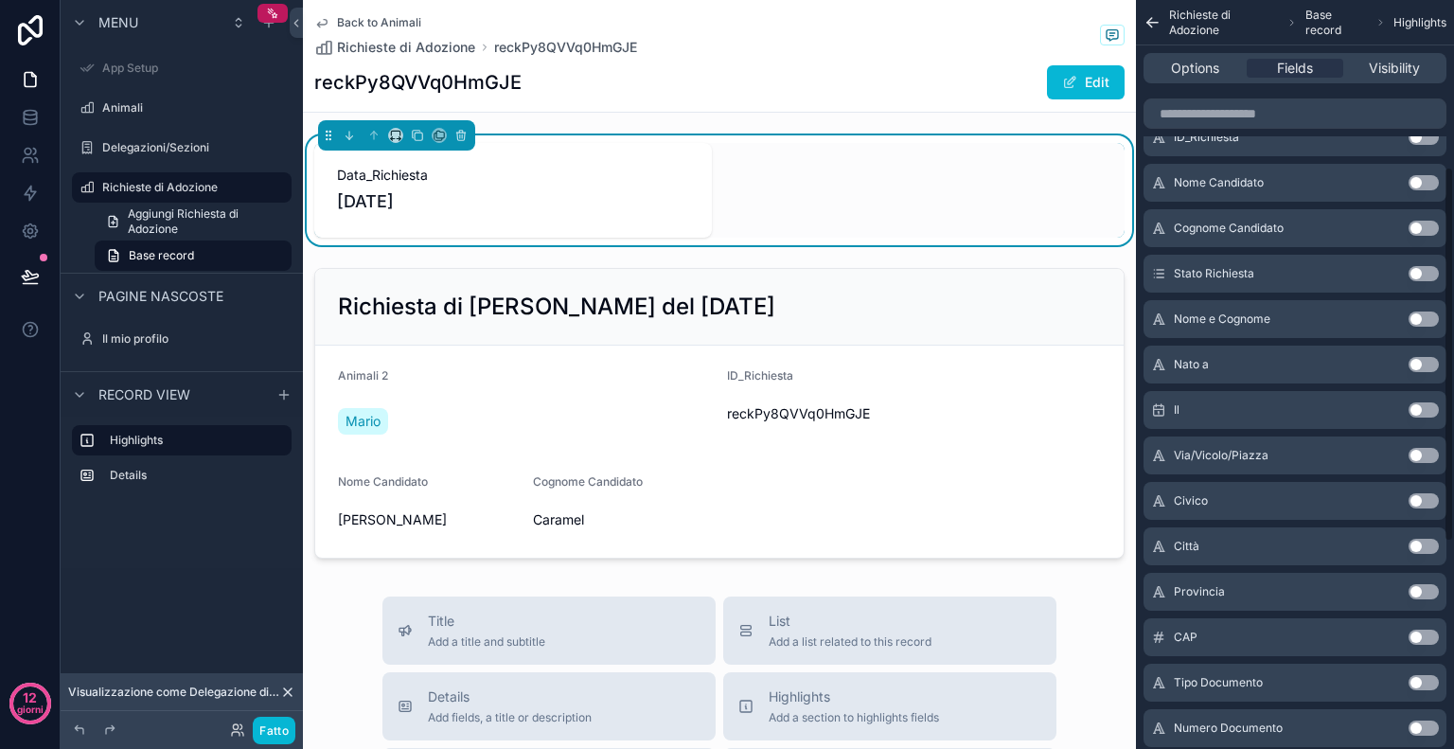
scroll to position [336, 0]
click at [1429, 269] on button "Use setting" at bounding box center [1424, 270] width 30 height 15
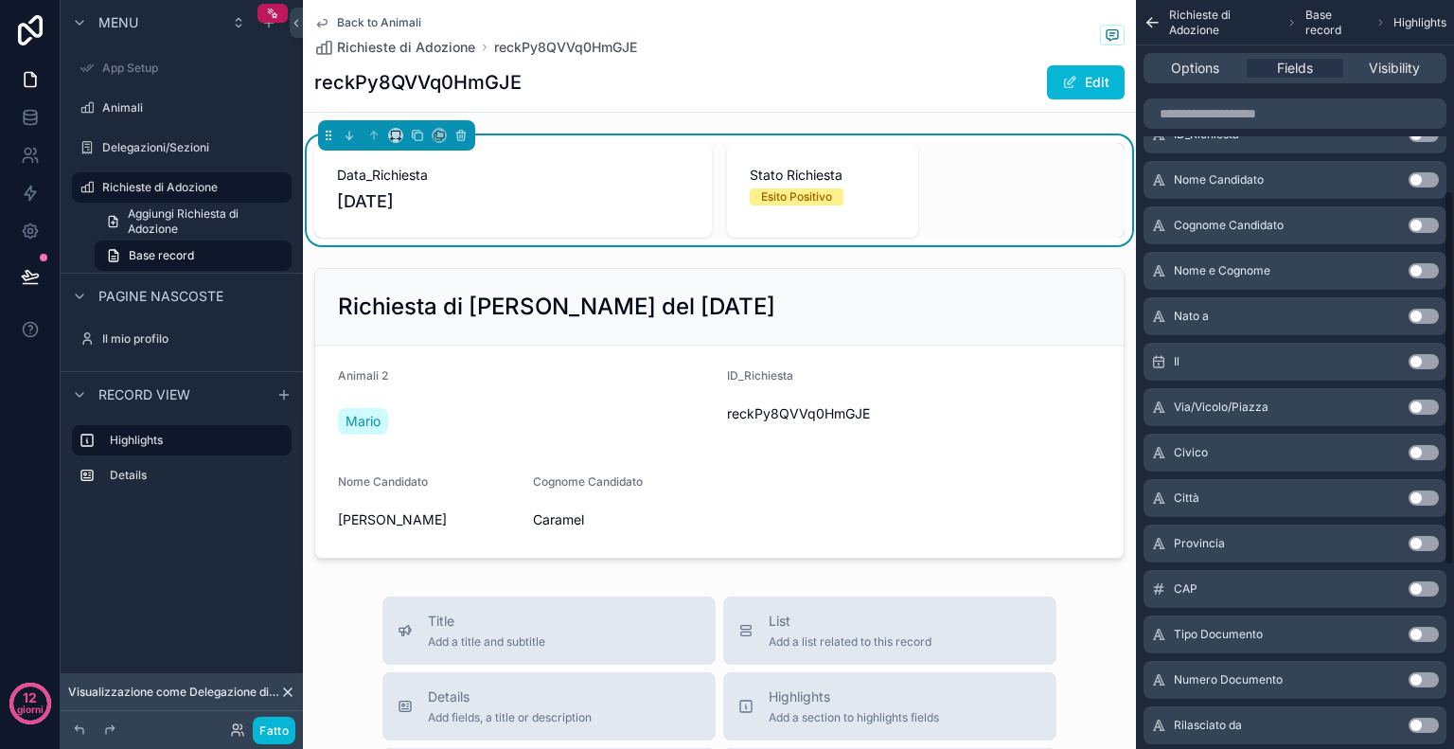
scroll to position [0, 0]
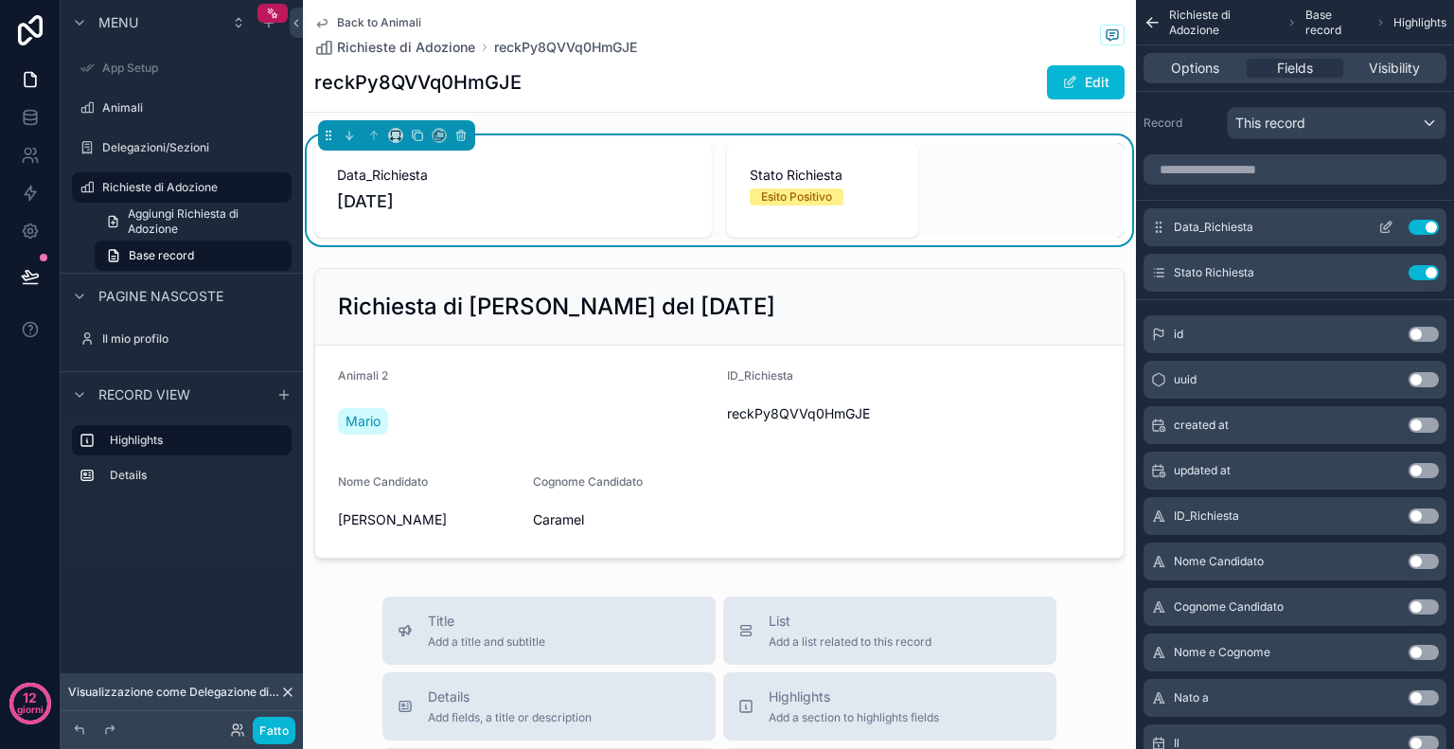
click at [1381, 226] on icon "contenuto scorrevole" at bounding box center [1385, 228] width 9 height 9
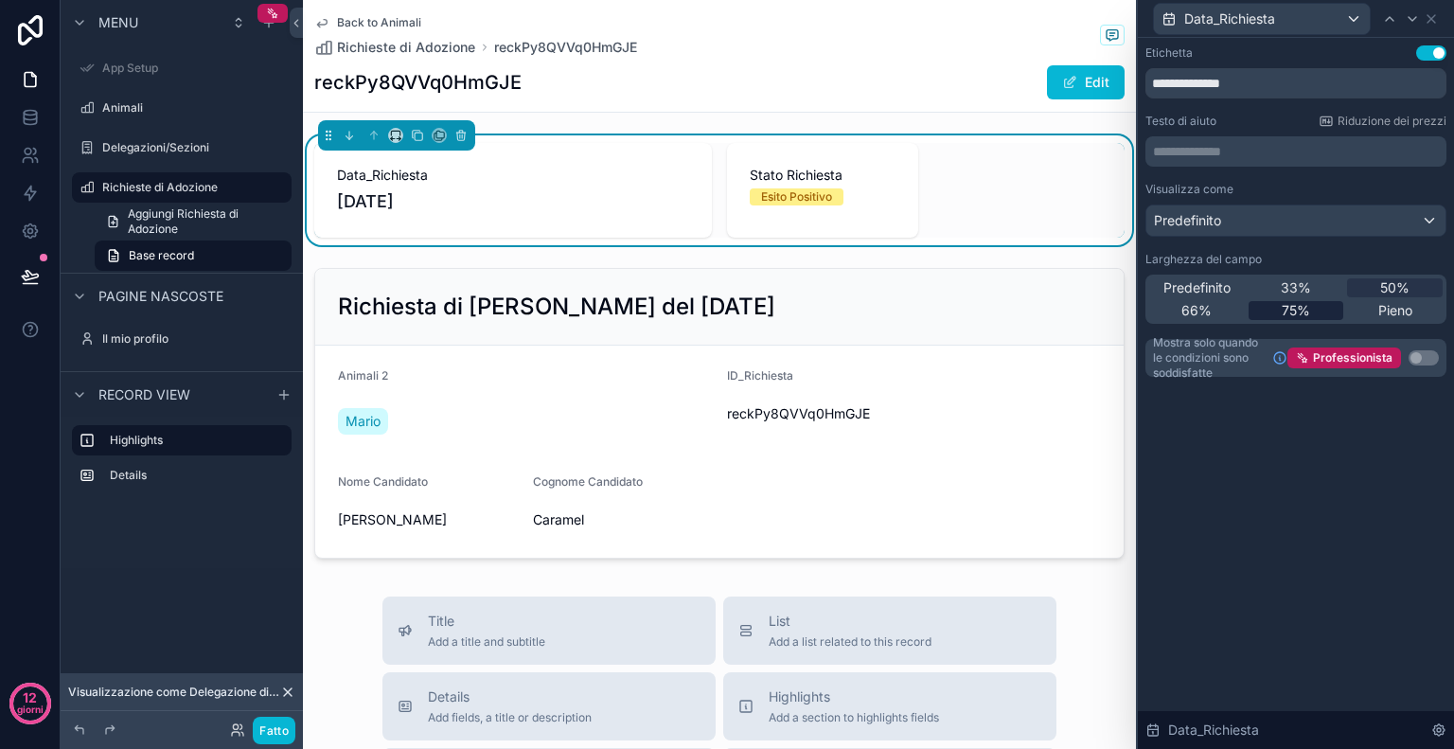
click at [1322, 310] on div "75%" at bounding box center [1297, 310] width 96 height 19
click at [665, 62] on div "Back to Animali Richieste di Adozione reckPy8QVVq0HmGJE reckPy8QVVq0HmGJE Edit" at bounding box center [719, 56] width 810 height 112
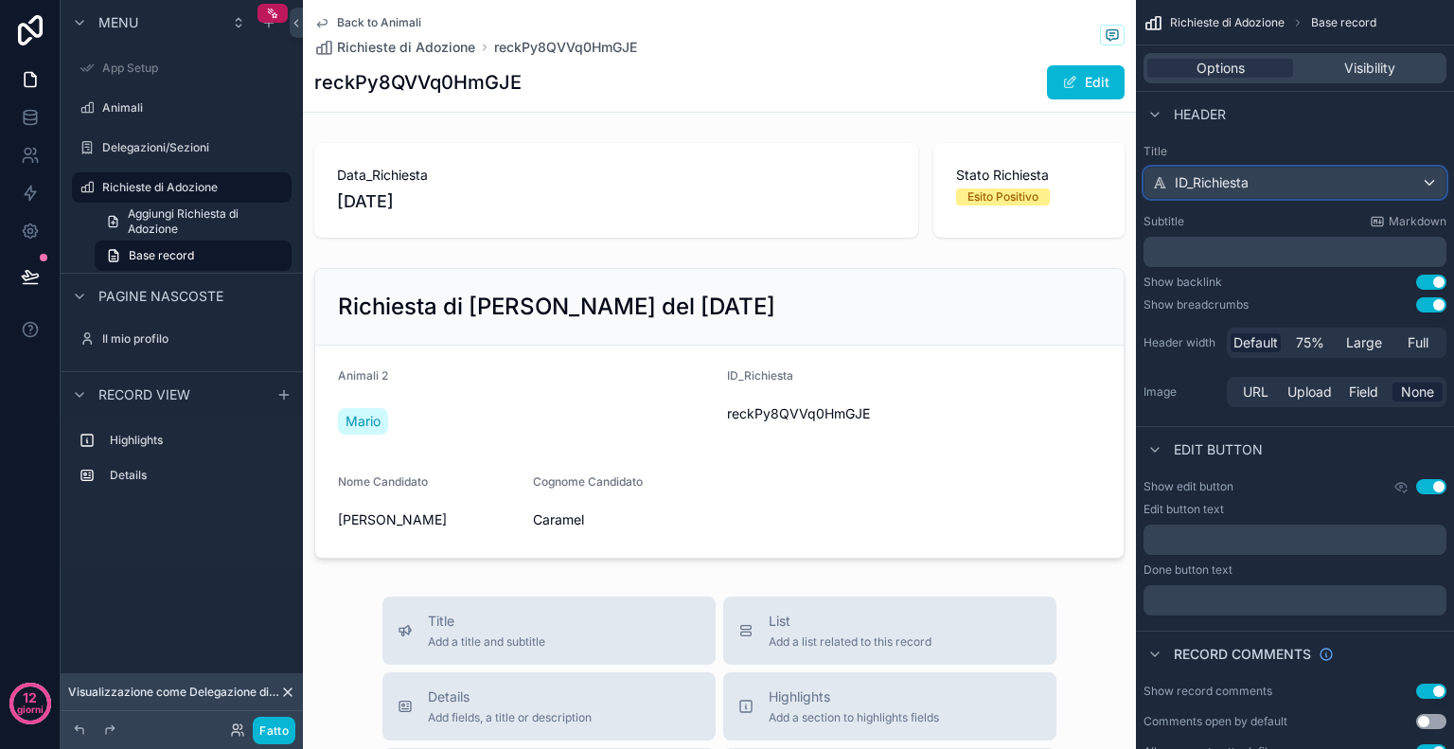
click at [1265, 185] on div "ID_Richiesta" at bounding box center [1295, 183] width 301 height 30
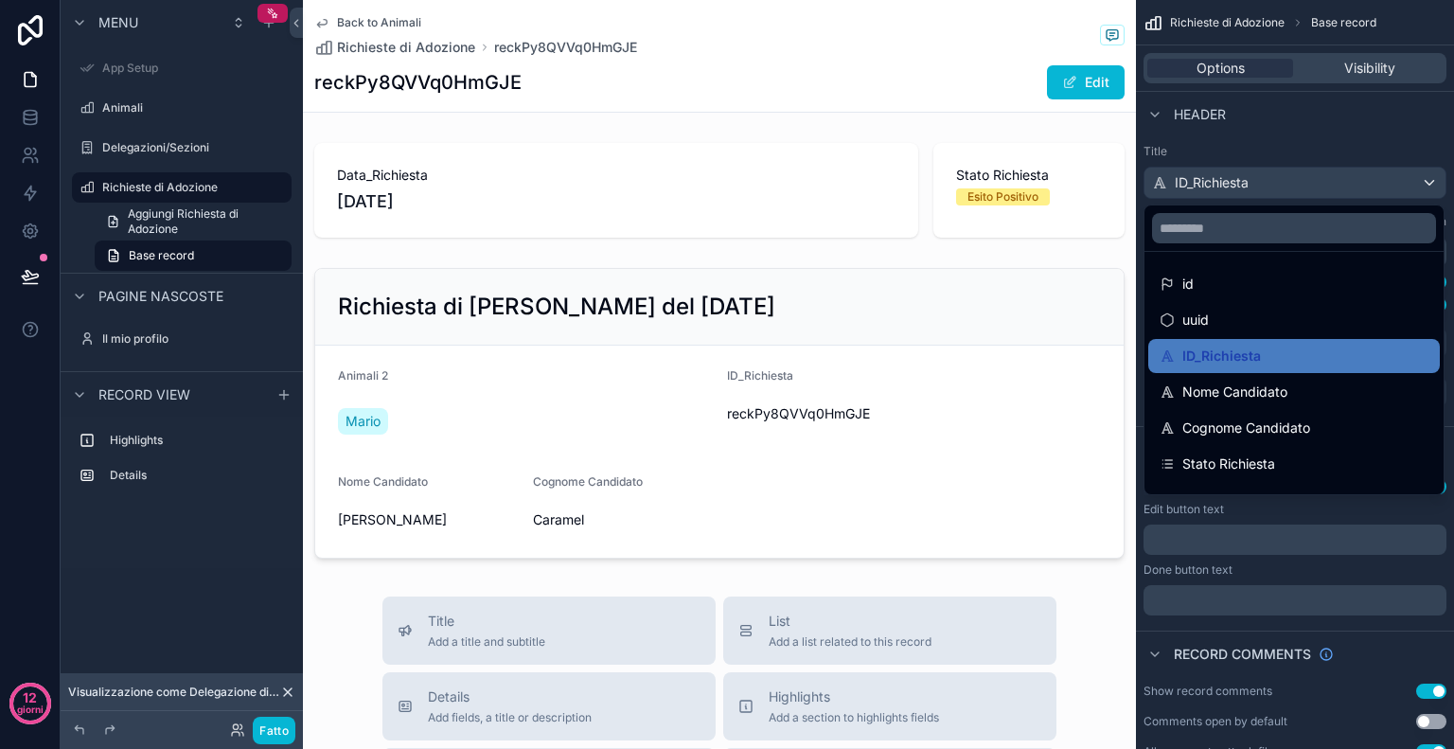
click at [1352, 128] on div "contenuto scorrevole" at bounding box center [727, 374] width 1454 height 749
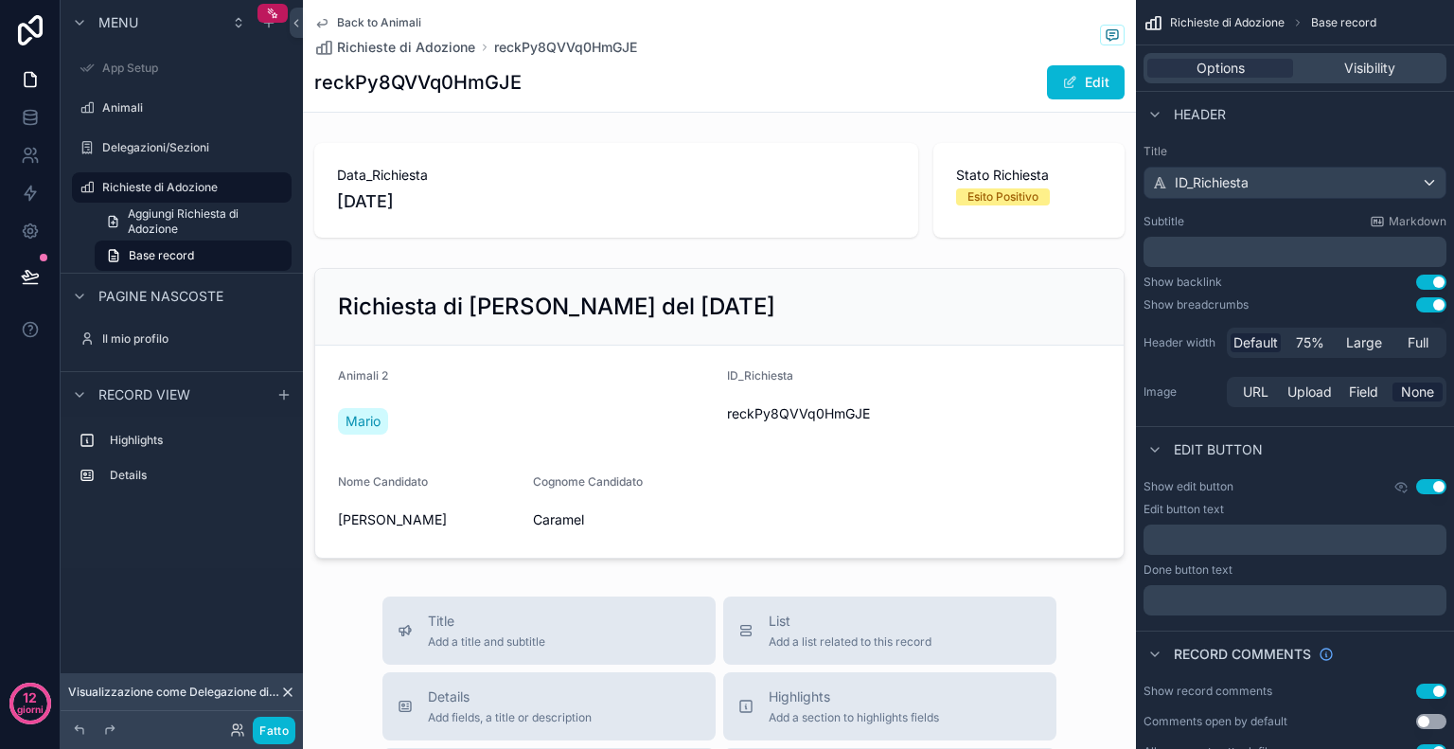
click at [1425, 279] on button "Use setting" at bounding box center [1431, 282] width 30 height 15
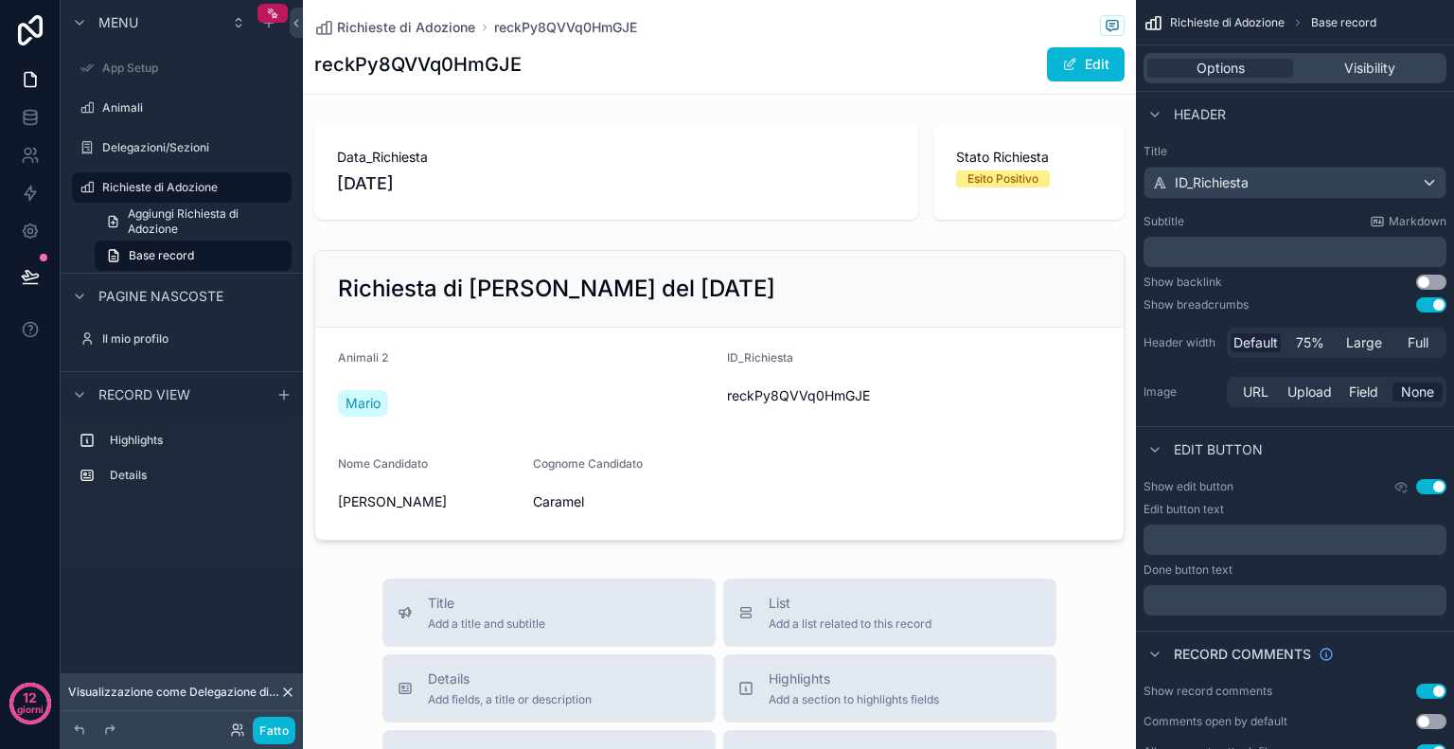
click at [1425, 279] on button "Use setting" at bounding box center [1431, 282] width 30 height 15
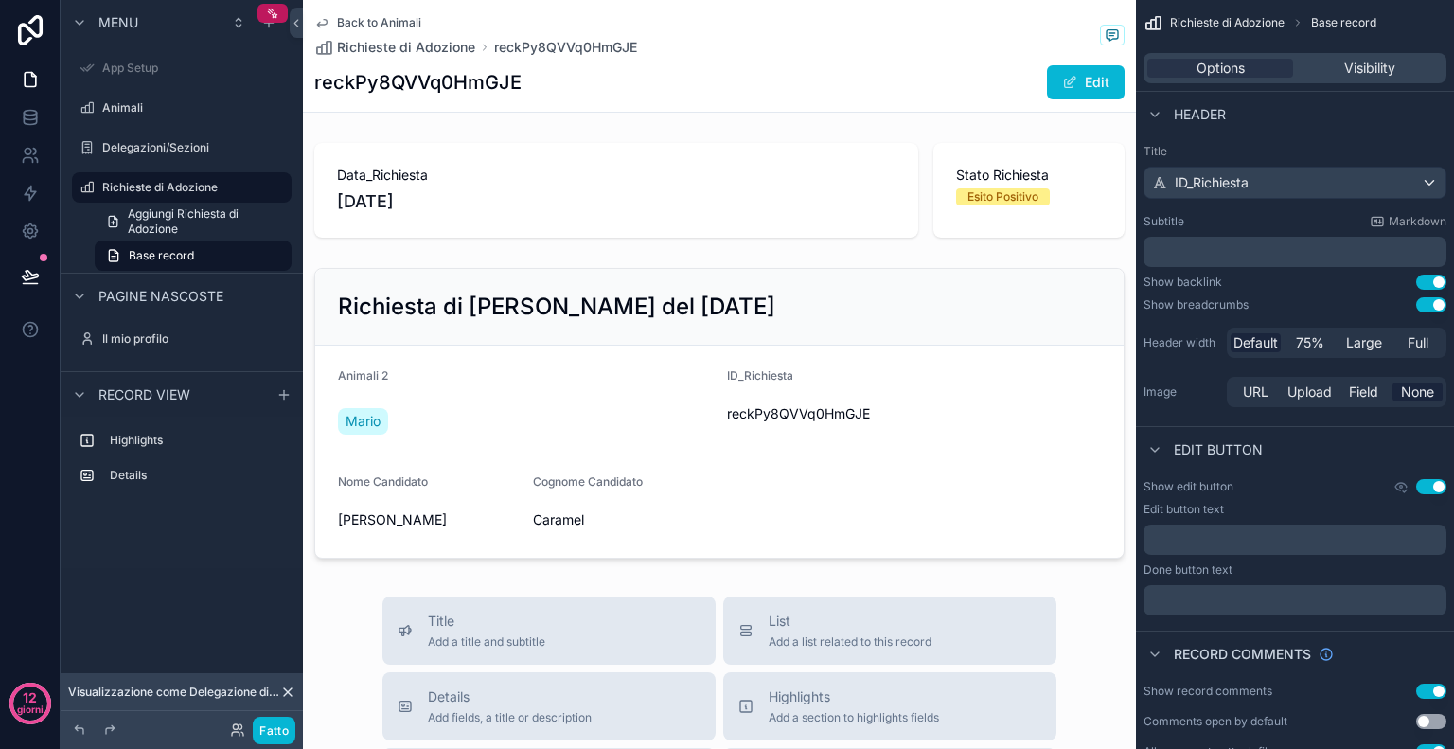
click at [1428, 300] on button "Use setting" at bounding box center [1431, 304] width 30 height 15
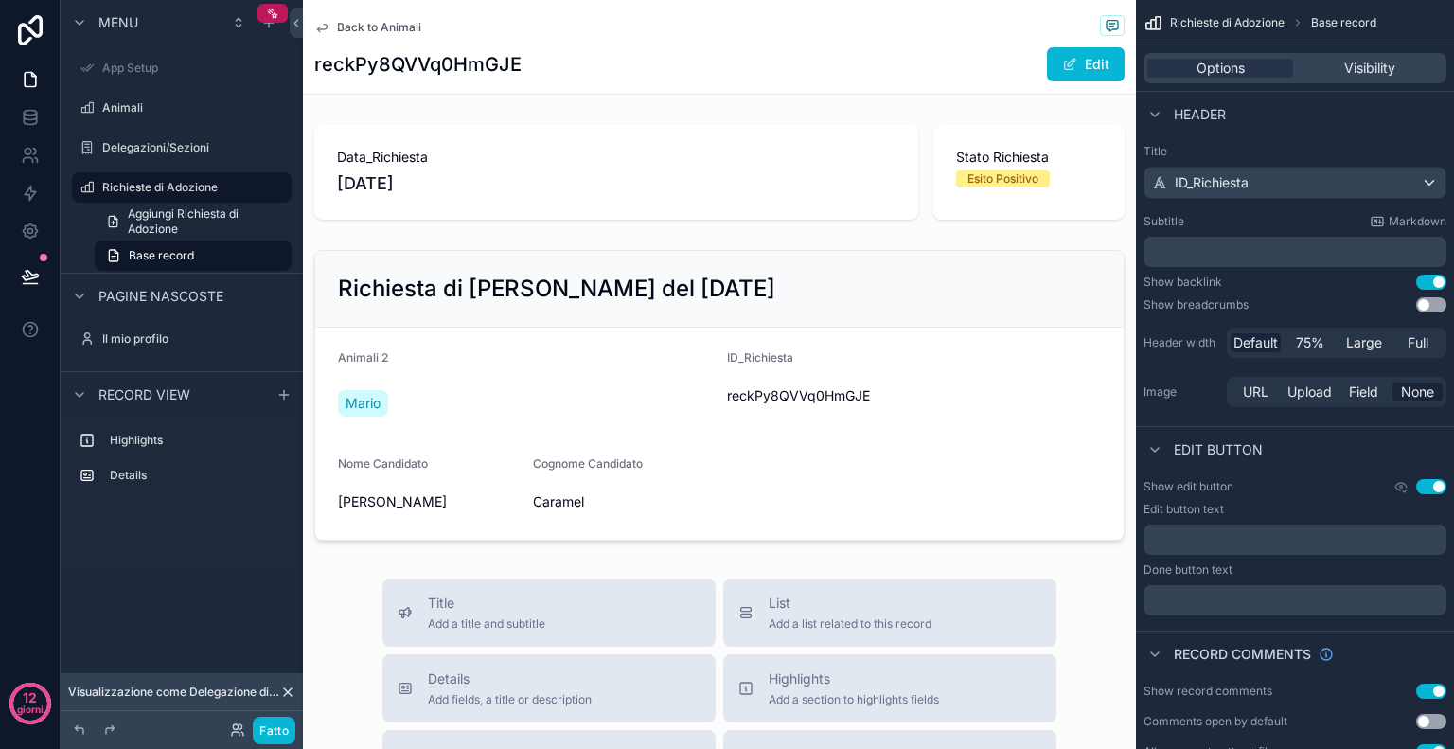
click at [1428, 300] on button "Use setting" at bounding box center [1431, 304] width 30 height 15
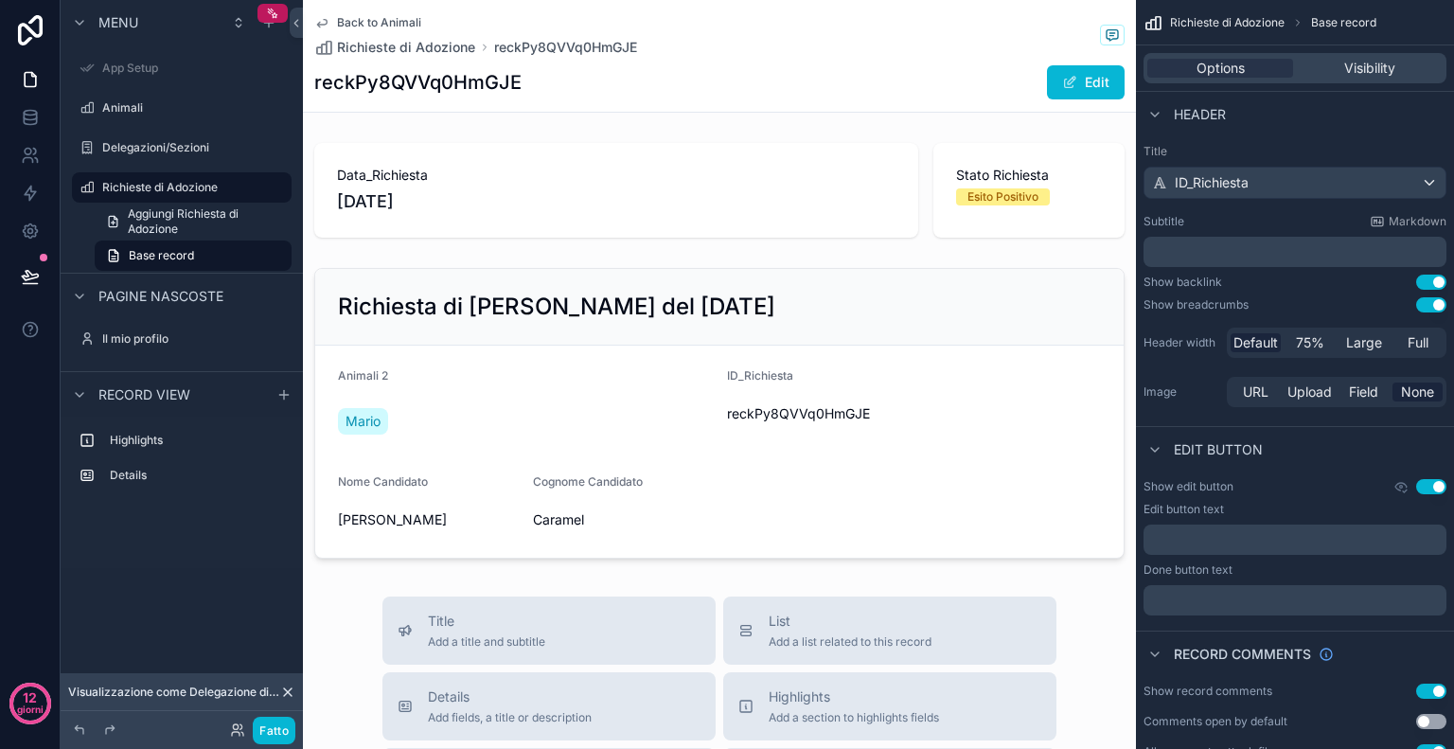
click at [1428, 300] on button "Use setting" at bounding box center [1431, 304] width 30 height 15
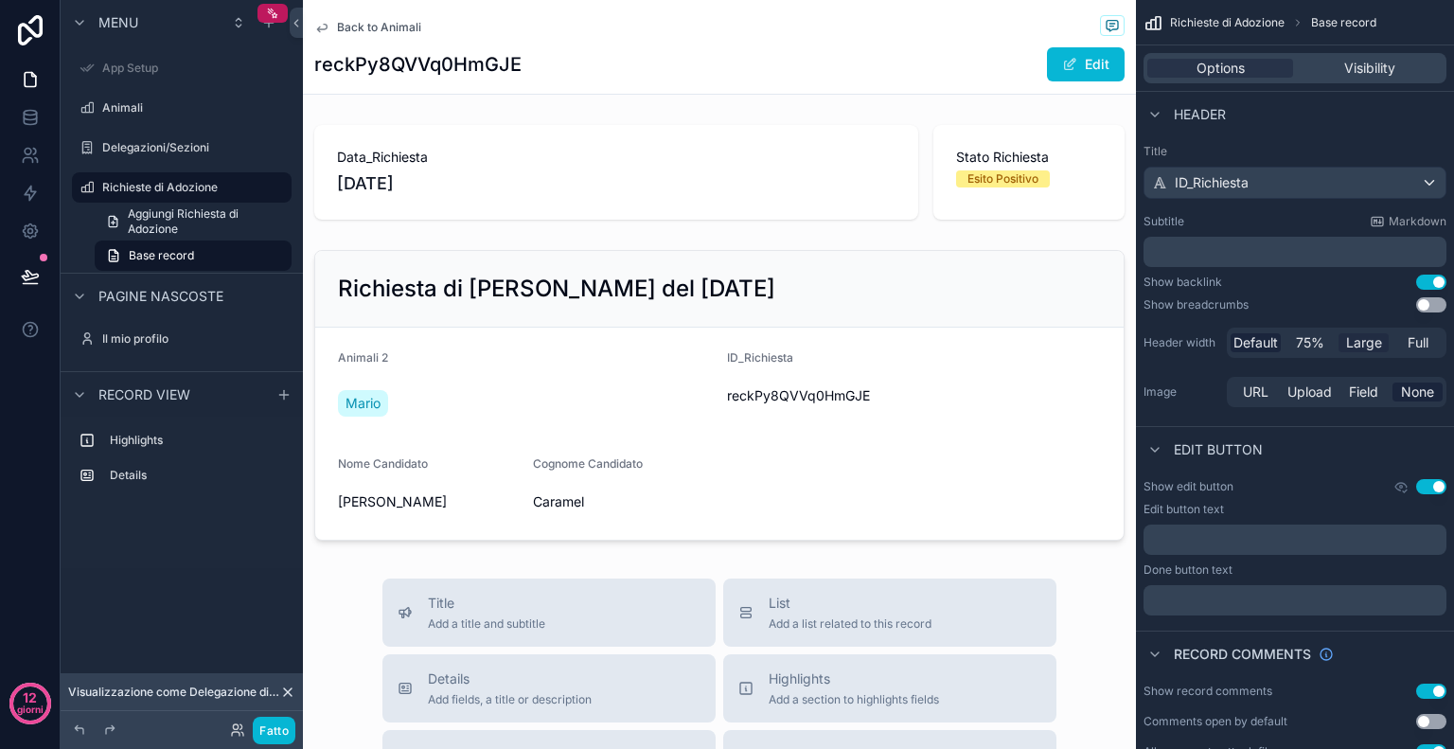
click at [1371, 343] on span "Large" at bounding box center [1364, 342] width 36 height 19
click at [1333, 336] on div "75%" at bounding box center [1310, 342] width 50 height 19
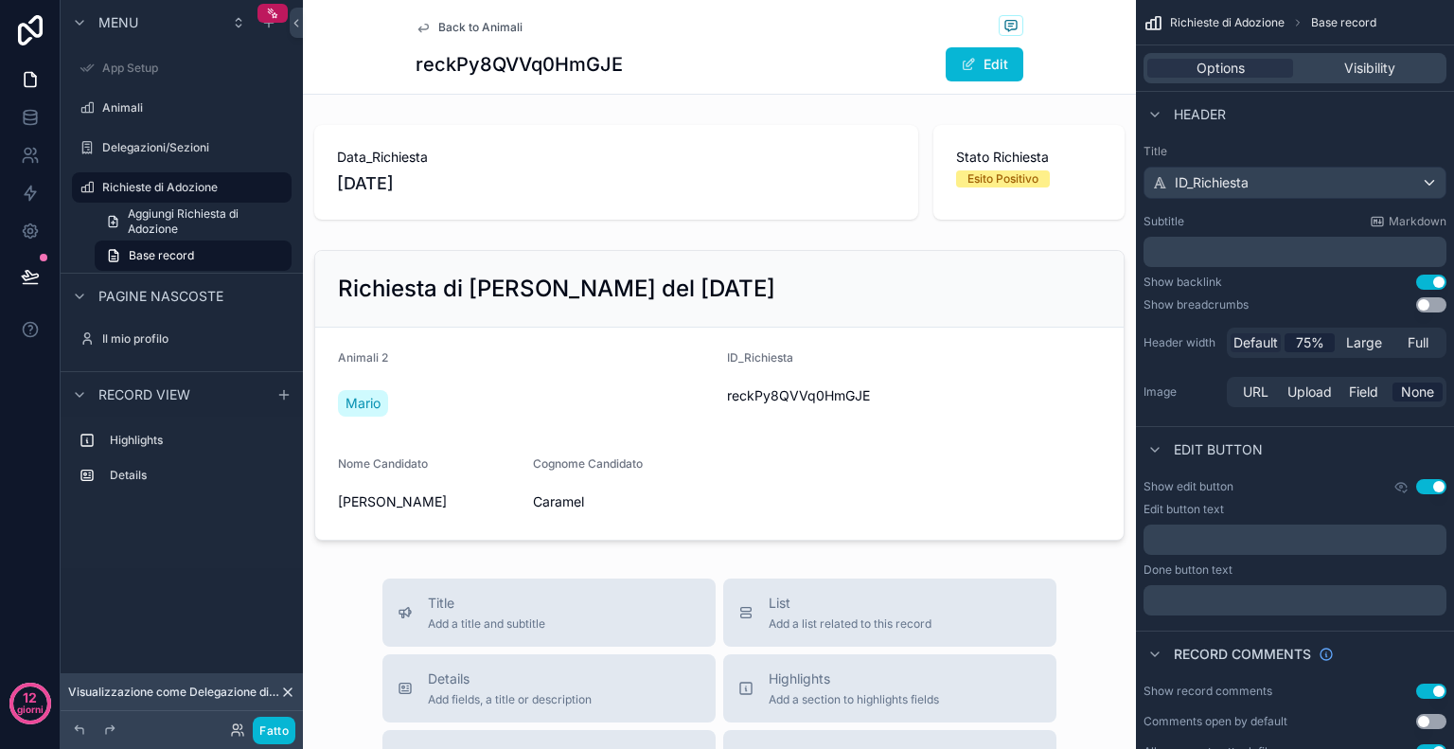
click at [1268, 337] on span "Default" at bounding box center [1256, 342] width 44 height 19
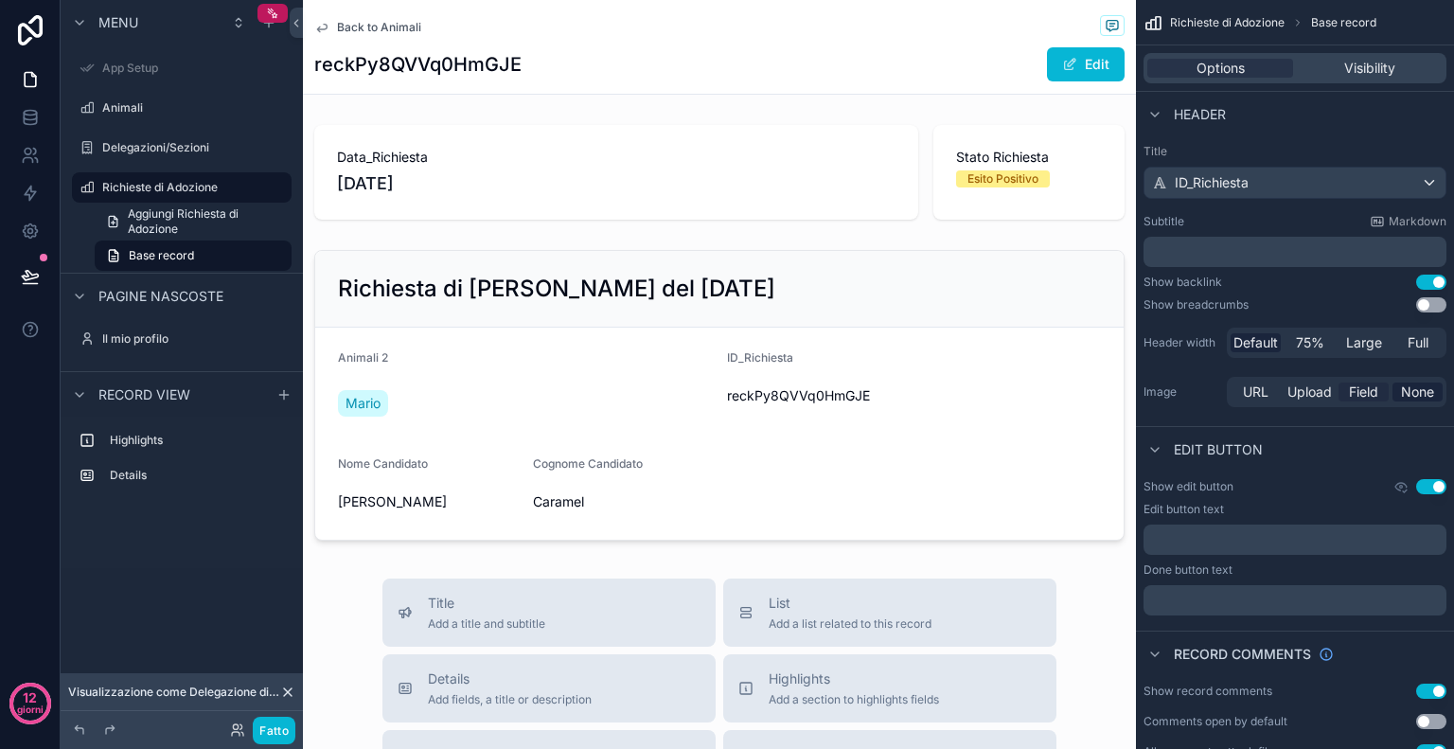
click at [1377, 390] on span "Field" at bounding box center [1363, 391] width 29 height 19
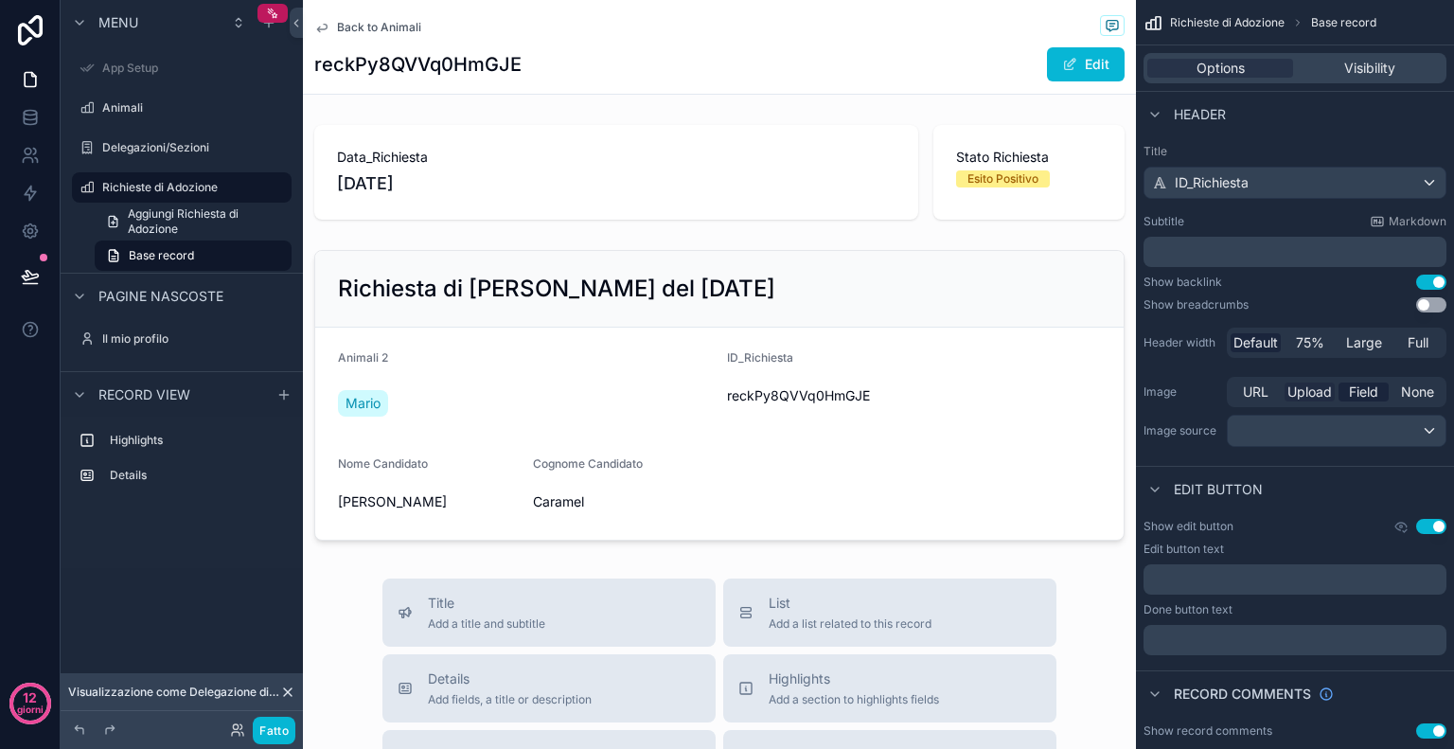
click at [1328, 392] on span "Upload" at bounding box center [1310, 391] width 44 height 19
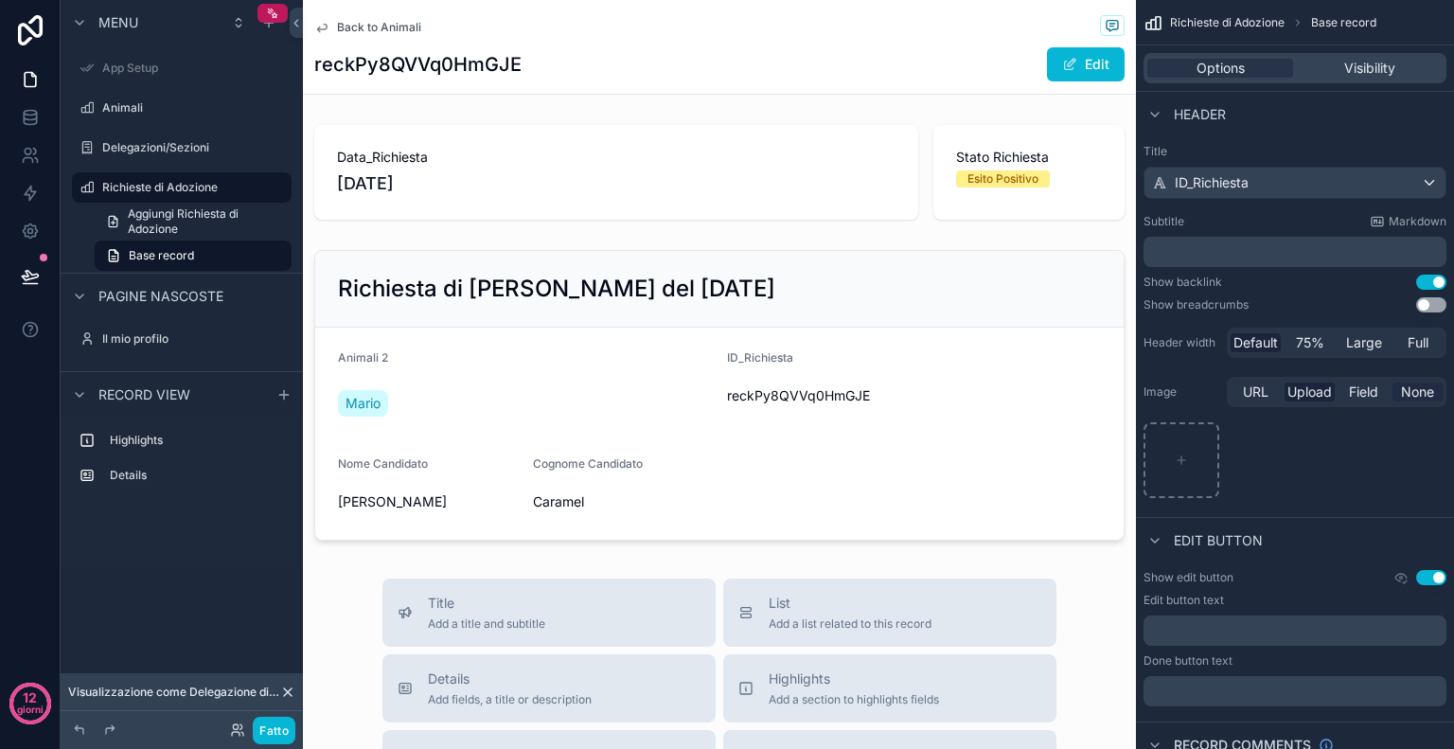
click at [1417, 396] on span "None" at bounding box center [1417, 391] width 33 height 19
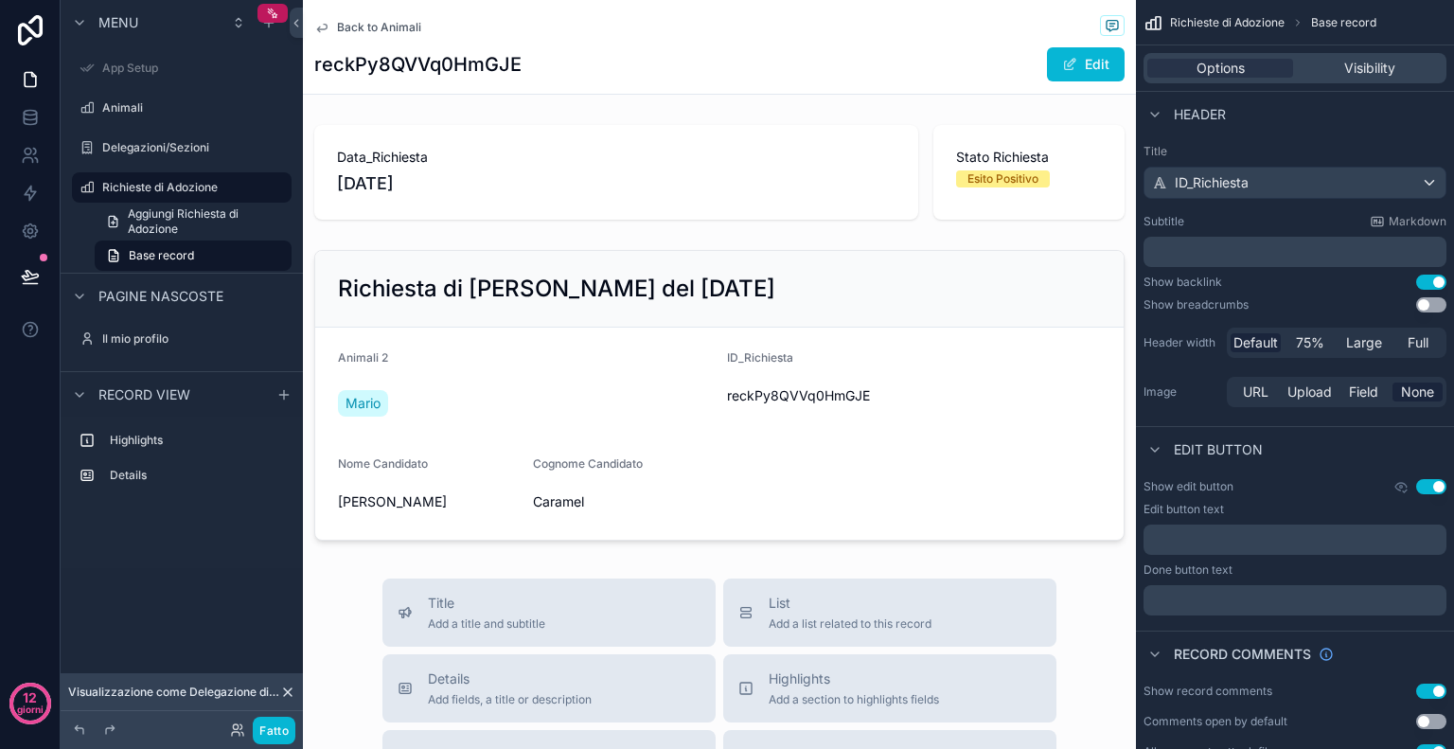
click at [1421, 488] on button "Use setting" at bounding box center [1431, 486] width 30 height 15
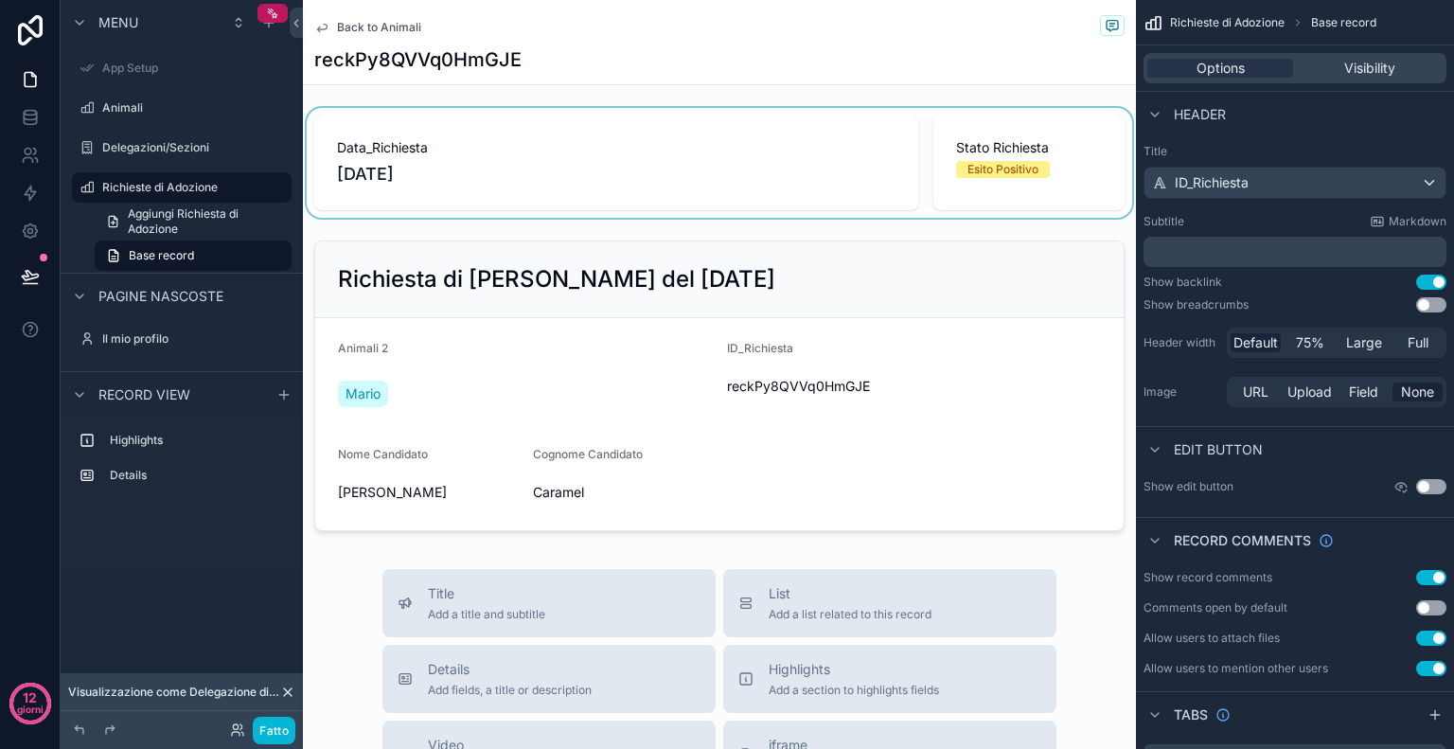
click at [1002, 163] on div "contenuto scorrevole" at bounding box center [719, 163] width 833 height 110
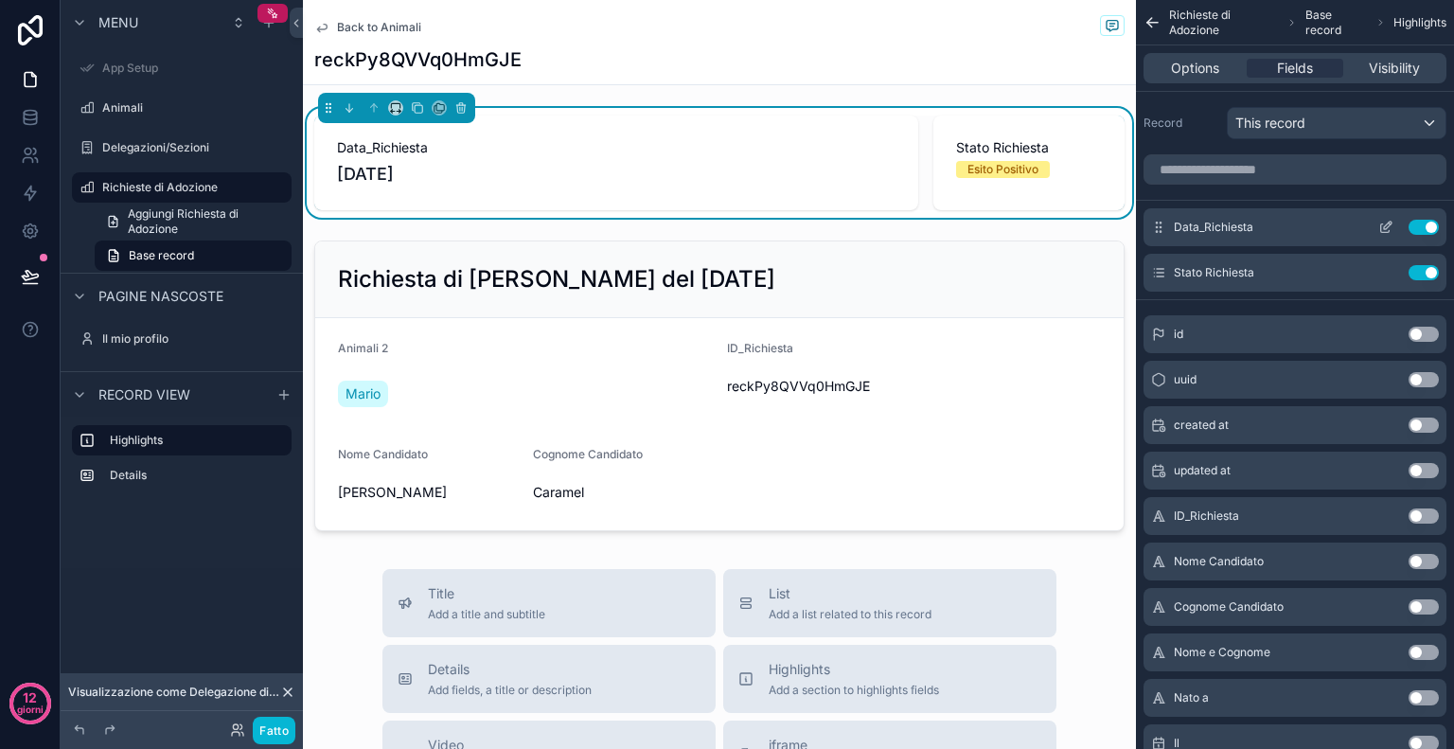
click at [1384, 226] on icon "contenuto scorrevole" at bounding box center [1388, 226] width 8 height 8
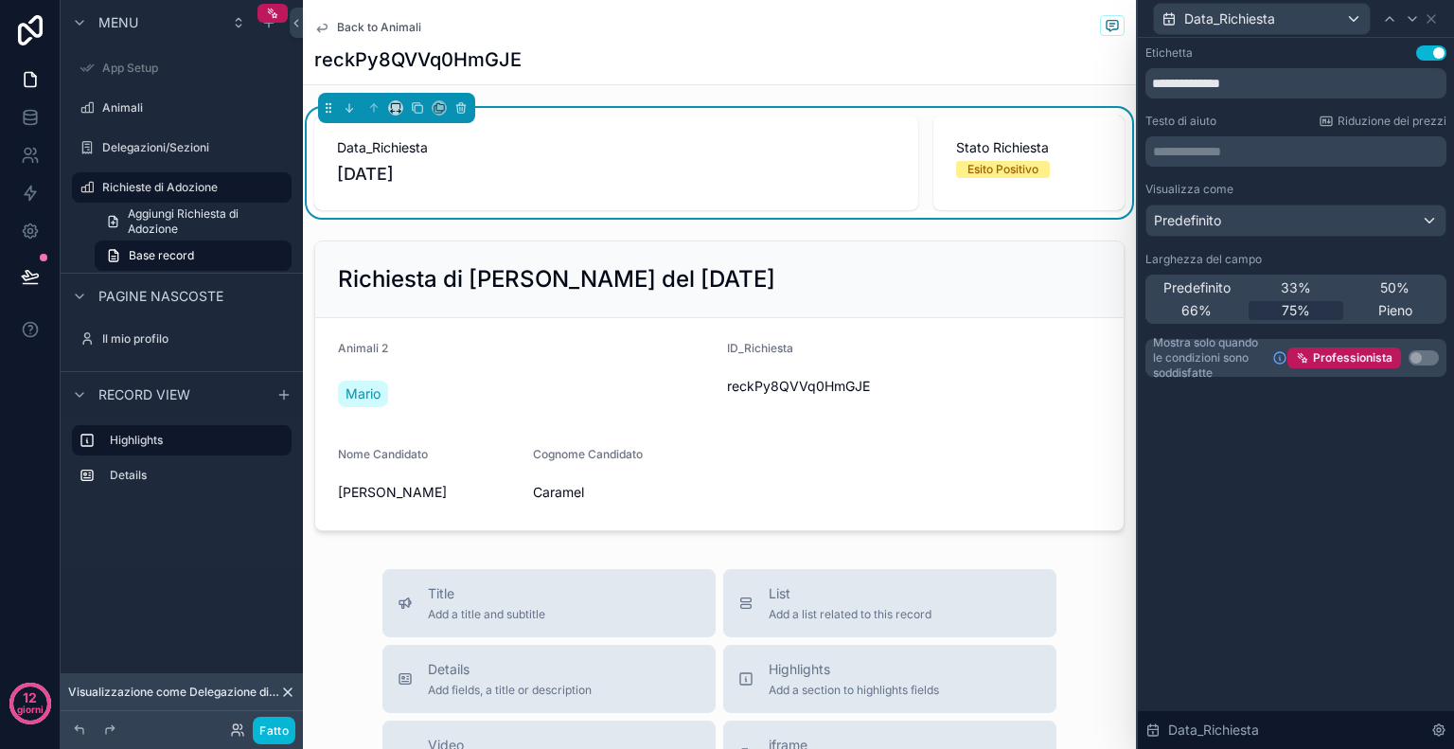
click at [1424, 56] on button "Usa impostazione" at bounding box center [1431, 52] width 30 height 15
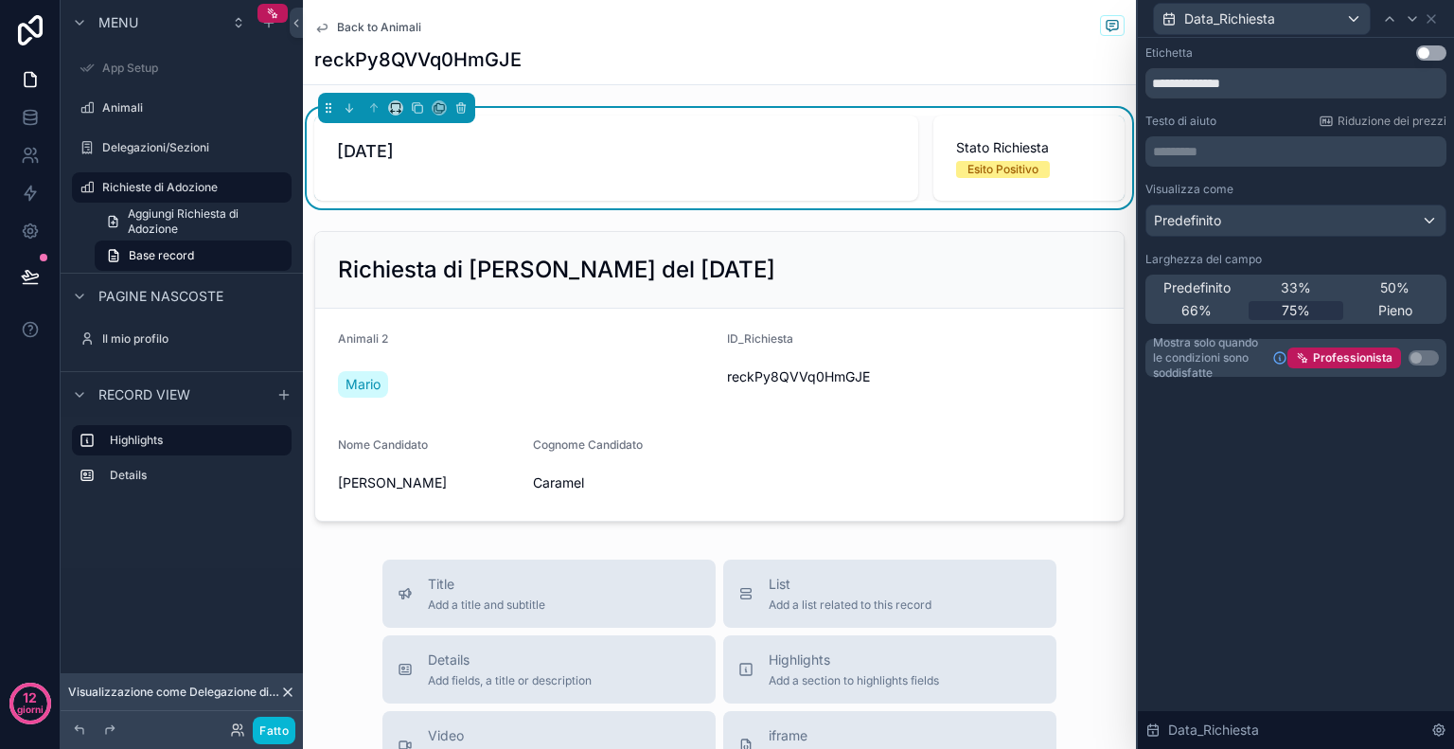
click at [1427, 52] on button "Usa impostazione" at bounding box center [1431, 52] width 30 height 15
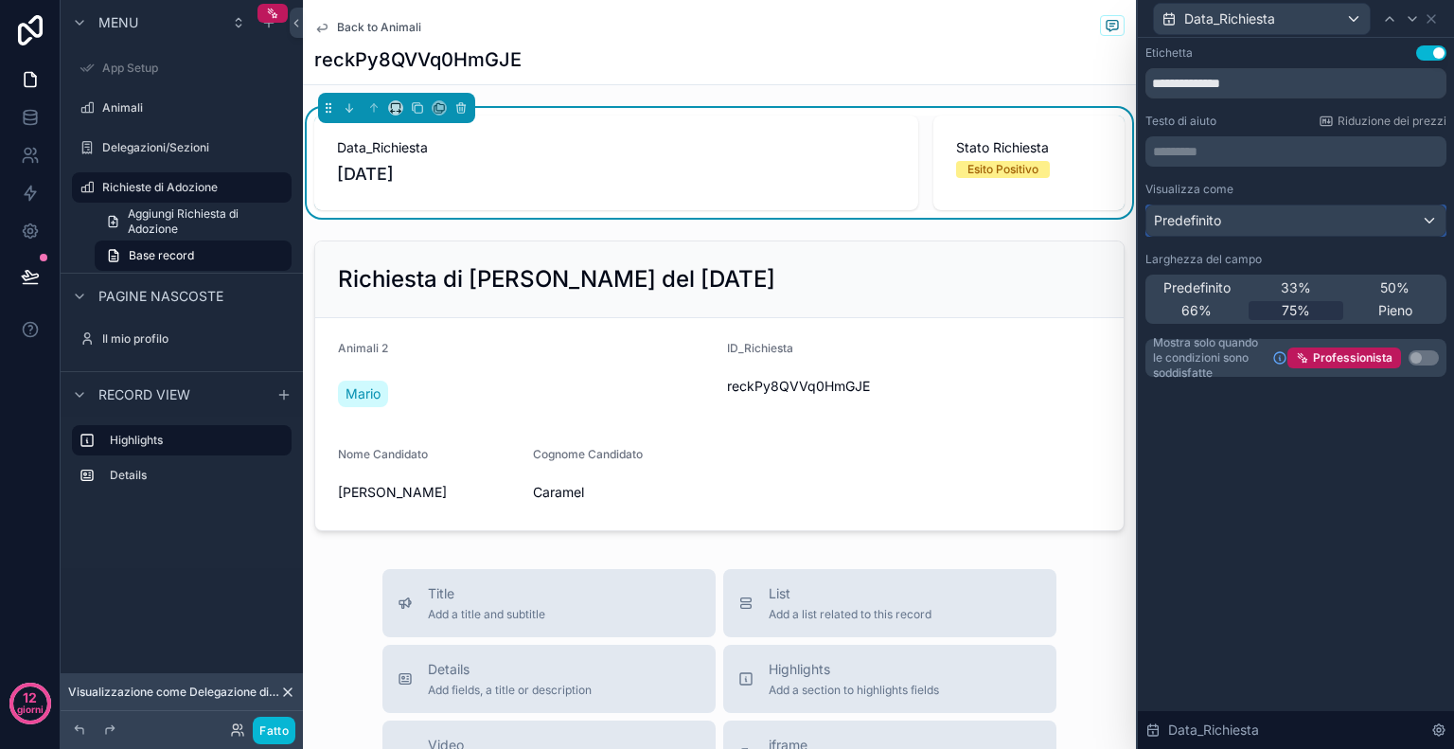
click at [1169, 220] on font "Predefinito" at bounding box center [1187, 220] width 67 height 16
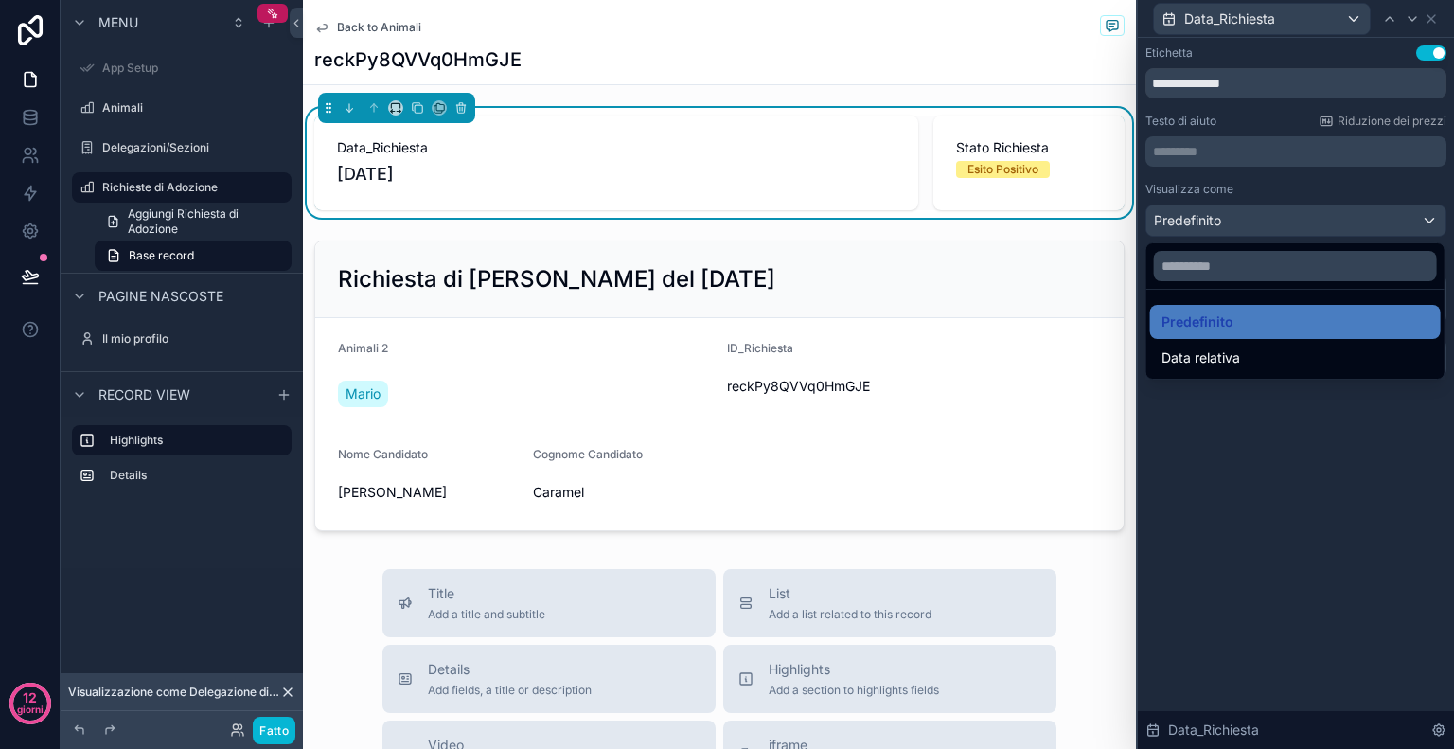
click at [1284, 183] on div at bounding box center [1296, 374] width 316 height 749
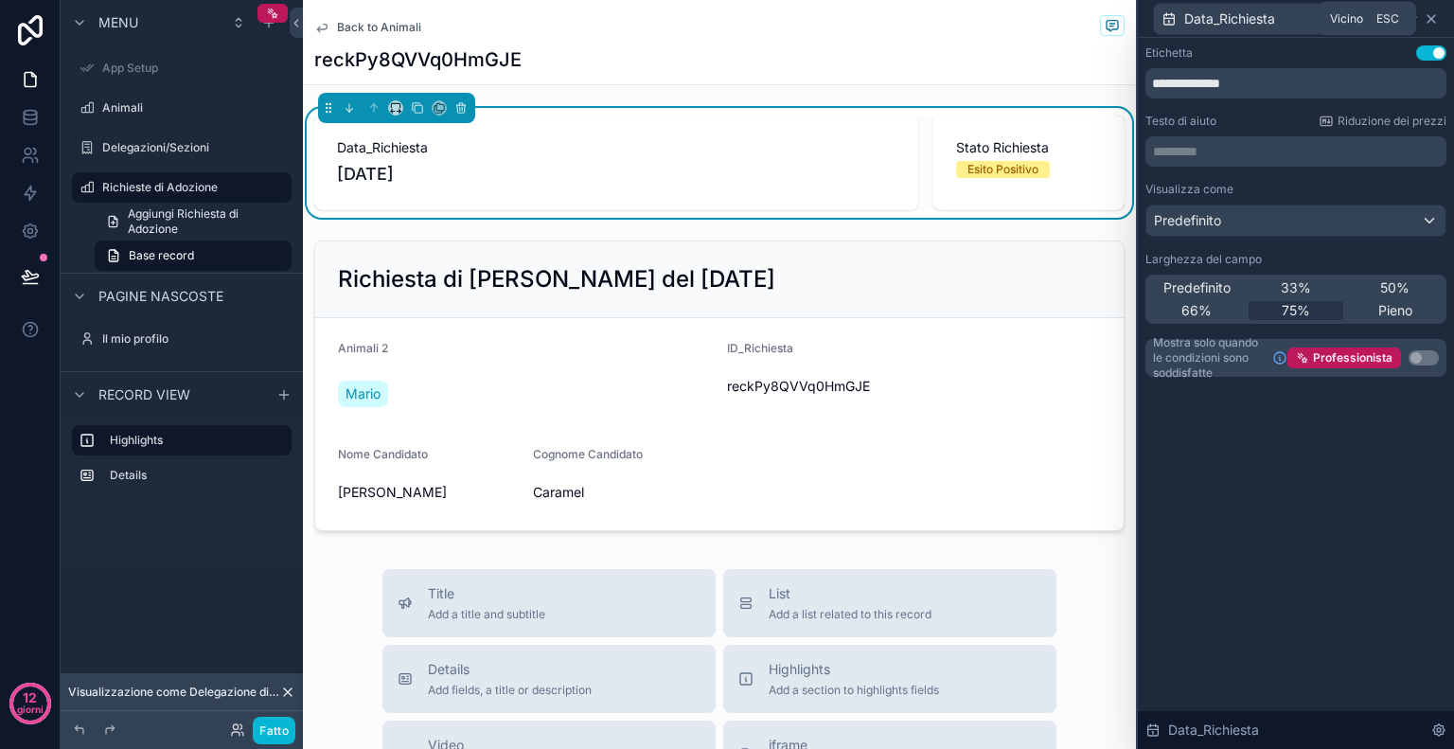
click at [1435, 15] on icon at bounding box center [1432, 19] width 8 height 8
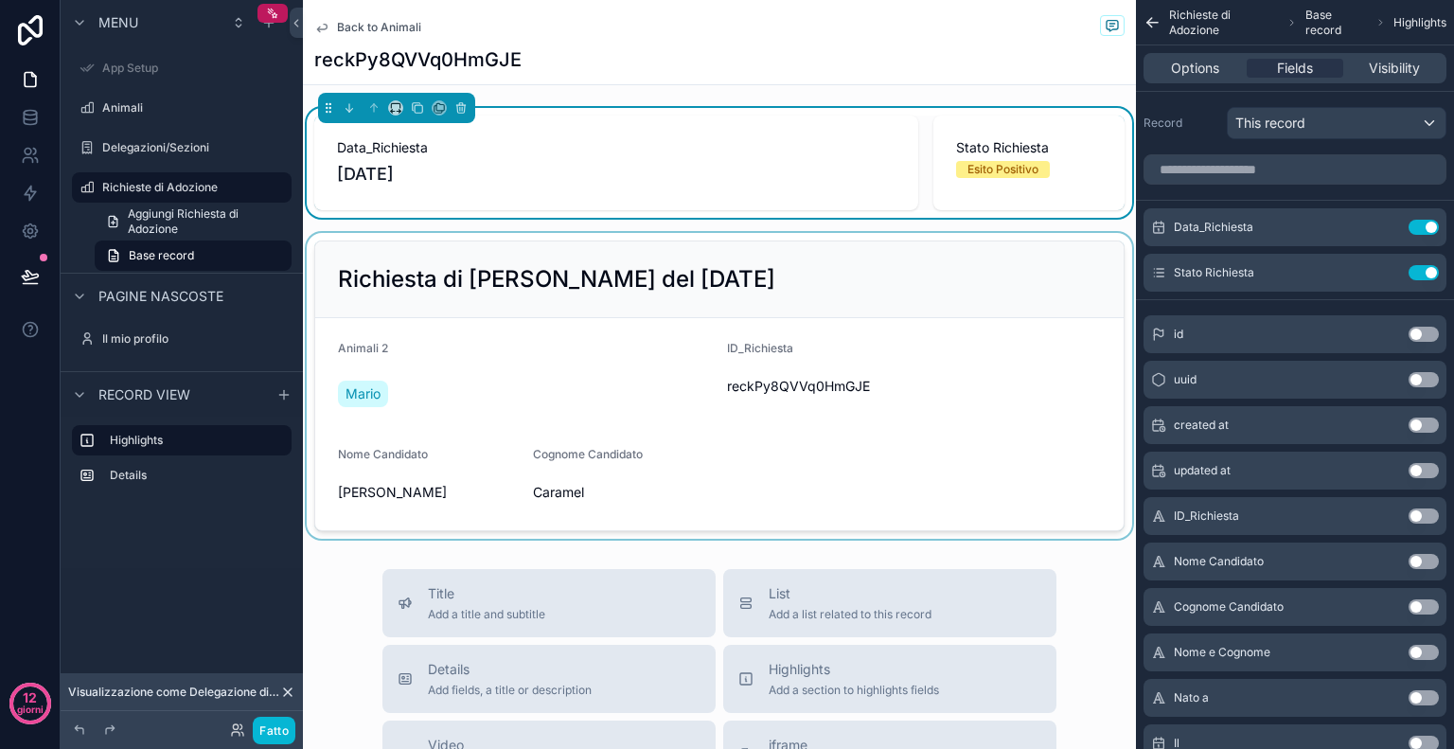
scroll to position [25, 0]
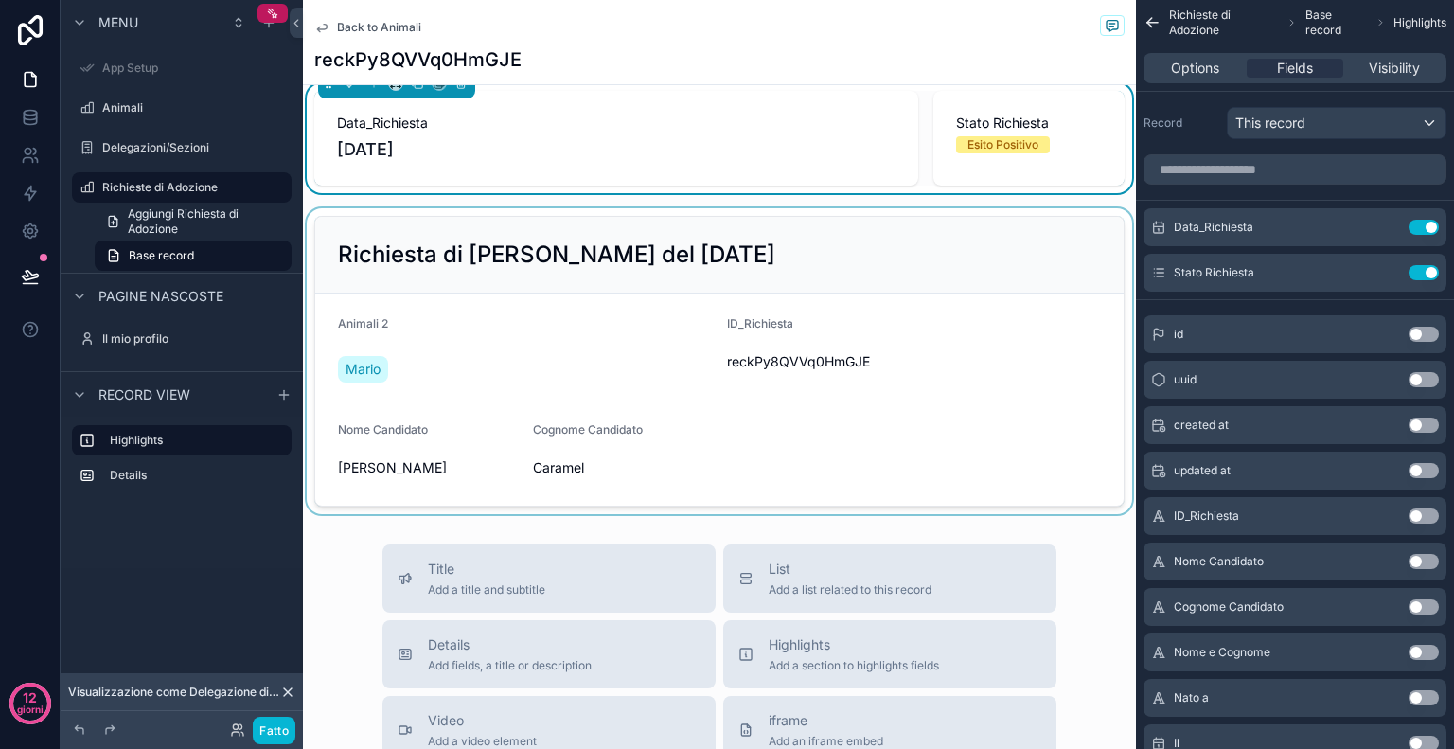
click at [610, 235] on div "contenuto scorrevole" at bounding box center [719, 361] width 833 height 306
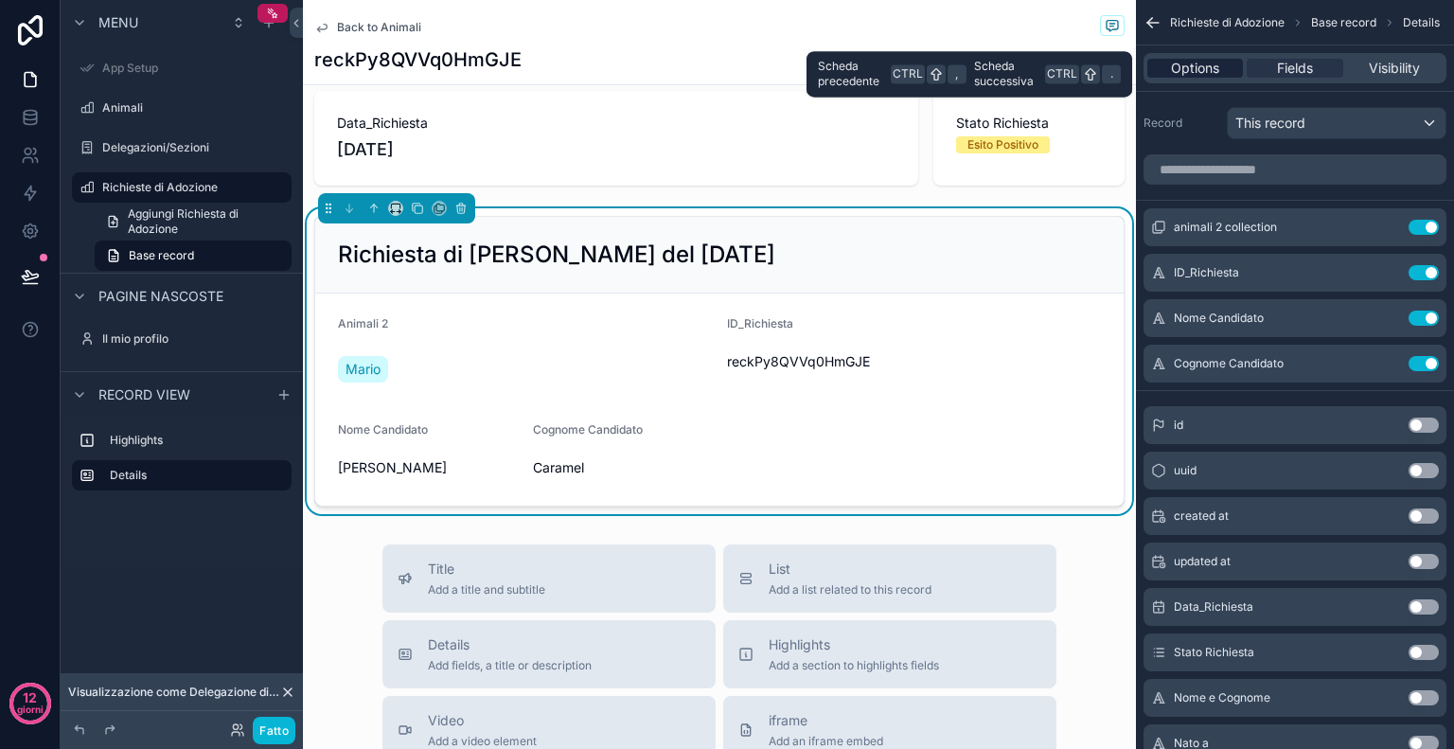
click at [1177, 61] on span "Options" at bounding box center [1195, 68] width 48 height 19
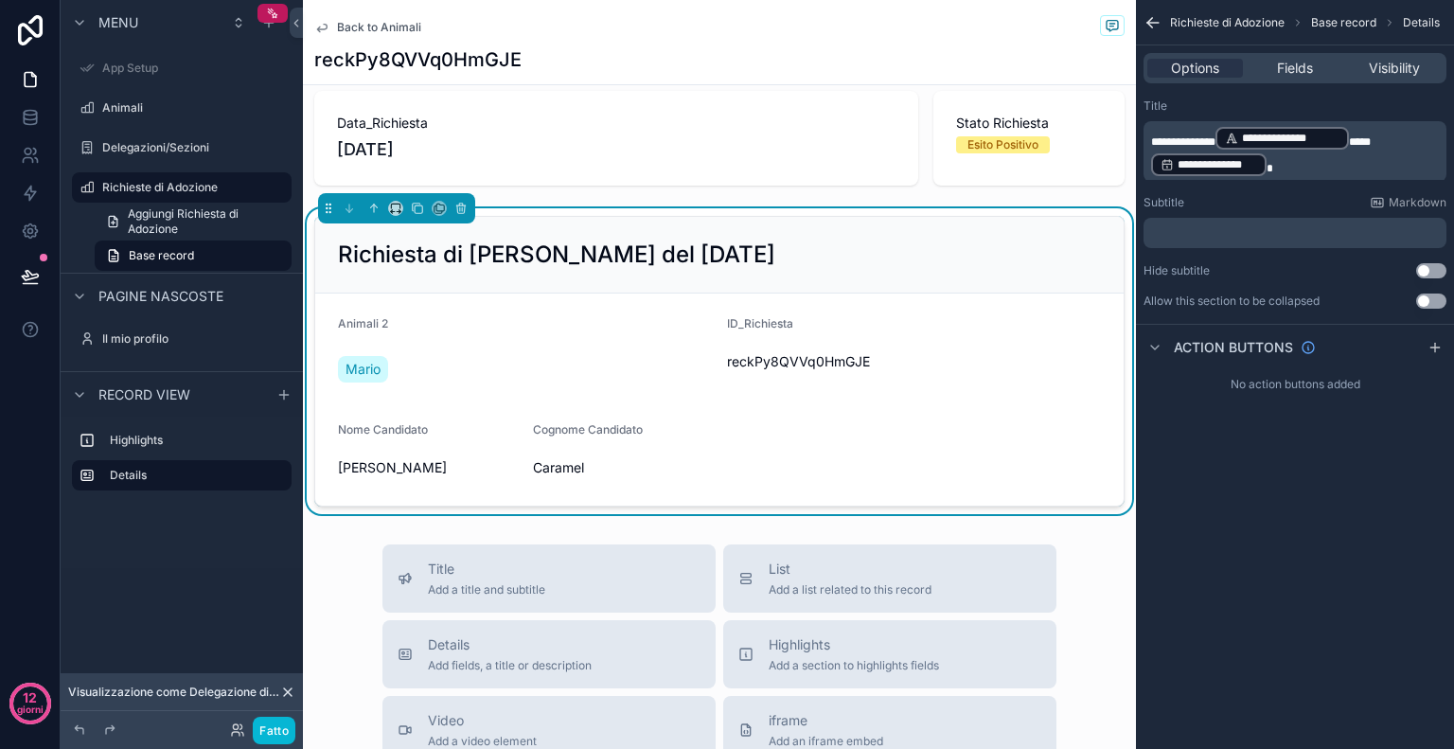
click at [1354, 137] on span "***" at bounding box center [1360, 141] width 22 height 11
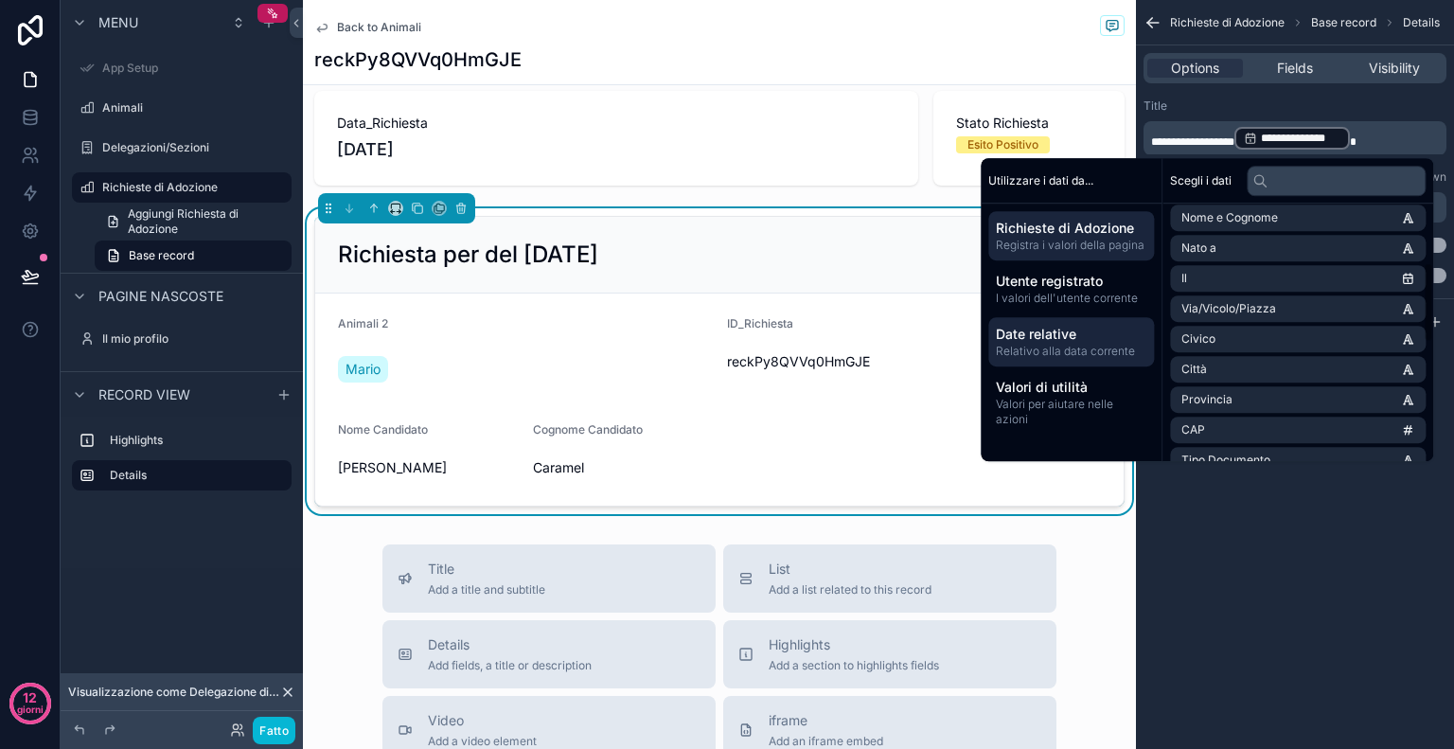
scroll to position [182, 0]
click at [1134, 335] on span "Date relative" at bounding box center [1071, 334] width 151 height 19
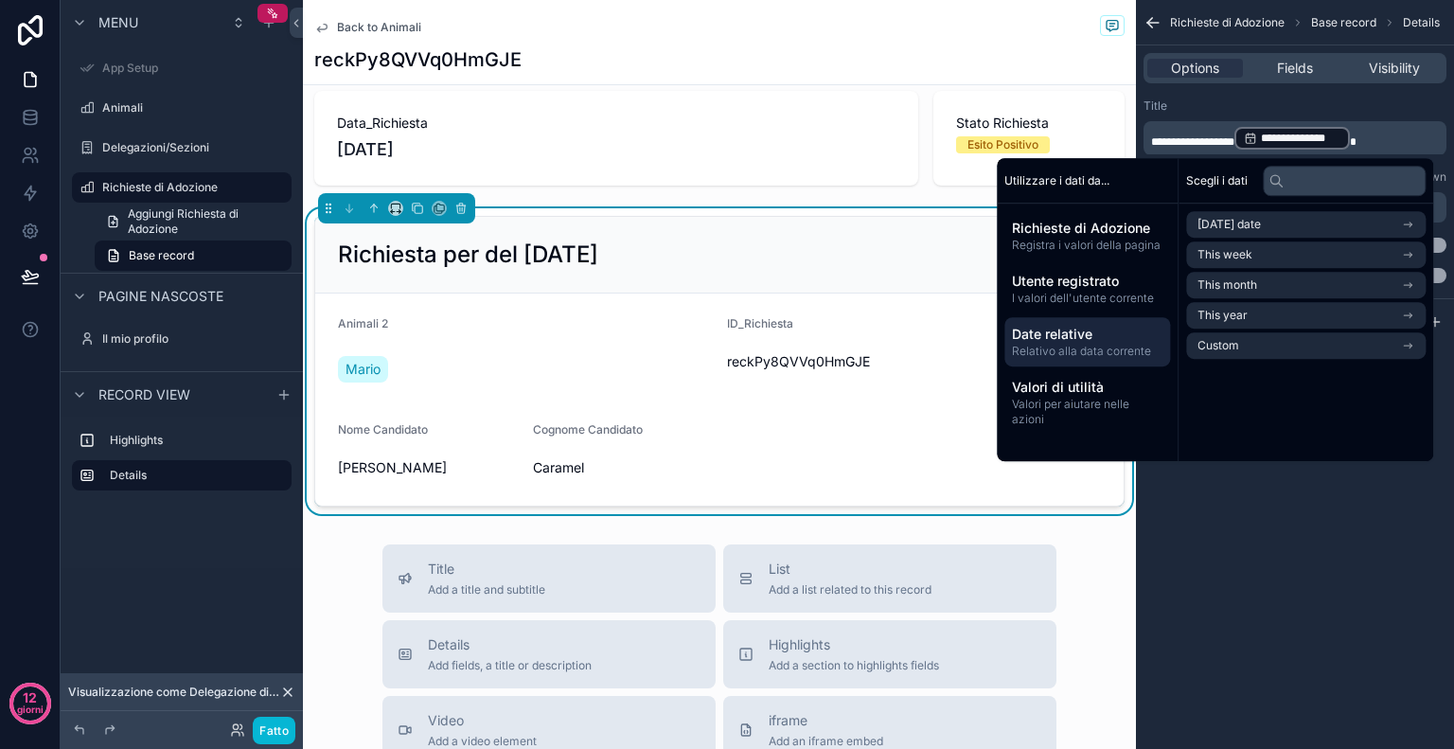
scroll to position [0, 0]
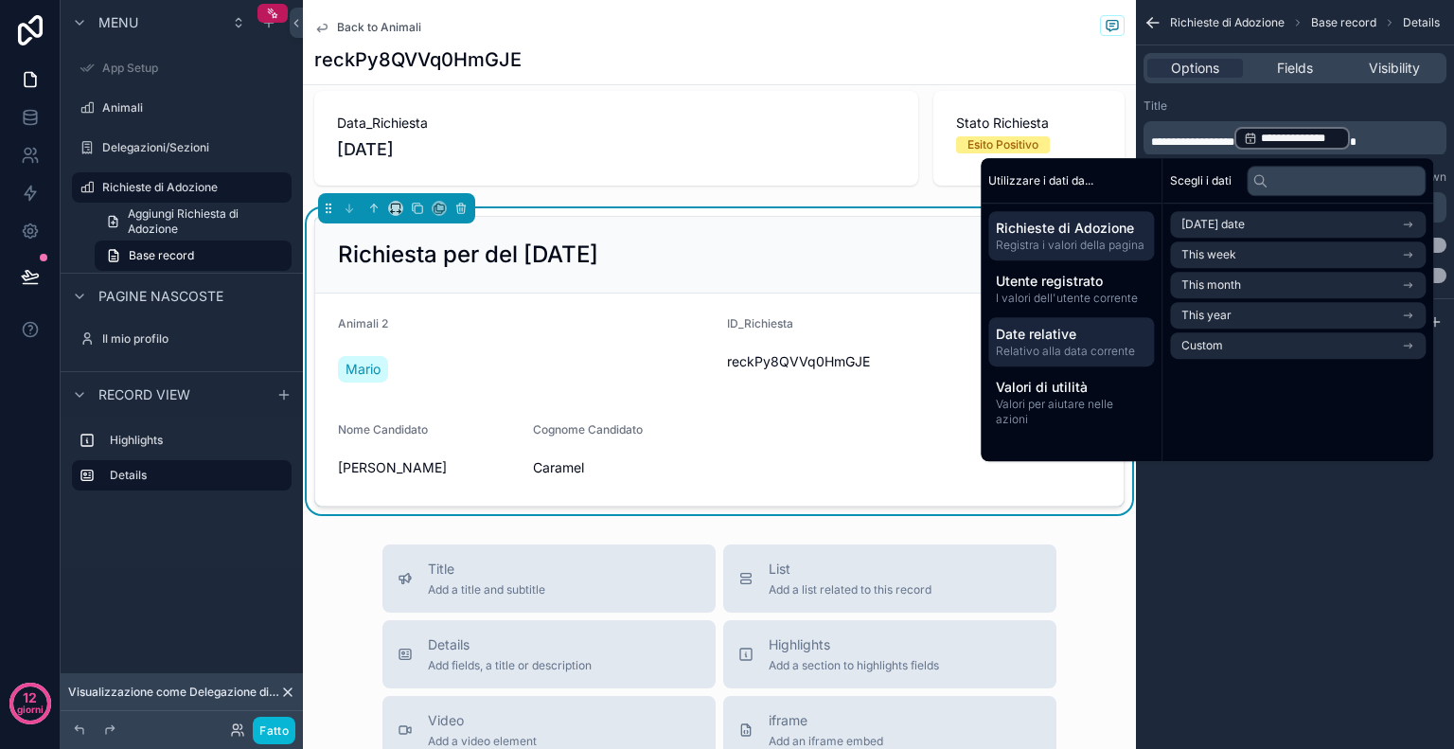
click at [1119, 224] on font "Richieste di Adozione" at bounding box center [1065, 228] width 138 height 16
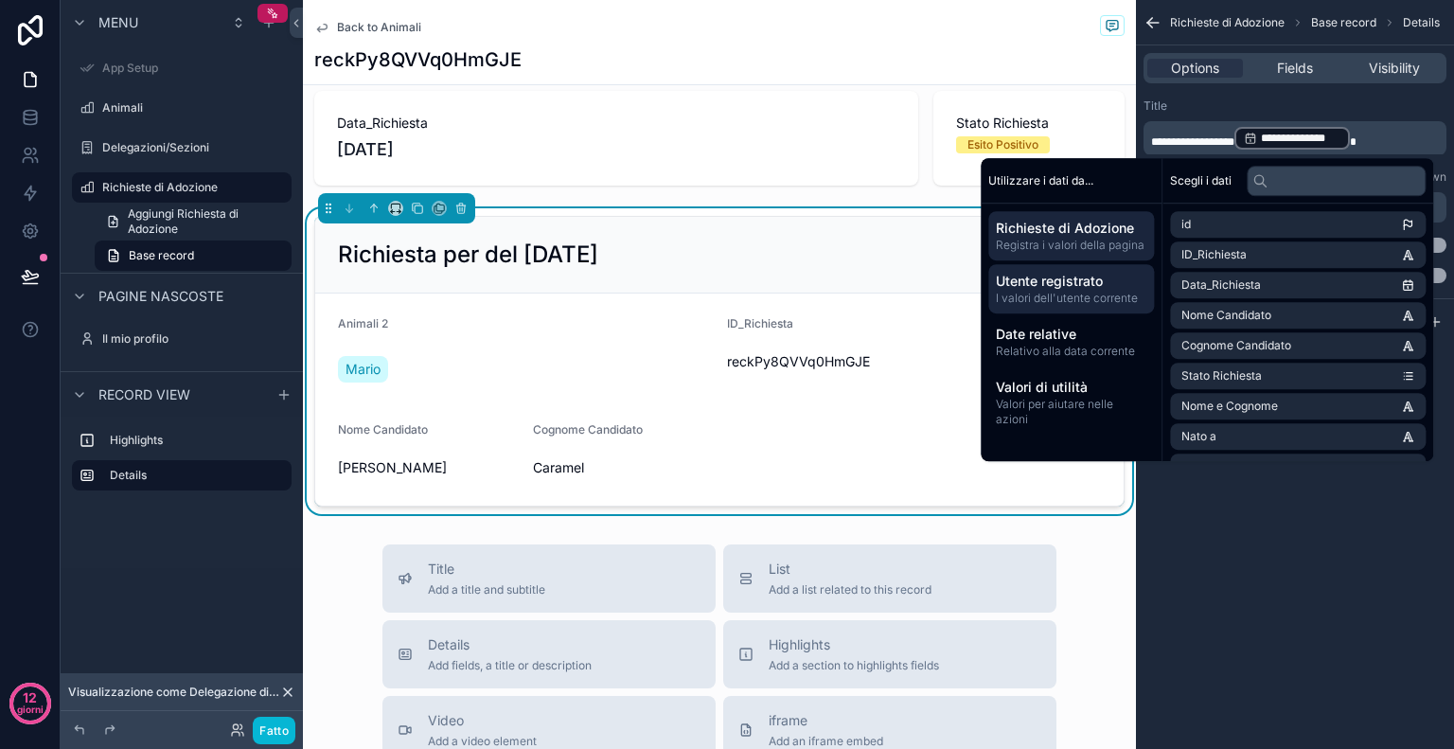
click at [1086, 291] on font "I valori dell'utente corrente" at bounding box center [1067, 298] width 142 height 14
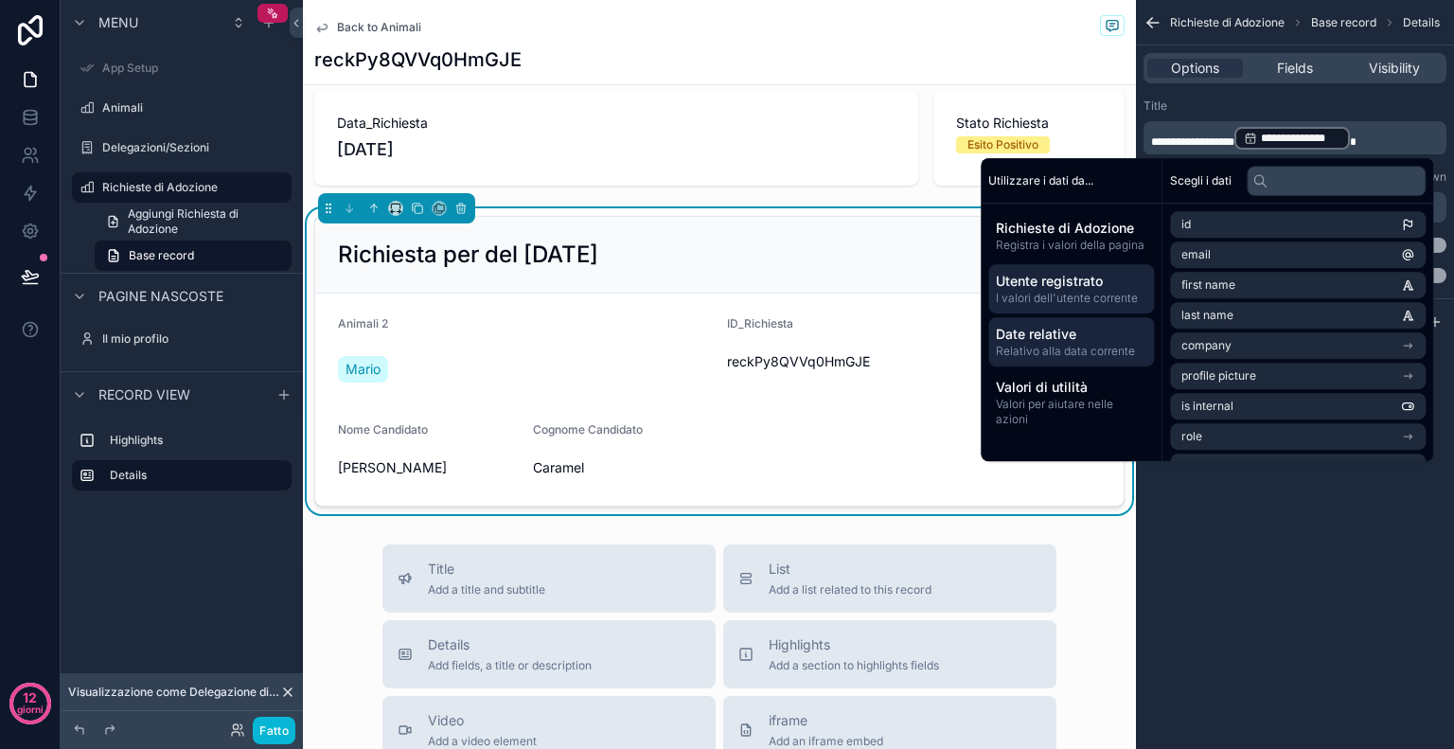
click at [1098, 352] on font "Relativo alla data corrente" at bounding box center [1065, 351] width 139 height 14
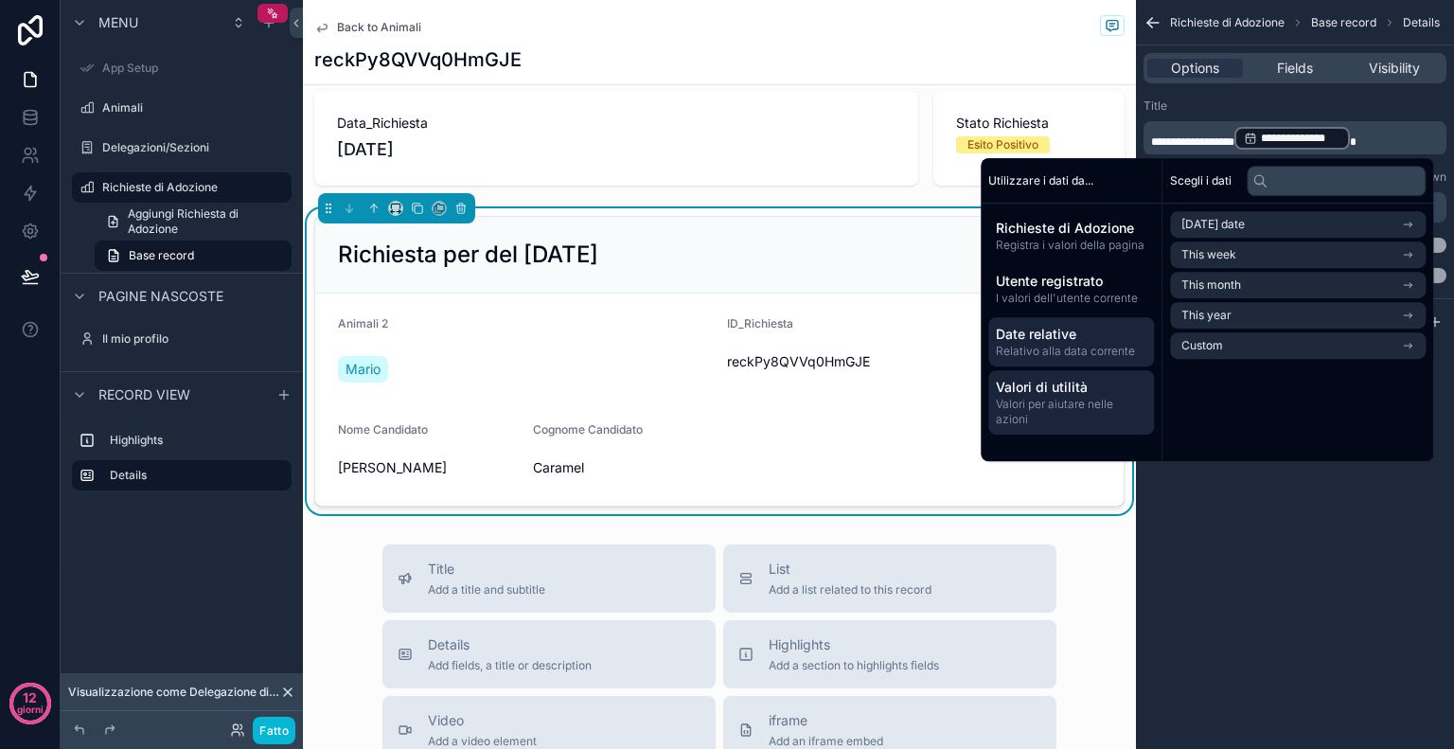
click at [1093, 382] on span "Valori di utilità" at bounding box center [1071, 387] width 151 height 19
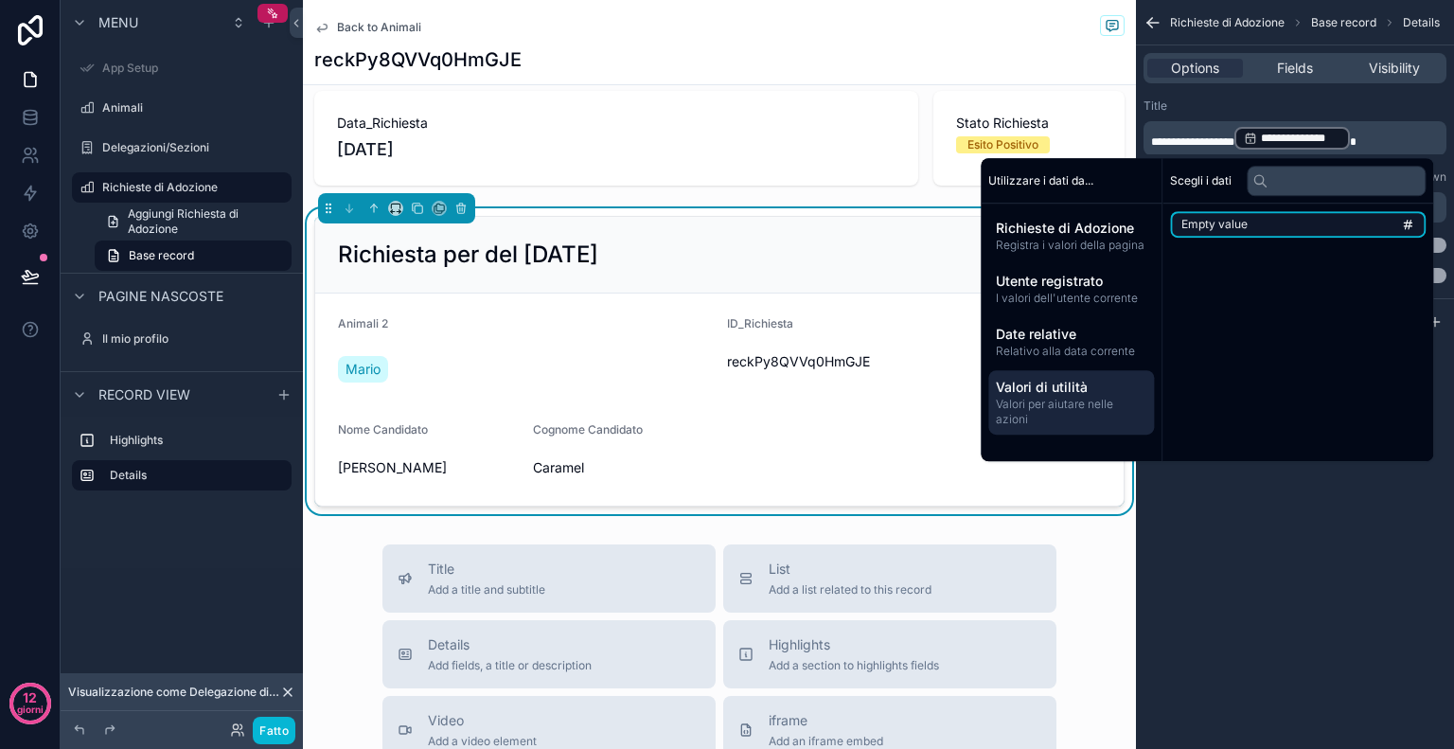
click at [1260, 229] on li "Empty value" at bounding box center [1298, 224] width 256 height 27
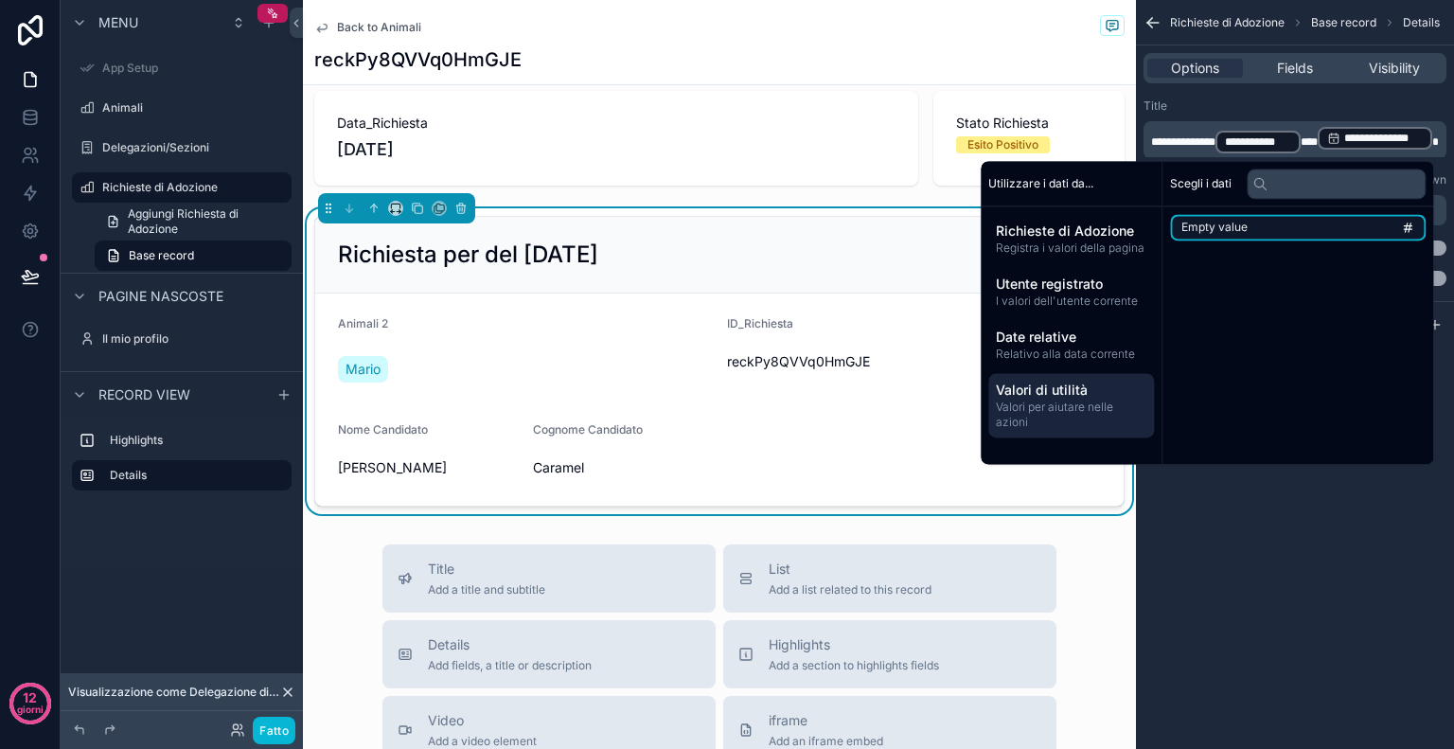
click at [1260, 229] on li "Empty value" at bounding box center [1298, 227] width 256 height 27
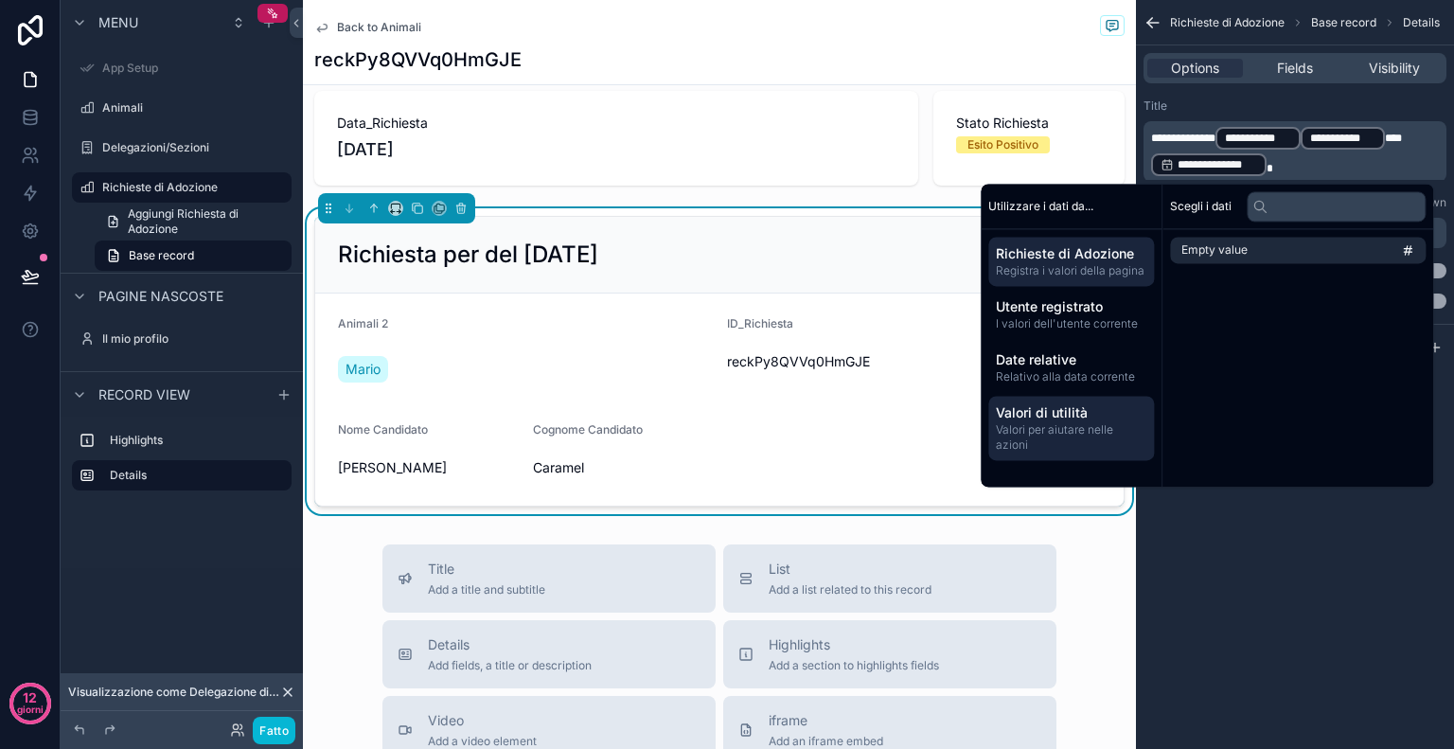
click at [1118, 249] on font "Richieste di Adozione" at bounding box center [1065, 253] width 138 height 16
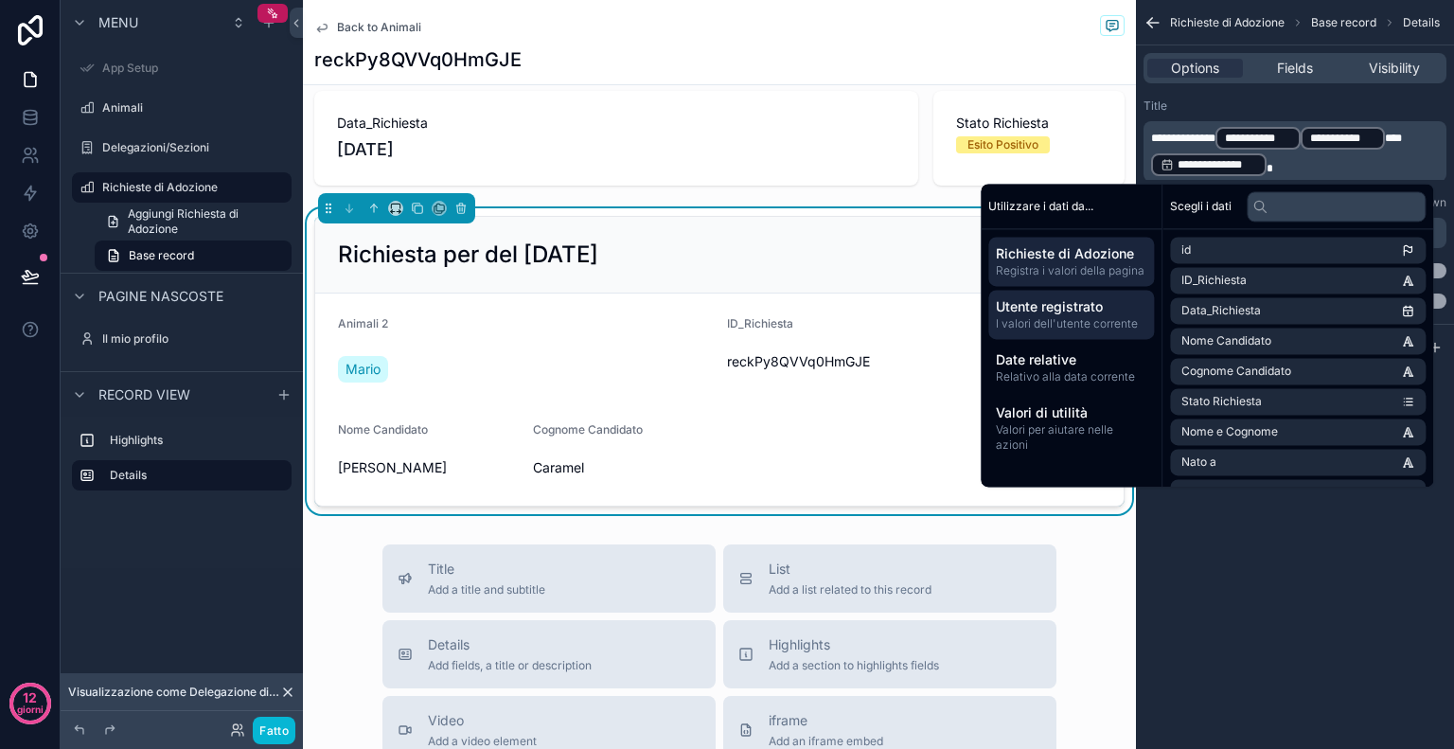
click at [1093, 302] on font "Utente registrato" at bounding box center [1049, 306] width 107 height 16
click at [1086, 280] on div "Richieste di Adozione Registra i valori della pagina" at bounding box center [1071, 261] width 166 height 49
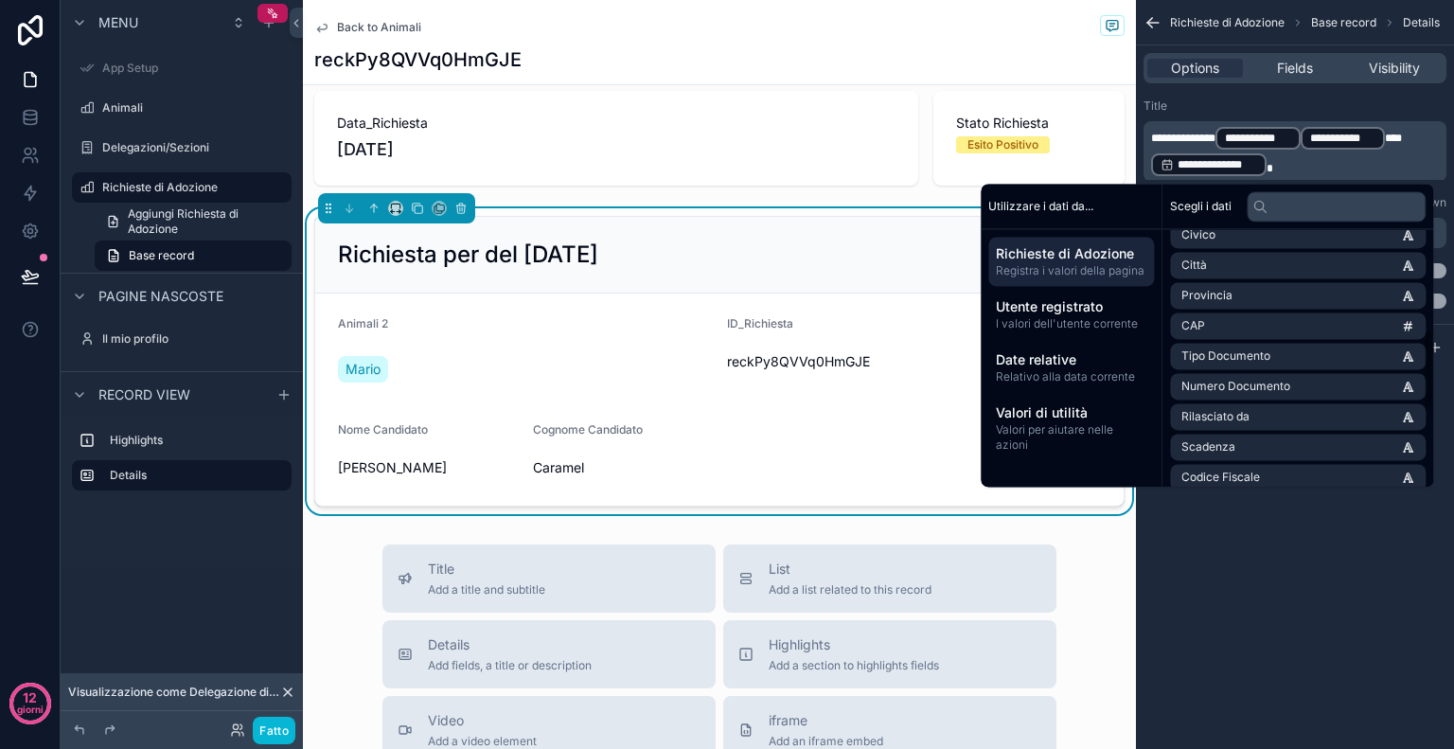
scroll to position [324, 0]
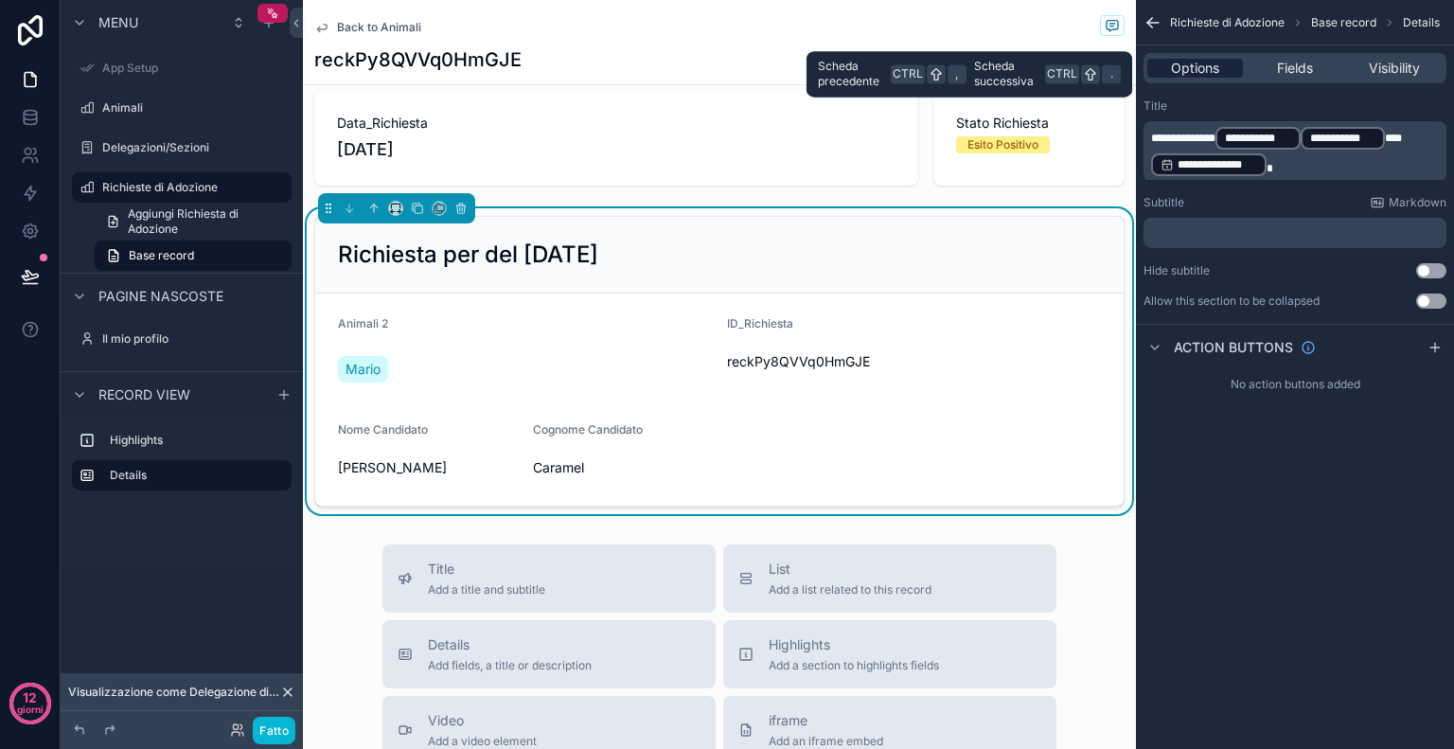
click at [1199, 67] on span "Options" at bounding box center [1195, 68] width 48 height 19
click at [1189, 66] on span "Options" at bounding box center [1195, 68] width 48 height 19
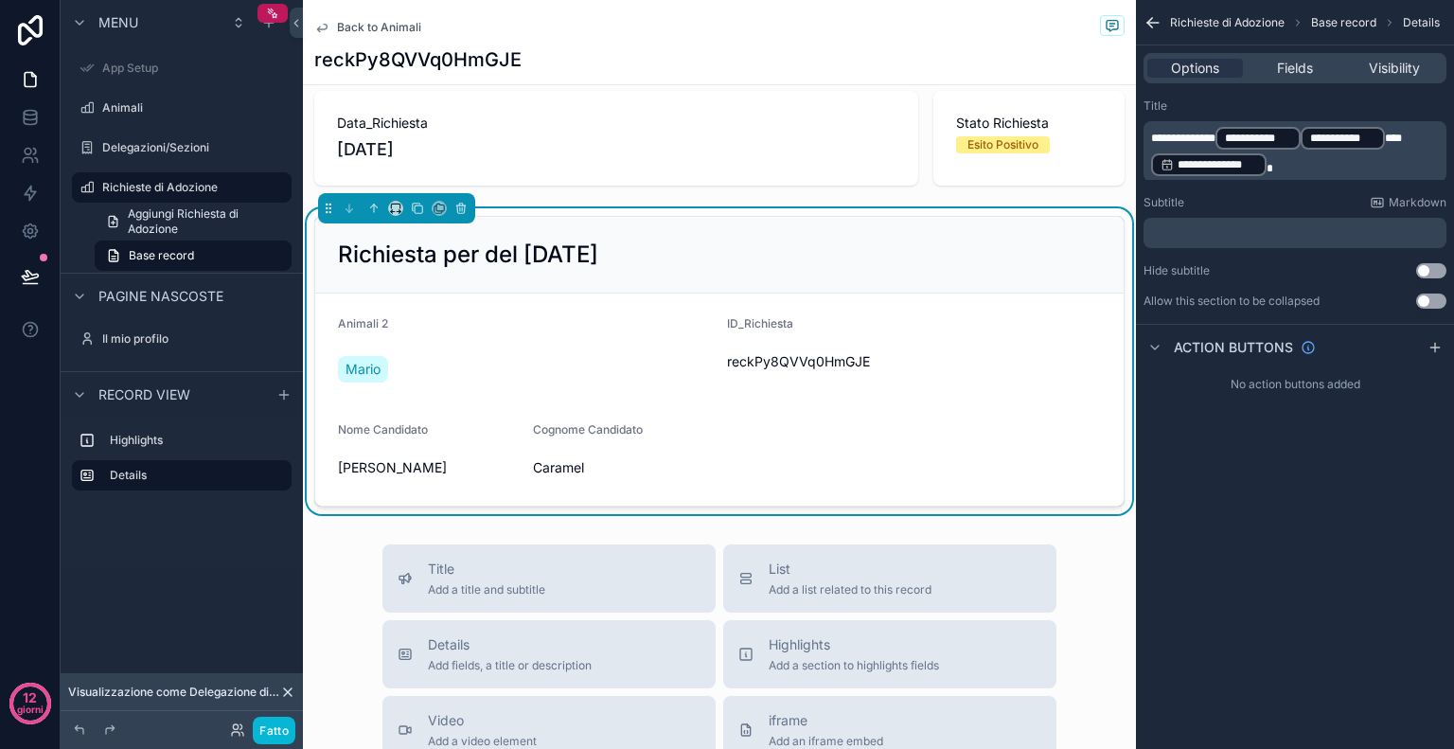
click at [1158, 14] on icon "contenuto scorrevole" at bounding box center [1153, 22] width 19 height 19
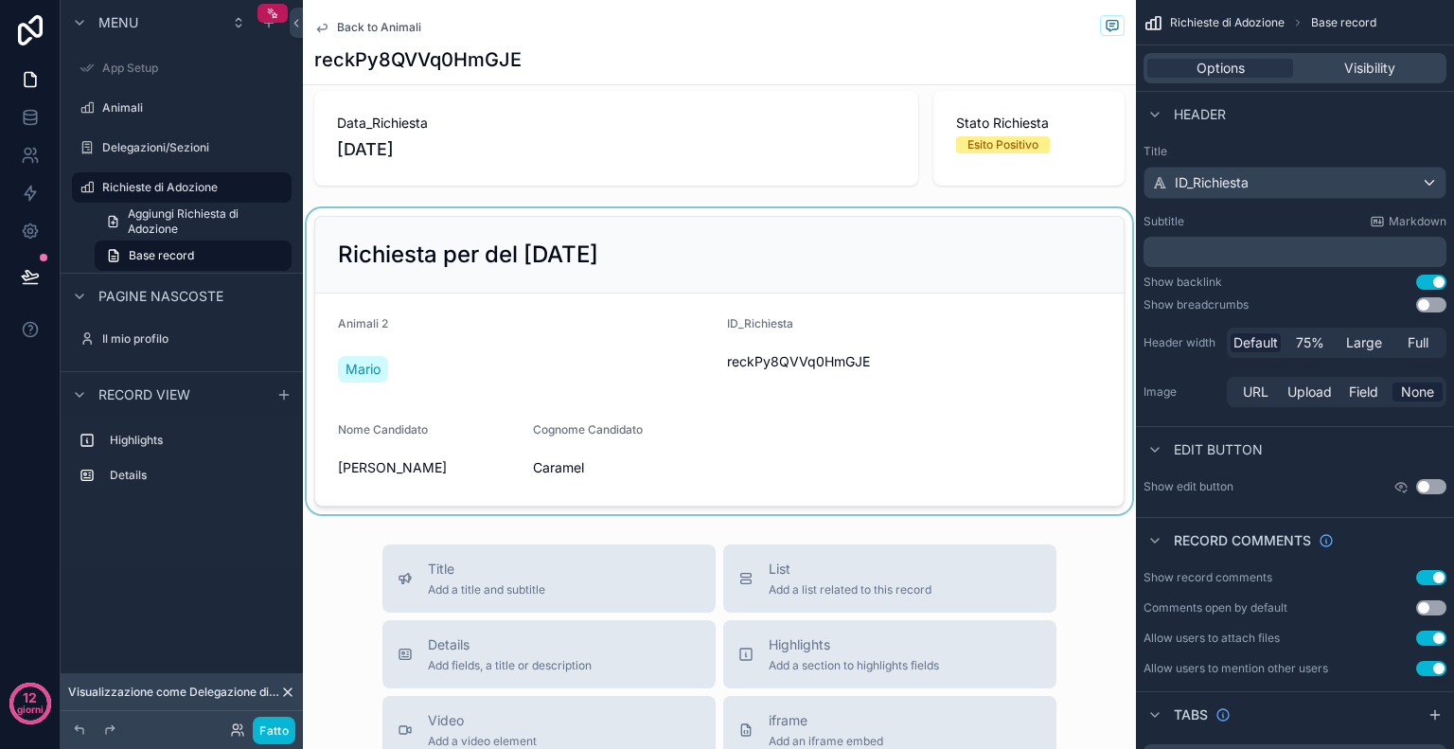
click at [966, 414] on div "contenuto scorrevole" at bounding box center [719, 361] width 833 height 306
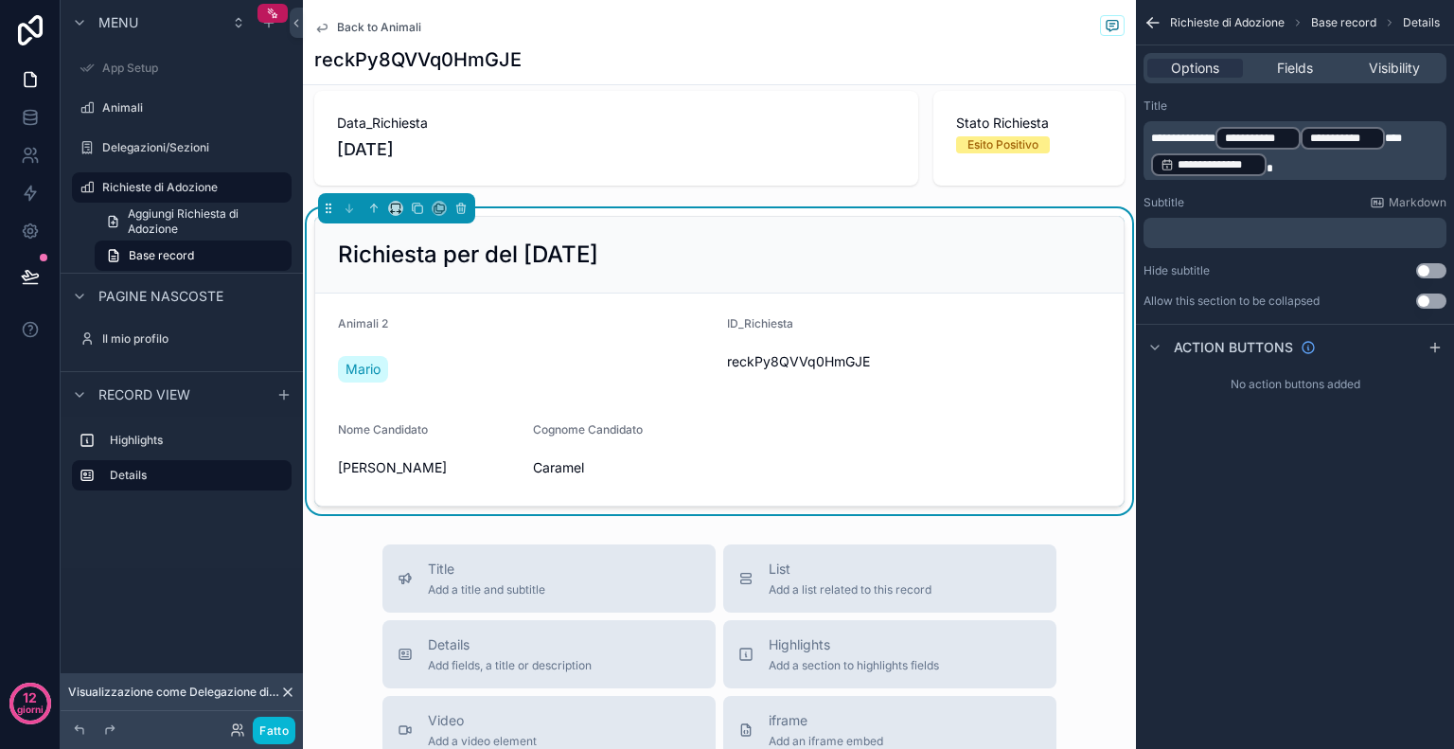
click at [1300, 172] on p "**********" at bounding box center [1297, 151] width 292 height 53
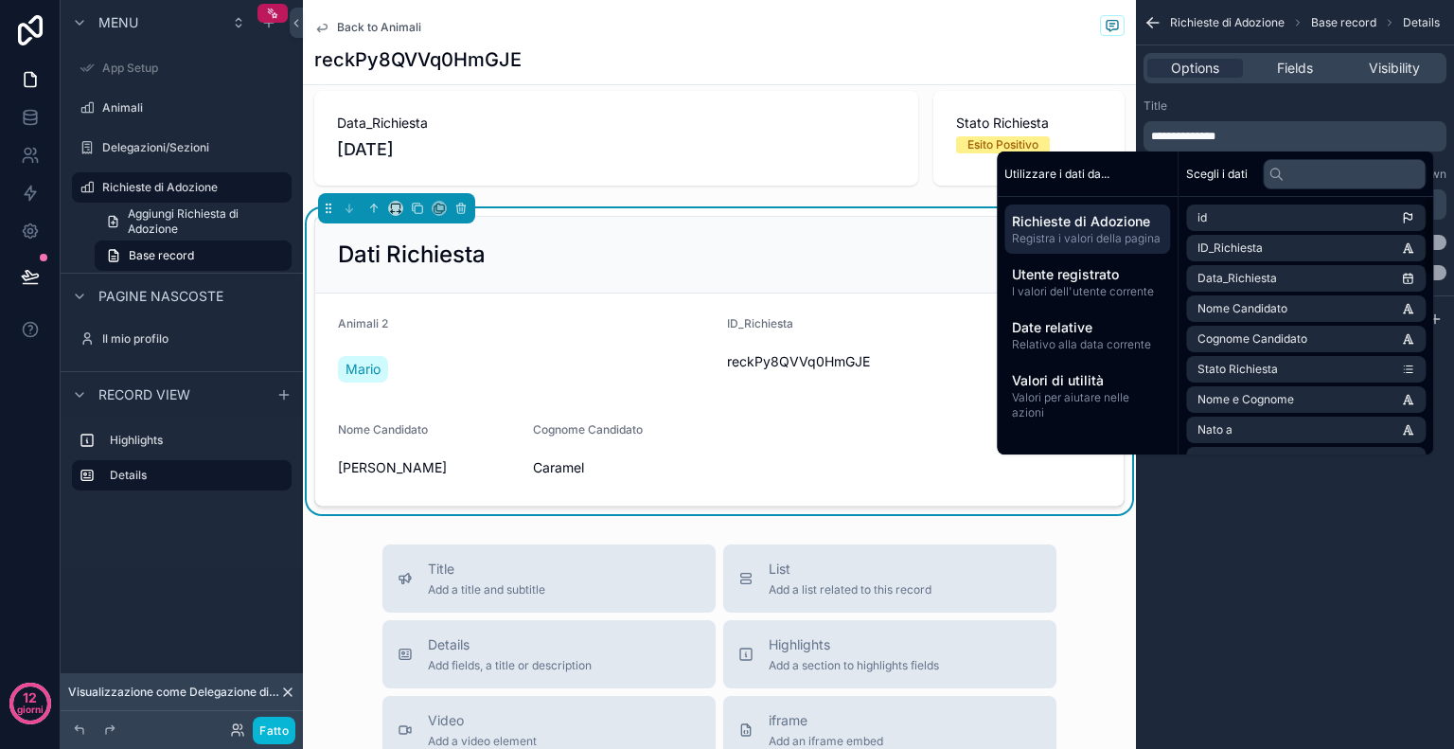
click at [1388, 507] on div "**********" at bounding box center [1295, 374] width 318 height 749
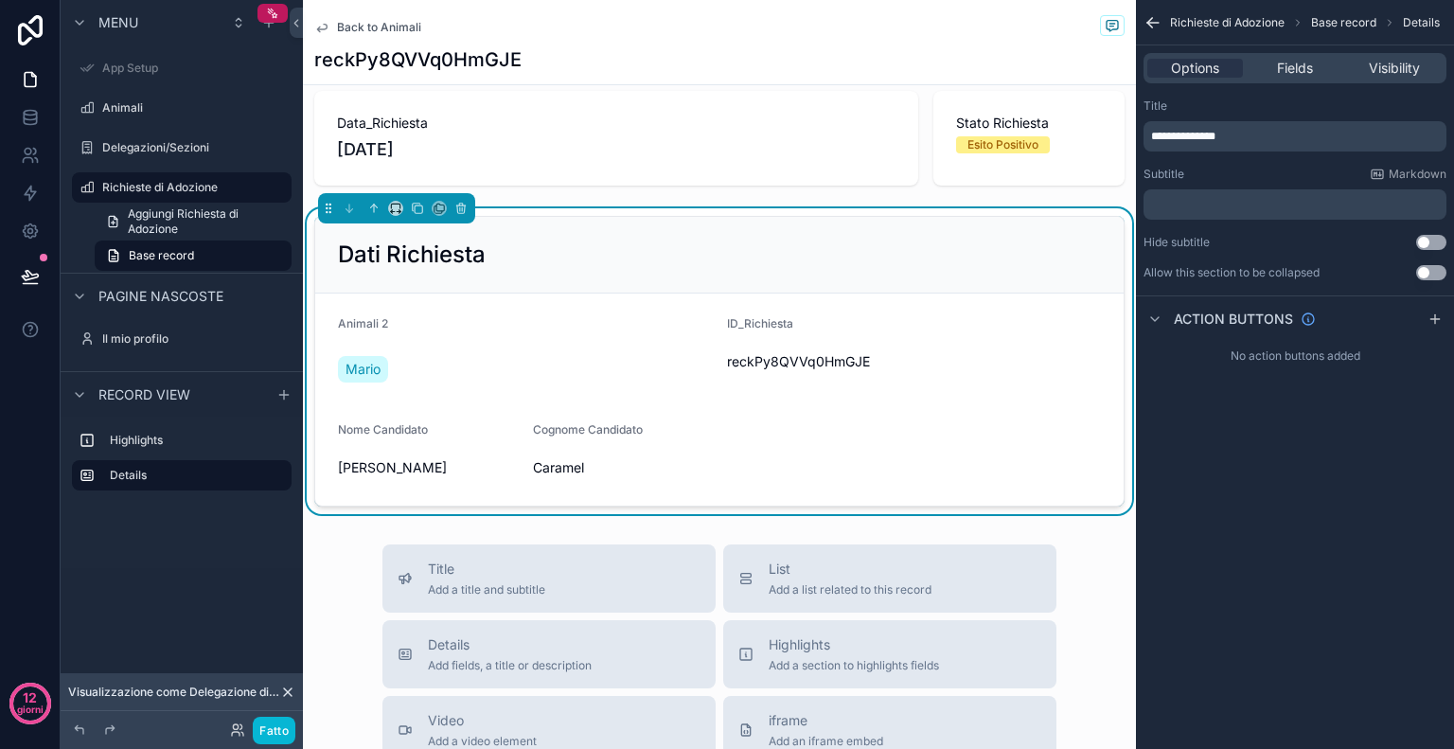
click at [1209, 206] on p "﻿" at bounding box center [1297, 204] width 292 height 15
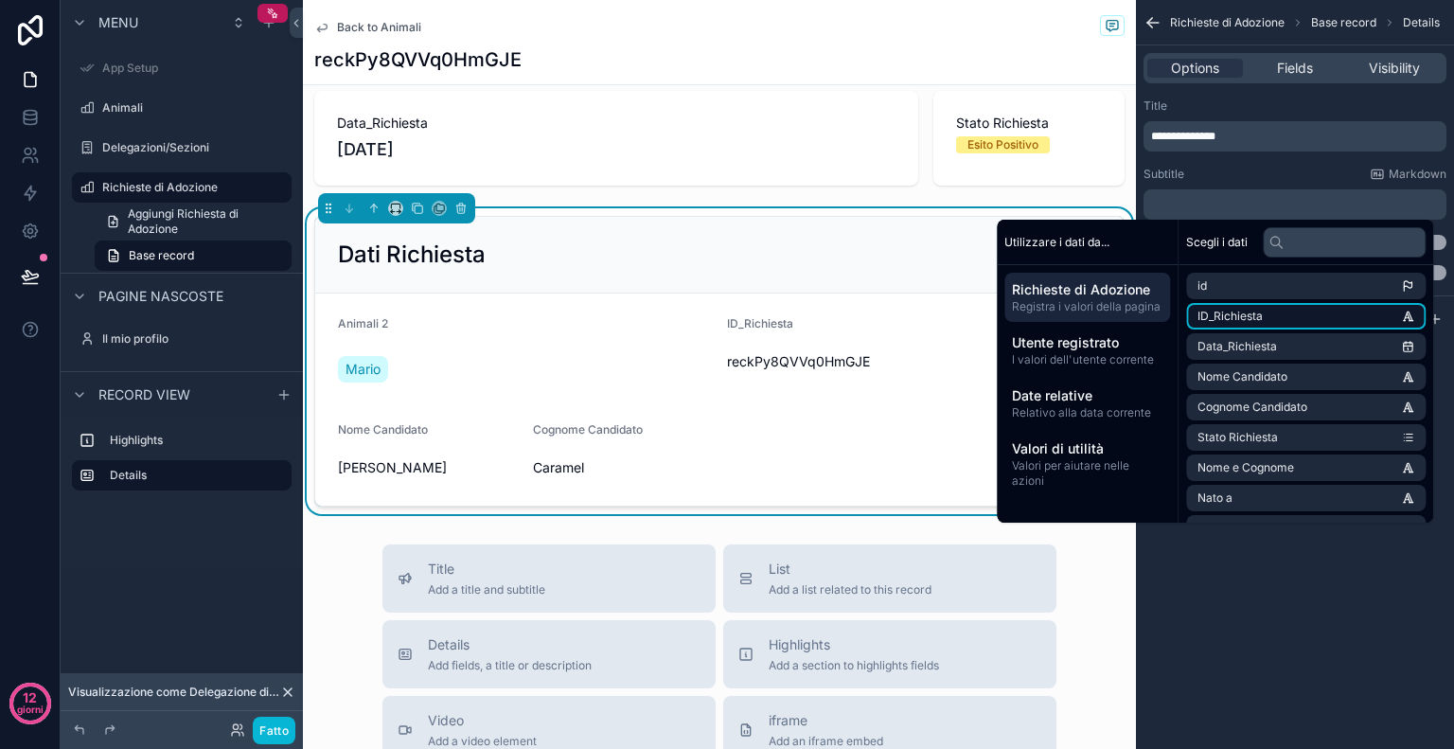
click at [1231, 311] on font "ID_Richiesta" at bounding box center [1230, 316] width 65 height 14
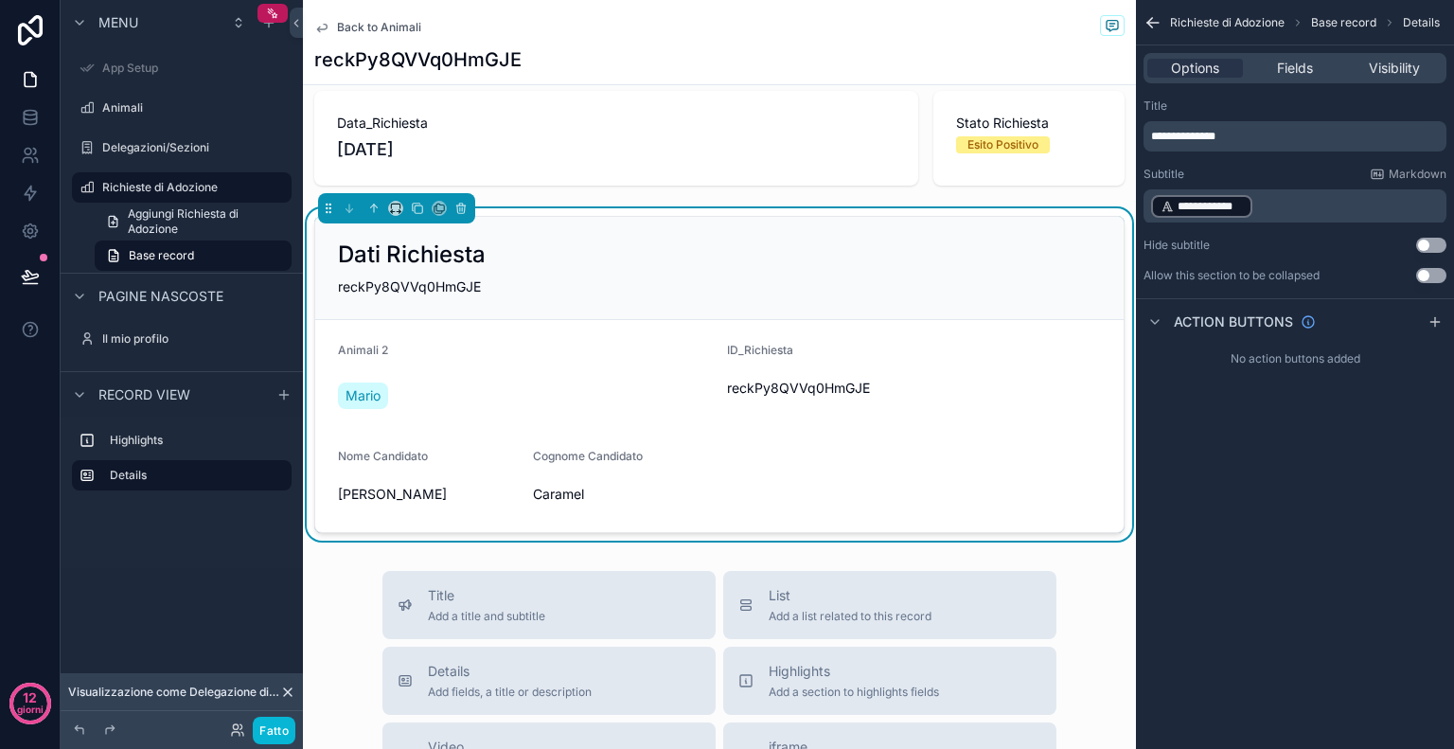
click at [1278, 600] on div "**********" at bounding box center [1295, 374] width 318 height 749
click at [1312, 214] on p "**********" at bounding box center [1297, 206] width 292 height 27
click at [591, 364] on div "Animali 2" at bounding box center [525, 354] width 374 height 23
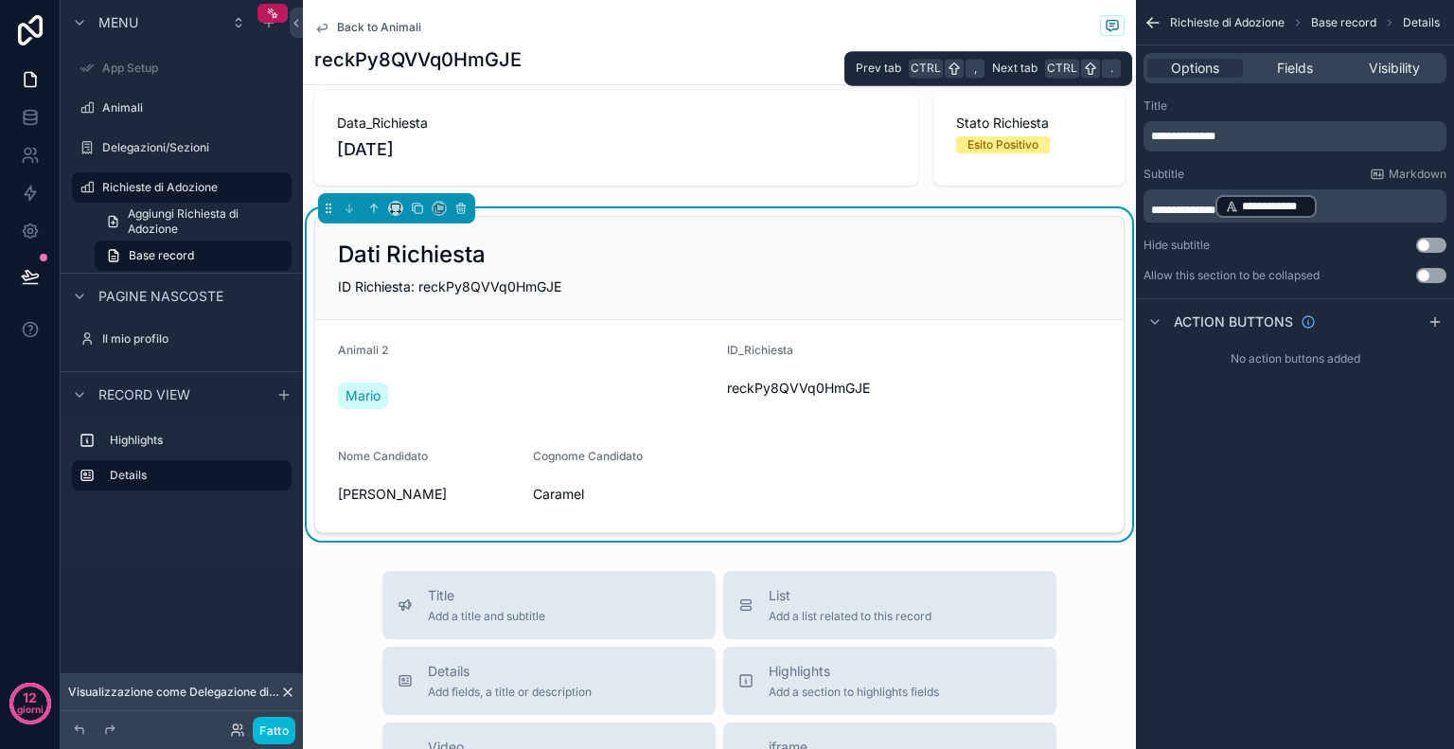
click at [1306, 57] on div "Options Fields Visibility" at bounding box center [1295, 68] width 303 height 30
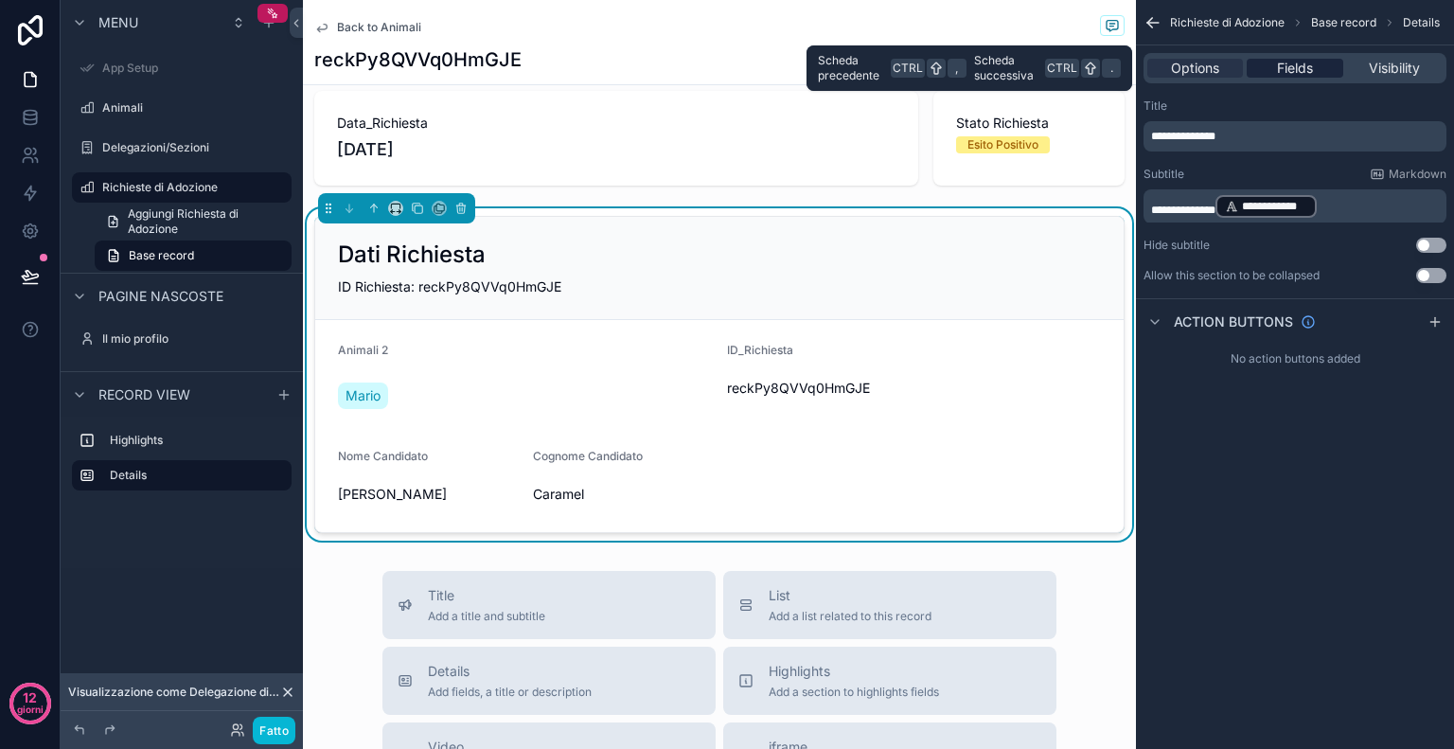
click at [1303, 66] on span "Fields" at bounding box center [1295, 68] width 36 height 19
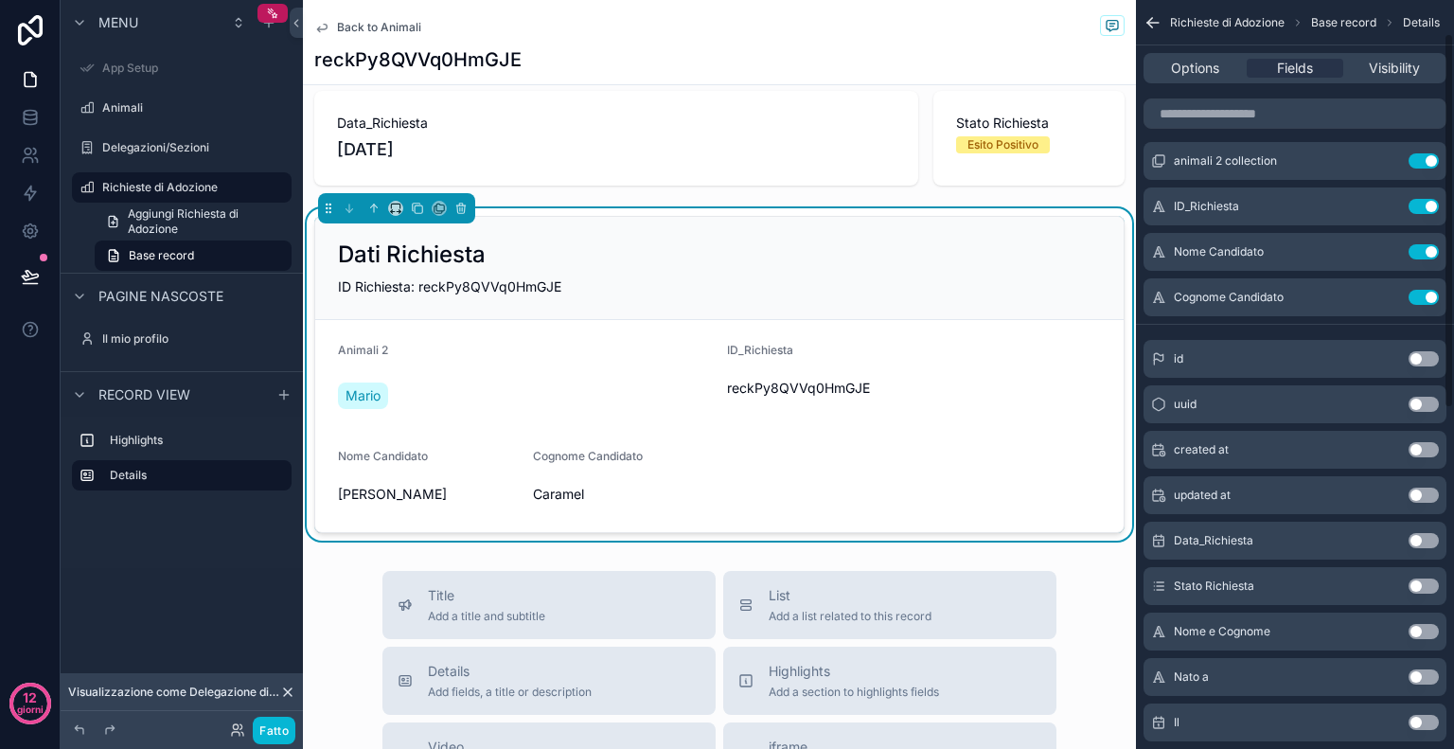
scroll to position [67, 0]
click at [1416, 204] on button "Use setting" at bounding box center [1424, 205] width 30 height 15
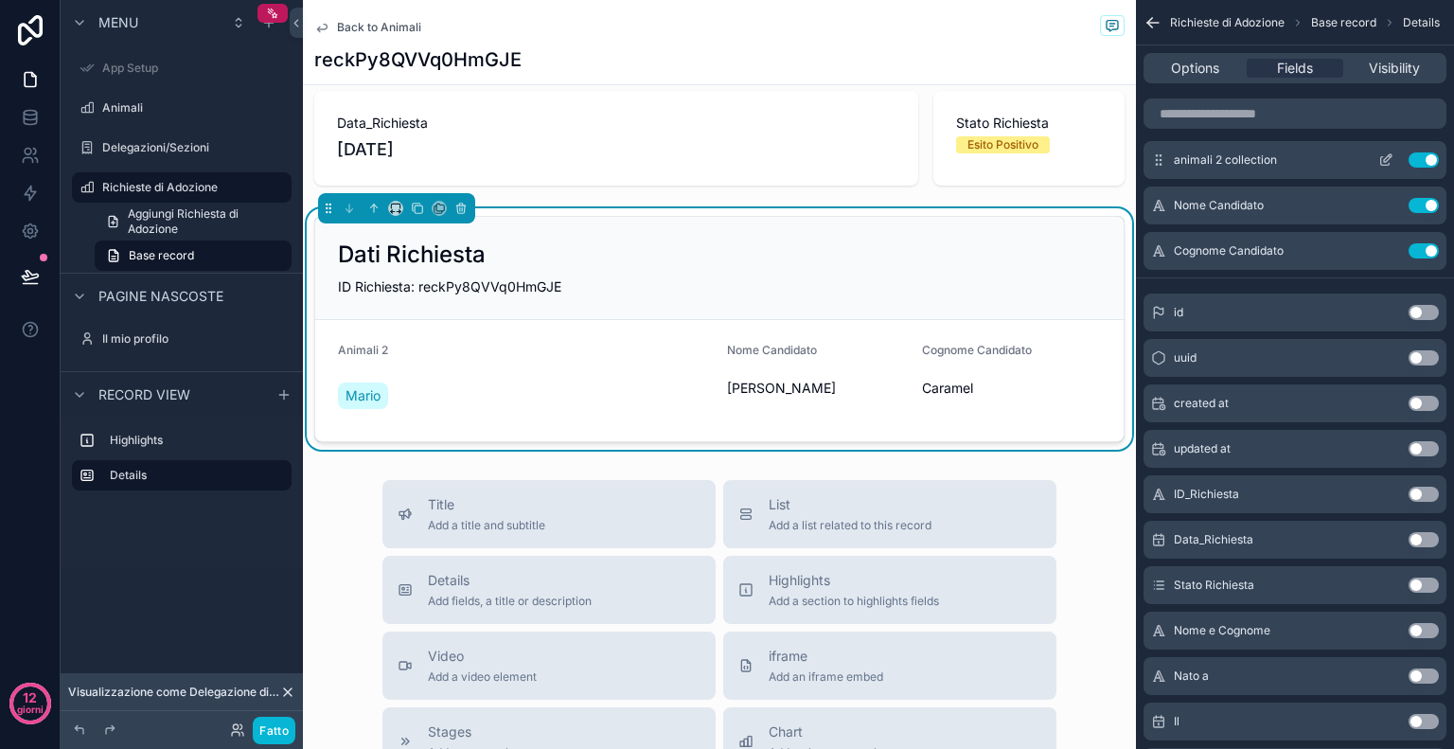
click at [1420, 147] on div "animali 2 collection Use setting" at bounding box center [1295, 160] width 303 height 38
click at [1418, 161] on button "Use setting" at bounding box center [1424, 159] width 30 height 15
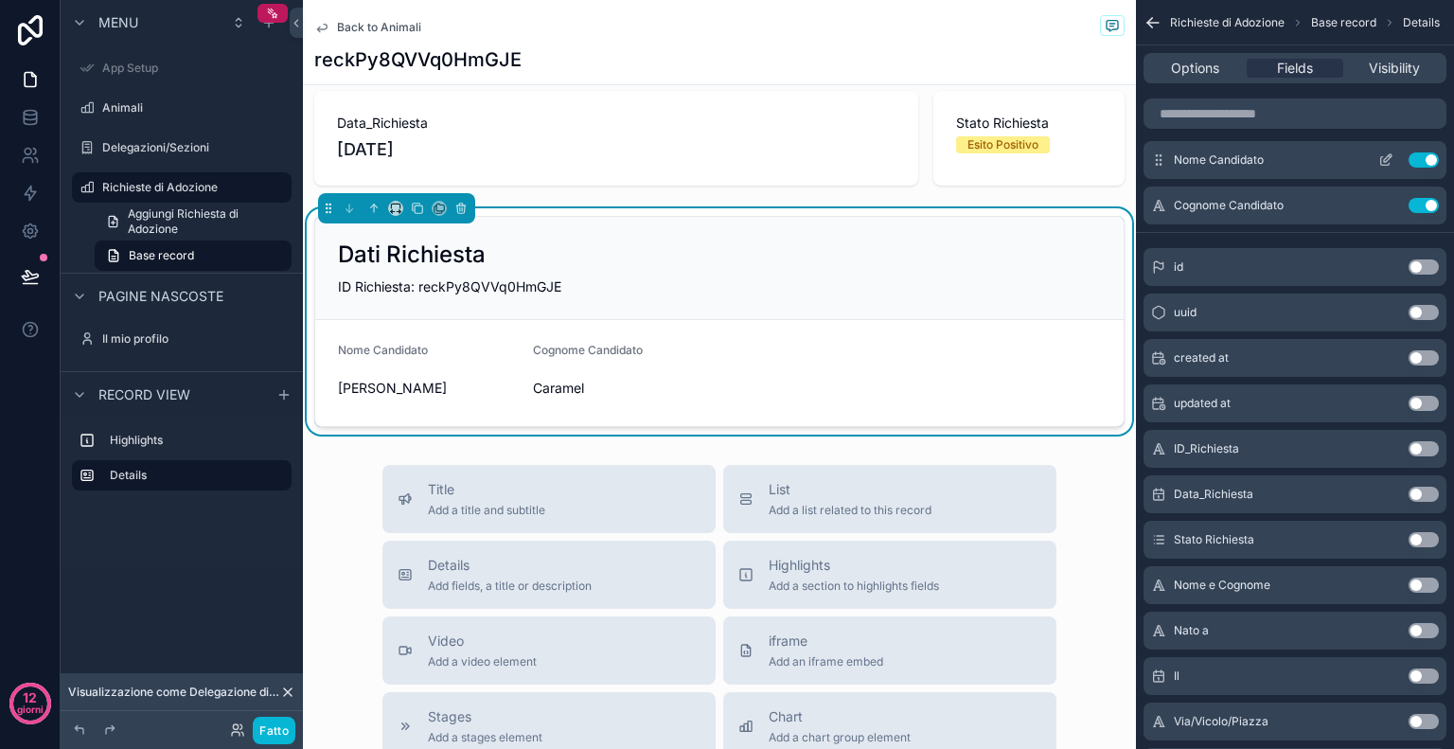
click at [1386, 159] on icon "contenuto scorrevole" at bounding box center [1388, 158] width 8 height 8
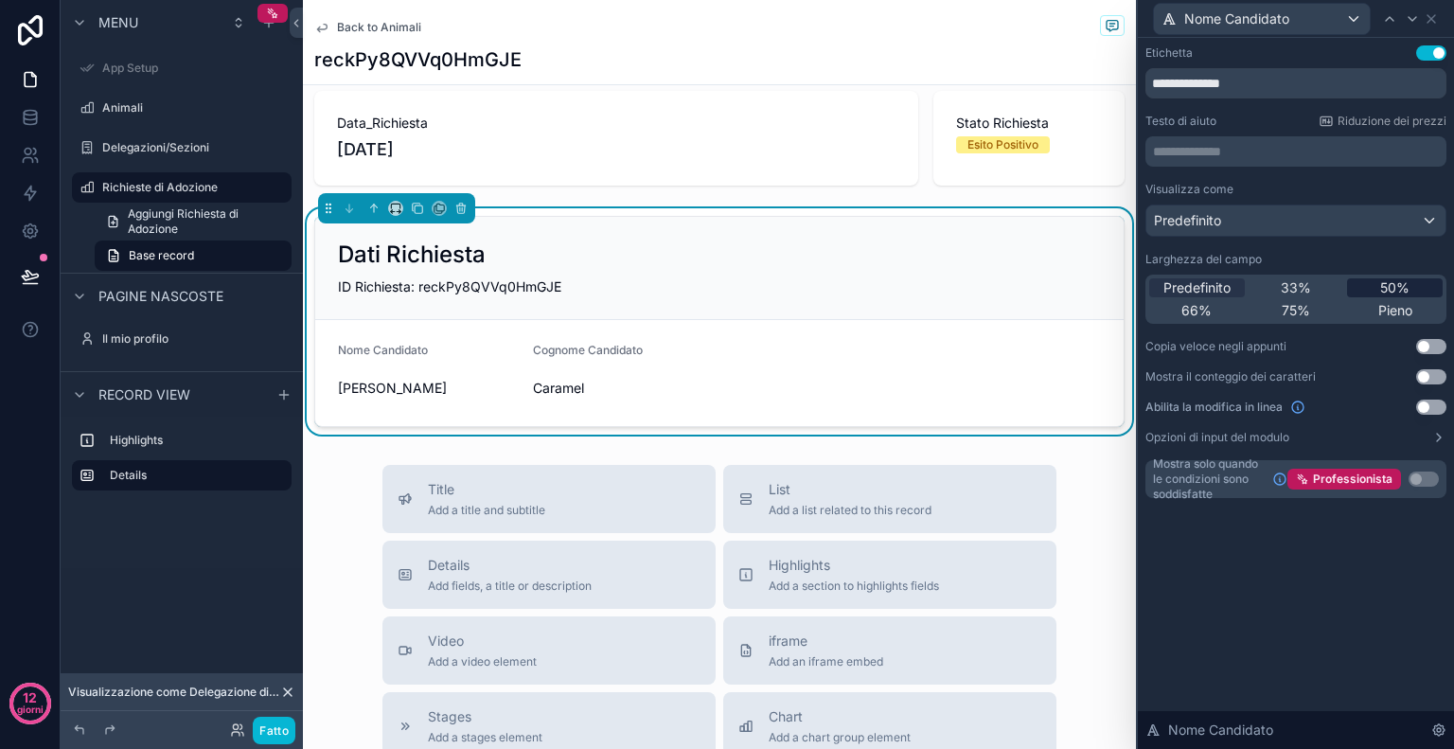
click at [1382, 290] on font "50%" at bounding box center [1394, 287] width 29 height 16
click at [1219, 283] on font "Predefinito" at bounding box center [1197, 287] width 67 height 16
click at [1300, 214] on div "Predefinito" at bounding box center [1296, 220] width 299 height 30
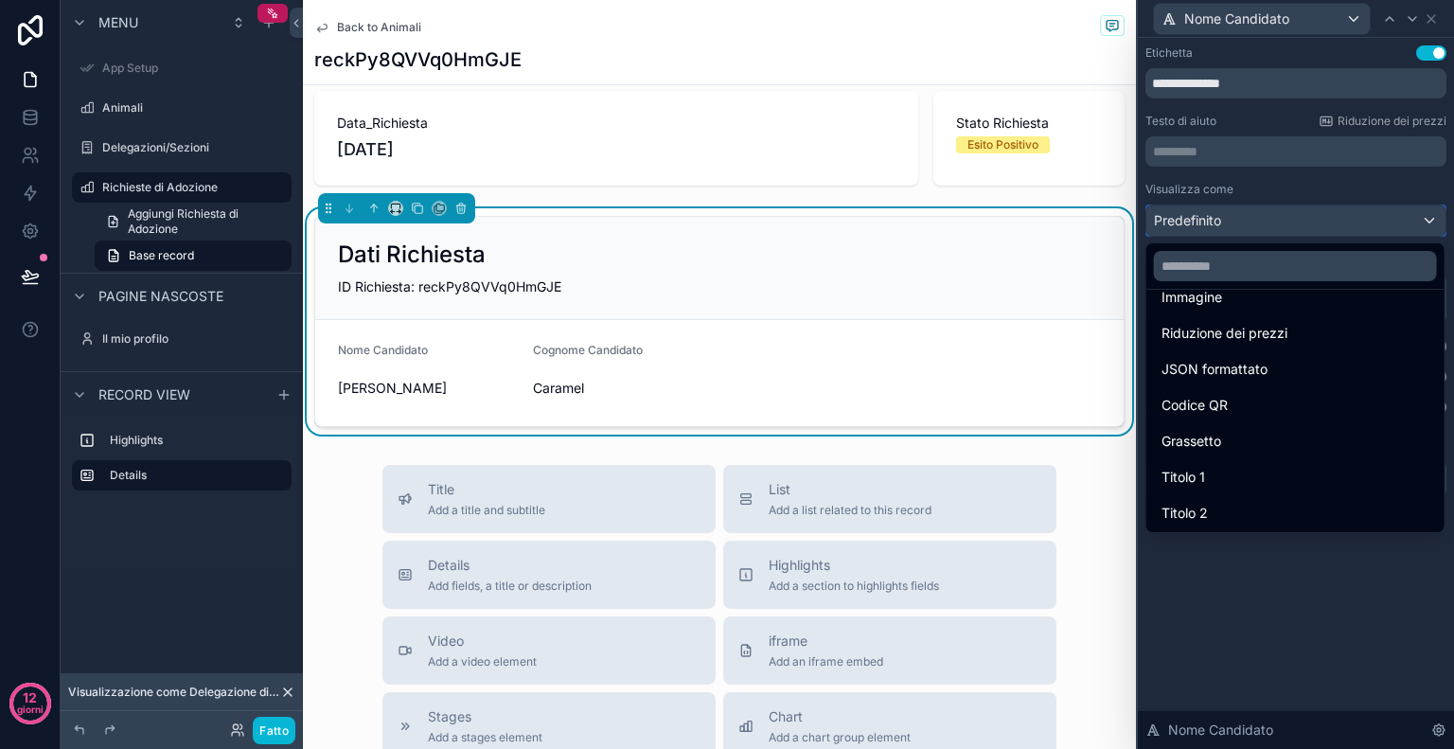
scroll to position [142, 0]
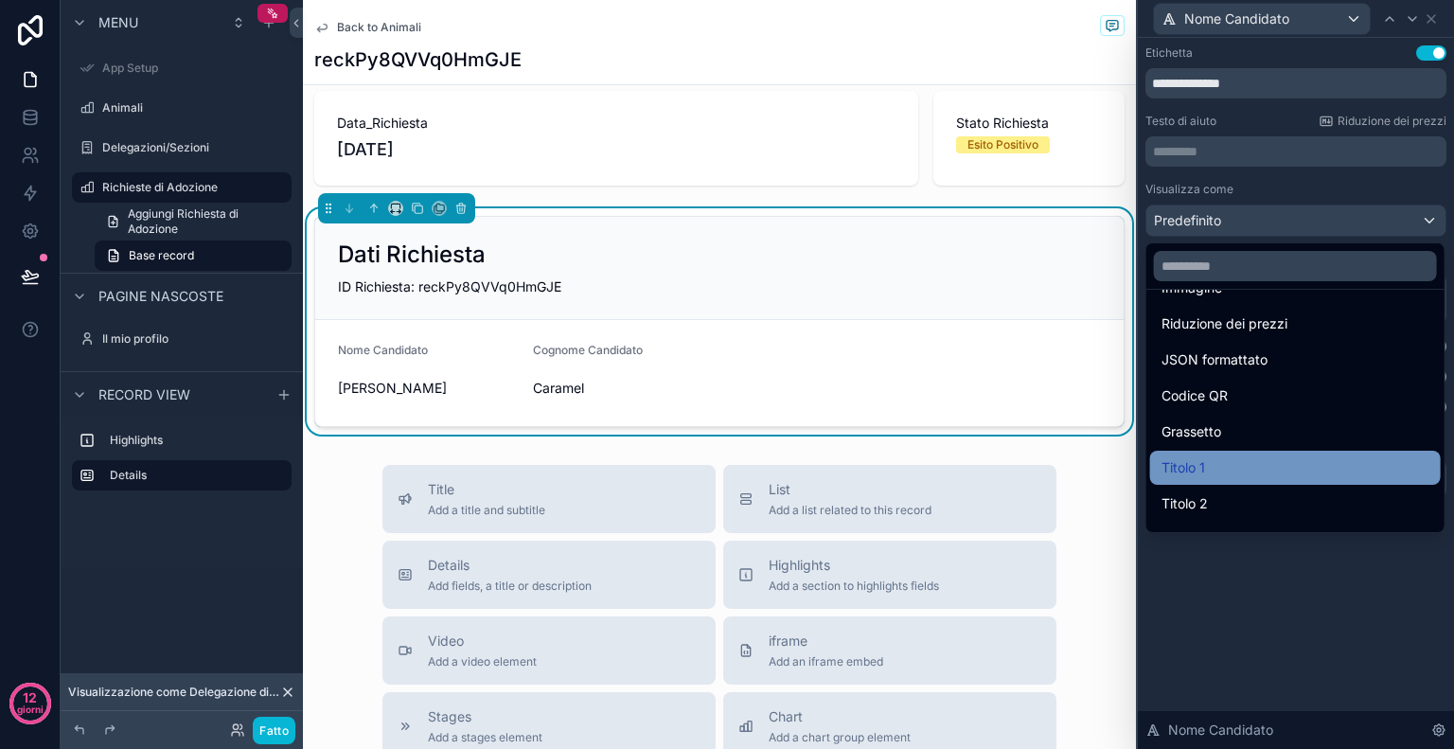
click at [1261, 471] on div "Titolo 1" at bounding box center [1296, 467] width 268 height 23
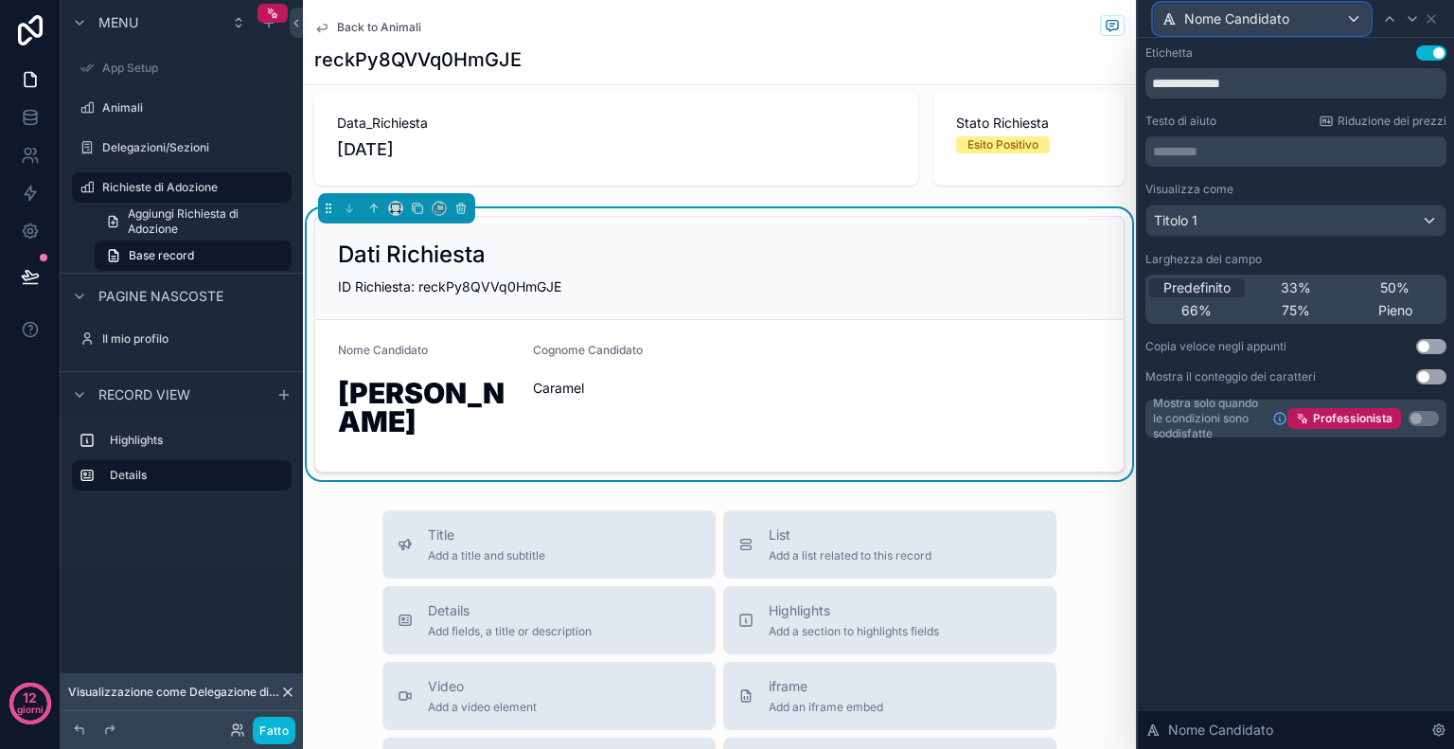
click at [1353, 21] on div "Nome Candidato" at bounding box center [1262, 19] width 216 height 30
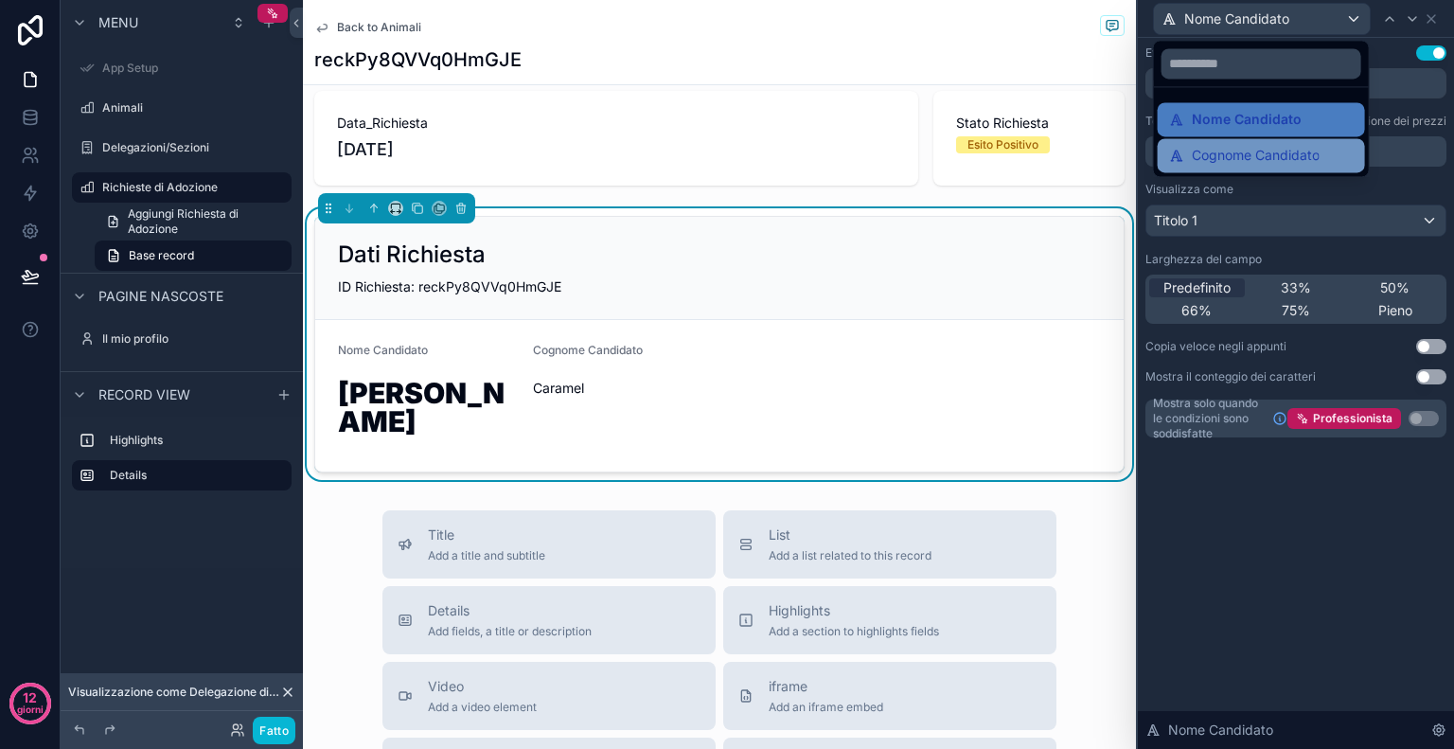
click at [1265, 159] on font "Cognome Candidato" at bounding box center [1256, 155] width 128 height 16
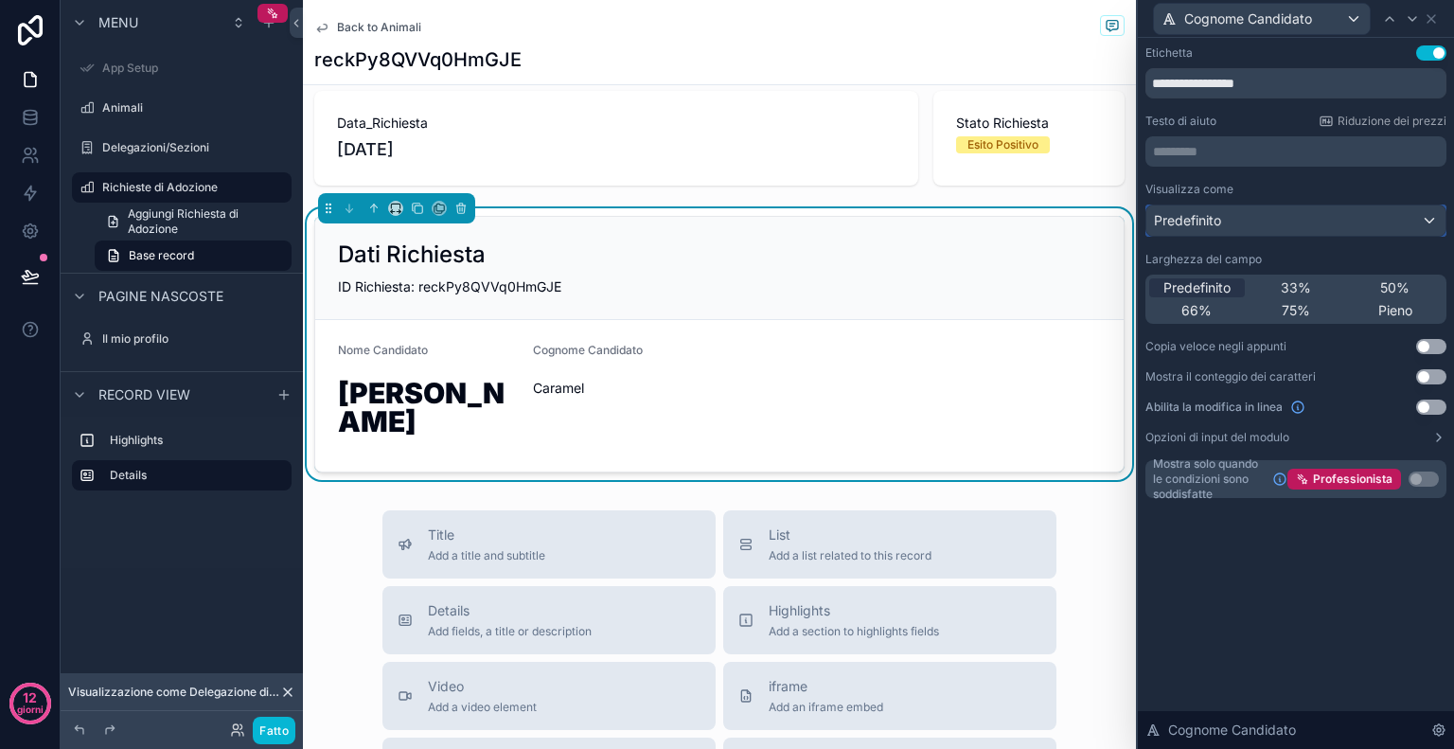
click at [1352, 231] on div "Predefinito" at bounding box center [1296, 220] width 299 height 30
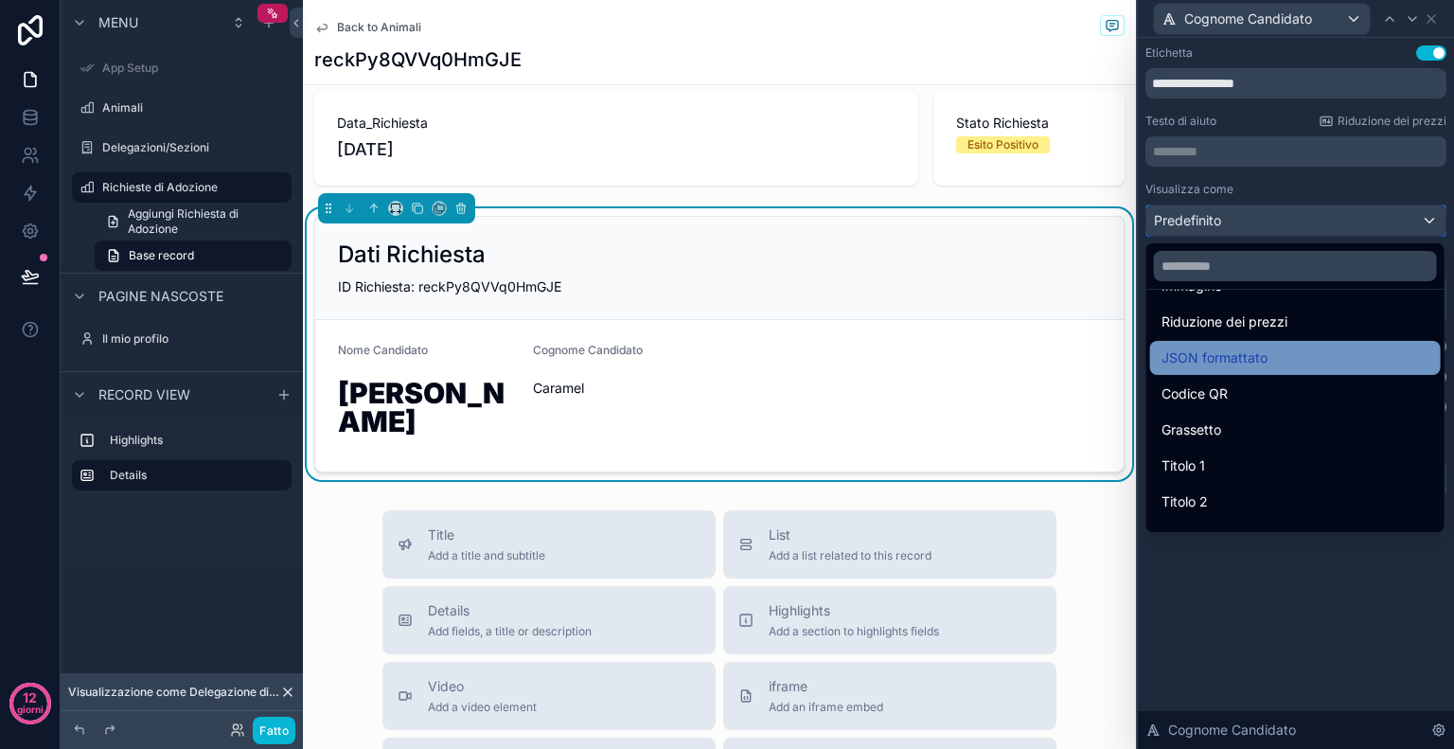
scroll to position [158, 0]
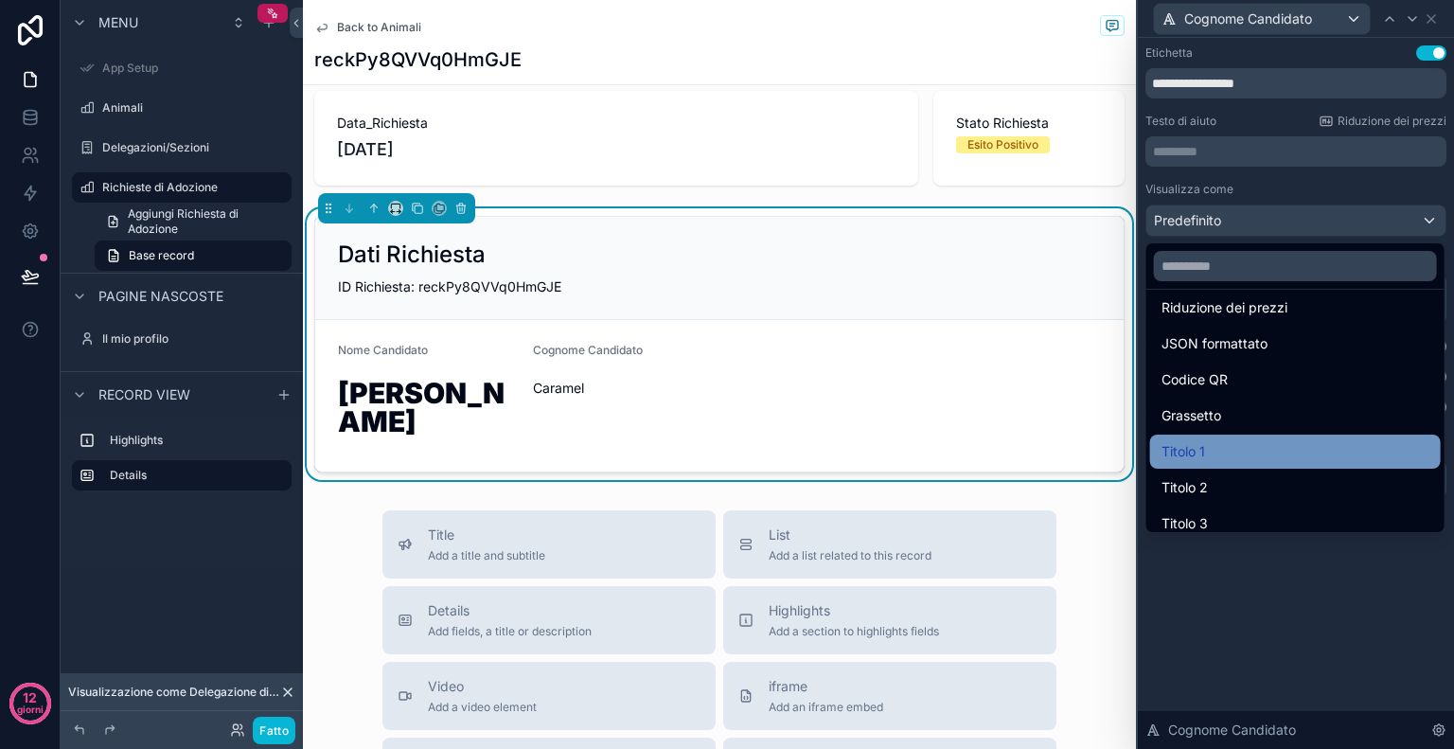
click at [1231, 458] on div "Titolo 1" at bounding box center [1296, 451] width 268 height 23
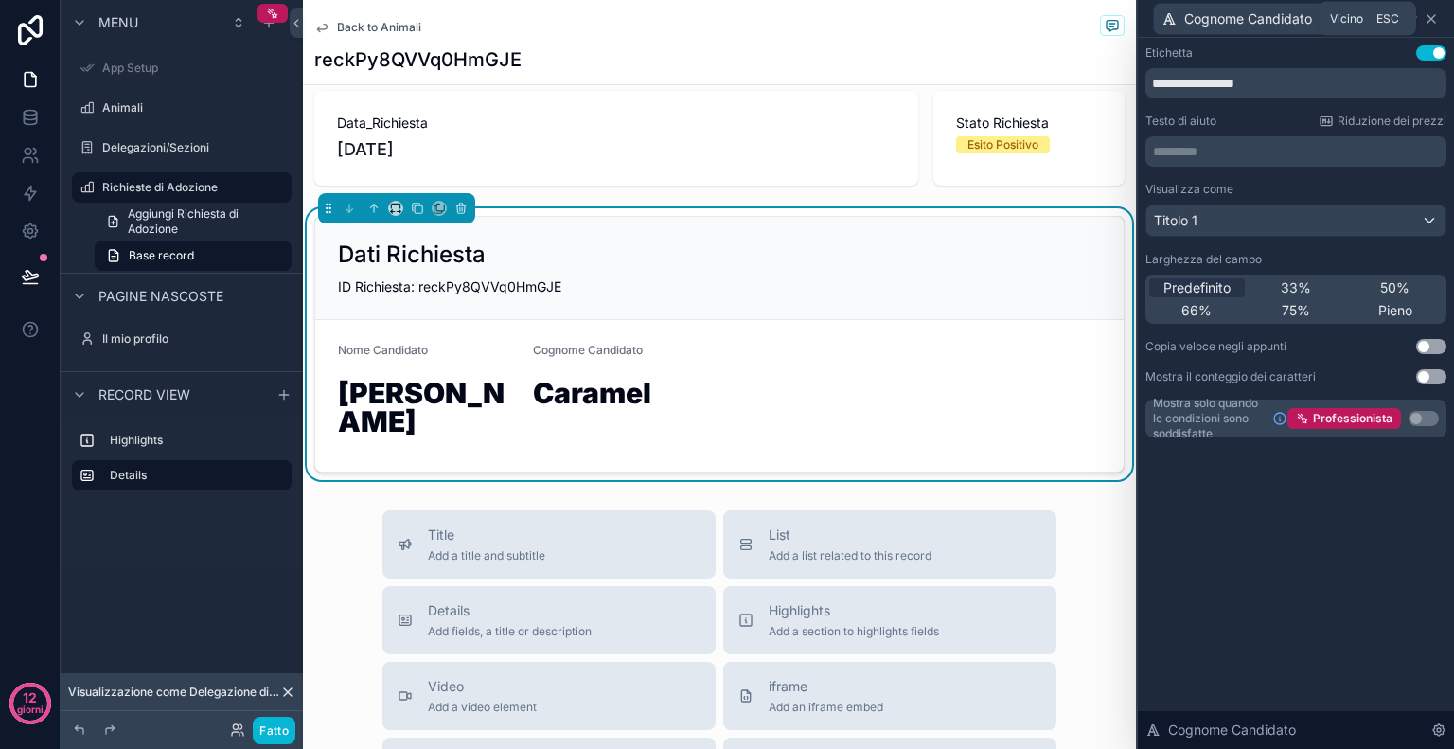
click at [1428, 18] on icon at bounding box center [1431, 18] width 15 height 15
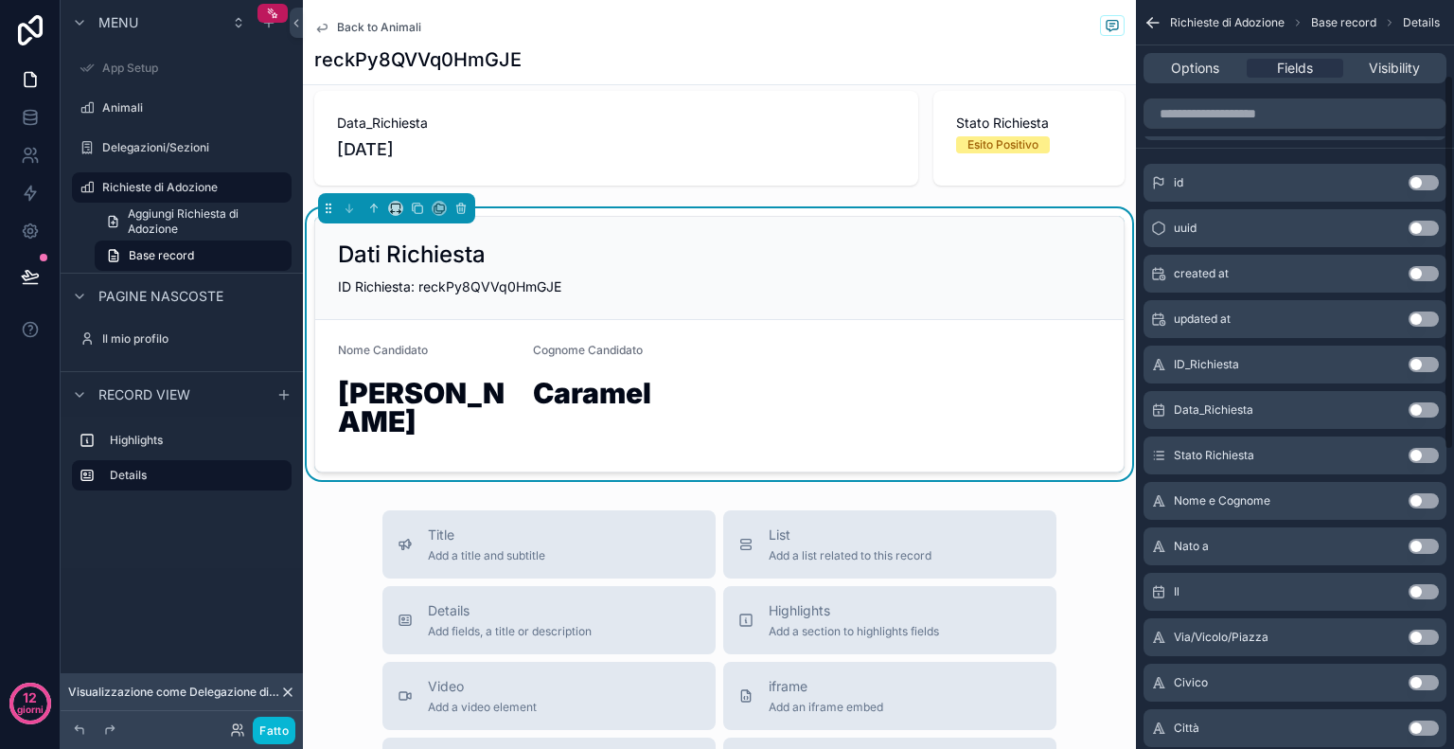
scroll to position [150, 0]
click at [1428, 504] on button "Use setting" at bounding box center [1424, 502] width 30 height 15
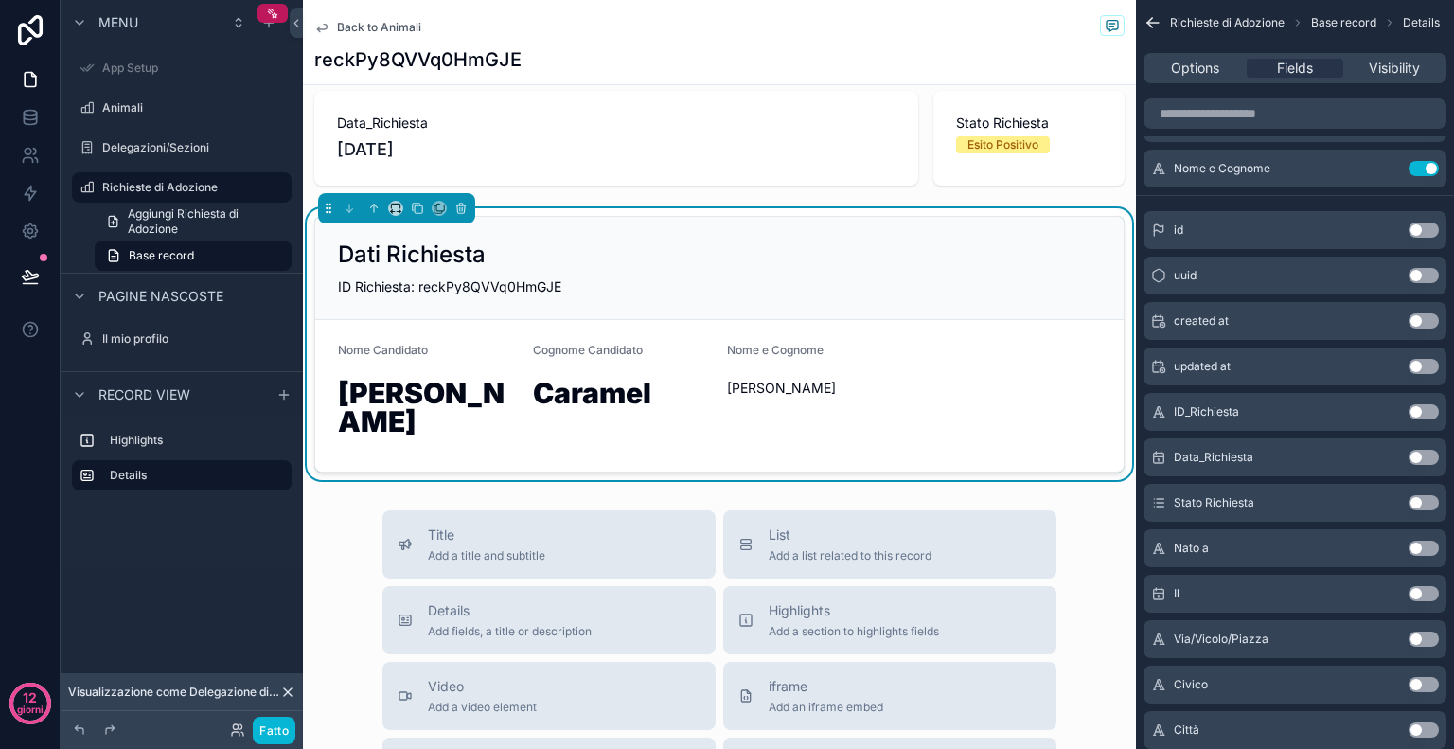
scroll to position [0, 0]
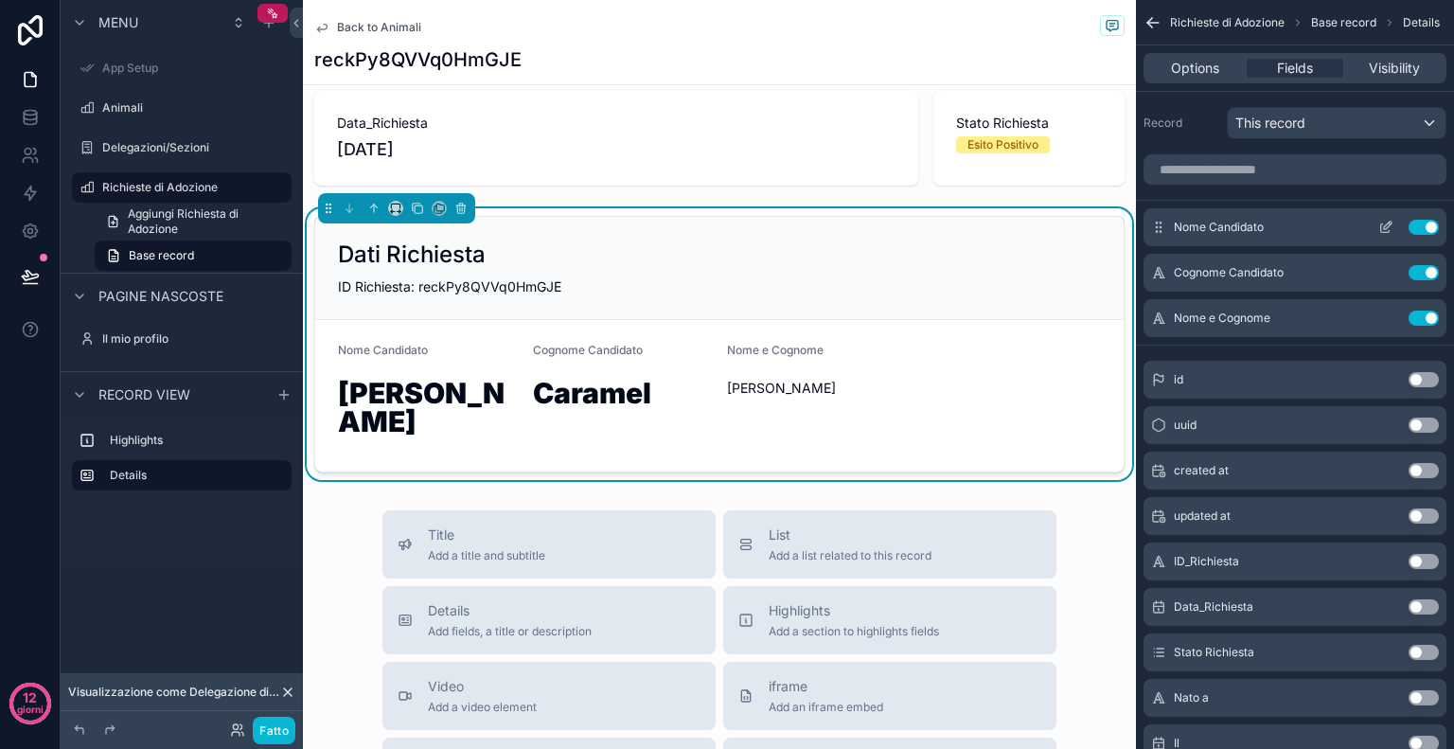
click at [1383, 229] on icon "contenuto scorrevole" at bounding box center [1385, 227] width 15 height 15
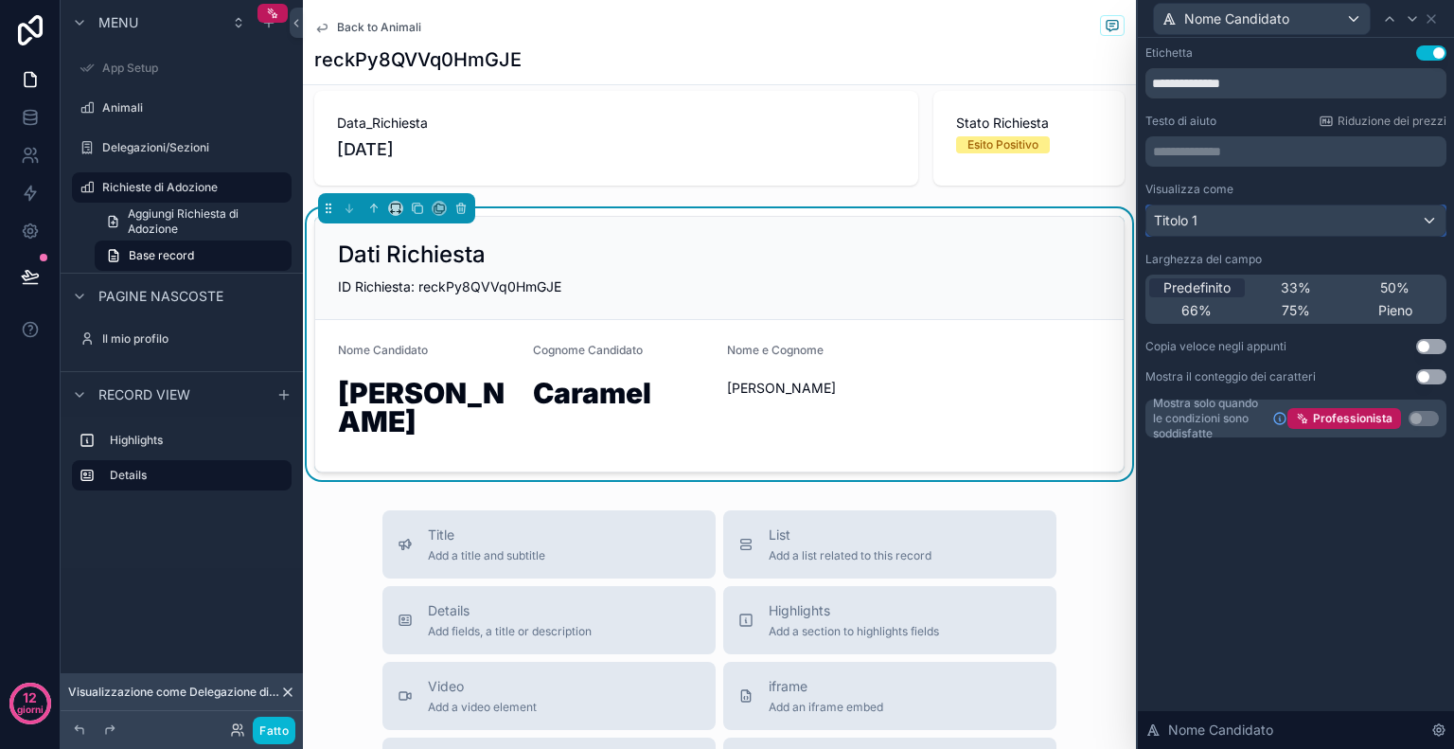
click at [1320, 215] on div "Titolo 1" at bounding box center [1296, 220] width 299 height 30
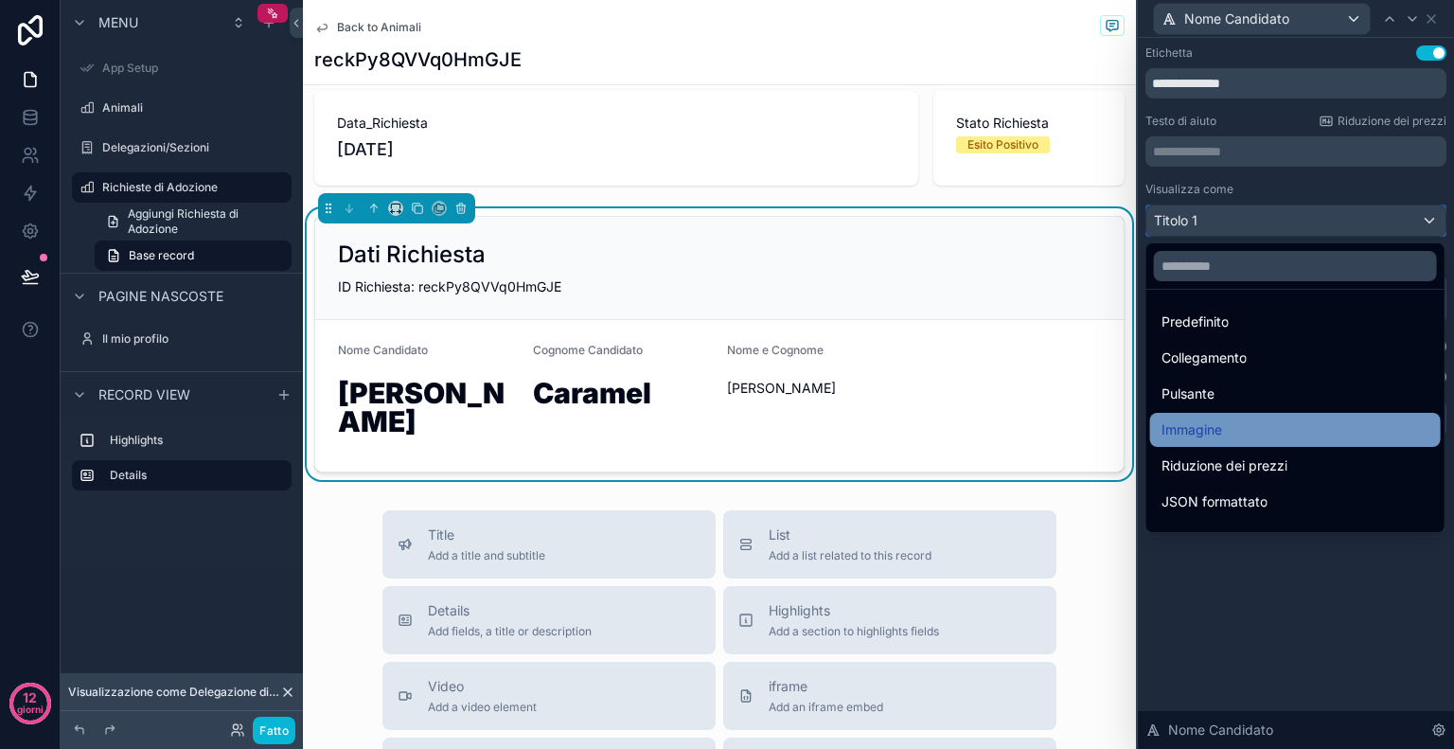
scroll to position [206, 0]
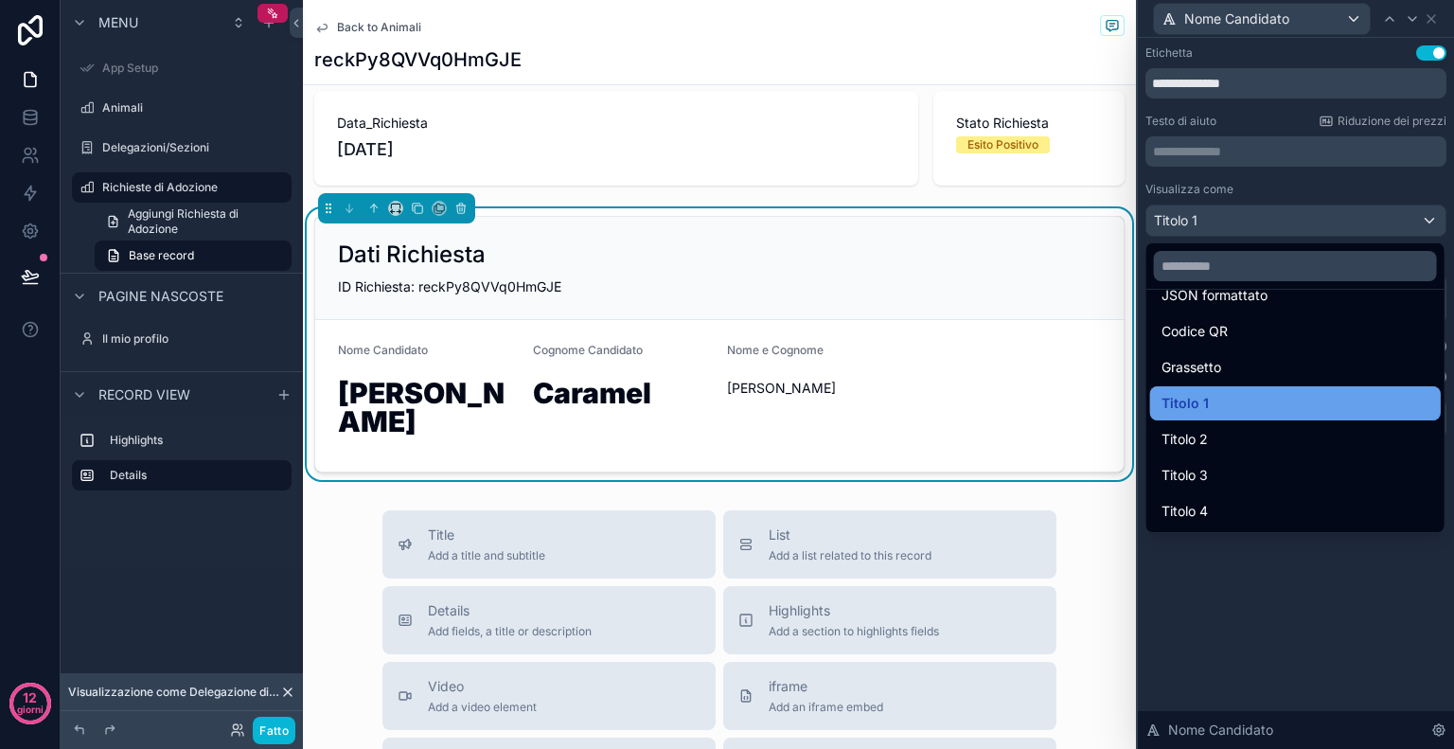
click at [1256, 400] on div "Titolo 1" at bounding box center [1296, 403] width 268 height 23
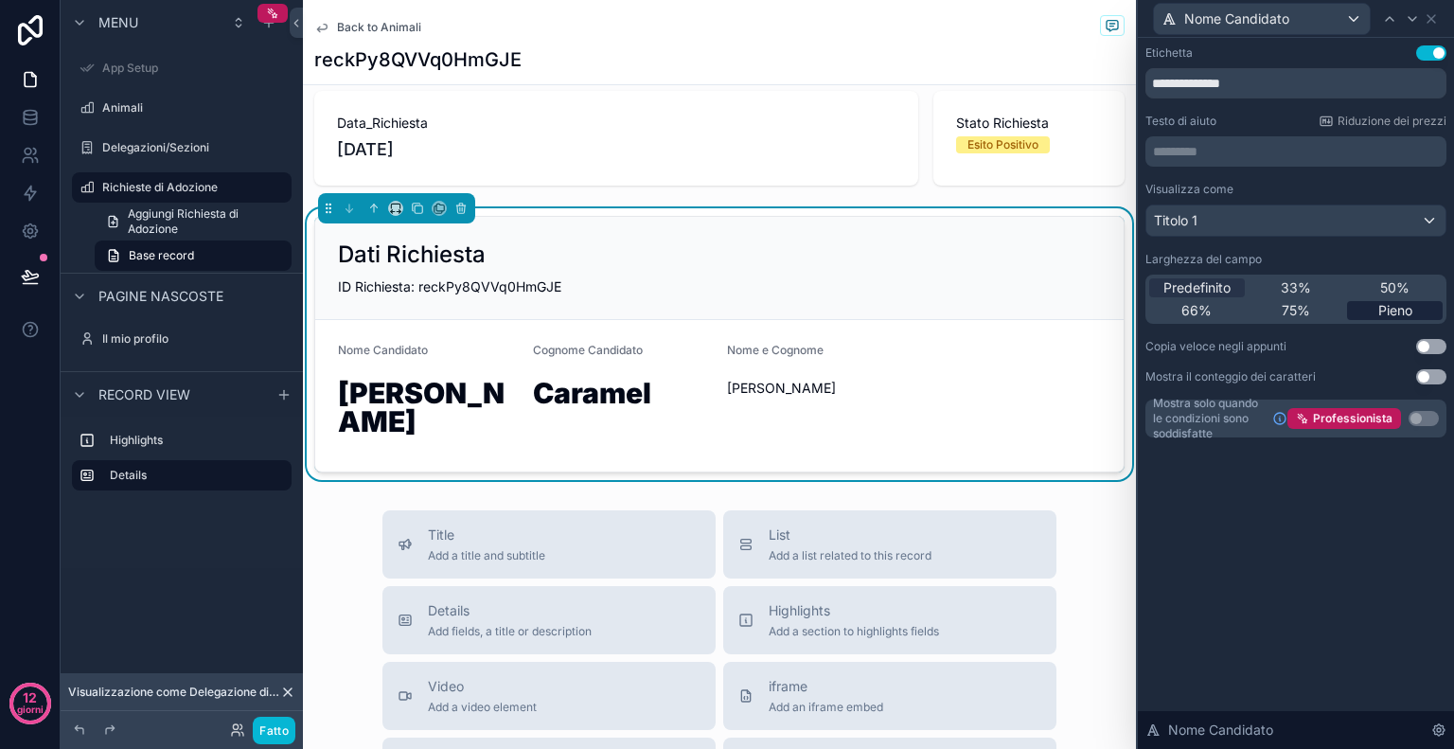
click at [1397, 308] on font "Pieno" at bounding box center [1395, 310] width 34 height 16
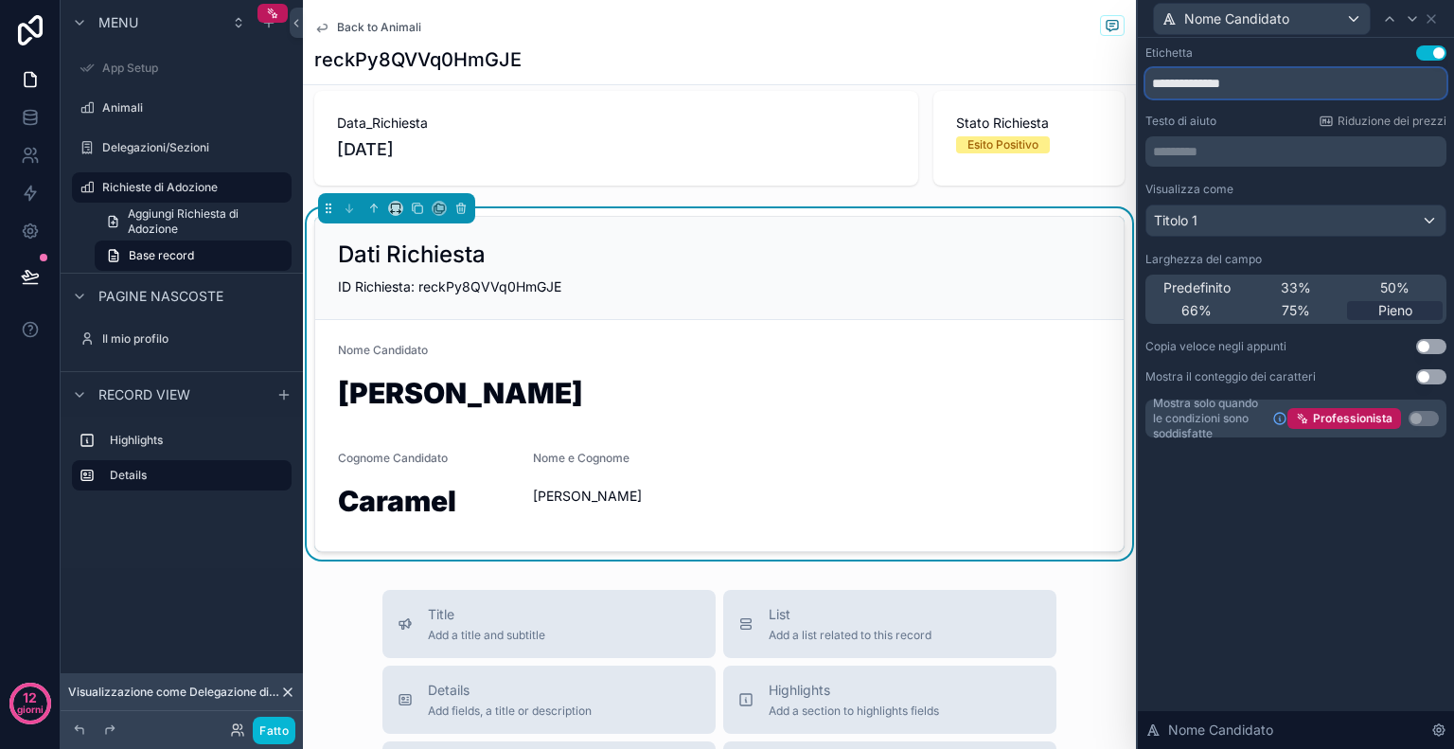
click at [1303, 86] on input "**********" at bounding box center [1296, 83] width 301 height 30
click at [1352, 14] on div "Nome Candidato" at bounding box center [1262, 19] width 216 height 30
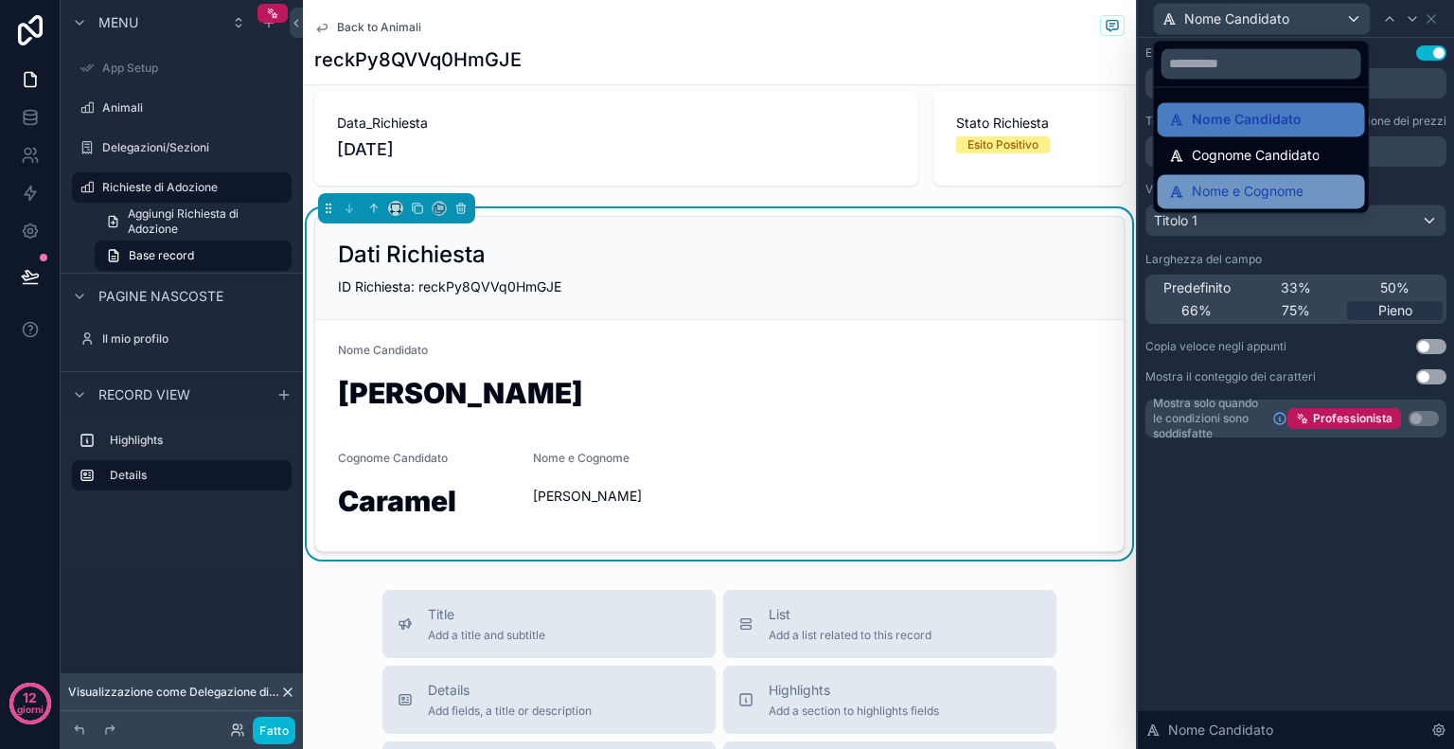
click at [1284, 185] on font "Nome e Cognome" at bounding box center [1248, 191] width 112 height 16
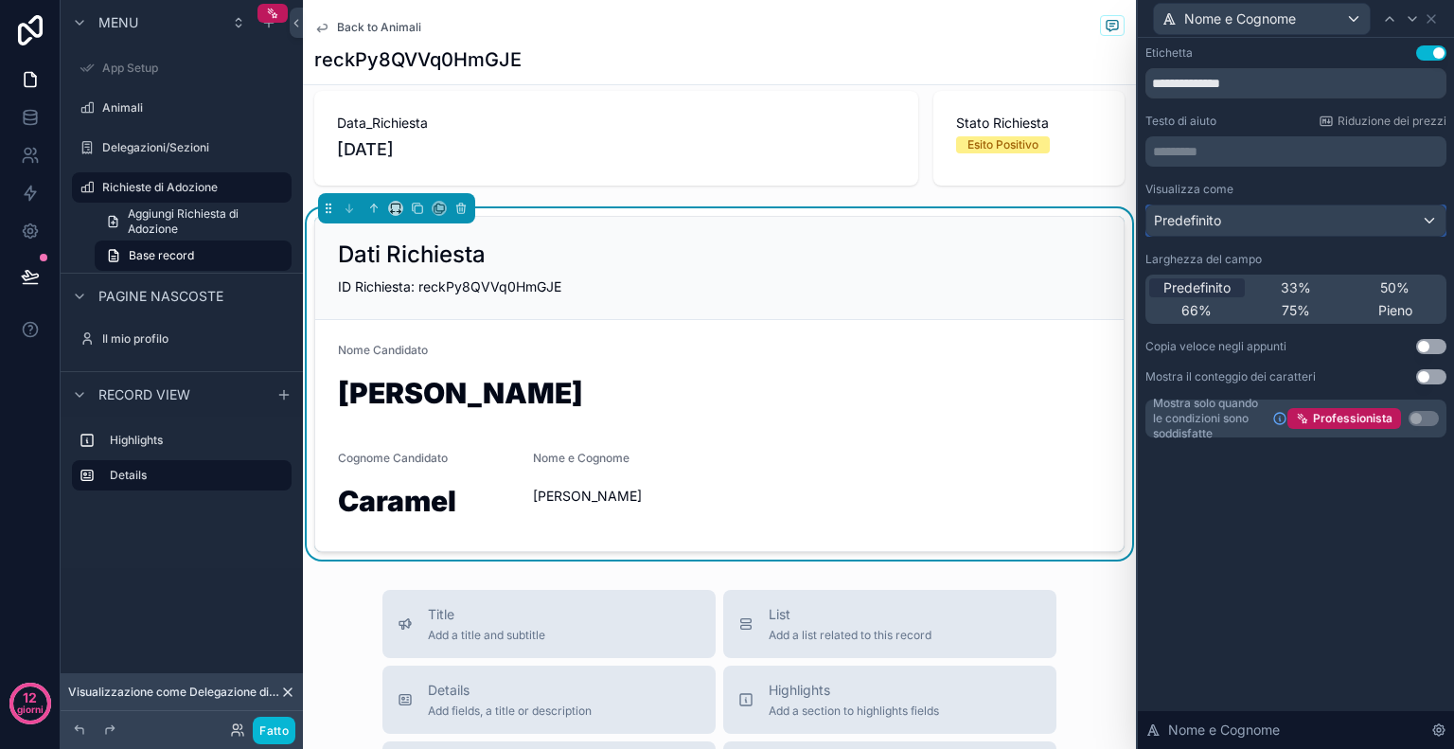
click at [1338, 224] on div "Predefinito" at bounding box center [1296, 220] width 299 height 30
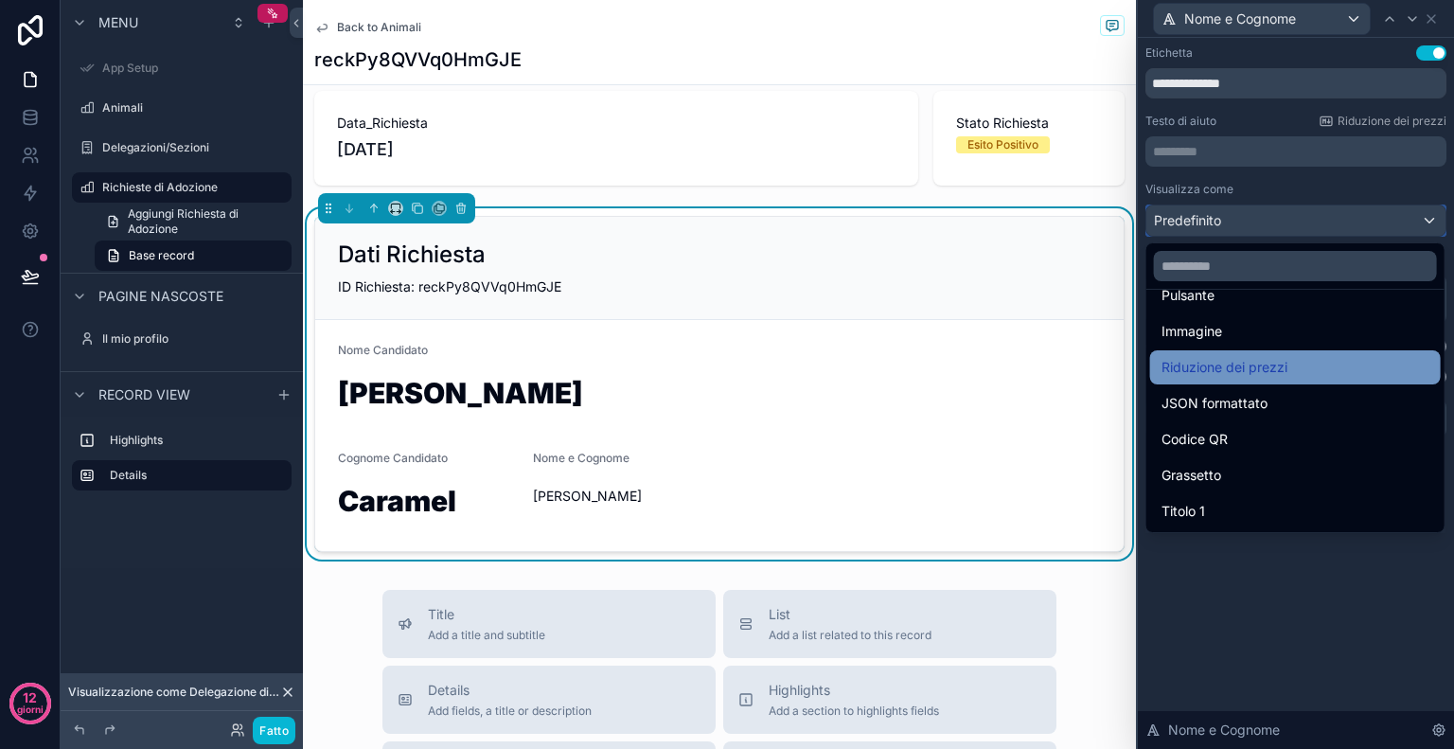
scroll to position [169, 0]
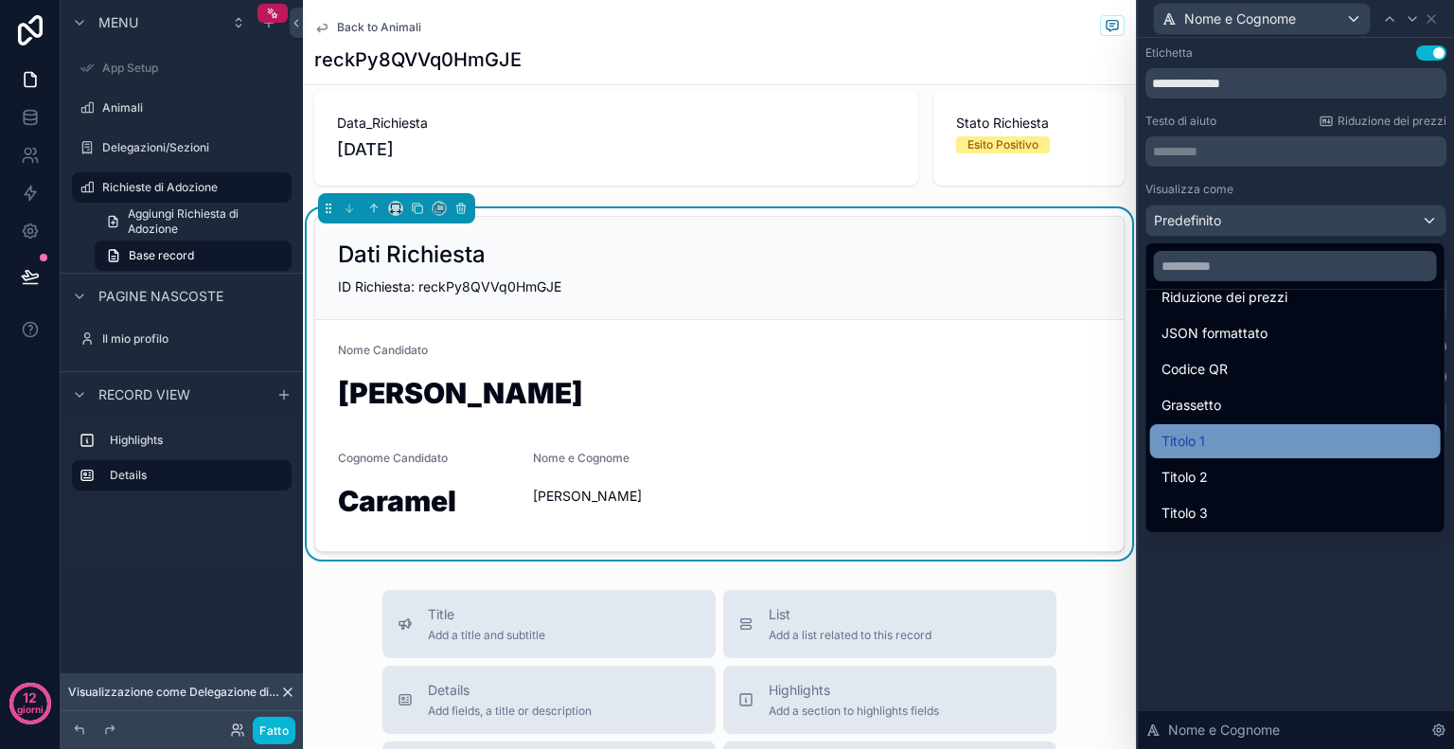
click at [1262, 443] on div "Titolo 1" at bounding box center [1296, 441] width 268 height 23
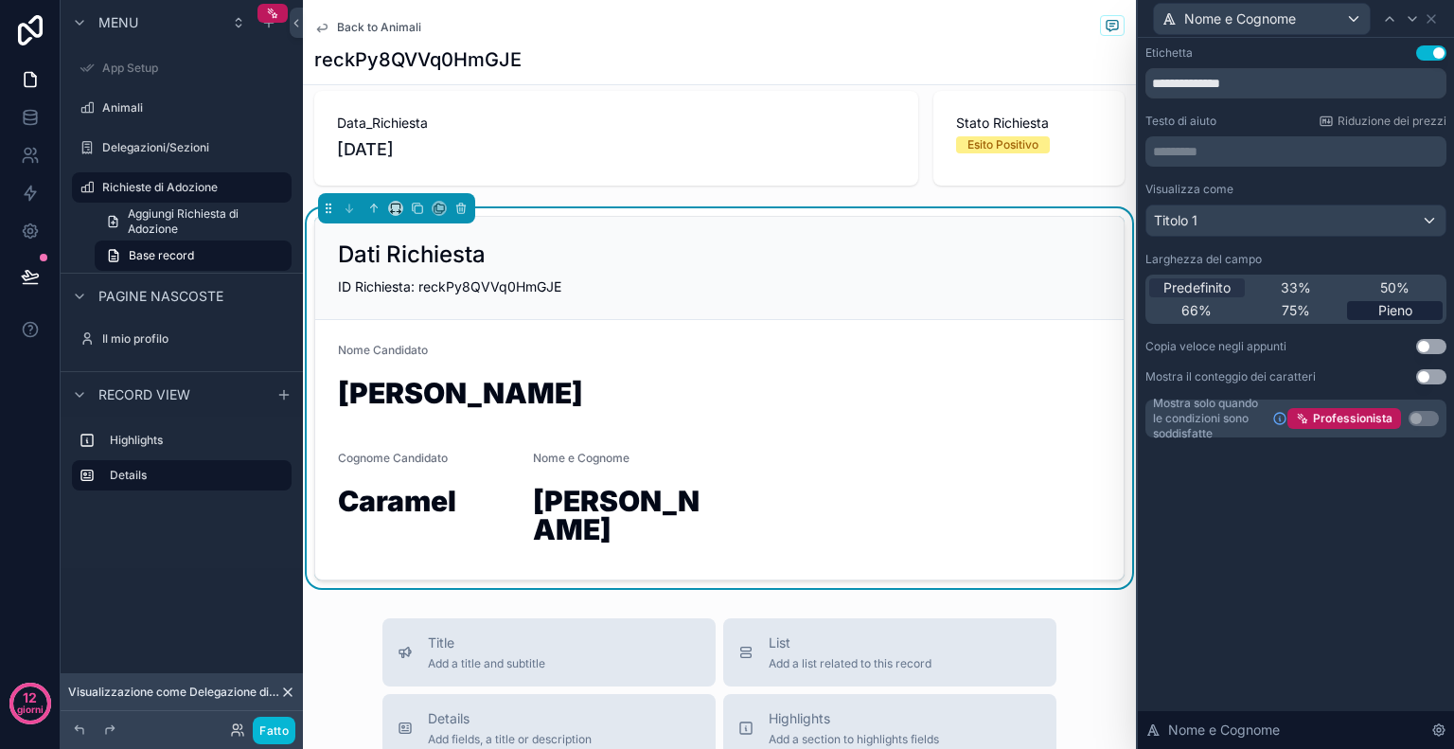
click at [1375, 306] on div "Pieno" at bounding box center [1395, 310] width 96 height 19
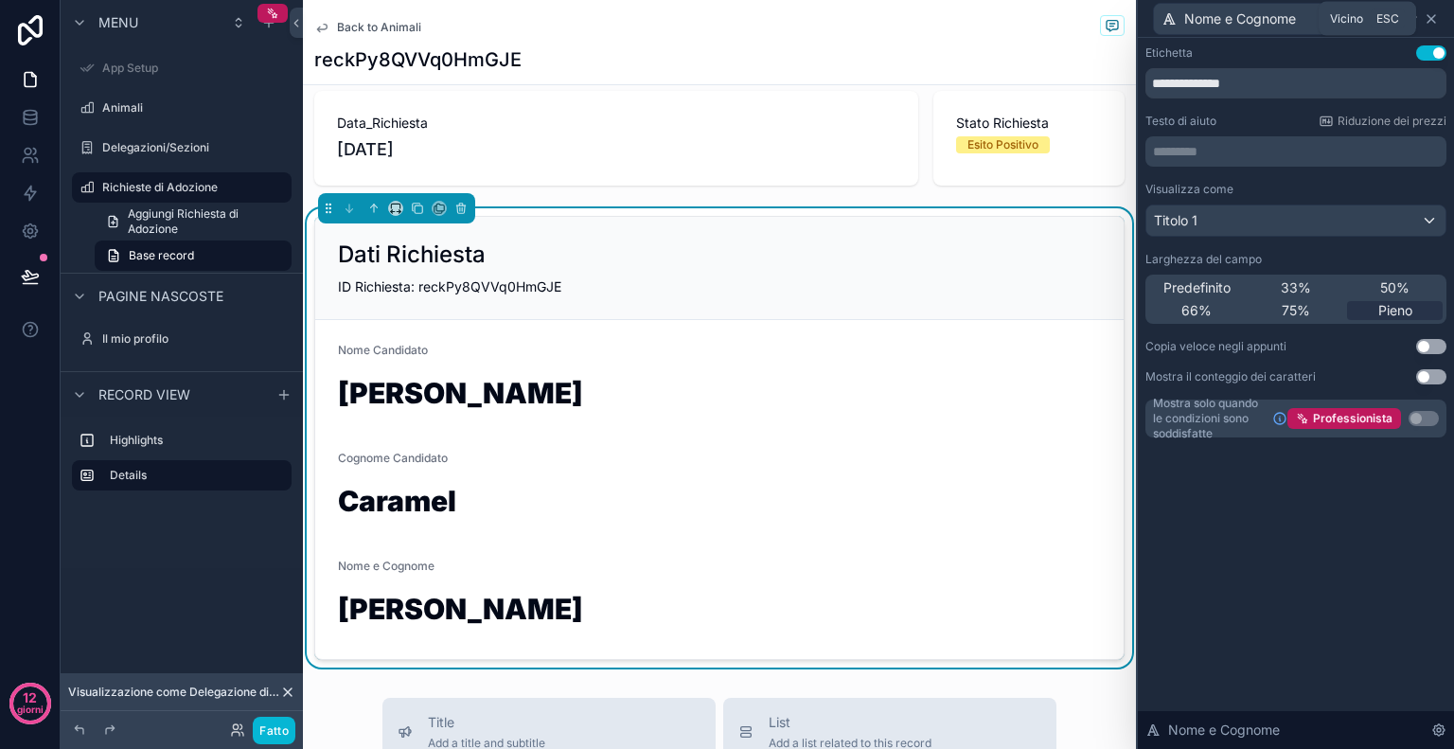
click at [1427, 19] on icon at bounding box center [1431, 18] width 15 height 15
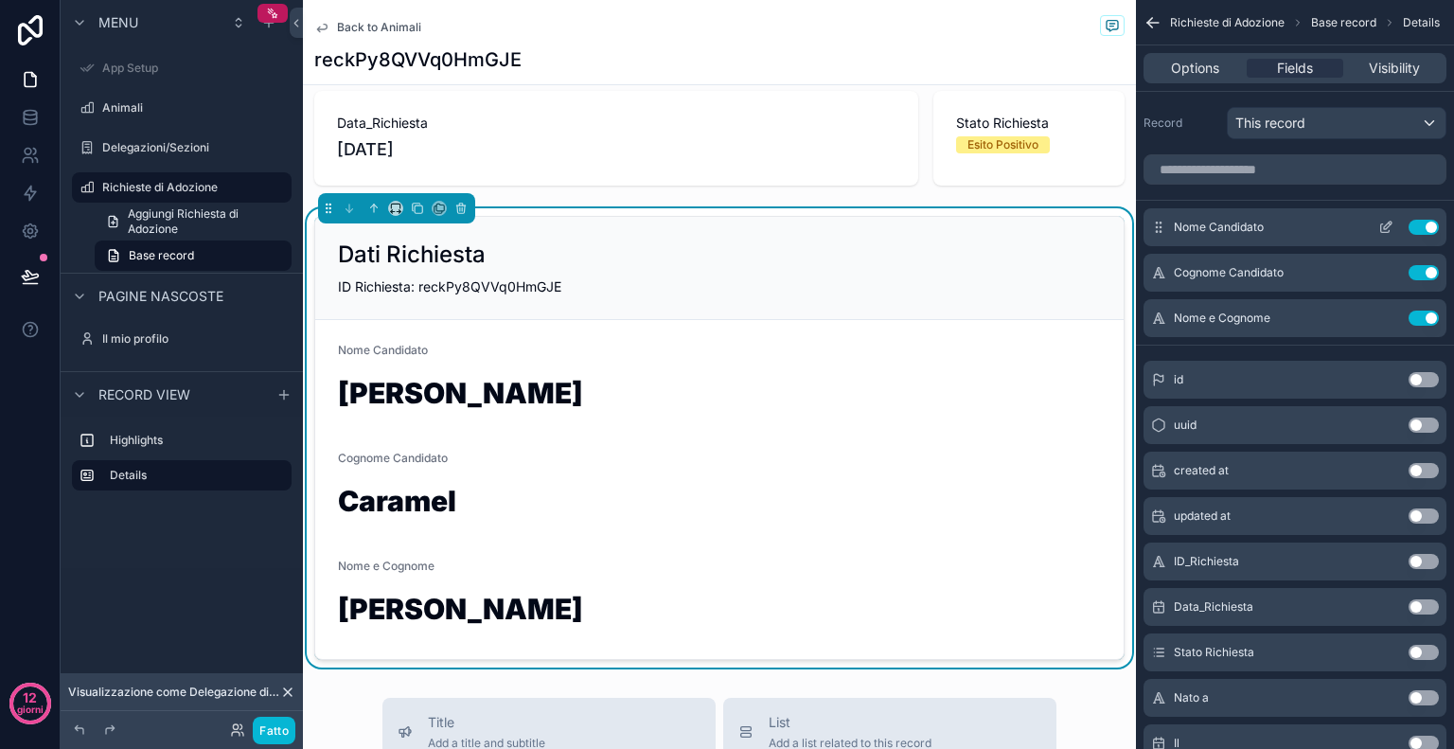
click at [1419, 220] on button "Use setting" at bounding box center [1424, 227] width 30 height 15
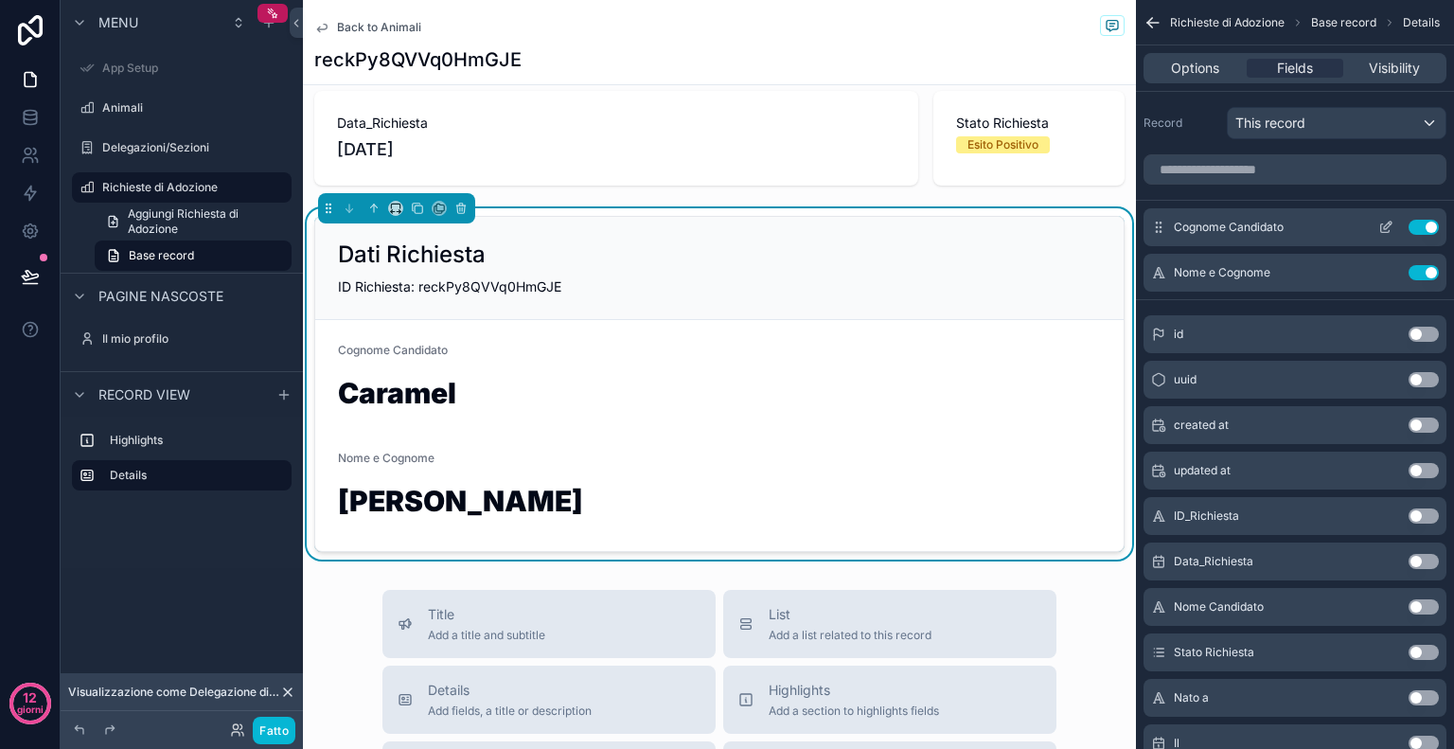
click at [1420, 226] on button "Use setting" at bounding box center [1424, 227] width 30 height 15
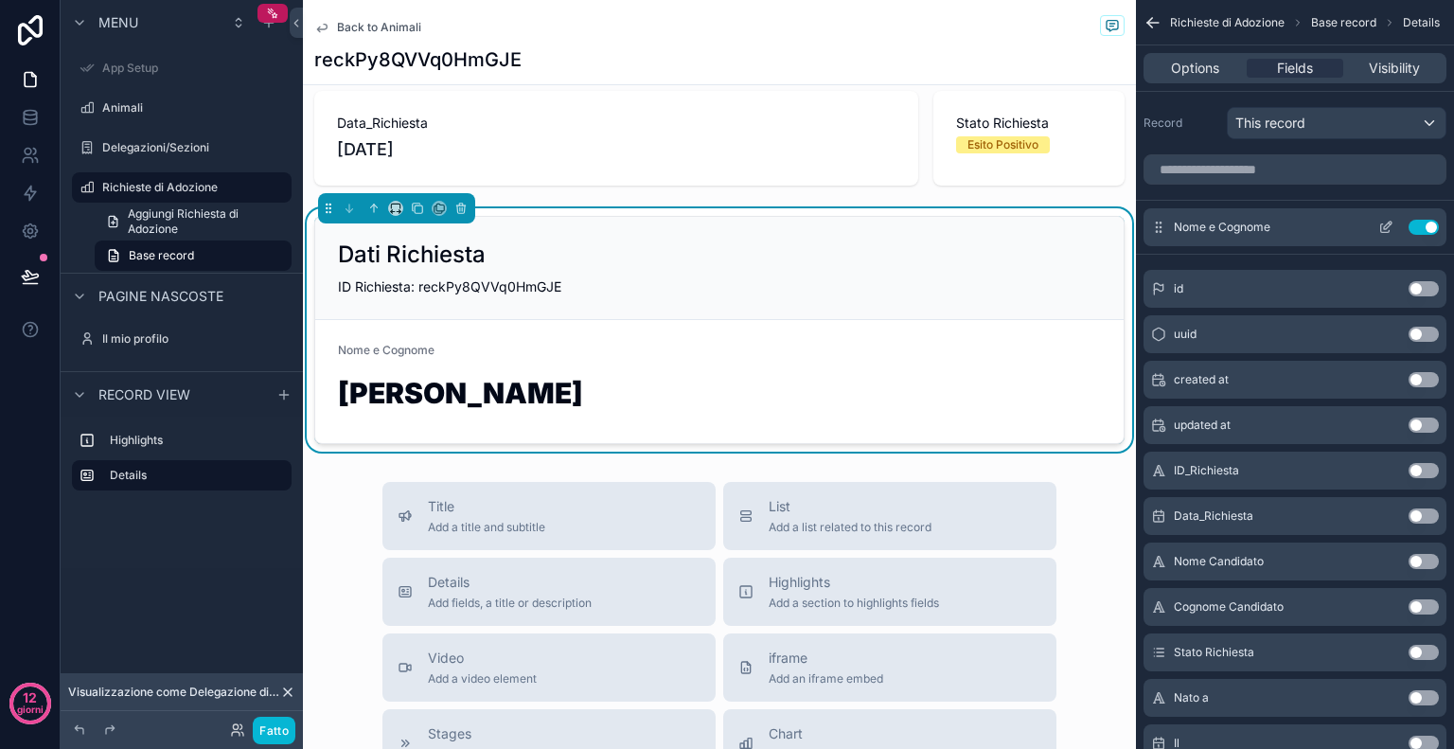
click at [1382, 226] on icon "contenuto scorrevole" at bounding box center [1385, 227] width 15 height 15
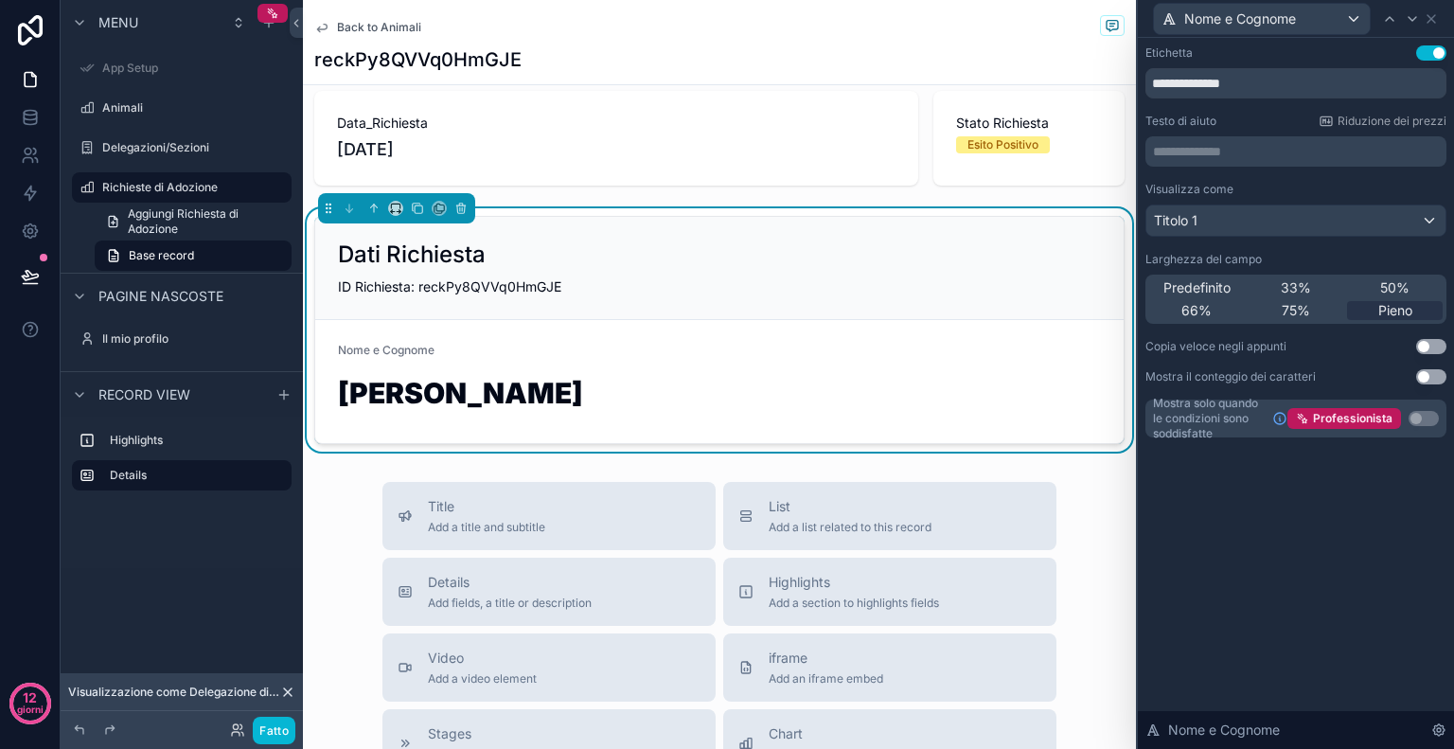
click at [1425, 52] on button "Usa impostazione" at bounding box center [1431, 52] width 30 height 15
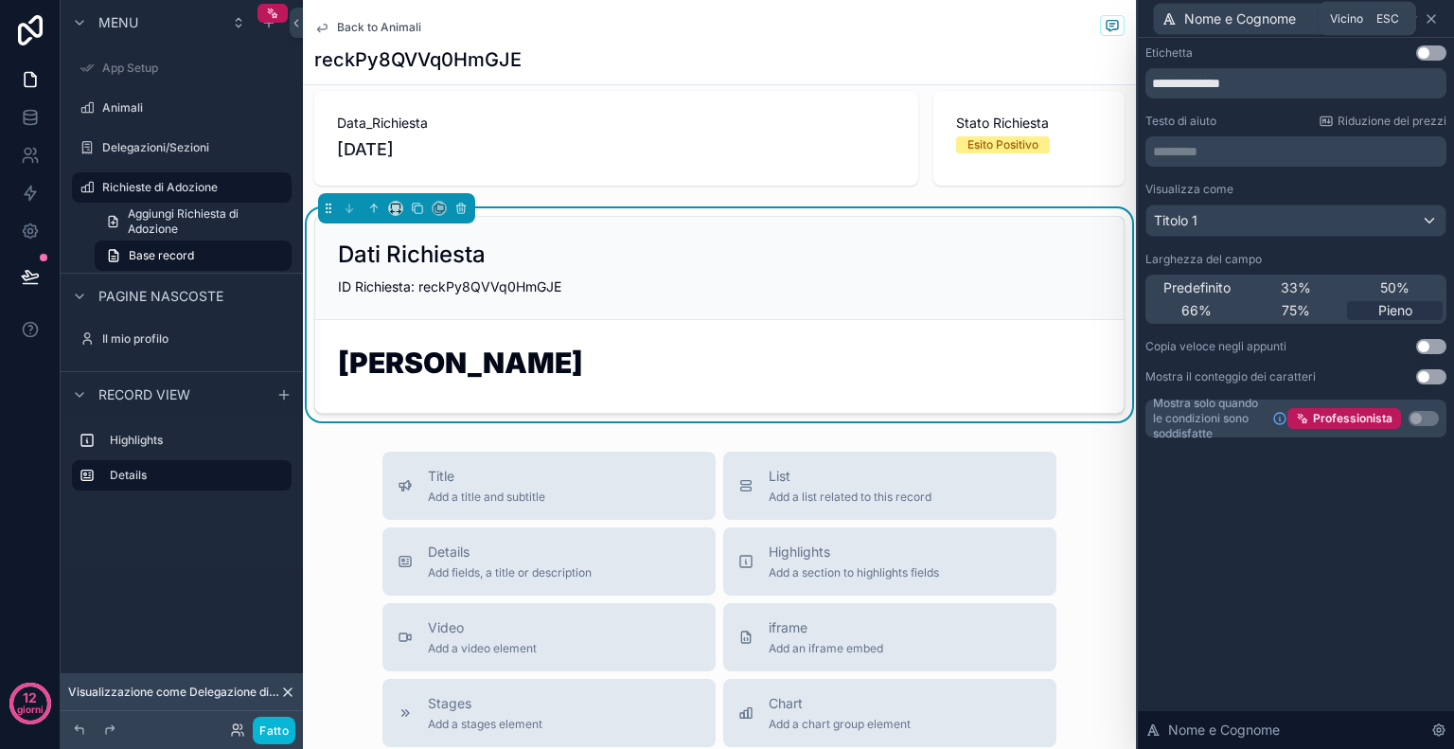
click at [1432, 16] on icon at bounding box center [1432, 19] width 8 height 8
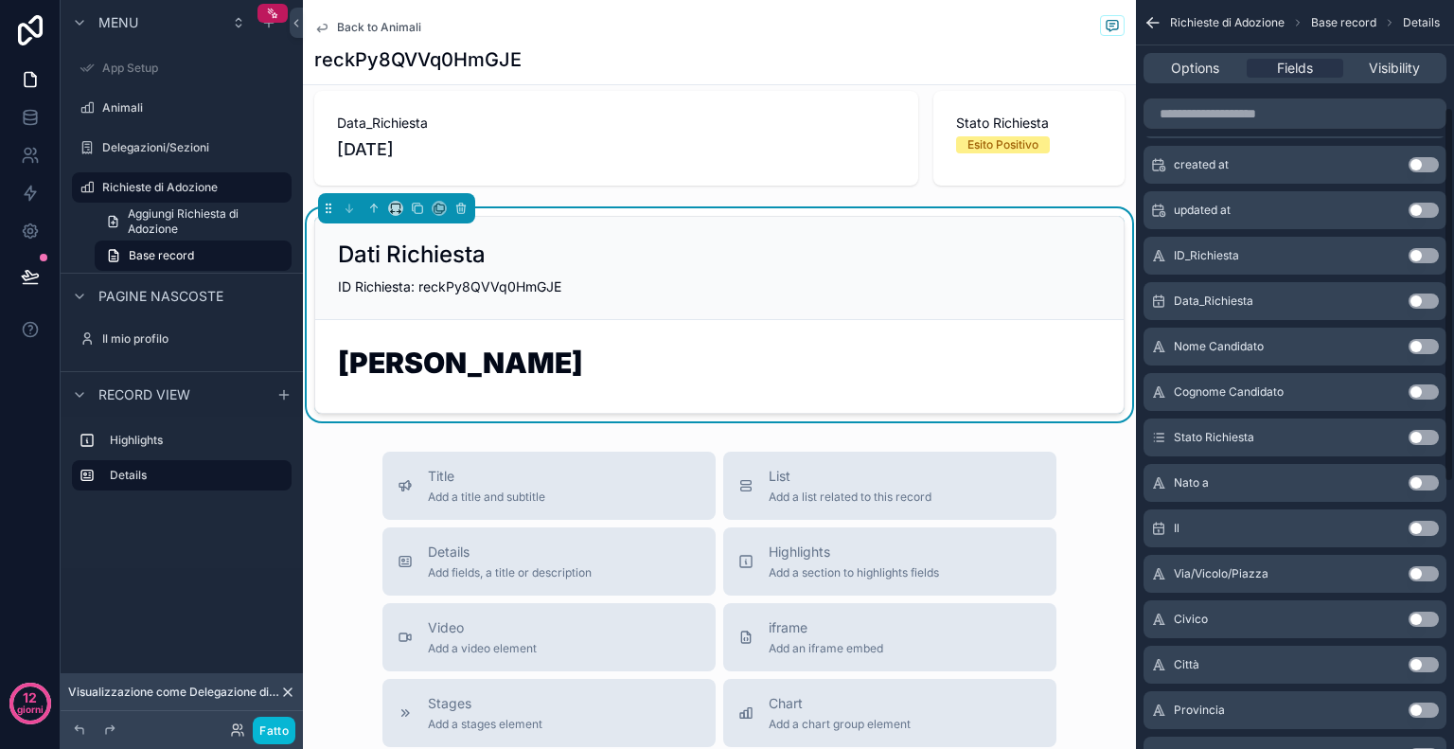
scroll to position [225, 0]
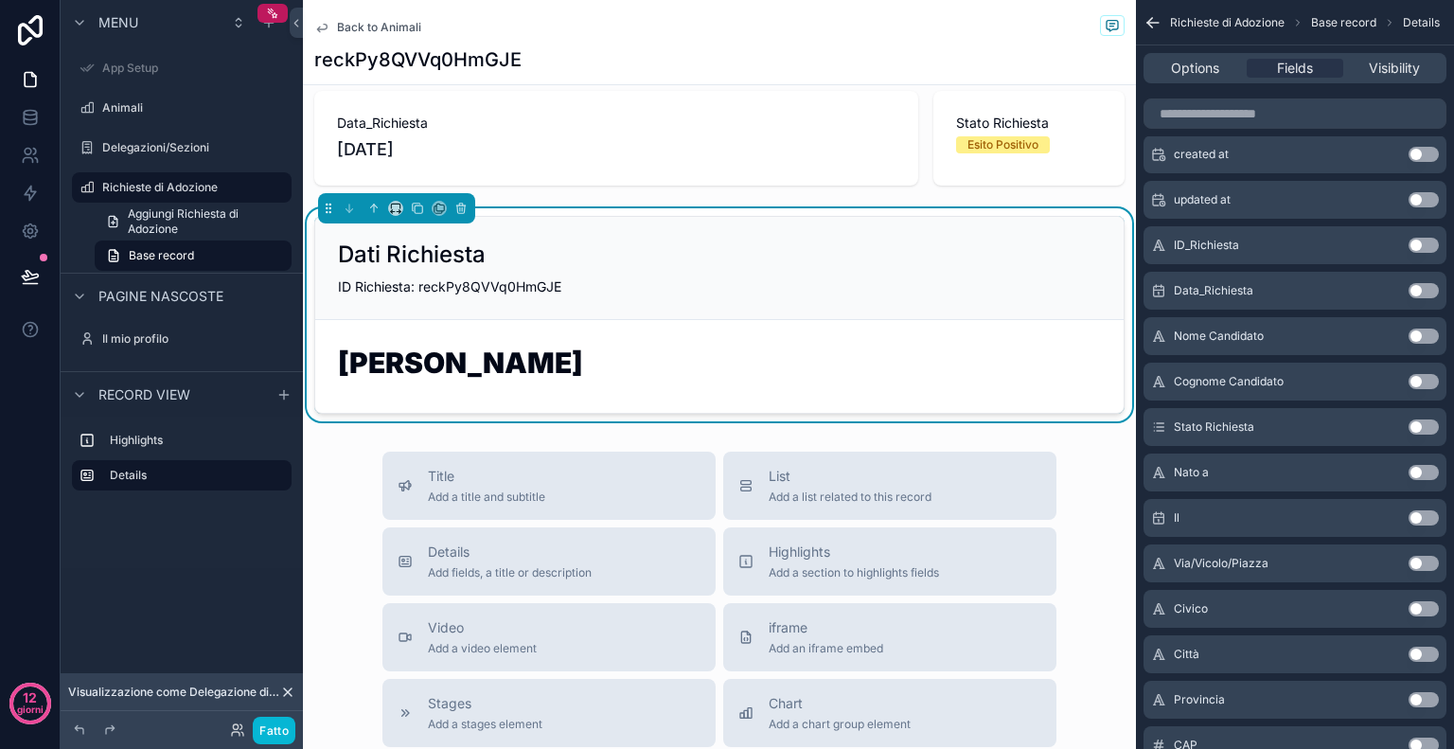
click at [1429, 476] on button "Use setting" at bounding box center [1424, 472] width 30 height 15
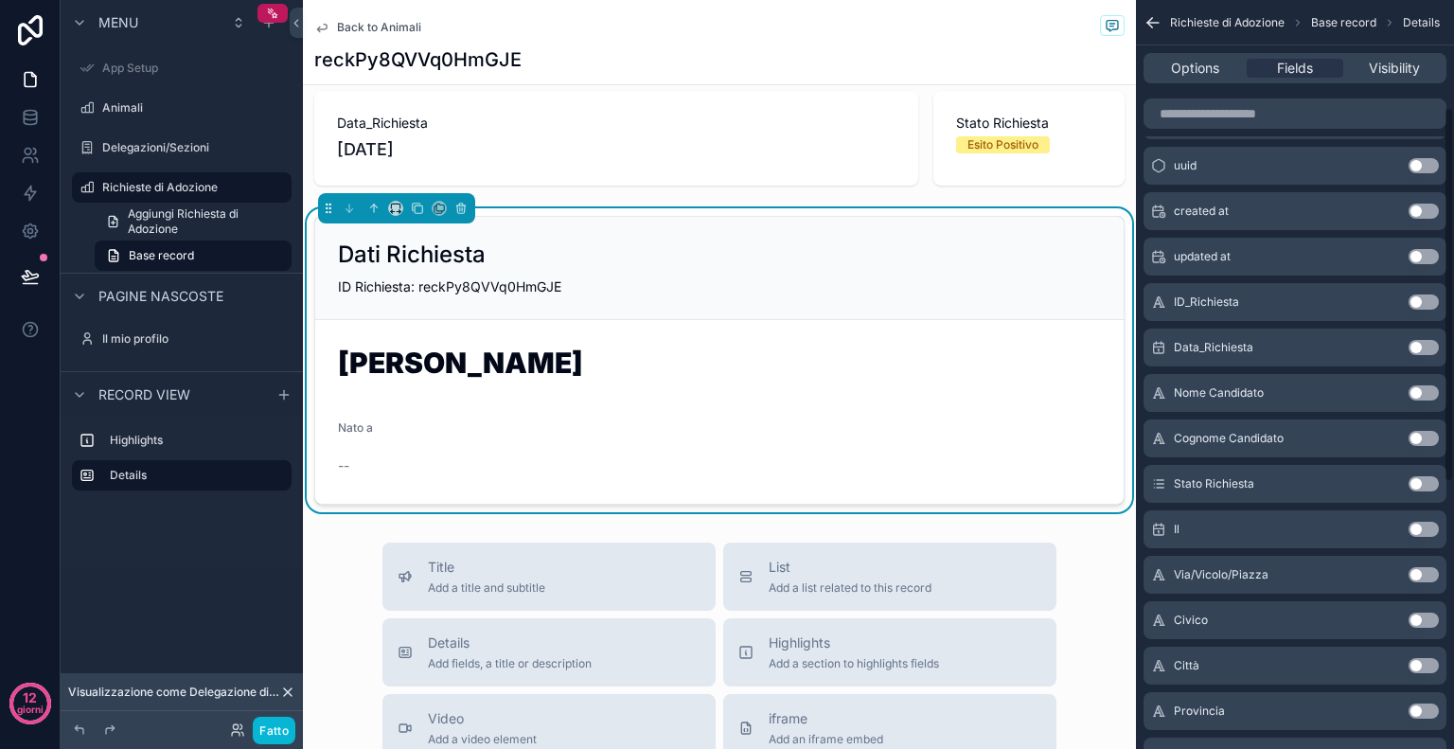
scroll to position [223, 0]
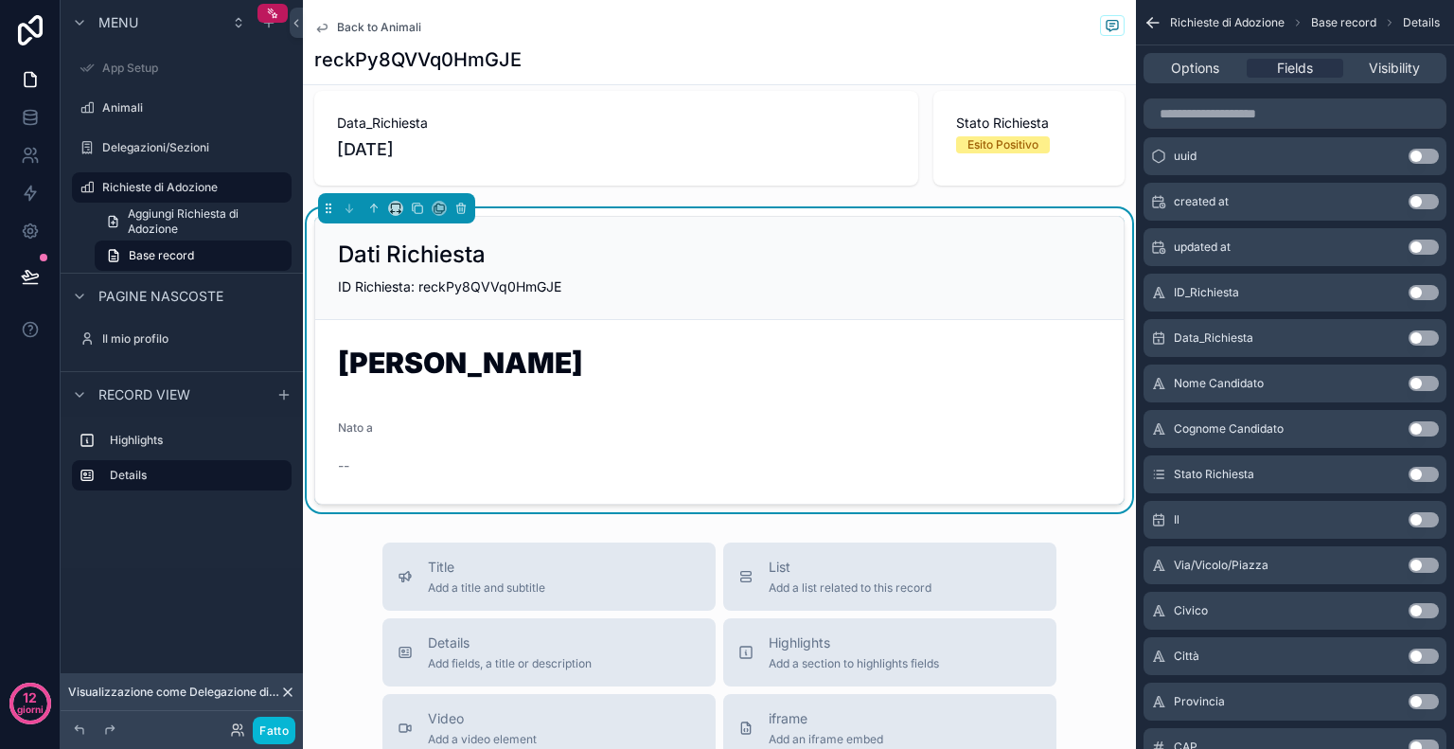
click at [1428, 523] on button "Use setting" at bounding box center [1424, 519] width 30 height 15
click at [1427, 562] on button "Use setting" at bounding box center [1424, 565] width 30 height 15
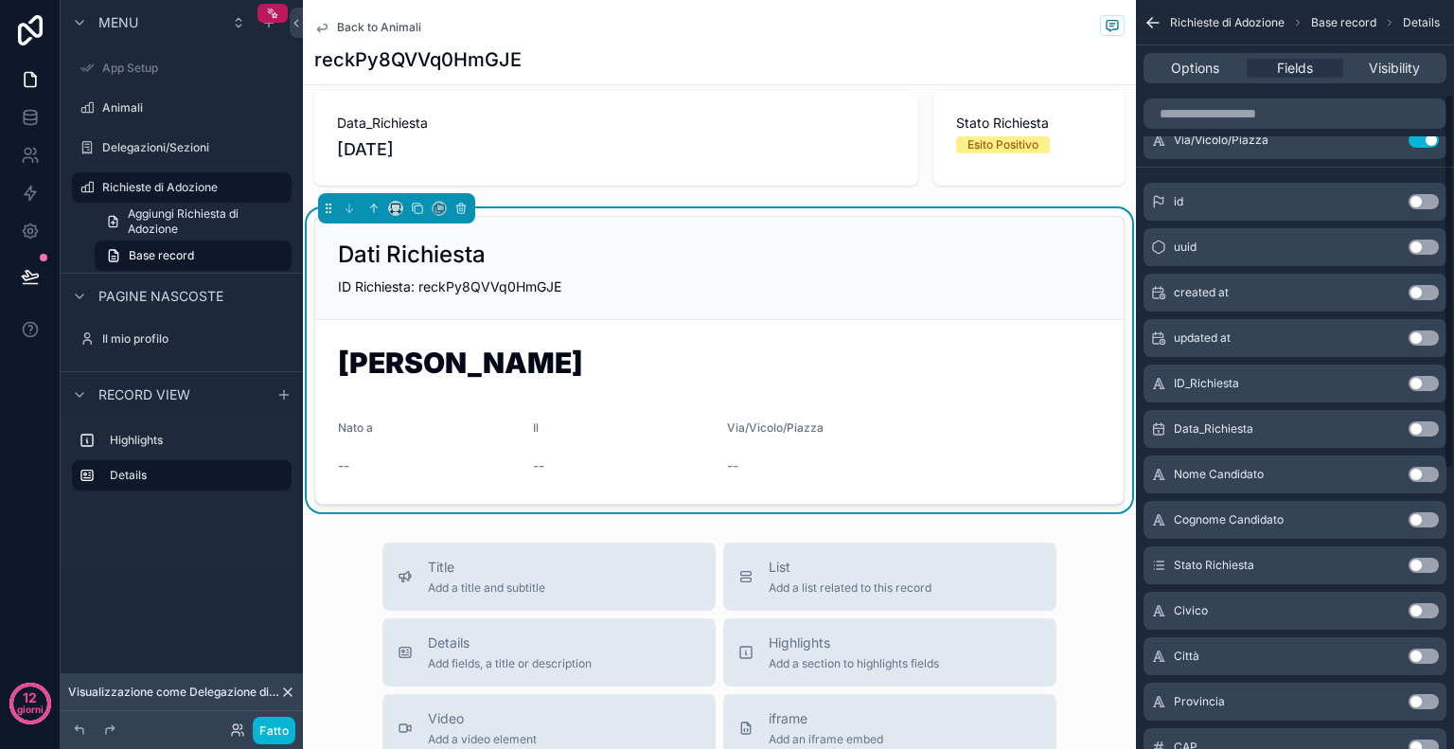
scroll to position [0, 0]
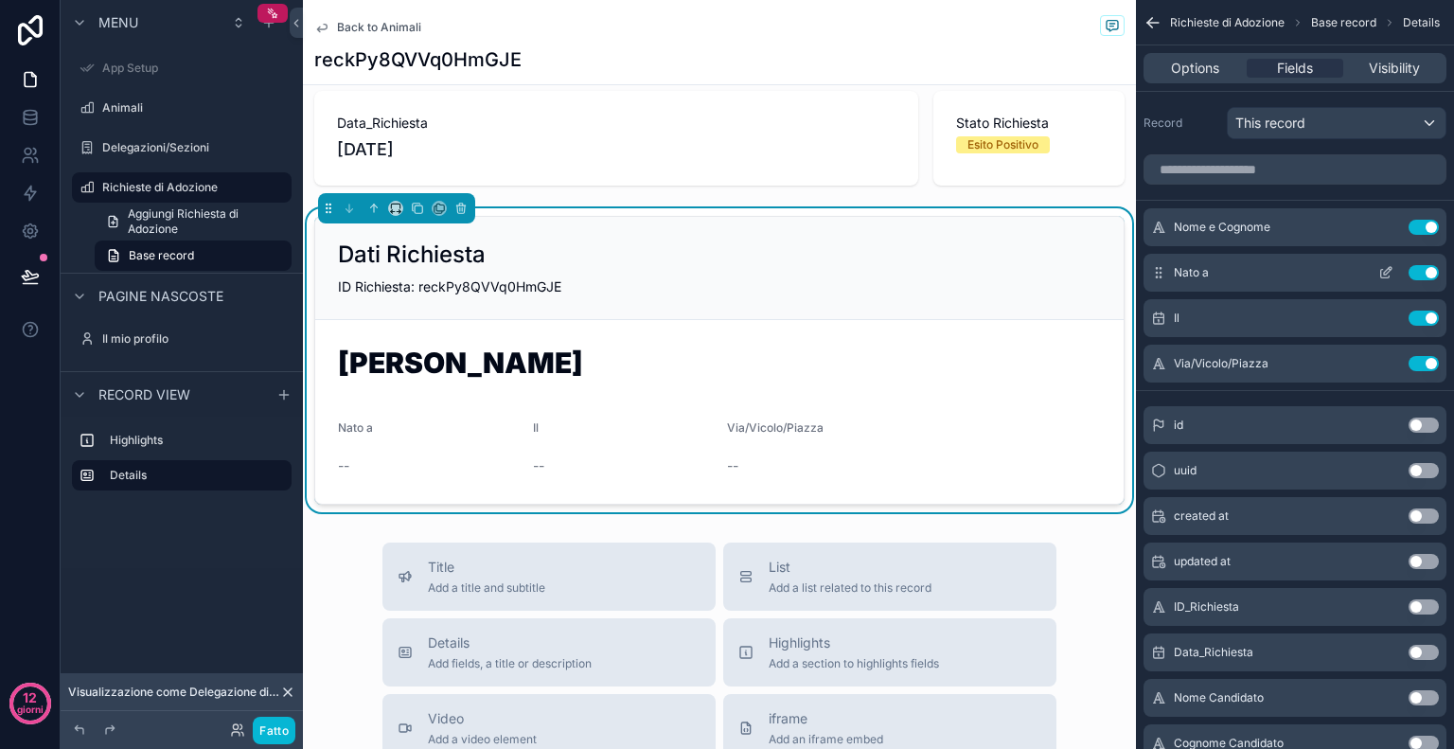
click at [1424, 272] on button "Use setting" at bounding box center [1424, 272] width 30 height 15
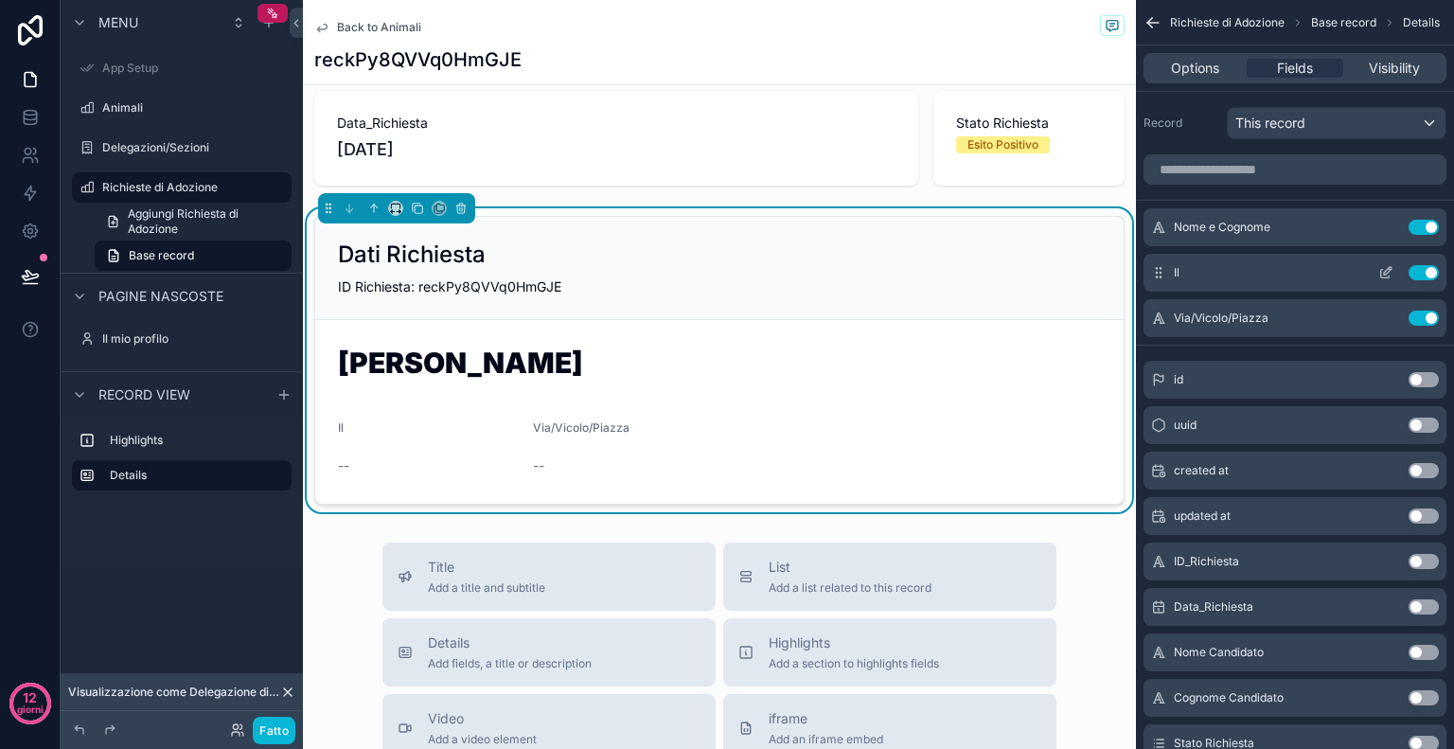
click at [1420, 272] on button "Use setting" at bounding box center [1424, 272] width 30 height 15
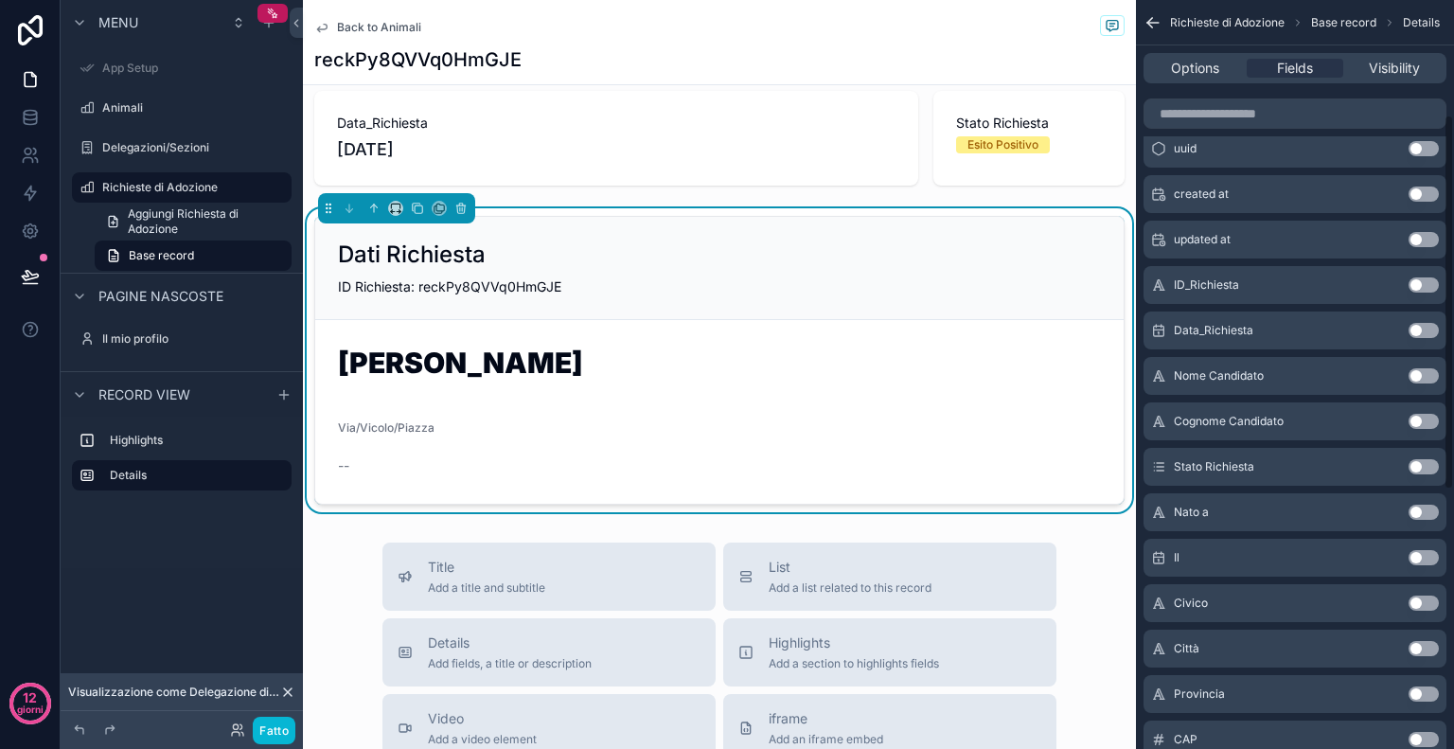
scroll to position [231, 0]
click at [1423, 604] on button "Use setting" at bounding box center [1424, 603] width 30 height 15
click at [1426, 642] on button "Use setting" at bounding box center [1424, 648] width 30 height 15
click at [1435, 692] on button "Use setting" at bounding box center [1424, 693] width 30 height 15
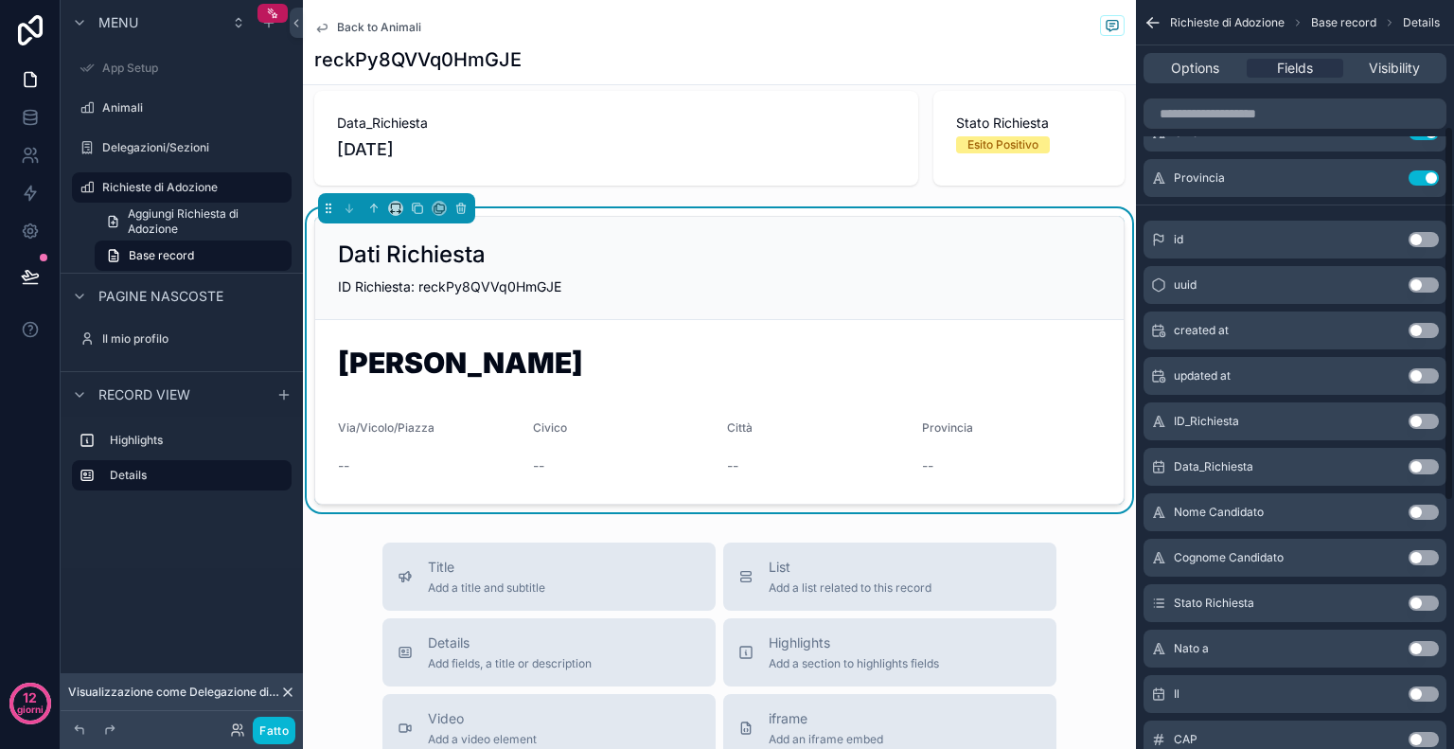
scroll to position [253, 0]
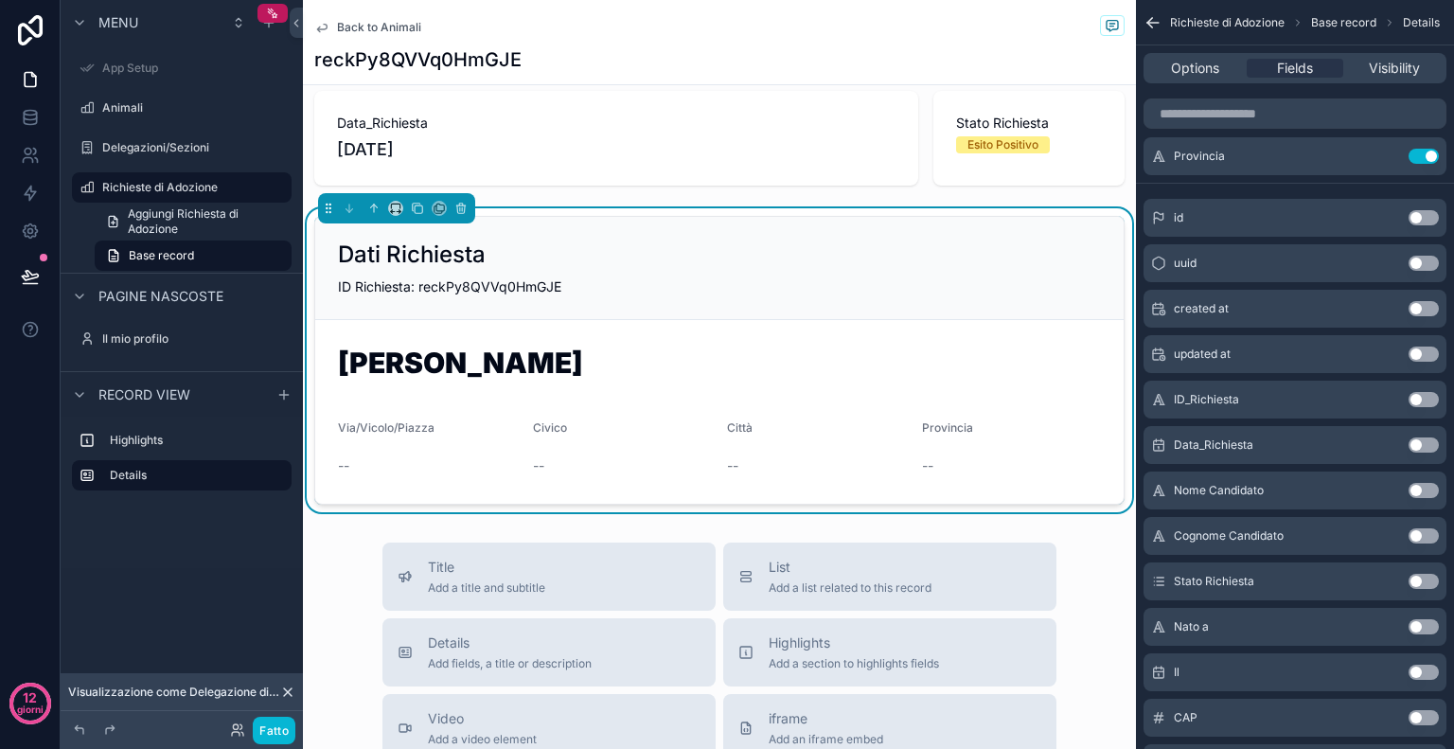
click at [1434, 720] on button "Use setting" at bounding box center [1424, 717] width 30 height 15
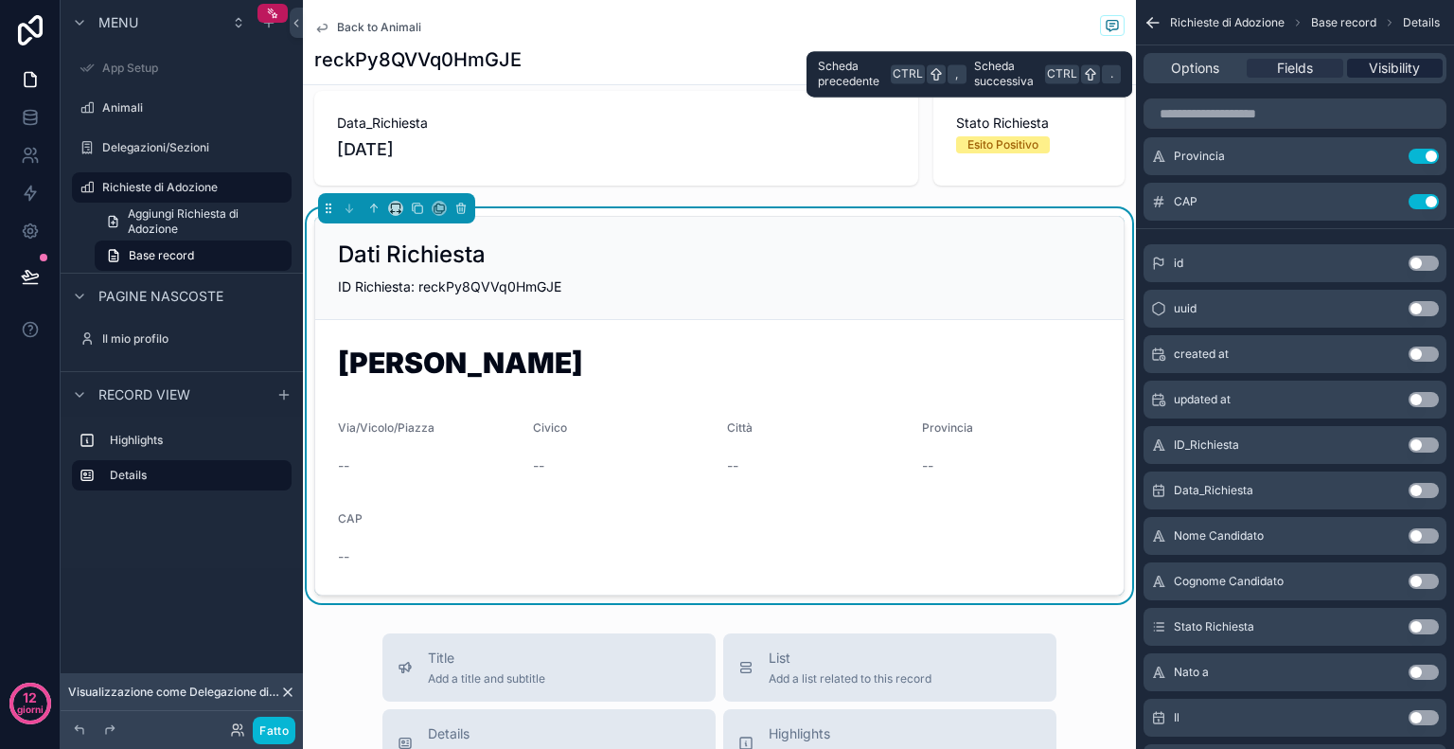
click at [1387, 71] on span "Visibility" at bounding box center [1394, 68] width 51 height 19
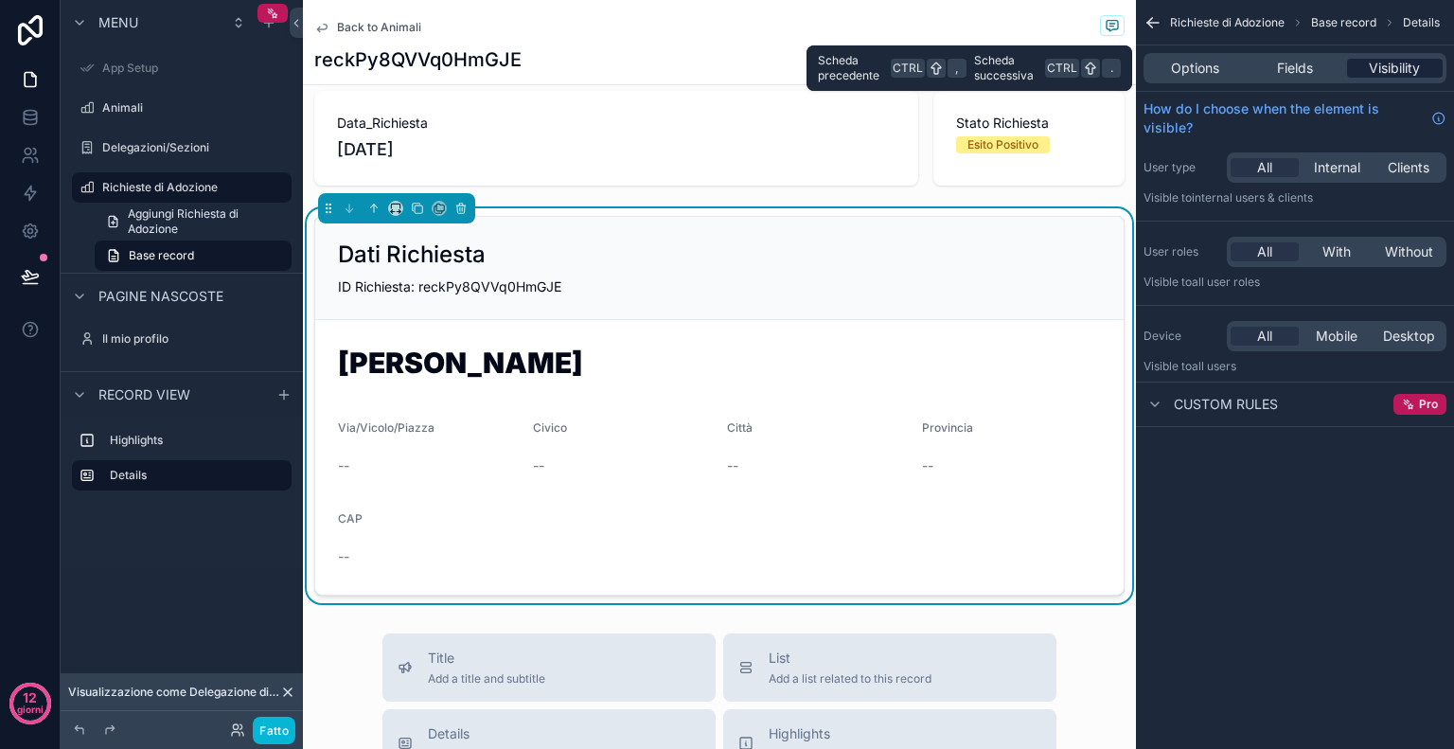
scroll to position [0, 0]
click at [1206, 67] on span "Options" at bounding box center [1195, 68] width 48 height 19
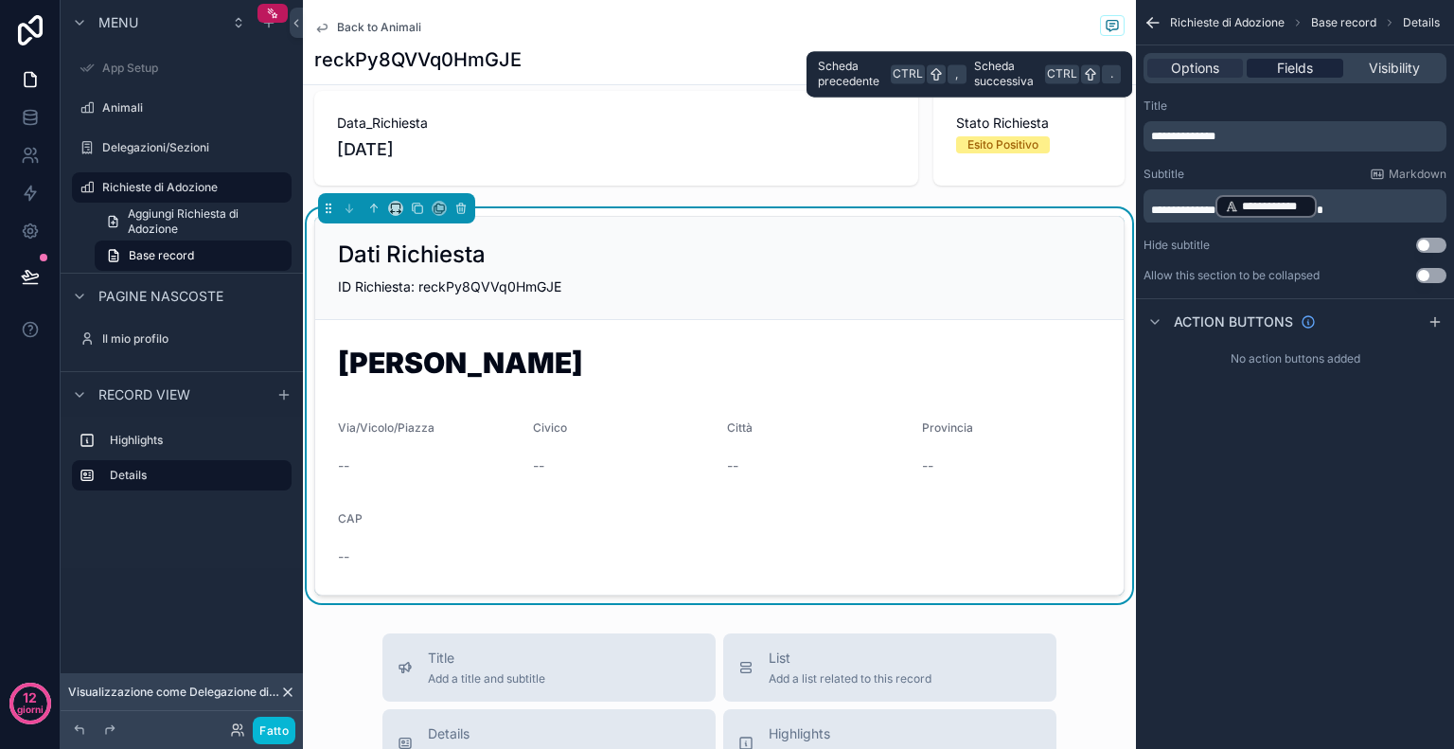
click at [1307, 70] on span "Fields" at bounding box center [1295, 68] width 36 height 19
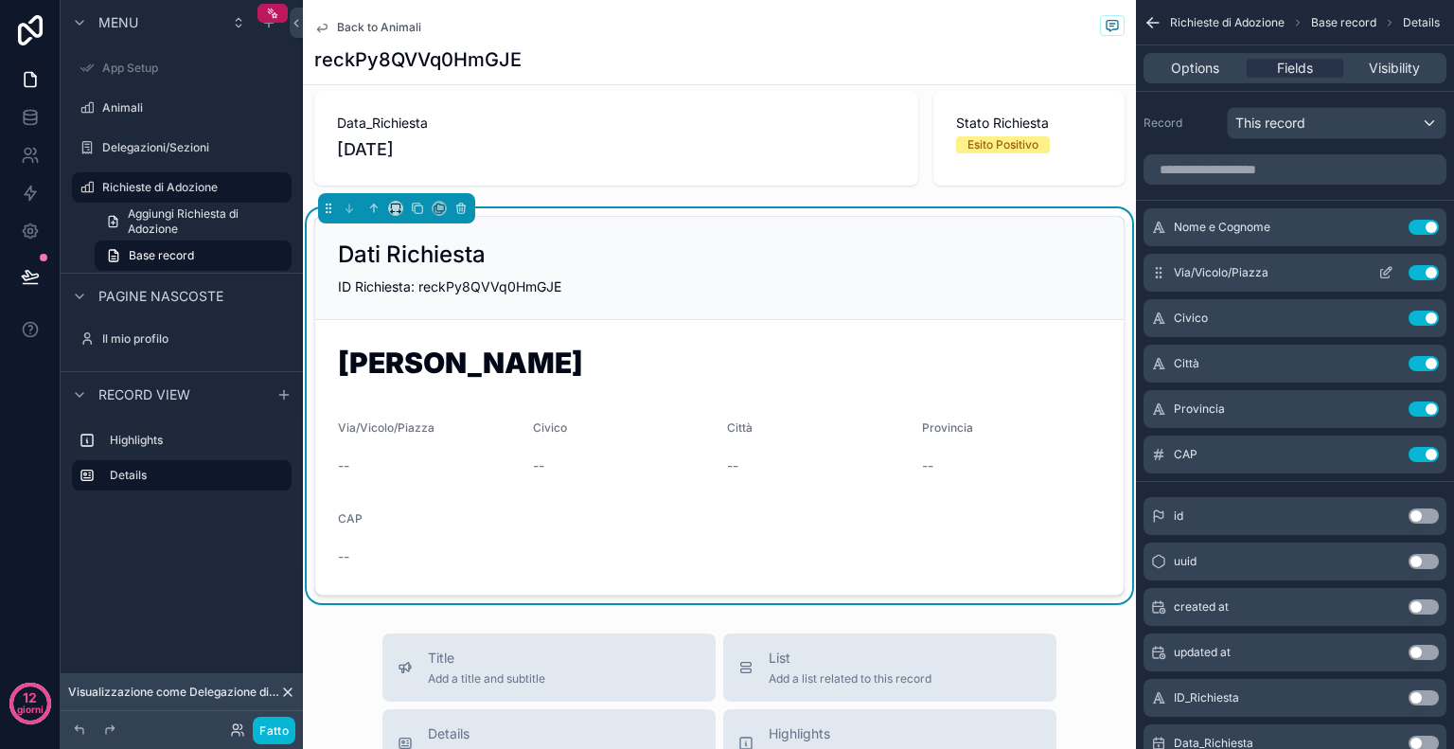
click at [1378, 271] on icon "contenuto scorrevole" at bounding box center [1385, 272] width 15 height 15
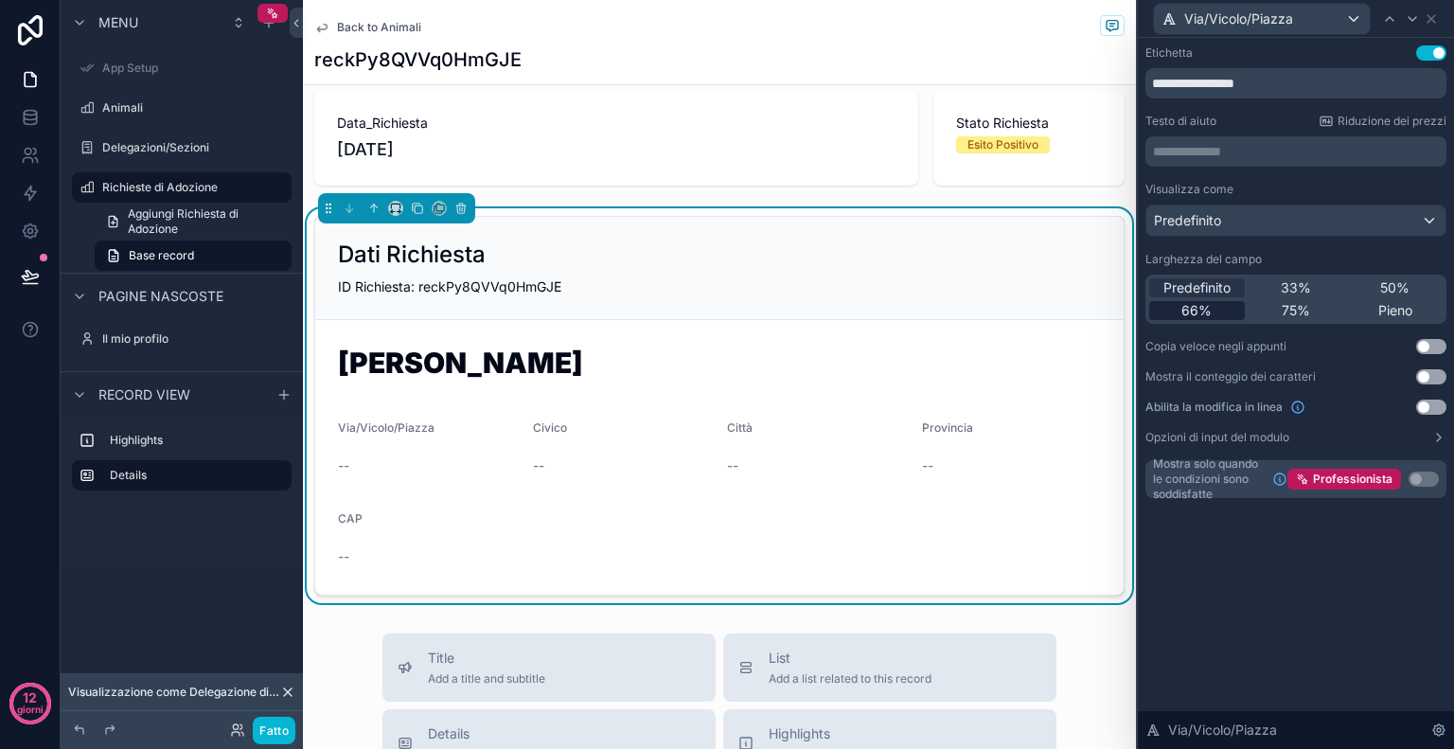
click at [1213, 313] on div "66%" at bounding box center [1197, 310] width 96 height 19
click at [1360, 18] on div "Via/Vicolo/Piazza" at bounding box center [1262, 19] width 216 height 30
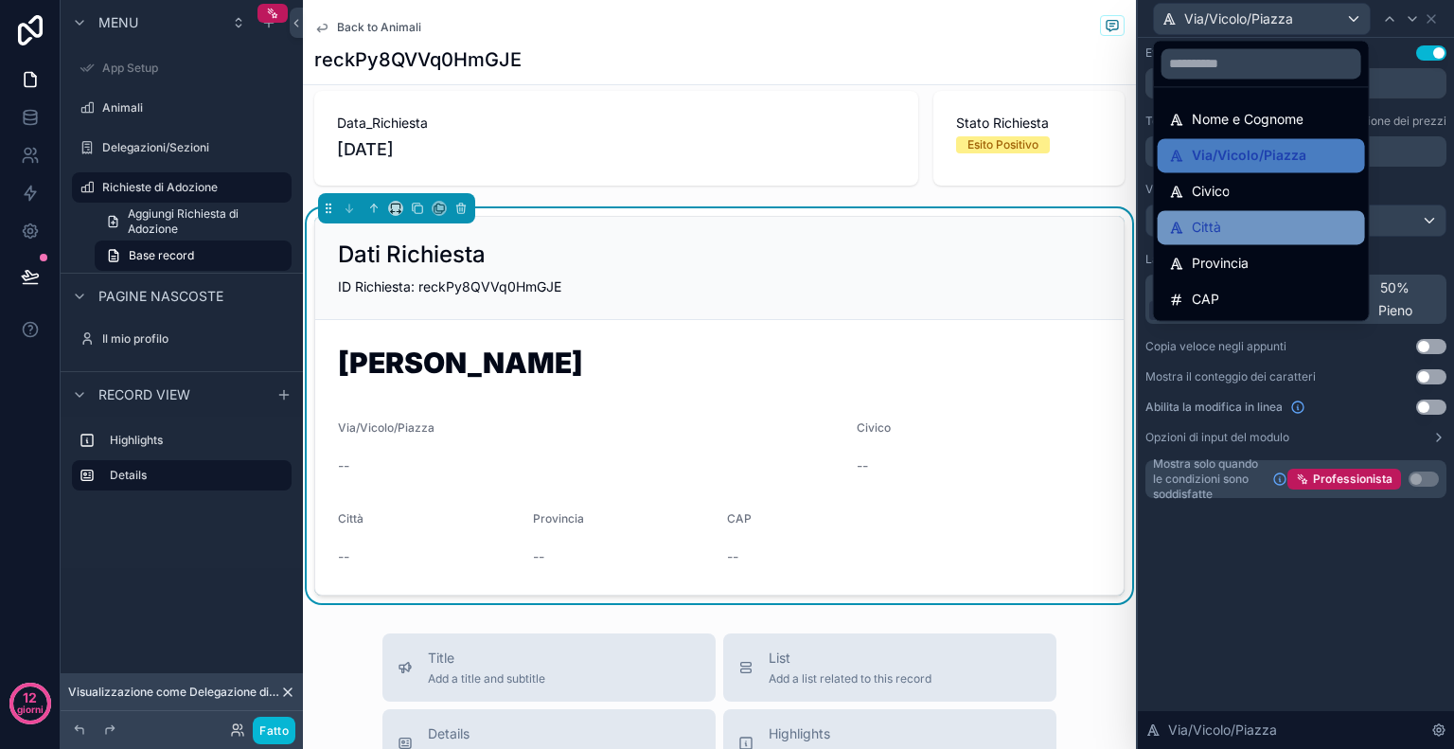
click at [1306, 217] on div "Città" at bounding box center [1261, 227] width 185 height 23
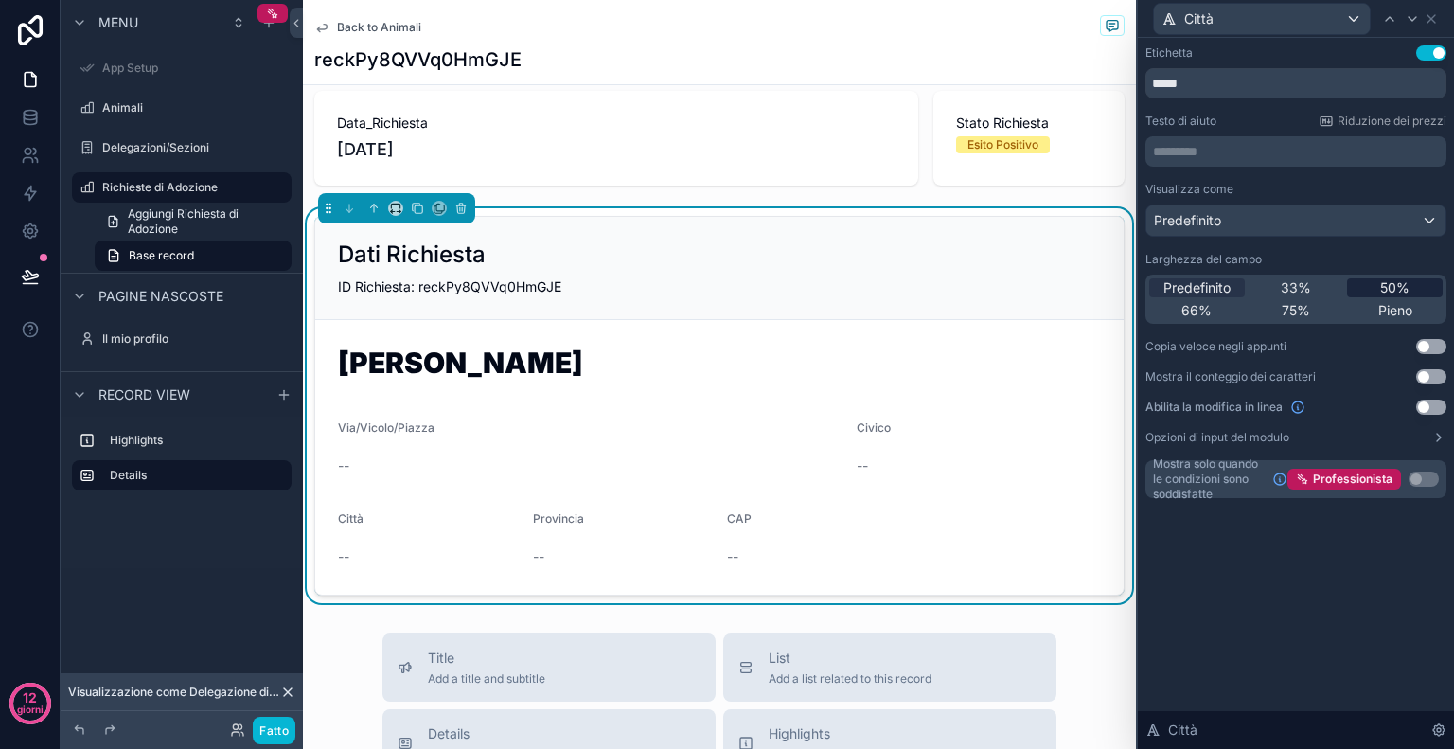
click at [1371, 291] on div "50%" at bounding box center [1395, 287] width 96 height 19
click at [413, 207] on icon "contenuto scorrevole" at bounding box center [417, 208] width 13 height 13
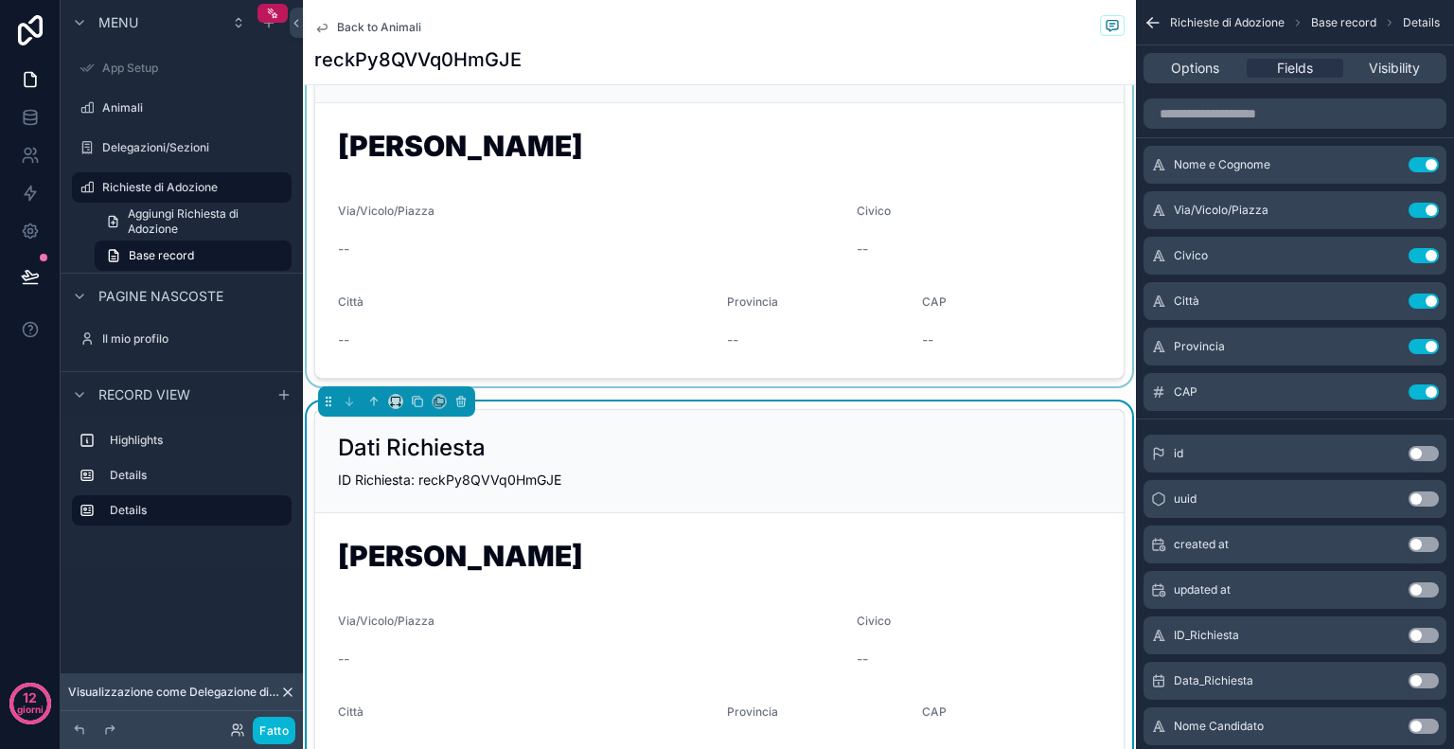
scroll to position [246, 0]
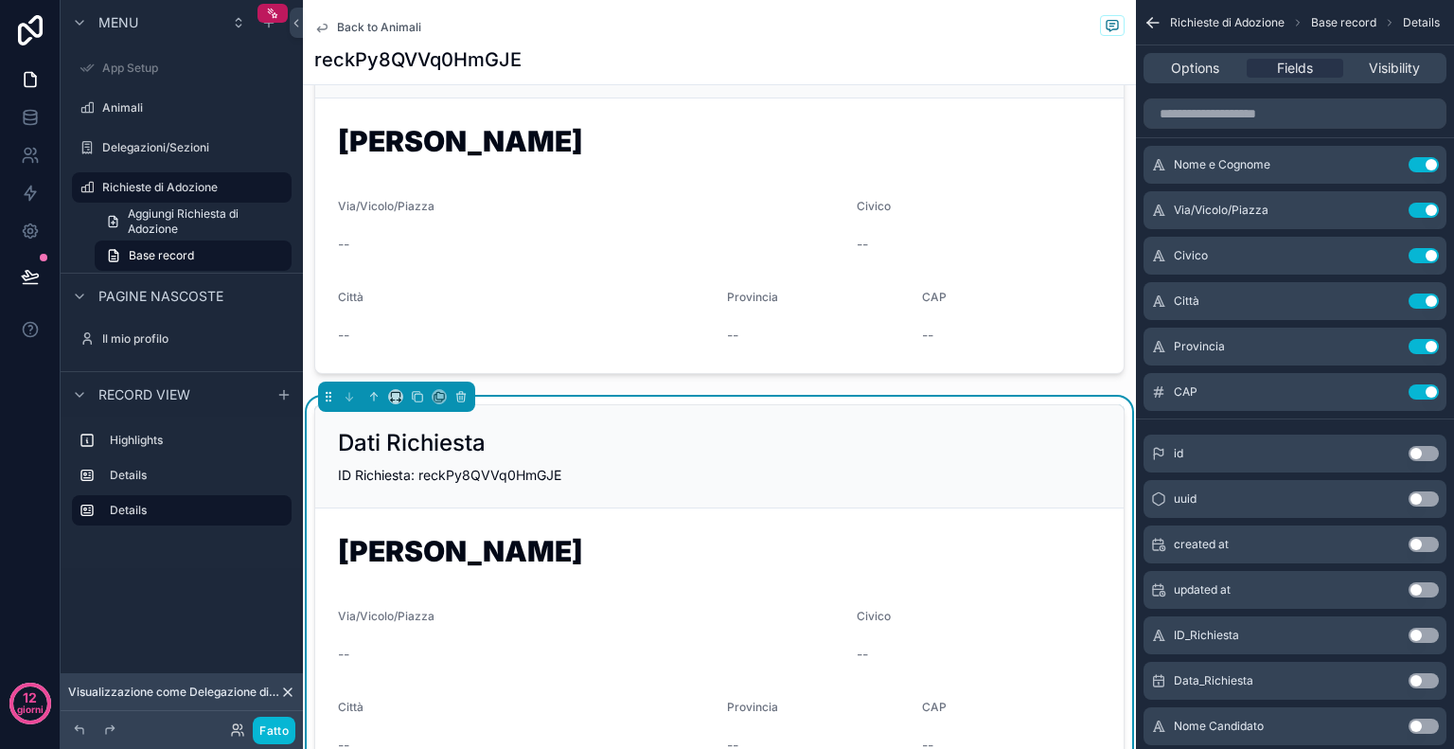
click at [474, 438] on h2 "Dati Richiesta" at bounding box center [412, 443] width 148 height 30
click at [1232, 60] on div "Options" at bounding box center [1195, 68] width 96 height 19
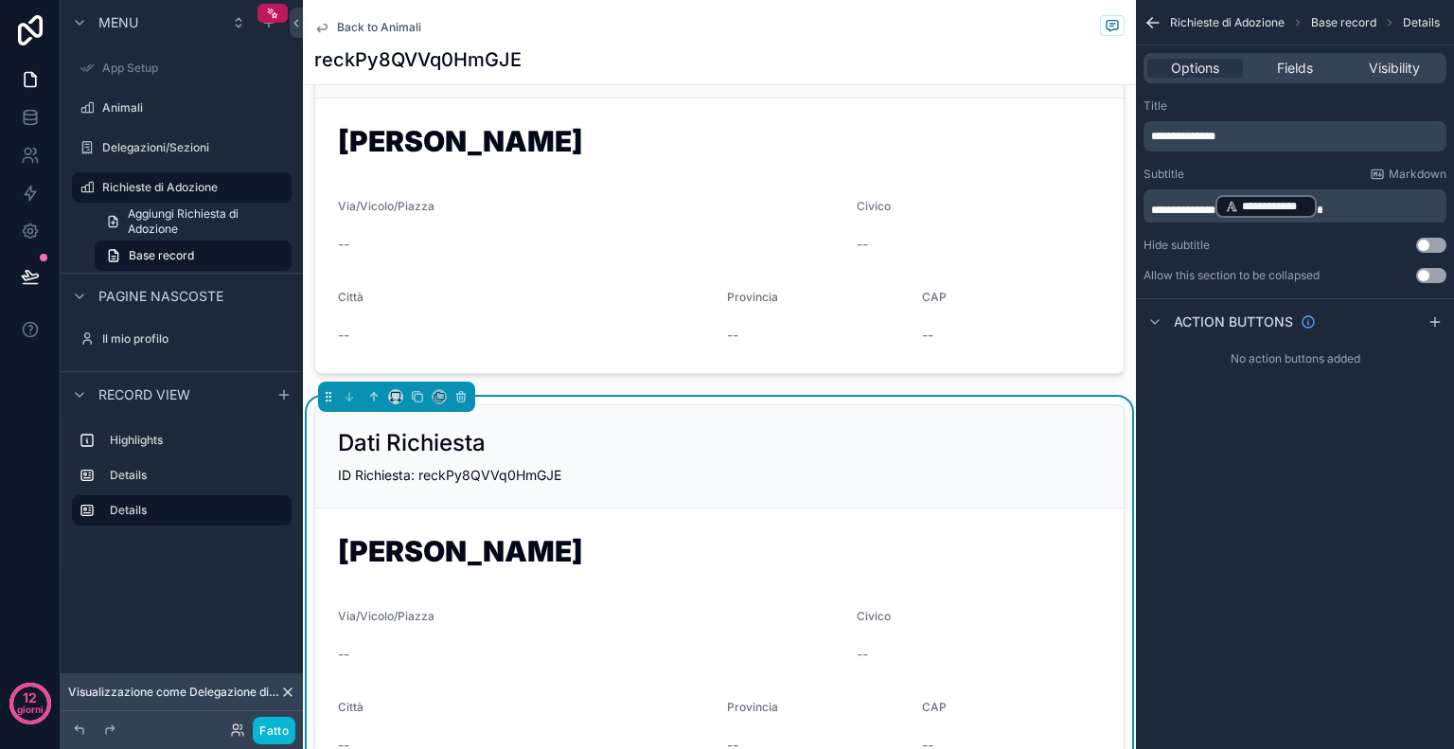
click at [1283, 141] on p "**********" at bounding box center [1297, 136] width 292 height 15
drag, startPoint x: 1283, startPoint y: 141, endPoint x: 1113, endPoint y: 144, distance: 169.5
click at [1113, 144] on div "Configurazione dell'app Animali Delegazioni/Sezioni Richieste di Adozione Il mi…" at bounding box center [878, 374] width 1151 height 749
click at [1351, 210] on p "**********" at bounding box center [1297, 206] width 292 height 27
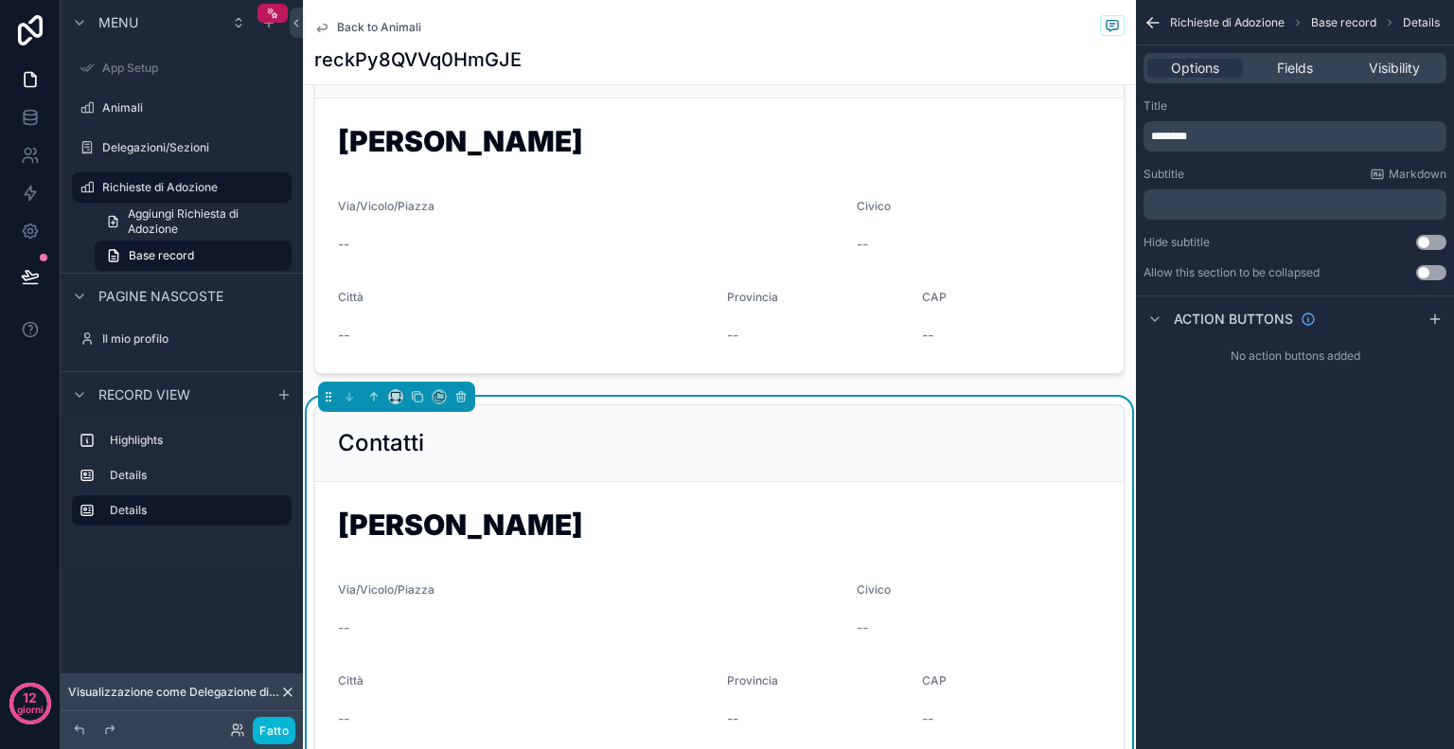
click at [1289, 650] on div "Richieste di Adozione Base record Details Options Fields Visibility Title *****…" at bounding box center [1295, 374] width 318 height 749
click at [1291, 67] on span "Fields" at bounding box center [1295, 68] width 36 height 19
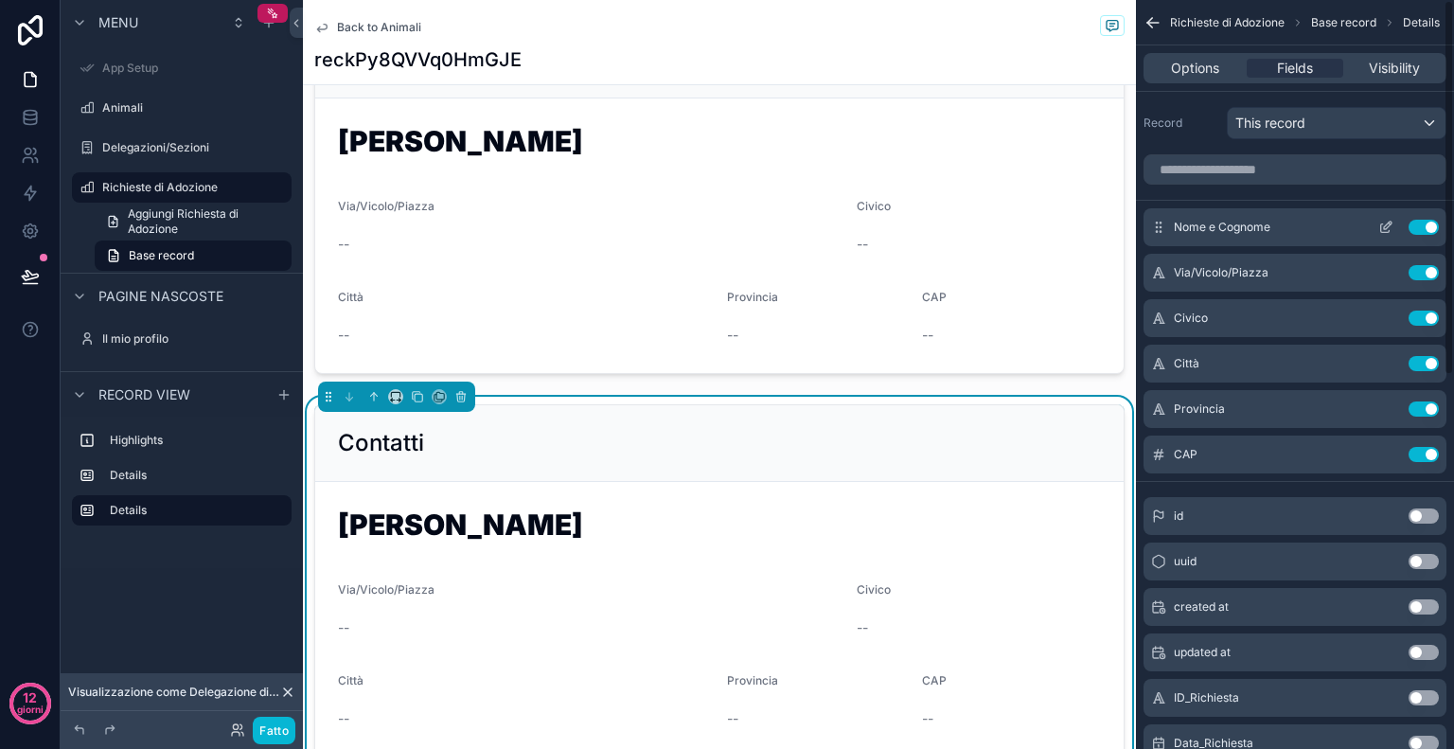
click at [1417, 229] on button "Use setting" at bounding box center [1424, 227] width 30 height 15
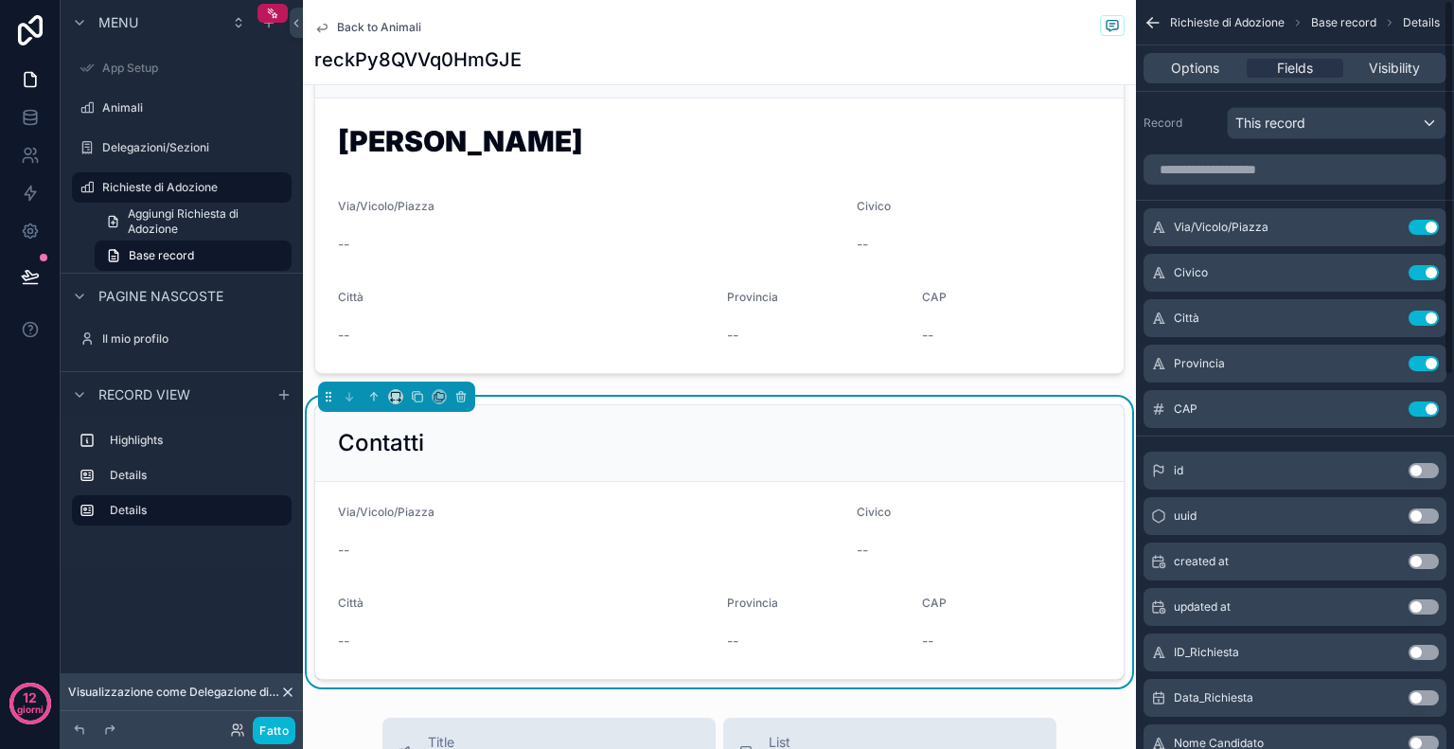
click at [1417, 229] on button "Use setting" at bounding box center [1424, 227] width 30 height 15
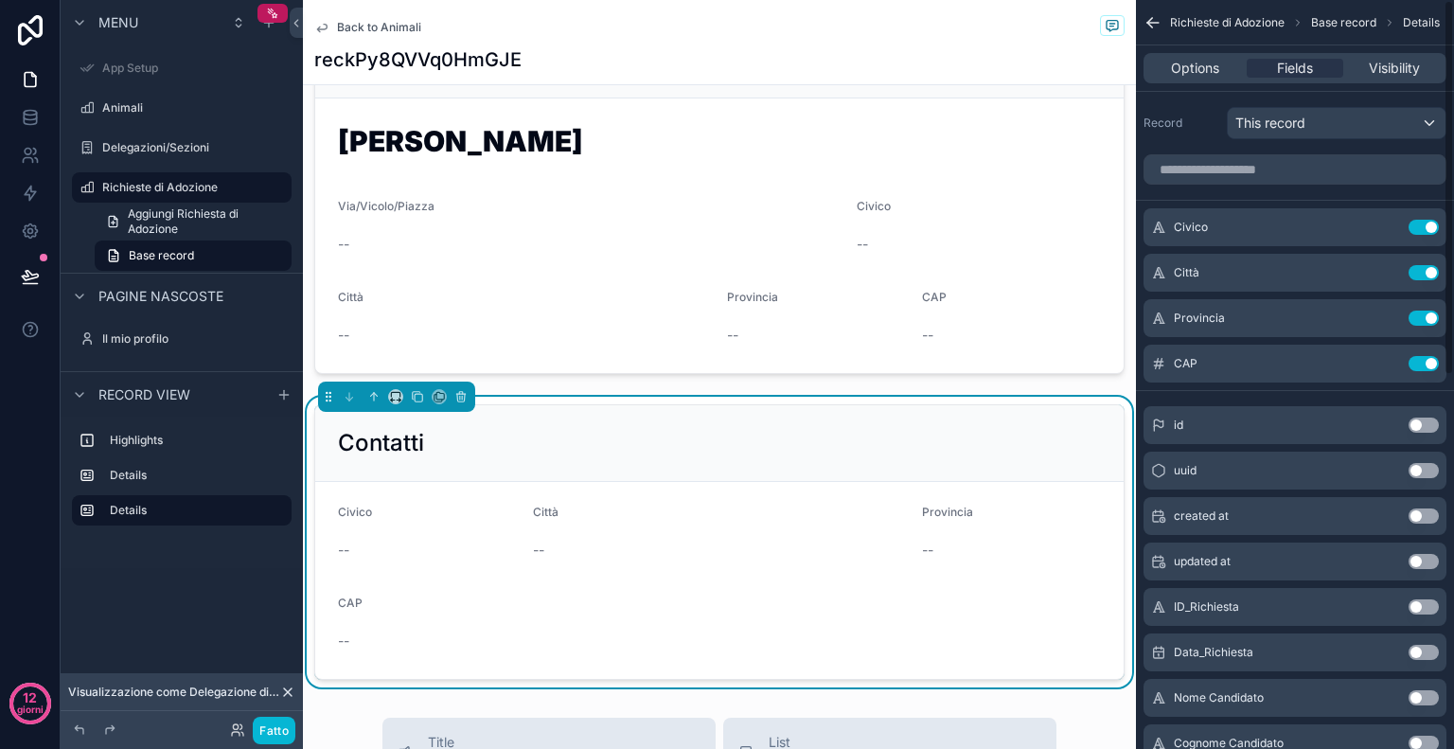
click at [1417, 229] on button "Use setting" at bounding box center [1424, 227] width 30 height 15
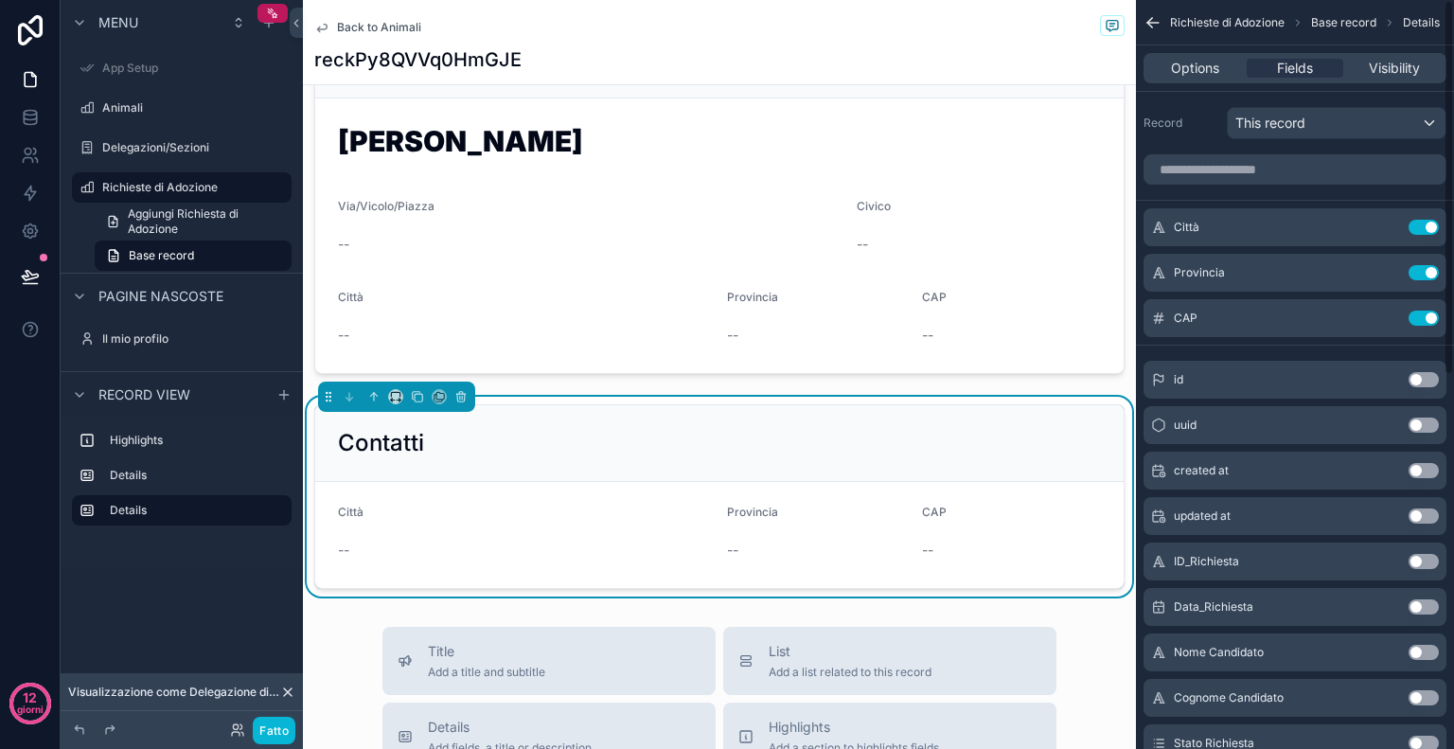
click at [1417, 229] on button "Use setting" at bounding box center [1424, 227] width 30 height 15
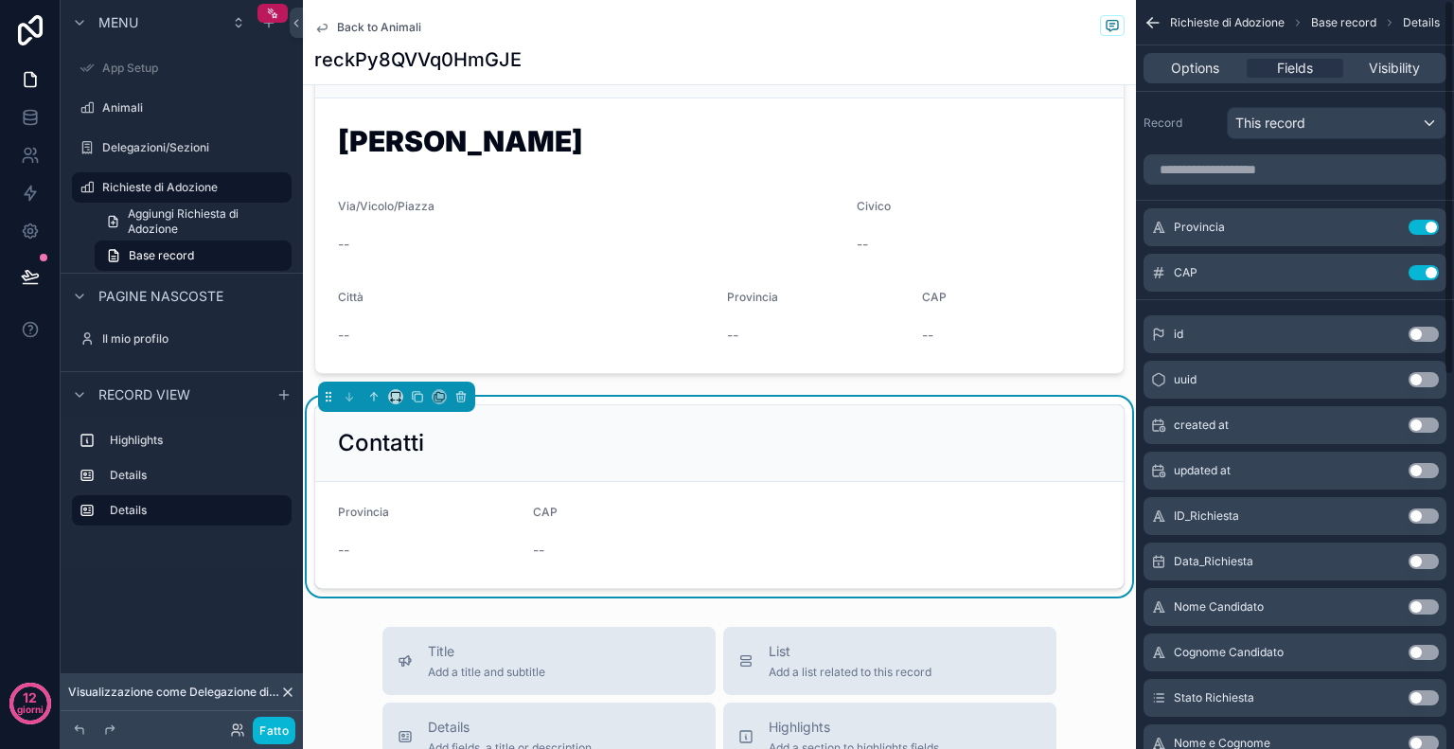
click at [1417, 229] on button "Use setting" at bounding box center [1424, 227] width 30 height 15
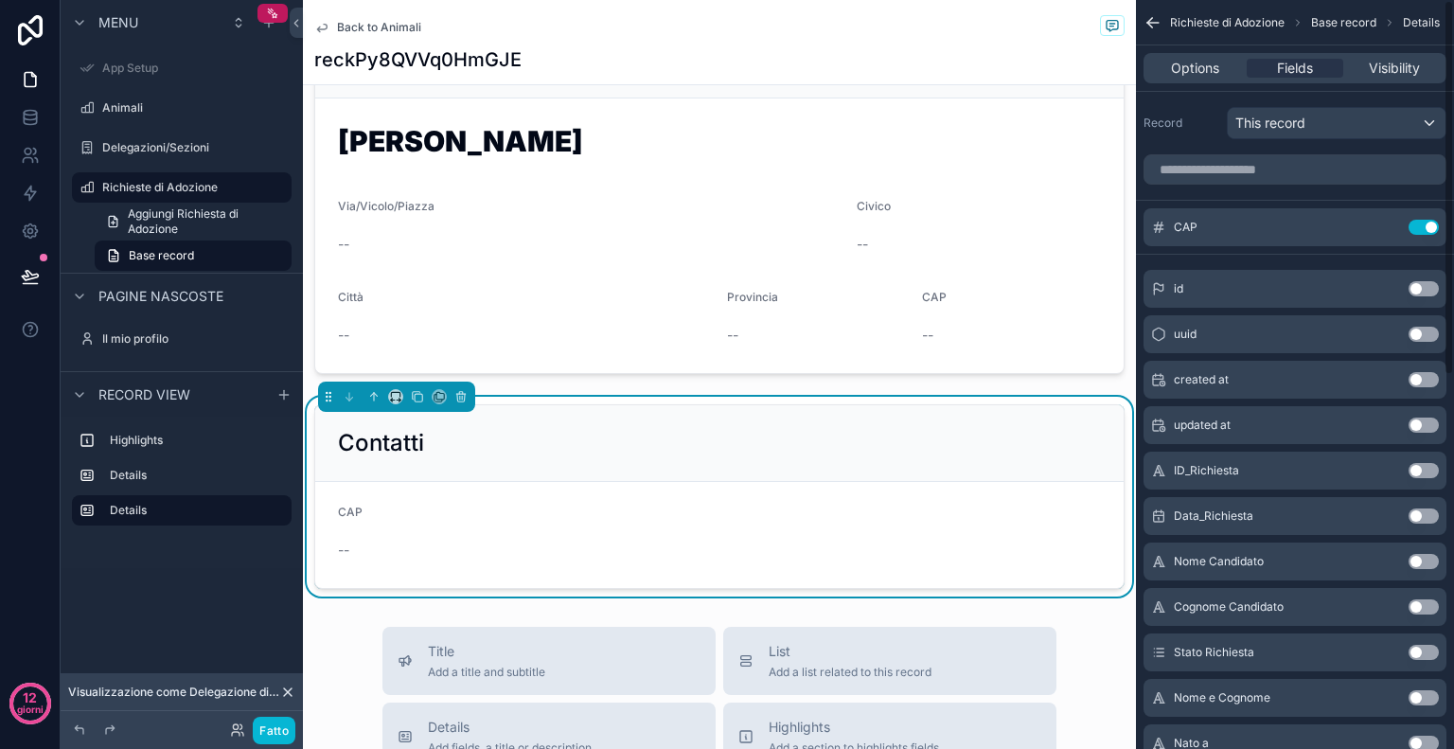
click at [1417, 229] on button "Use setting" at bounding box center [1424, 227] width 30 height 15
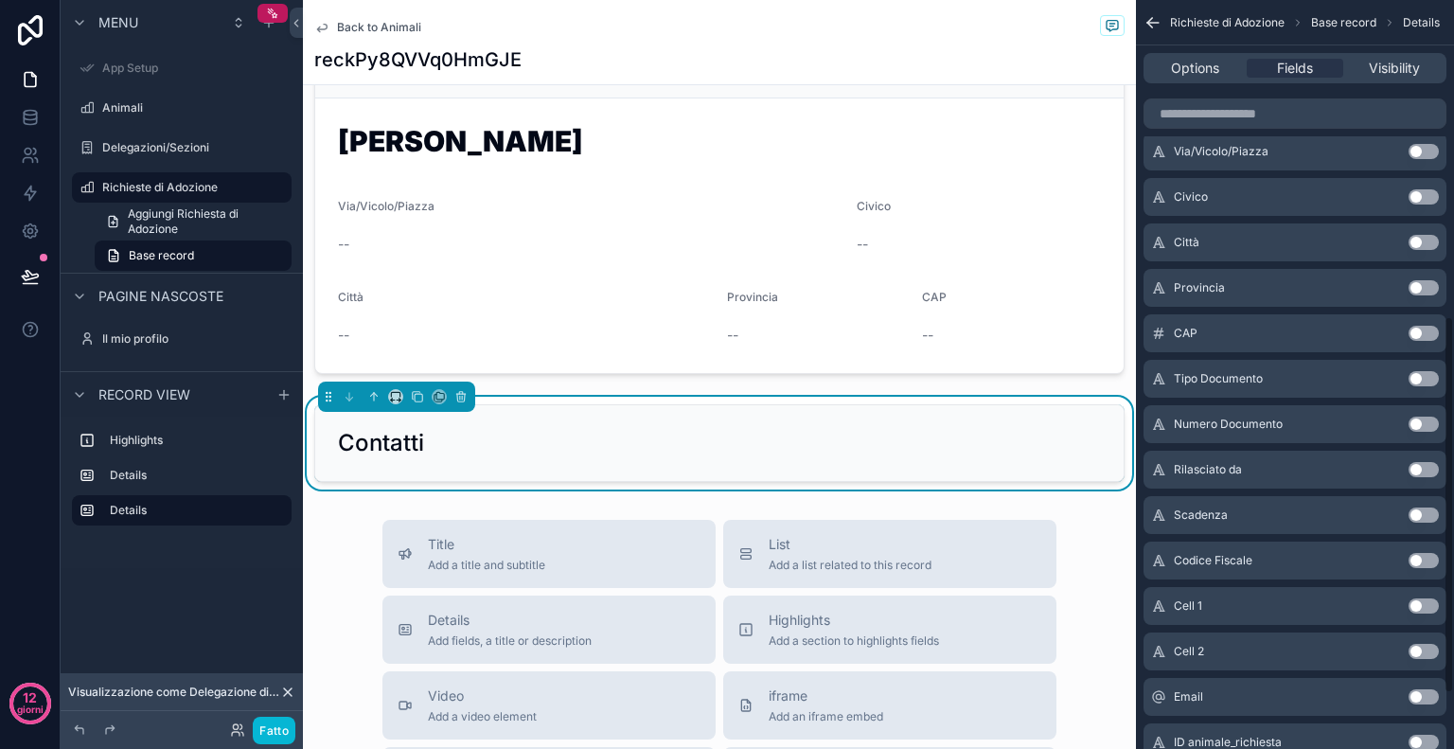
scroll to position [628, 0]
click at [1430, 610] on button "Use setting" at bounding box center [1424, 606] width 30 height 15
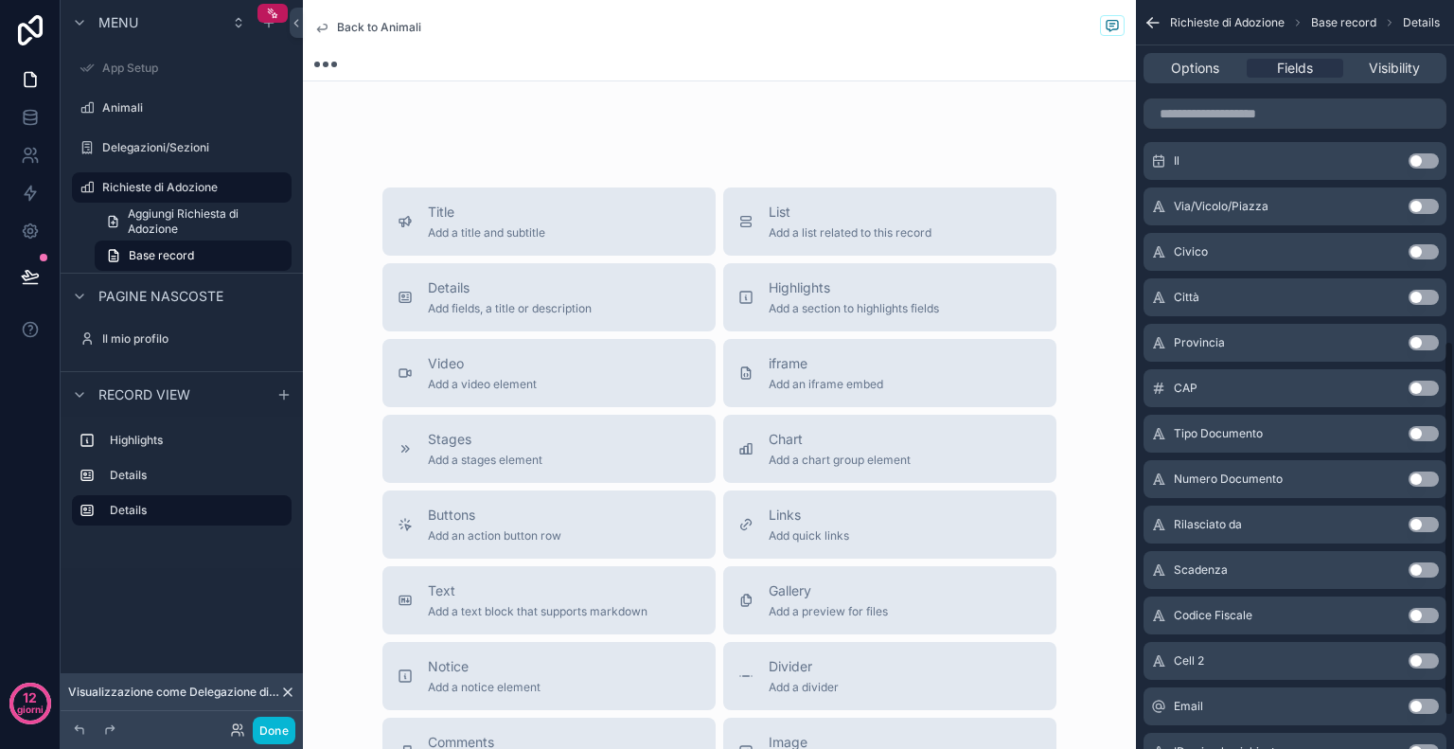
scroll to position [682, 0]
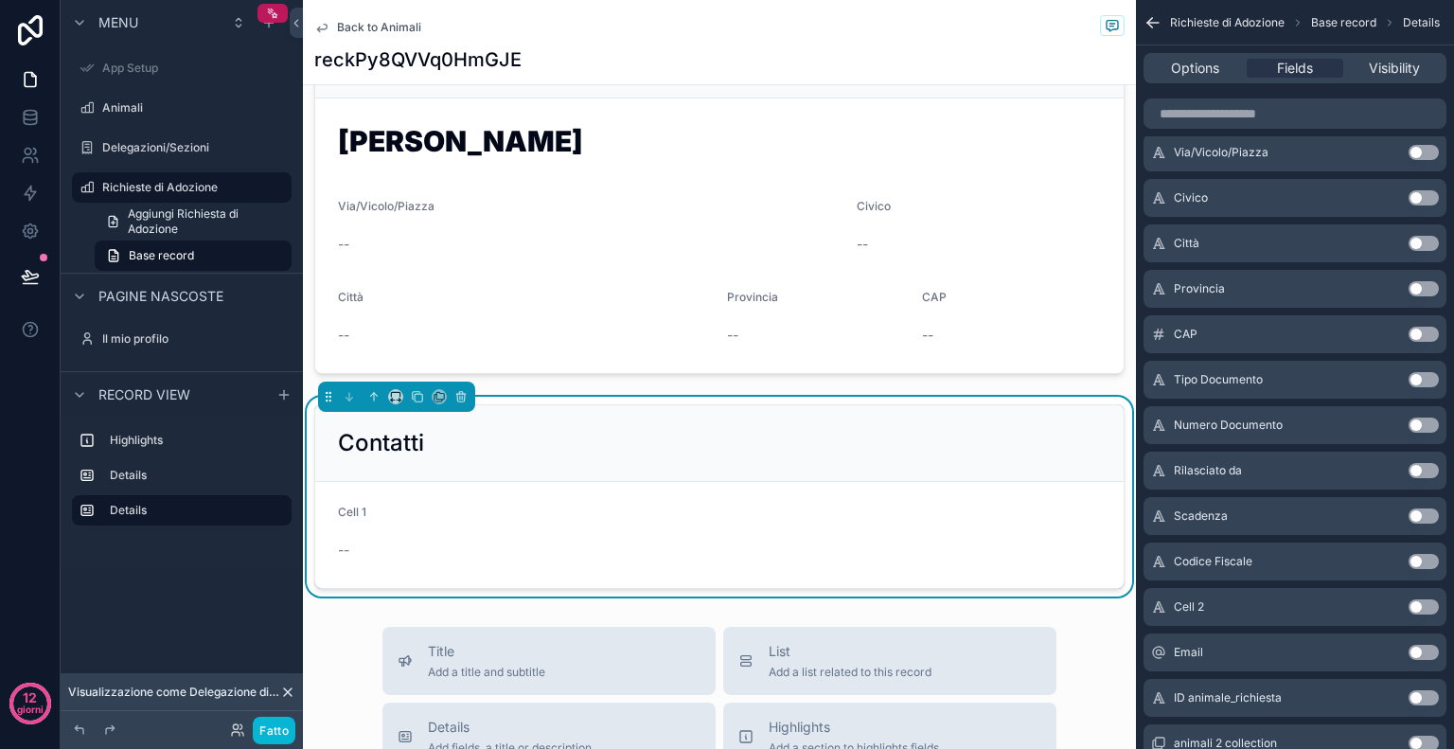
click at [1430, 605] on button "Use setting" at bounding box center [1424, 606] width 30 height 15
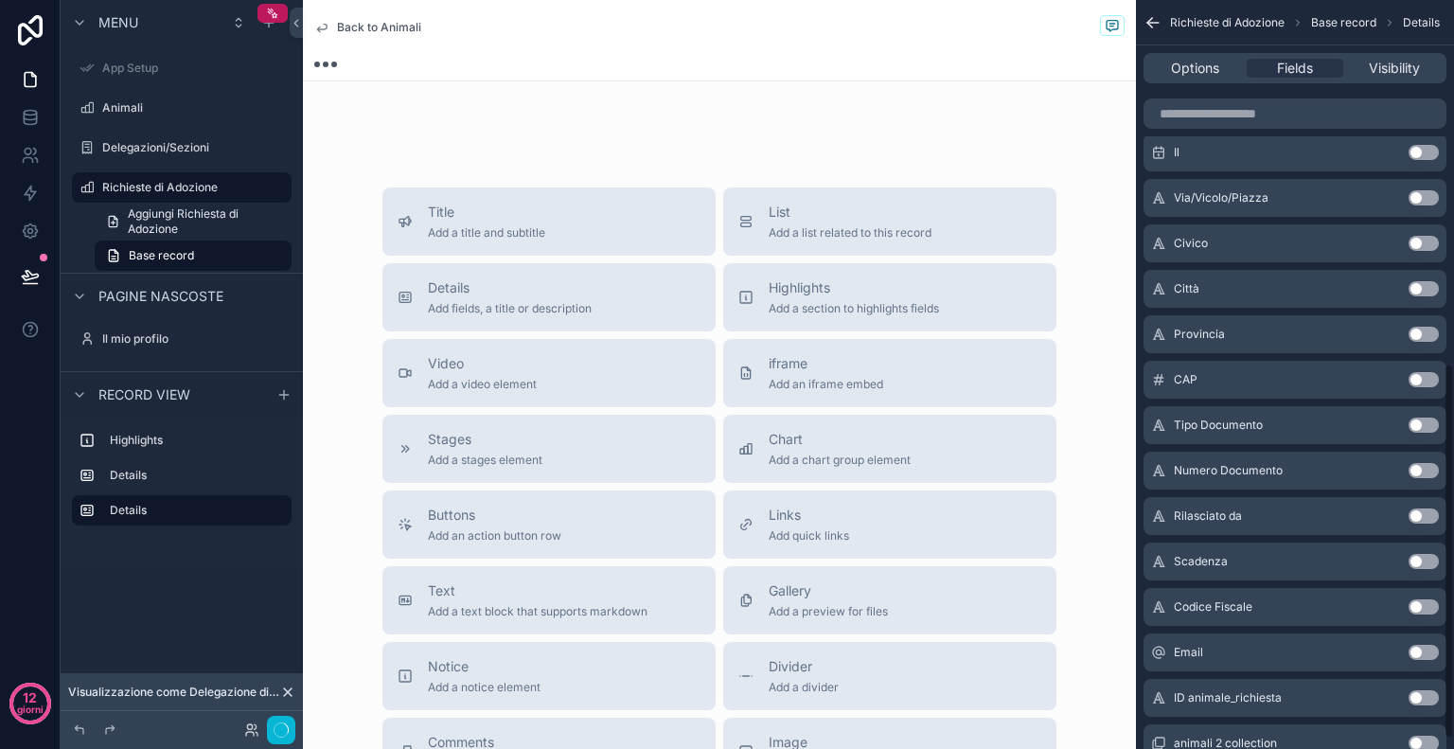
scroll to position [727, 0]
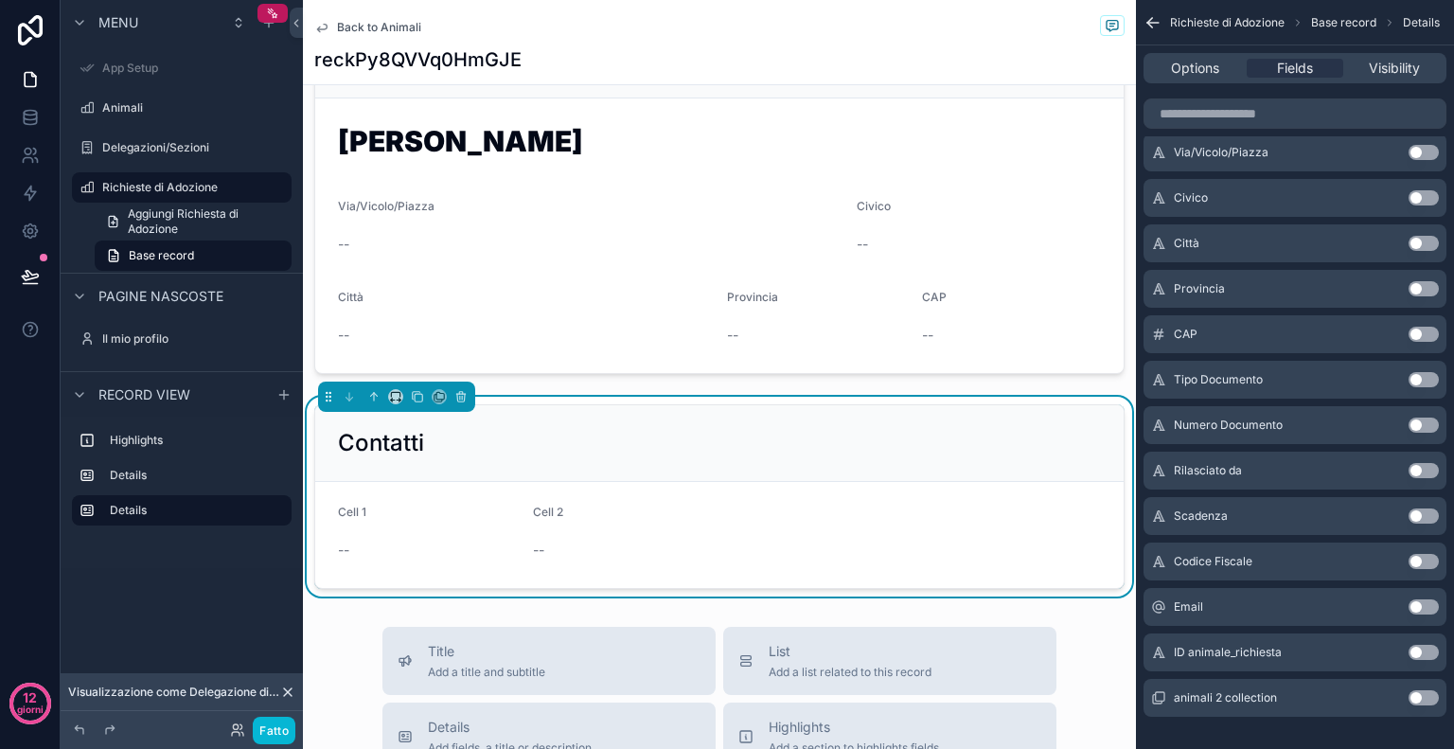
click at [1430, 606] on button "Use setting" at bounding box center [1424, 606] width 30 height 15
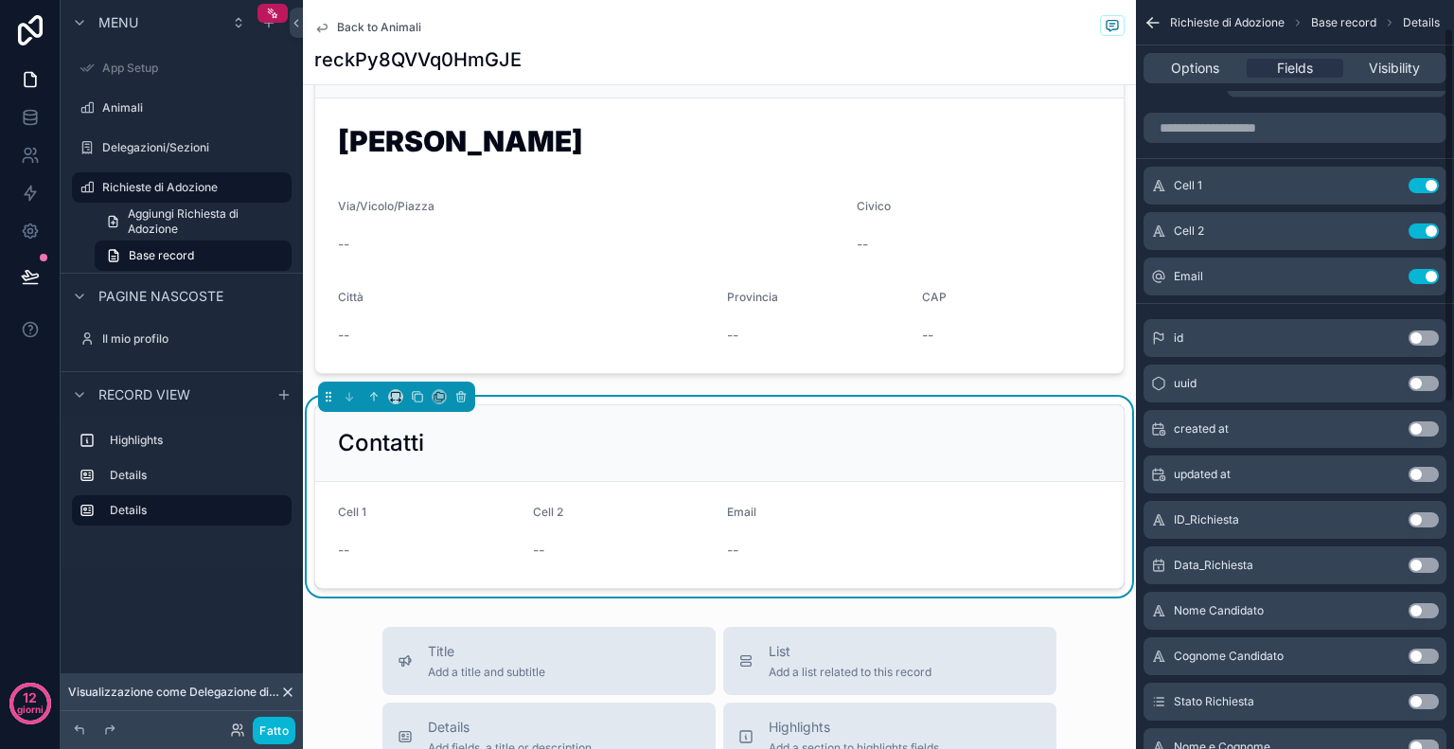
scroll to position [0, 0]
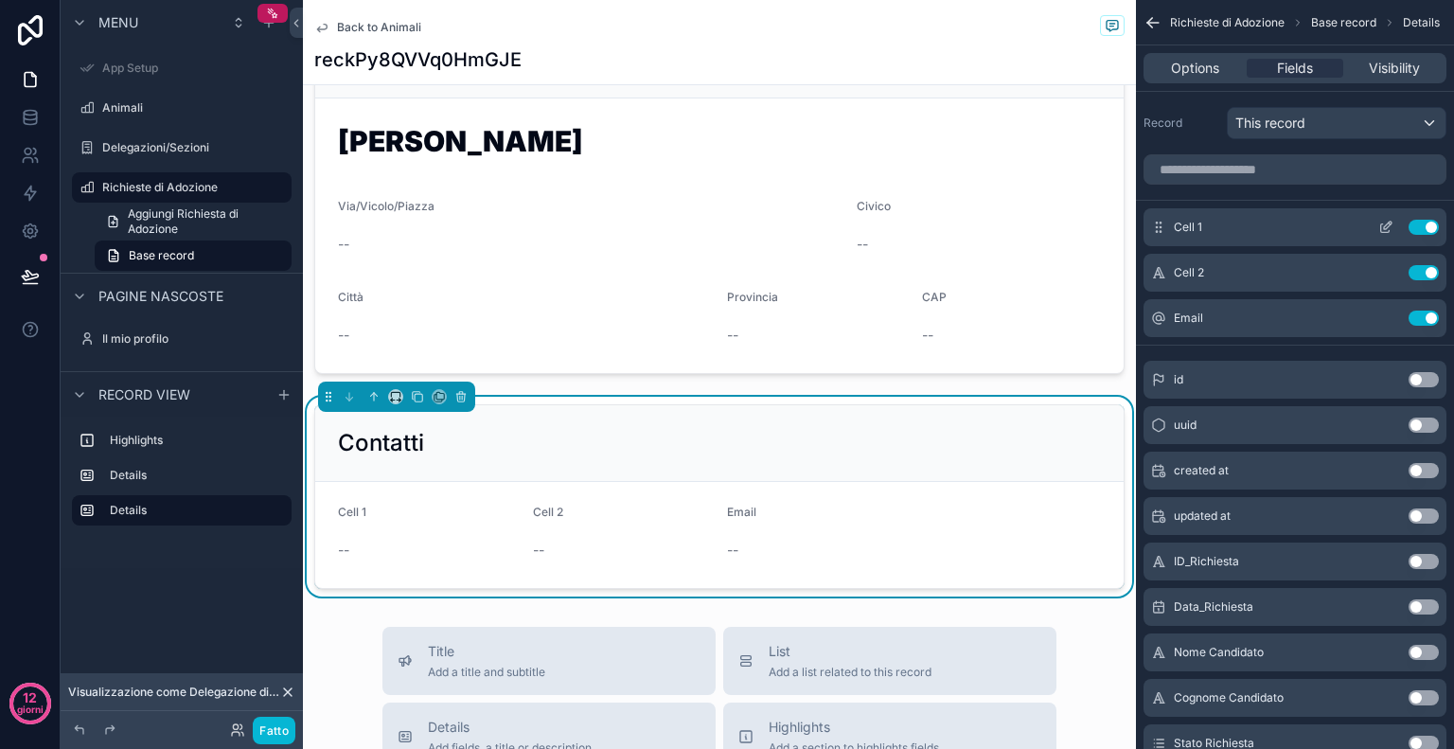
click at [1381, 227] on icon "contenuto scorrevole" at bounding box center [1385, 228] width 9 height 9
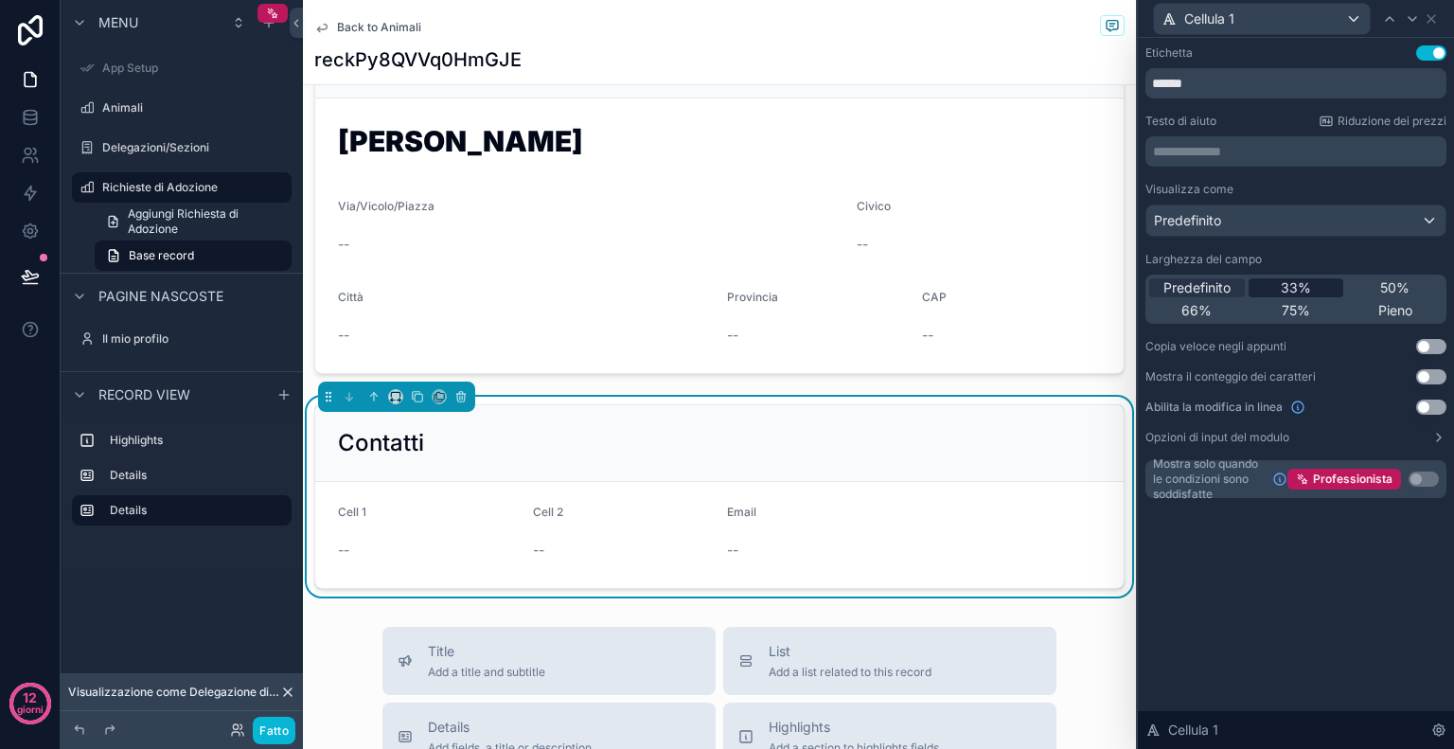
click at [1321, 287] on div "33%" at bounding box center [1297, 287] width 96 height 19
click at [1338, 24] on div "Cellula 1" at bounding box center [1262, 19] width 216 height 30
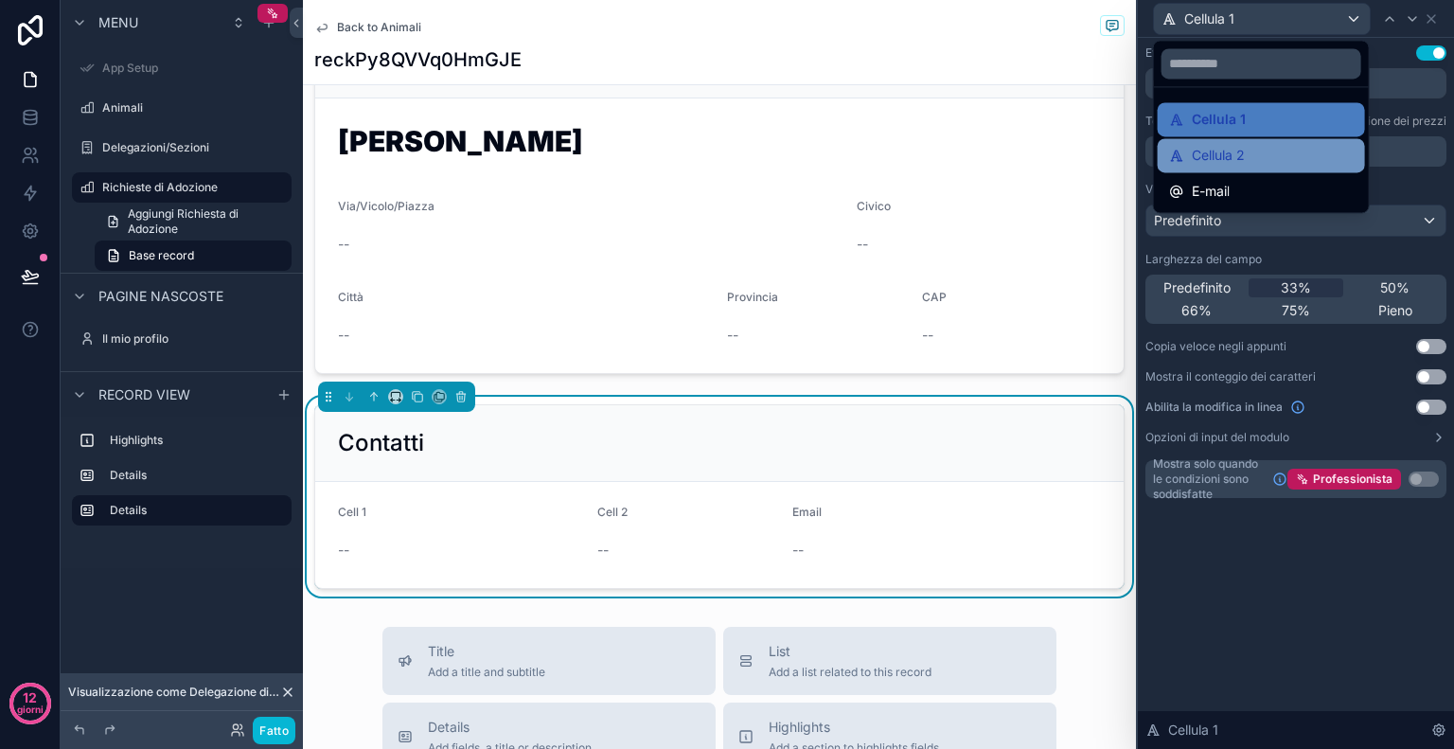
click at [1286, 158] on div "Cellula 2" at bounding box center [1261, 155] width 185 height 23
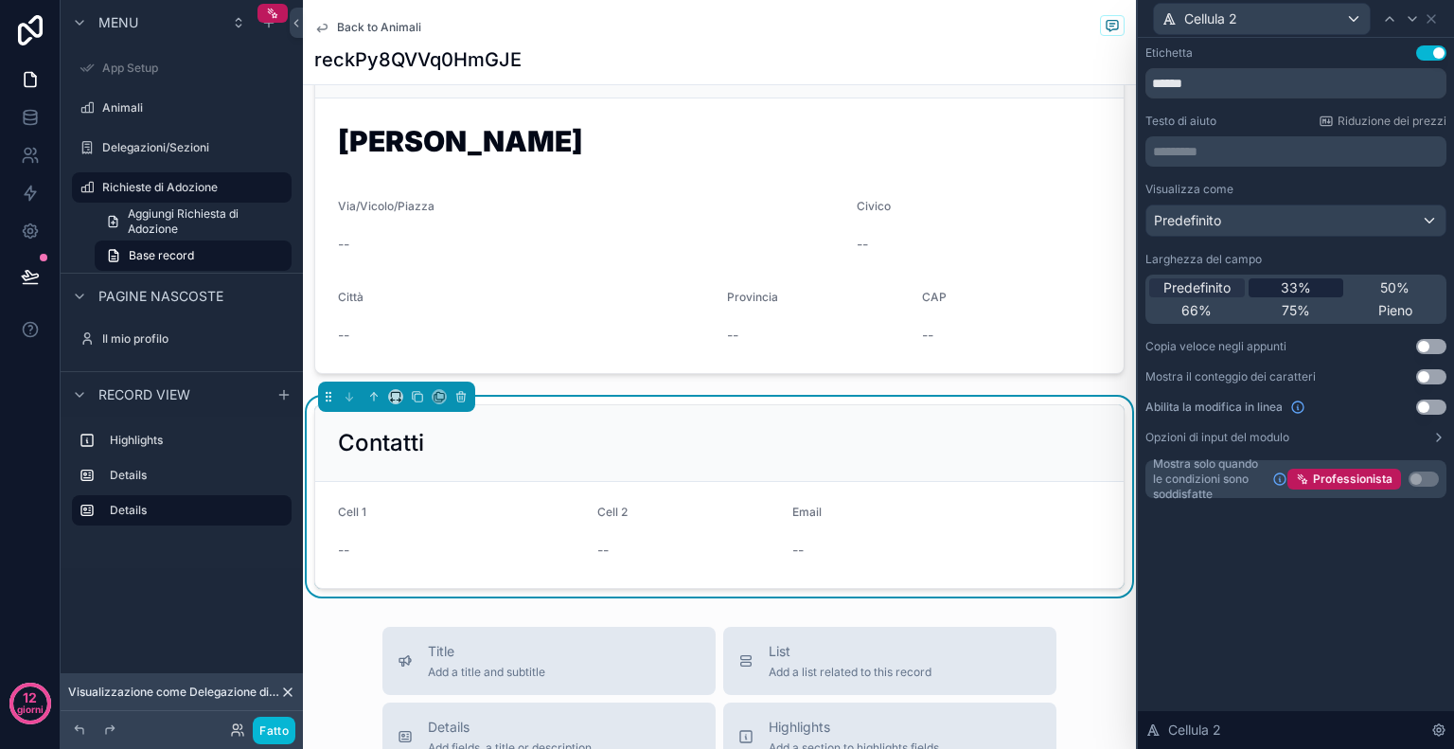
click at [1325, 278] on div "33%" at bounding box center [1297, 287] width 96 height 19
click at [1107, 607] on div "Back to Animali reckPy8QVVq0HmGJE Data_Richiesta 09/09/2025 Stato Richiesta Esi…" at bounding box center [719, 603] width 833 height 1698
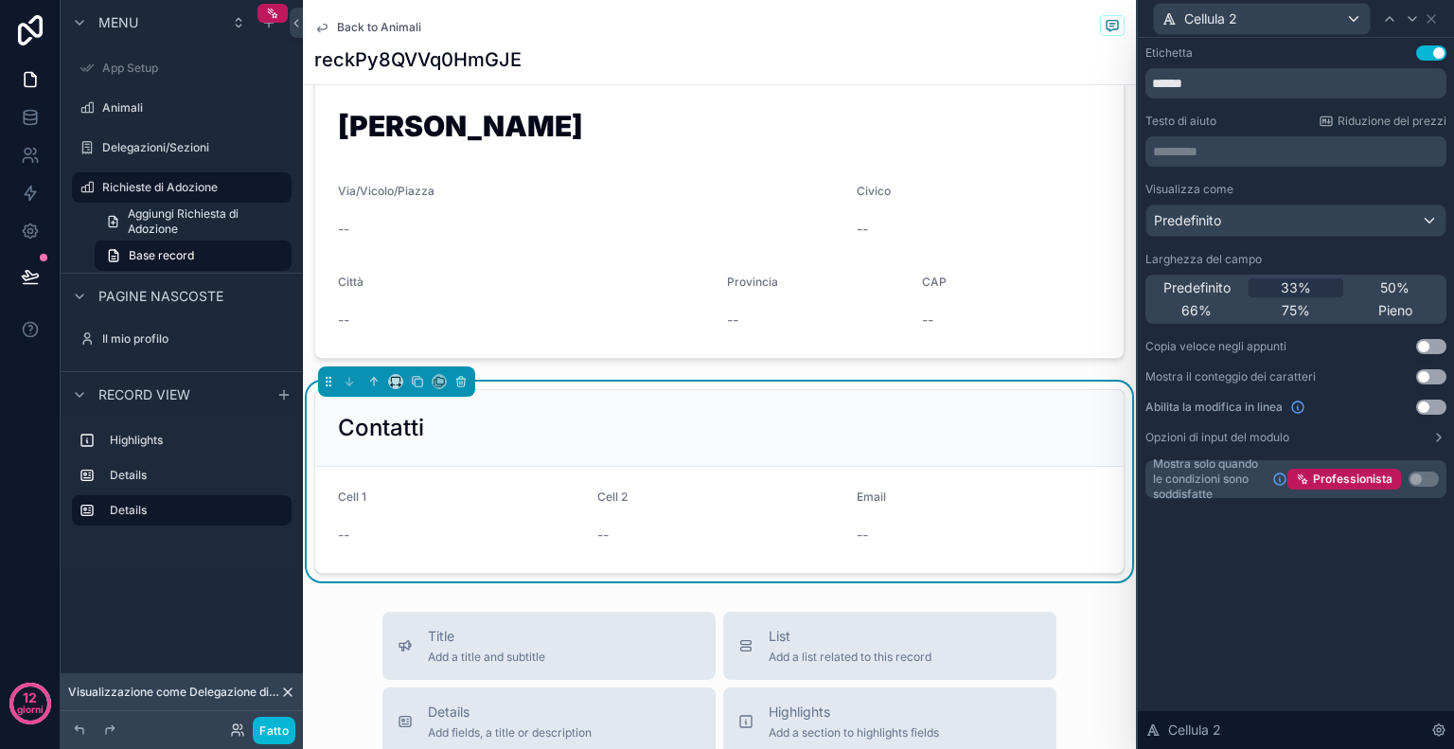
scroll to position [256, 0]
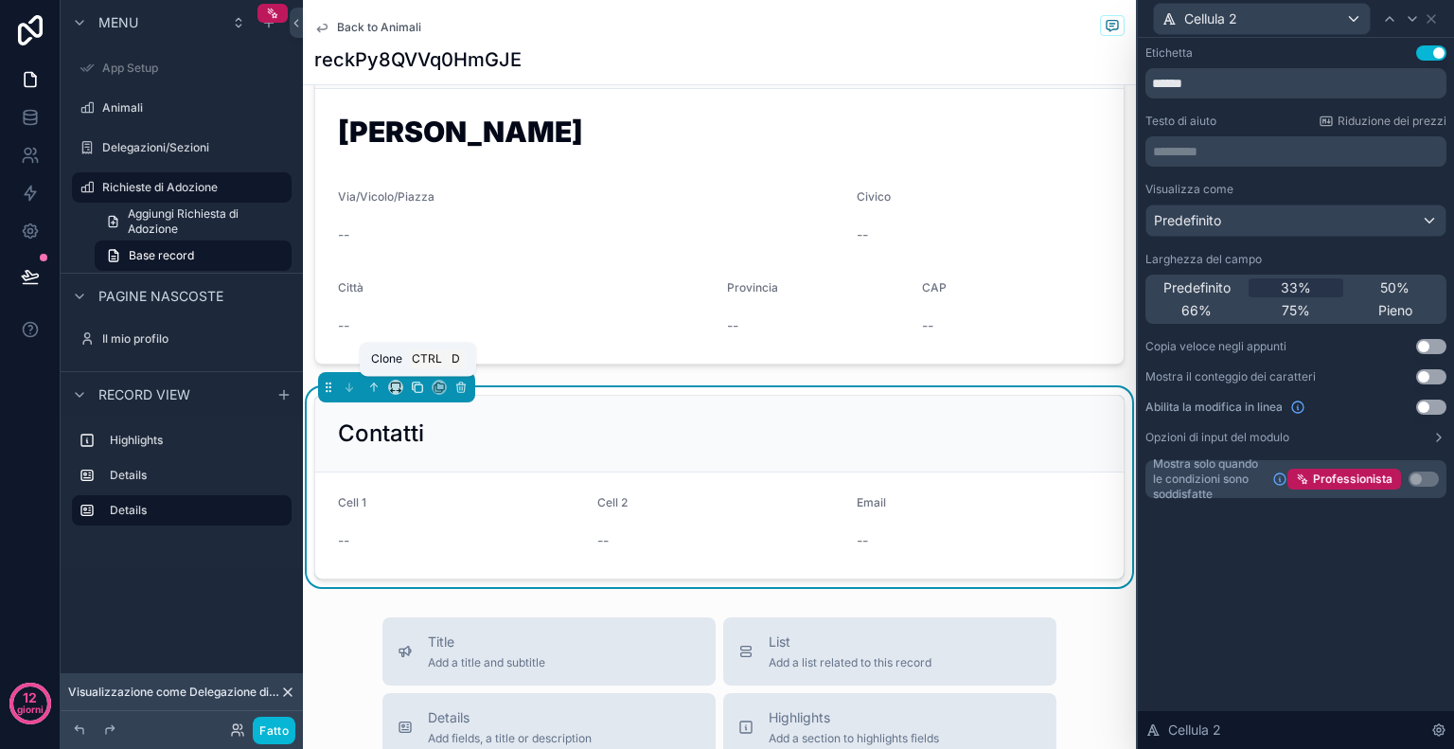
click at [419, 390] on icon "contenuto scorrevole" at bounding box center [417, 387] width 13 height 13
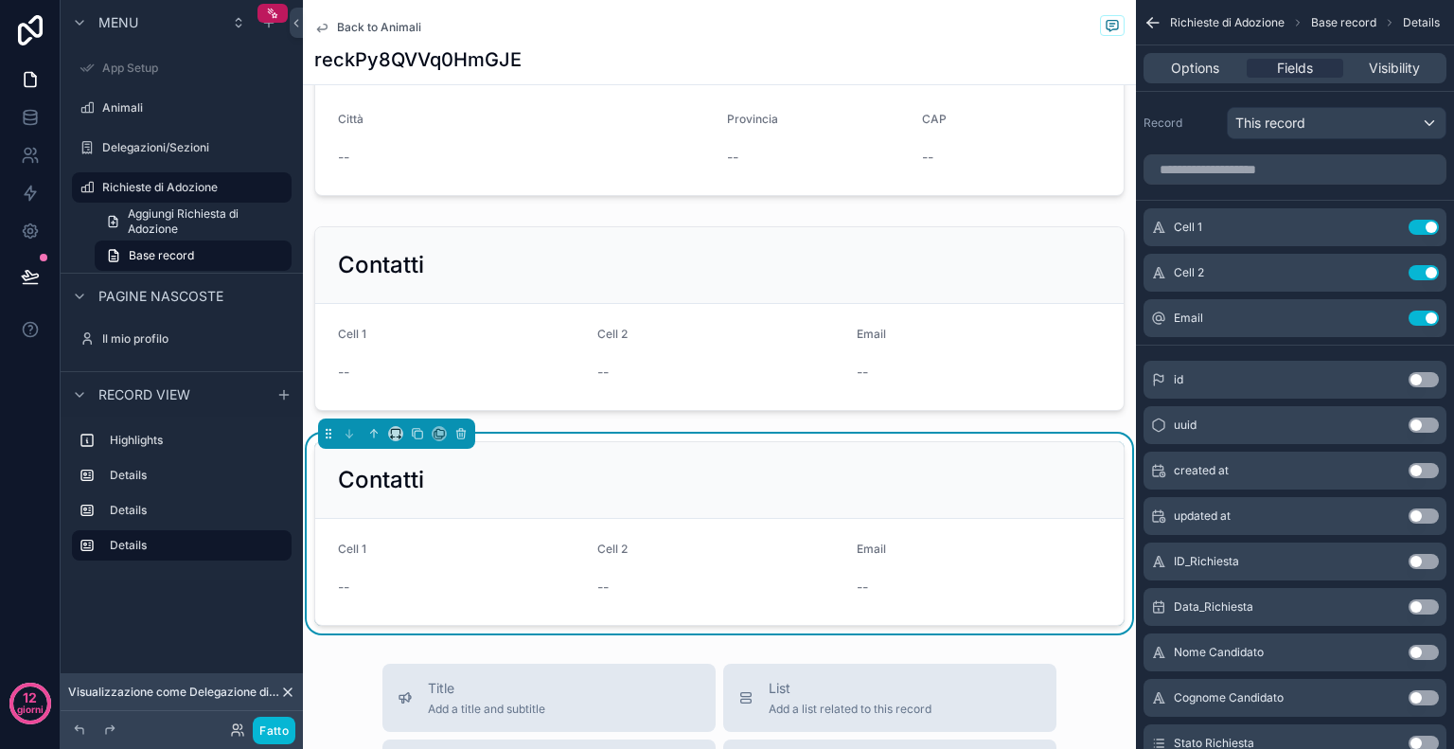
scroll to position [424, 0]
click at [1360, 122] on div "This record" at bounding box center [1337, 123] width 218 height 30
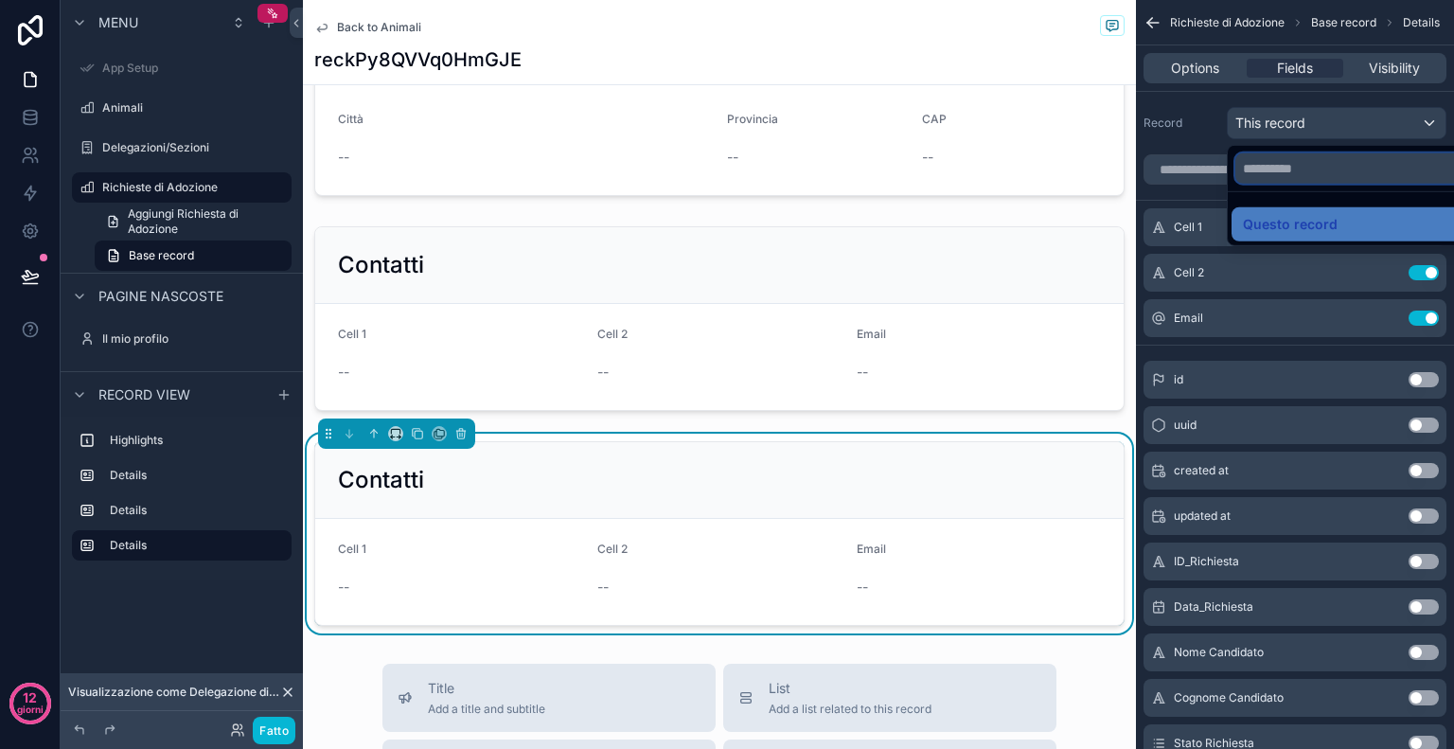
click at [1293, 171] on input "text" at bounding box center [1359, 168] width 246 height 30
click at [1296, 222] on font "Questo record" at bounding box center [1290, 224] width 95 height 16
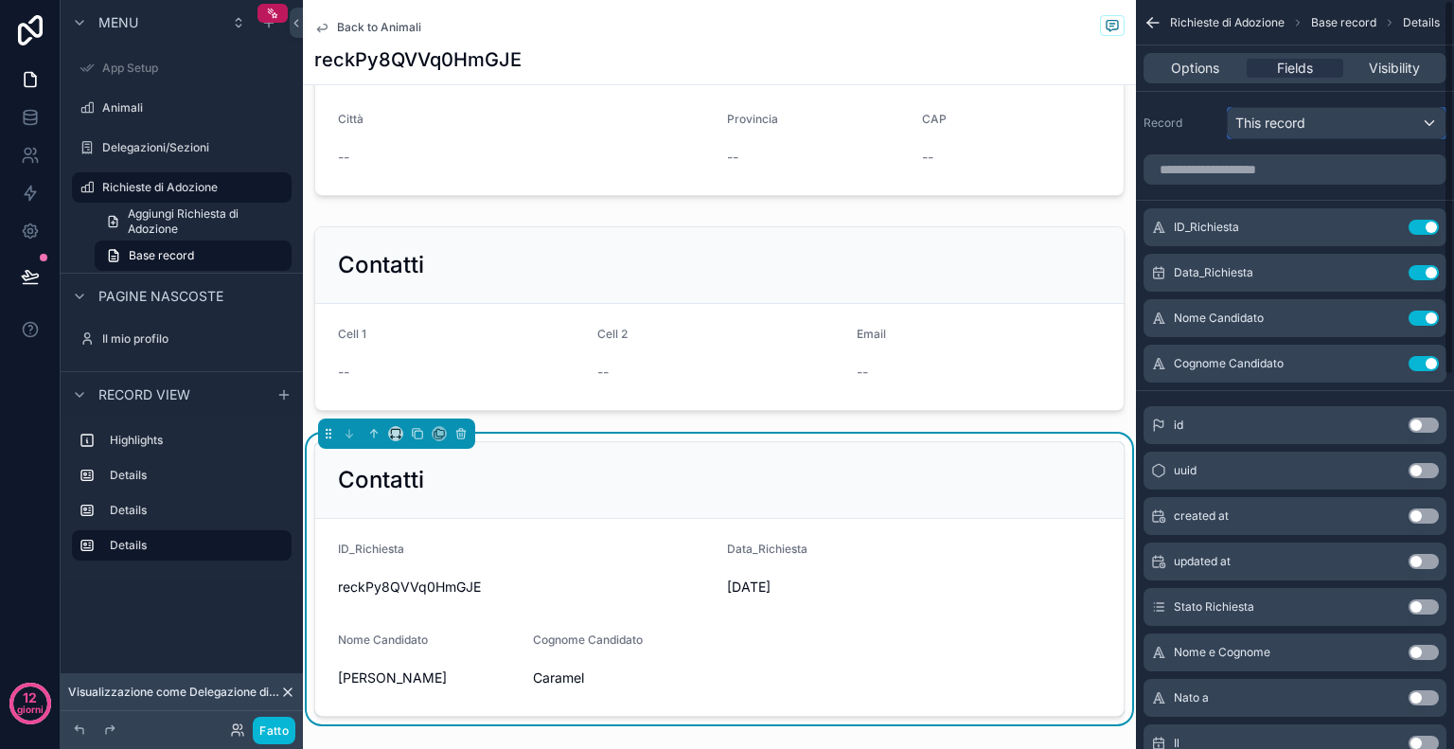
click at [1317, 128] on div "This record" at bounding box center [1337, 123] width 218 height 30
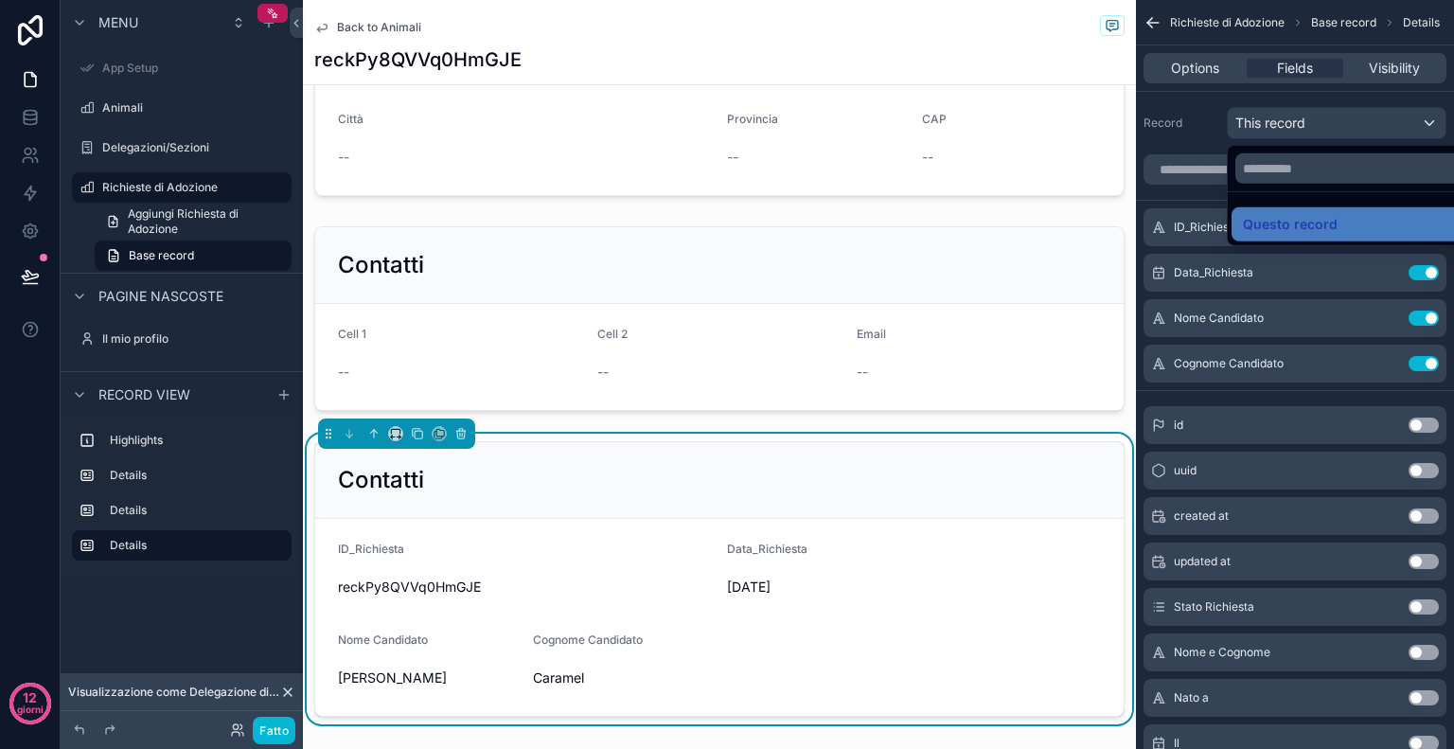
click at [1167, 143] on div "contenuto scorrevole" at bounding box center [727, 374] width 1454 height 749
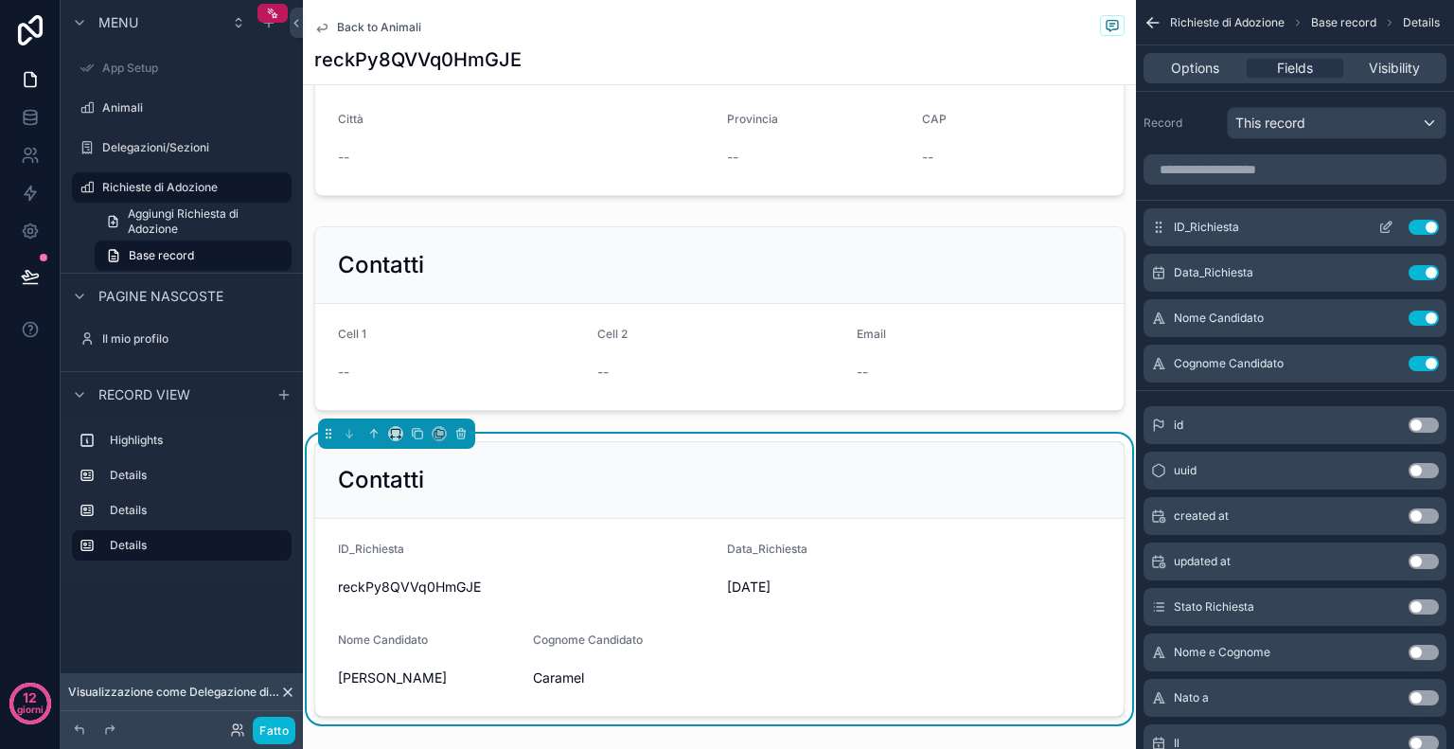
click at [1411, 226] on button "Use setting" at bounding box center [1424, 227] width 30 height 15
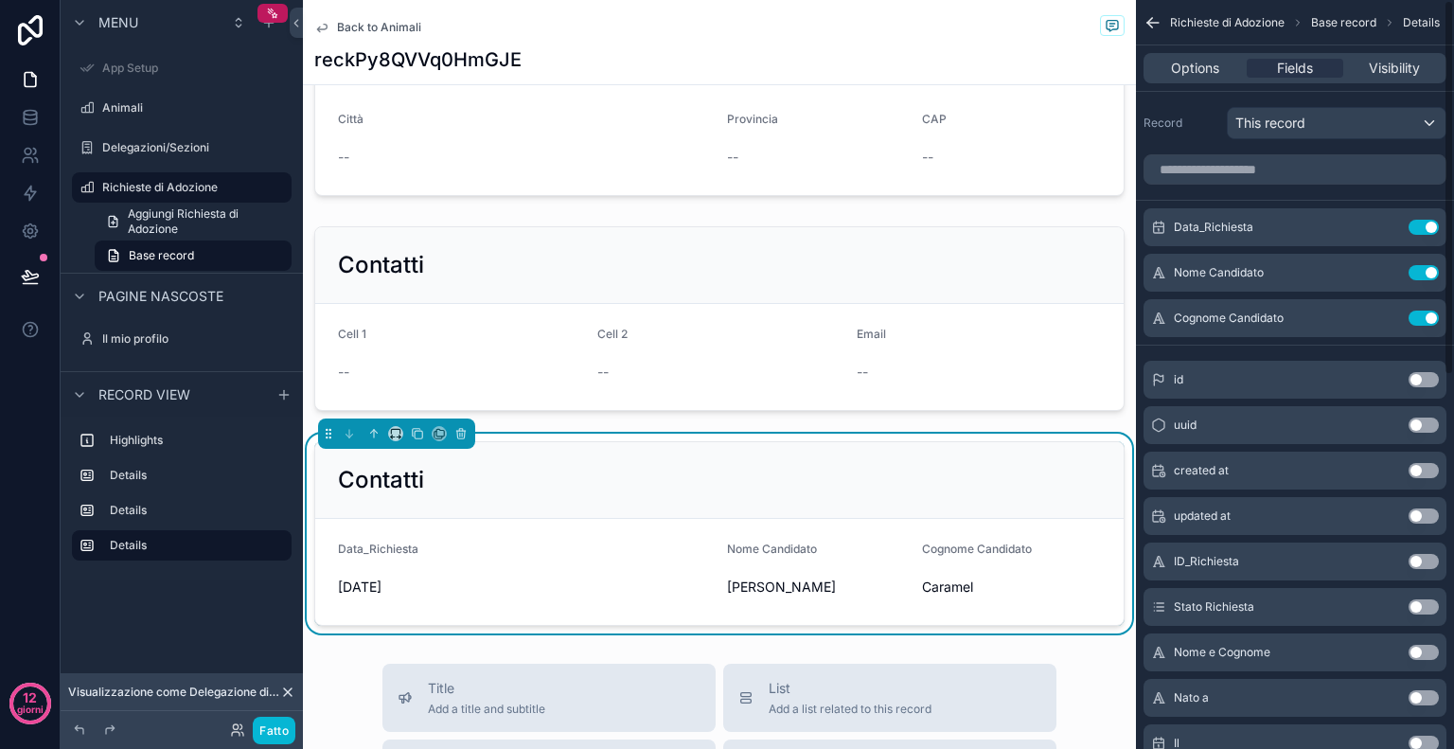
click at [1411, 226] on button "Use setting" at bounding box center [1424, 227] width 30 height 15
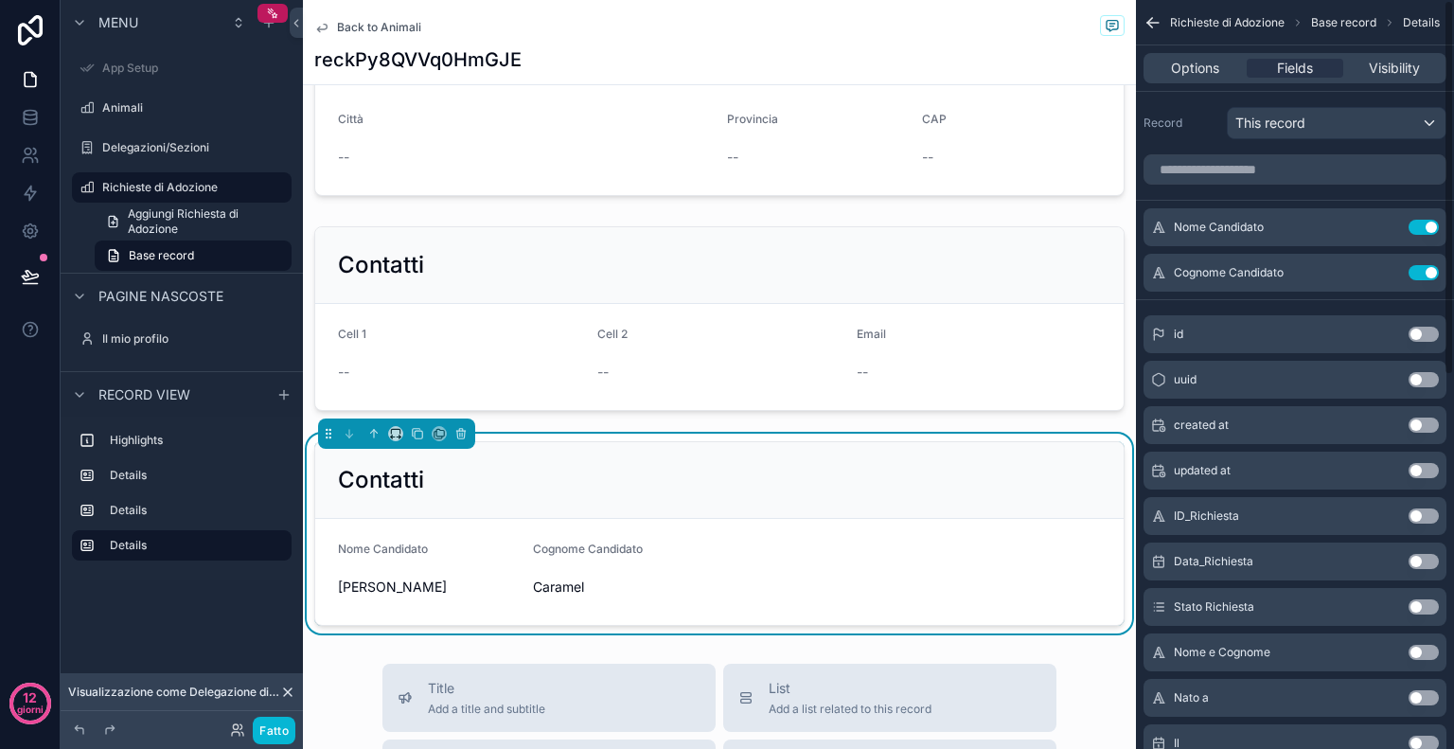
click at [1411, 226] on button "Use setting" at bounding box center [1424, 227] width 30 height 15
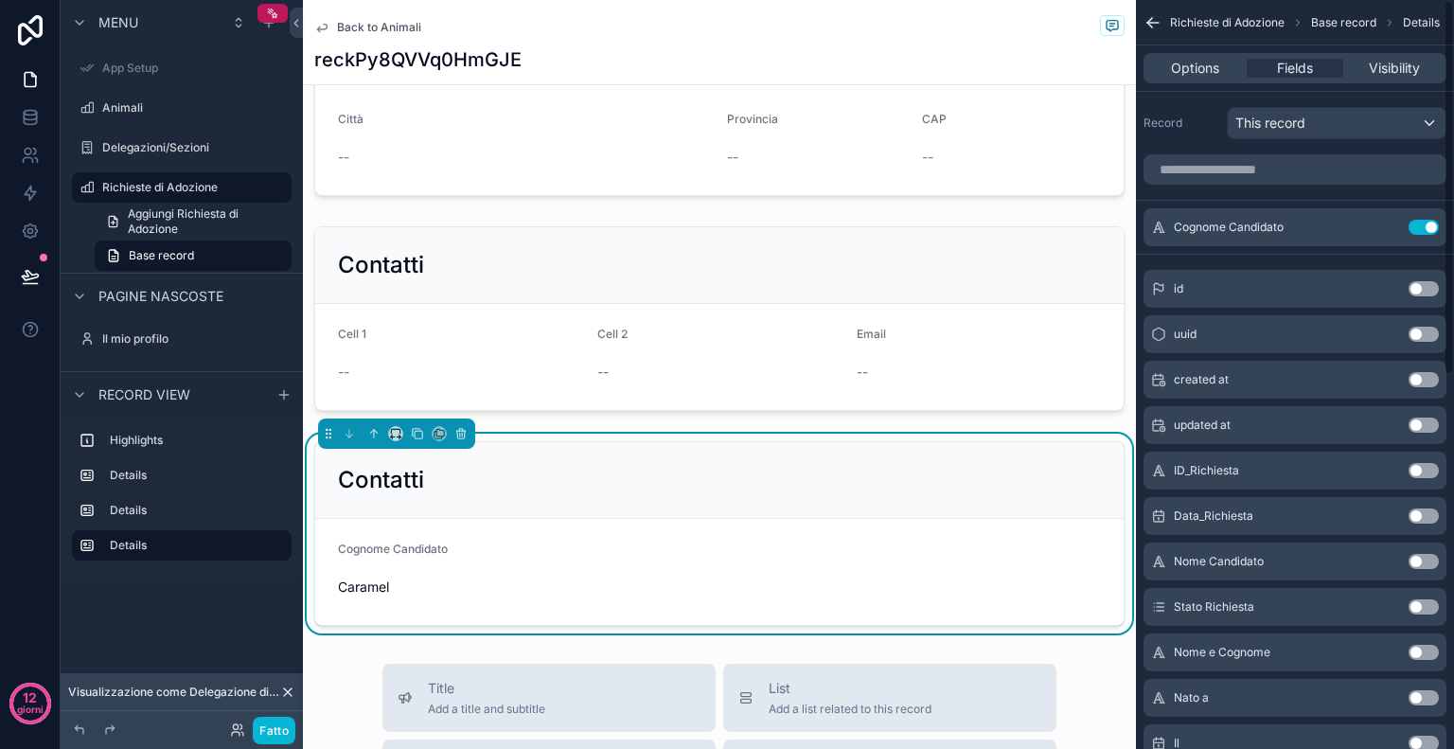
click at [1411, 226] on button "Use setting" at bounding box center [1424, 227] width 30 height 15
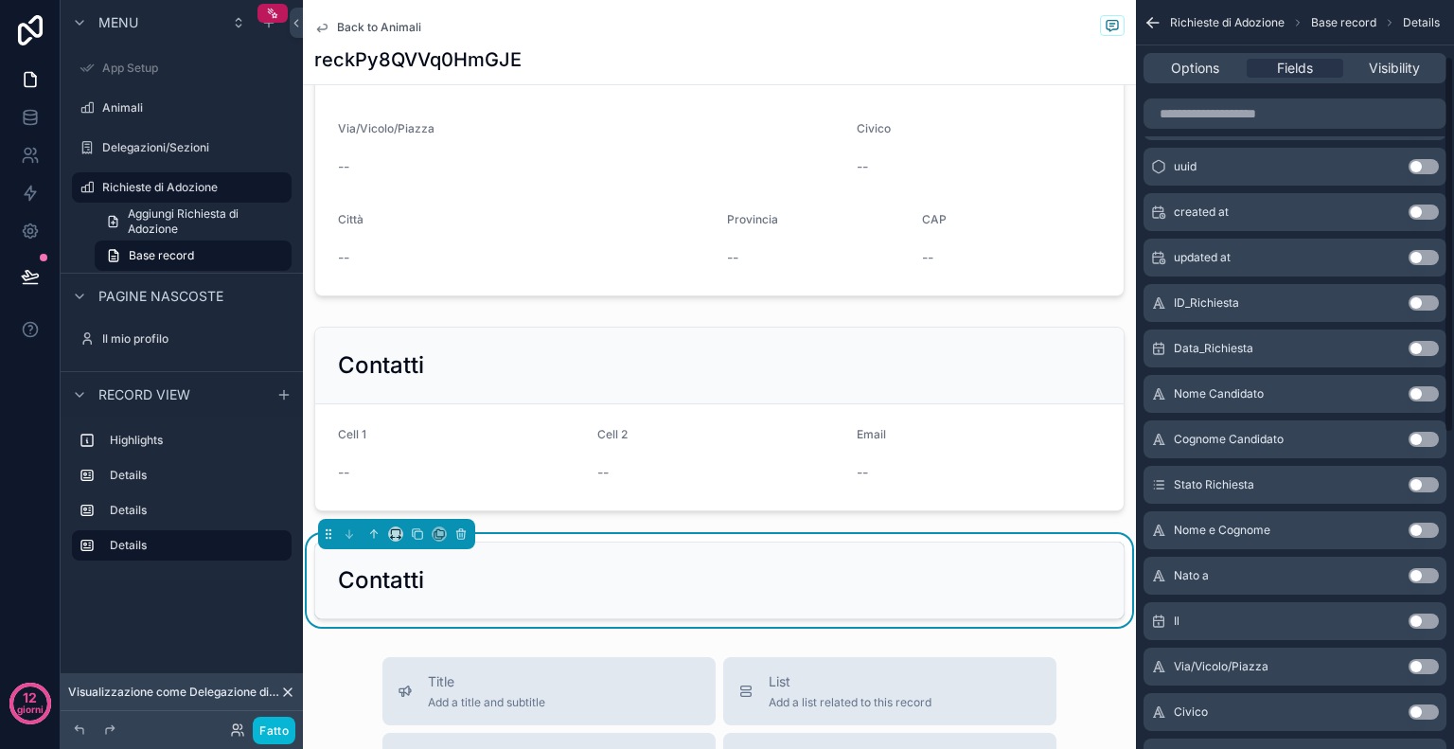
scroll to position [116, 0]
click at [1427, 568] on button "Use setting" at bounding box center [1424, 572] width 30 height 15
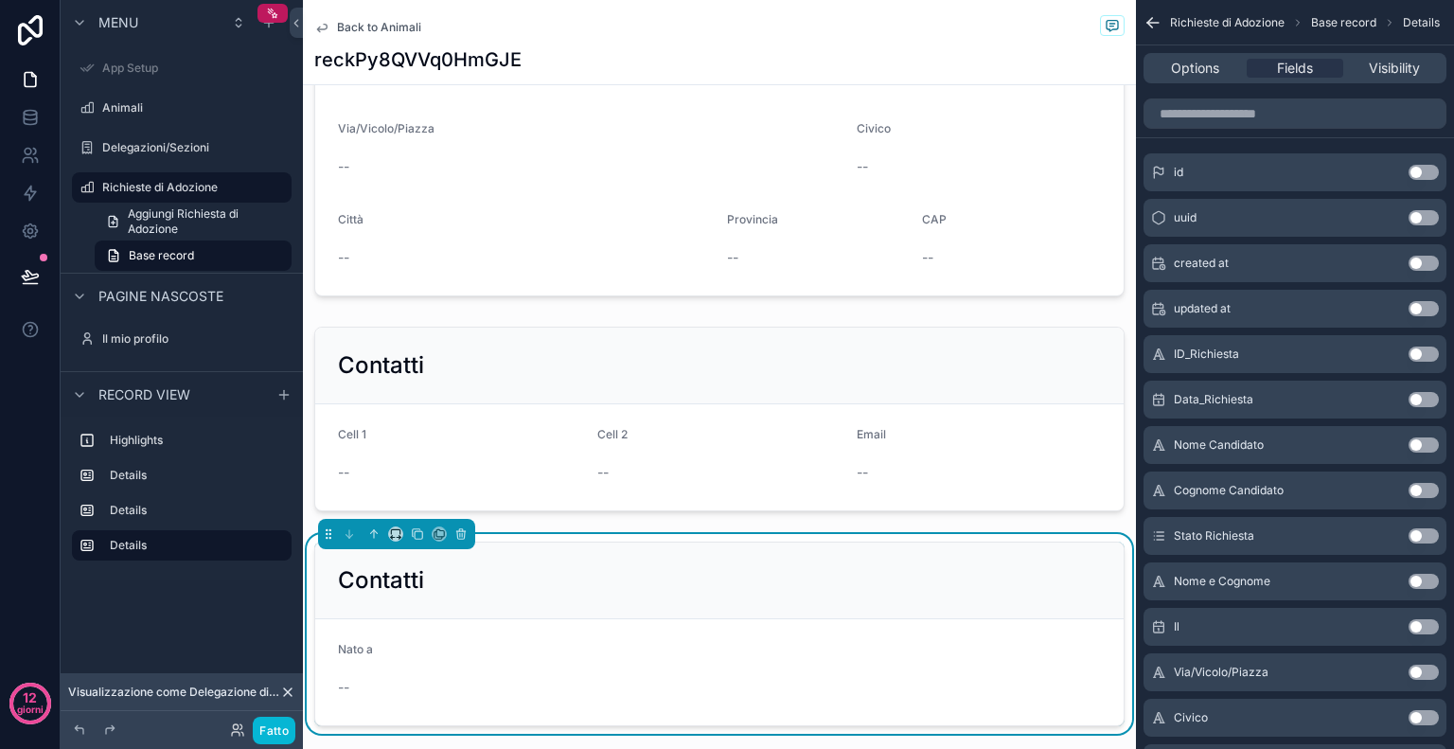
click at [1427, 619] on button "Use setting" at bounding box center [1424, 626] width 30 height 15
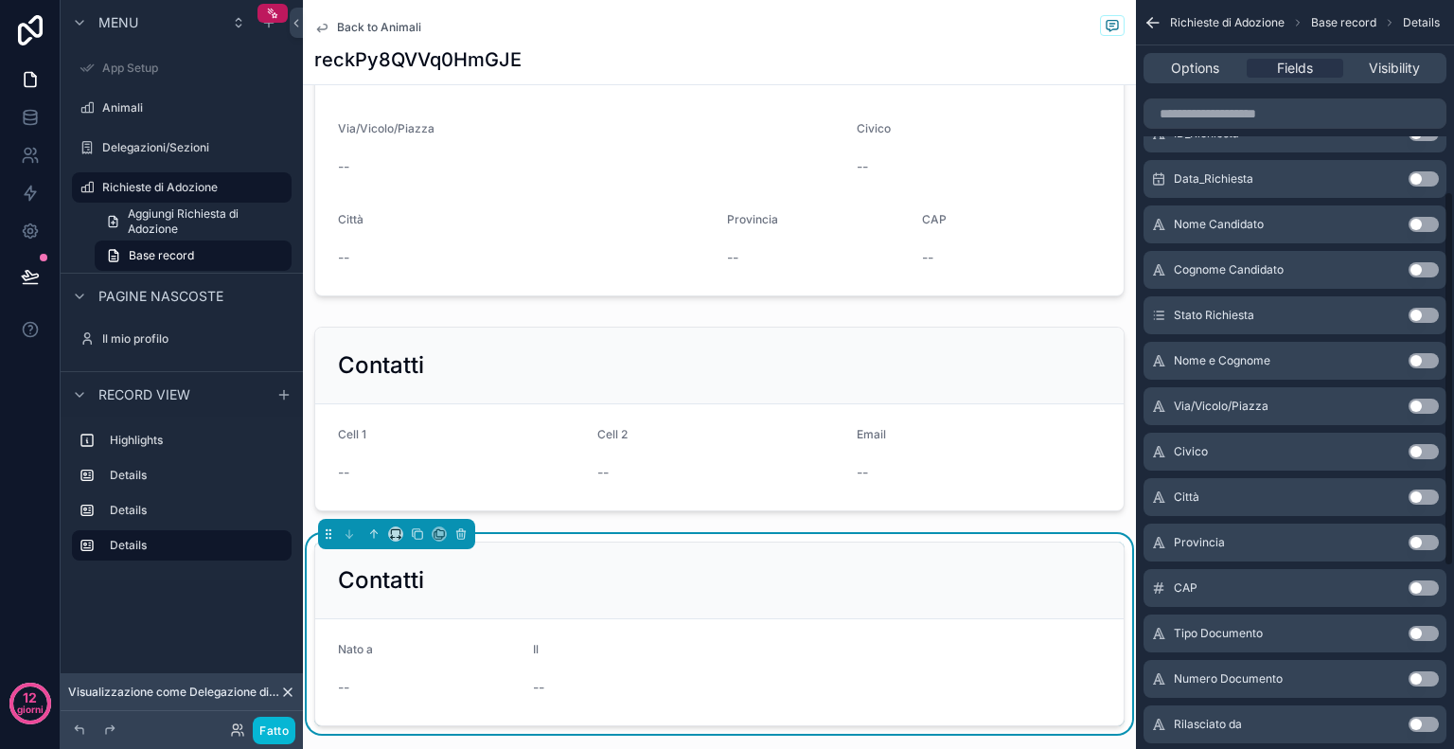
scroll to position [407, 0]
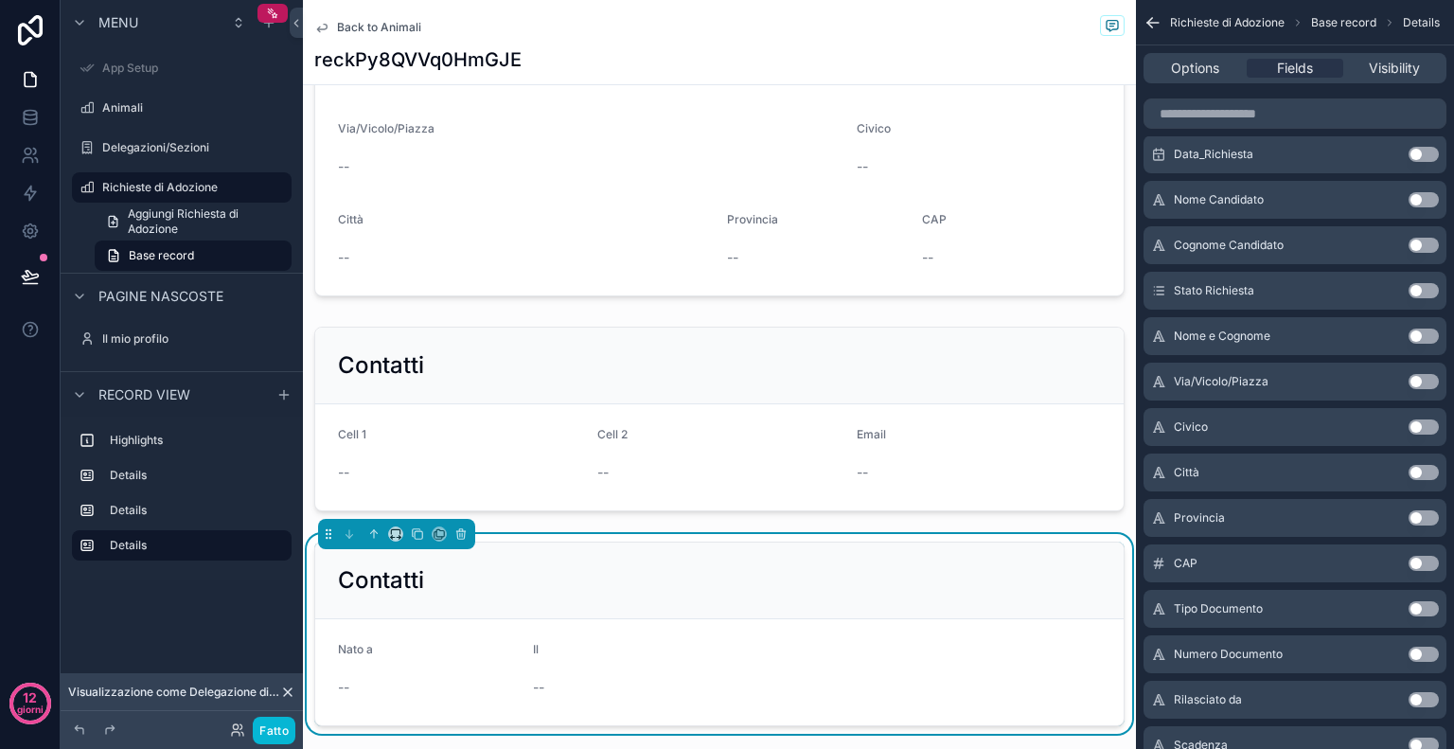
click at [1435, 609] on button "Use setting" at bounding box center [1424, 608] width 30 height 15
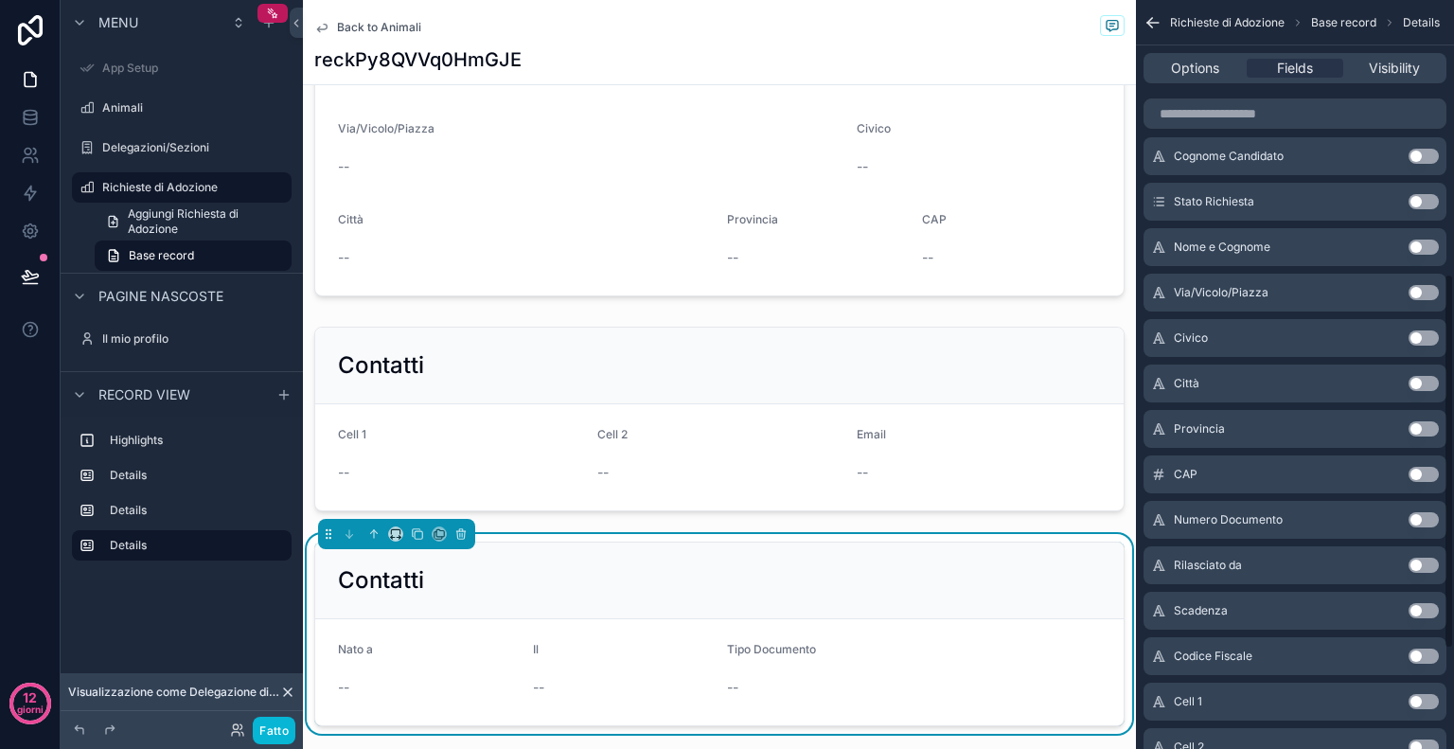
scroll to position [548, 0]
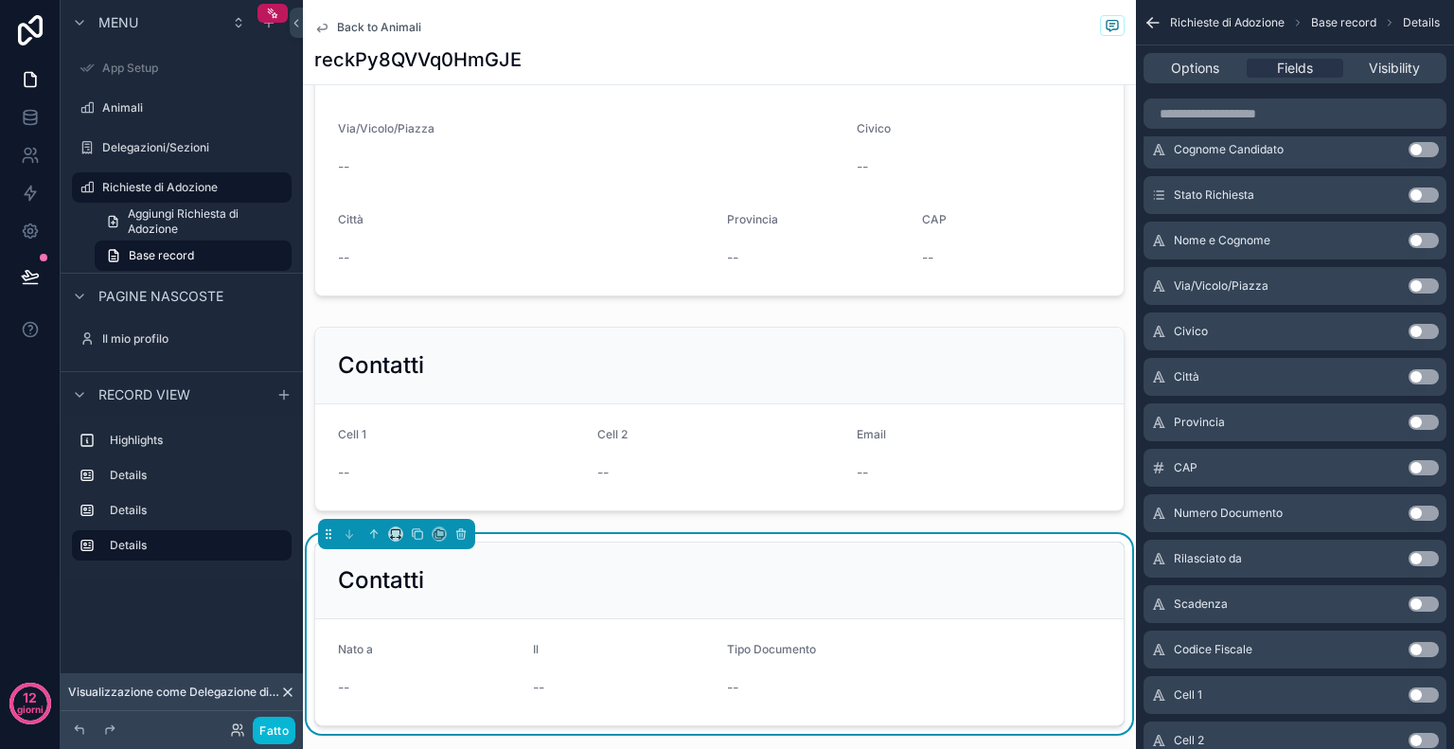
click at [1423, 643] on button "Use setting" at bounding box center [1424, 649] width 30 height 15
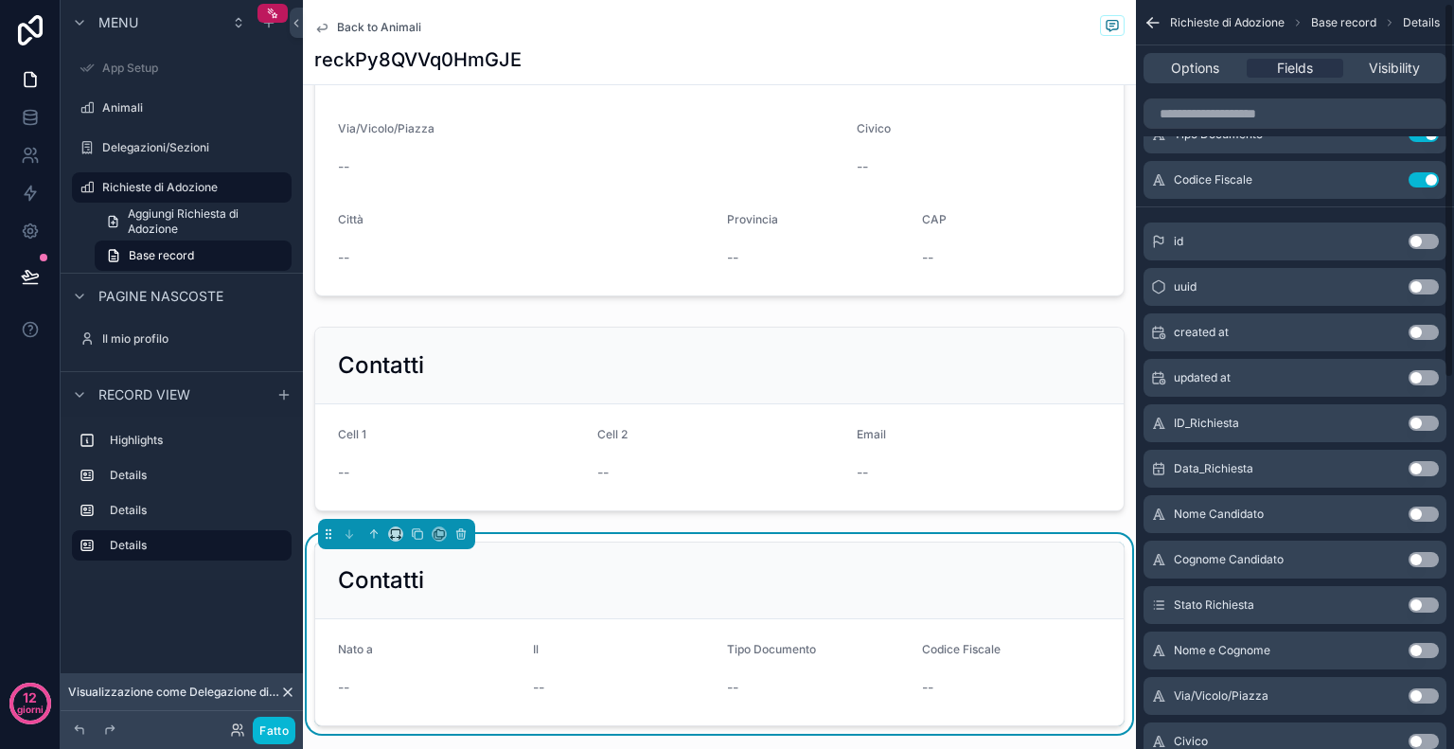
scroll to position [0, 0]
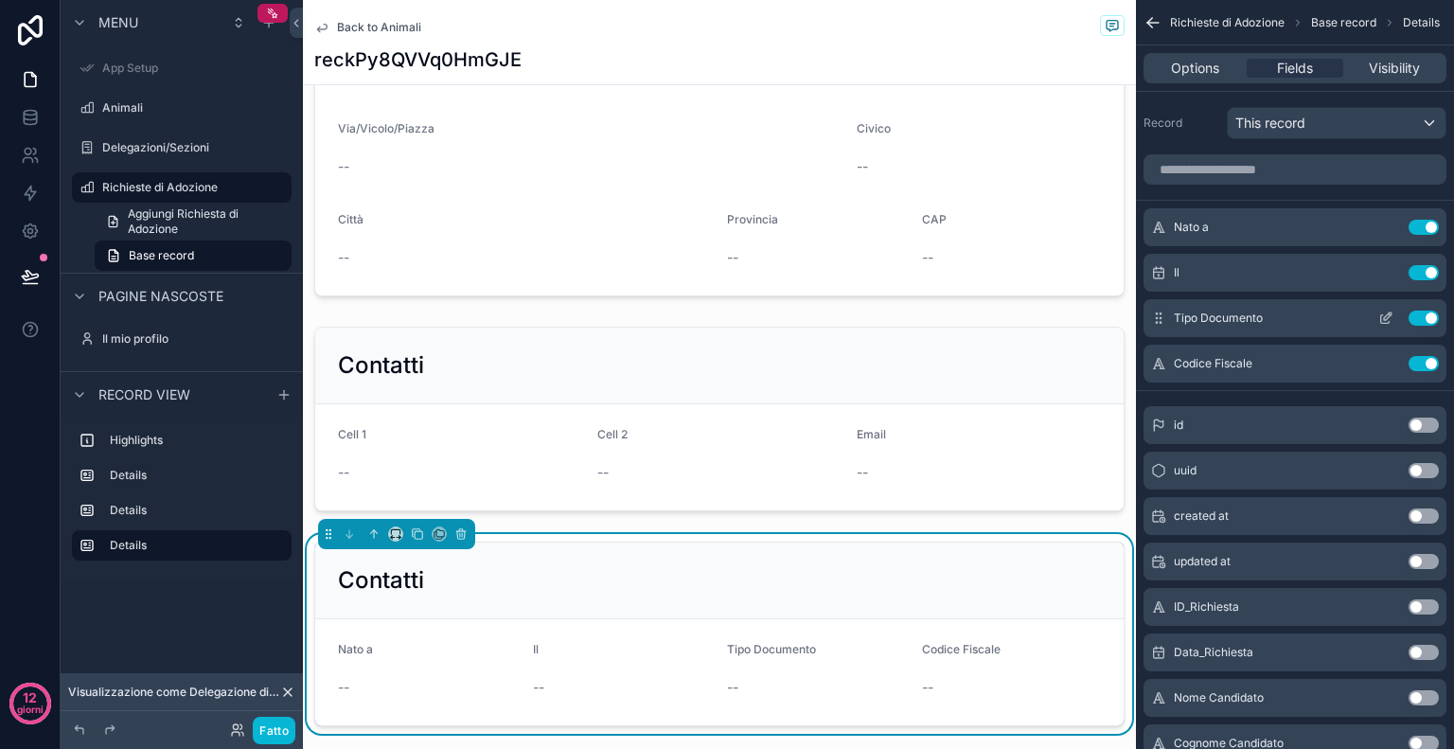
drag, startPoint x: 1159, startPoint y: 359, endPoint x: 1155, endPoint y: 302, distance: 56.9
drag, startPoint x: 1155, startPoint y: 302, endPoint x: 1167, endPoint y: 354, distance: 53.5
click at [1167, 354] on div "Codice Fiscale Use setting" at bounding box center [1295, 364] width 303 height 38
click at [1155, 360] on icon "contenuto scorrevole" at bounding box center [1158, 363] width 15 height 15
drag, startPoint x: 1155, startPoint y: 360, endPoint x: 1155, endPoint y: 310, distance: 50.2
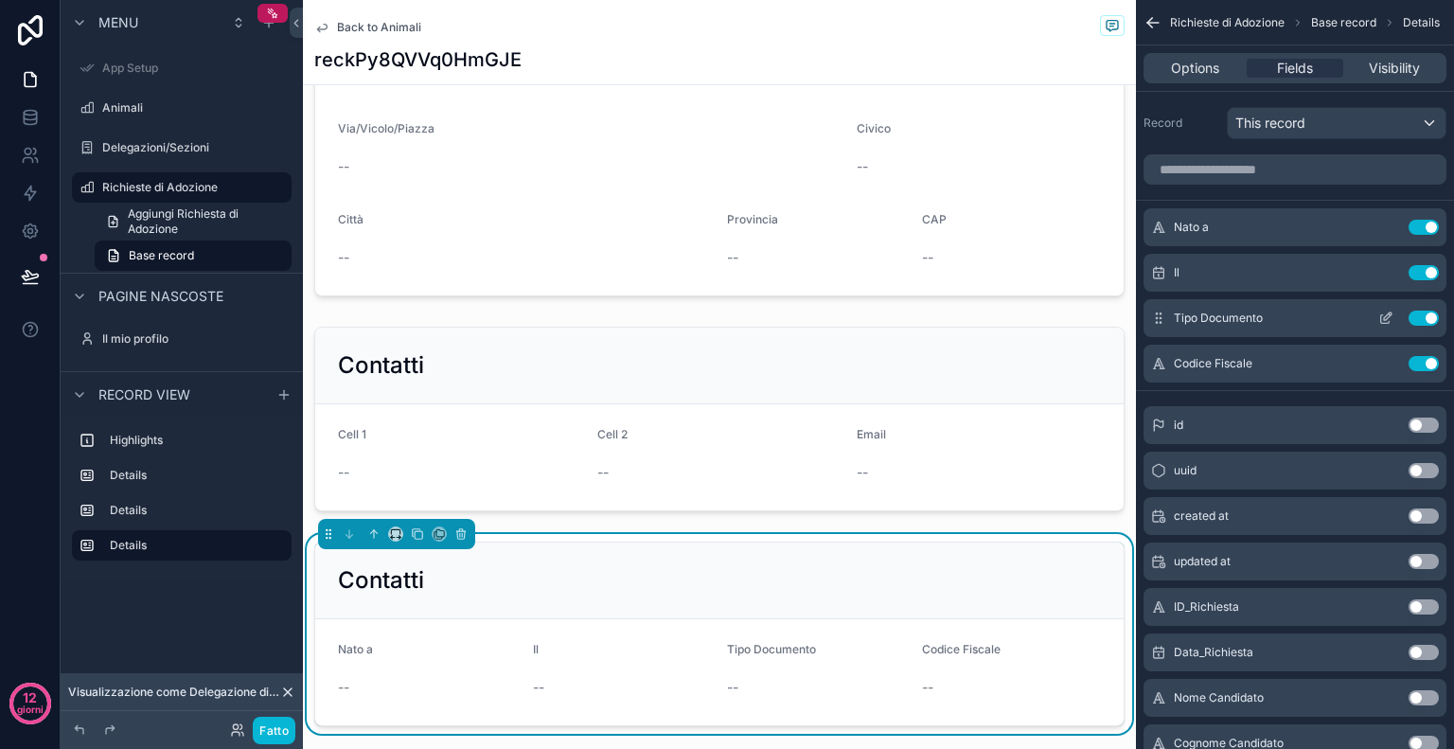
click at [1155, 310] on div "Nato a Use setting Il Use setting Tipo Documento Use setting Codice Fiscale Use…" at bounding box center [1295, 295] width 318 height 174
click at [1164, 360] on icon "contenuto scorrevole" at bounding box center [1158, 363] width 15 height 15
drag, startPoint x: 1164, startPoint y: 360, endPoint x: 1165, endPoint y: 308, distance: 52.1
click at [1165, 308] on div "Nato a Use setting Il Use setting Tipo Documento Use setting Codice Fiscale Use…" at bounding box center [1295, 295] width 318 height 174
drag, startPoint x: 1163, startPoint y: 311, endPoint x: 1163, endPoint y: 324, distance: 13.3
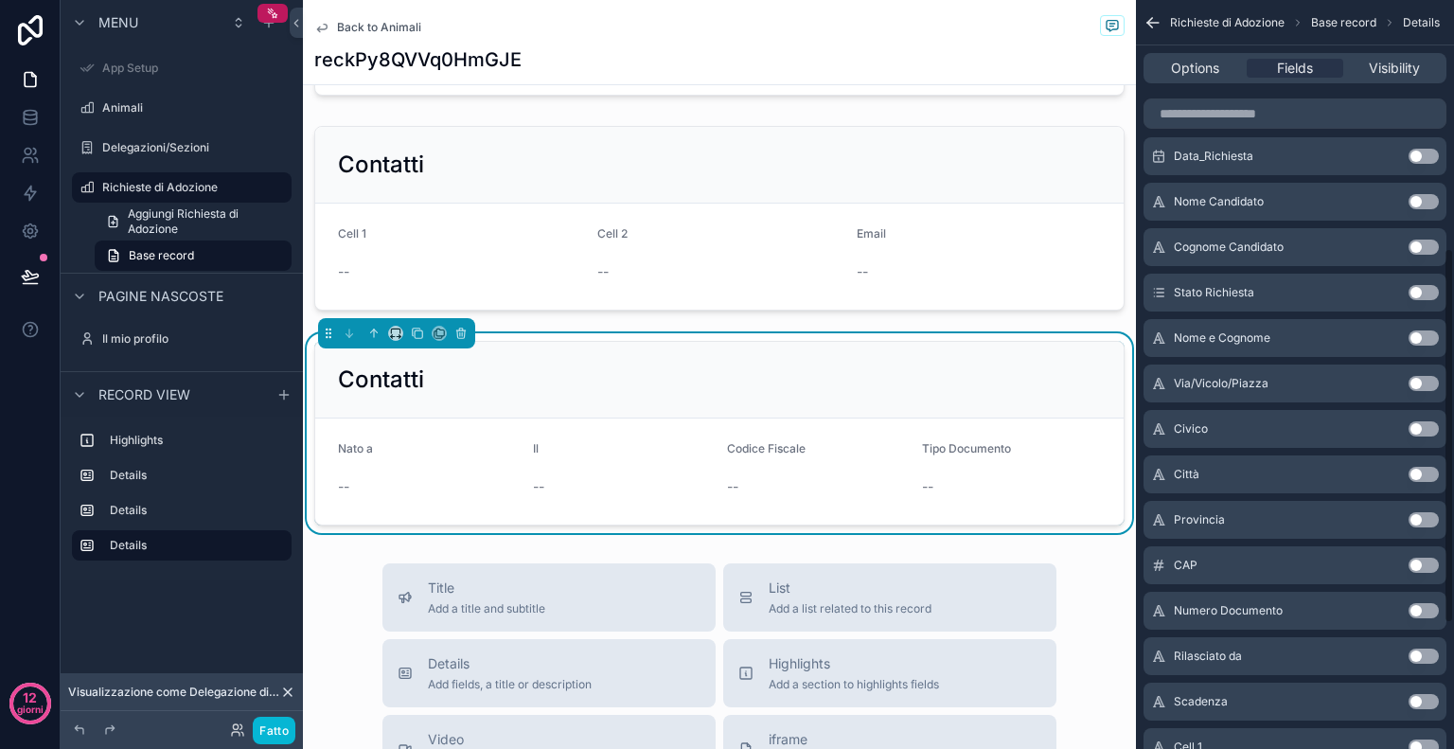
scroll to position [498, 0]
click at [1431, 612] on button "Use setting" at bounding box center [1424, 608] width 30 height 15
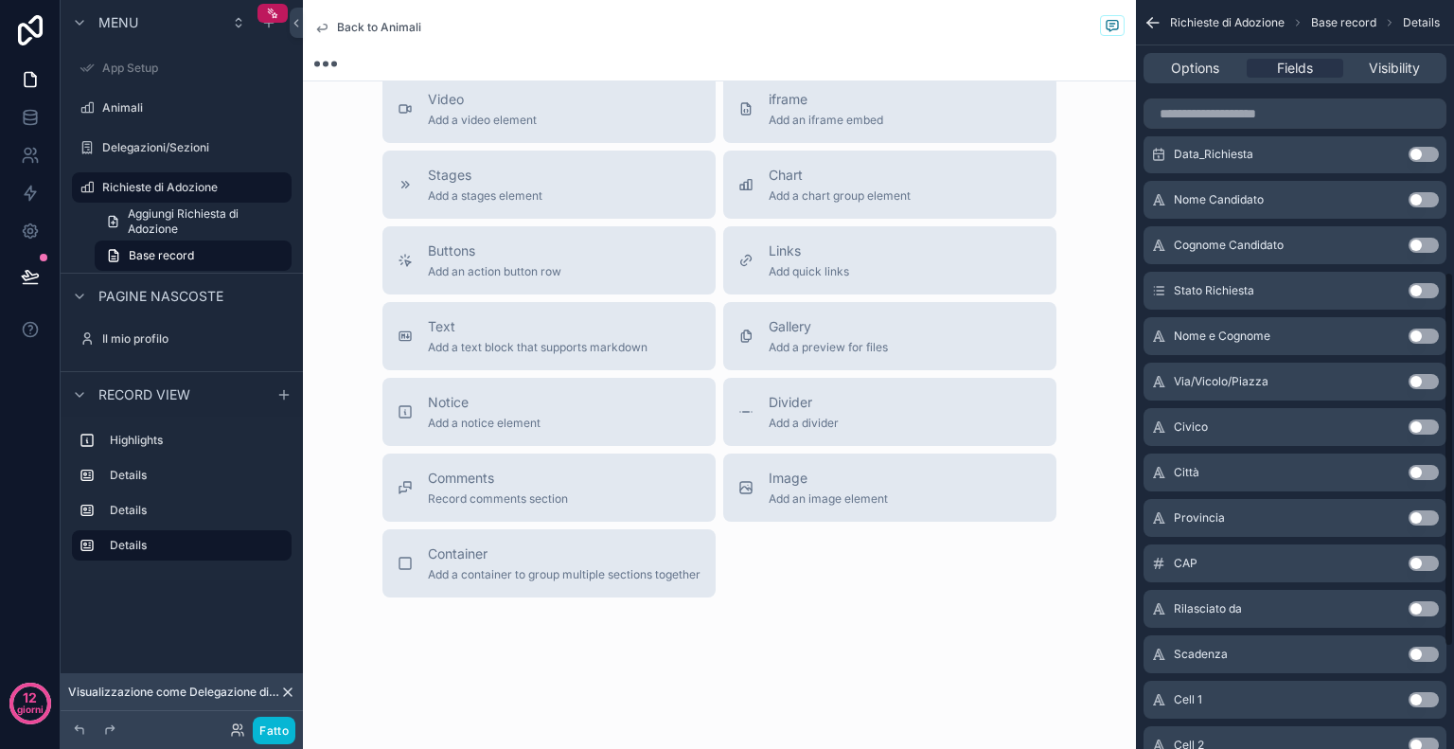
scroll to position [524, 0]
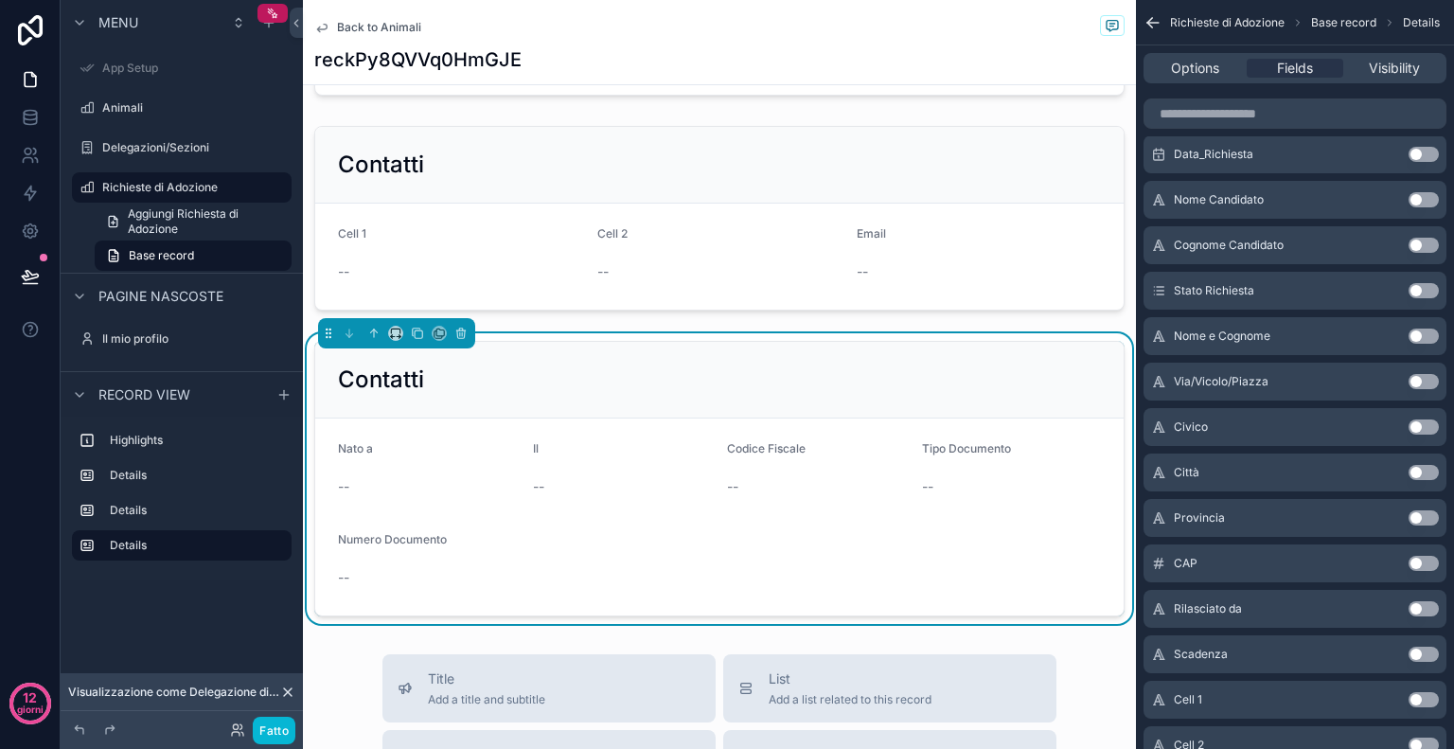
click at [1424, 613] on button "Use setting" at bounding box center [1424, 608] width 30 height 15
click at [1423, 605] on button "Use setting" at bounding box center [1424, 608] width 30 height 15
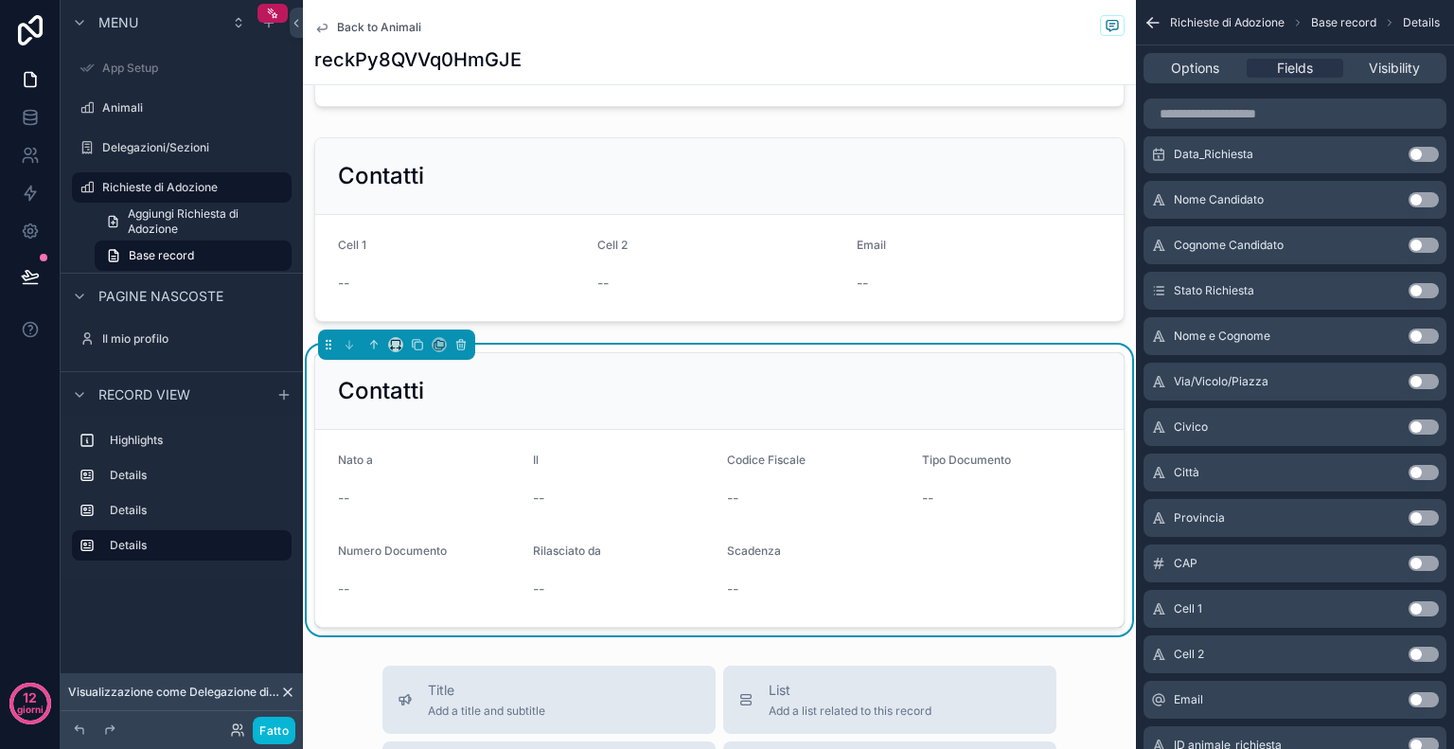
click at [421, 381] on h2 "Contatti" at bounding box center [381, 391] width 86 height 30
click at [1183, 56] on div "Options Fields Visibility" at bounding box center [1295, 68] width 303 height 30
click at [1185, 62] on span "Options" at bounding box center [1195, 68] width 48 height 19
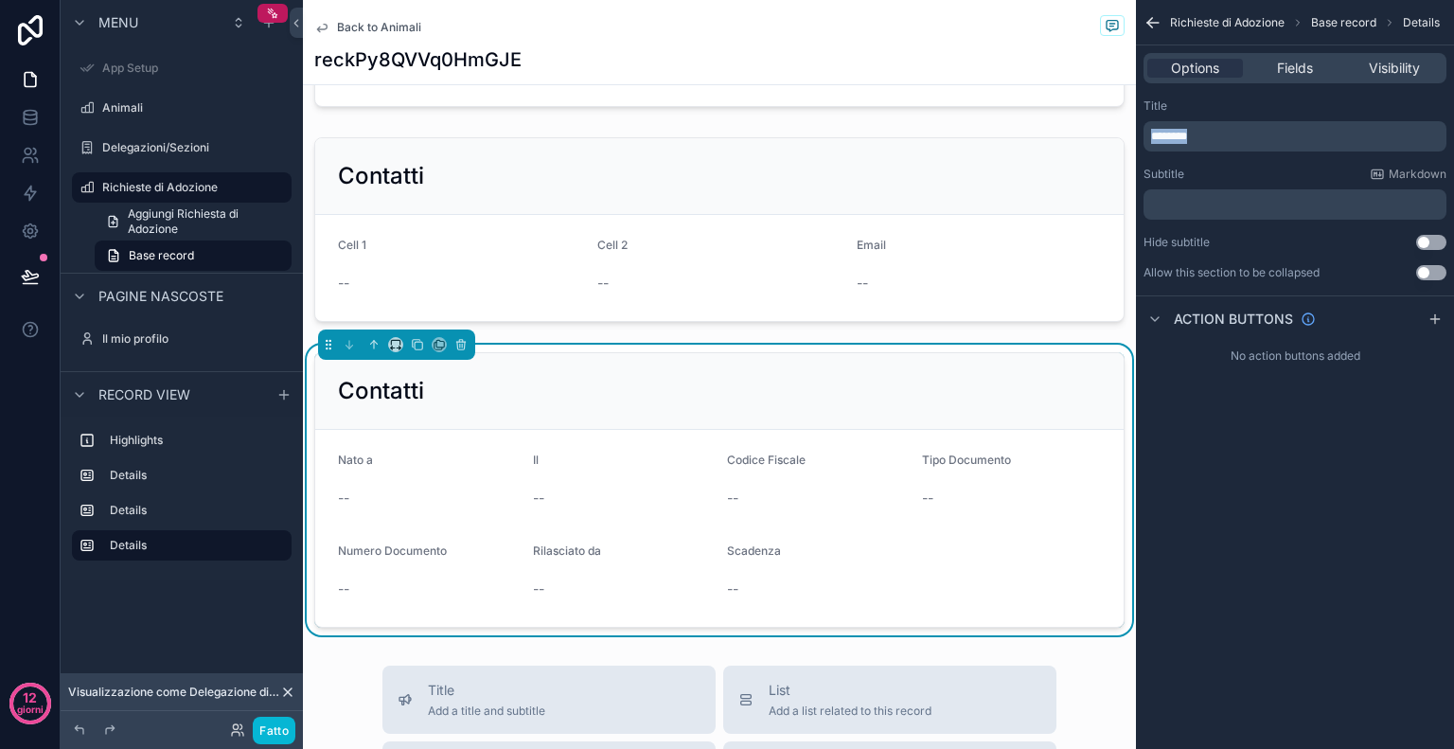
drag, startPoint x: 1197, startPoint y: 135, endPoint x: 1089, endPoint y: 116, distance: 109.7
click at [1089, 116] on div "Configurazione dell'app Animali Delegazioni/Sezioni Richieste di Adozione Il mi…" at bounding box center [878, 374] width 1151 height 749
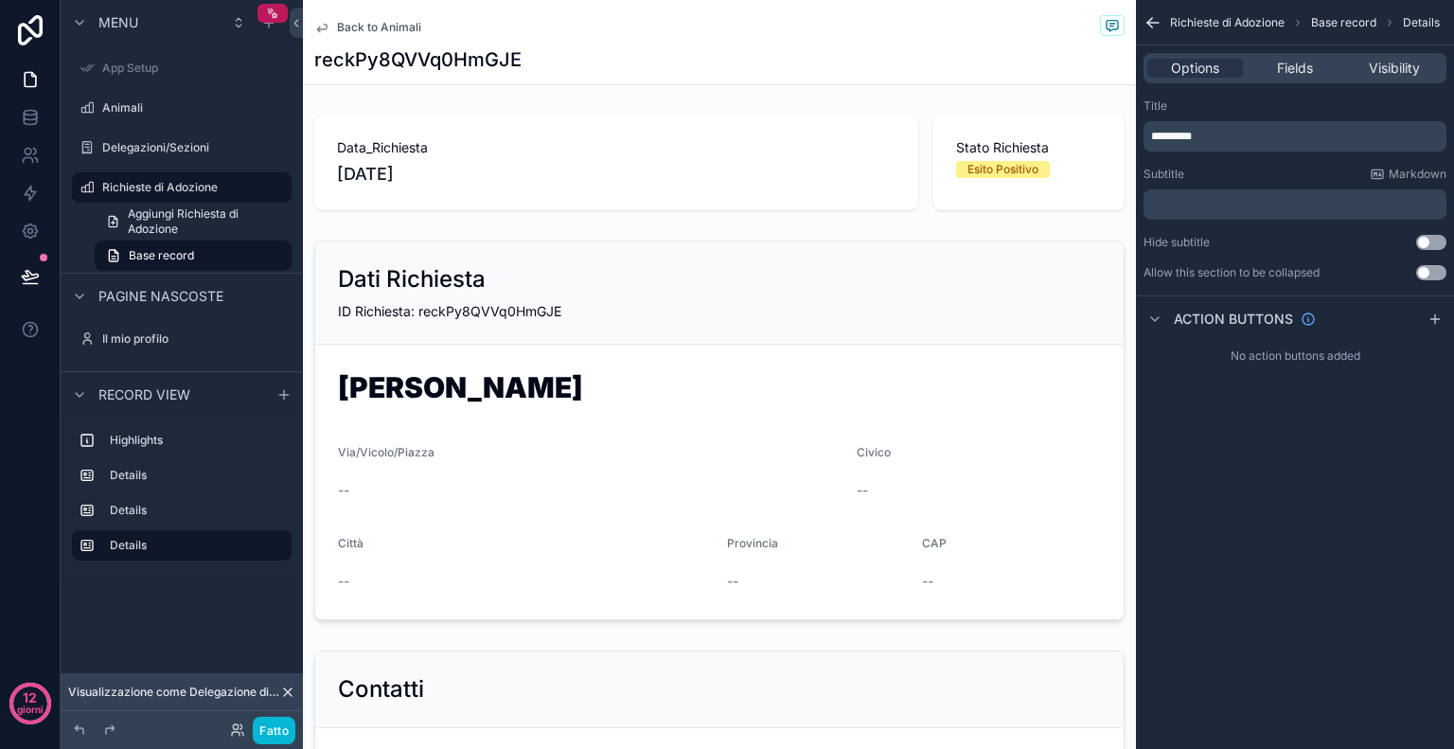
scroll to position [513, 0]
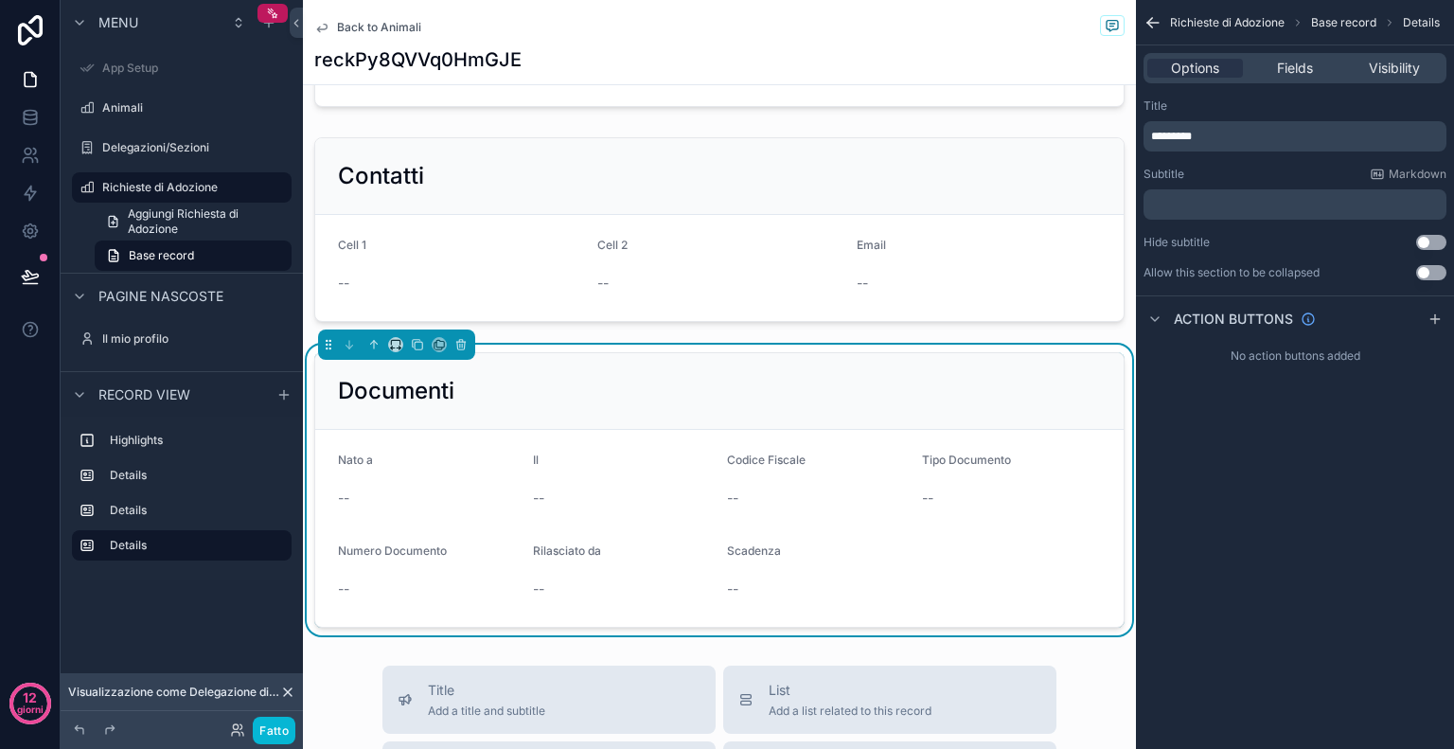
drag, startPoint x: 0, startPoint y: 0, endPoint x: 1330, endPoint y: 440, distance: 1401.1
click at [1330, 440] on div "Richieste di Adozione Base record Details Options Fields Visibility Title *****…" at bounding box center [1295, 374] width 318 height 749
click at [367, 489] on div "--" at bounding box center [428, 498] width 180 height 19
click at [1288, 67] on span "Fields" at bounding box center [1295, 68] width 36 height 19
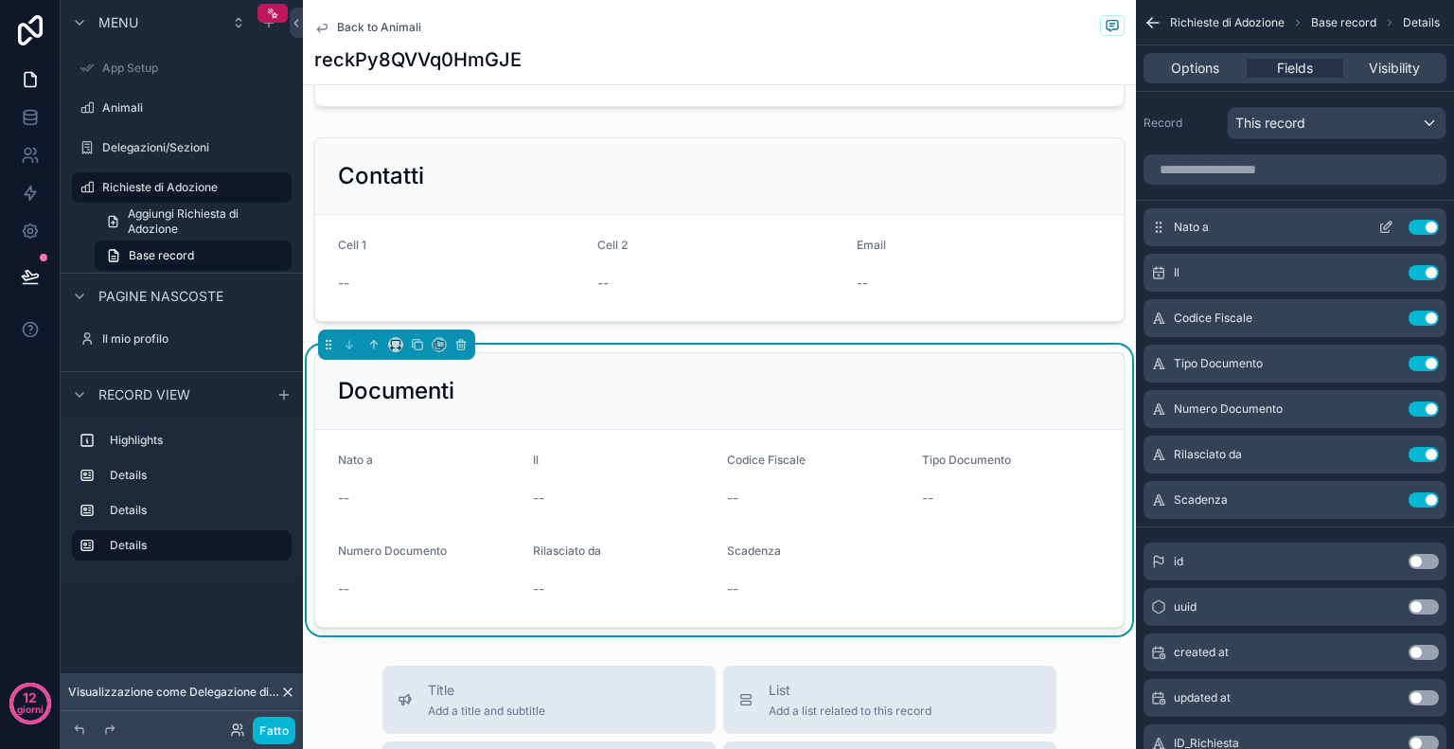
click at [1384, 221] on icon "contenuto scorrevole" at bounding box center [1385, 227] width 15 height 15
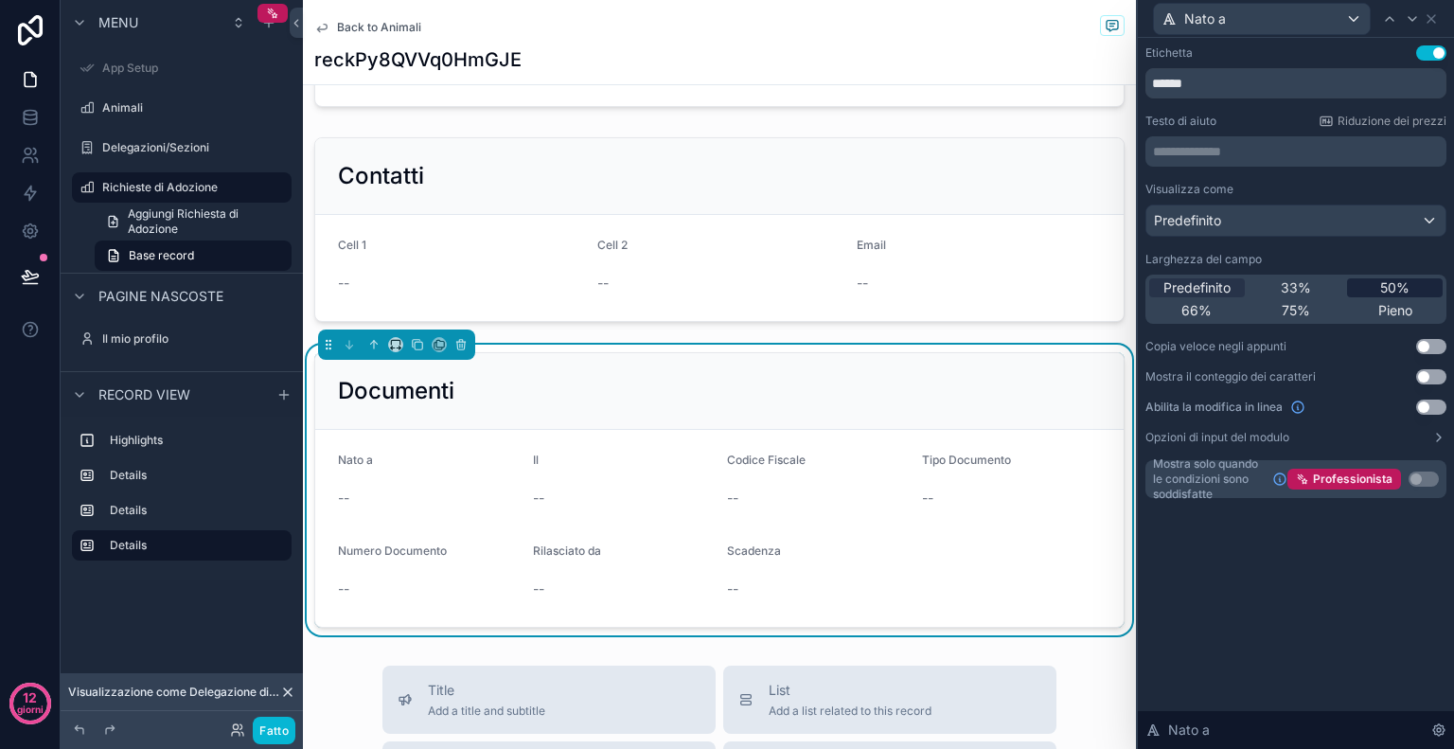
click at [1364, 293] on div "50%" at bounding box center [1395, 287] width 96 height 19
click at [1329, 25] on div "Nato a" at bounding box center [1262, 19] width 216 height 30
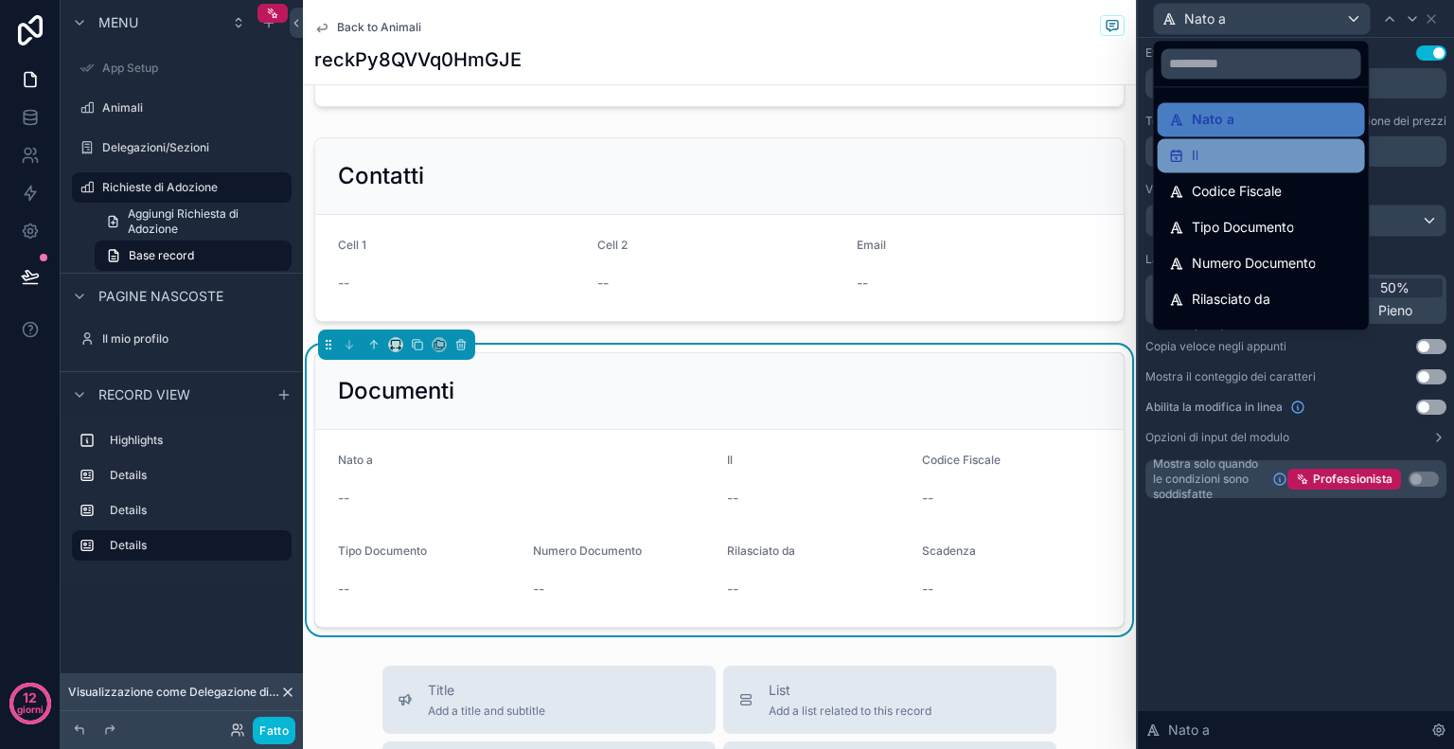
click at [1291, 144] on div "Il" at bounding box center [1261, 155] width 185 height 23
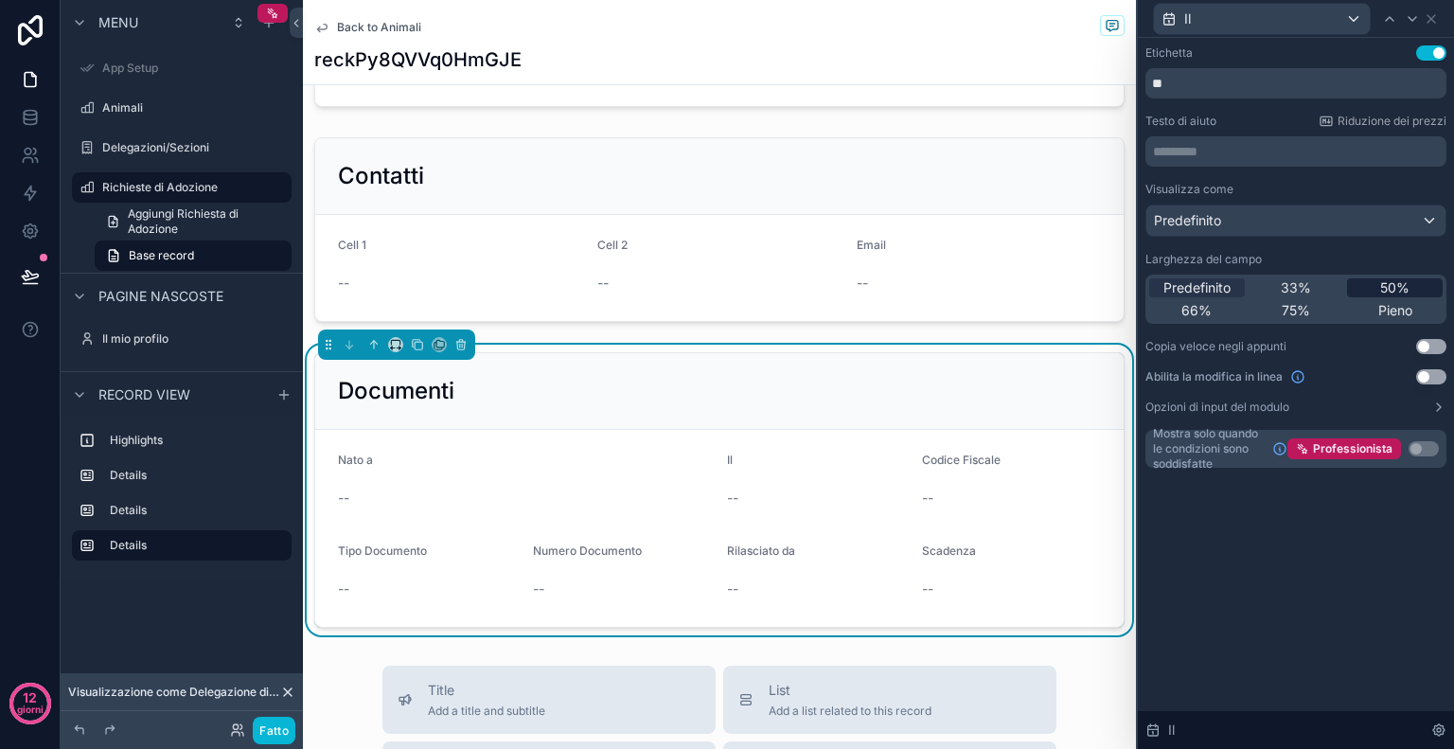
click at [1371, 278] on div "50%" at bounding box center [1395, 287] width 96 height 19
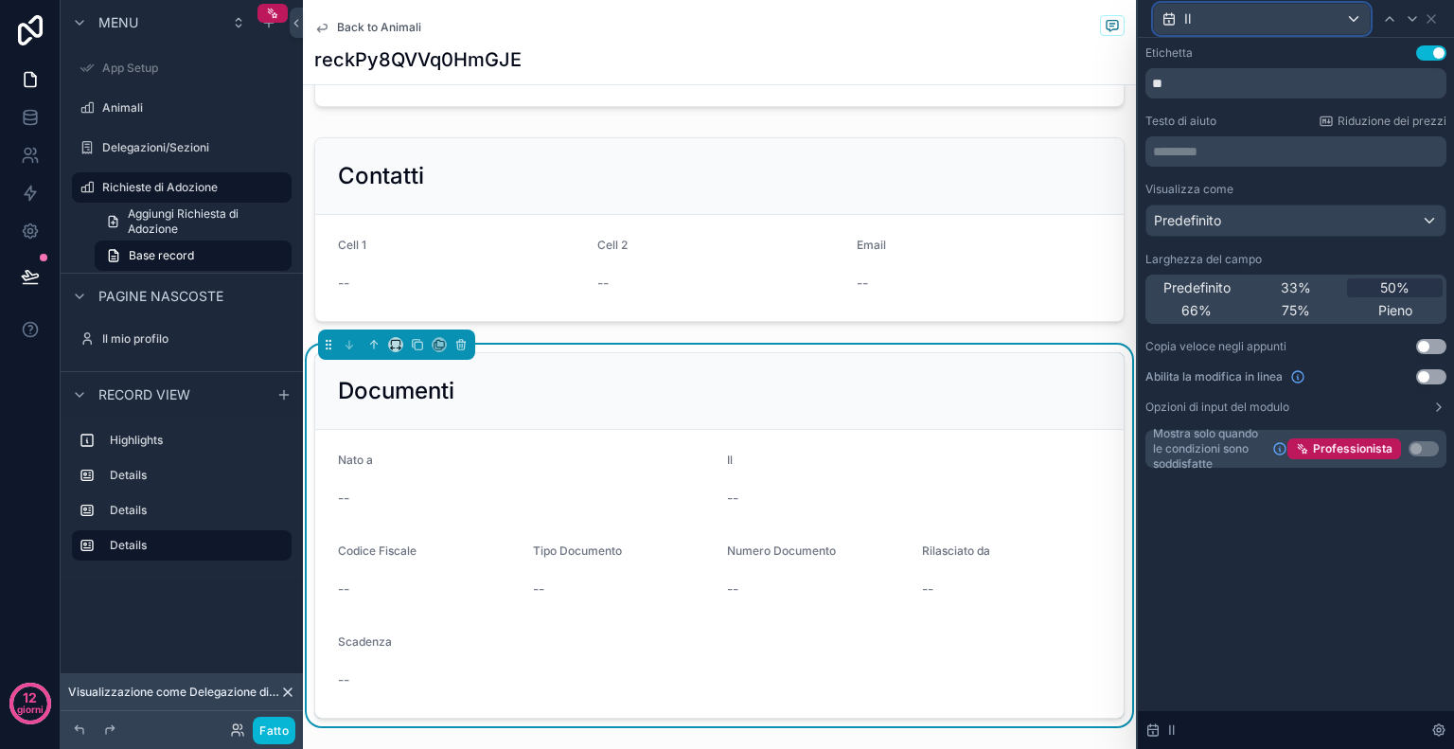
click at [1310, 28] on div "Il" at bounding box center [1262, 19] width 216 height 30
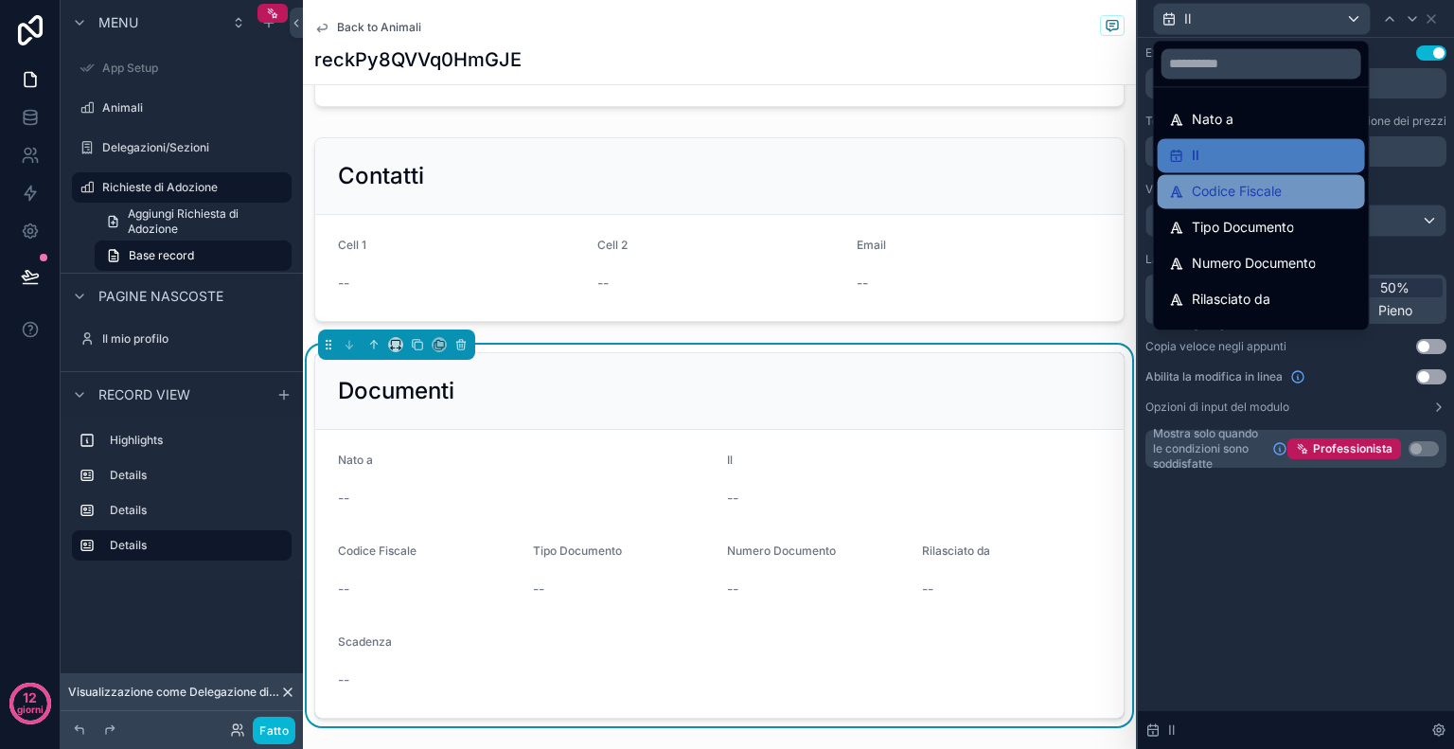
click at [1241, 181] on font "Codice Fiscale" at bounding box center [1237, 191] width 90 height 23
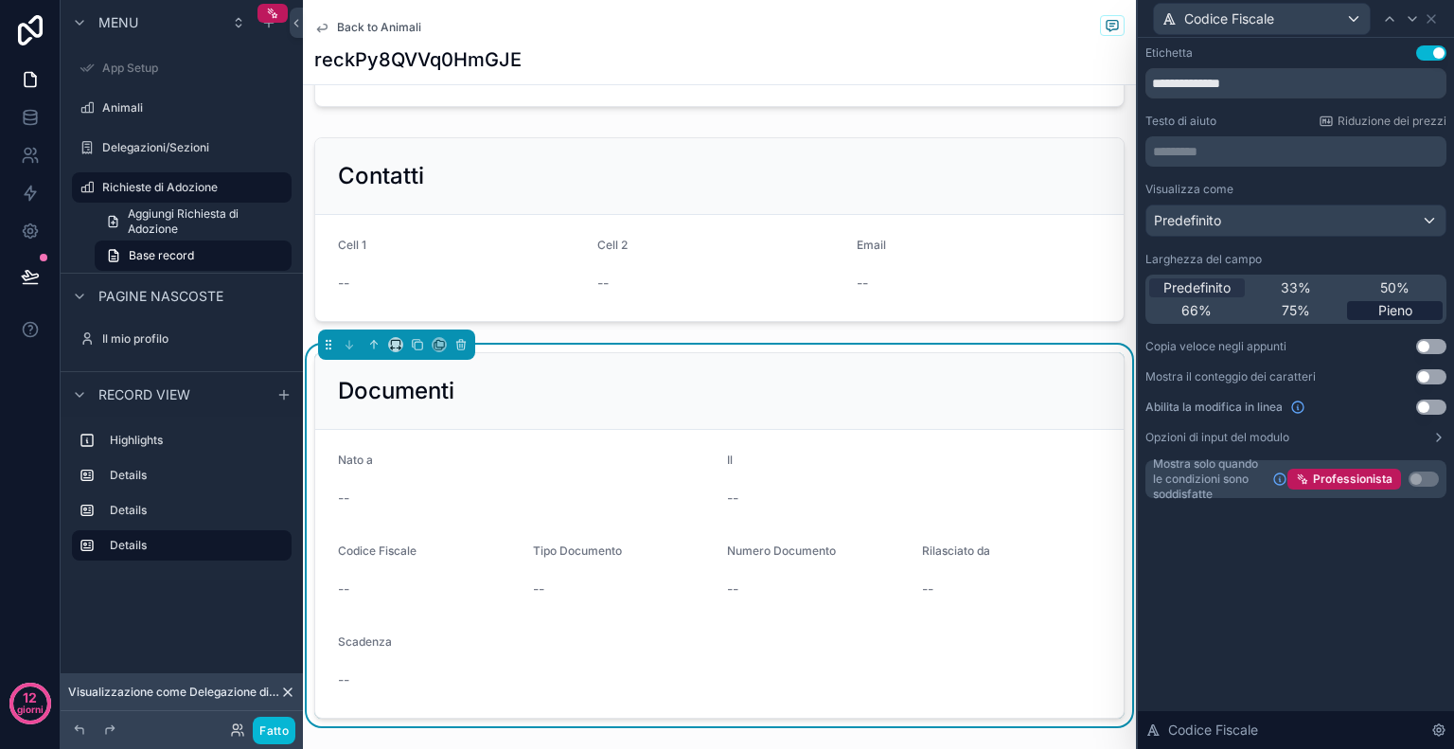
click at [1381, 309] on font "Pieno" at bounding box center [1395, 310] width 34 height 16
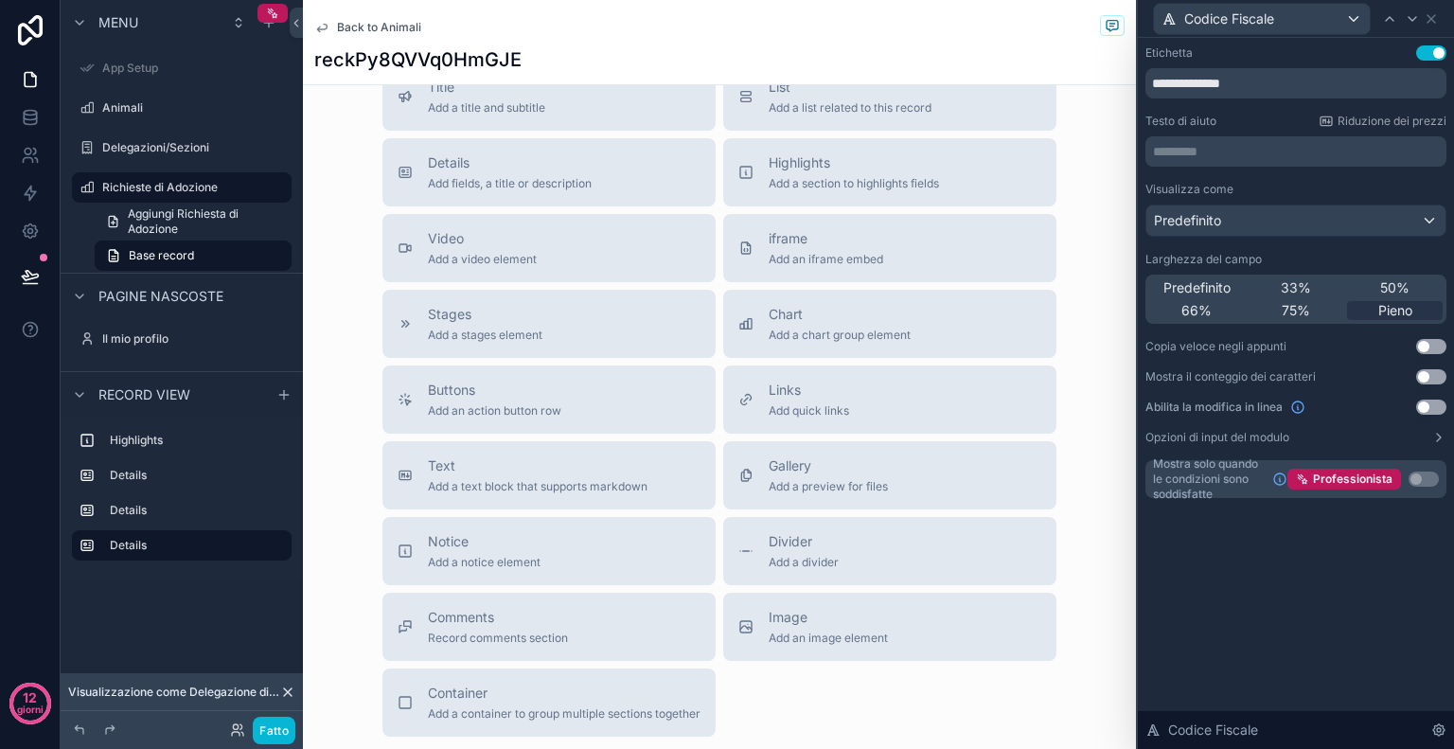
scroll to position [1208, 0]
click at [542, 683] on span "Container" at bounding box center [564, 692] width 273 height 19
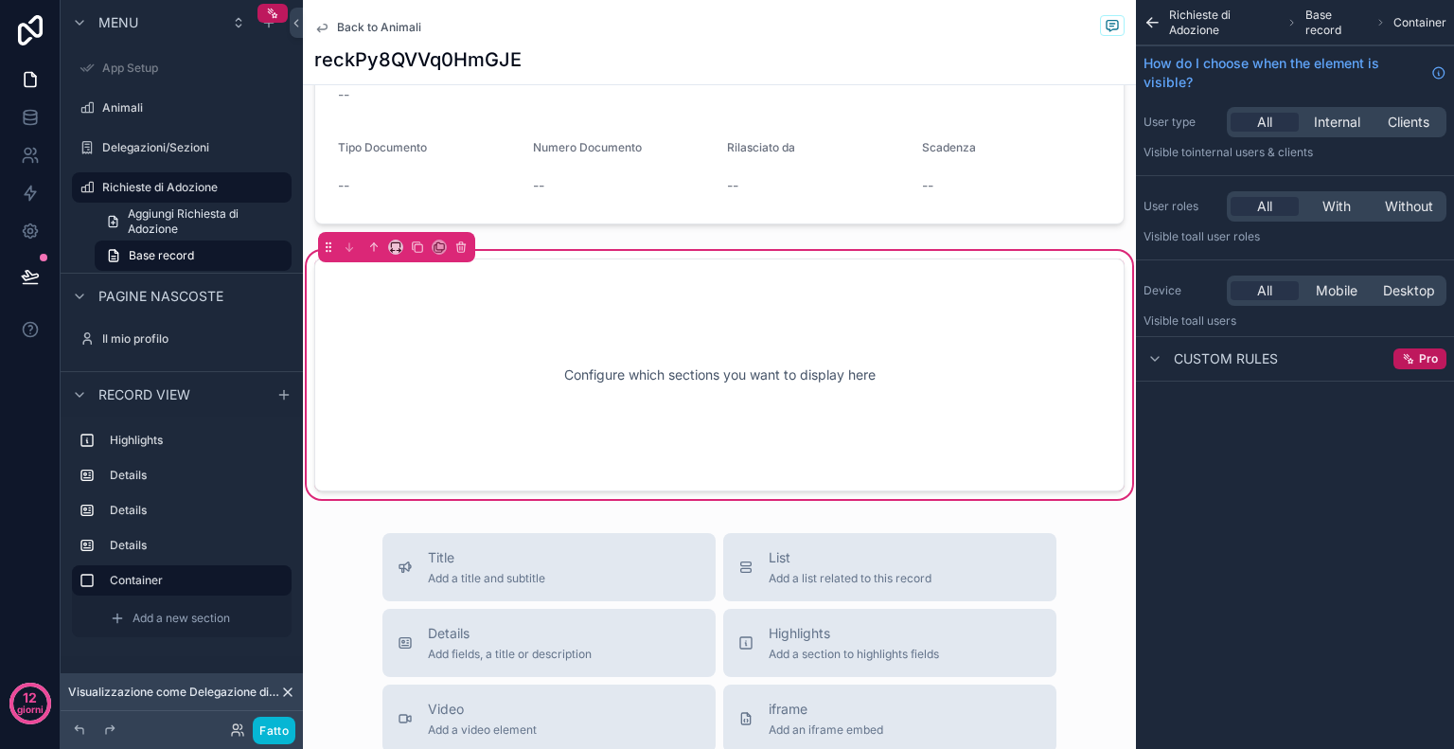
scroll to position [1005, 0]
click at [700, 370] on div "Configure which sections you want to display here" at bounding box center [720, 377] width 748 height 170
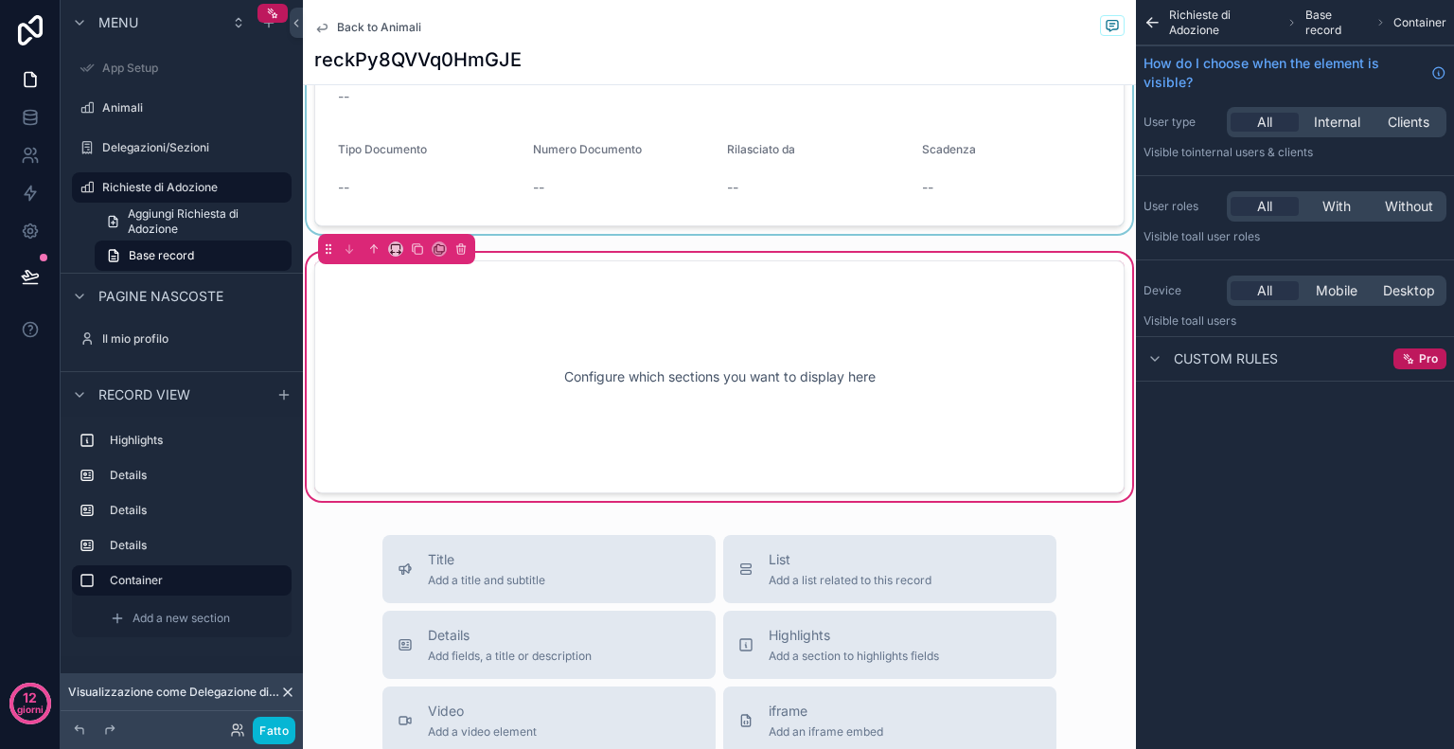
click at [826, 173] on div "contenuto scorrevole" at bounding box center [719, 43] width 833 height 382
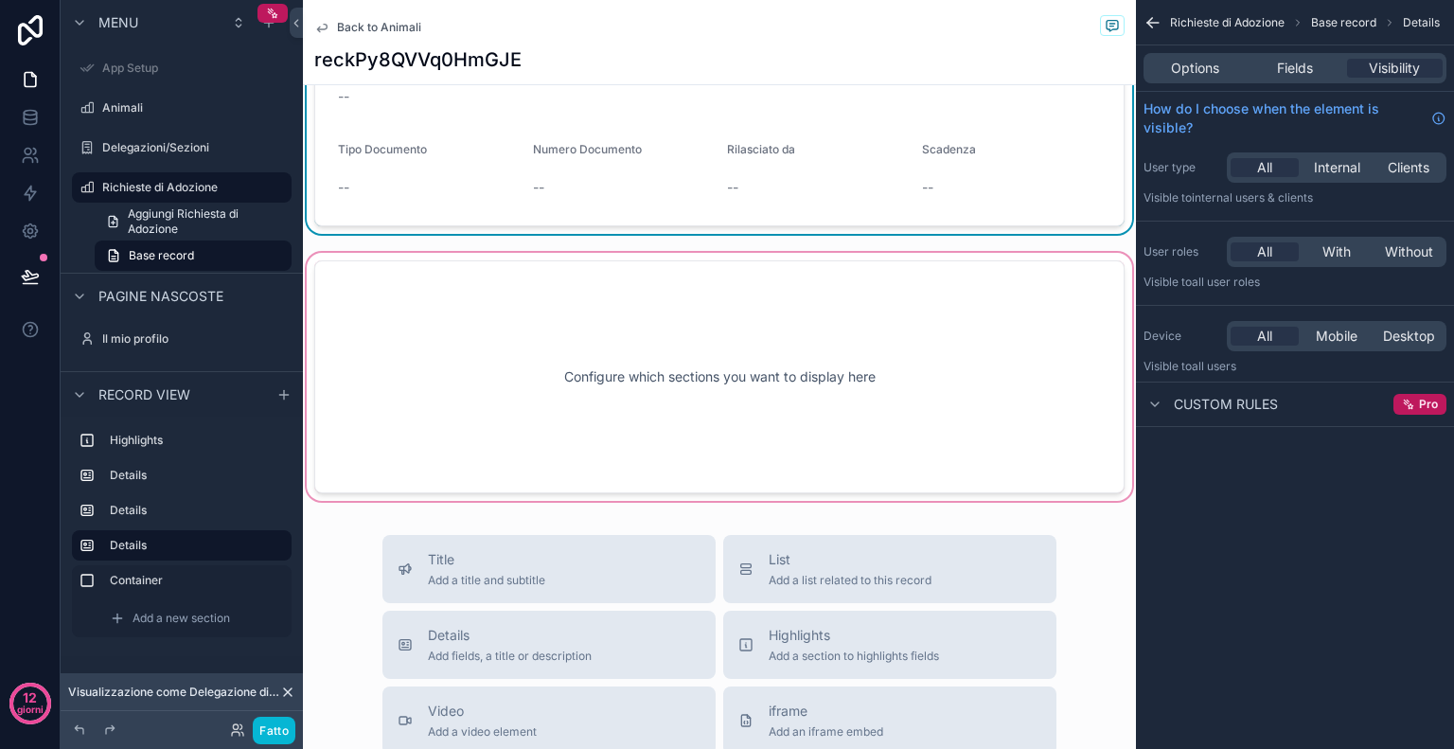
click at [845, 348] on div "contenuto scorrevole" at bounding box center [719, 377] width 833 height 256
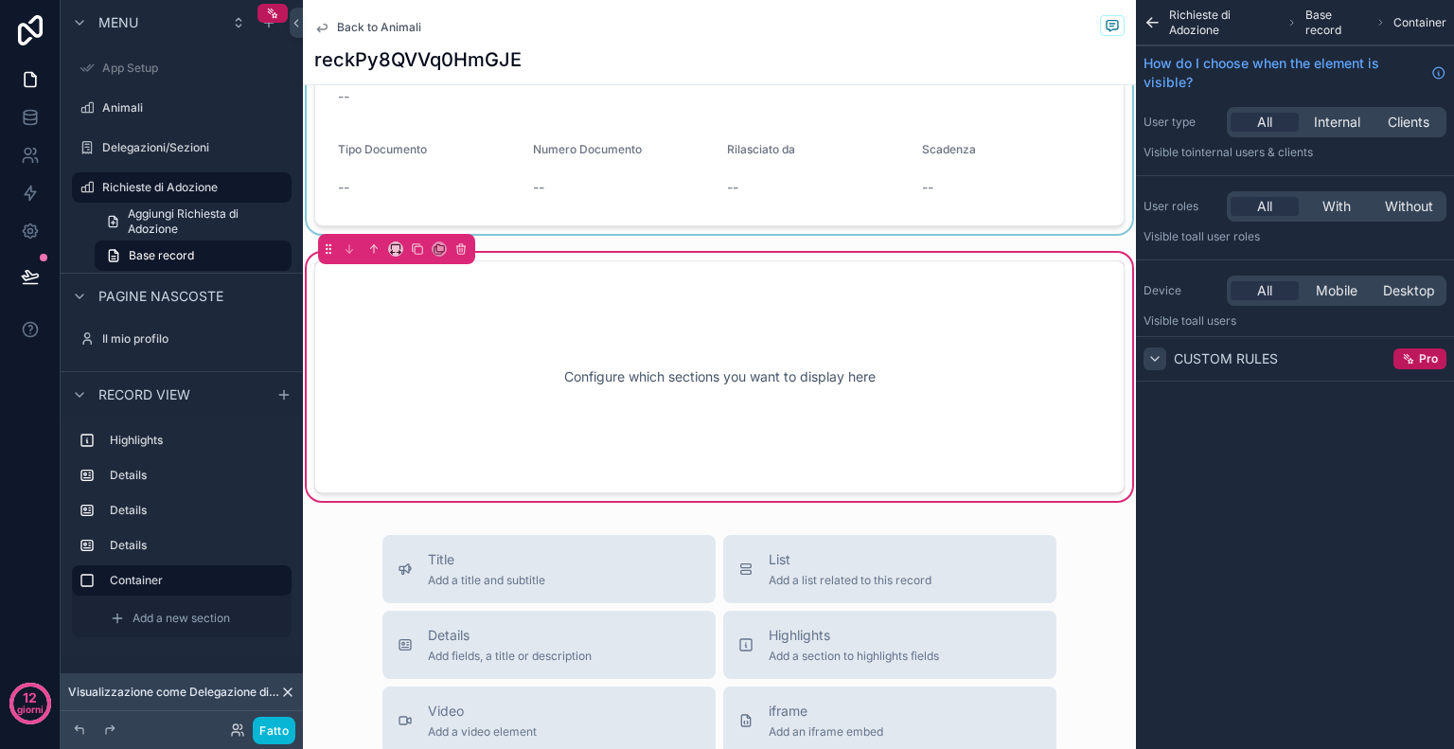
click at [1165, 356] on div "contenuto scorrevole" at bounding box center [1155, 358] width 23 height 23
click at [466, 246] on icon "contenuto scorrevole" at bounding box center [460, 248] width 13 height 13
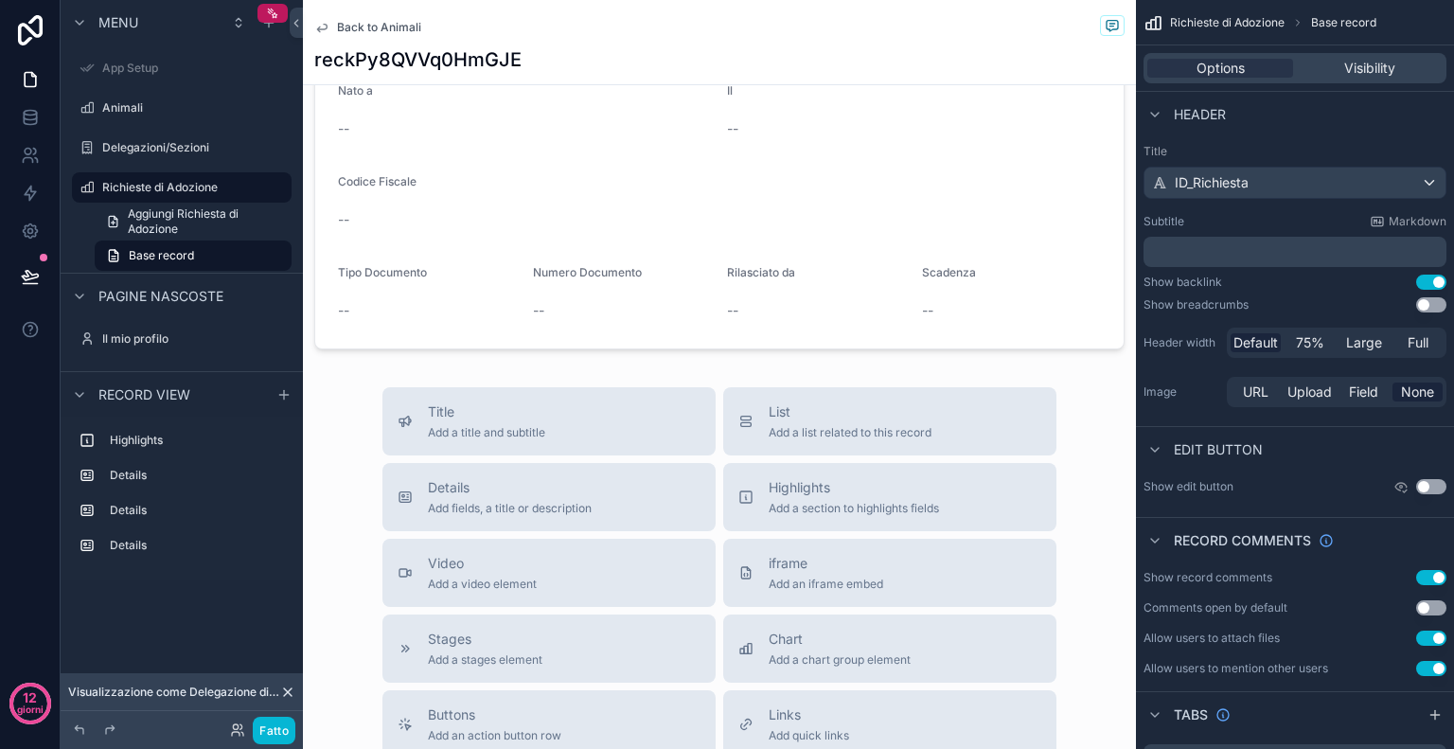
scroll to position [881, 0]
click at [844, 252] on div "contenuto scorrevole" at bounding box center [719, 167] width 833 height 382
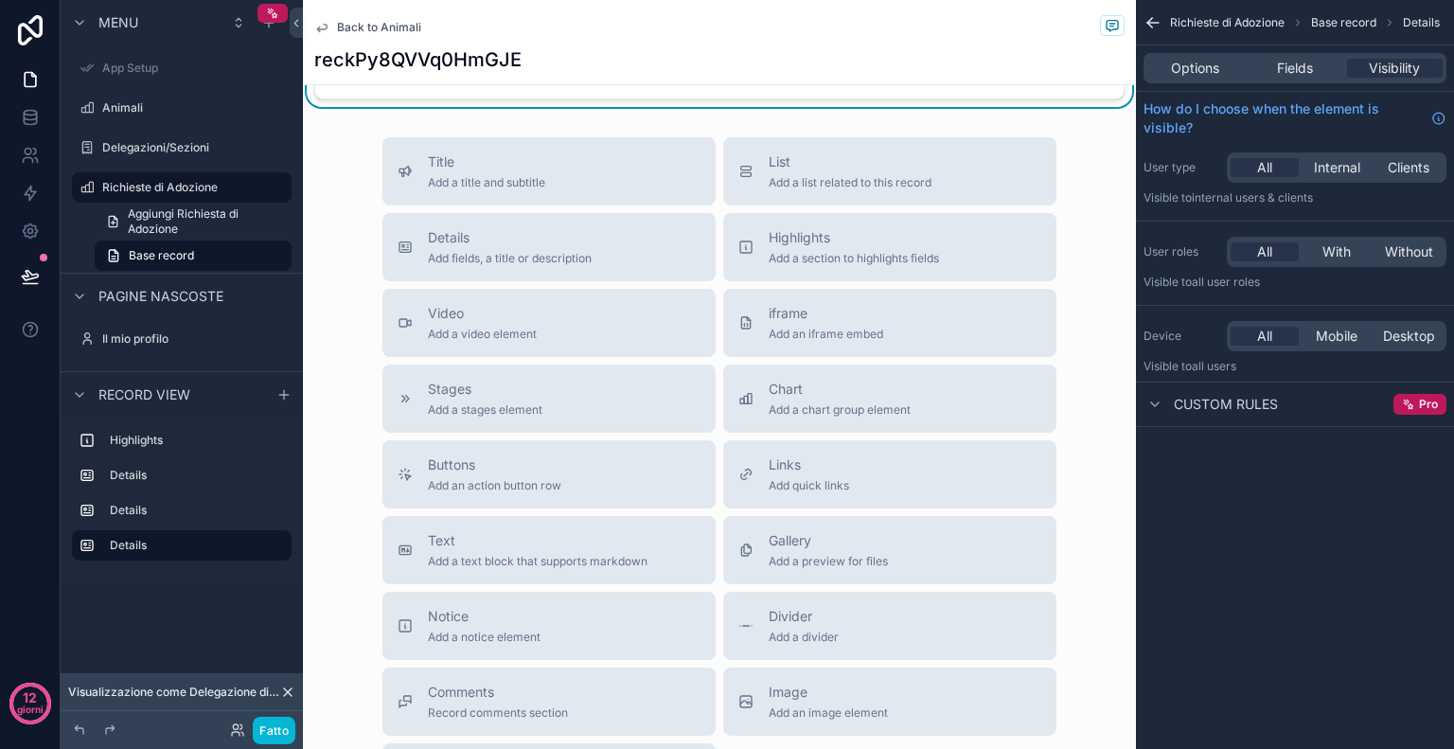
scroll to position [1131, 0]
click at [851, 542] on span "Gallery" at bounding box center [828, 541] width 119 height 19
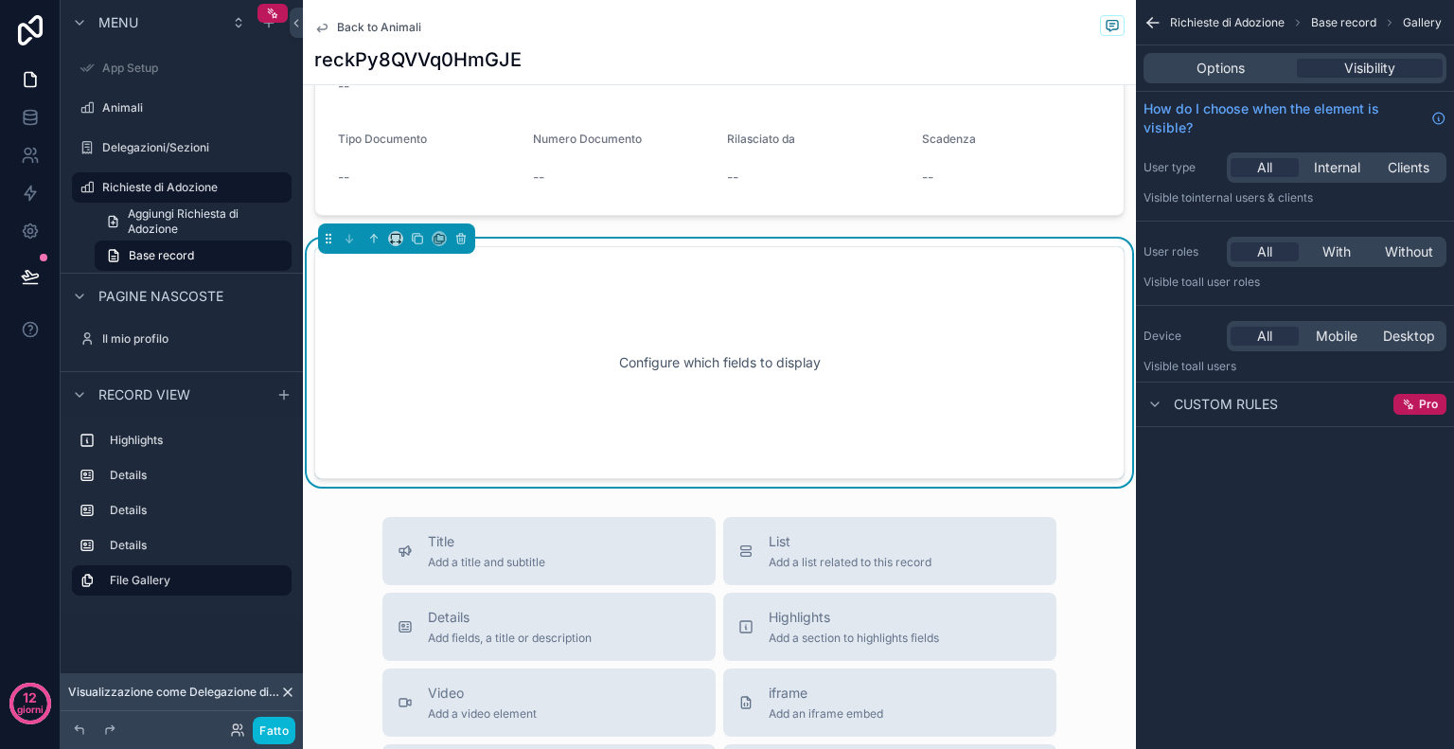
scroll to position [1002, 0]
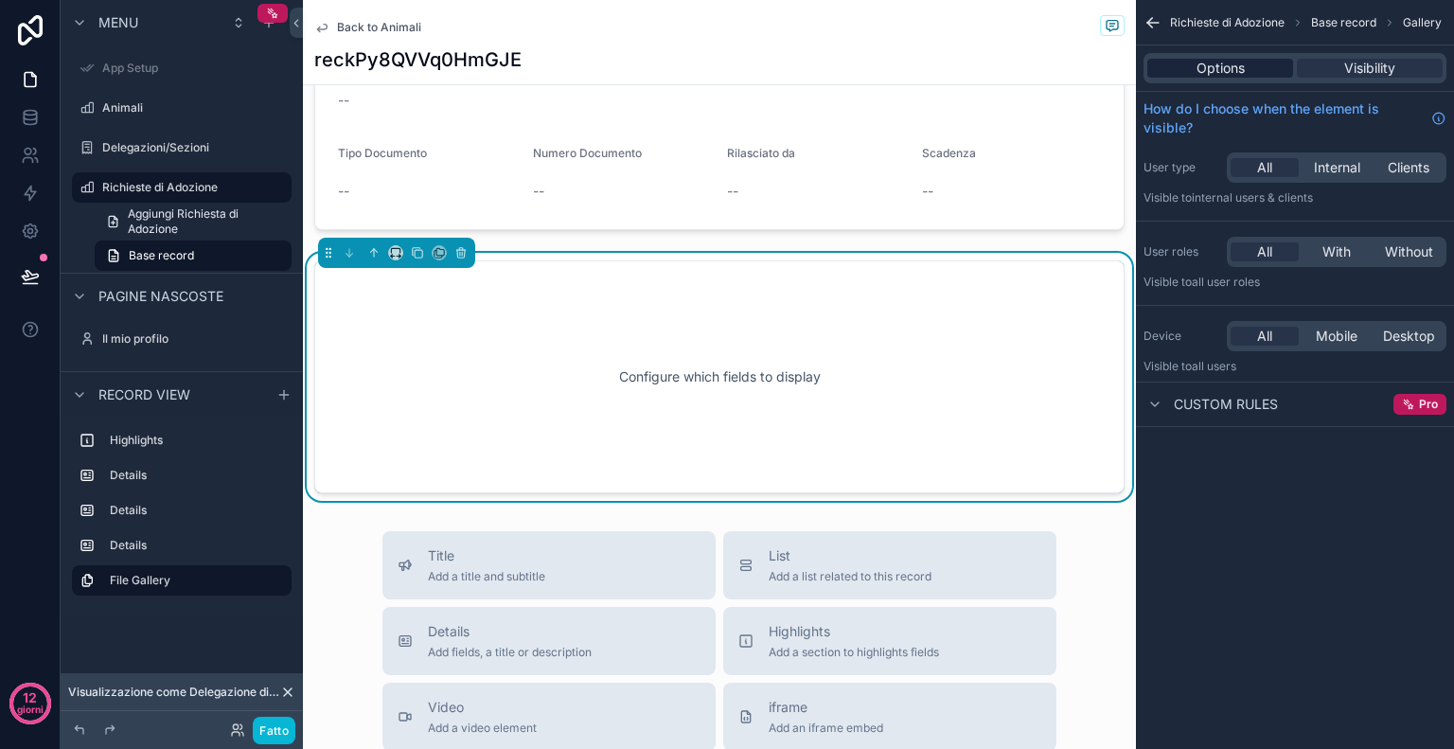
click at [1261, 66] on div "Options" at bounding box center [1220, 68] width 146 height 19
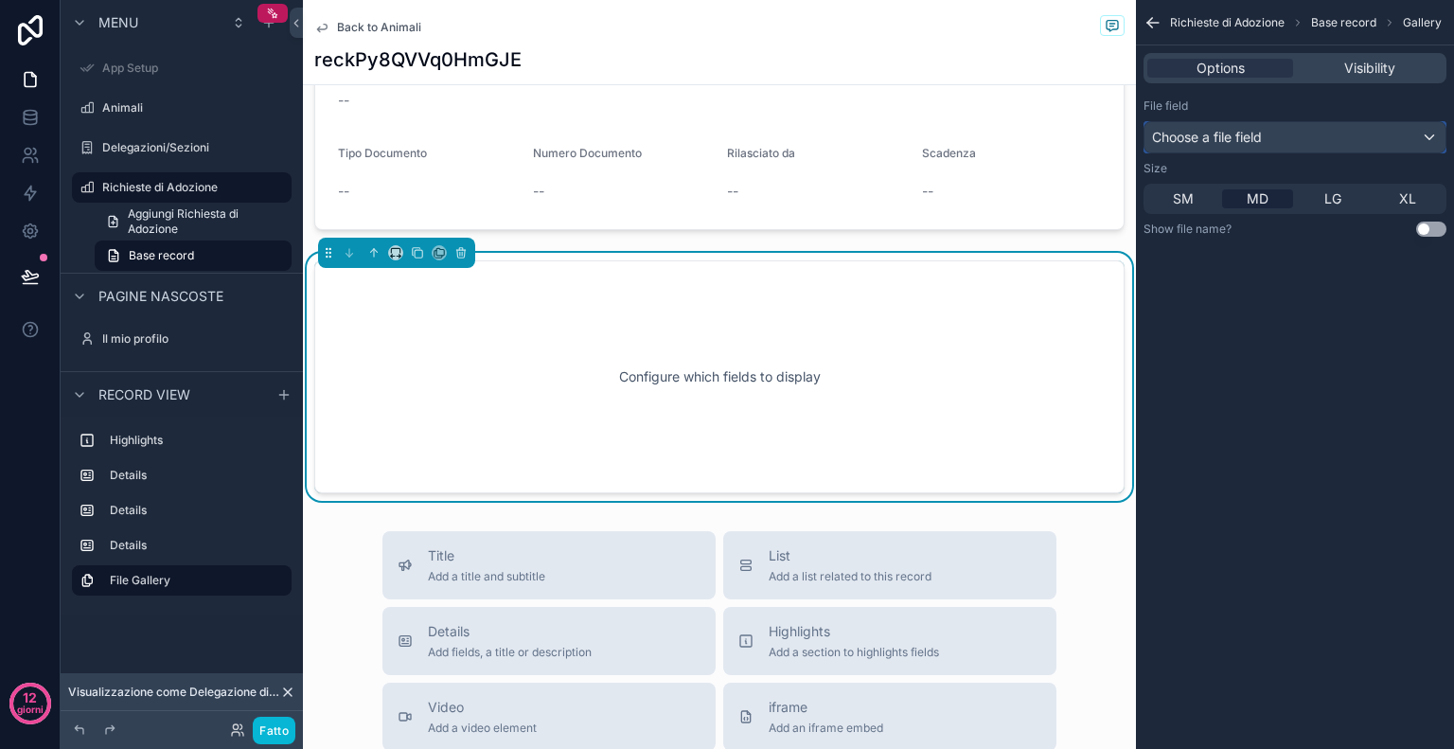
click at [1266, 134] on div "Choose a file field" at bounding box center [1295, 137] width 301 height 30
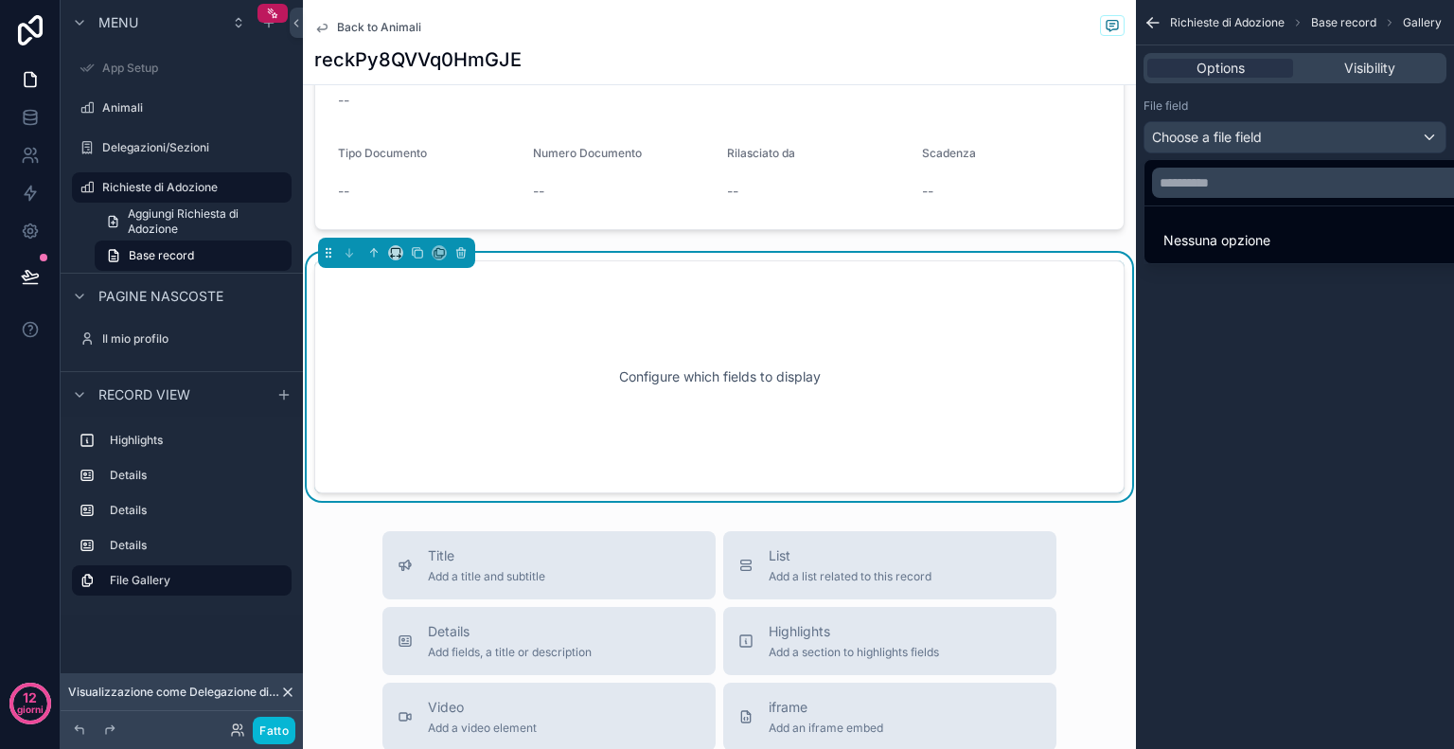
click at [1299, 368] on div "contenuto scorrevole" at bounding box center [727, 374] width 1454 height 749
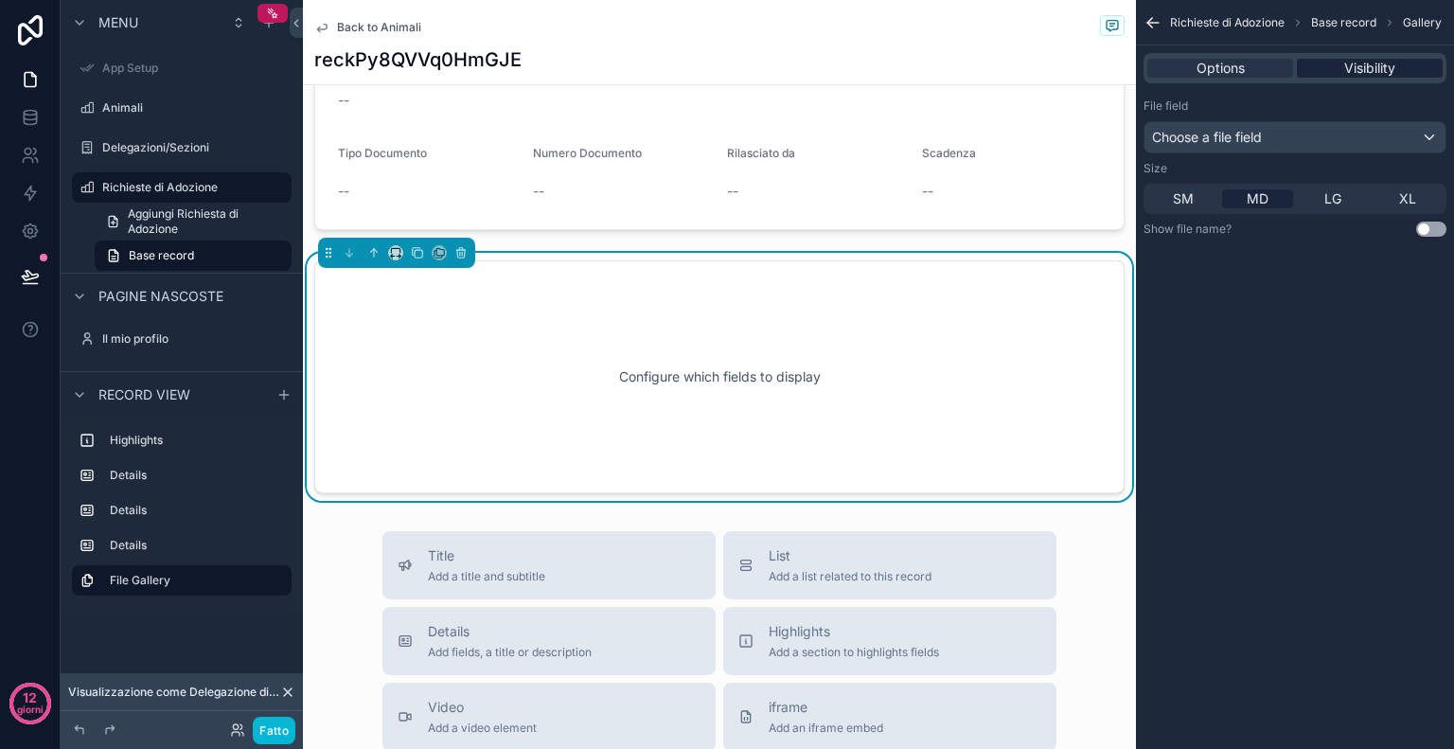
click at [1374, 63] on span "Visibility" at bounding box center [1369, 68] width 51 height 19
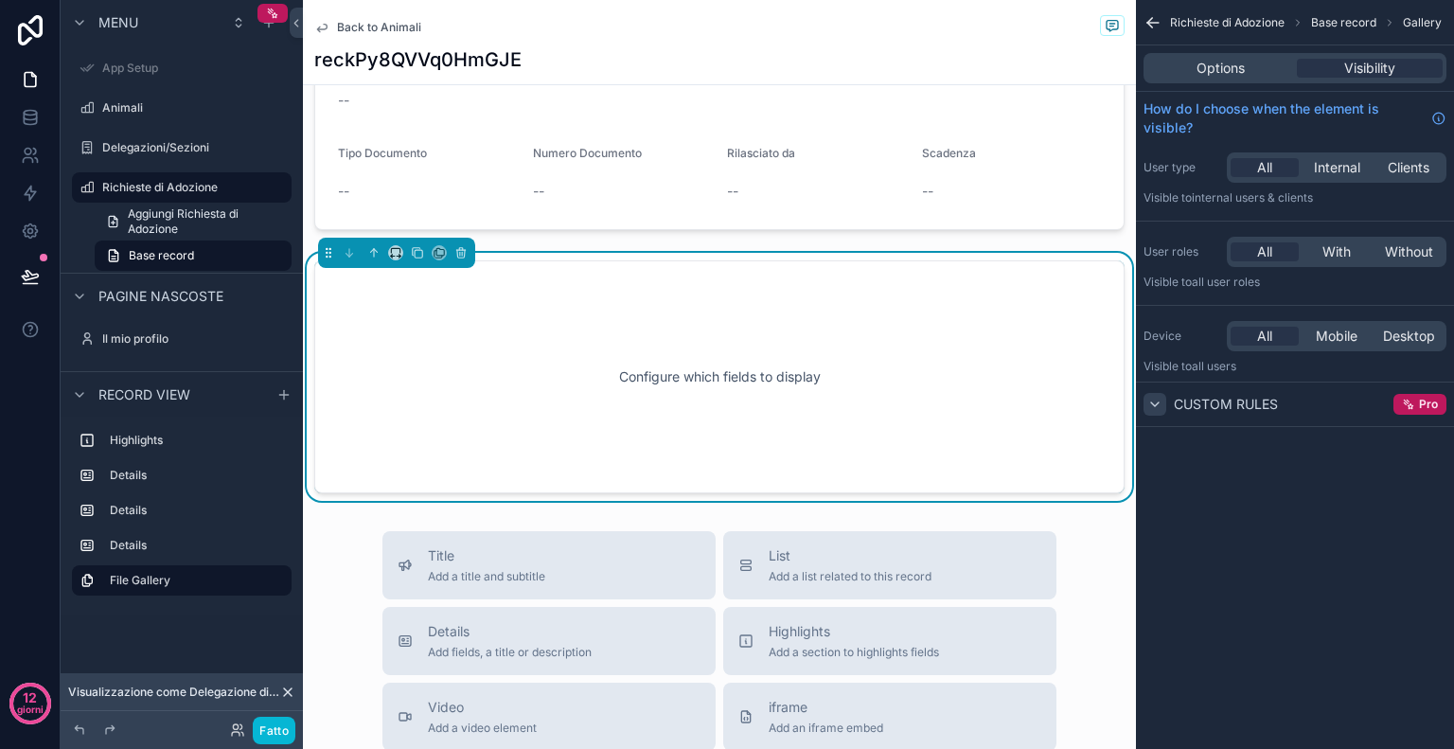
click at [1162, 405] on icon "contenuto scorrevole" at bounding box center [1154, 404] width 15 height 15
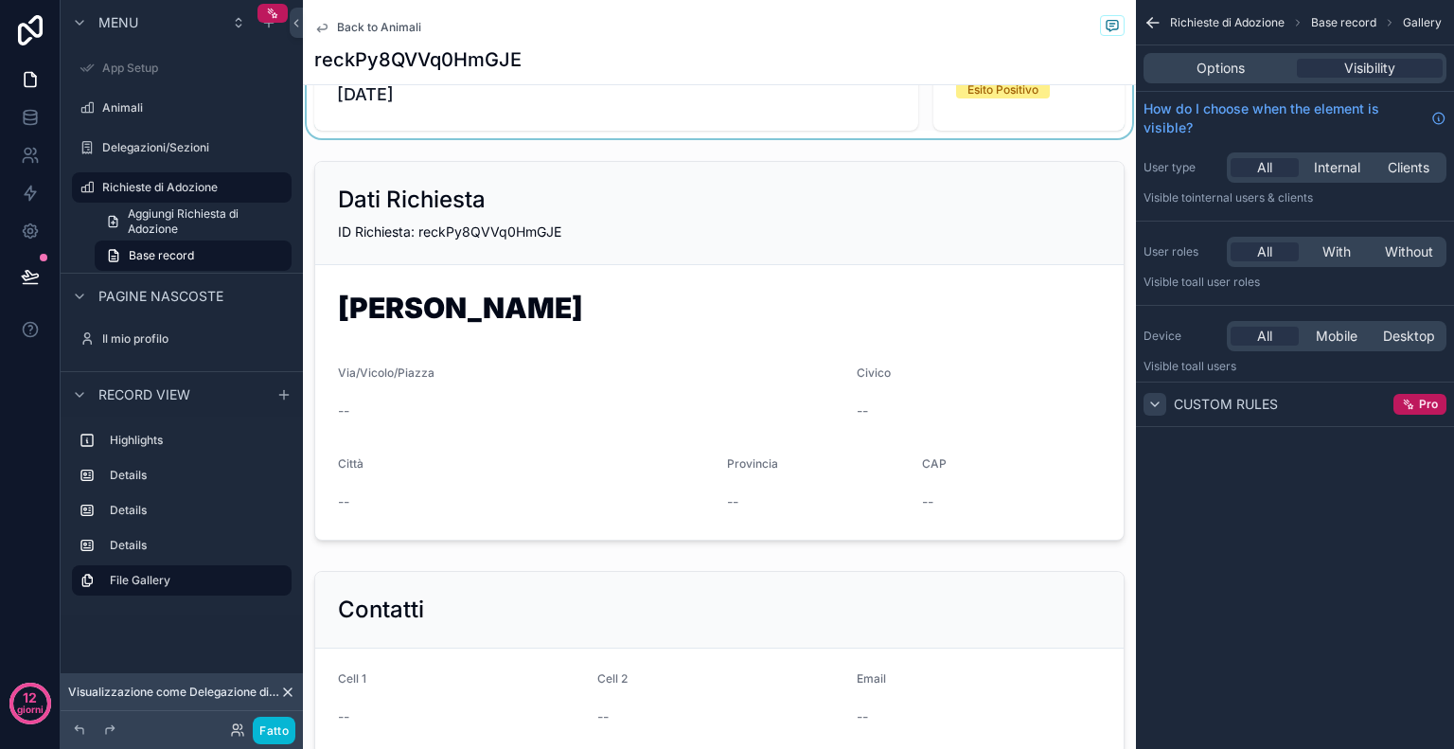
scroll to position [0, 0]
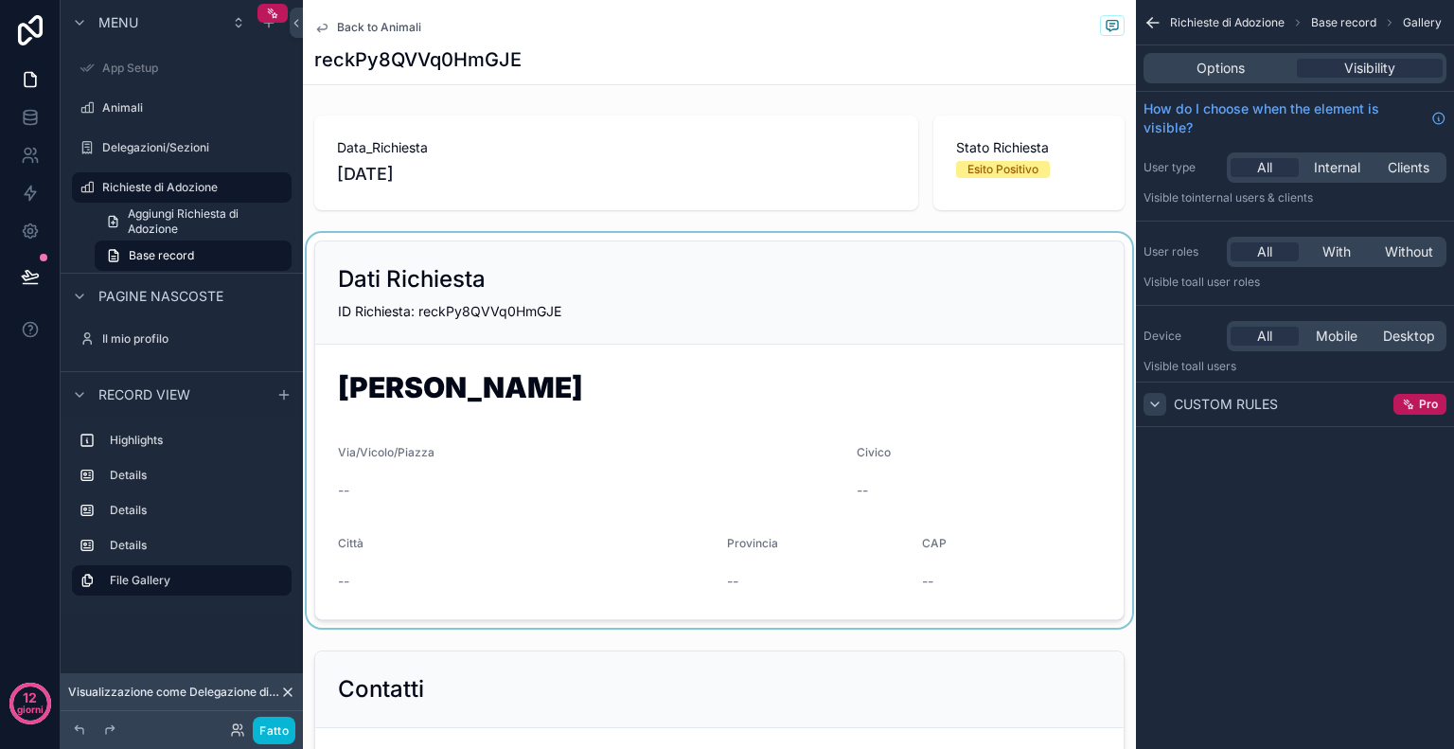
click at [693, 308] on div "contenuto scorrevole" at bounding box center [719, 430] width 833 height 395
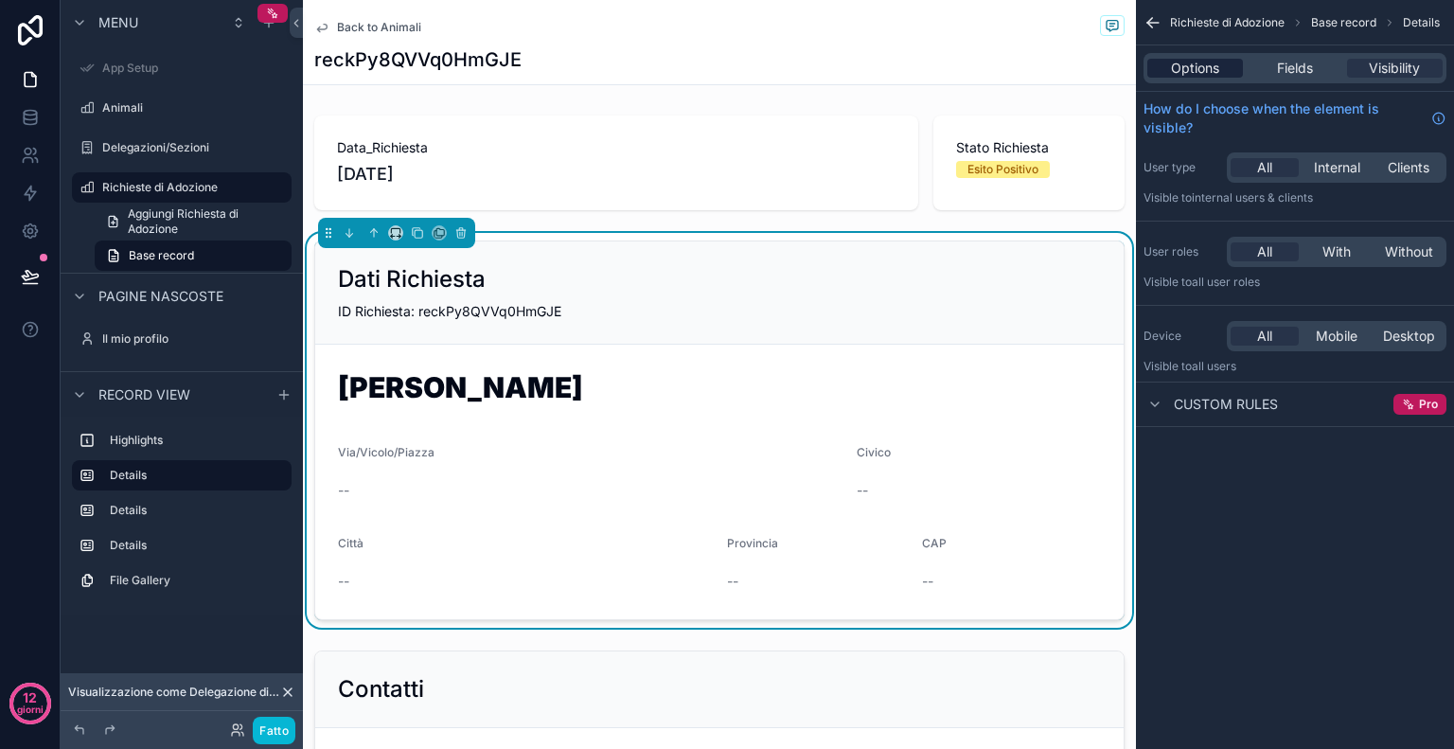
click at [1219, 59] on div "Options" at bounding box center [1195, 68] width 96 height 19
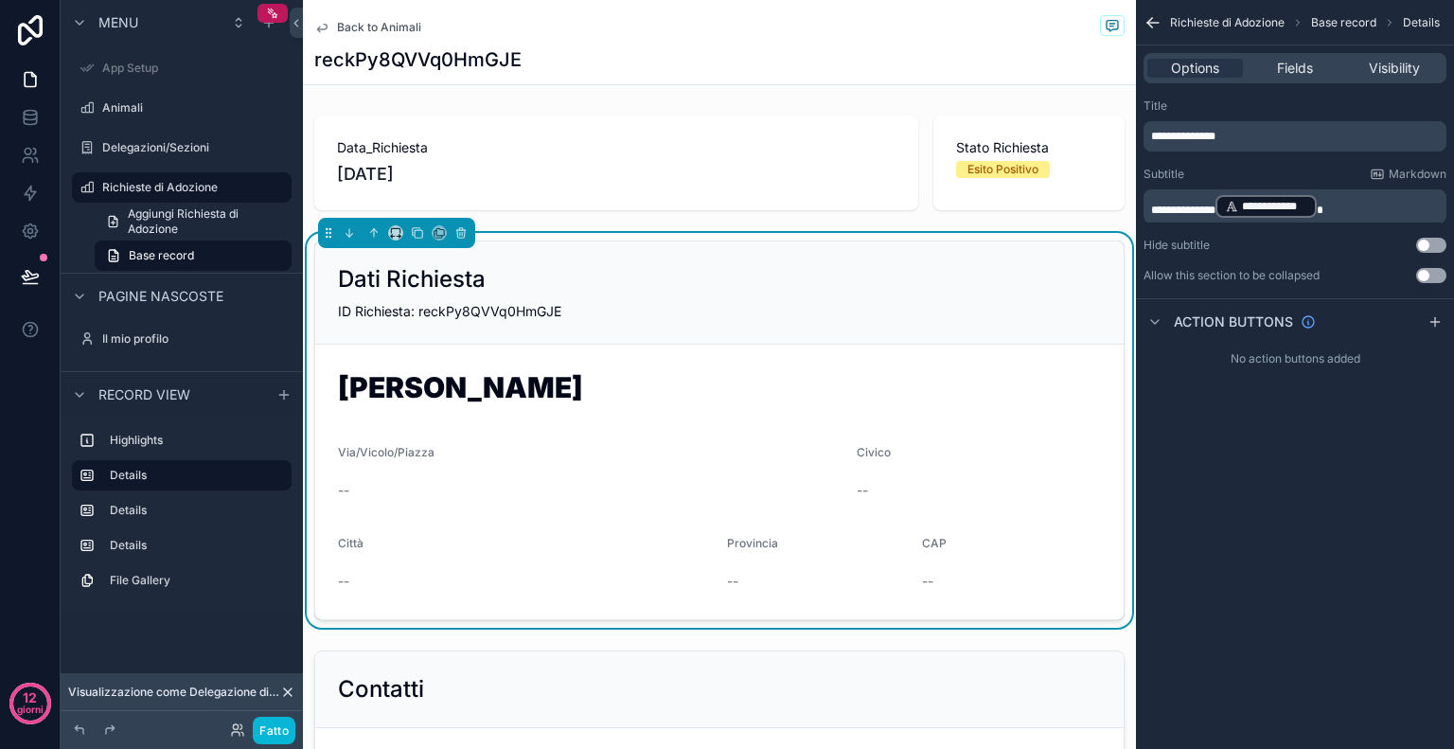
click at [1292, 142] on p "**********" at bounding box center [1297, 136] width 292 height 15
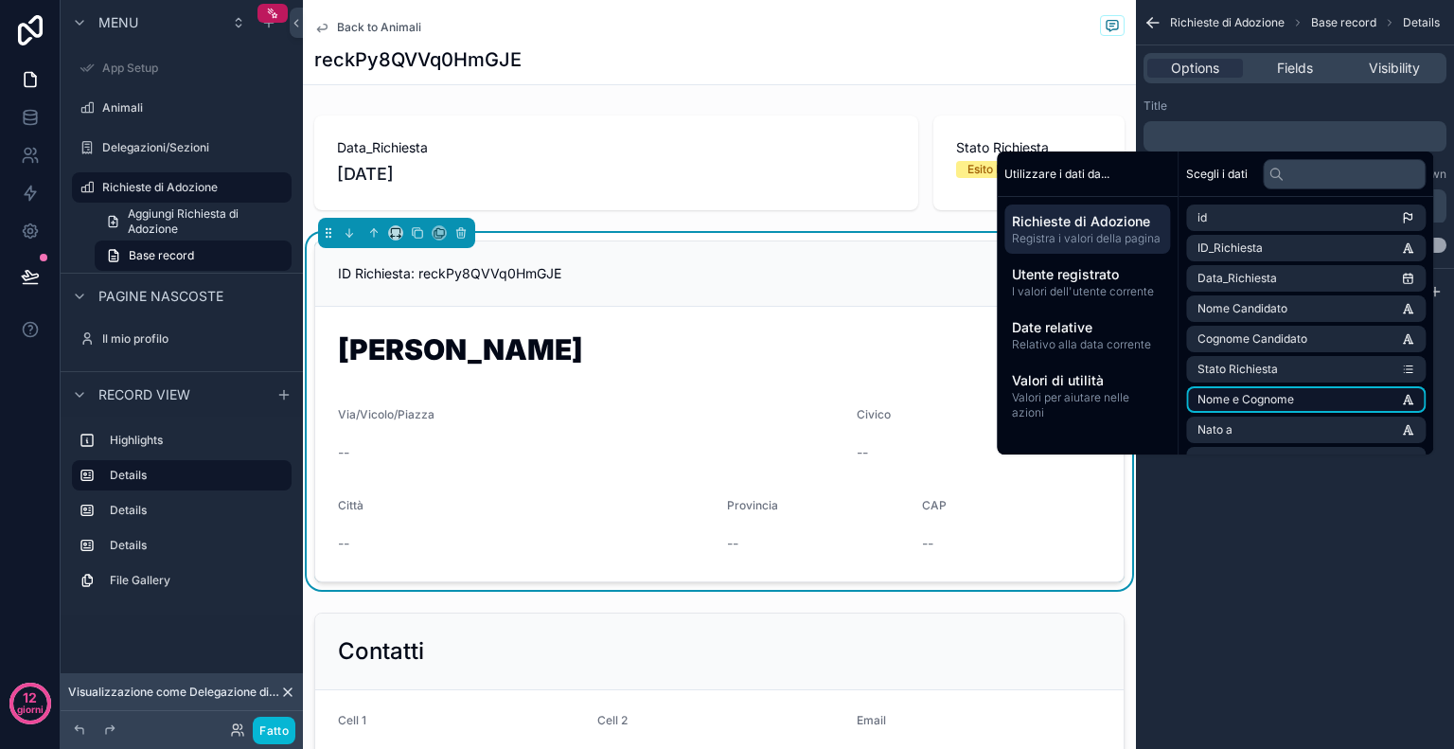
click at [1269, 401] on font "Nome e Cognome" at bounding box center [1246, 399] width 97 height 14
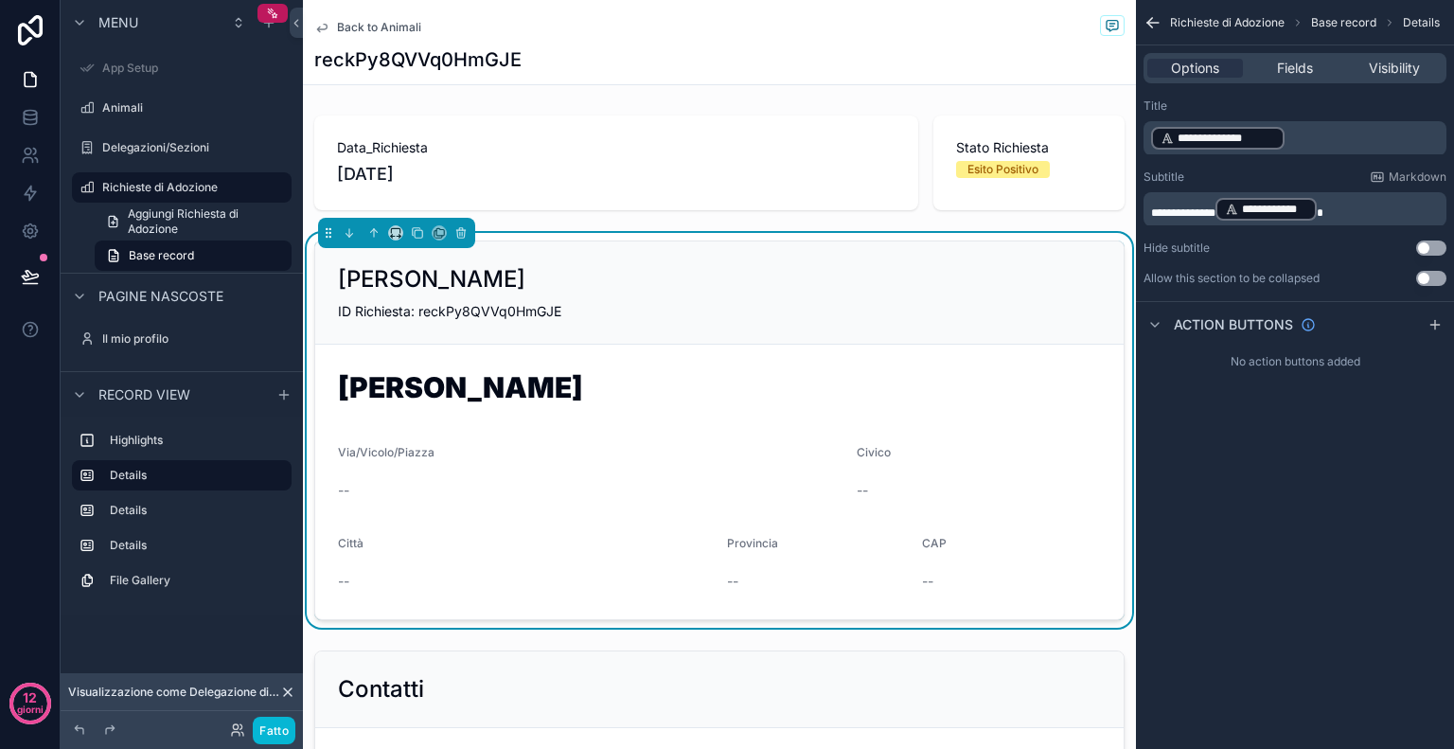
click at [1304, 126] on p "**********" at bounding box center [1297, 138] width 292 height 27
click at [1405, 115] on div "**********" at bounding box center [1295, 126] width 303 height 56
click at [1302, 72] on span "Fields" at bounding box center [1295, 68] width 36 height 19
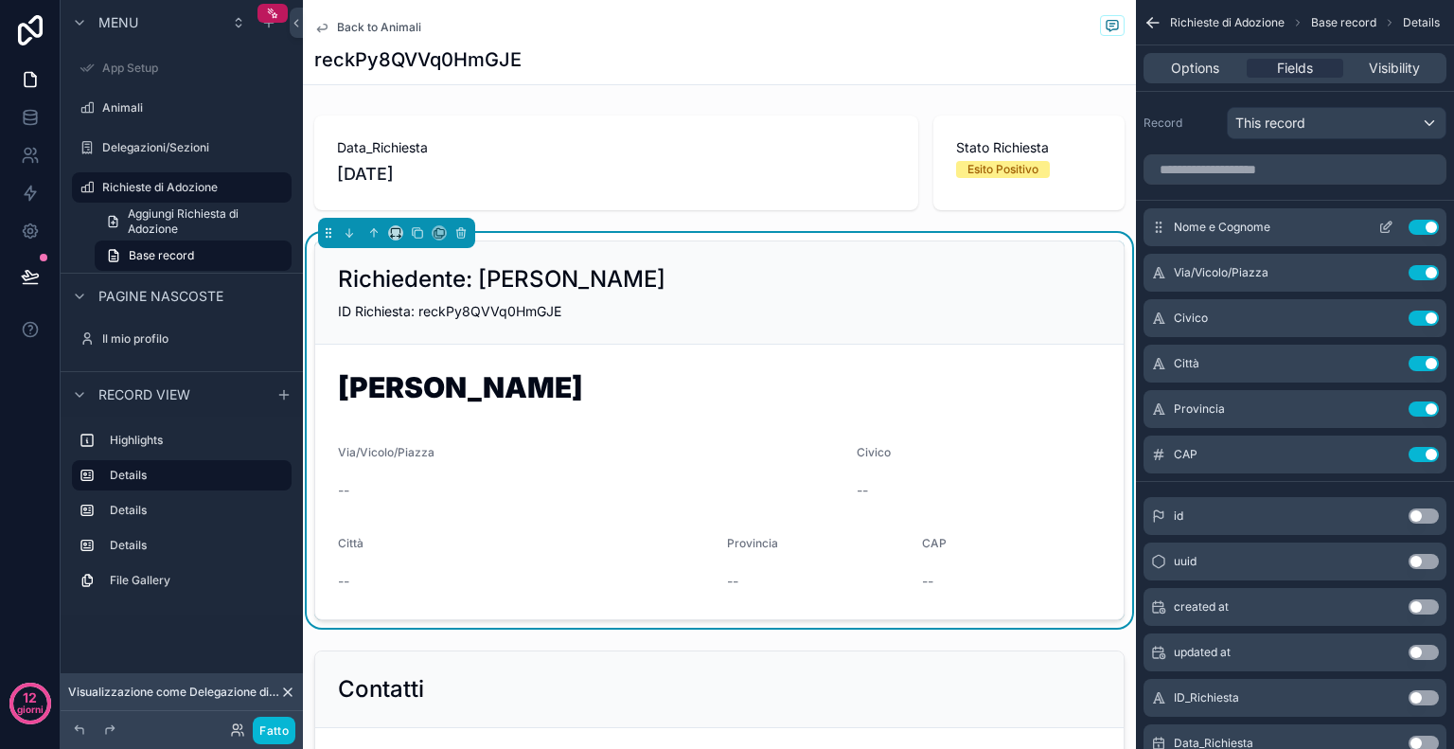
click at [1419, 230] on button "Use setting" at bounding box center [1424, 227] width 30 height 15
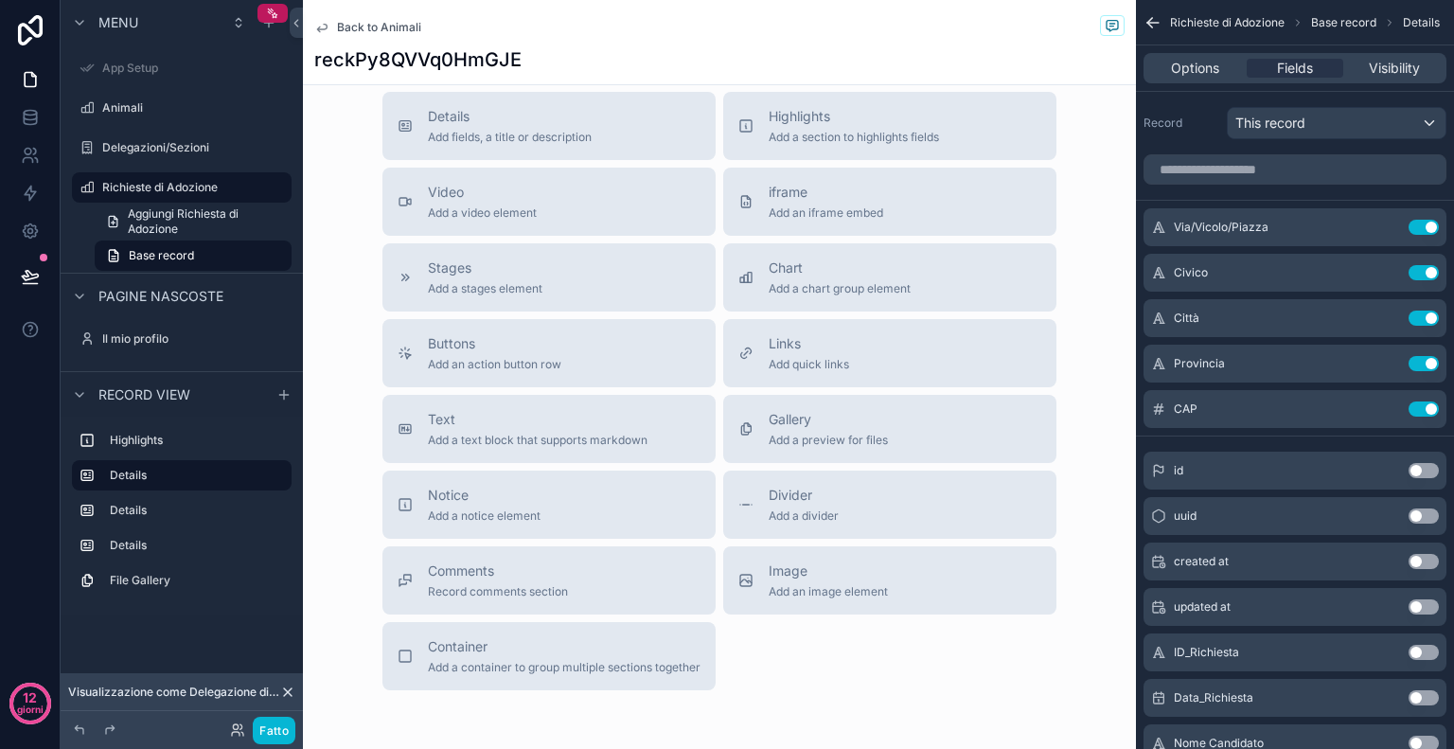
scroll to position [1530, 0]
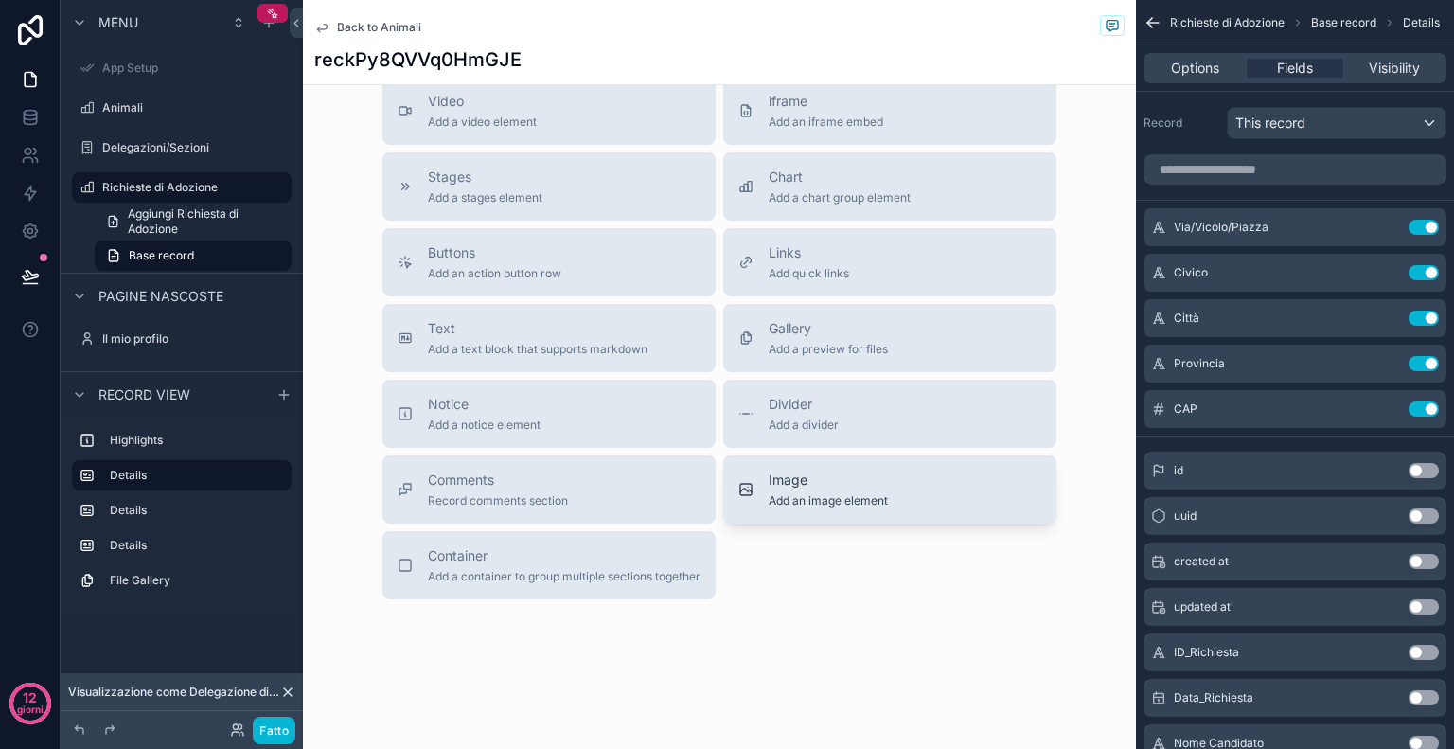
click at [794, 493] on span "Add an image element" at bounding box center [828, 500] width 119 height 15
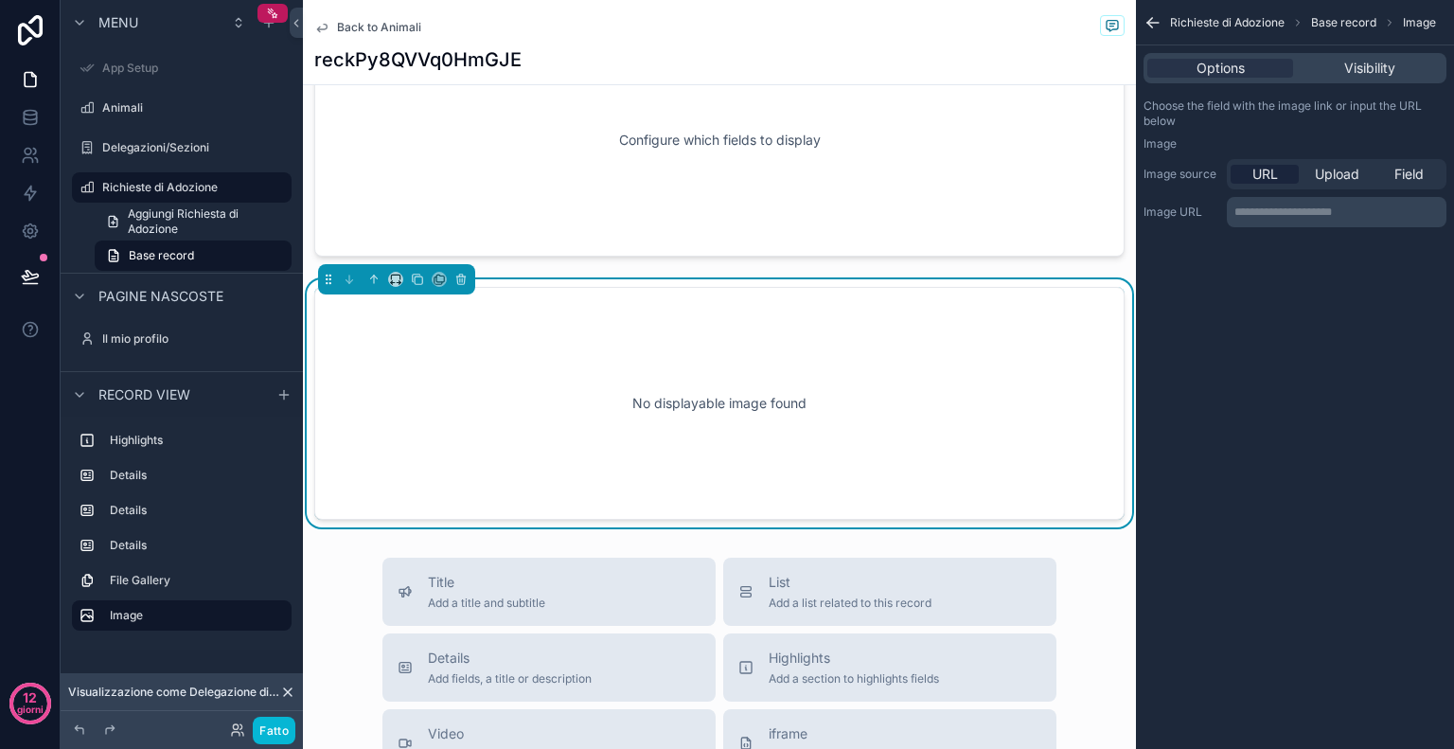
scroll to position [1163, 0]
click at [1376, 60] on span "Visibility" at bounding box center [1369, 68] width 51 height 19
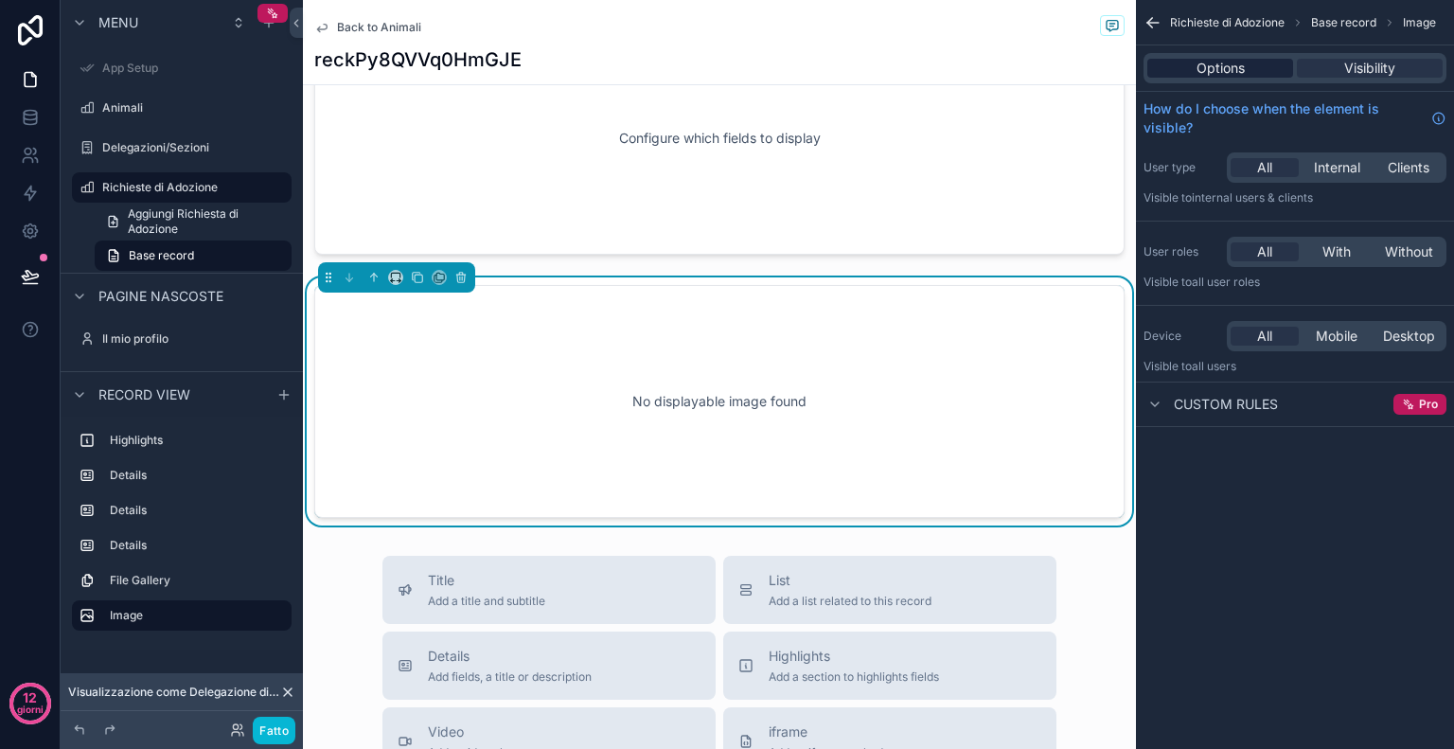
click at [1219, 68] on span "Options" at bounding box center [1221, 68] width 48 height 19
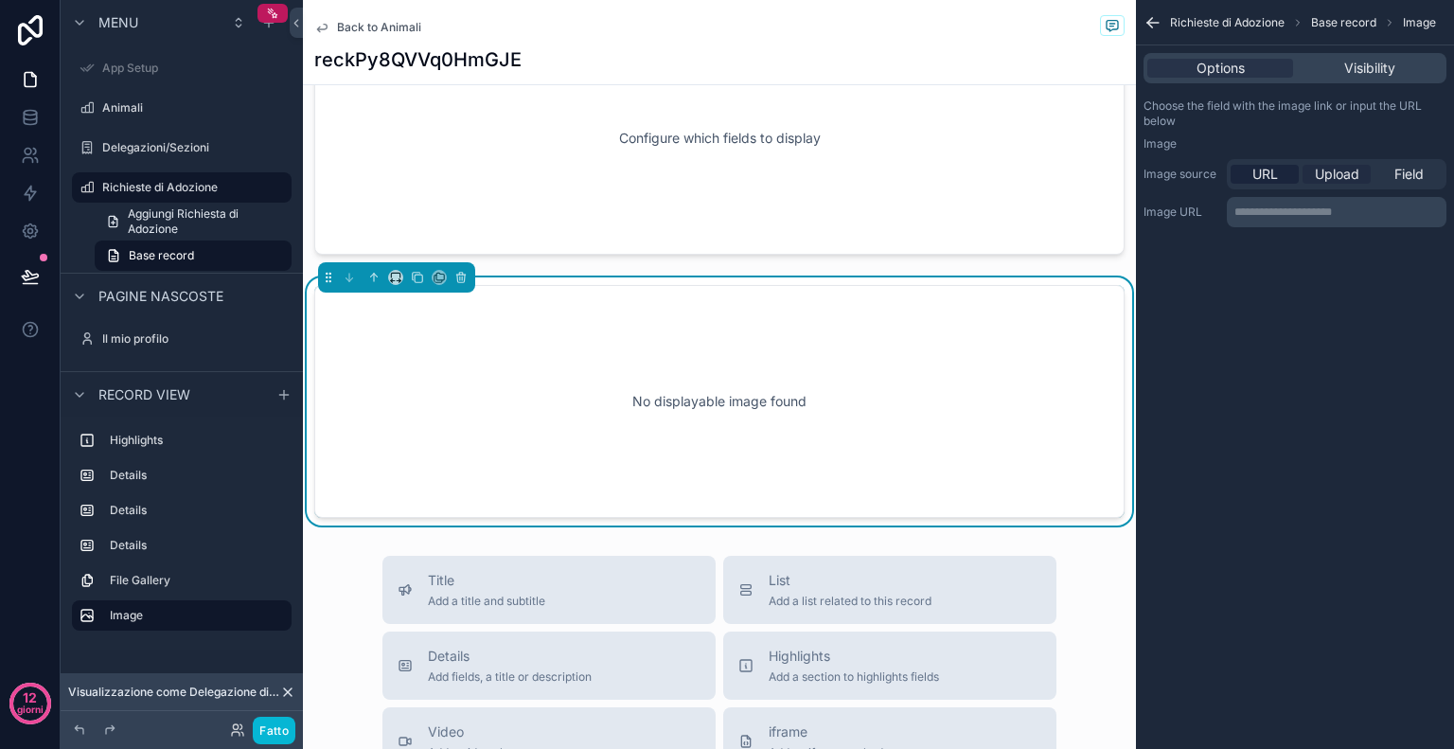
click at [1345, 169] on span "Upload" at bounding box center [1337, 174] width 44 height 19
click at [1406, 170] on span "Field" at bounding box center [1409, 174] width 29 height 19
click at [1354, 230] on div "Choose the field with the image link or input the URL below Image Image source …" at bounding box center [1295, 164] width 318 height 146
click at [1354, 209] on div "contenuto scorrevole" at bounding box center [1337, 213] width 218 height 30
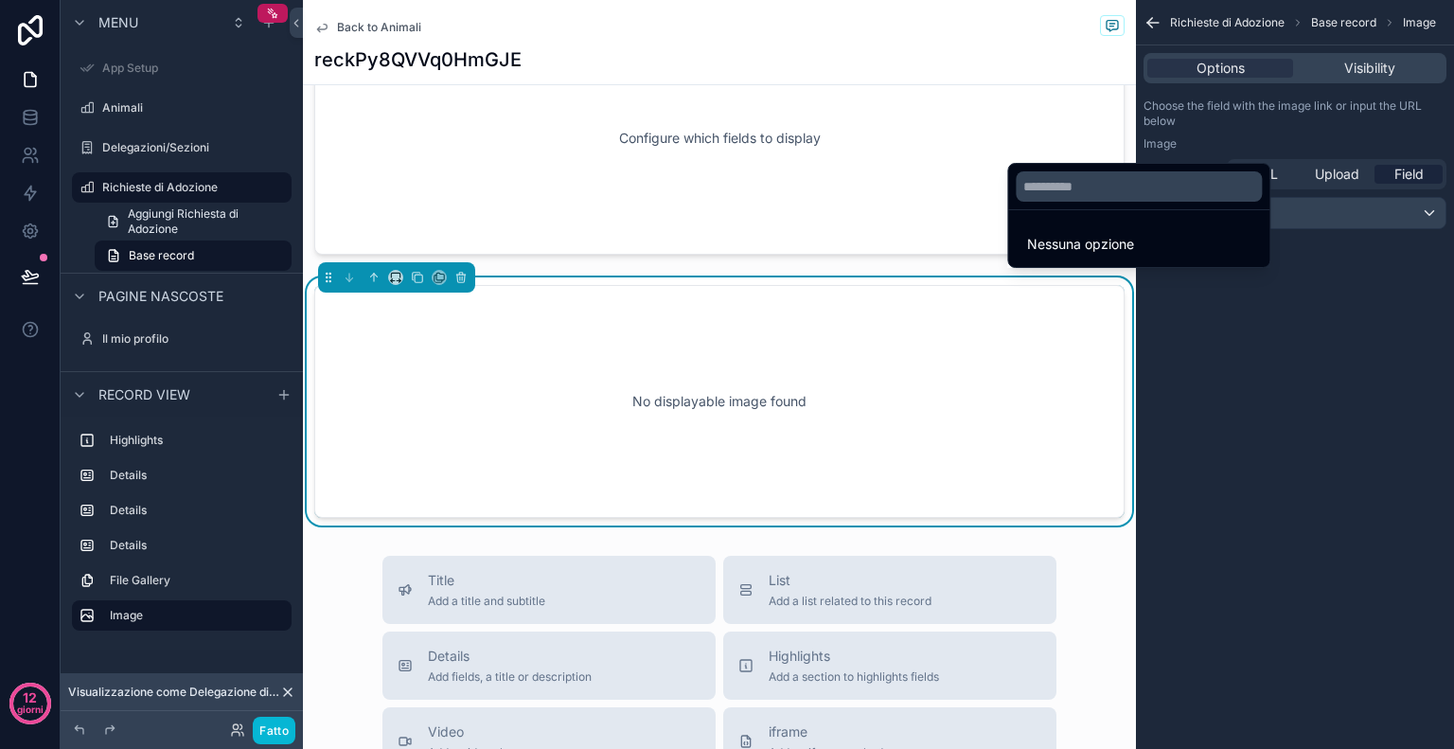
click at [1358, 435] on div "contenuto scorrevole" at bounding box center [727, 374] width 1454 height 749
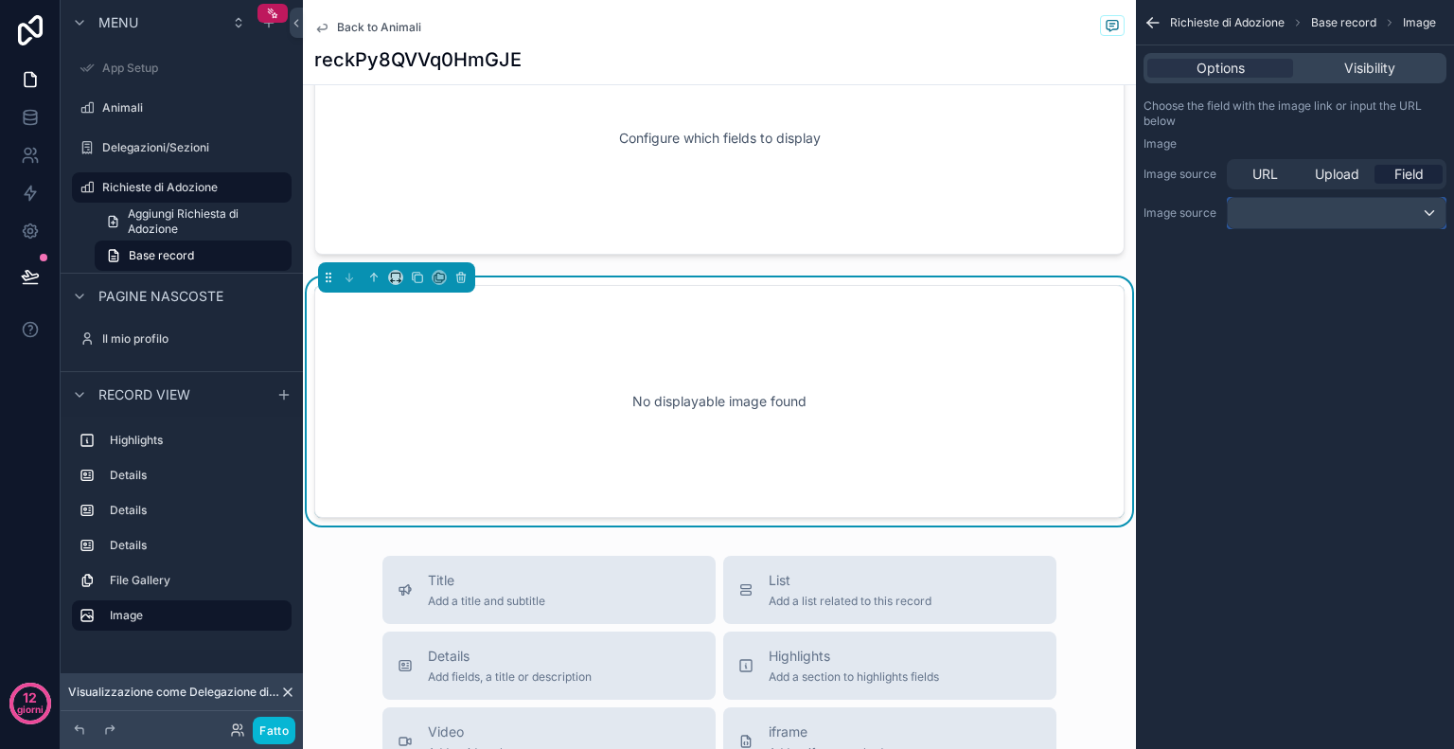
click at [1289, 208] on div "contenuto scorrevole" at bounding box center [1337, 213] width 218 height 30
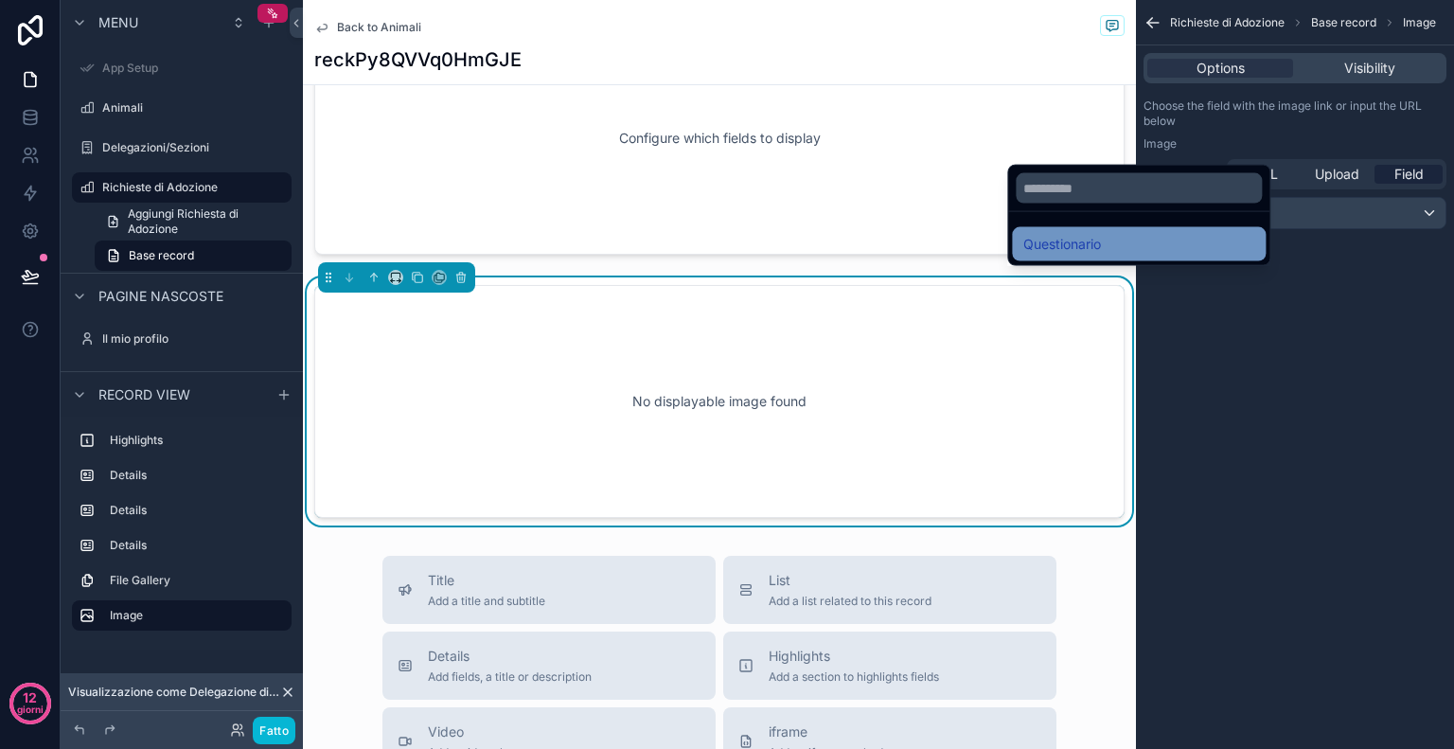
click at [1189, 236] on div "Questionario" at bounding box center [1138, 244] width 231 height 23
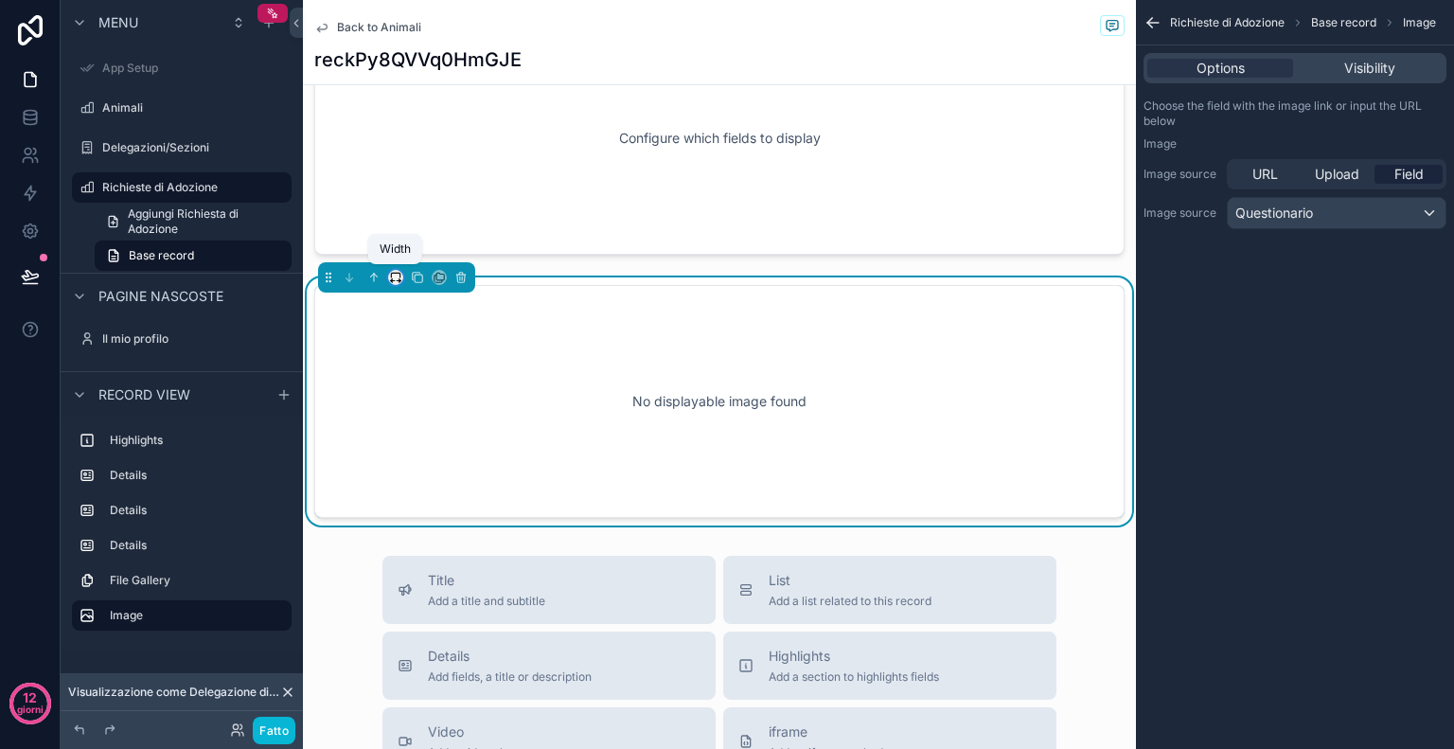
click at [390, 272] on icon "contenuto scorrevole" at bounding box center [395, 277] width 13 height 13
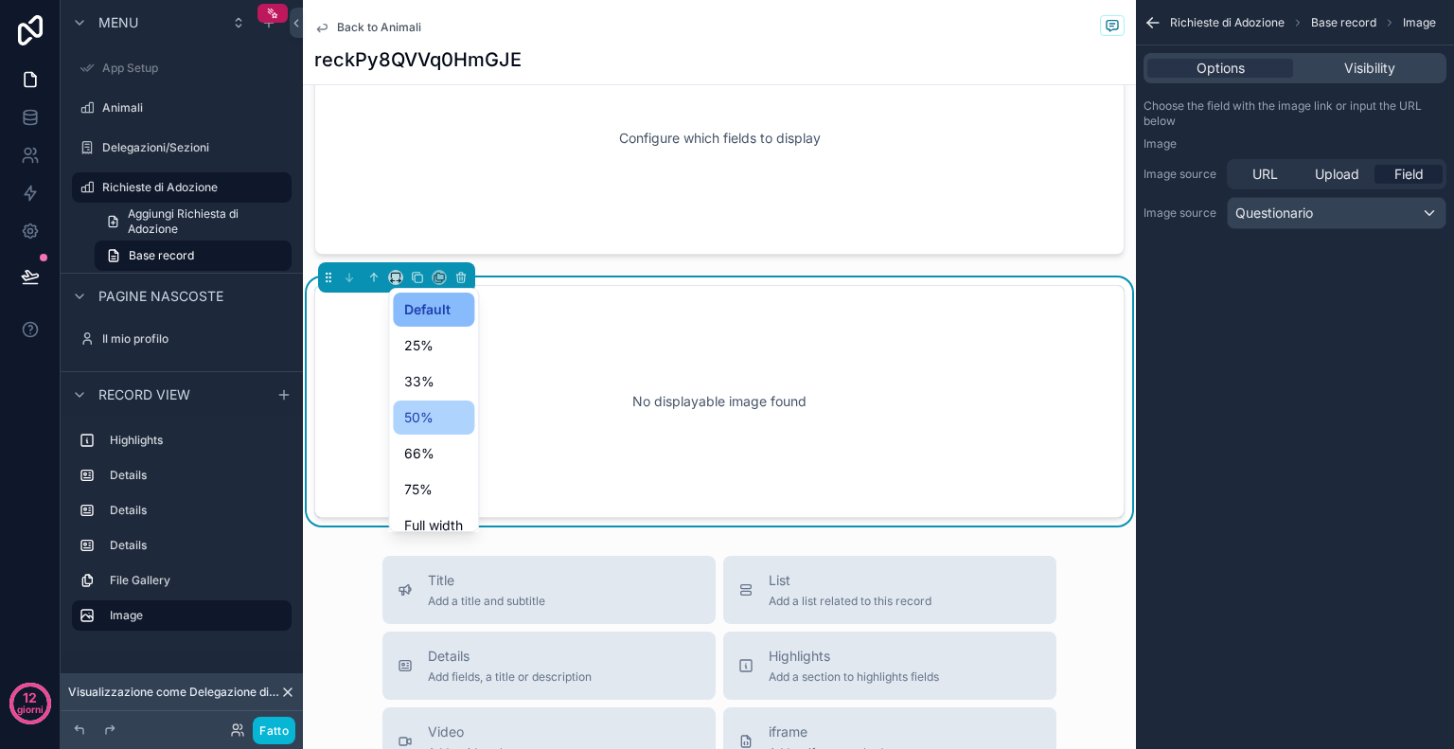
click at [424, 426] on span "50%" at bounding box center [418, 417] width 29 height 23
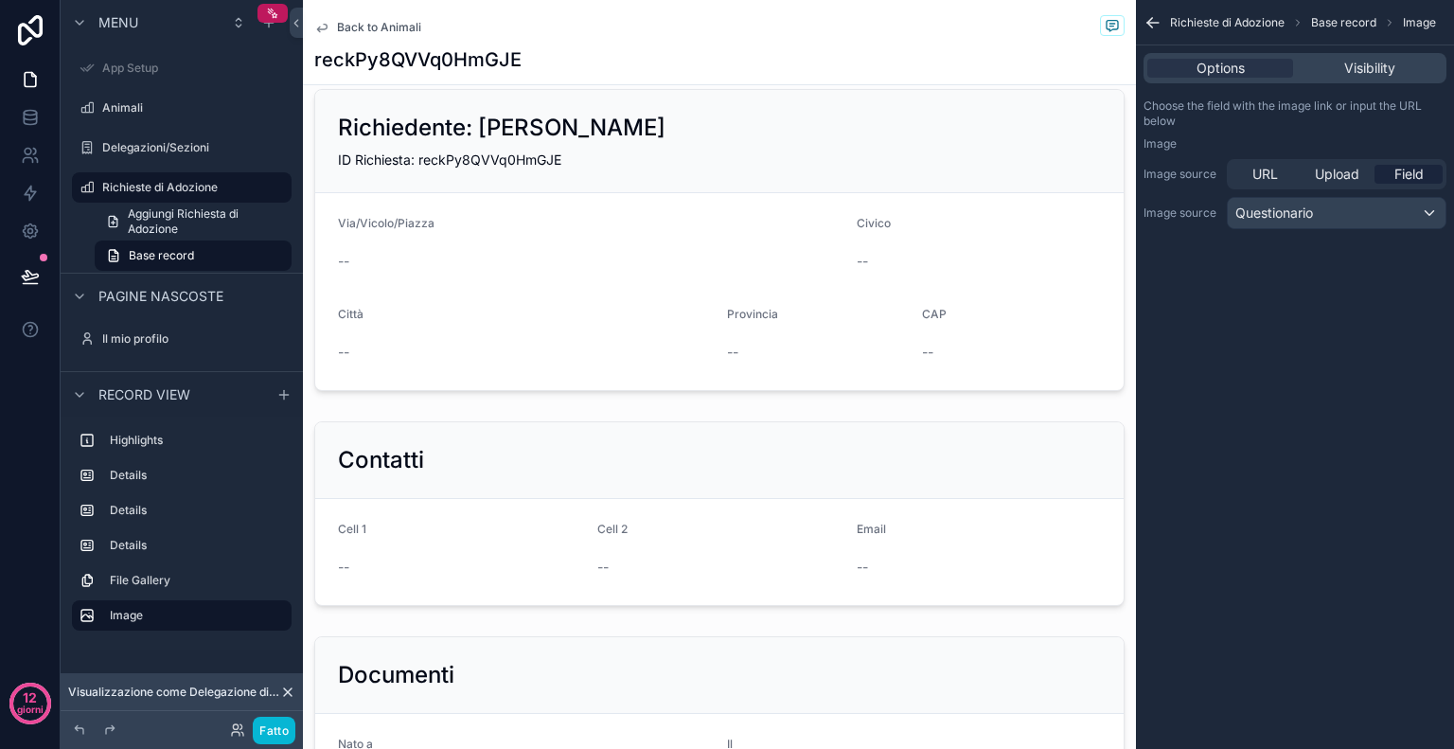
scroll to position [0, 0]
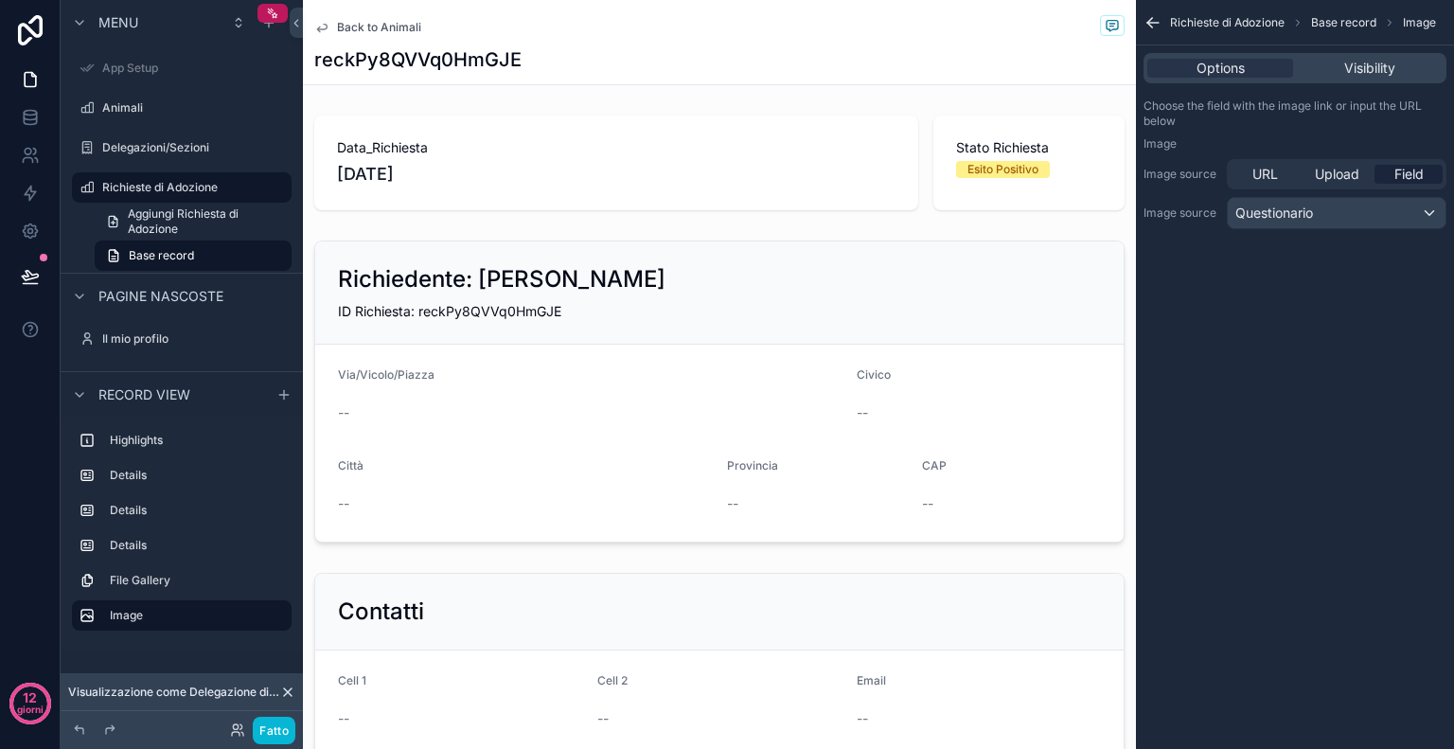
click at [693, 52] on div "reckPy8QVVq0HmGJE" at bounding box center [719, 59] width 810 height 27
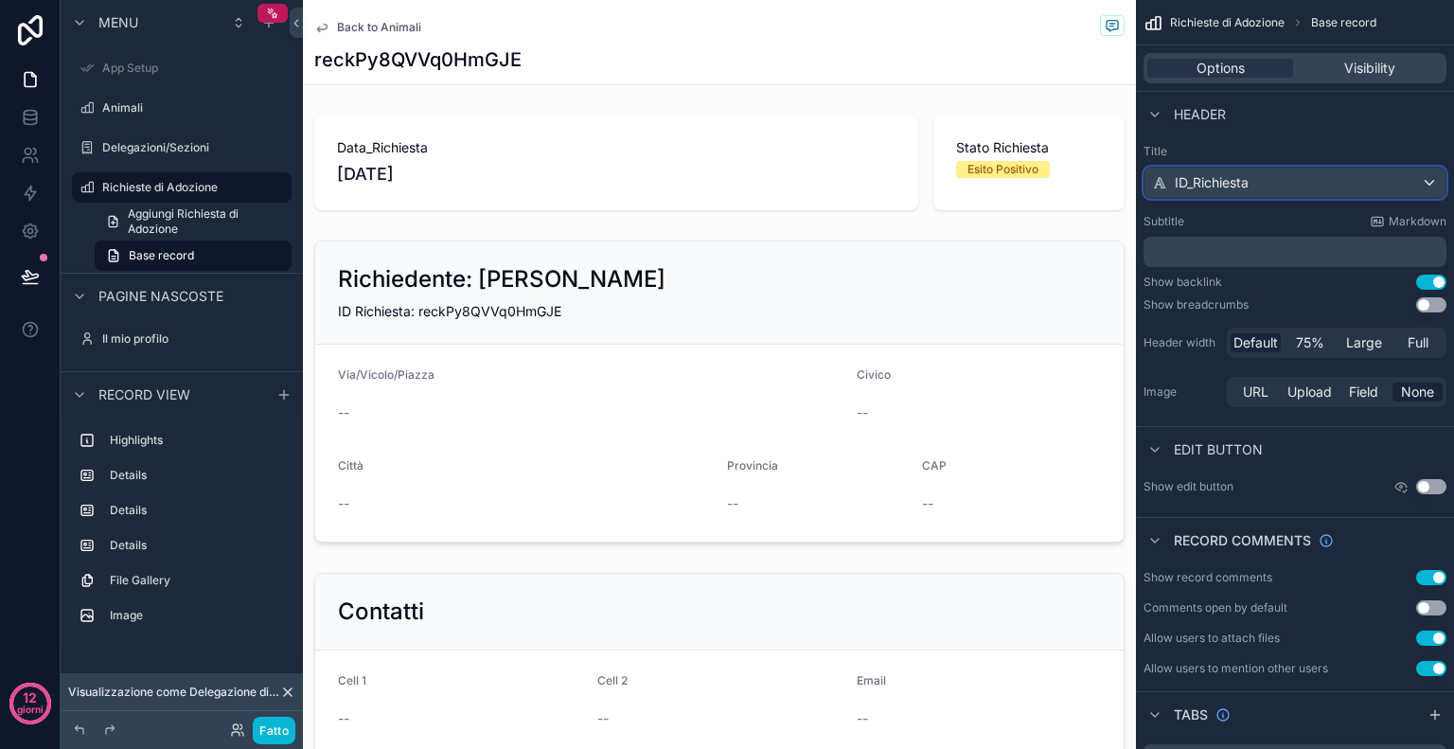
click at [1269, 177] on div "ID_Richiesta" at bounding box center [1295, 183] width 301 height 30
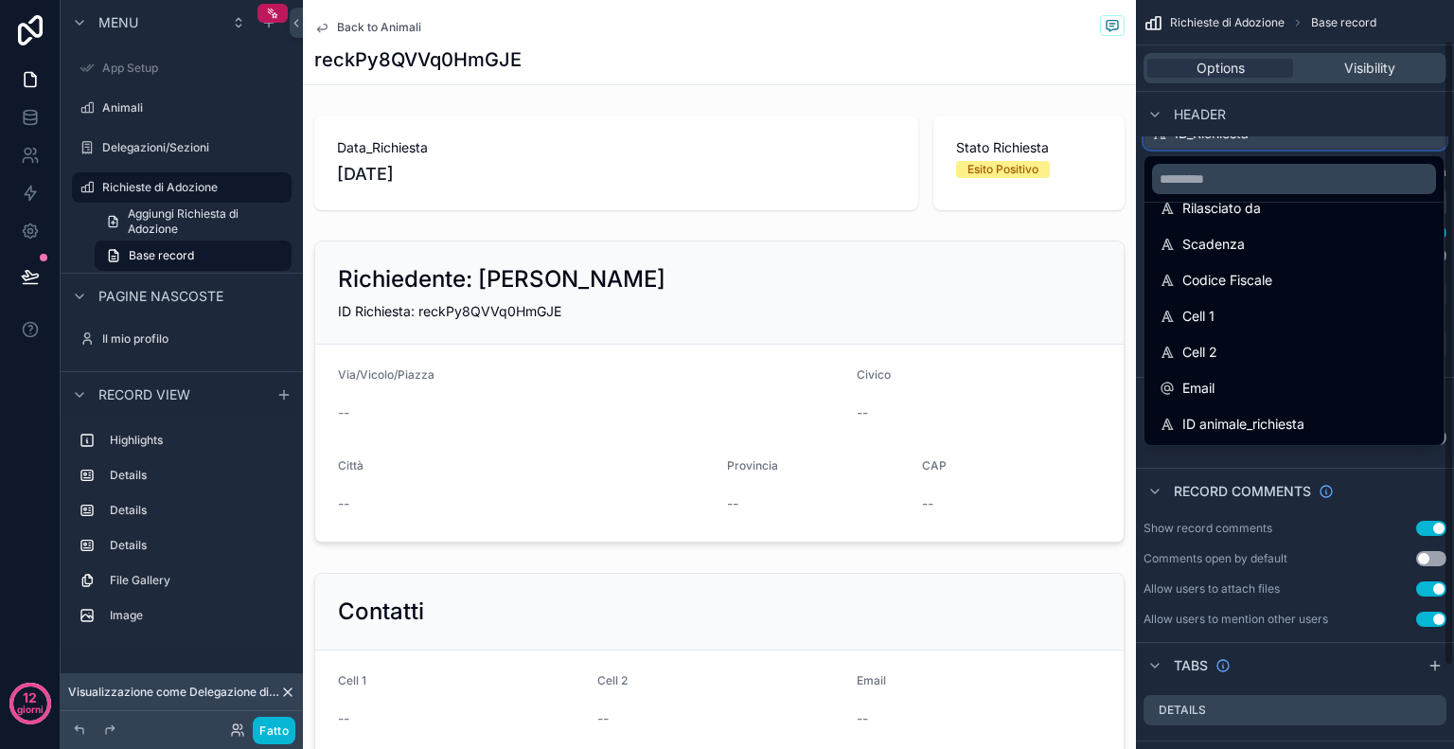
scroll to position [49, 0]
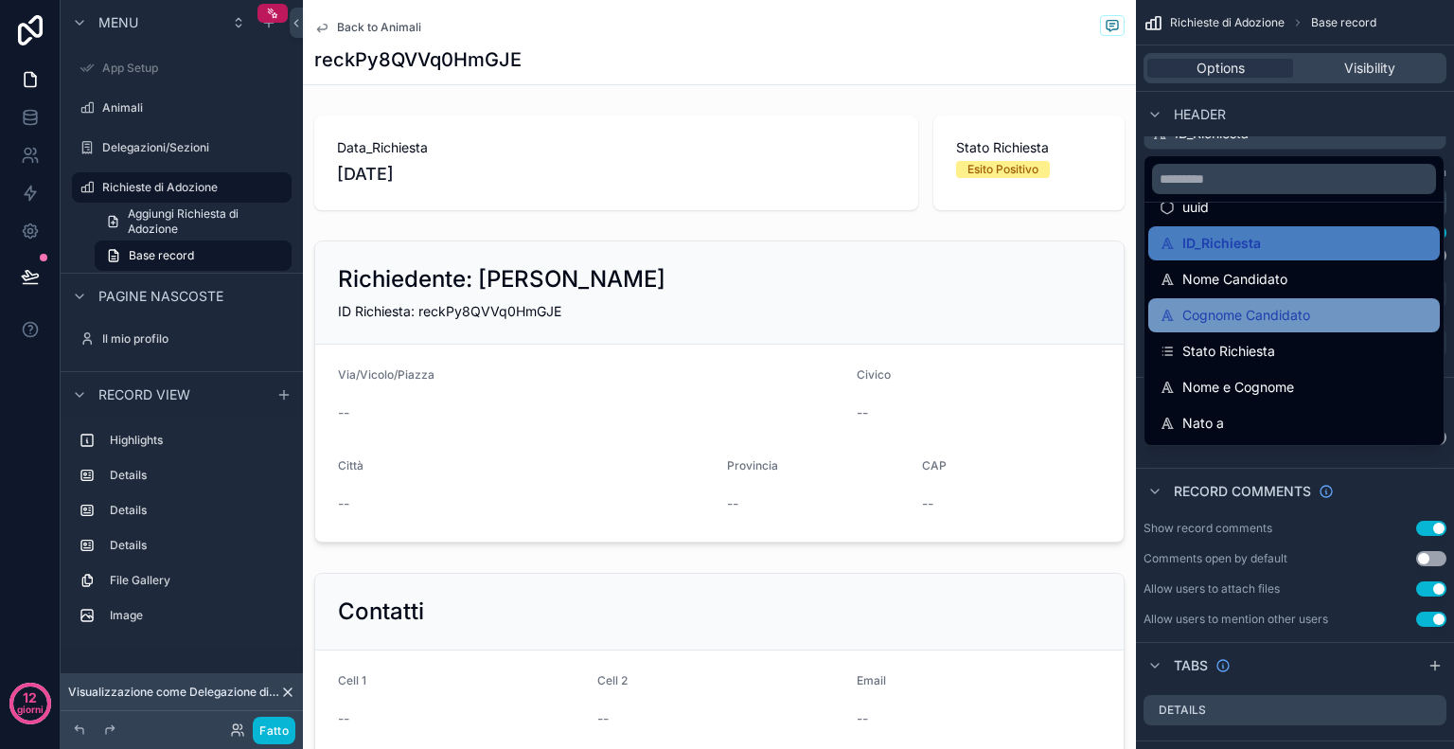
scroll to position [64, 0]
click at [1317, 385] on div "Nome e Cognome" at bounding box center [1294, 386] width 269 height 23
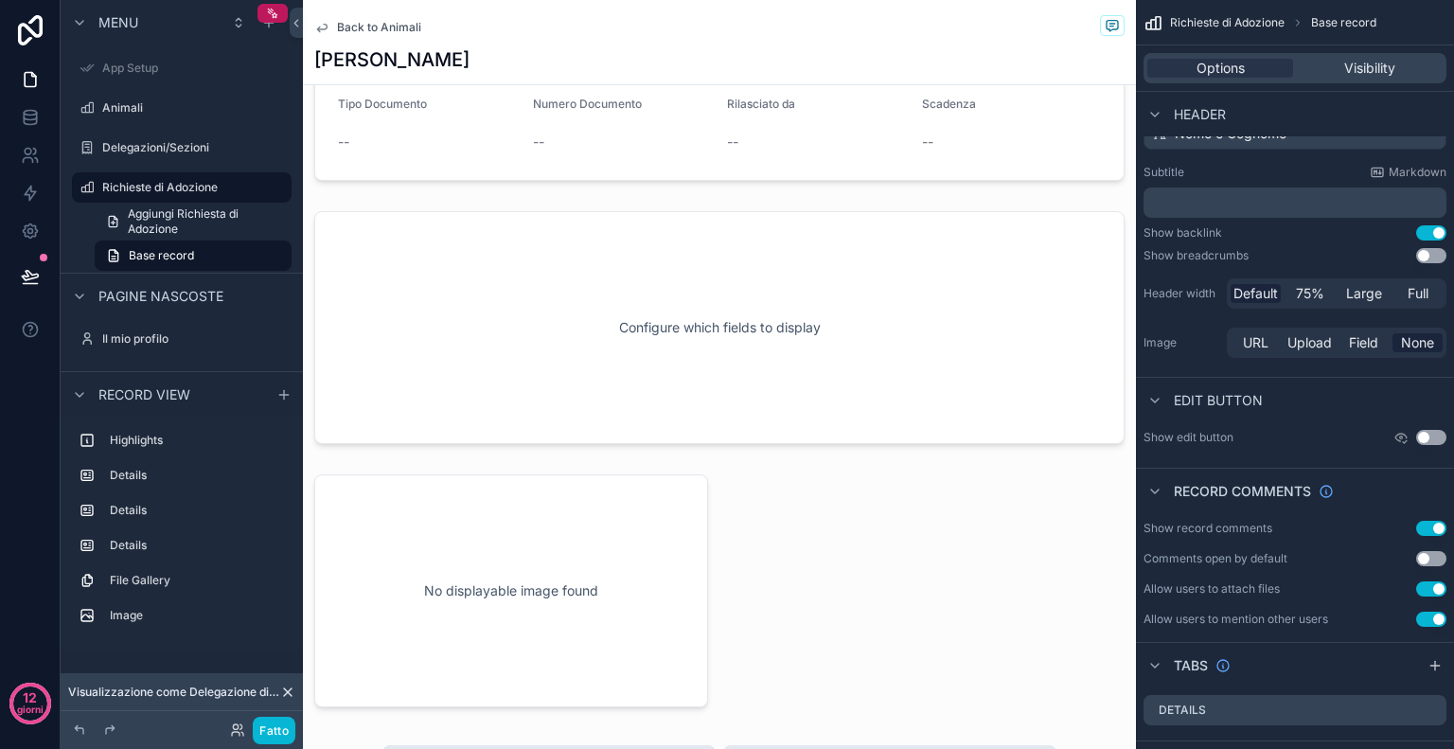
scroll to position [975, 0]
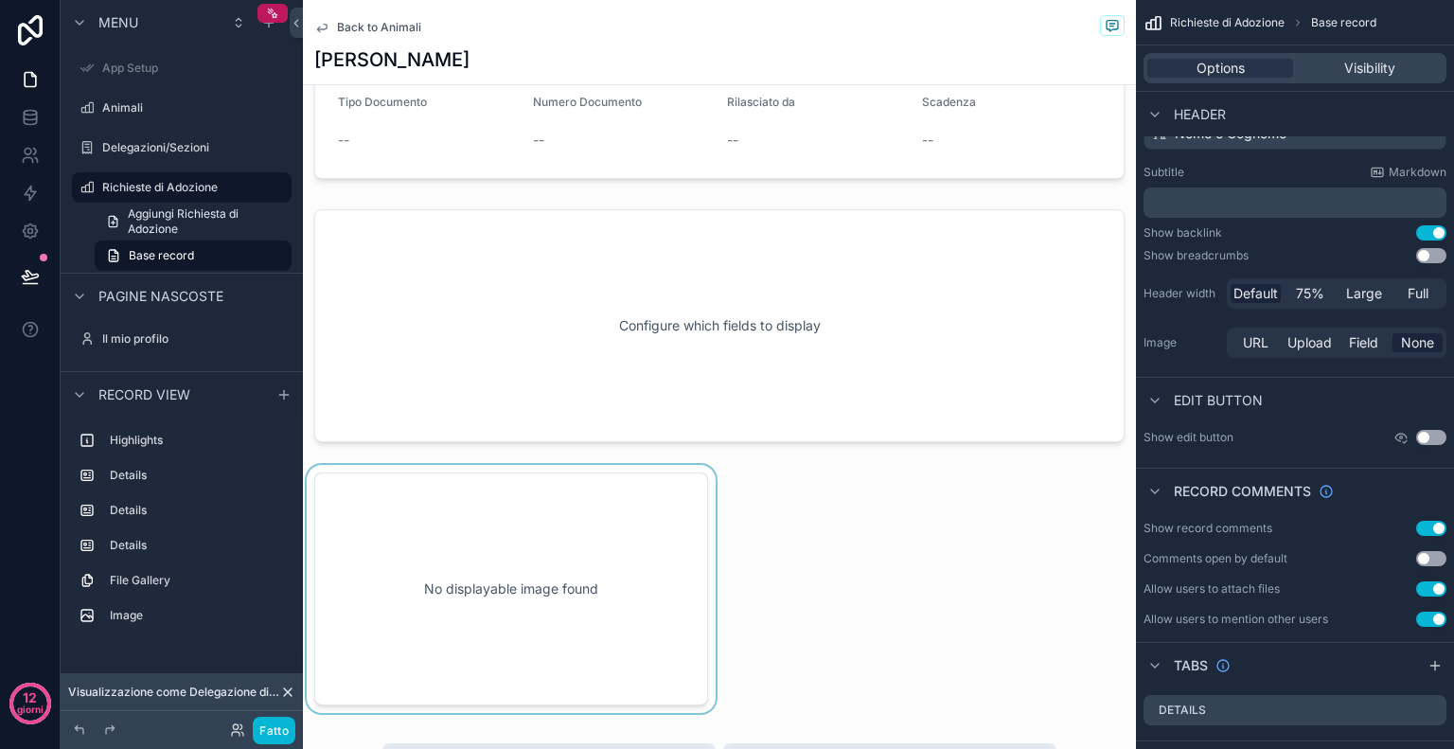
click at [472, 577] on div "contenuto scorrevole" at bounding box center [511, 589] width 417 height 248
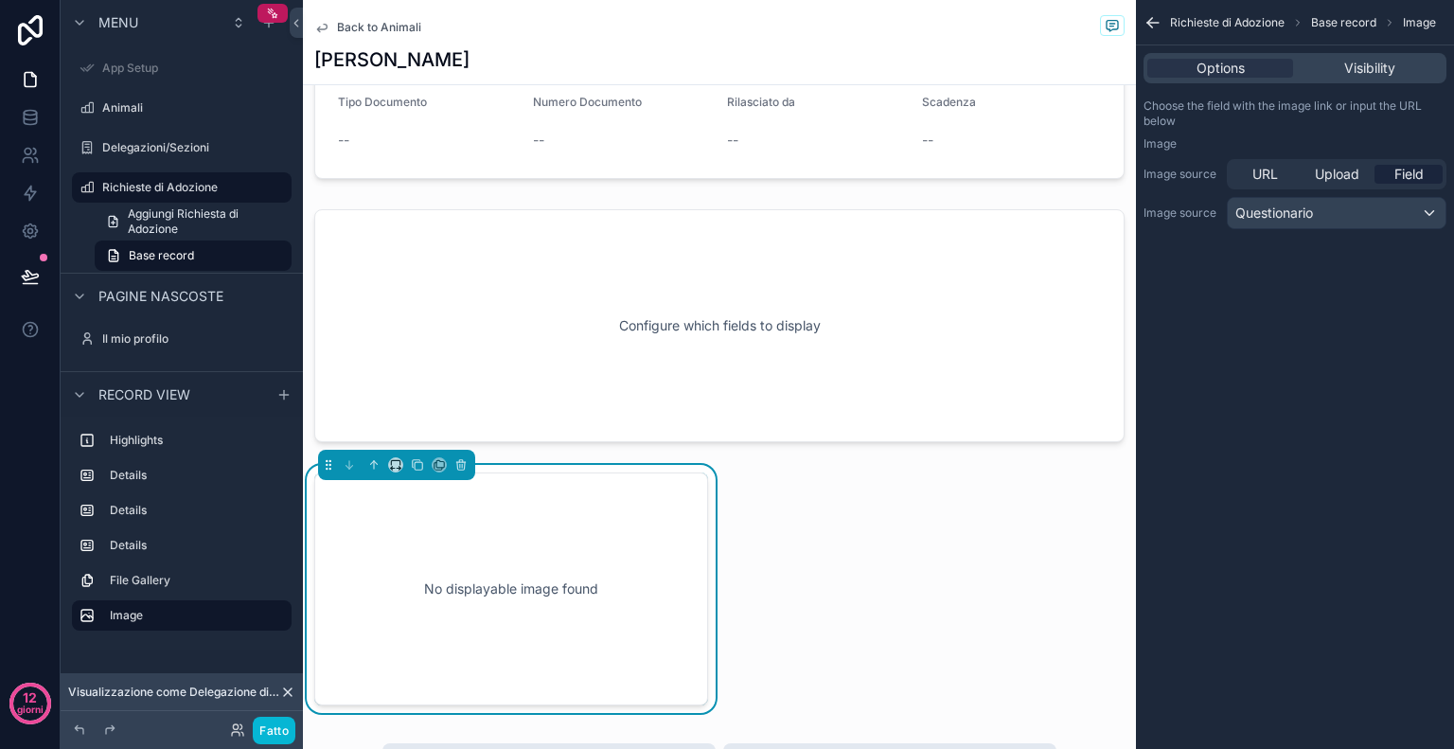
scroll to position [0, 0]
click at [292, 726] on button "Fatto" at bounding box center [274, 730] width 43 height 27
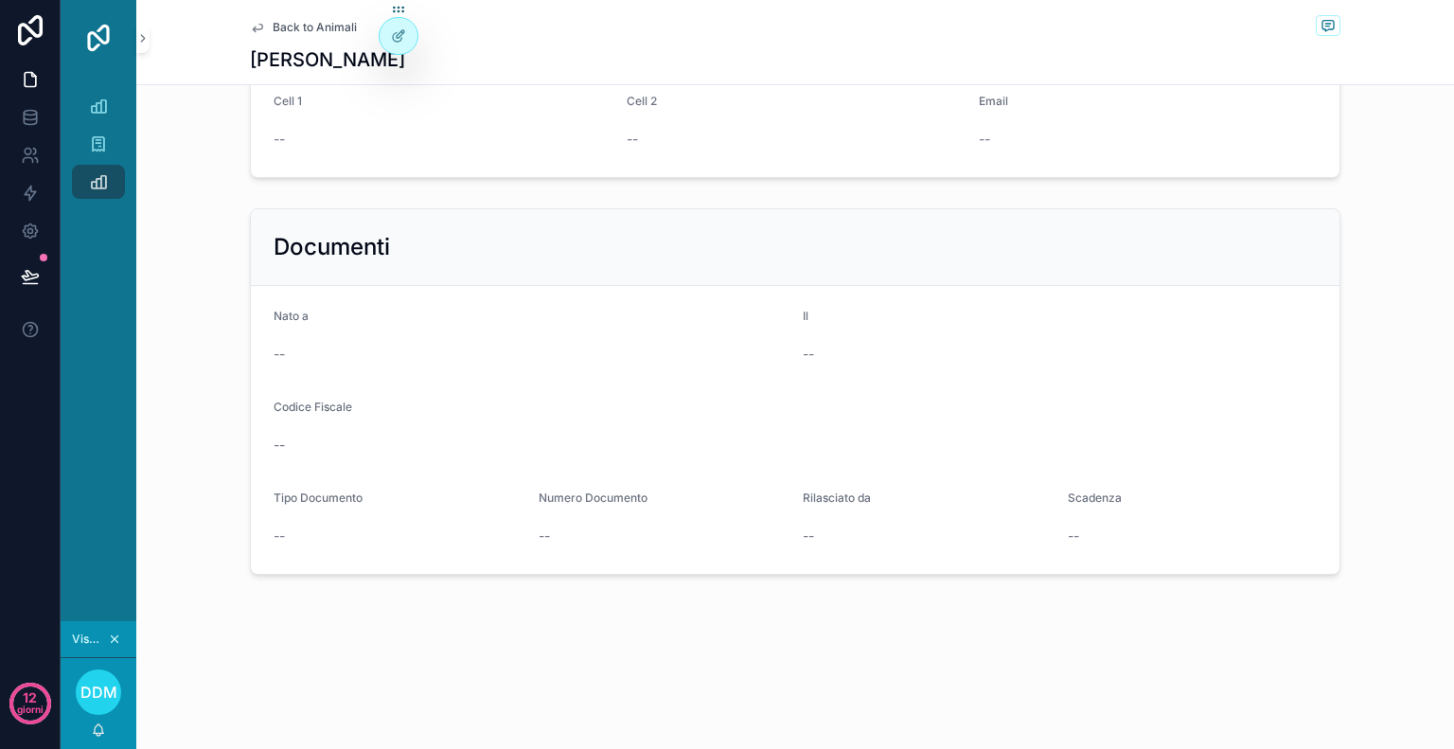
scroll to position [593, 0]
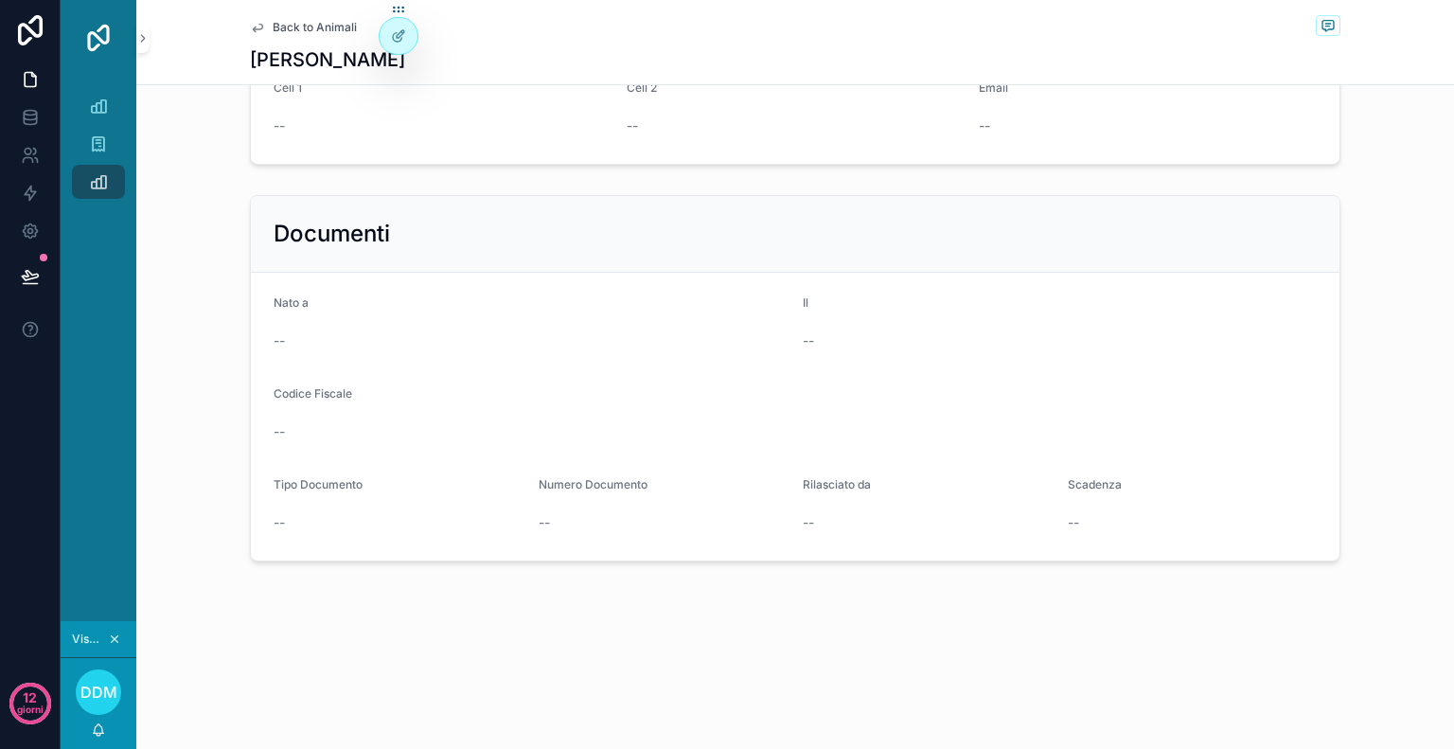
click at [415, 688] on div "Back to Animali Gianna Caramel Data_Richiesta 09/09/2025 Stato Richiesta Esito …" at bounding box center [795, 78] width 1318 height 1343
click at [544, 614] on div "contenuto scorrevole" at bounding box center [465, 621] width 659 height 15
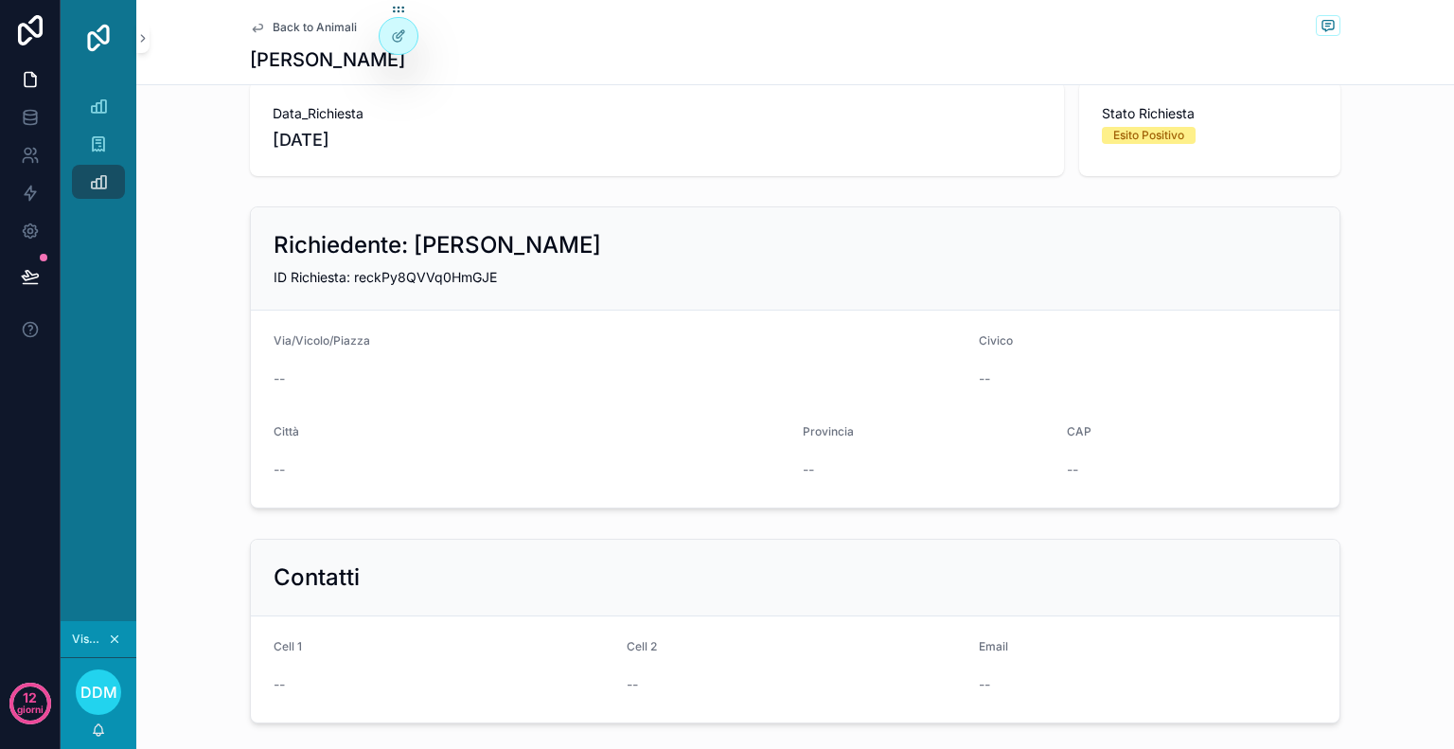
scroll to position [0, 0]
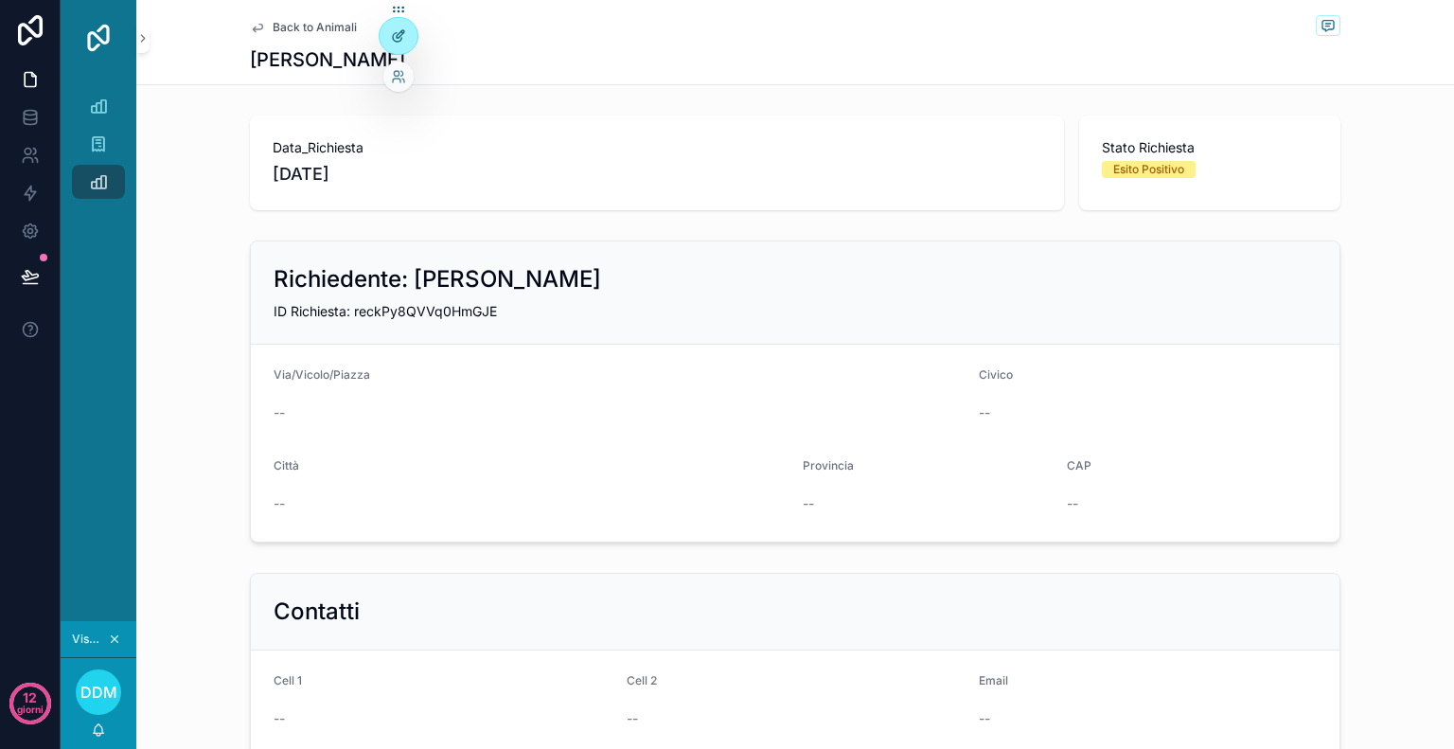
click at [398, 45] on div at bounding box center [399, 36] width 38 height 36
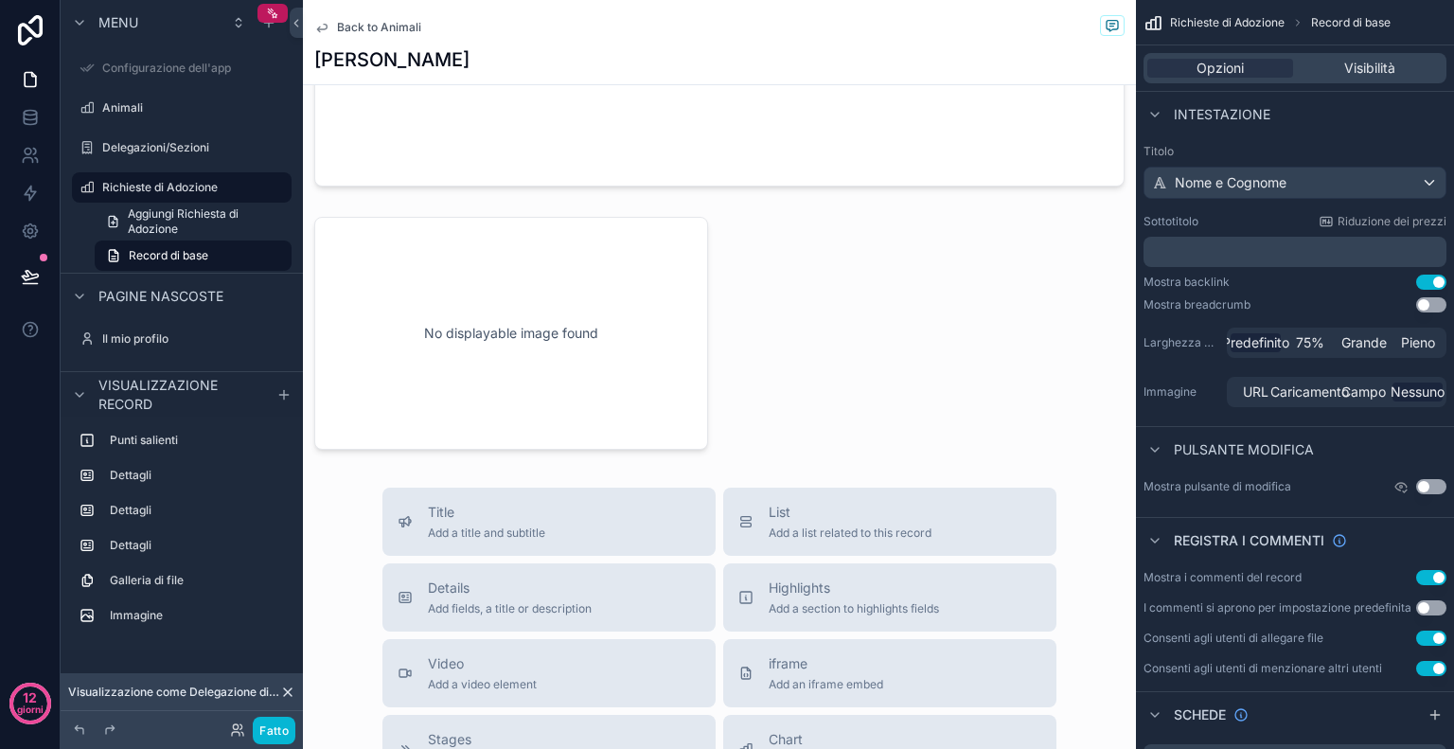
scroll to position [1250, 0]
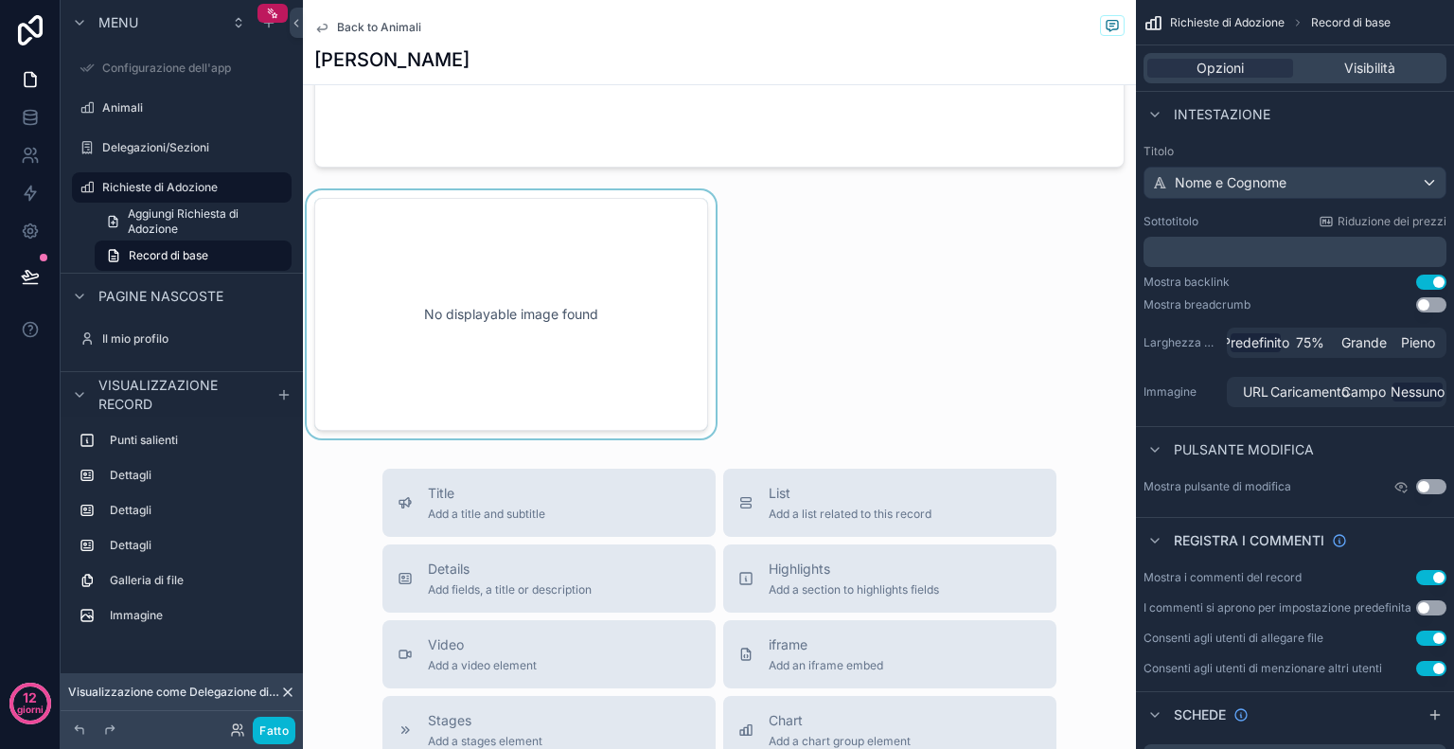
click at [498, 327] on div "contenuto scorrevole" at bounding box center [511, 314] width 417 height 248
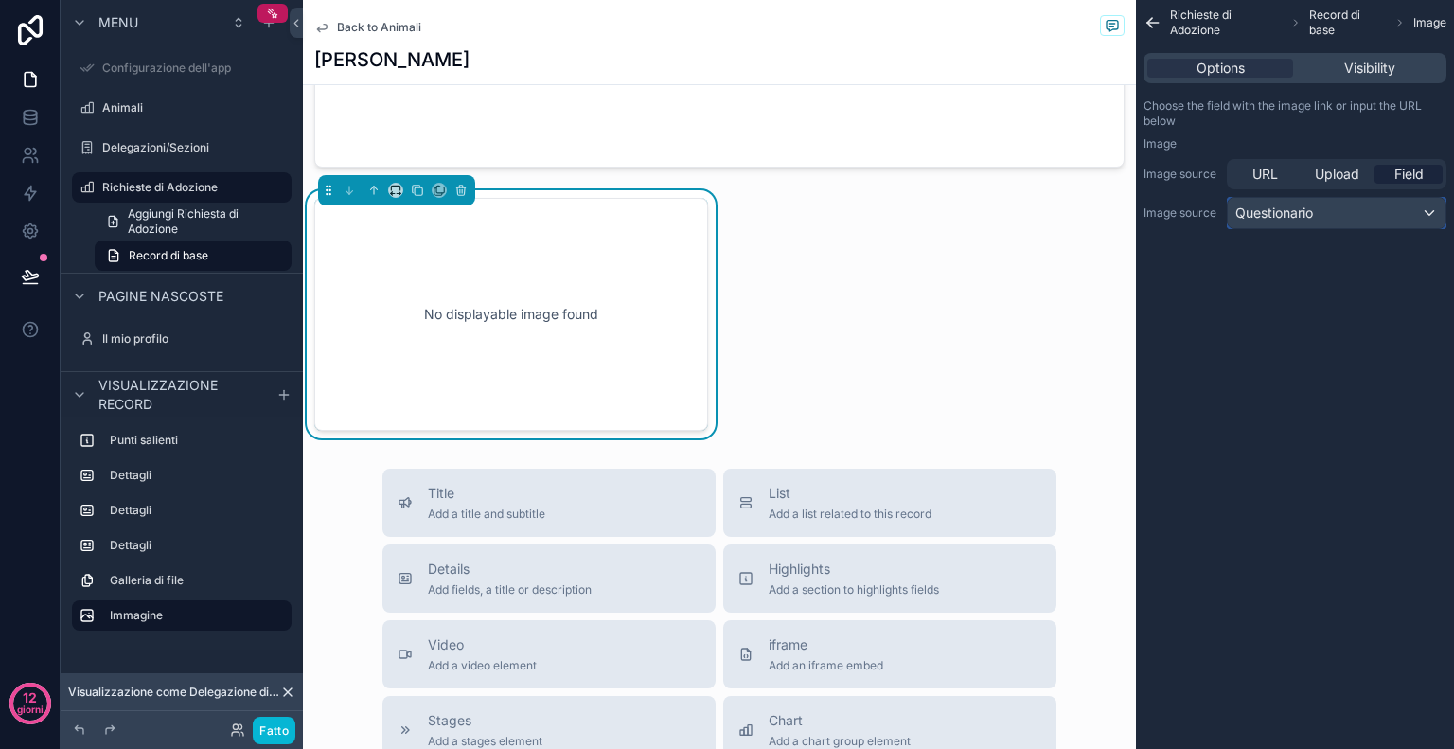
click at [1353, 214] on div "Questionario" at bounding box center [1337, 213] width 218 height 30
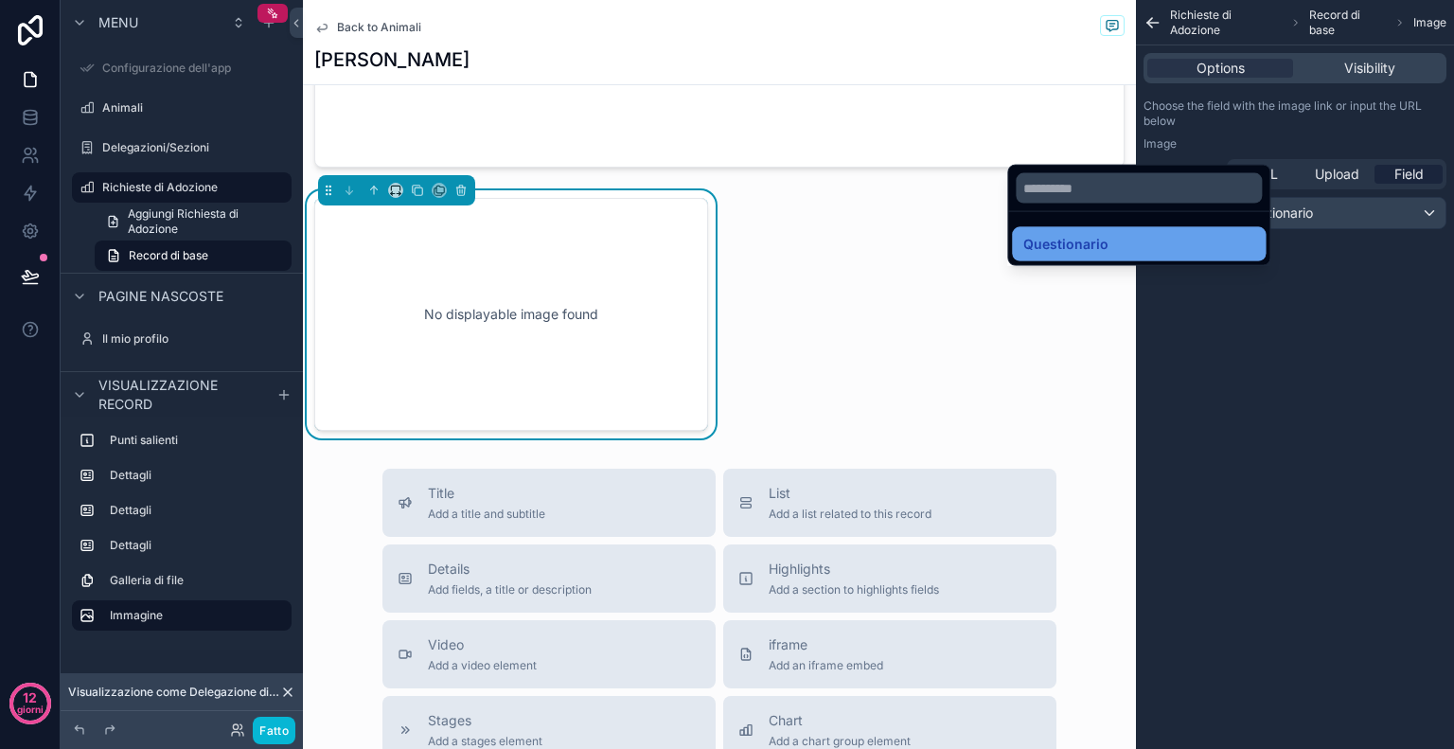
click at [1218, 230] on div "Questionario" at bounding box center [1139, 244] width 254 height 34
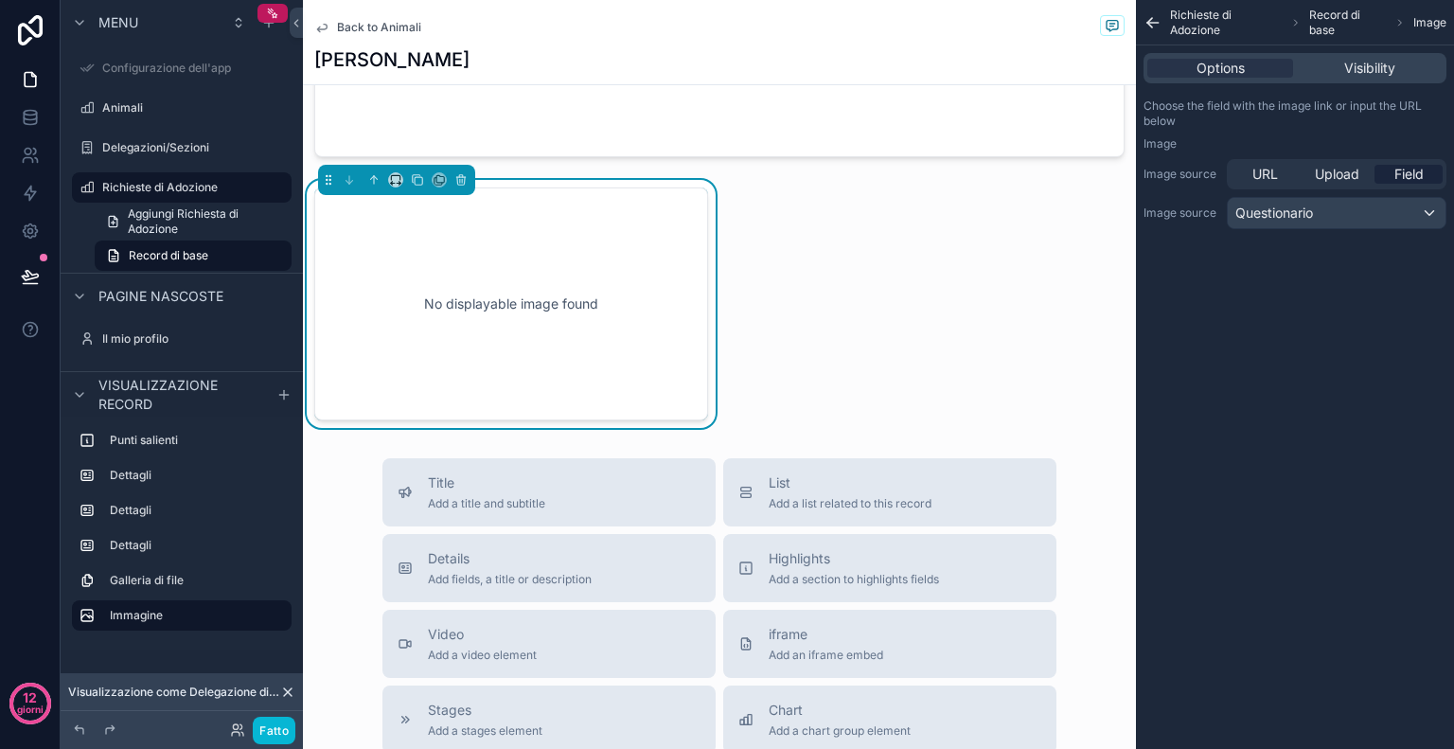
scroll to position [1259, 0]
click at [462, 181] on icon "contenuto scorrevole" at bounding box center [460, 180] width 13 height 13
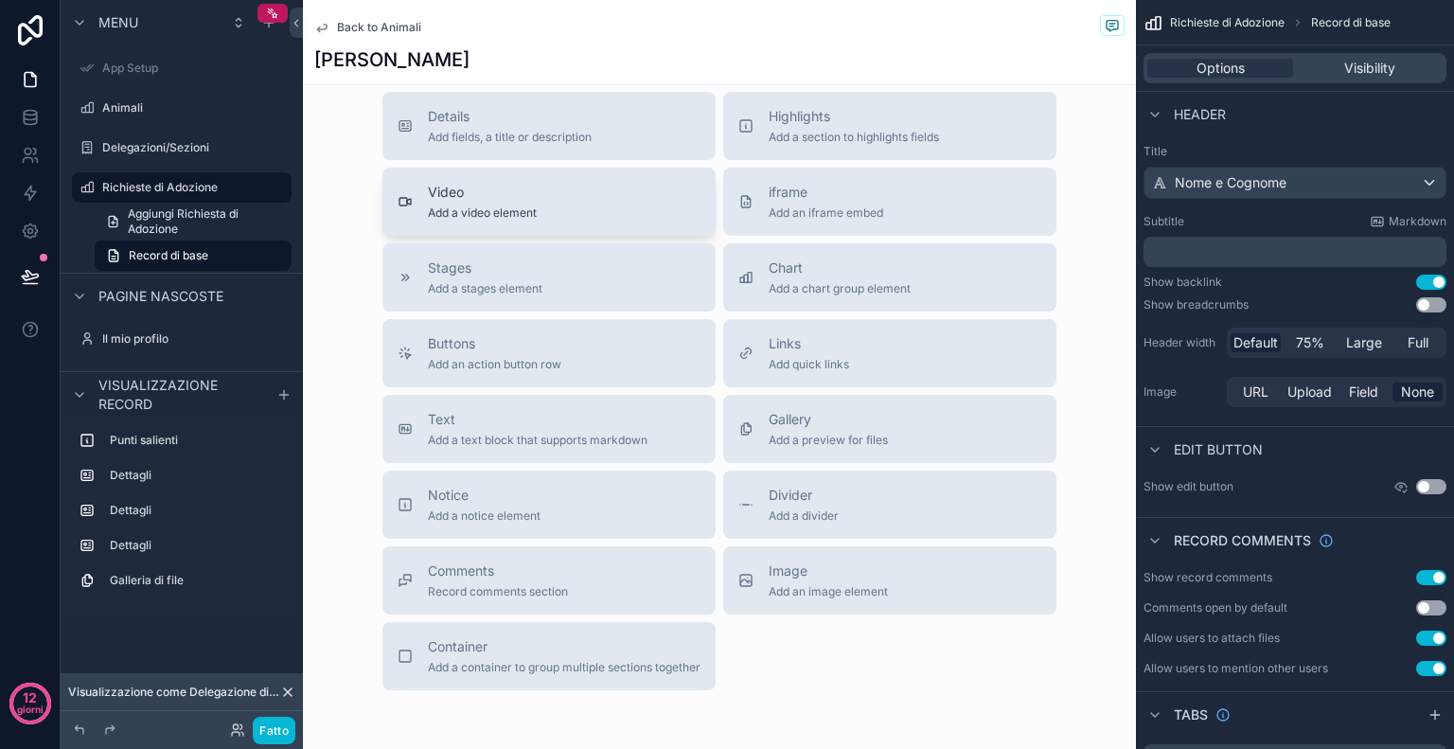
scroll to position [1441, 0]
click at [558, 647] on span "Container" at bounding box center [564, 644] width 273 height 19
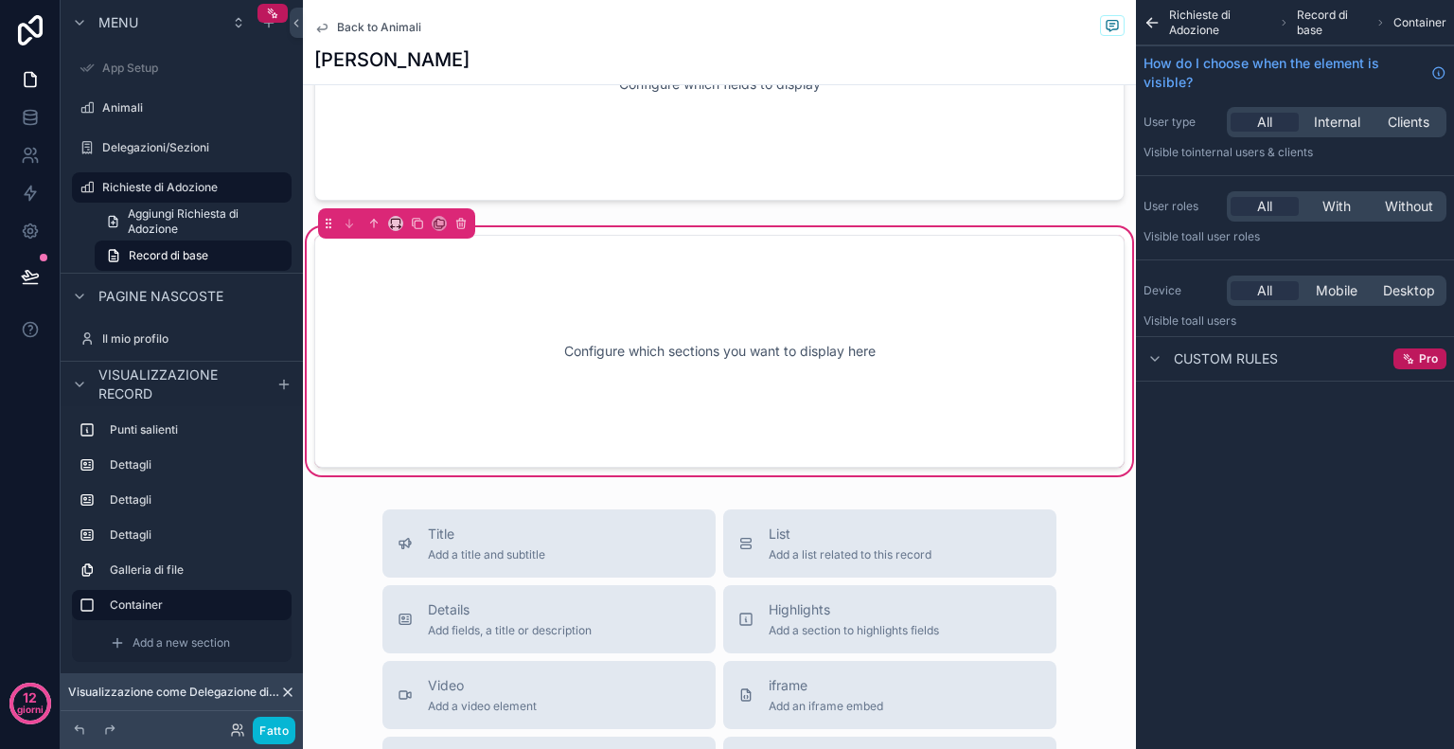
scroll to position [1191, 0]
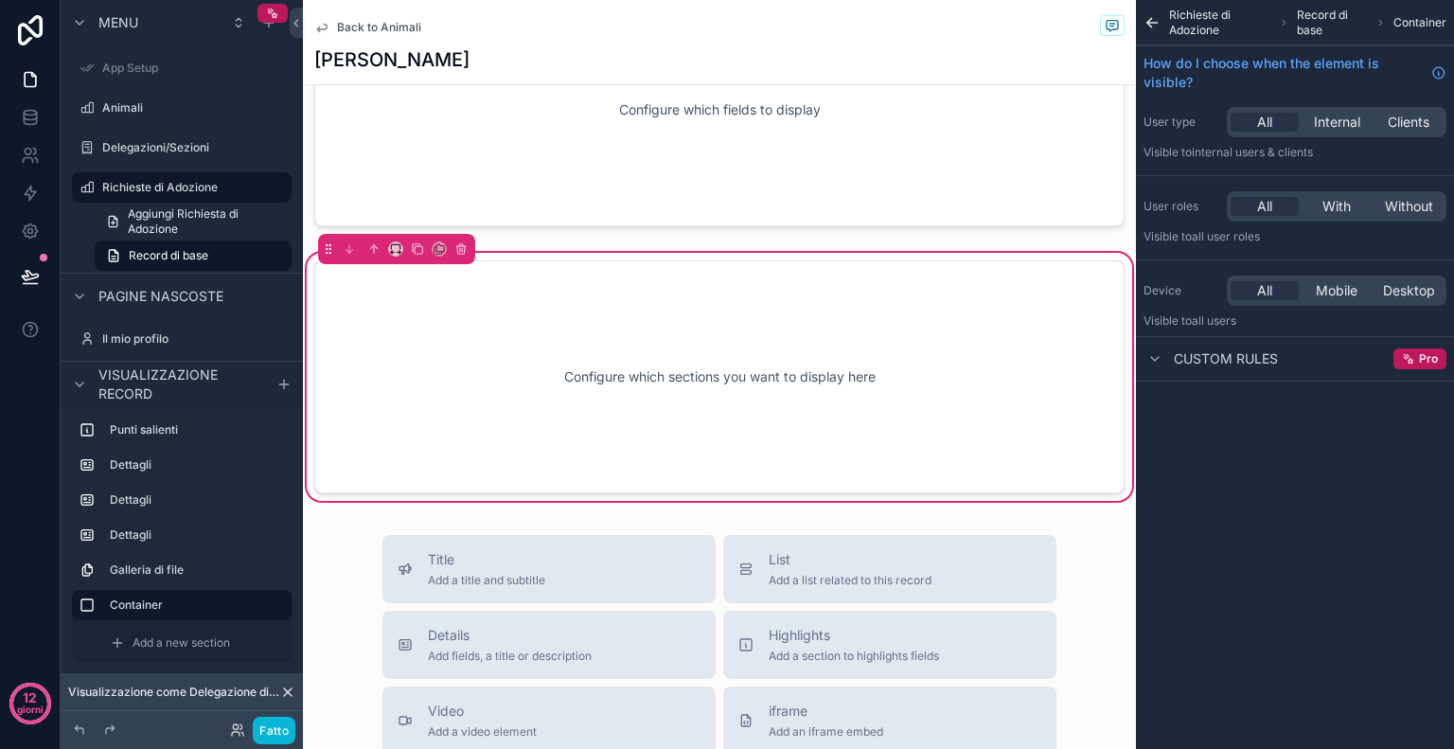
click at [546, 415] on div "Configure which sections you want to display here" at bounding box center [720, 377] width 748 height 170
click at [897, 419] on div "Configure which sections you want to display here" at bounding box center [720, 377] width 748 height 170
click at [460, 249] on icon "contenuto scorrevole" at bounding box center [460, 250] width 0 height 4
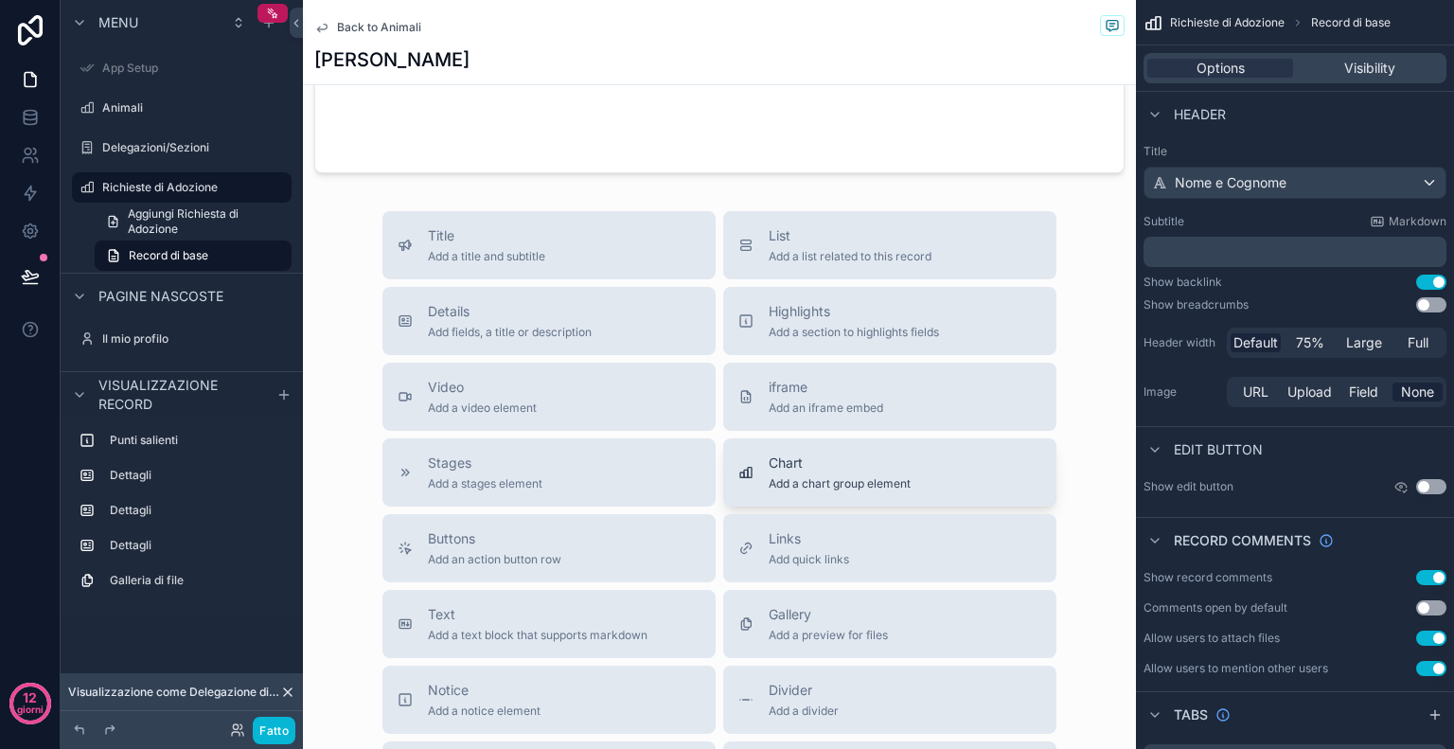
scroll to position [1247, 0]
click at [856, 615] on span "Gallery" at bounding box center [828, 611] width 119 height 19
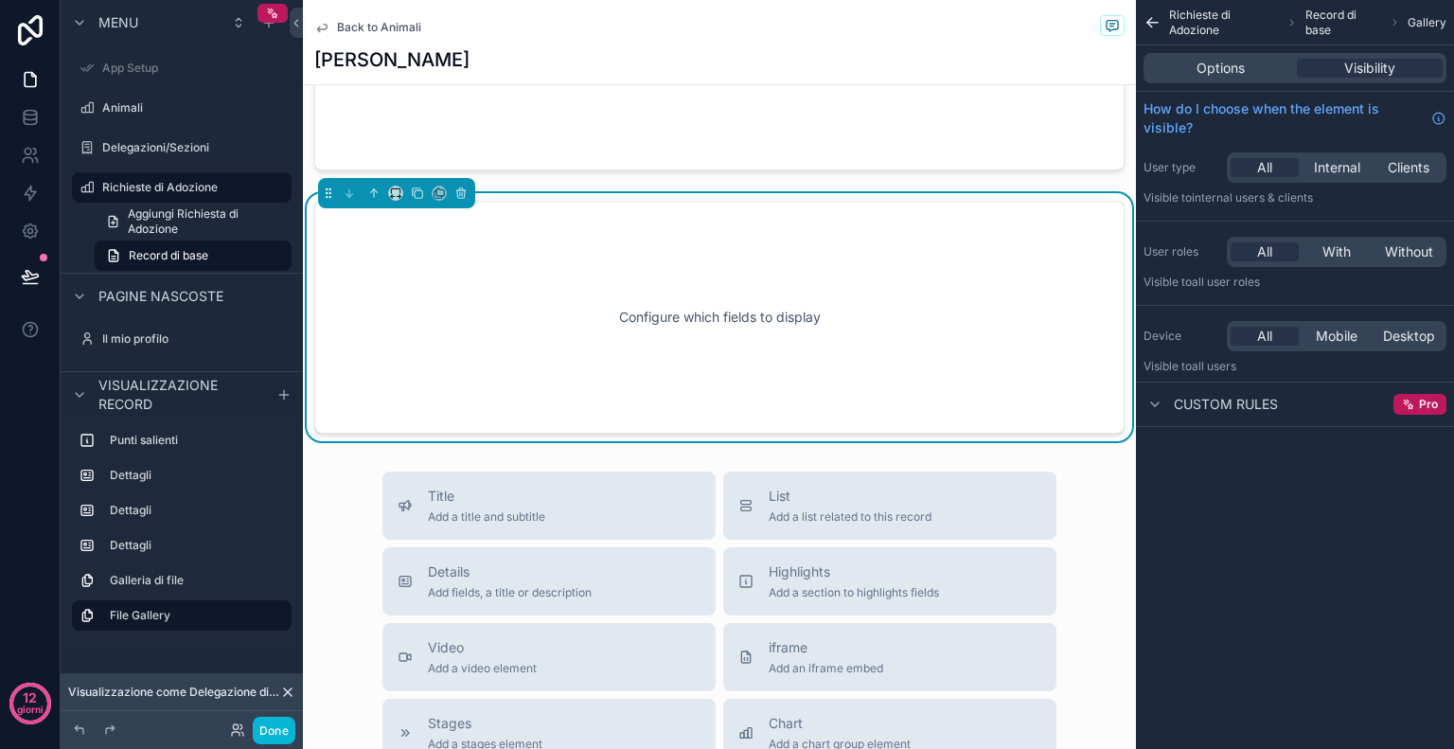
scroll to position [1187, 0]
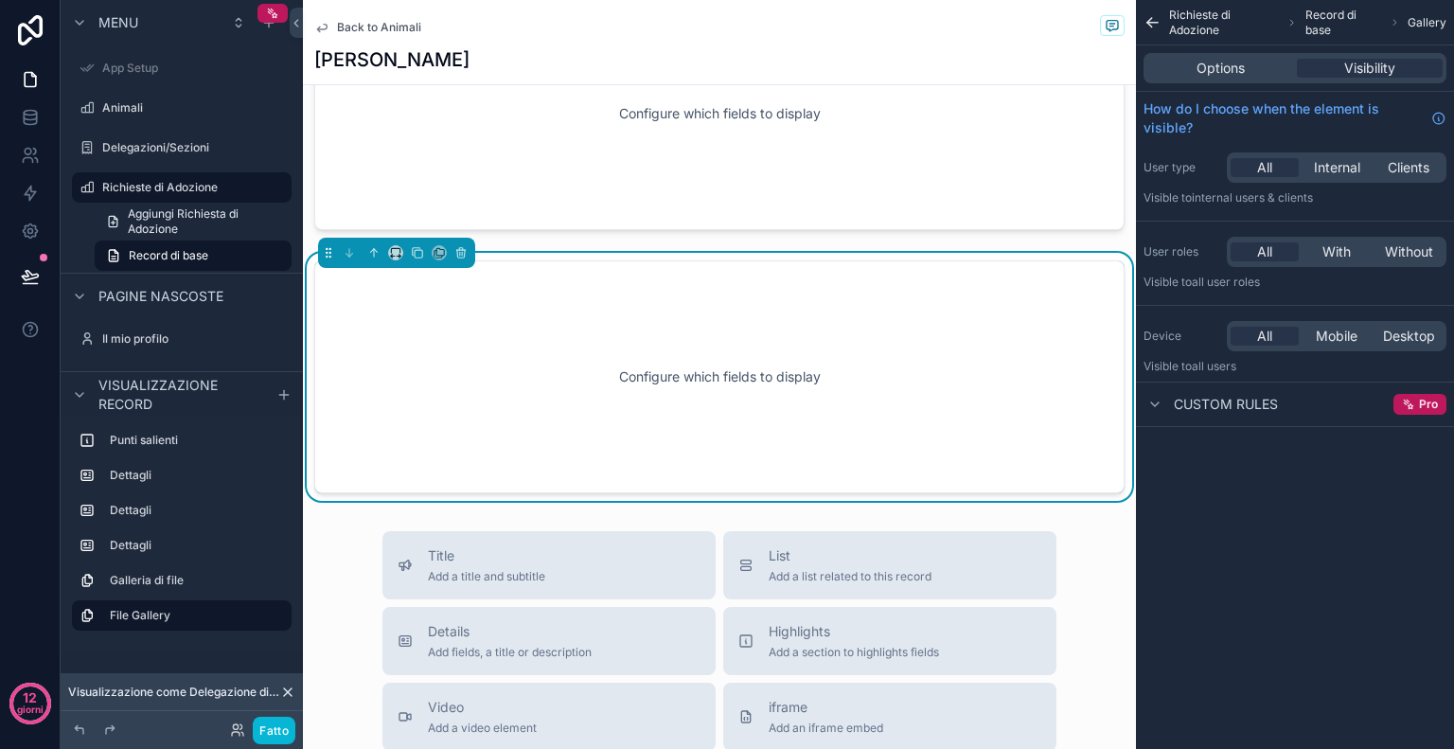
click at [1236, 79] on div "Options Visibility" at bounding box center [1295, 68] width 303 height 30
click at [1232, 75] on span "Options" at bounding box center [1221, 68] width 48 height 19
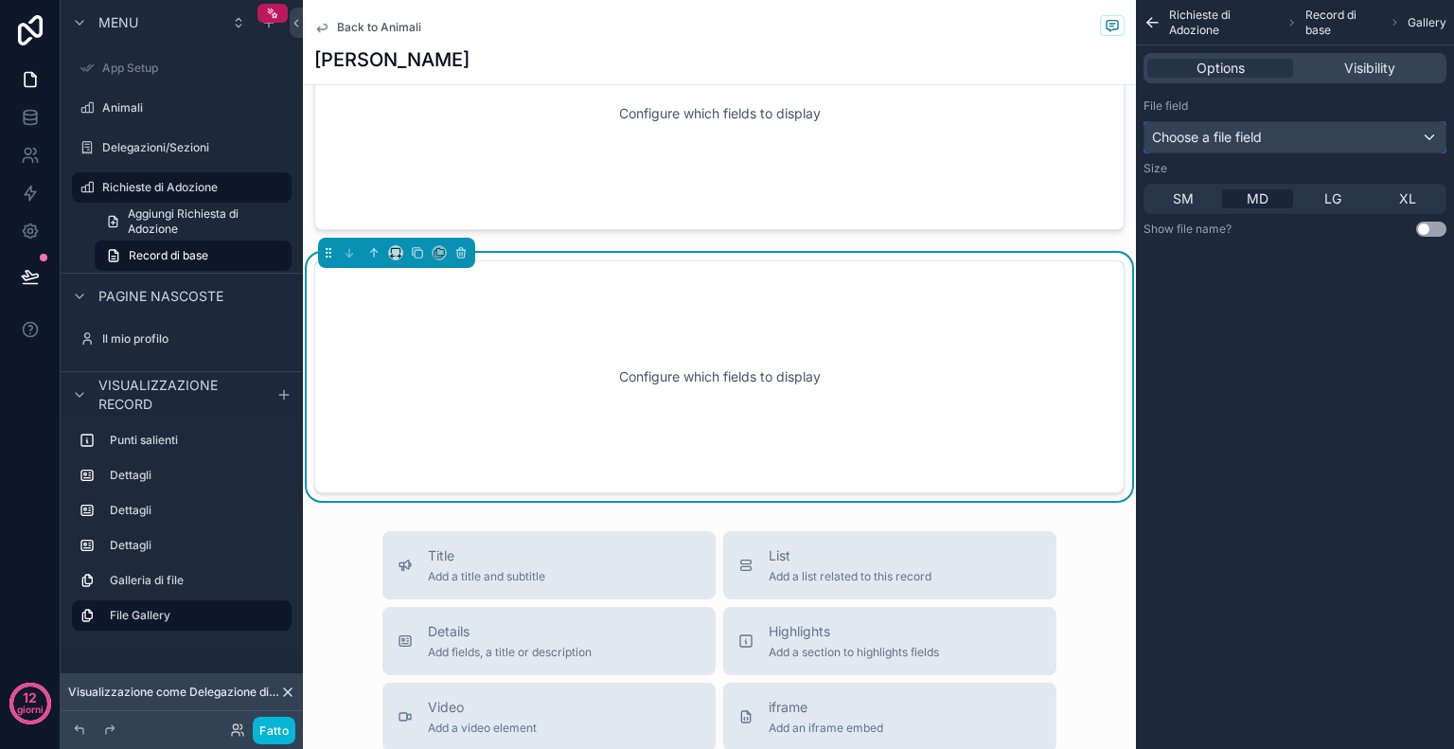
click at [1280, 133] on div "Choose a file field" at bounding box center [1295, 137] width 301 height 30
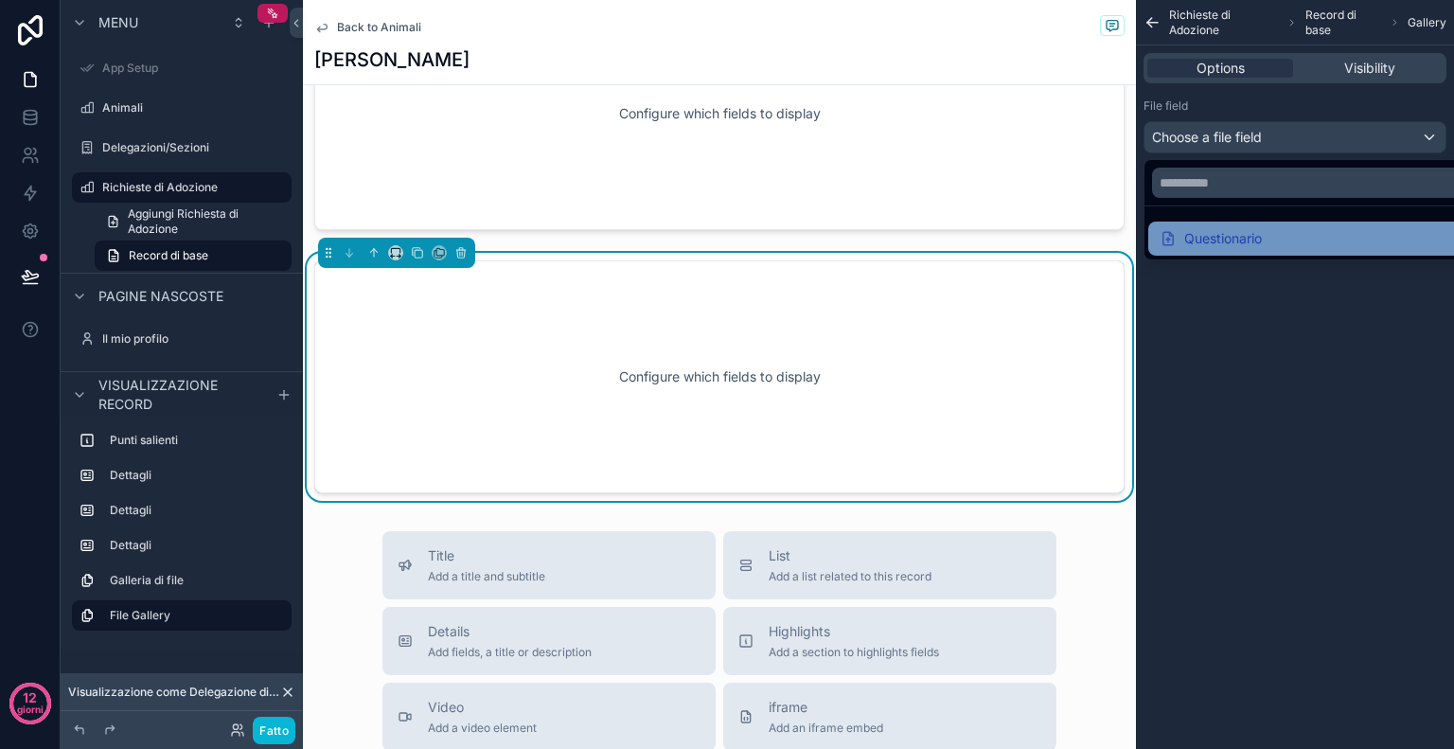
click at [1256, 237] on font "Questionario" at bounding box center [1223, 238] width 78 height 16
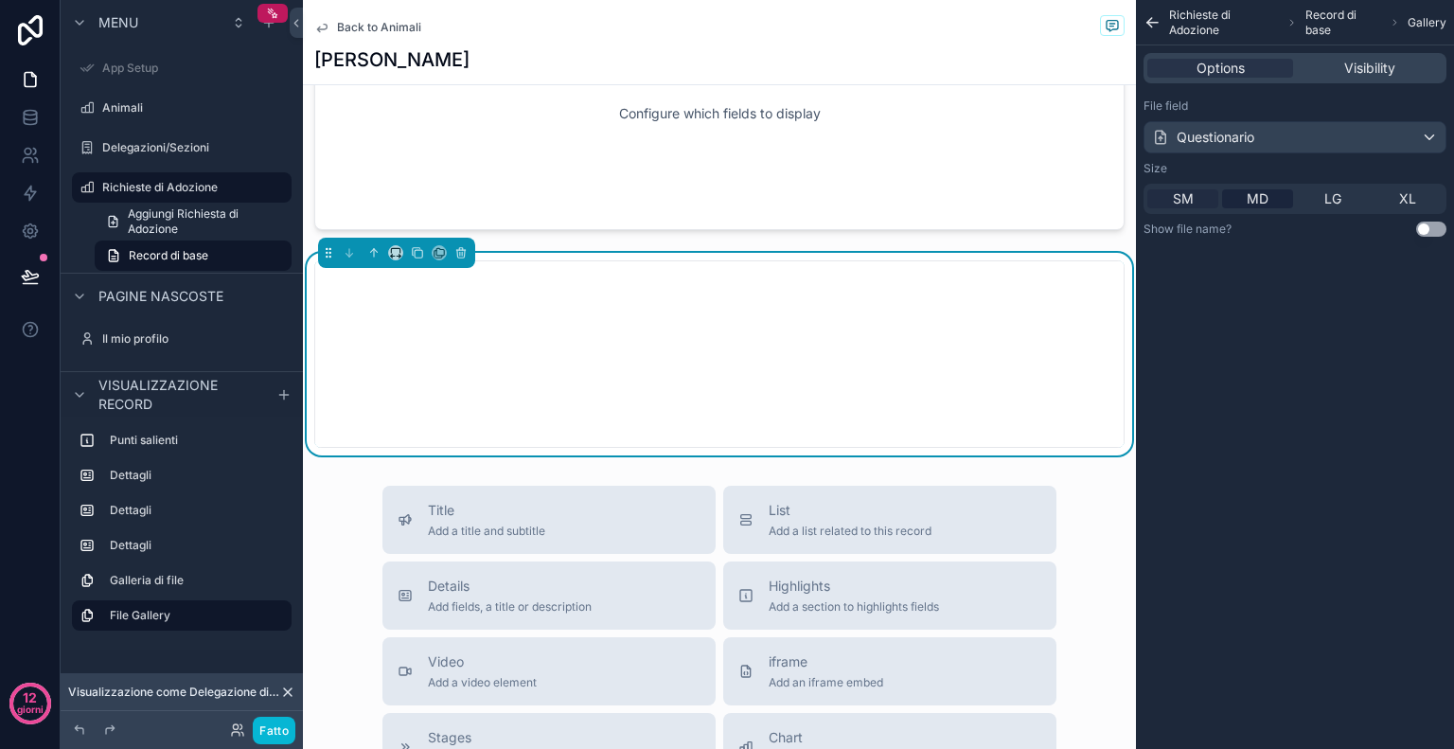
click at [1198, 196] on div "SM" at bounding box center [1182, 198] width 71 height 19
click at [1404, 60] on div "Visibility" at bounding box center [1370, 68] width 146 height 19
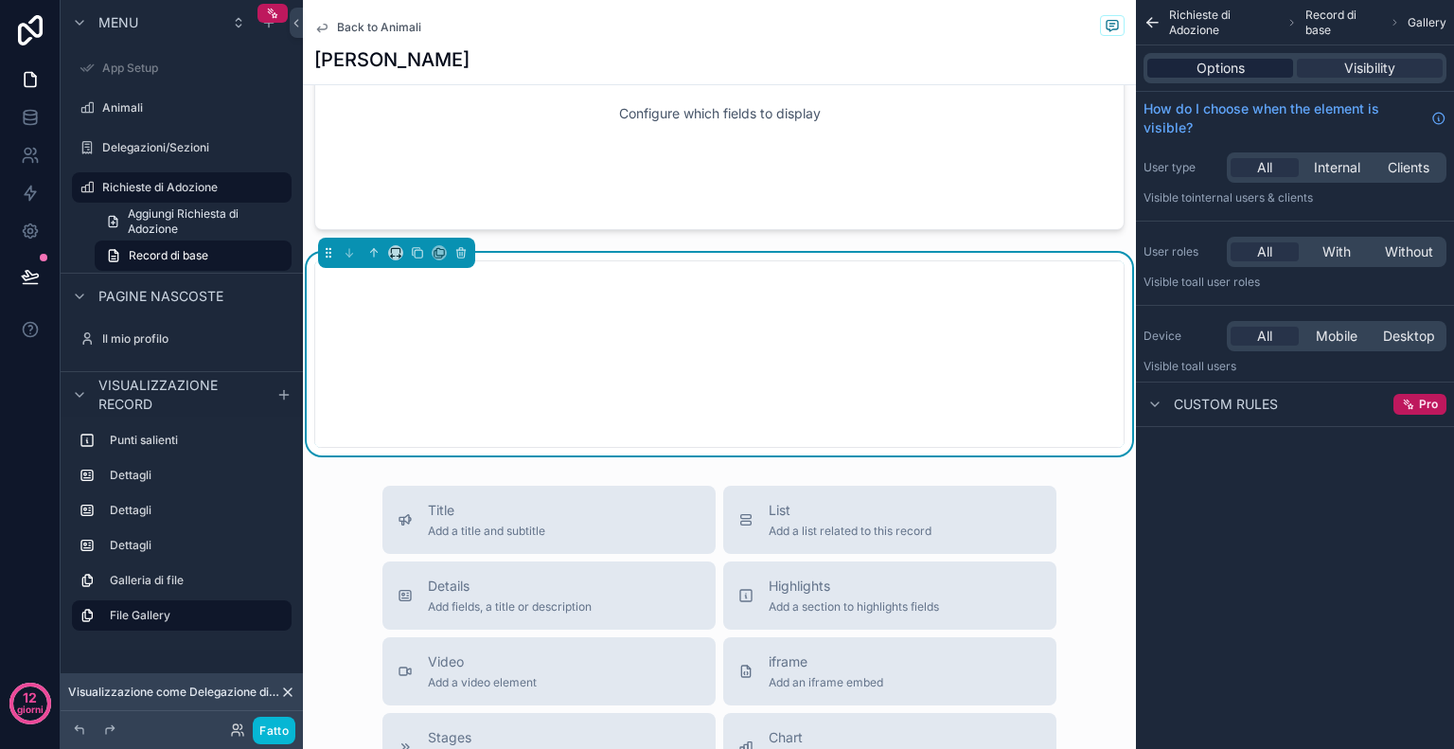
click at [1266, 72] on div "Options" at bounding box center [1220, 68] width 146 height 19
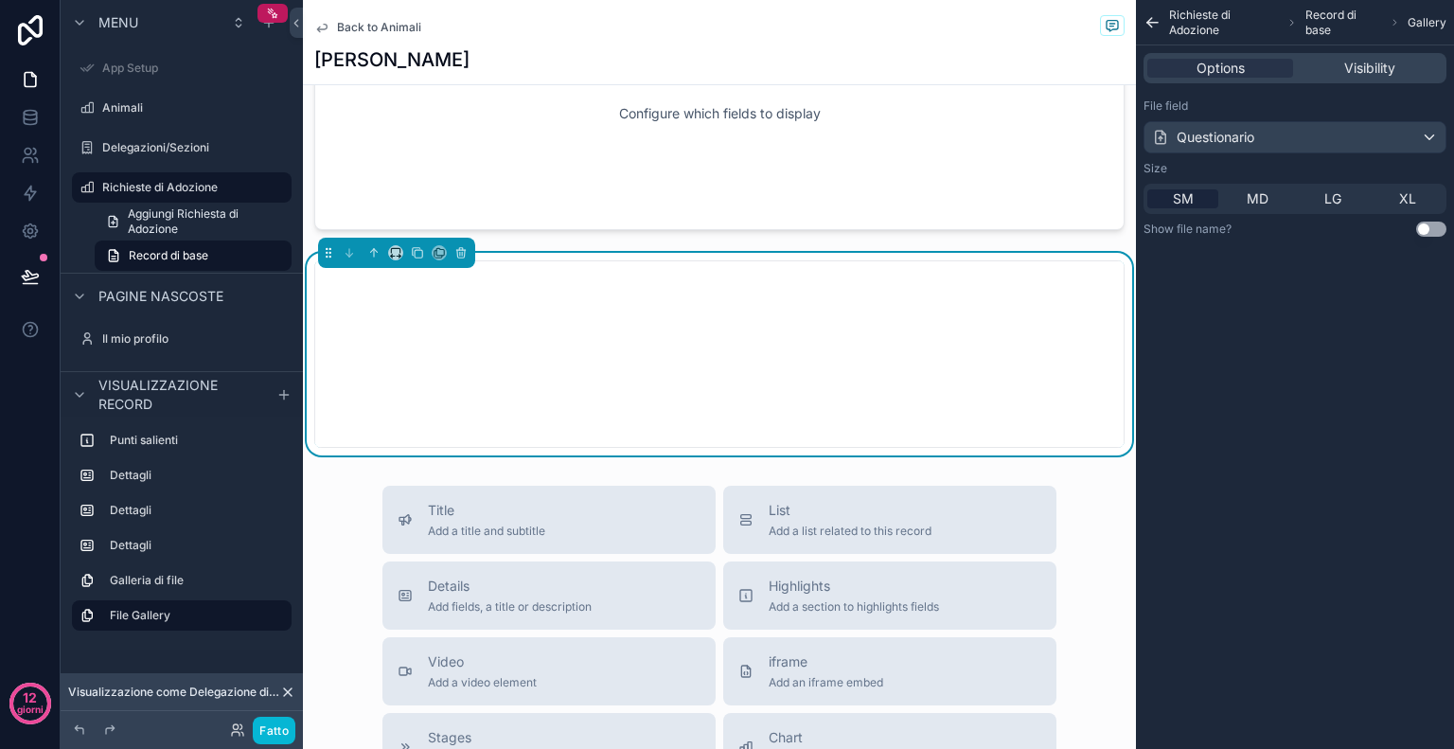
click at [1441, 225] on button "Use setting" at bounding box center [1431, 229] width 30 height 15
click at [265, 729] on font "Fatto" at bounding box center [273, 730] width 29 height 14
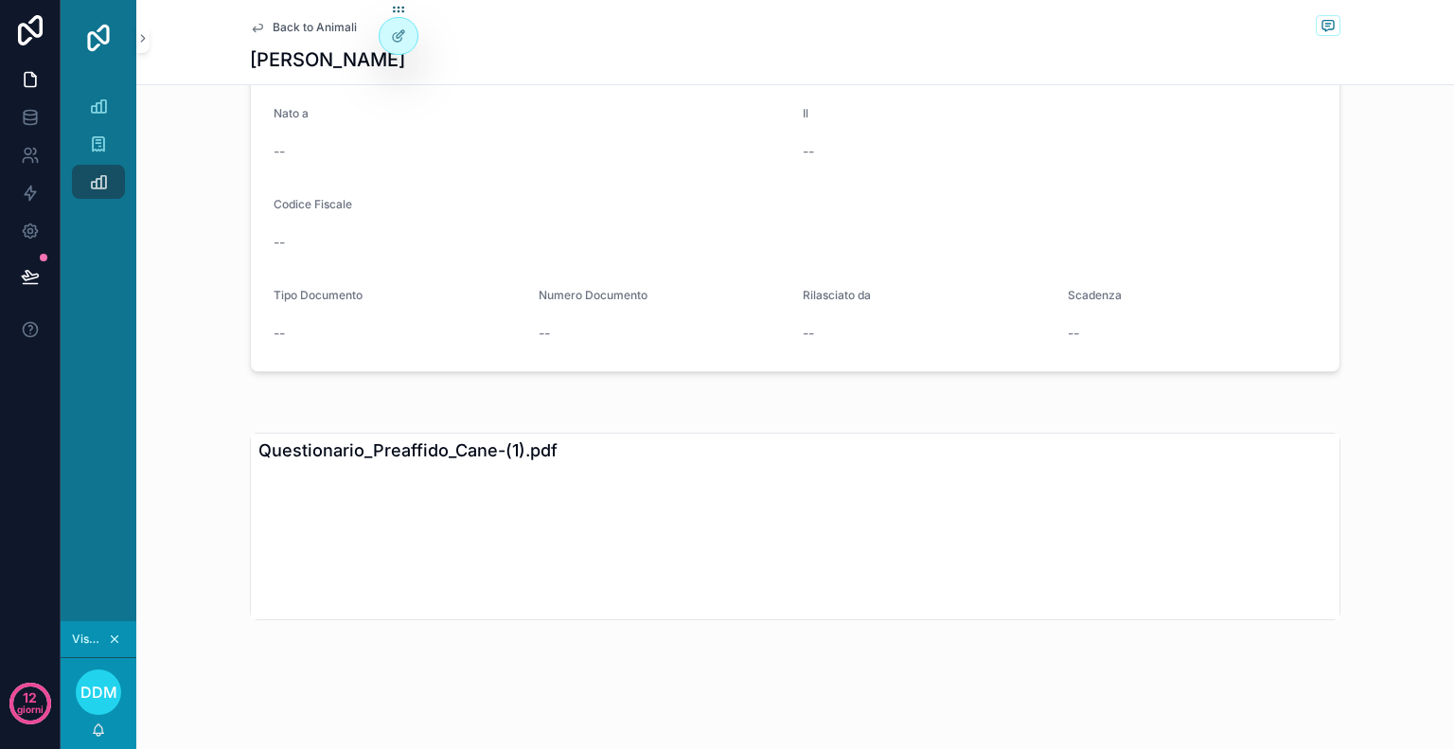
scroll to position [780, 0]
click at [467, 447] on div "Questionario_Preaffido_Cane-(1).pdf" at bounding box center [795, 453] width 1089 height 34
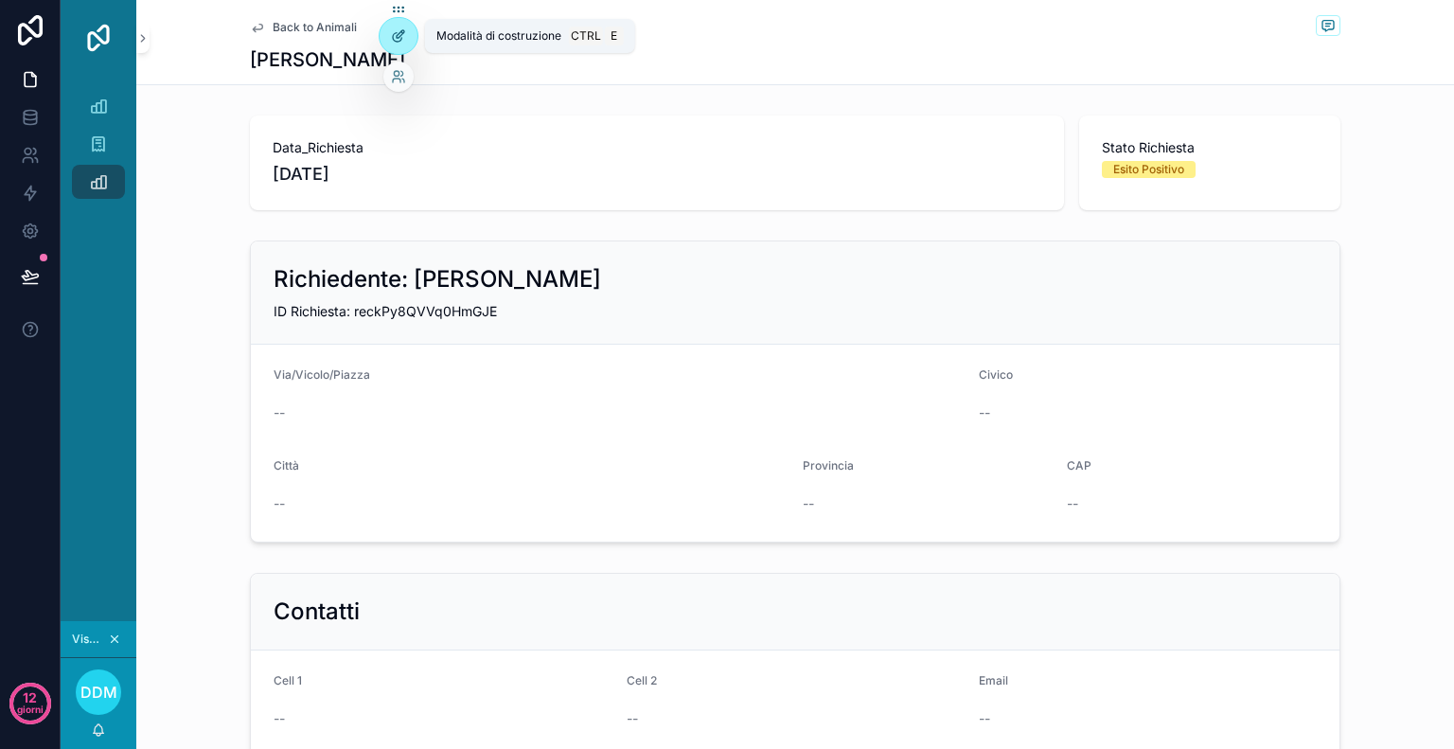
click at [401, 40] on icon at bounding box center [398, 35] width 15 height 15
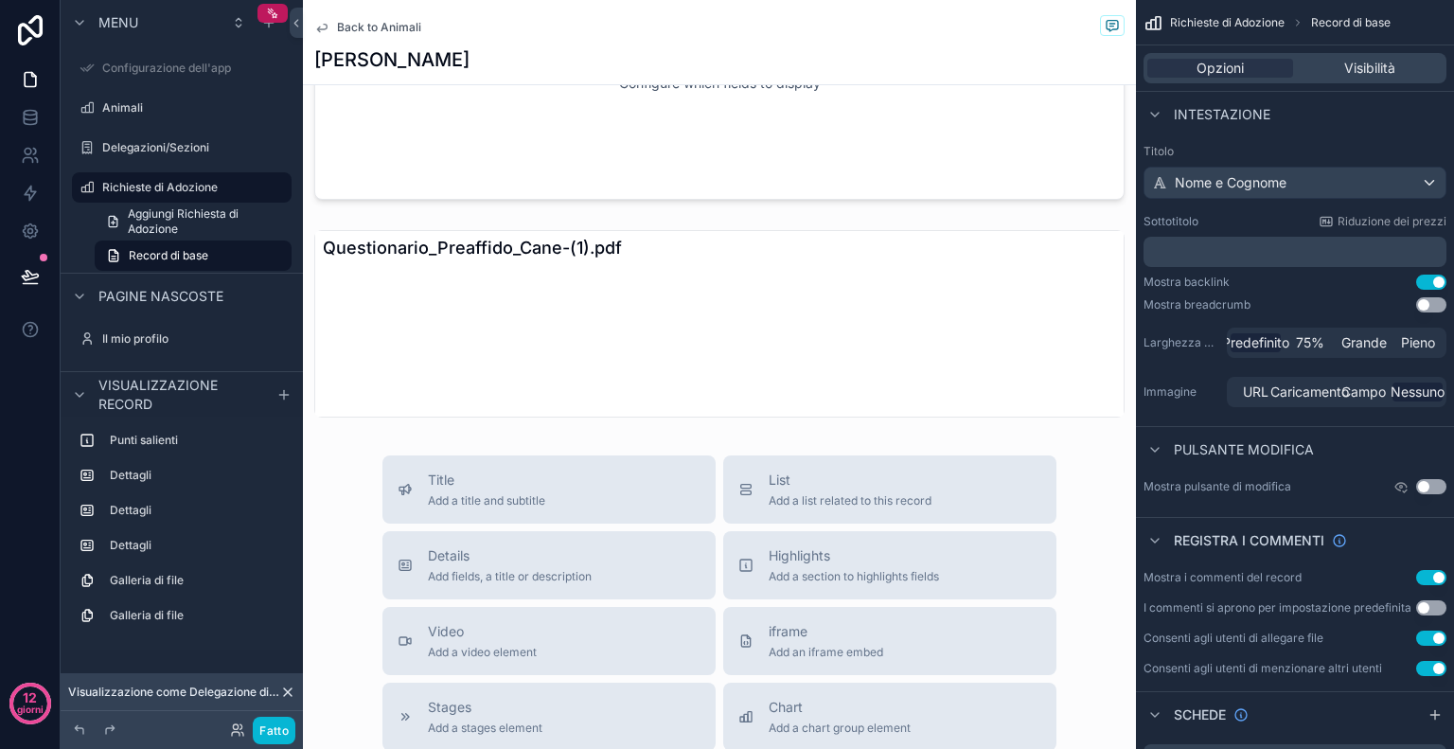
scroll to position [1221, 0]
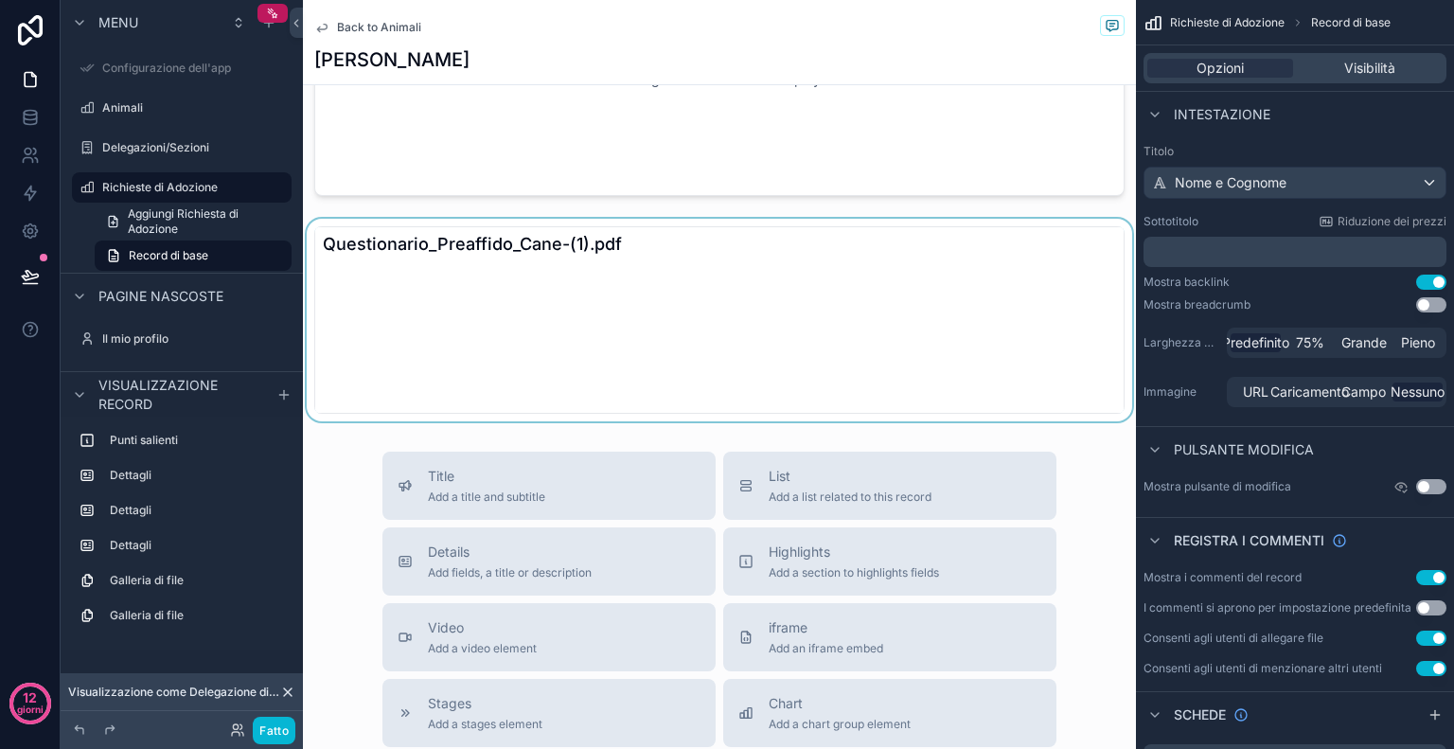
click at [959, 315] on div "contenuto scorrevole" at bounding box center [719, 320] width 833 height 203
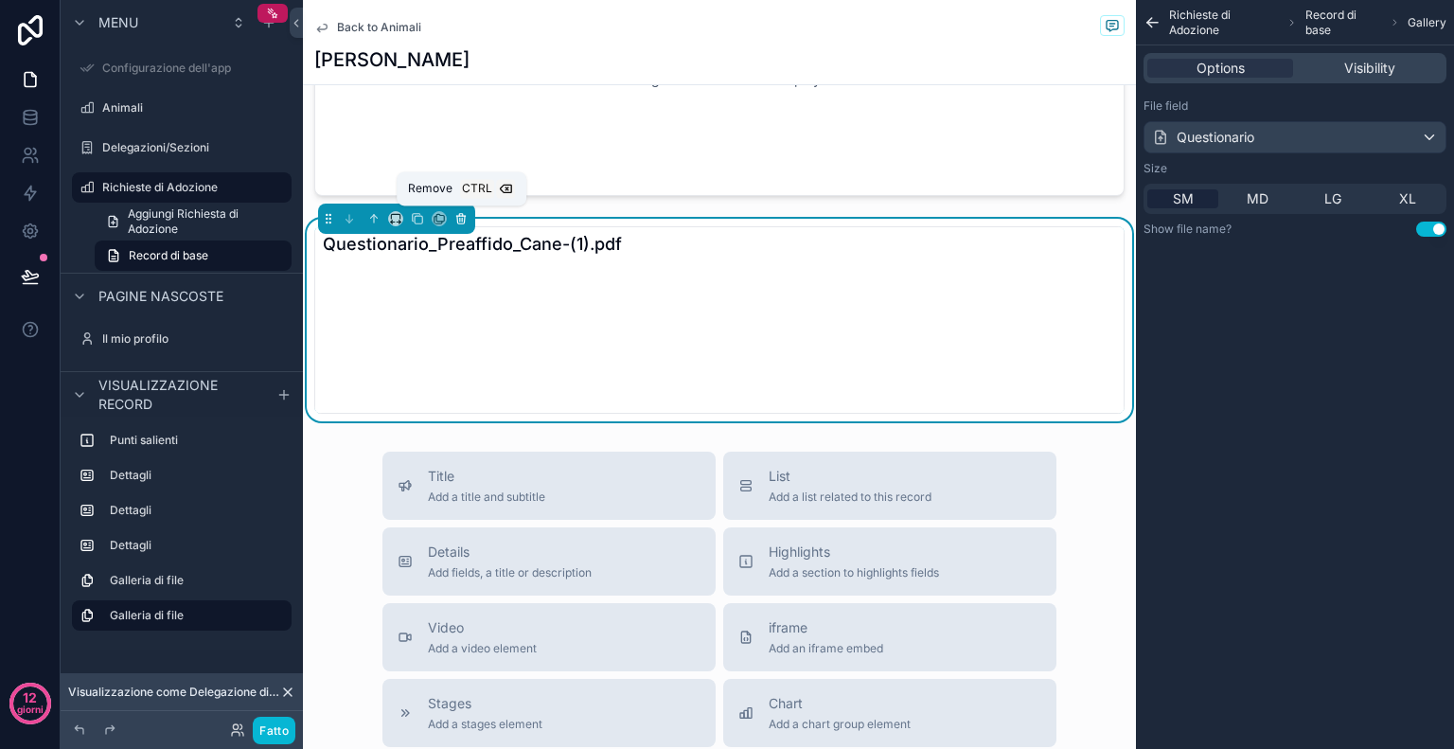
click at [464, 218] on icon "contenuto scorrevole" at bounding box center [461, 220] width 8 height 8
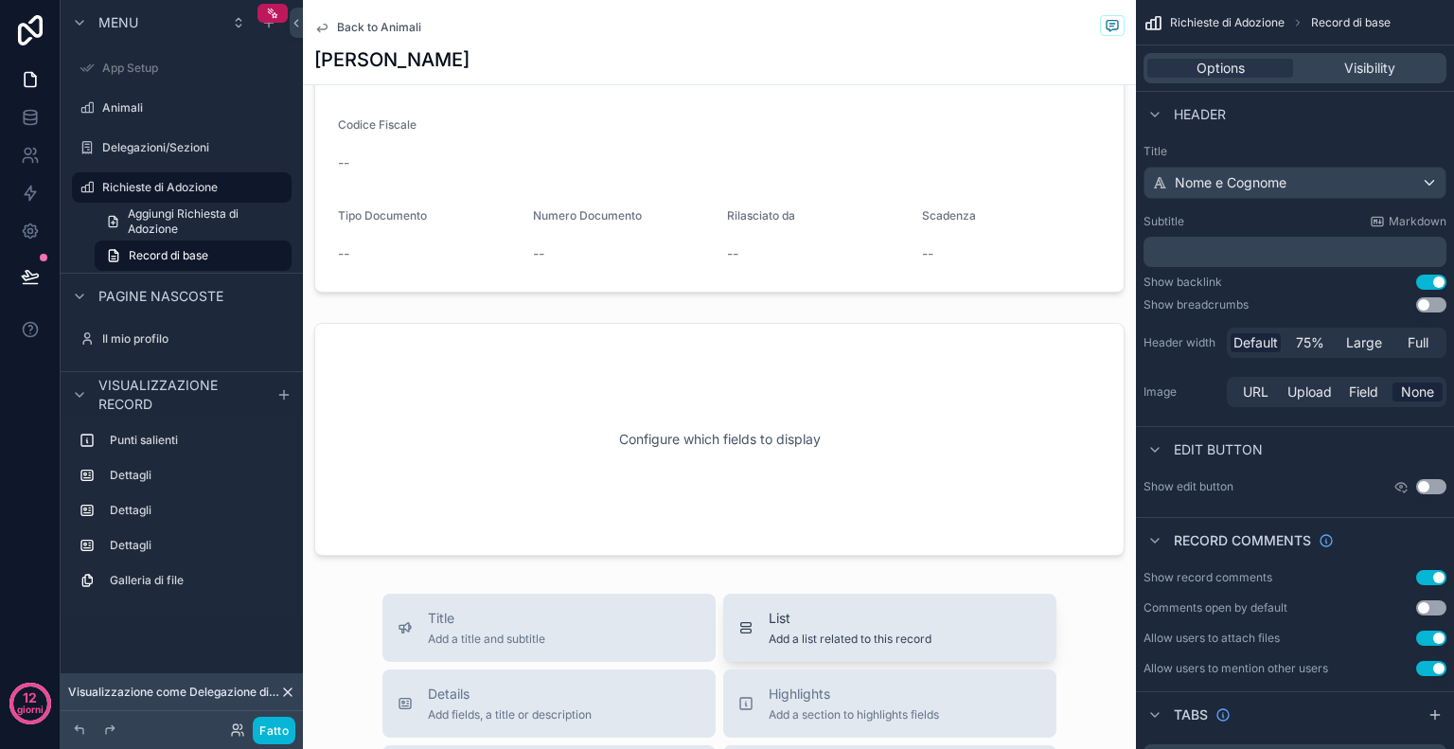
scroll to position [863, 0]
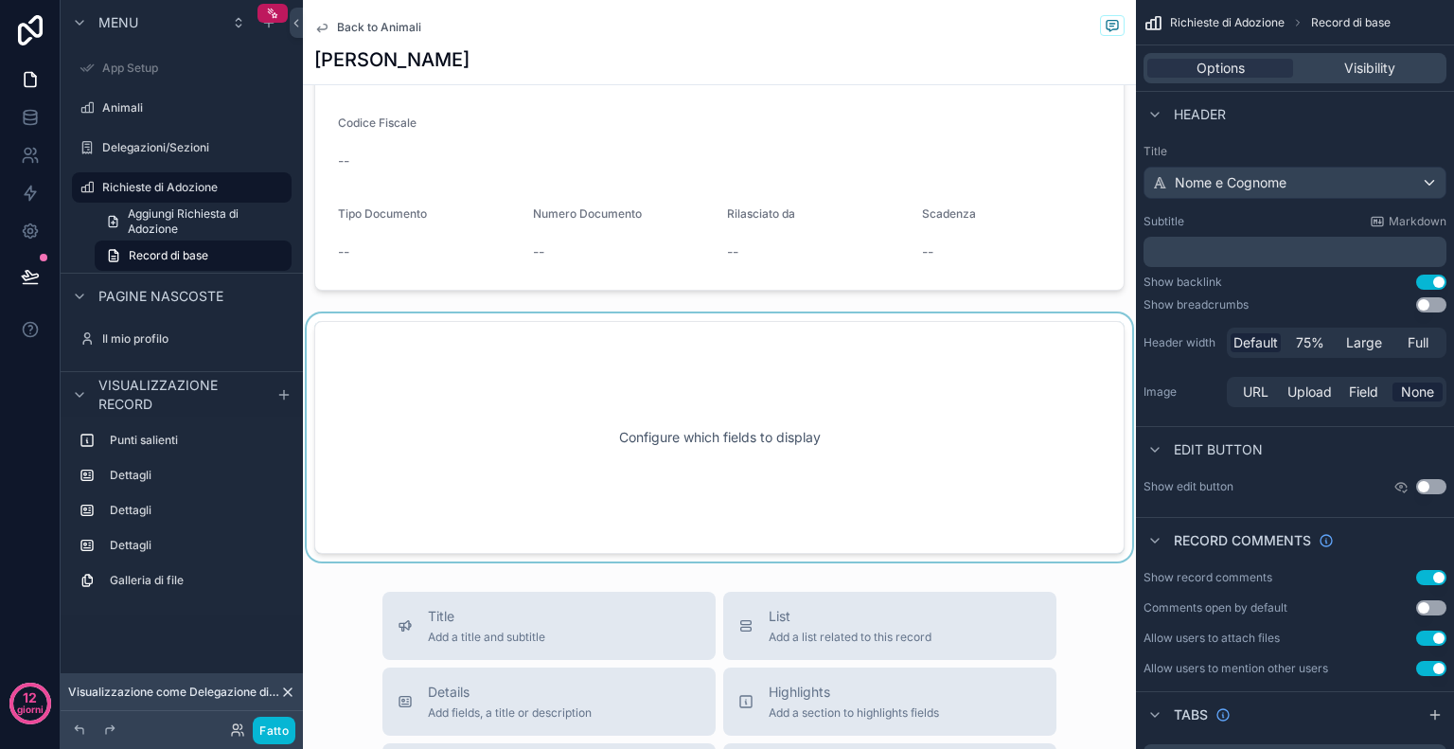
click at [750, 449] on div "contenuto scorrevole" at bounding box center [719, 437] width 833 height 248
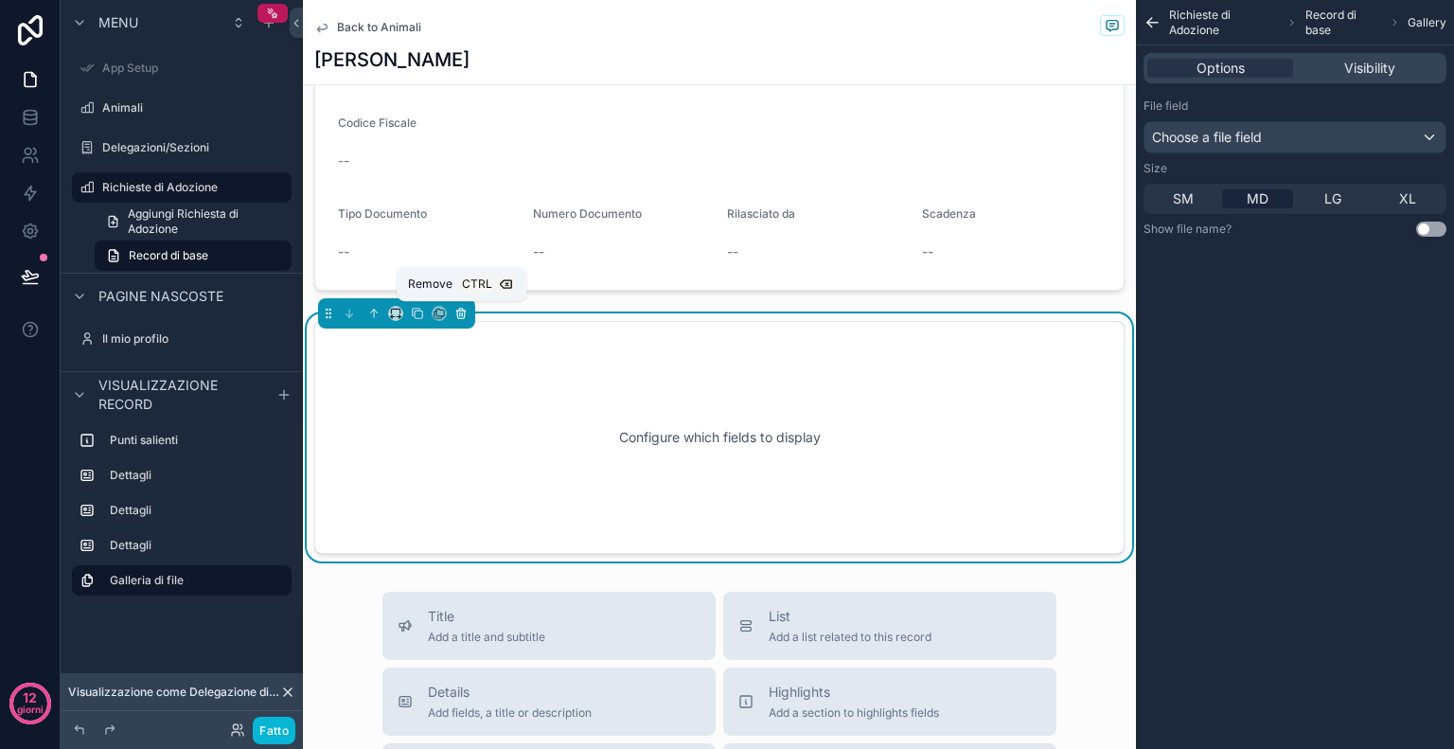
click at [462, 310] on icon "contenuto scorrevole" at bounding box center [460, 313] width 13 height 13
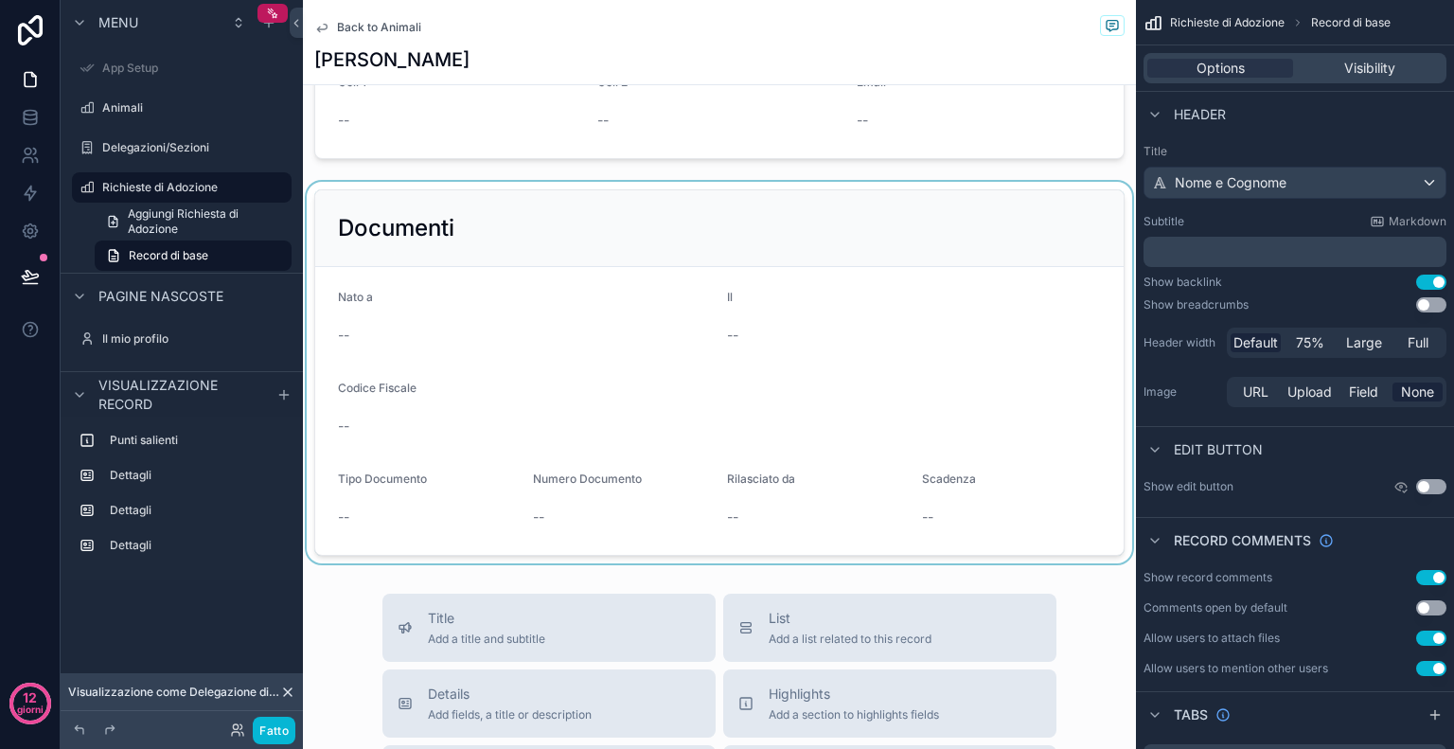
scroll to position [572, 0]
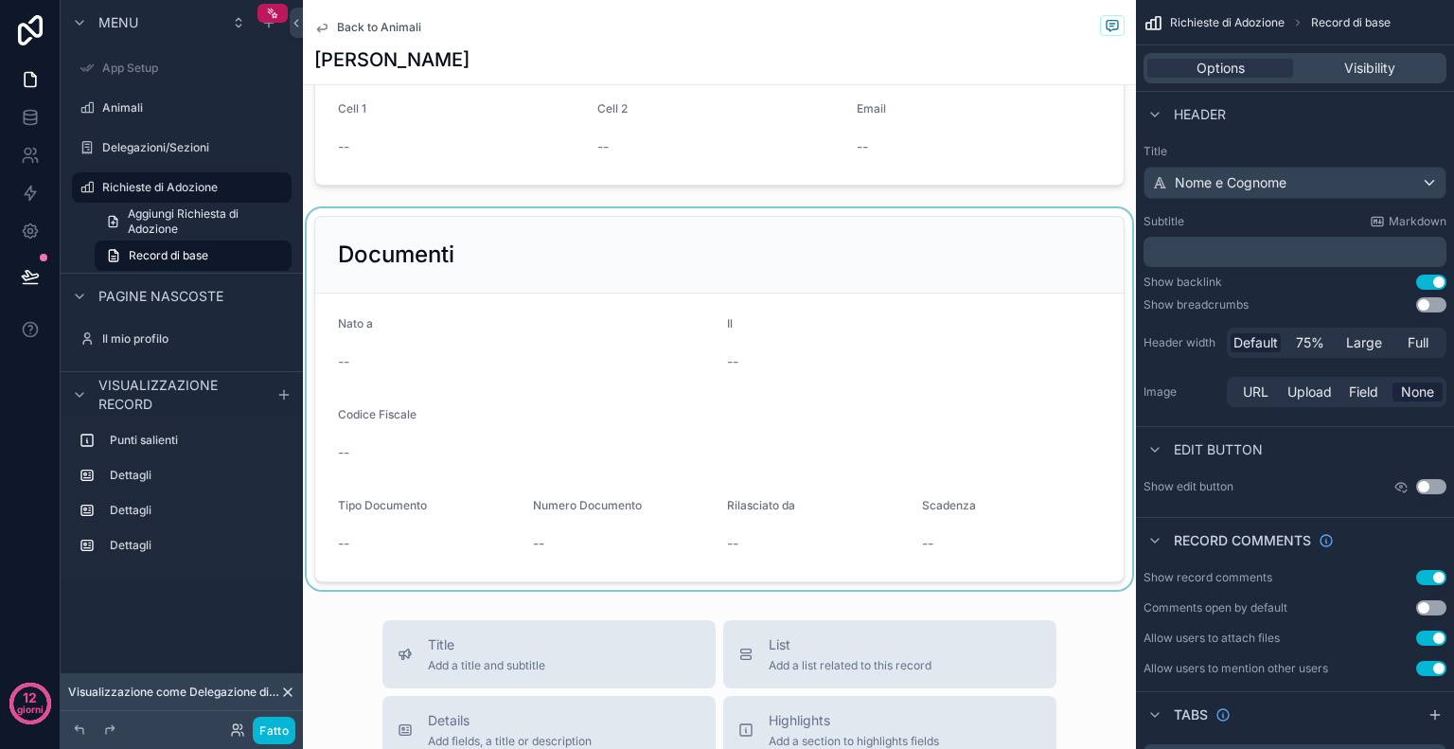
click at [642, 284] on div "contenuto scorrevole" at bounding box center [719, 399] width 833 height 382
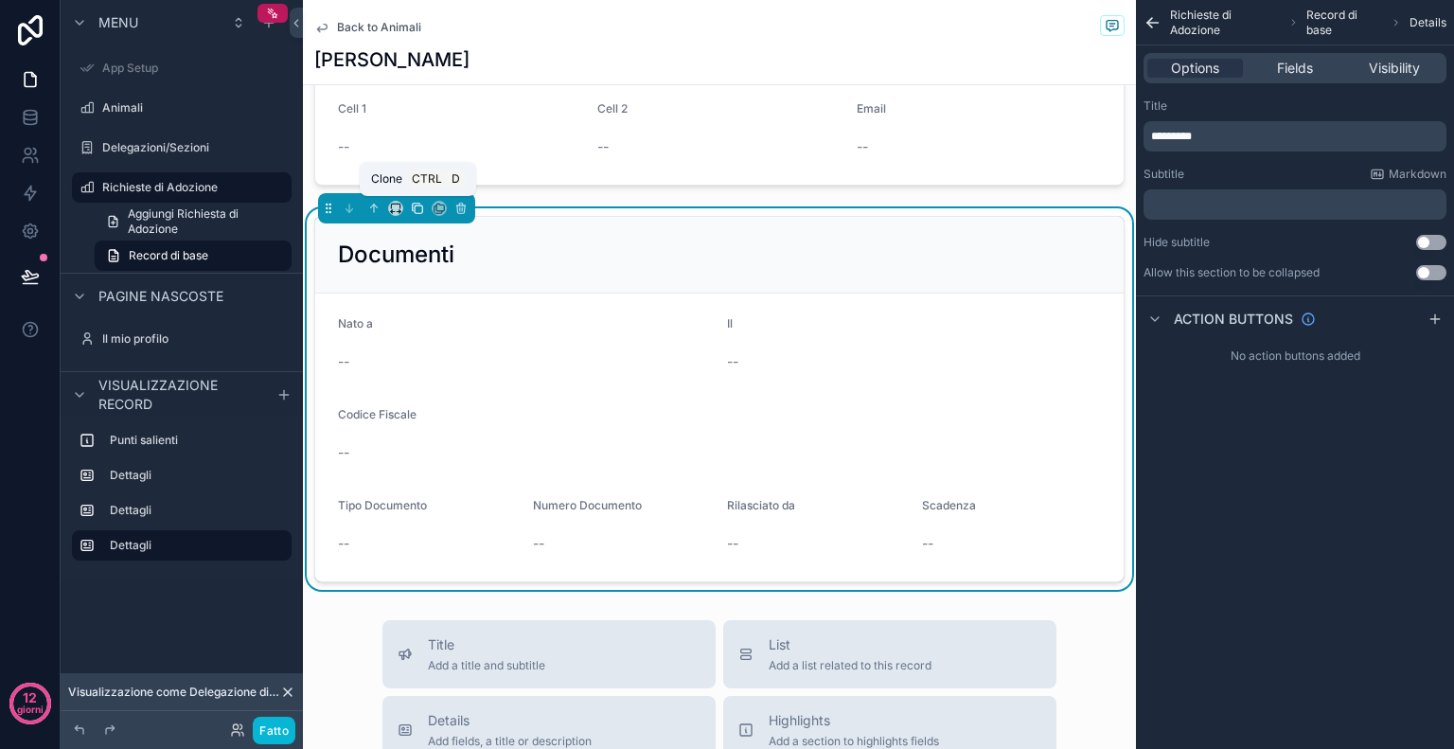
click at [415, 207] on icon "contenuto scorrevole" at bounding box center [417, 208] width 13 height 13
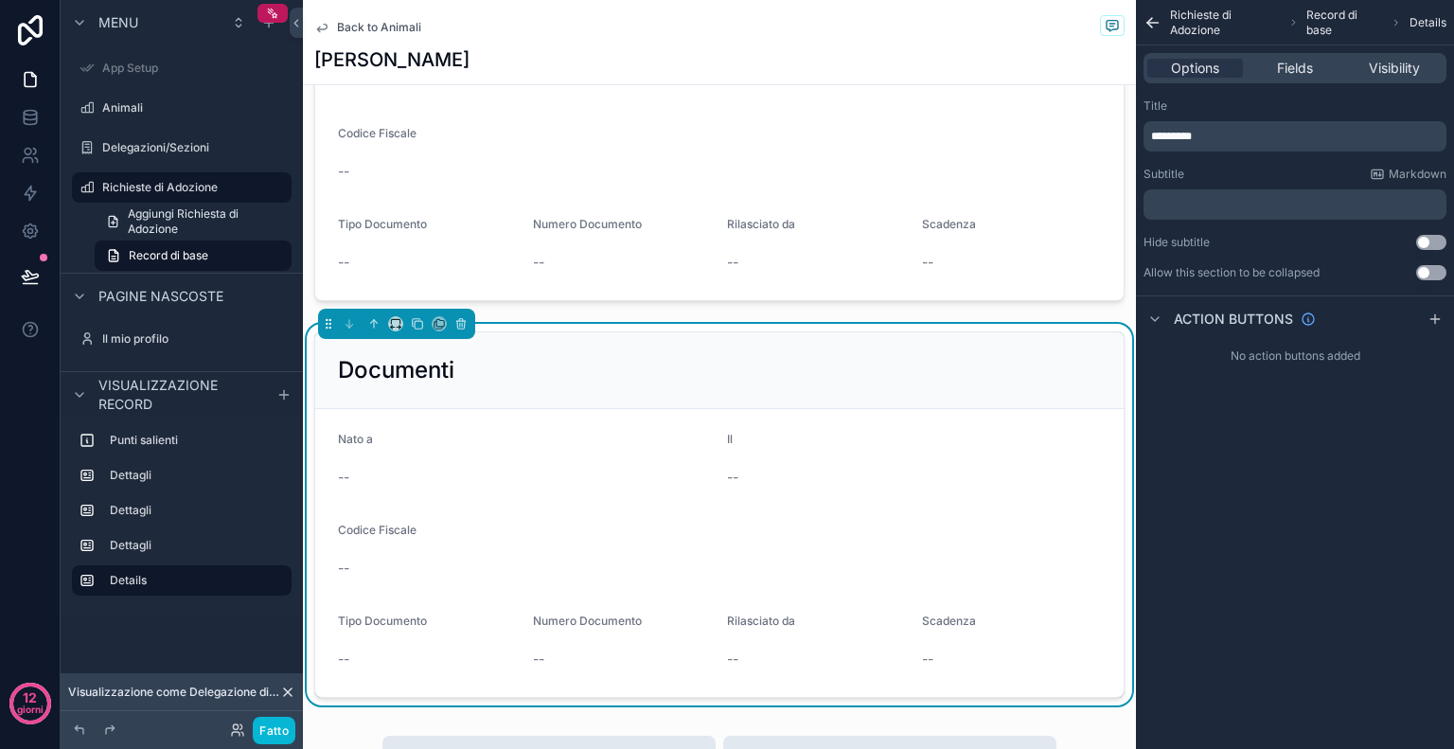
scroll to position [860, 0]
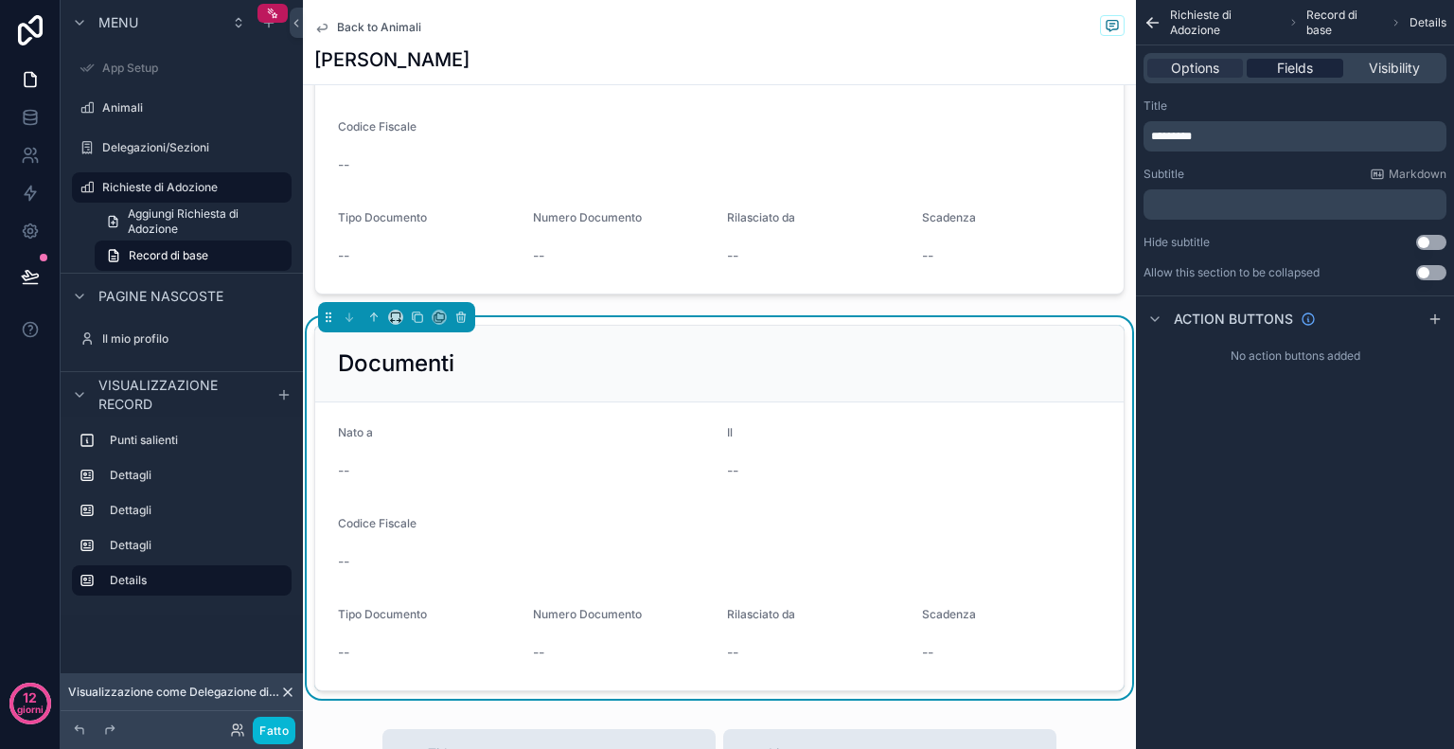
click at [1299, 63] on span "Fields" at bounding box center [1295, 68] width 36 height 19
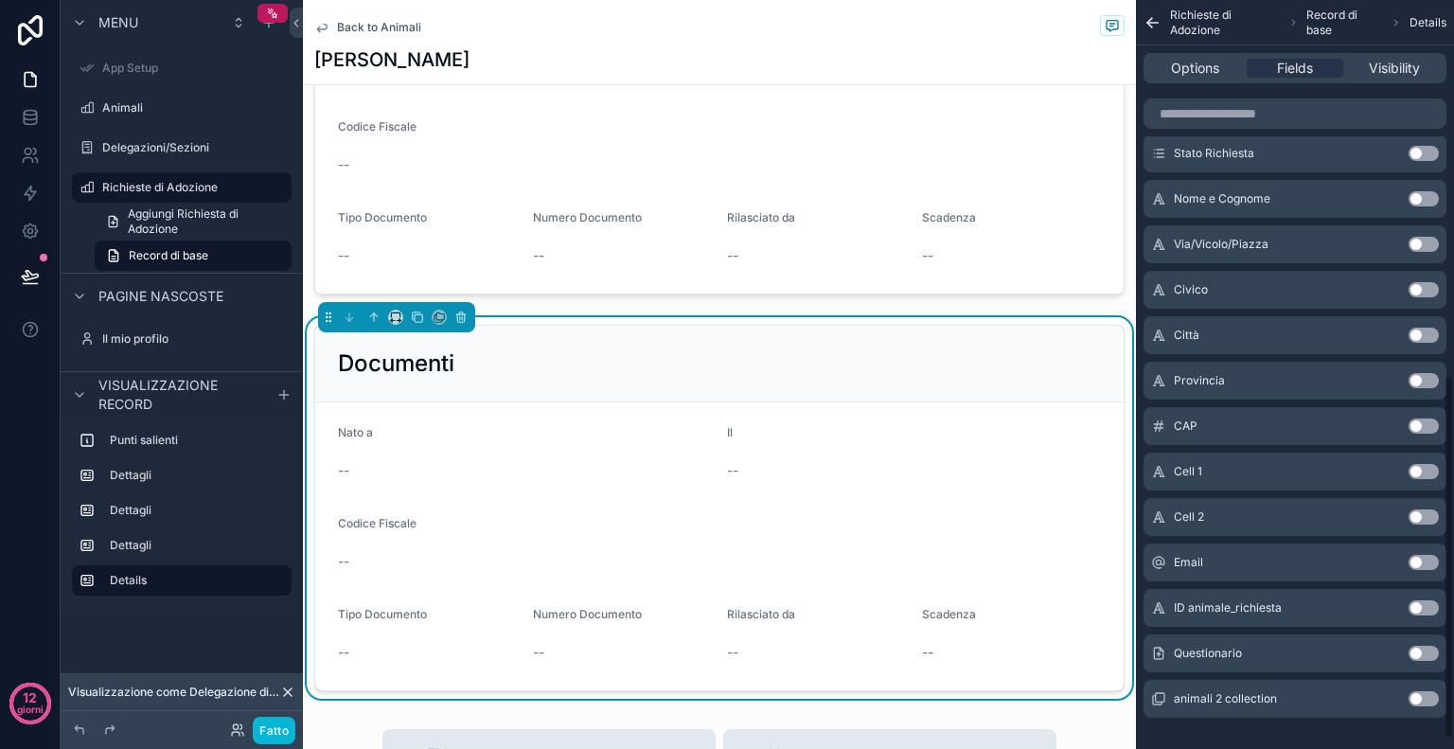
scroll to position [775, 0]
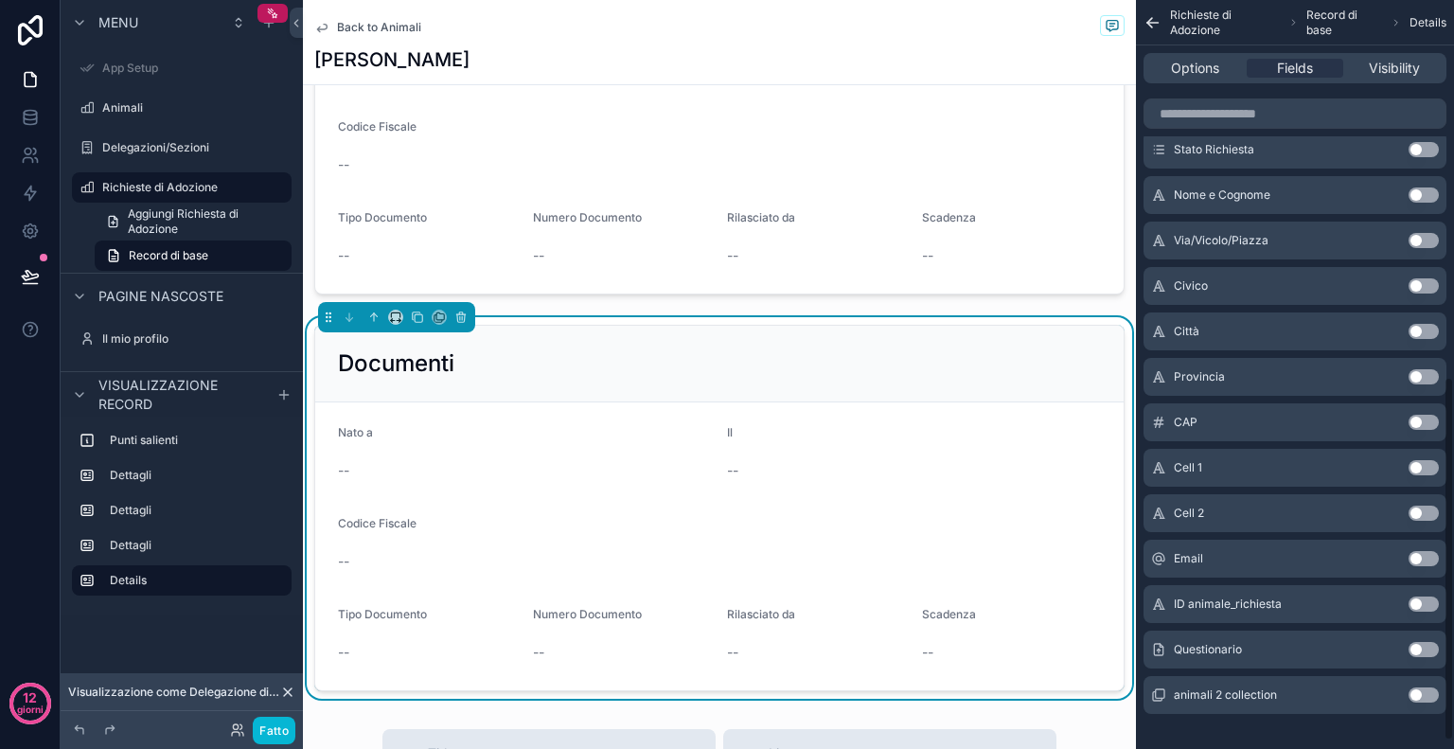
click at [1431, 654] on button "Use setting" at bounding box center [1424, 649] width 30 height 15
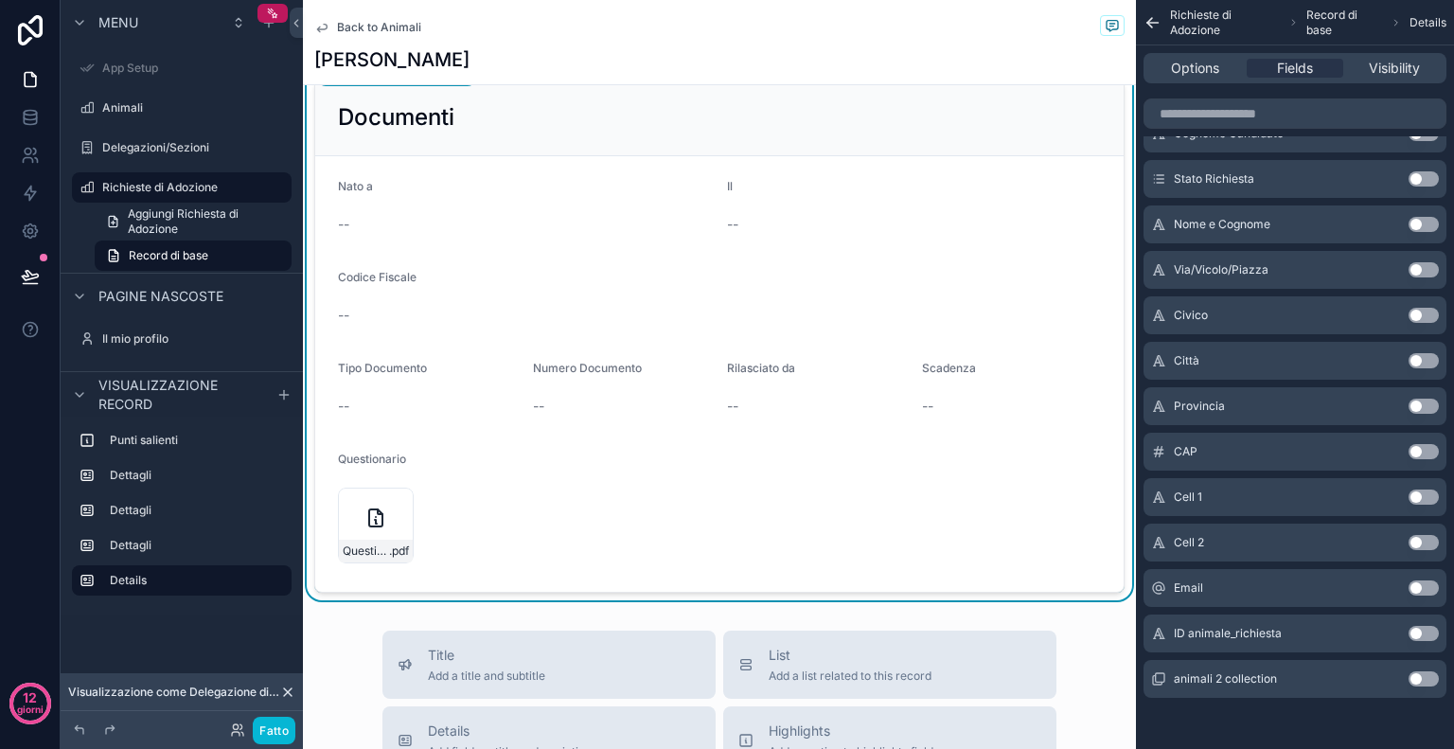
scroll to position [1087, 0]
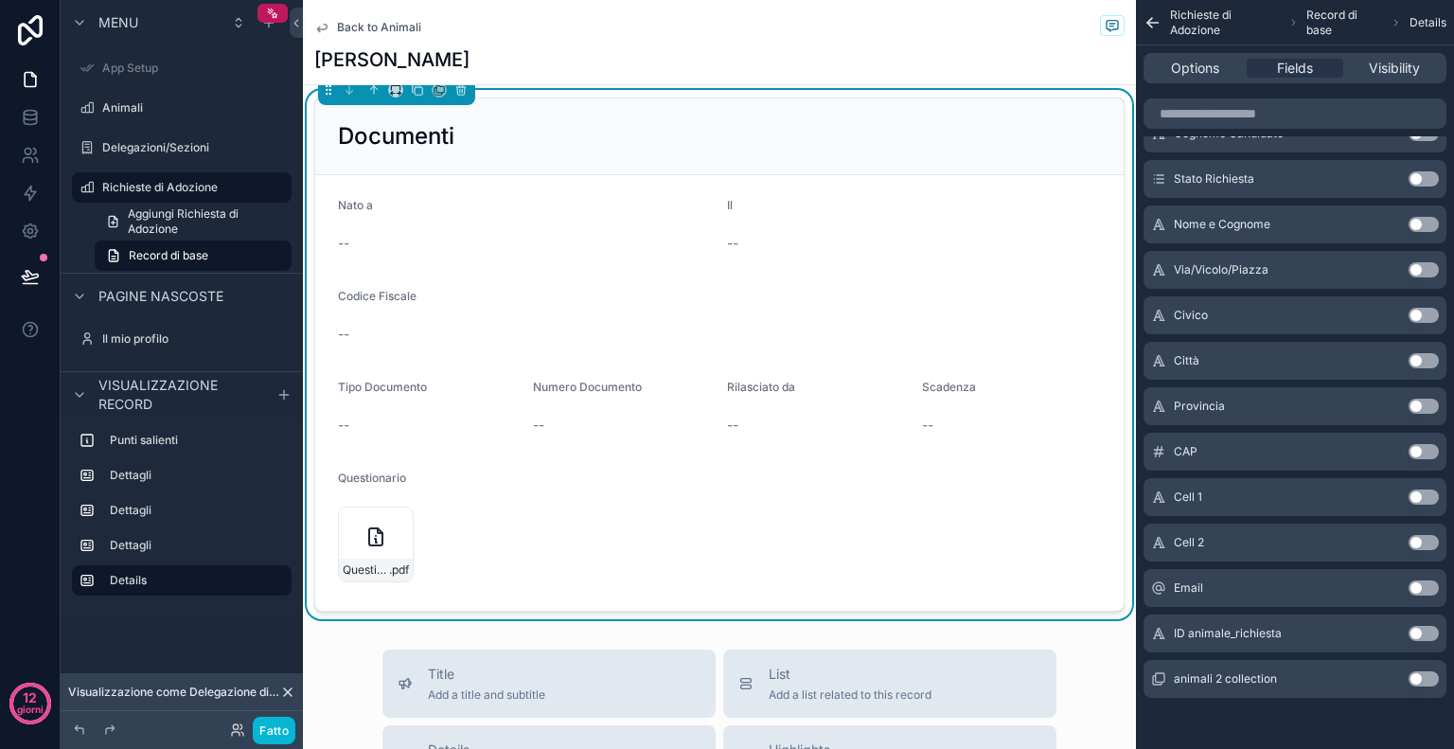
click at [453, 135] on h2 "Documenti" at bounding box center [396, 136] width 116 height 30
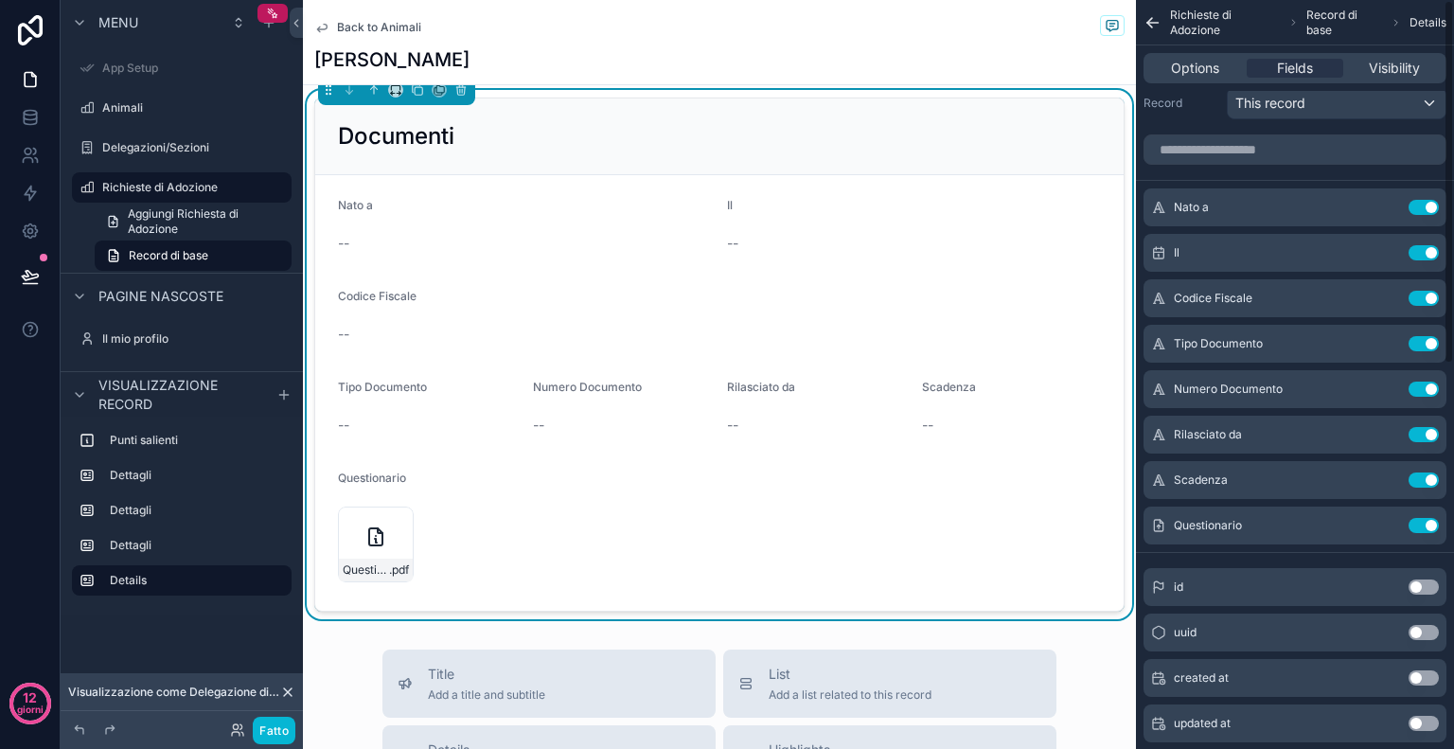
scroll to position [0, 0]
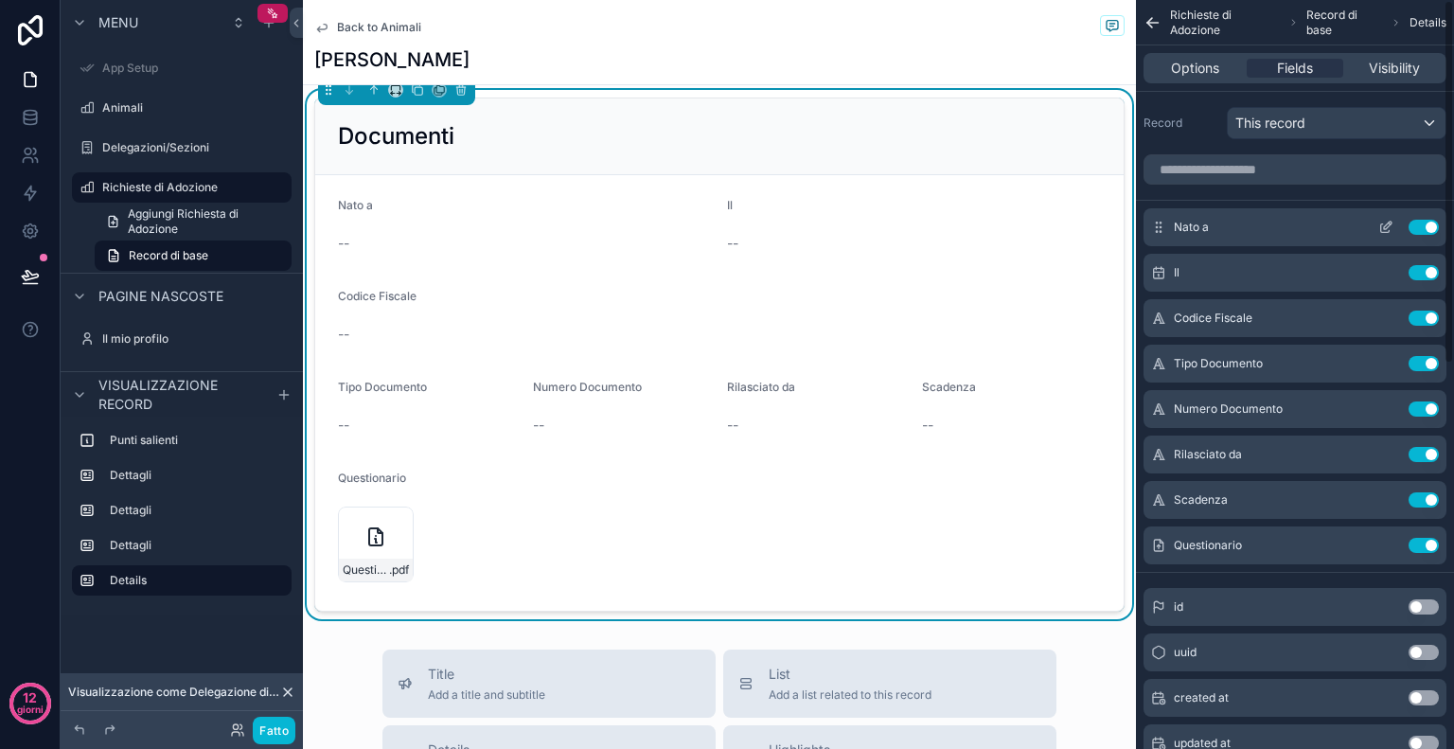
click at [1424, 221] on button "Use setting" at bounding box center [1424, 227] width 30 height 15
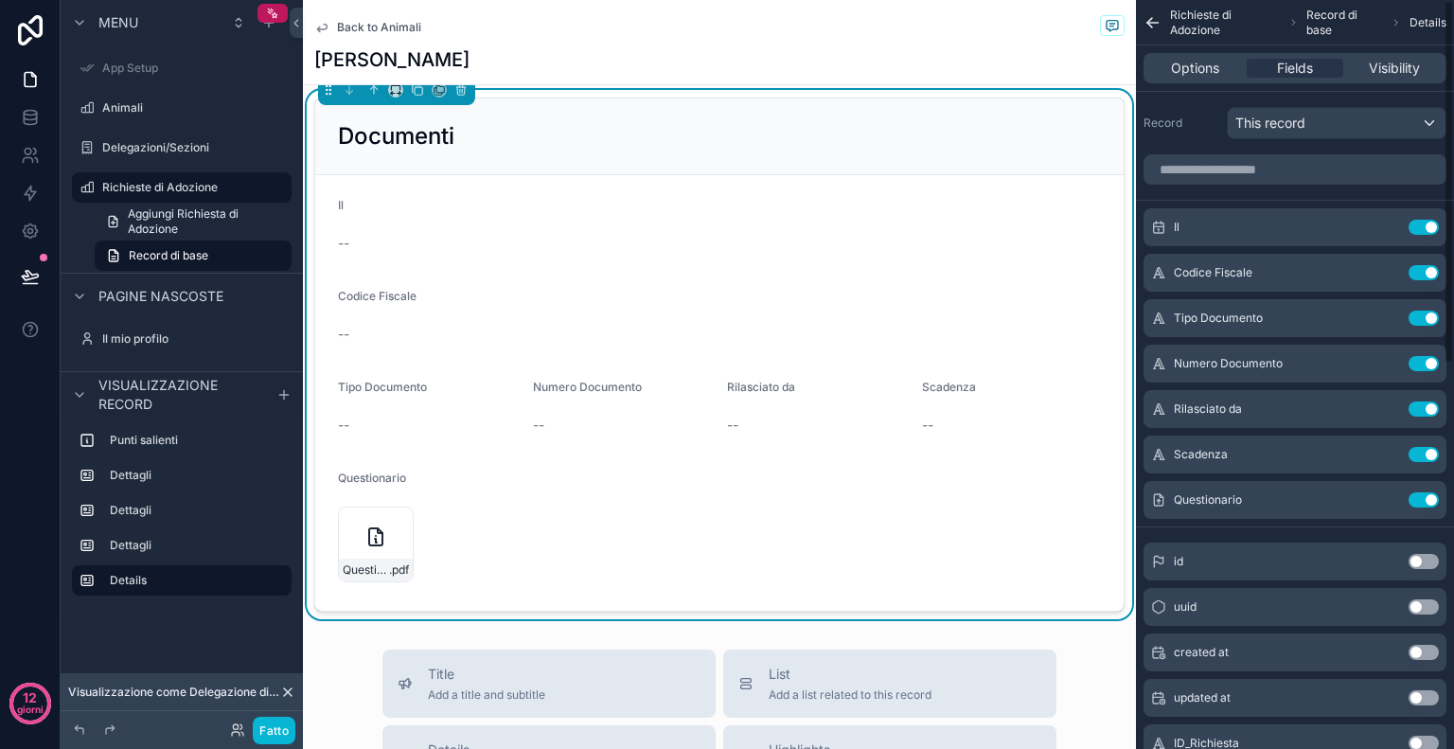
click at [1424, 221] on button "Use setting" at bounding box center [1424, 227] width 30 height 15
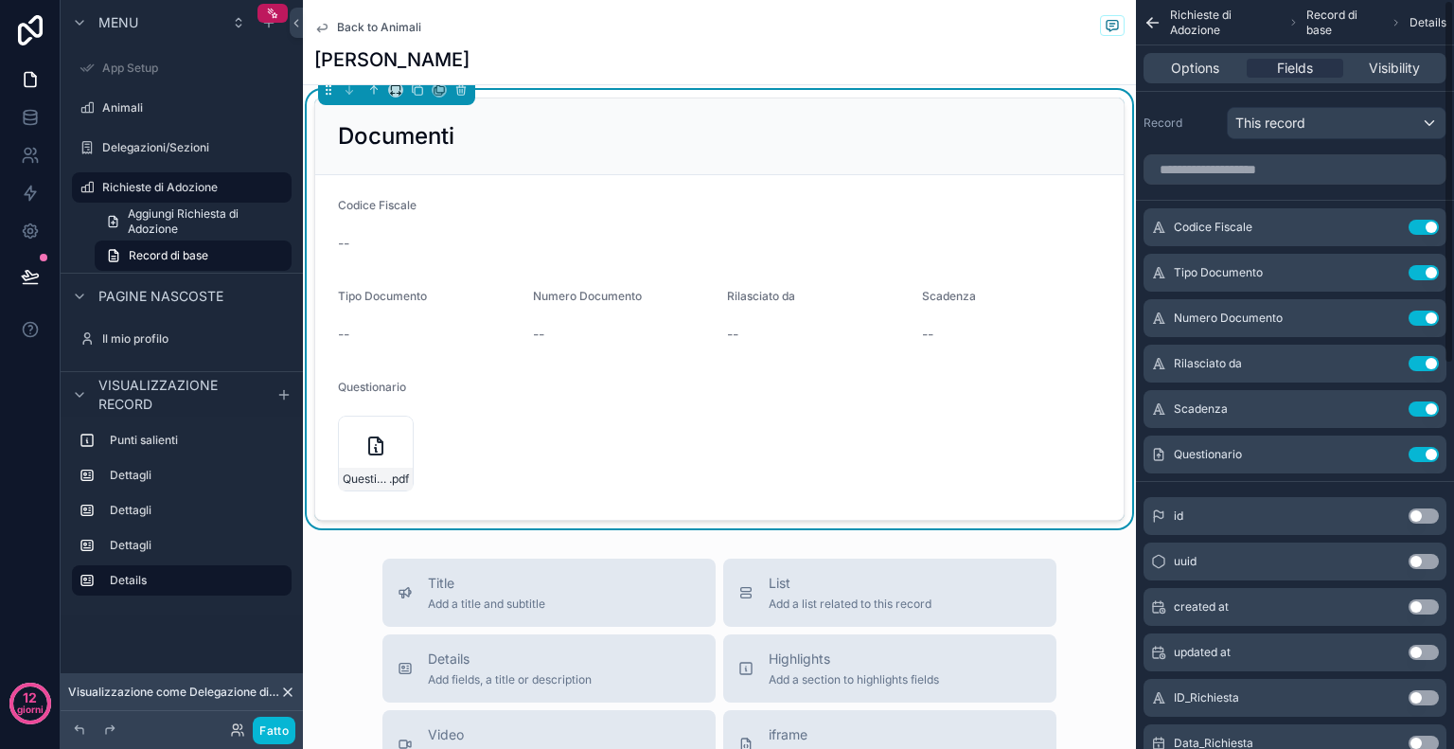
click at [1424, 221] on button "Use setting" at bounding box center [1424, 227] width 30 height 15
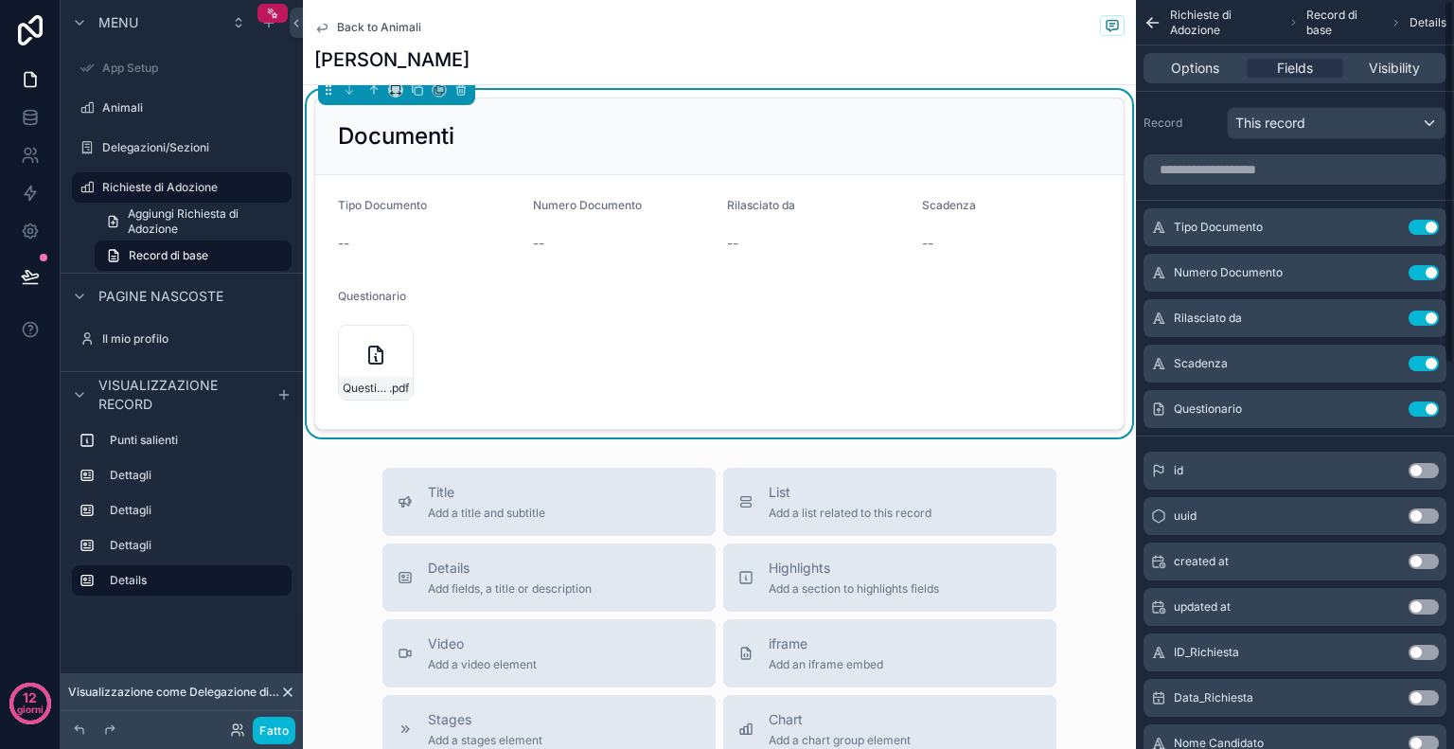
click at [1424, 221] on button "Use setting" at bounding box center [1424, 227] width 30 height 15
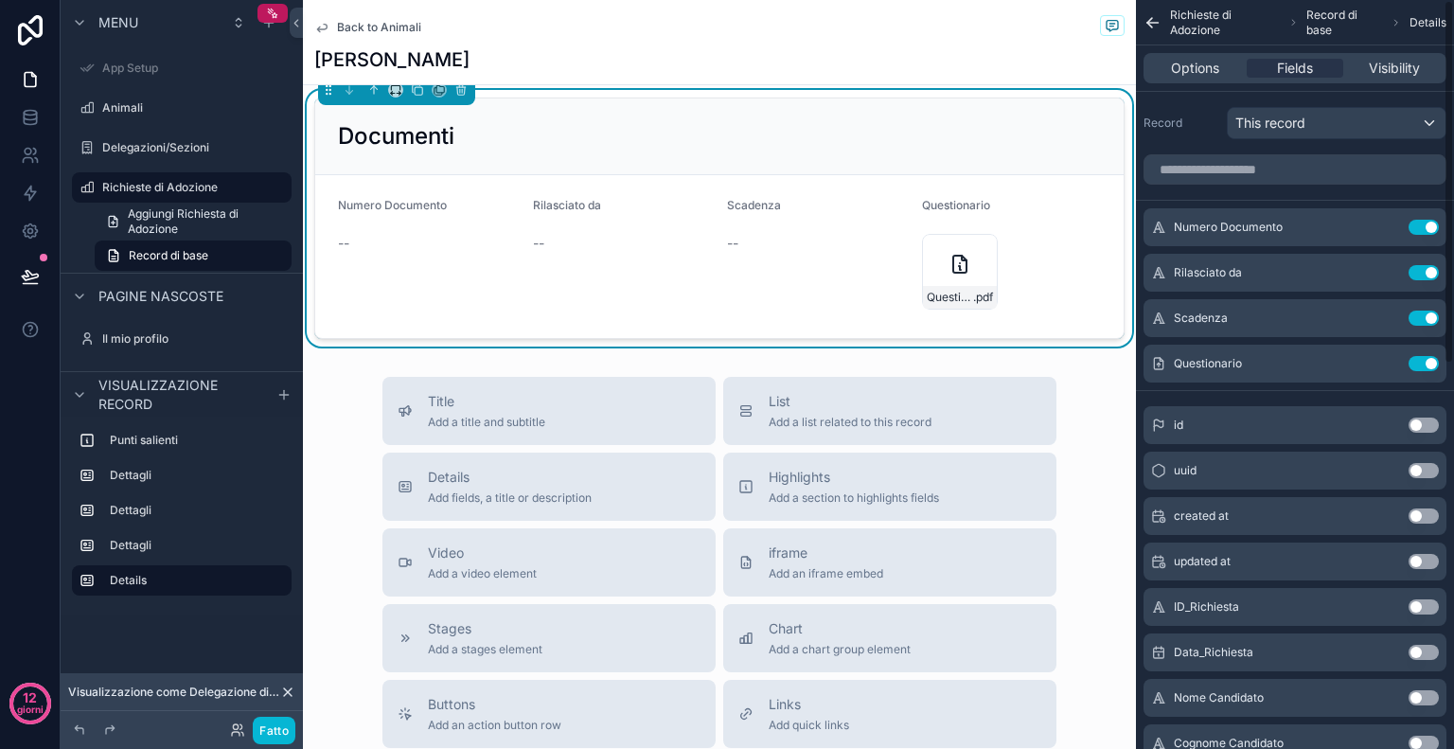
click at [1424, 221] on button "Use setting" at bounding box center [1424, 227] width 30 height 15
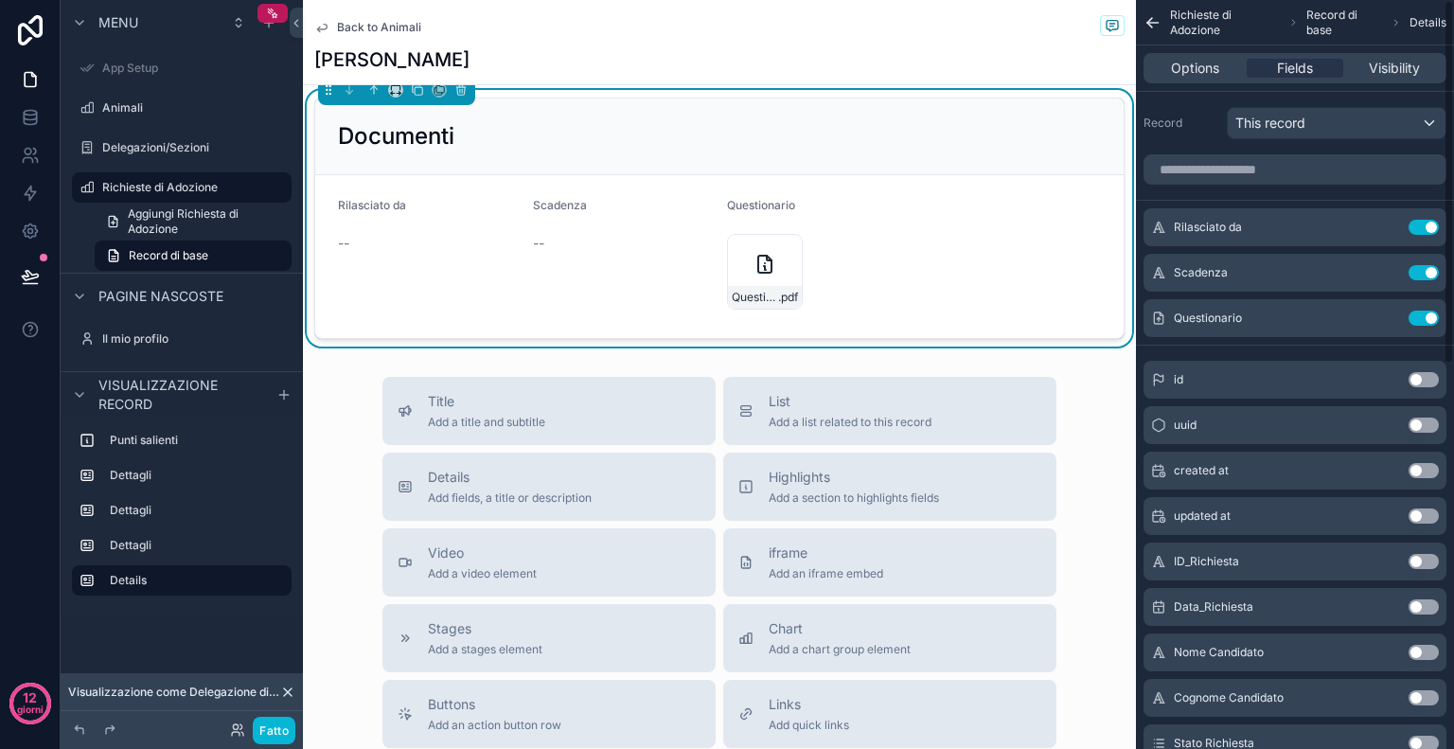
click at [1424, 221] on button "Use setting" at bounding box center [1424, 227] width 30 height 15
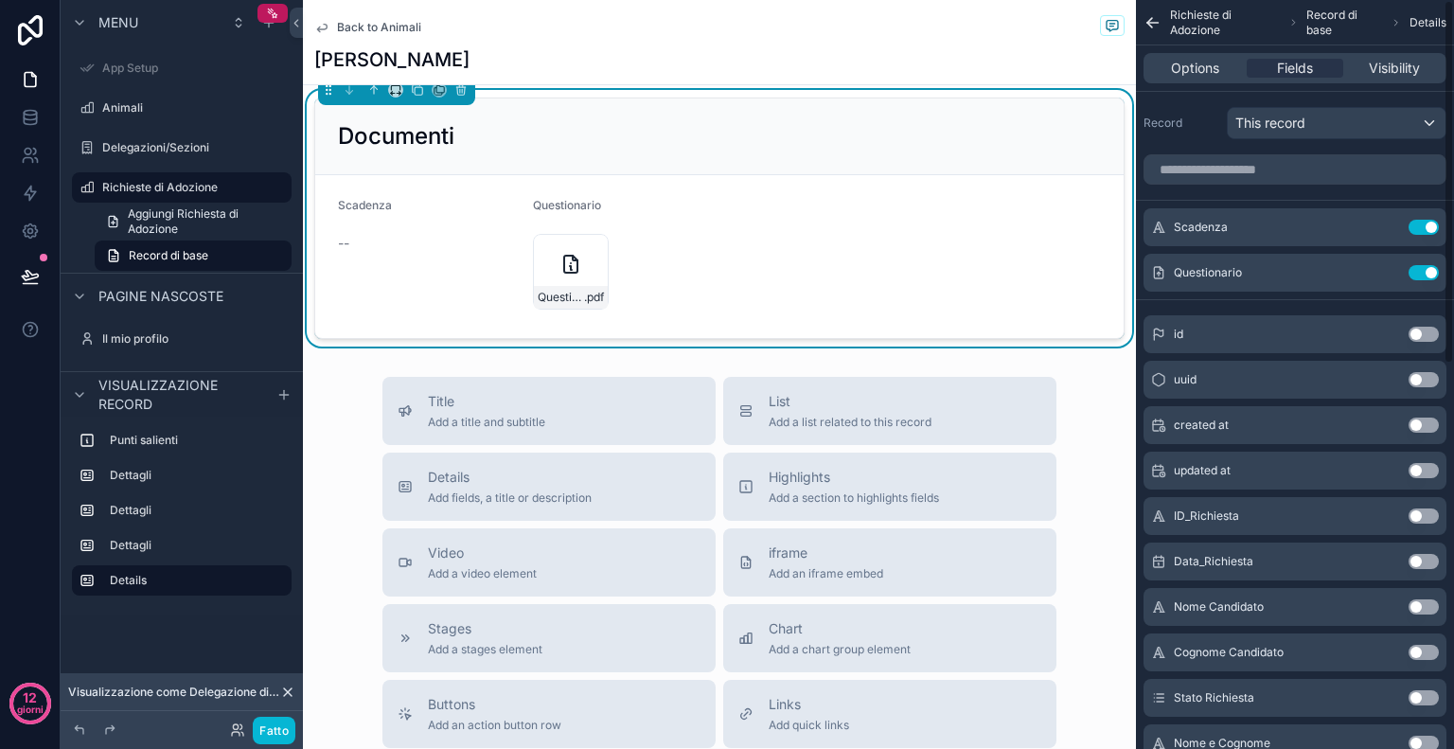
click at [1424, 221] on button "Use setting" at bounding box center [1424, 227] width 30 height 15
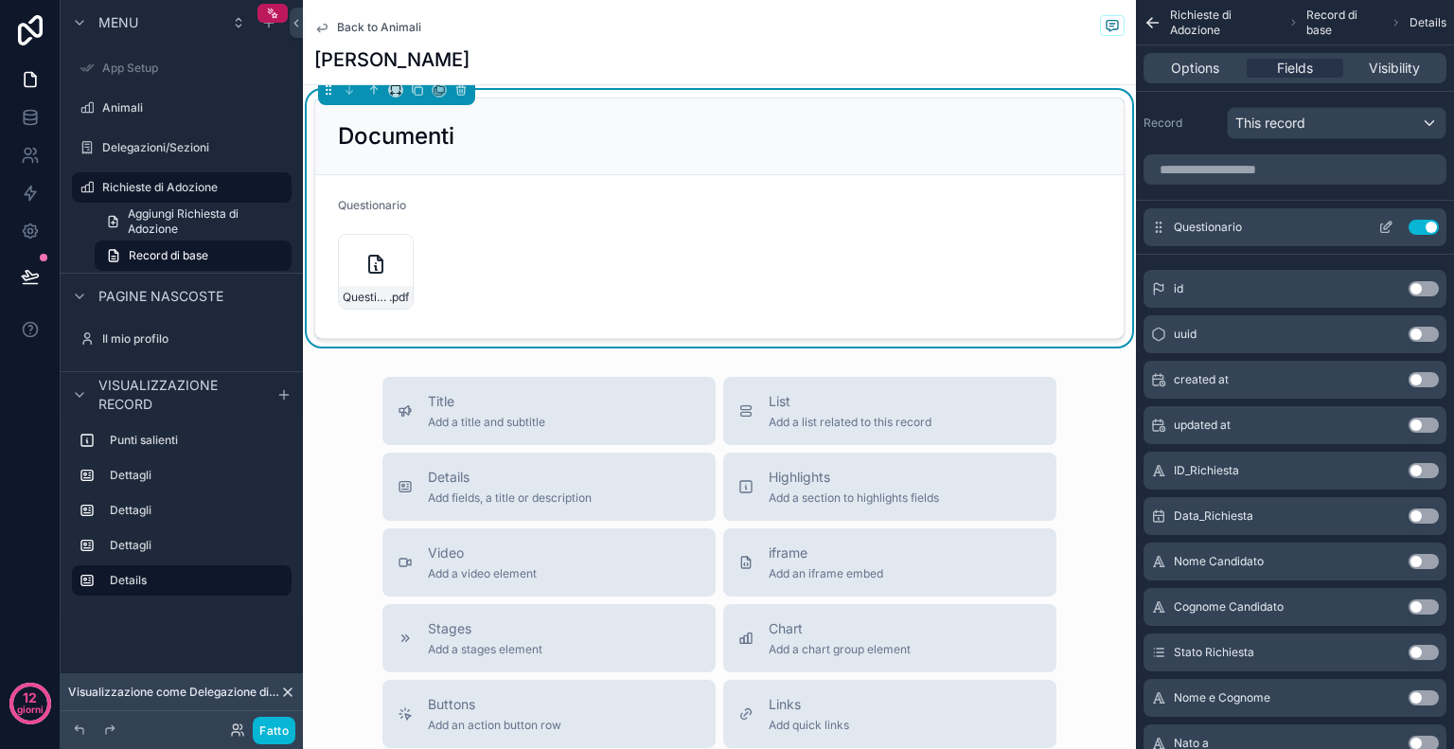
click at [1382, 227] on icon "contenuto scorrevole" at bounding box center [1385, 227] width 15 height 15
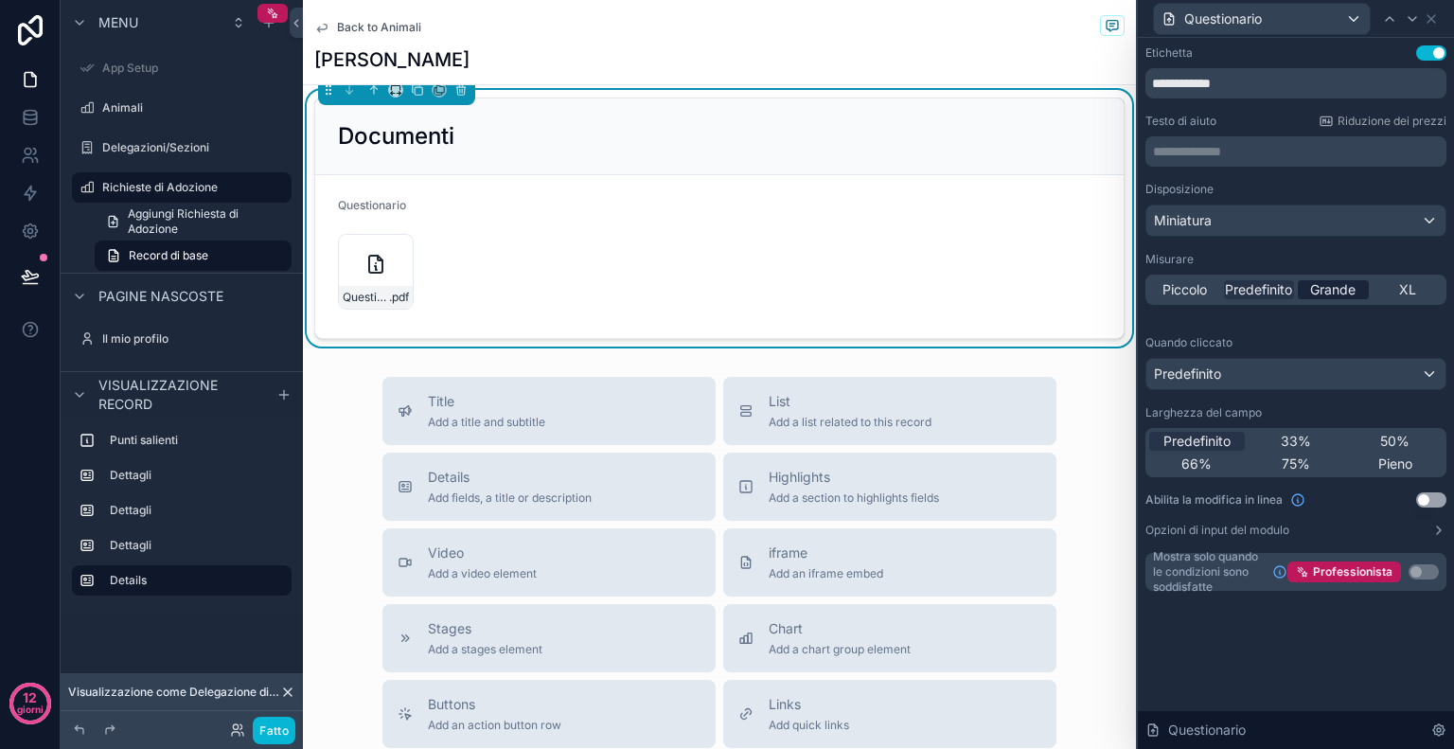
click at [1336, 293] on font "Grande" at bounding box center [1332, 289] width 45 height 16
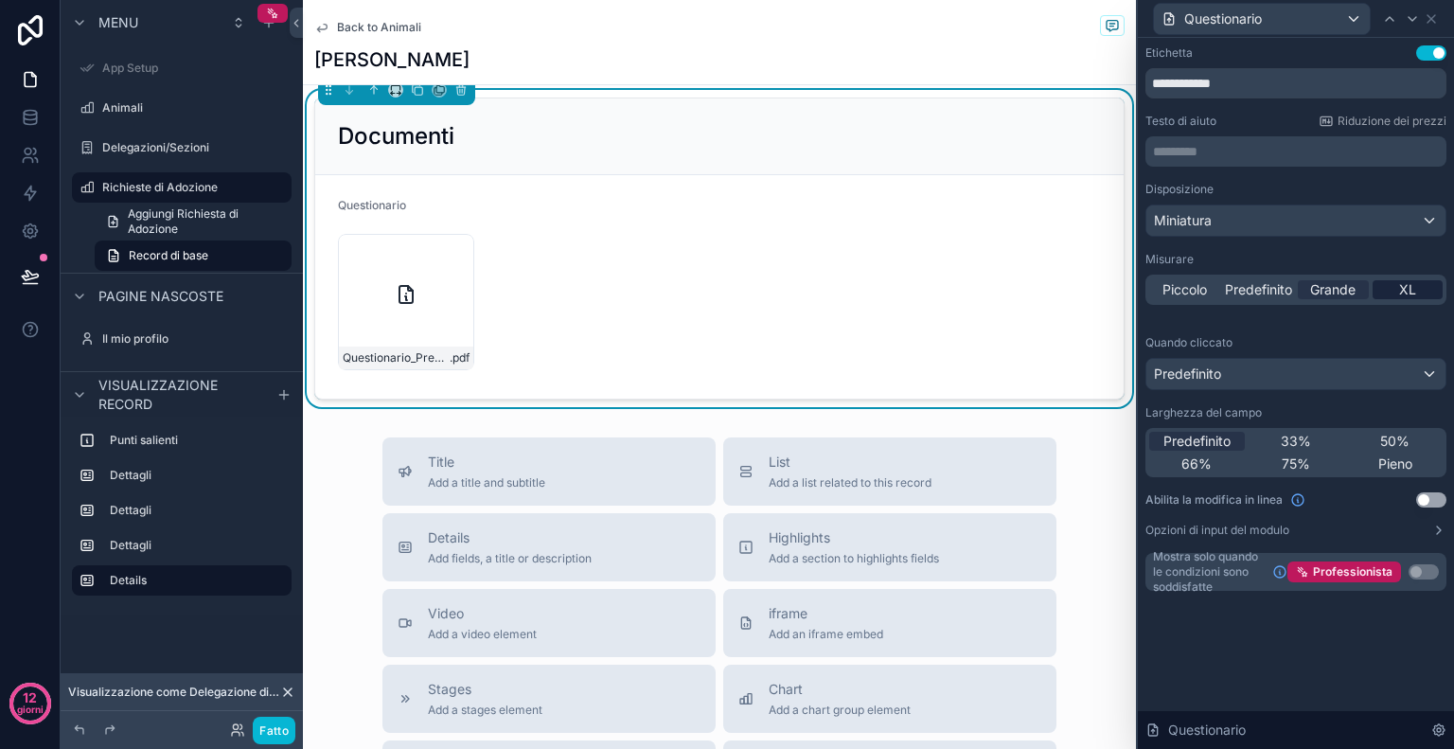
click at [1403, 285] on font "XL" at bounding box center [1407, 289] width 17 height 16
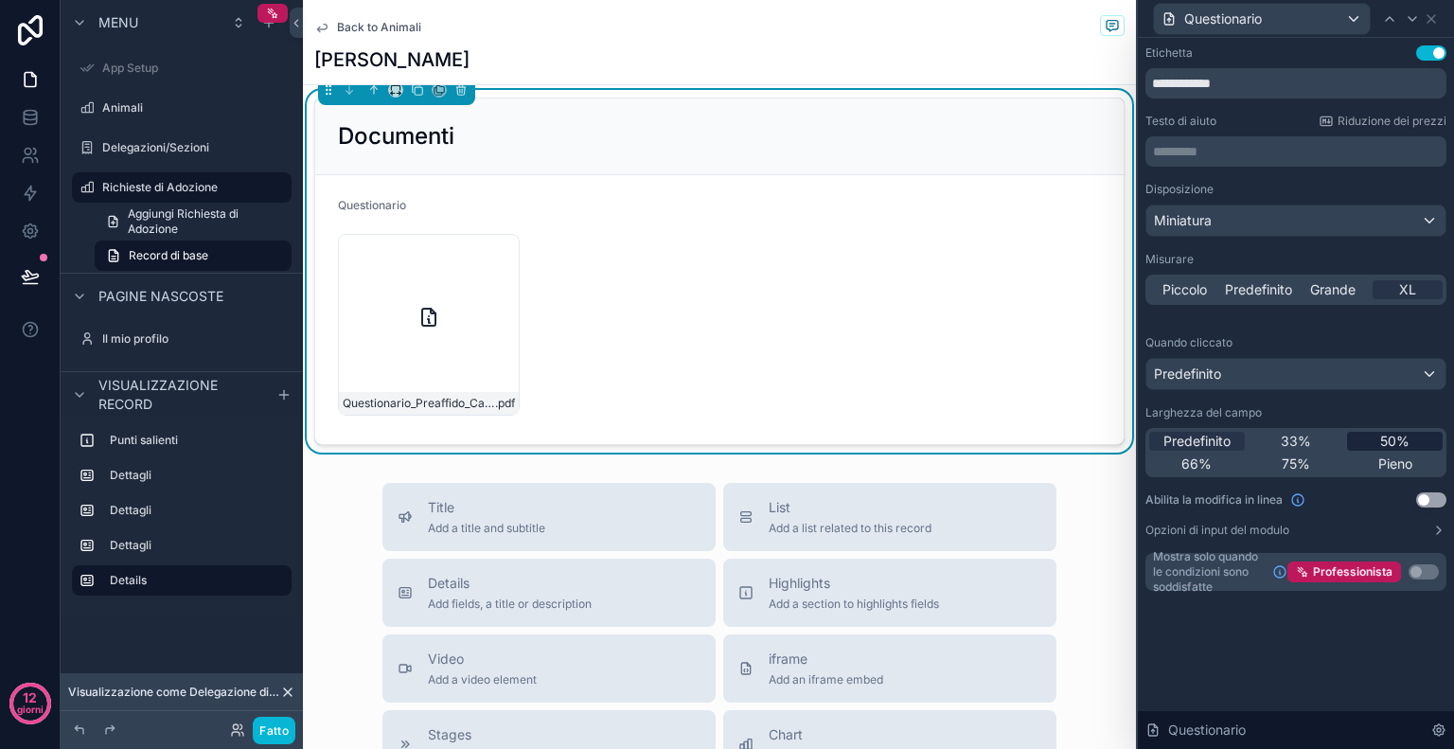
click at [1383, 446] on font "50%" at bounding box center [1394, 441] width 29 height 16
click at [1078, 78] on div "Back to Animali Gianna Caramel" at bounding box center [719, 42] width 810 height 84
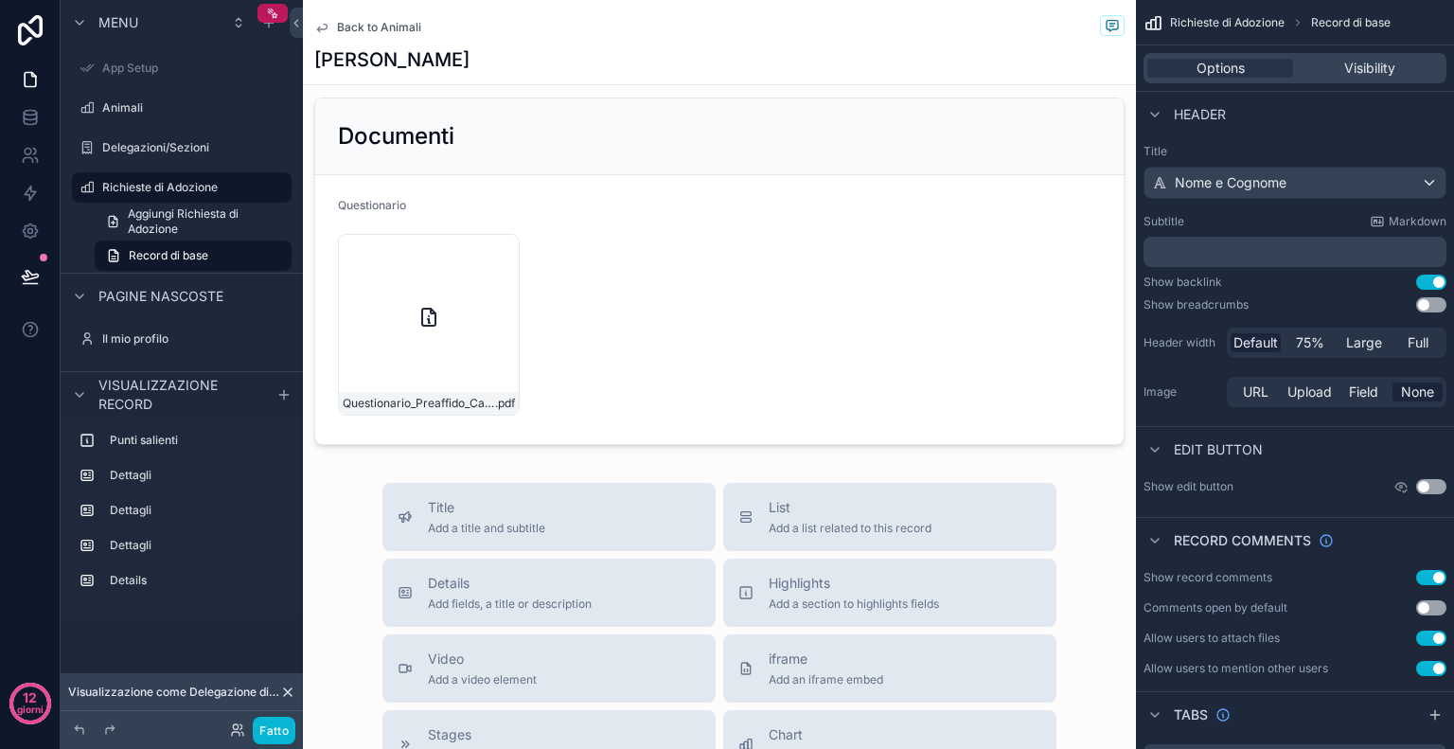
click at [1431, 487] on button "Use setting" at bounding box center [1431, 486] width 30 height 15
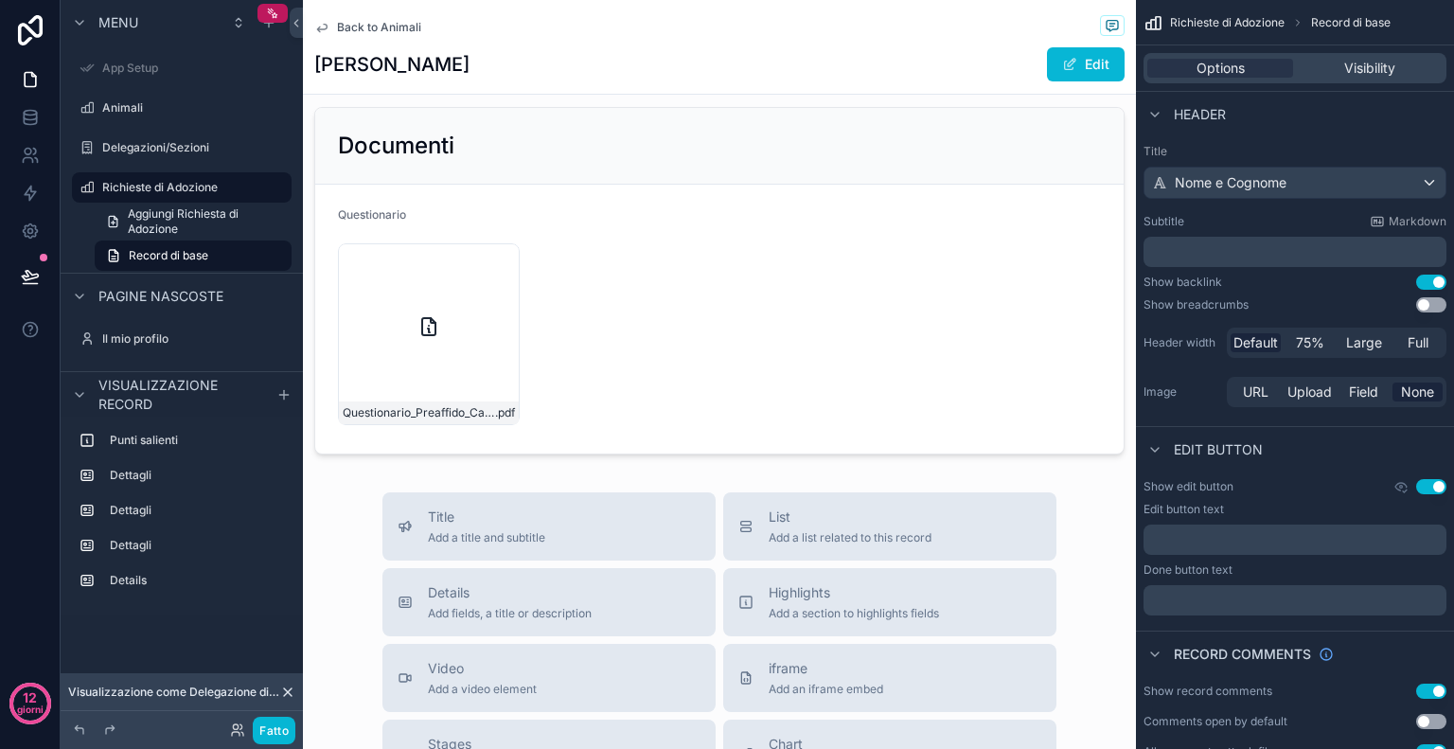
click at [1418, 487] on button "Use setting" at bounding box center [1431, 486] width 30 height 15
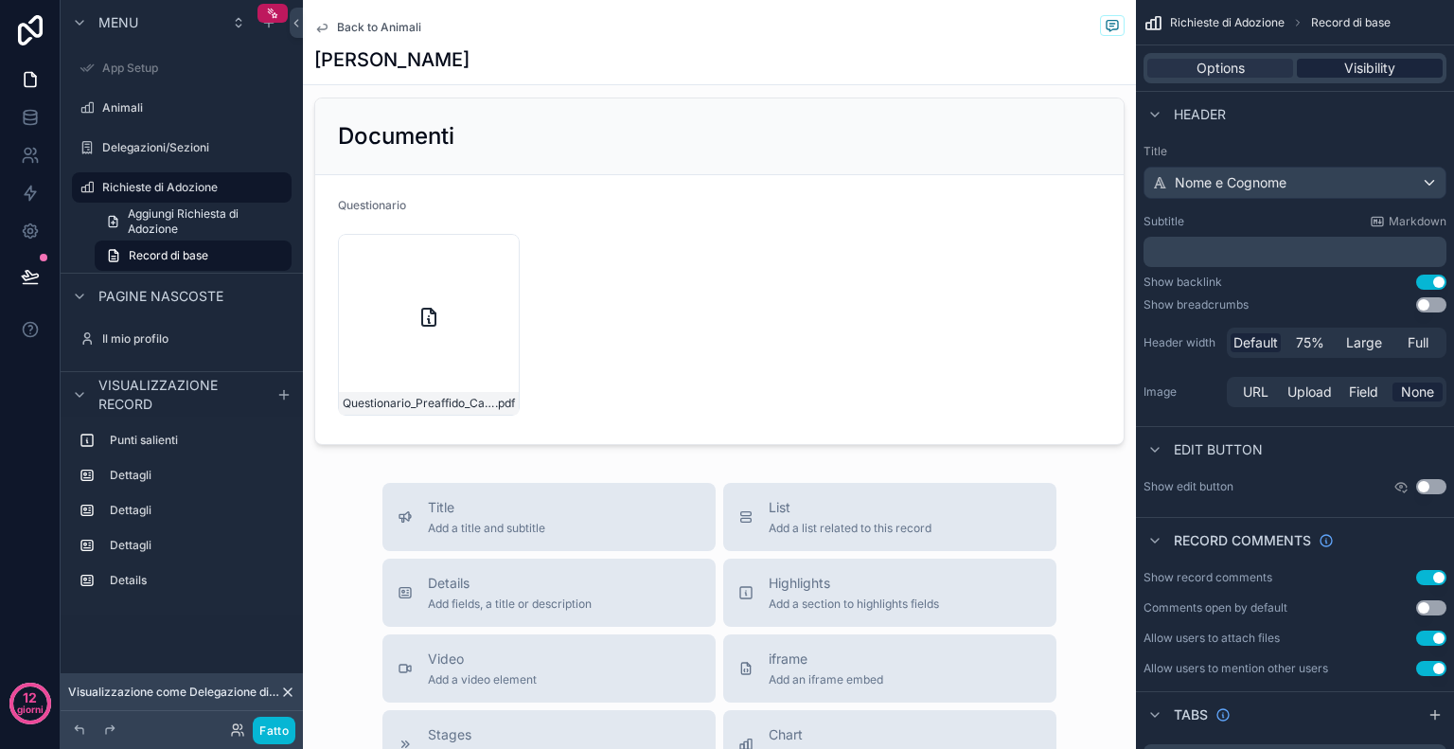
click at [1377, 59] on span "Visibility" at bounding box center [1369, 68] width 51 height 19
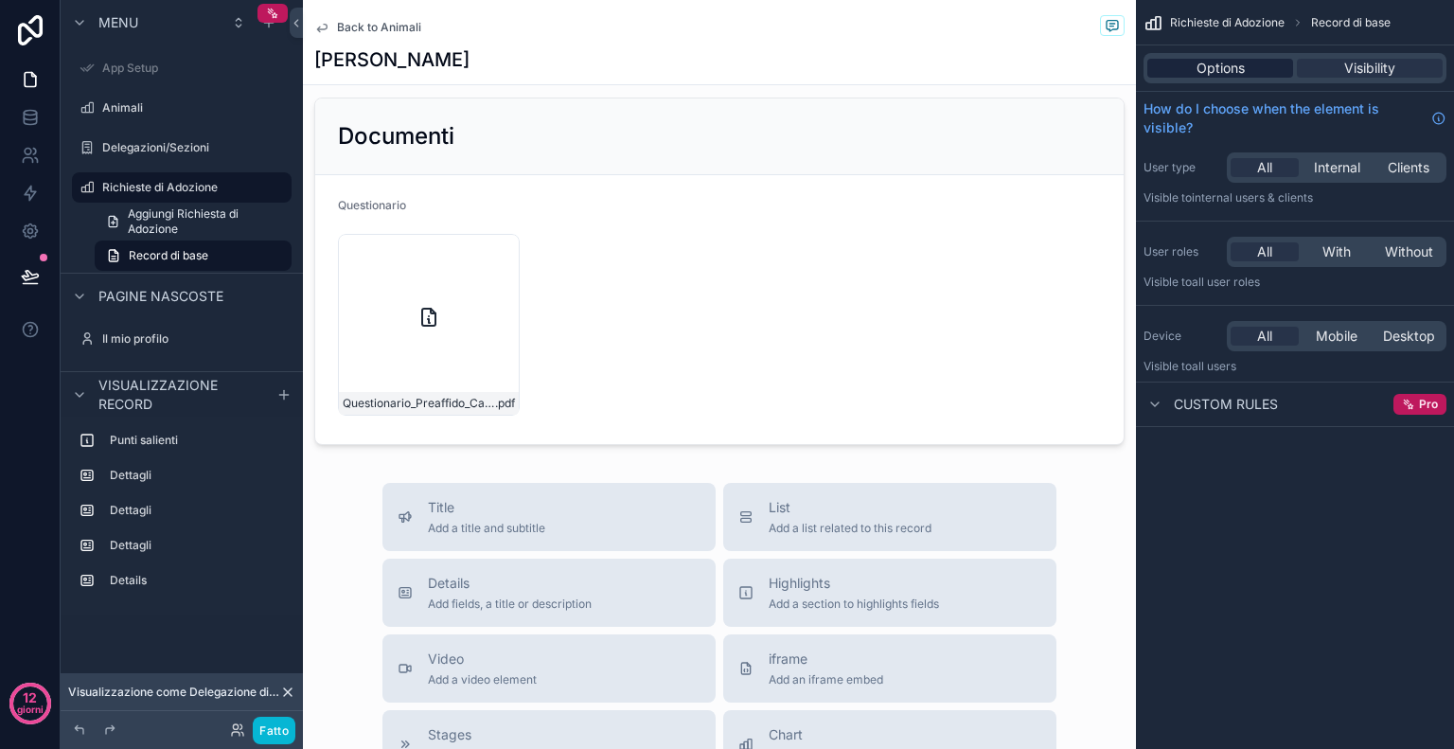
click at [1259, 75] on div "Options" at bounding box center [1220, 68] width 146 height 19
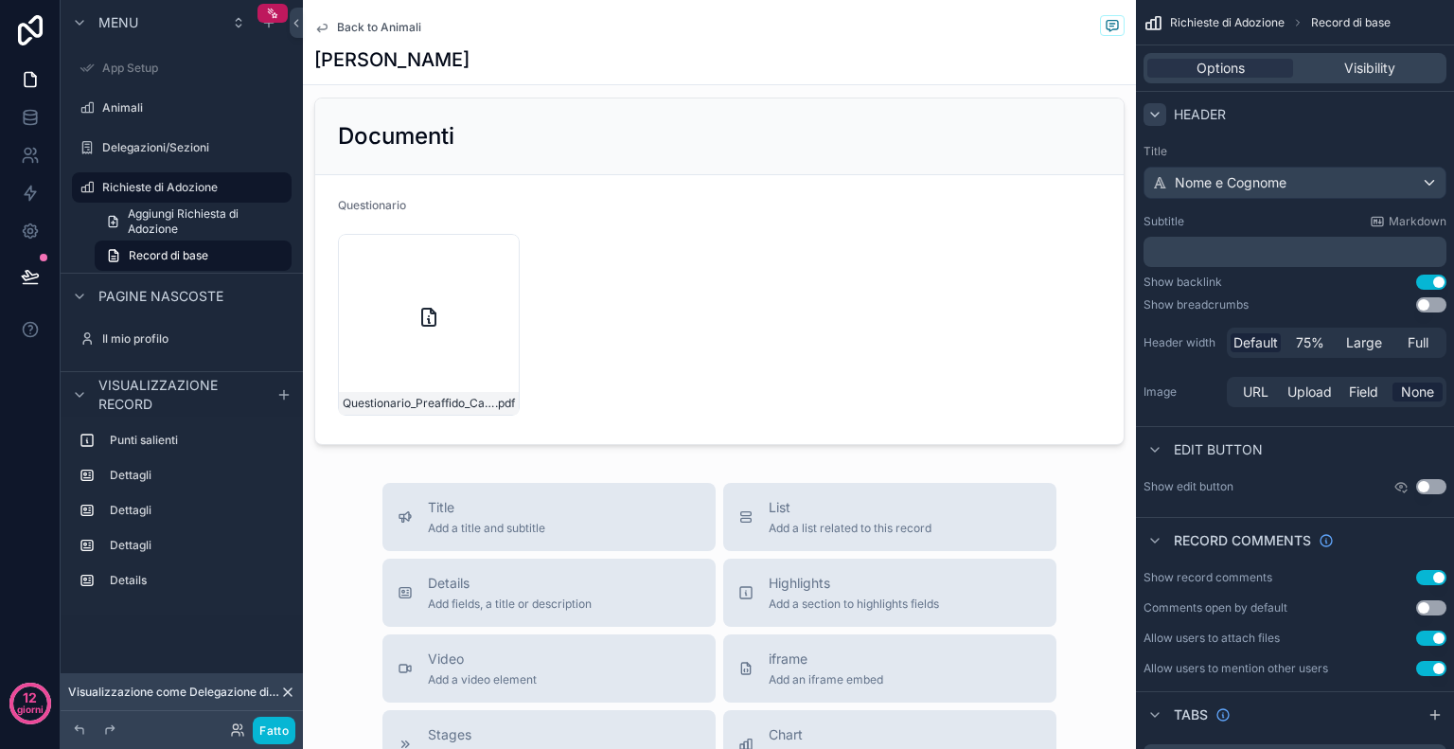
click at [1158, 120] on icon "contenuto scorrevole" at bounding box center [1154, 114] width 15 height 15
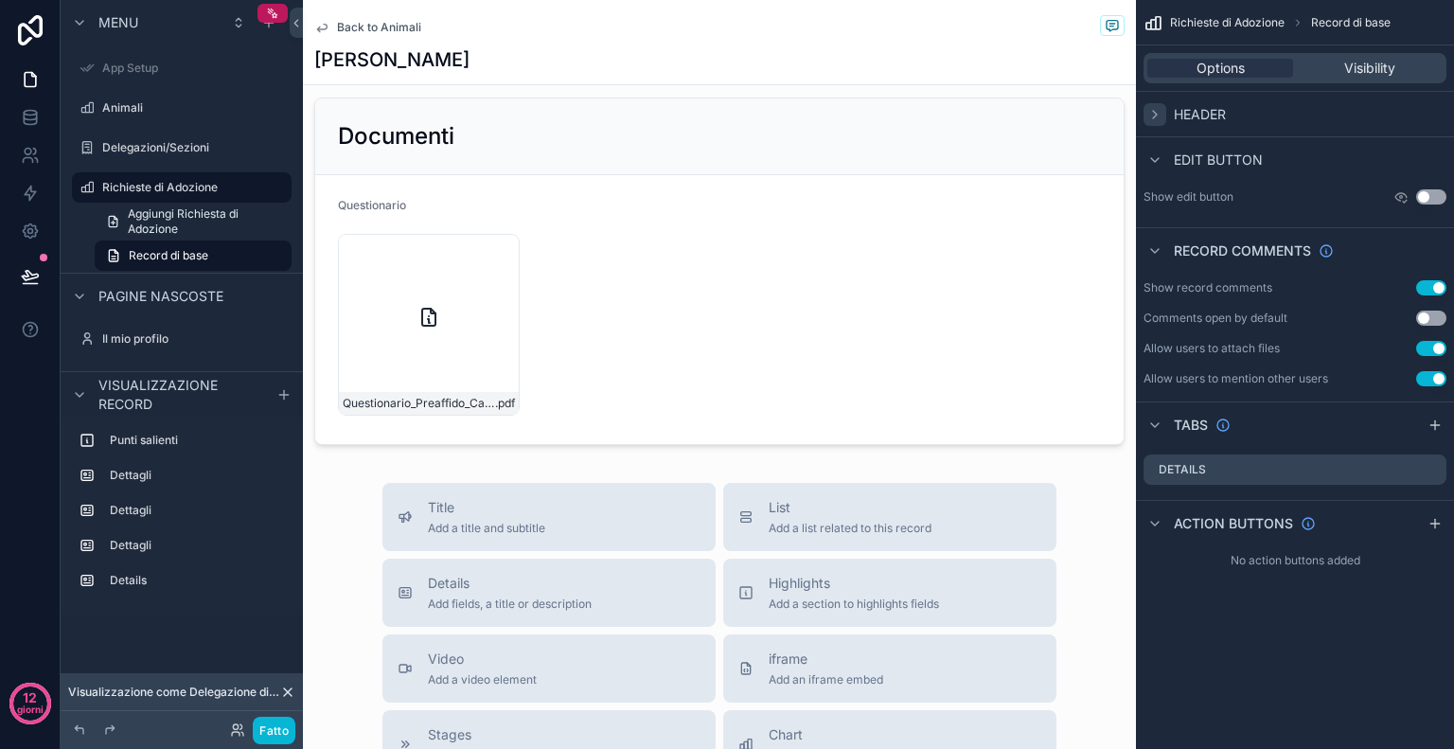
click at [1158, 120] on icon "contenuto scorrevole" at bounding box center [1154, 114] width 15 height 15
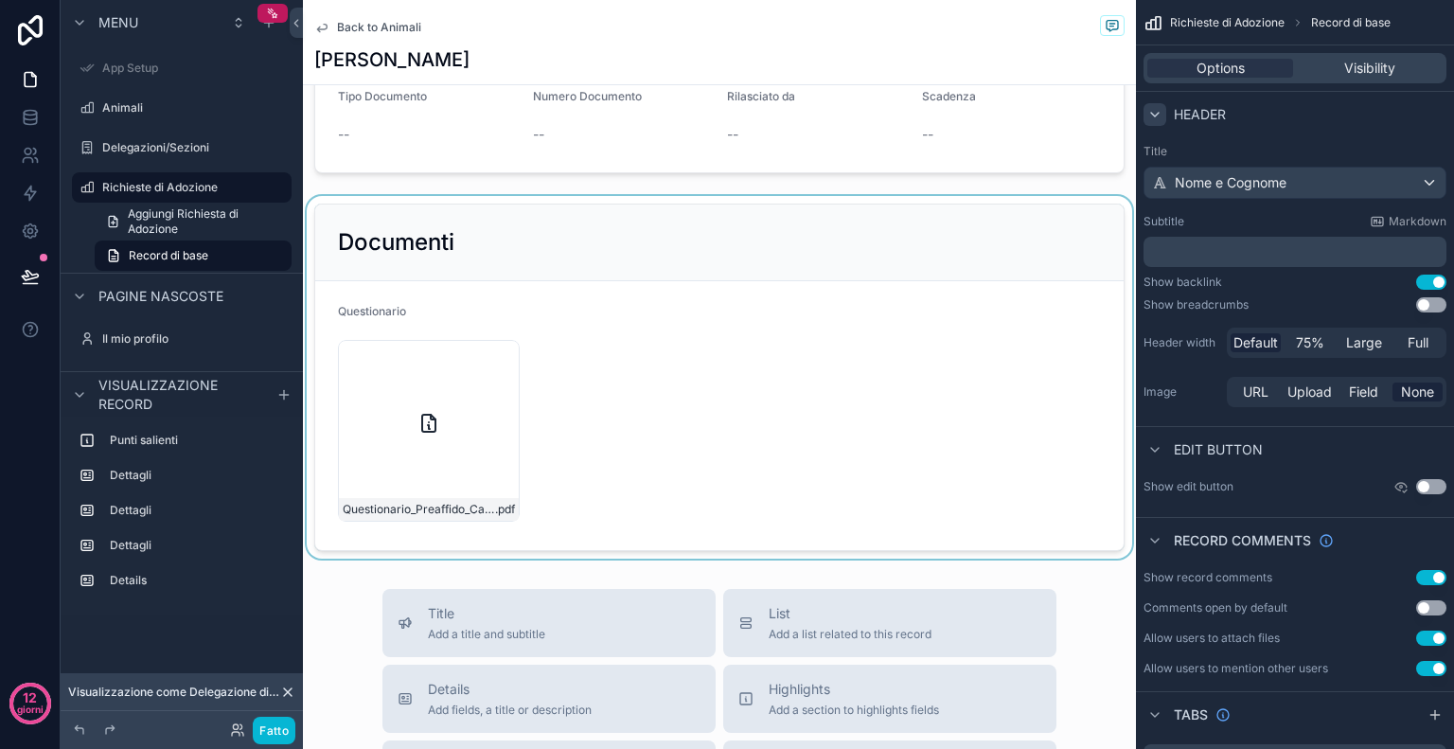
scroll to position [979, 0]
click at [923, 320] on div "contenuto scorrevole" at bounding box center [719, 379] width 833 height 363
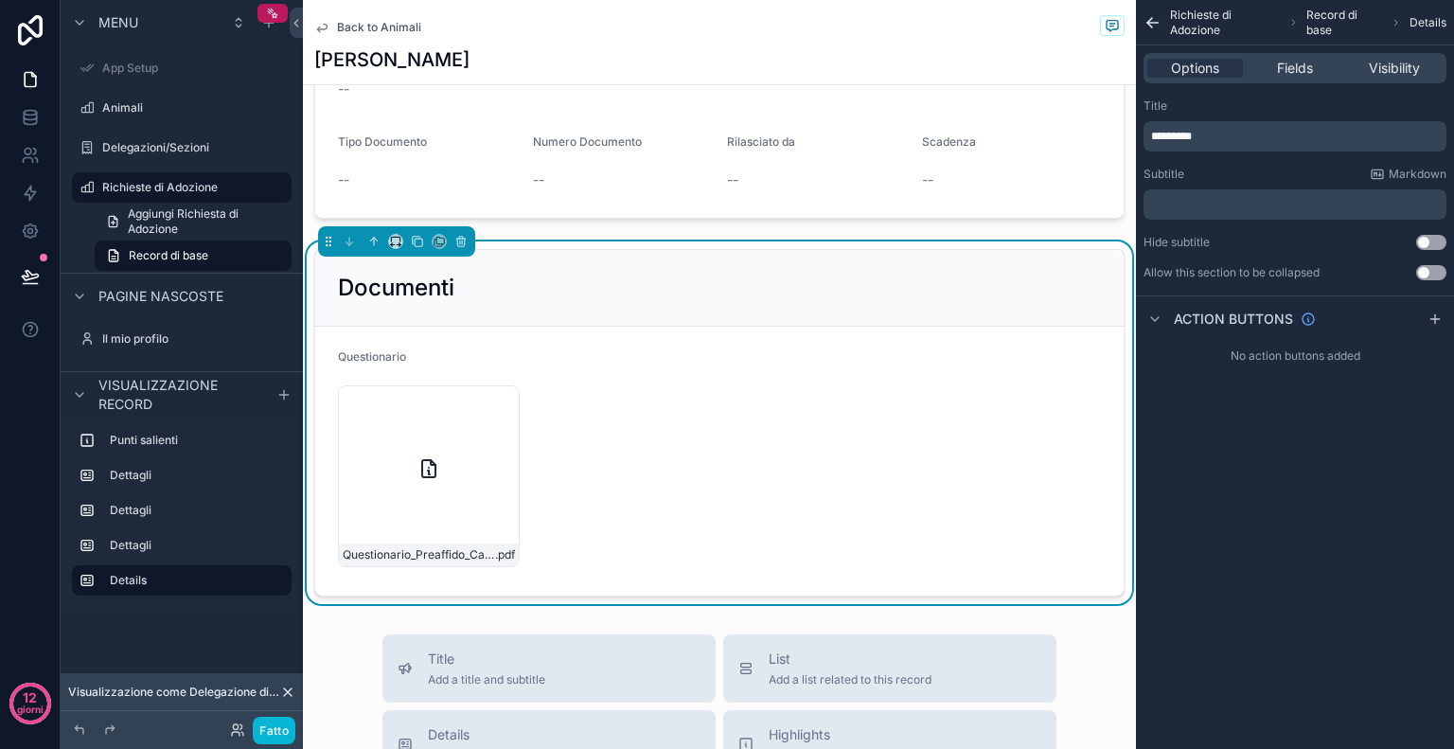
scroll to position [941, 0]
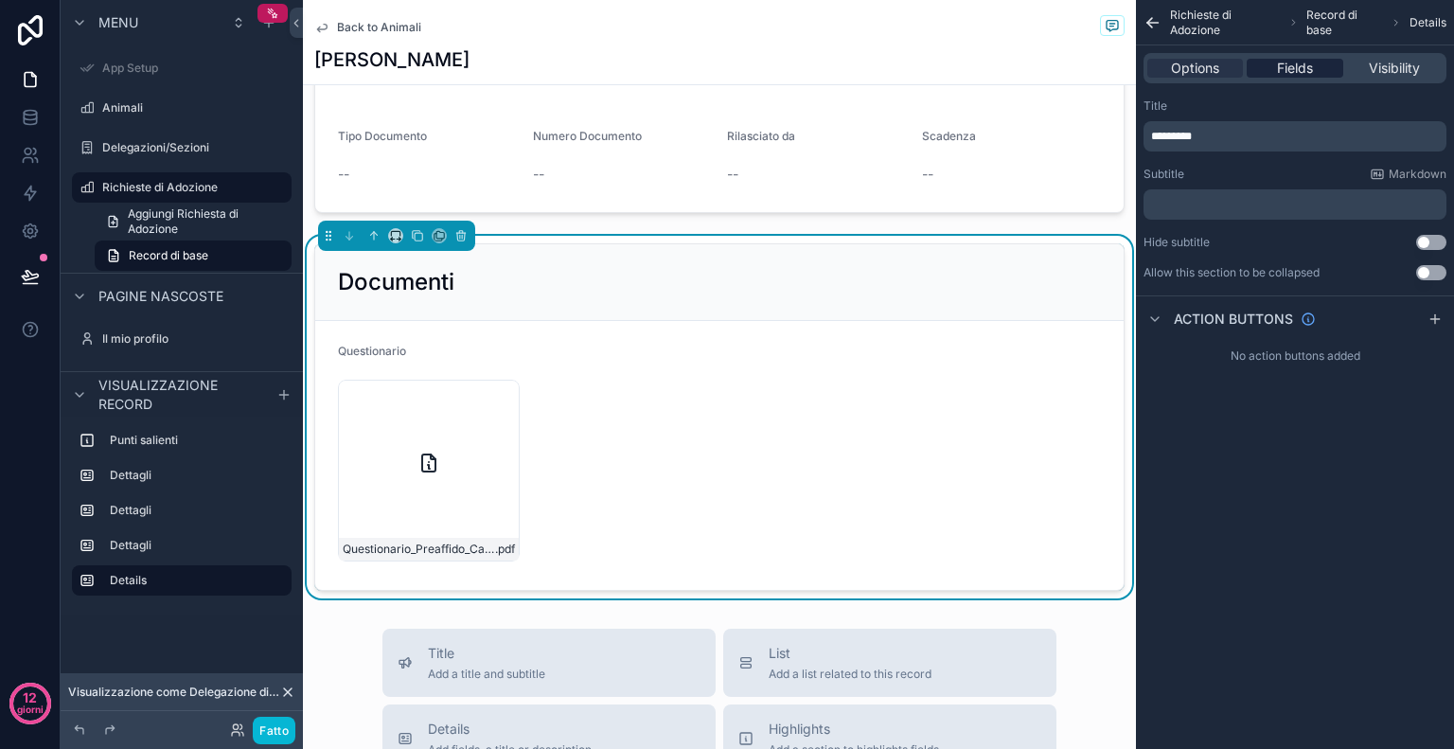
click at [1294, 66] on span "Fields" at bounding box center [1295, 68] width 36 height 19
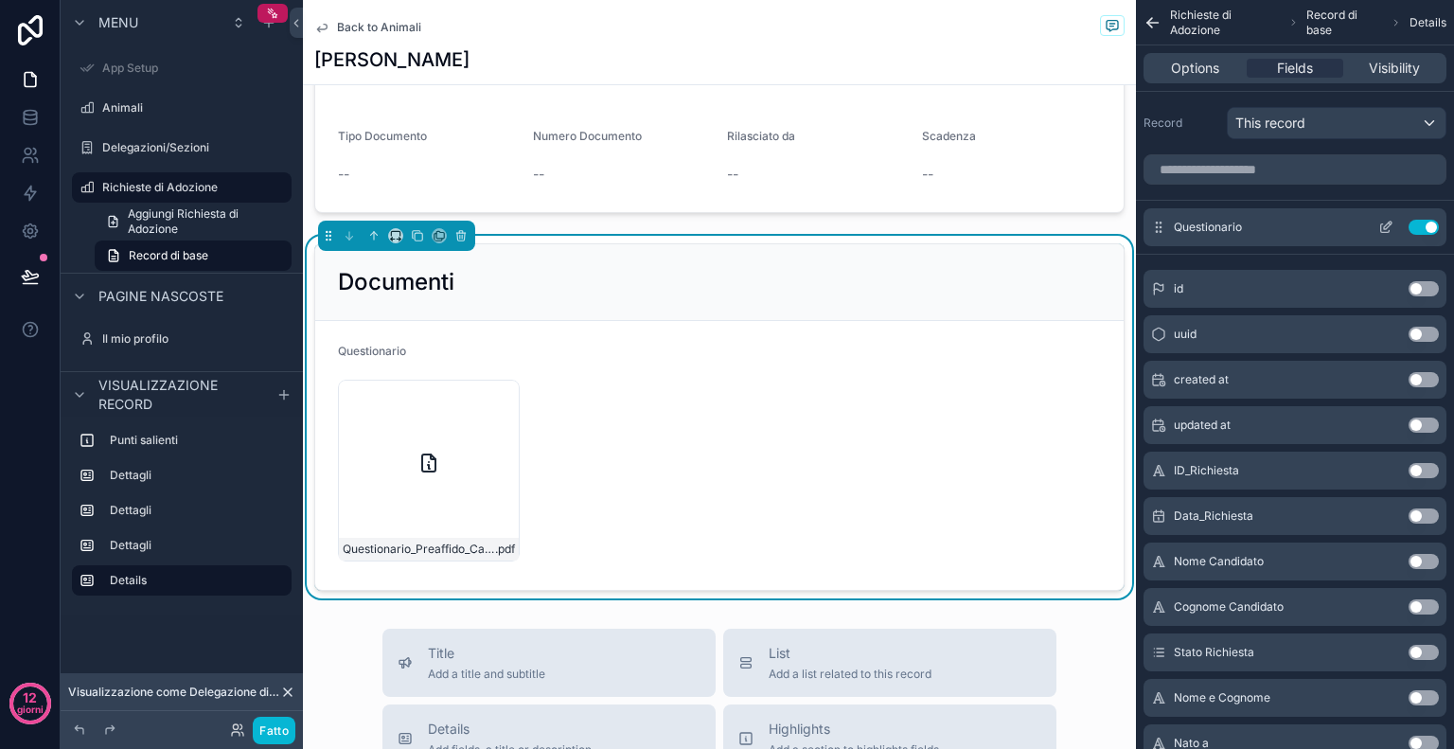
click at [1381, 229] on icon "contenuto scorrevole" at bounding box center [1385, 228] width 9 height 9
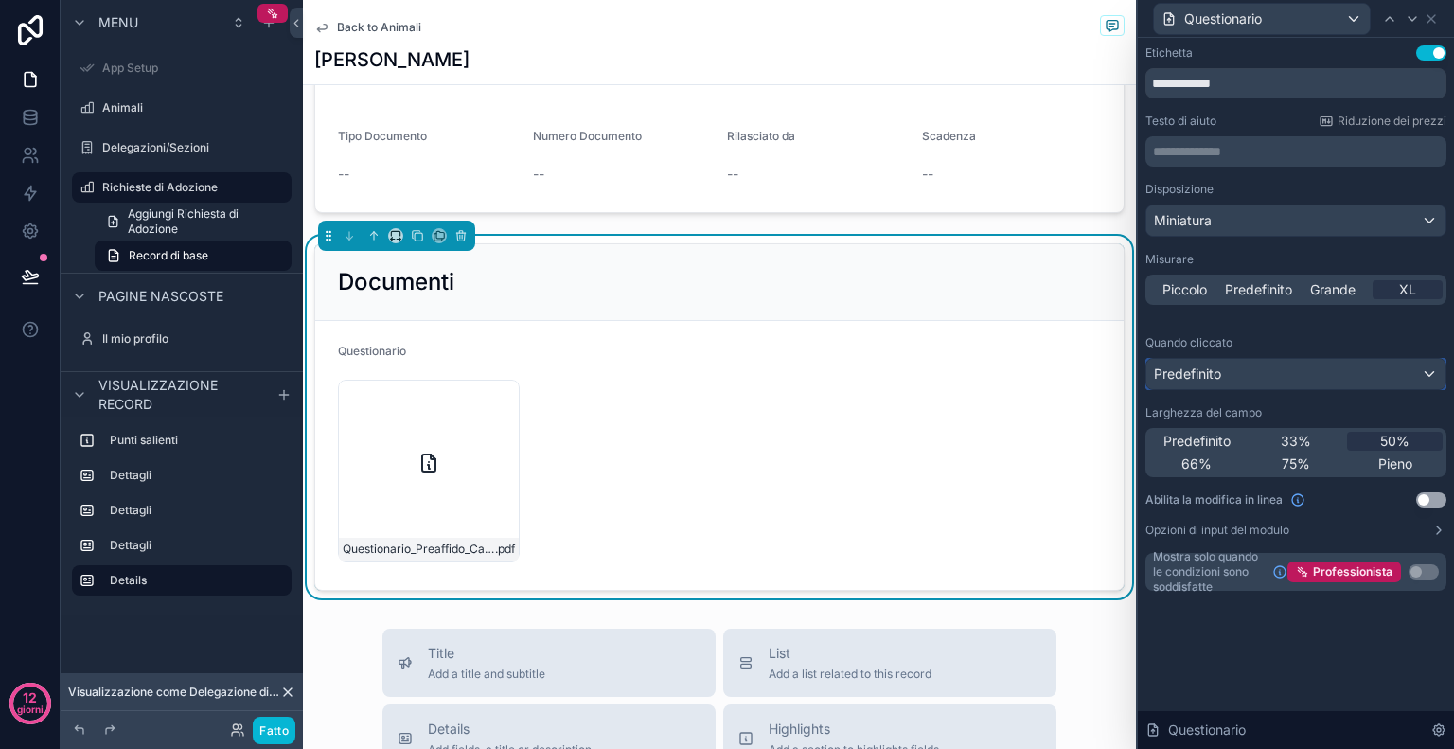
click at [1215, 374] on font "Predefinito" at bounding box center [1187, 373] width 67 height 16
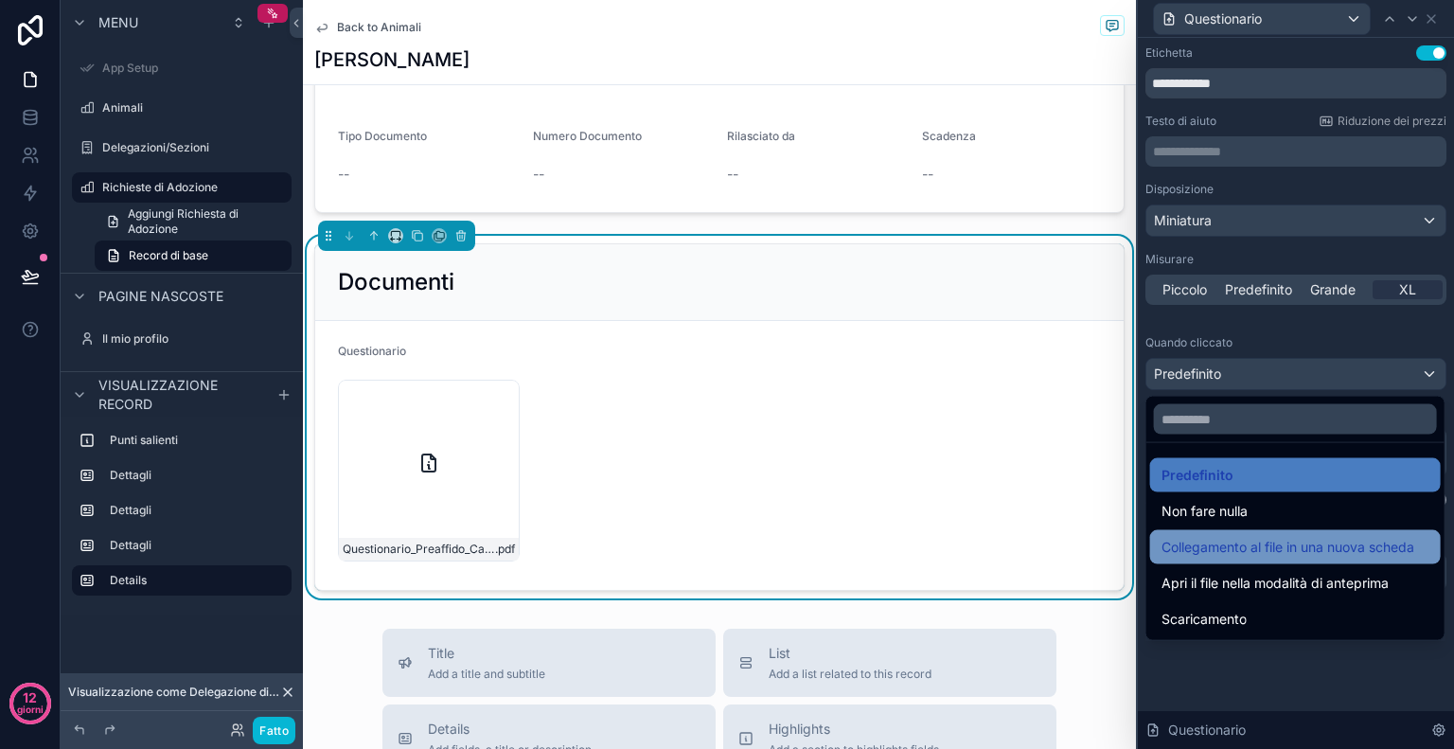
click at [1222, 559] on div "Collegamento al file in una nuova scheda" at bounding box center [1295, 547] width 291 height 34
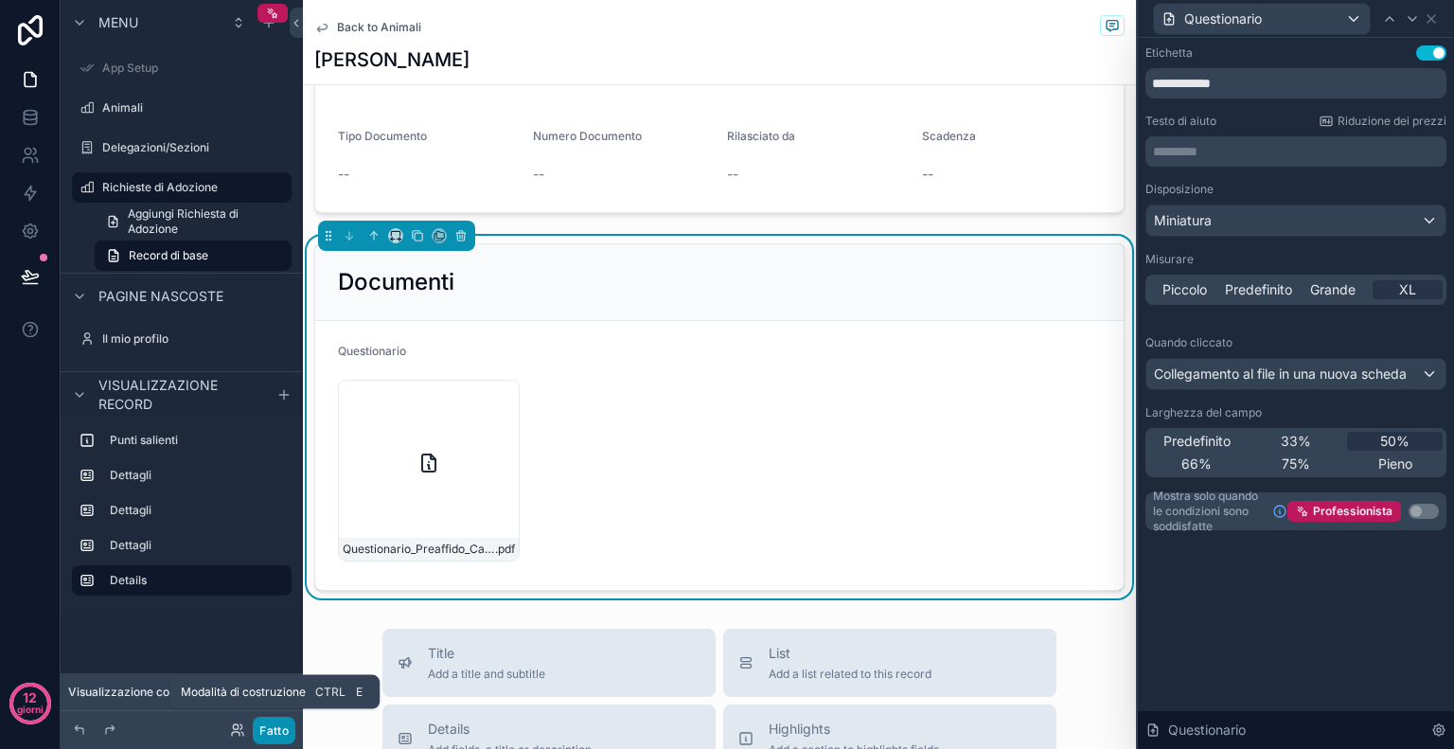
click at [276, 732] on font "Fatto" at bounding box center [273, 730] width 29 height 14
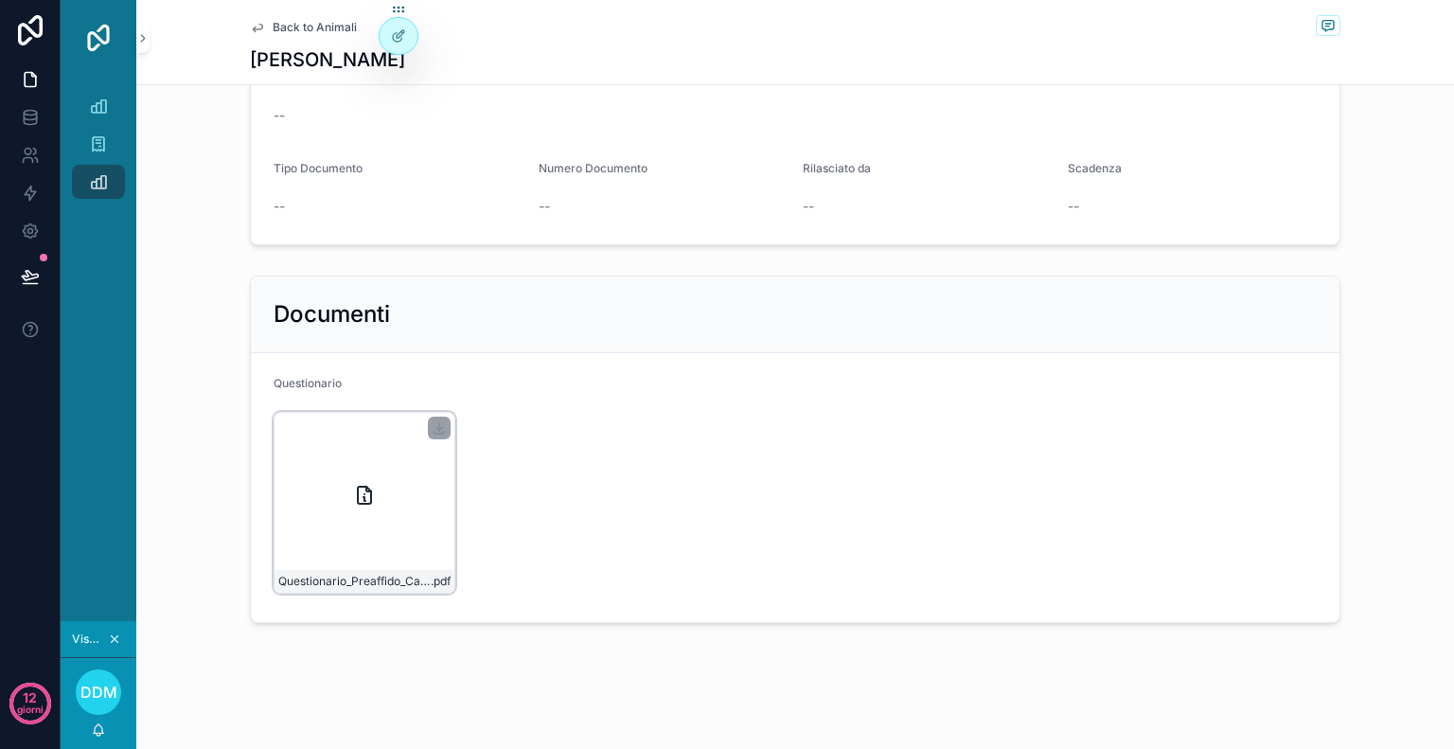
click at [391, 512] on div "Questionario_Preaffido_Cane-(1) .pdf" at bounding box center [365, 503] width 182 height 182
click at [436, 426] on icon "contenuto scorrevole" at bounding box center [439, 427] width 15 height 15
click at [833, 398] on form "Questionario Questionario_Preaffido_Cane-(1) .pdf" at bounding box center [795, 487] width 1089 height 269
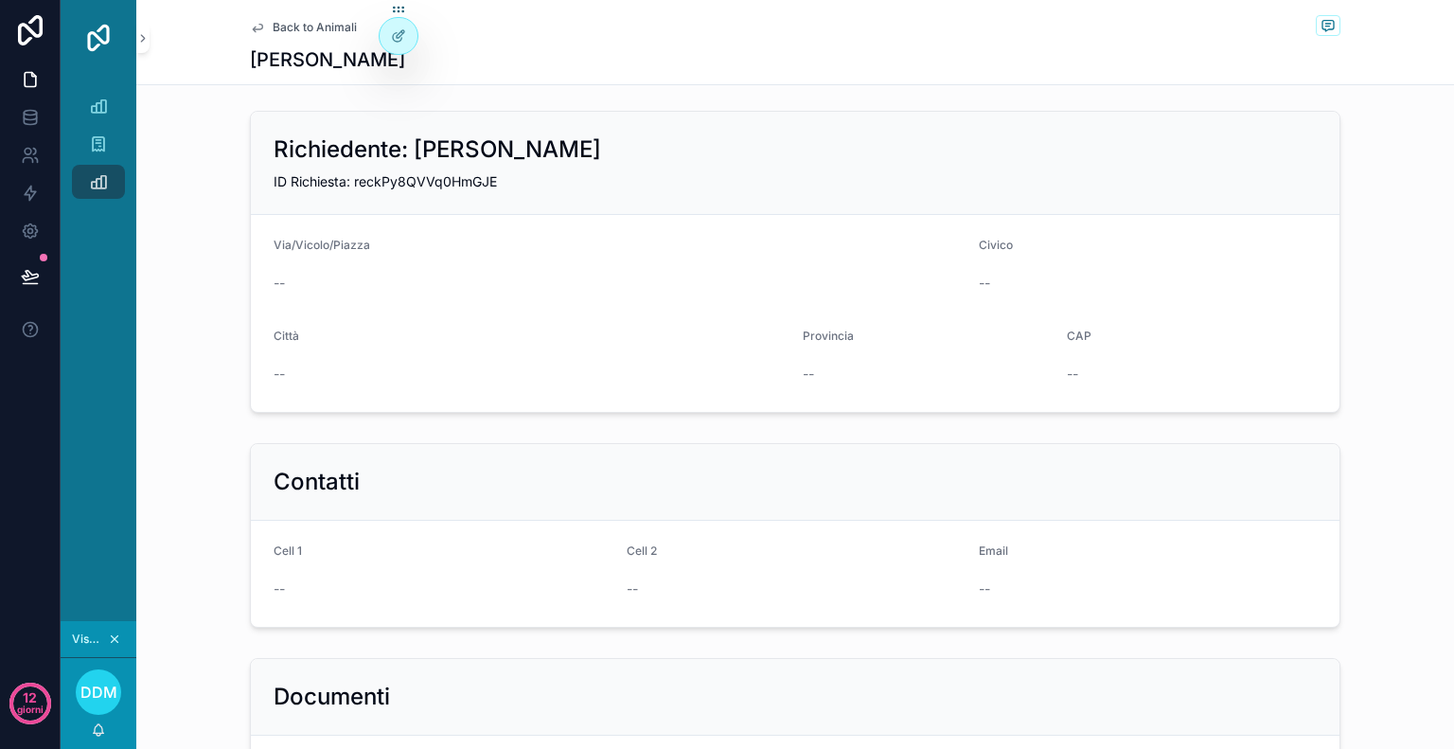
scroll to position [0, 0]
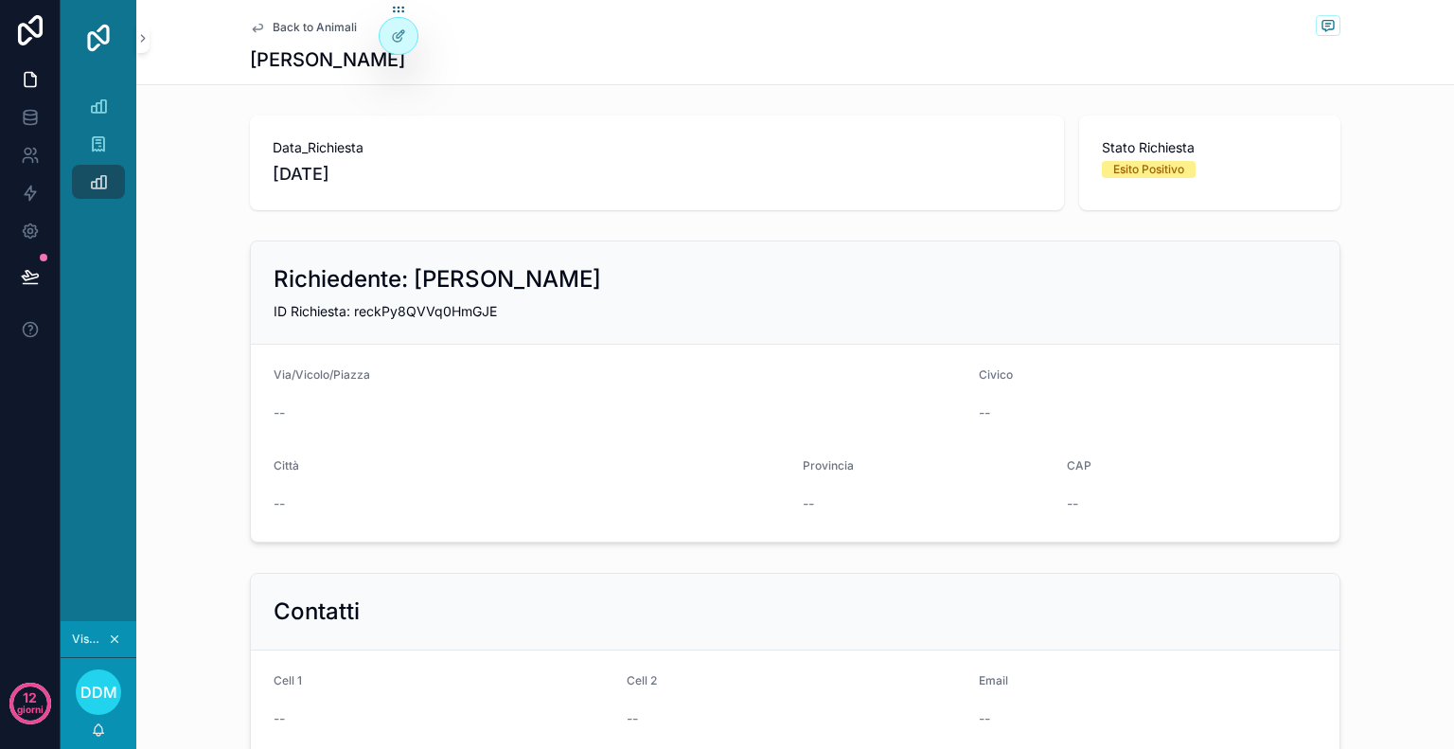
click at [340, 27] on span "Back to Animali" at bounding box center [315, 27] width 84 height 15
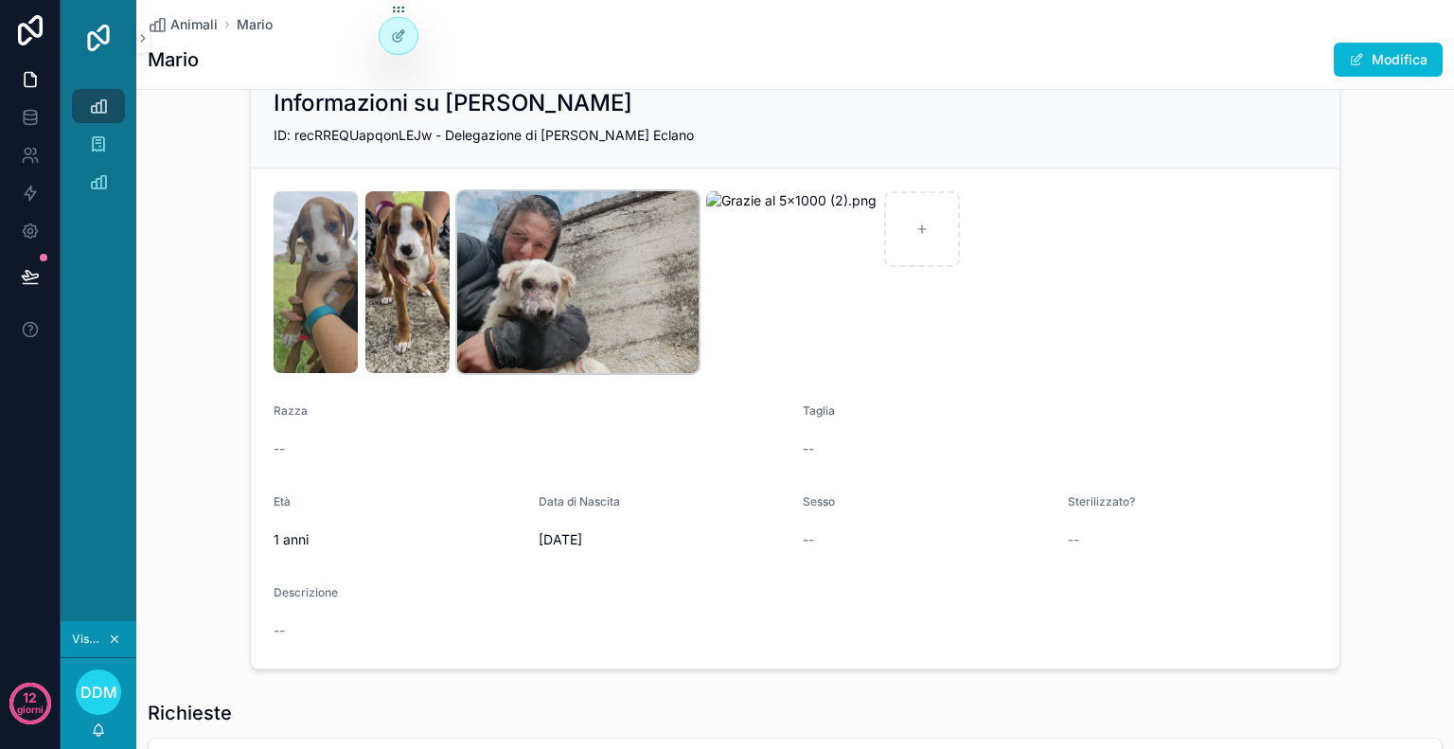
scroll to position [345, 0]
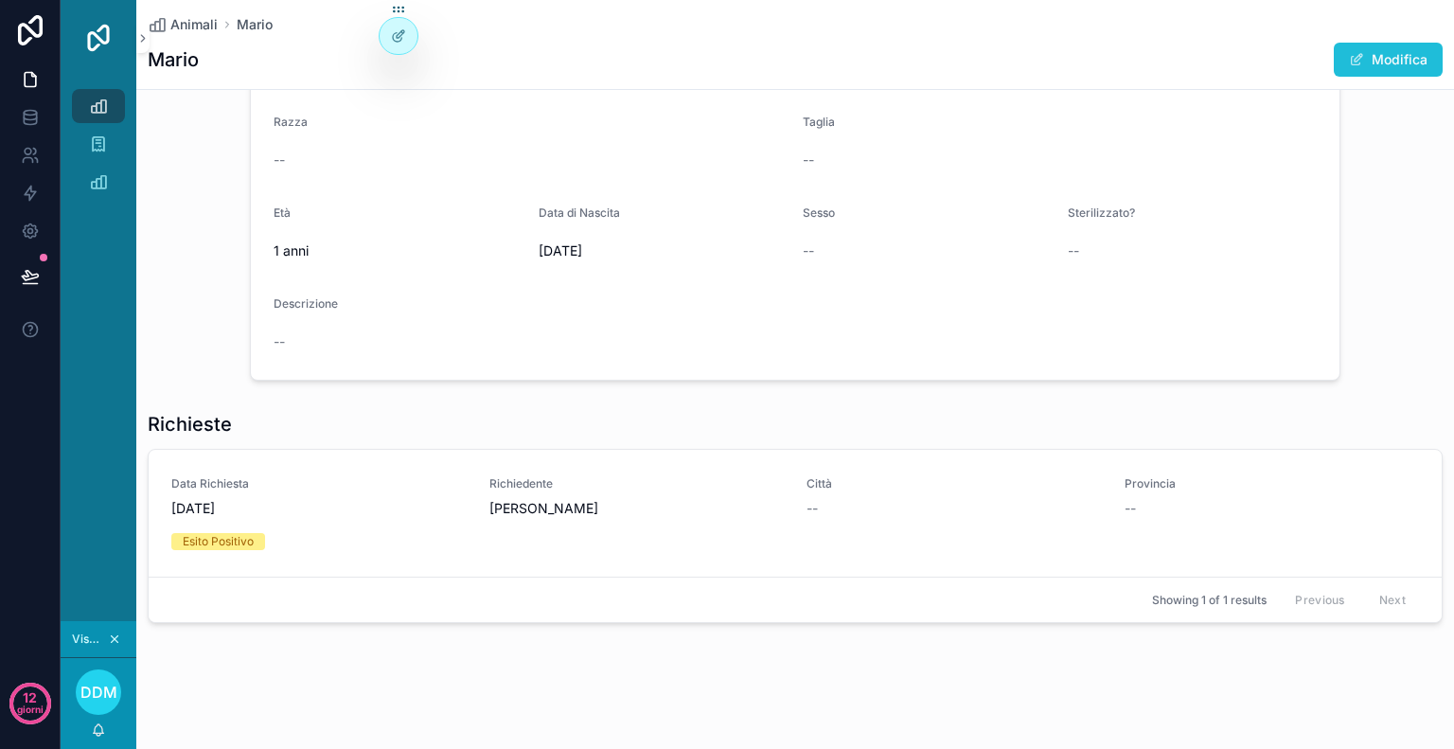
click at [1352, 65] on button "Modifica" at bounding box center [1388, 60] width 109 height 34
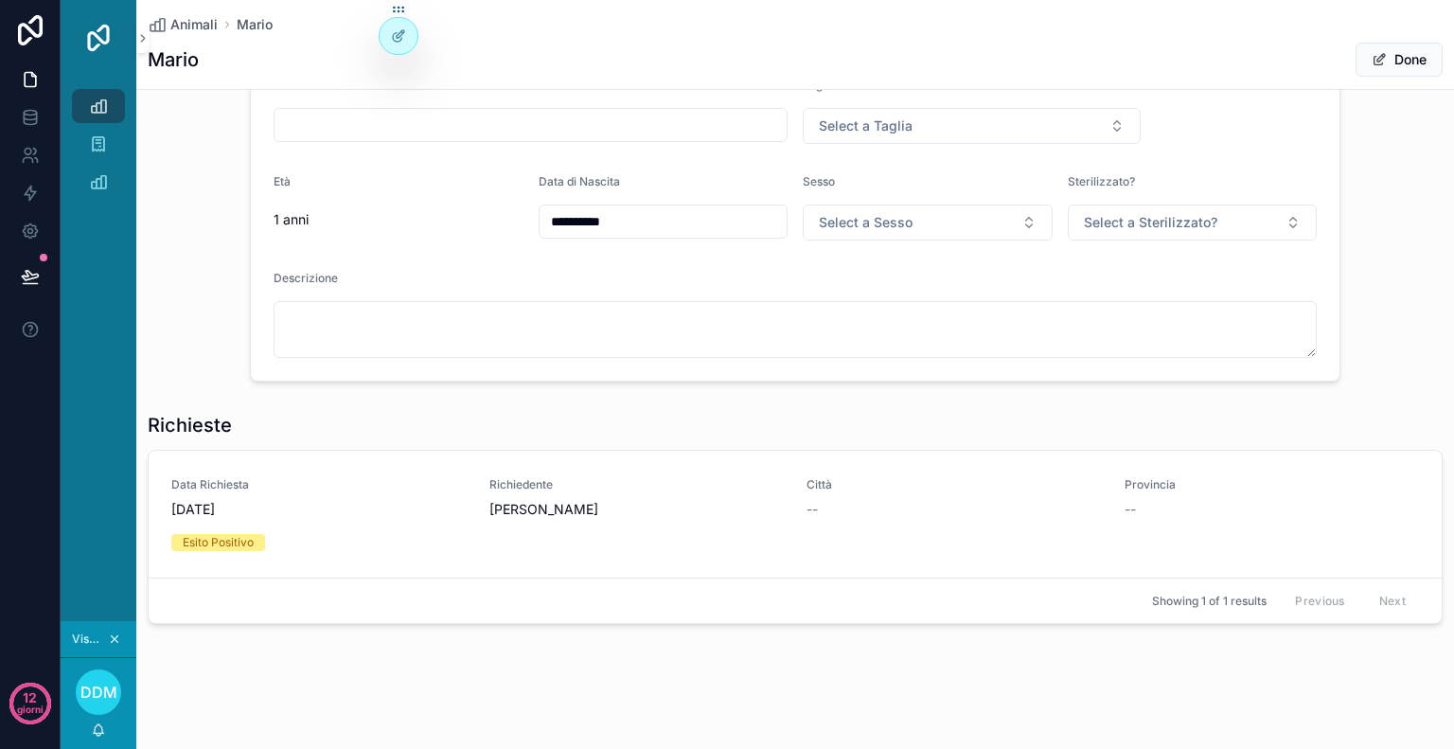
scroll to position [382, 0]
click at [398, 32] on icon at bounding box center [398, 35] width 15 height 15
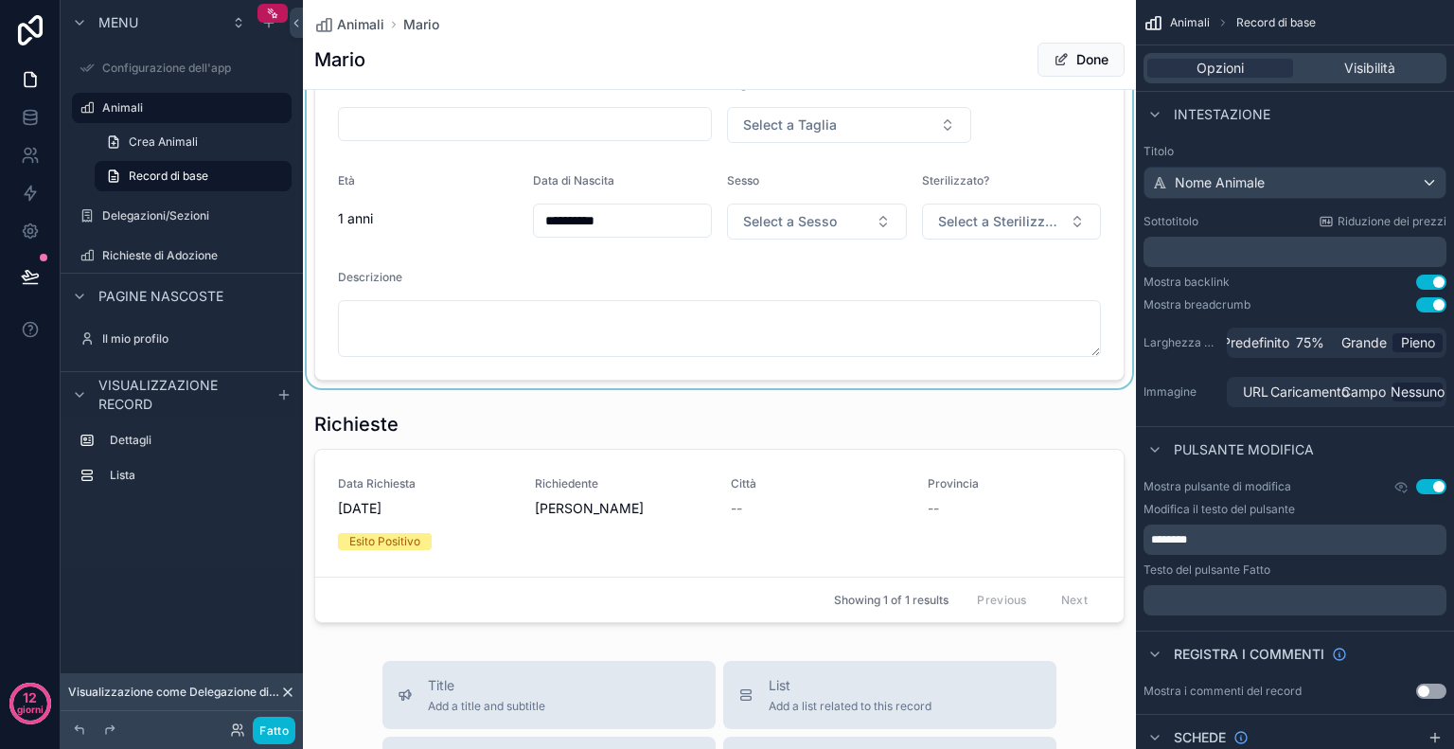
click at [961, 328] on div "contenuto scorrevole" at bounding box center [719, 59] width 833 height 658
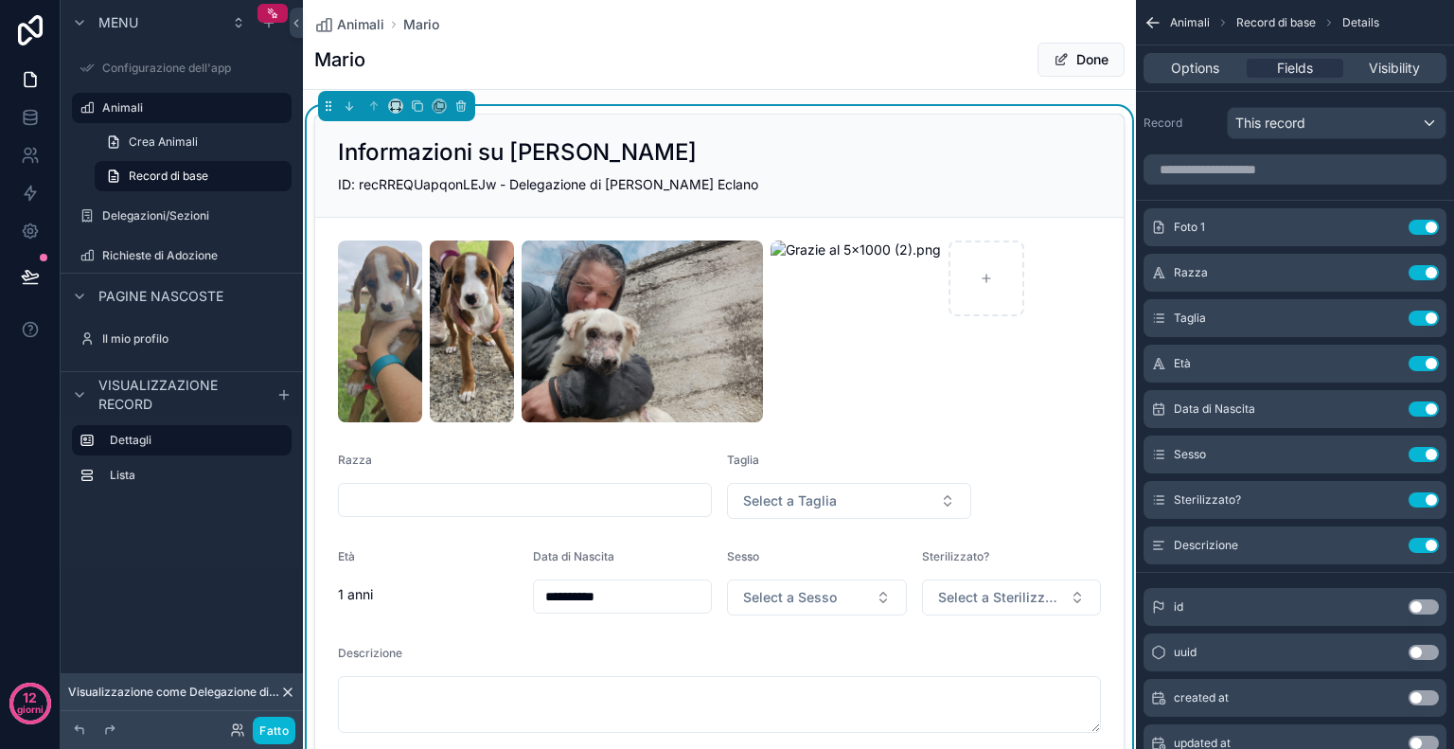
scroll to position [0, 0]
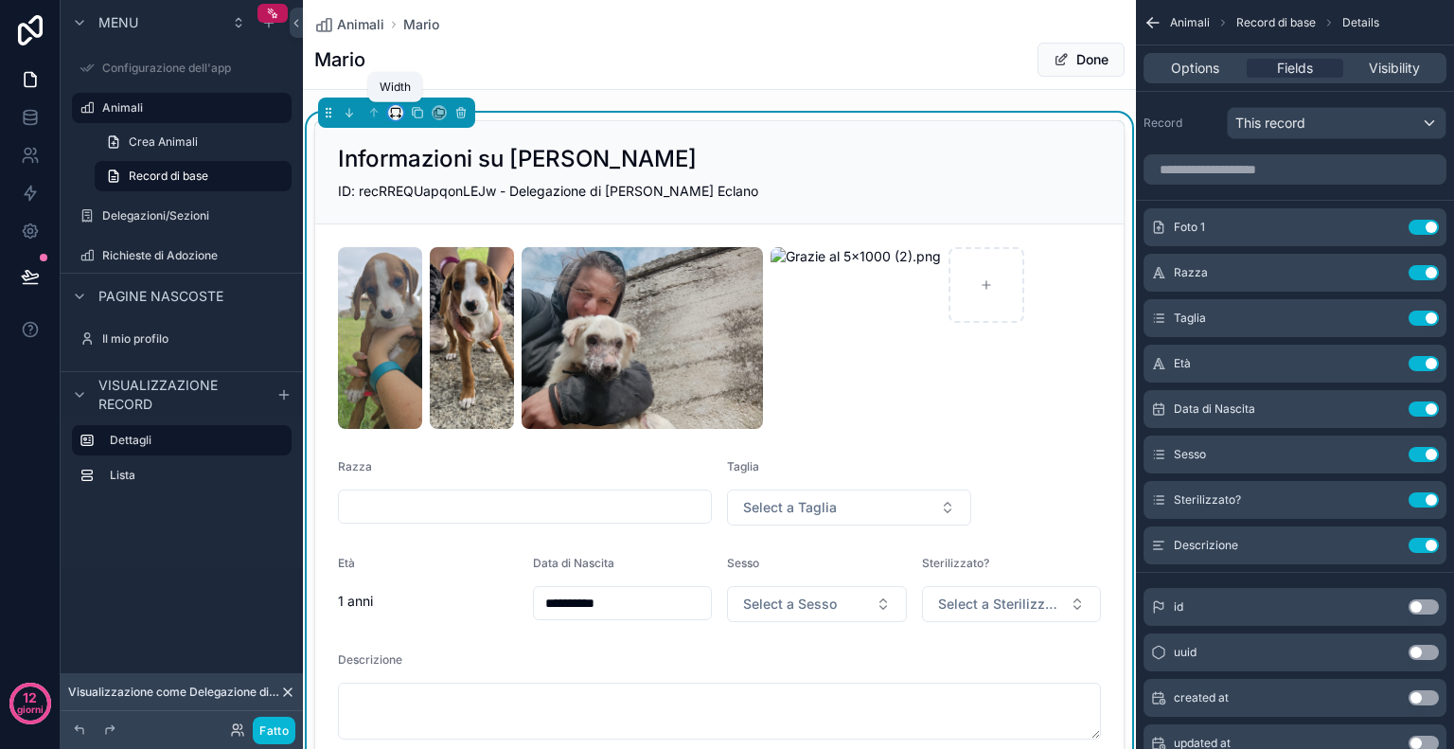
click at [395, 114] on icon "contenuto scorrevole" at bounding box center [395, 112] width 13 height 13
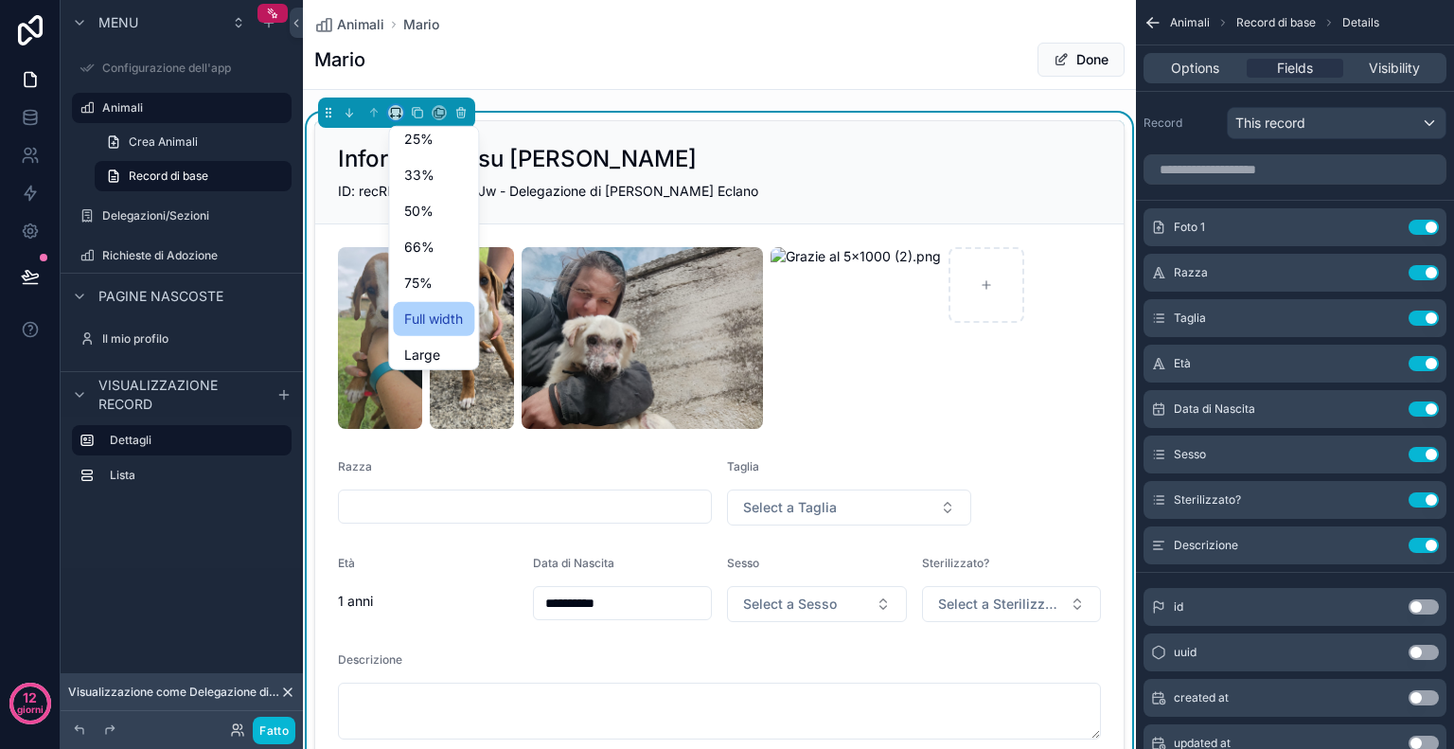
scroll to position [51, 0]
click at [458, 313] on span "Full width" at bounding box center [433, 312] width 59 height 23
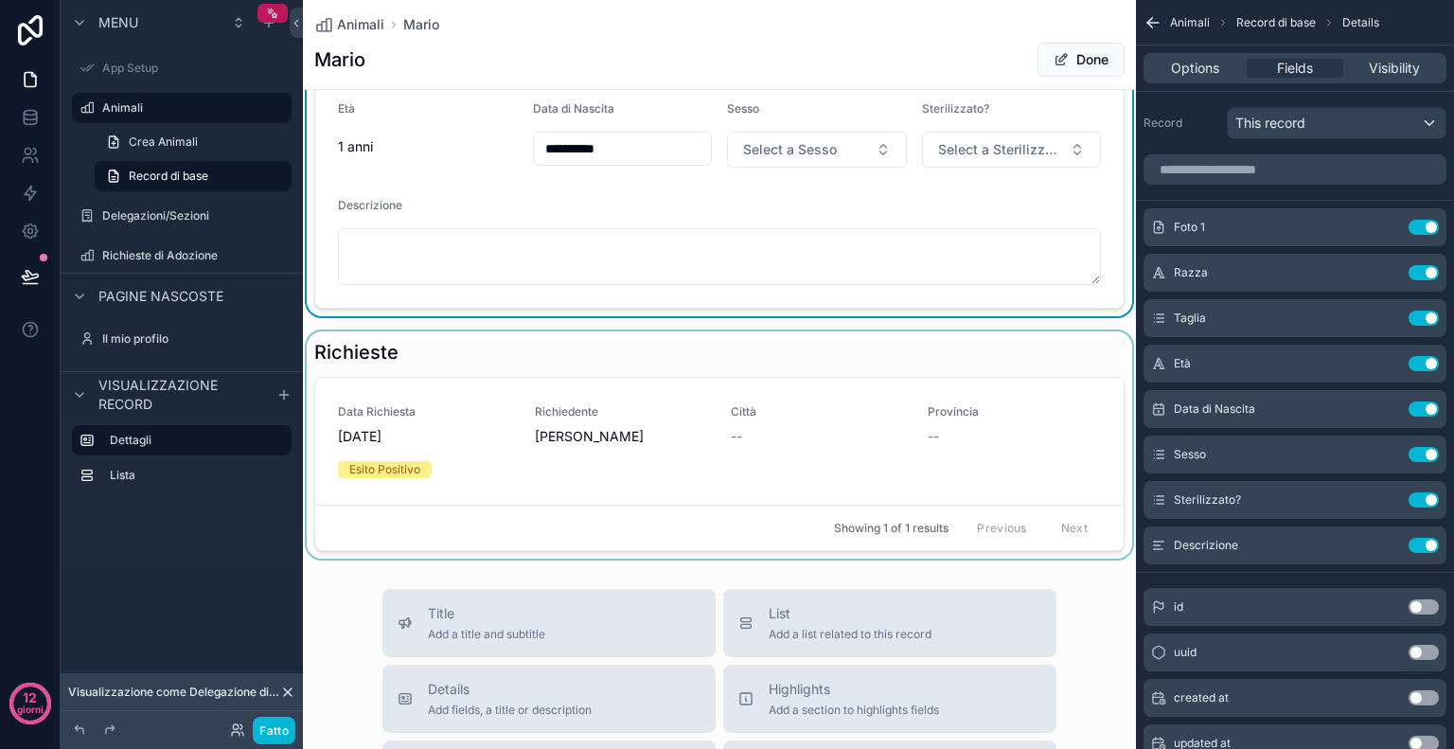
scroll to position [466, 0]
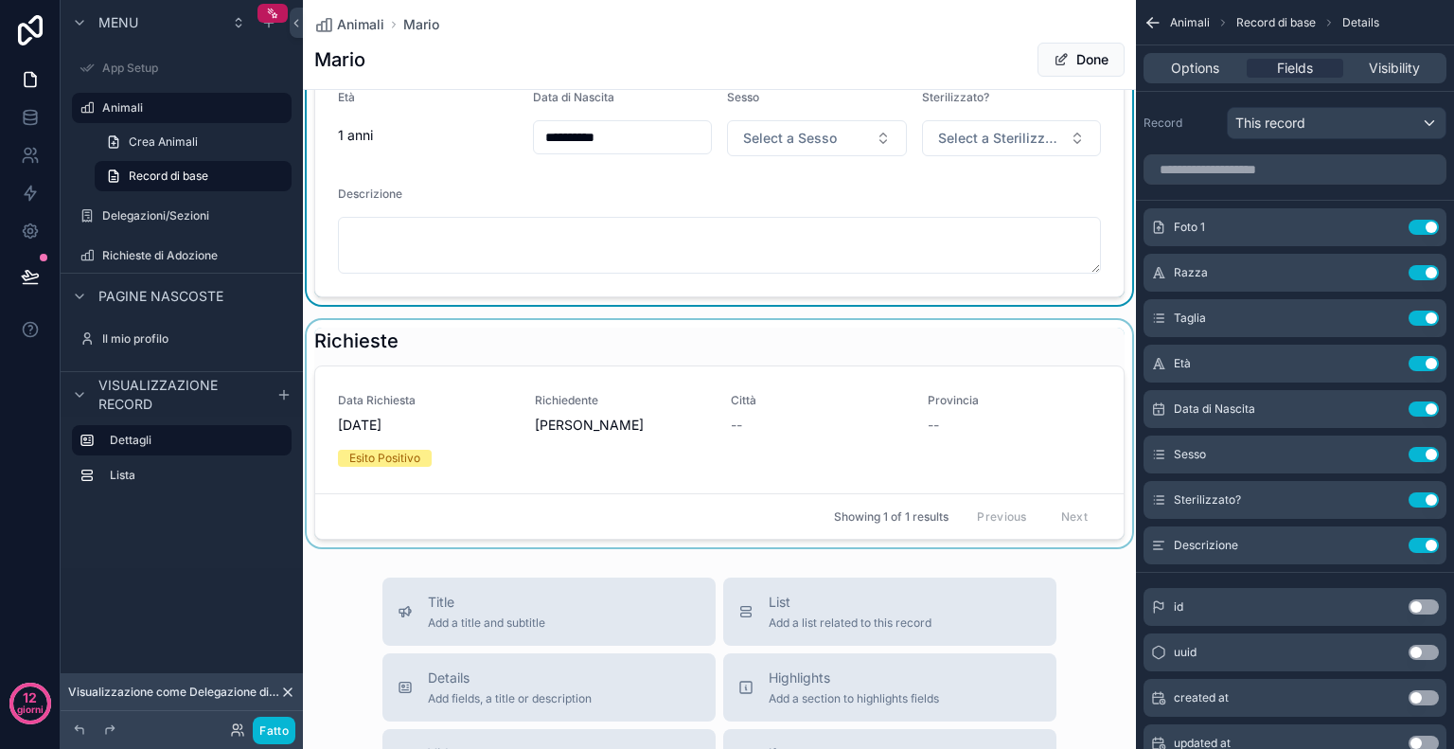
click at [492, 425] on div "contenuto scorrevole" at bounding box center [719, 433] width 833 height 227
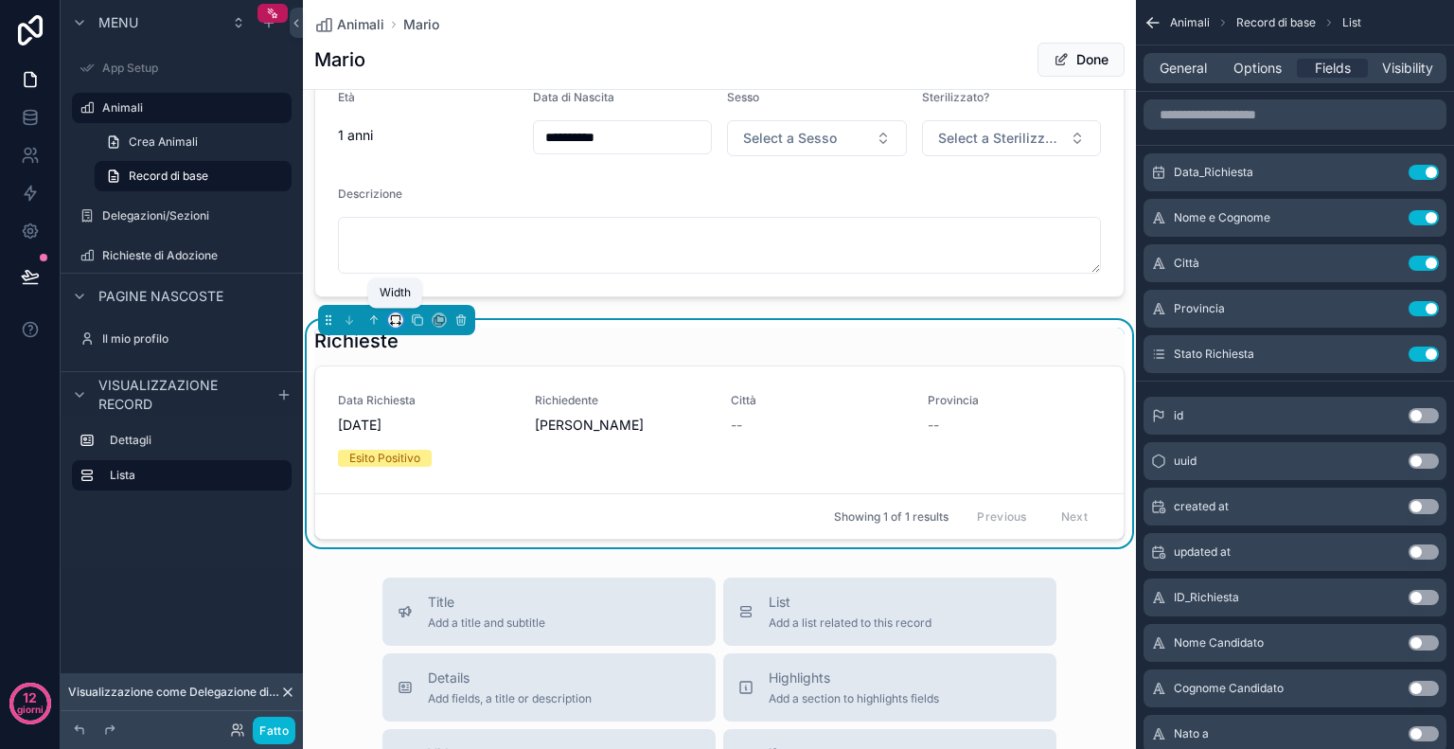
click at [396, 317] on icon "contenuto scorrevole" at bounding box center [395, 319] width 13 height 13
click at [432, 558] on span "Full width" at bounding box center [436, 569] width 64 height 23
click at [272, 729] on font "Fatto" at bounding box center [273, 730] width 29 height 14
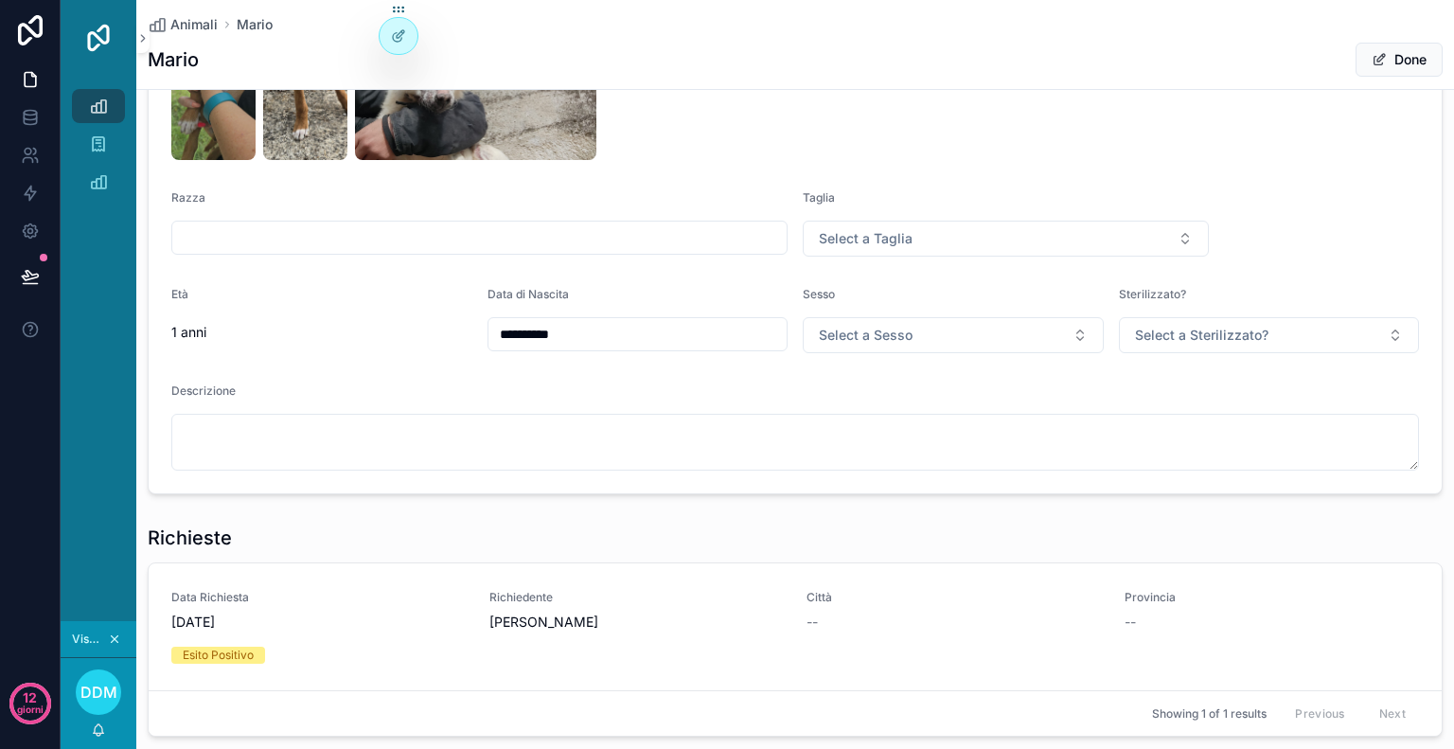
scroll to position [382, 0]
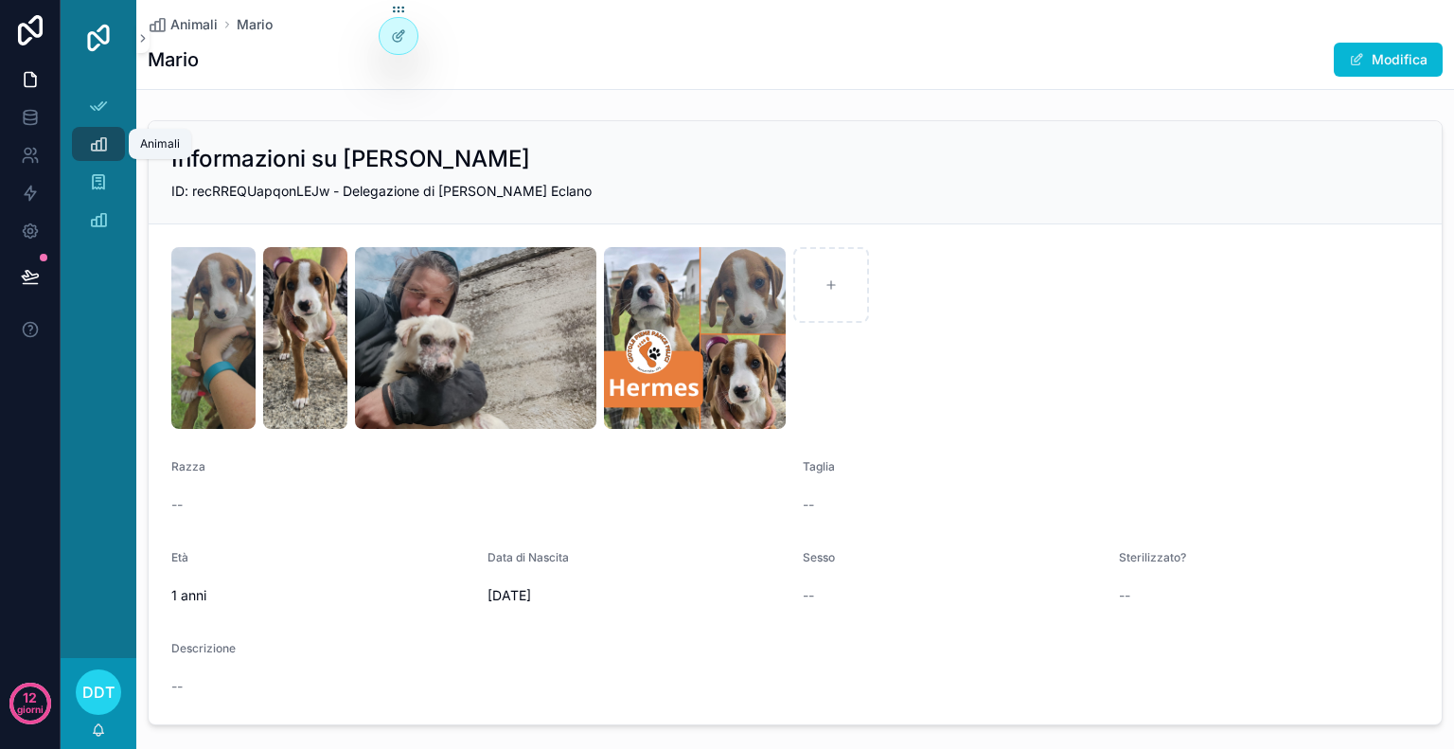
click at [95, 151] on icon "contenuto scorrevole" at bounding box center [98, 143] width 19 height 19
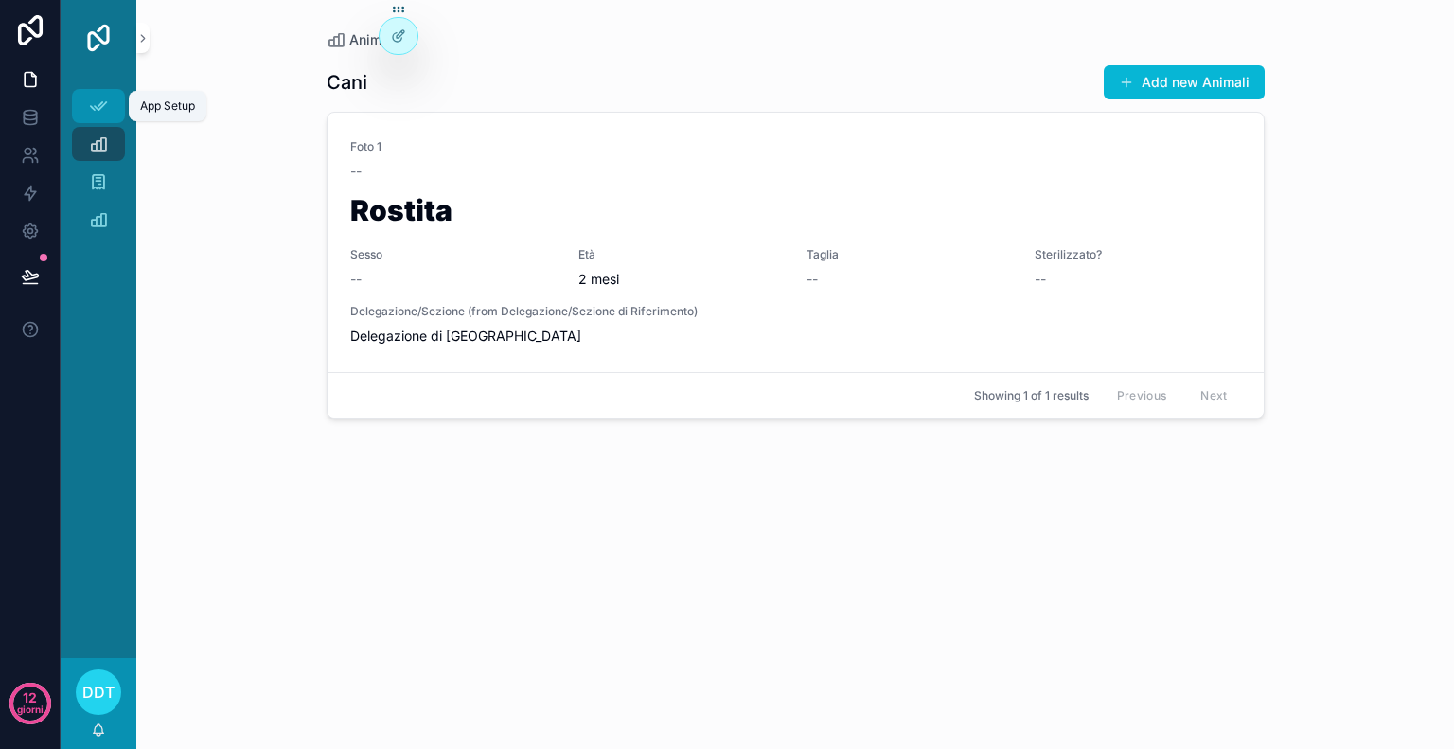
click at [103, 112] on icon "contenuto scorrevole" at bounding box center [98, 106] width 19 height 19
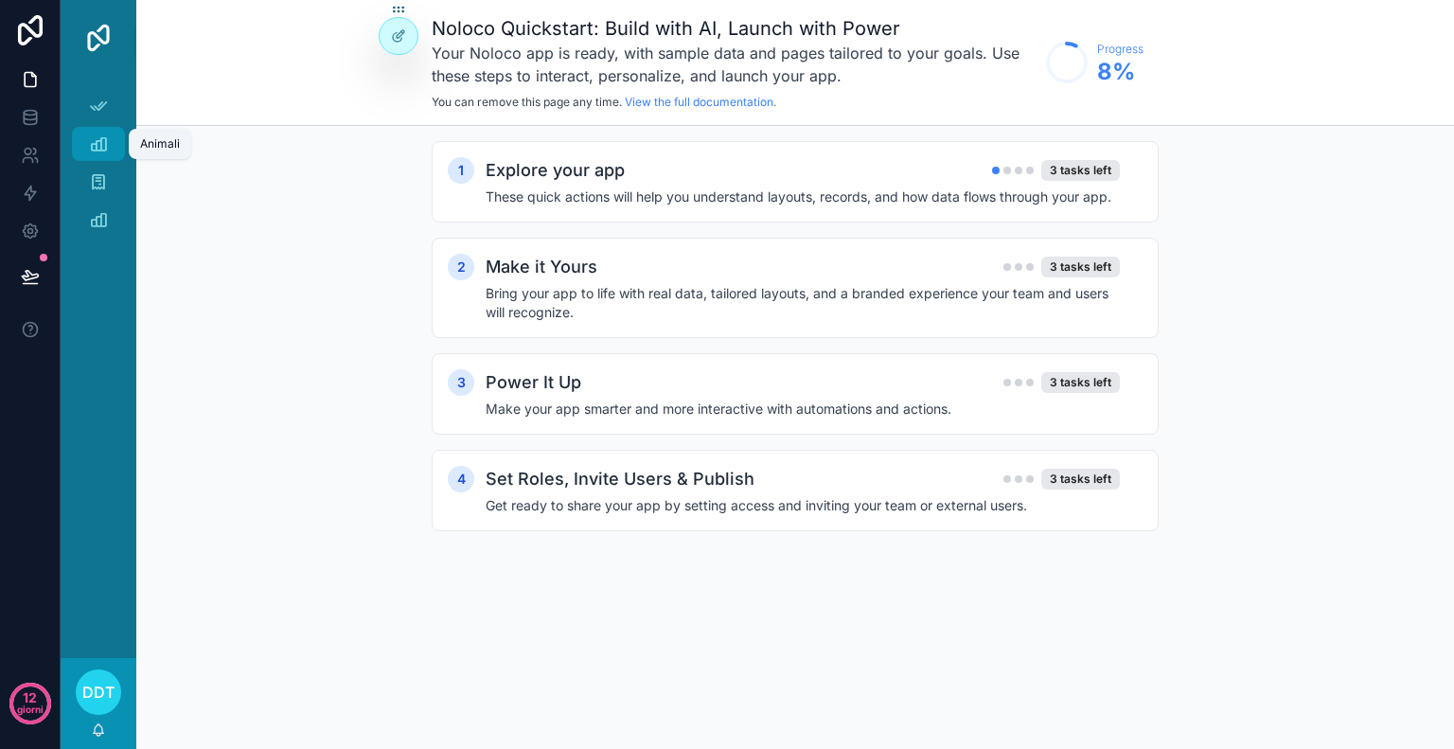
click at [102, 149] on icon "contenuto scorrevole" at bounding box center [98, 143] width 19 height 19
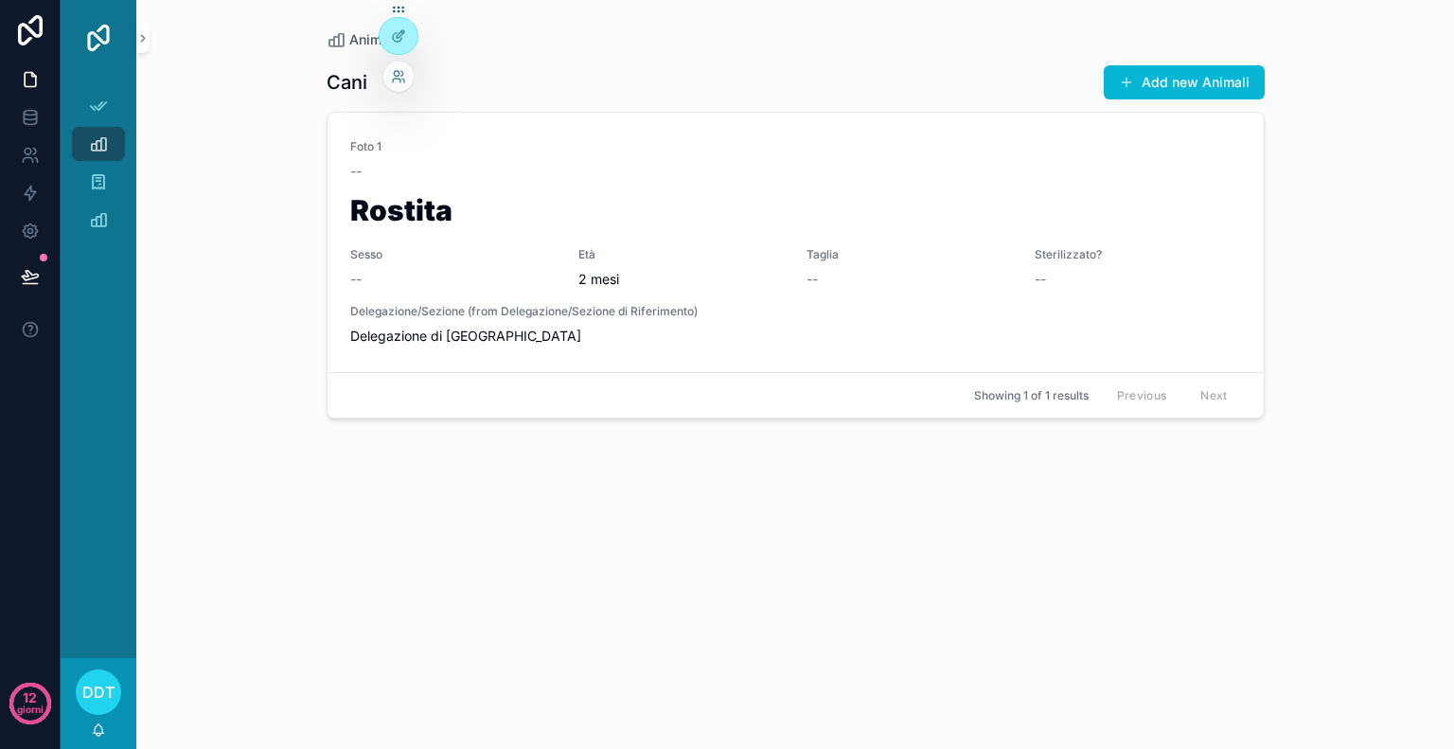
click at [406, 80] on div at bounding box center [398, 77] width 30 height 30
click at [399, 81] on icon at bounding box center [398, 76] width 15 height 15
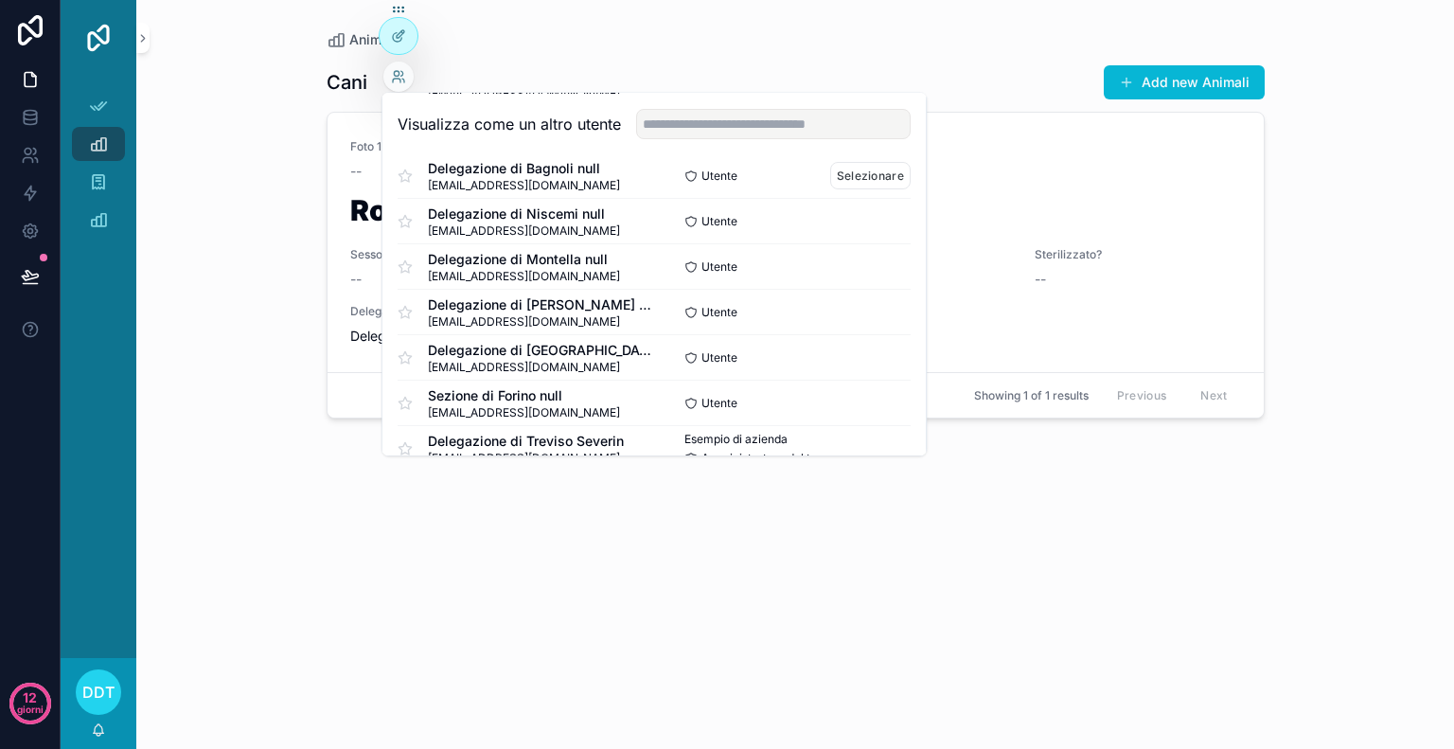
scroll to position [138, 0]
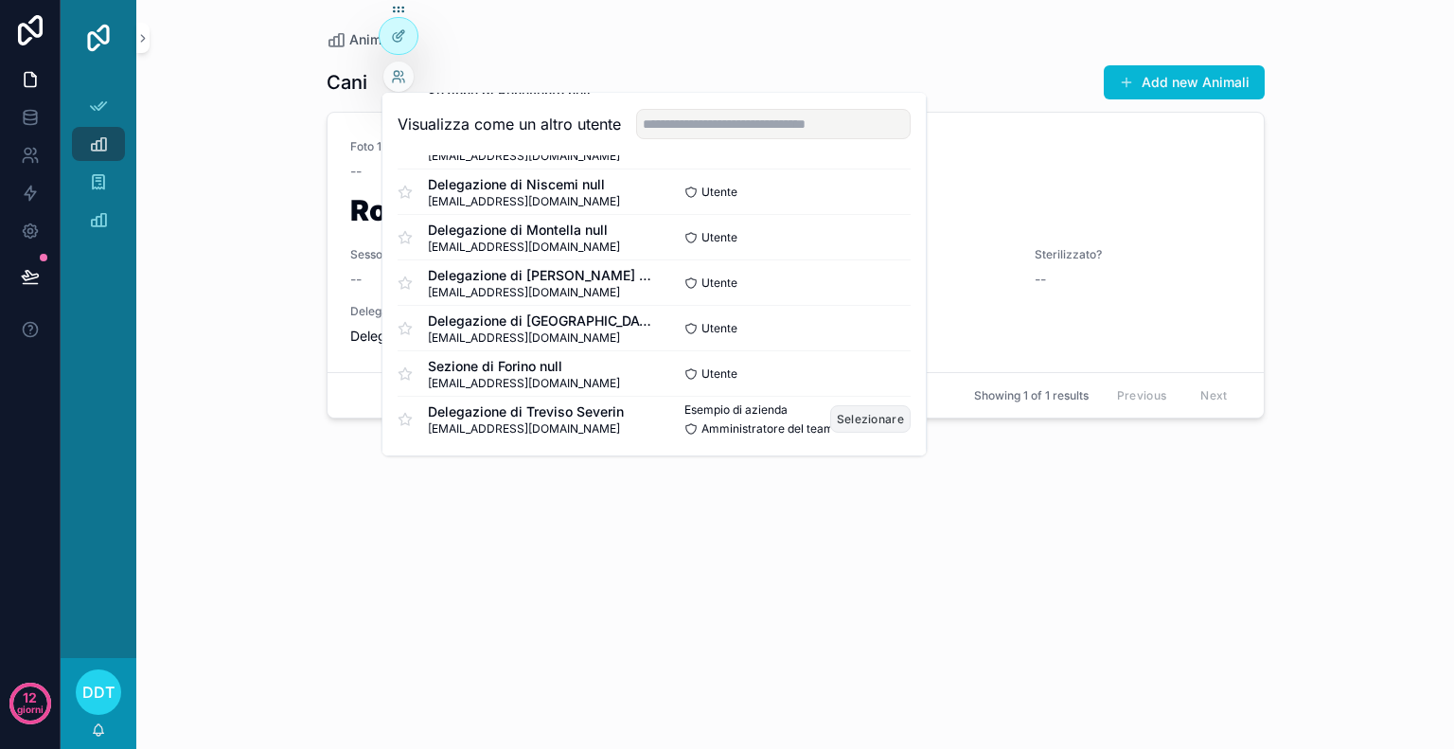
click at [851, 419] on font "Selezionare" at bounding box center [870, 419] width 67 height 14
